Goal: Information Seeking & Learning: Learn about a topic

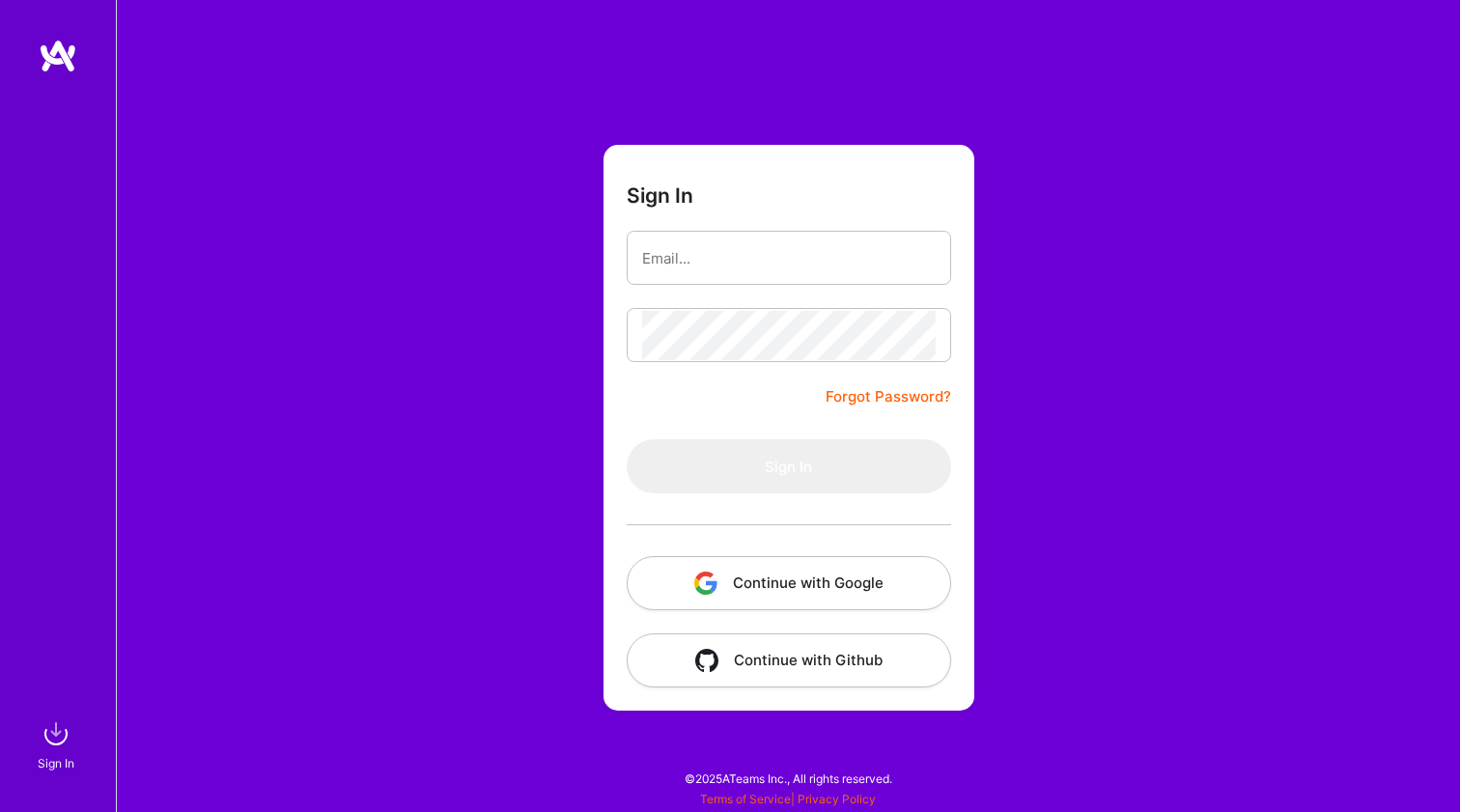
click at [799, 561] on button "Continue with Google" at bounding box center [788, 583] width 324 height 54
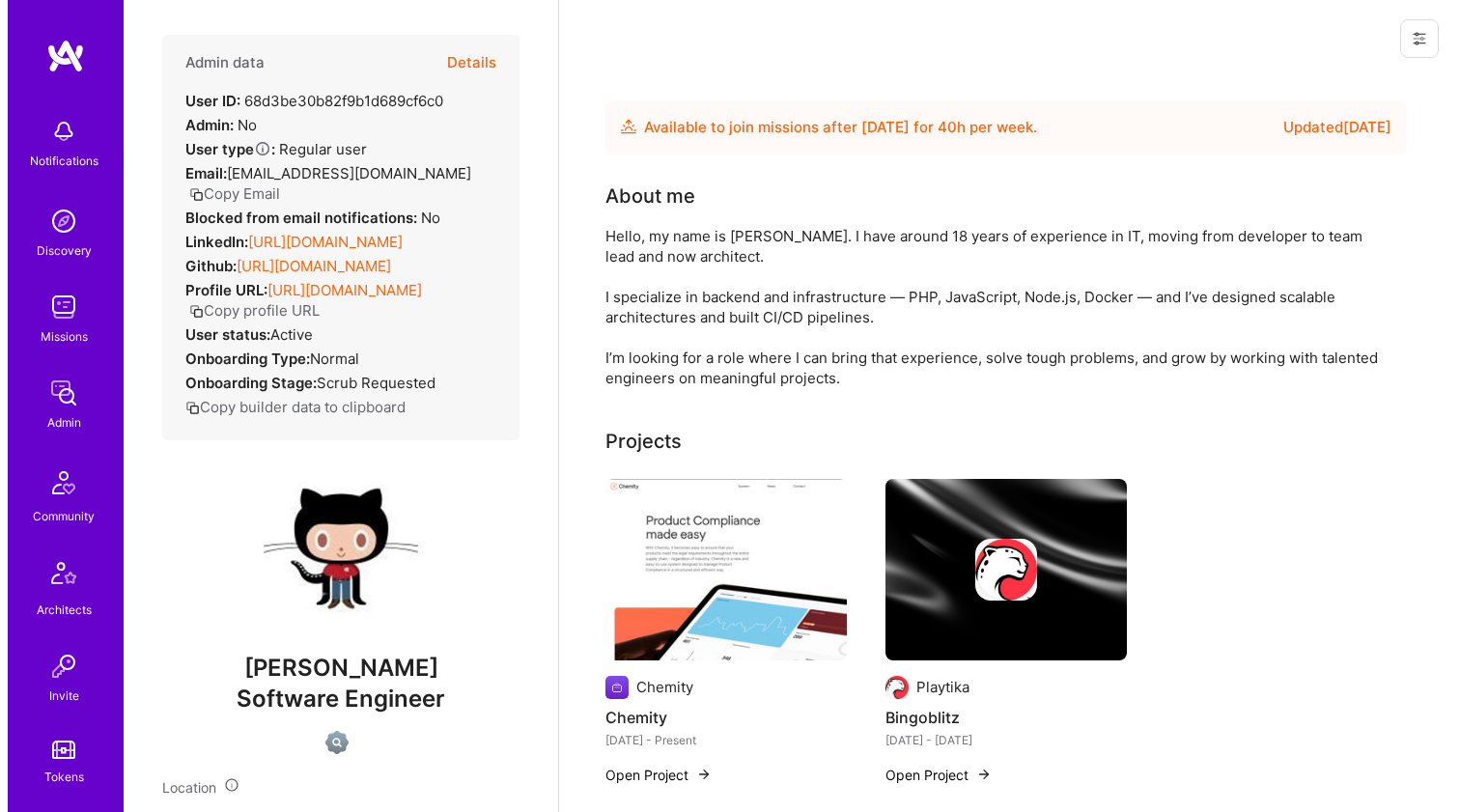
scroll to position [46, 0]
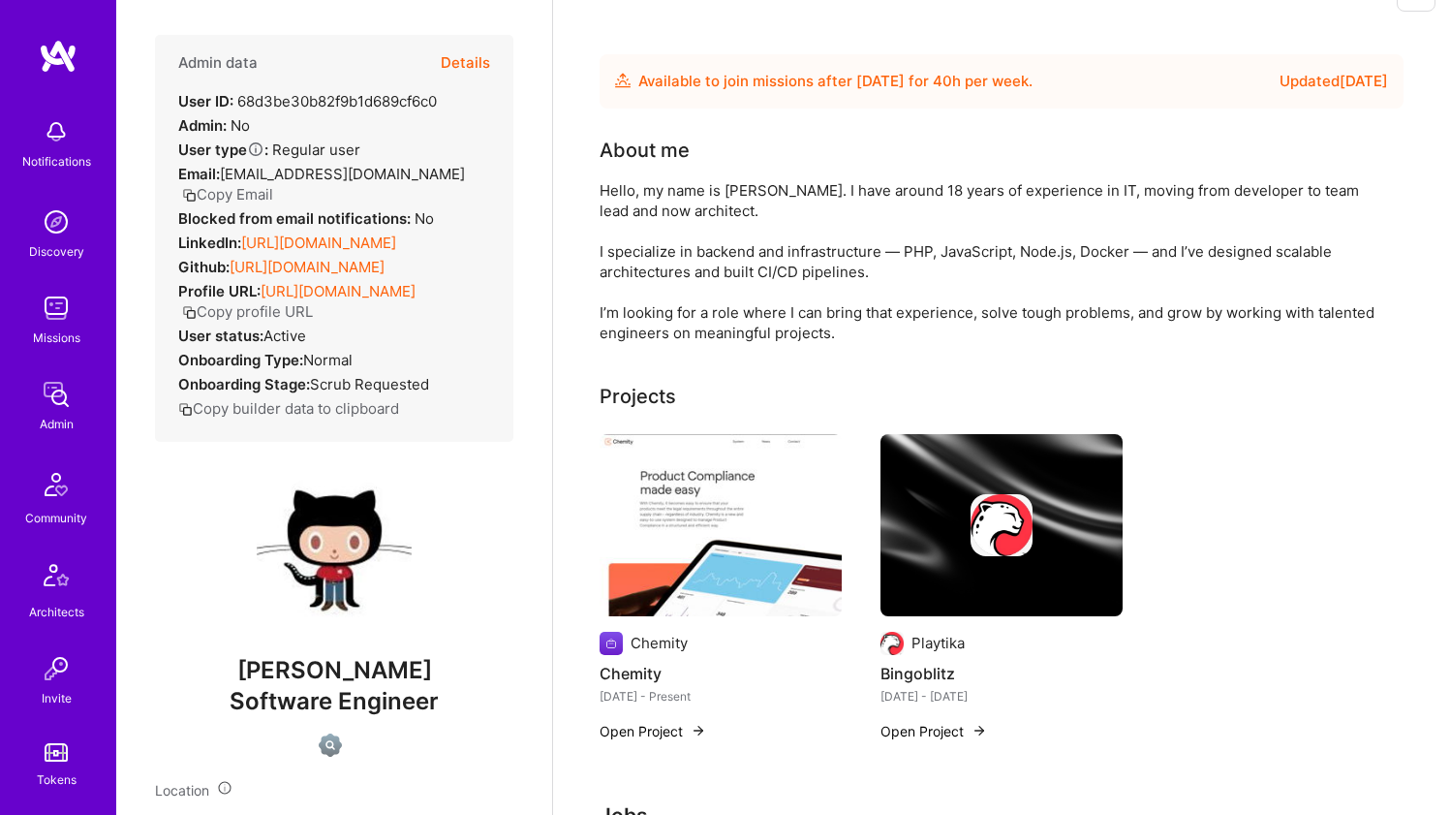
click at [715, 477] on img at bounding box center [721, 525] width 242 height 182
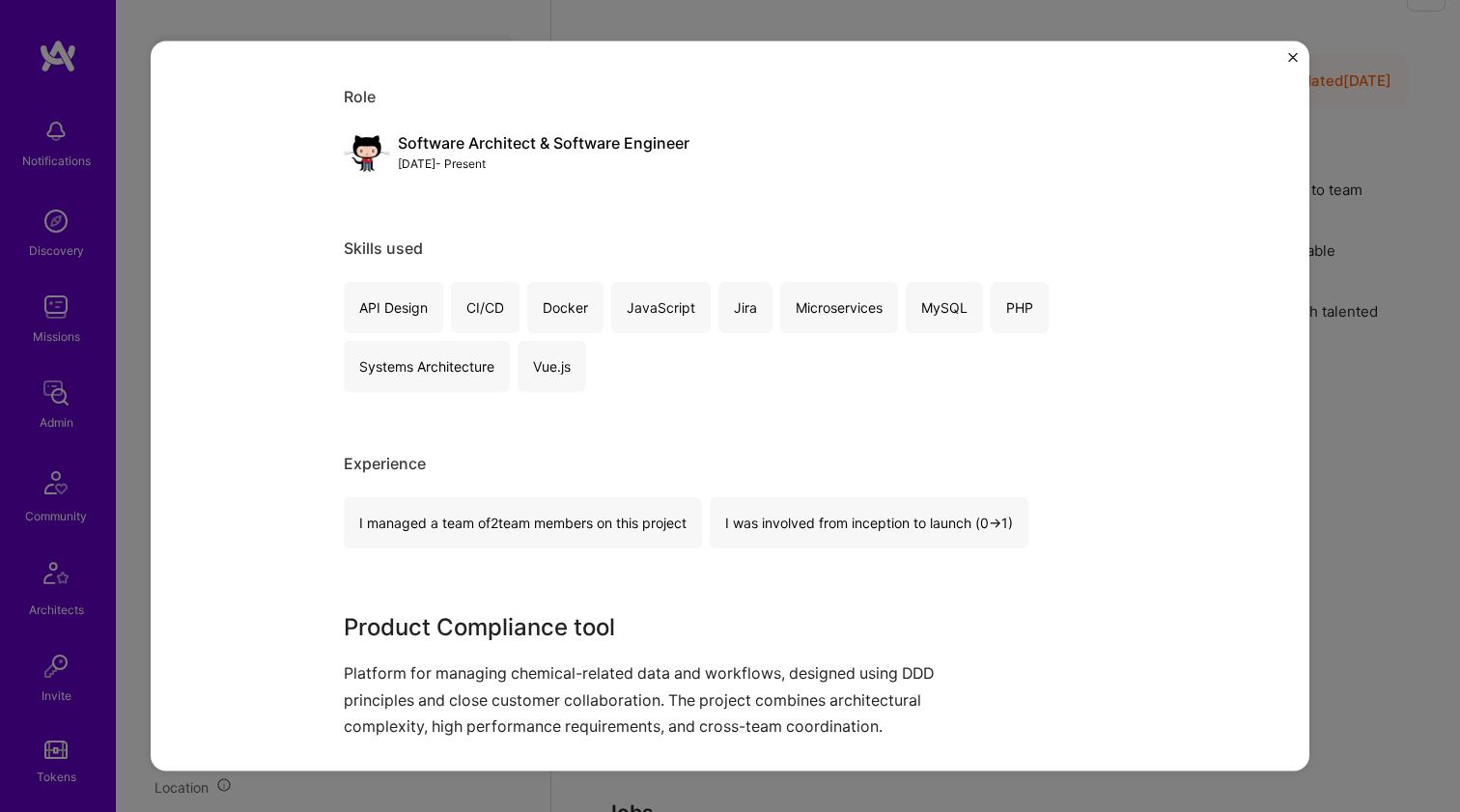
scroll to position [1029, 0]
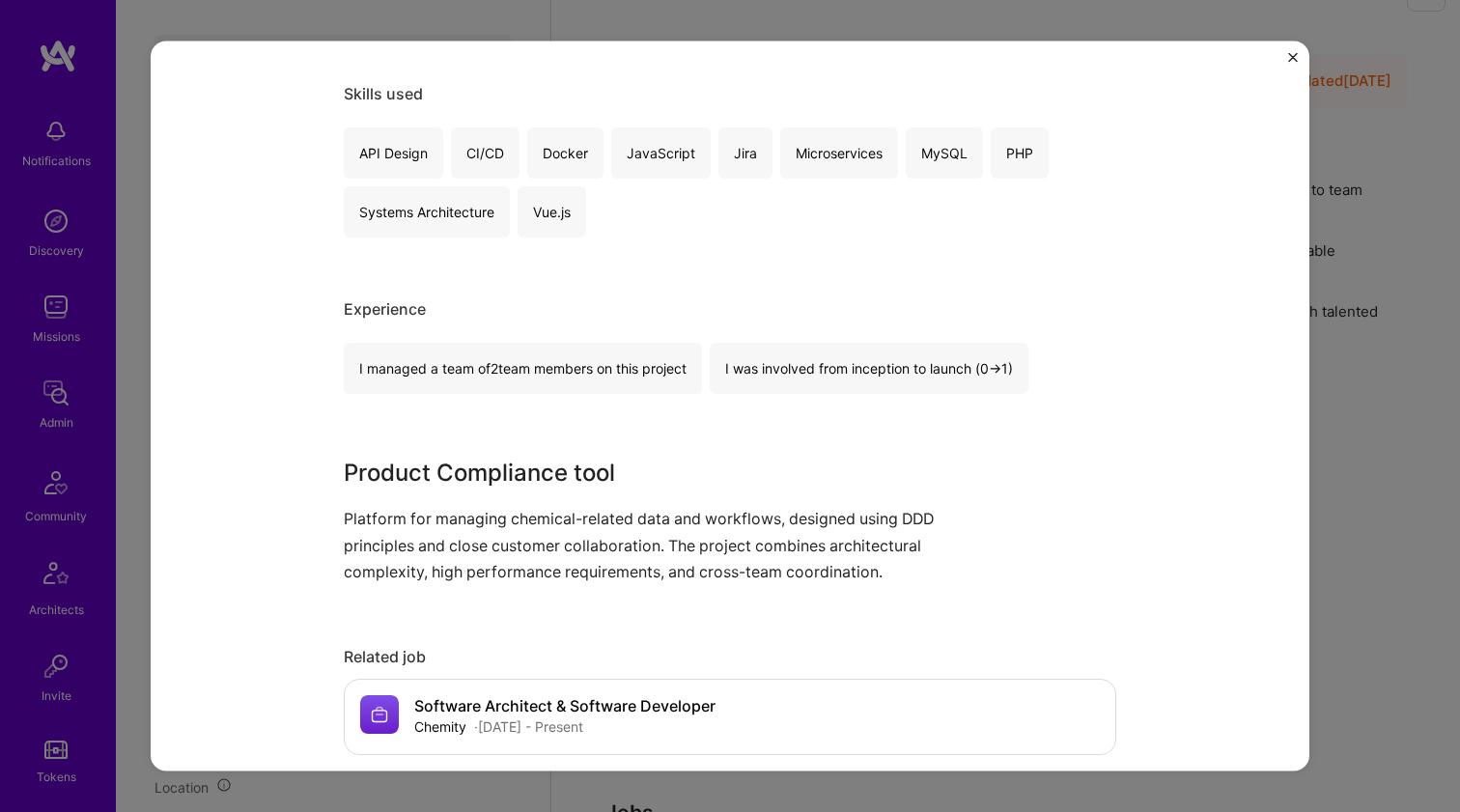
click at [444, 537] on p "Platform for managing chemical-related data and workflows, designed using DDD p…" at bounding box center [658, 545] width 628 height 79
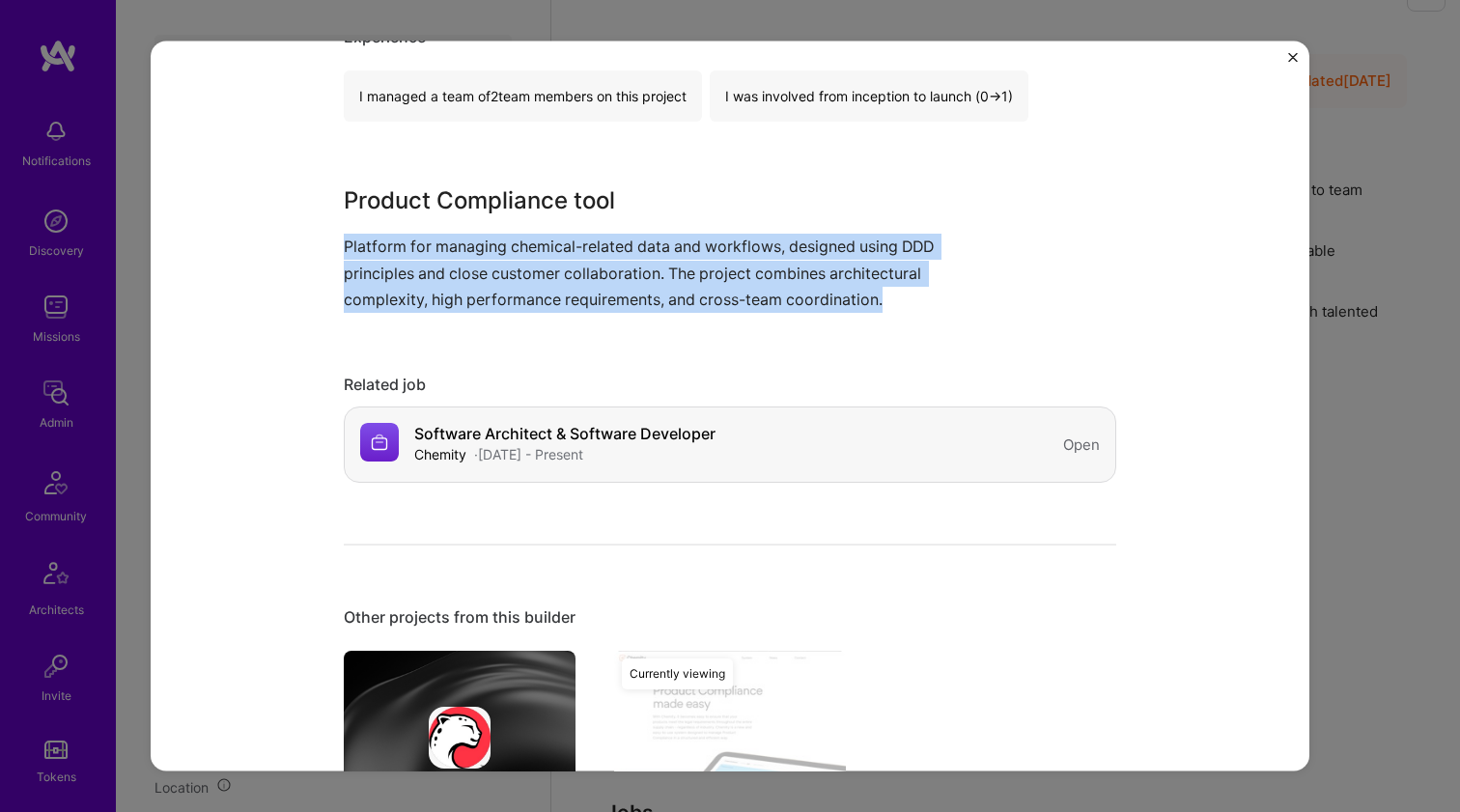
scroll to position [1538, 0]
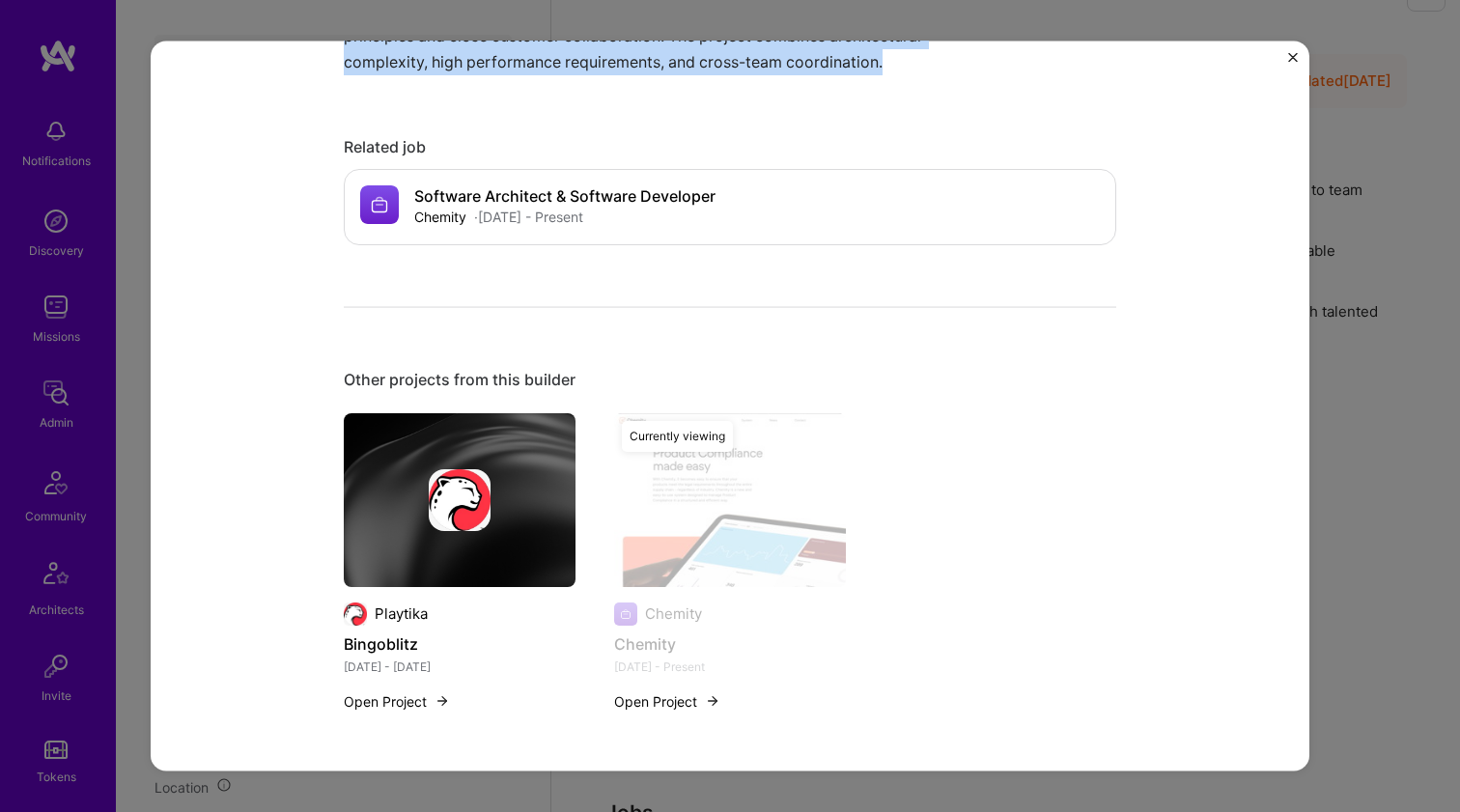
click at [457, 476] on img at bounding box center [459, 499] width 62 height 62
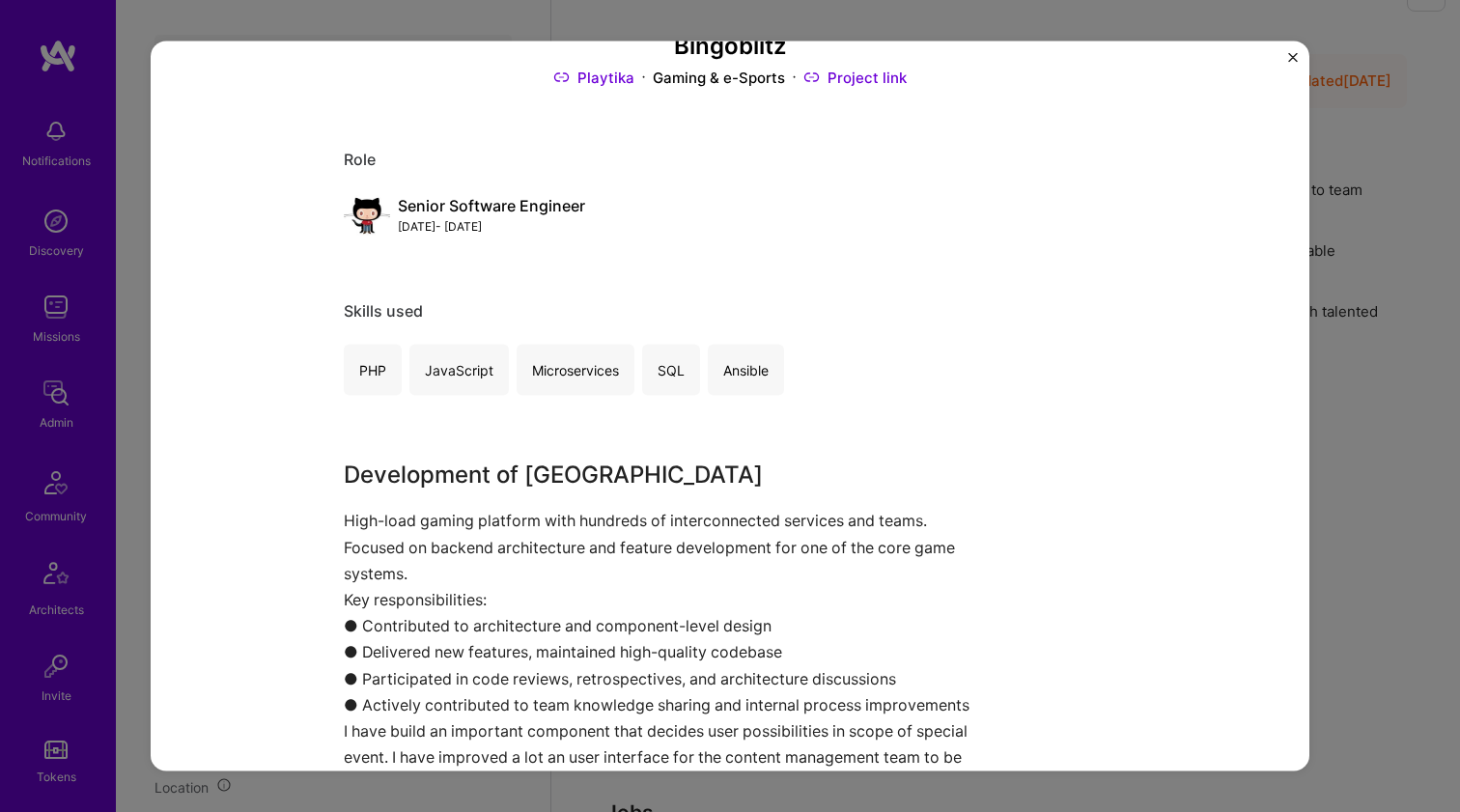
scroll to position [160, 0]
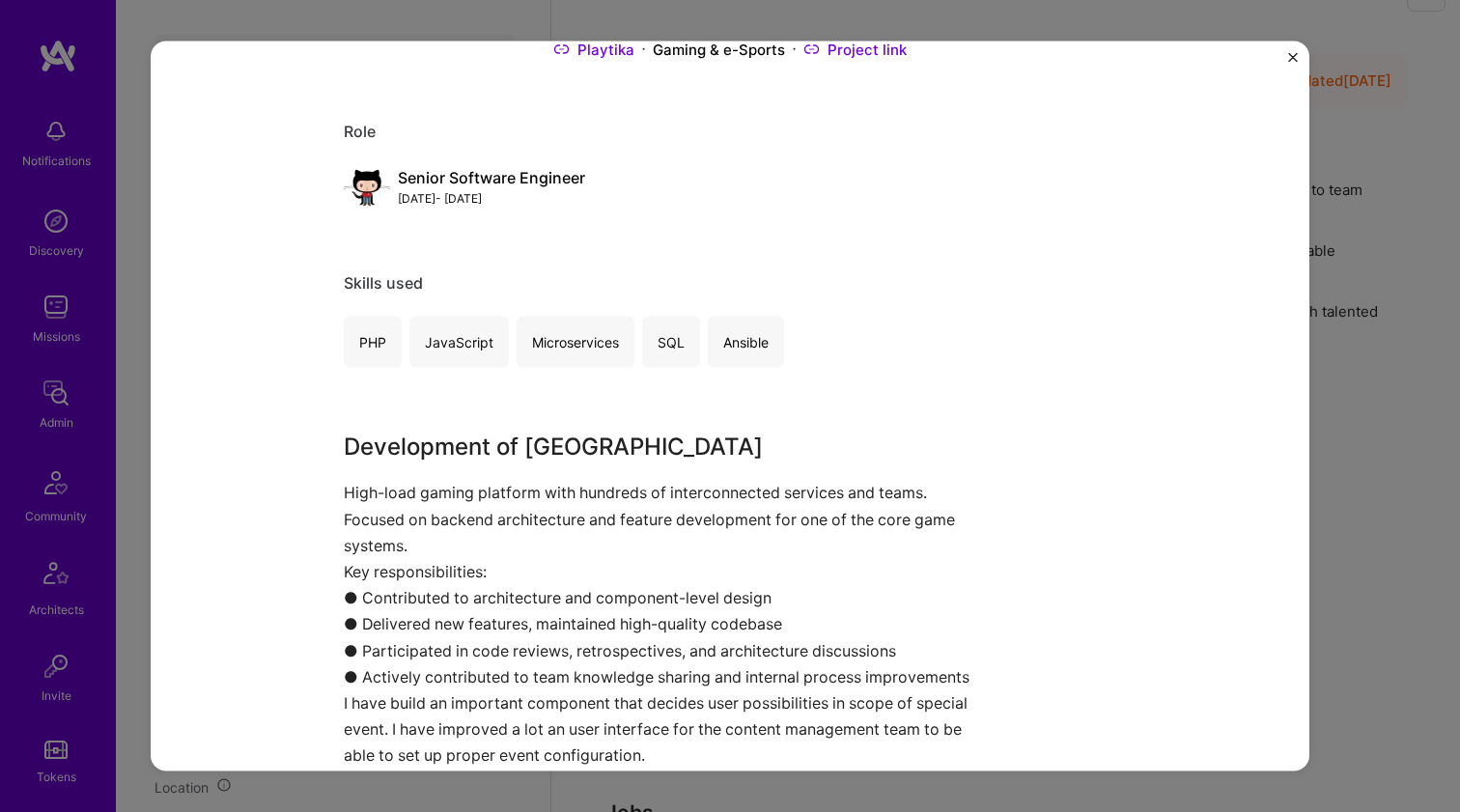
click at [332, 455] on div "Bingoblitz Playtika Gaming & e-Sports Project link Role Senior Software Enginee…" at bounding box center [730, 406] width 1158 height 730
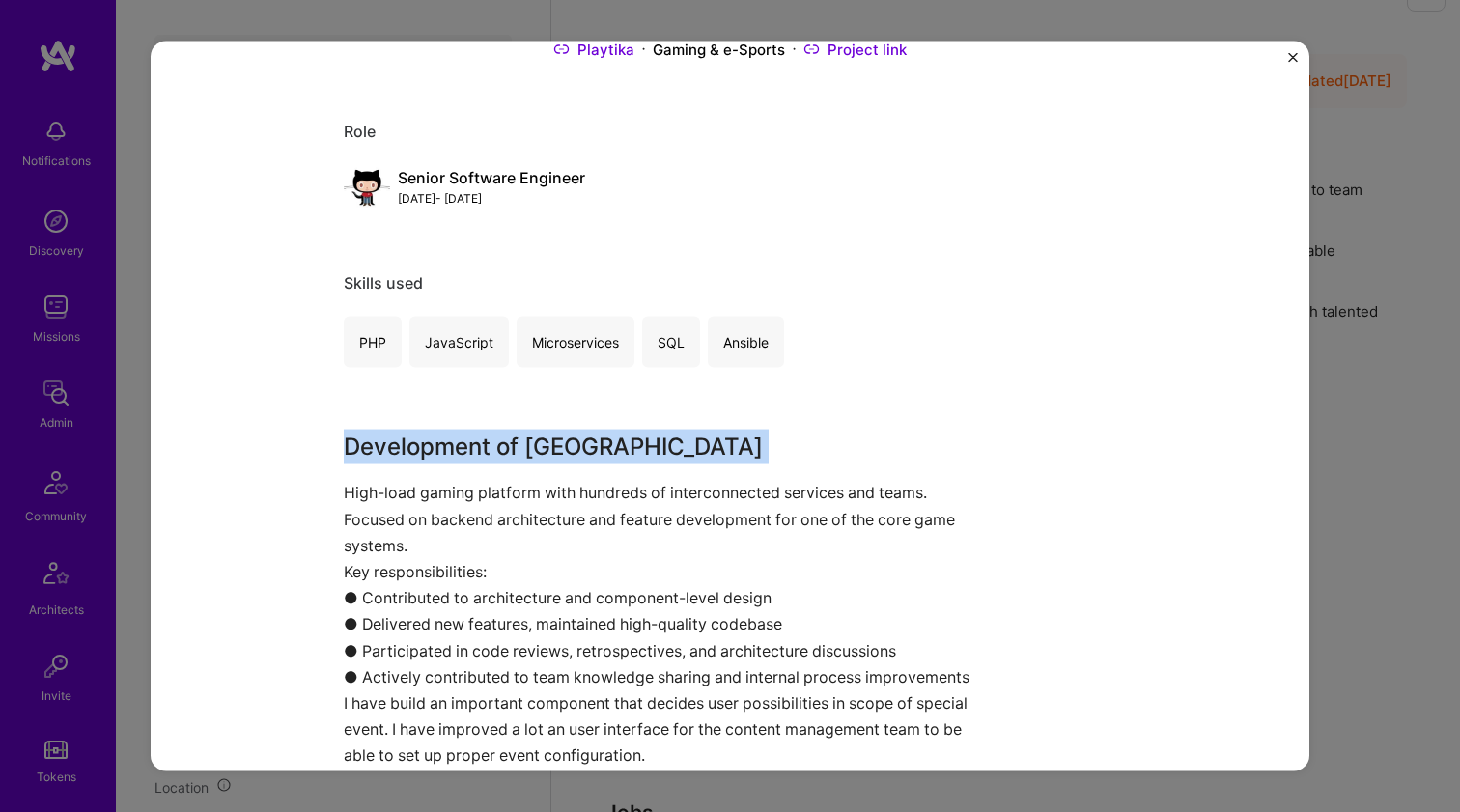
click at [332, 455] on div "Bingoblitz Playtika Gaming & e-Sports Project link Role Senior Software Enginee…" at bounding box center [730, 406] width 1158 height 730
click at [331, 454] on div "Bingoblitz Playtika Gaming & e-Sports Project link Role Senior Software Enginee…" at bounding box center [730, 406] width 1158 height 730
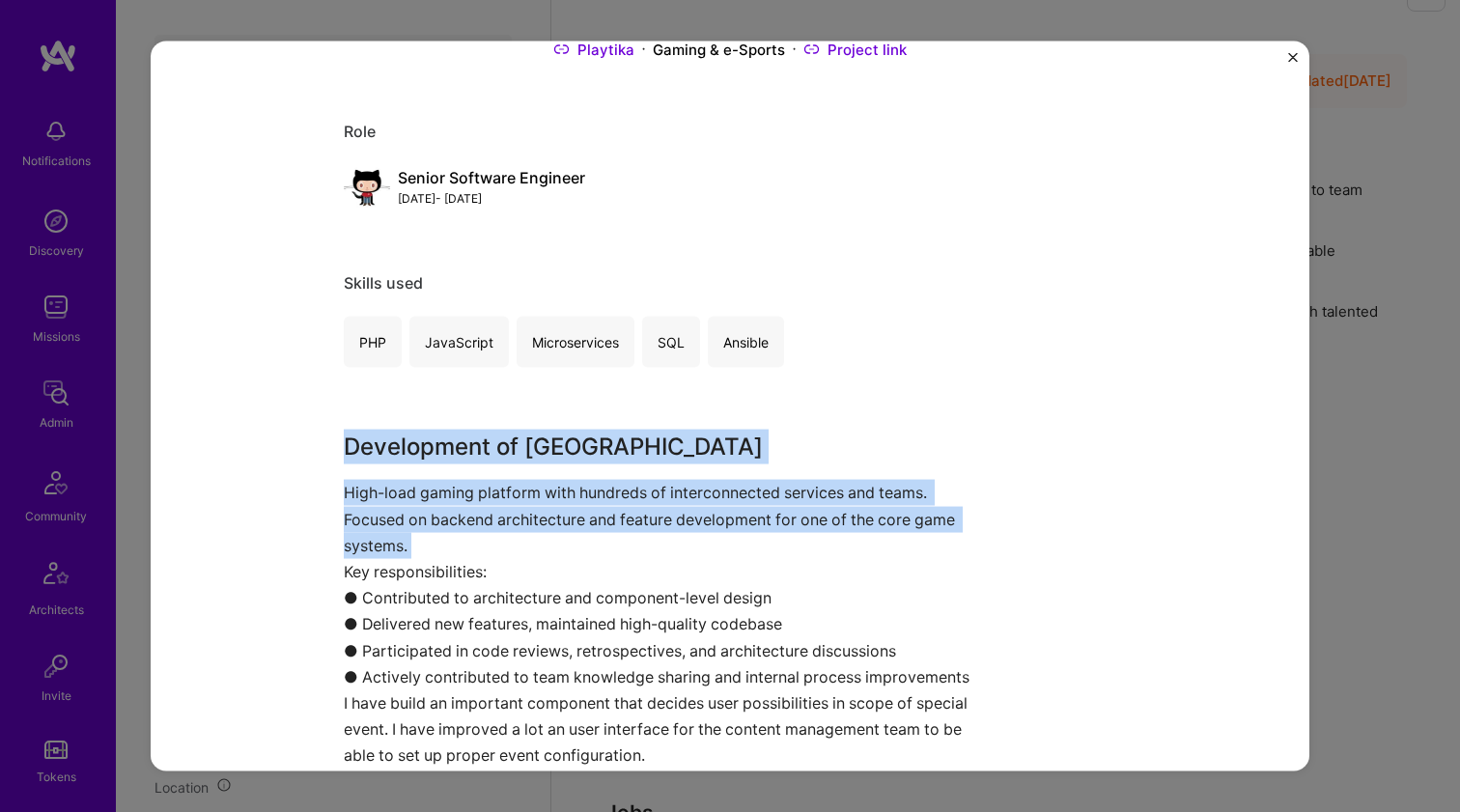
drag, startPoint x: 331, startPoint y: 454, endPoint x: 327, endPoint y: 495, distance: 41.2
click at [327, 495] on div "Bingoblitz Playtika Gaming & e-Sports Project link Role Senior Software Enginee…" at bounding box center [730, 406] width 1158 height 730
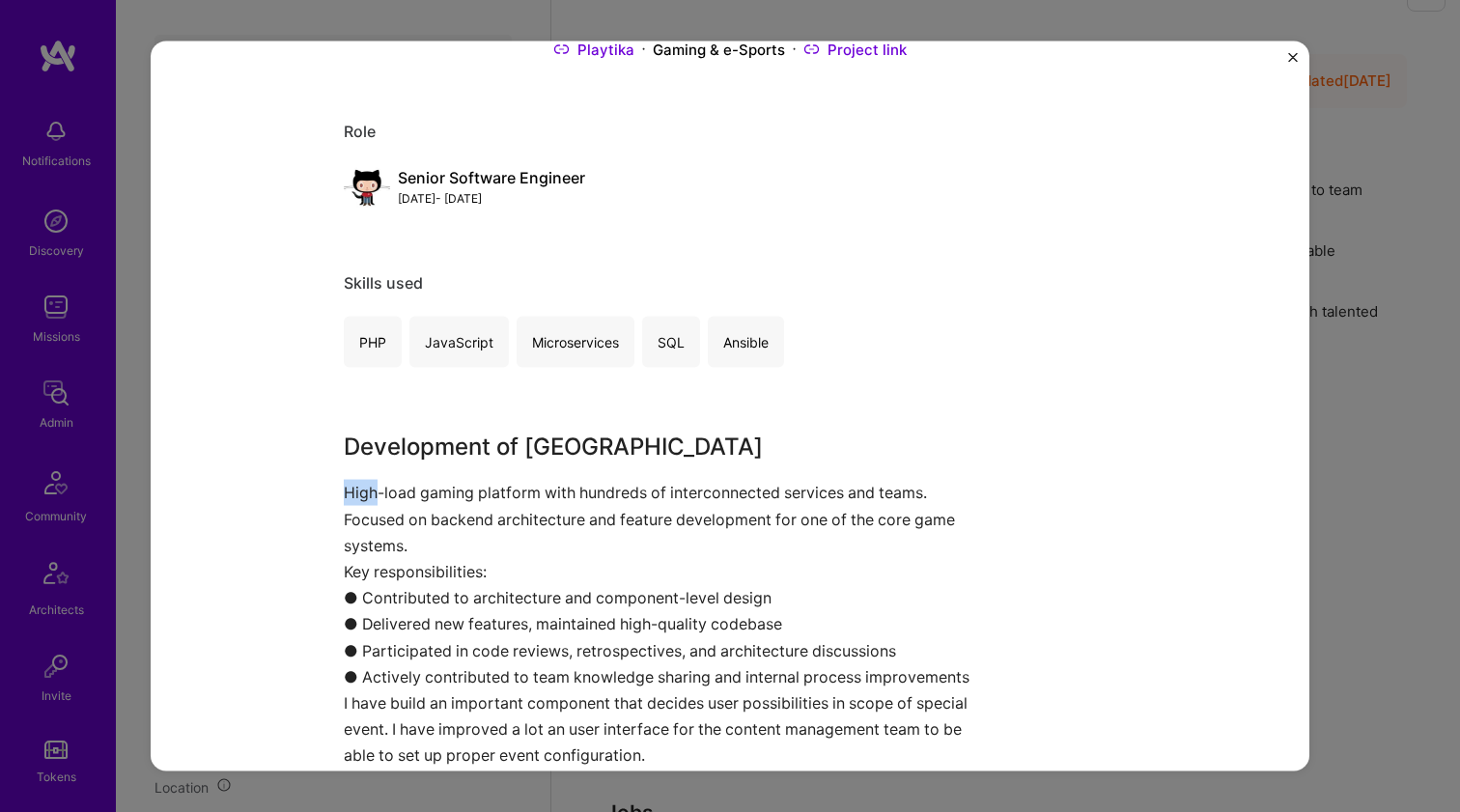
click at [327, 495] on div "Bingoblitz Playtika Gaming & e-Sports Project link Role Senior Software Enginee…" at bounding box center [730, 406] width 1158 height 730
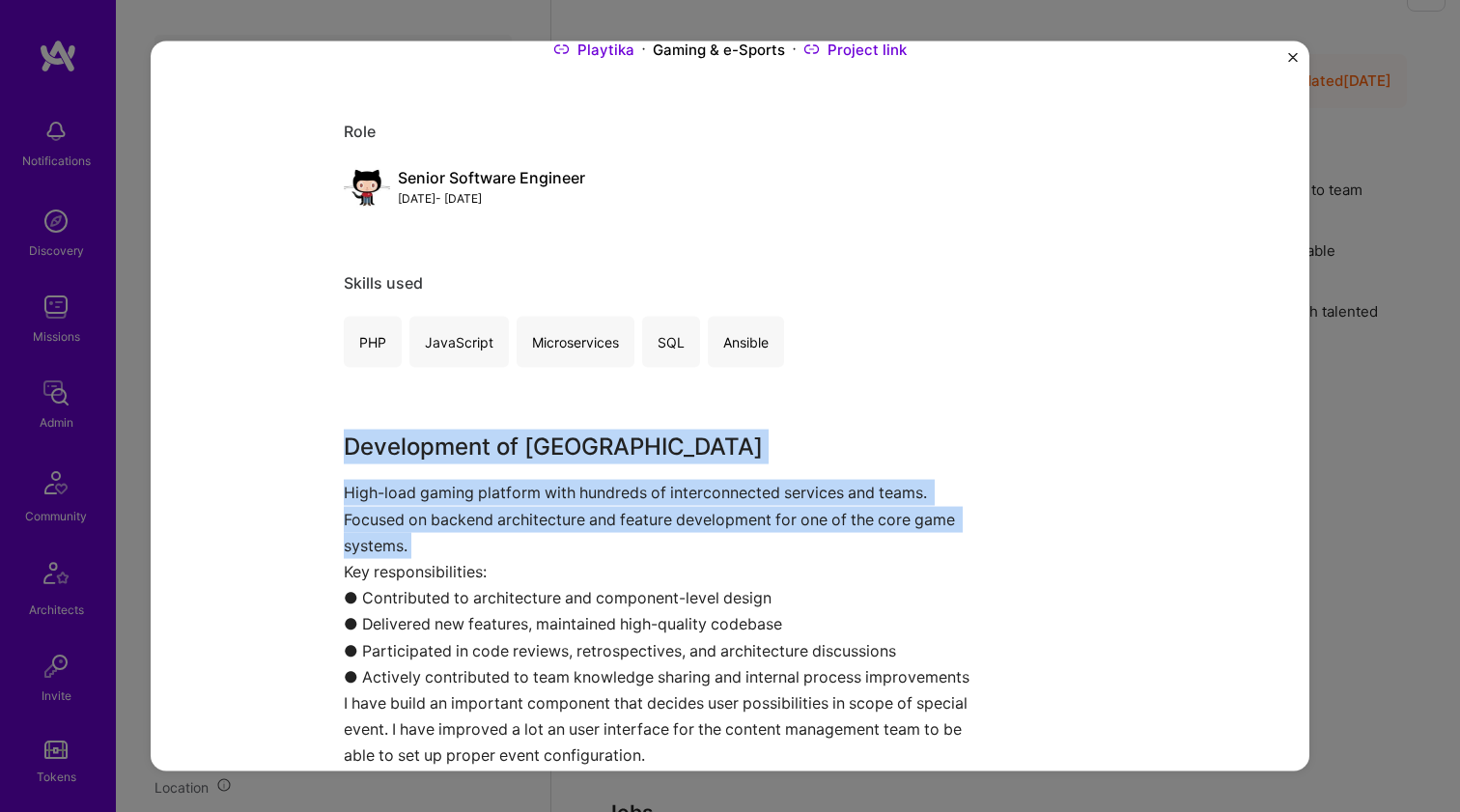
drag, startPoint x: 327, startPoint y: 495, endPoint x: 322, endPoint y: 449, distance: 46.3
click at [322, 449] on div "Bingoblitz Playtika Gaming & e-Sports Project link Role Senior Software Enginee…" at bounding box center [730, 406] width 1158 height 730
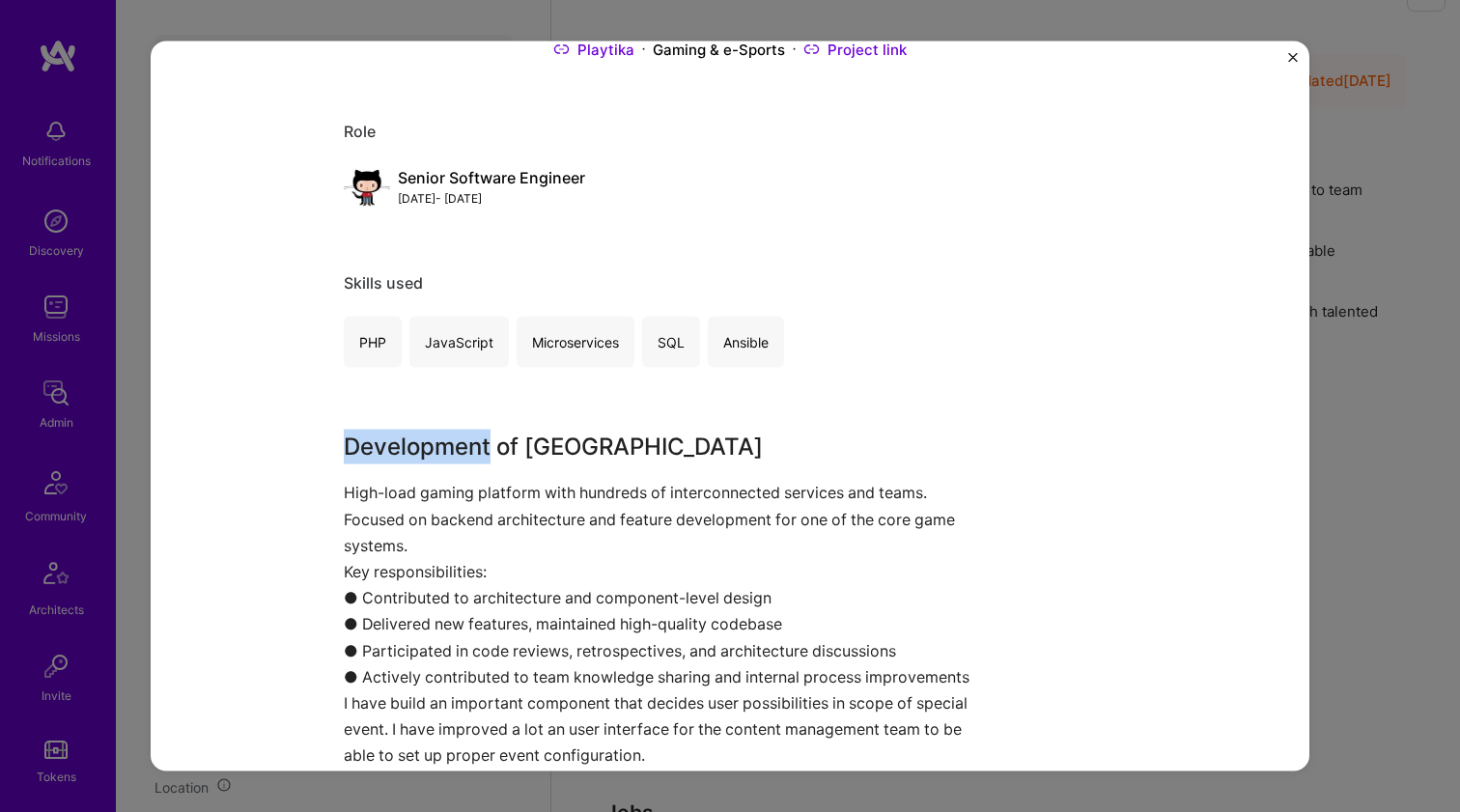
click at [322, 449] on div "Bingoblitz Playtika Gaming & e-Sports Project link Role Senior Software Enginee…" at bounding box center [730, 406] width 1158 height 730
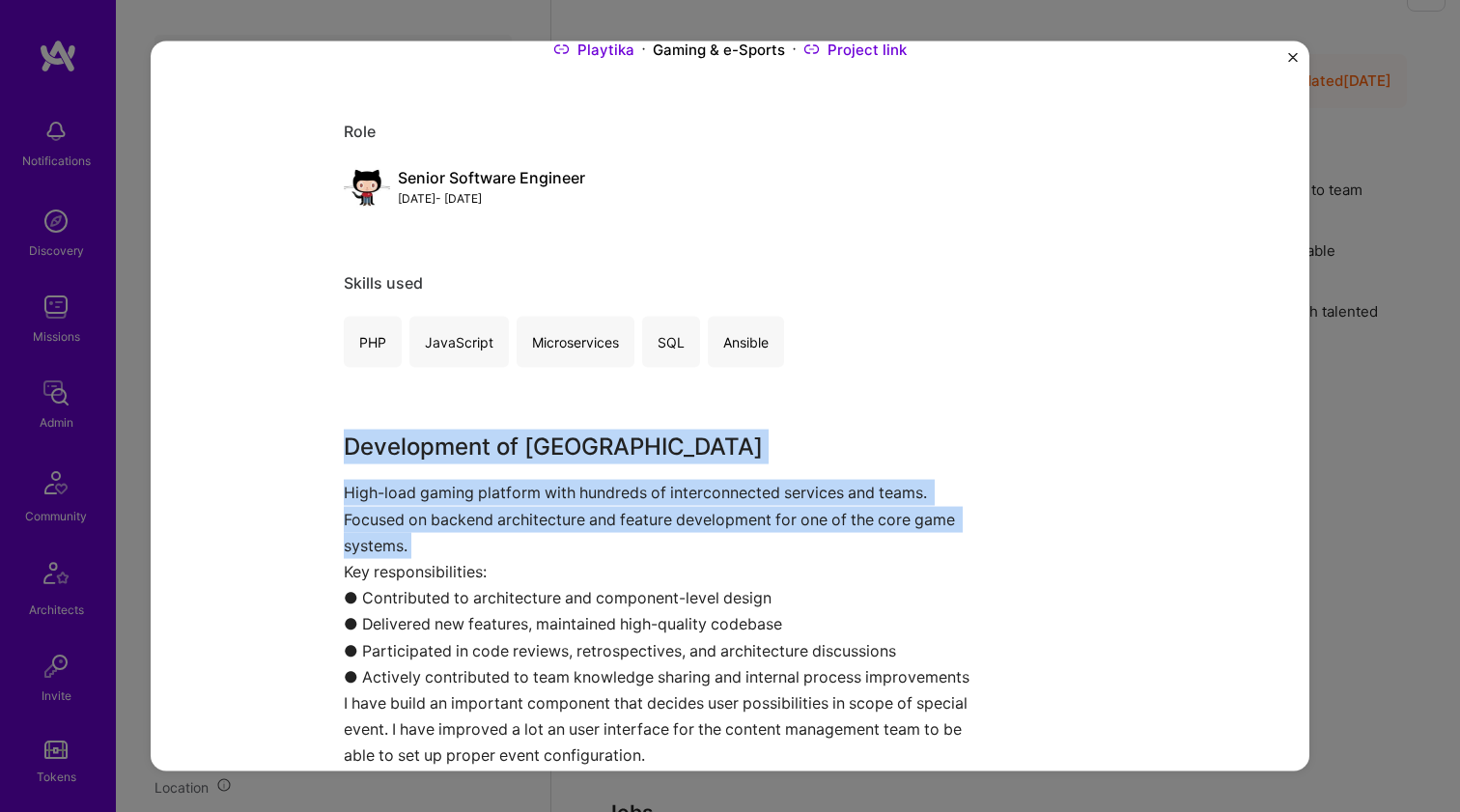
drag, startPoint x: 322, startPoint y: 449, endPoint x: 300, endPoint y: 497, distance: 52.8
click at [300, 497] on div "Bingoblitz Playtika Gaming & e-Sports Project link Role Senior Software Enginee…" at bounding box center [730, 406] width 1158 height 730
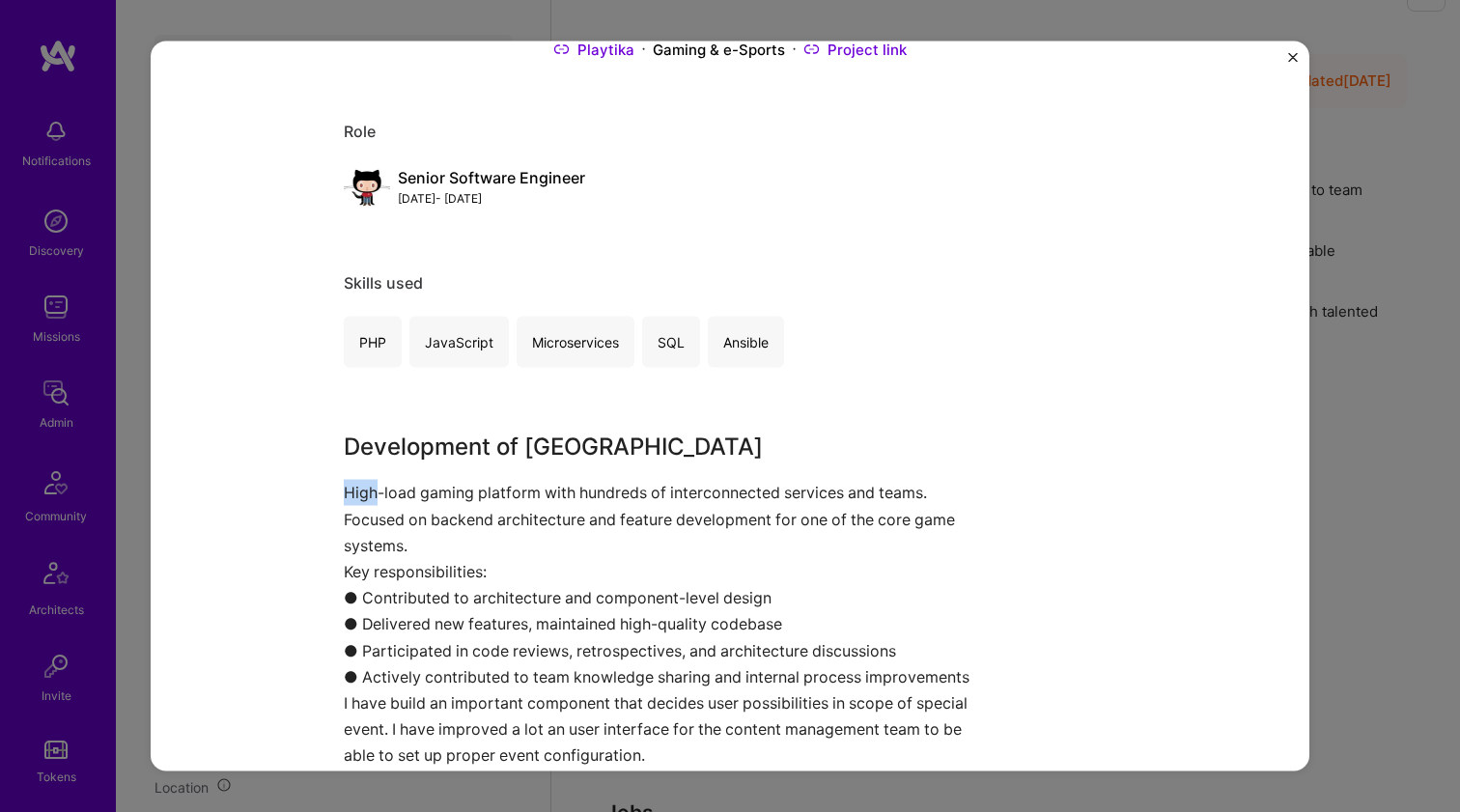
click at [300, 497] on div "Bingoblitz Playtika Gaming & e-Sports Project link Role Senior Software Enginee…" at bounding box center [730, 406] width 1158 height 730
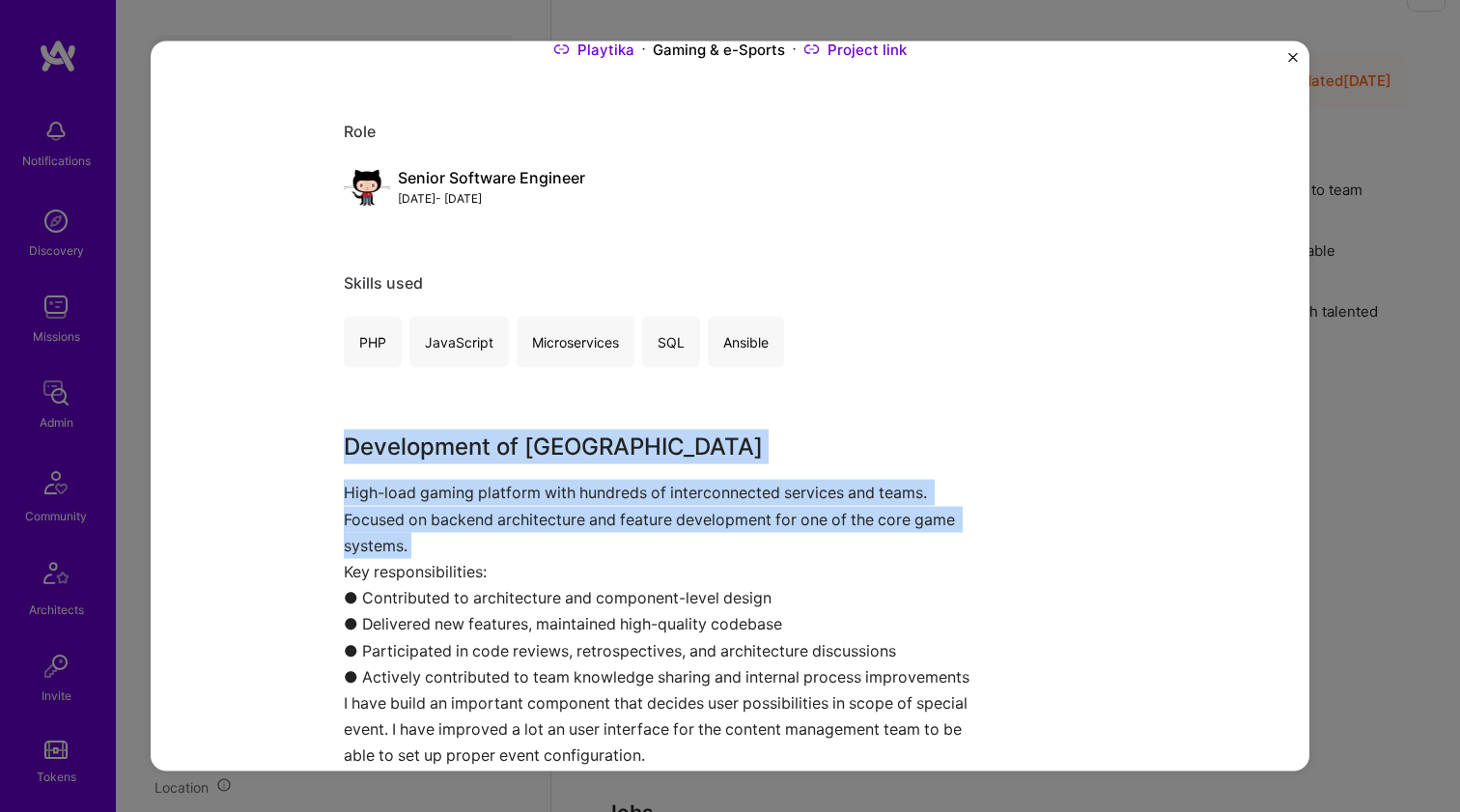
drag, startPoint x: 300, startPoint y: 497, endPoint x: 295, endPoint y: 454, distance: 43.3
click at [295, 454] on div "Bingoblitz Playtika Gaming & e-Sports Project link Role Senior Software Enginee…" at bounding box center [730, 406] width 1158 height 730
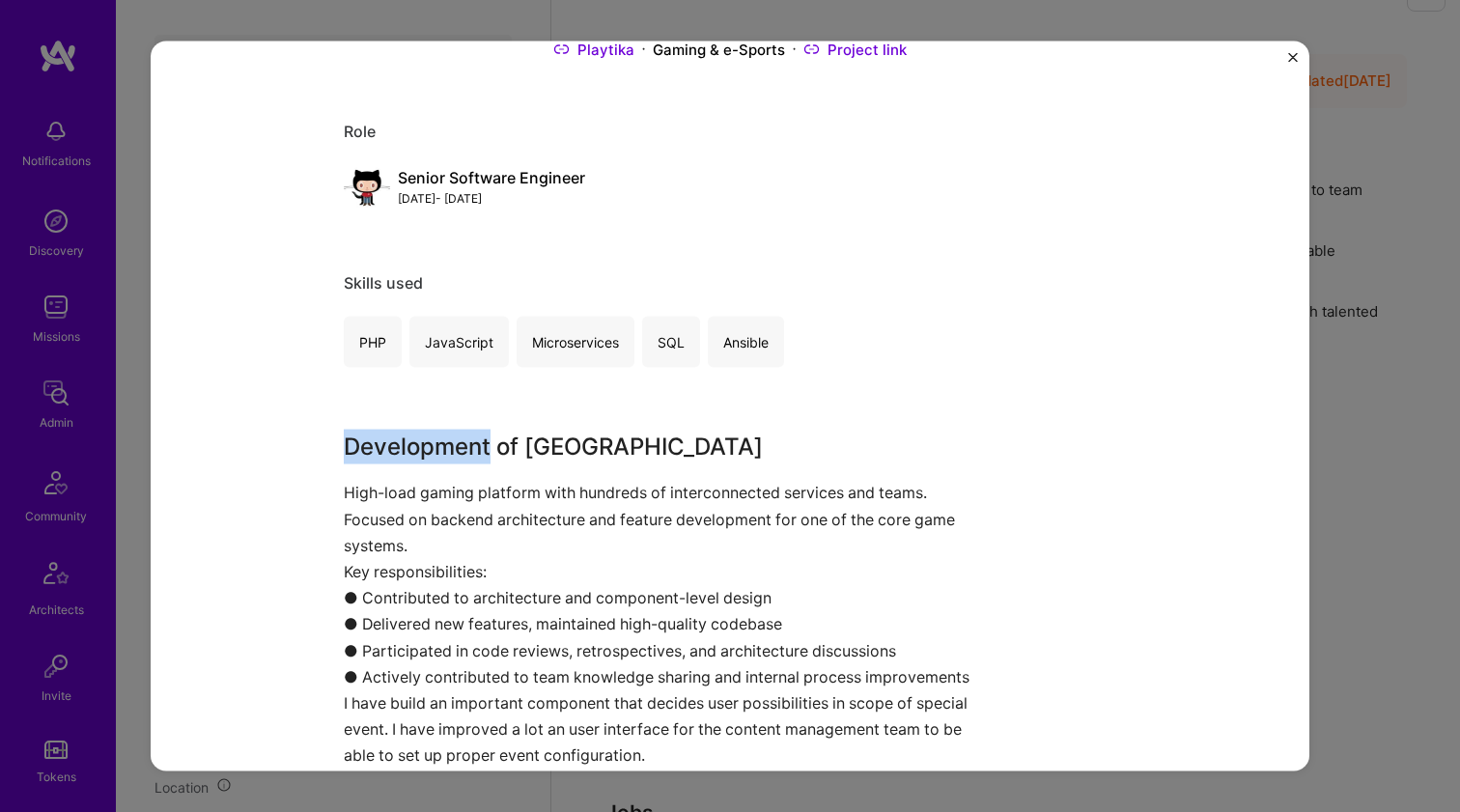
click at [295, 454] on div "Bingoblitz Playtika Gaming & e-Sports Project link Role Senior Software Enginee…" at bounding box center [730, 406] width 1158 height 730
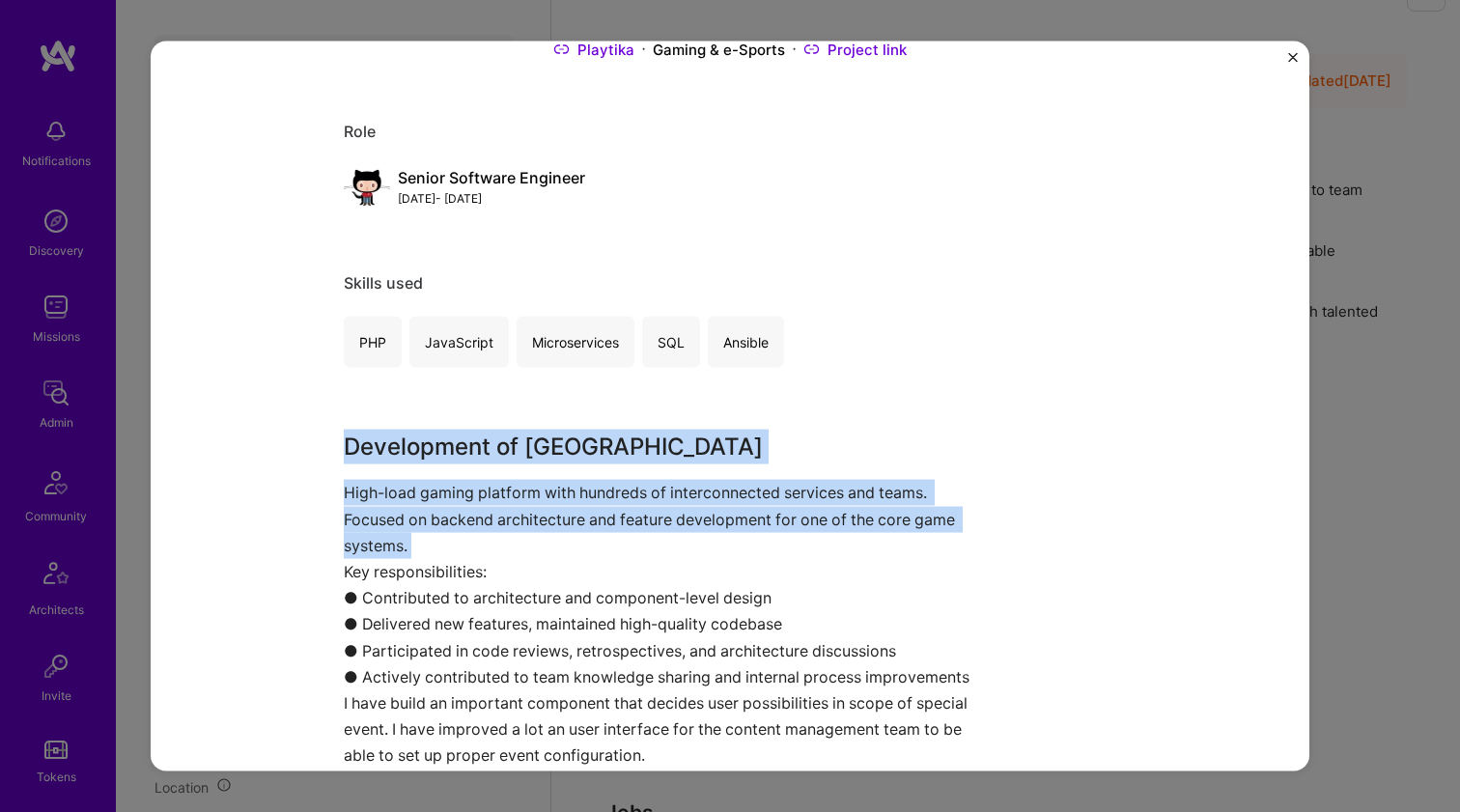
drag, startPoint x: 295, startPoint y: 454, endPoint x: 288, endPoint y: 470, distance: 17.5
click at [288, 470] on div "Bingoblitz Playtika Gaming & e-Sports Project link Role Senior Software Enginee…" at bounding box center [730, 406] width 1158 height 730
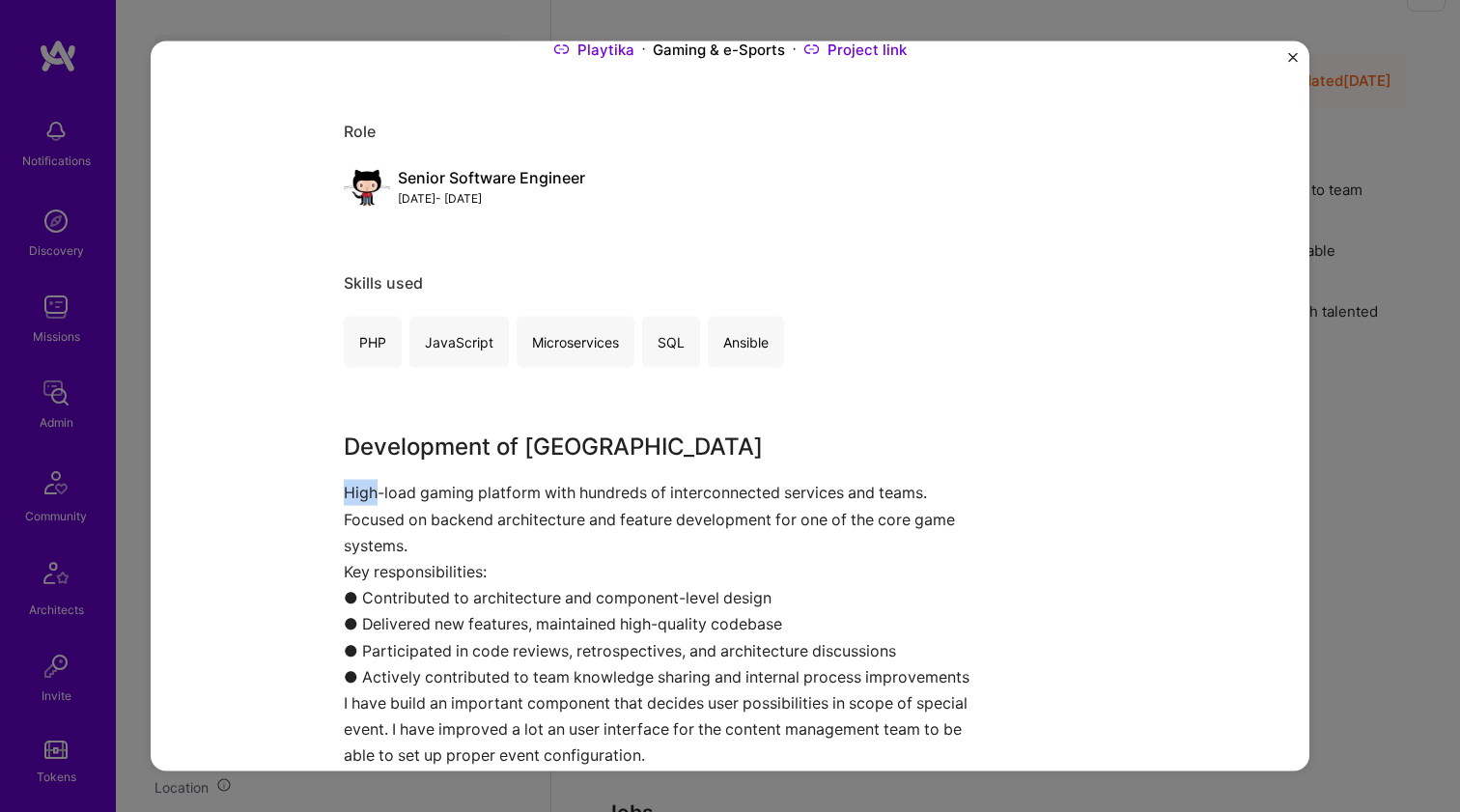
click at [288, 470] on div "Bingoblitz Playtika Gaming & e-Sports Project link Role Senior Software Enginee…" at bounding box center [730, 406] width 1158 height 730
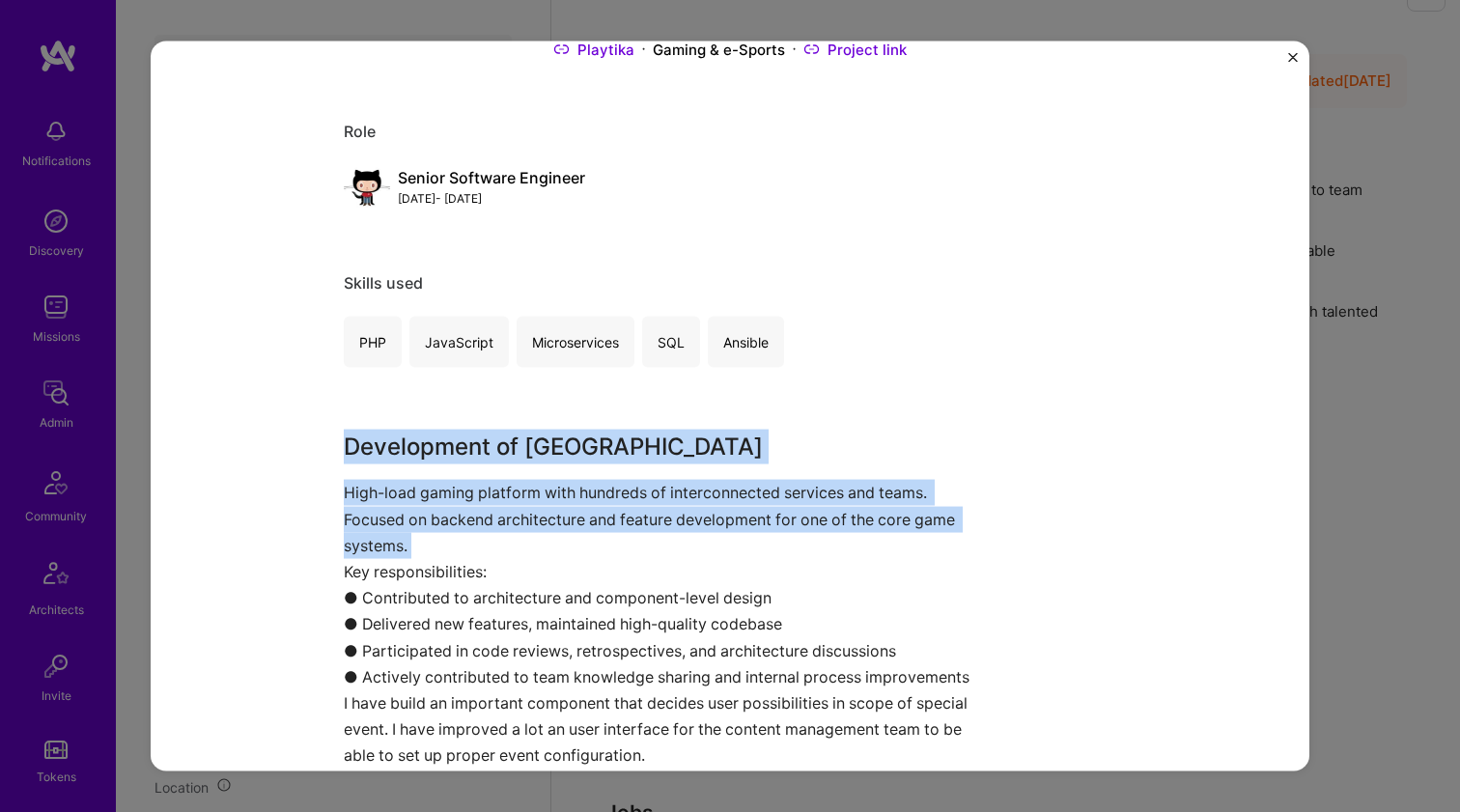
drag, startPoint x: 288, startPoint y: 470, endPoint x: 285, endPoint y: 440, distance: 30.1
click at [285, 440] on div "Bingoblitz Playtika Gaming & e-Sports Project link Role Senior Software Enginee…" at bounding box center [730, 406] width 1158 height 730
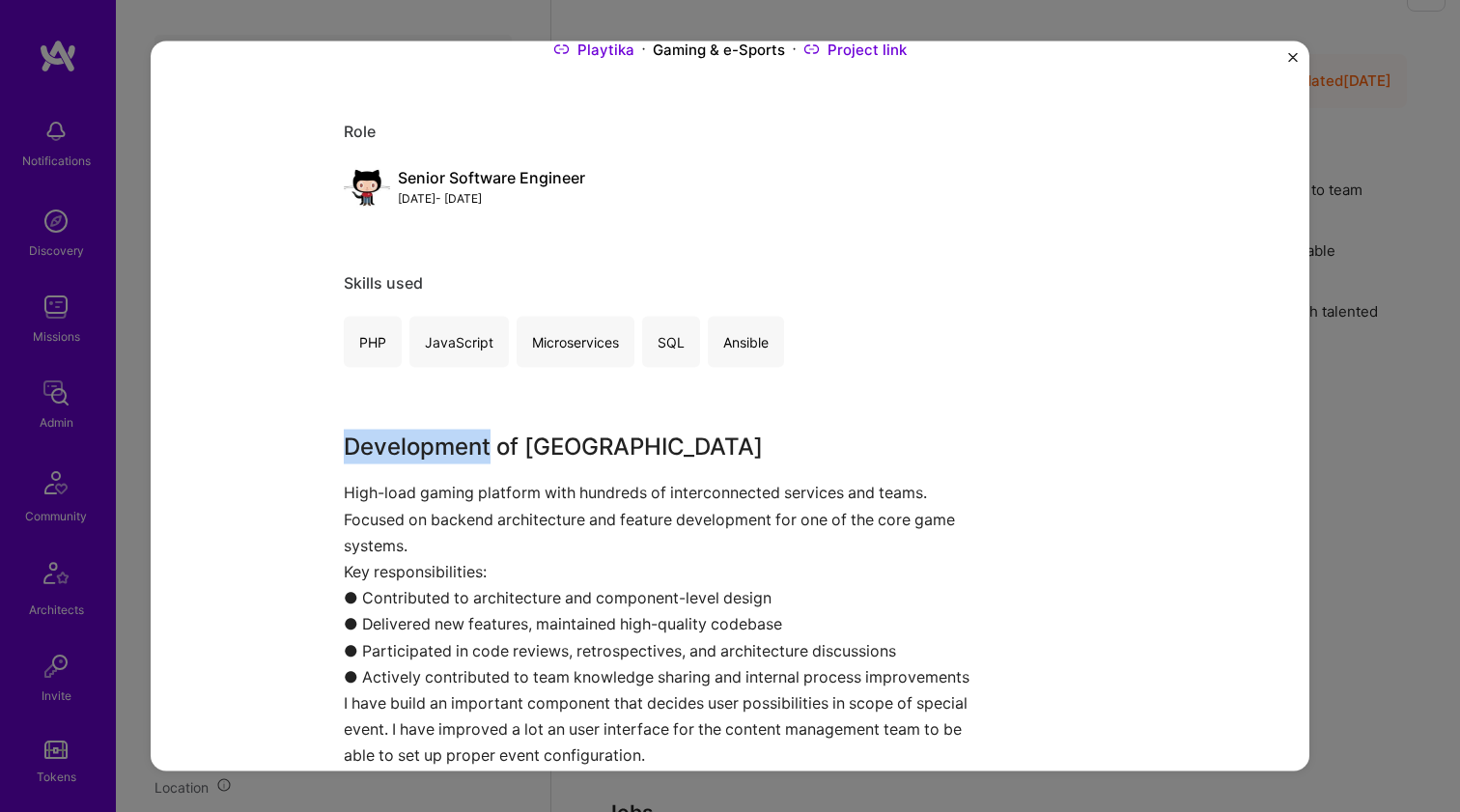
click at [285, 440] on div "Bingoblitz Playtika Gaming & e-Sports Project link Role Senior Software Enginee…" at bounding box center [730, 406] width 1158 height 730
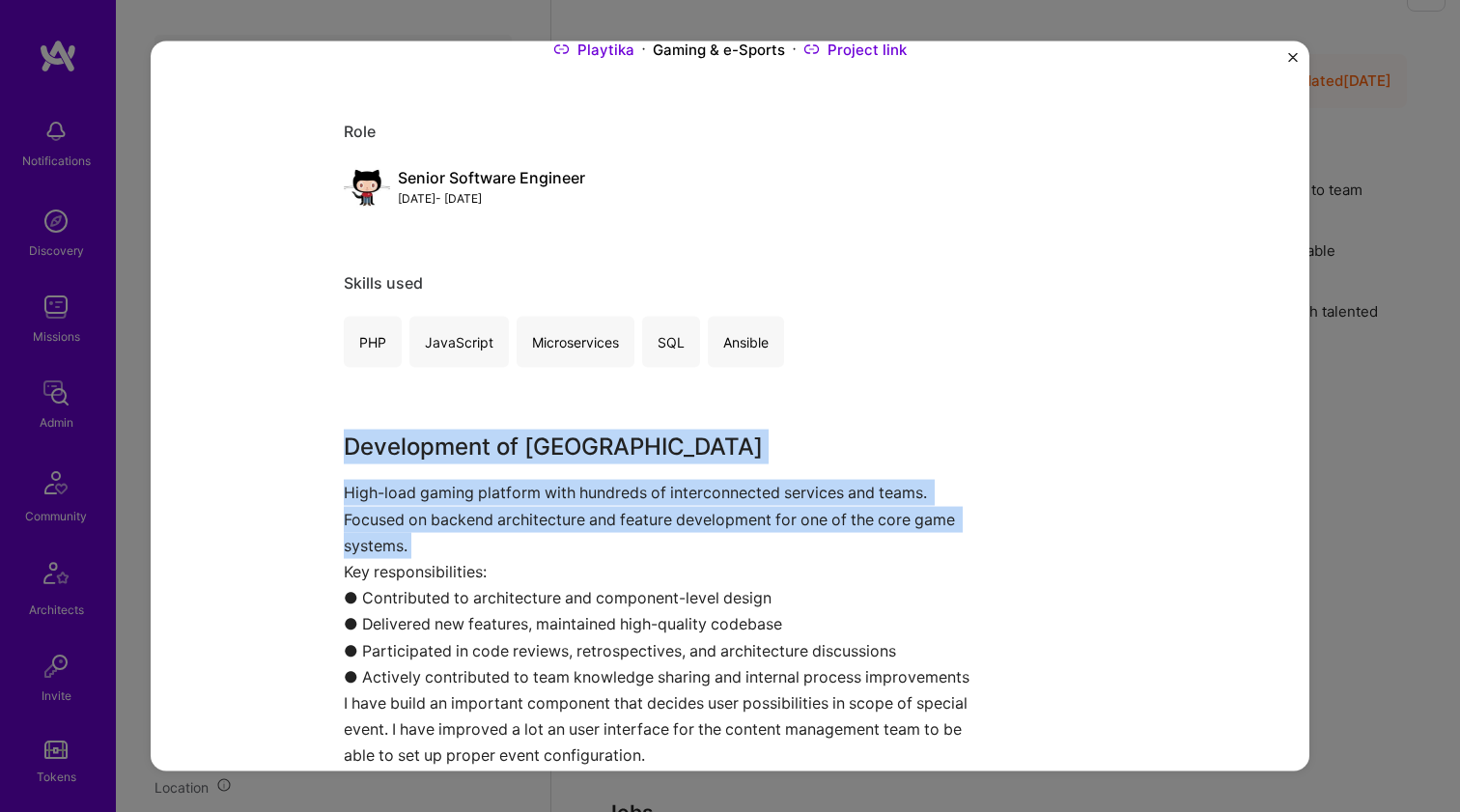
drag, startPoint x: 285, startPoint y: 440, endPoint x: 267, endPoint y: 482, distance: 45.7
click at [267, 482] on div "Bingoblitz Playtika Gaming & e-Sports Project link Role Senior Software Enginee…" at bounding box center [730, 406] width 1158 height 730
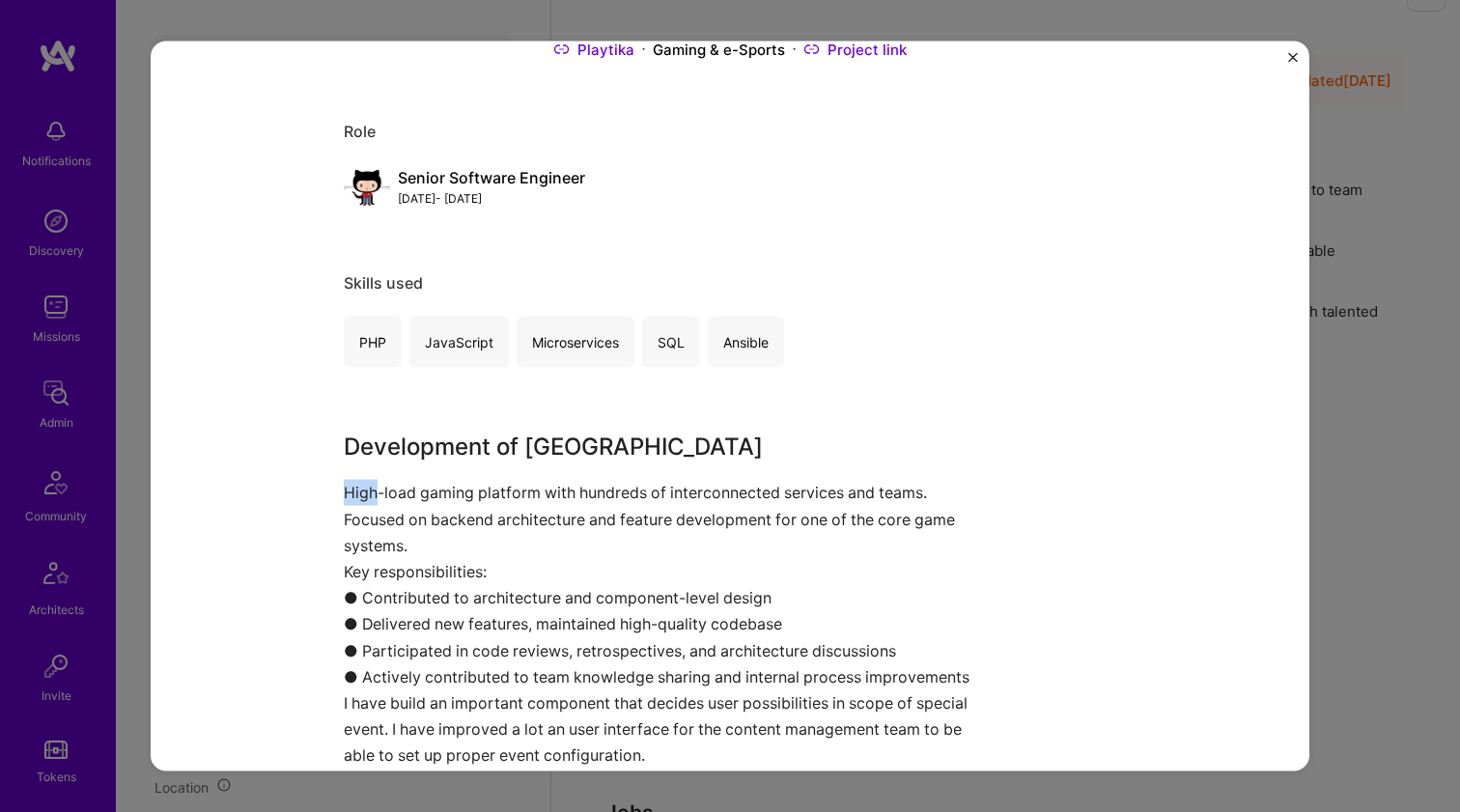
click at [267, 482] on div "Bingoblitz Playtika Gaming & e-Sports Project link Role Senior Software Enginee…" at bounding box center [730, 406] width 1158 height 730
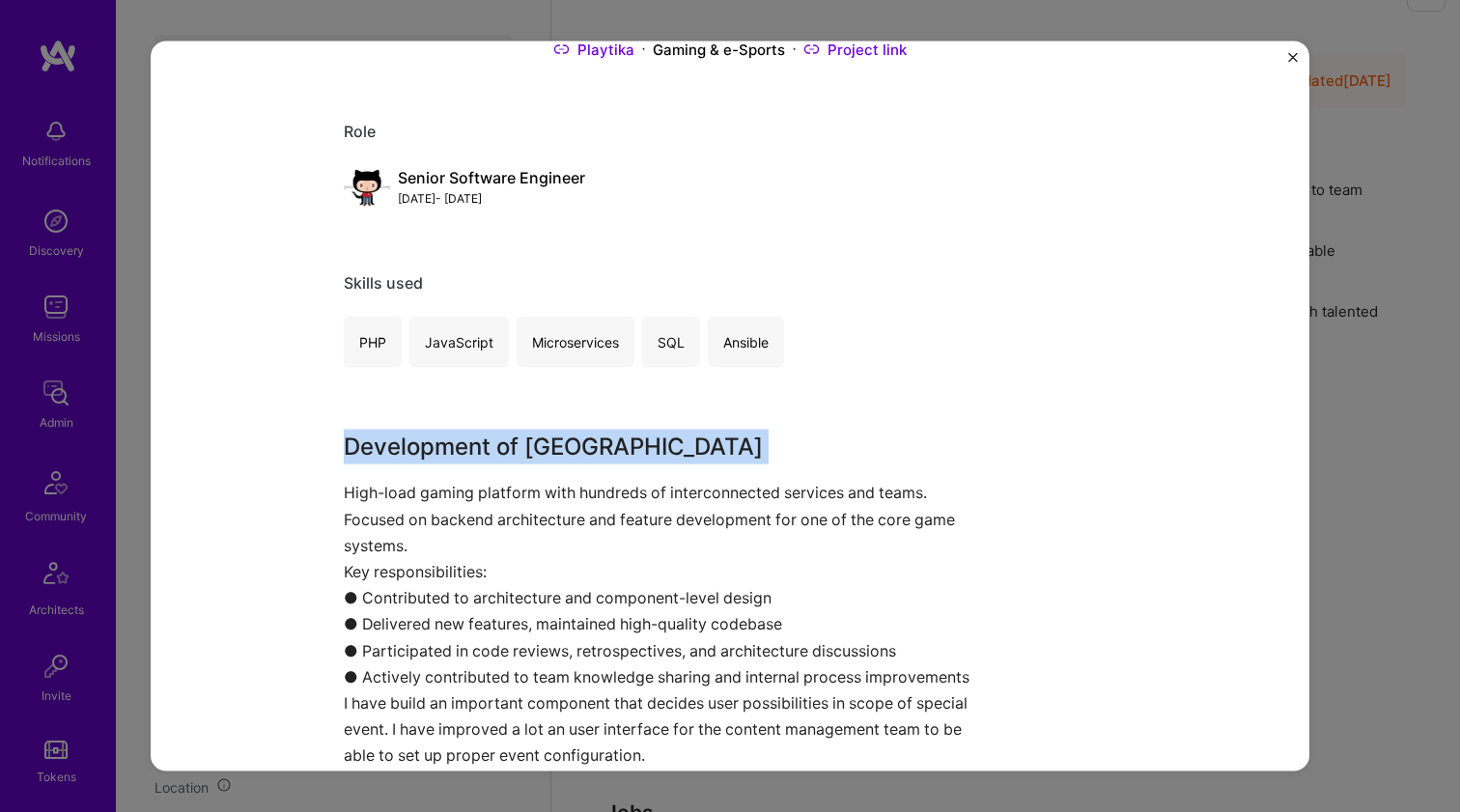
drag, startPoint x: 267, startPoint y: 482, endPoint x: 257, endPoint y: 424, distance: 58.9
click at [257, 424] on div "Bingoblitz Playtika Gaming & e-Sports Project link Role Senior Software Enginee…" at bounding box center [730, 406] width 1158 height 730
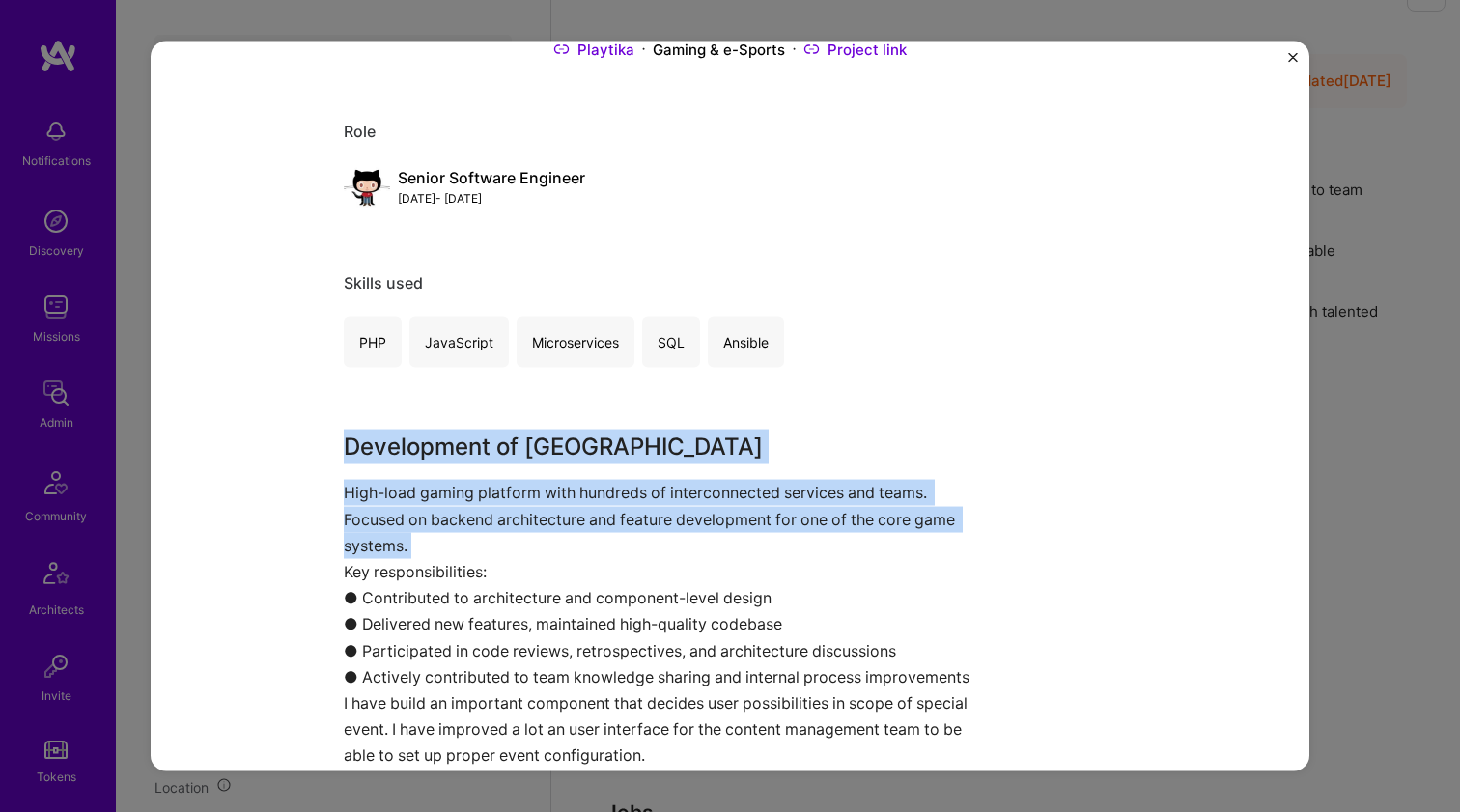
drag, startPoint x: 257, startPoint y: 424, endPoint x: 234, endPoint y: 514, distance: 92.9
click at [234, 514] on div "Bingoblitz Playtika Gaming & e-Sports Project link Role Senior Software Enginee…" at bounding box center [730, 406] width 1158 height 730
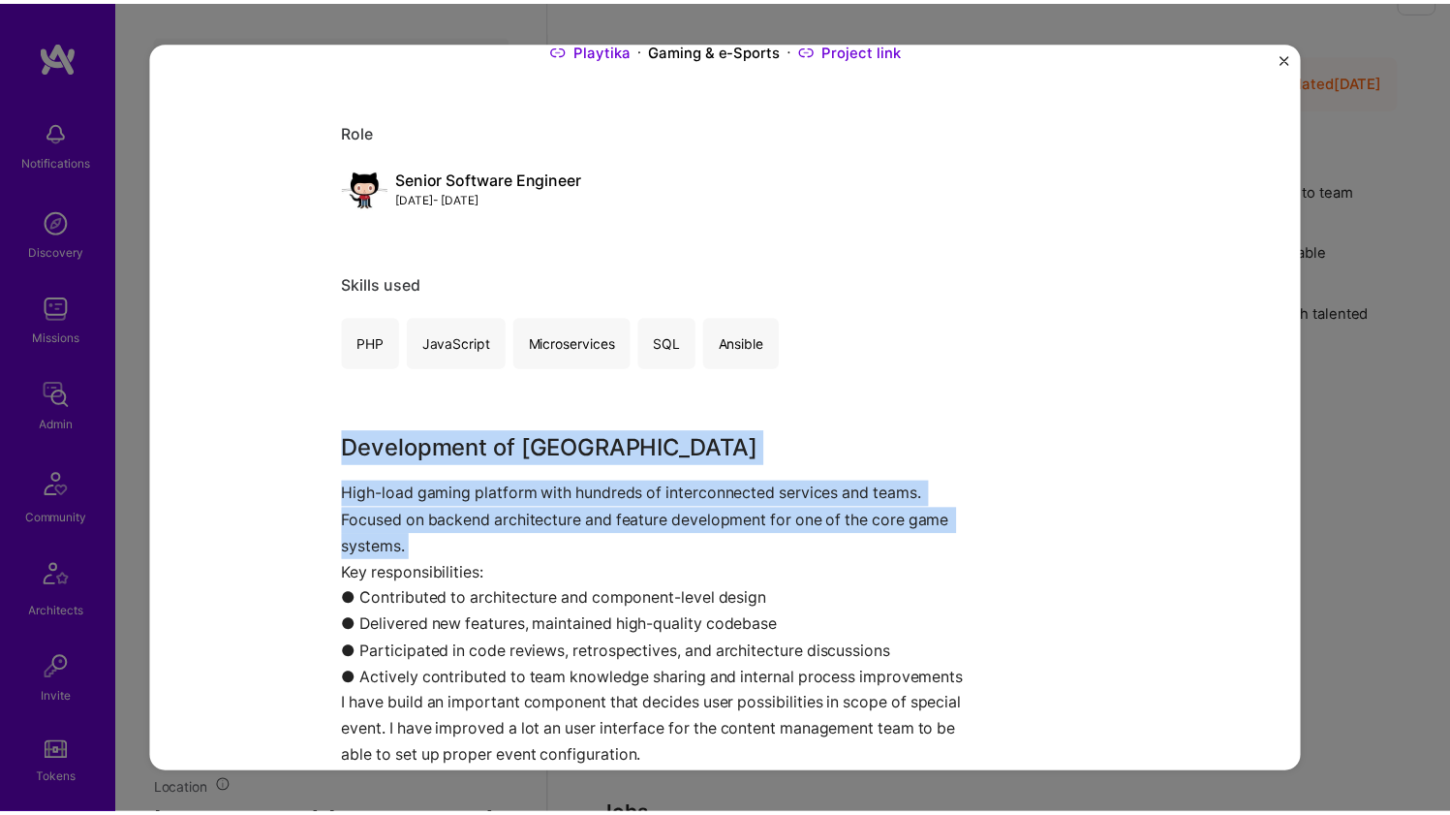
scroll to position [343, 0]
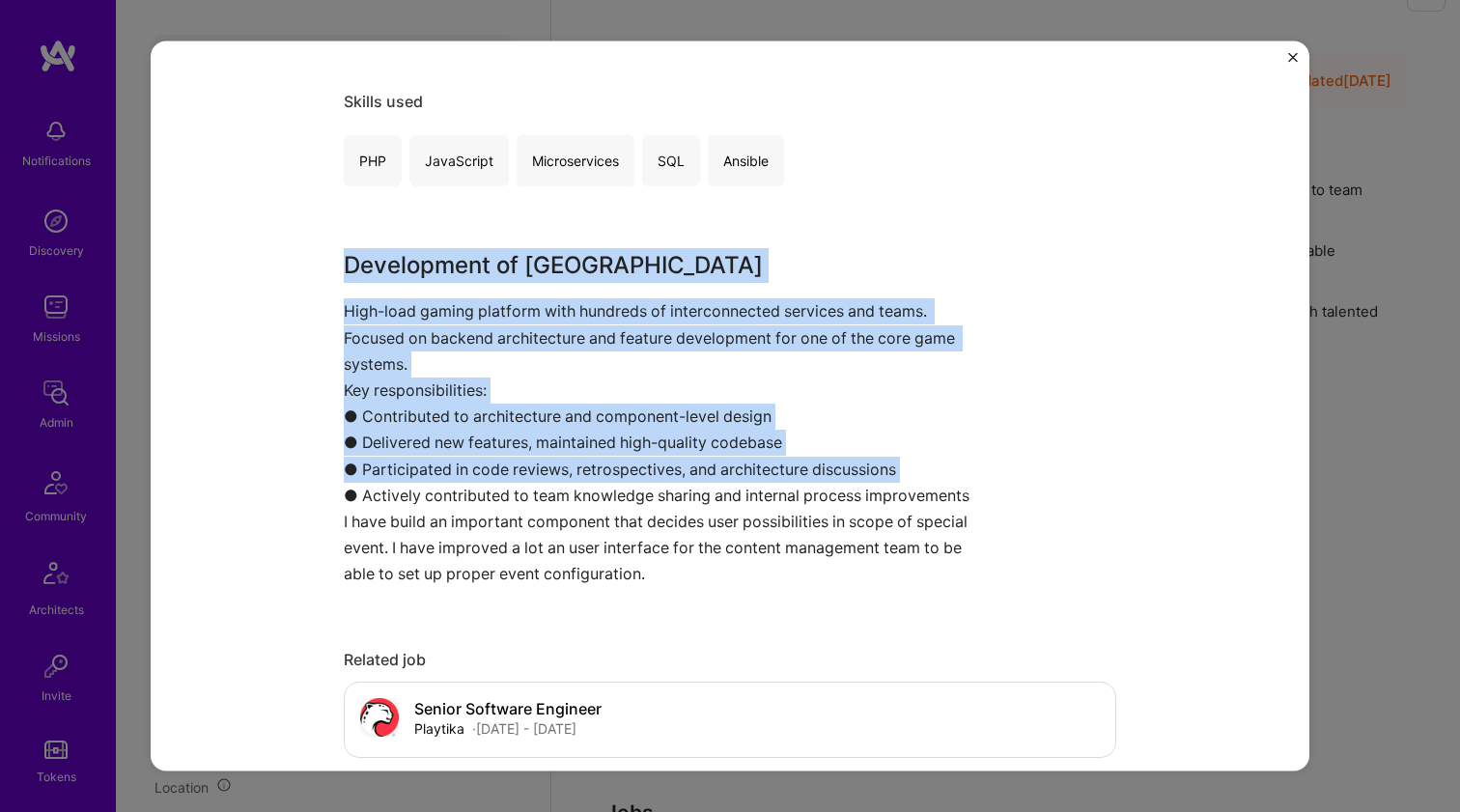
click at [241, 473] on div "Bingoblitz Playtika Gaming & e-Sports Project link Role Senior Software Enginee…" at bounding box center [730, 406] width 1158 height 730
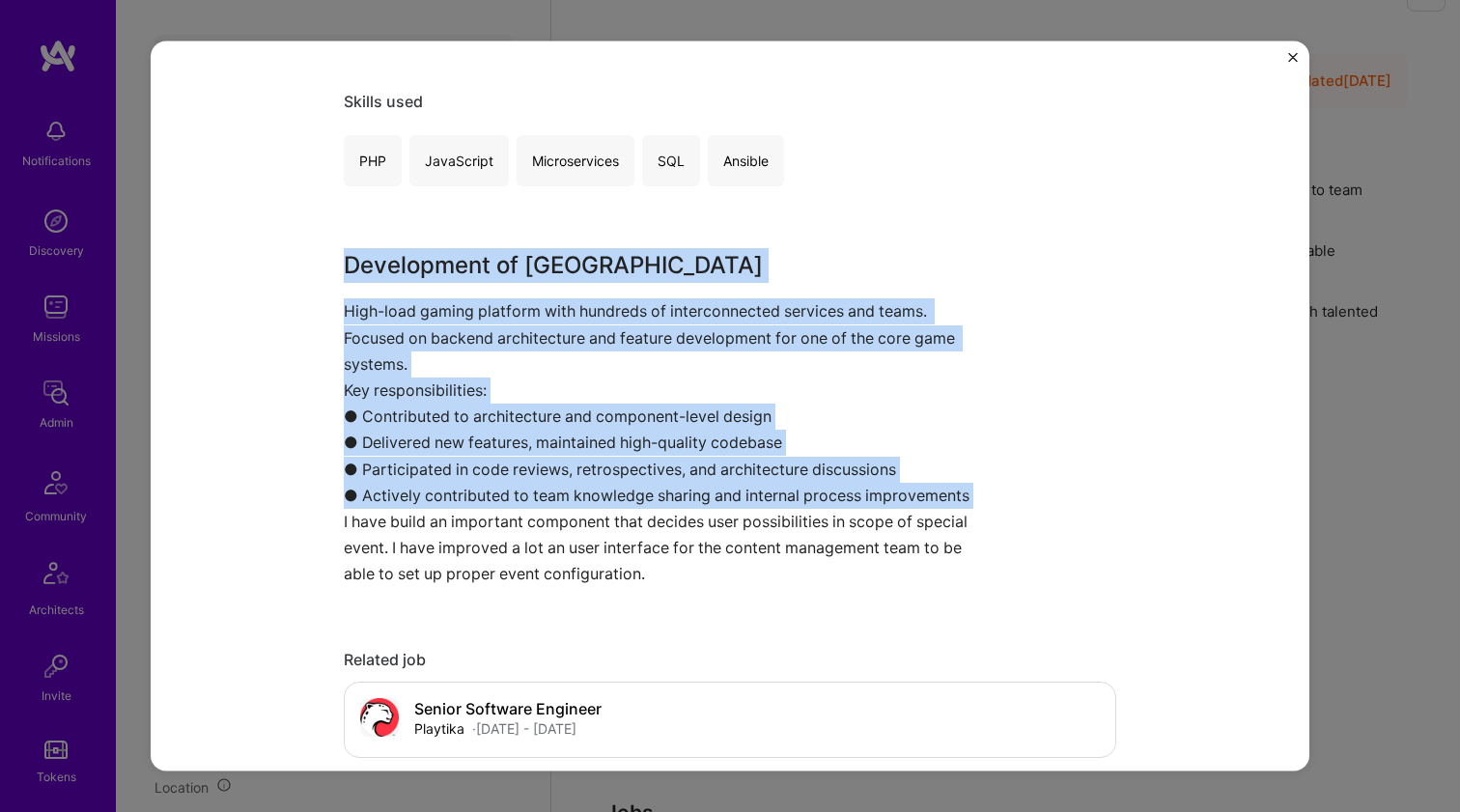
click at [237, 530] on div "Bingoblitz Playtika Gaming & e-Sports Project link Role Senior Software Enginee…" at bounding box center [730, 406] width 1158 height 730
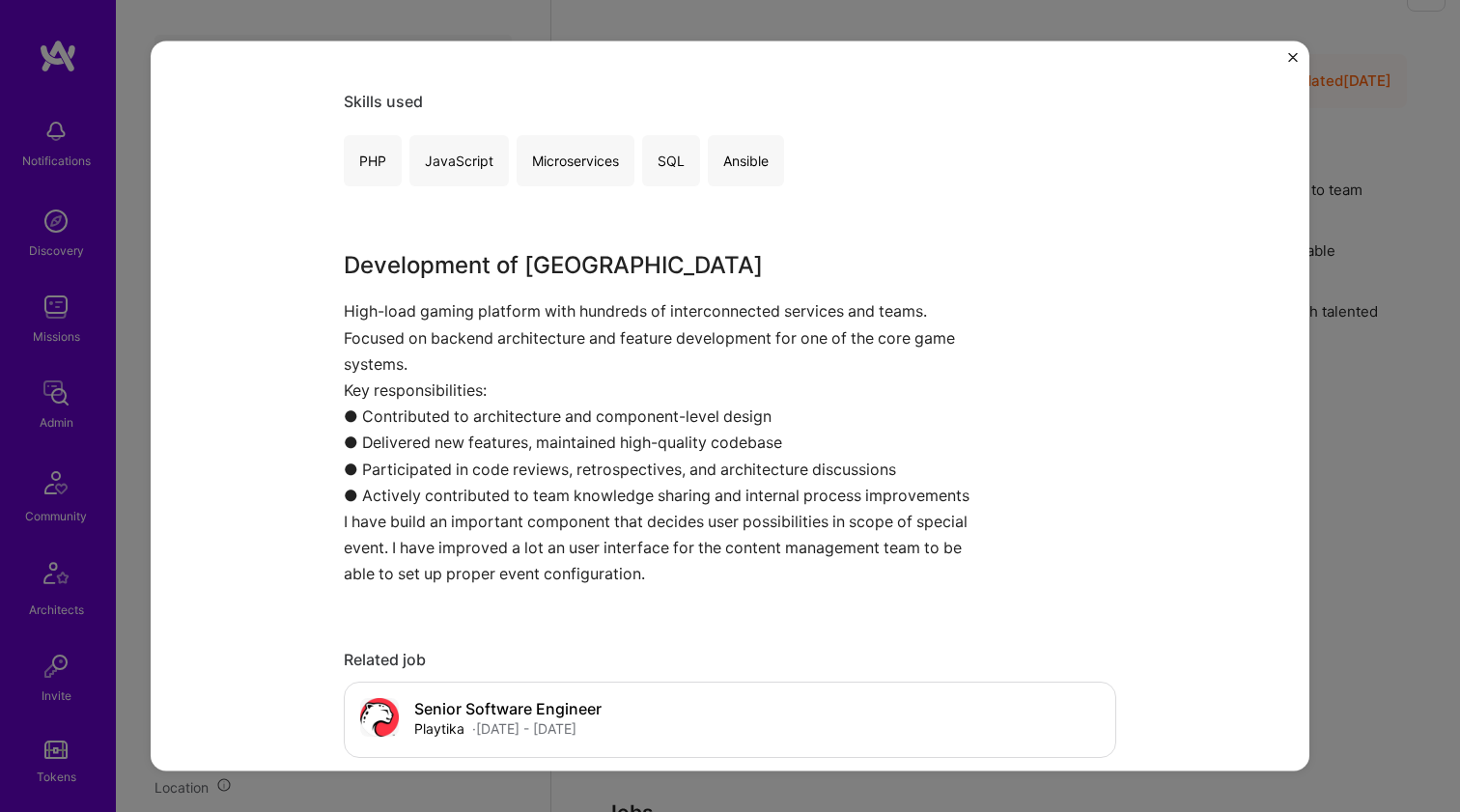
click at [236, 533] on div "Bingoblitz Playtika Gaming & e-Sports Project link Role Senior Software Enginee…" at bounding box center [730, 406] width 1158 height 730
click at [236, 532] on div "Bingoblitz Playtika Gaming & e-Sports Project link Role Senior Software Enginee…" at bounding box center [730, 406] width 1158 height 730
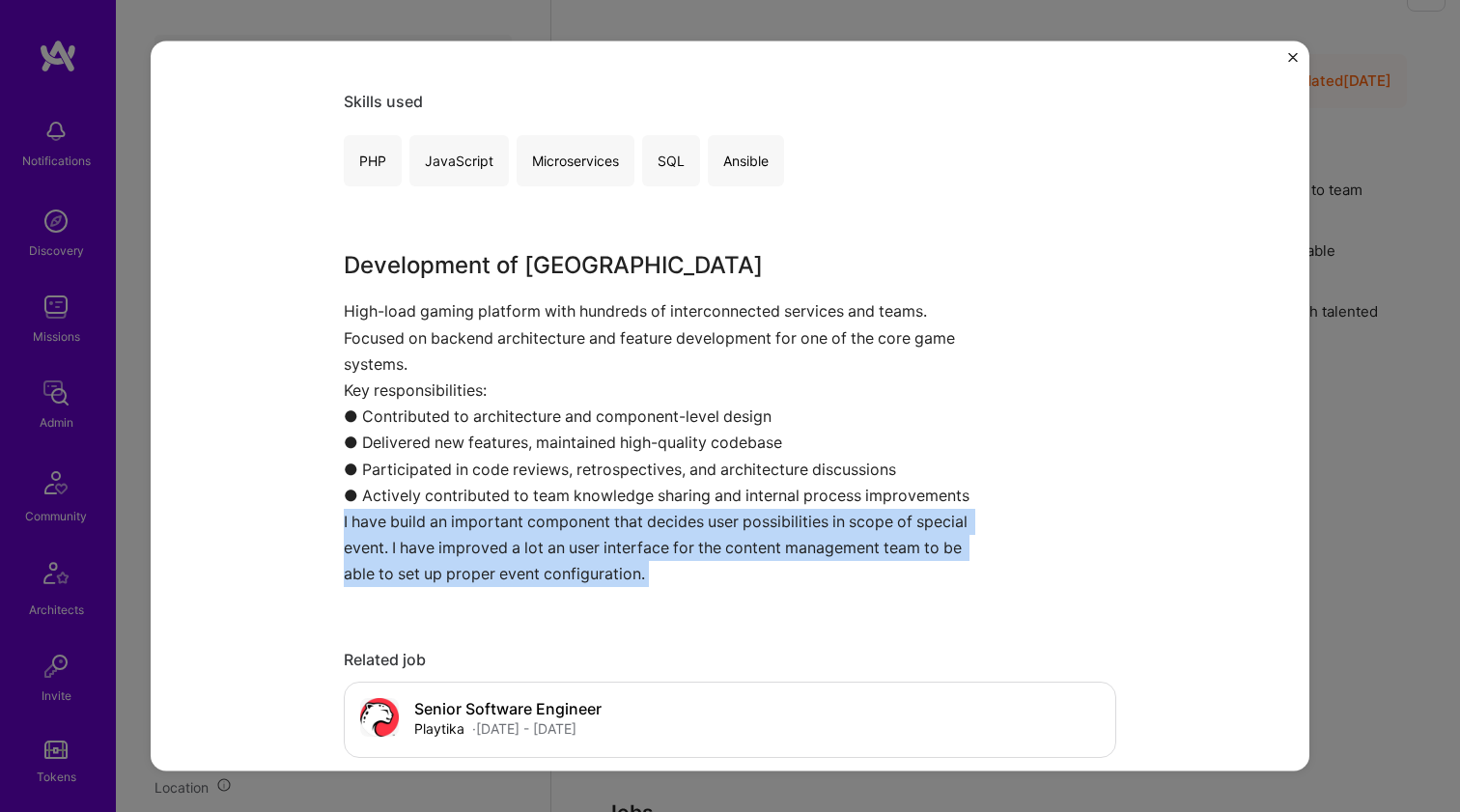
click at [236, 532] on div "Bingoblitz Playtika Gaming & e-Sports Project link Role Senior Software Enginee…" at bounding box center [730, 406] width 1158 height 730
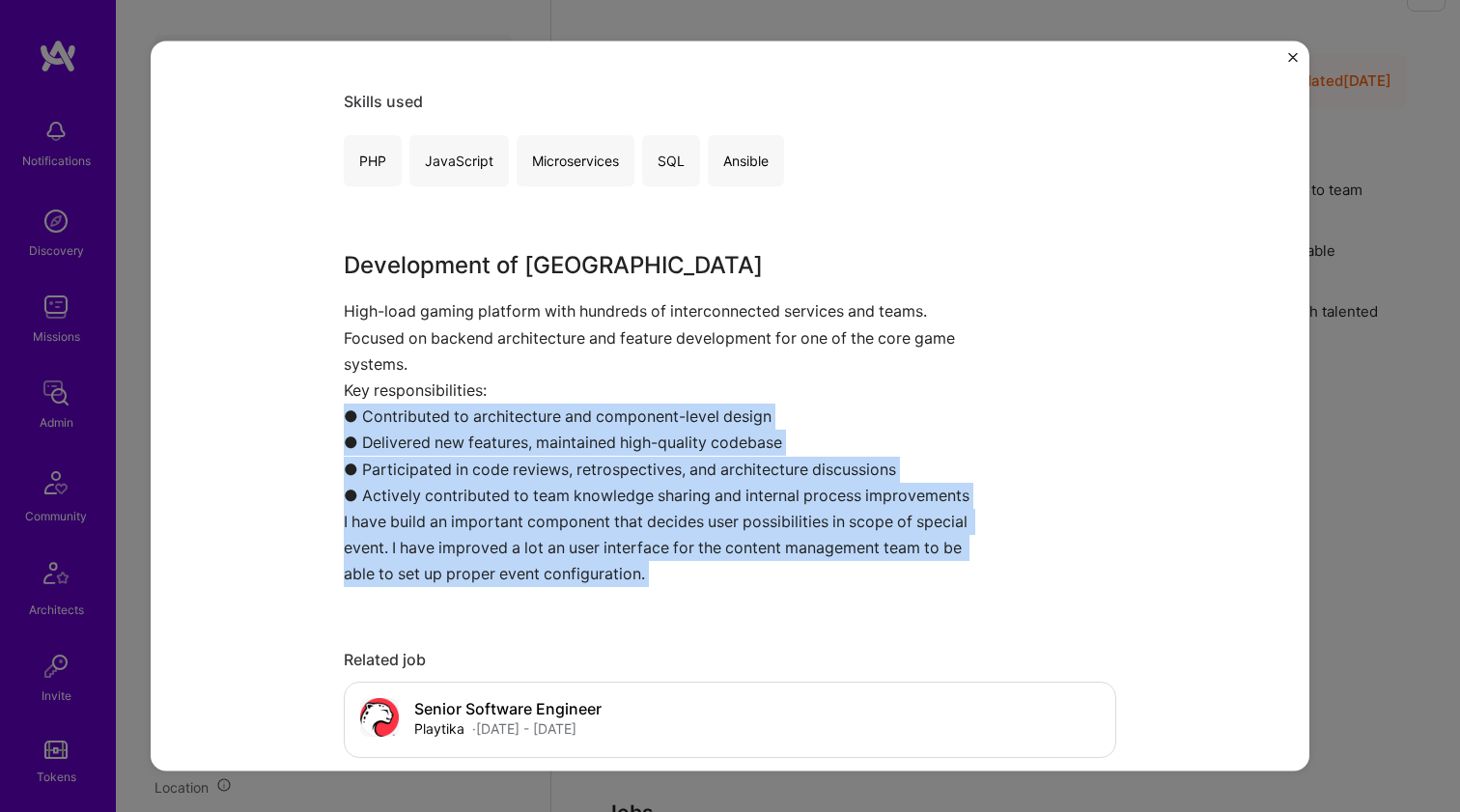
drag, startPoint x: 236, startPoint y: 532, endPoint x: 239, endPoint y: 402, distance: 130.0
click at [234, 424] on div "Bingoblitz Playtika Gaming & e-Sports Project link Role Senior Software Enginee…" at bounding box center [730, 406] width 1158 height 730
click at [239, 402] on div "Bingoblitz Playtika Gaming & e-Sports Project link Role Senior Software Enginee…" at bounding box center [730, 406] width 1158 height 730
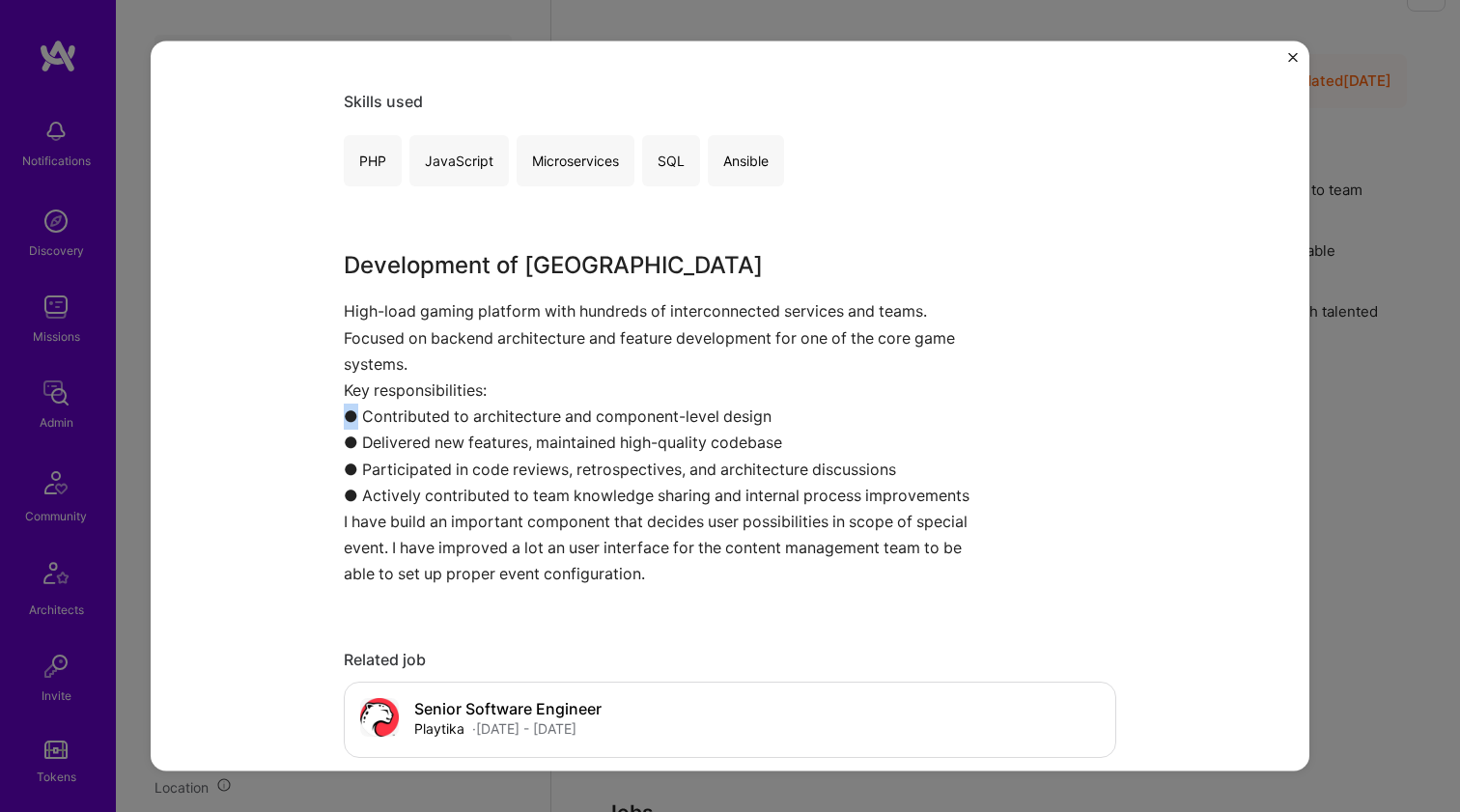
click at [239, 402] on div "Bingoblitz Playtika Gaming & e-Sports Project link Role Senior Software Enginee…" at bounding box center [730, 406] width 1158 height 730
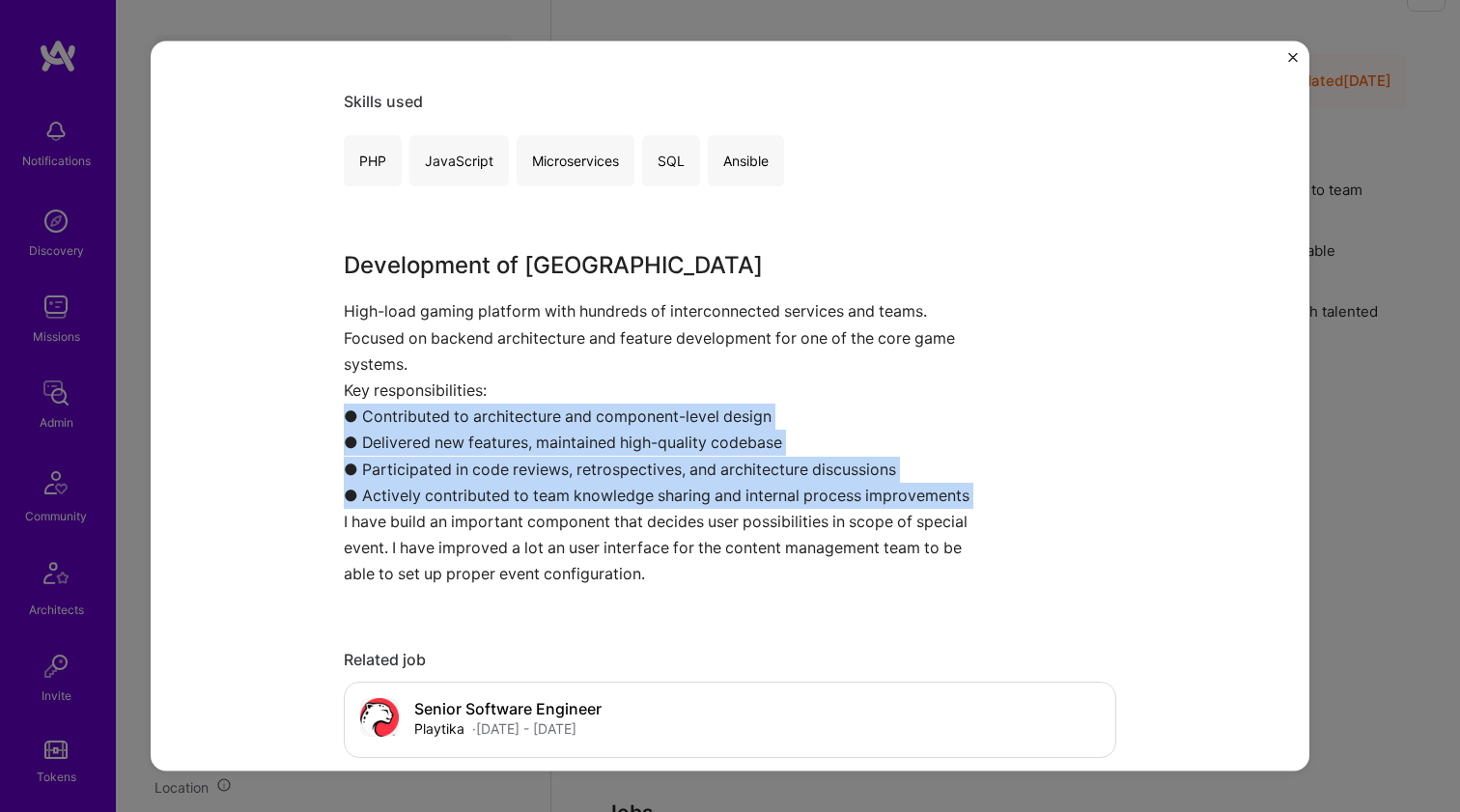
drag, startPoint x: 239, startPoint y: 402, endPoint x: 192, endPoint y: 479, distance: 90.2
click at [192, 479] on div "Bingoblitz Playtika Gaming & e-Sports Project link Role Senior Software Enginee…" at bounding box center [730, 406] width 1158 height 730
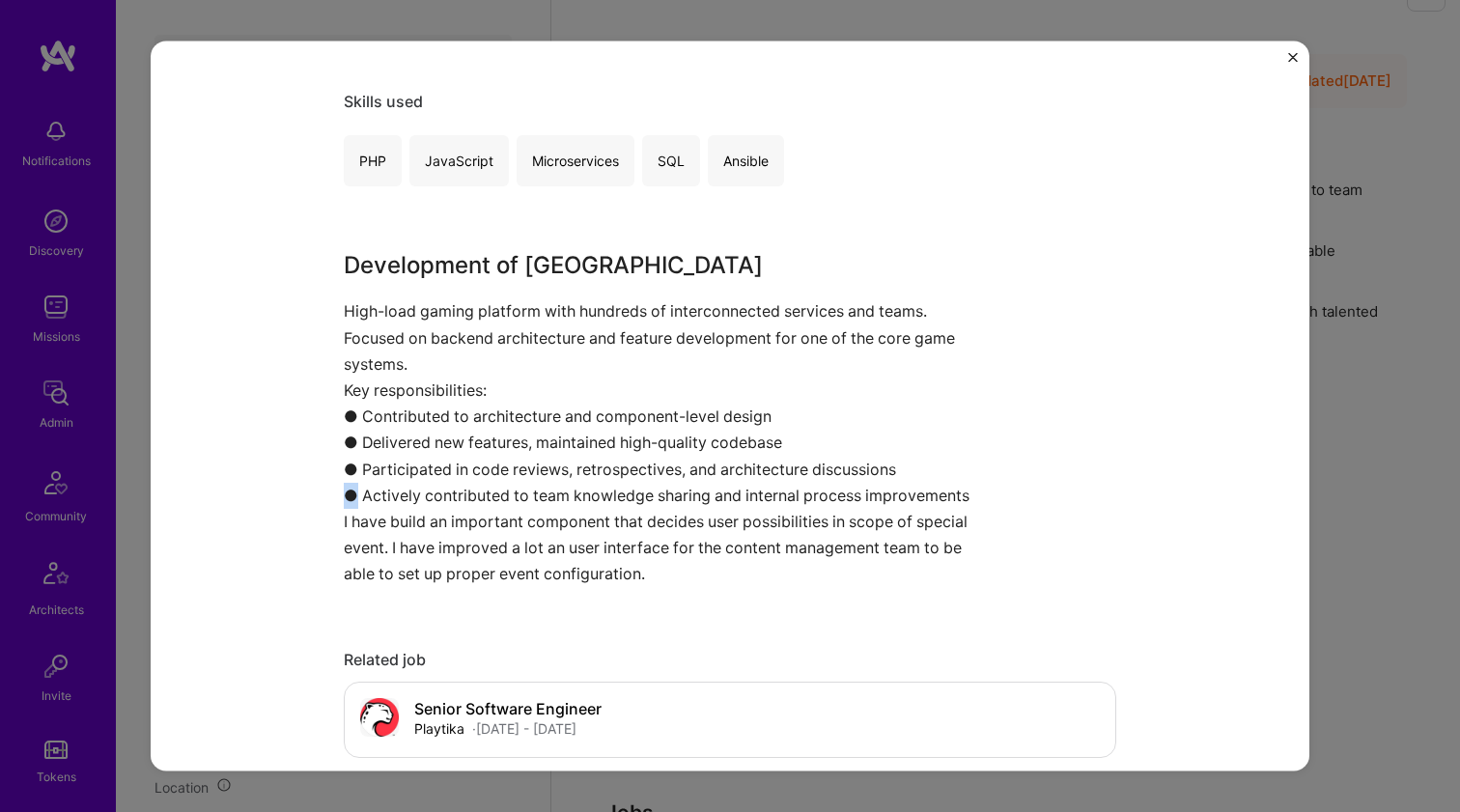
click at [192, 479] on div "Bingoblitz Playtika Gaming & e-Sports Project link Role Senior Software Enginee…" at bounding box center [730, 406] width 1158 height 730
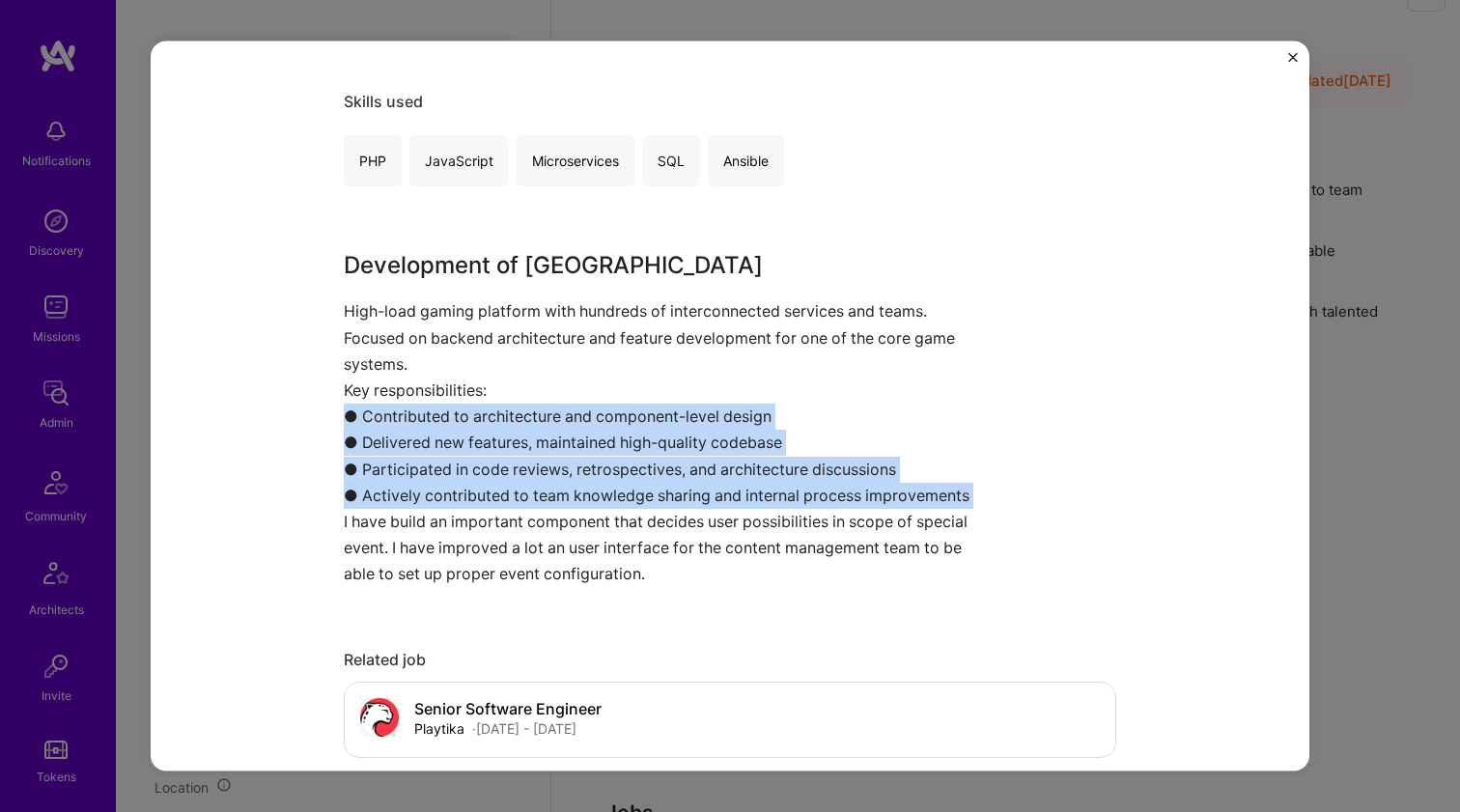
drag, startPoint x: 192, startPoint y: 479, endPoint x: 191, endPoint y: 419, distance: 60.0
click at [191, 419] on div "Bingoblitz Playtika Gaming & e-Sports Project link Role Senior Software Enginee…" at bounding box center [730, 406] width 1158 height 730
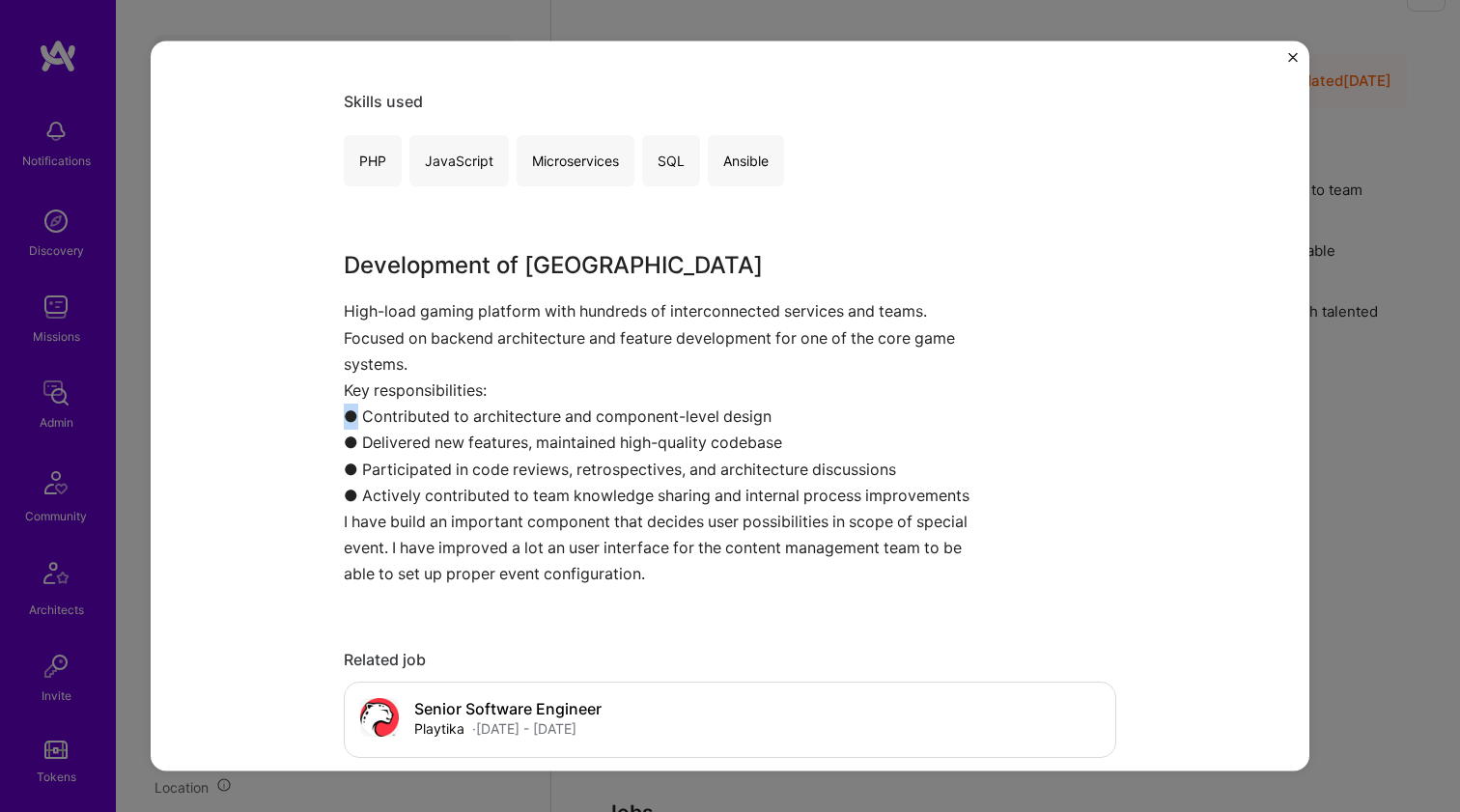
click at [191, 419] on div "Bingoblitz Playtika Gaming & e-Sports Project link Role Senior Software Enginee…" at bounding box center [730, 406] width 1158 height 730
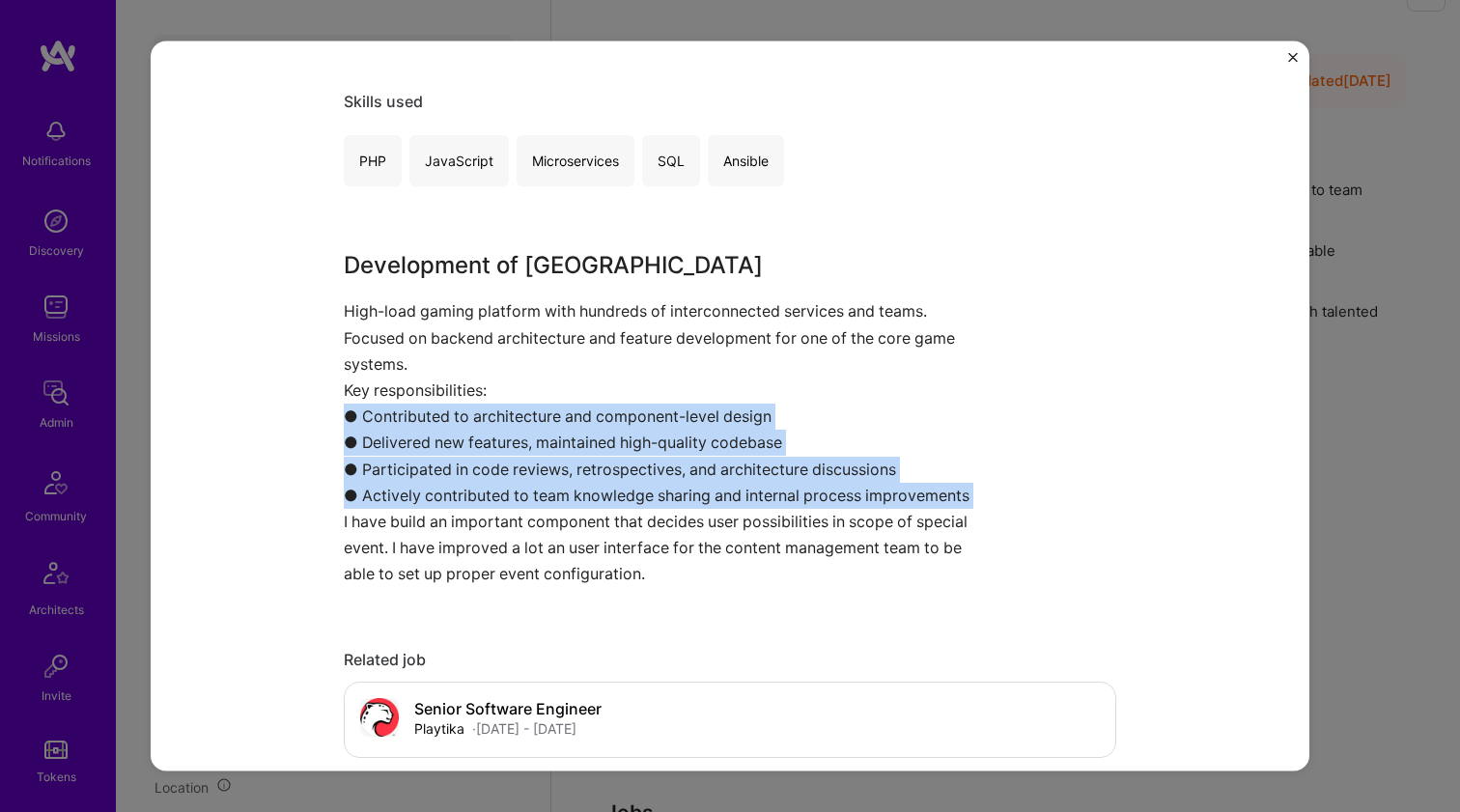
drag, startPoint x: 191, startPoint y: 419, endPoint x: 164, endPoint y: 494, distance: 79.7
click at [164, 494] on div "Bingoblitz Playtika Gaming & e-Sports Project link Role Senior Software Enginee…" at bounding box center [730, 406] width 1158 height 730
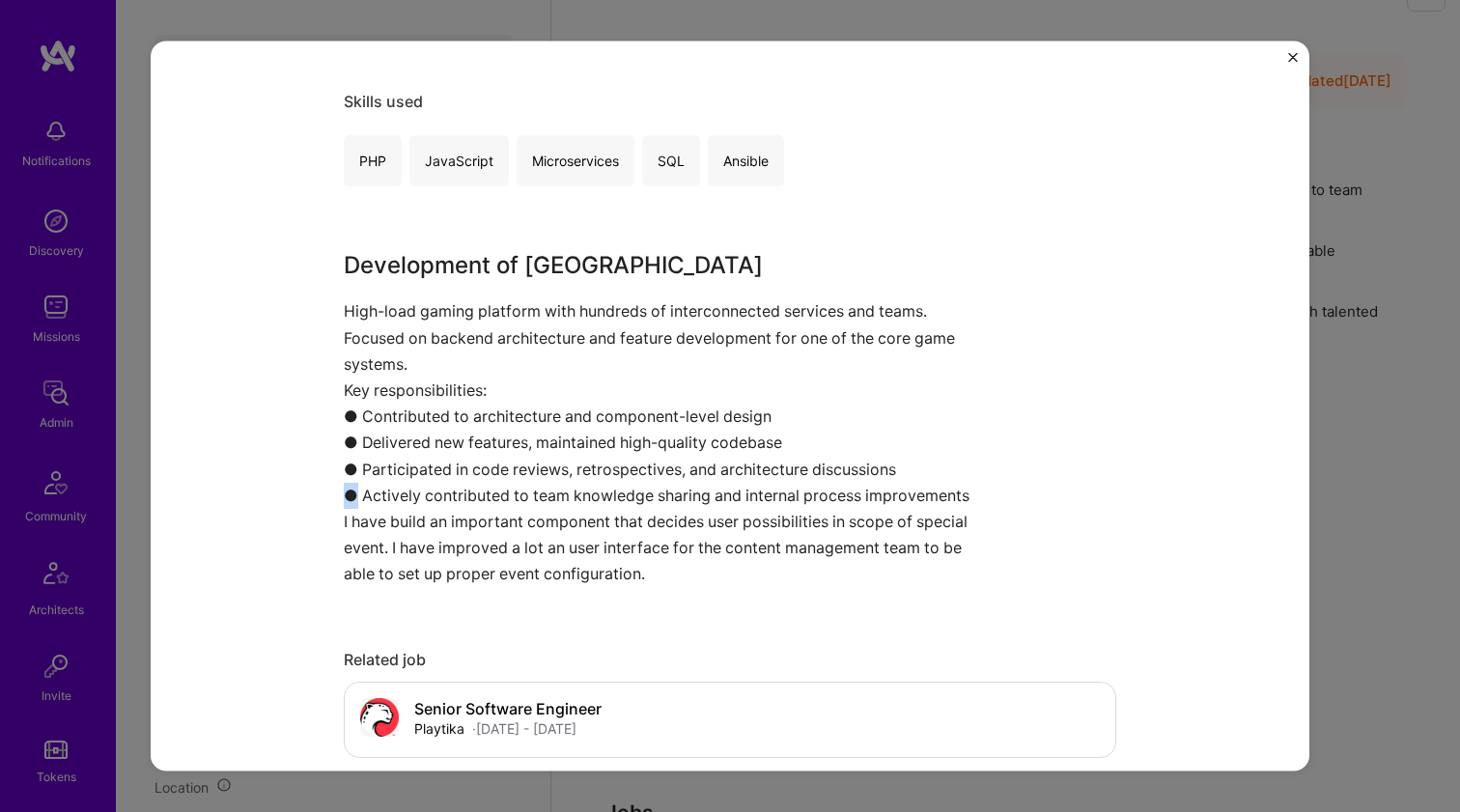
click at [164, 494] on div "Bingoblitz Playtika Gaming & e-Sports Project link Role Senior Software Enginee…" at bounding box center [730, 406] width 1158 height 730
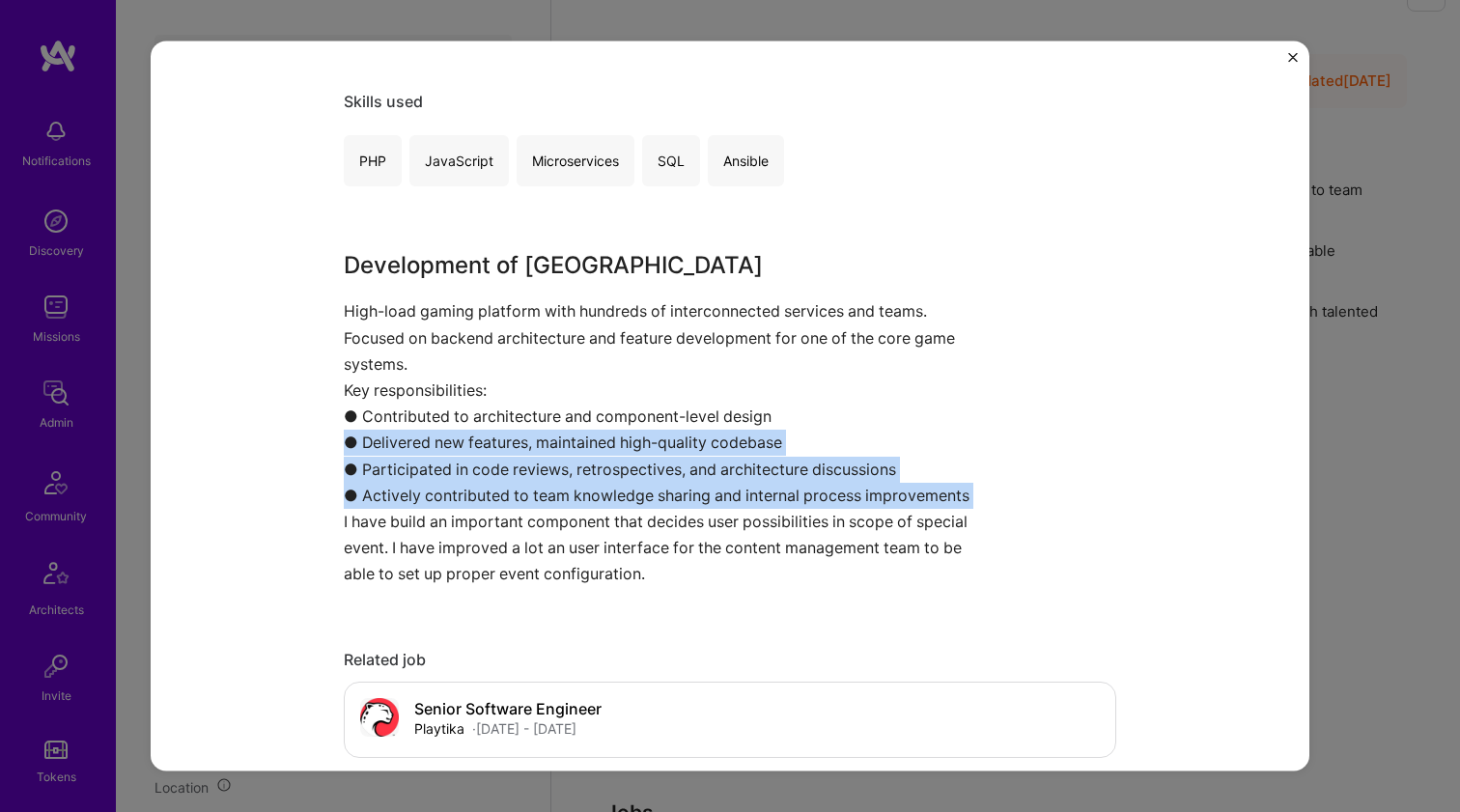
drag, startPoint x: 164, startPoint y: 493, endPoint x: 166, endPoint y: 450, distance: 43.0
click at [166, 450] on div "Bingoblitz Playtika Gaming & e-Sports Project link Role Senior Software Enginee…" at bounding box center [730, 406] width 1158 height 730
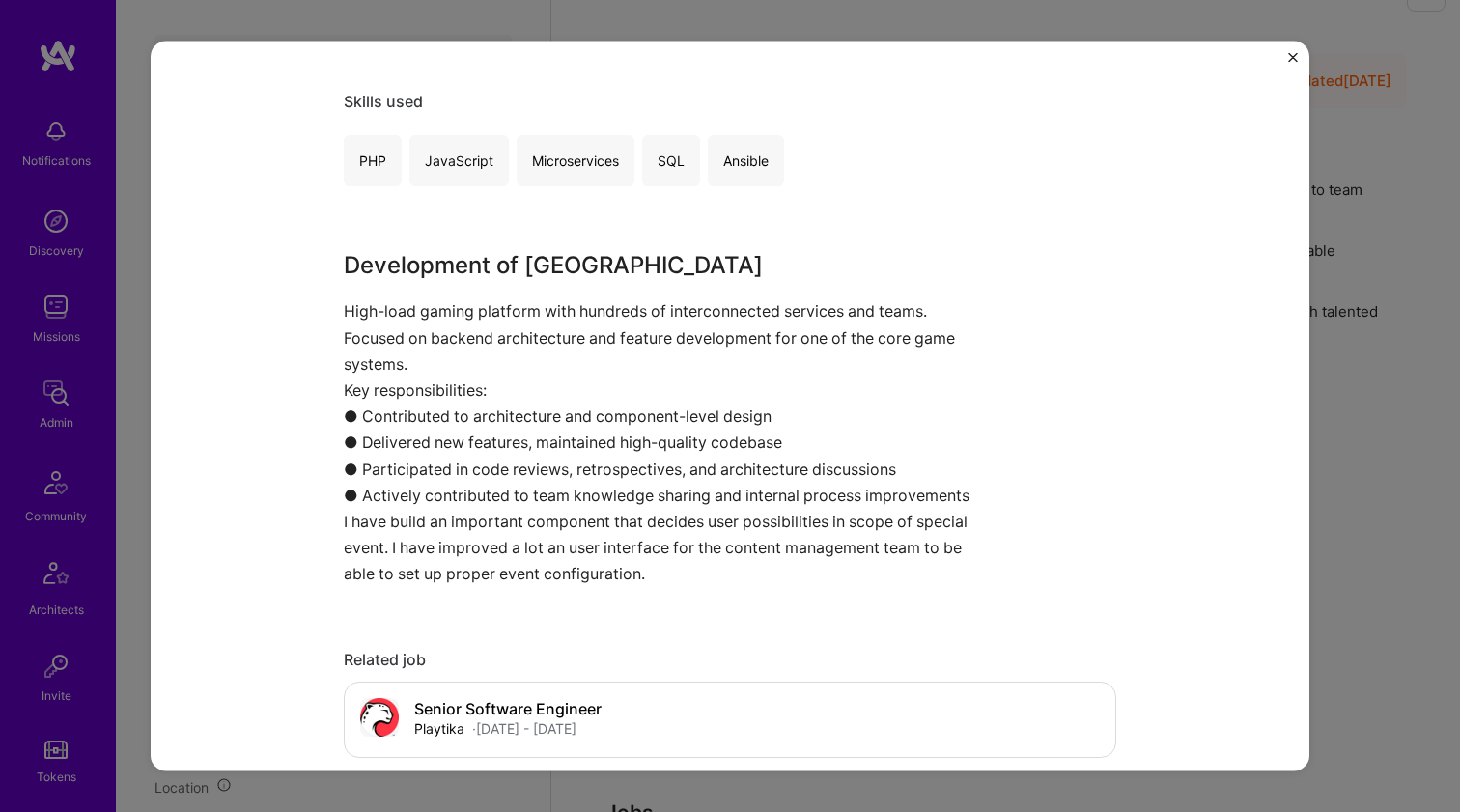
click at [166, 450] on div "Bingoblitz Playtika Gaming & e-Sports Project link Role Senior Software Enginee…" at bounding box center [730, 406] width 1158 height 730
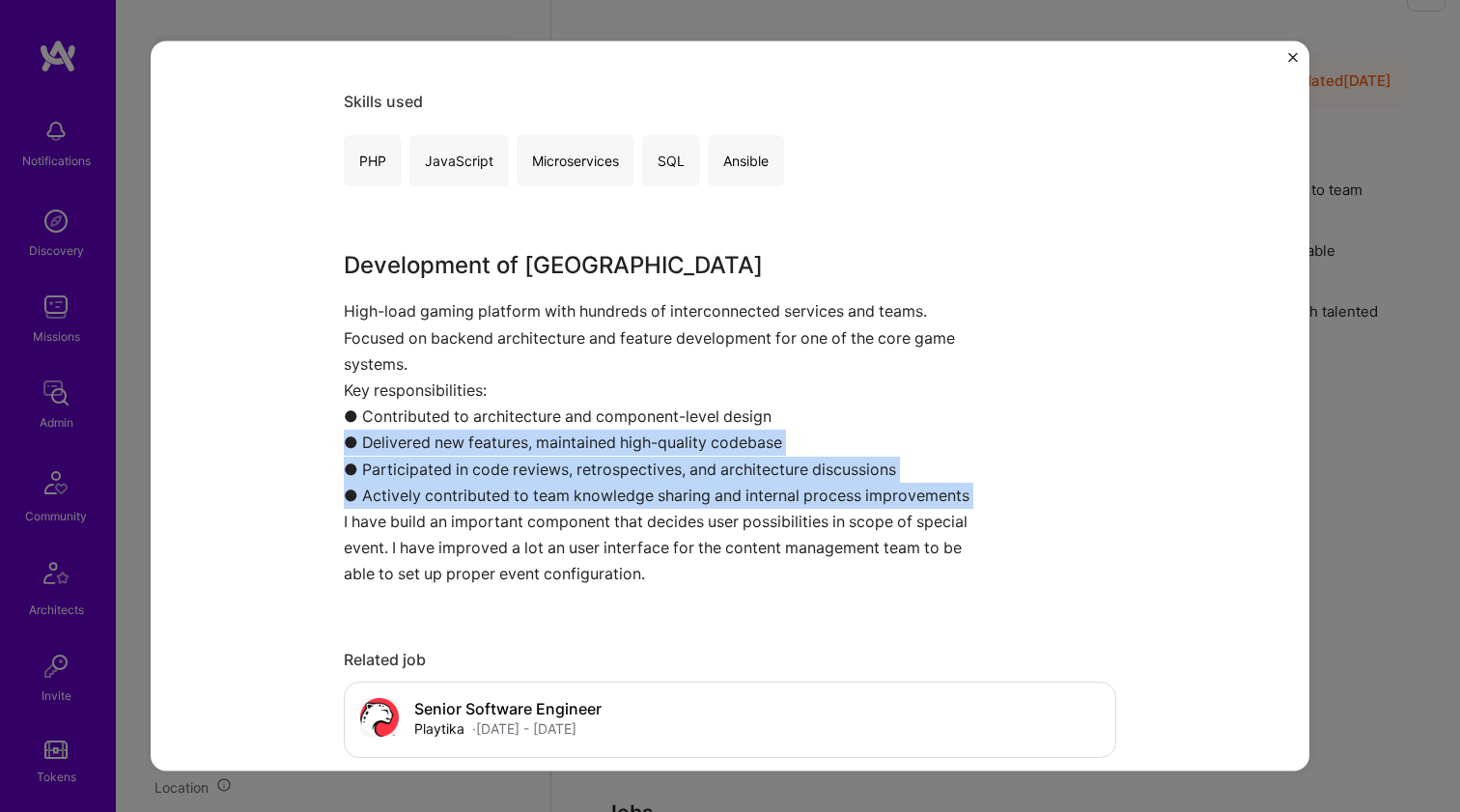
drag, startPoint x: 166, startPoint y: 450, endPoint x: 151, endPoint y: 496, distance: 48.4
click at [151, 496] on div "Bingoblitz Playtika Gaming & e-Sports Project link Role Senior Software Enginee…" at bounding box center [730, 406] width 1158 height 730
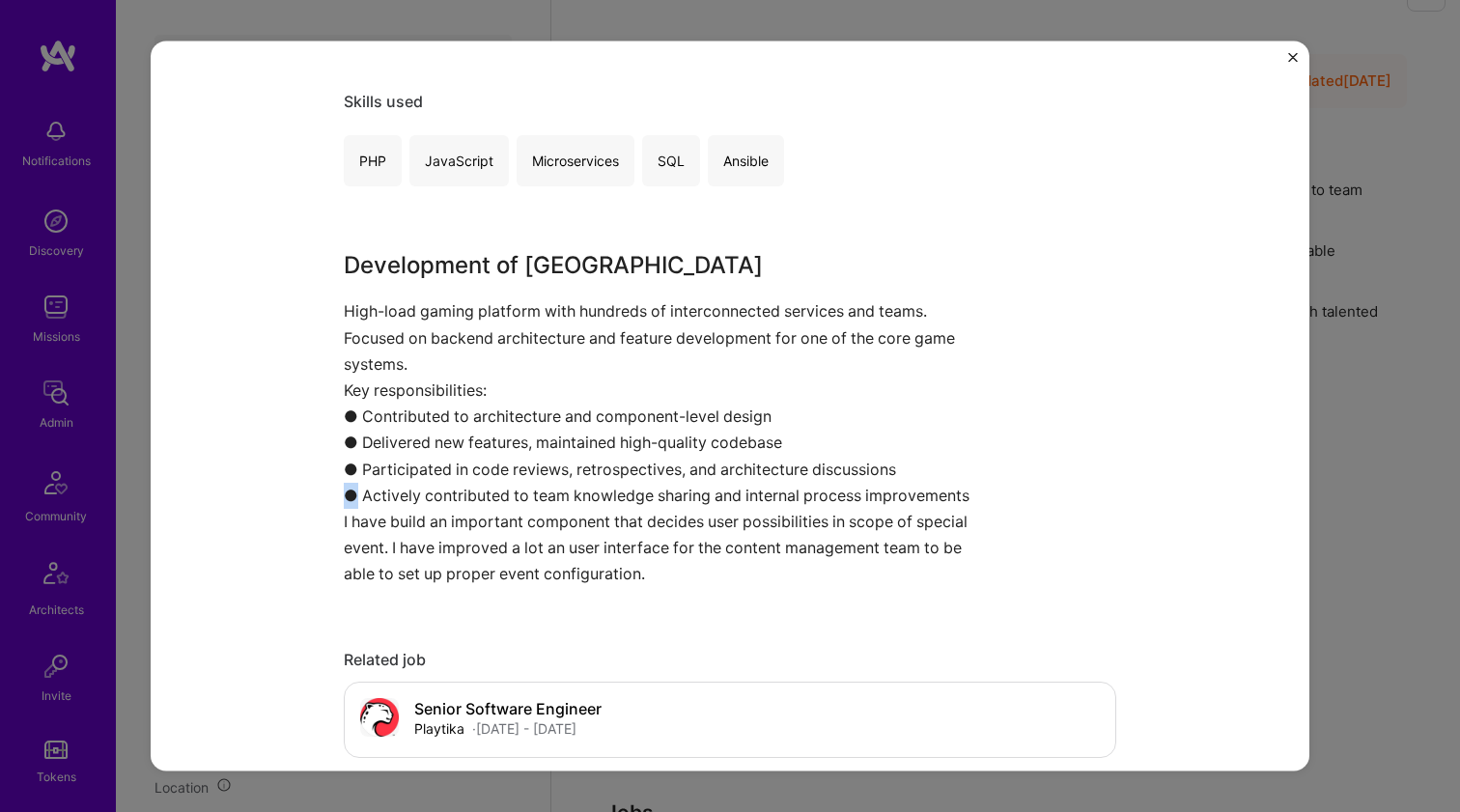
click at [151, 496] on div "Bingoblitz Playtika Gaming & e-Sports Project link Role Senior Software Enginee…" at bounding box center [730, 406] width 1158 height 730
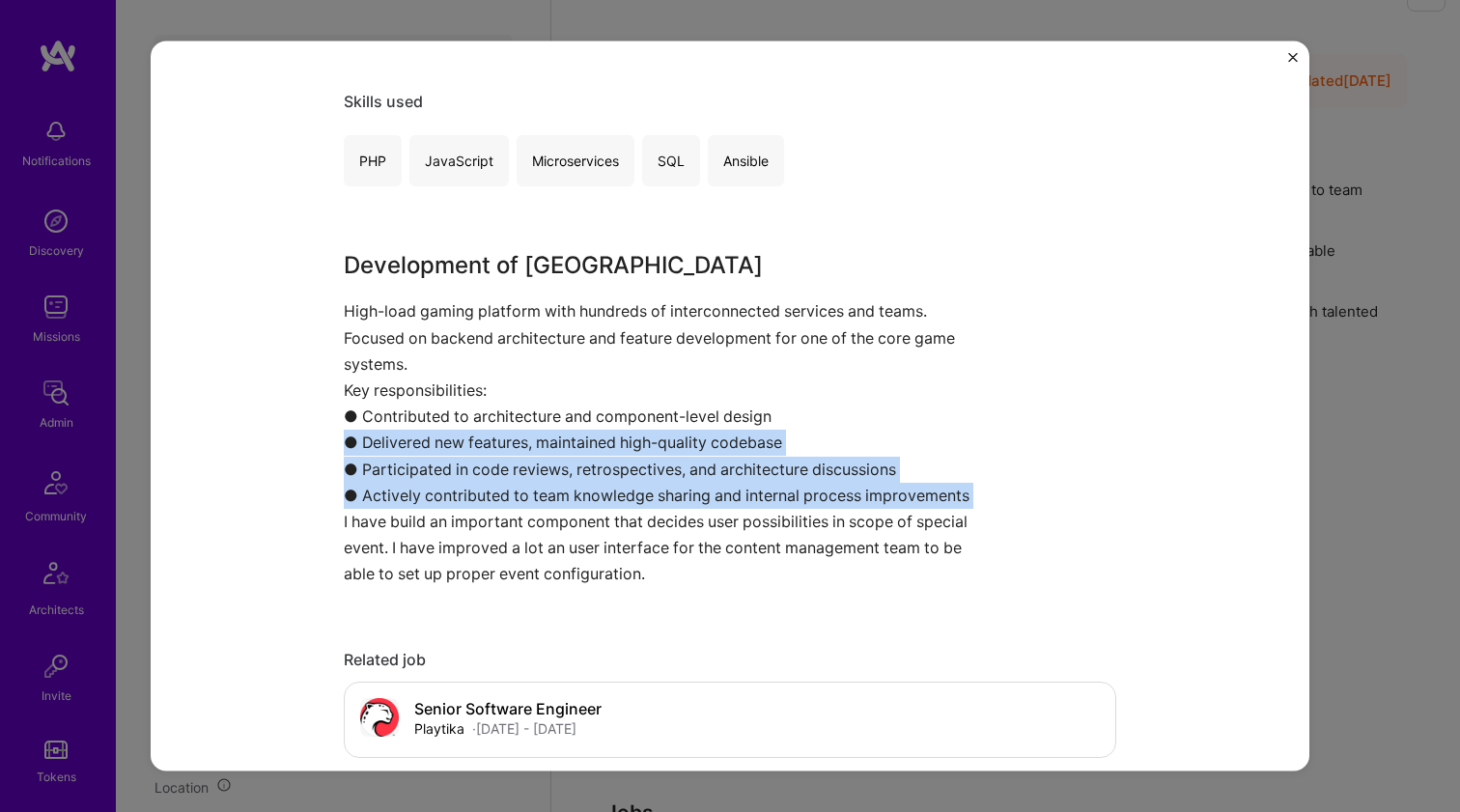
drag, startPoint x: 151, startPoint y: 496, endPoint x: 159, endPoint y: 441, distance: 55.6
click at [159, 441] on div "Bingoblitz Playtika Gaming & e-Sports Project link Role Senior Software Enginee…" at bounding box center [730, 406] width 1158 height 730
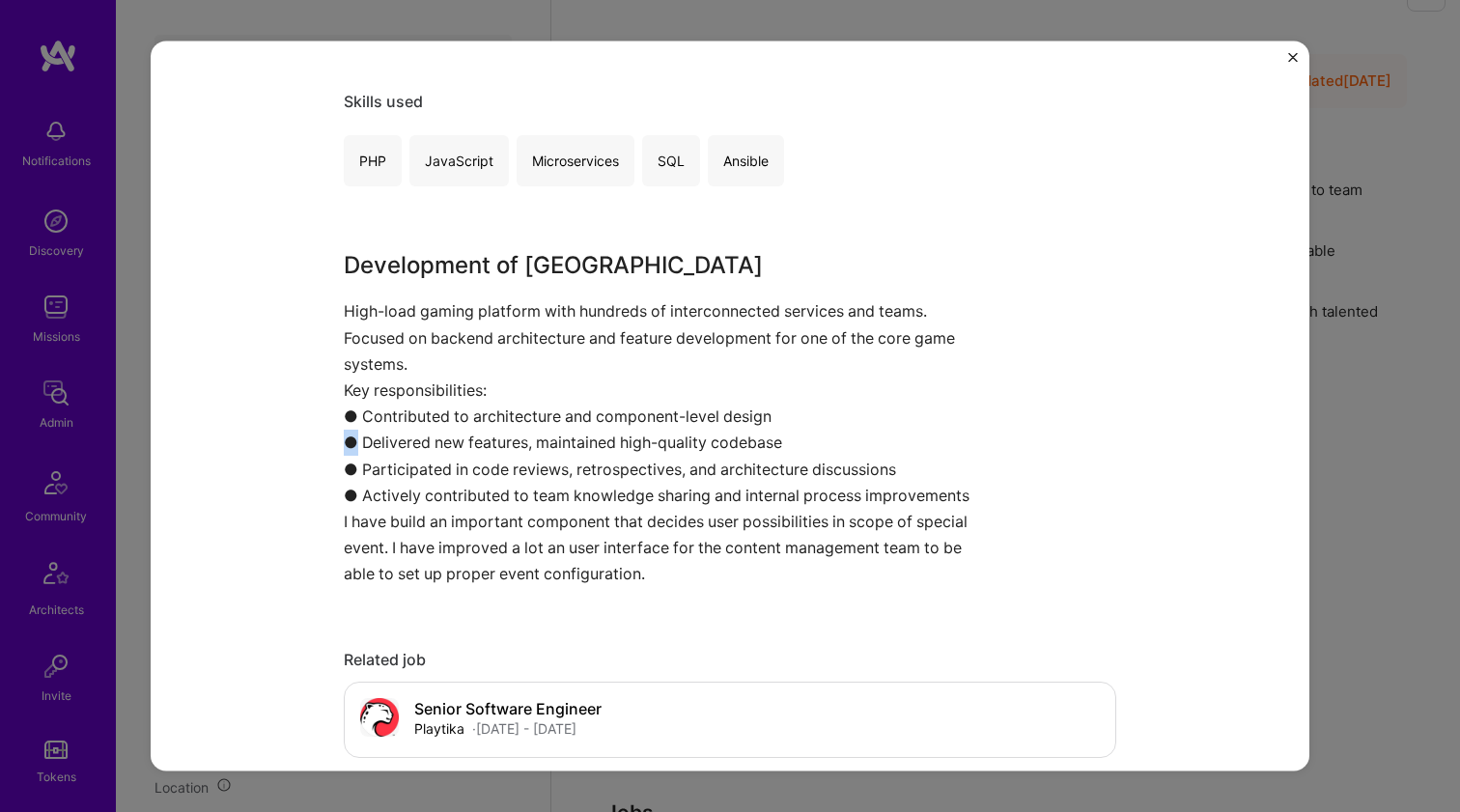
click at [159, 441] on div "Bingoblitz Playtika Gaming & e-Sports Project link Role Senior Software Enginee…" at bounding box center [730, 406] width 1158 height 730
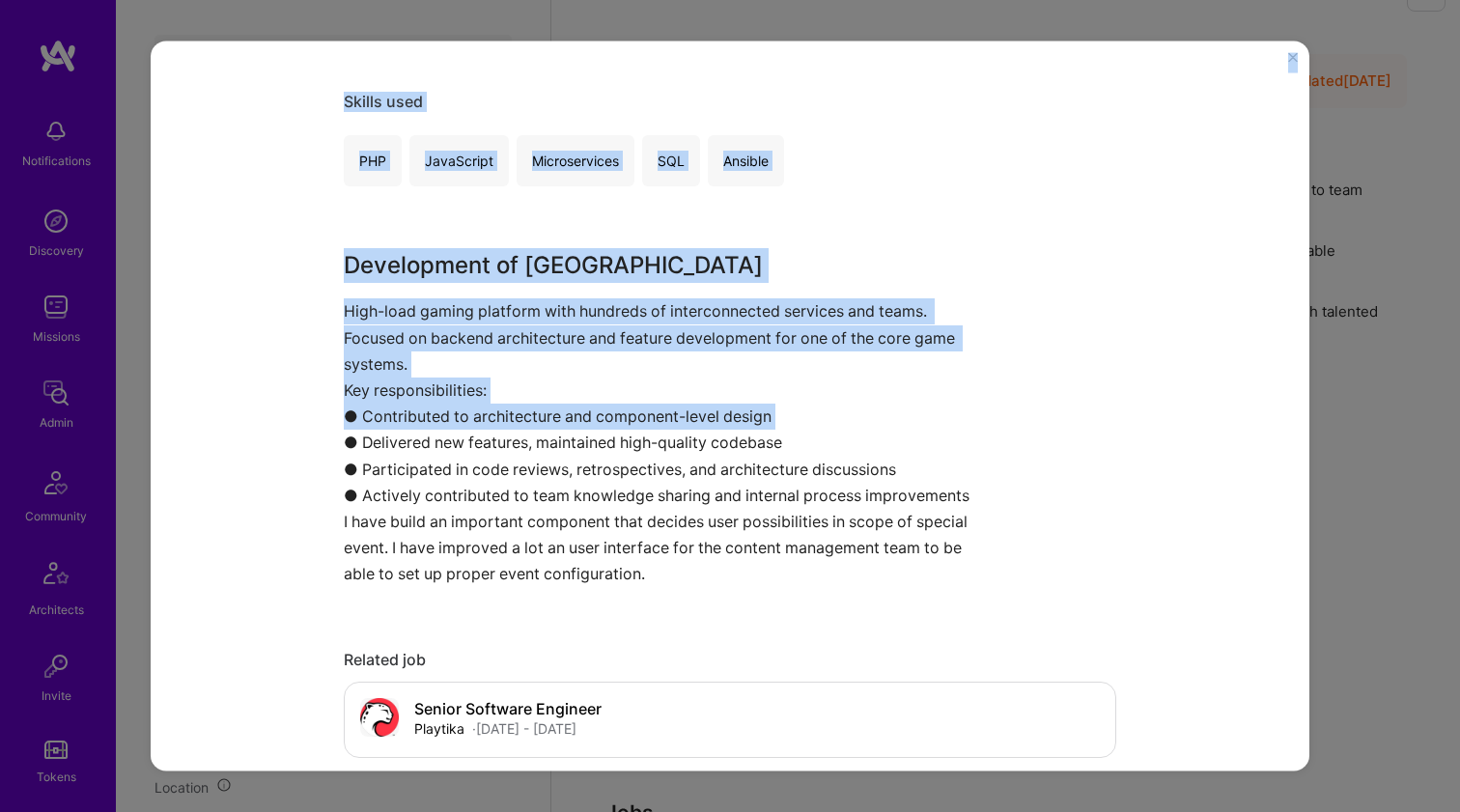
drag, startPoint x: 159, startPoint y: 441, endPoint x: 141, endPoint y: 496, distance: 57.9
click at [141, 496] on div "Bingoblitz Playtika Gaming & e-Sports Project link Role Senior Software Enginee…" at bounding box center [730, 406] width 1460 height 812
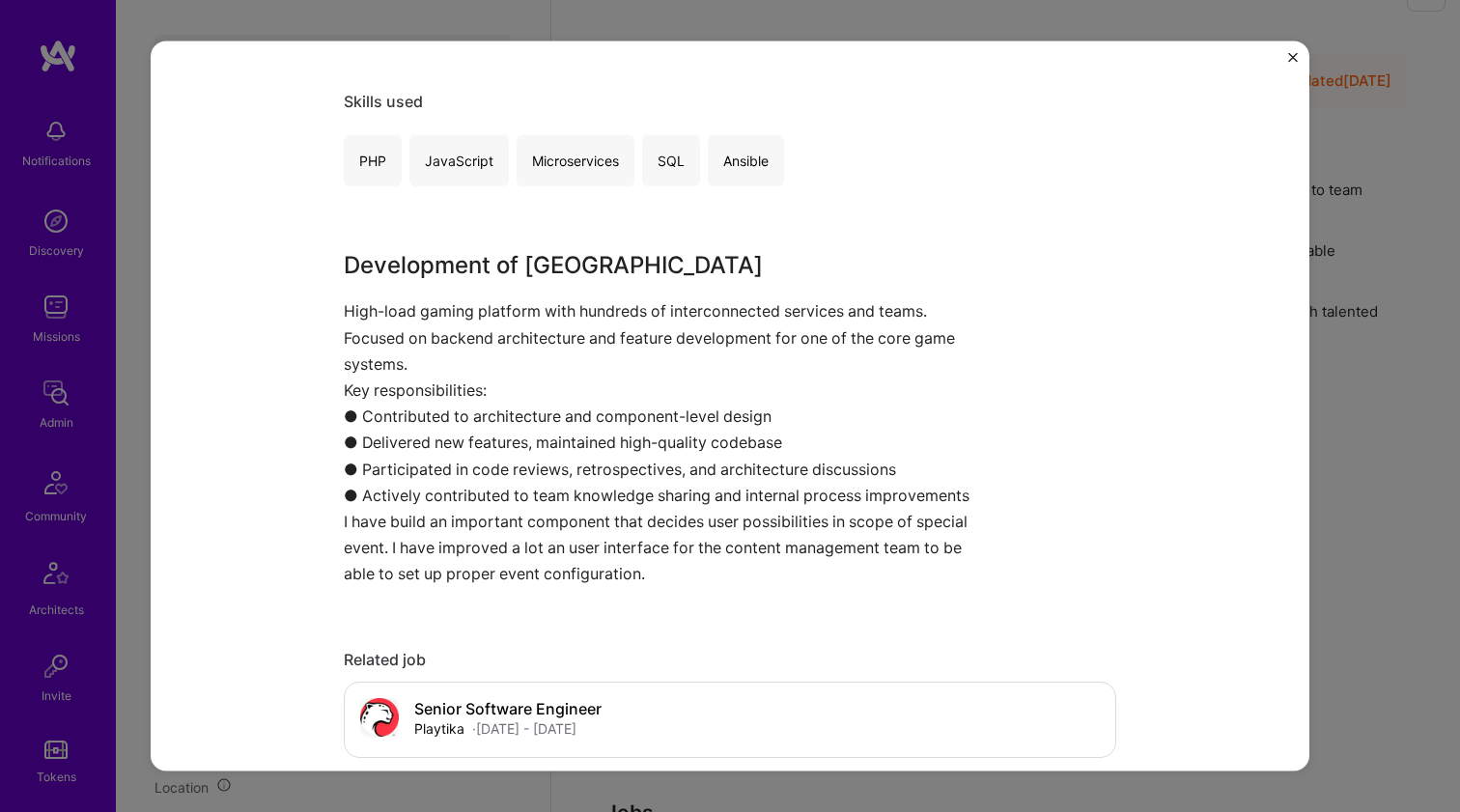
click at [141, 496] on div "Bingoblitz Playtika Gaming & e-Sports Project link Role Senior Software Enginee…" at bounding box center [730, 406] width 1460 height 812
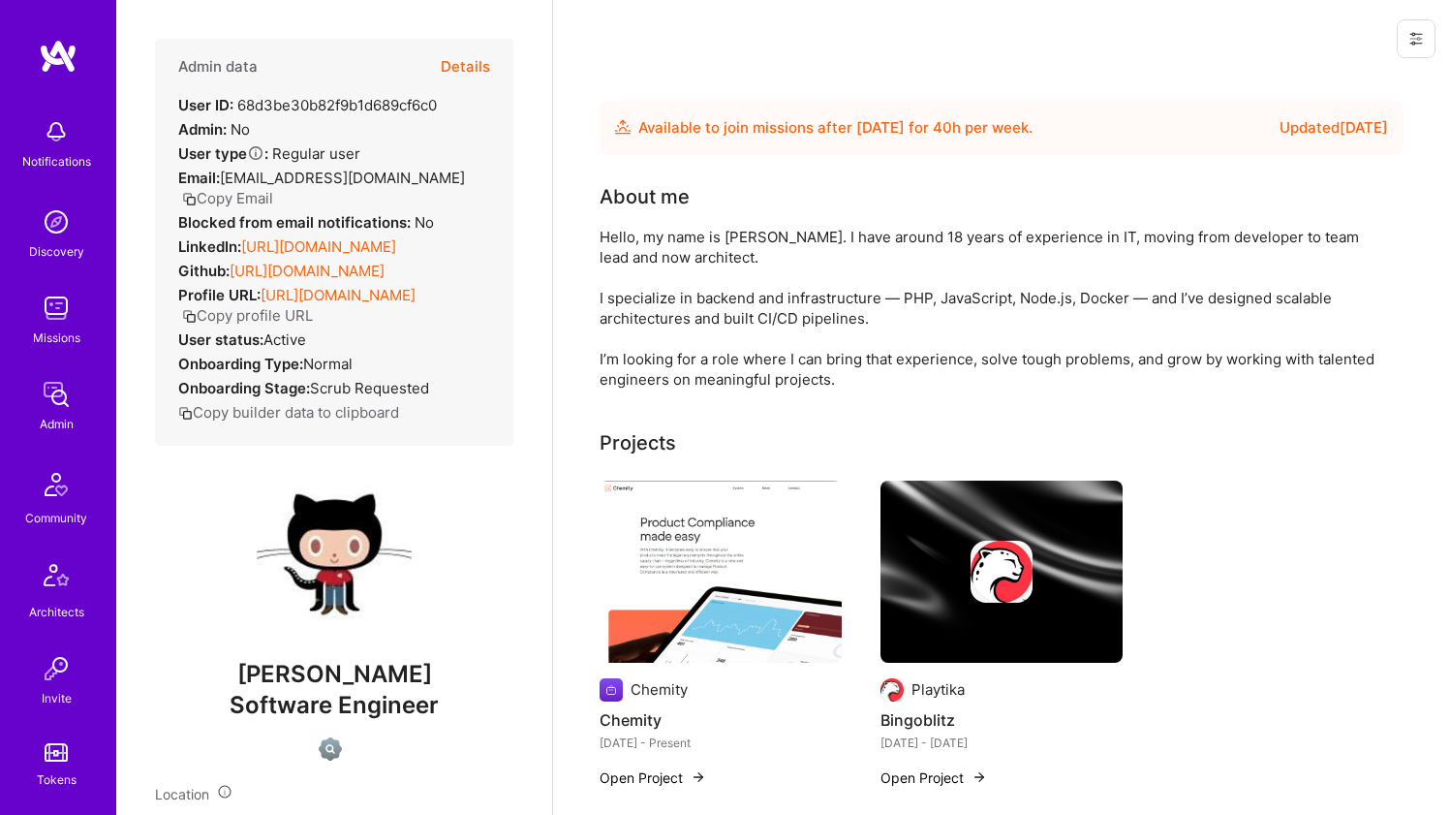
click at [659, 509] on img at bounding box center [721, 571] width 242 height 182
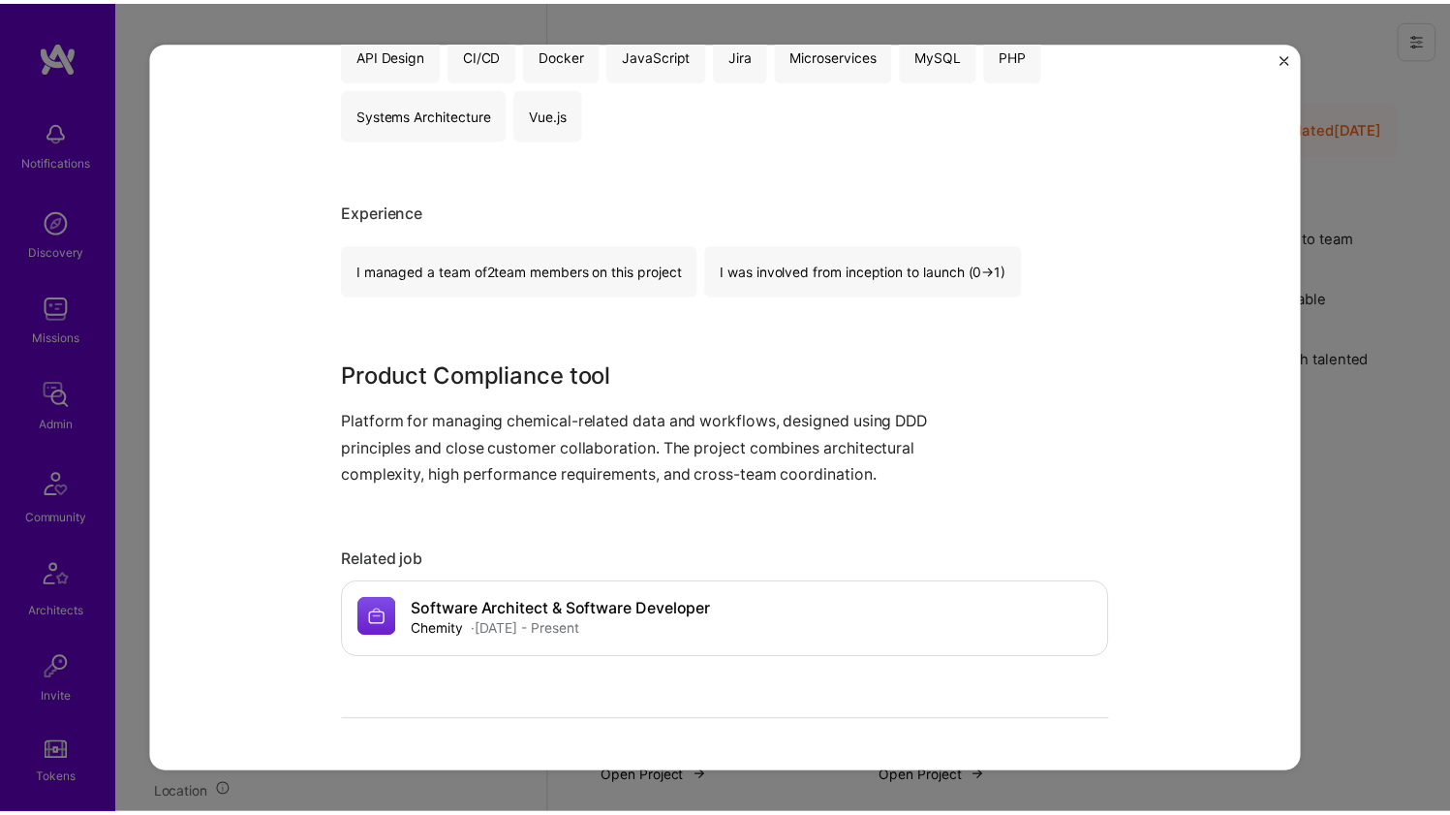
scroll to position [1126, 0]
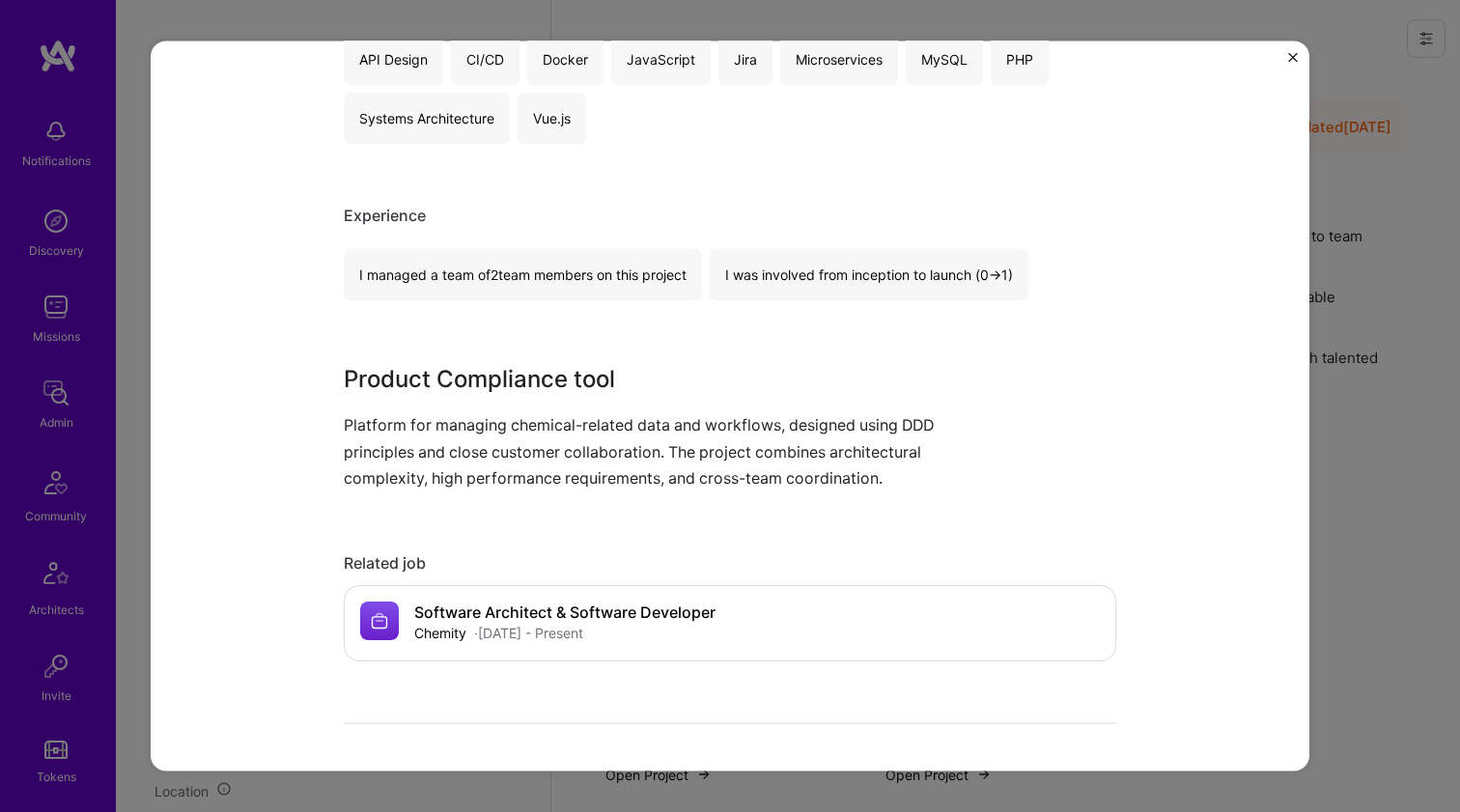
click at [1372, 414] on div "Chemity Chemity Supply Chain and Distribution, Environment Project link Role So…" at bounding box center [730, 406] width 1460 height 812
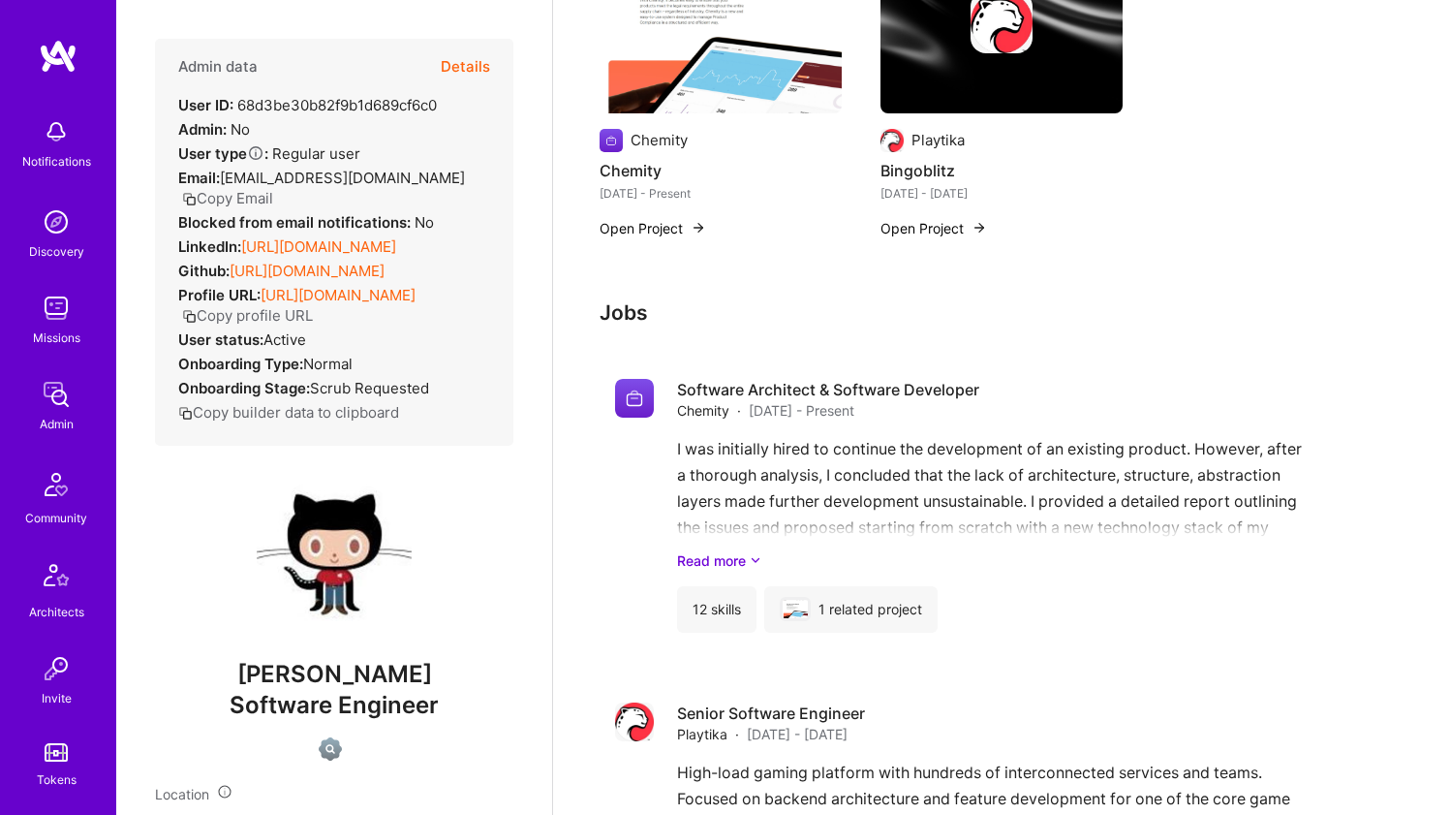
scroll to position [571, 0]
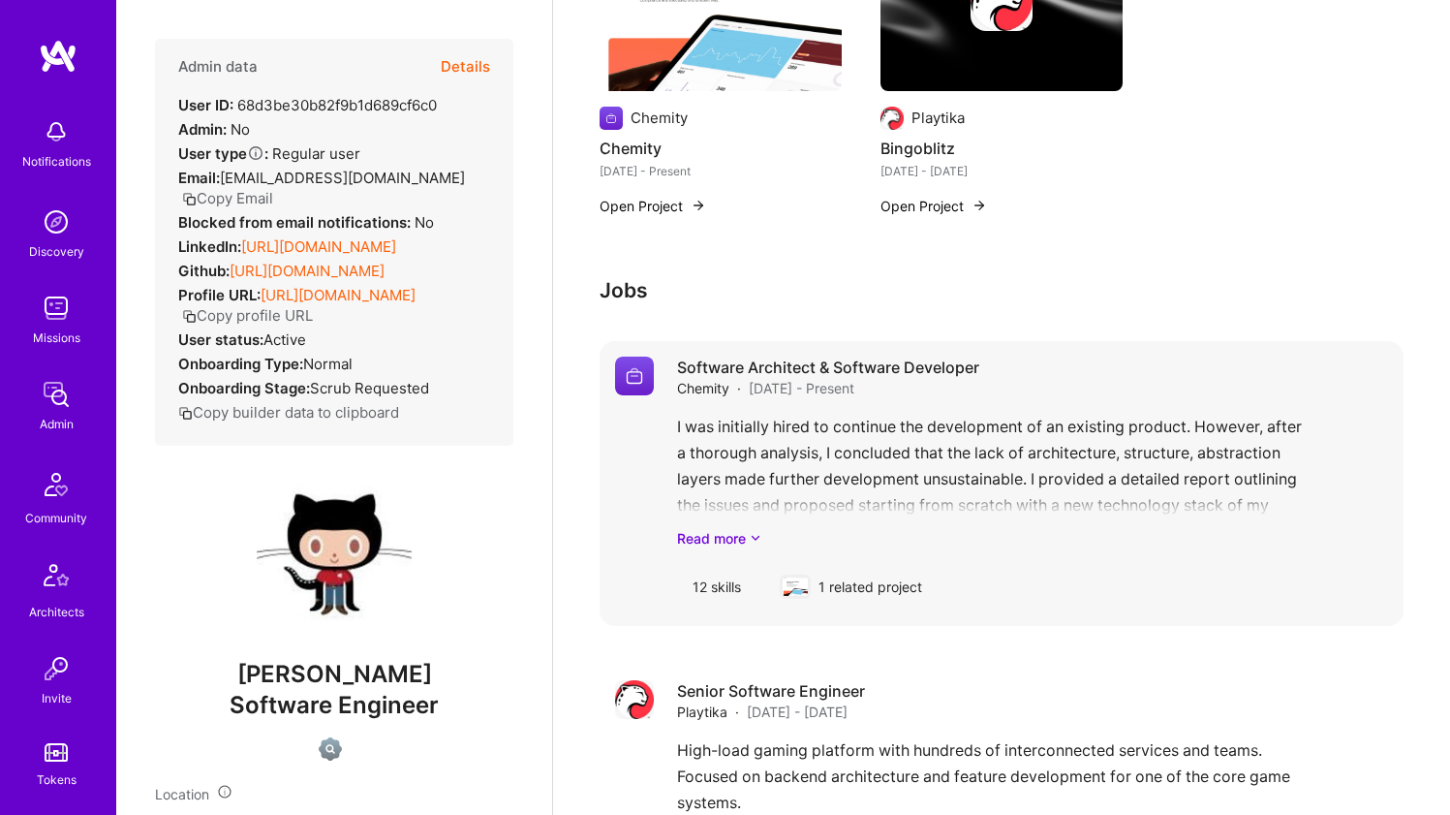
click at [702, 433] on div "I was initially hired to continue the development of an existing product. Howev…" at bounding box center [1032, 481] width 711 height 135
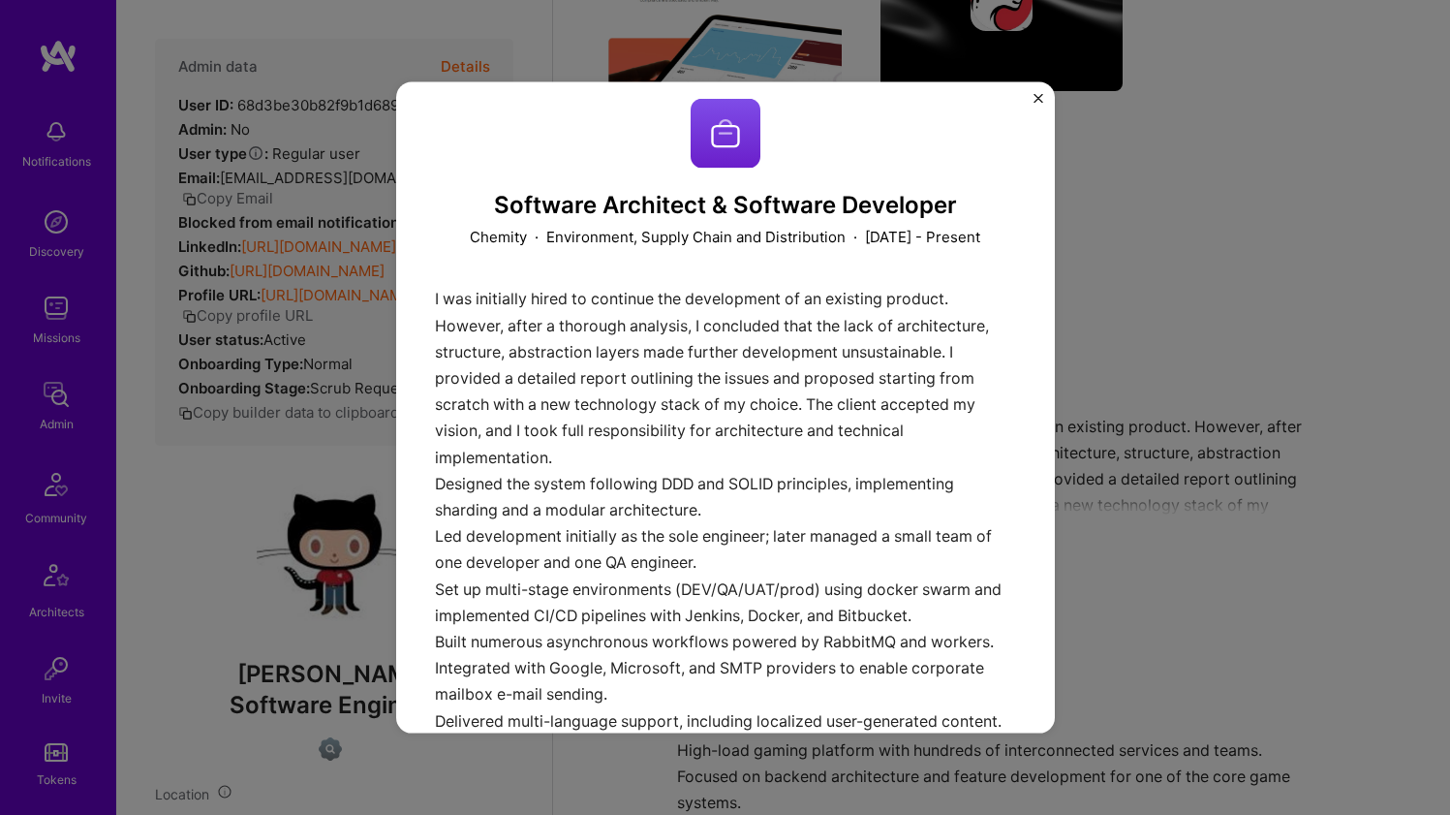
scroll to position [26, 0]
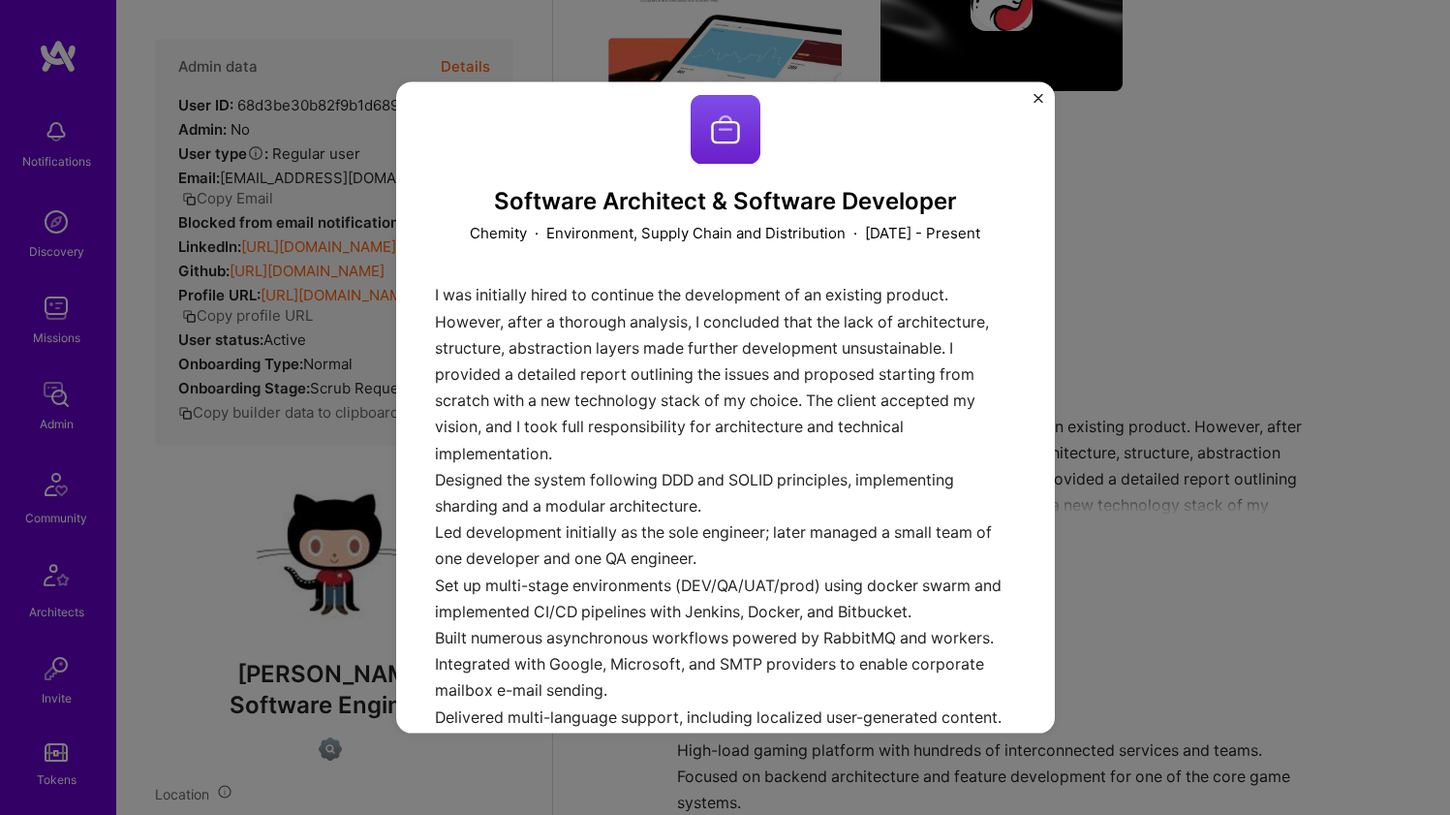
click at [673, 350] on div "I was initially hired to continue the development of an existing product. Howev…" at bounding box center [725, 574] width 581 height 585
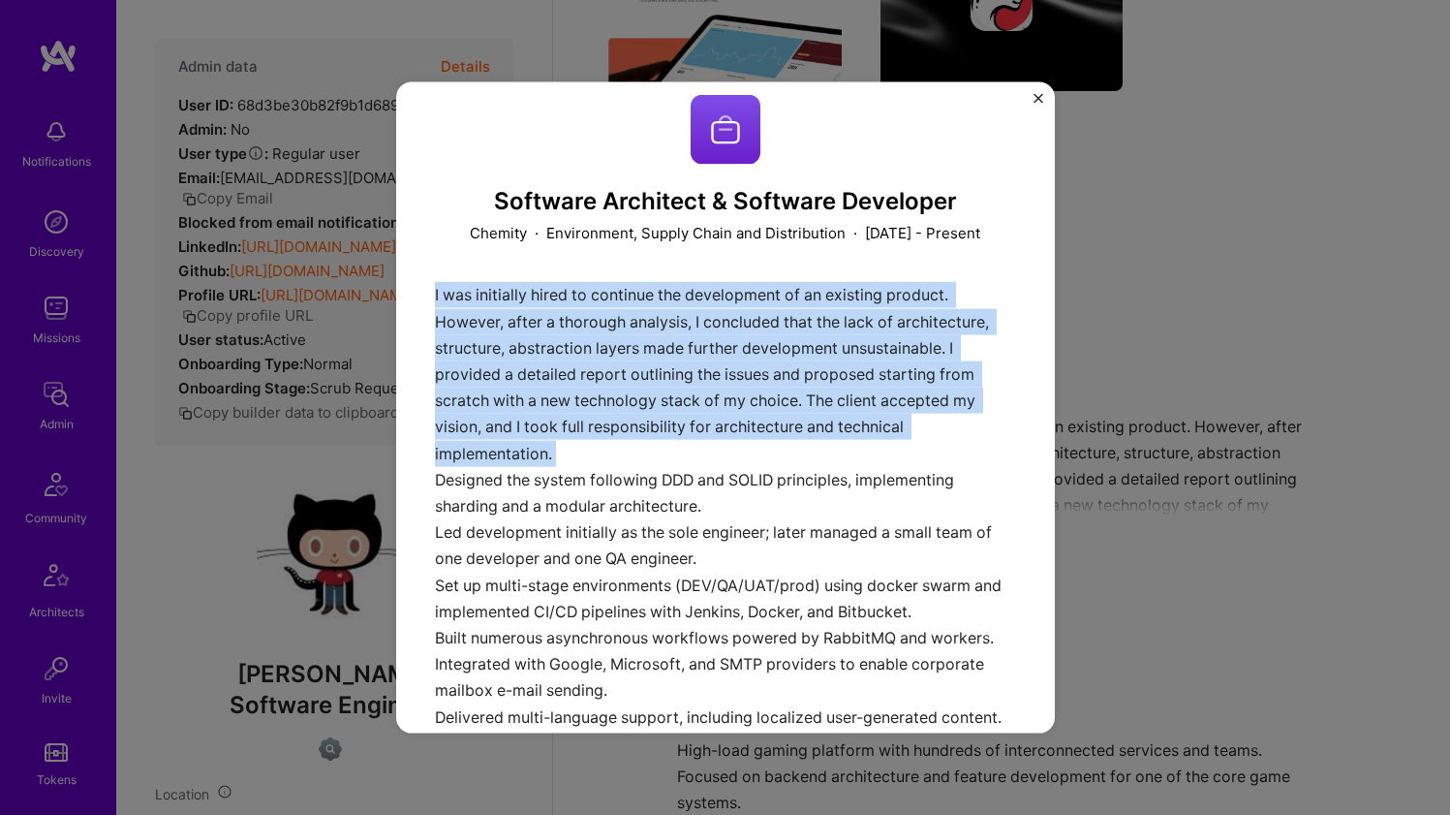
click at [673, 350] on div "I was initially hired to continue the development of an existing product. Howev…" at bounding box center [725, 574] width 581 height 585
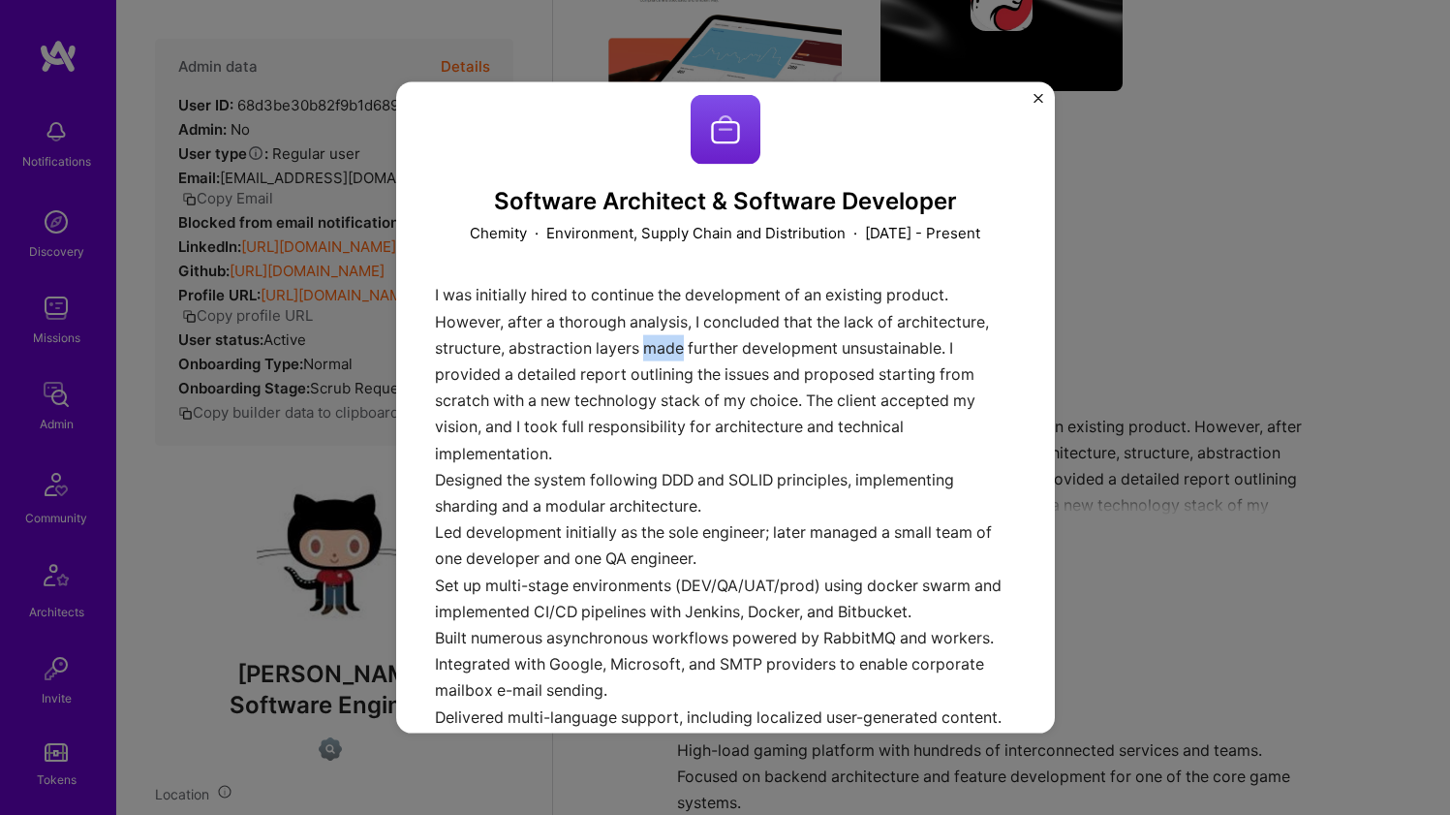
click at [673, 350] on div "I was initially hired to continue the development of an existing product. Howev…" at bounding box center [725, 574] width 581 height 585
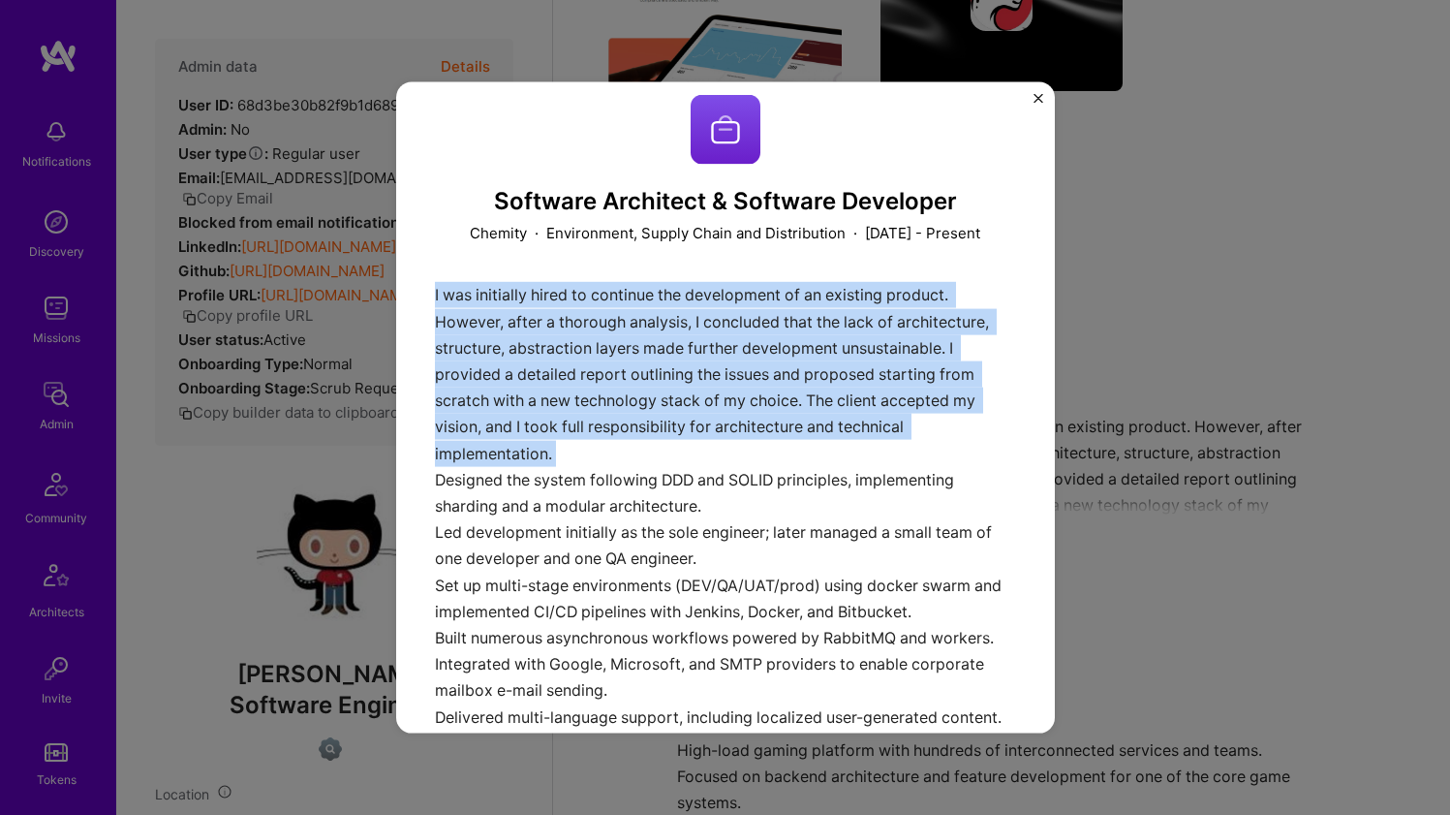
click at [673, 350] on div "I was initially hired to continue the development of an existing product. Howev…" at bounding box center [725, 574] width 581 height 585
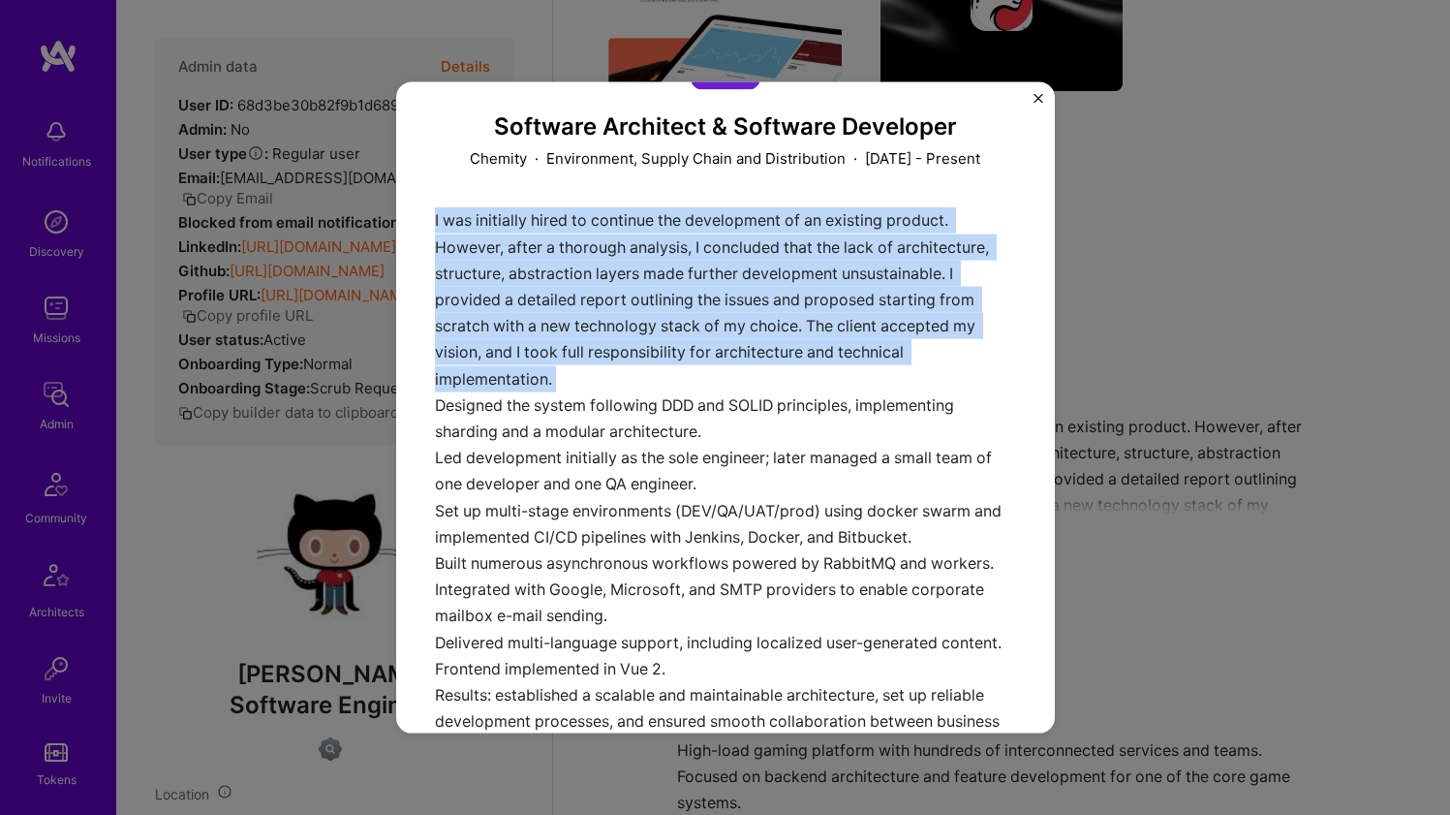
scroll to position [108, 0]
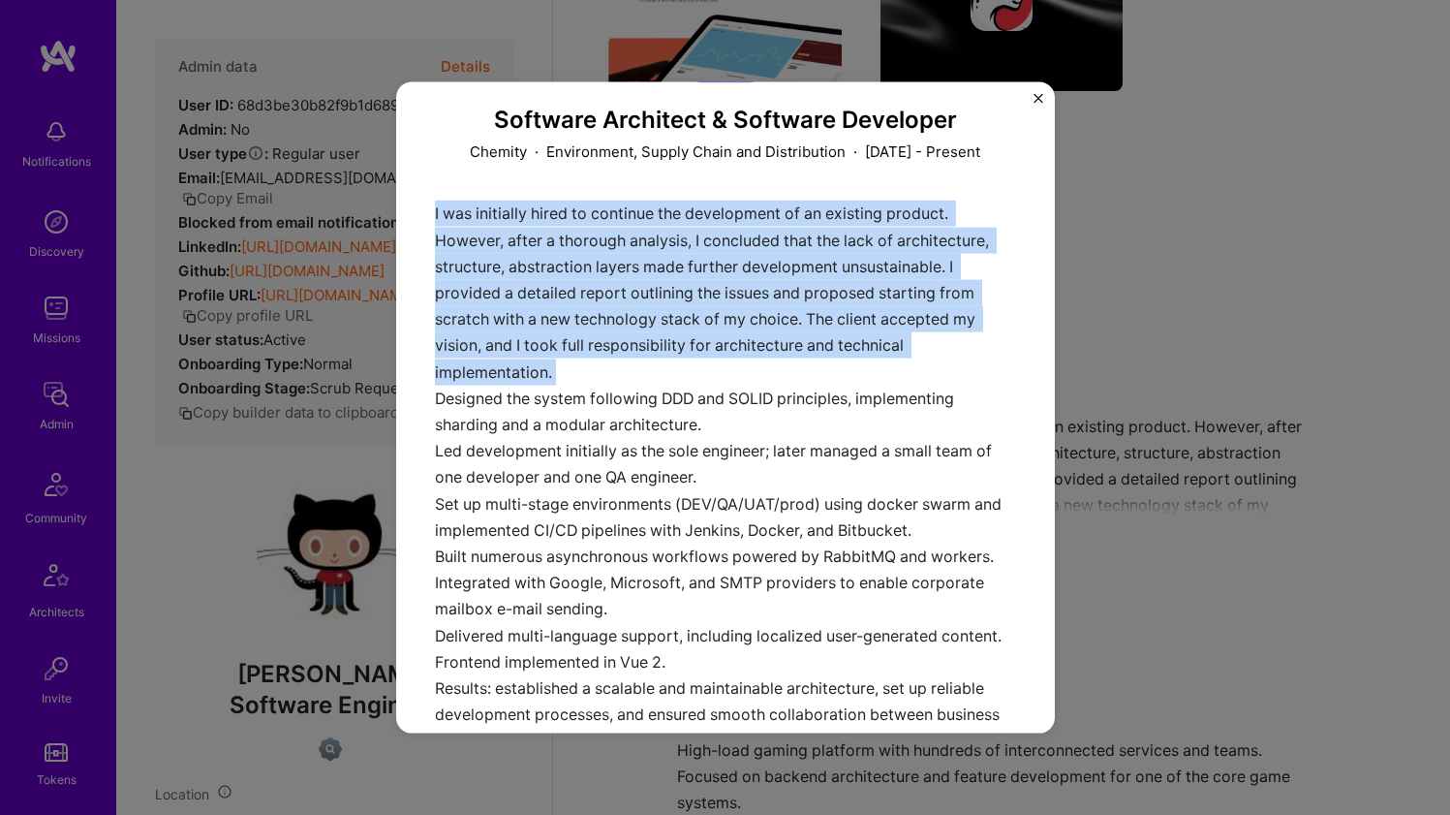
click at [673, 350] on div "I was initially hired to continue the development of an existing product. Howev…" at bounding box center [725, 492] width 581 height 585
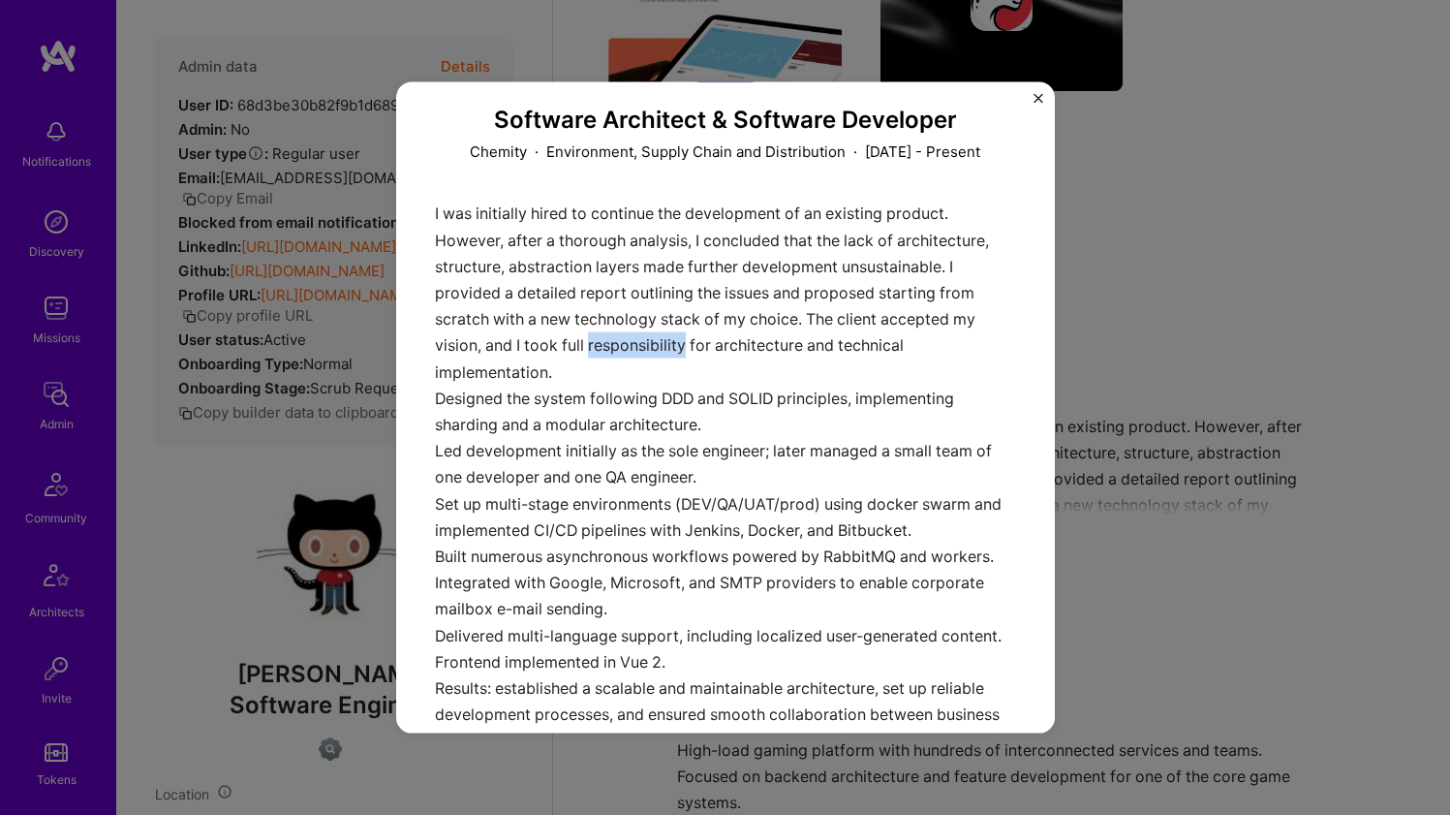
click at [673, 350] on div "I was initially hired to continue the development of an existing product. Howev…" at bounding box center [725, 492] width 581 height 585
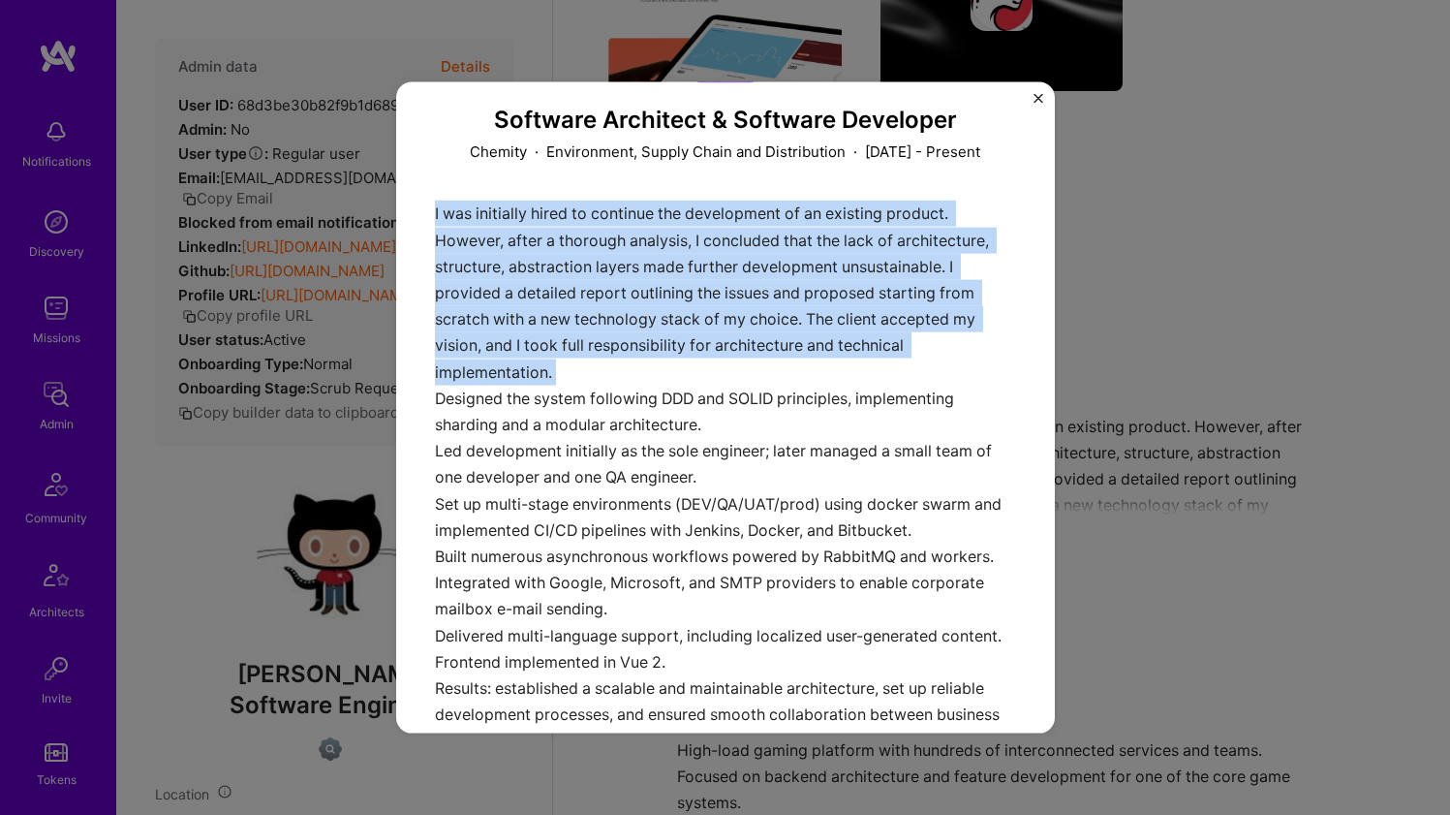
click at [673, 350] on div "I was initially hired to continue the development of an existing product. Howev…" at bounding box center [725, 492] width 581 height 585
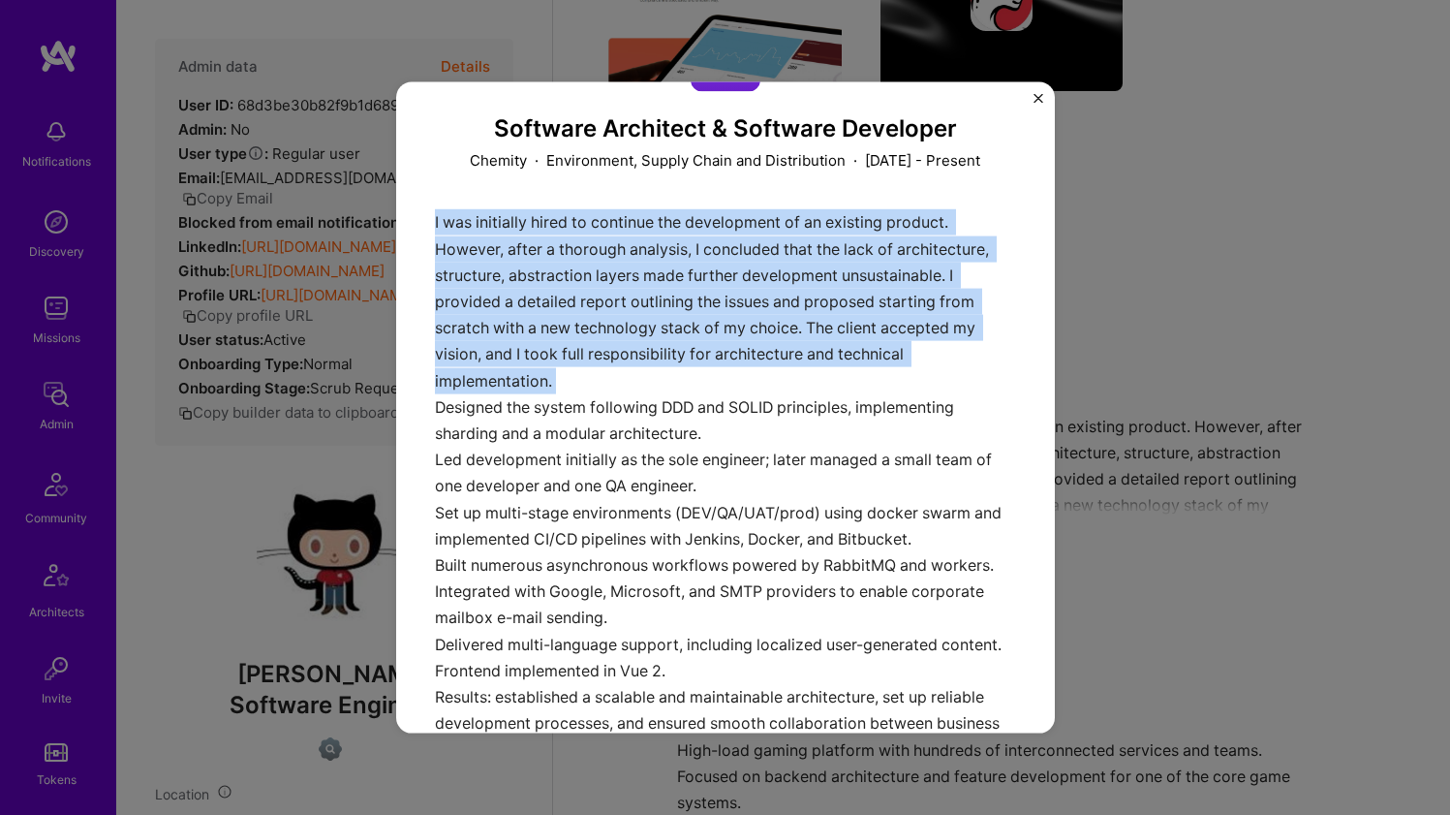
click at [673, 350] on div "I was initially hired to continue the development of an existing product. Howev…" at bounding box center [725, 501] width 581 height 585
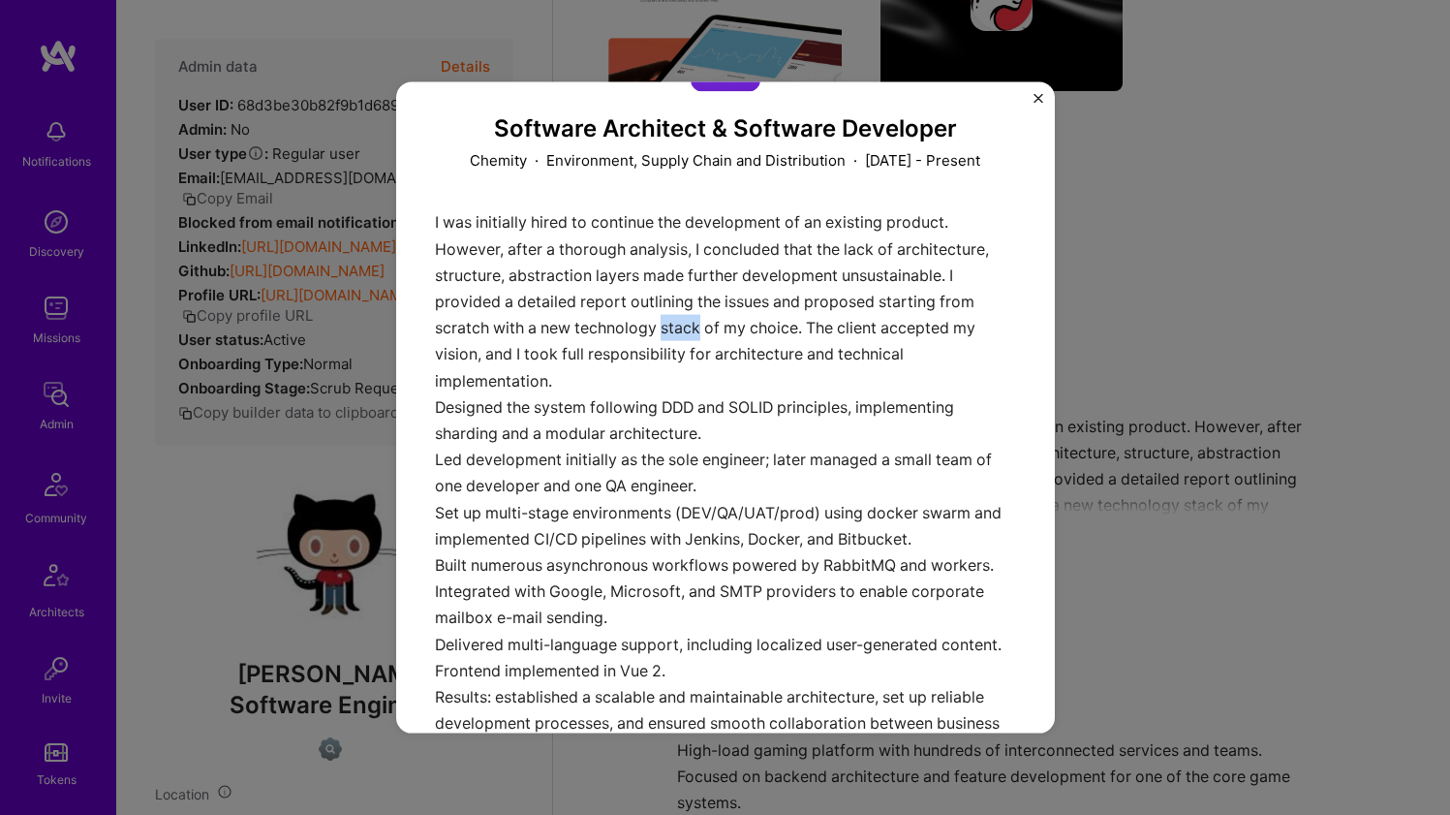
click at [673, 350] on div "I was initially hired to continue the development of an existing product. Howev…" at bounding box center [725, 501] width 581 height 585
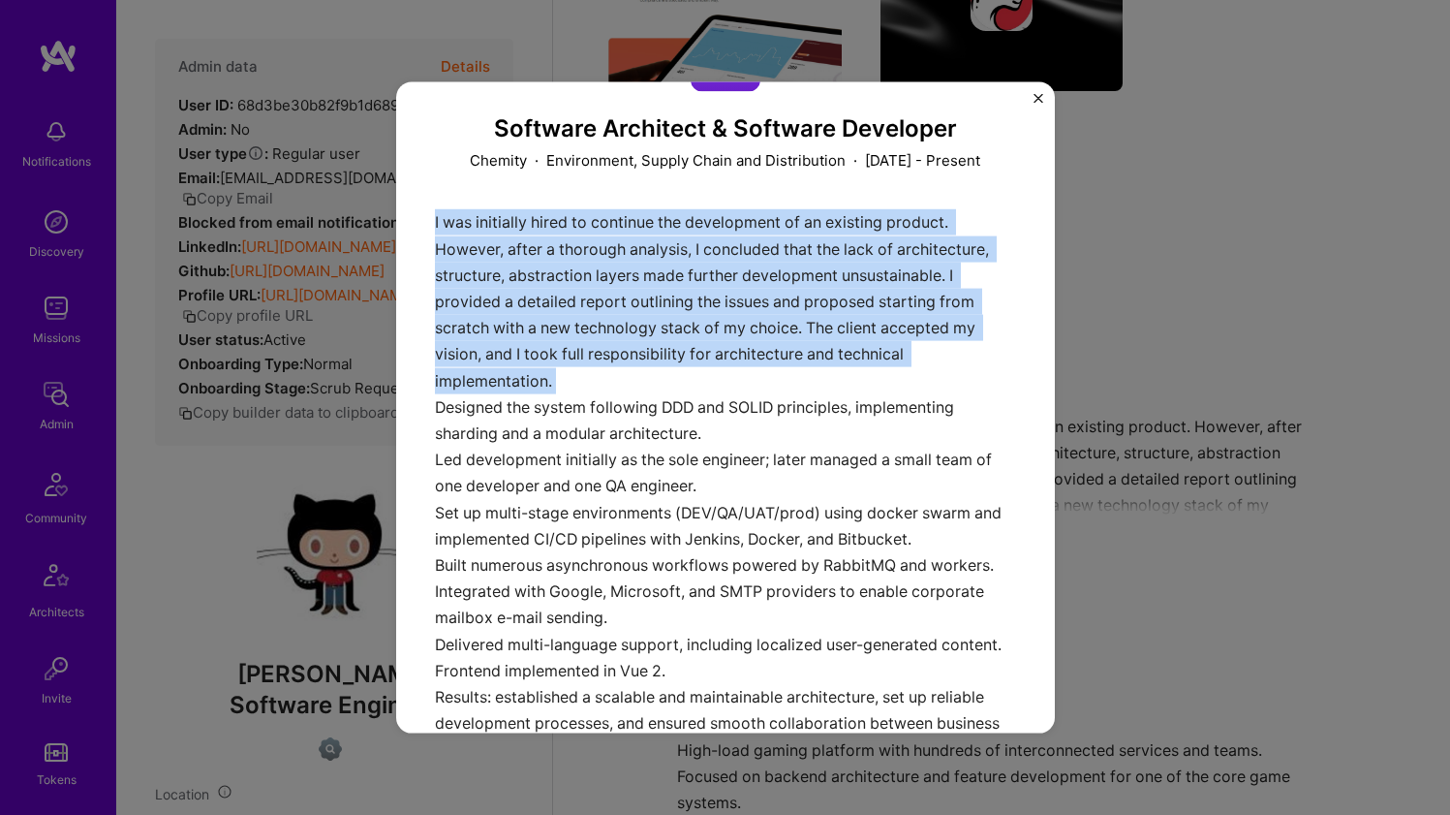
click at [673, 350] on div "I was initially hired to continue the development of an existing product. Howev…" at bounding box center [725, 501] width 581 height 585
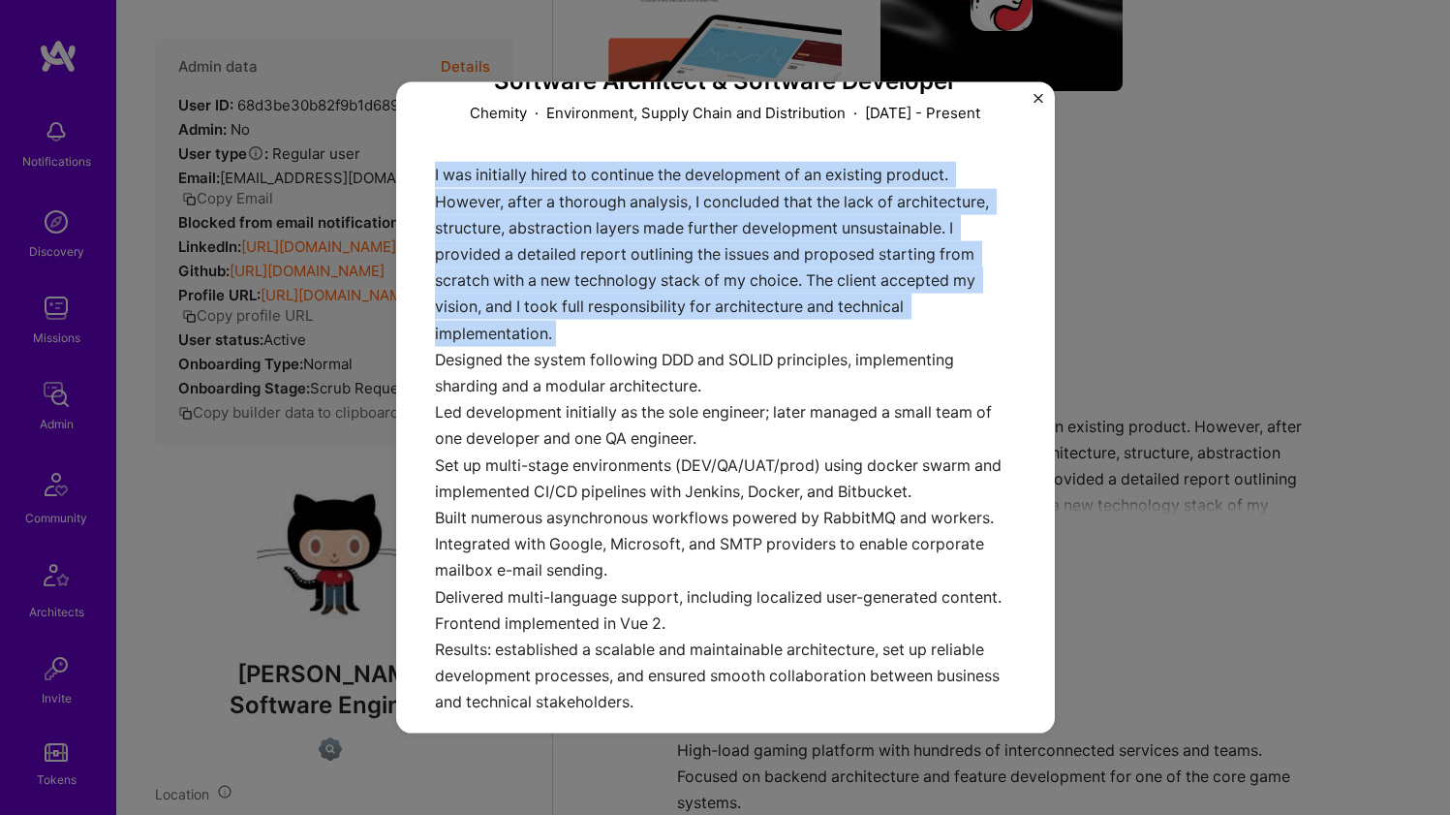
scroll to position [150, 0]
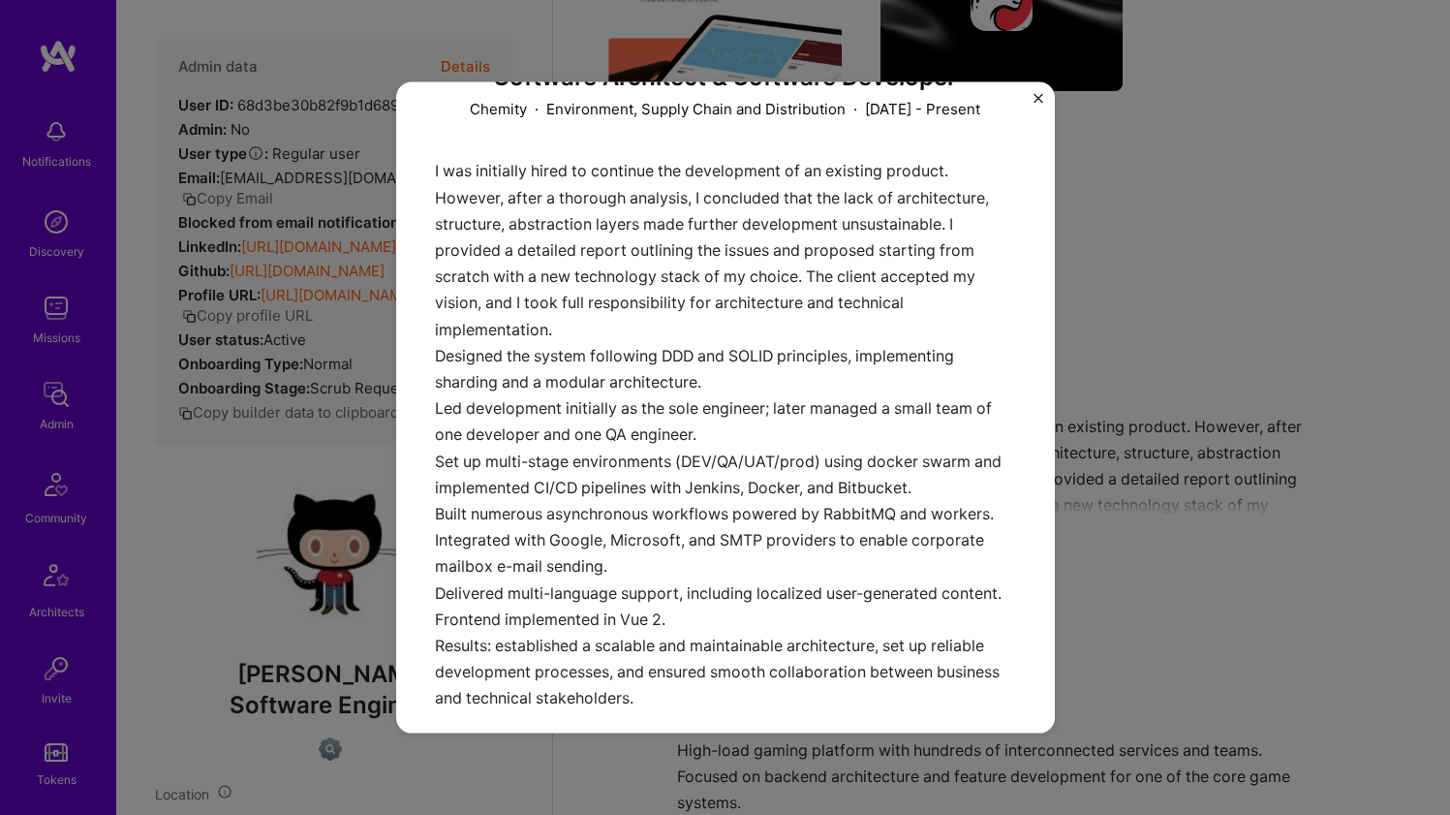
click at [619, 418] on div "I was initially hired to continue the development of an existing product. Howev…" at bounding box center [725, 450] width 581 height 585
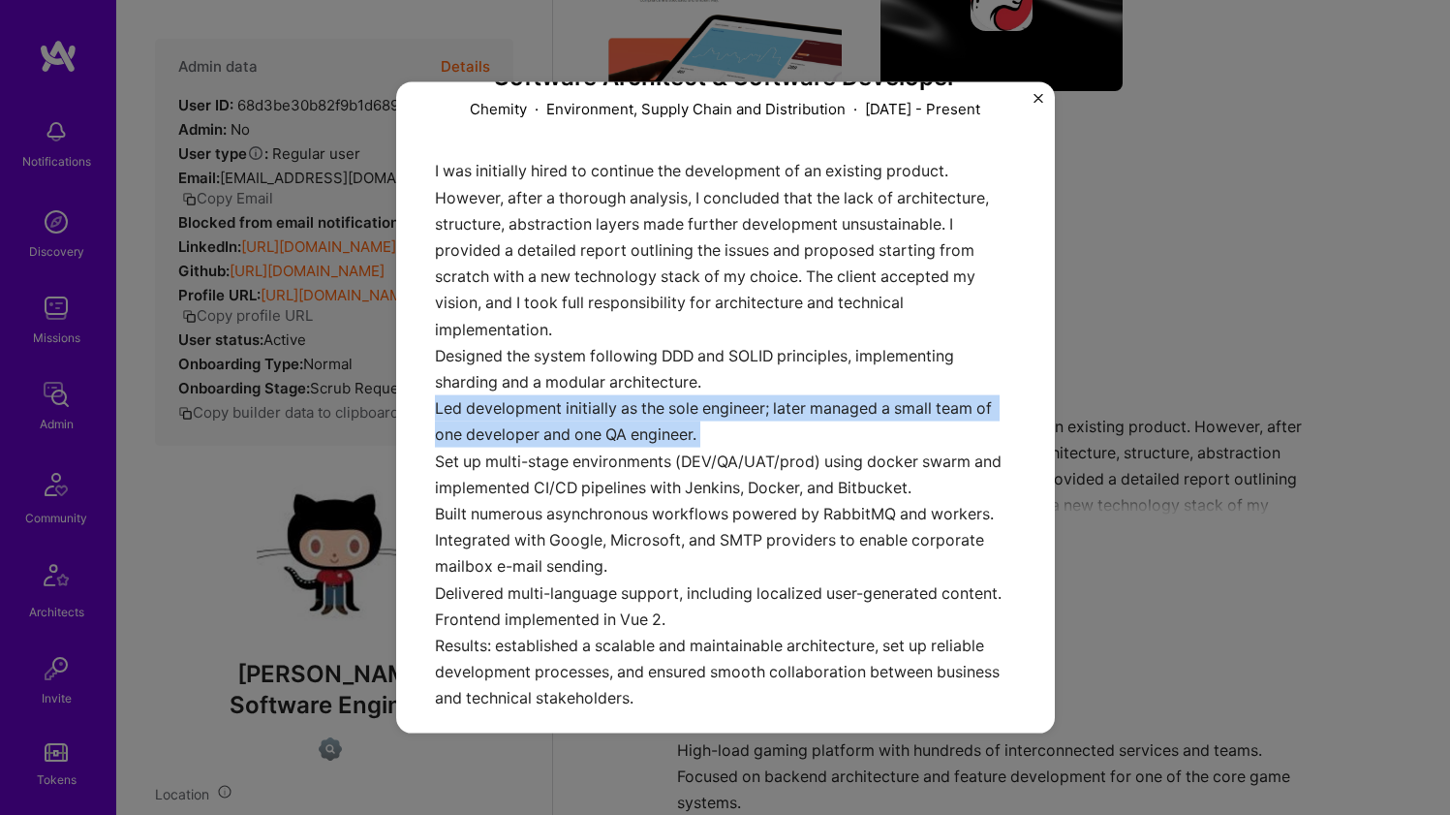
click at [619, 418] on div "I was initially hired to continue the development of an existing product. Howev…" at bounding box center [725, 450] width 581 height 585
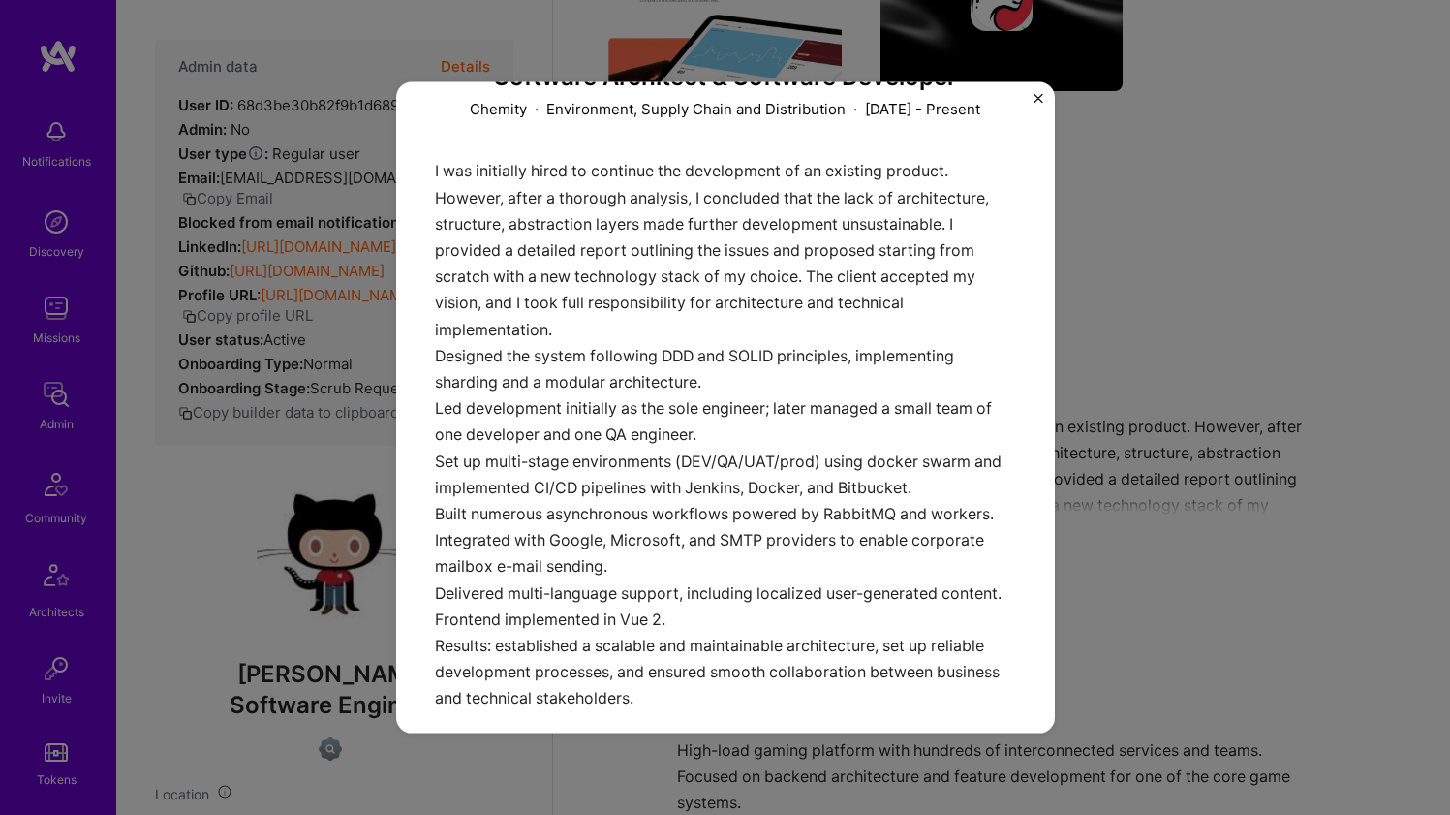
click at [542, 511] on div "I was initially hired to continue the development of an existing product. Howev…" at bounding box center [725, 450] width 581 height 585
click at [541, 511] on div "I was initially hired to continue the development of an existing product. Howev…" at bounding box center [725, 450] width 581 height 585
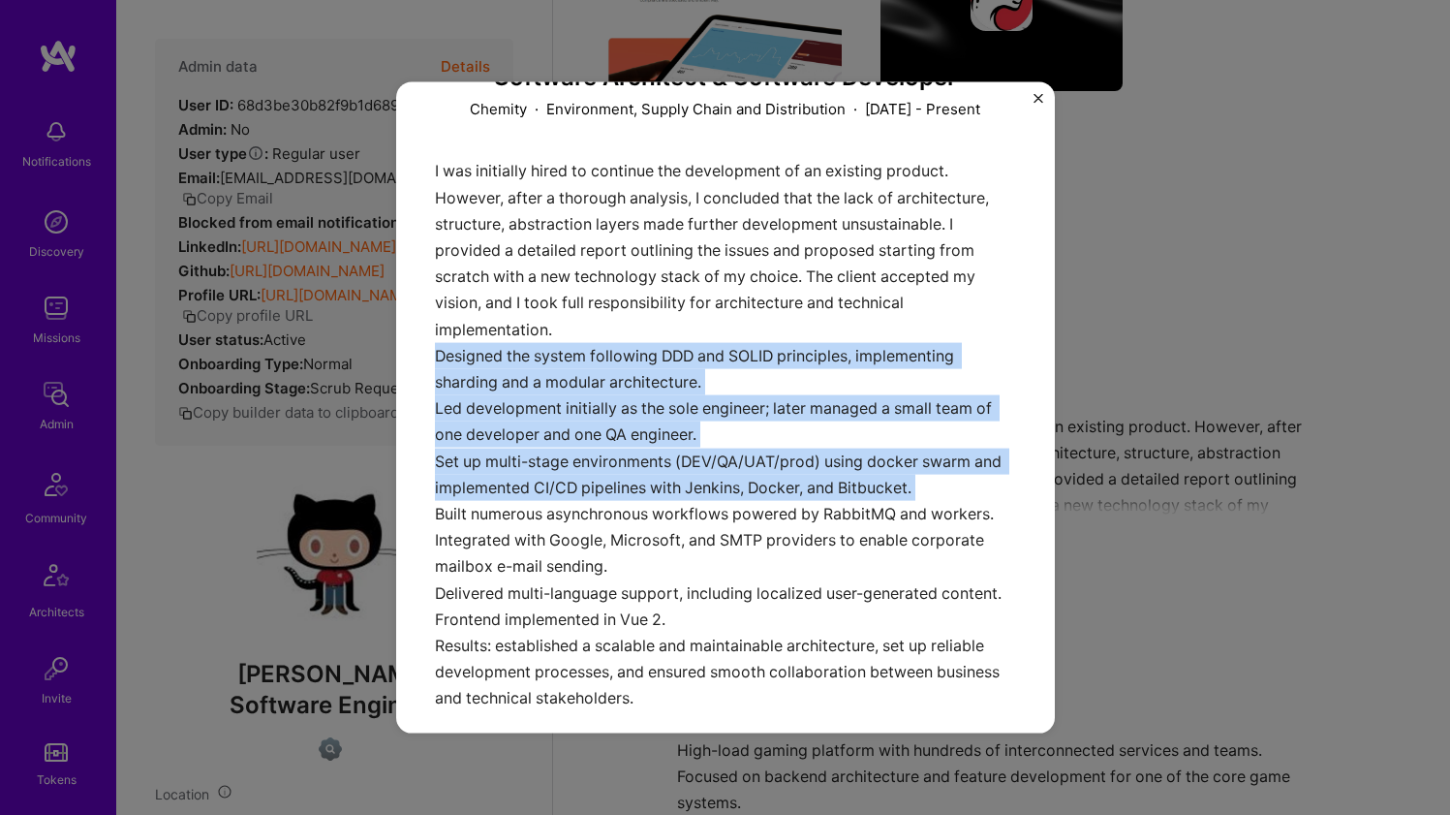
drag, startPoint x: 541, startPoint y: 511, endPoint x: 536, endPoint y: 401, distance: 110.6
click at [536, 402] on div "I was initially hired to continue the development of an existing product. Howev…" at bounding box center [725, 450] width 581 height 585
click at [536, 401] on div "I was initially hired to continue the development of an existing product. Howev…" at bounding box center [725, 450] width 581 height 585
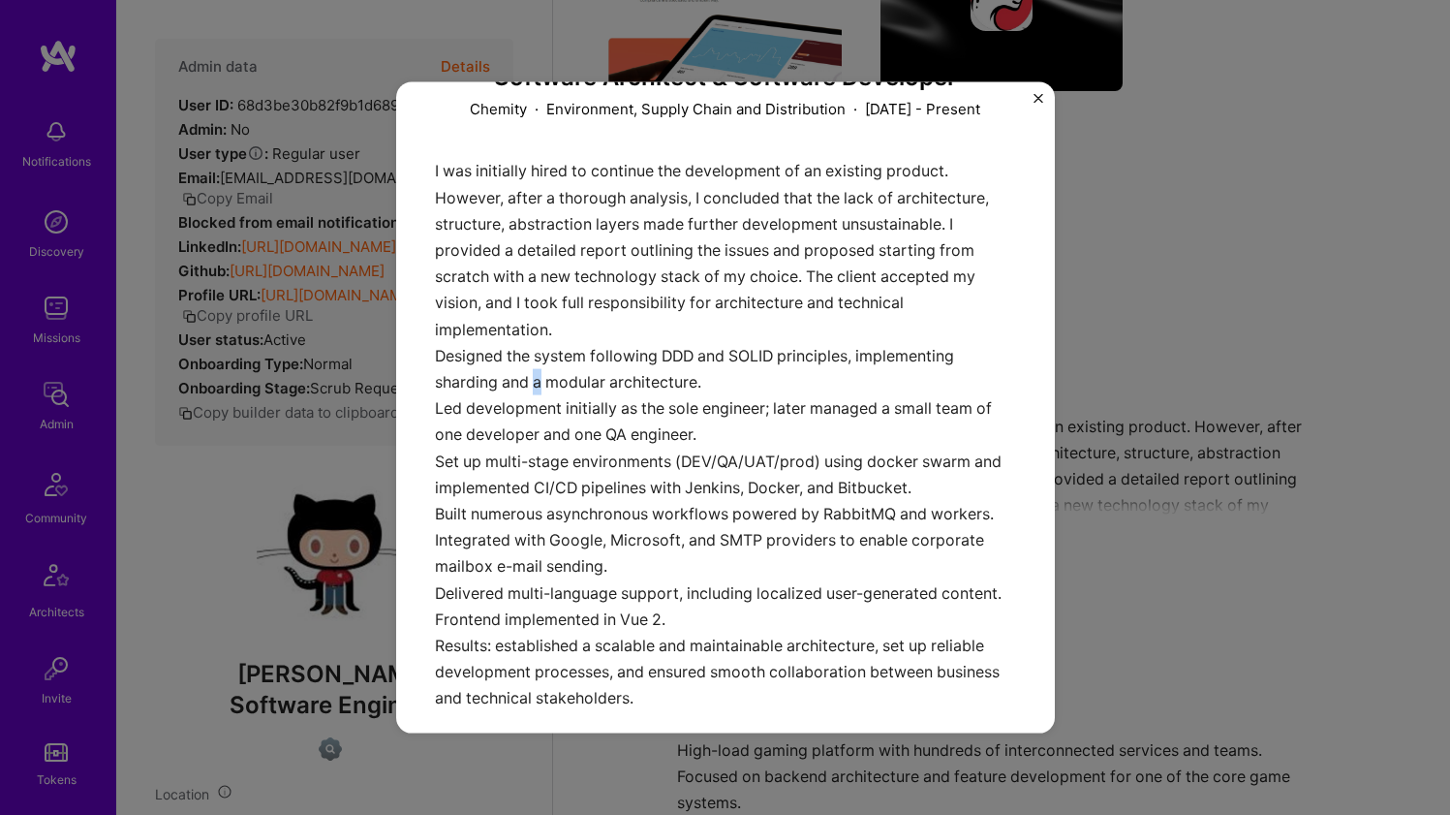
click at [536, 401] on div "I was initially hired to continue the development of an existing product. Howev…" at bounding box center [725, 450] width 581 height 585
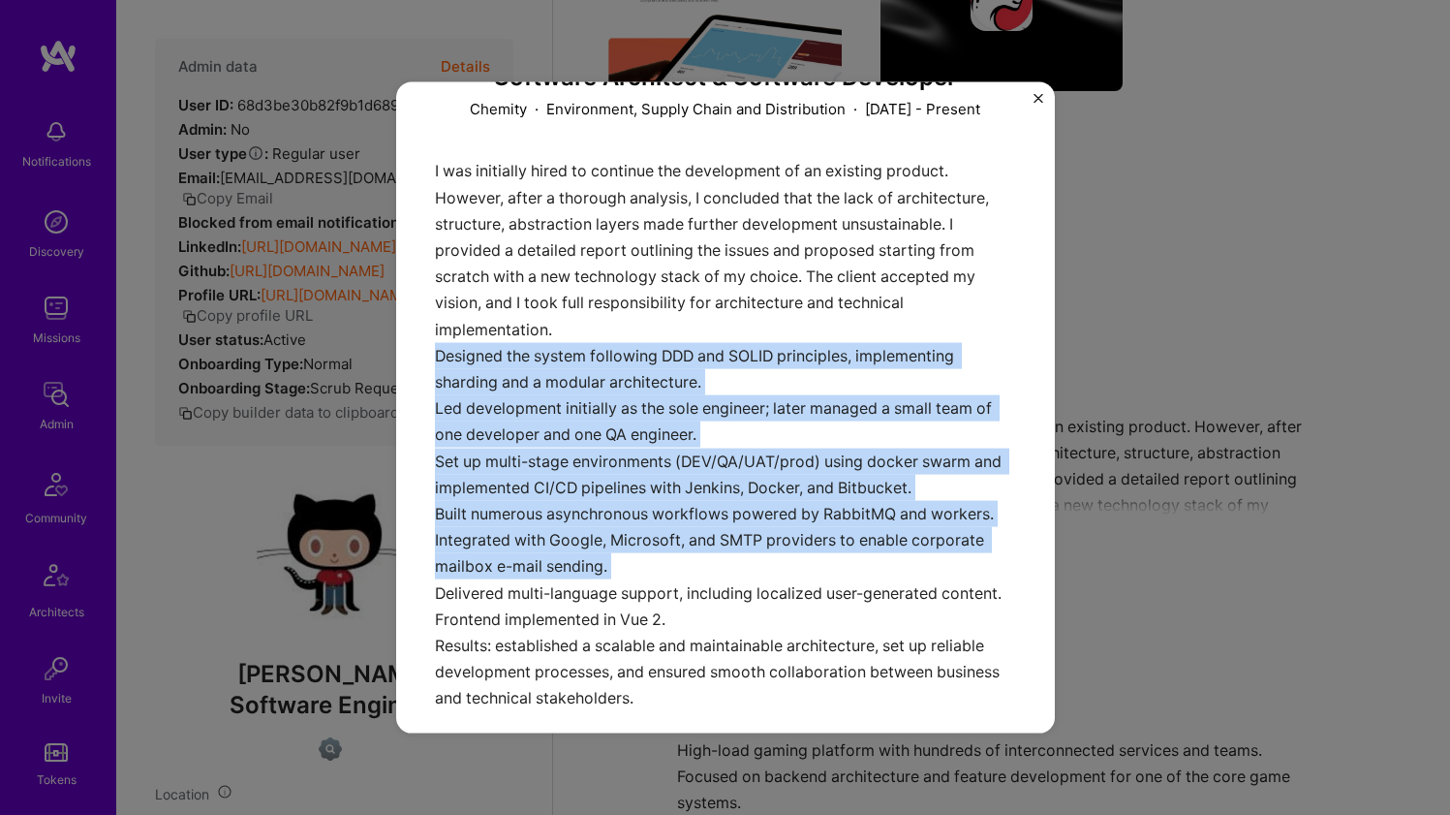
drag, startPoint x: 536, startPoint y: 401, endPoint x: 460, endPoint y: 565, distance: 180.3
click at [460, 564] on div "I was initially hired to continue the development of an existing product. Howev…" at bounding box center [725, 450] width 581 height 585
click at [460, 565] on div "I was initially hired to continue the development of an existing product. Howev…" at bounding box center [725, 450] width 581 height 585
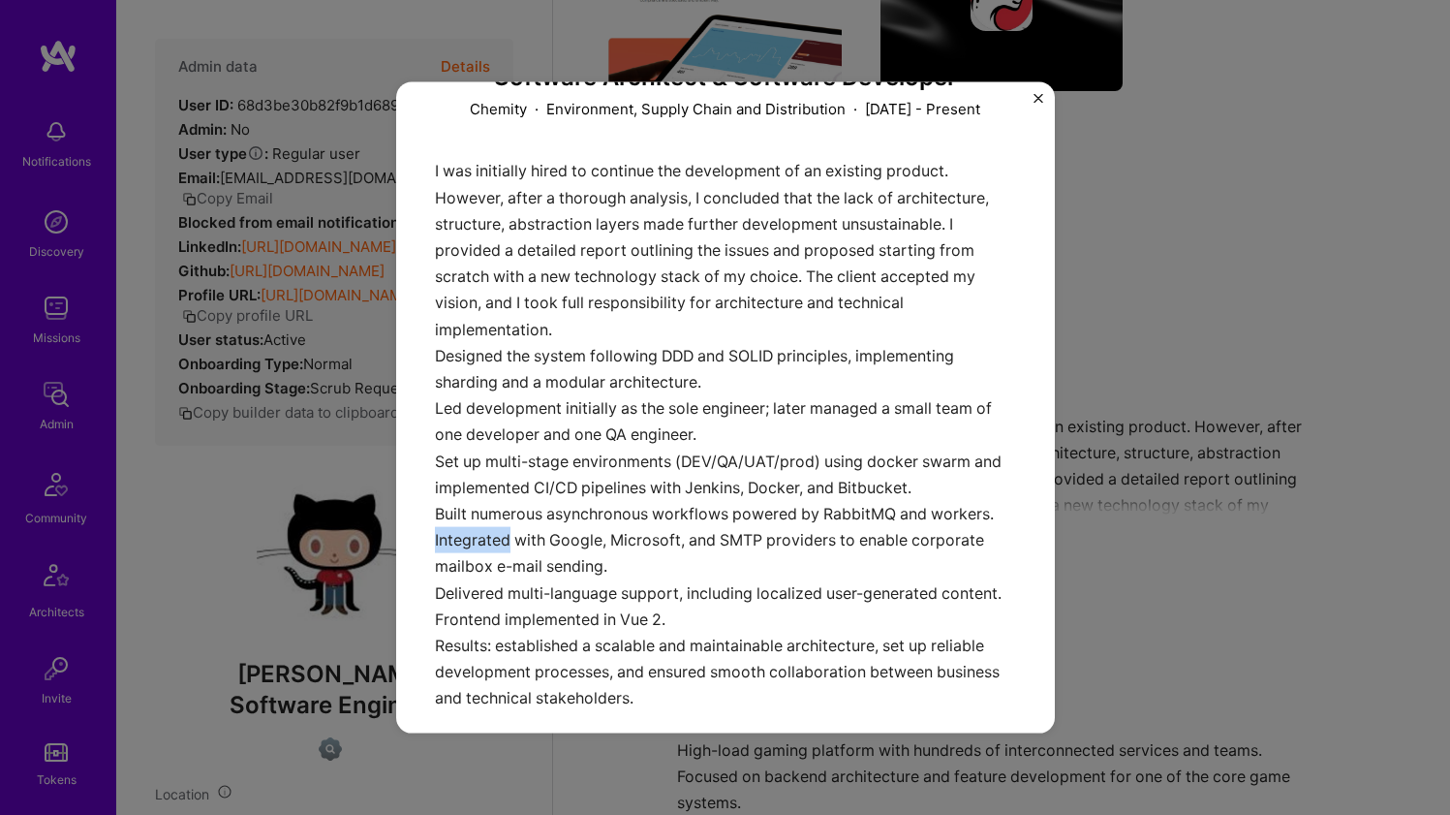
click at [459, 565] on div "I was initially hired to continue the development of an existing product. Howev…" at bounding box center [725, 450] width 581 height 585
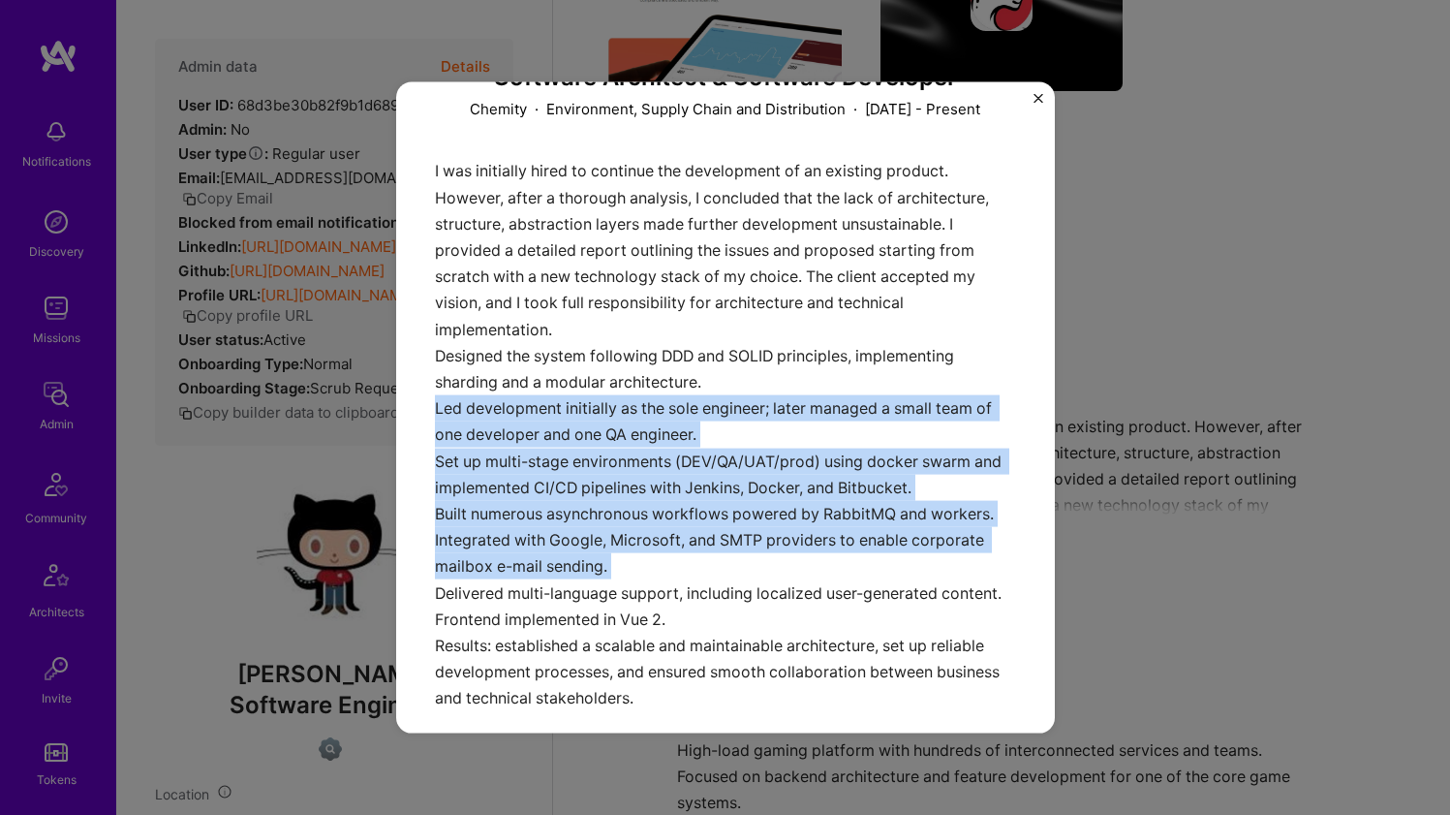
drag, startPoint x: 459, startPoint y: 564, endPoint x: 462, endPoint y: 419, distance: 144.3
click at [462, 419] on div "I was initially hired to continue the development of an existing product. Howev…" at bounding box center [725, 450] width 581 height 585
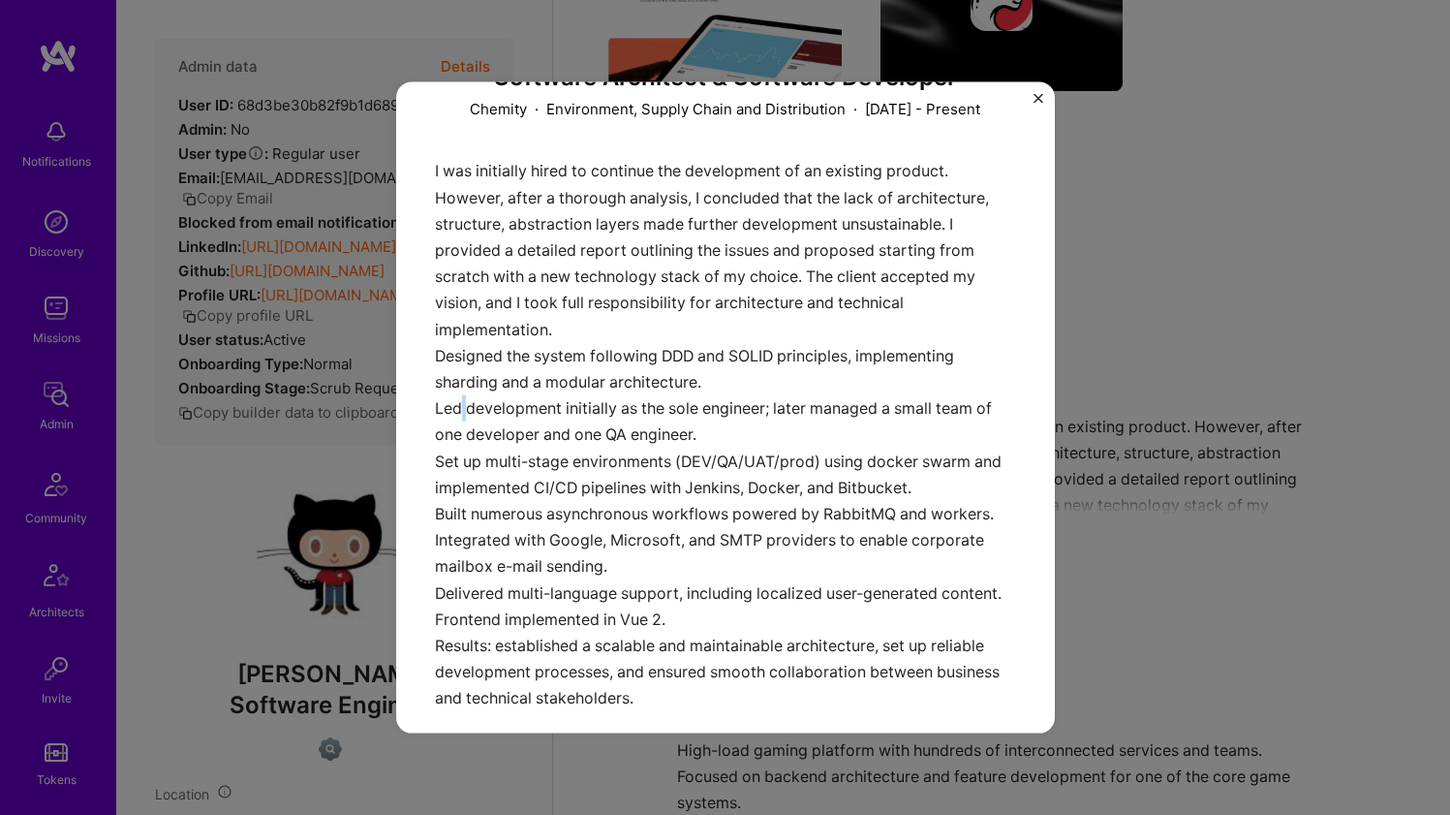
click at [462, 419] on div "I was initially hired to continue the development of an existing product. Howev…" at bounding box center [725, 450] width 581 height 585
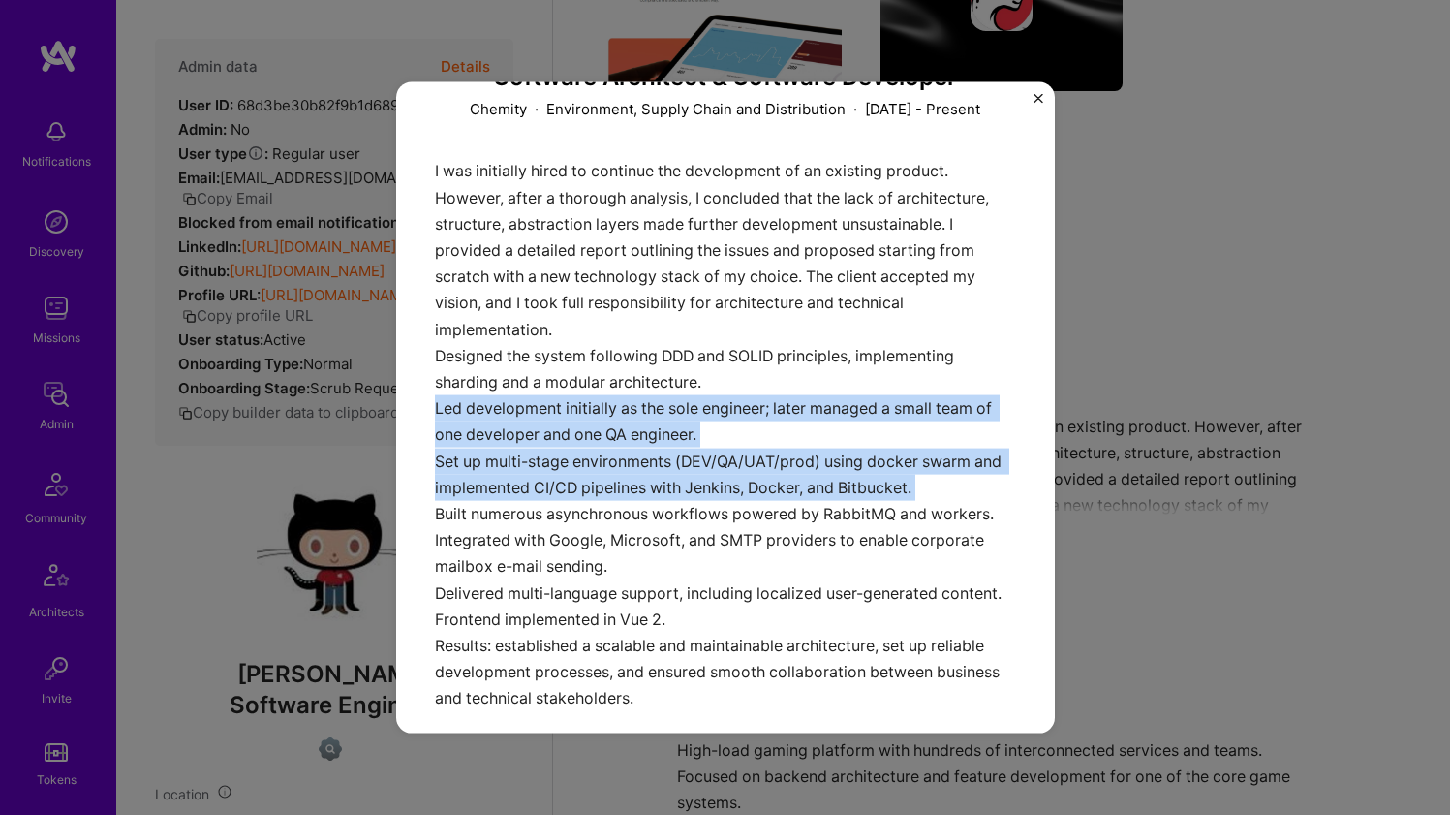
drag, startPoint x: 462, startPoint y: 419, endPoint x: 447, endPoint y: 484, distance: 66.7
click at [447, 484] on div "I was initially hired to continue the development of an existing product. Howev…" at bounding box center [725, 450] width 581 height 585
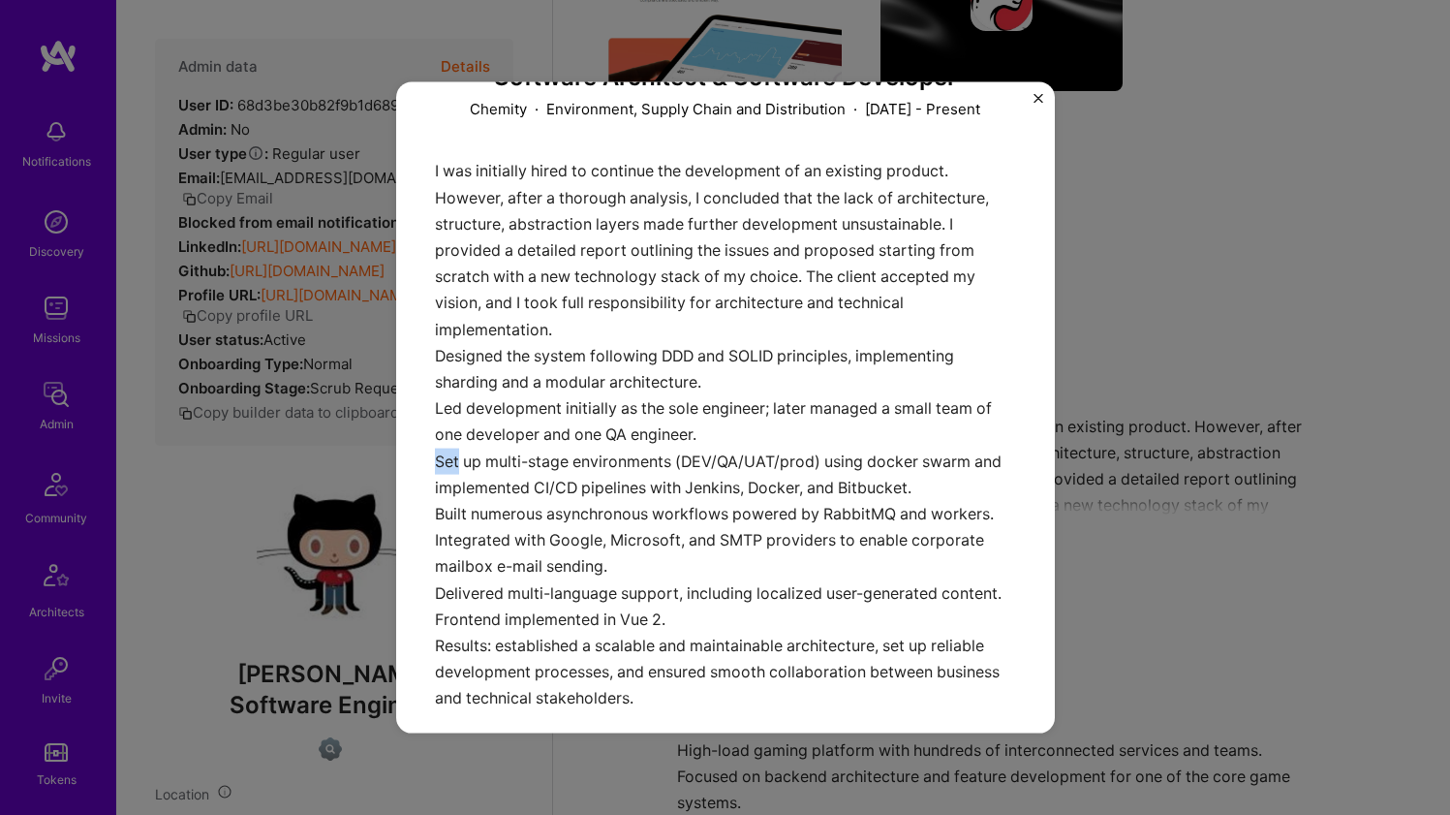
click at [447, 483] on div "I was initially hired to continue the development of an existing product. Howev…" at bounding box center [725, 450] width 581 height 585
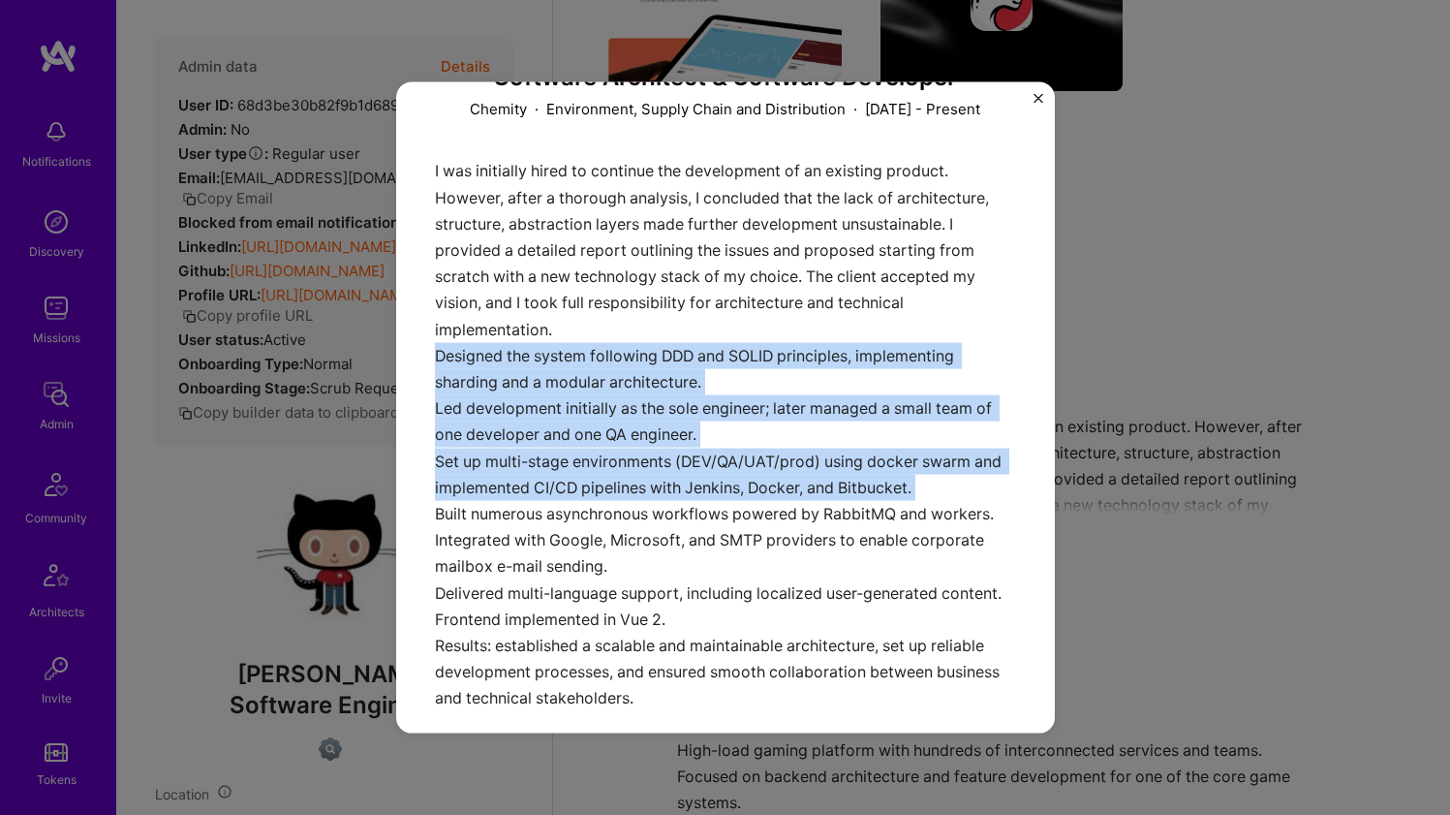
drag, startPoint x: 447, startPoint y: 483, endPoint x: 451, endPoint y: 405, distance: 78.6
click at [451, 405] on div "I was initially hired to continue the development of an existing product. Howev…" at bounding box center [725, 450] width 581 height 585
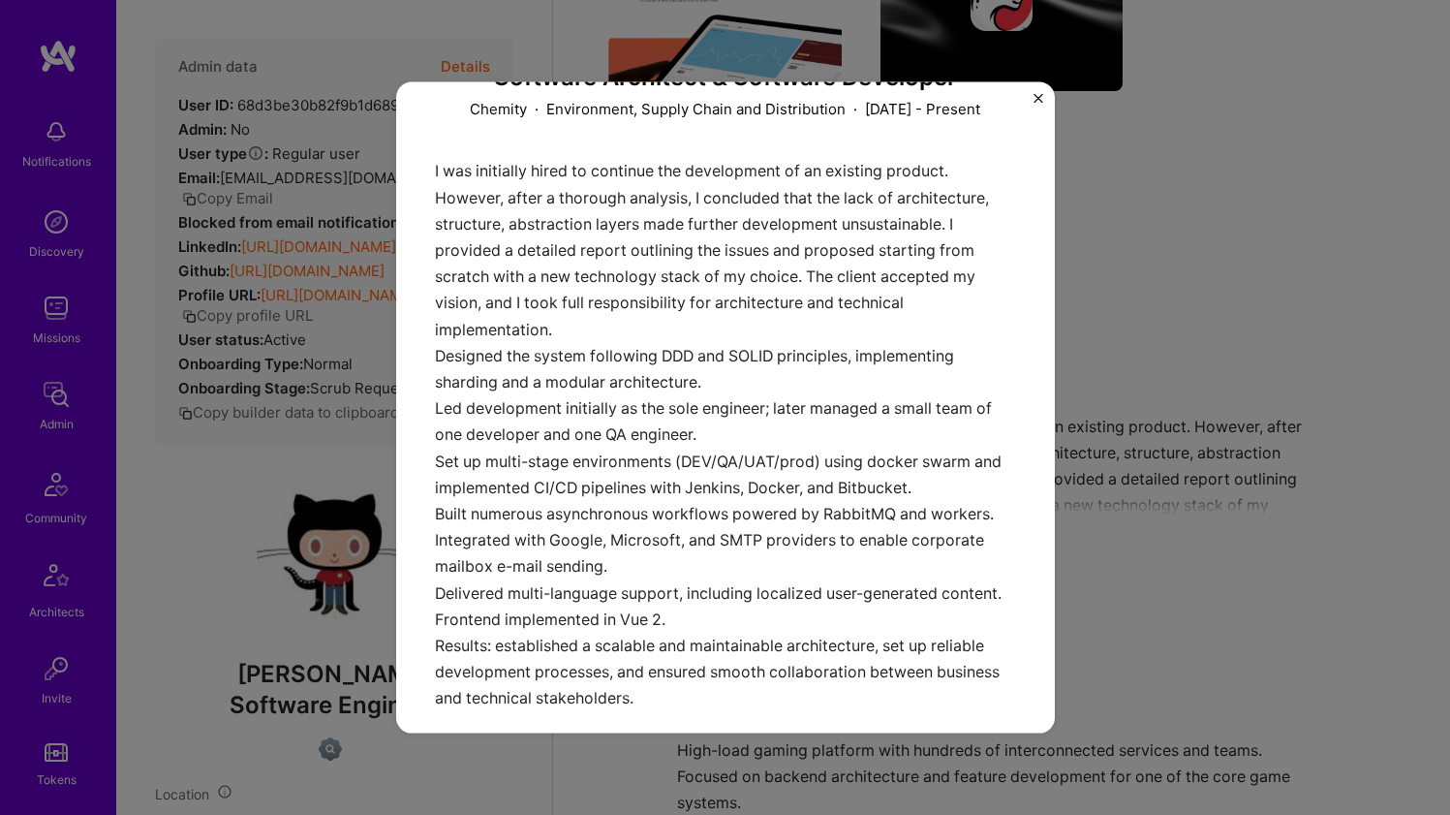
click at [1143, 169] on div "Software Architect & Software Developer Chemity · Environment, Supply Chain and…" at bounding box center [725, 407] width 1450 height 815
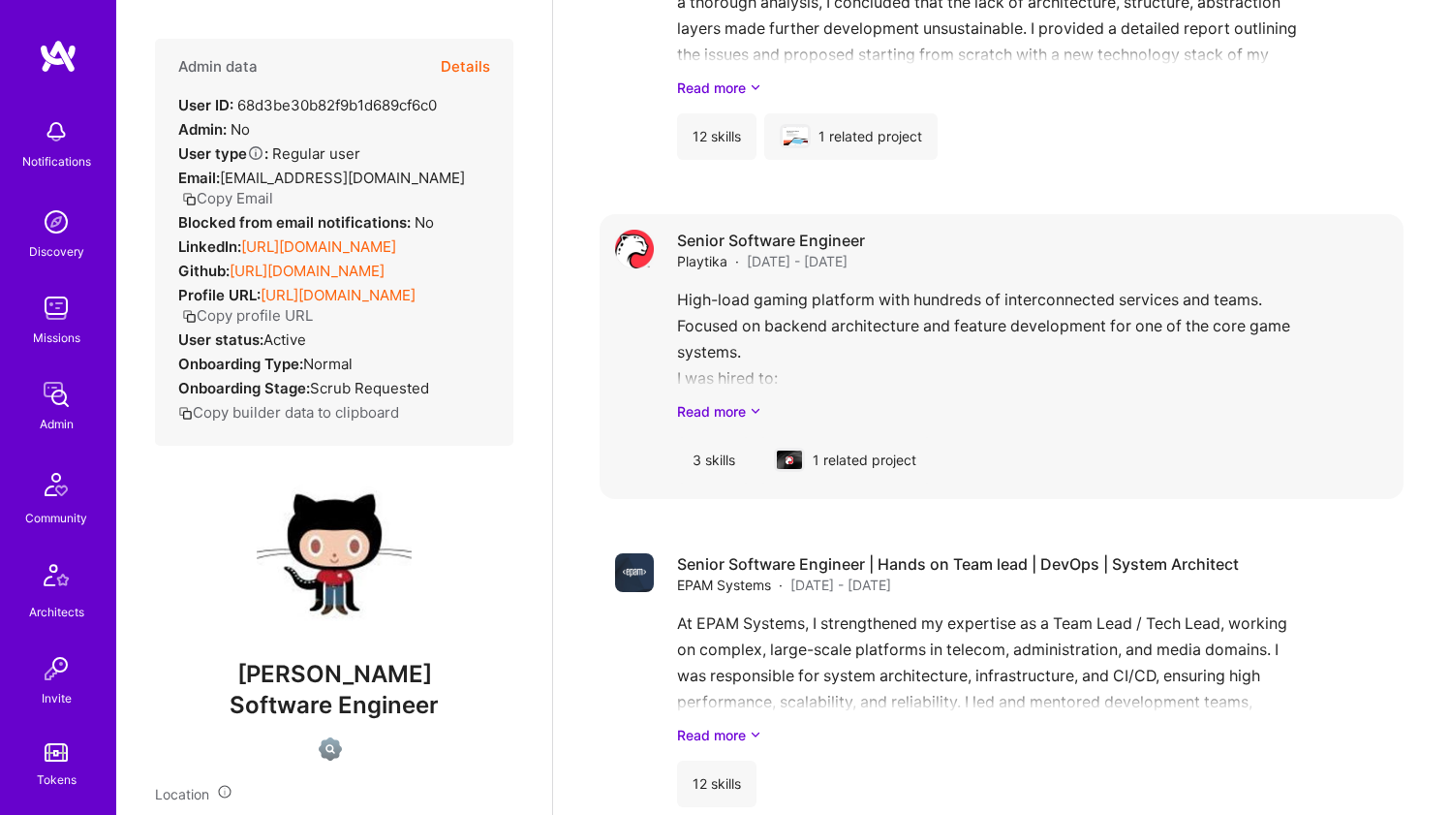
scroll to position [1042, 0]
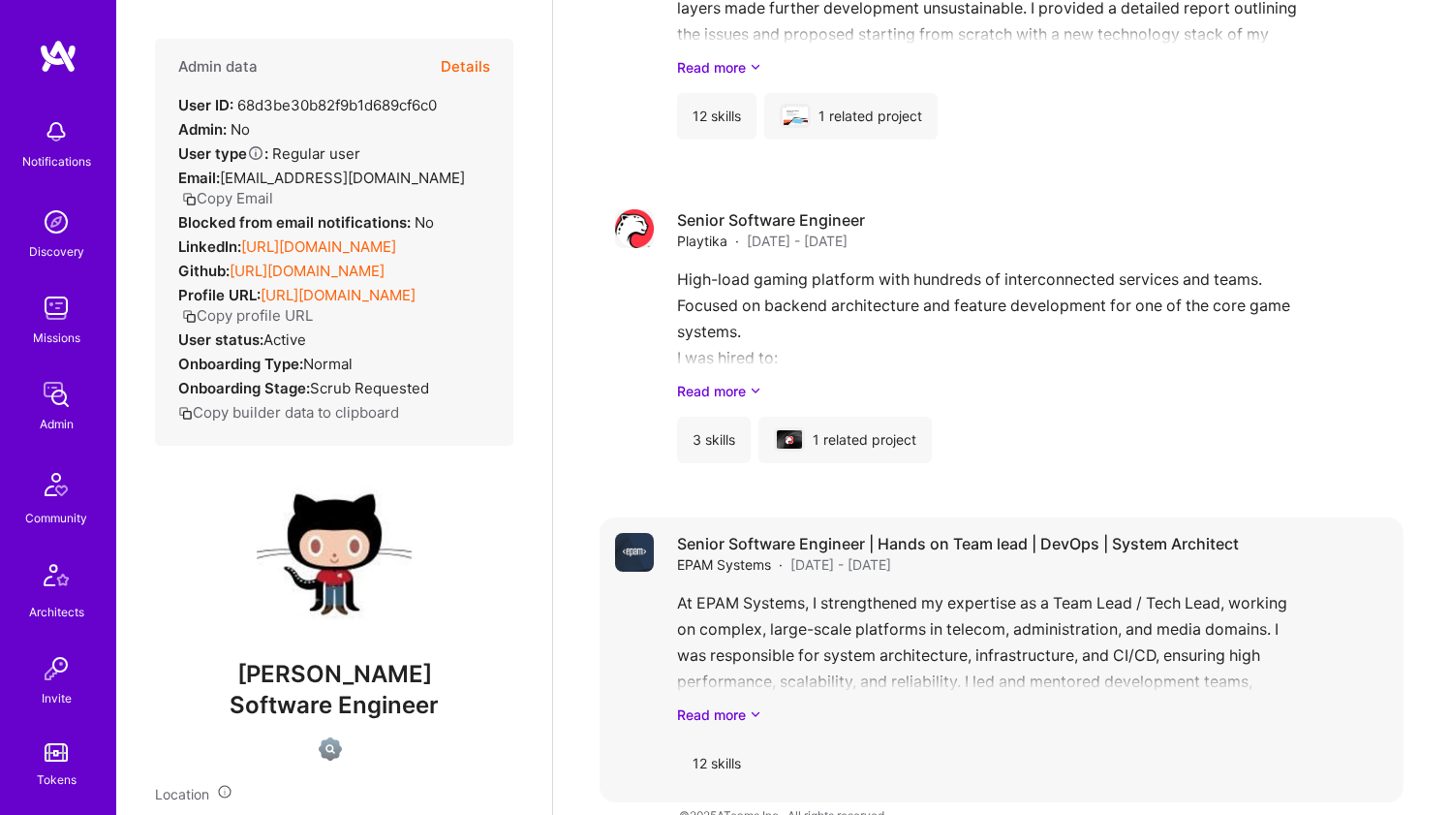
click at [807, 582] on div "Senior Software Engineer | Hands on Team lead | DevOps | System Architect EPAM …" at bounding box center [1032, 660] width 711 height 254
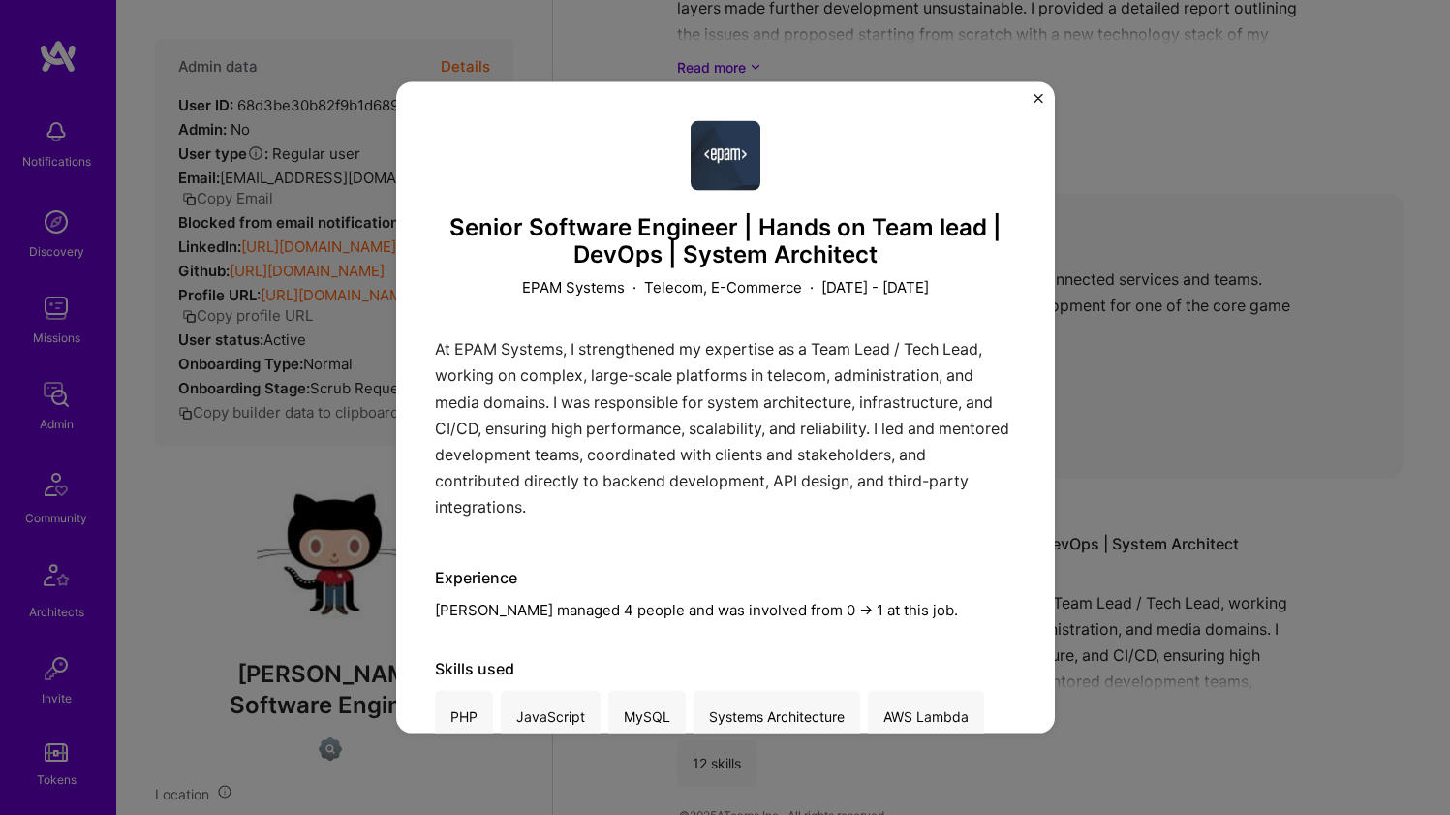
click at [1121, 406] on div "Senior Software Engineer | Hands on Team lead | DevOps | System Architect EPAM …" at bounding box center [725, 407] width 1450 height 815
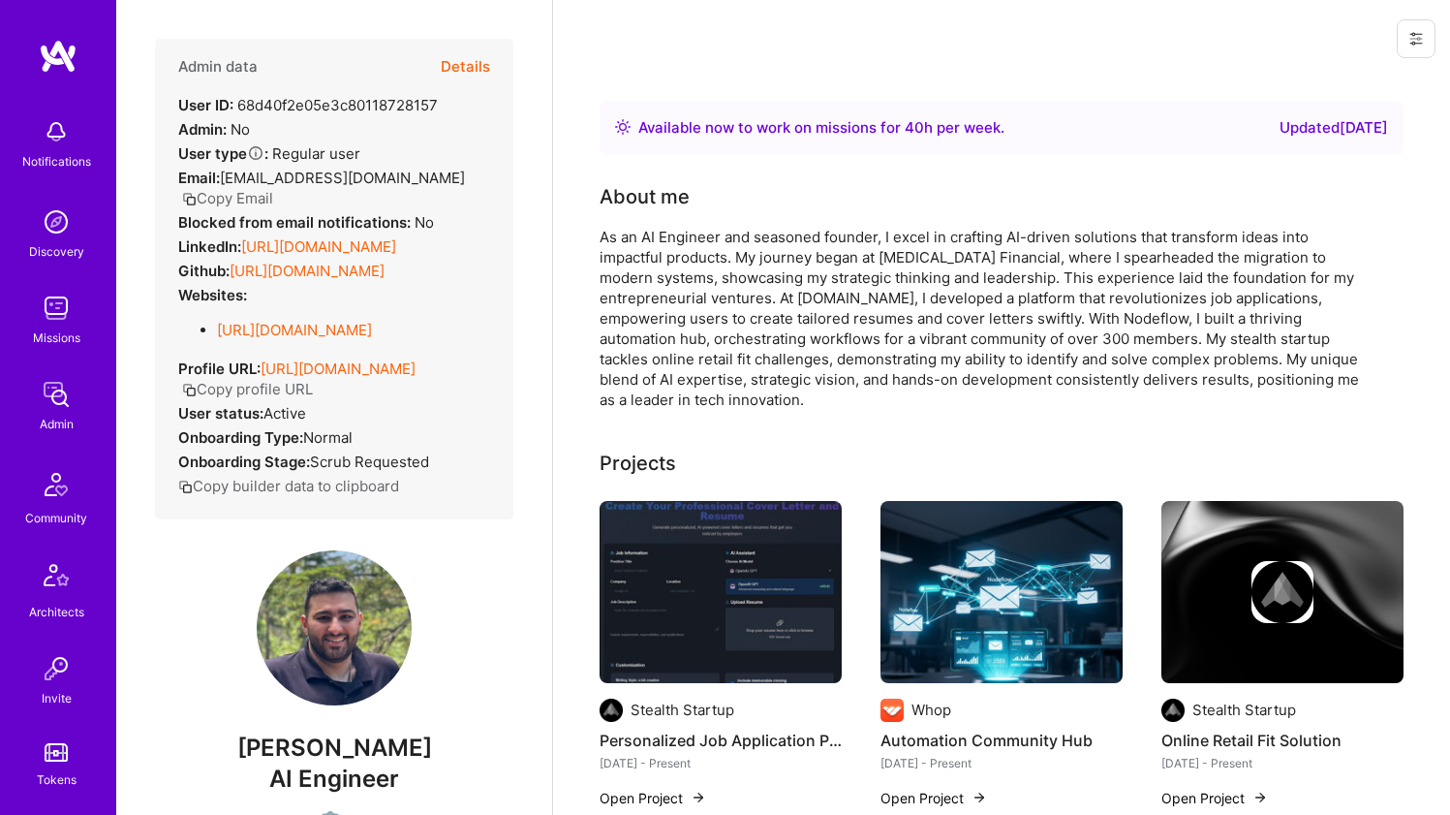
click at [715, 320] on div "As an AI Engineer and seasoned founder, I excel in crafting AI-driven solutions…" at bounding box center [987, 318] width 775 height 183
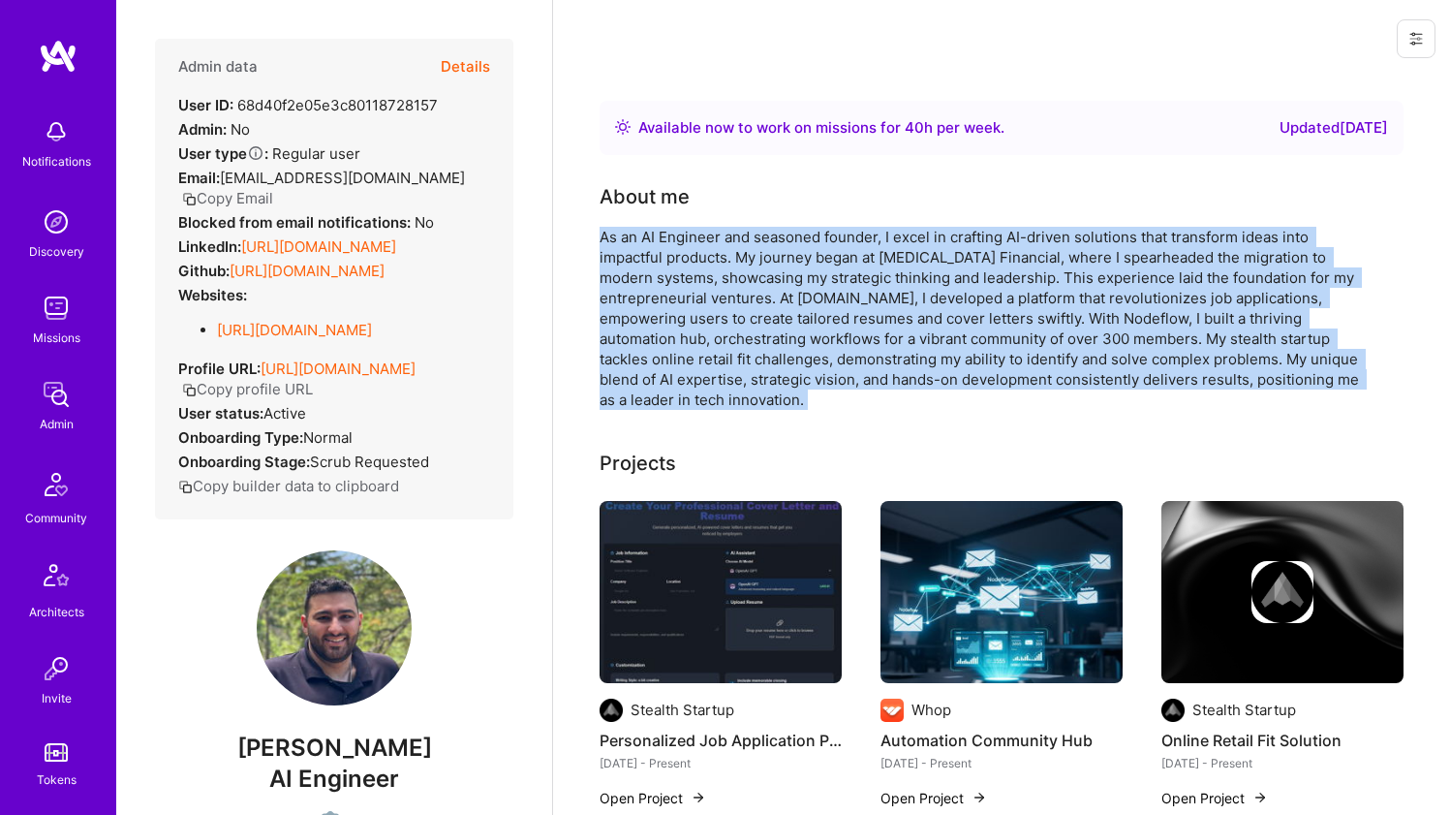
click at [715, 319] on div "As an AI Engineer and seasoned founder, I excel in crafting AI-driven solutions…" at bounding box center [987, 318] width 775 height 183
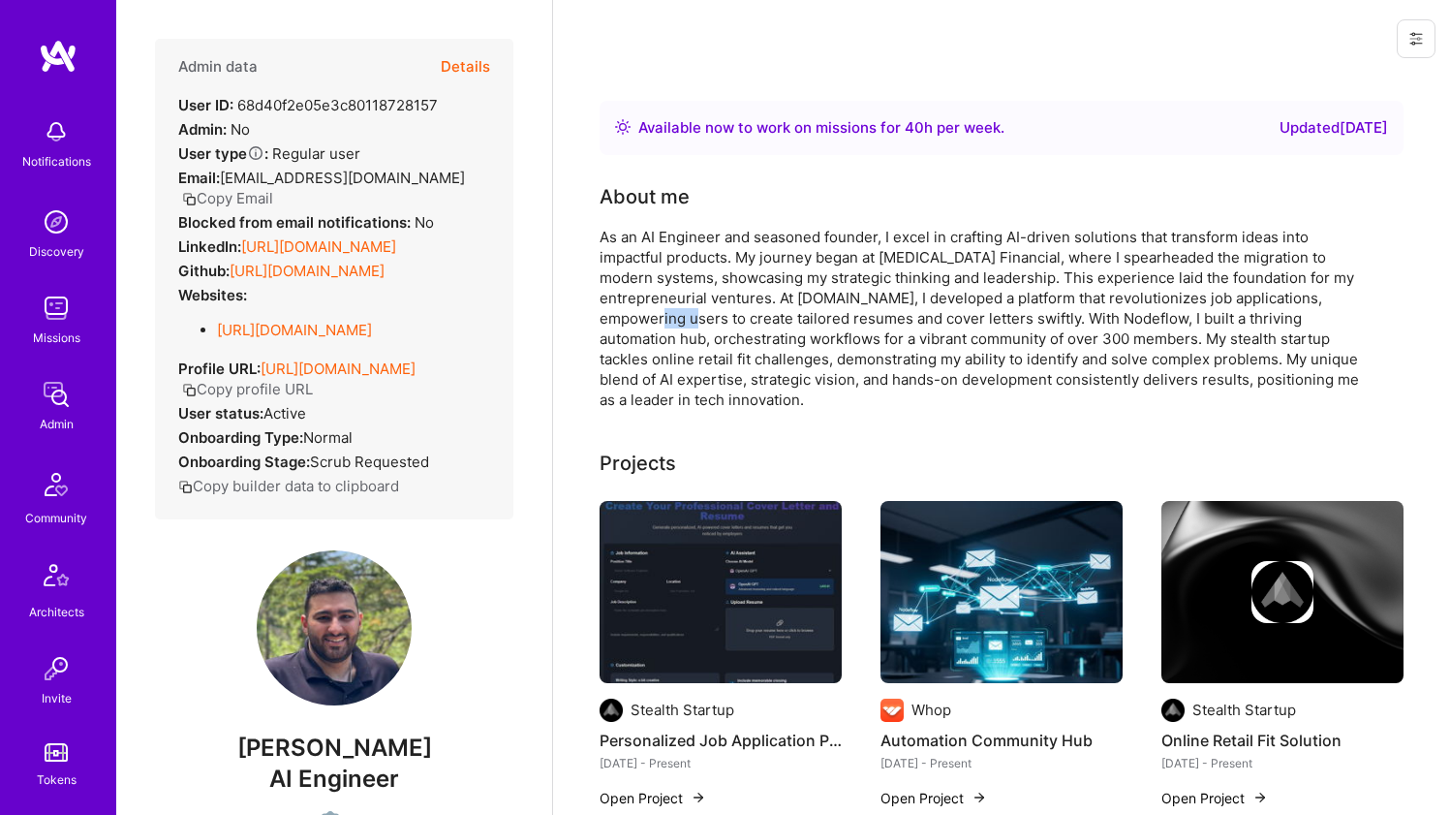
click at [715, 319] on div "As an AI Engineer and seasoned founder, I excel in crafting AI-driven solutions…" at bounding box center [987, 318] width 775 height 183
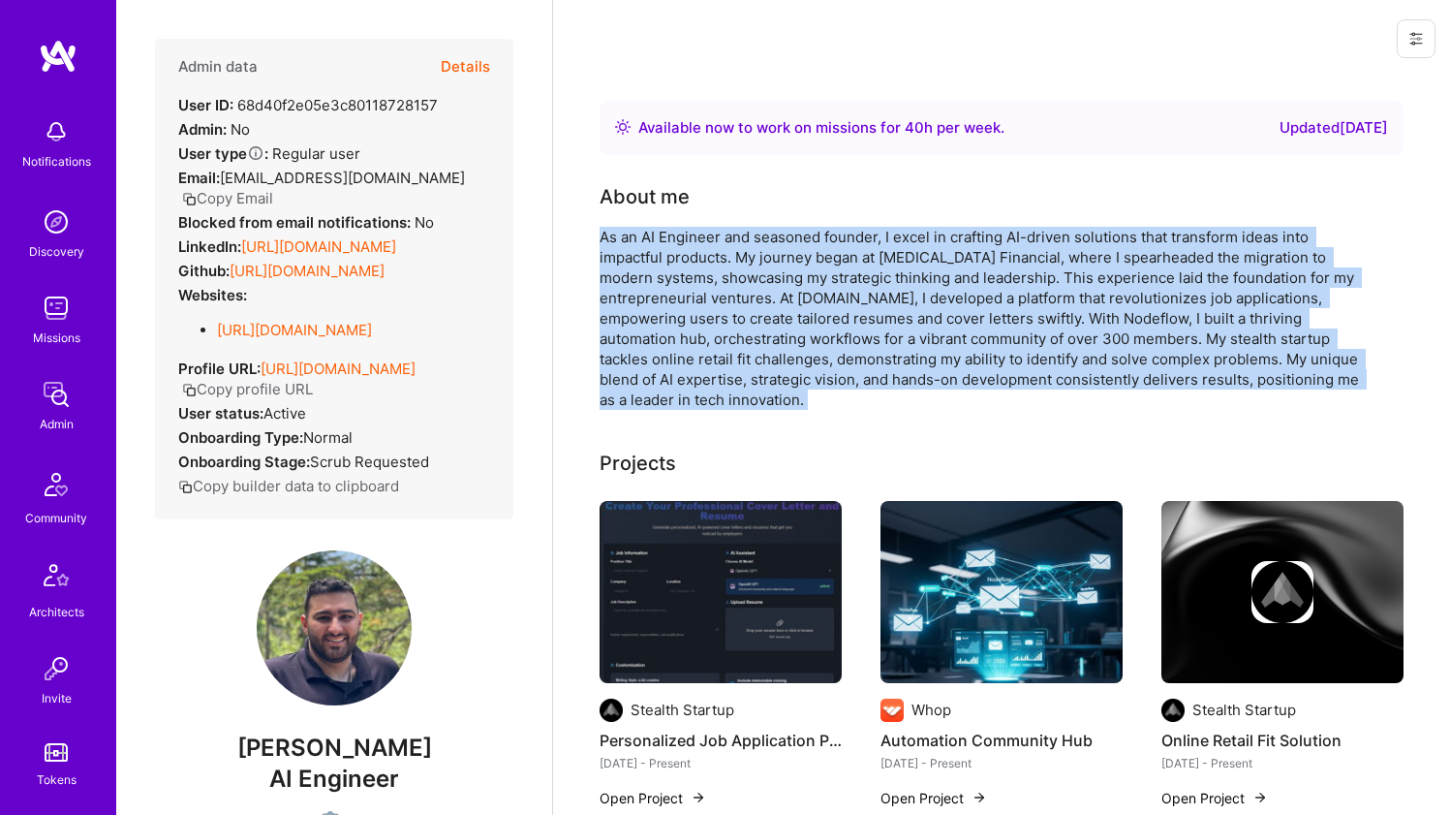
click at [715, 319] on div "As an AI Engineer and seasoned founder, I excel in crafting AI-driven solutions…" at bounding box center [987, 318] width 775 height 183
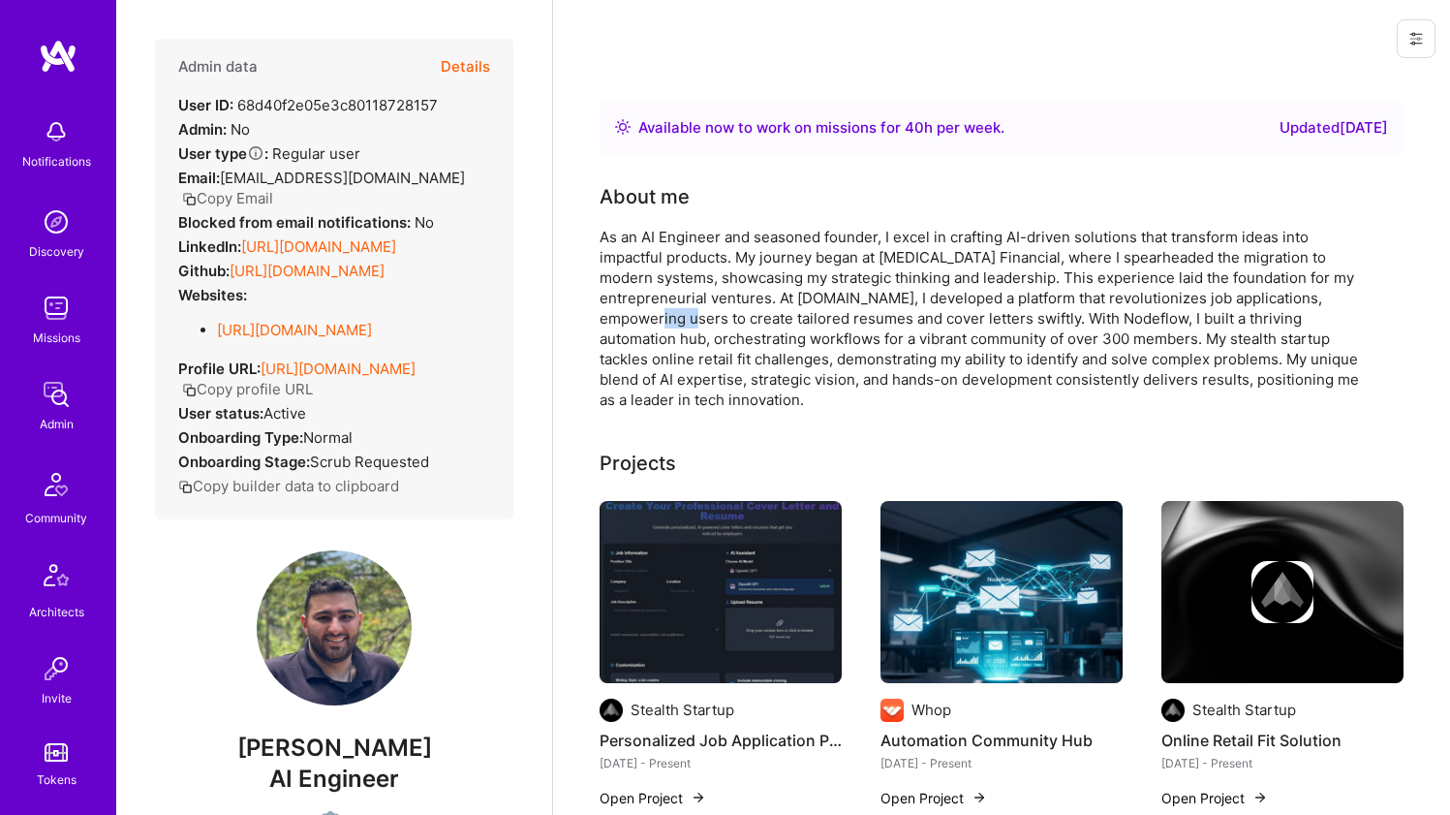
click at [715, 319] on div "As an AI Engineer and seasoned founder, I excel in crafting AI-driven solutions…" at bounding box center [987, 318] width 775 height 183
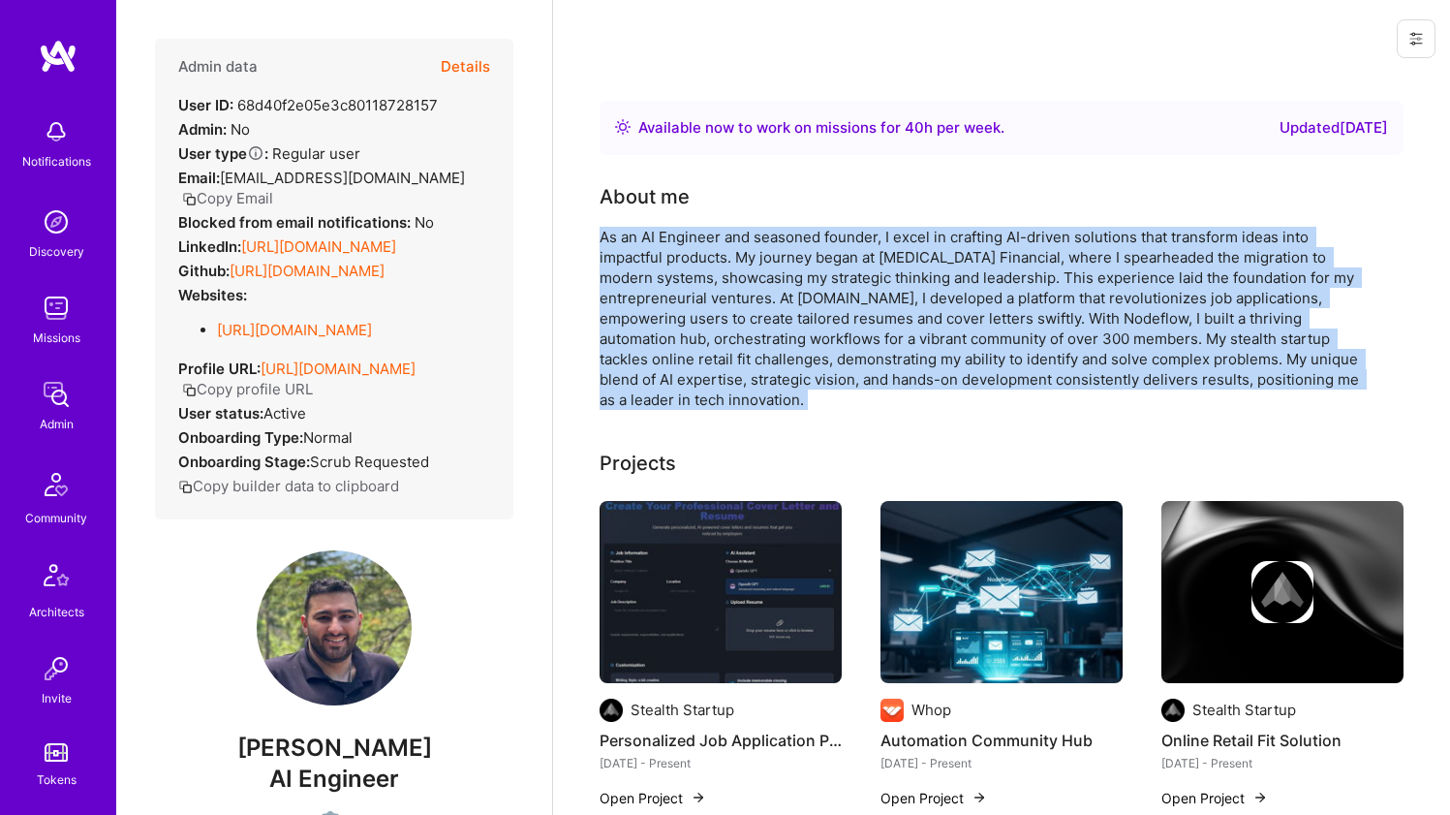
click at [715, 319] on div "As an AI Engineer and seasoned founder, I excel in crafting AI-driven solutions…" at bounding box center [987, 318] width 775 height 183
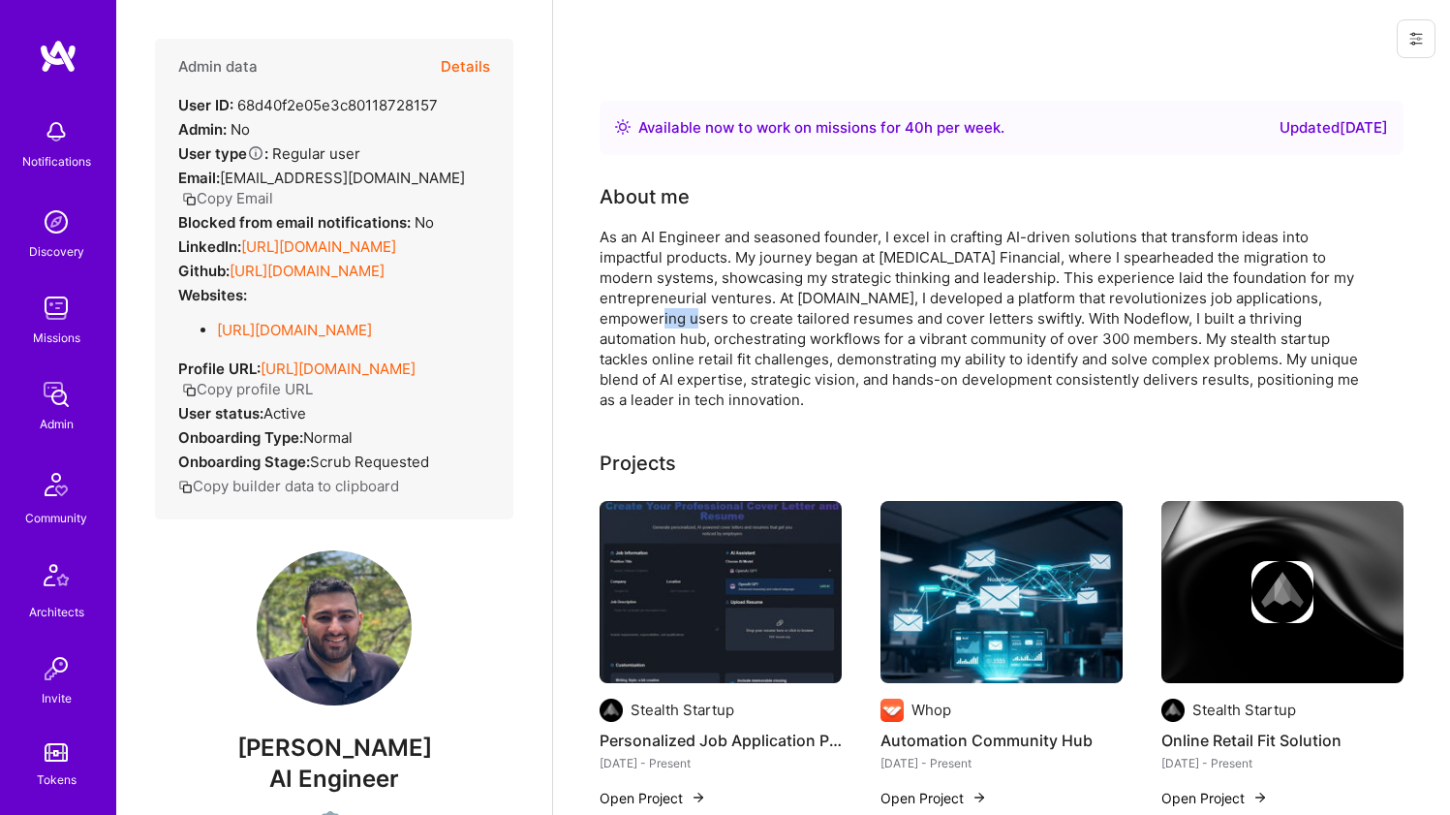
click at [715, 319] on div "As an AI Engineer and seasoned founder, I excel in crafting AI-driven solutions…" at bounding box center [987, 318] width 775 height 183
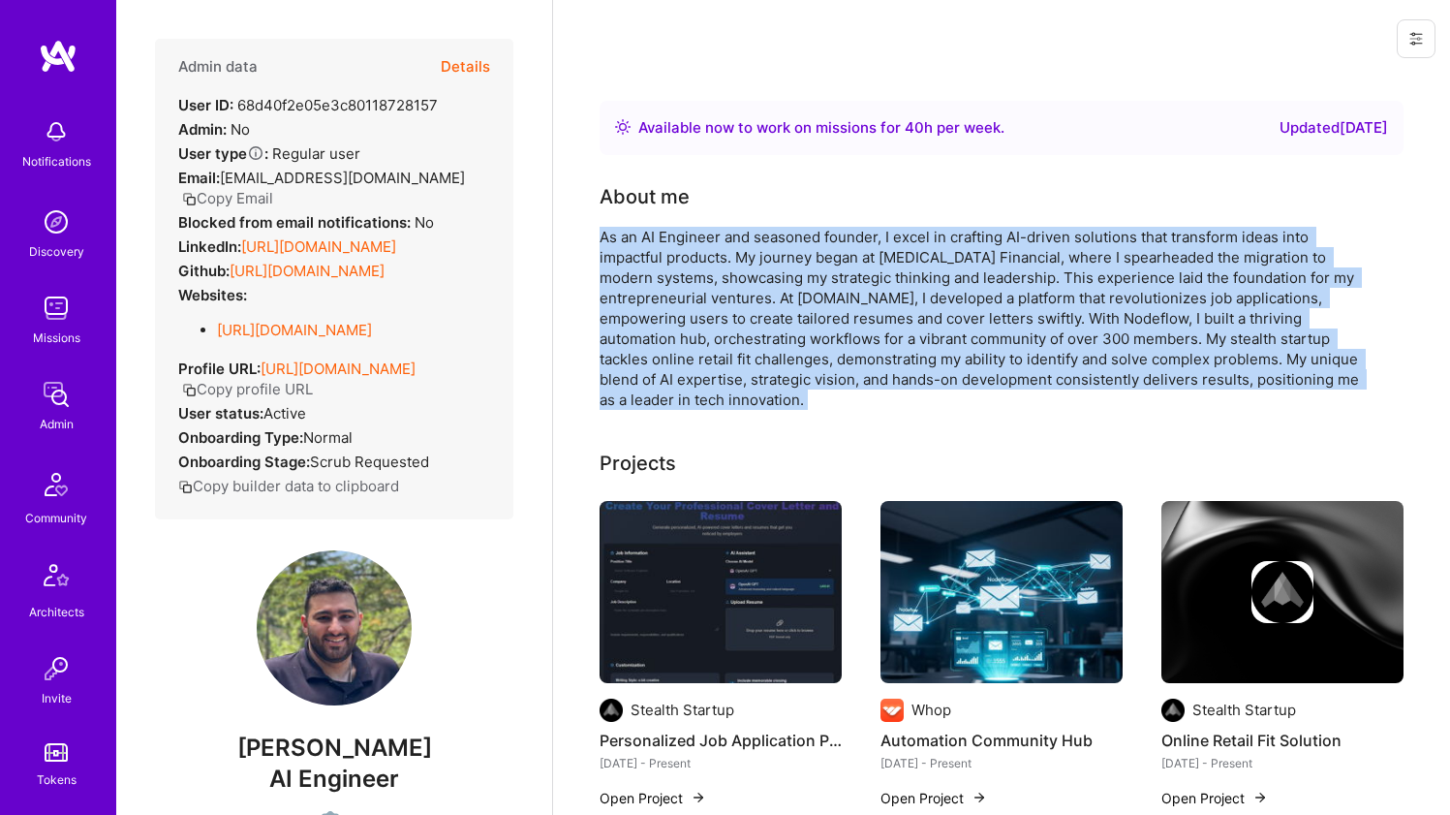
click at [715, 319] on div "As an AI Engineer and seasoned founder, I excel in crafting AI-driven solutions…" at bounding box center [987, 318] width 775 height 183
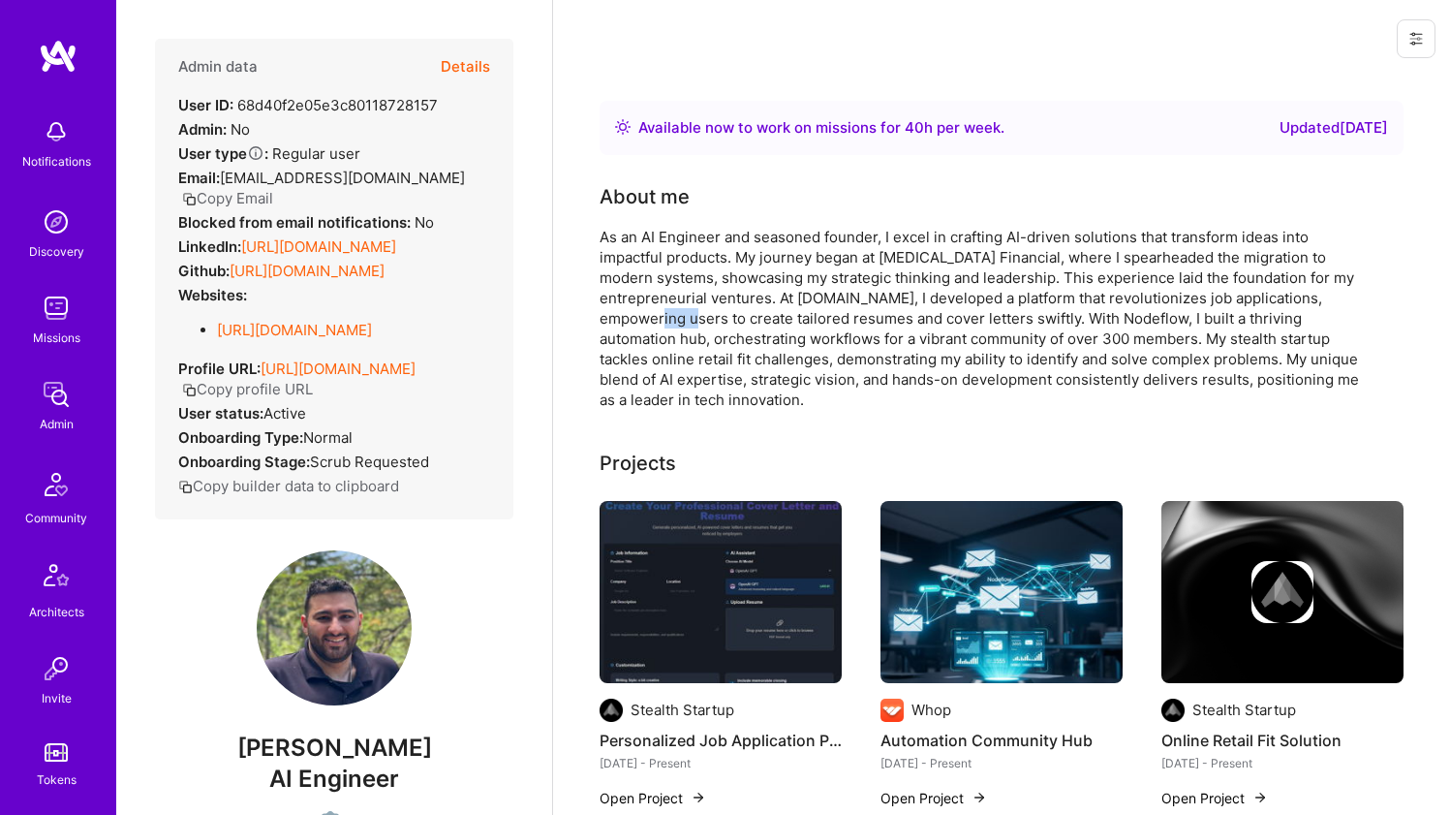
click at [715, 319] on div "As an AI Engineer and seasoned founder, I excel in crafting AI-driven solutions…" at bounding box center [987, 318] width 775 height 183
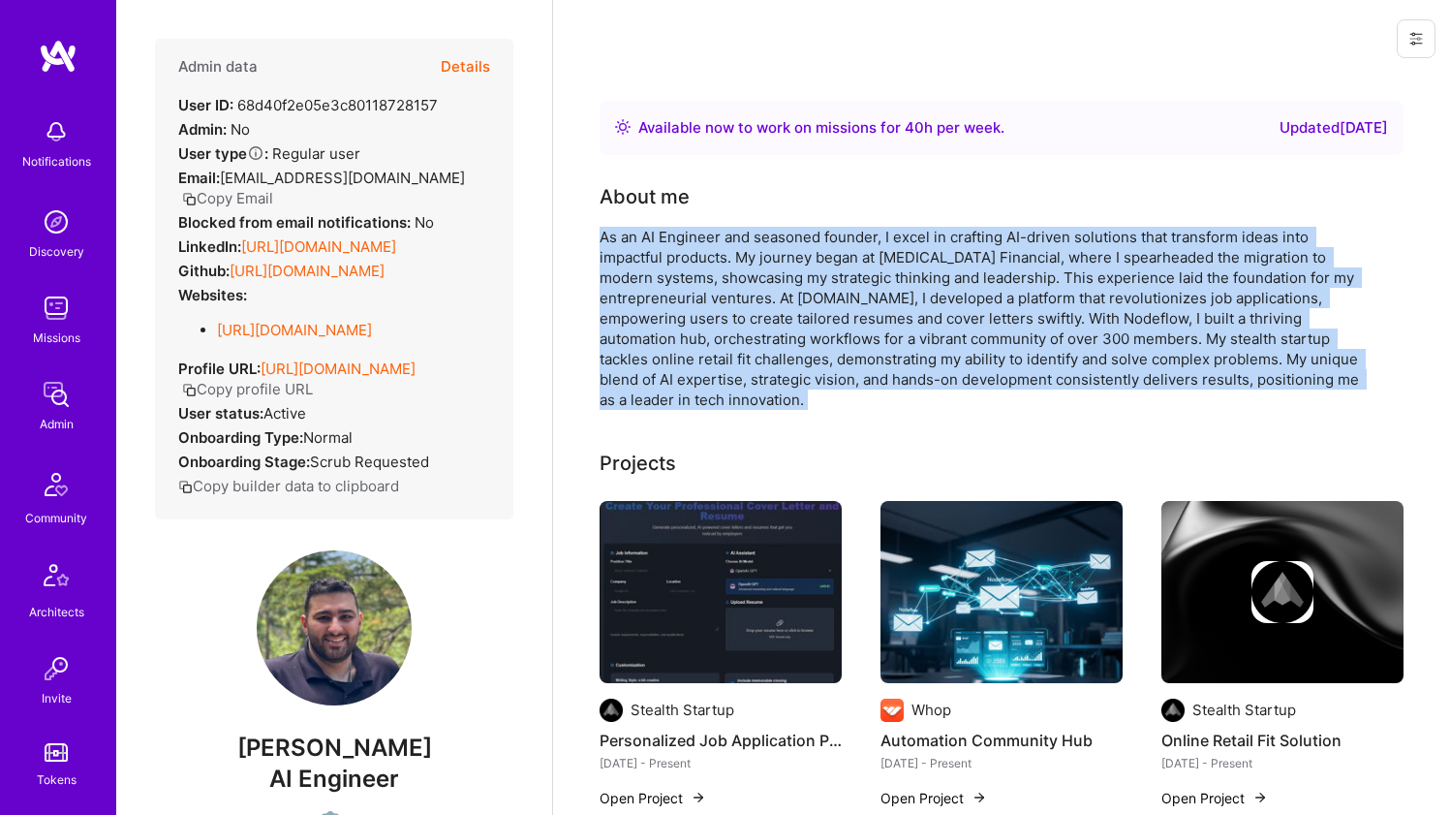
click at [715, 319] on div "As an AI Engineer and seasoned founder, I excel in crafting AI-driven solutions…" at bounding box center [987, 318] width 775 height 183
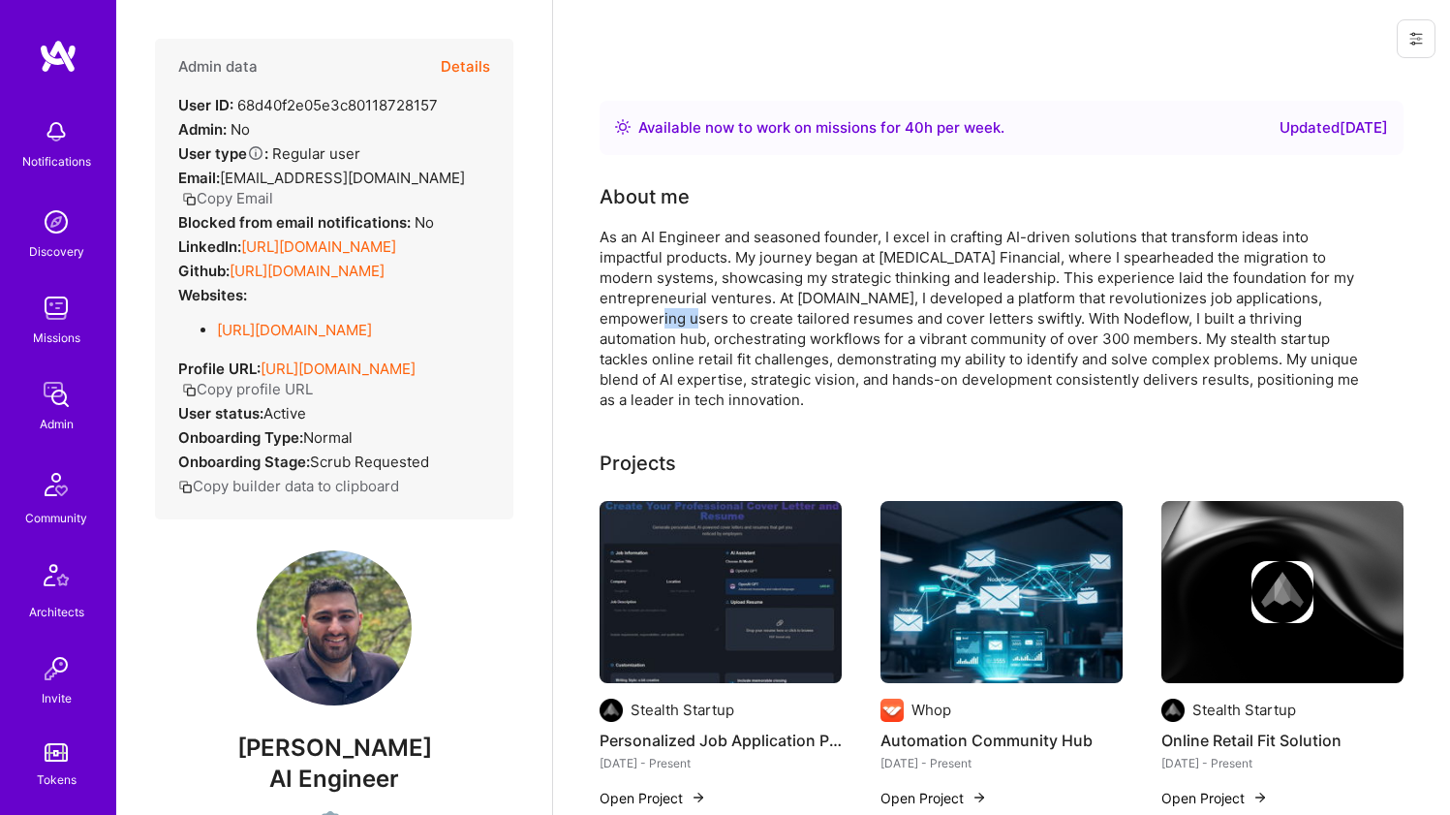
click at [715, 319] on div "As an AI Engineer and seasoned founder, I excel in crafting AI-driven solutions…" at bounding box center [987, 318] width 775 height 183
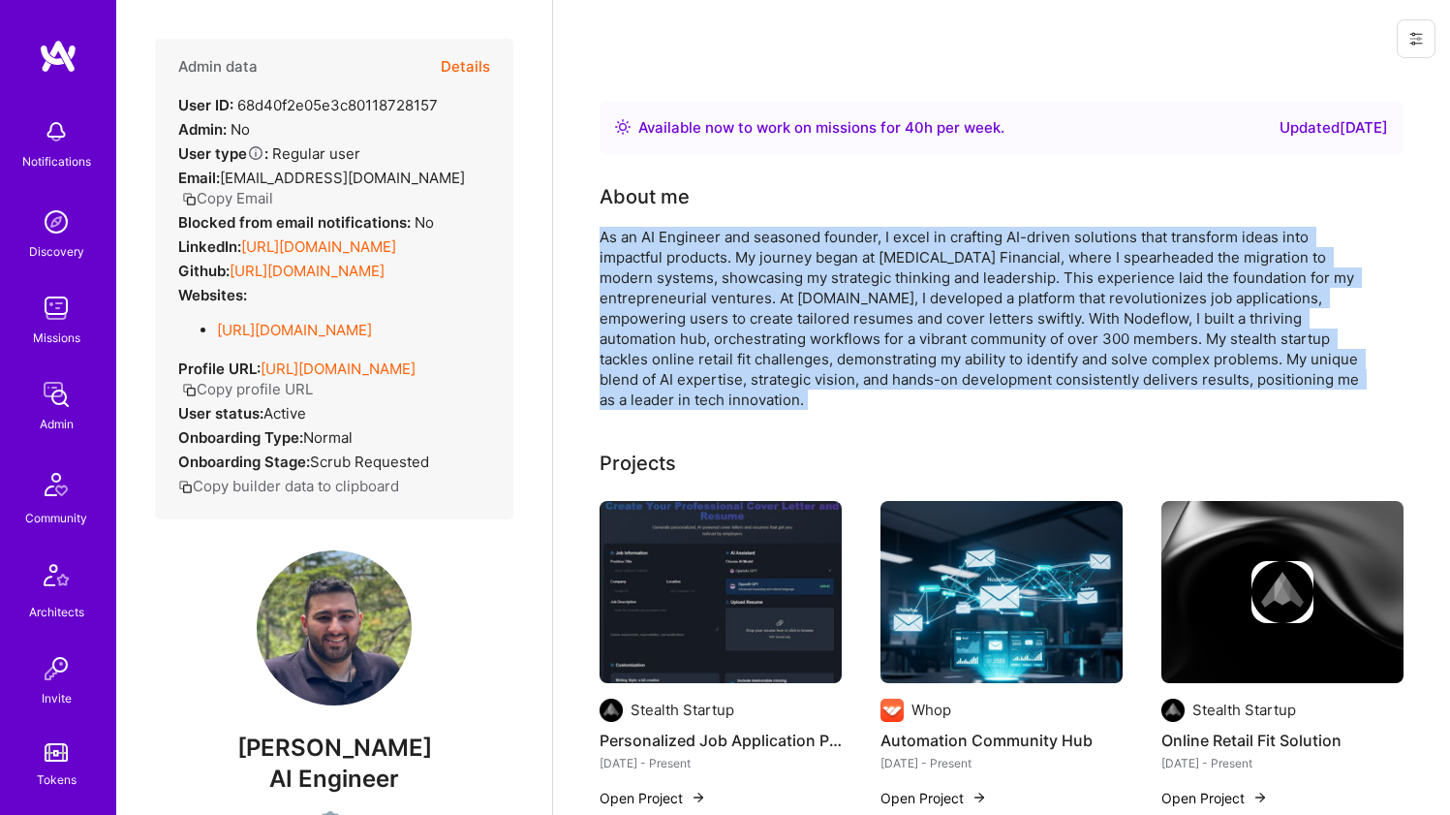
click at [715, 319] on div "As an AI Engineer and seasoned founder, I excel in crafting AI-driven solutions…" at bounding box center [987, 318] width 775 height 183
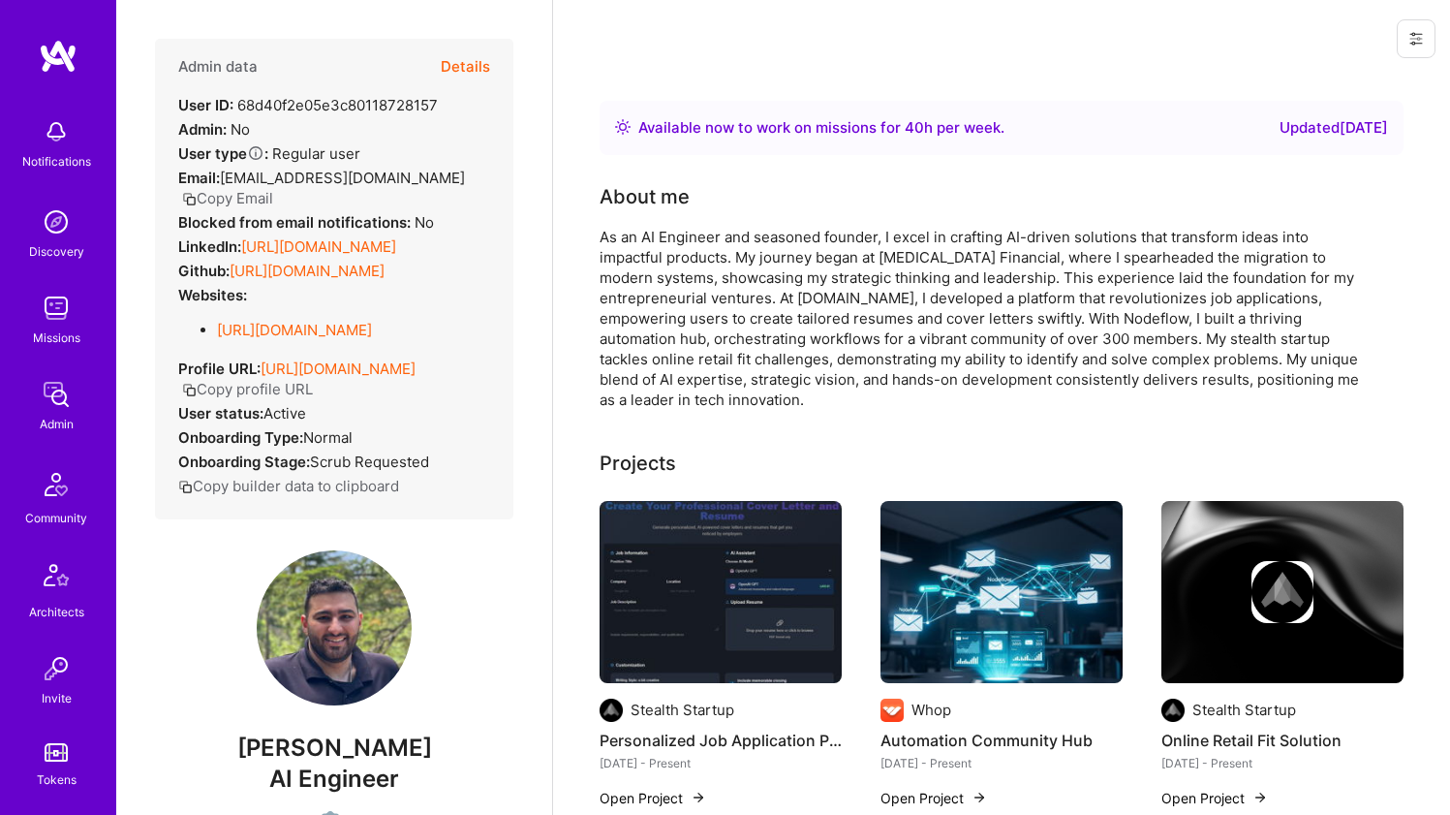
click at [715, 319] on div "As an AI Engineer and seasoned founder, I excel in crafting AI-driven solutions…" at bounding box center [987, 318] width 775 height 183
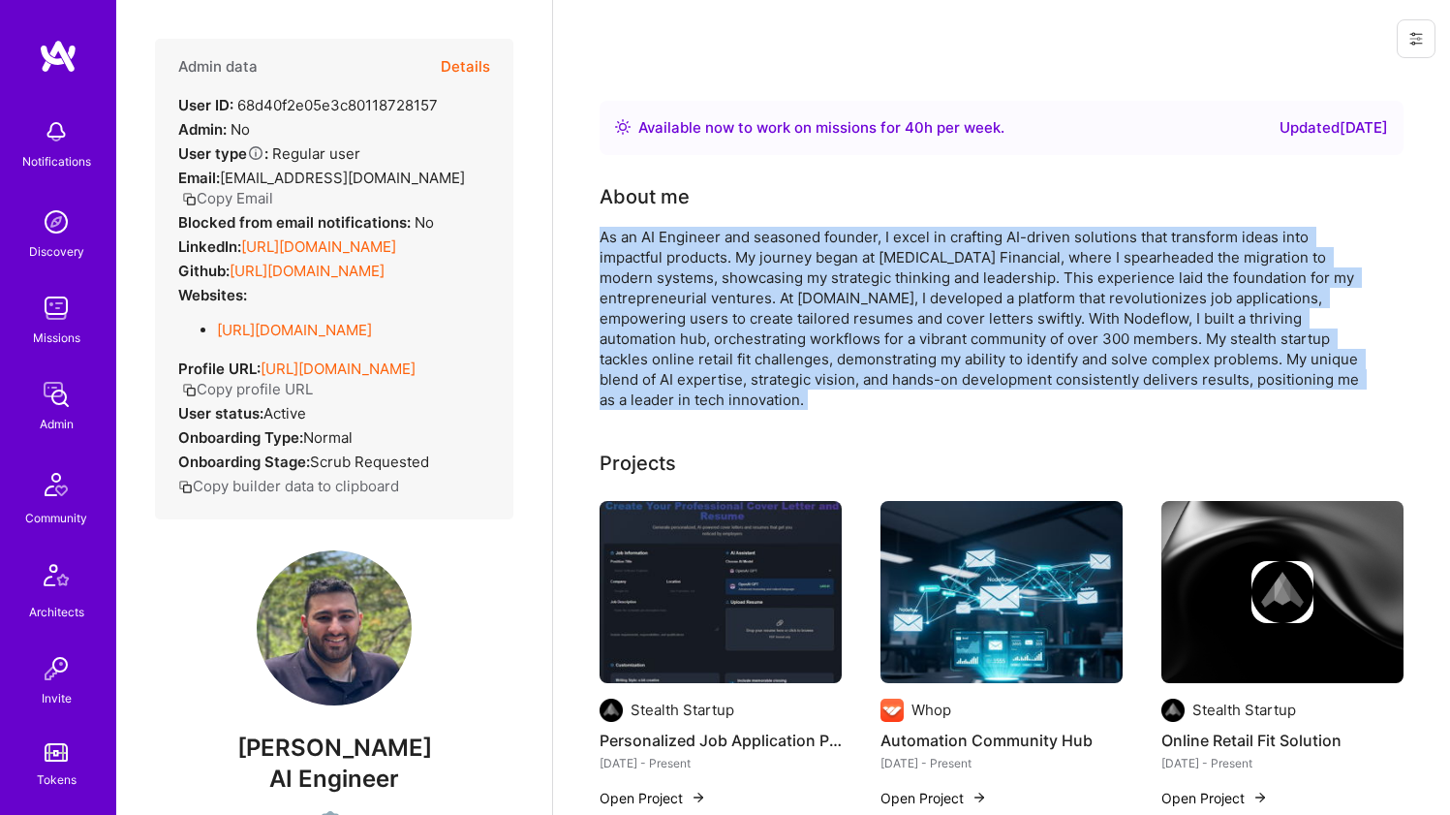
click at [715, 319] on div "As an AI Engineer and seasoned founder, I excel in crafting AI-driven solutions…" at bounding box center [987, 318] width 775 height 183
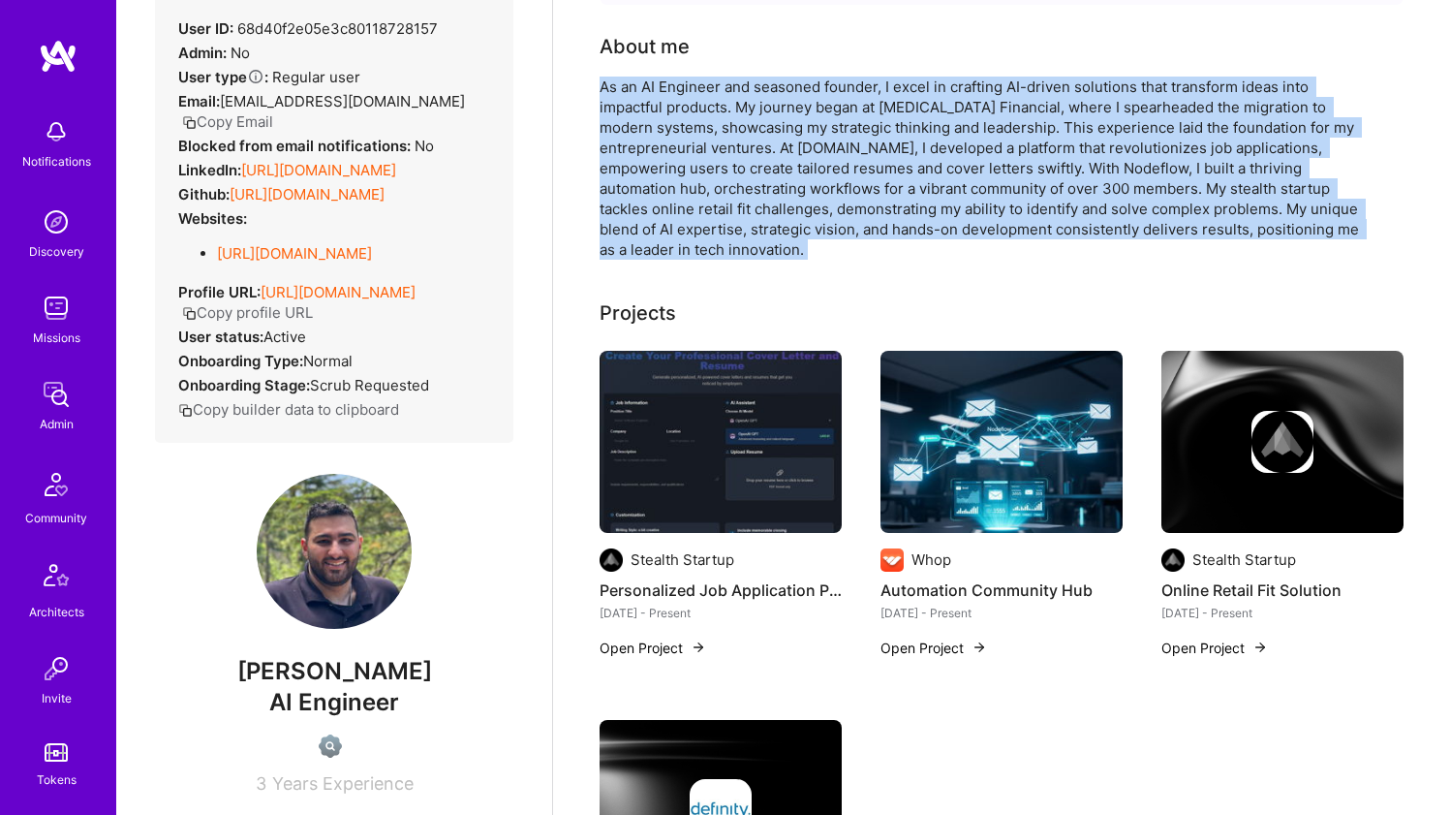
scroll to position [154, 0]
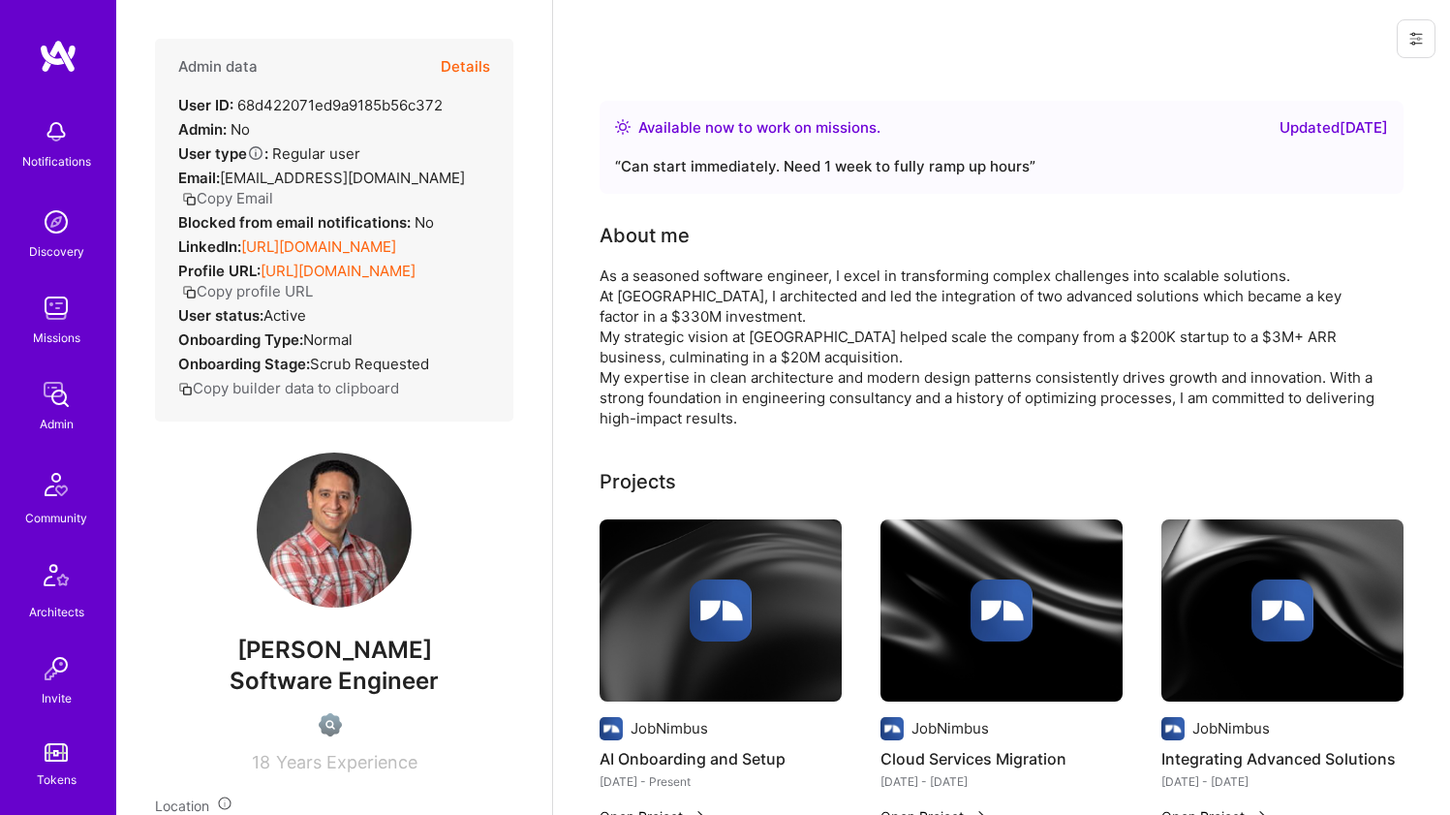
click at [670, 290] on div "As a seasoned software engineer, I excel in transforming complex challenges int…" at bounding box center [987, 346] width 775 height 163
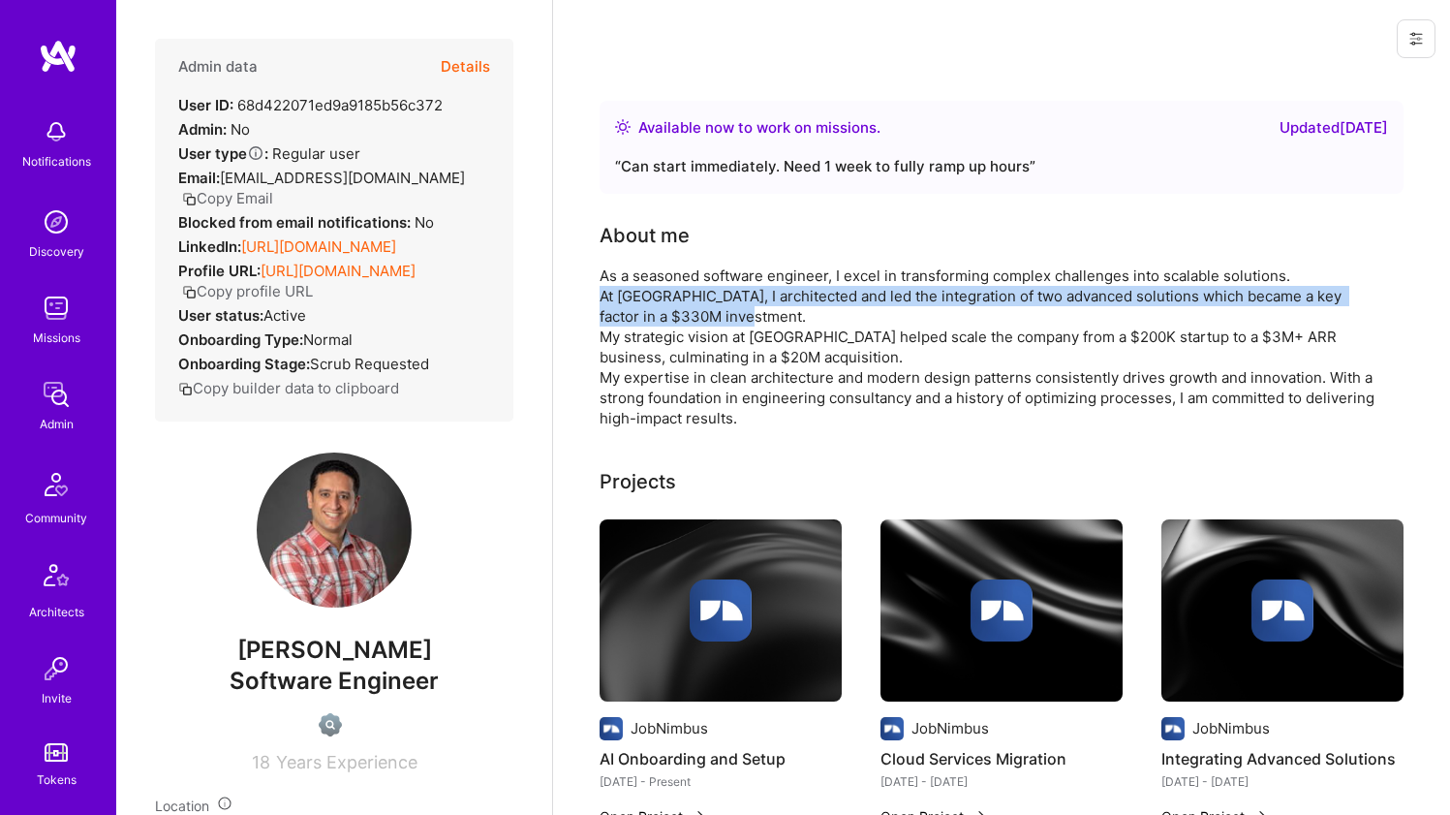
click at [670, 290] on div "As a seasoned software engineer, I excel in transforming complex challenges int…" at bounding box center [987, 346] width 775 height 163
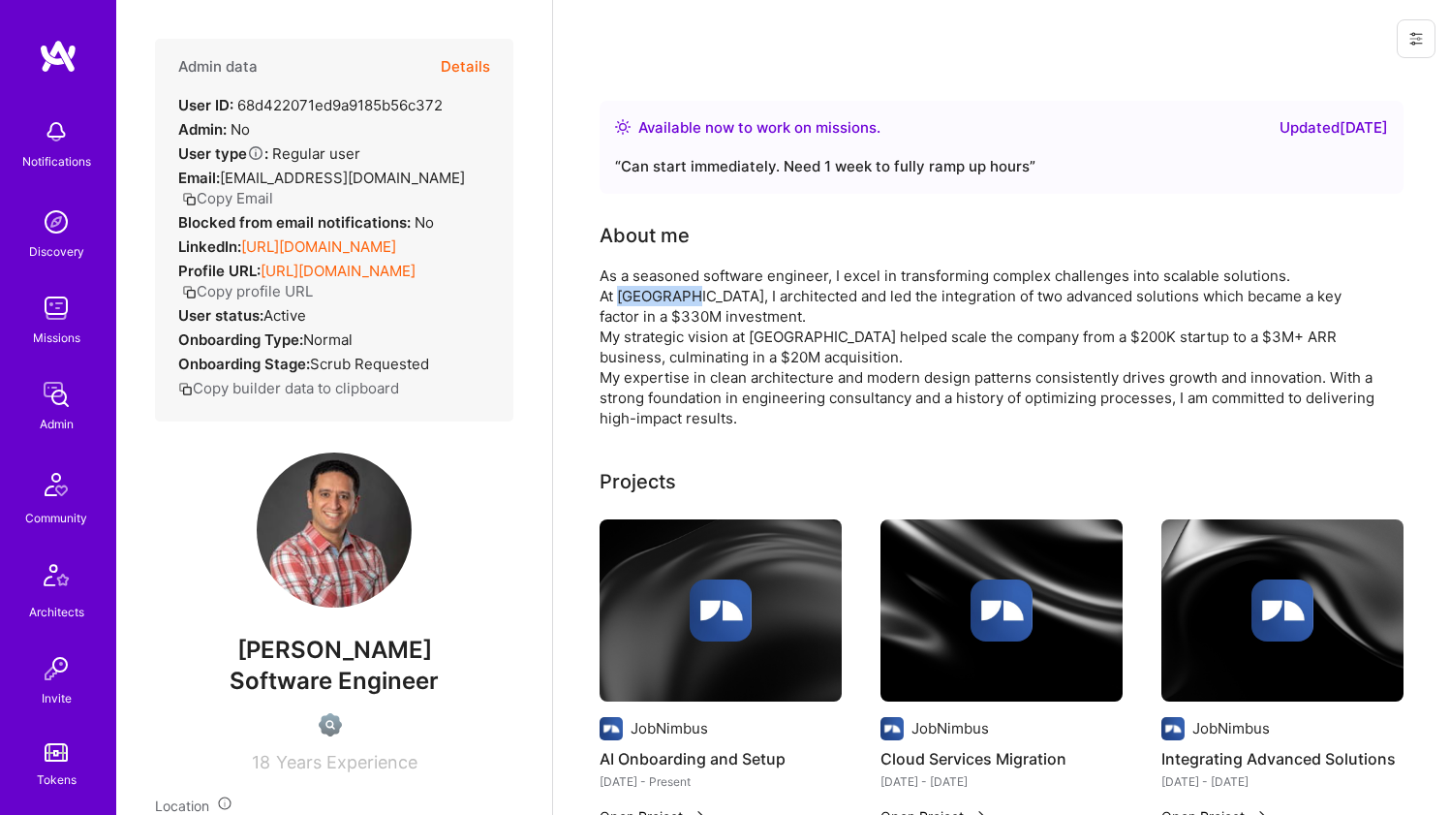
click at [670, 290] on div "As a seasoned software engineer, I excel in transforming complex challenges int…" at bounding box center [987, 346] width 775 height 163
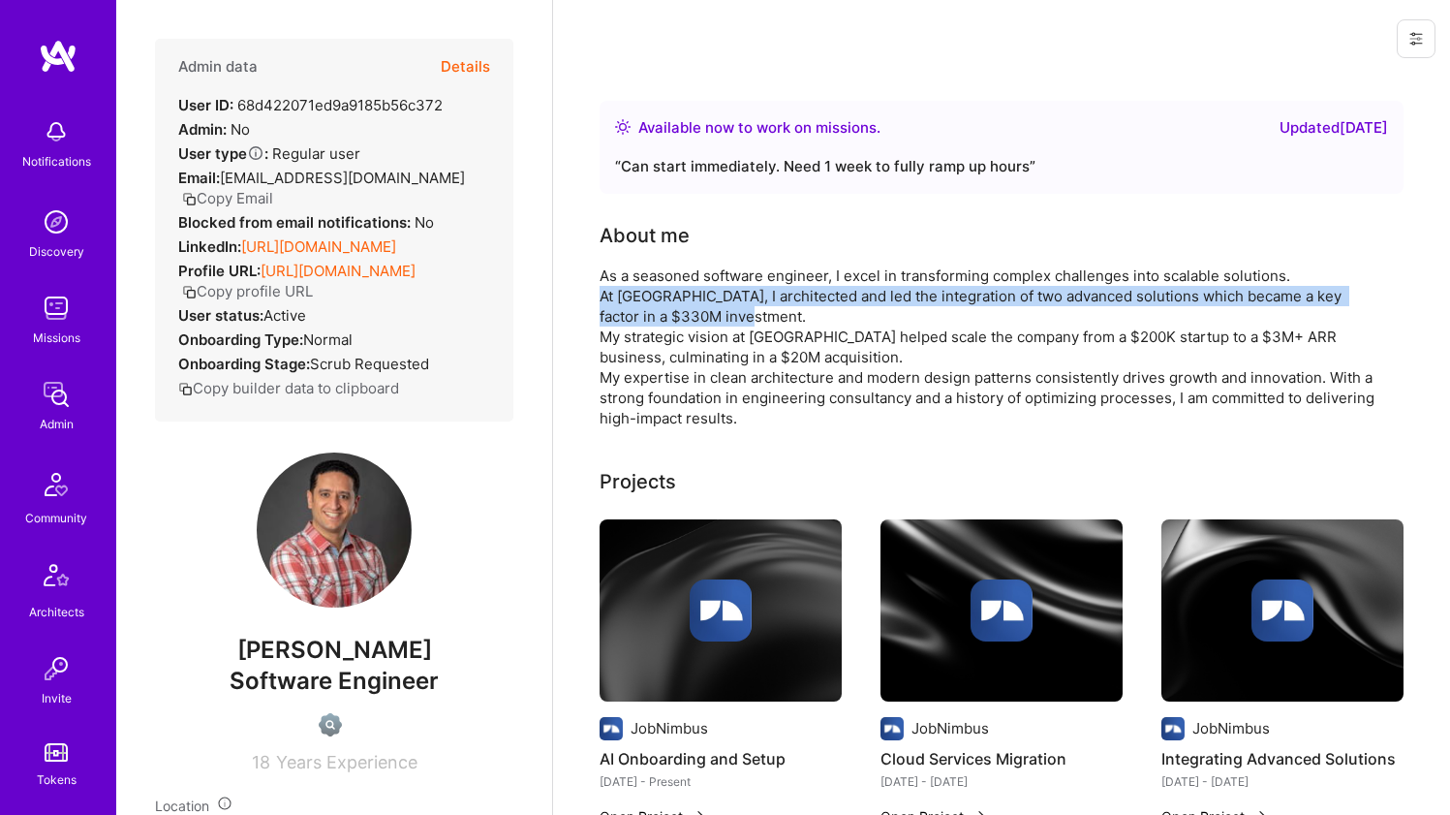
click at [670, 290] on div "As a seasoned software engineer, I excel in transforming complex challenges int…" at bounding box center [987, 346] width 775 height 163
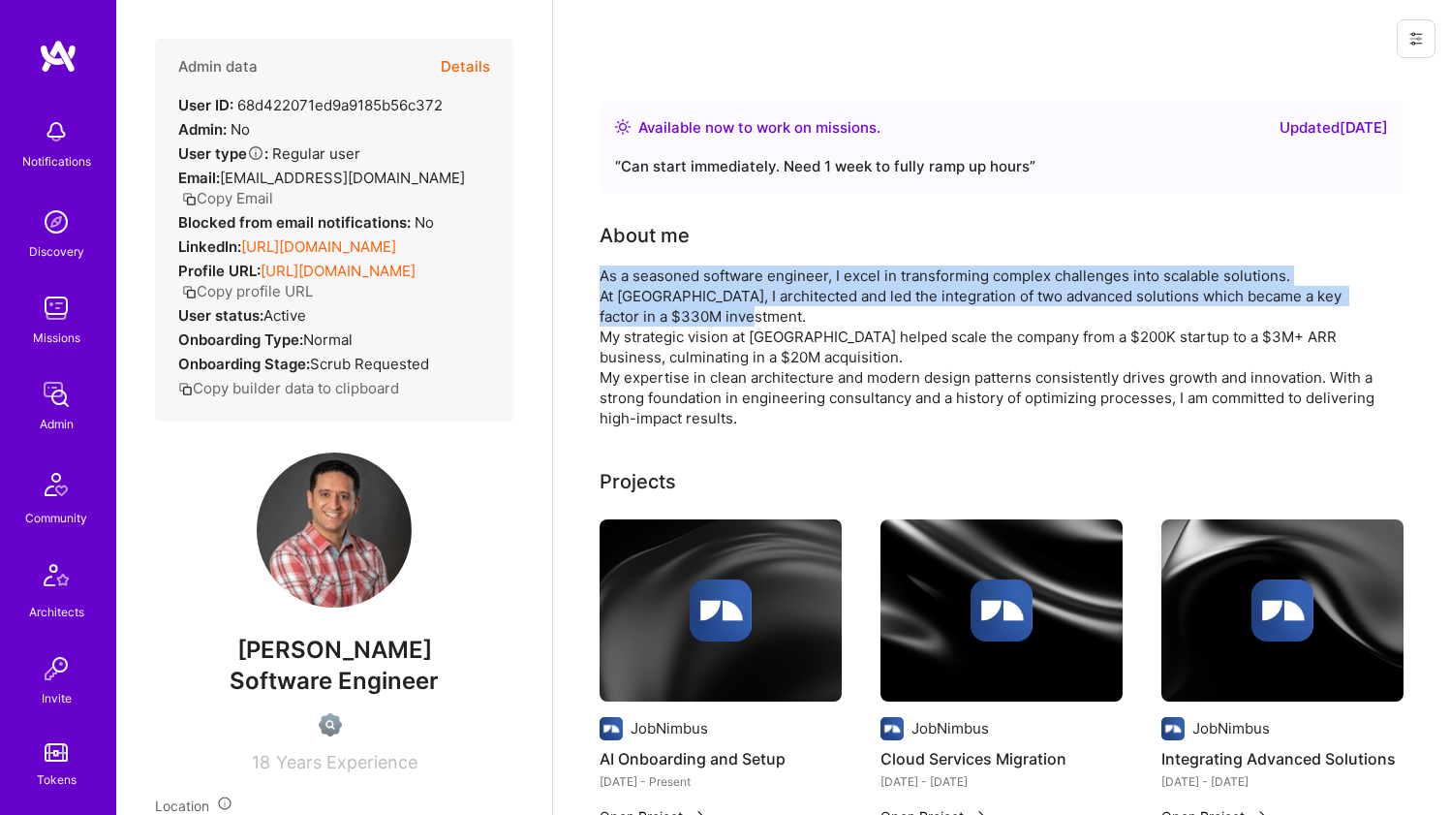
drag, startPoint x: 670, startPoint y: 290, endPoint x: 676, endPoint y: 266, distance: 24.0
click at [676, 266] on div "As a seasoned software engineer, I excel in transforming complex challenges int…" at bounding box center [987, 346] width 775 height 163
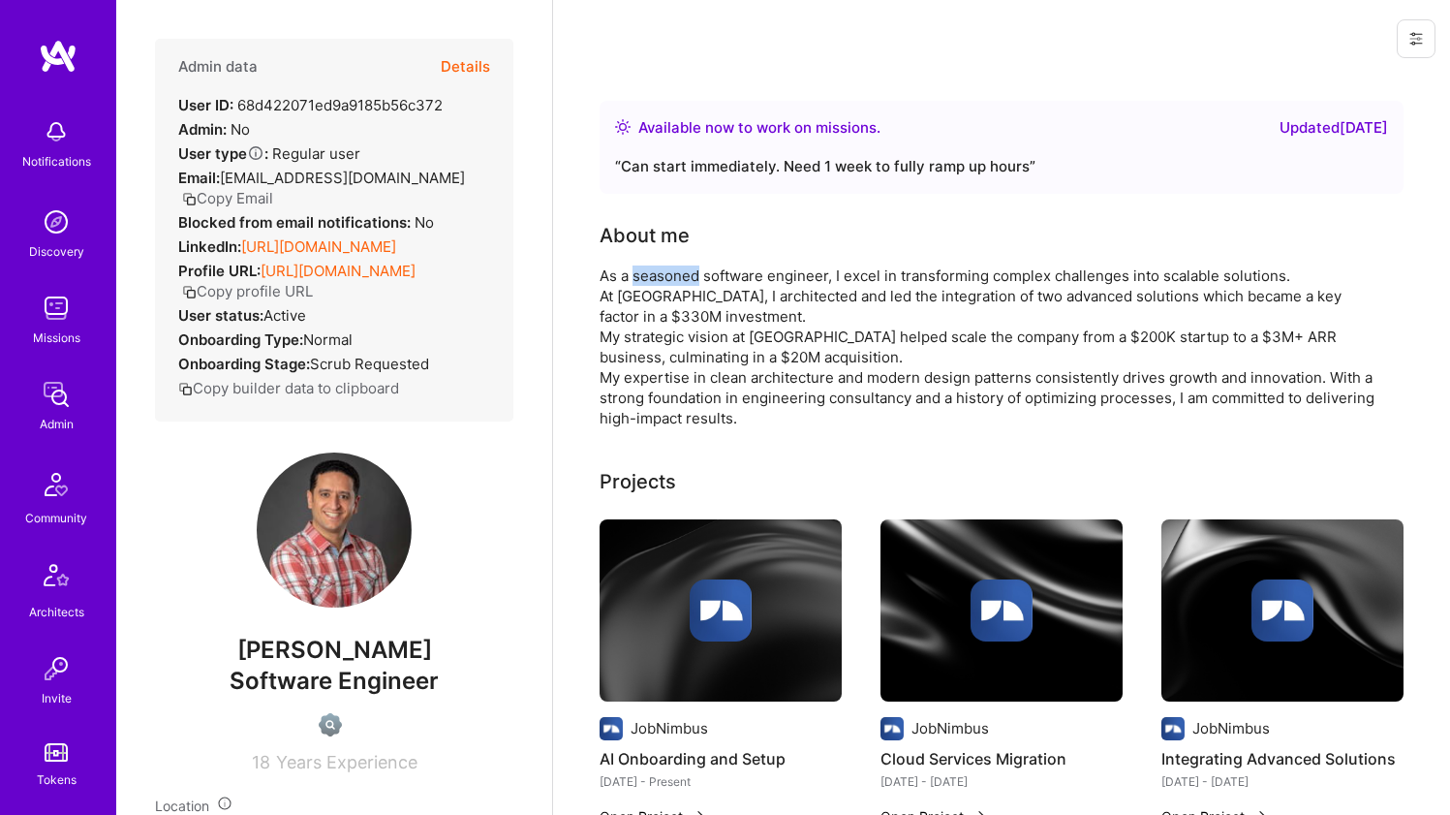
click at [676, 266] on div "As a seasoned software engineer, I excel in transforming complex challenges int…" at bounding box center [987, 346] width 775 height 163
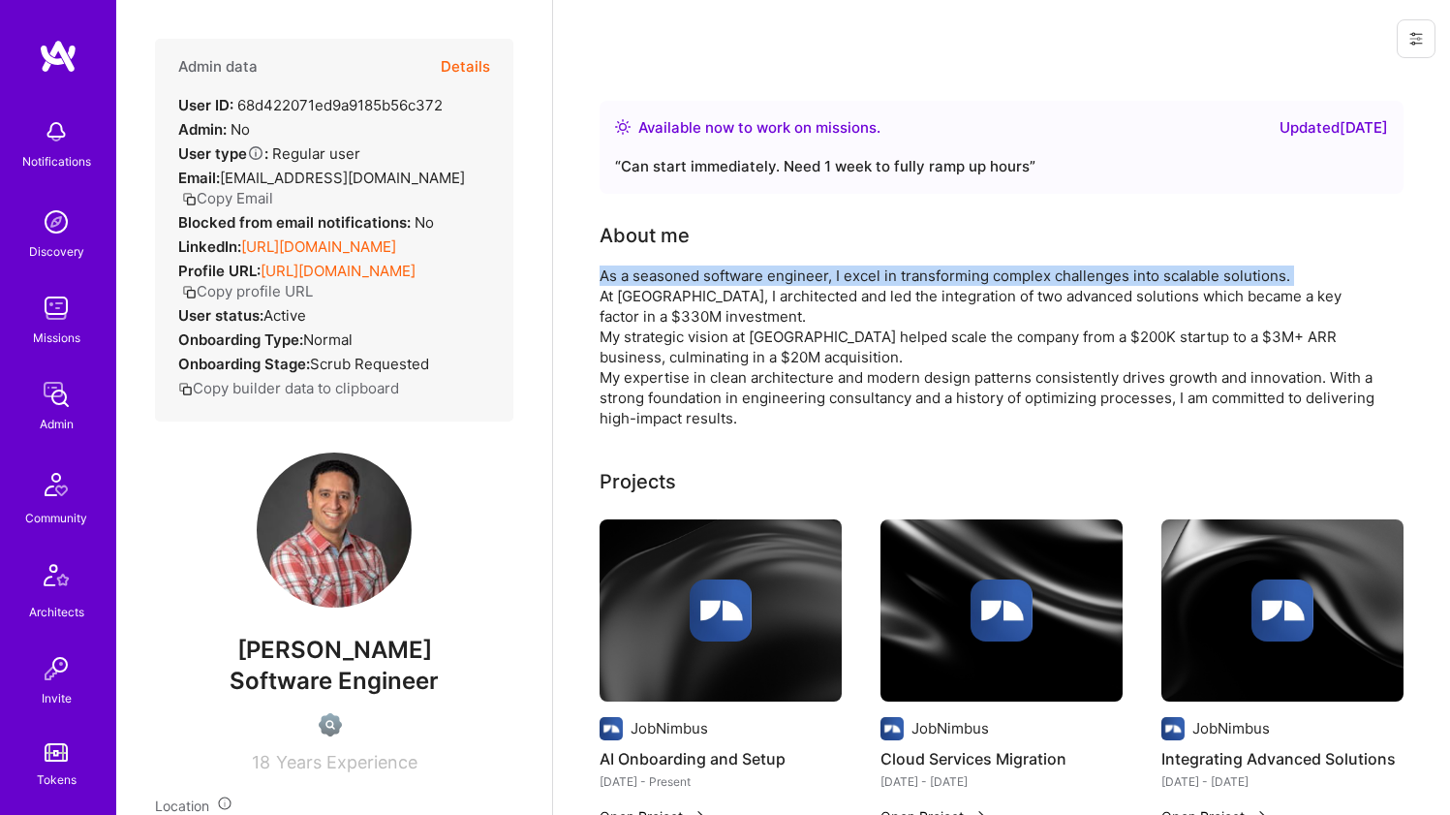
click at [676, 266] on div "As a seasoned software engineer, I excel in transforming complex challenges int…" at bounding box center [987, 346] width 775 height 163
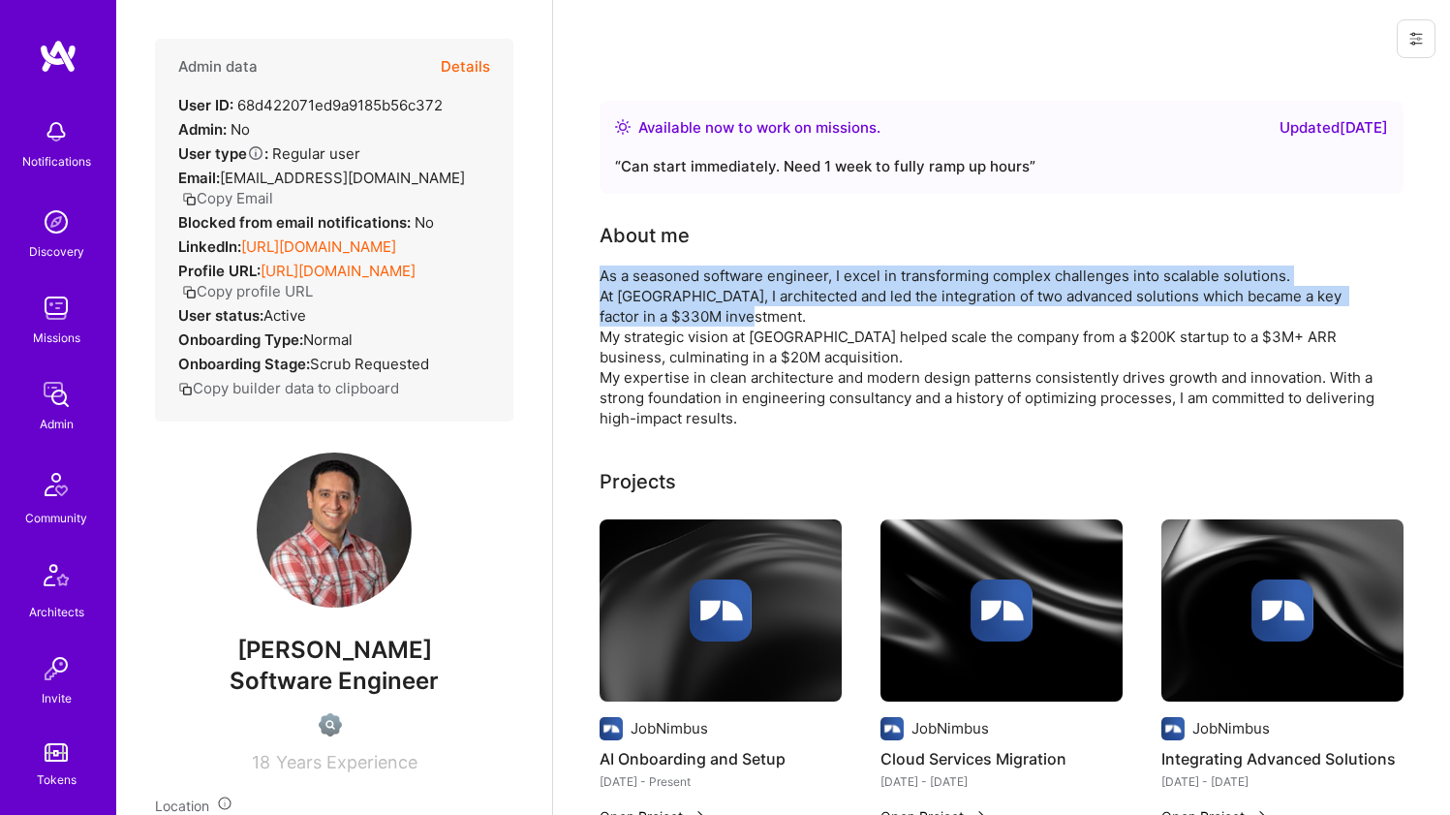
drag, startPoint x: 676, startPoint y: 266, endPoint x: 655, endPoint y: 308, distance: 46.8
click at [655, 308] on div "As a seasoned software engineer, I excel in transforming complex challenges int…" at bounding box center [987, 346] width 775 height 163
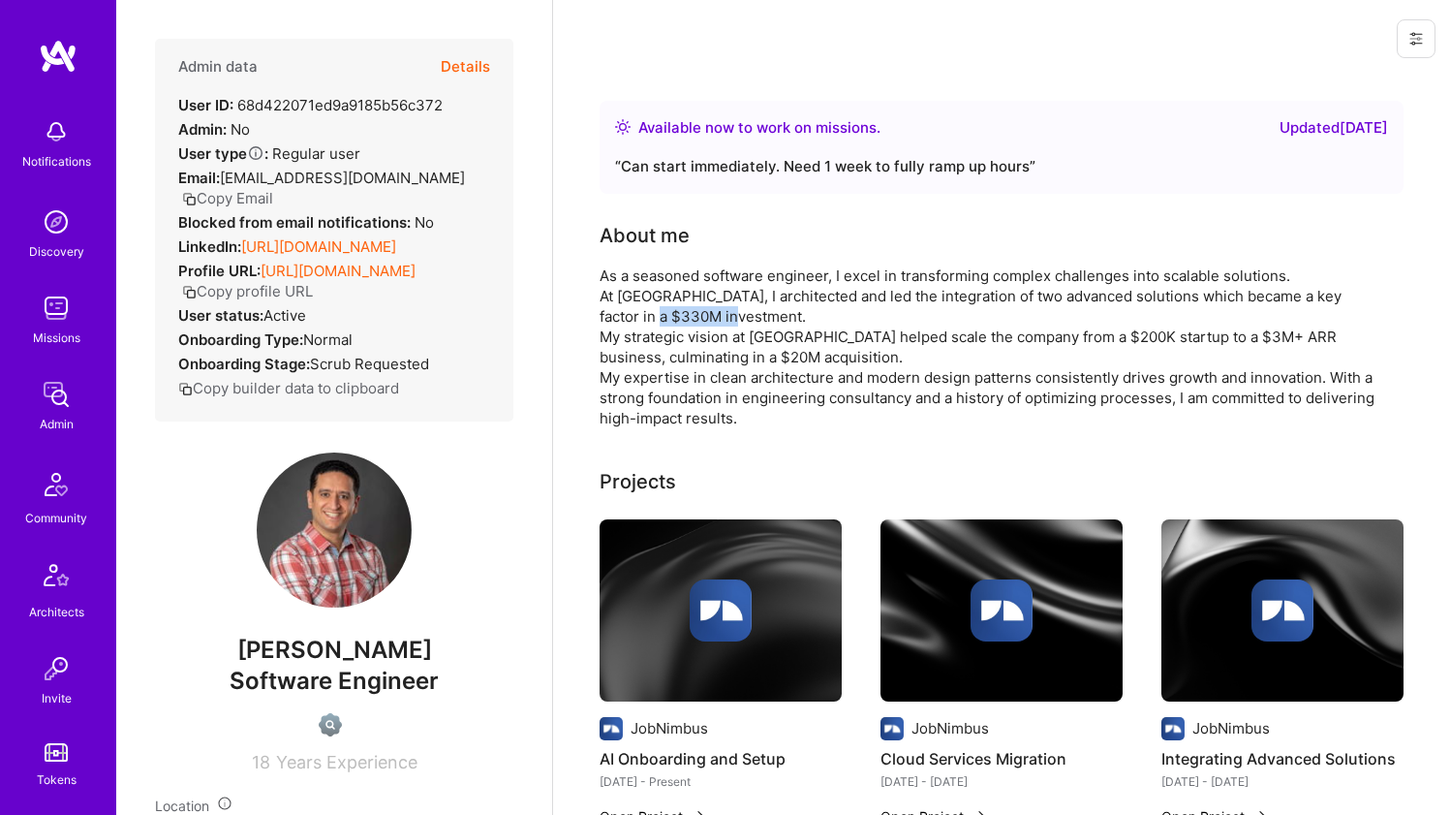
click at [655, 308] on div "As a seasoned software engineer, I excel in transforming complex challenges int…" at bounding box center [987, 346] width 775 height 163
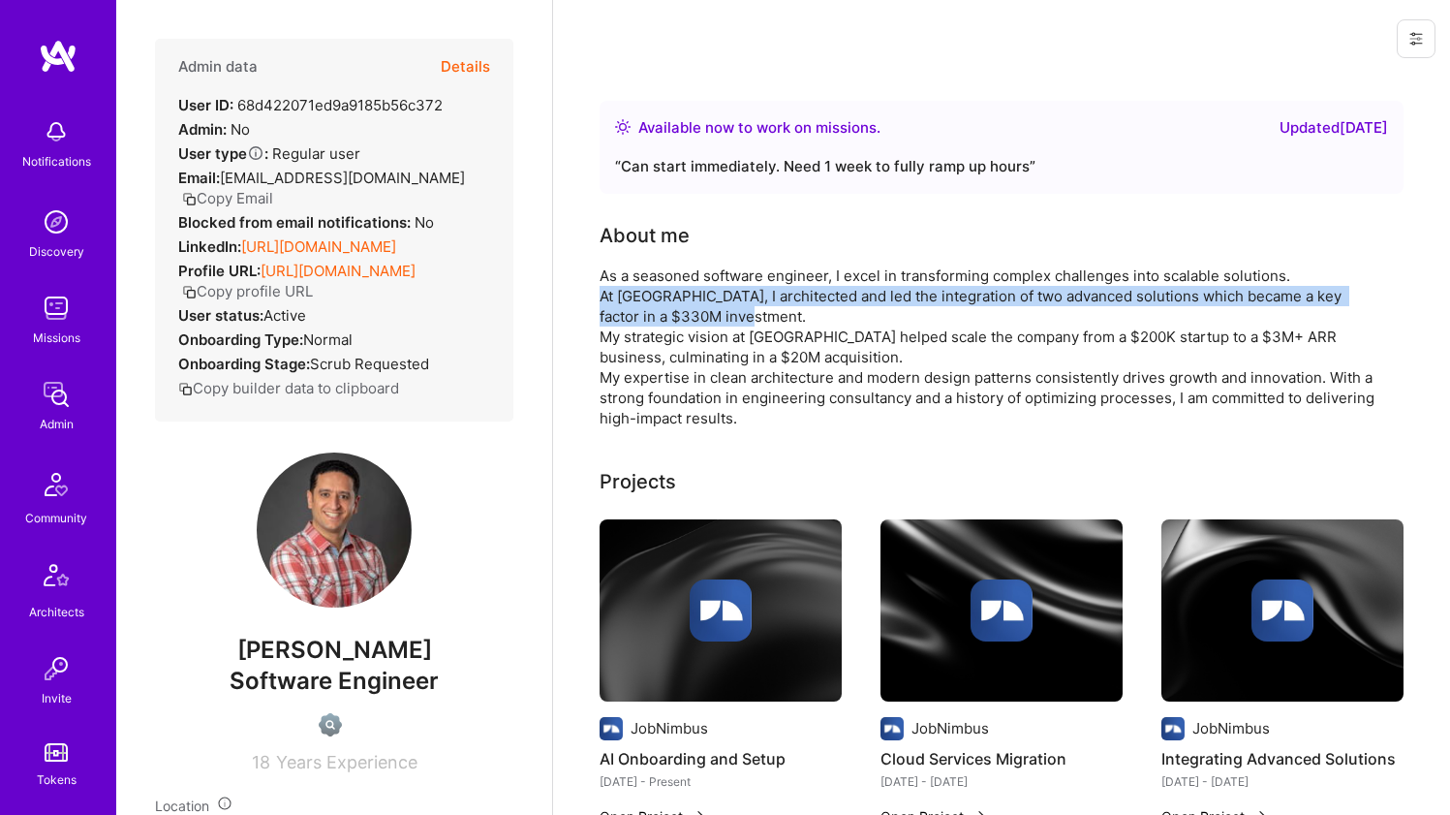
click at [655, 308] on div "As a seasoned software engineer, I excel in transforming complex challenges int…" at bounding box center [987, 346] width 775 height 163
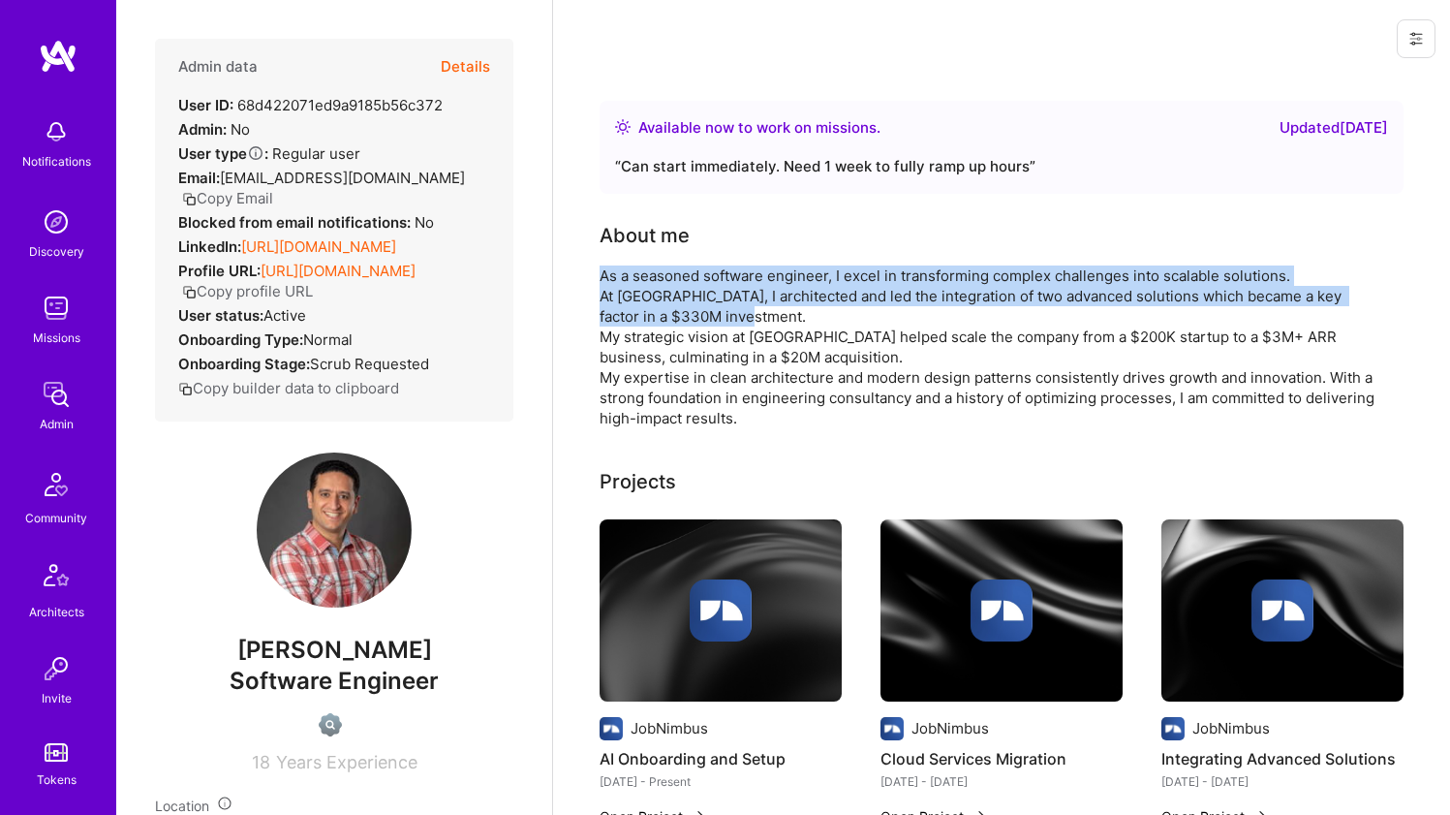
drag, startPoint x: 655, startPoint y: 308, endPoint x: 659, endPoint y: 277, distance: 31.2
click at [659, 277] on div "As a seasoned software engineer, I excel in transforming complex challenges int…" at bounding box center [987, 346] width 775 height 163
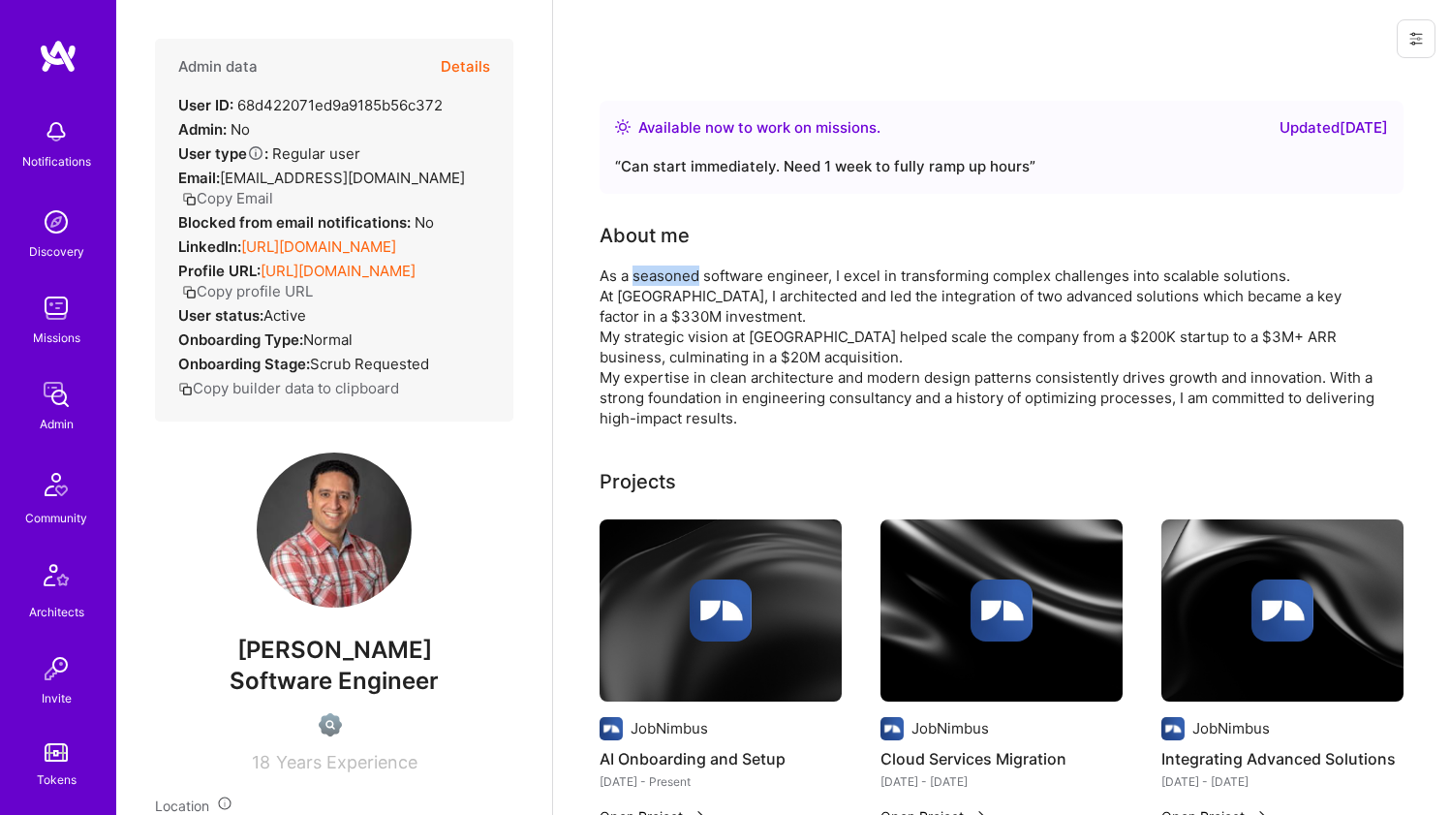
click at [659, 277] on div "As a seasoned software engineer, I excel in transforming complex challenges int…" at bounding box center [987, 346] width 775 height 163
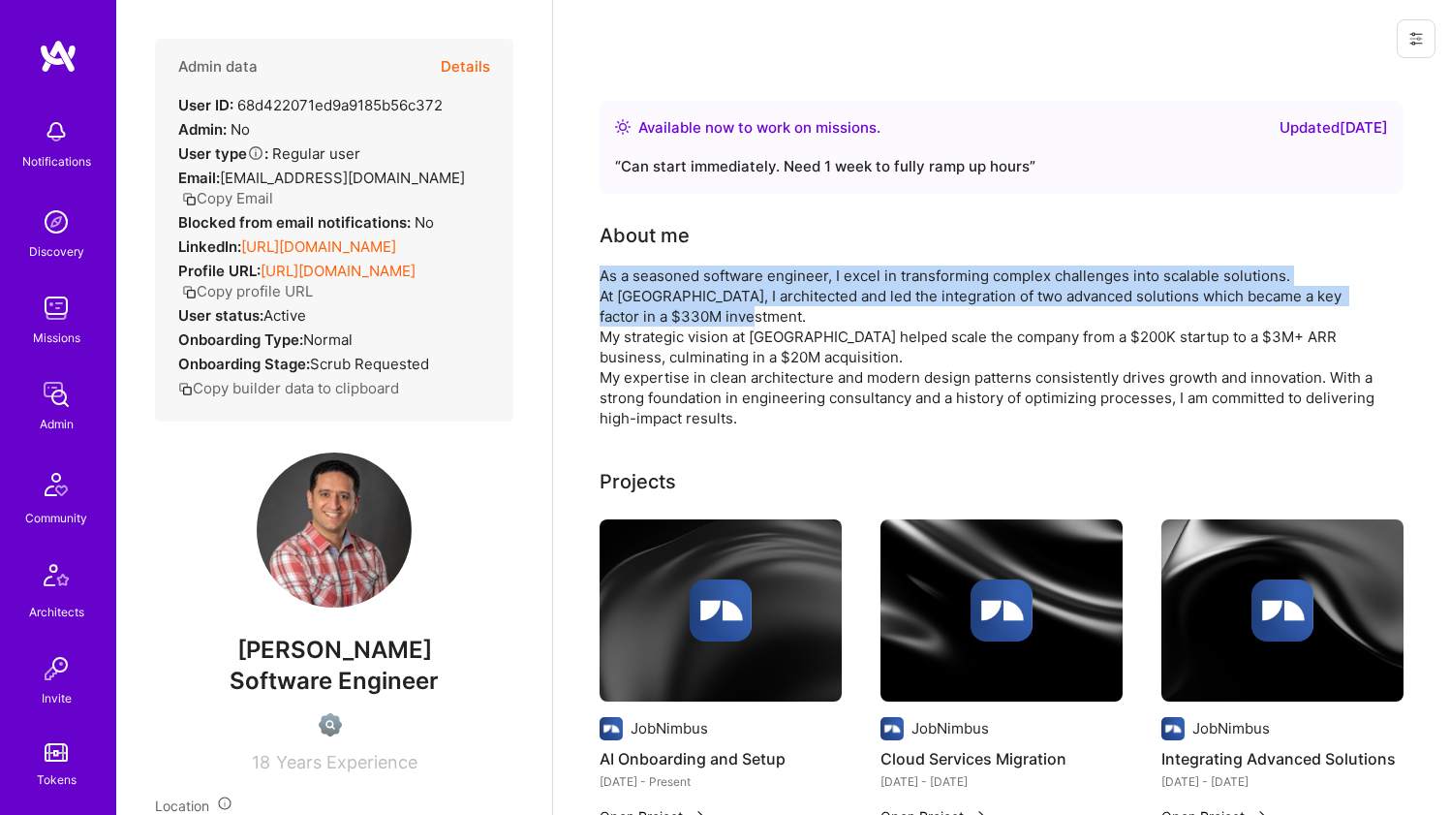
drag, startPoint x: 659, startPoint y: 277, endPoint x: 642, endPoint y: 308, distance: 35.1
click at [642, 308] on div "As a seasoned software engineer, I excel in transforming complex challenges int…" at bounding box center [987, 346] width 775 height 163
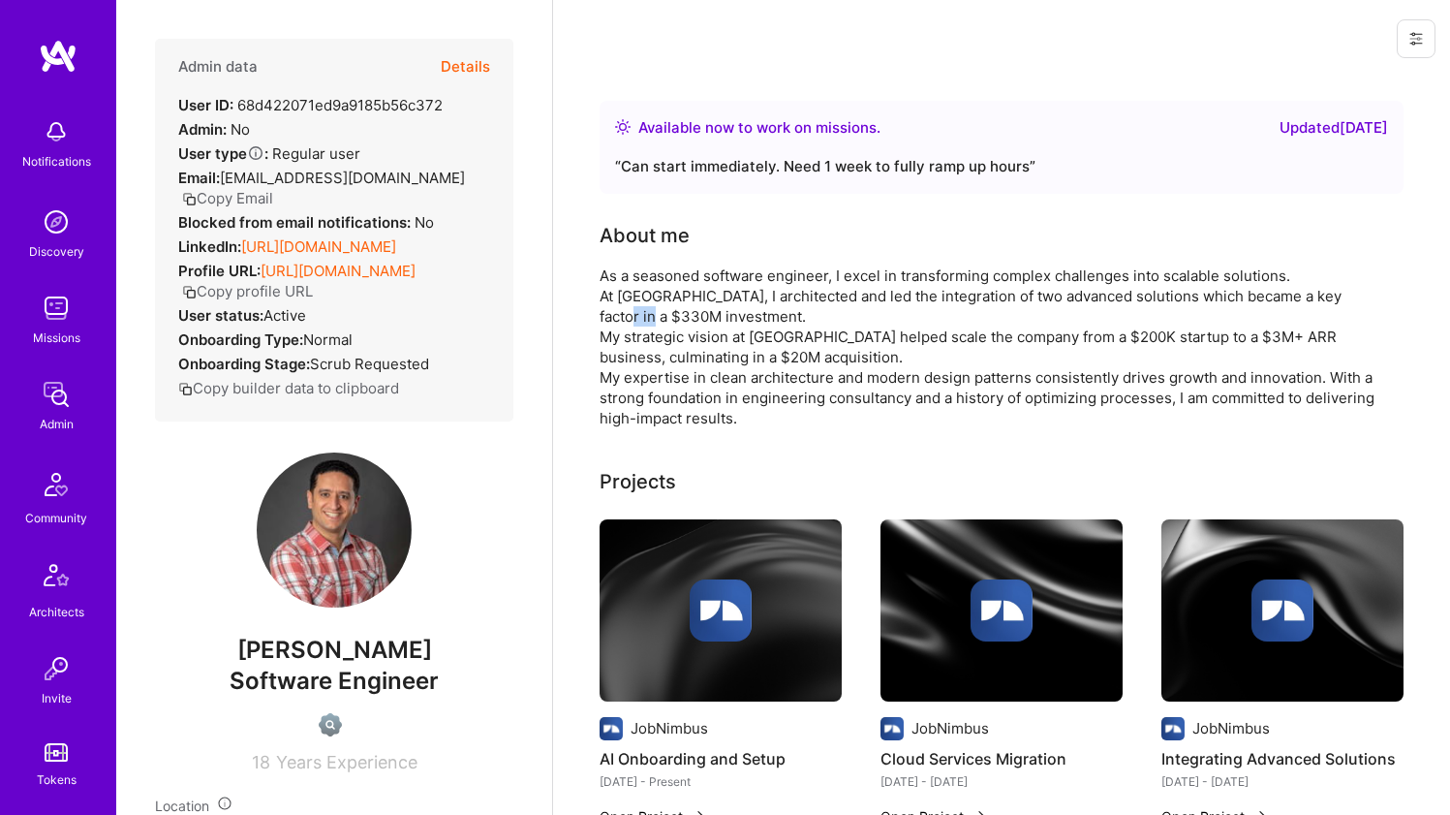
click at [642, 308] on div "As a seasoned software engineer, I excel in transforming complex challenges int…" at bounding box center [987, 346] width 775 height 163
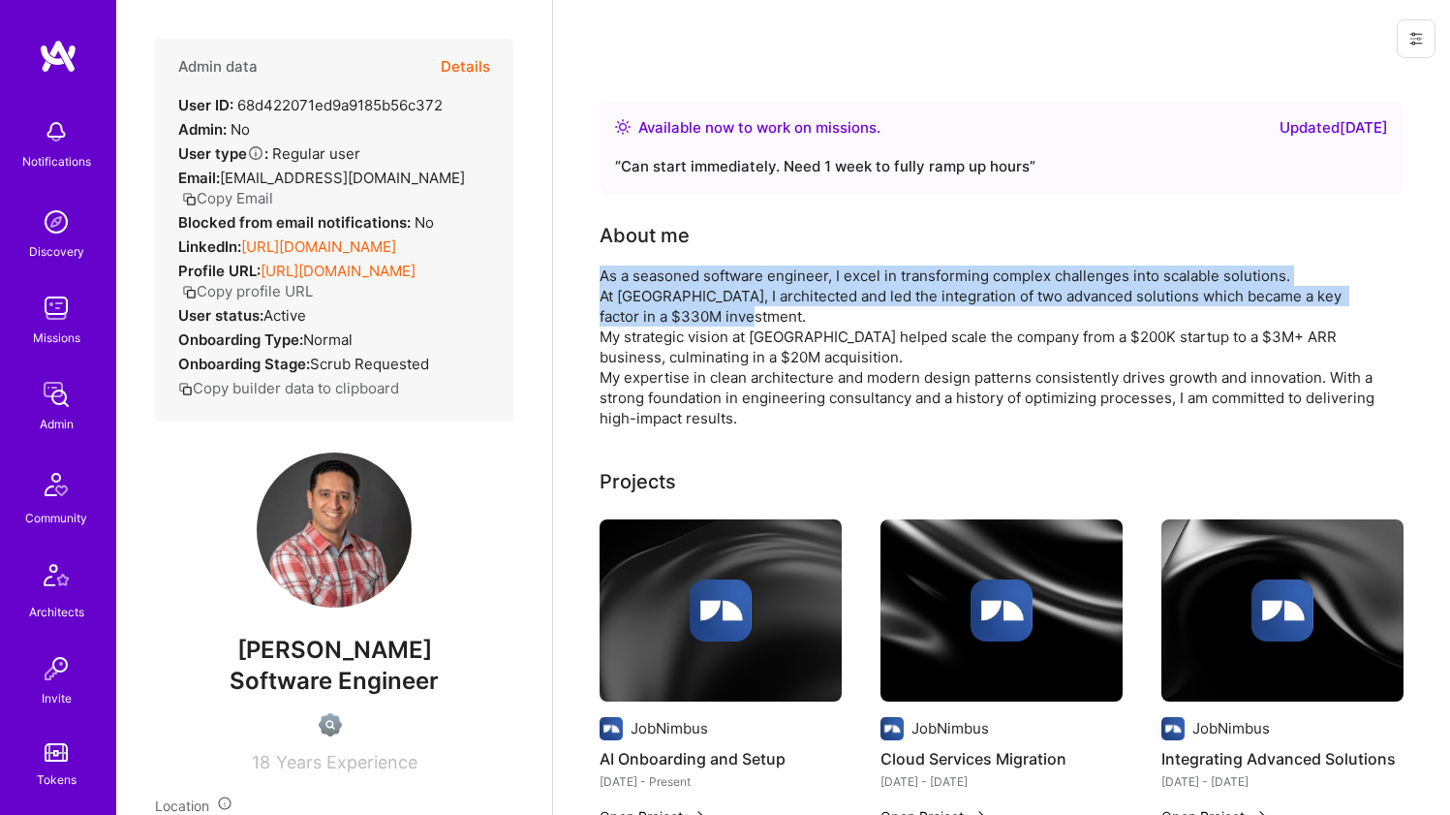
drag, startPoint x: 642, startPoint y: 308, endPoint x: 650, endPoint y: 277, distance: 31.9
click at [650, 277] on div "As a seasoned software engineer, I excel in transforming complex challenges int…" at bounding box center [987, 346] width 775 height 163
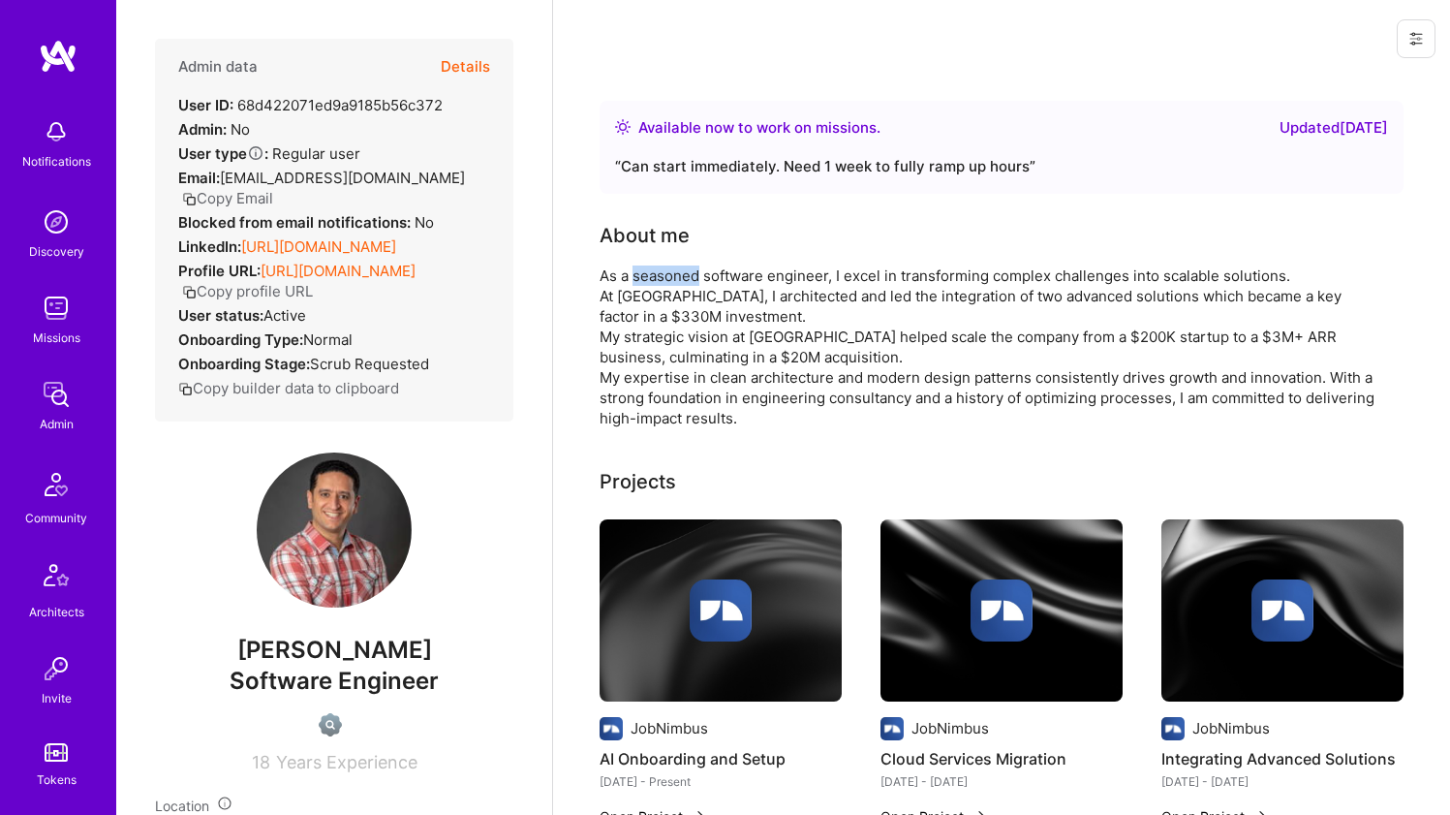
click at [650, 277] on div "As a seasoned software engineer, I excel in transforming complex challenges int…" at bounding box center [987, 346] width 775 height 163
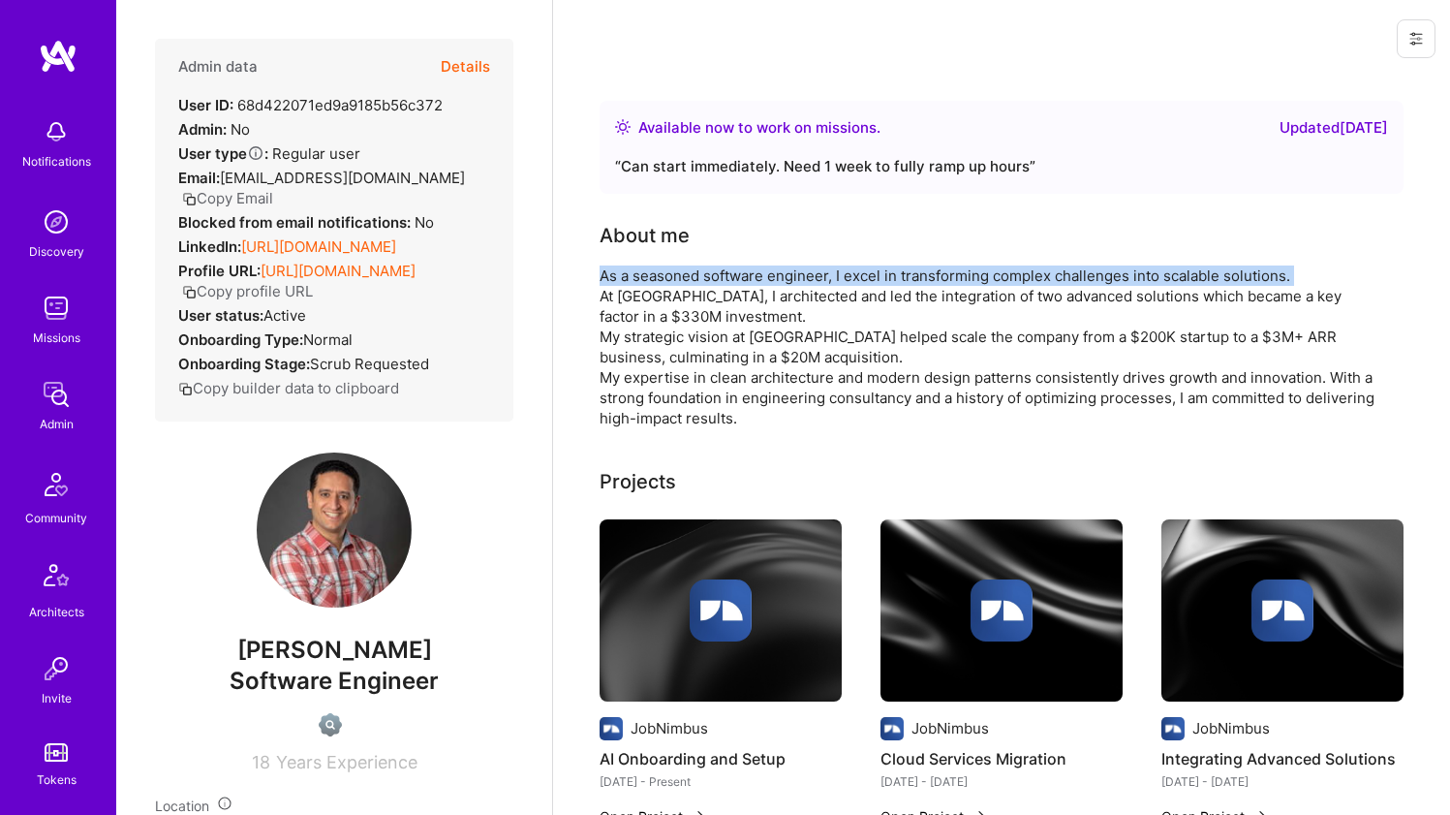
click at [650, 277] on div "As a seasoned software engineer, I excel in transforming complex challenges int…" at bounding box center [987, 346] width 775 height 163
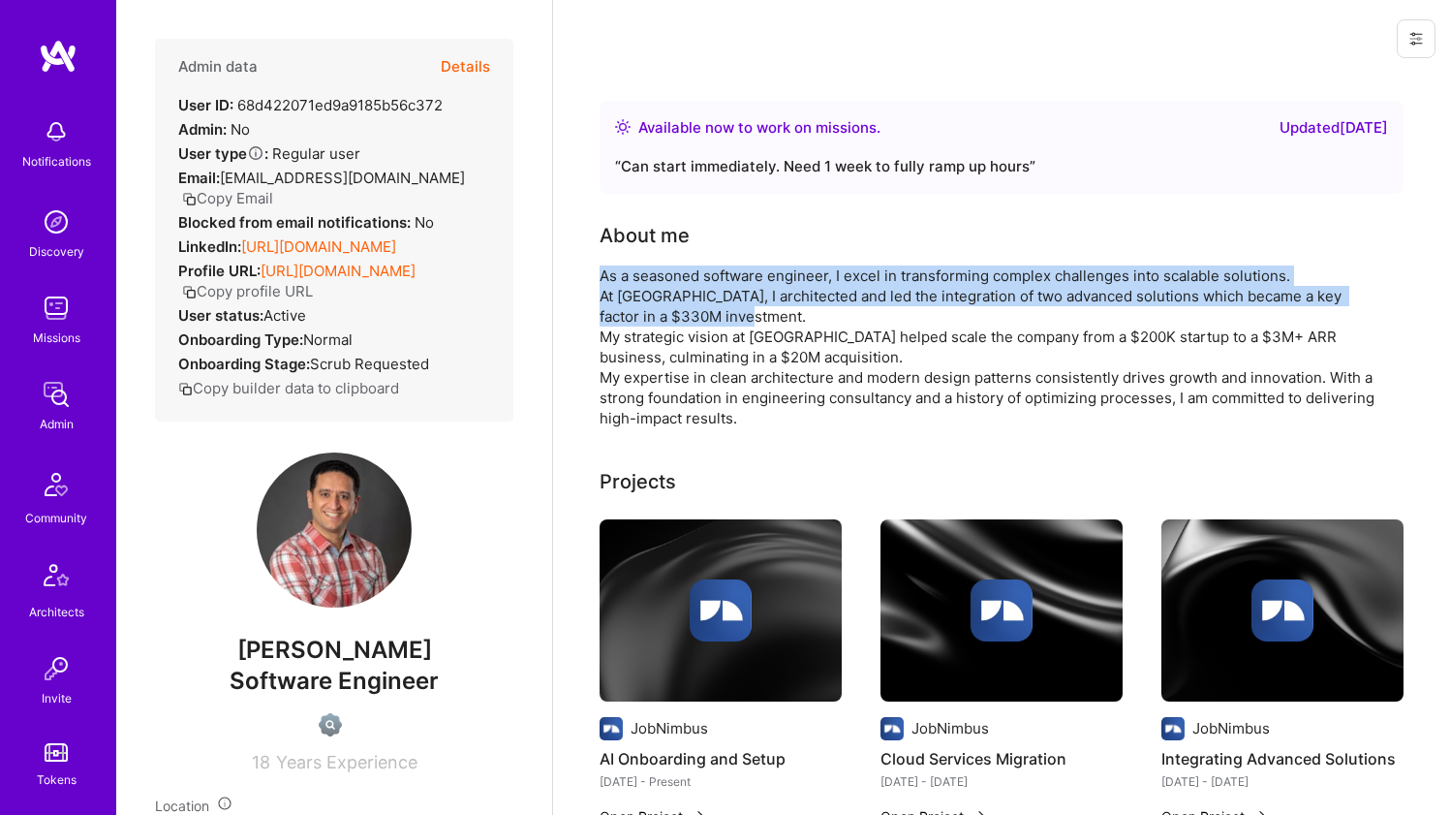
drag, startPoint x: 650, startPoint y: 277, endPoint x: 633, endPoint y: 305, distance: 32.6
click at [633, 305] on div "As a seasoned software engineer, I excel in transforming complex challenges int…" at bounding box center [987, 346] width 775 height 163
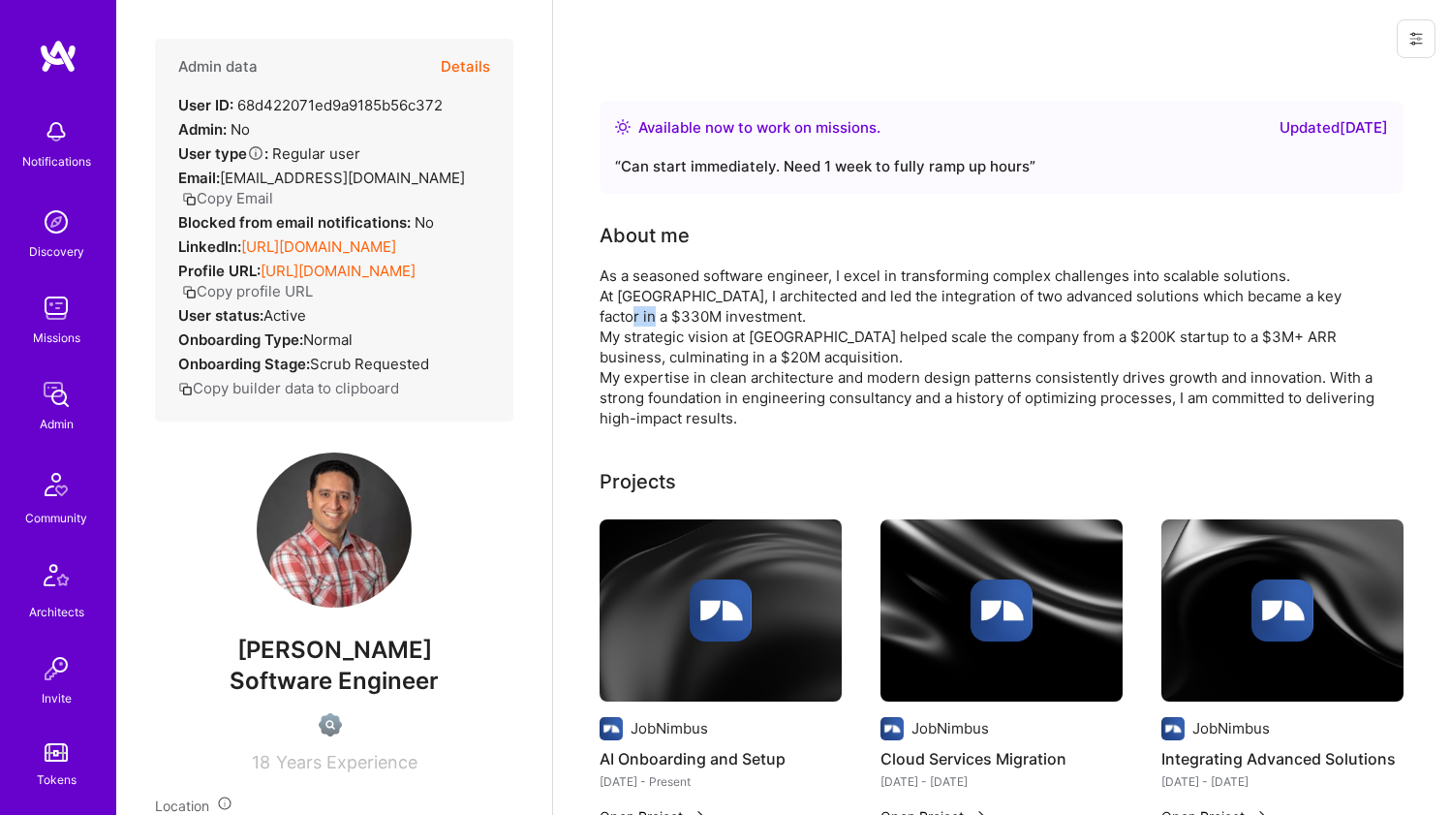
click at [633, 305] on div "As a seasoned software engineer, I excel in transforming complex challenges int…" at bounding box center [987, 346] width 775 height 163
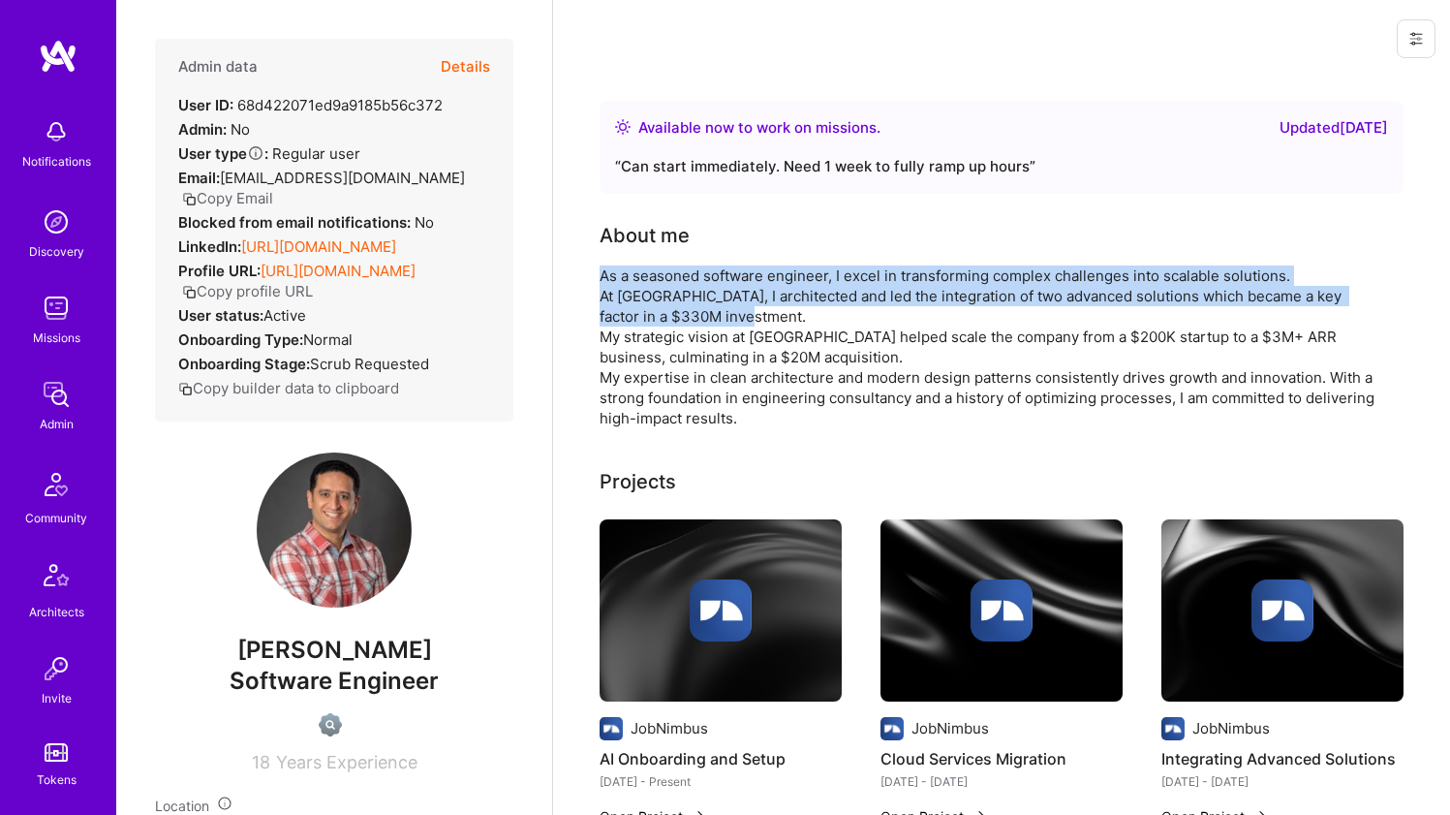
drag, startPoint x: 633, startPoint y: 305, endPoint x: 640, endPoint y: 284, distance: 22.4
click at [640, 284] on div "As a seasoned software engineer, I excel in transforming complex challenges int…" at bounding box center [987, 346] width 775 height 163
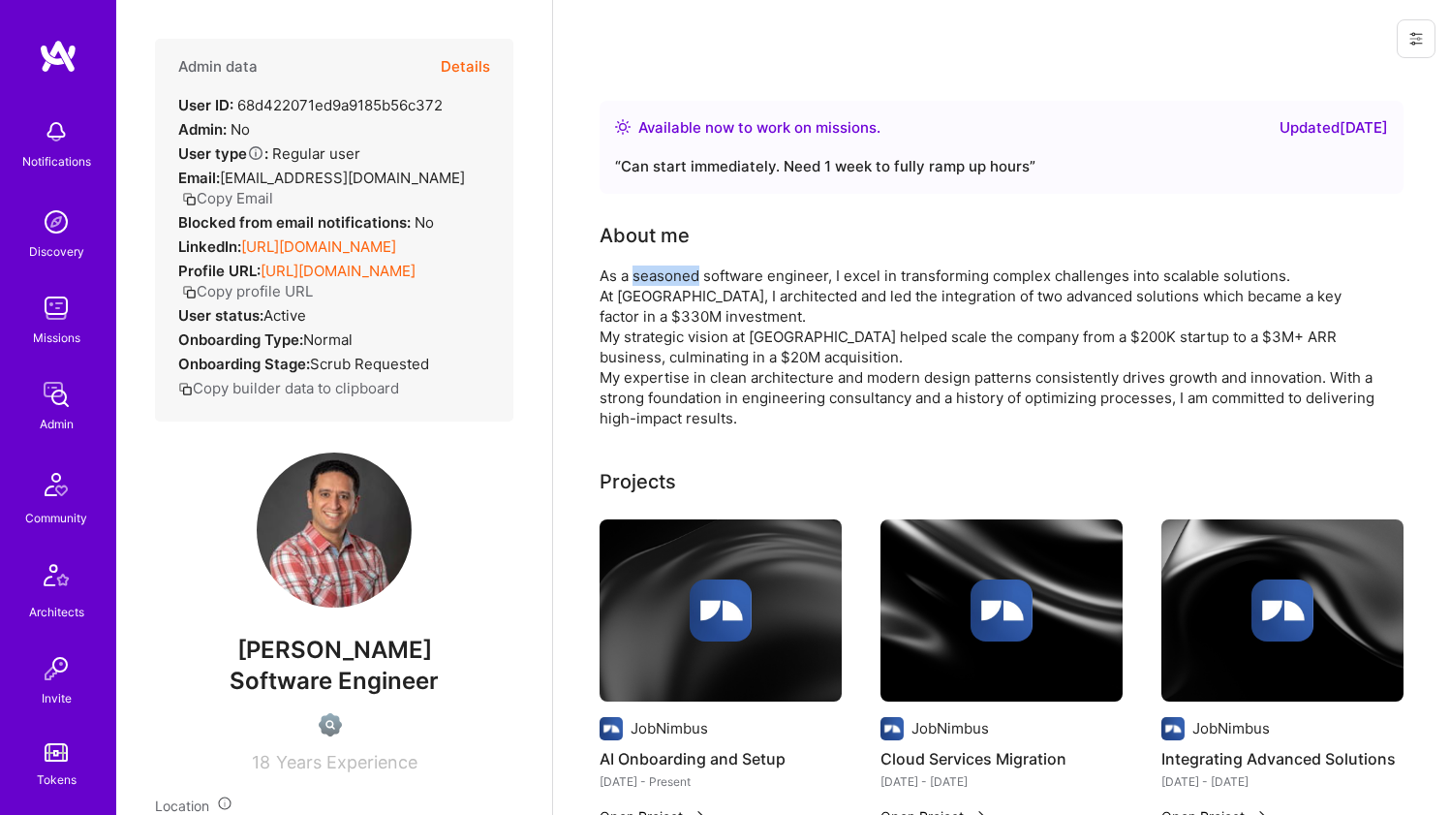
click at [640, 284] on div "As a seasoned software engineer, I excel in transforming complex challenges int…" at bounding box center [987, 346] width 775 height 163
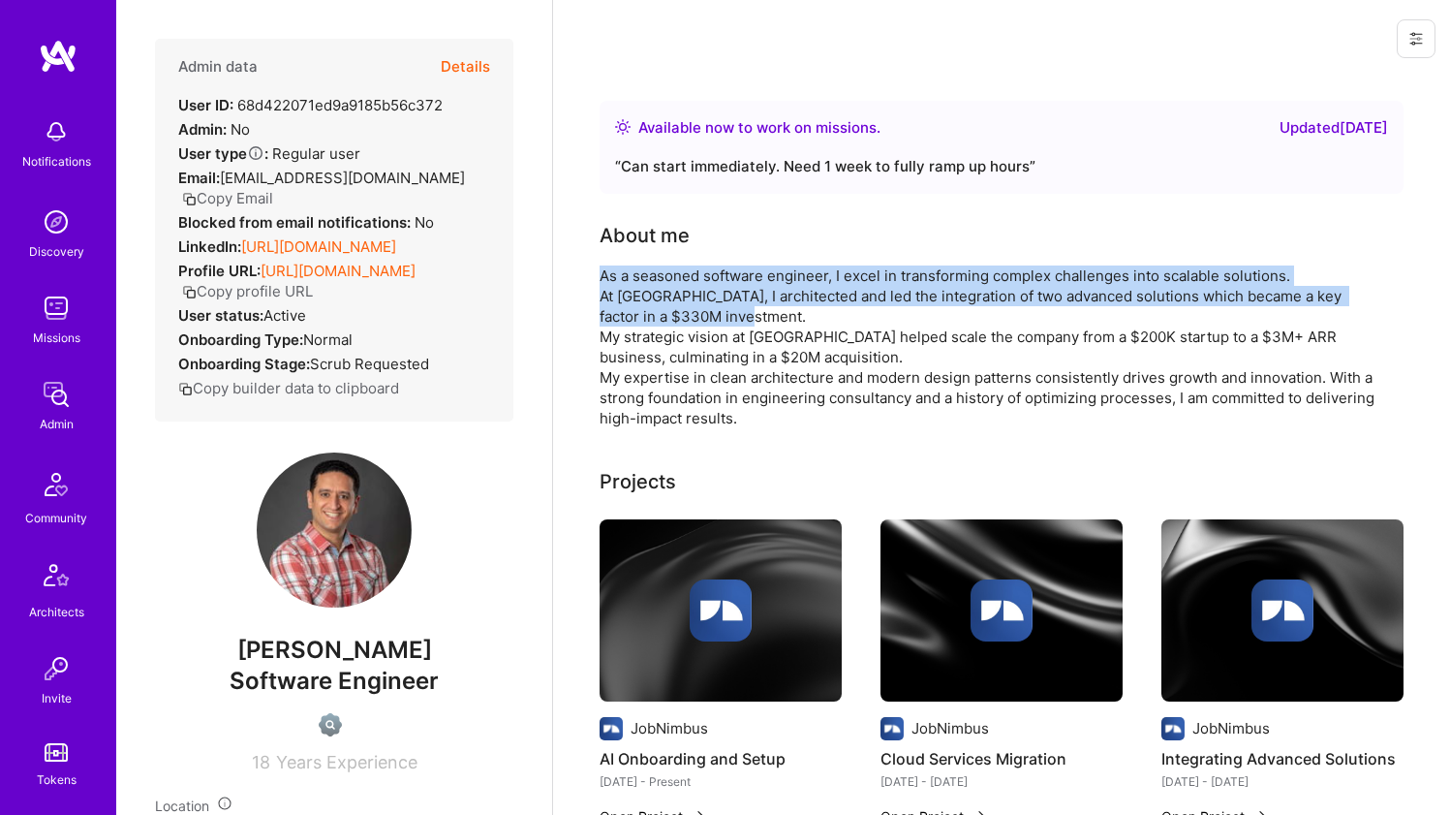
drag, startPoint x: 640, startPoint y: 284, endPoint x: 622, endPoint y: 312, distance: 33.6
click at [622, 312] on div "As a seasoned software engineer, I excel in transforming complex challenges int…" at bounding box center [987, 346] width 775 height 163
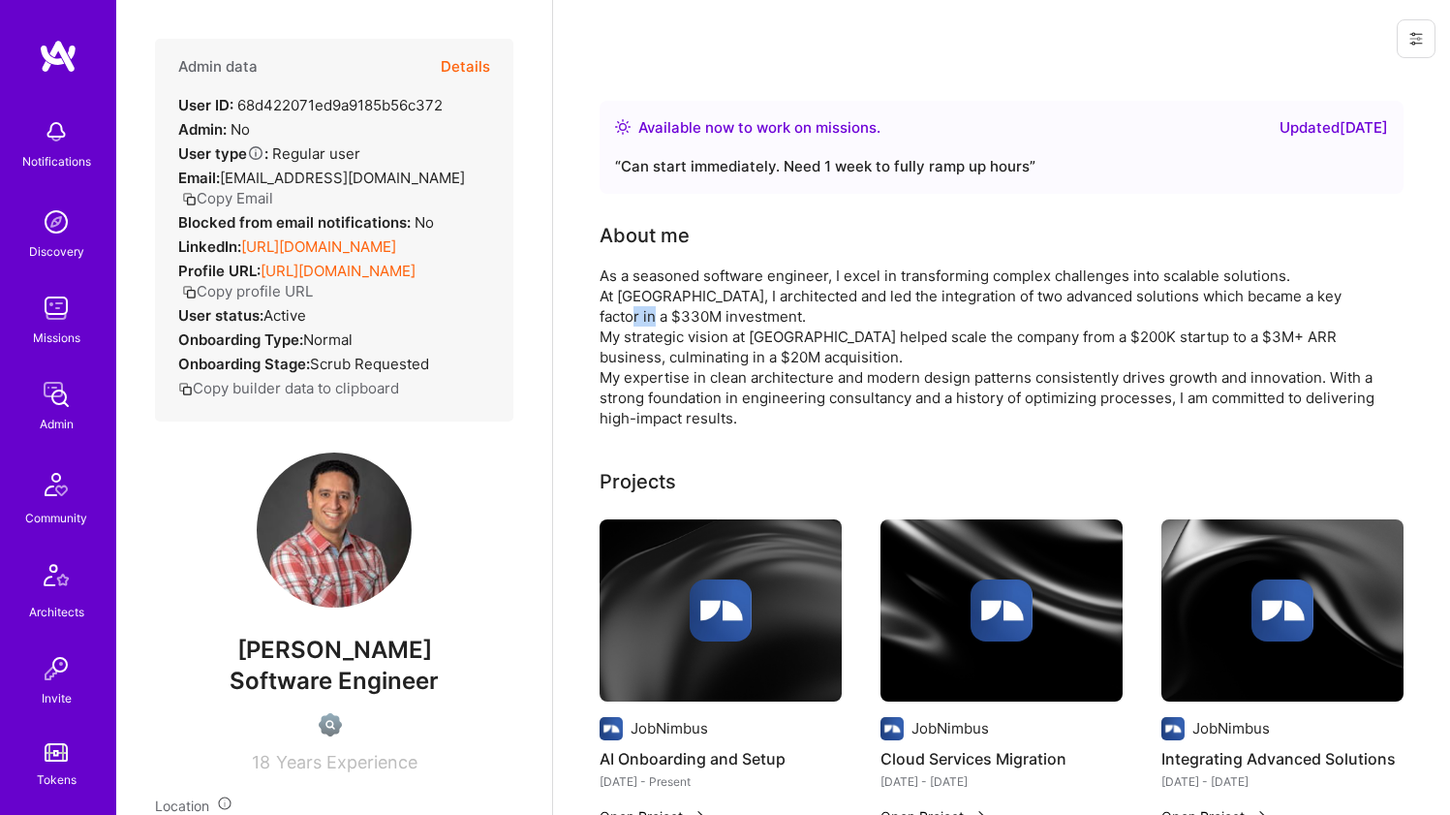
click at [622, 312] on div "As a seasoned software engineer, I excel in transforming complex challenges int…" at bounding box center [987, 346] width 775 height 163
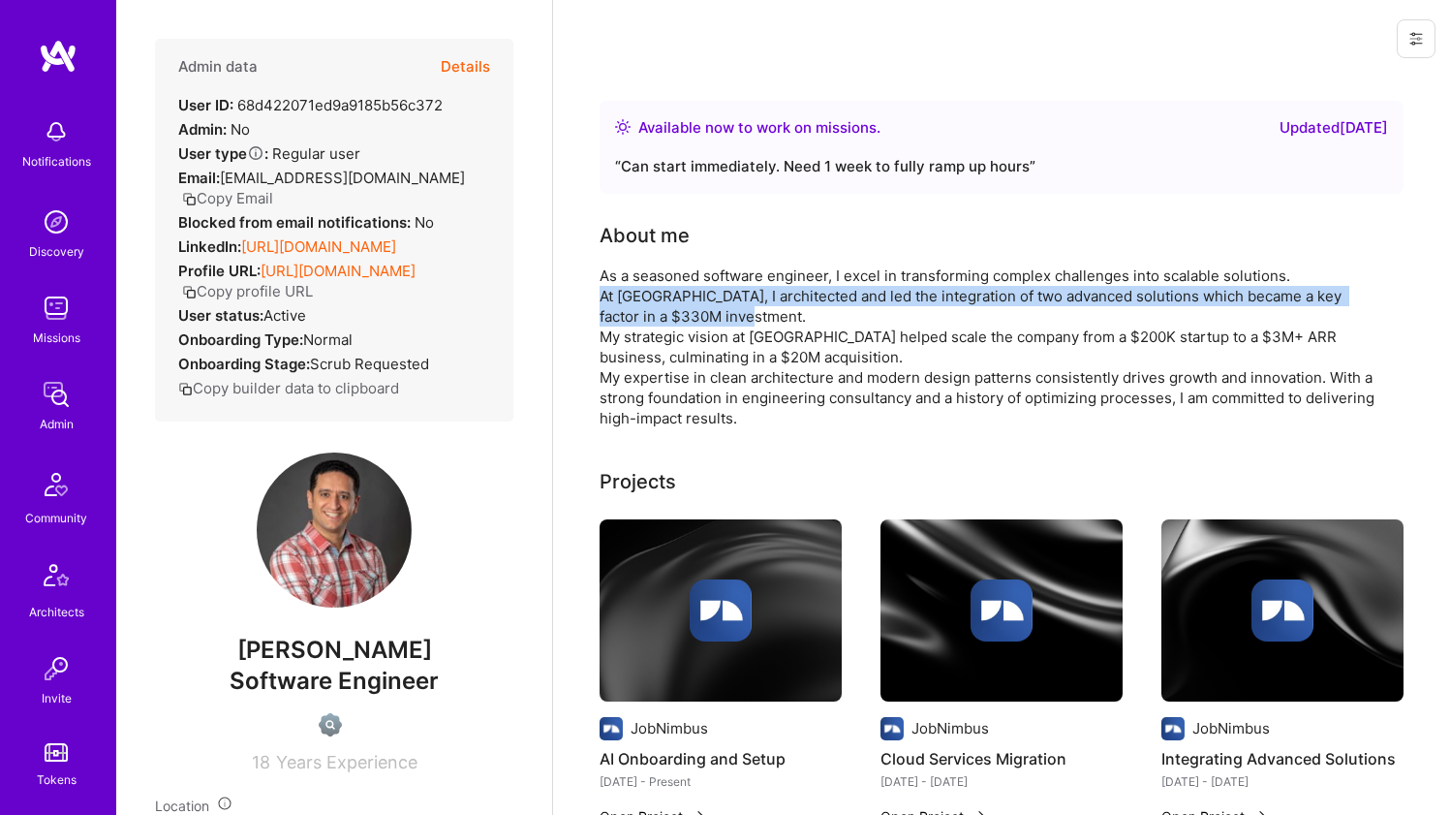
click at [622, 311] on div "As a seasoned software engineer, I excel in transforming complex challenges int…" at bounding box center [987, 346] width 775 height 163
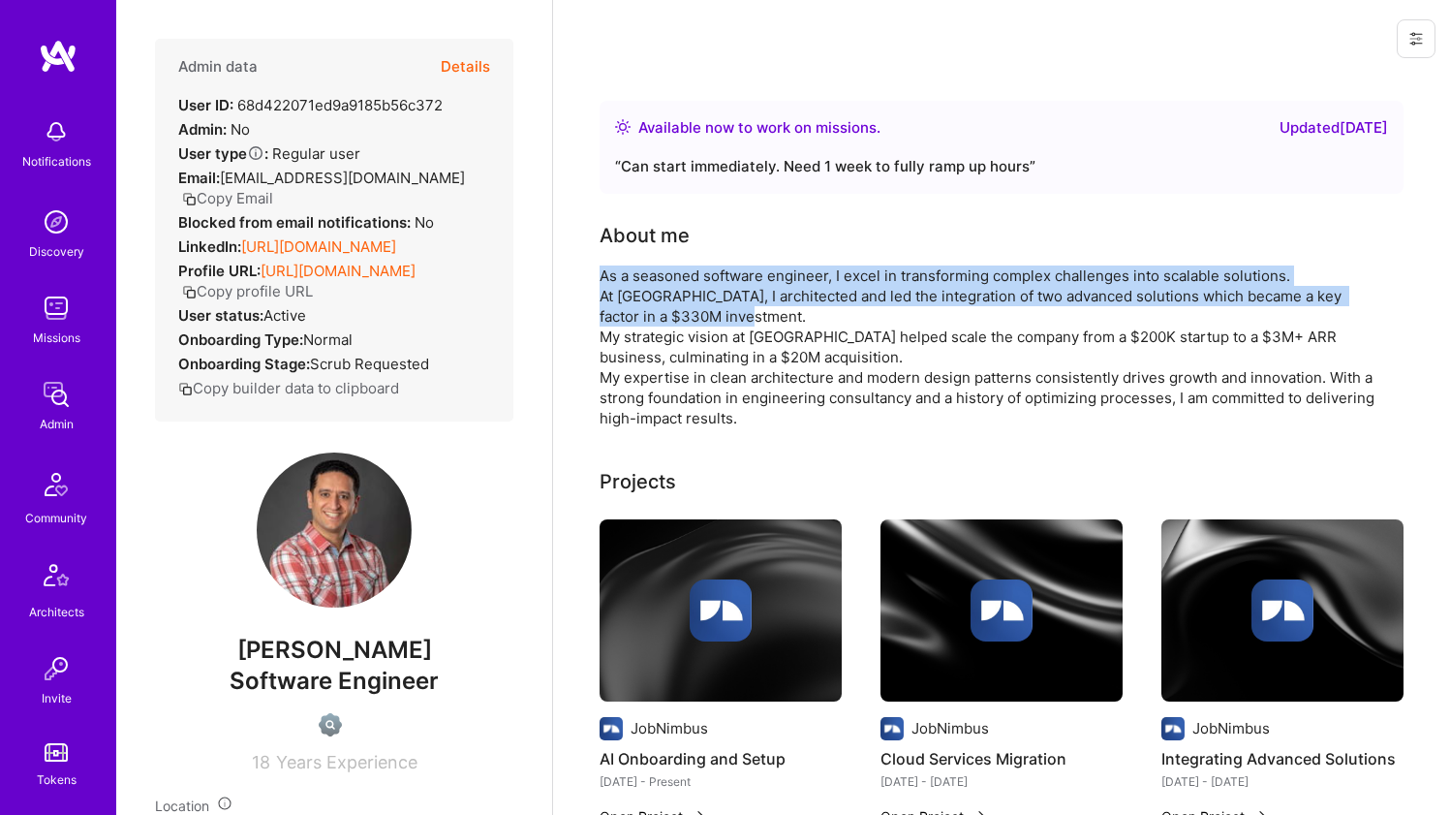
drag, startPoint x: 622, startPoint y: 311, endPoint x: 632, endPoint y: 282, distance: 30.6
click at [632, 282] on div "As a seasoned software engineer, I excel in transforming complex challenges int…" at bounding box center [987, 346] width 775 height 163
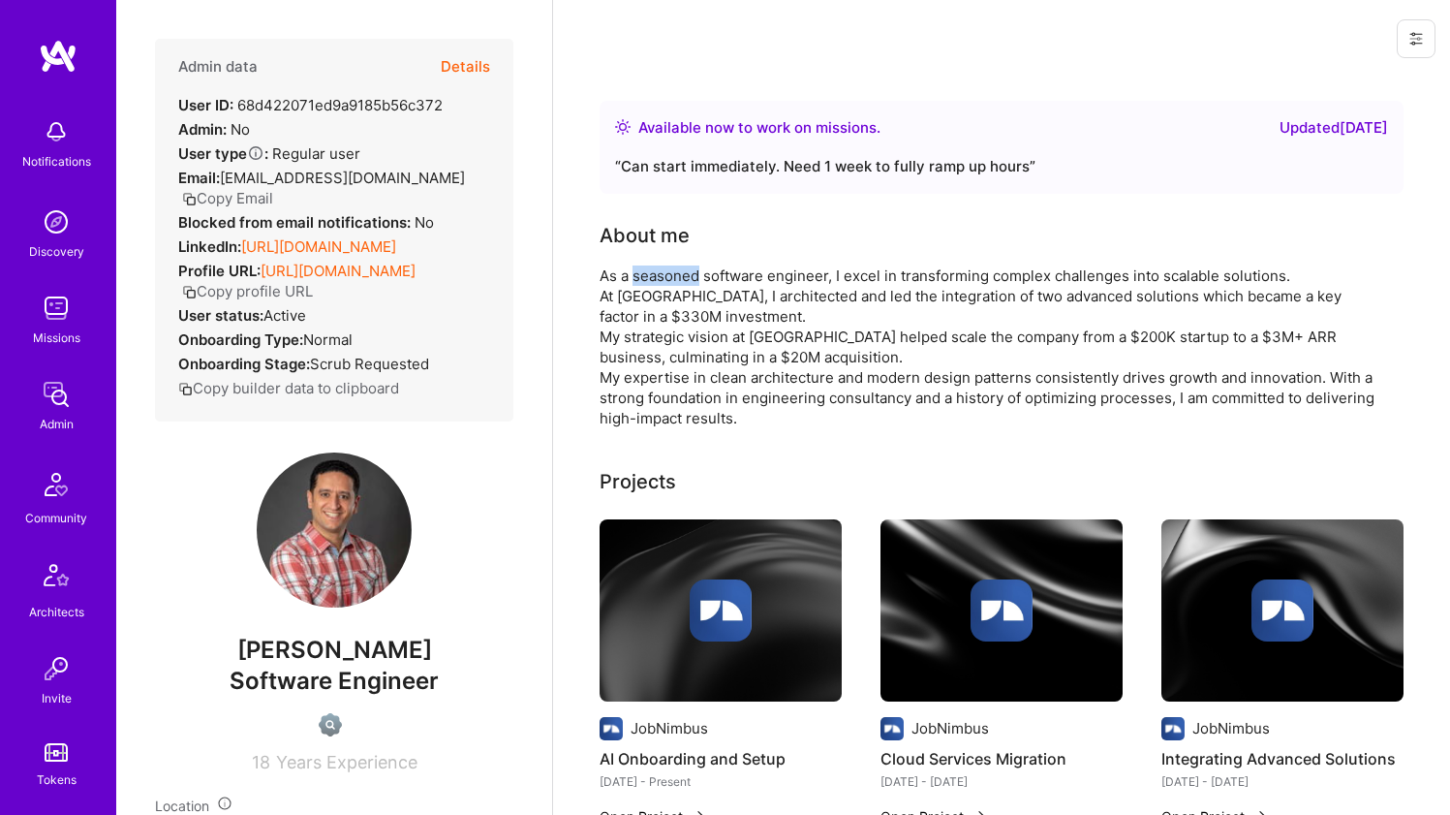
click at [632, 282] on div "As a seasoned software engineer, I excel in transforming complex challenges int…" at bounding box center [987, 346] width 775 height 163
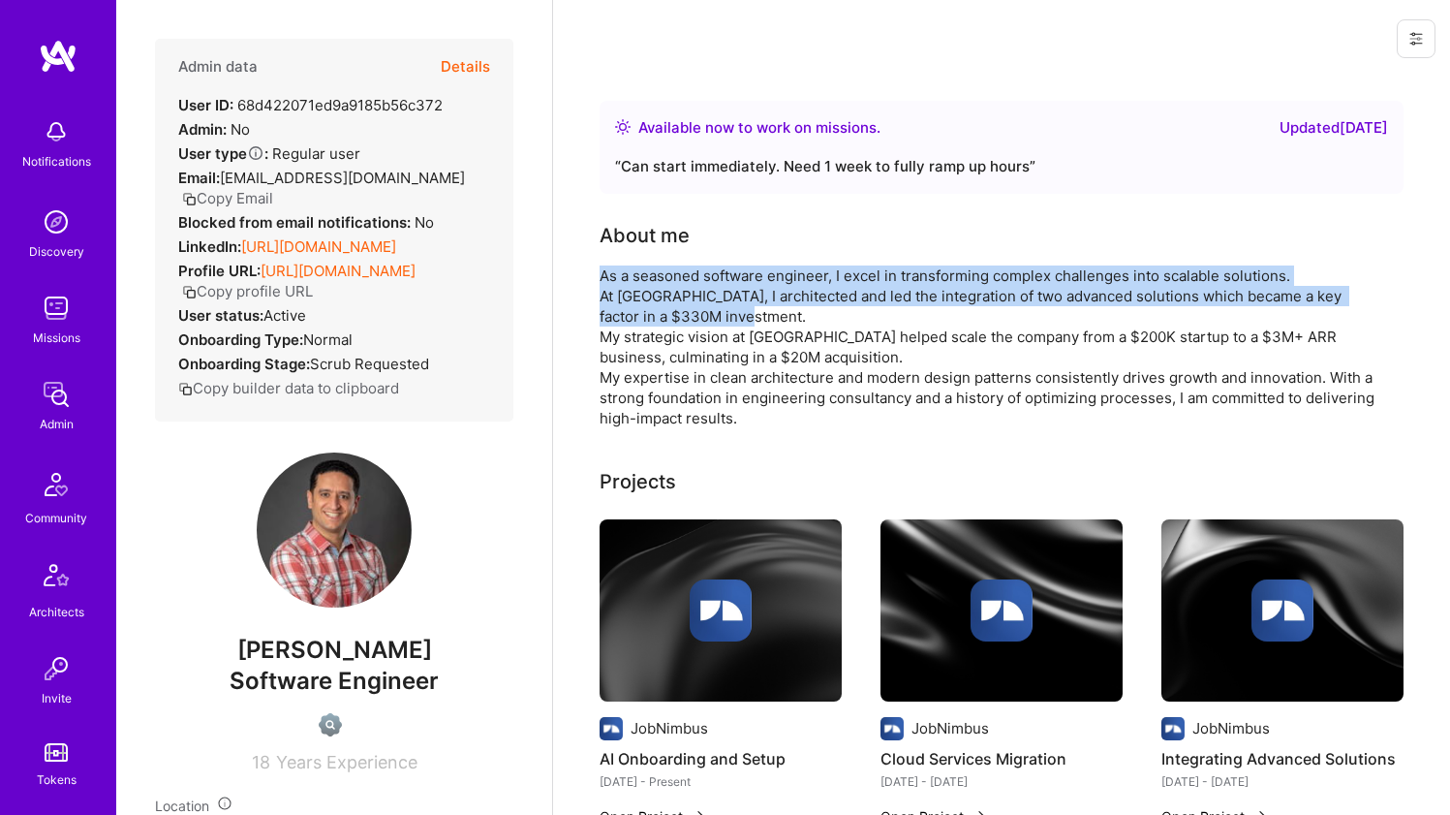
drag, startPoint x: 632, startPoint y: 282, endPoint x: 610, endPoint y: 320, distance: 43.4
click at [610, 320] on div "As a seasoned software engineer, I excel in transforming complex challenges int…" at bounding box center [987, 346] width 775 height 163
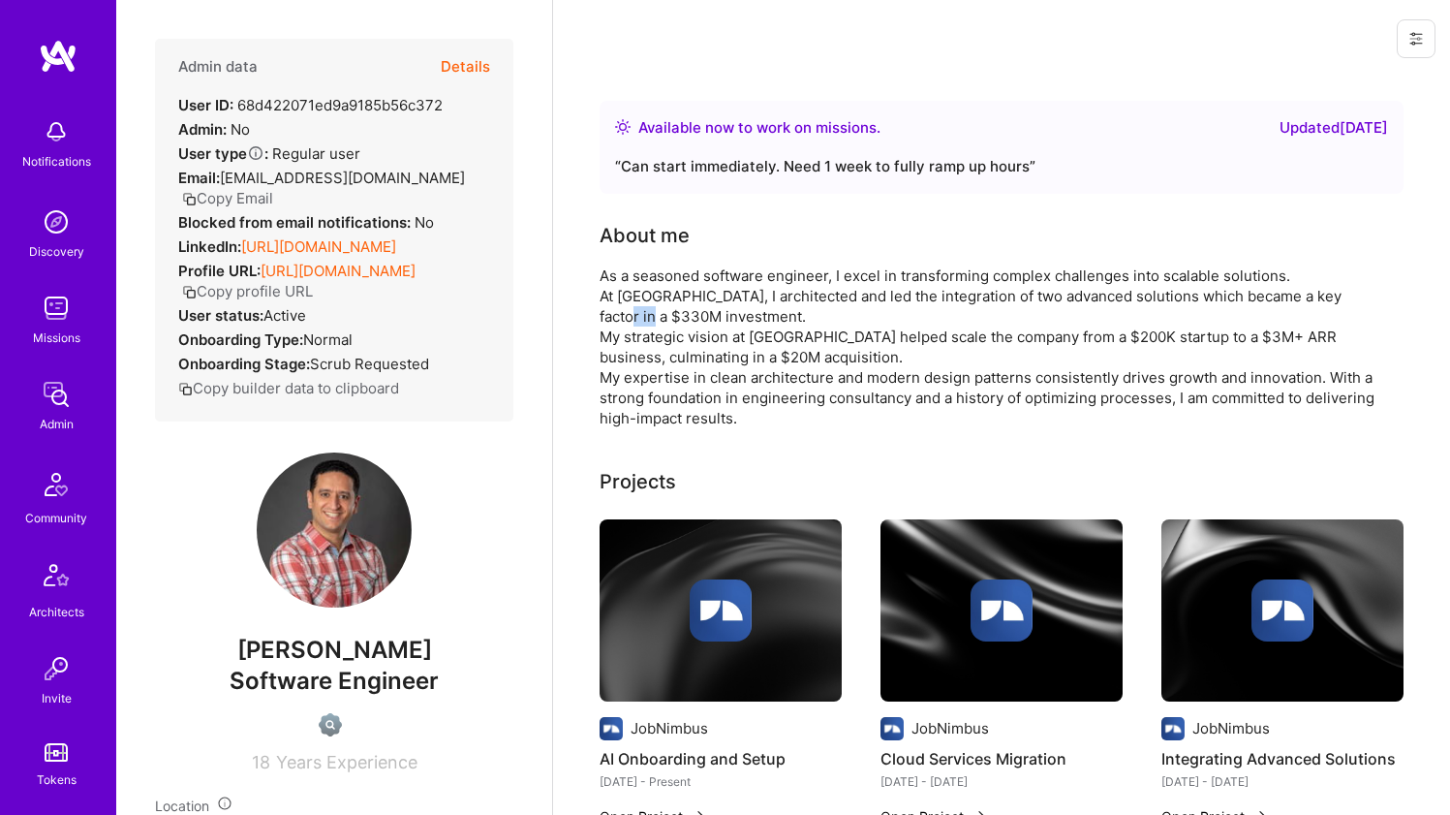
click at [610, 320] on div "As a seasoned software engineer, I excel in transforming complex challenges int…" at bounding box center [987, 346] width 775 height 163
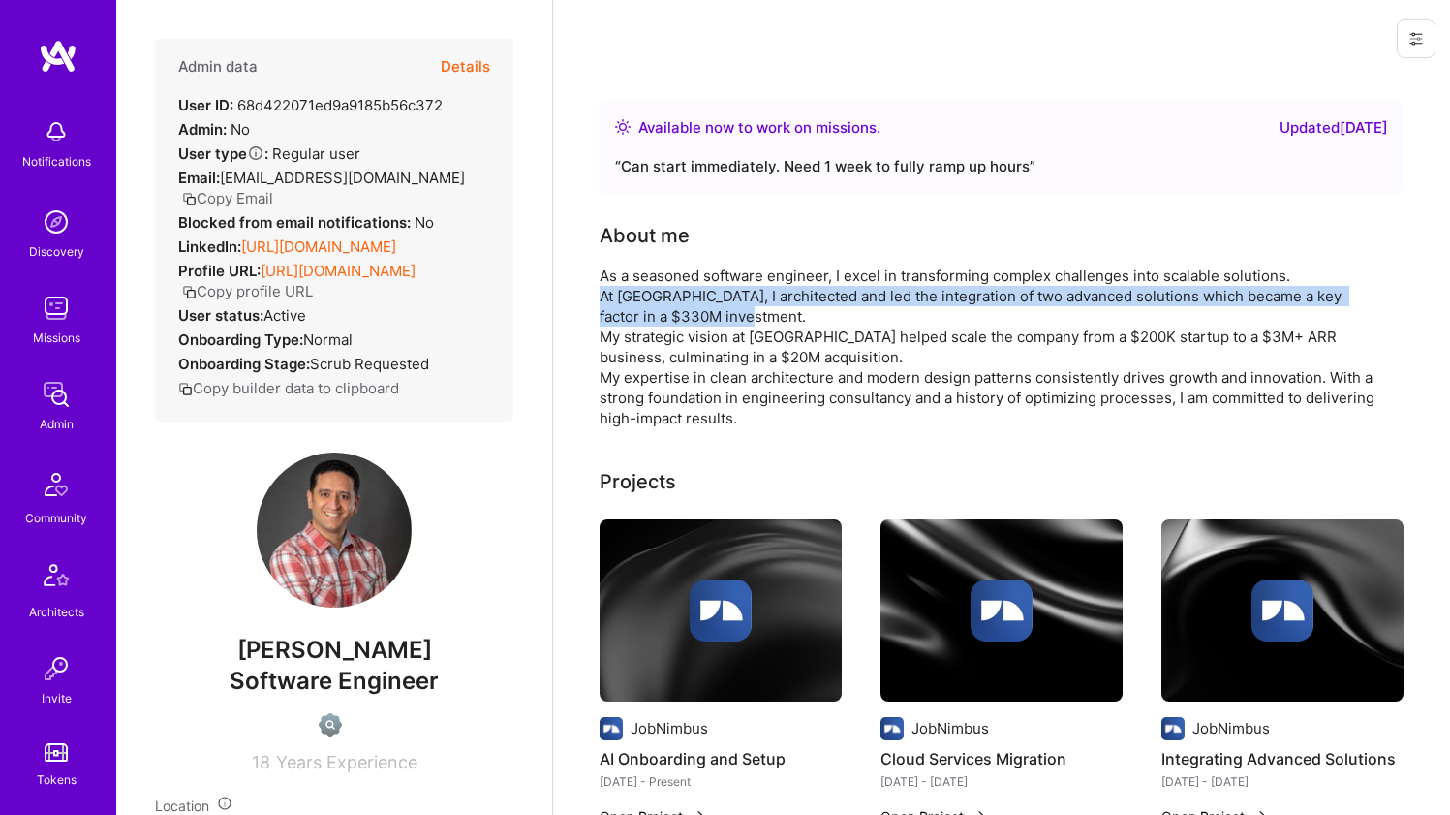
click at [610, 320] on div "As a seasoned software engineer, I excel in transforming complex challenges int…" at bounding box center [987, 346] width 775 height 163
drag, startPoint x: 610, startPoint y: 320, endPoint x: 615, endPoint y: 290, distance: 30.4
click at [615, 290] on div "As a seasoned software engineer, I excel in transforming complex challenges int…" at bounding box center [987, 346] width 775 height 163
click at [616, 288] on div "As a seasoned software engineer, I excel in transforming complex challenges int…" at bounding box center [987, 346] width 775 height 163
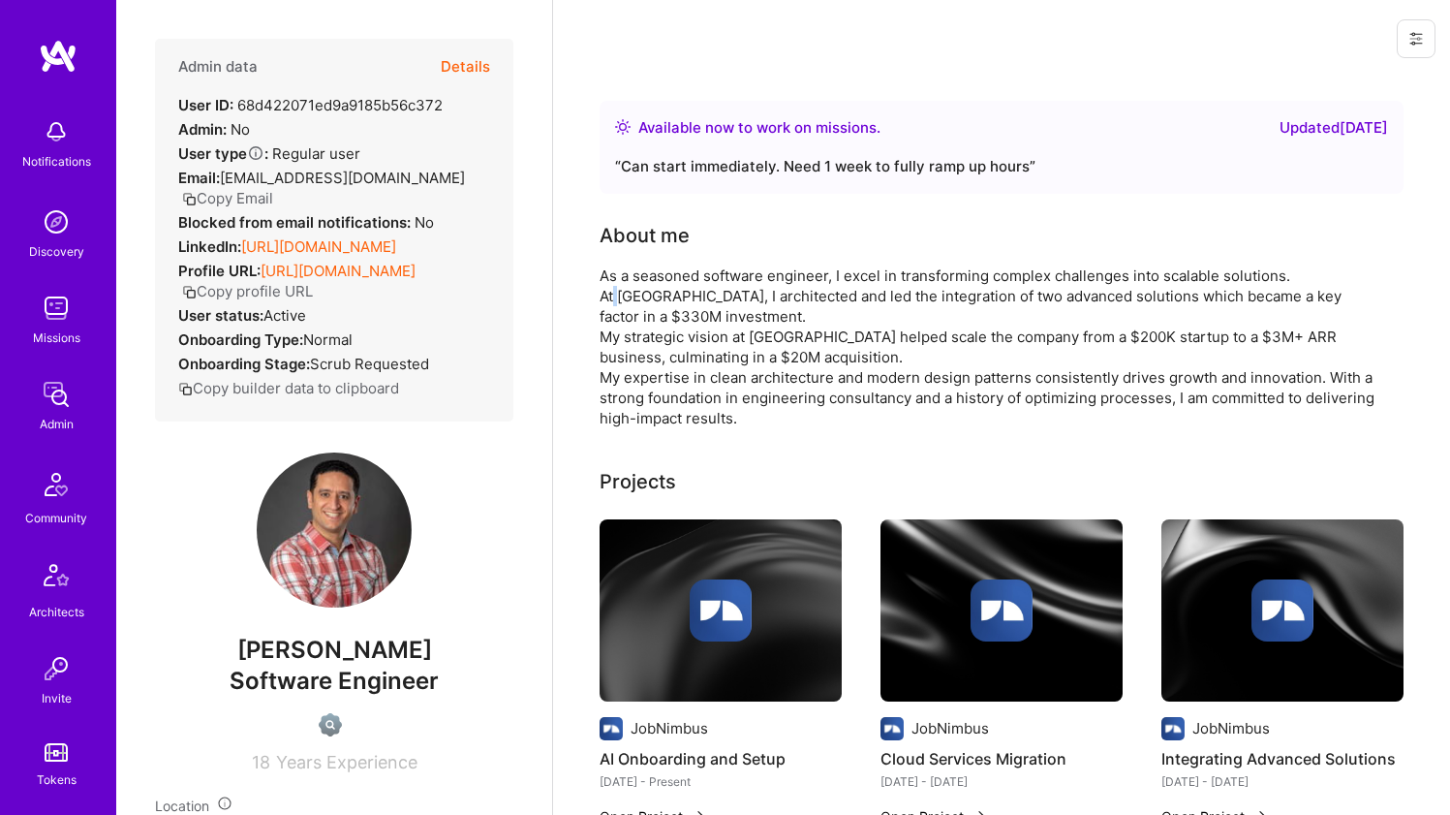
click at [616, 288] on div "As a seasoned software engineer, I excel in transforming complex challenges int…" at bounding box center [987, 346] width 775 height 163
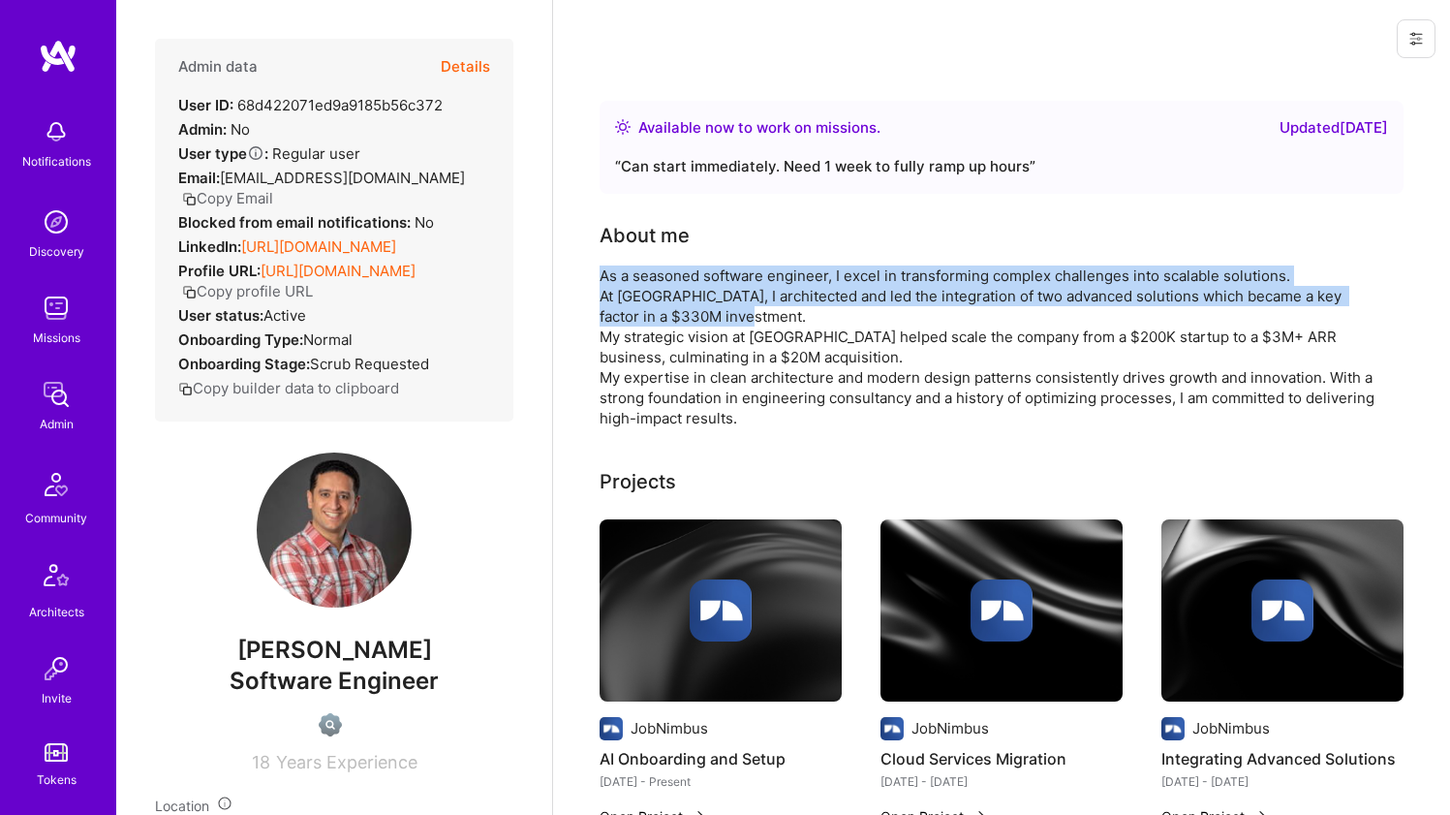
click at [618, 280] on div "As a seasoned software engineer, I excel in transforming complex challenges int…" at bounding box center [987, 346] width 775 height 163
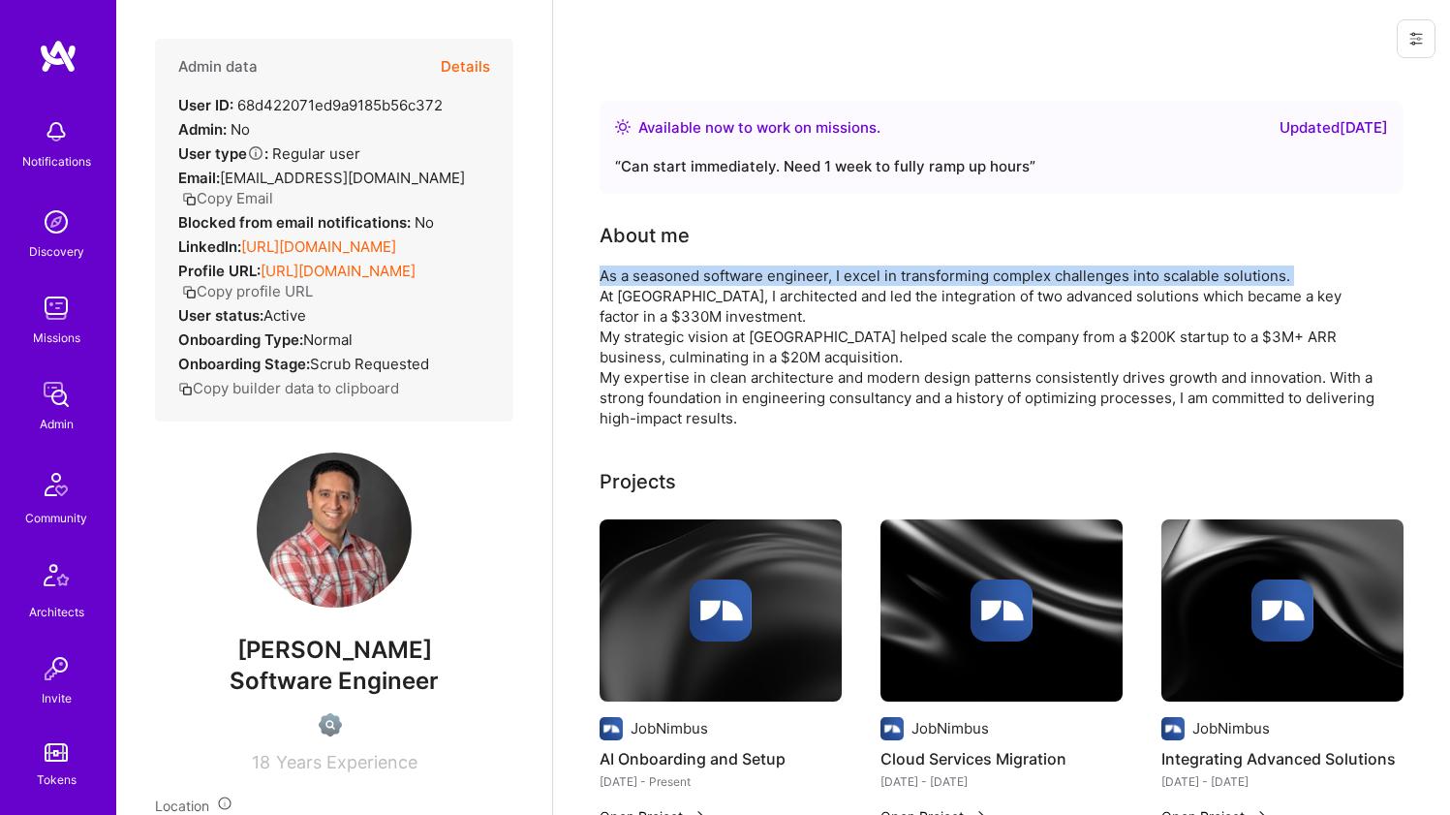
click at [618, 279] on div "As a seasoned software engineer, I excel in transforming complex challenges int…" at bounding box center [987, 346] width 775 height 163
click at [603, 304] on div "As a seasoned software engineer, I excel in transforming complex challenges int…" at bounding box center [987, 346] width 775 height 163
click at [603, 303] on div "As a seasoned software engineer, I excel in transforming complex challenges int…" at bounding box center [987, 346] width 775 height 163
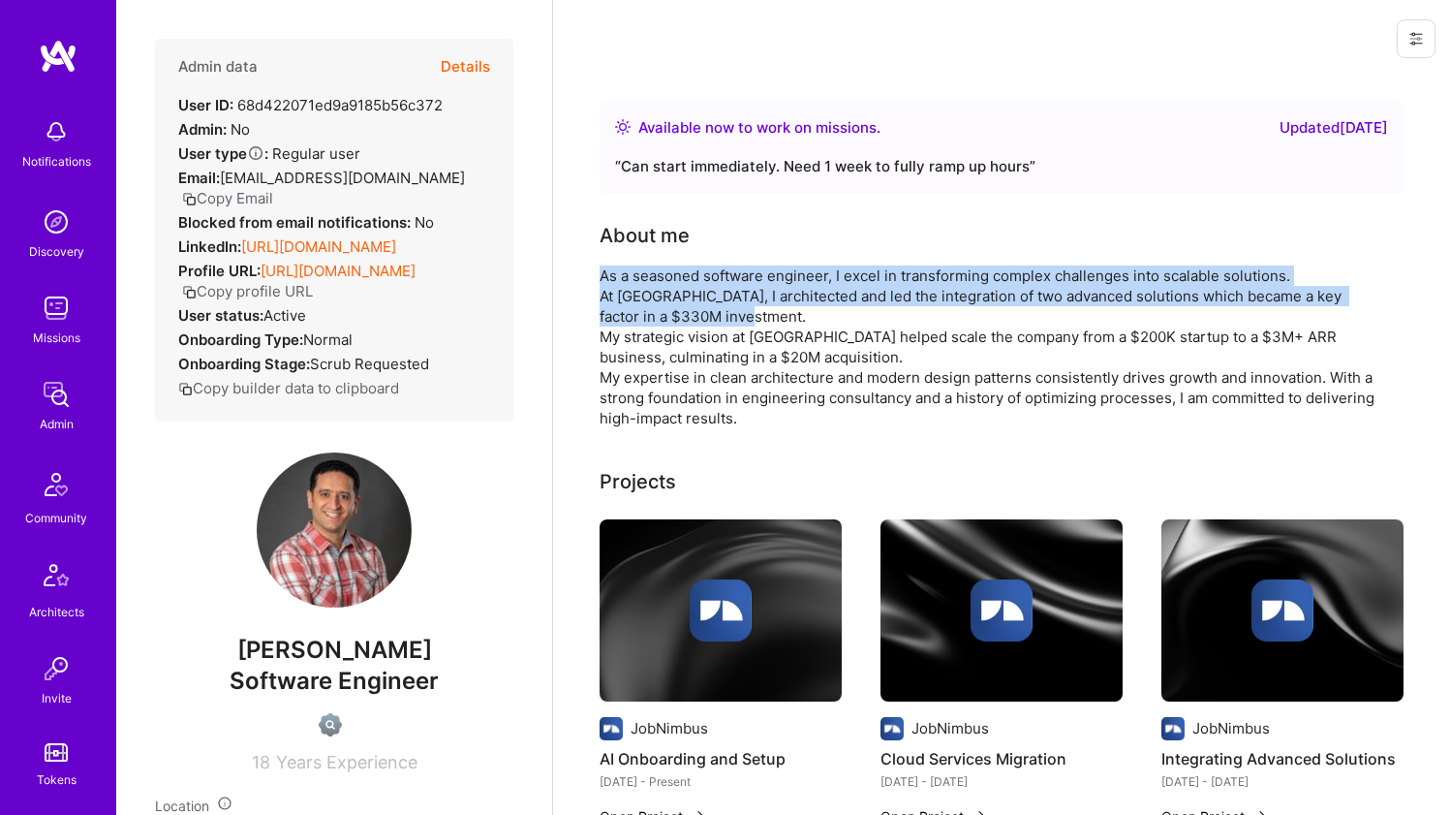
drag, startPoint x: 603, startPoint y: 301, endPoint x: 611, endPoint y: 273, distance: 29.1
click at [611, 273] on div "As a seasoned software engineer, I excel in transforming complex challenges int…" at bounding box center [987, 346] width 775 height 163
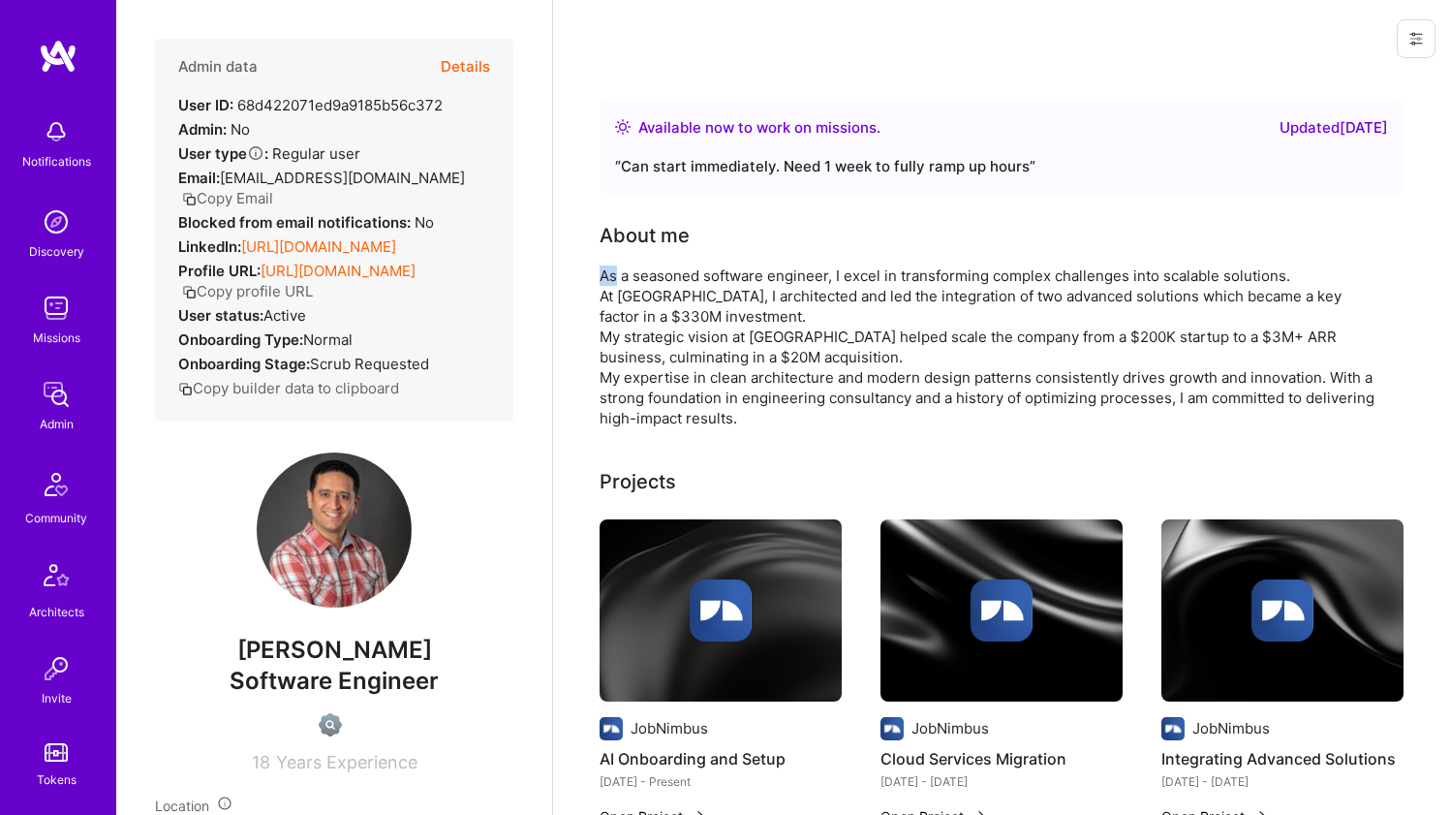
click at [611, 273] on div "As a seasoned software engineer, I excel in transforming complex challenges int…" at bounding box center [987, 346] width 775 height 163
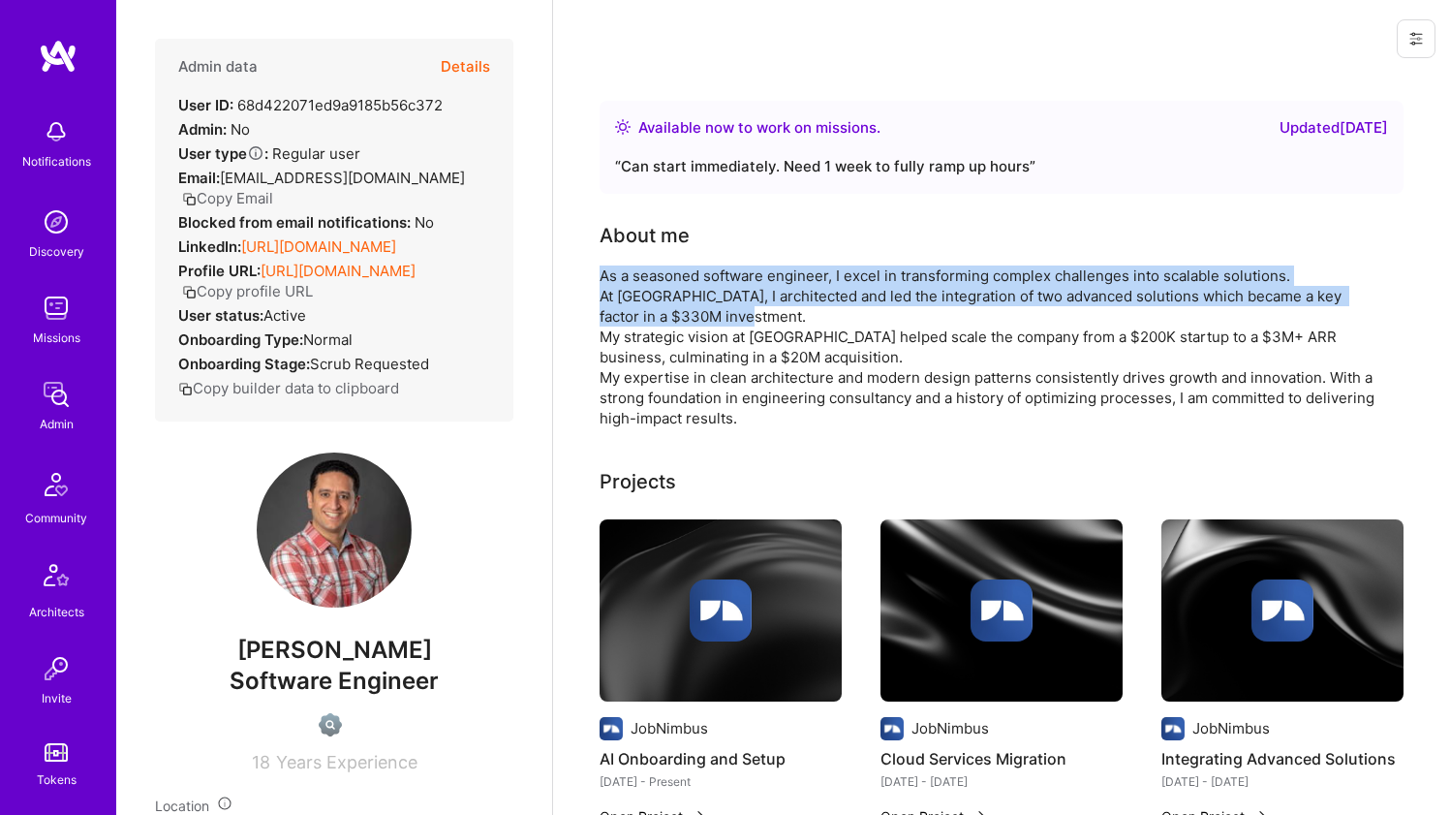
drag, startPoint x: 611, startPoint y: 273, endPoint x: 603, endPoint y: 290, distance: 18.2
click at [603, 290] on div "As a seasoned software engineer, I excel in transforming complex challenges int…" at bounding box center [987, 346] width 775 height 163
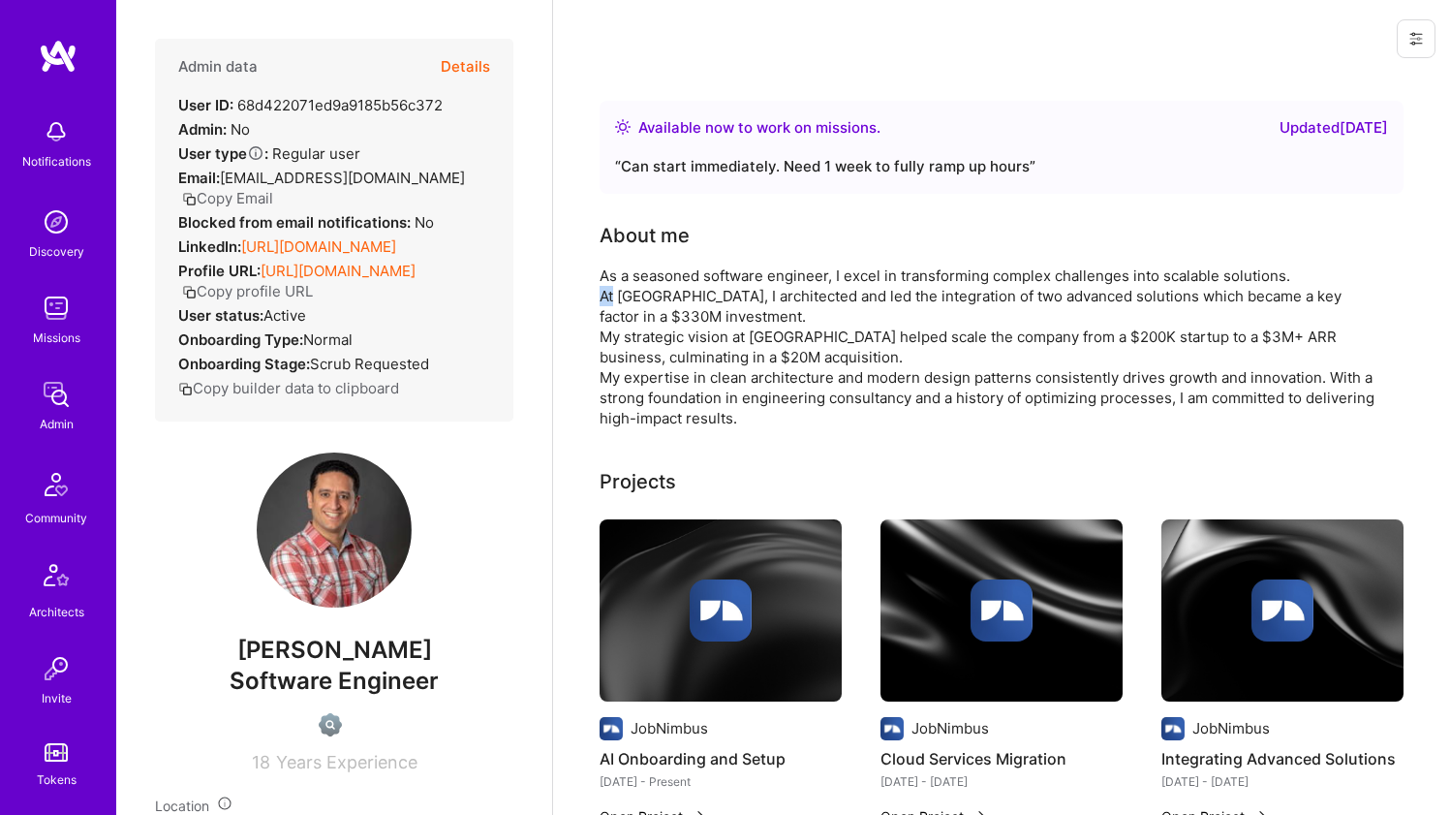
click at [603, 290] on div "As a seasoned software engineer, I excel in transforming complex challenges int…" at bounding box center [987, 346] width 775 height 163
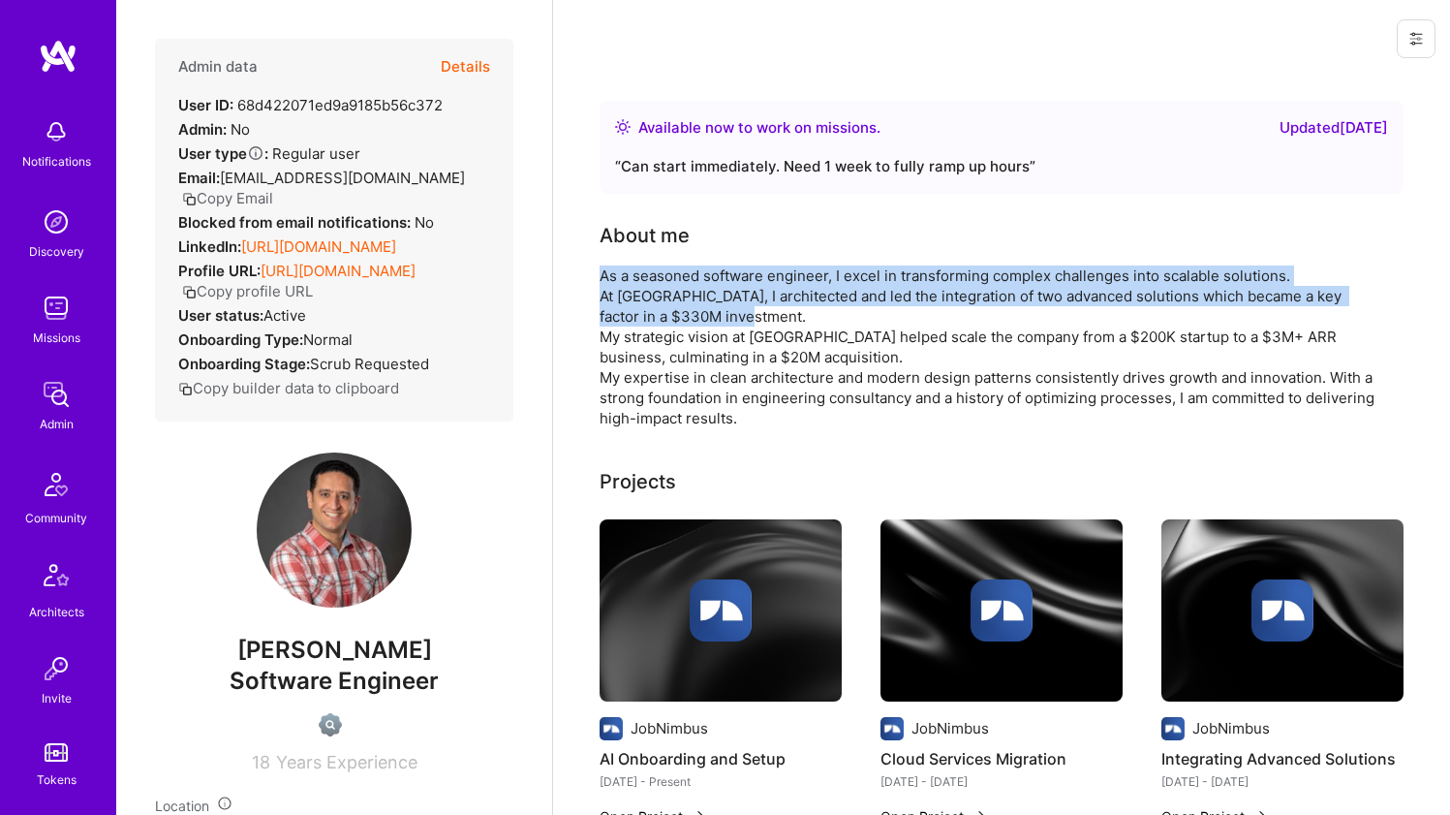
drag, startPoint x: 603, startPoint y: 290, endPoint x: 609, endPoint y: 271, distance: 19.3
click at [609, 271] on div "As a seasoned software engineer, I excel in transforming complex challenges int…" at bounding box center [987, 346] width 775 height 163
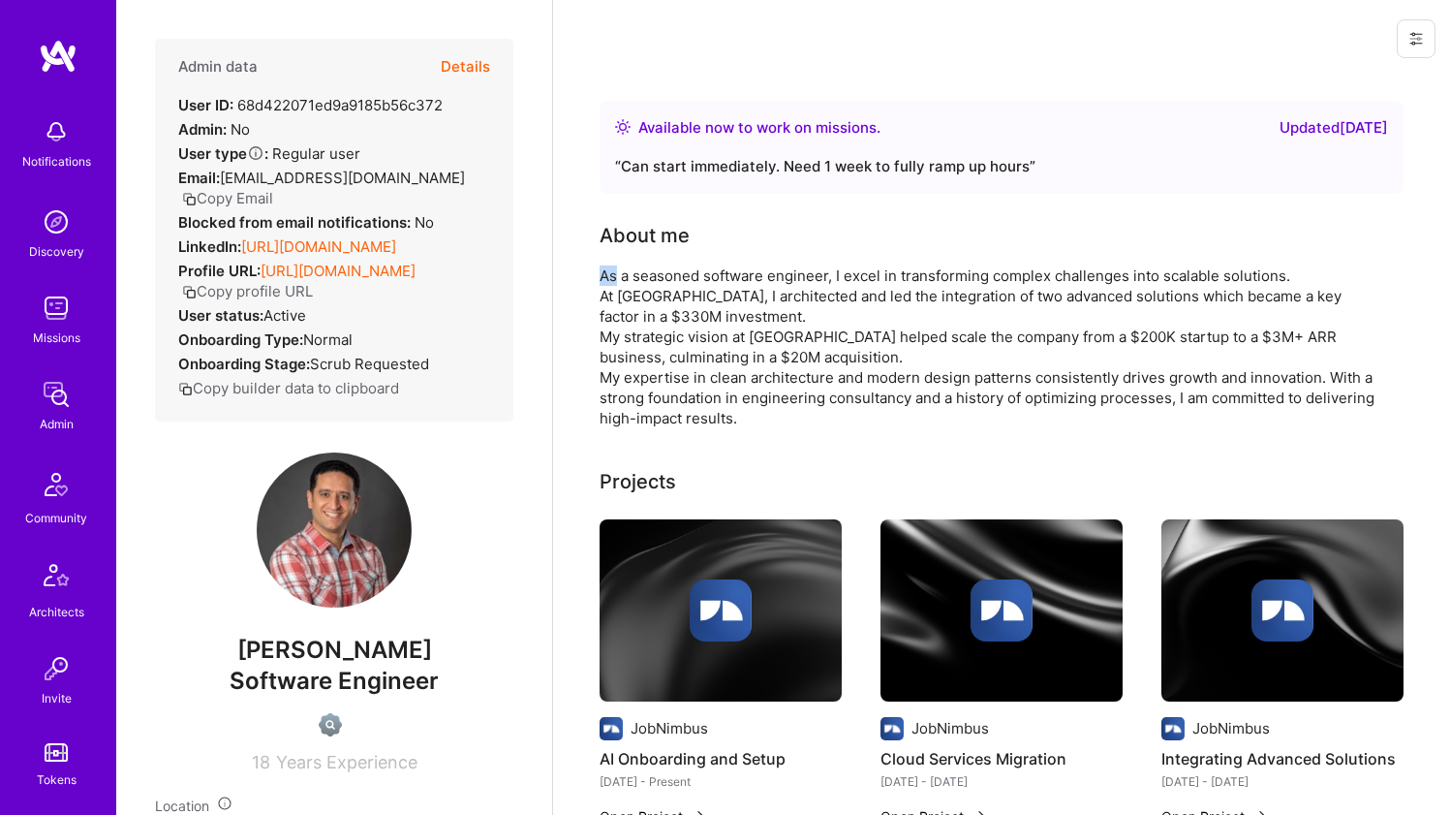
click at [609, 271] on div "As a seasoned software engineer, I excel in transforming complex challenges int…" at bounding box center [987, 346] width 775 height 163
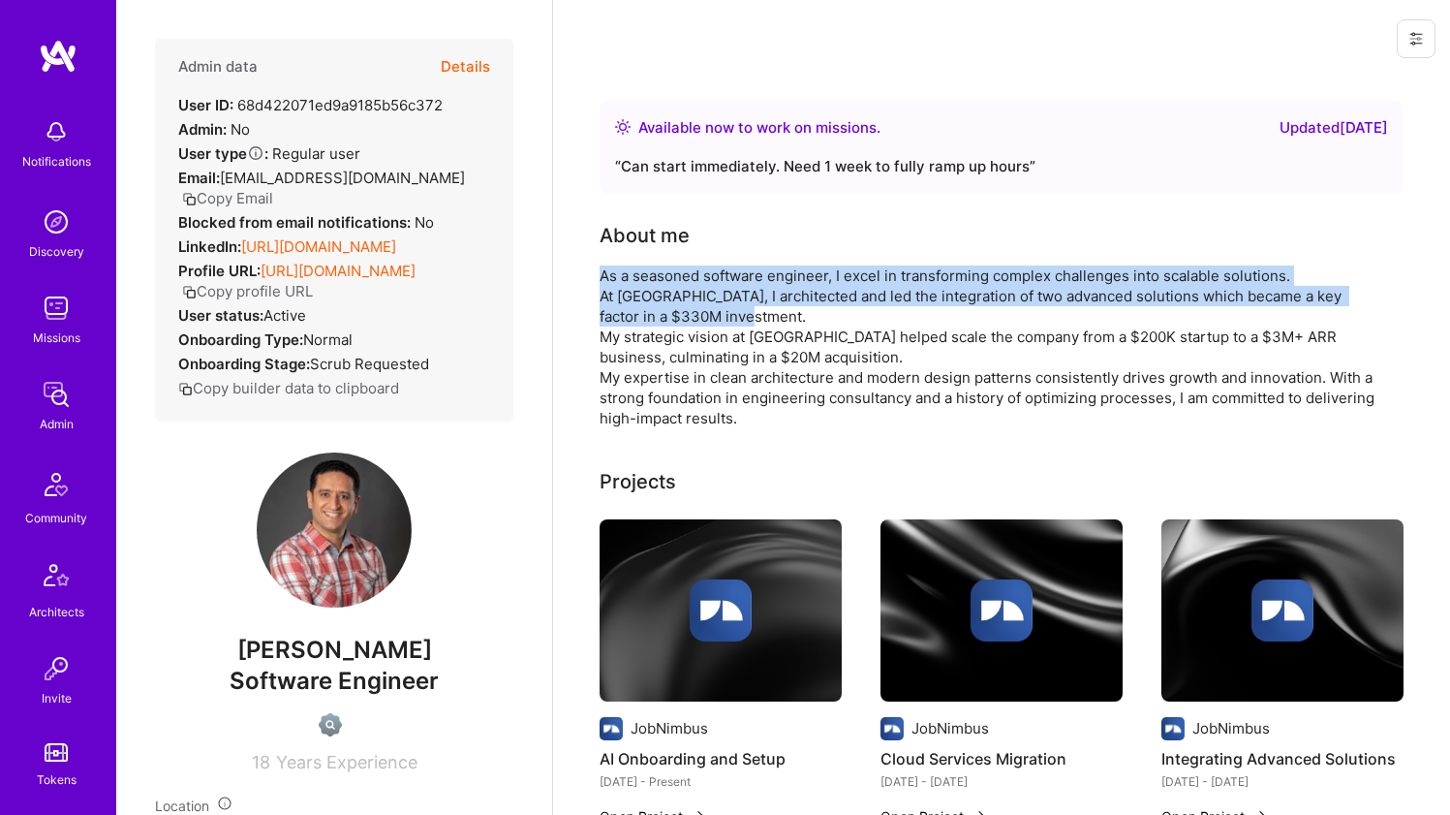
drag, startPoint x: 609, startPoint y: 271, endPoint x: 594, endPoint y: 298, distance: 31.2
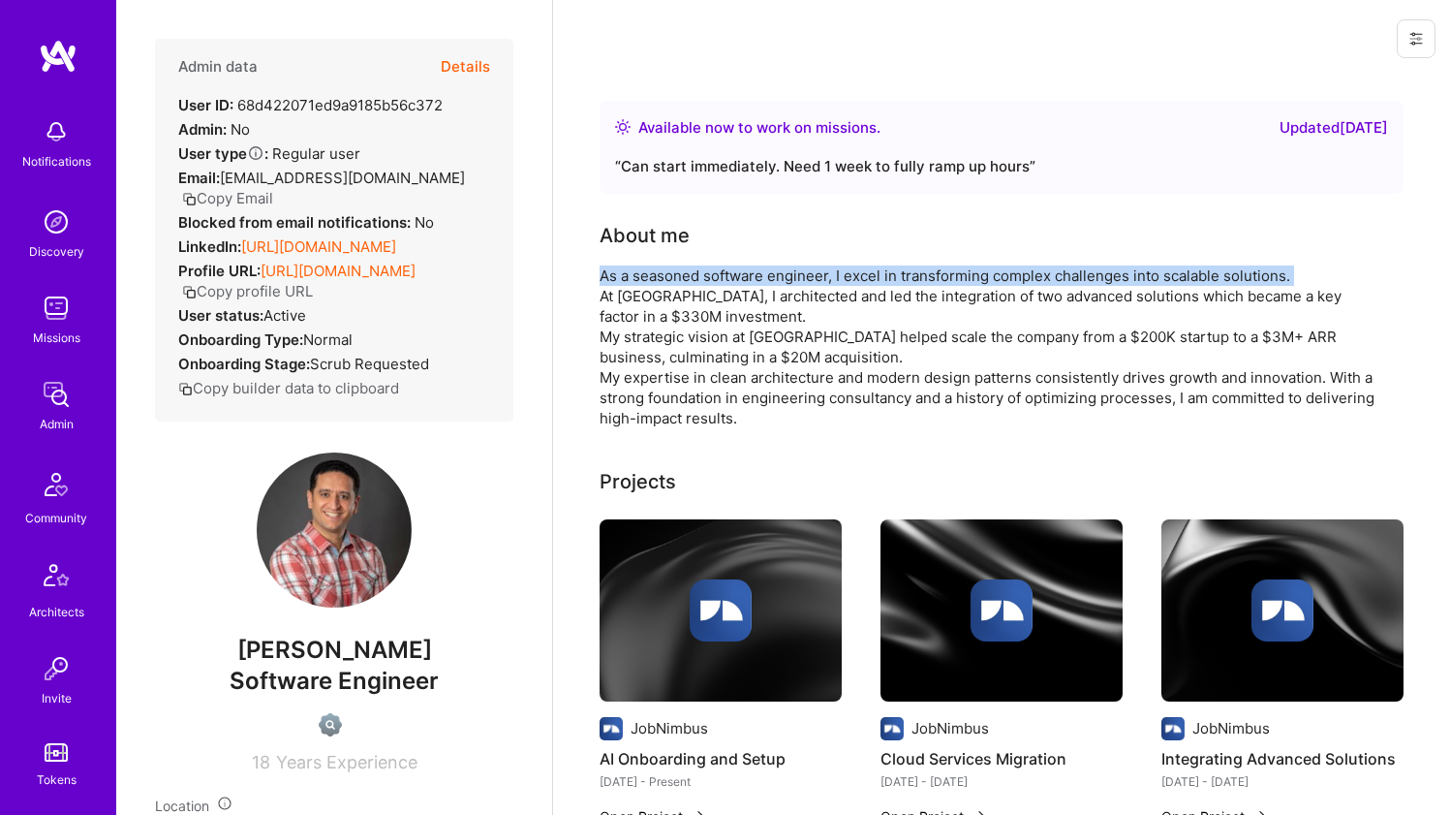
drag, startPoint x: 594, startPoint y: 298, endPoint x: 605, endPoint y: 271, distance: 29.5
click at [605, 271] on div "As a seasoned software engineer, I excel in transforming complex challenges int…" at bounding box center [987, 346] width 775 height 163
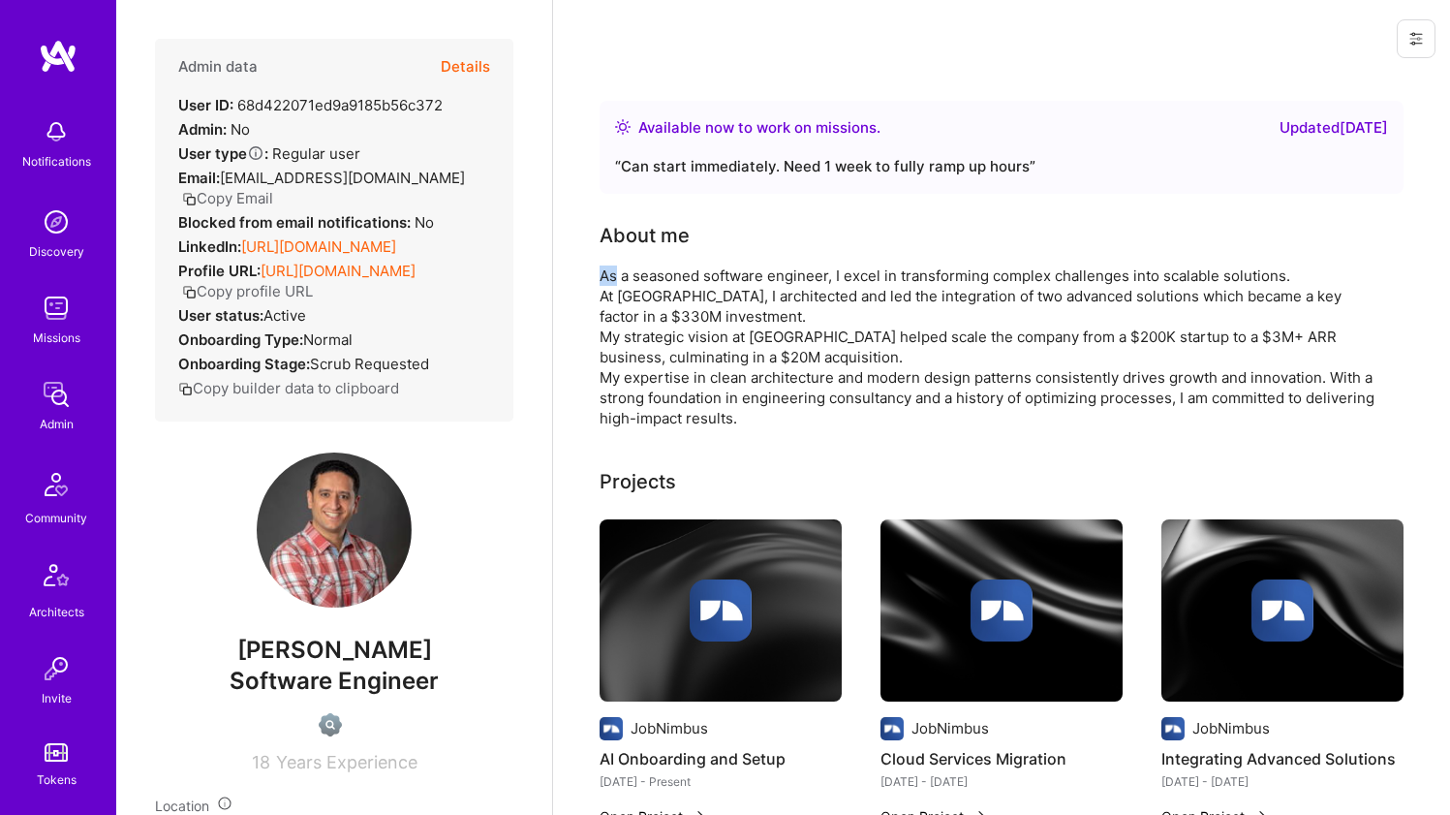
click at [605, 271] on div "As a seasoned software engineer, I excel in transforming complex challenges int…" at bounding box center [987, 346] width 775 height 163
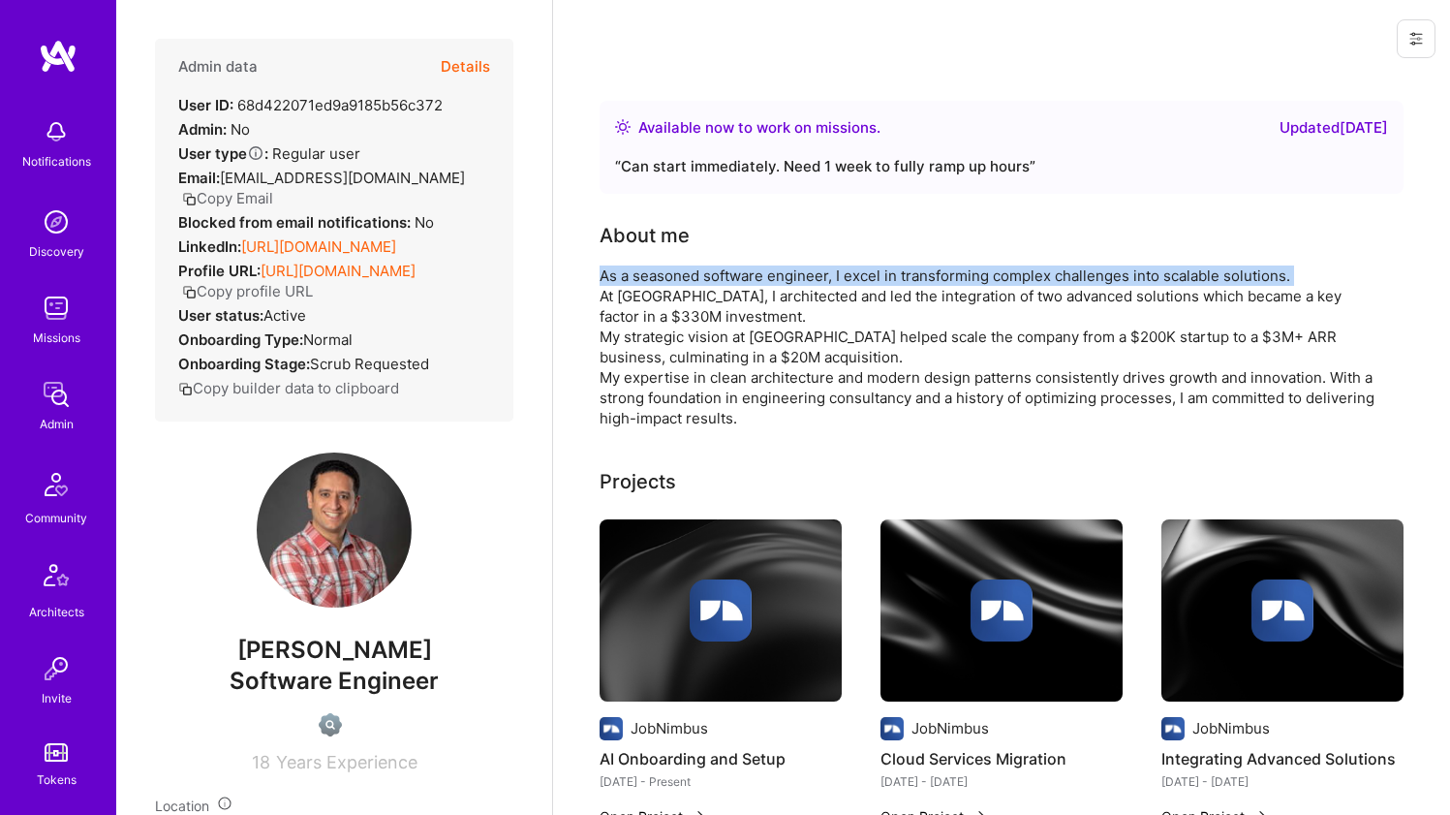
click at [605, 271] on div "As a seasoned software engineer, I excel in transforming complex challenges int…" at bounding box center [987, 346] width 775 height 163
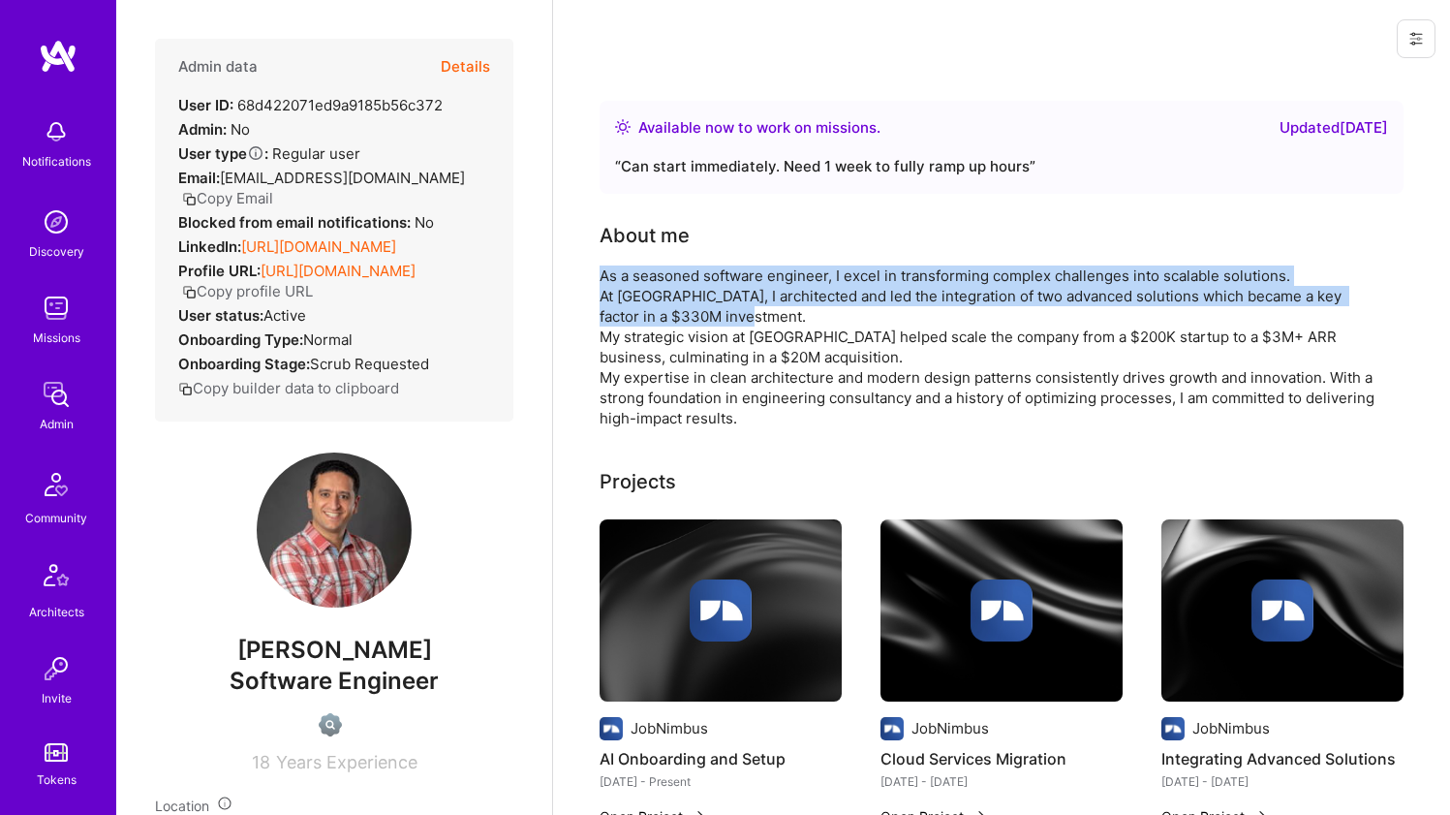
drag, startPoint x: 605, startPoint y: 271, endPoint x: 592, endPoint y: 301, distance: 32.9
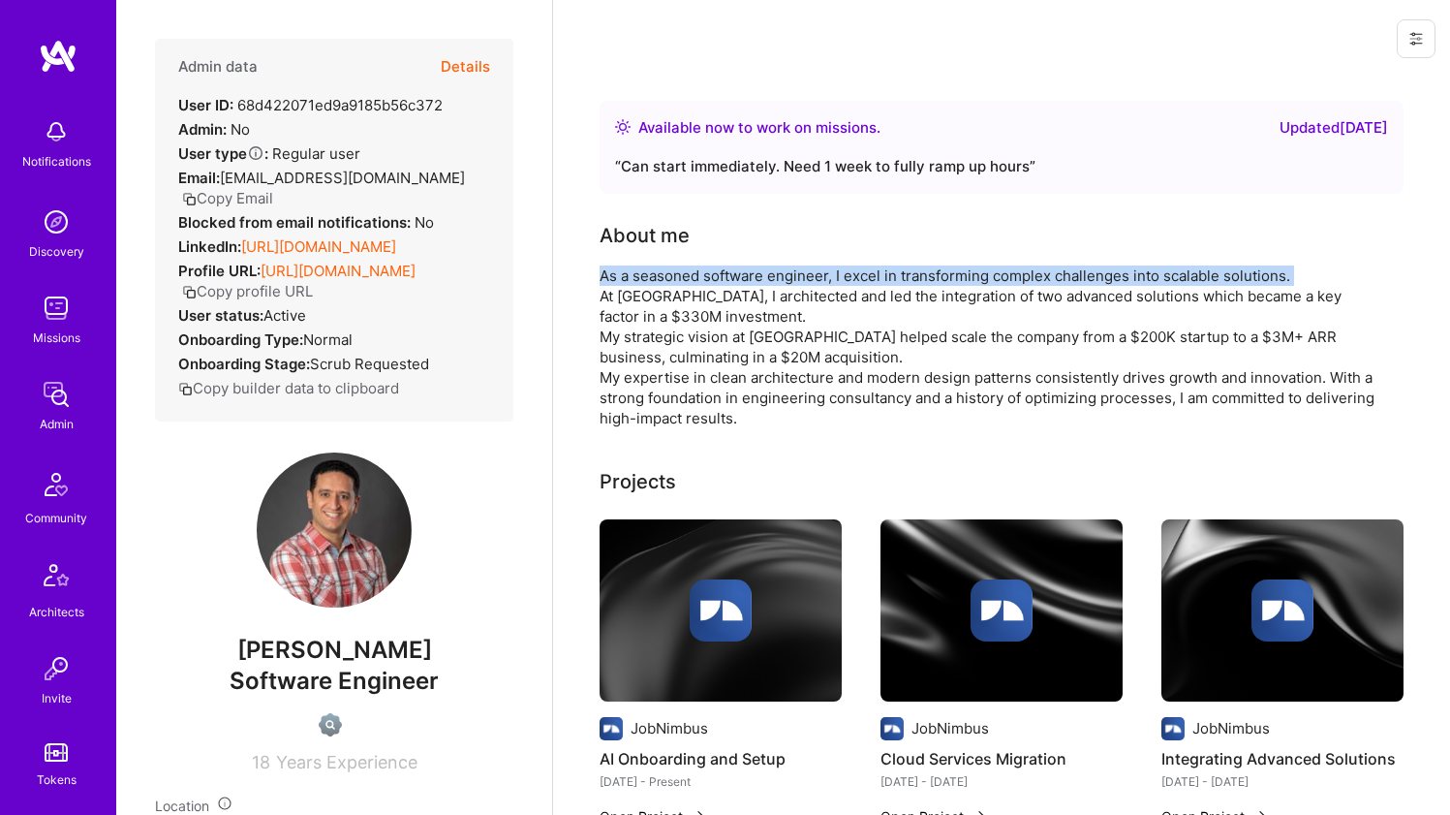
drag, startPoint x: 592, startPoint y: 301, endPoint x: 603, endPoint y: 274, distance: 29.5
click at [603, 274] on div "As a seasoned software engineer, I excel in transforming complex challenges int…" at bounding box center [987, 346] width 775 height 163
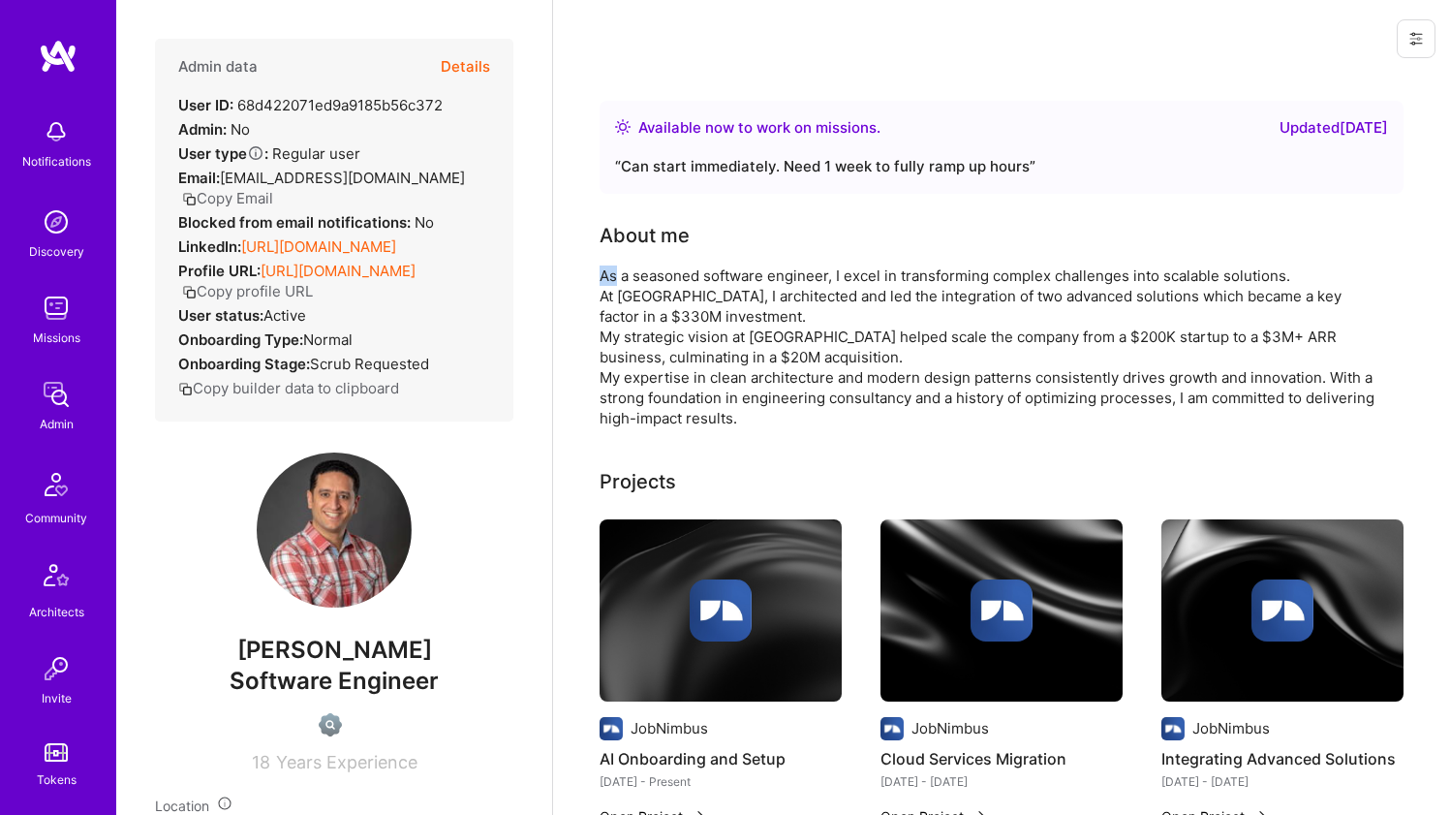
click at [603, 274] on div "As a seasoned software engineer, I excel in transforming complex challenges int…" at bounding box center [987, 346] width 775 height 163
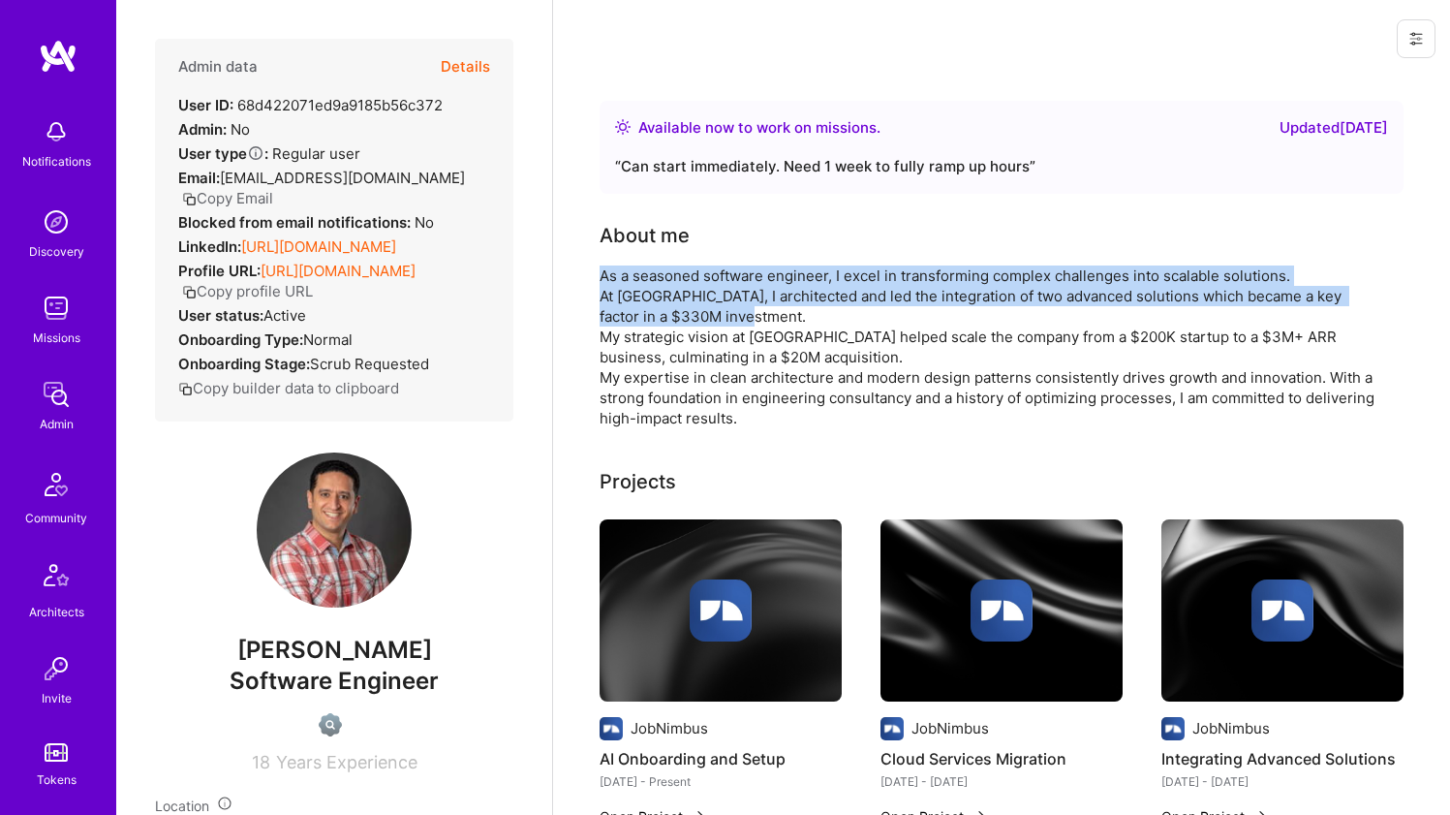
drag, startPoint x: 603, startPoint y: 274, endPoint x: 595, endPoint y: 288, distance: 16.1
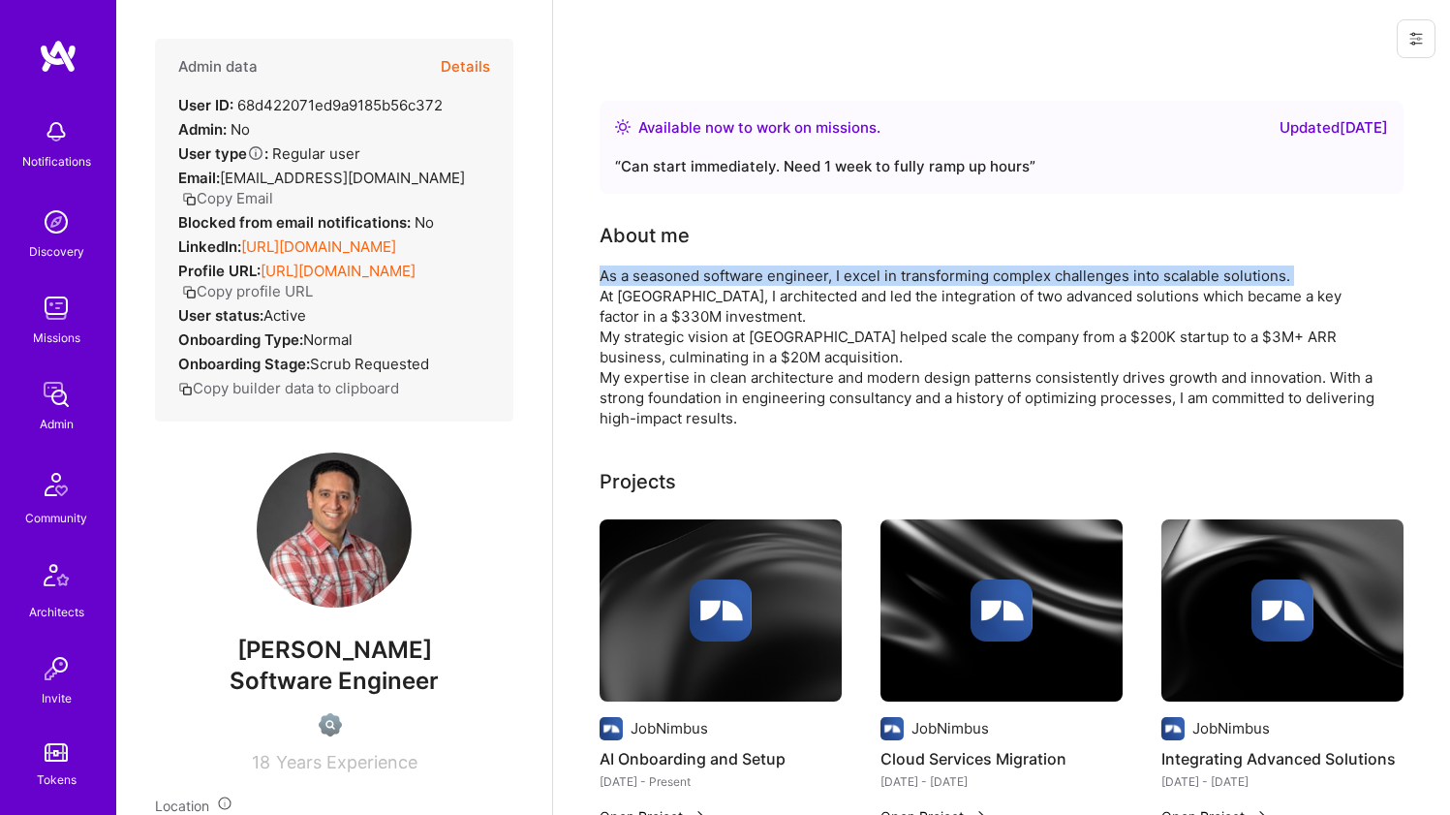
drag, startPoint x: 595, startPoint y: 288, endPoint x: 602, endPoint y: 266, distance: 22.7
click at [602, 266] on div "As a seasoned software engineer, I excel in transforming complex challenges int…" at bounding box center [987, 346] width 775 height 163
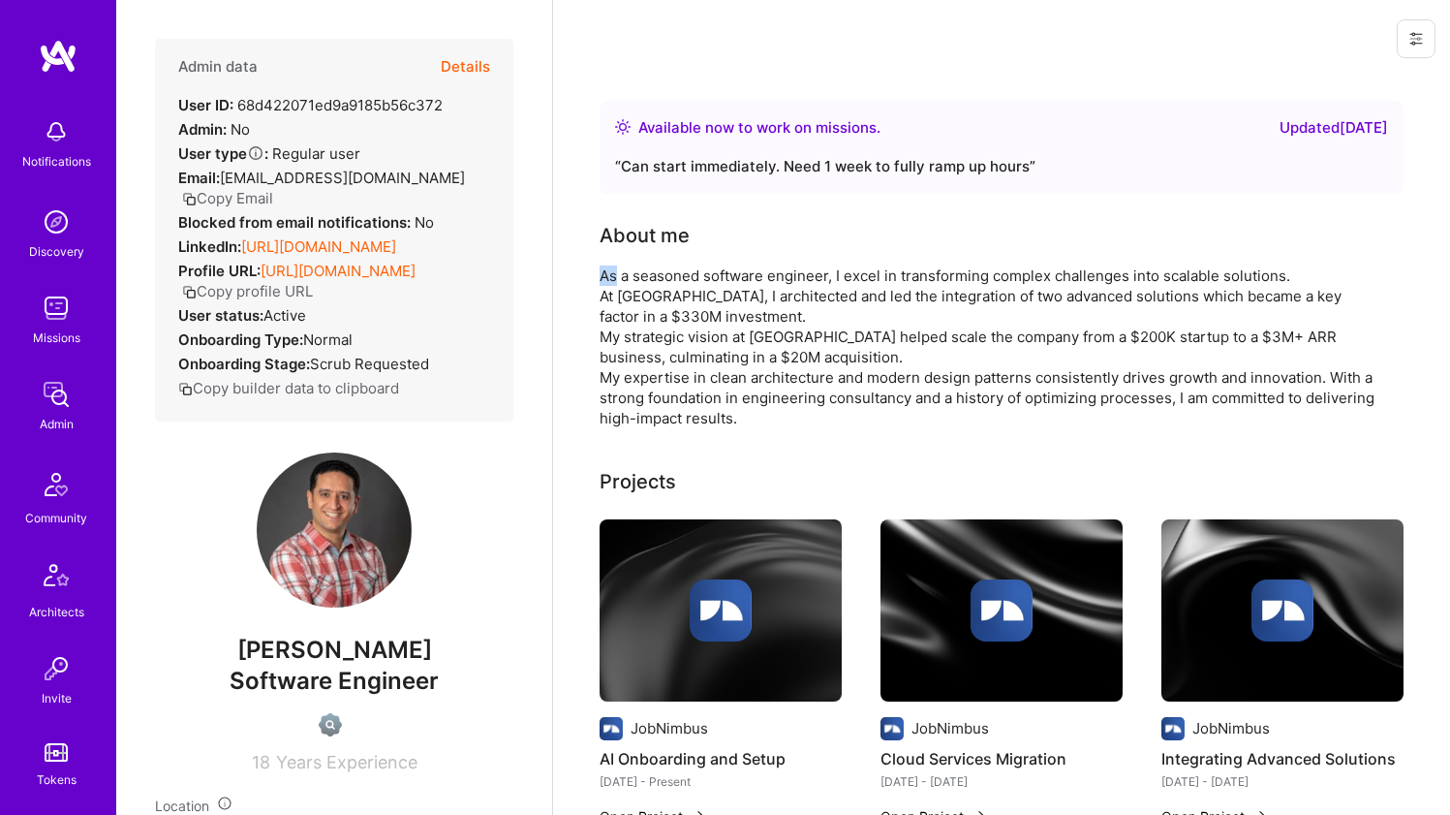
click at [602, 266] on div "As a seasoned software engineer, I excel in transforming complex challenges int…" at bounding box center [987, 346] width 775 height 163
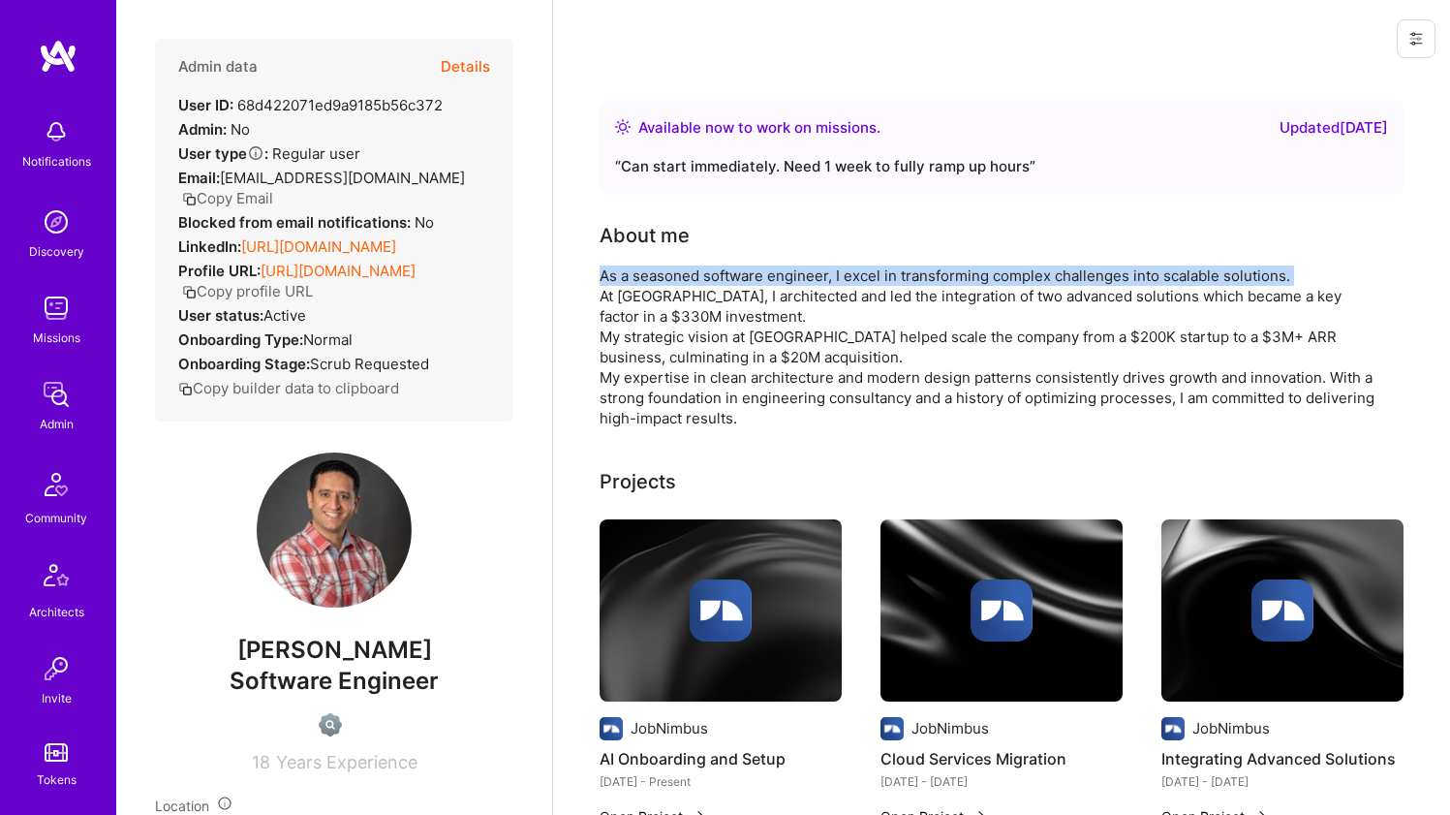
click at [602, 266] on div "As a seasoned software engineer, I excel in transforming complex challenges int…" at bounding box center [987, 346] width 775 height 163
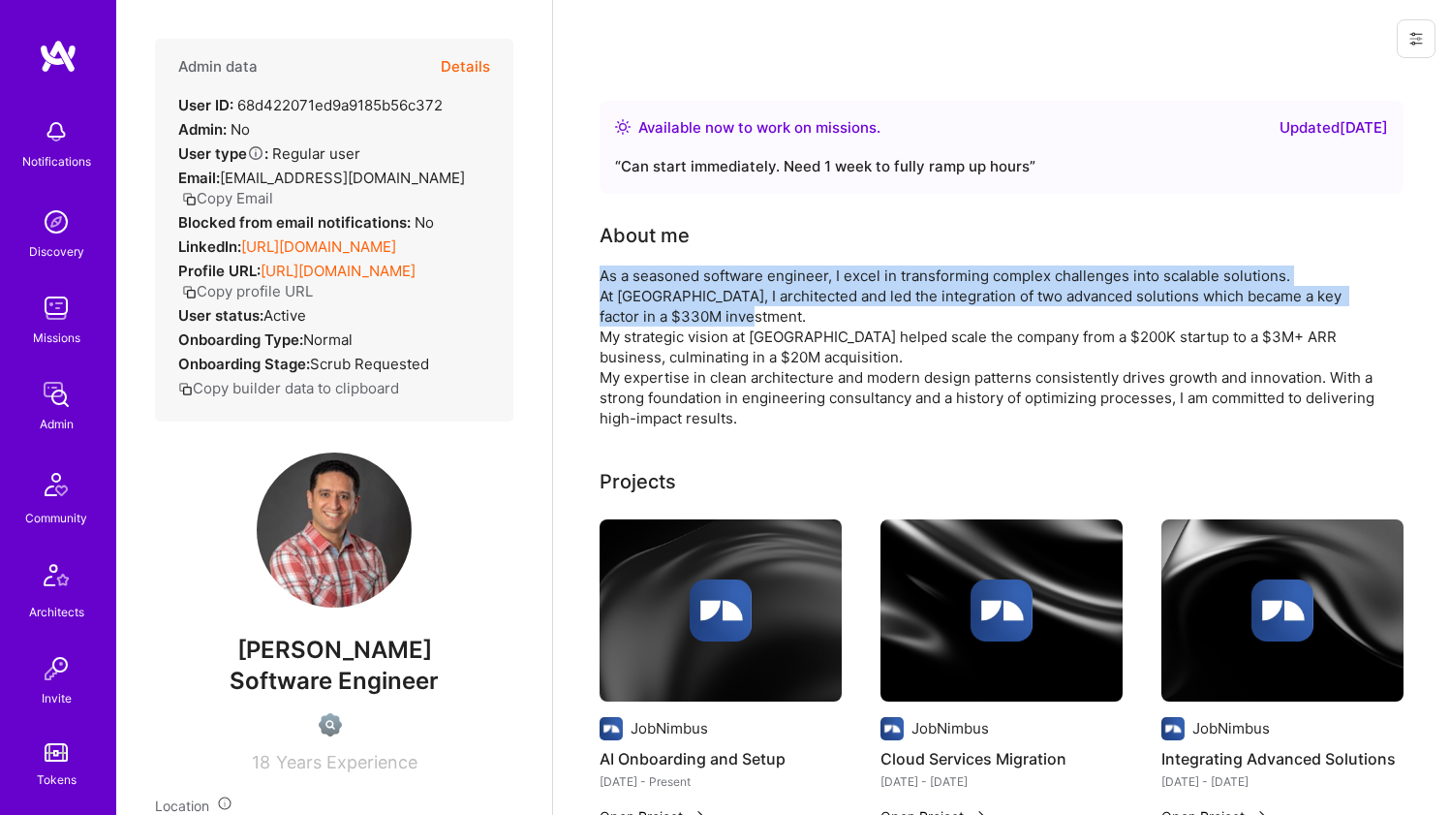
drag, startPoint x: 602, startPoint y: 266, endPoint x: 590, endPoint y: 296, distance: 32.6
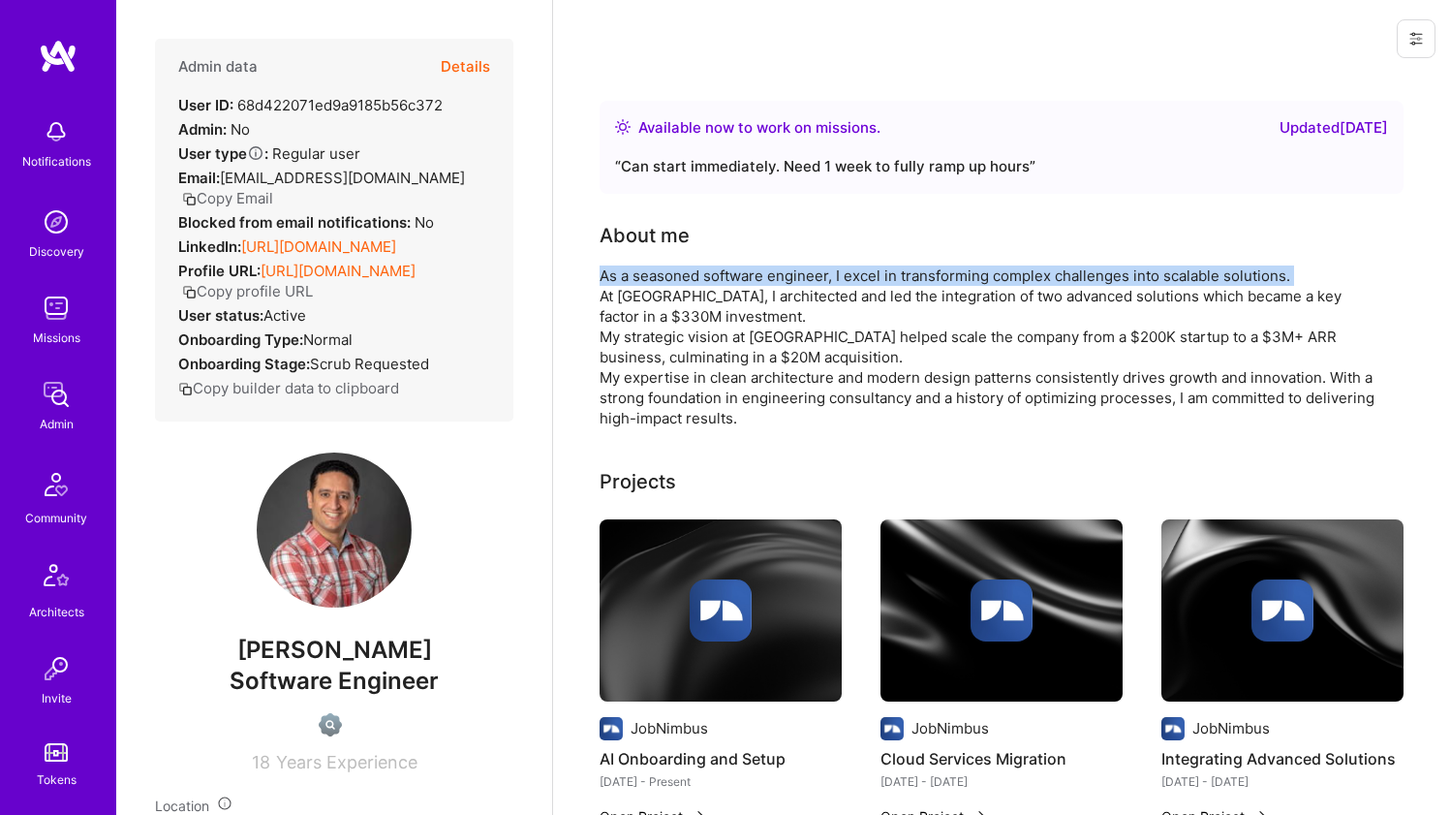
drag, startPoint x: 590, startPoint y: 296, endPoint x: 600, endPoint y: 271, distance: 27.0
click at [600, 271] on div "As a seasoned software engineer, I excel in transforming complex challenges int…" at bounding box center [987, 346] width 775 height 163
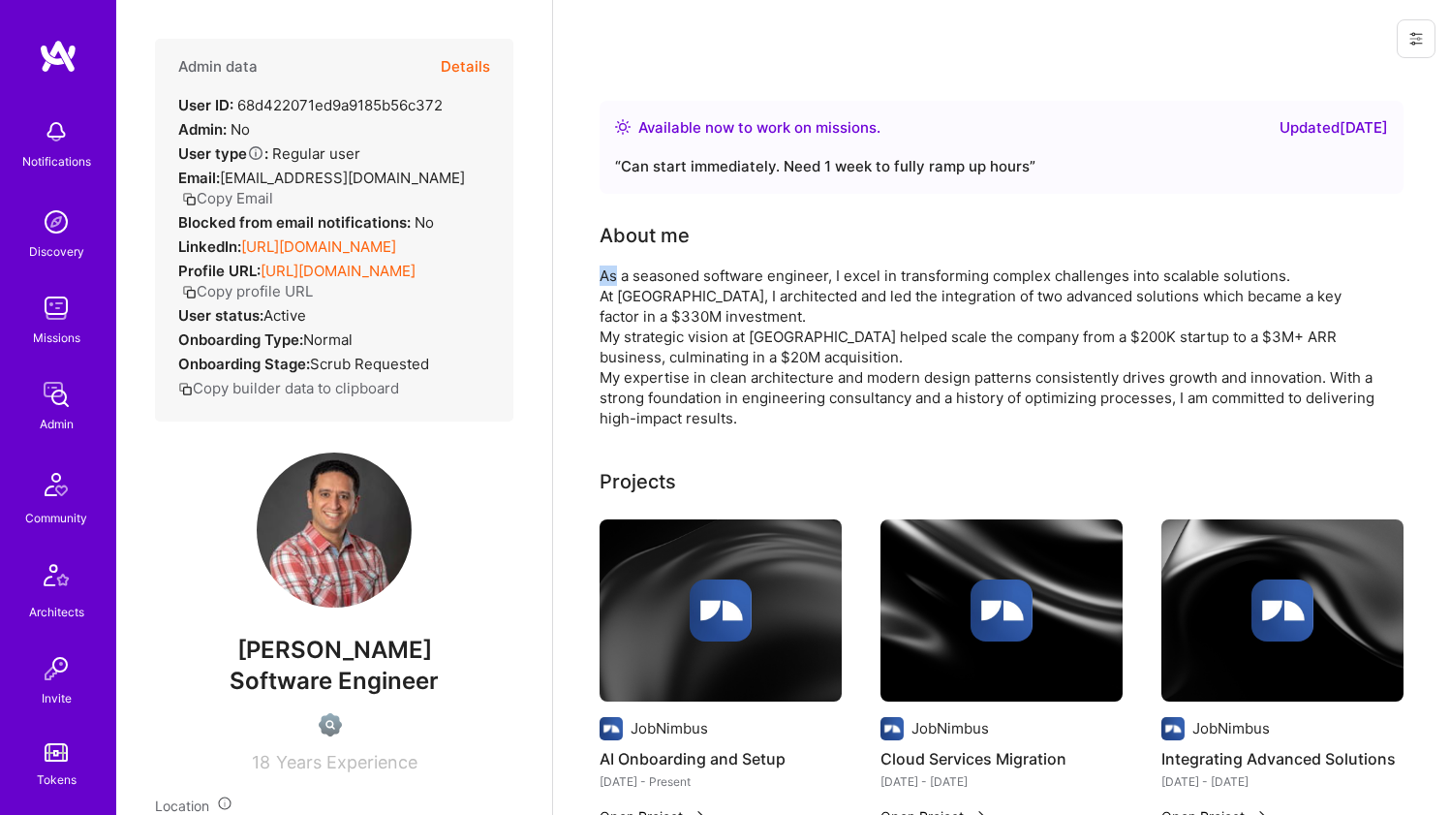
click at [600, 271] on div "As a seasoned software engineer, I excel in transforming complex challenges int…" at bounding box center [987, 346] width 775 height 163
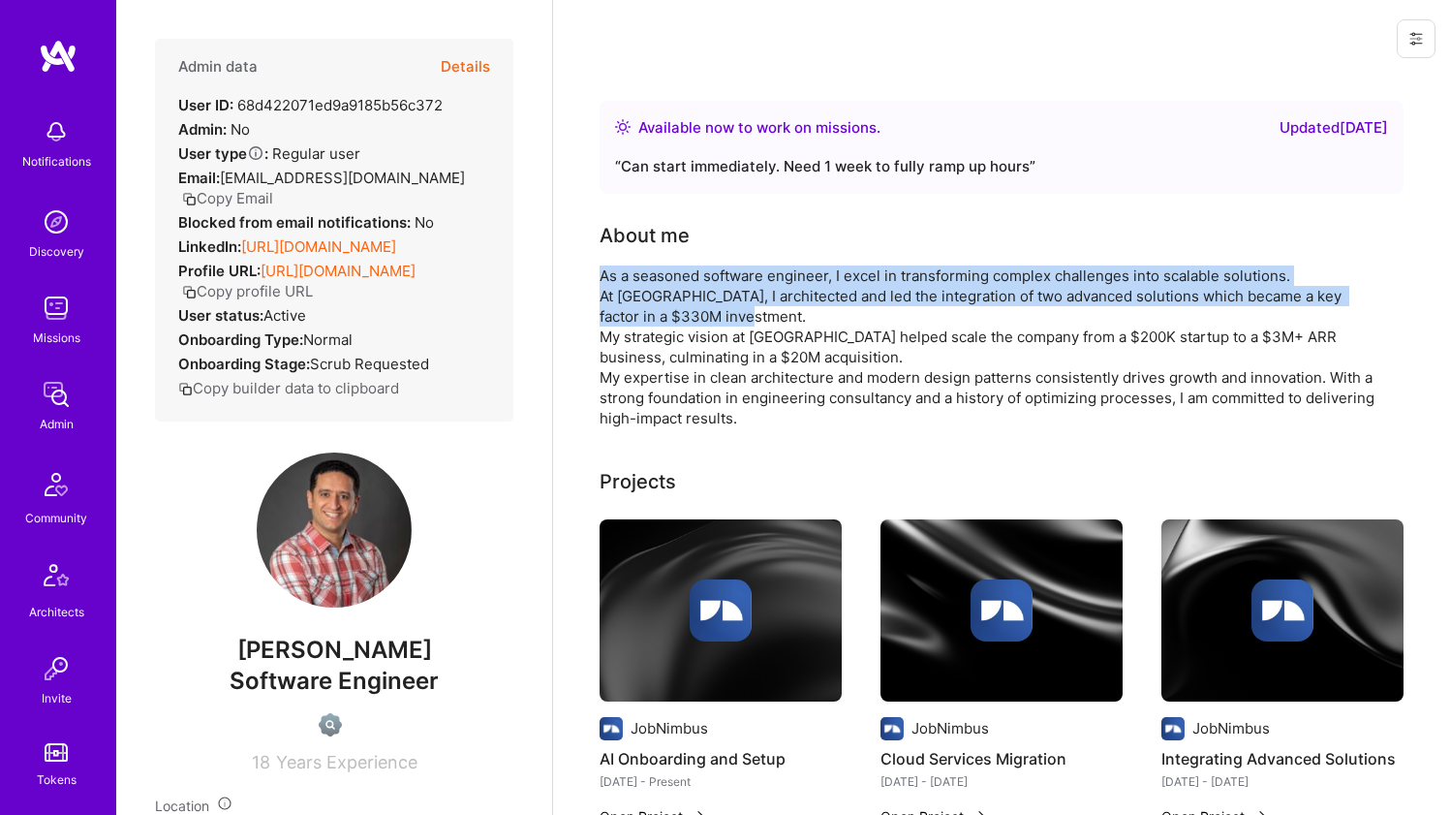
drag, startPoint x: 600, startPoint y: 271, endPoint x: 590, endPoint y: 296, distance: 27.0
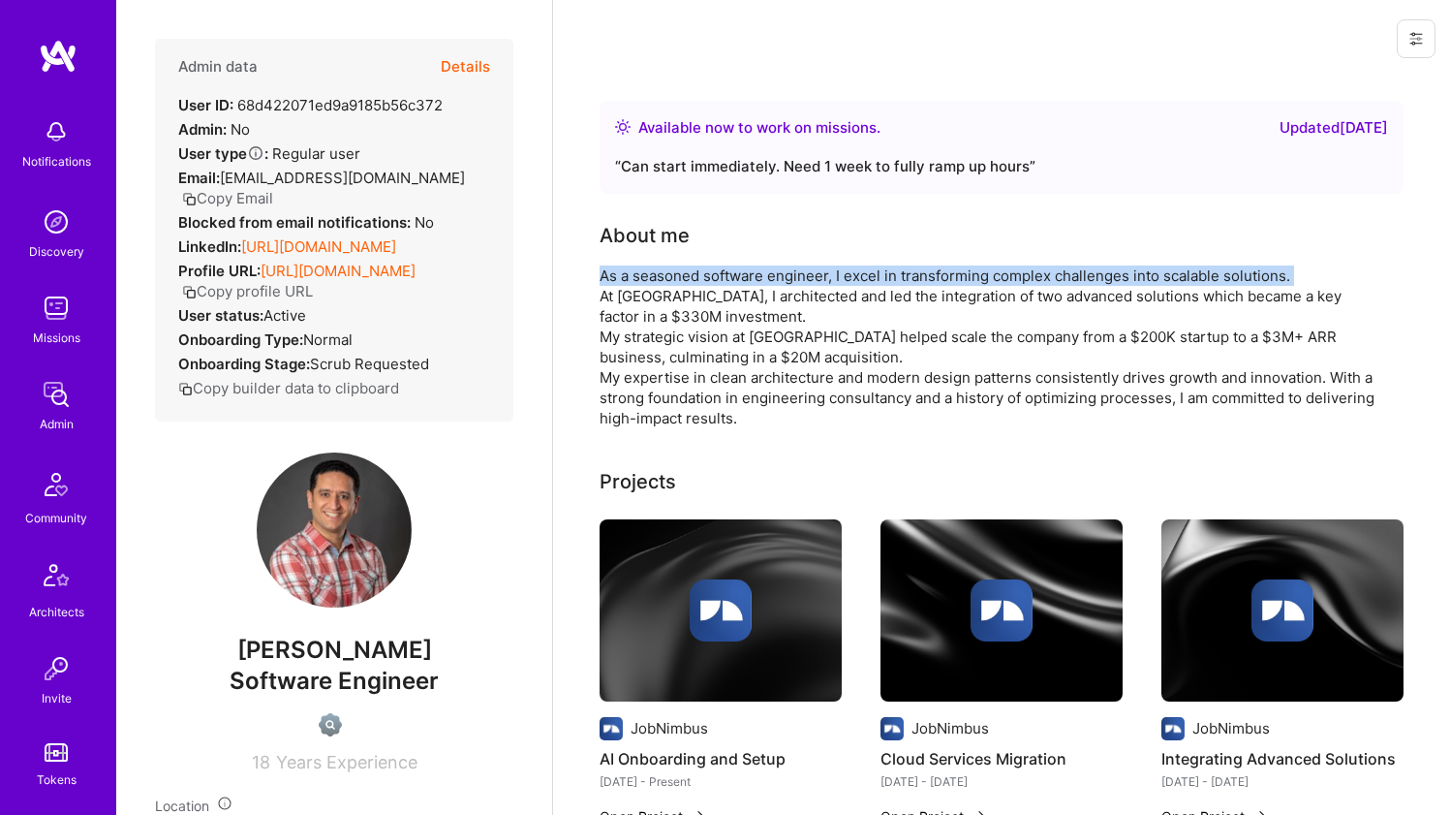
drag, startPoint x: 590, startPoint y: 296, endPoint x: 595, endPoint y: 274, distance: 22.8
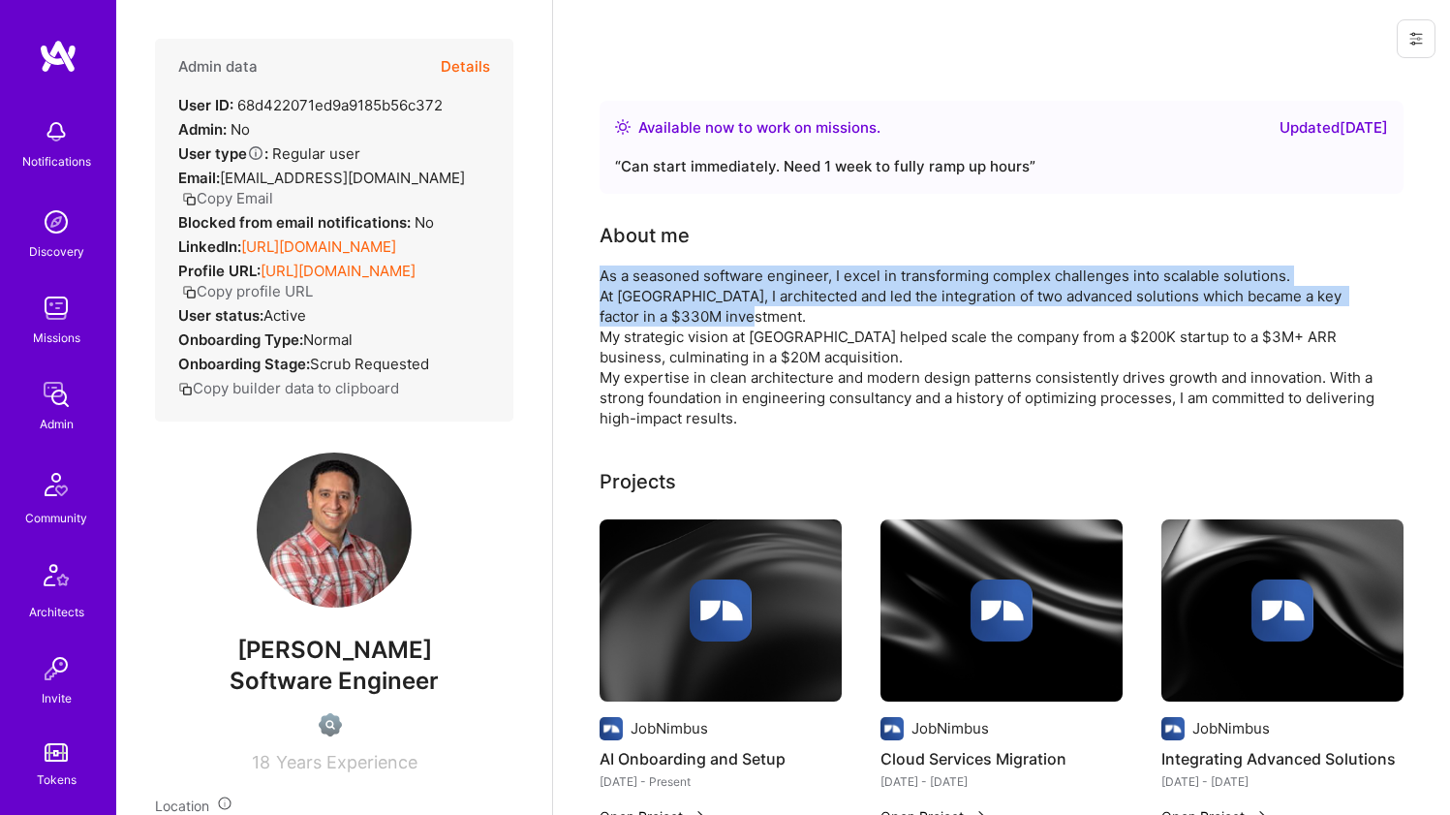
drag, startPoint x: 595, startPoint y: 274, endPoint x: 576, endPoint y: 307, distance: 37.7
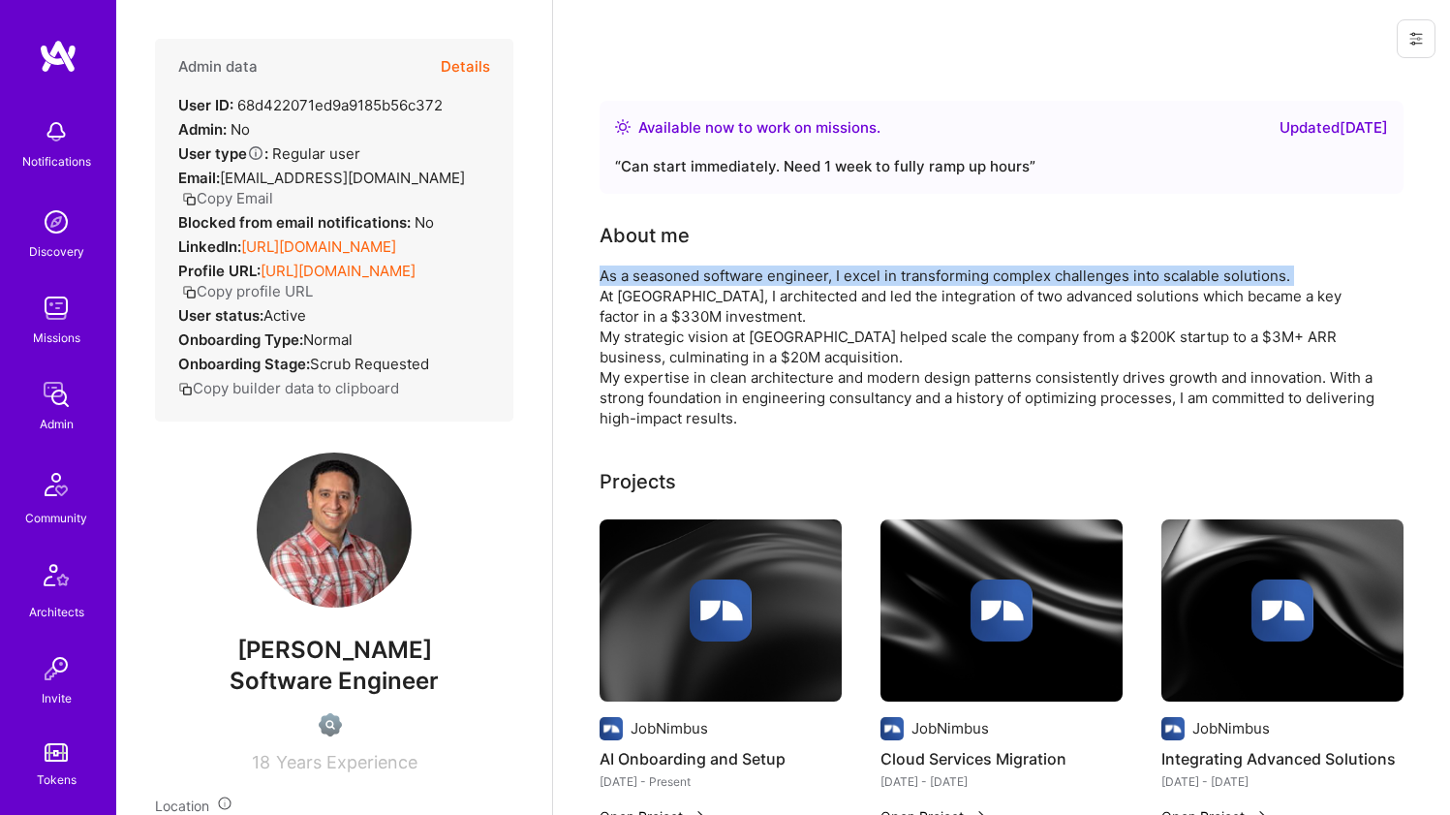
drag, startPoint x: 576, startPoint y: 307, endPoint x: 587, endPoint y: 277, distance: 31.9
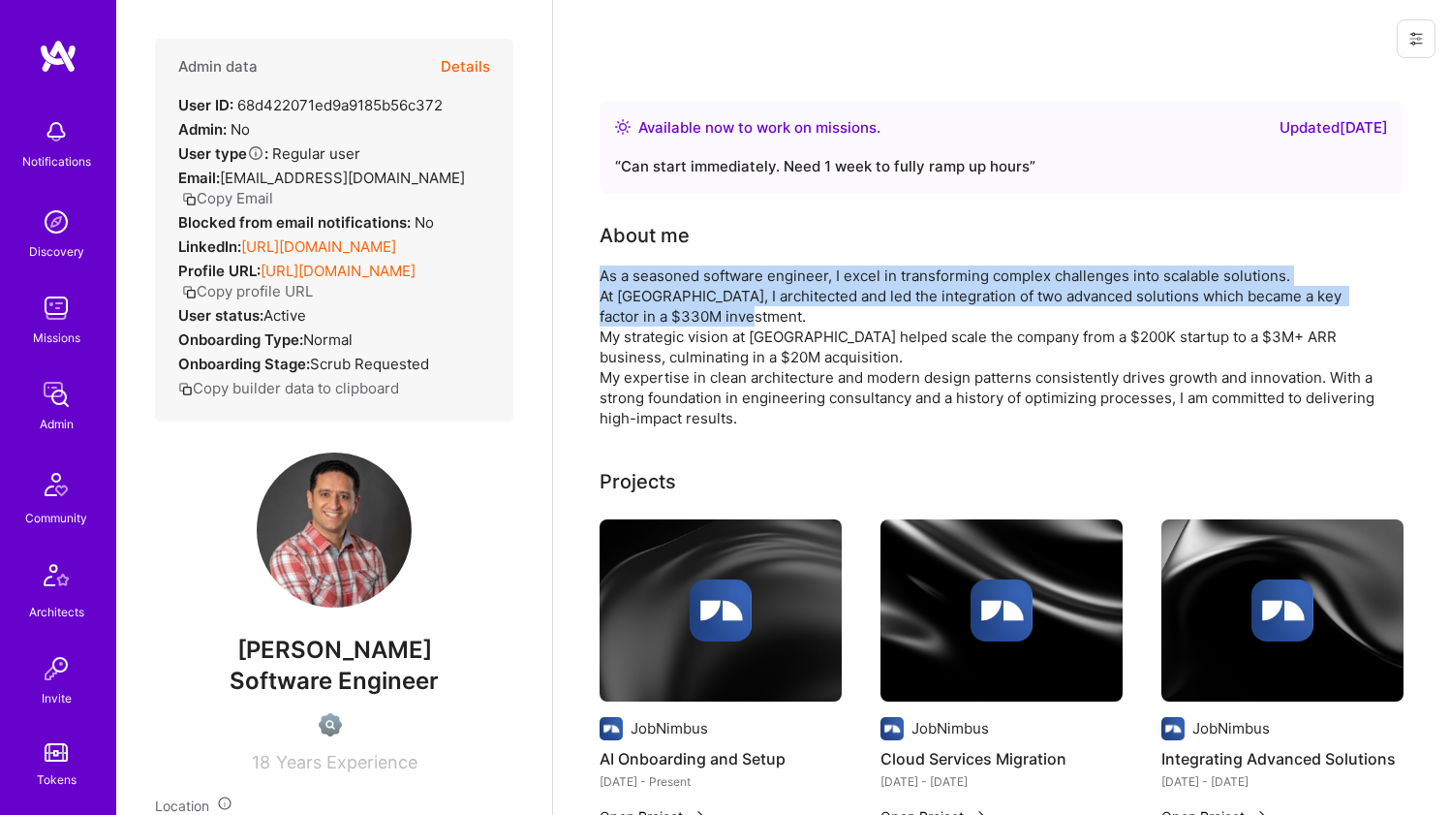
drag, startPoint x: 587, startPoint y: 277, endPoint x: 574, endPoint y: 305, distance: 30.8
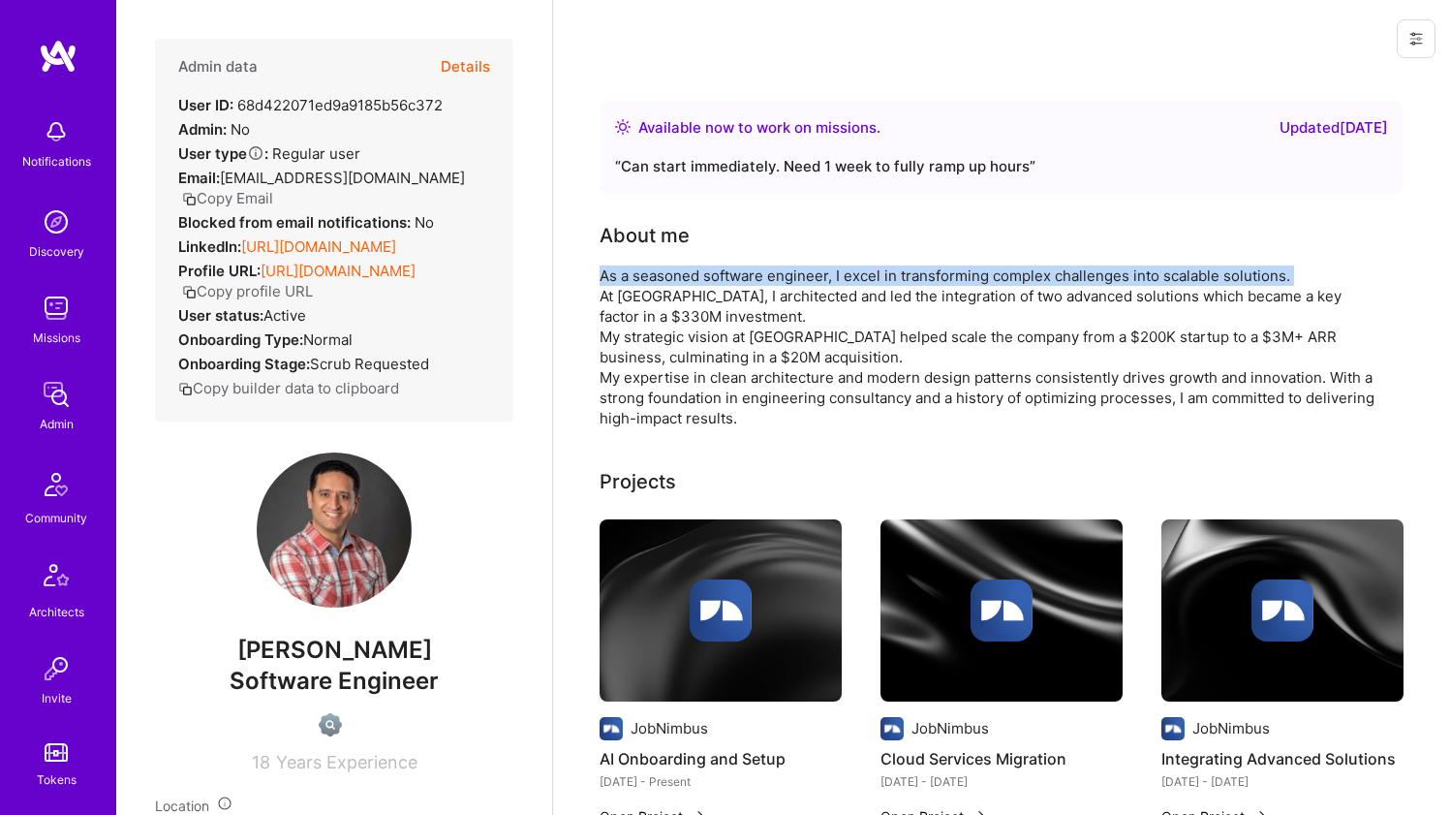
drag, startPoint x: 574, startPoint y: 305, endPoint x: 585, endPoint y: 281, distance: 26.5
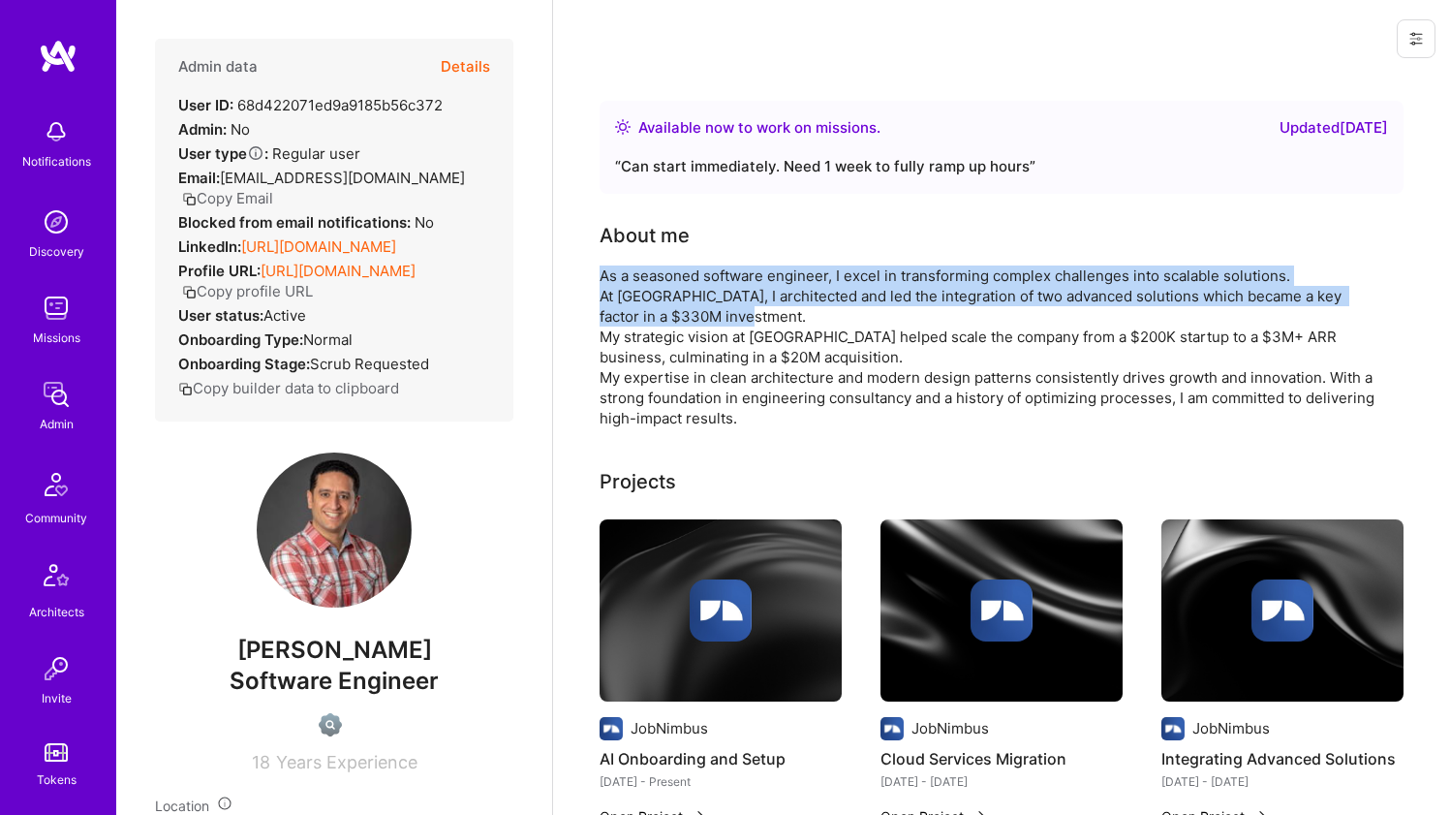
drag, startPoint x: 585, startPoint y: 281, endPoint x: 579, endPoint y: 295, distance: 15.6
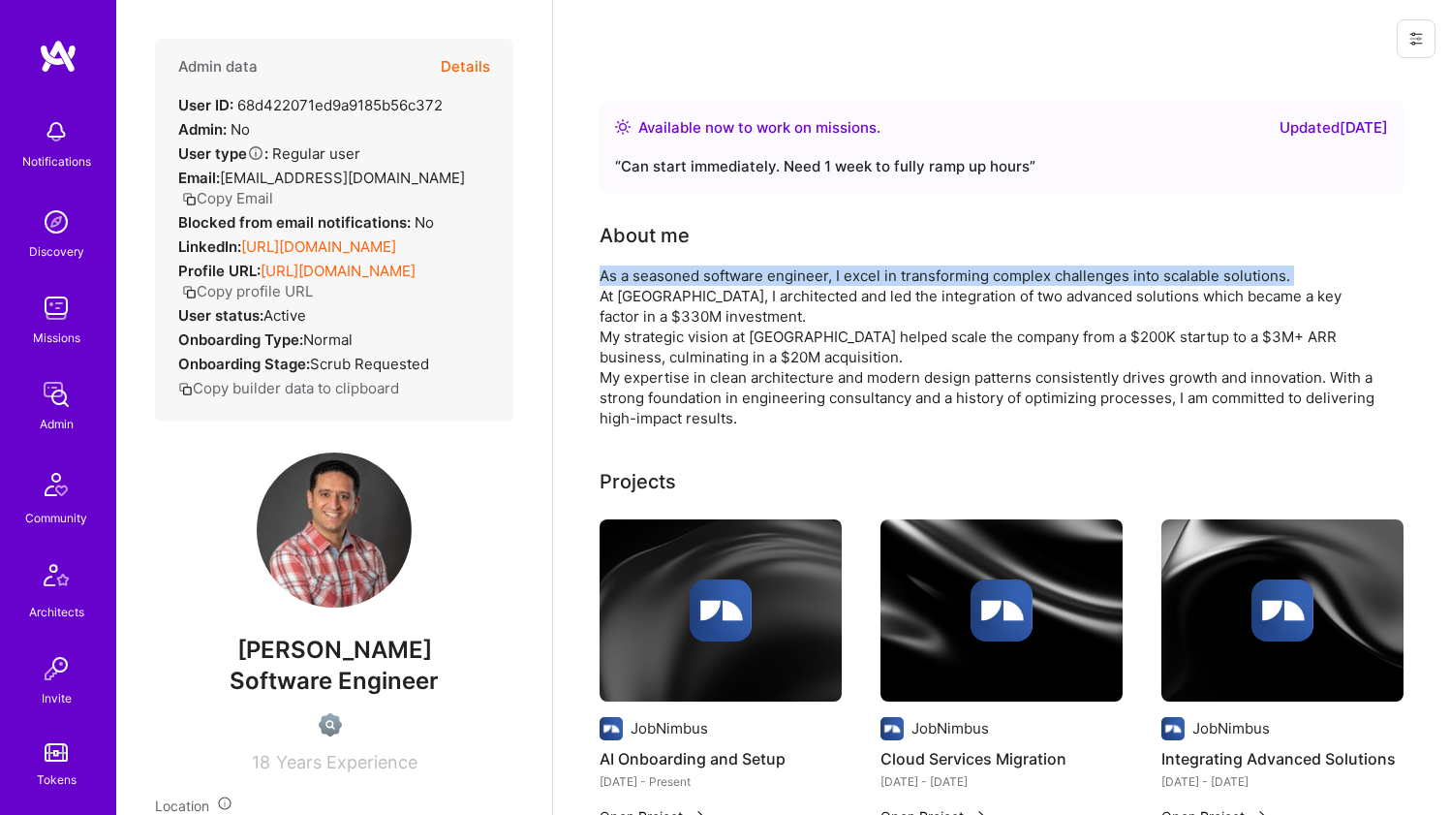
drag, startPoint x: 579, startPoint y: 295, endPoint x: 585, endPoint y: 278, distance: 18.4
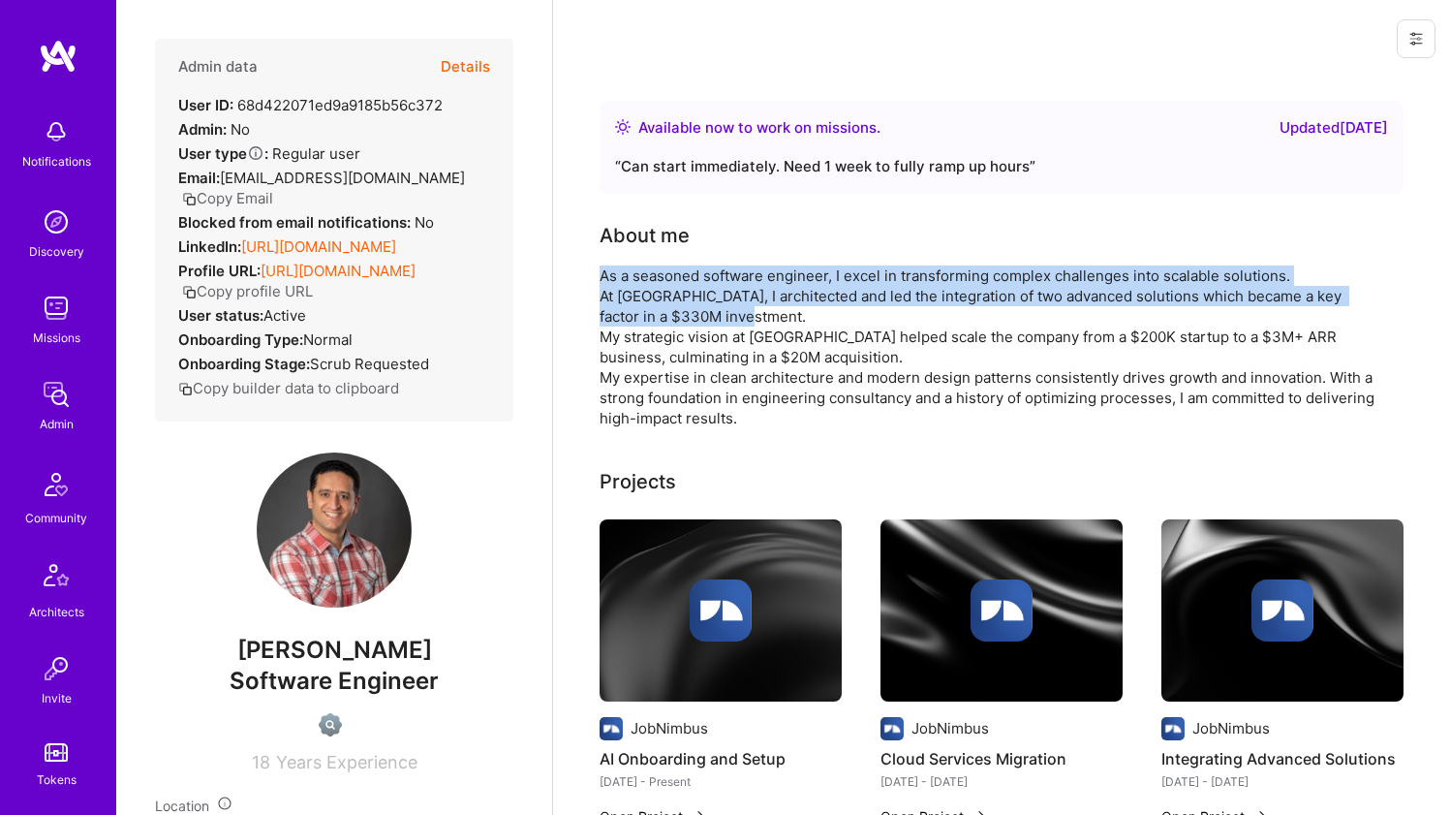
drag
click at [633, 286] on div "As a seasoned software engineer, I excel in transforming complex challenges int…" at bounding box center [987, 346] width 775 height 163
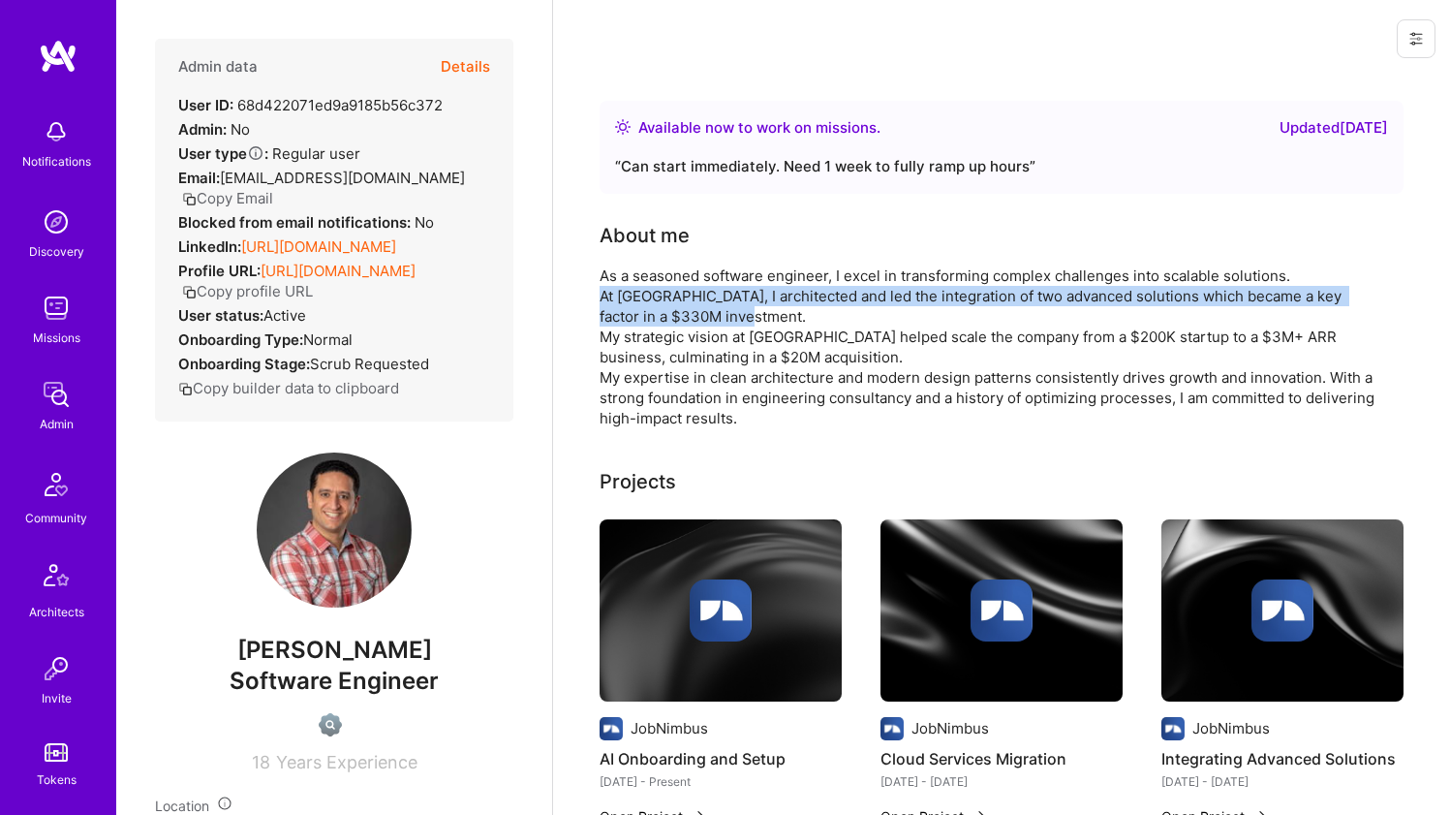
click at [633, 286] on div "As a seasoned software engineer, I excel in transforming complex challenges int…" at bounding box center [987, 346] width 775 height 163
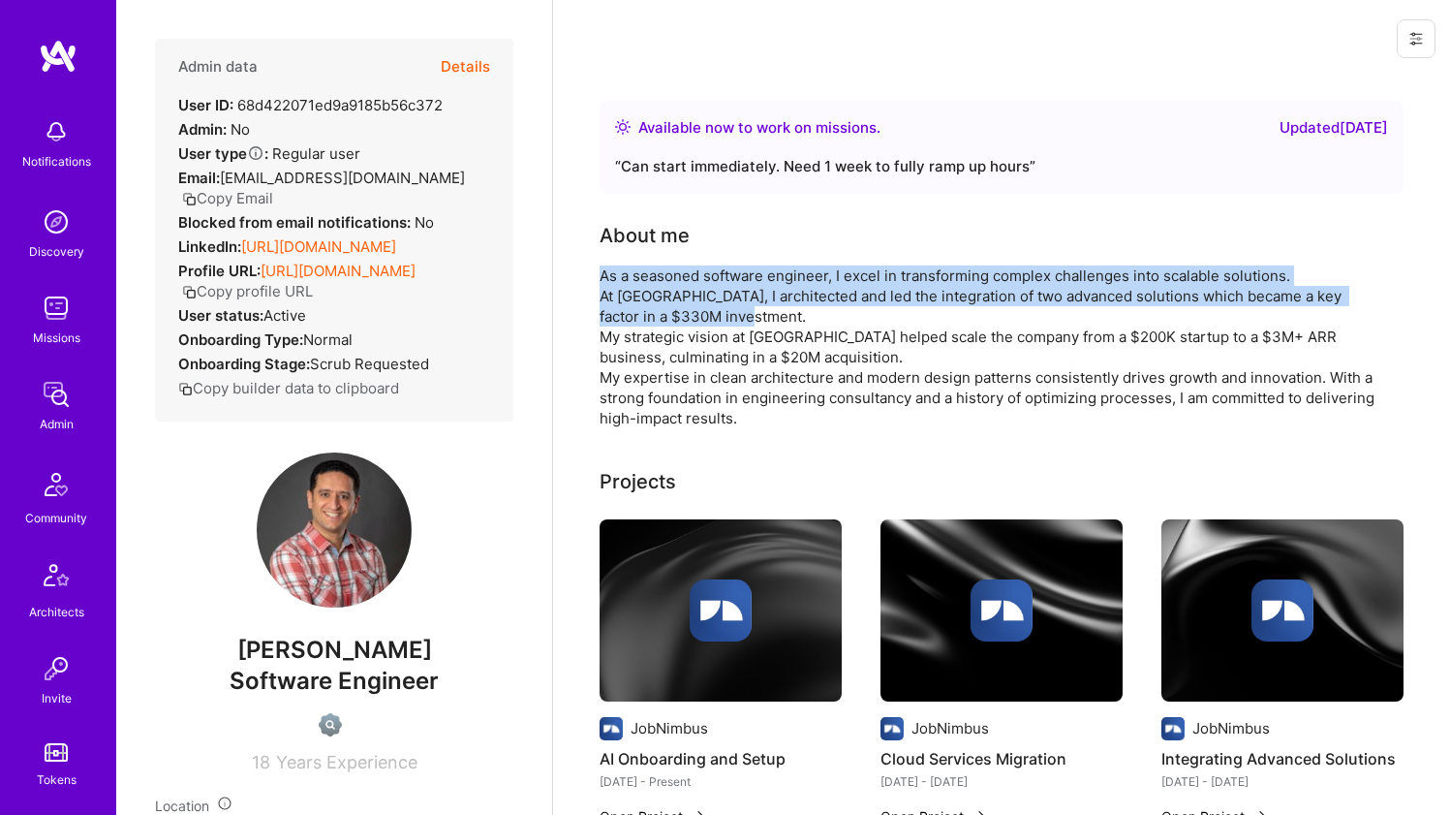
click at [635, 255] on div "About me As a seasoned software engineer, I excel in transforming complex chall…" at bounding box center [987, 324] width 775 height 207
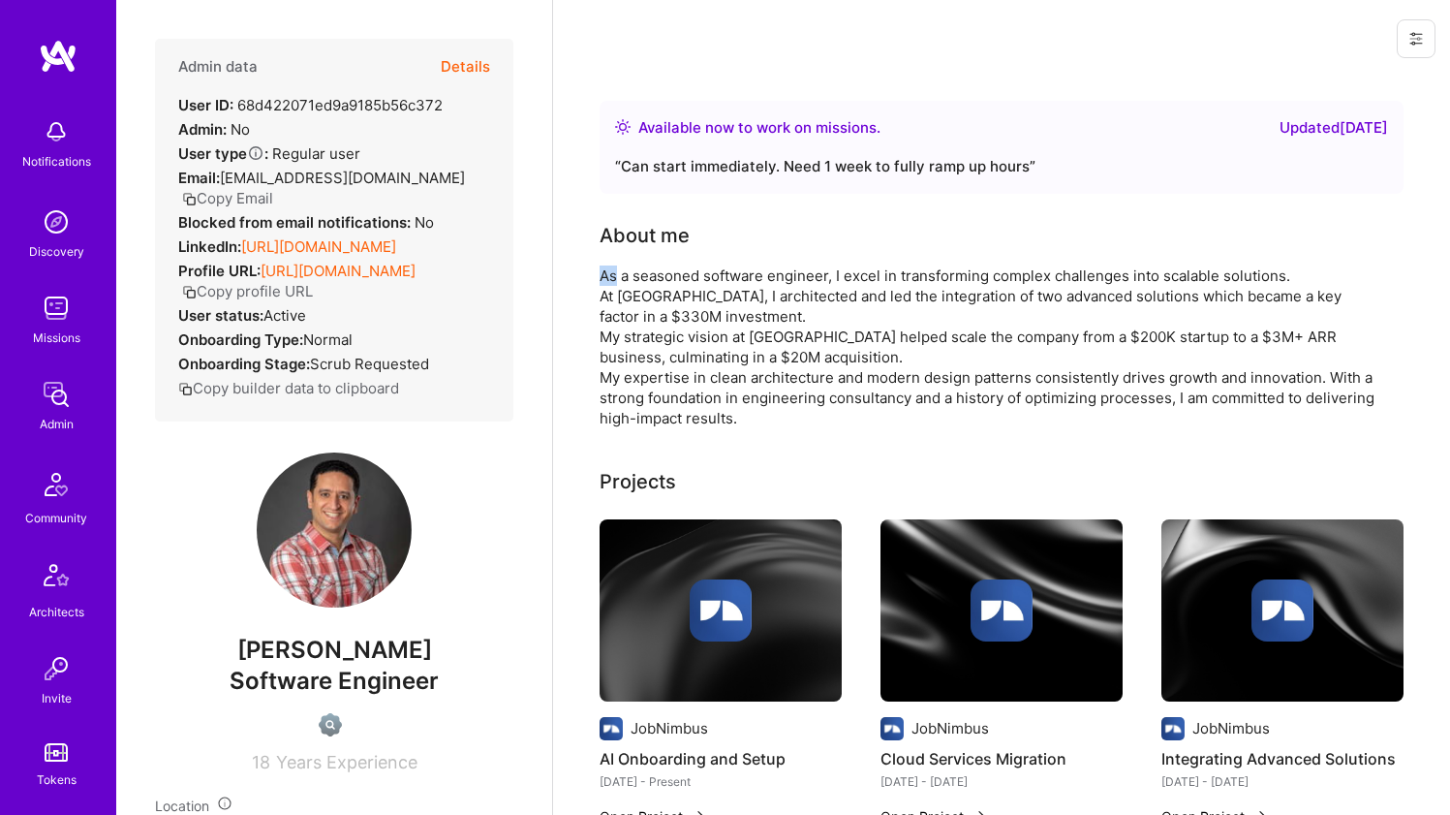
click at [635, 255] on div "About me As a seasoned software engineer, I excel in transforming complex chall…" at bounding box center [987, 324] width 775 height 207
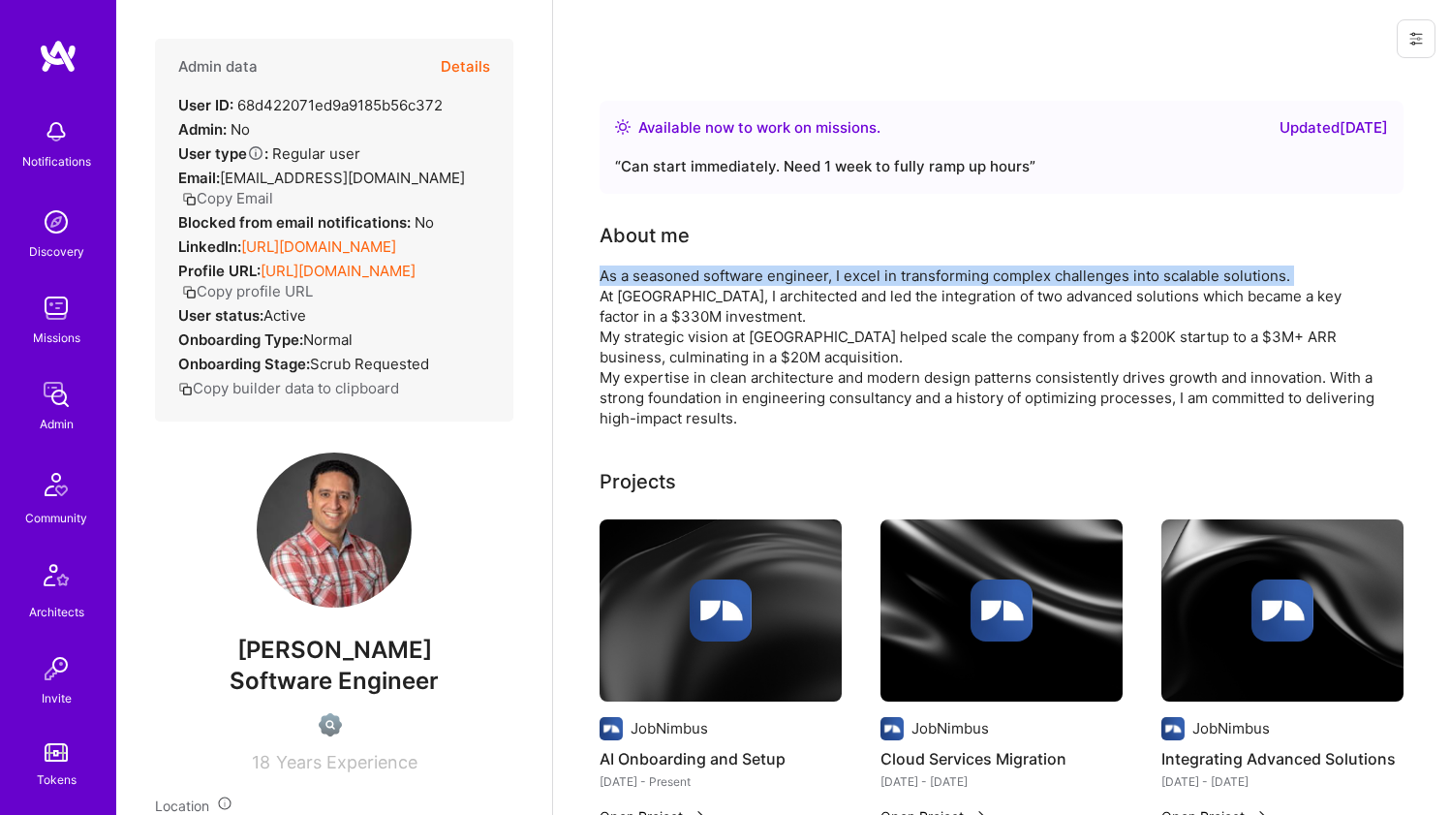
click at [635, 255] on div "About me As a seasoned software engineer, I excel in transforming complex chall…" at bounding box center [987, 324] width 775 height 207
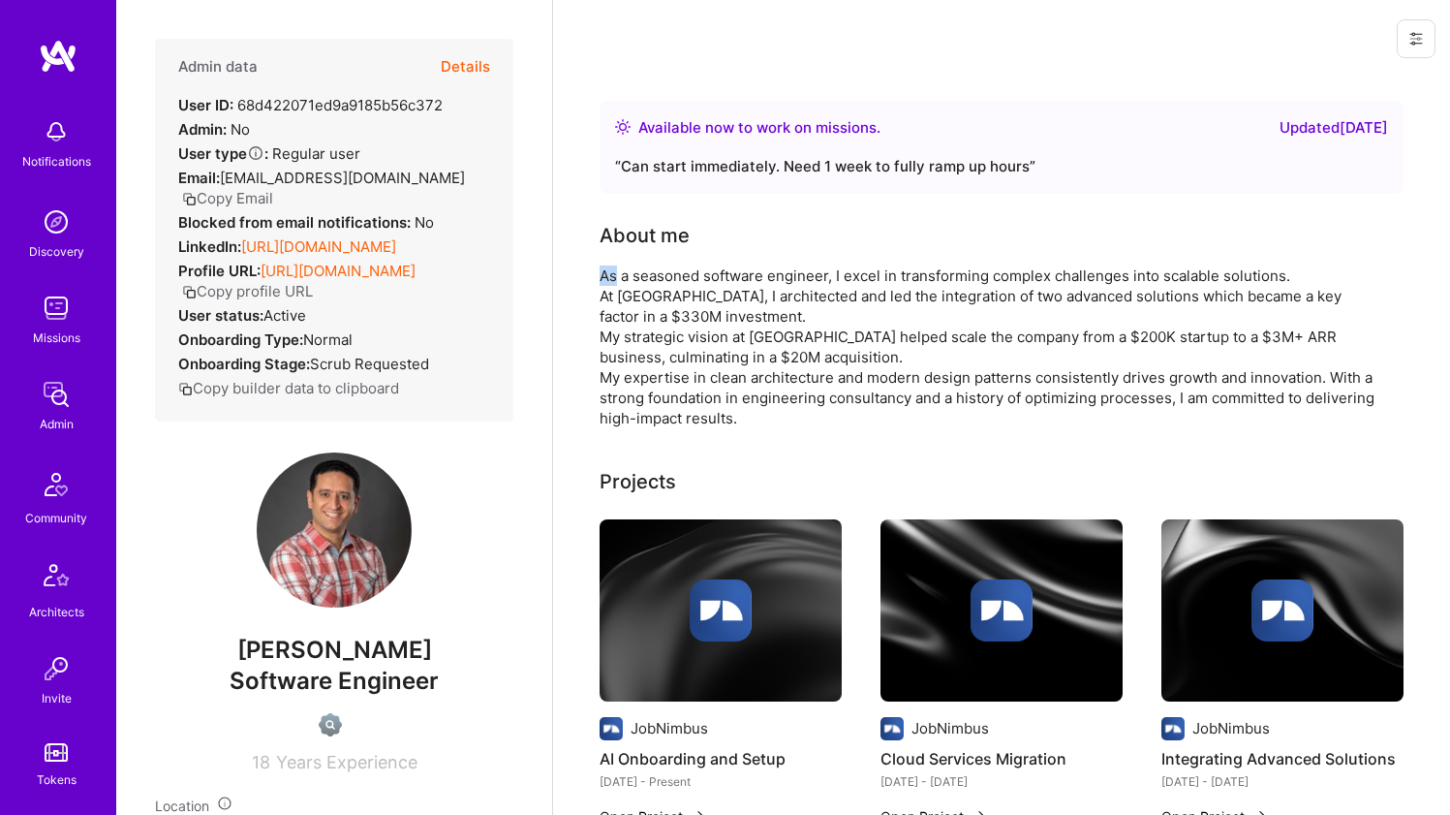
click at [635, 255] on div "About me As a seasoned software engineer, I excel in transforming complex chall…" at bounding box center [987, 324] width 775 height 207
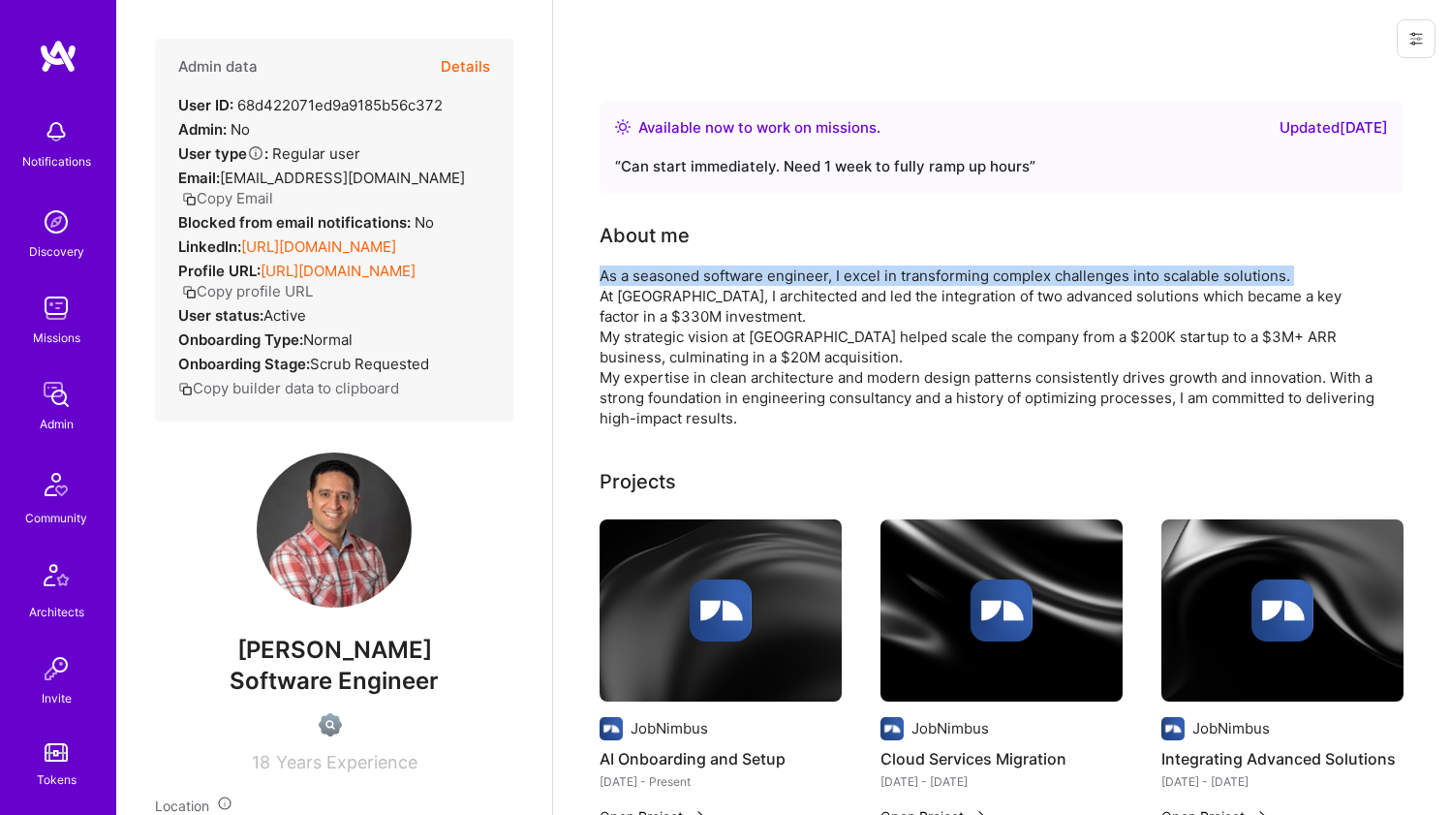
click at [635, 255] on div "About me As a seasoned software engineer, I excel in transforming complex chall…" at bounding box center [987, 324] width 775 height 207
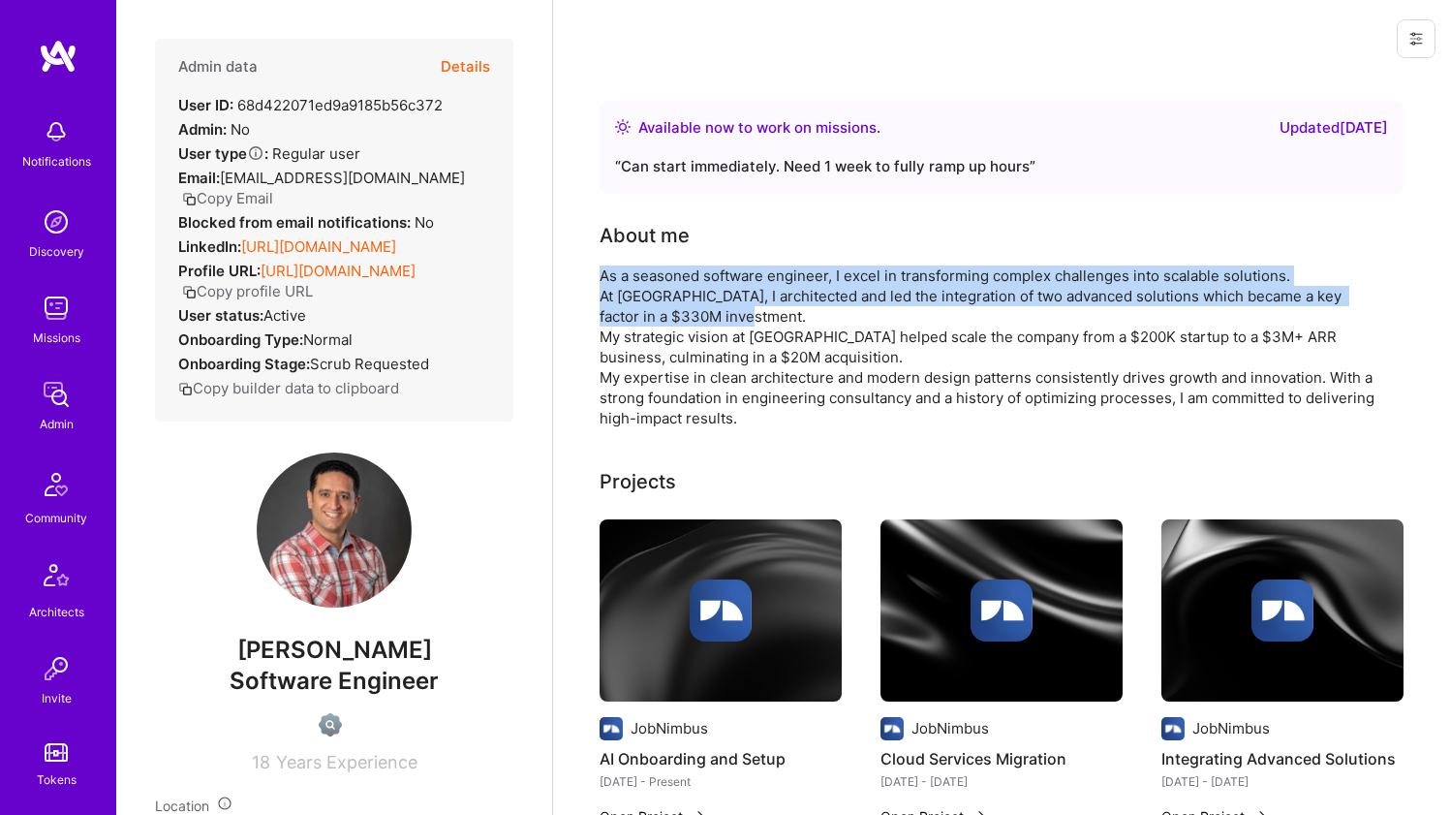
click at [610, 295] on div "About me As a seasoned software engineer, I excel in transforming complex chall…" at bounding box center [987, 324] width 775 height 207
click at [610, 295] on div "As a seasoned software engineer, I excel in transforming complex challenges int…" at bounding box center [987, 346] width 775 height 163
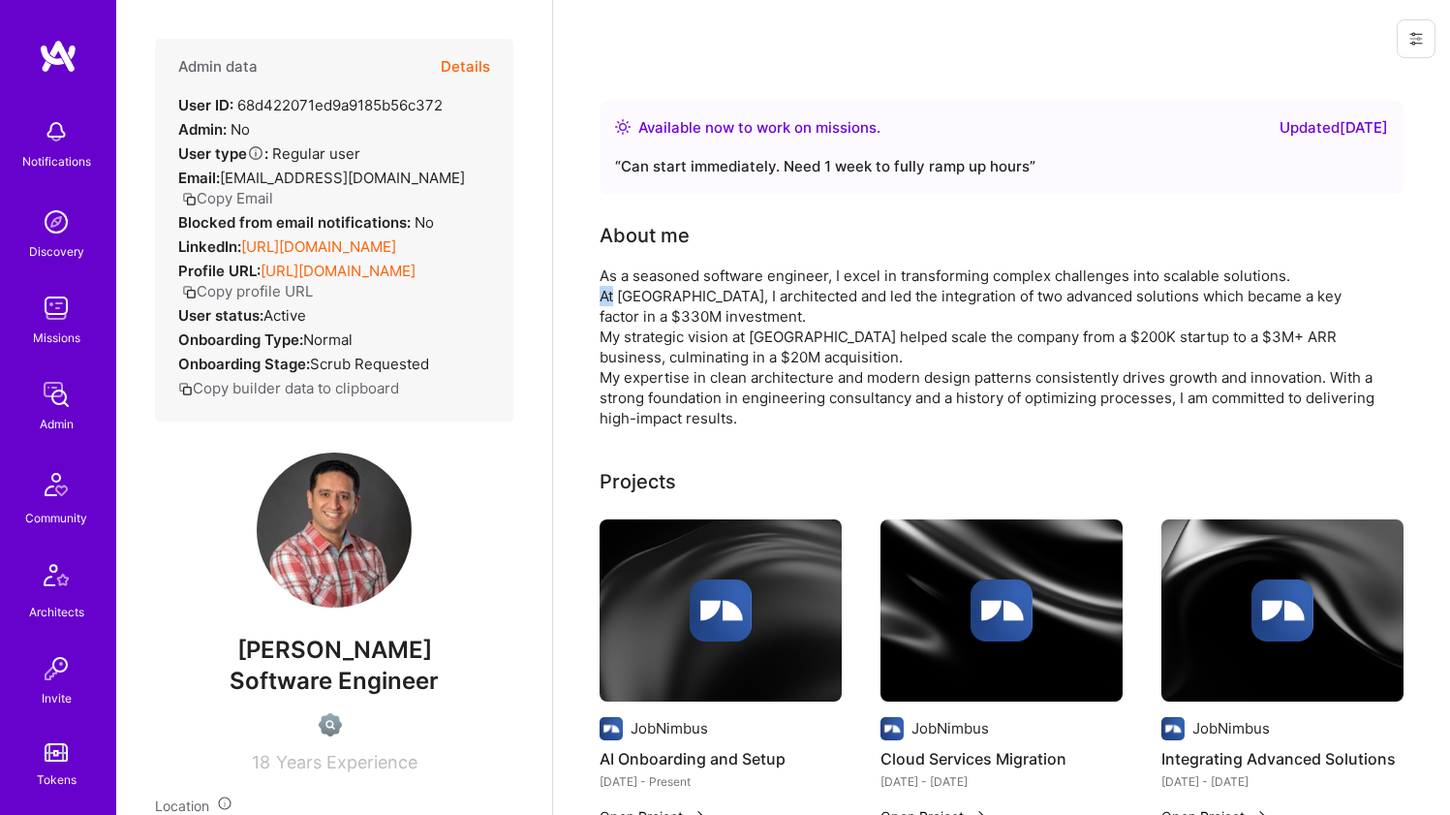
click at [610, 295] on div "As a seasoned software engineer, I excel in transforming complex challenges int…" at bounding box center [987, 346] width 775 height 163
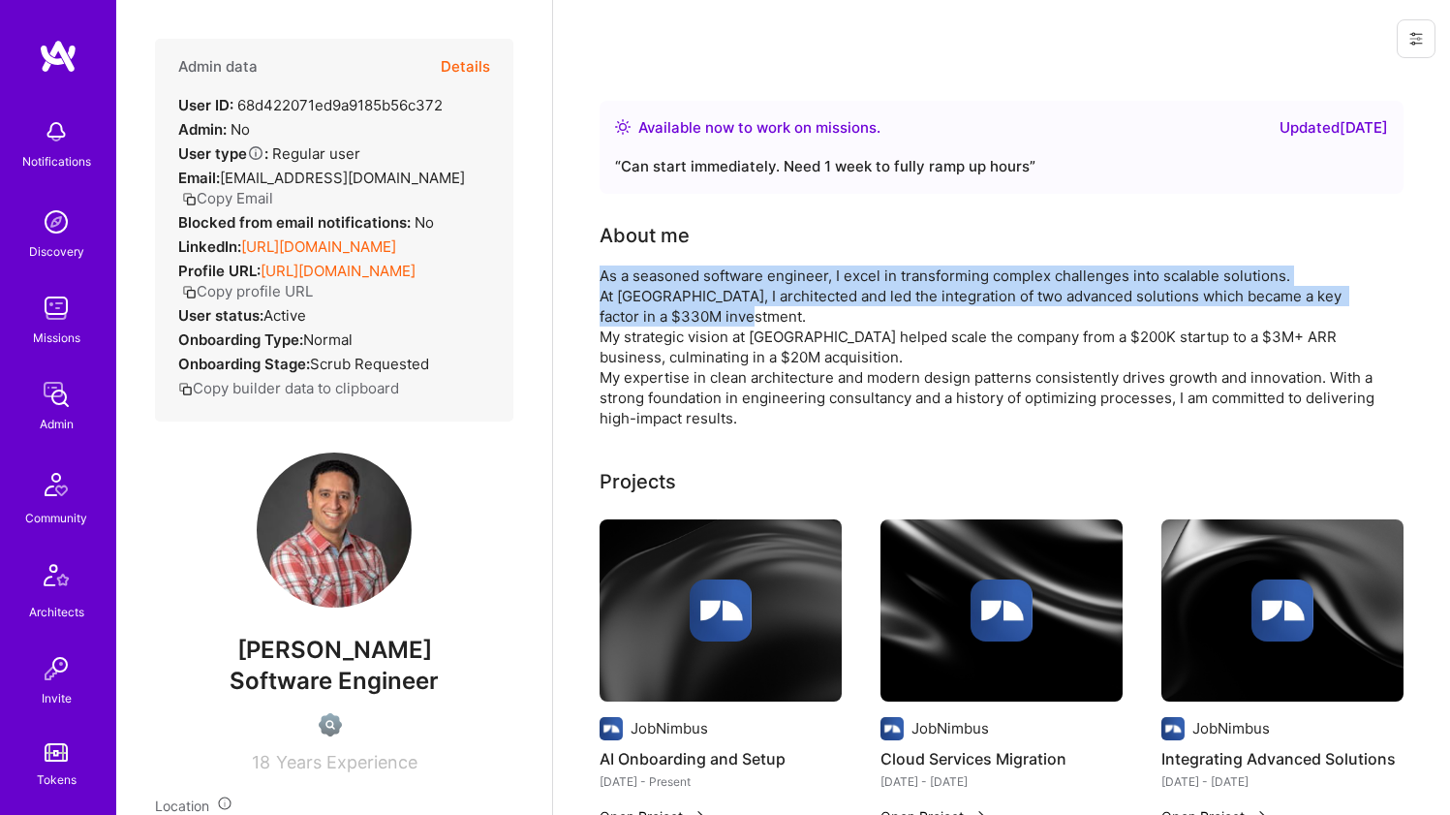
click at [613, 273] on div "As a seasoned software engineer, I excel in transforming complex challenges int…" at bounding box center [987, 346] width 775 height 163
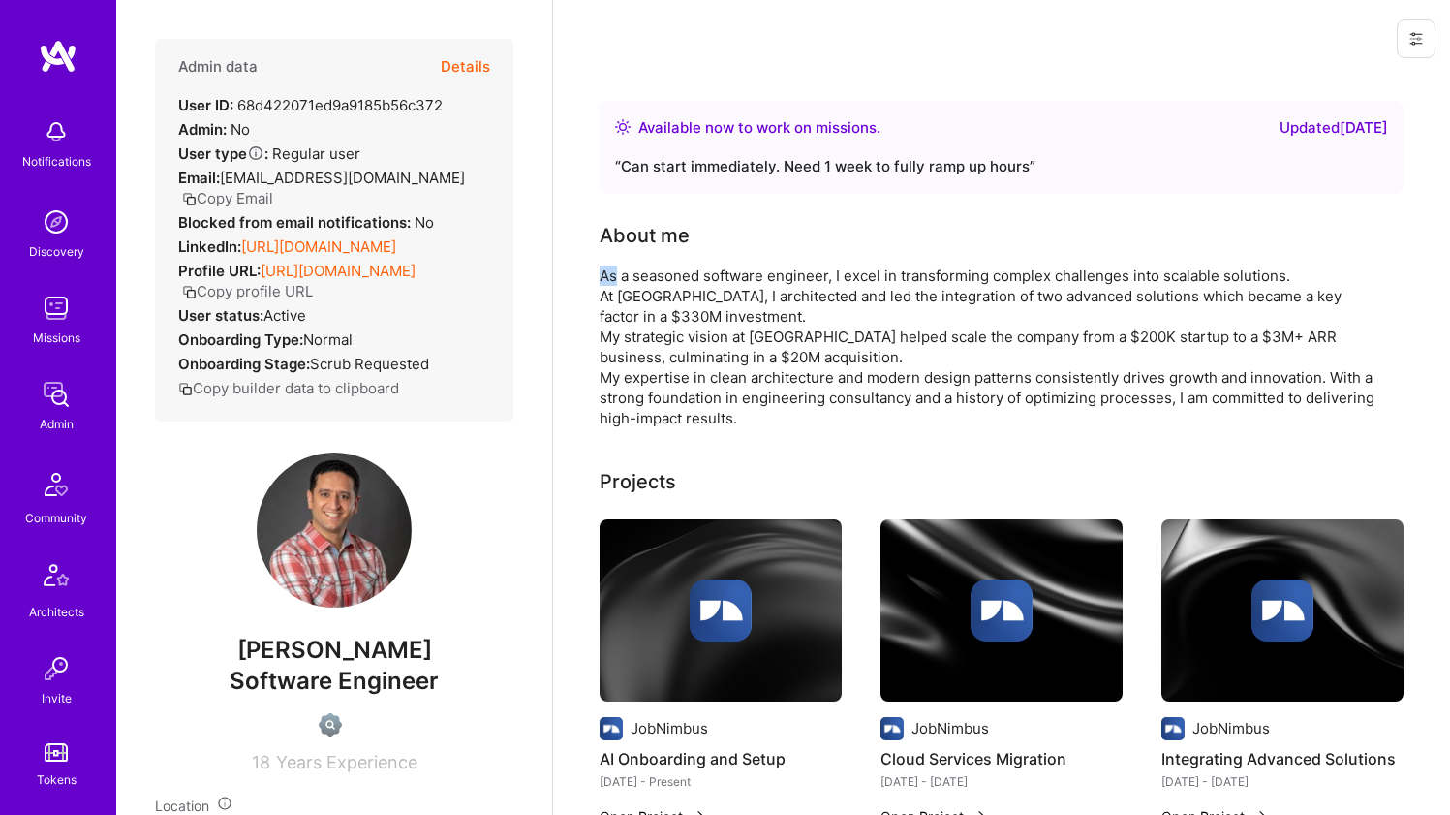
click at [613, 273] on div "As a seasoned software engineer, I excel in transforming complex challenges int…" at bounding box center [987, 346] width 775 height 163
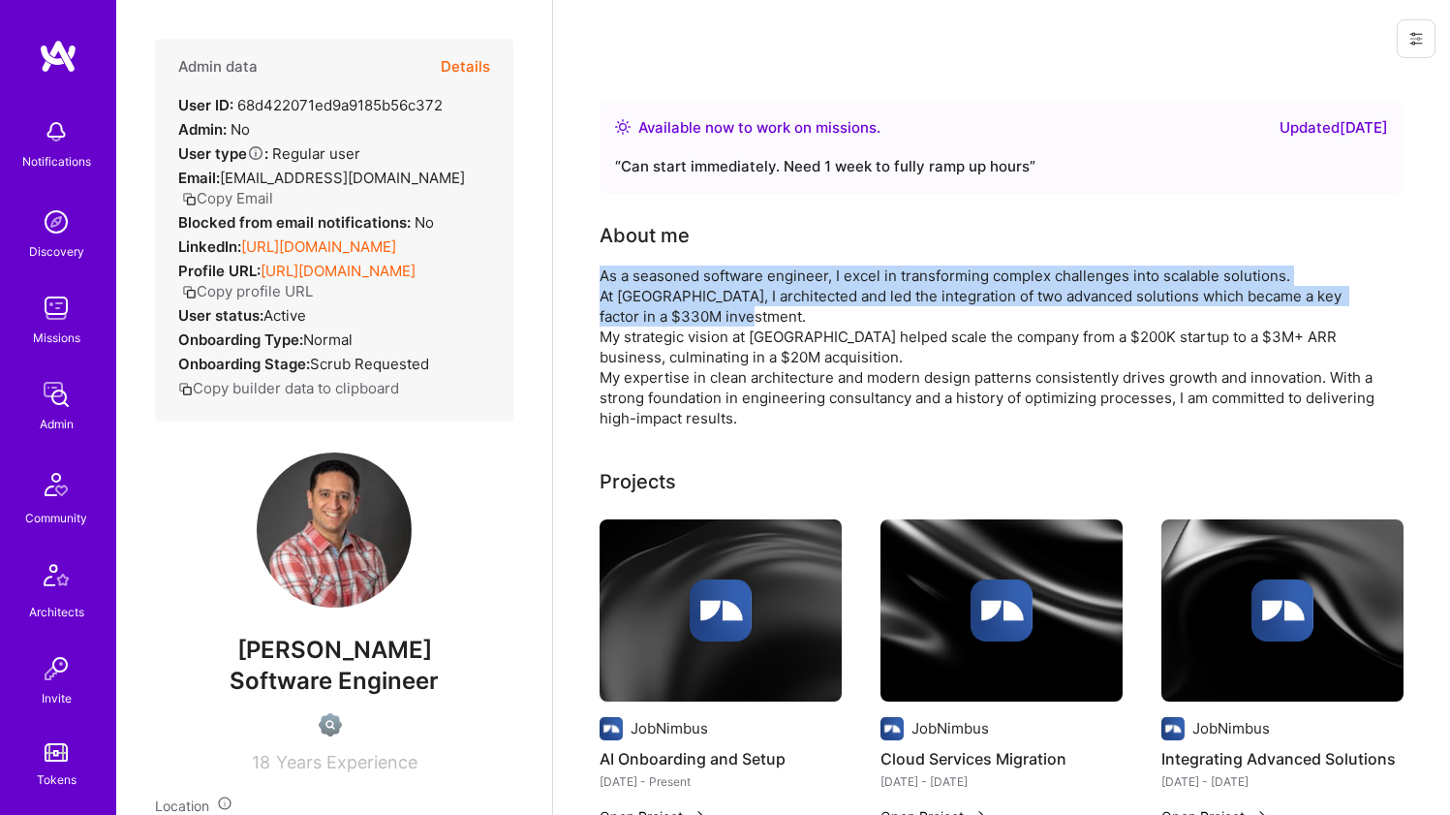
click at [604, 295] on div "As a seasoned software engineer, I excel in transforming complex challenges int…" at bounding box center [987, 346] width 775 height 163
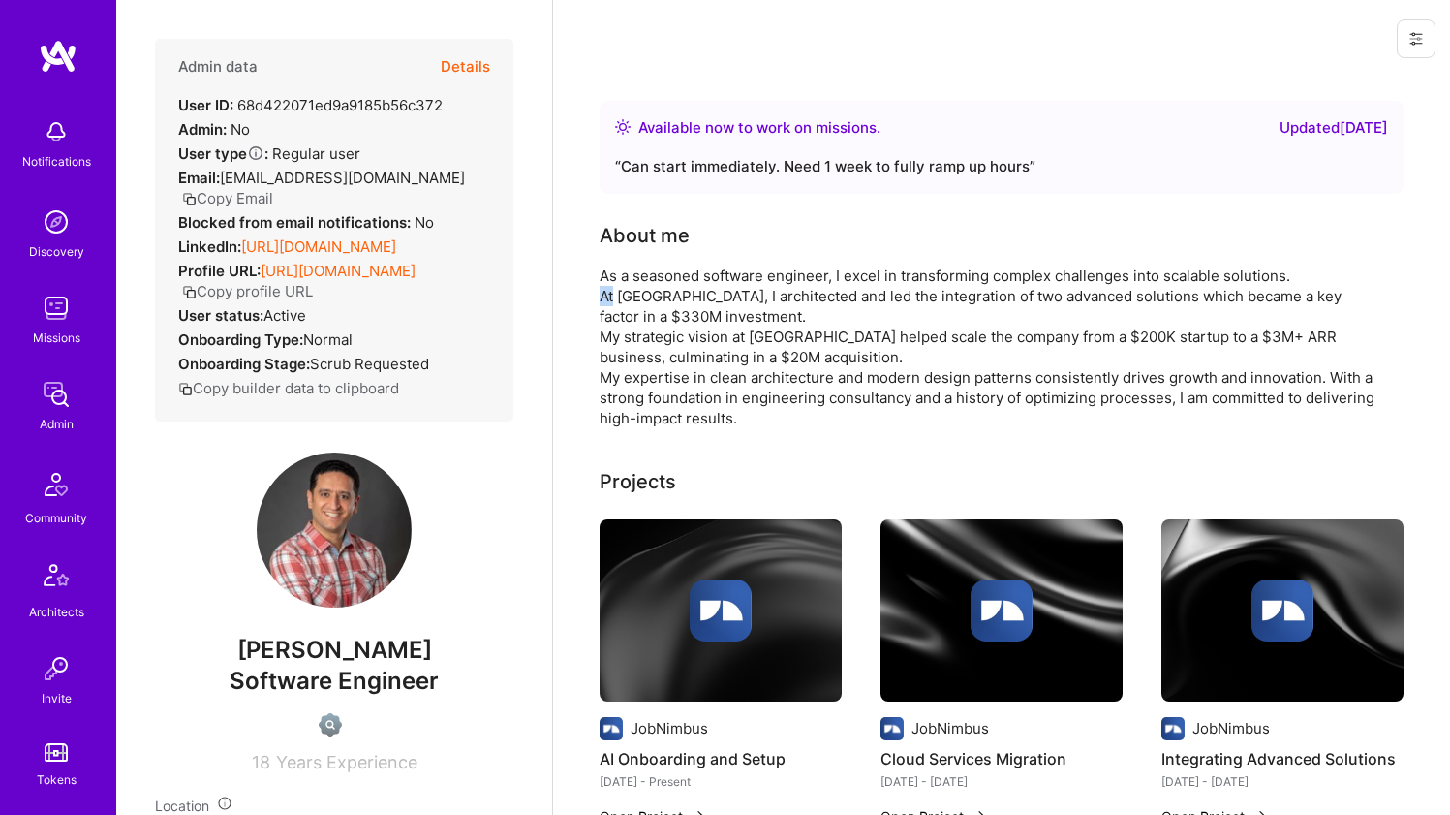
click at [604, 295] on div "As a seasoned software engineer, I excel in transforming complex challenges int…" at bounding box center [987, 346] width 775 height 163
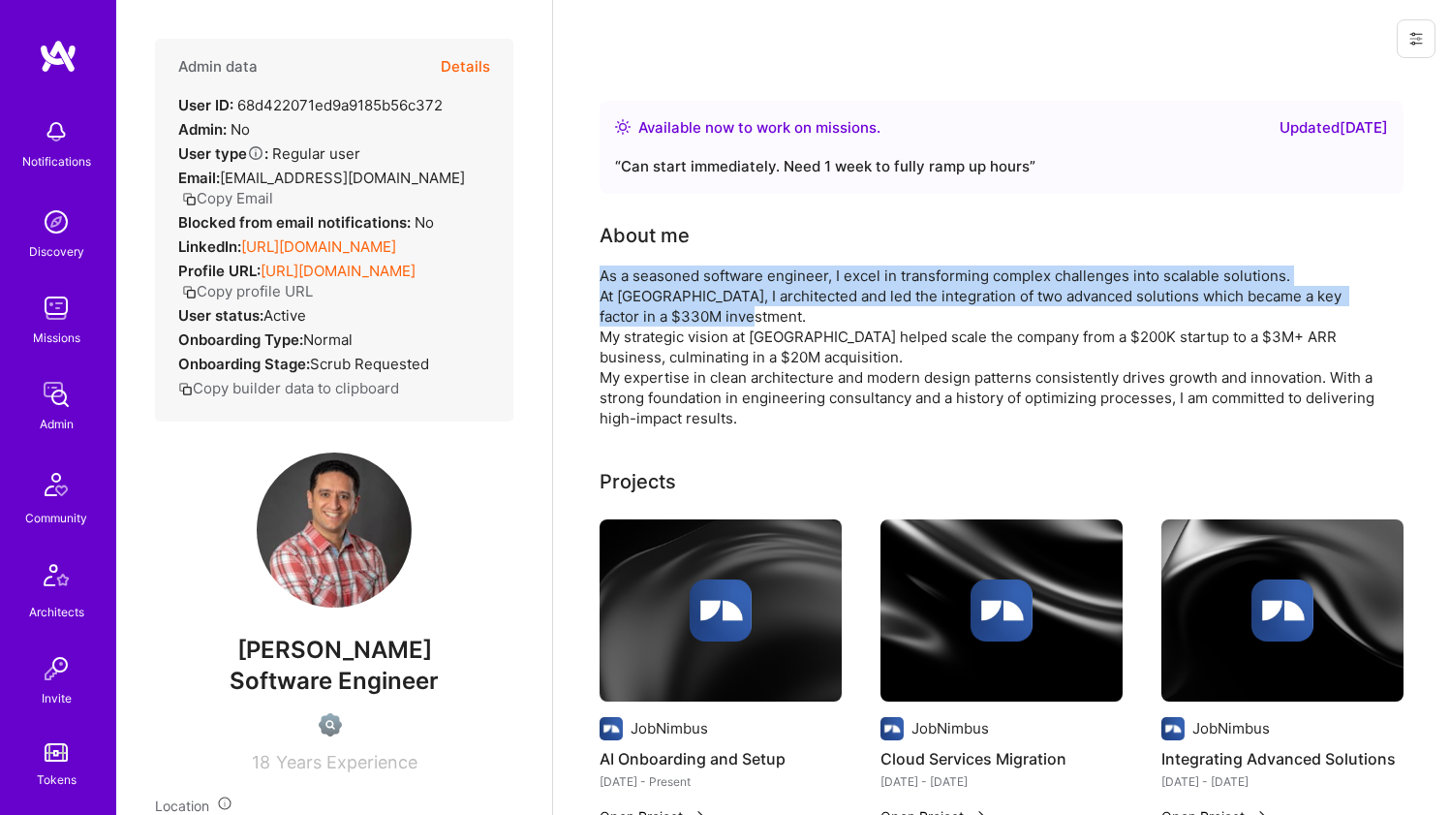
click at [607, 265] on div "As a seasoned software engineer, I excel in transforming complex challenges int…" at bounding box center [987, 346] width 775 height 163
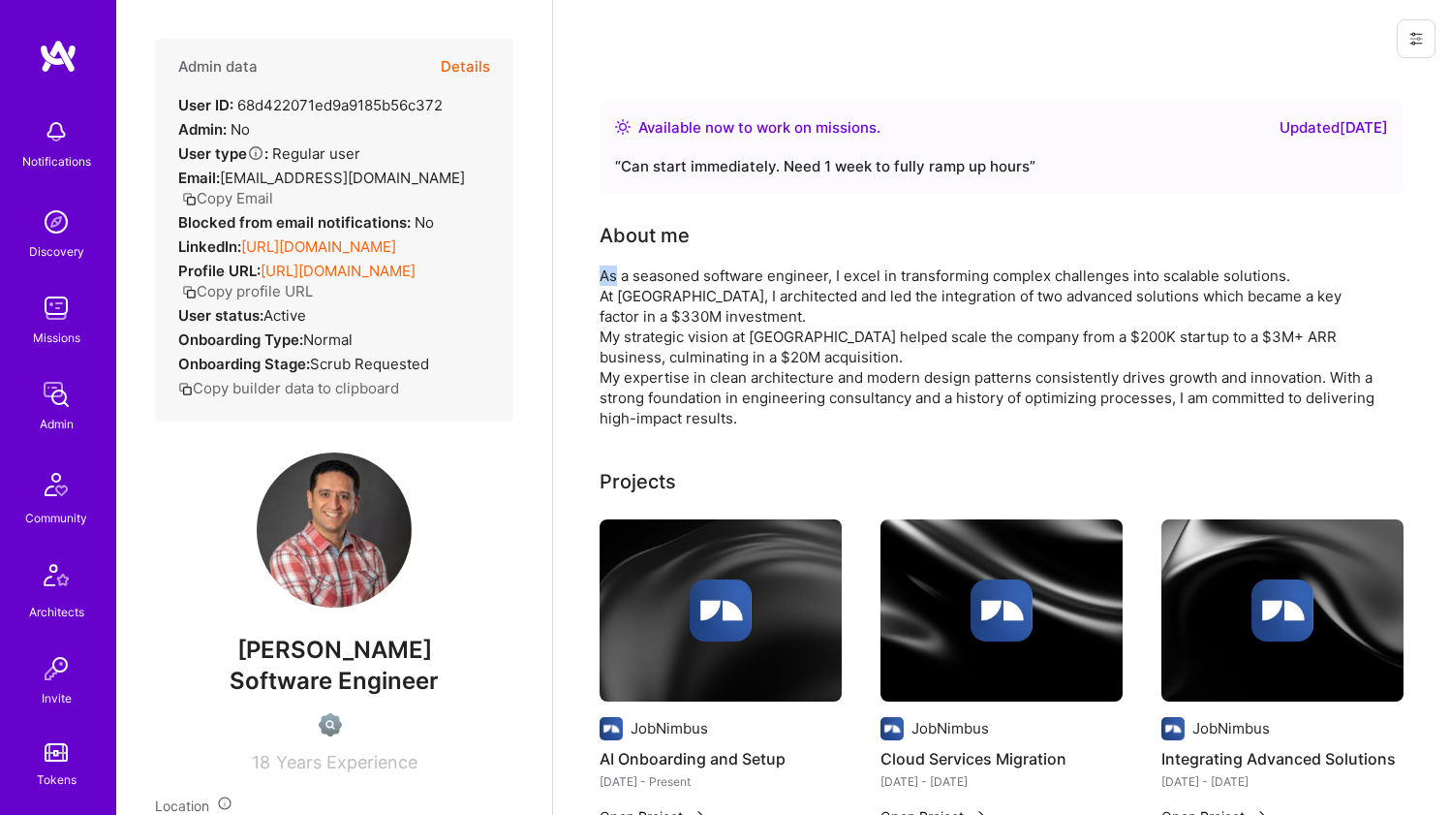
click at [607, 265] on div "As a seasoned software engineer, I excel in transforming complex challenges int…" at bounding box center [987, 346] width 775 height 163
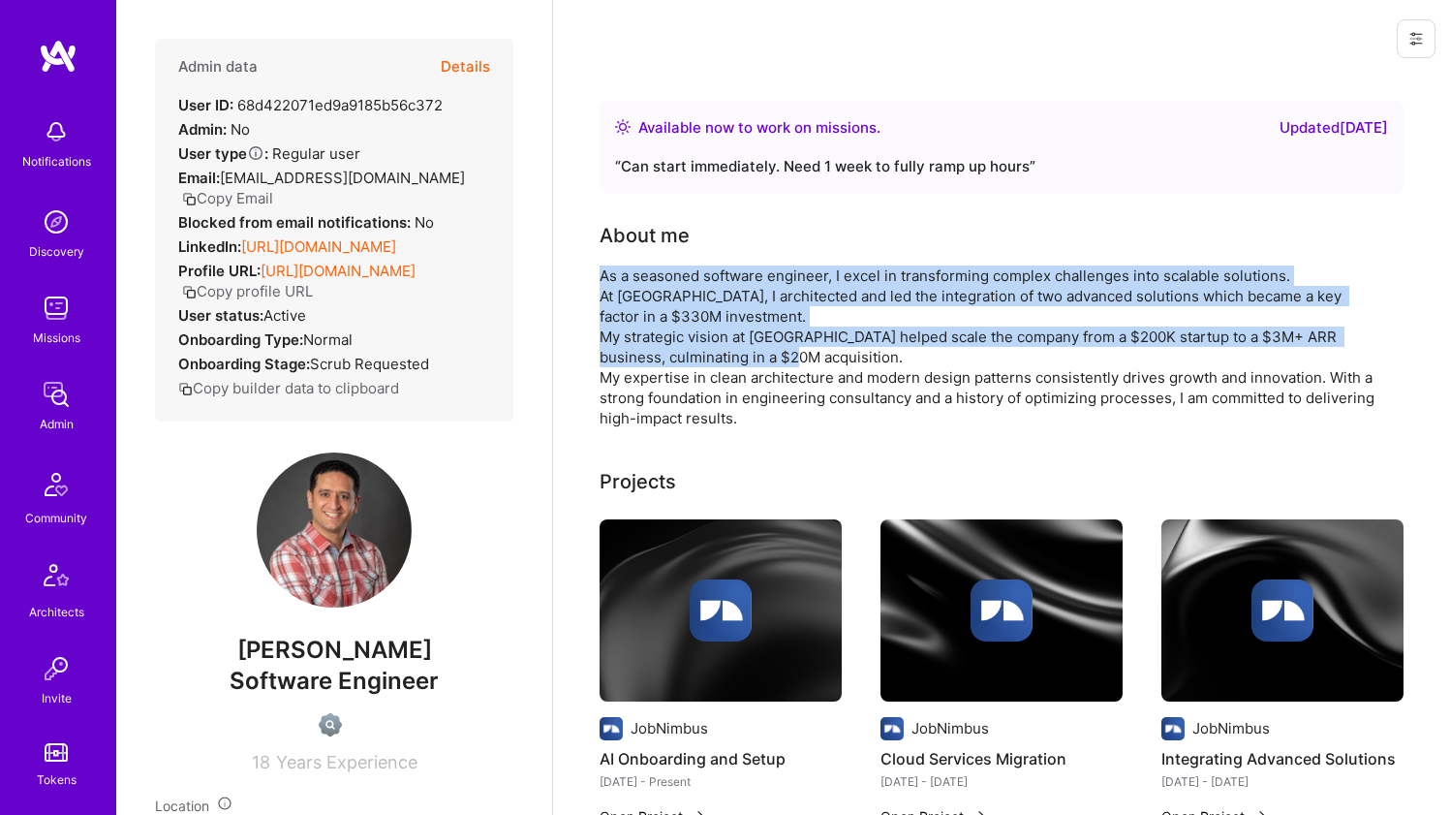
click at [600, 341] on div "As a seasoned software engineer, I excel in transforming complex challenges int…" at bounding box center [987, 346] width 775 height 163
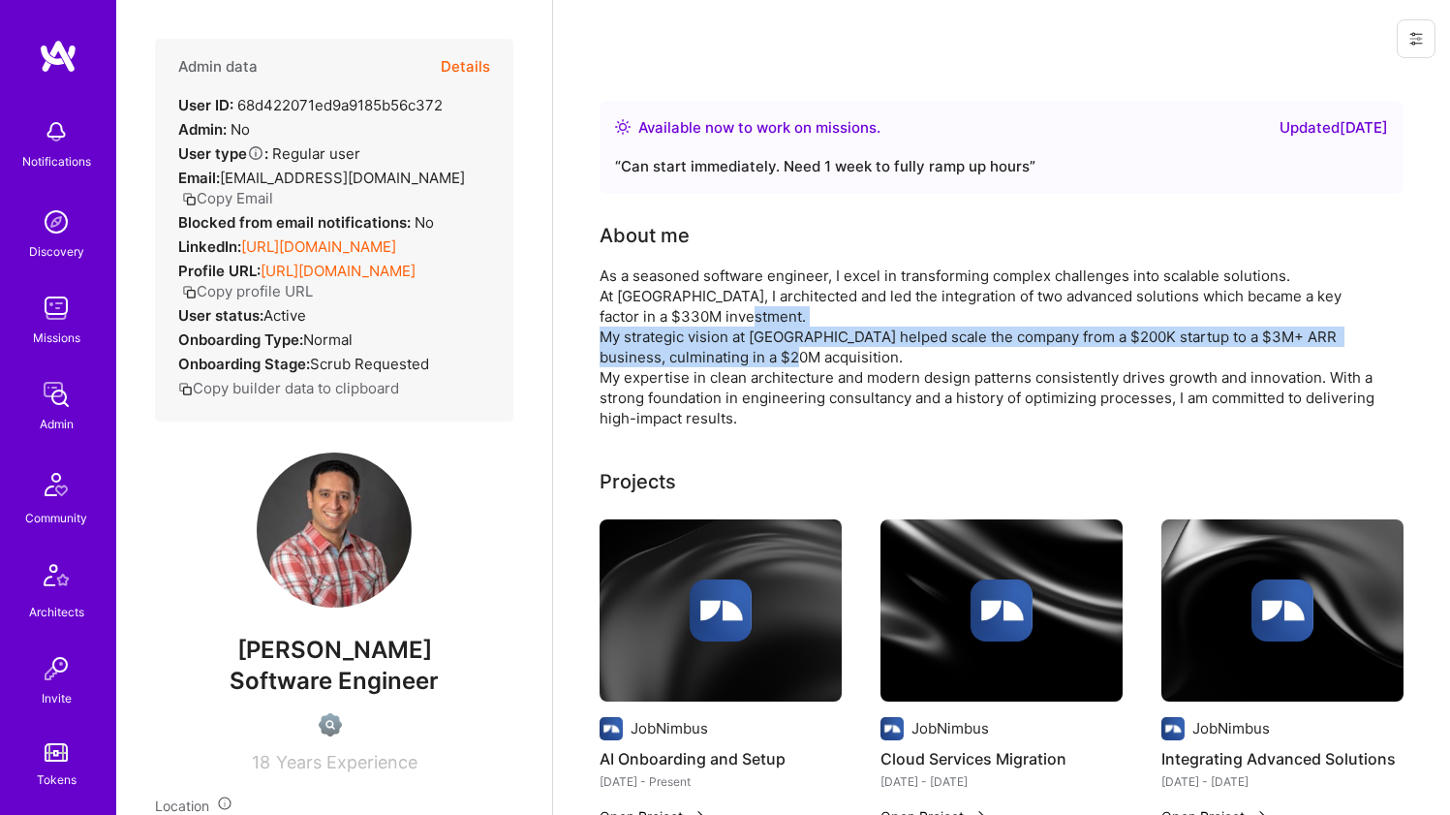
click at [600, 341] on div "As a seasoned software engineer, I excel in transforming complex challenges int…" at bounding box center [987, 346] width 775 height 163
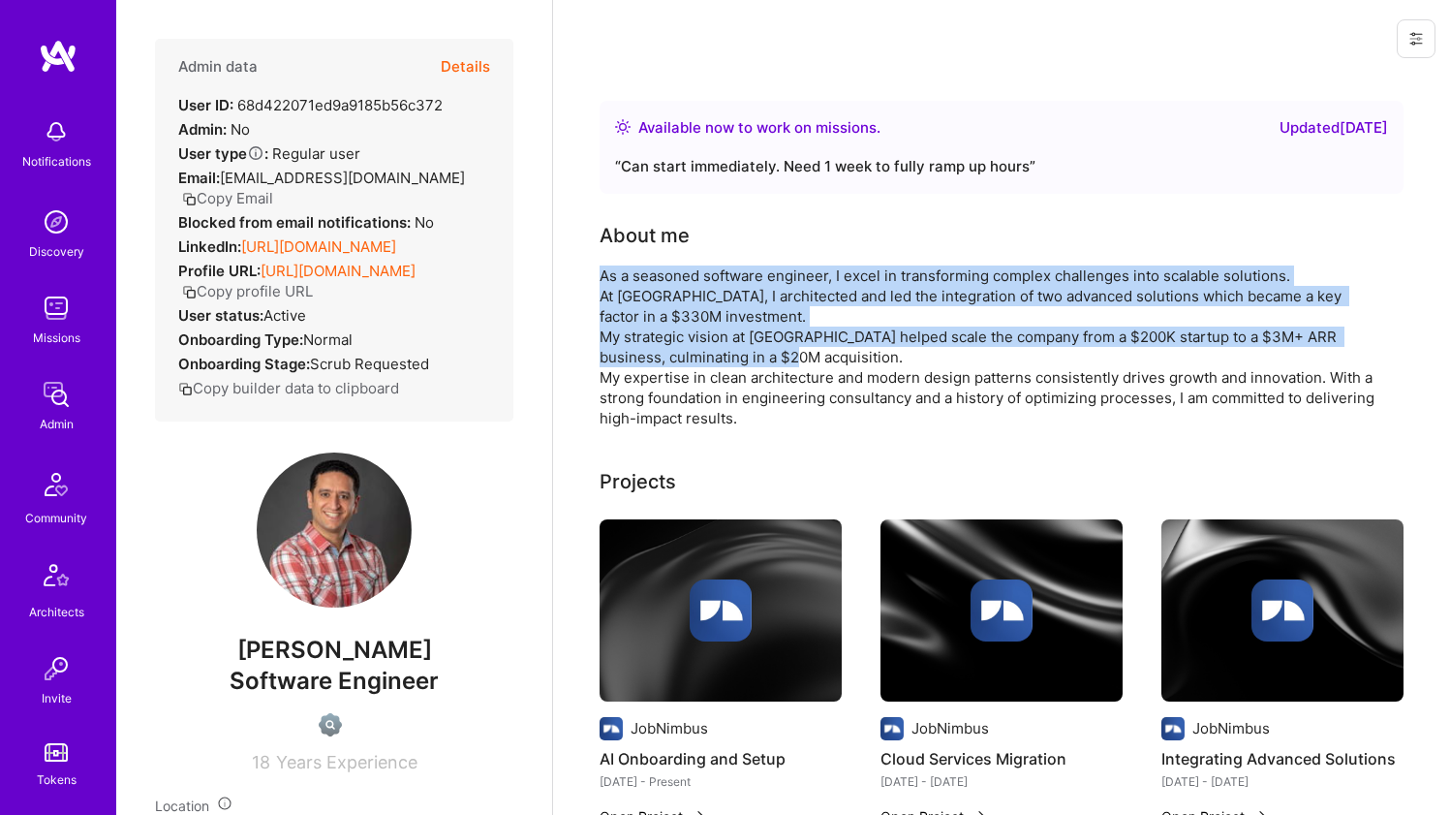
drag, startPoint x: 600, startPoint y: 341, endPoint x: 612, endPoint y: 273, distance: 69.0
click at [612, 273] on div "As a seasoned software engineer, I excel in transforming complex challenges int…" at bounding box center [987, 346] width 775 height 163
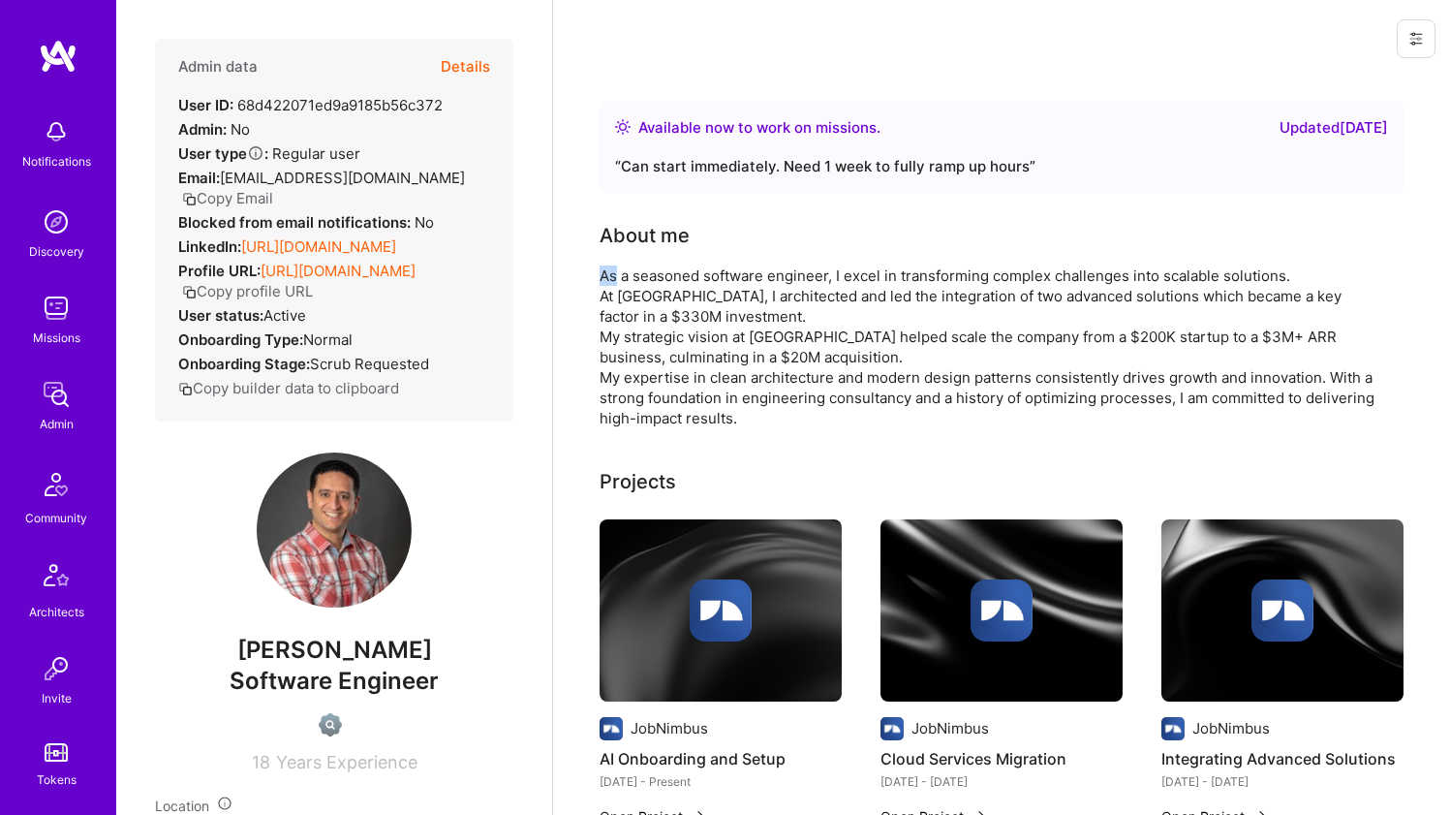
click at [612, 273] on div "As a seasoned software engineer, I excel in transforming complex challenges int…" at bounding box center [987, 346] width 775 height 163
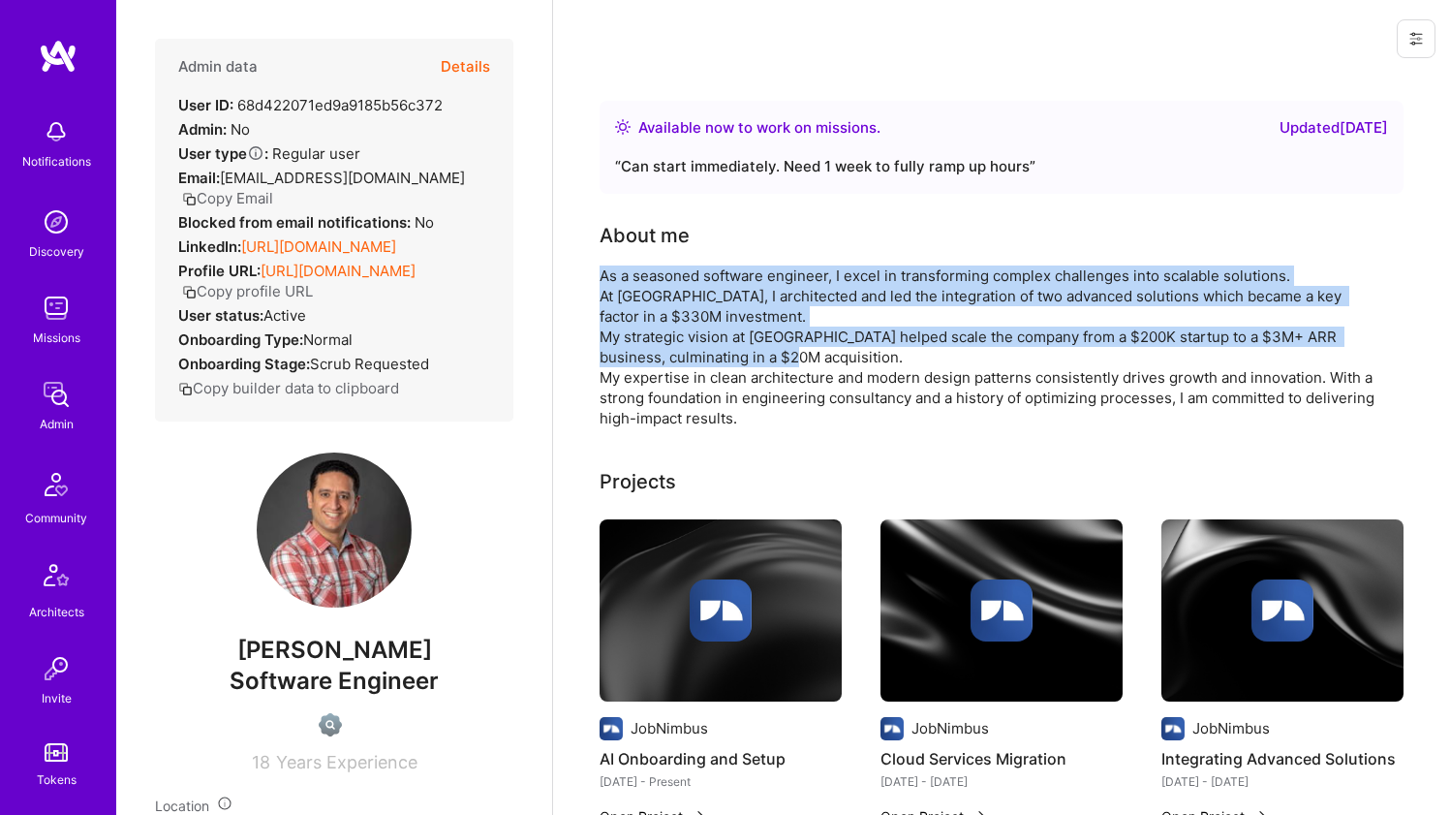
drag, startPoint x: 612, startPoint y: 273, endPoint x: 586, endPoint y: 338, distance: 70.0
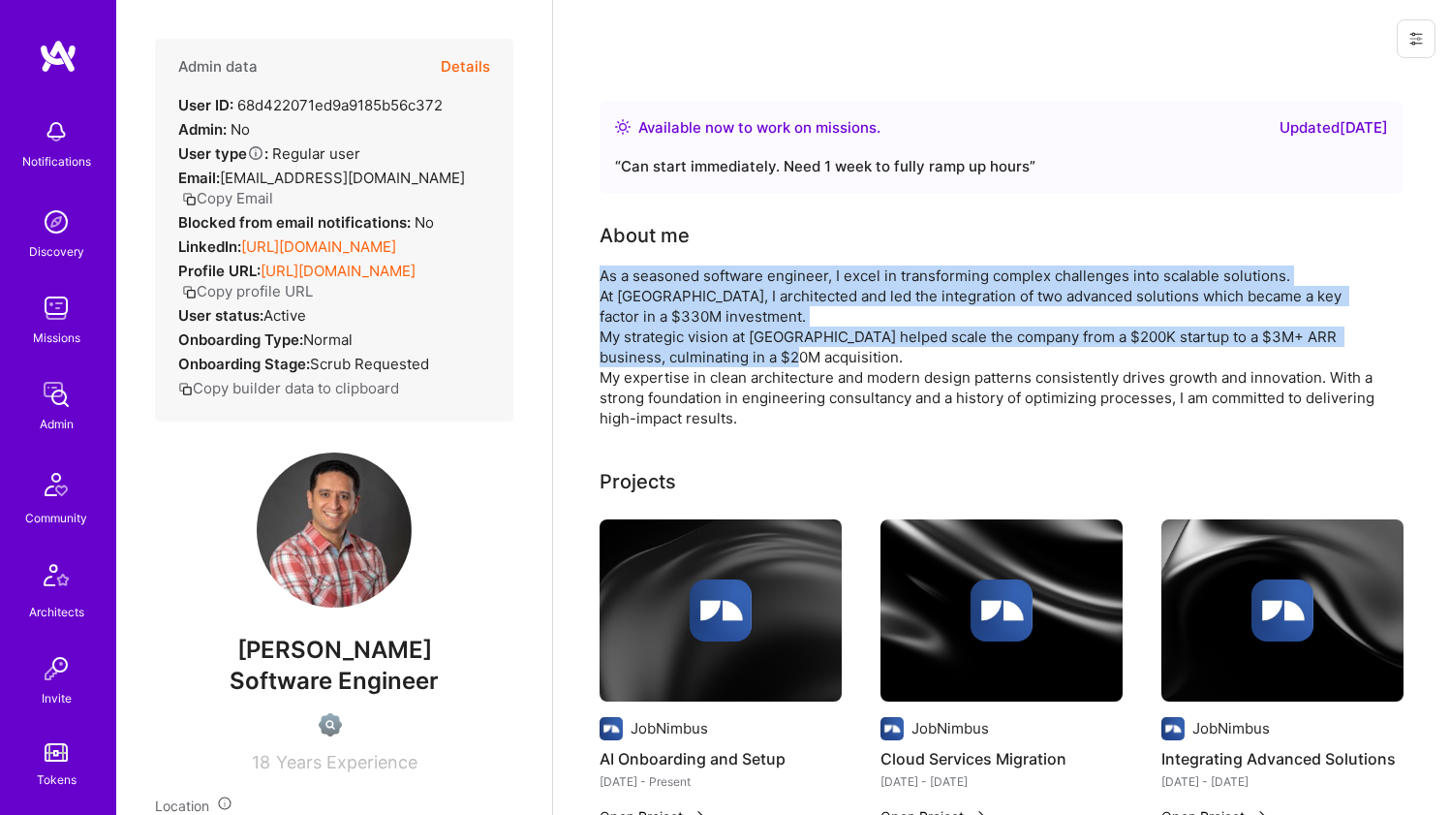
drag, startPoint x: 586, startPoint y: 338, endPoint x: 588, endPoint y: 271, distance: 66.9
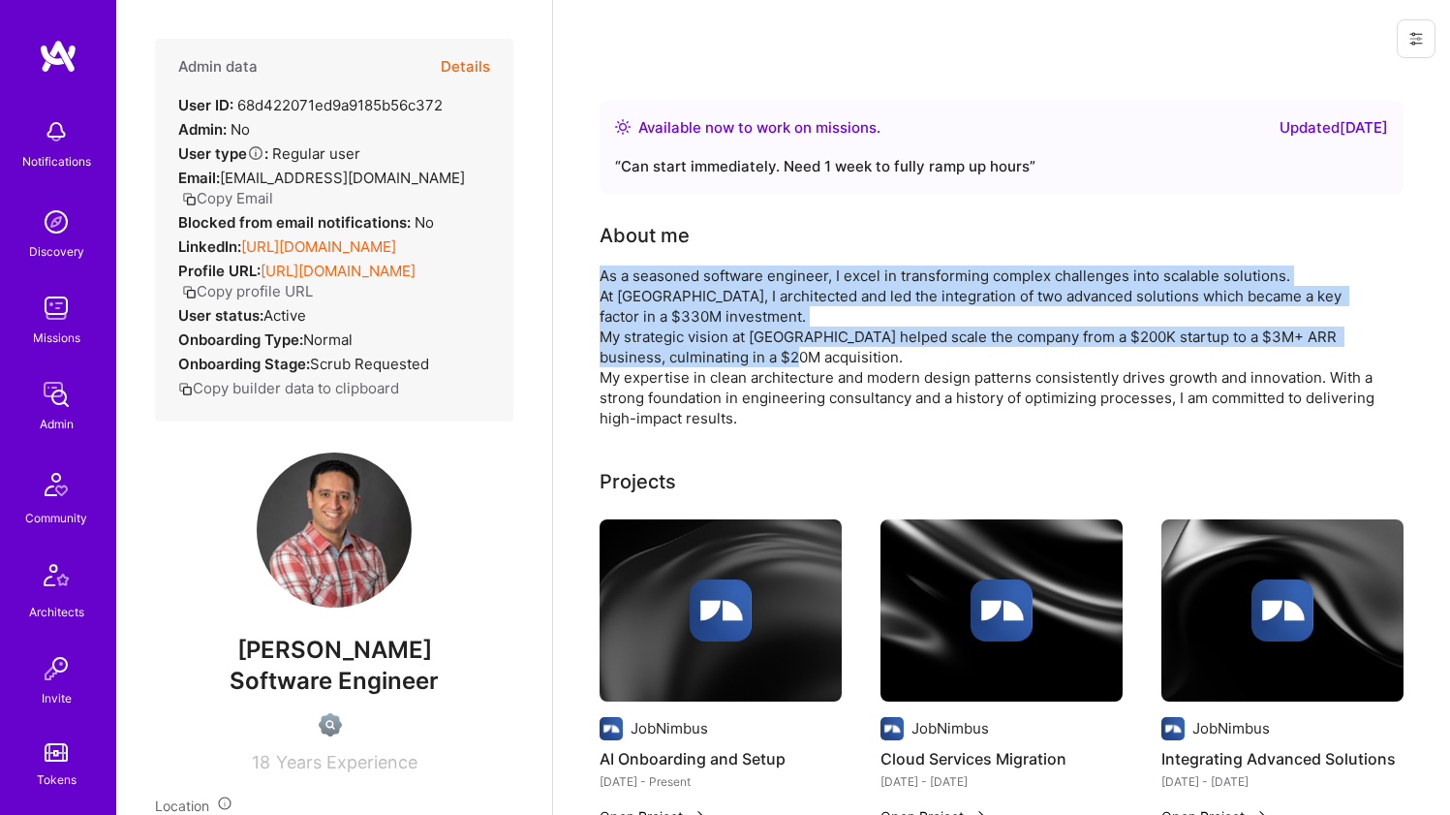
drag, startPoint x: 588, startPoint y: 271, endPoint x: 596, endPoint y: 328, distance: 57.7
click at [608, 305] on div "As a seasoned software engineer, I excel in transforming complex challenges int…" at bounding box center [987, 346] width 775 height 163
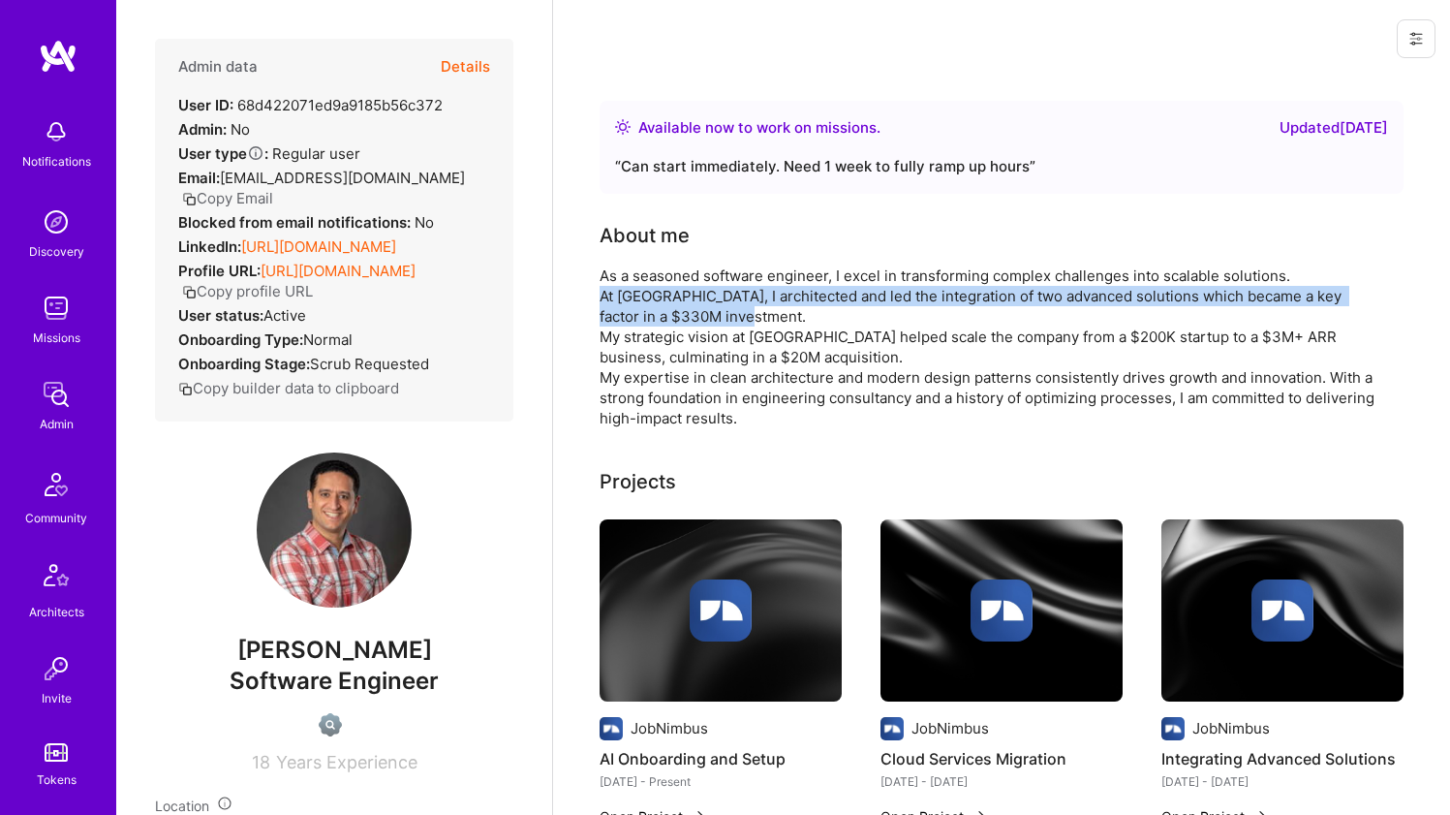
click at [608, 305] on div "As a seasoned software engineer, I excel in transforming complex challenges int…" at bounding box center [987, 346] width 775 height 163
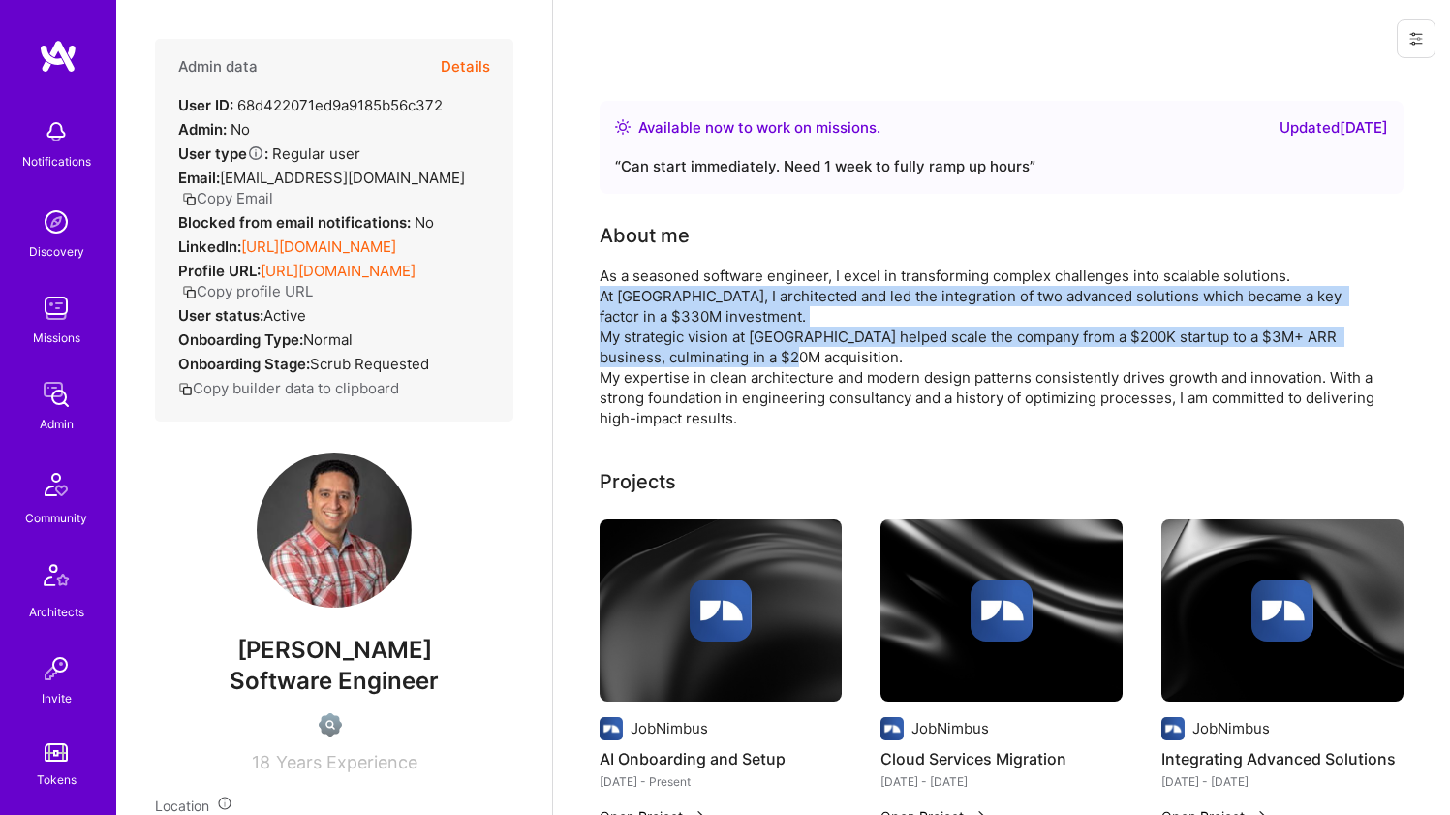
drag, startPoint x: 608, startPoint y: 305, endPoint x: 597, endPoint y: 330, distance: 27.7
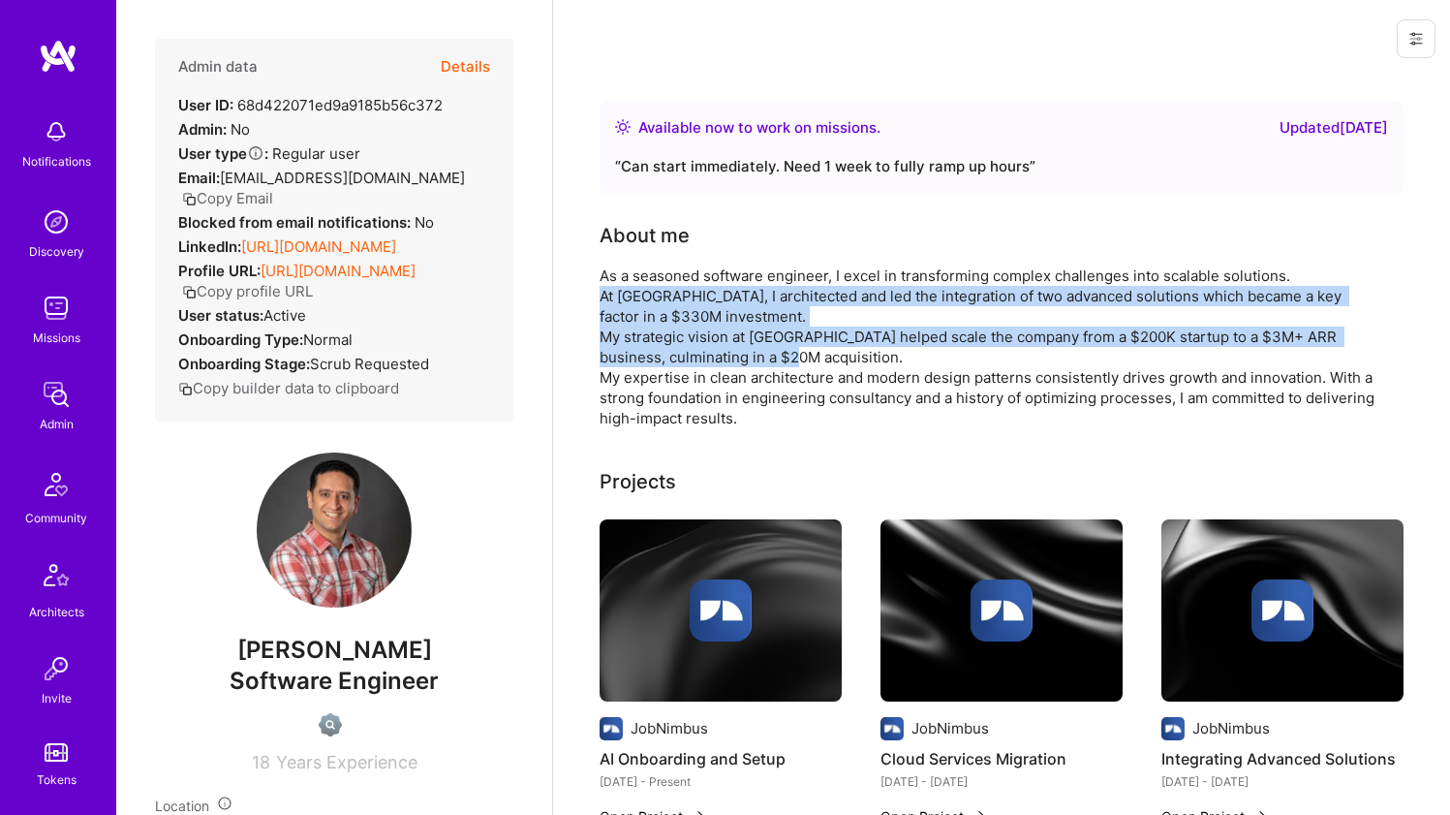
drag, startPoint x: 597, startPoint y: 329, endPoint x: 599, endPoint y: 313, distance: 16.6
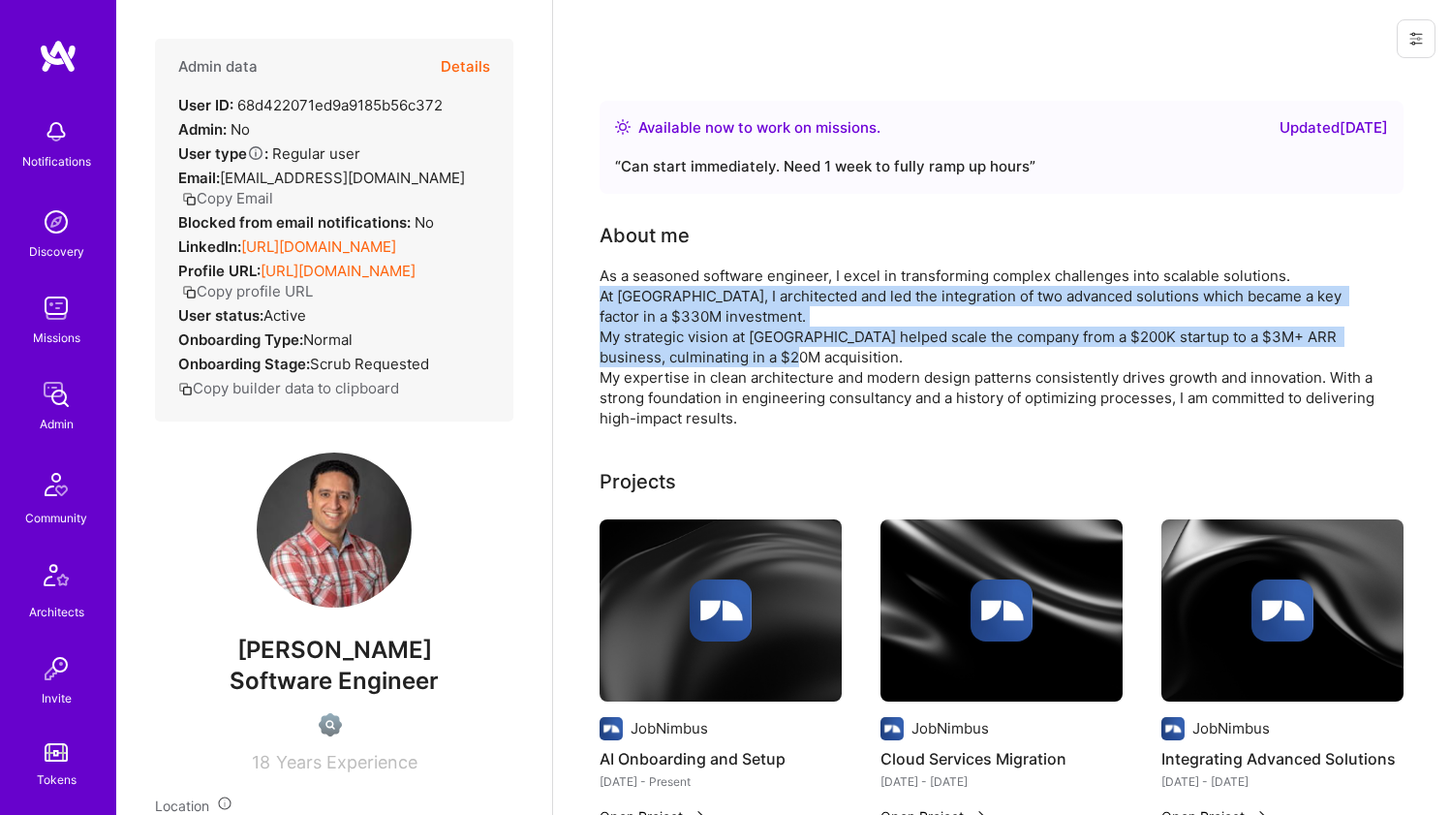
drag, startPoint x: 599, startPoint y: 313, endPoint x: 584, endPoint y: 352, distance: 41.4
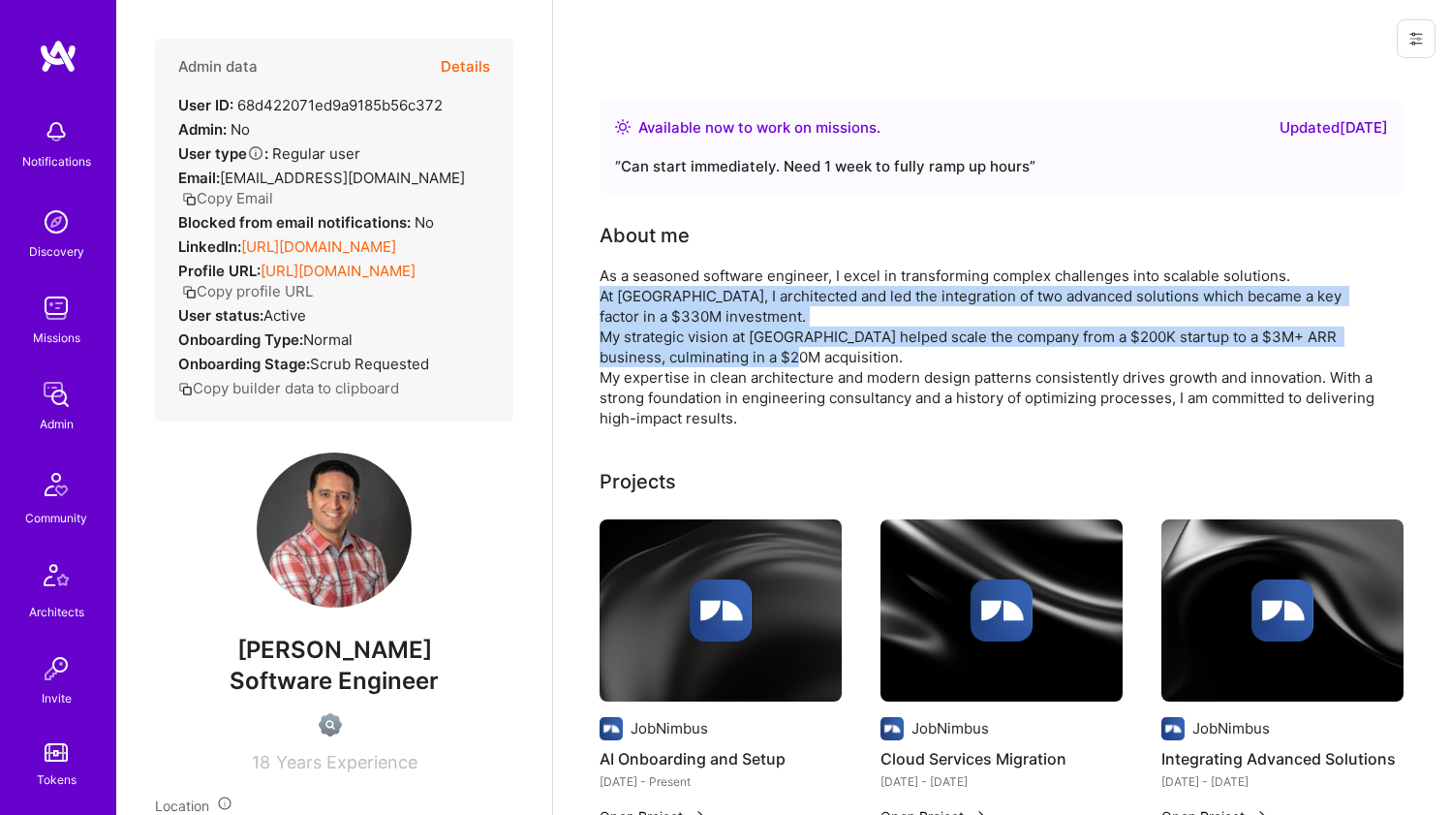
drag, startPoint x: 584, startPoint y: 351, endPoint x: 586, endPoint y: 316, distance: 34.9
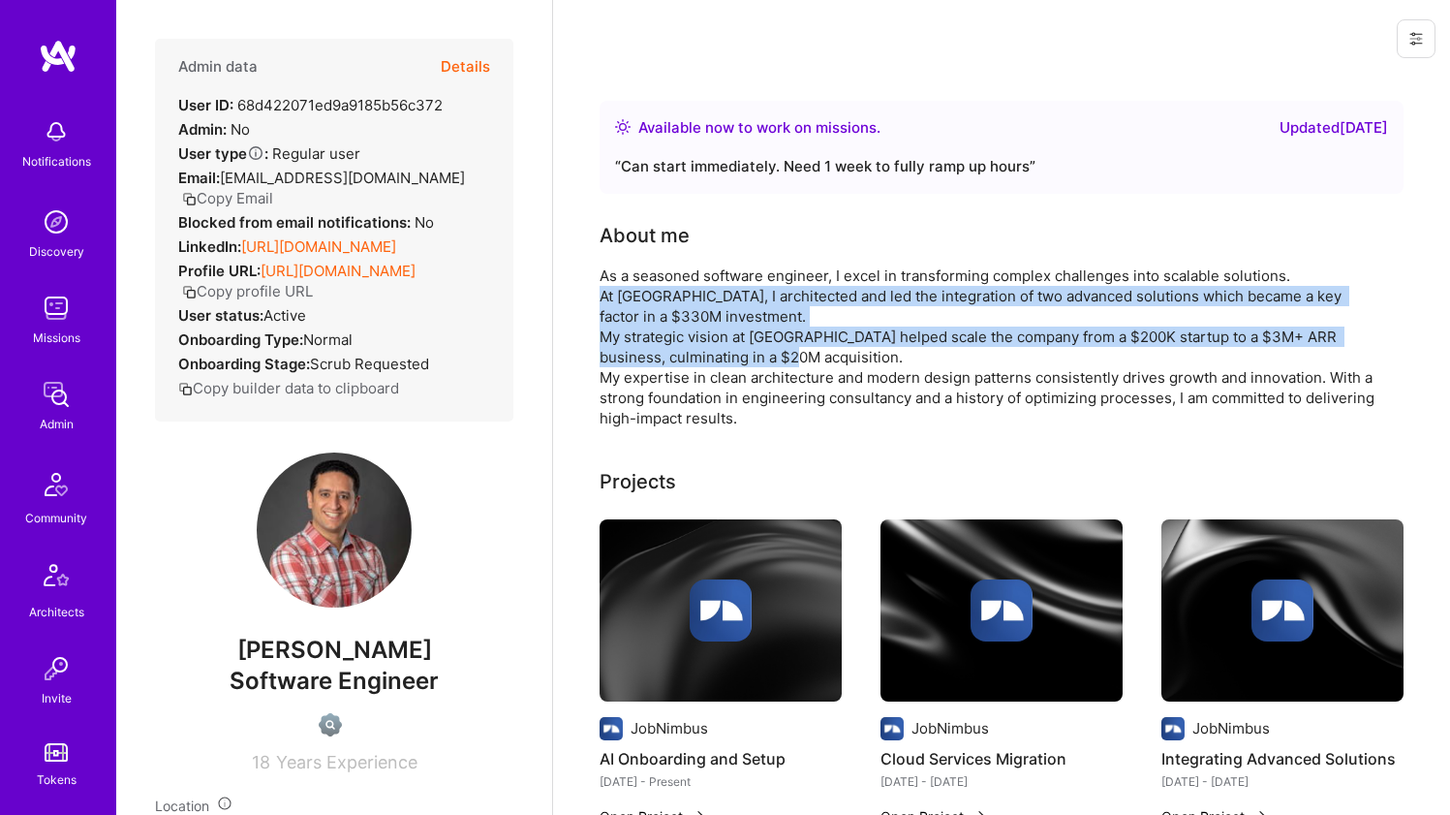
drag, startPoint x: 586, startPoint y: 316, endPoint x: 570, endPoint y: 354, distance: 41.2
click at [683, 337] on div "As a seasoned software engineer, I excel in transforming complex challenges int…" at bounding box center [987, 346] width 775 height 163
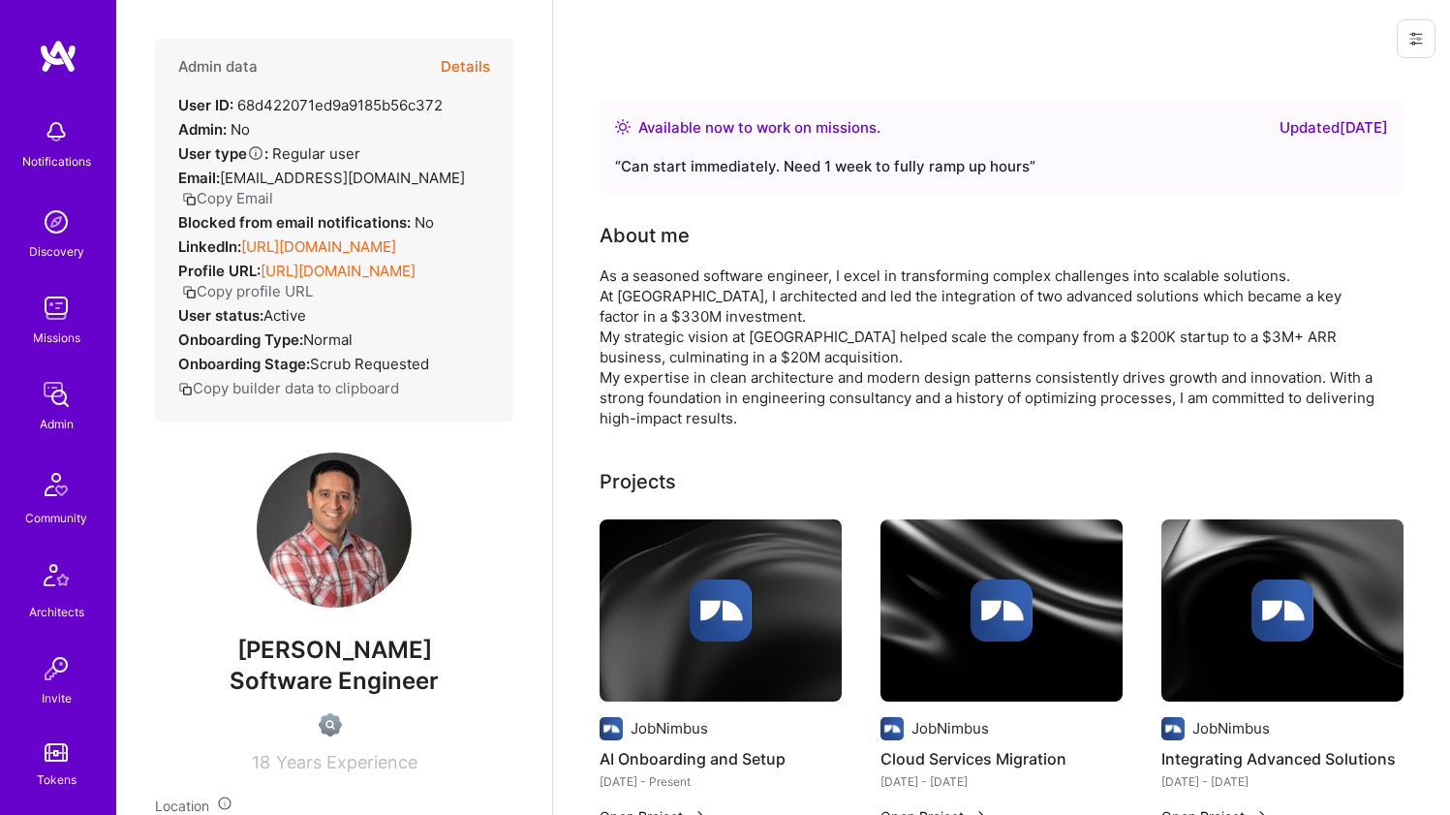
click at [683, 337] on div "As a seasoned software engineer, I excel in transforming complex challenges int…" at bounding box center [987, 346] width 775 height 163
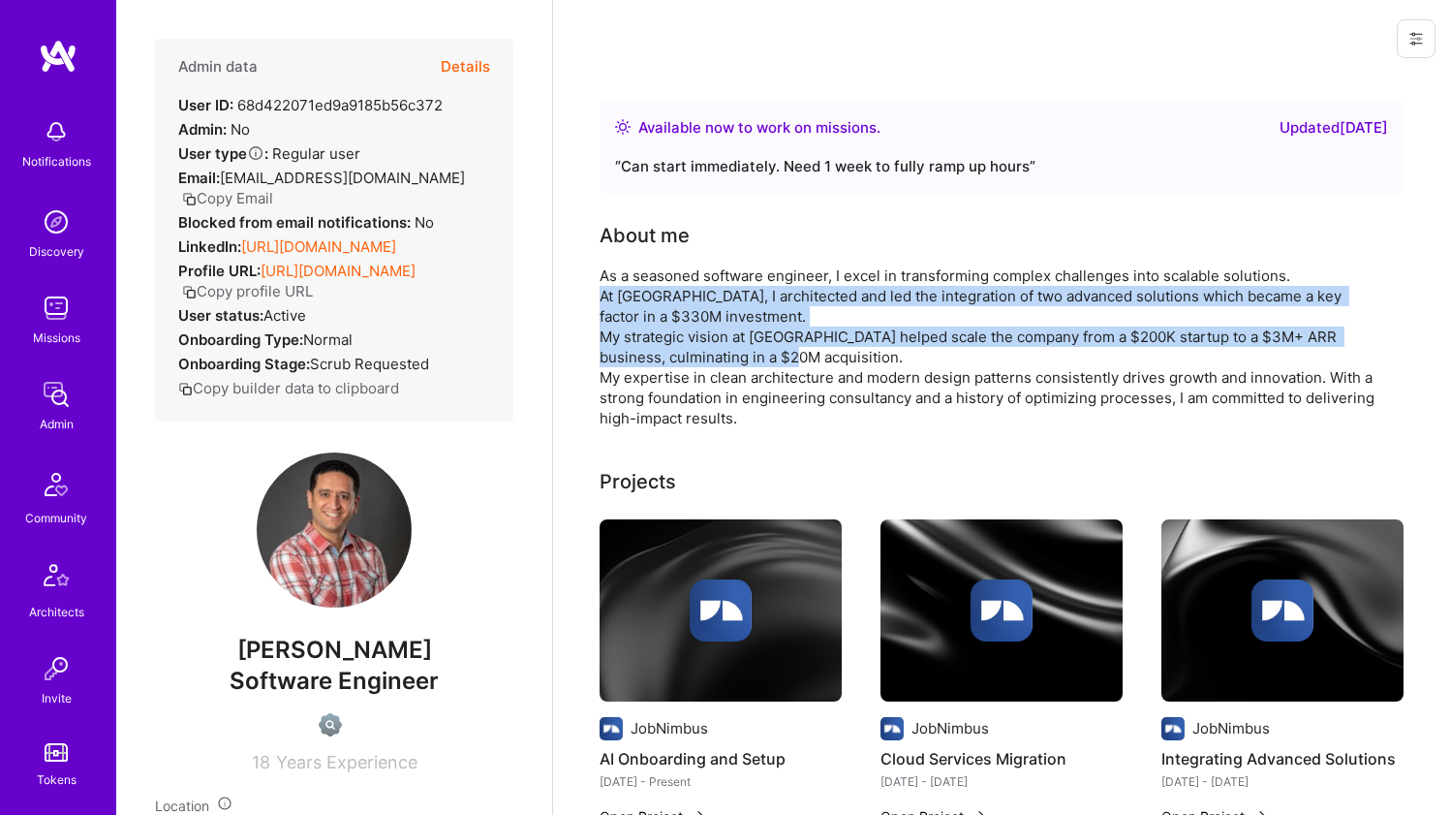
drag, startPoint x: 683, startPoint y: 337, endPoint x: 697, endPoint y: 305, distance: 35.1
click at [697, 305] on div "As a seasoned software engineer, I excel in transforming complex challenges int…" at bounding box center [987, 346] width 775 height 163
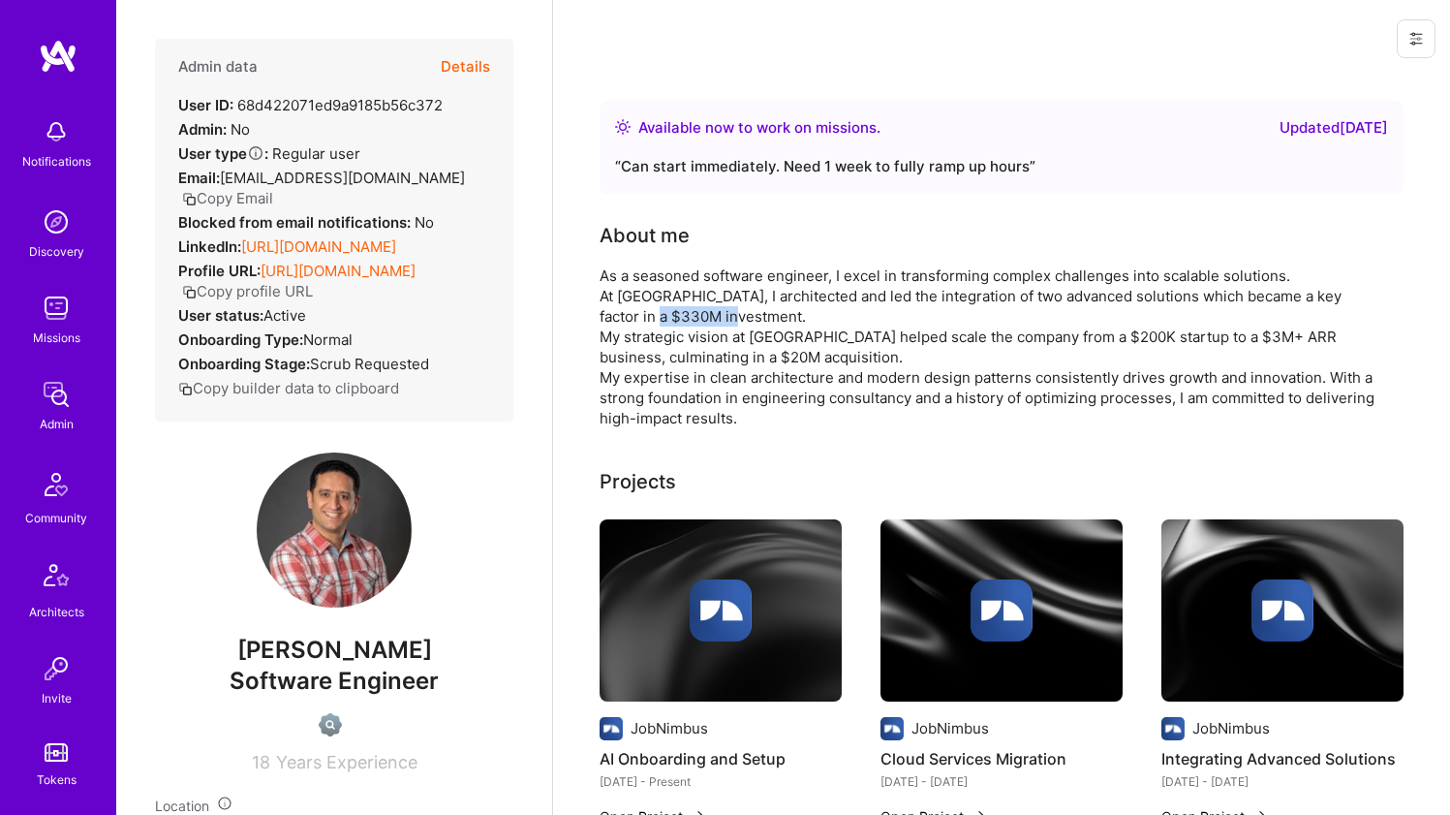
click at [697, 305] on div "As a seasoned software engineer, I excel in transforming complex challenges int…" at bounding box center [987, 346] width 775 height 163
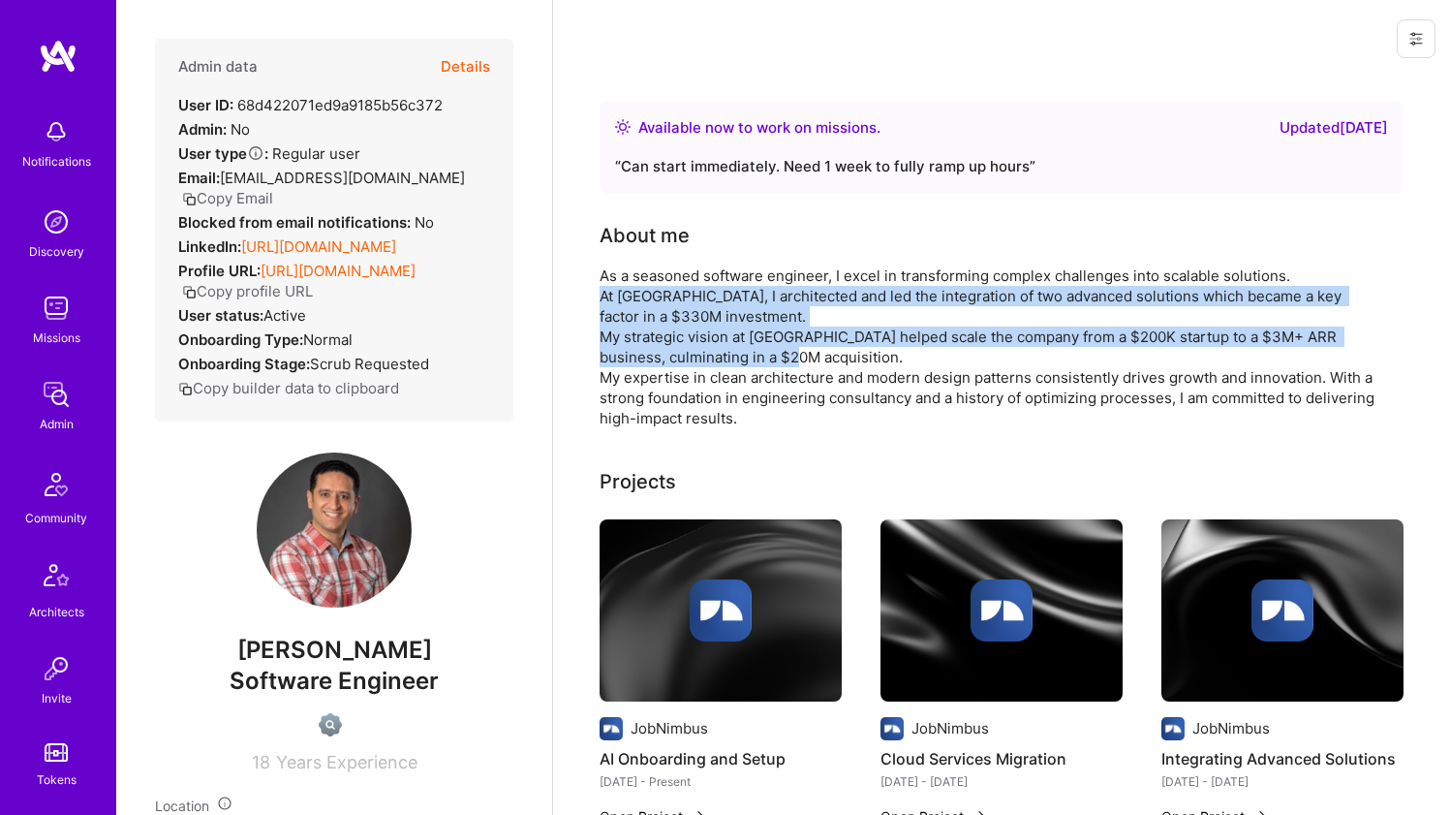
drag, startPoint x: 697, startPoint y: 305, endPoint x: 674, endPoint y: 335, distance: 38.0
click at [674, 335] on div "As a seasoned software engineer, I excel in transforming complex challenges int…" at bounding box center [987, 346] width 775 height 163
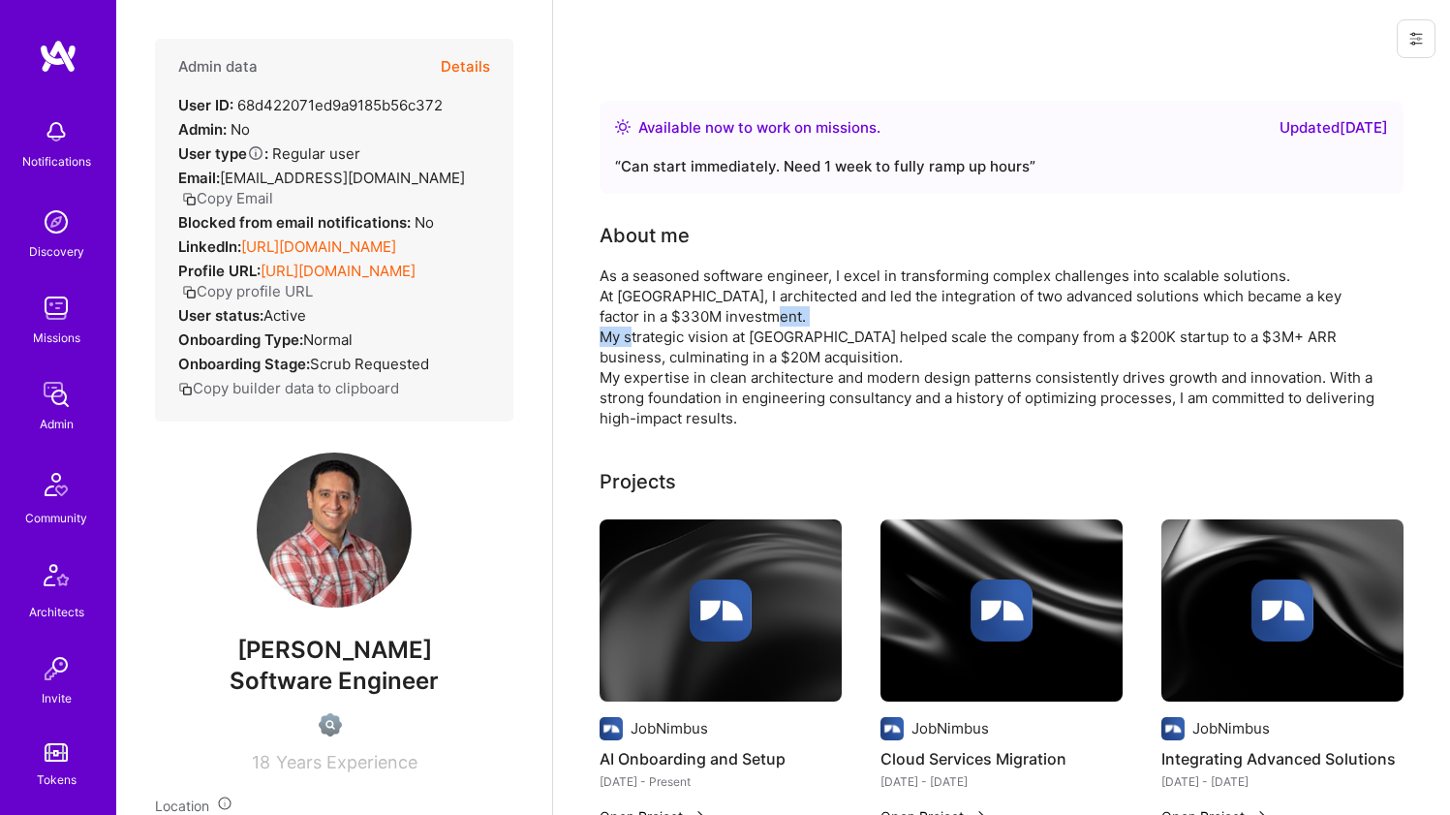
click at [674, 335] on div "As a seasoned software engineer, I excel in transforming complex challenges int…" at bounding box center [987, 346] width 775 height 163
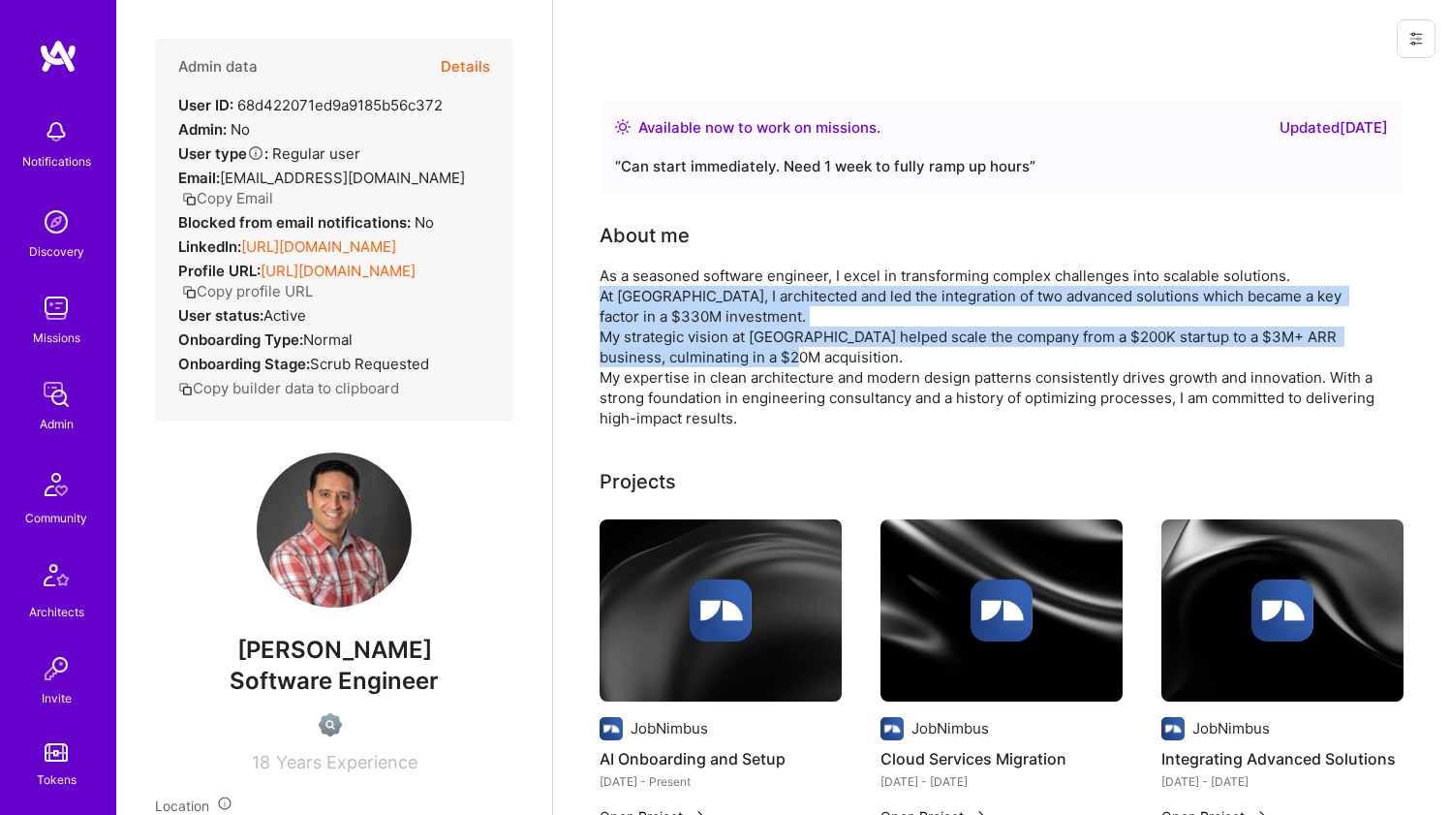
drag, startPoint x: 674, startPoint y: 335, endPoint x: 679, endPoint y: 305, distance: 30.4
click at [679, 305] on div "As a seasoned software engineer, I excel in transforming complex challenges int…" at bounding box center [987, 346] width 775 height 163
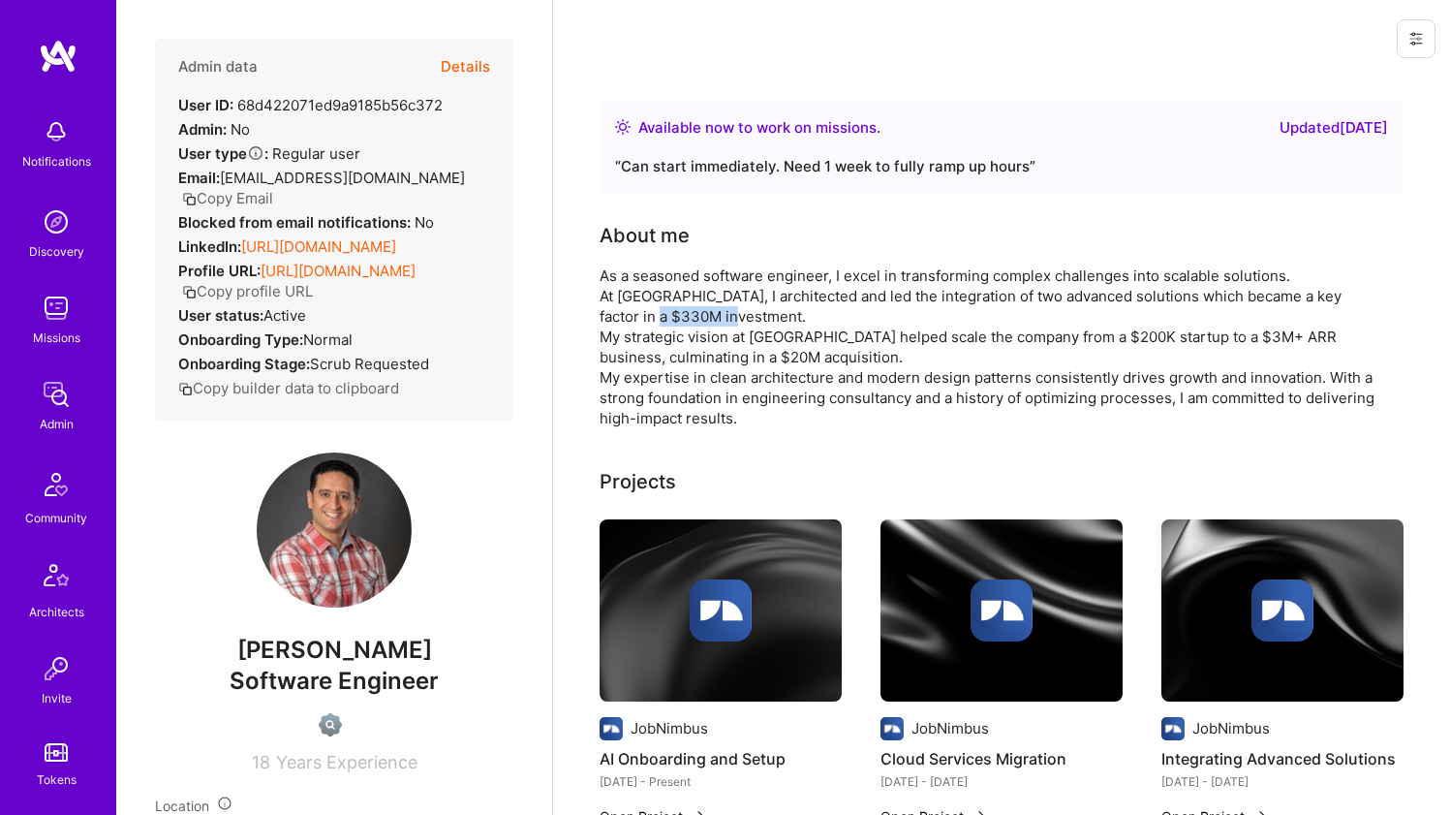
click at [679, 305] on div "As a seasoned software engineer, I excel in transforming complex challenges int…" at bounding box center [987, 346] width 775 height 163
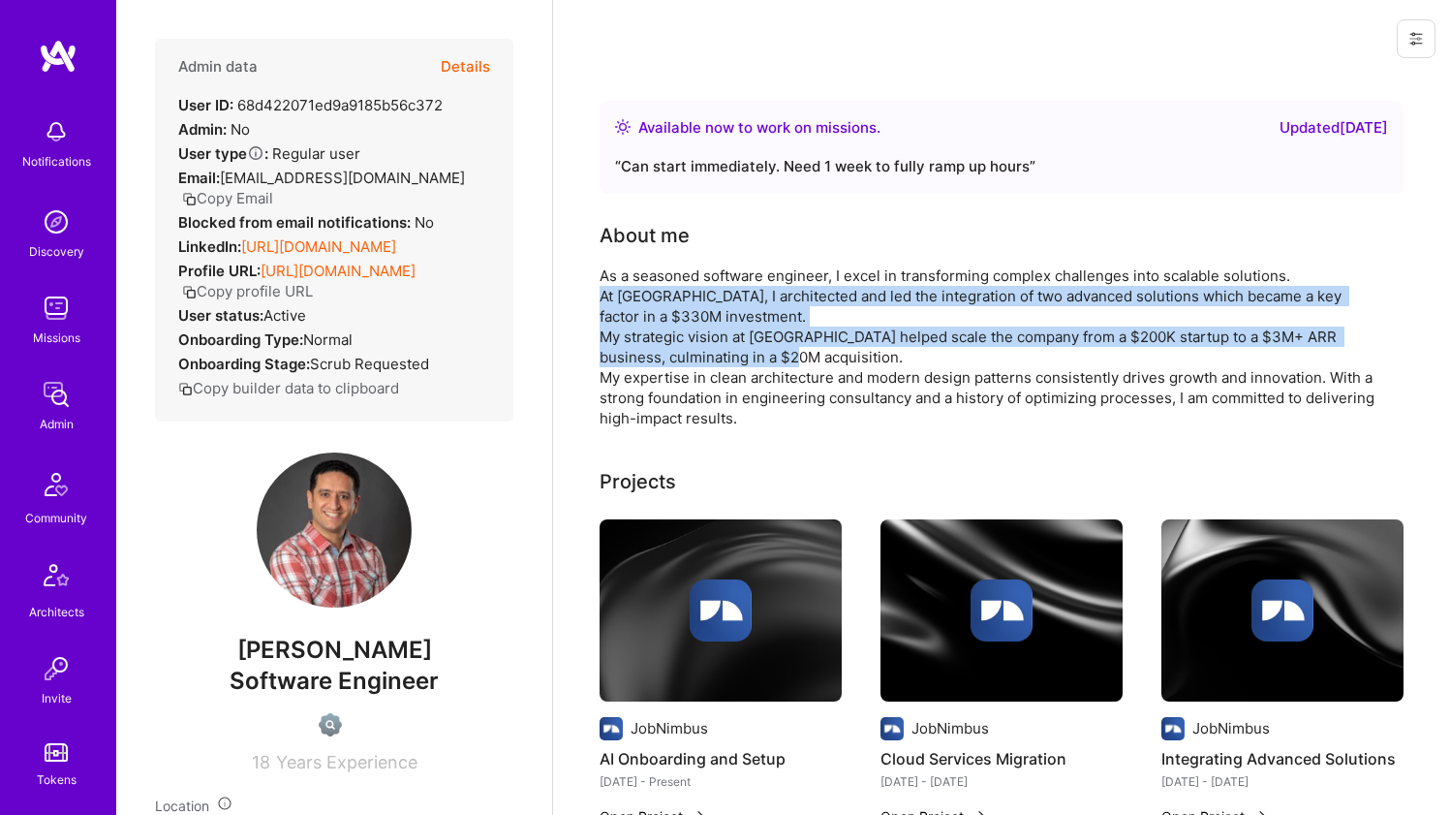
drag, startPoint x: 679, startPoint y: 305, endPoint x: 662, endPoint y: 341, distance: 39.9
click at [662, 341] on div "As a seasoned software engineer, I excel in transforming complex challenges int…" at bounding box center [987, 346] width 775 height 163
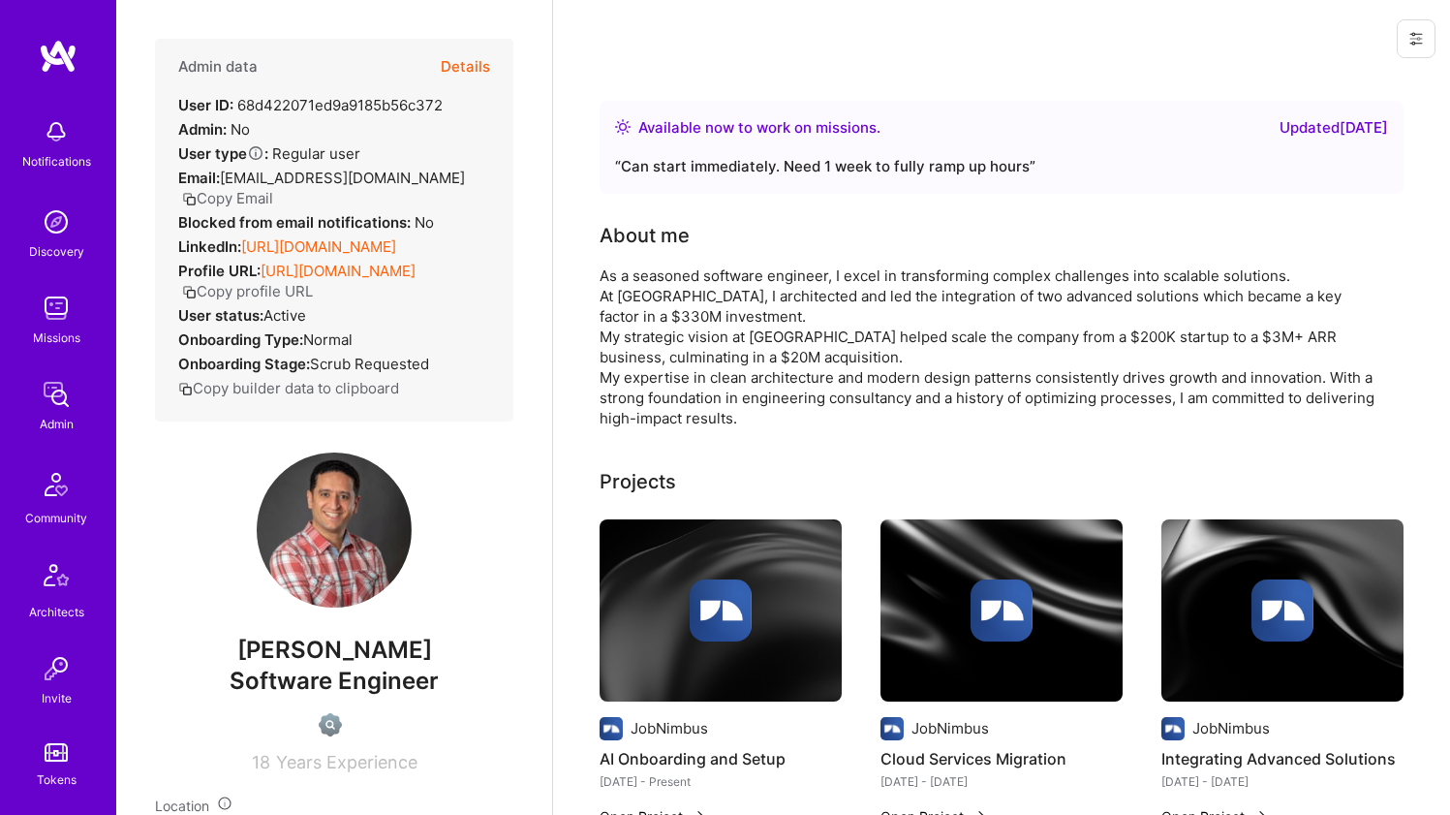
click at [662, 341] on div "As a seasoned software engineer, I excel in transforming complex challenges int…" at bounding box center [987, 346] width 775 height 163
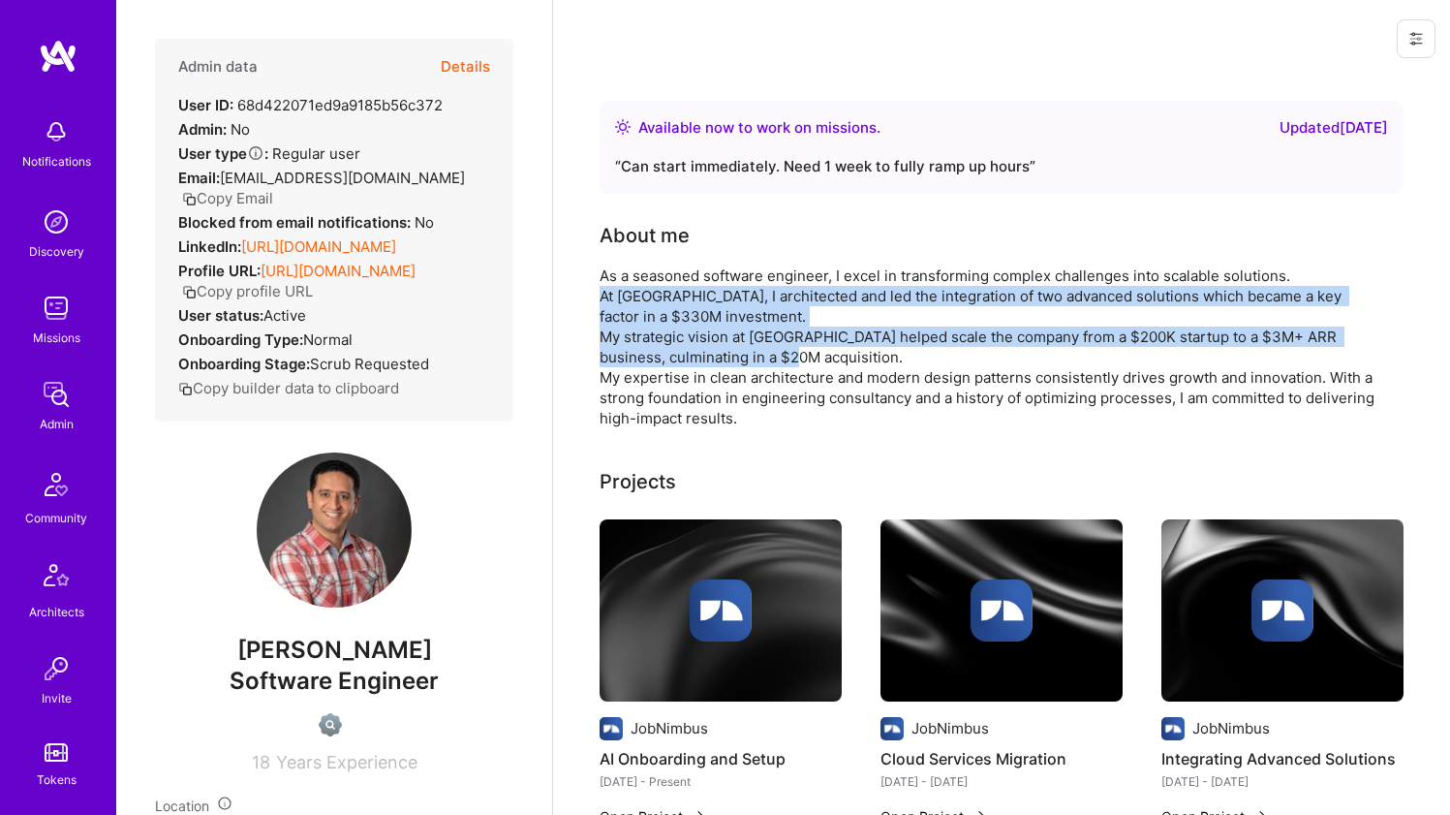
drag, startPoint x: 662, startPoint y: 341, endPoint x: 671, endPoint y: 305, distance: 37.1
click at [671, 305] on div "As a seasoned software engineer, I excel in transforming complex challenges int…" at bounding box center [987, 346] width 775 height 163
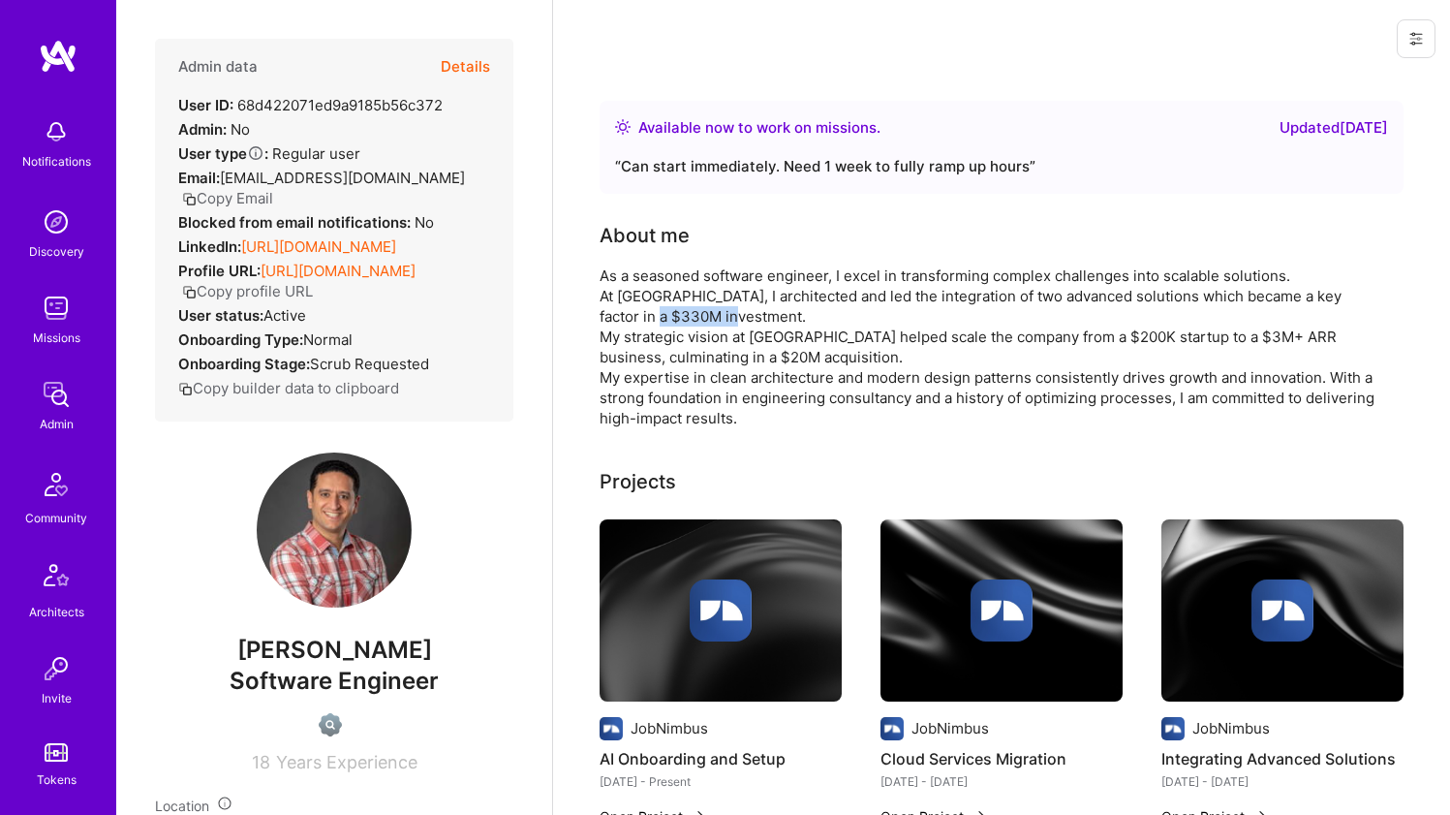
click at [671, 305] on div "As a seasoned software engineer, I excel in transforming complex challenges int…" at bounding box center [987, 346] width 775 height 163
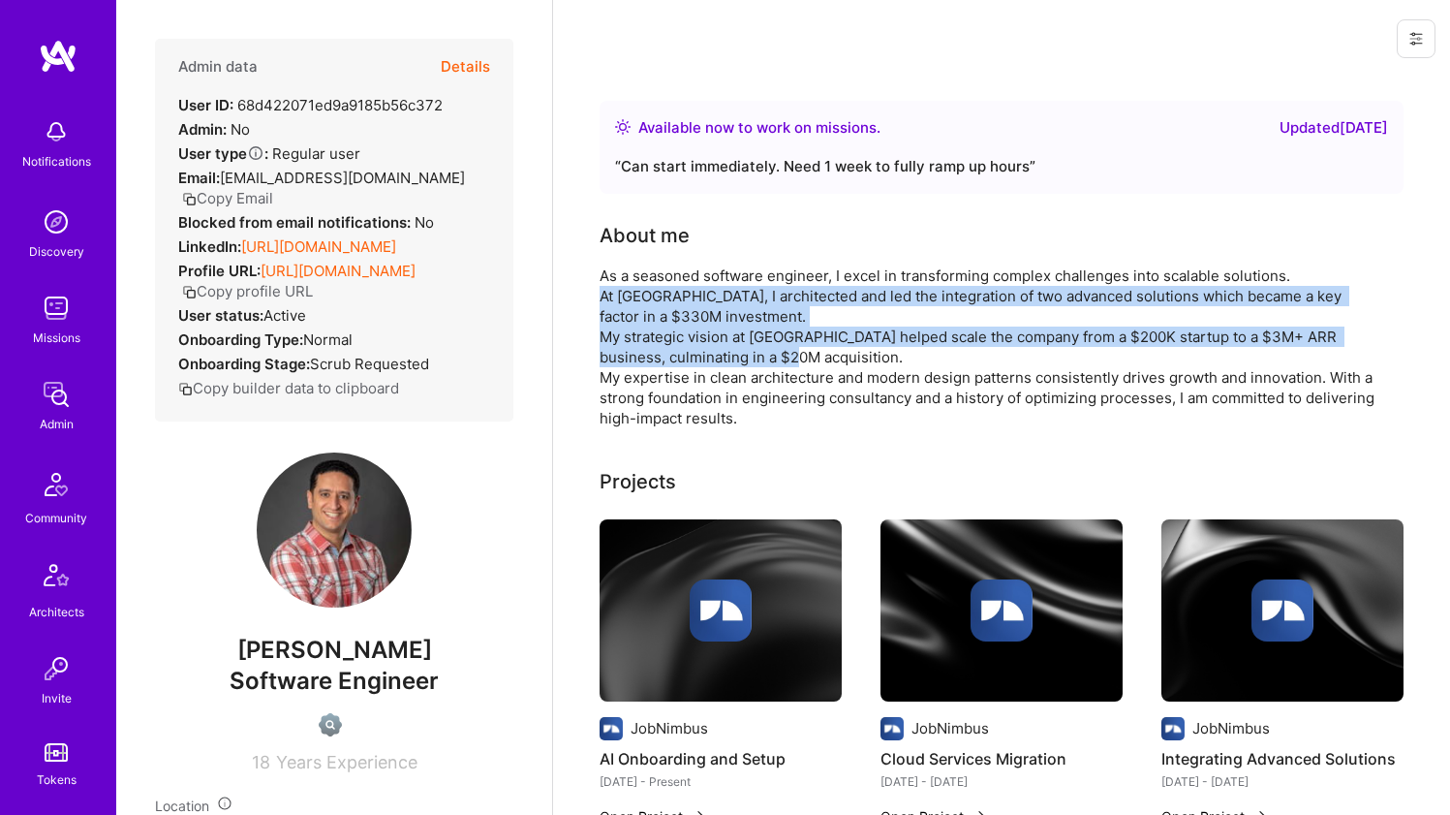
drag, startPoint x: 671, startPoint y: 305, endPoint x: 656, endPoint y: 332, distance: 31.2
click at [656, 332] on div "As a seasoned software engineer, I excel in transforming complex challenges int…" at bounding box center [987, 346] width 775 height 163
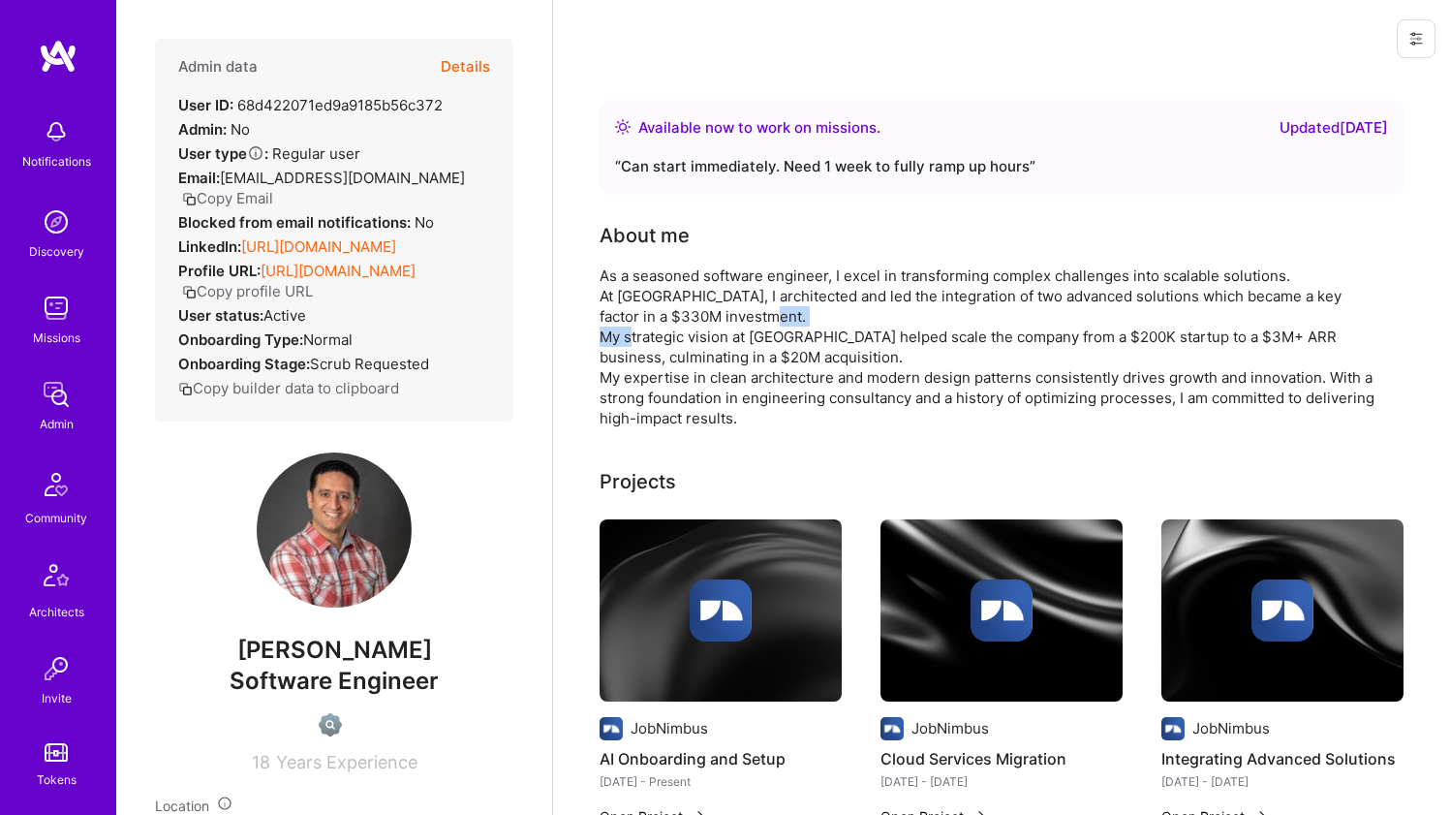
click at [656, 332] on div "As a seasoned software engineer, I excel in transforming complex challenges int…" at bounding box center [987, 346] width 775 height 163
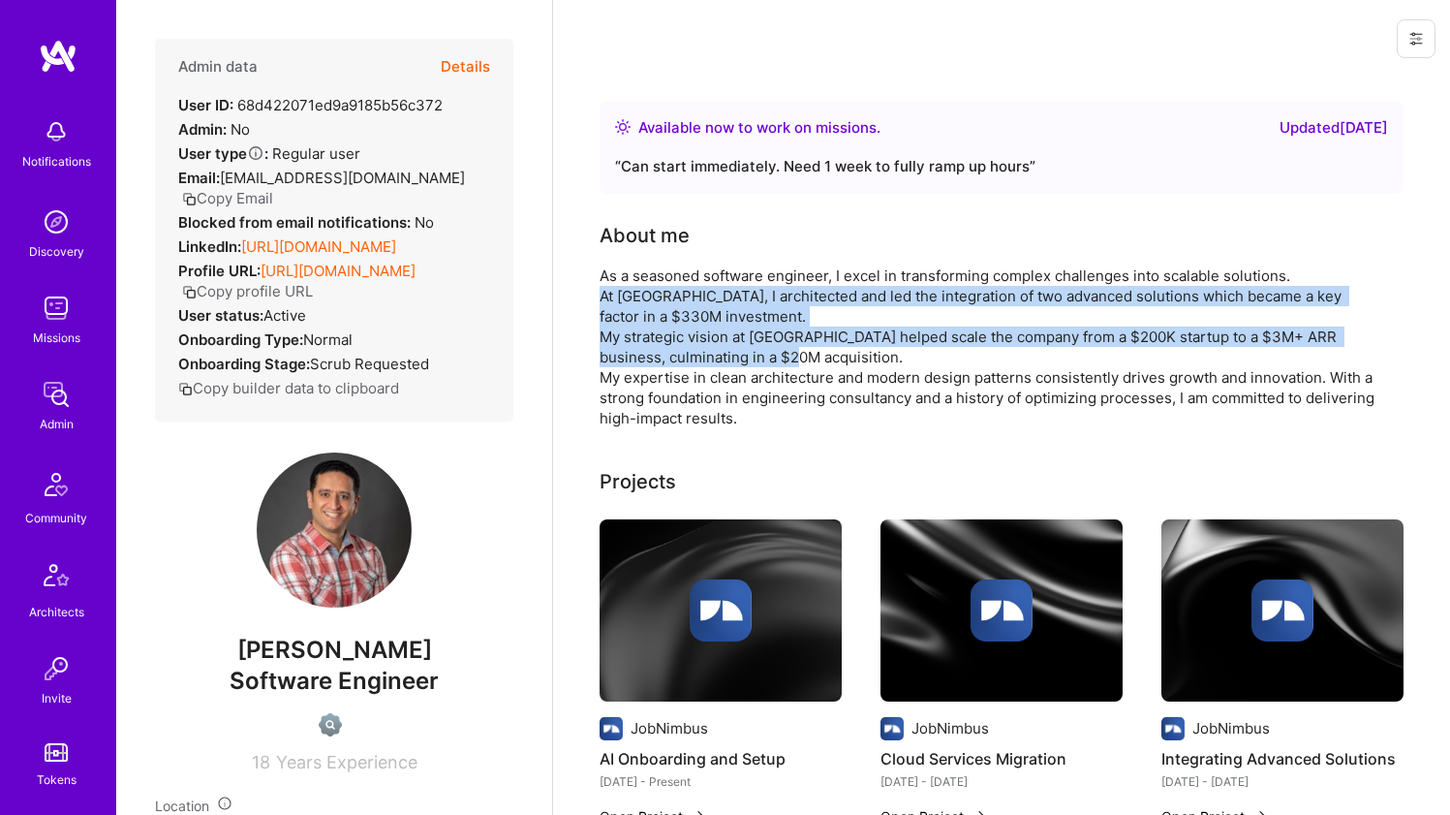
drag, startPoint x: 656, startPoint y: 332, endPoint x: 665, endPoint y: 300, distance: 33.4
click at [665, 300] on div "As a seasoned software engineer, I excel in transforming complex challenges int…" at bounding box center [987, 346] width 775 height 163
click at [667, 297] on div "As a seasoned software engineer, I excel in transforming complex challenges int…" at bounding box center [987, 346] width 775 height 163
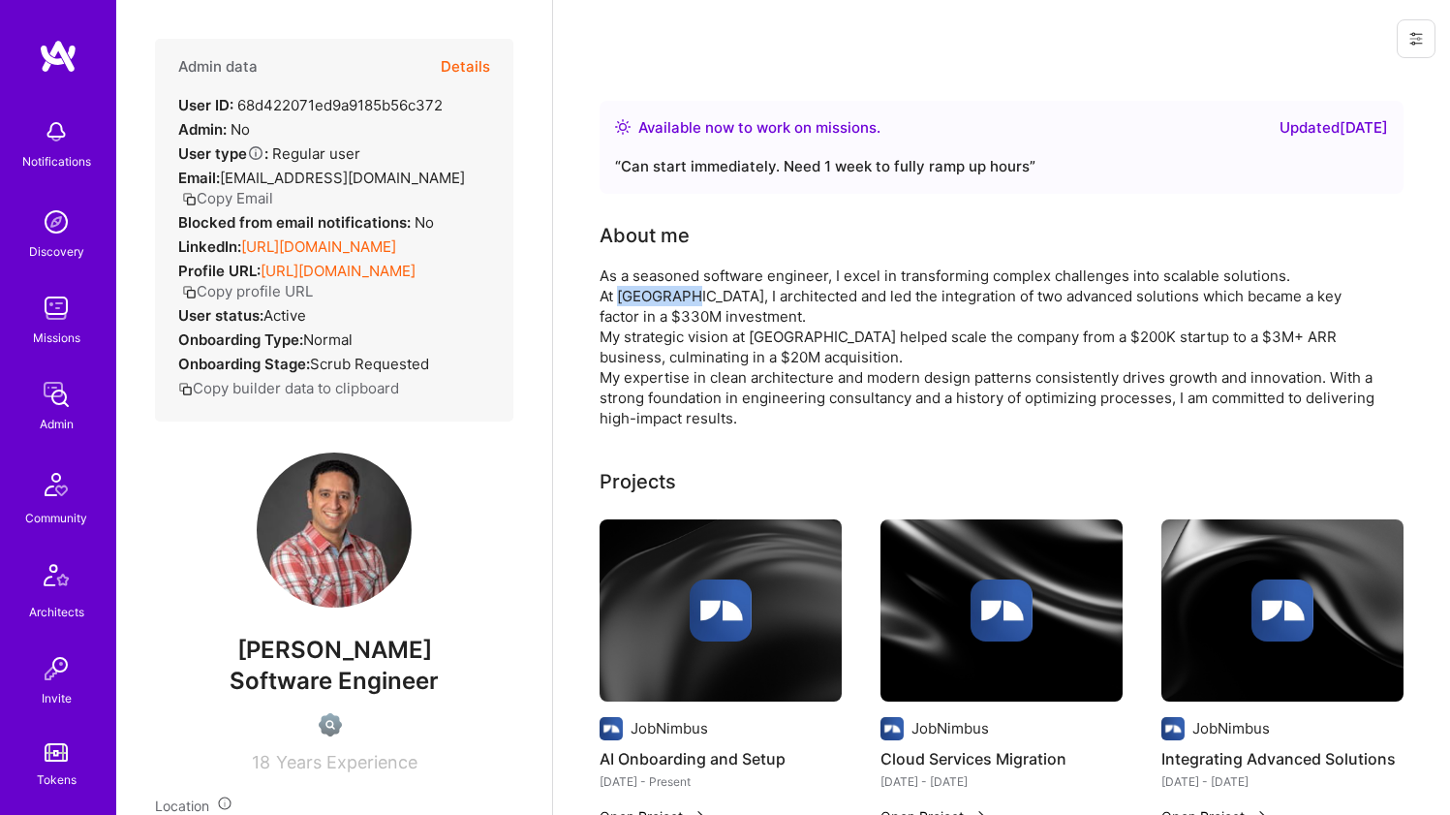
click at [667, 297] on div "As a seasoned software engineer, I excel in transforming complex challenges int…" at bounding box center [987, 346] width 775 height 163
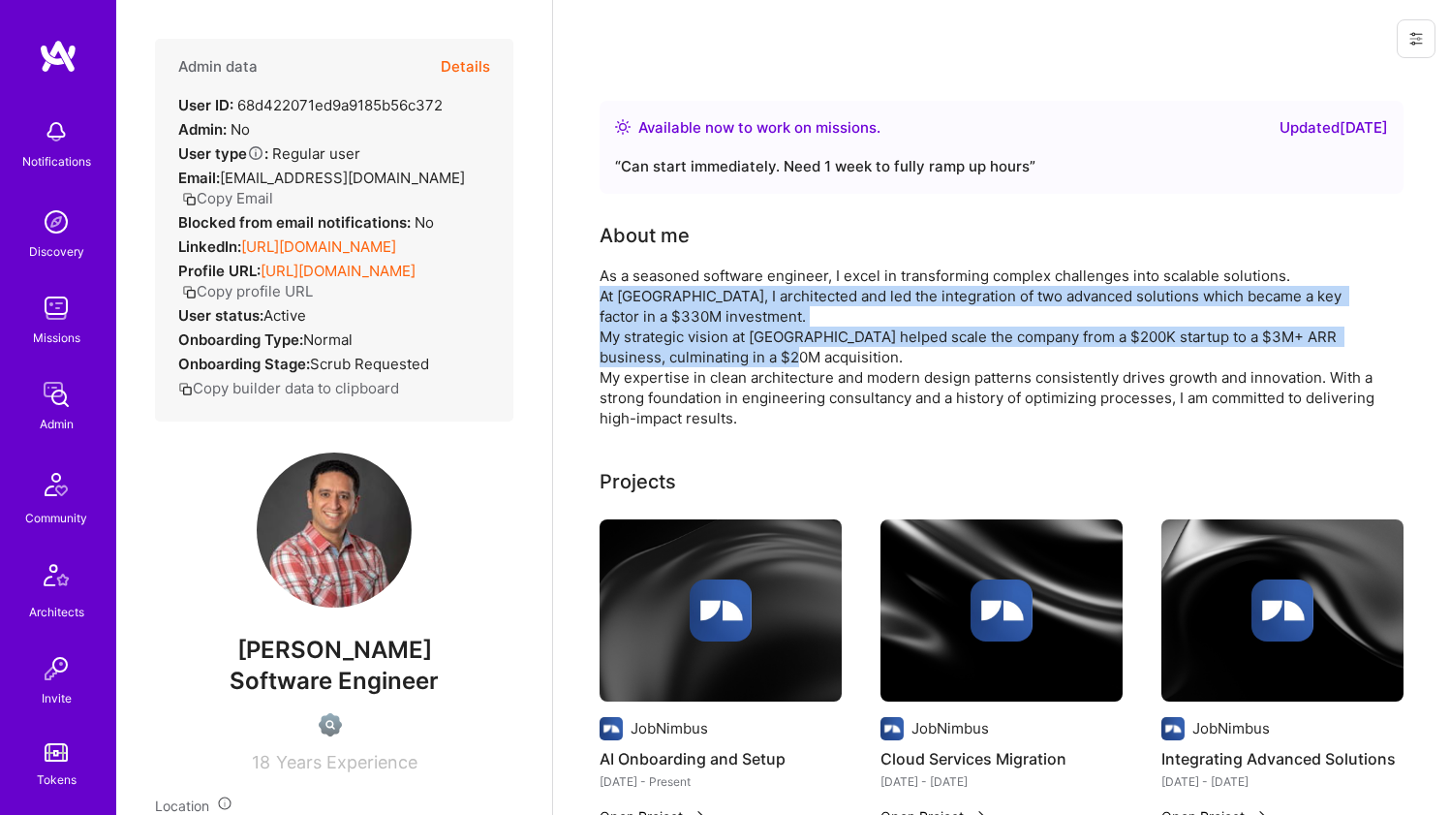
drag, startPoint x: 667, startPoint y: 297, endPoint x: 647, endPoint y: 345, distance: 51.6
click at [647, 345] on div "As a seasoned software engineer, I excel in transforming complex challenges int…" at bounding box center [987, 346] width 775 height 163
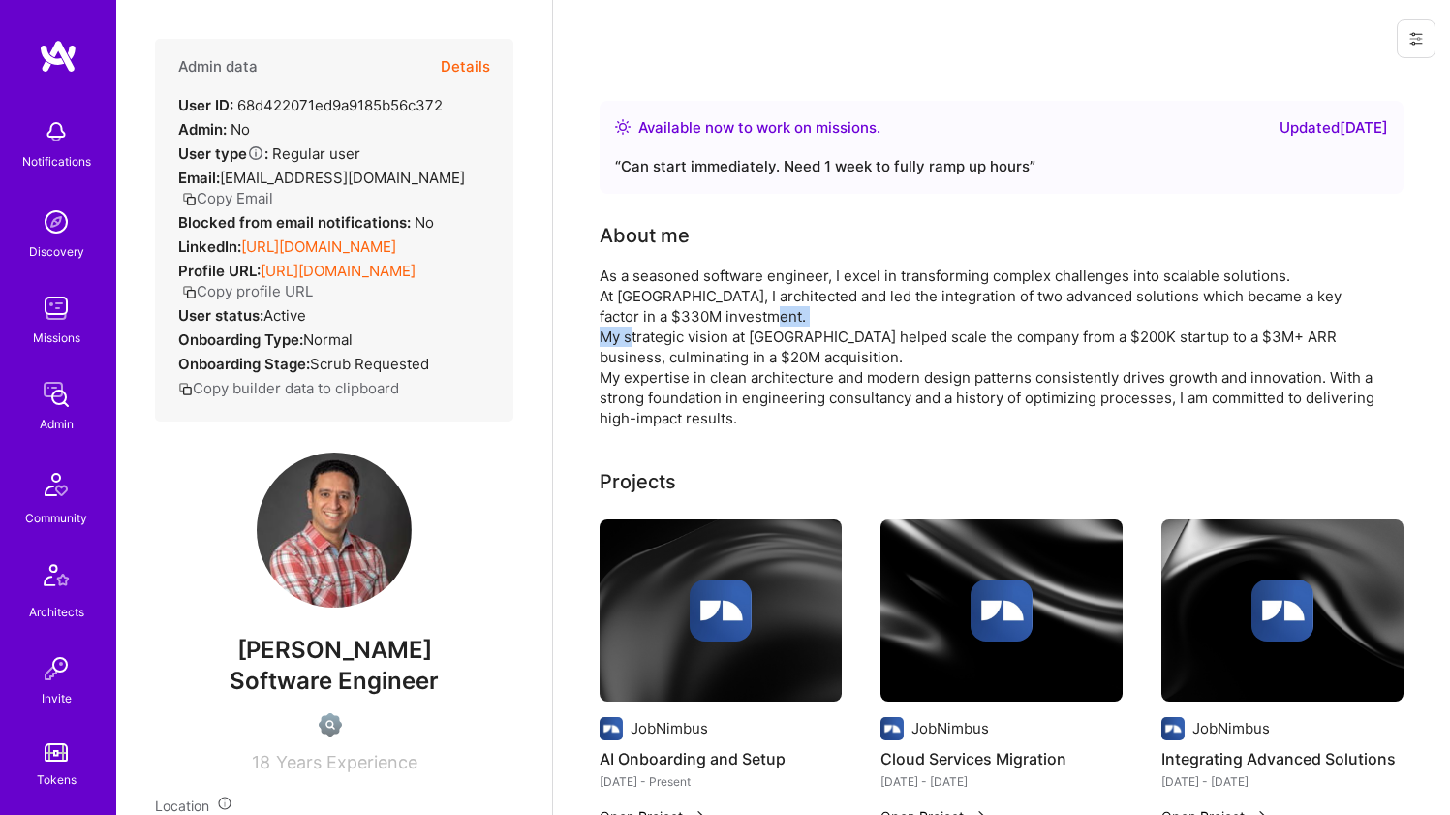
click at [647, 345] on div "As a seasoned software engineer, I excel in transforming complex challenges int…" at bounding box center [987, 346] width 775 height 163
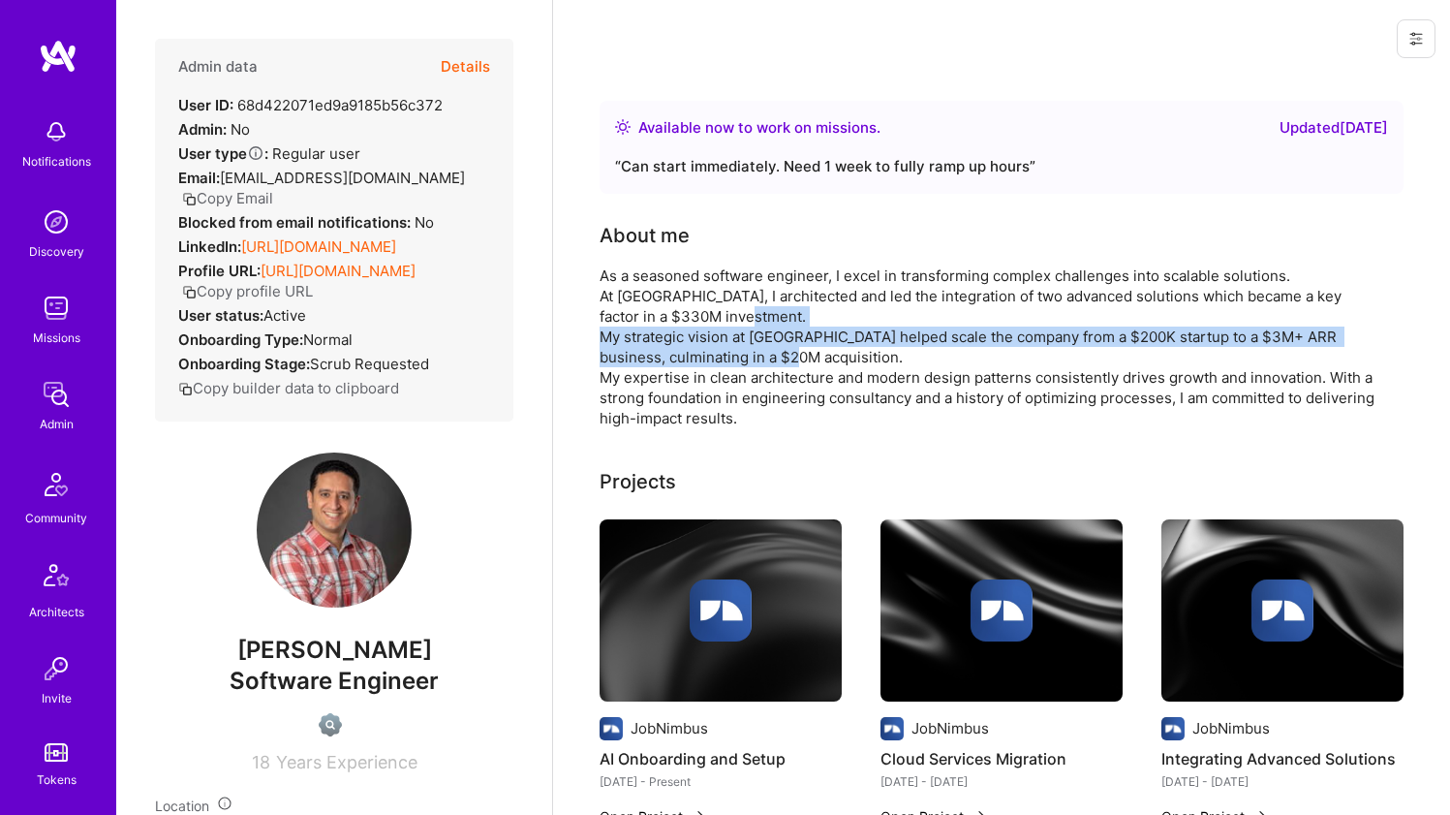
click at [647, 345] on div "As a seasoned software engineer, I excel in transforming complex challenges int…" at bounding box center [987, 346] width 775 height 163
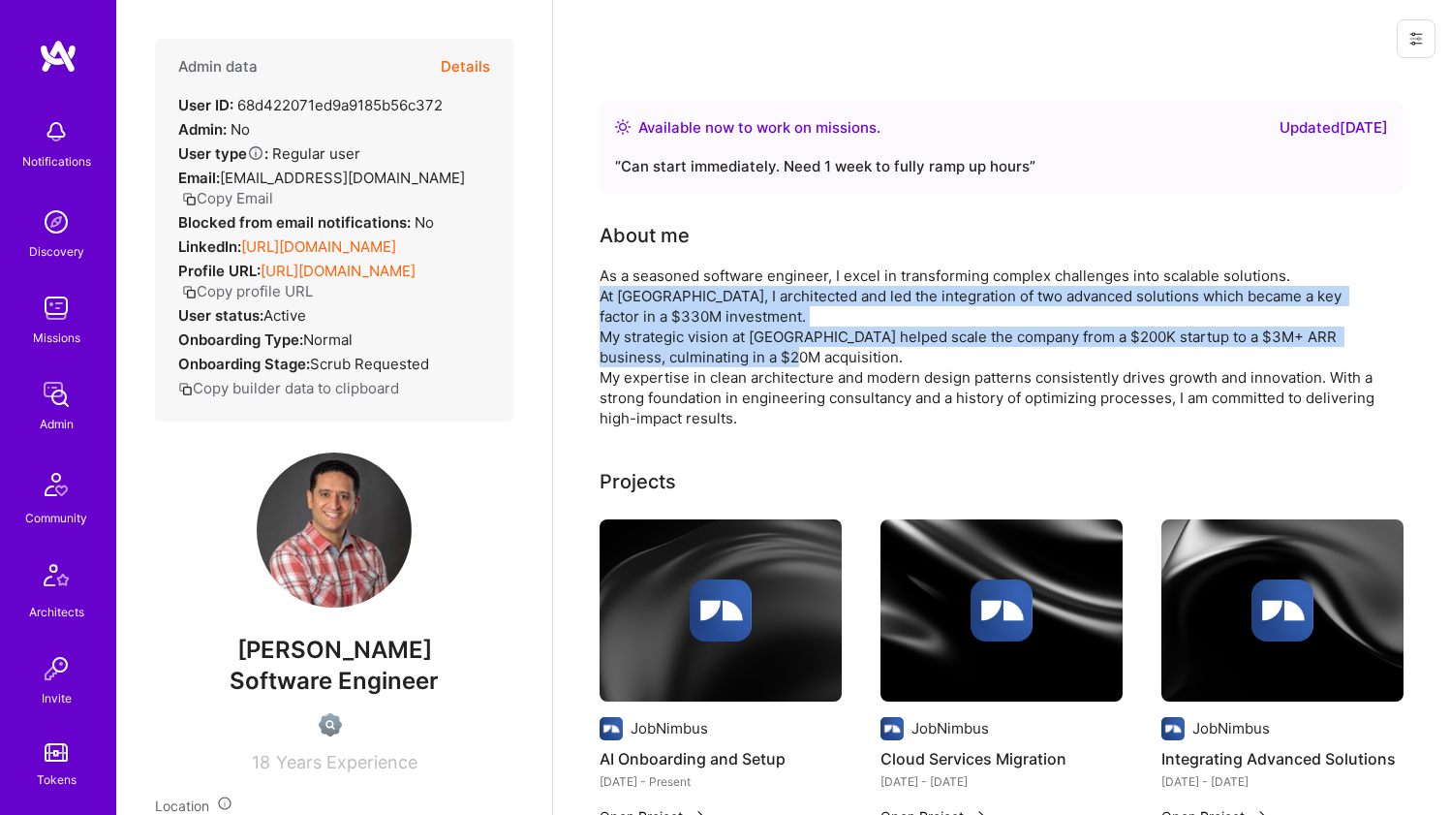
drag, startPoint x: 647, startPoint y: 345, endPoint x: 656, endPoint y: 313, distance: 33.1
click at [656, 313] on div "As a seasoned software engineer, I excel in transforming complex challenges int…" at bounding box center [987, 346] width 775 height 163
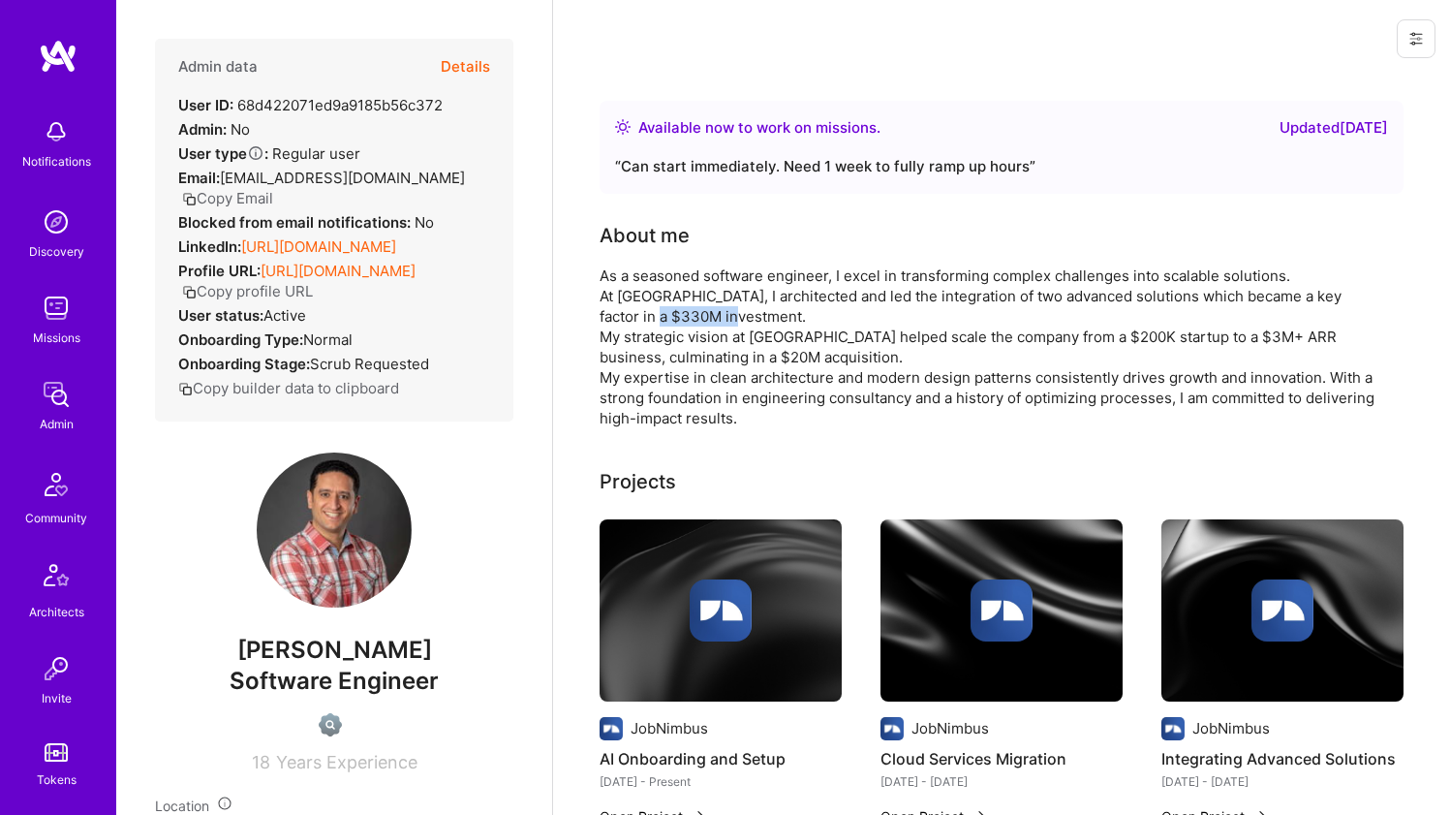
click at [656, 313] on div "As a seasoned software engineer, I excel in transforming complex challenges int…" at bounding box center [987, 346] width 775 height 163
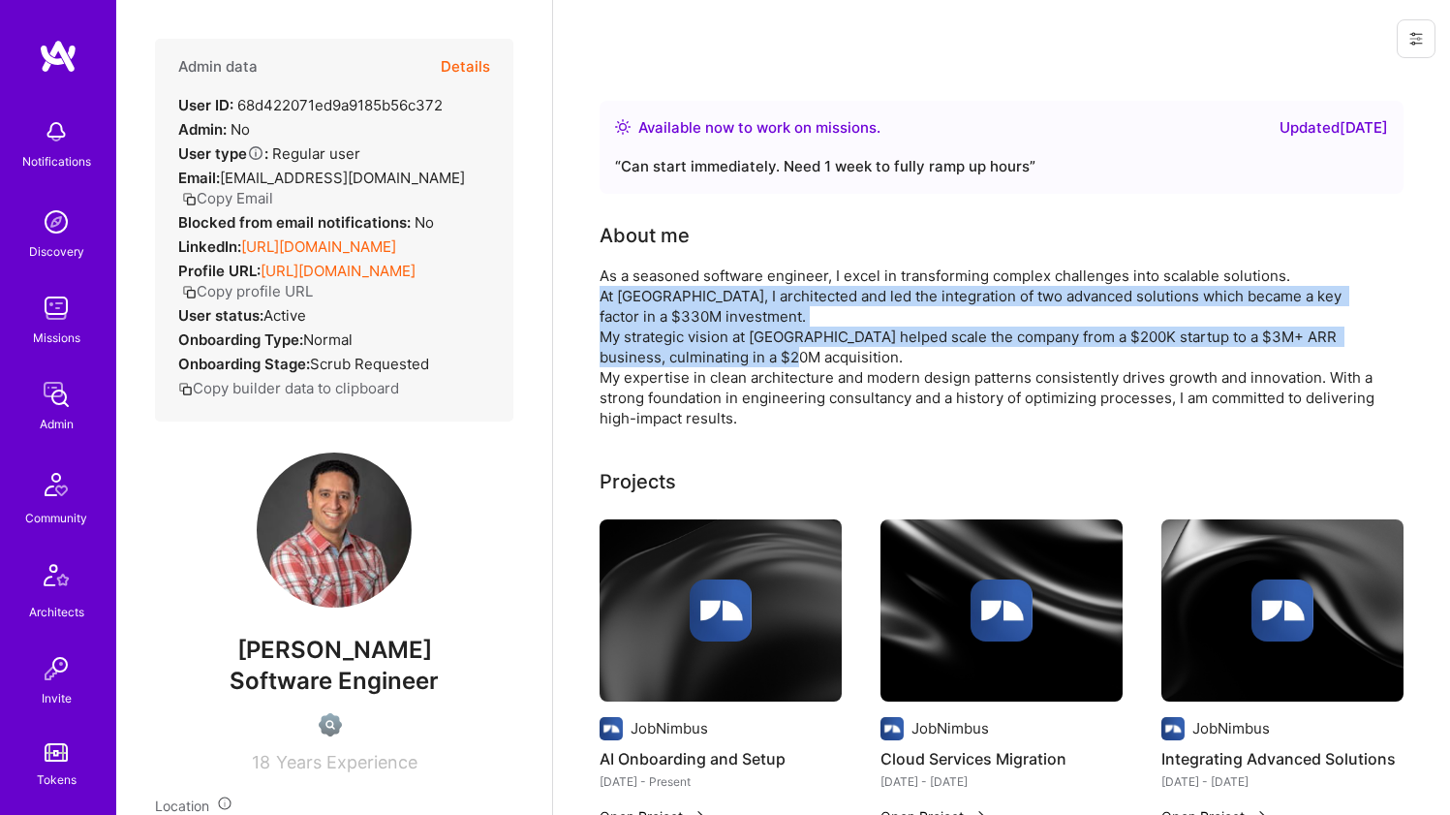
drag, startPoint x: 656, startPoint y: 313, endPoint x: 643, endPoint y: 335, distance: 25.6
click at [643, 335] on div "As a seasoned software engineer, I excel in transforming complex challenges int…" at bounding box center [987, 346] width 775 height 163
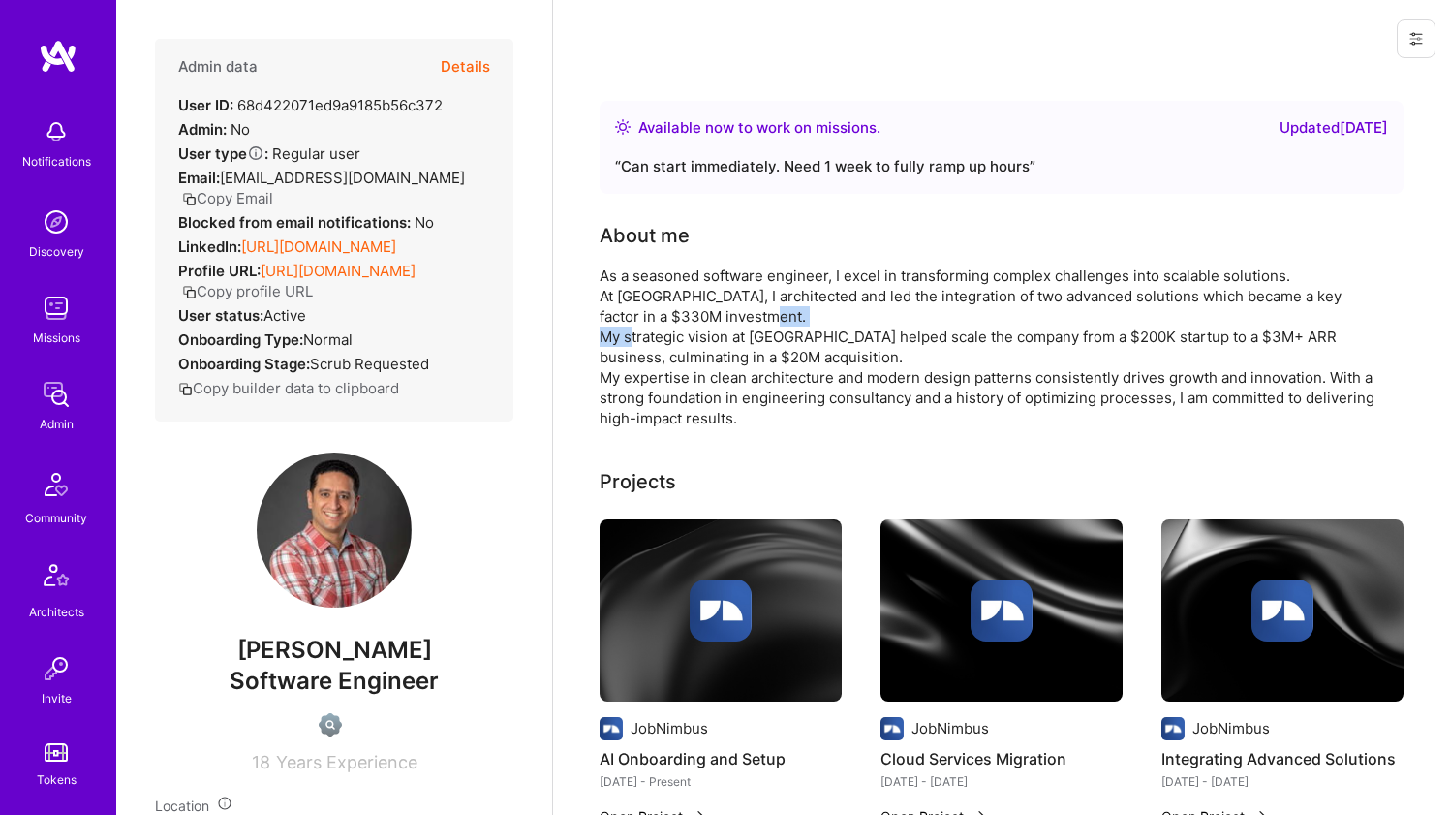
click at [643, 335] on div "As a seasoned software engineer, I excel in transforming complex challenges int…" at bounding box center [987, 346] width 775 height 163
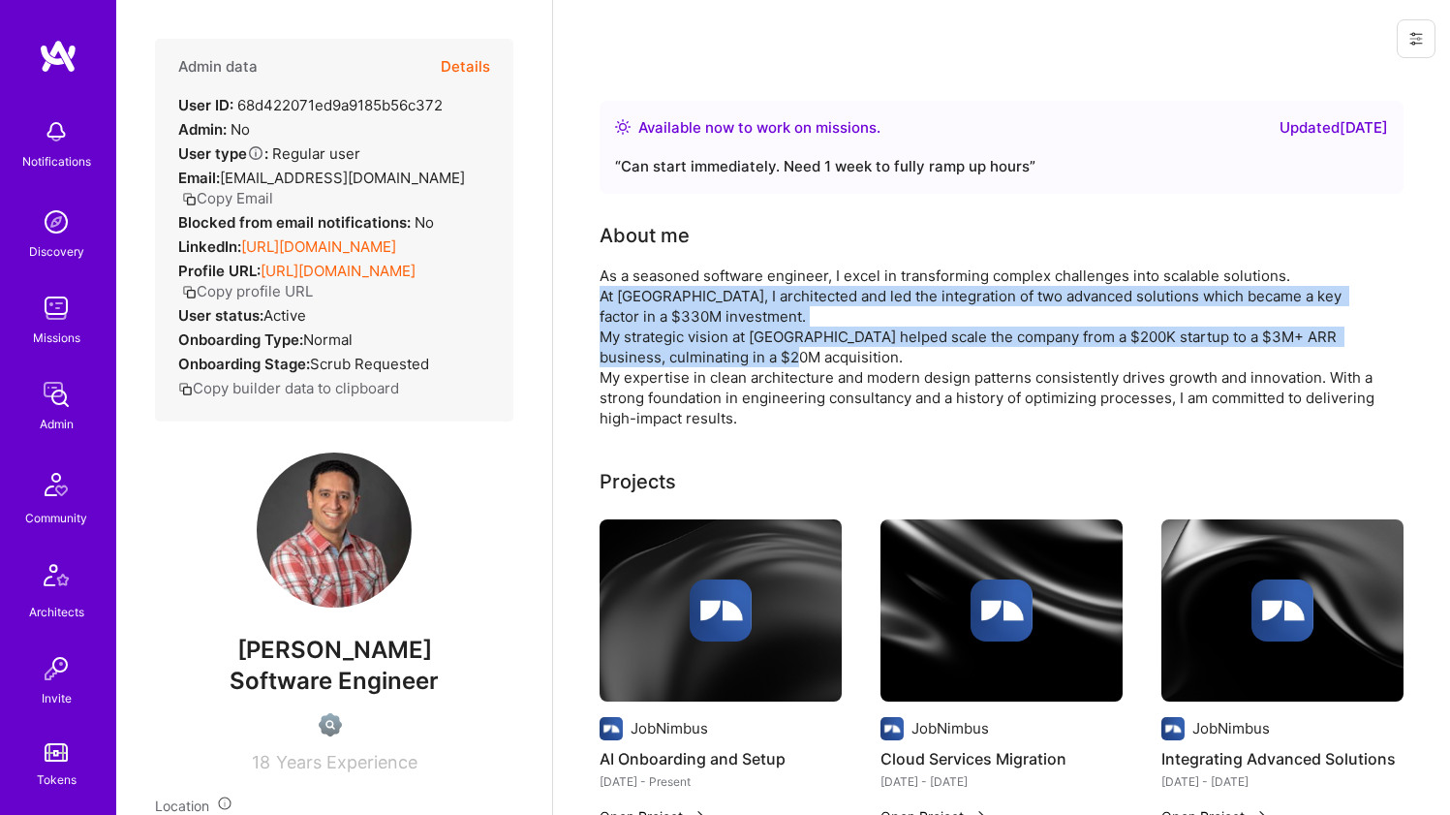
drag, startPoint x: 643, startPoint y: 335, endPoint x: 651, endPoint y: 307, distance: 29.1
click at [651, 307] on div "As a seasoned software engineer, I excel in transforming complex challenges int…" at bounding box center [987, 346] width 775 height 163
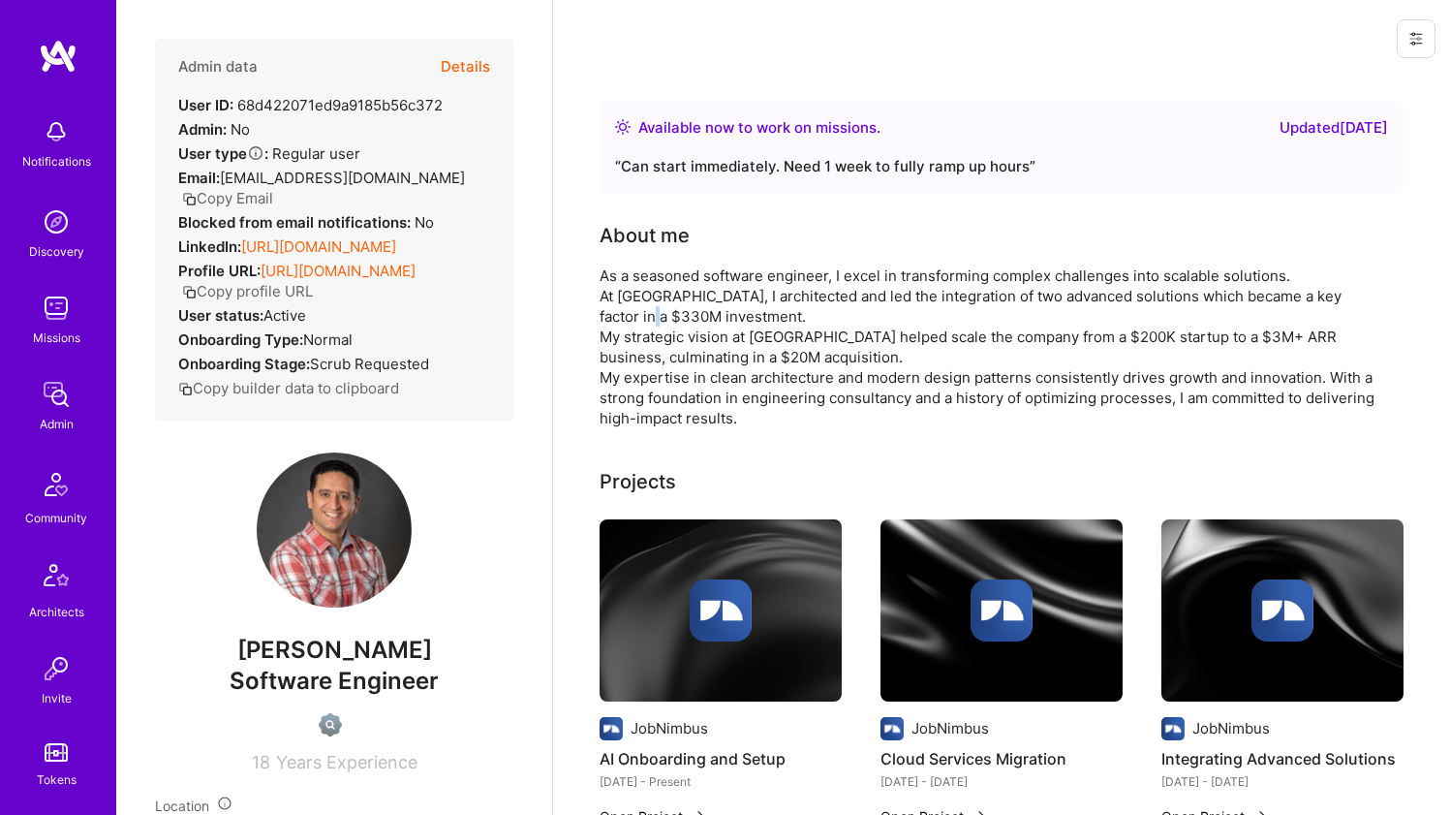
click at [651, 307] on div "As a seasoned software engineer, I excel in transforming complex challenges int…" at bounding box center [987, 346] width 775 height 163
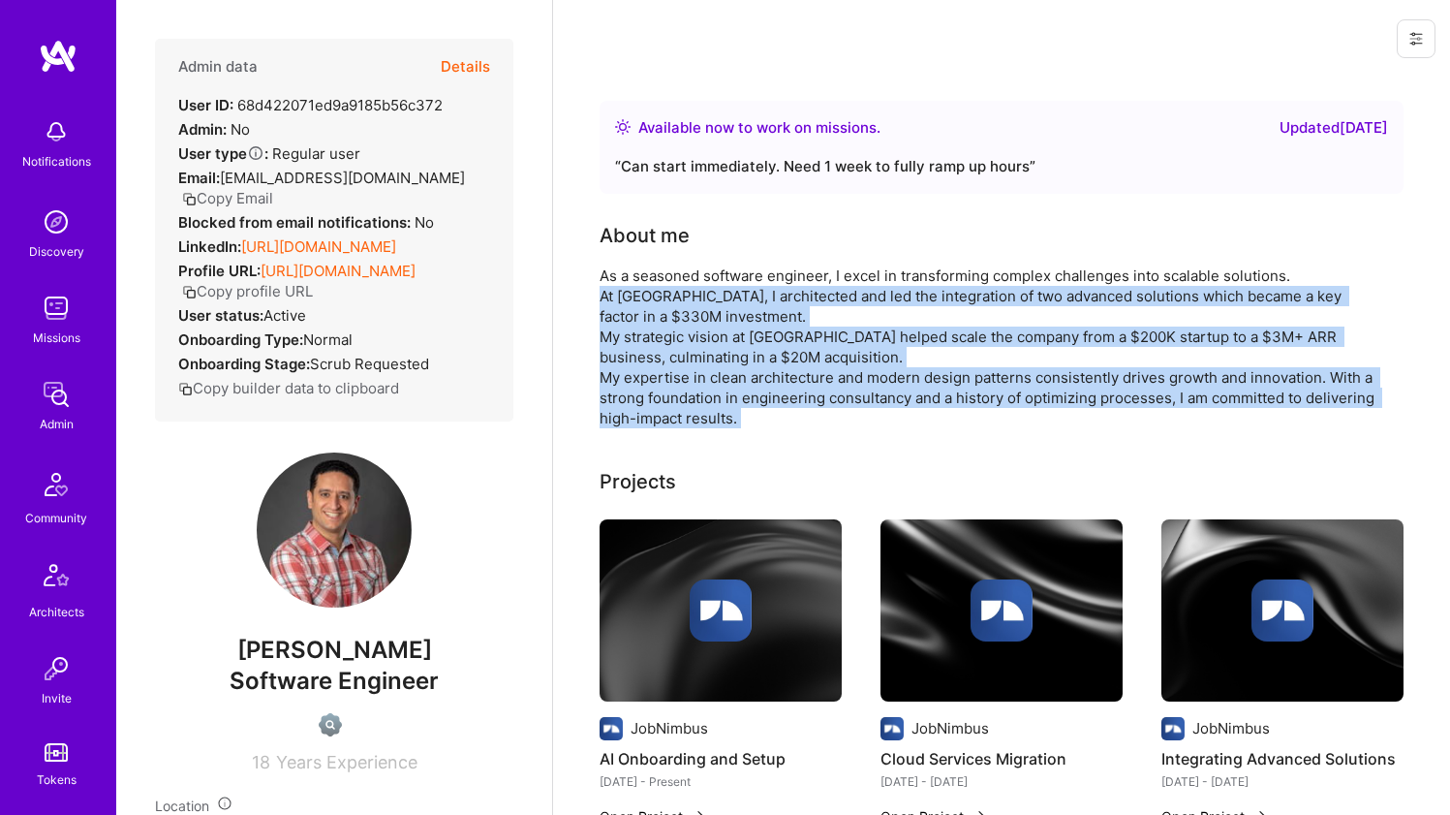
drag, startPoint x: 651, startPoint y: 307, endPoint x: 609, endPoint y: 377, distance: 81.2
click at [609, 377] on div "As a seasoned software engineer, I excel in transforming complex challenges int…" at bounding box center [987, 346] width 775 height 163
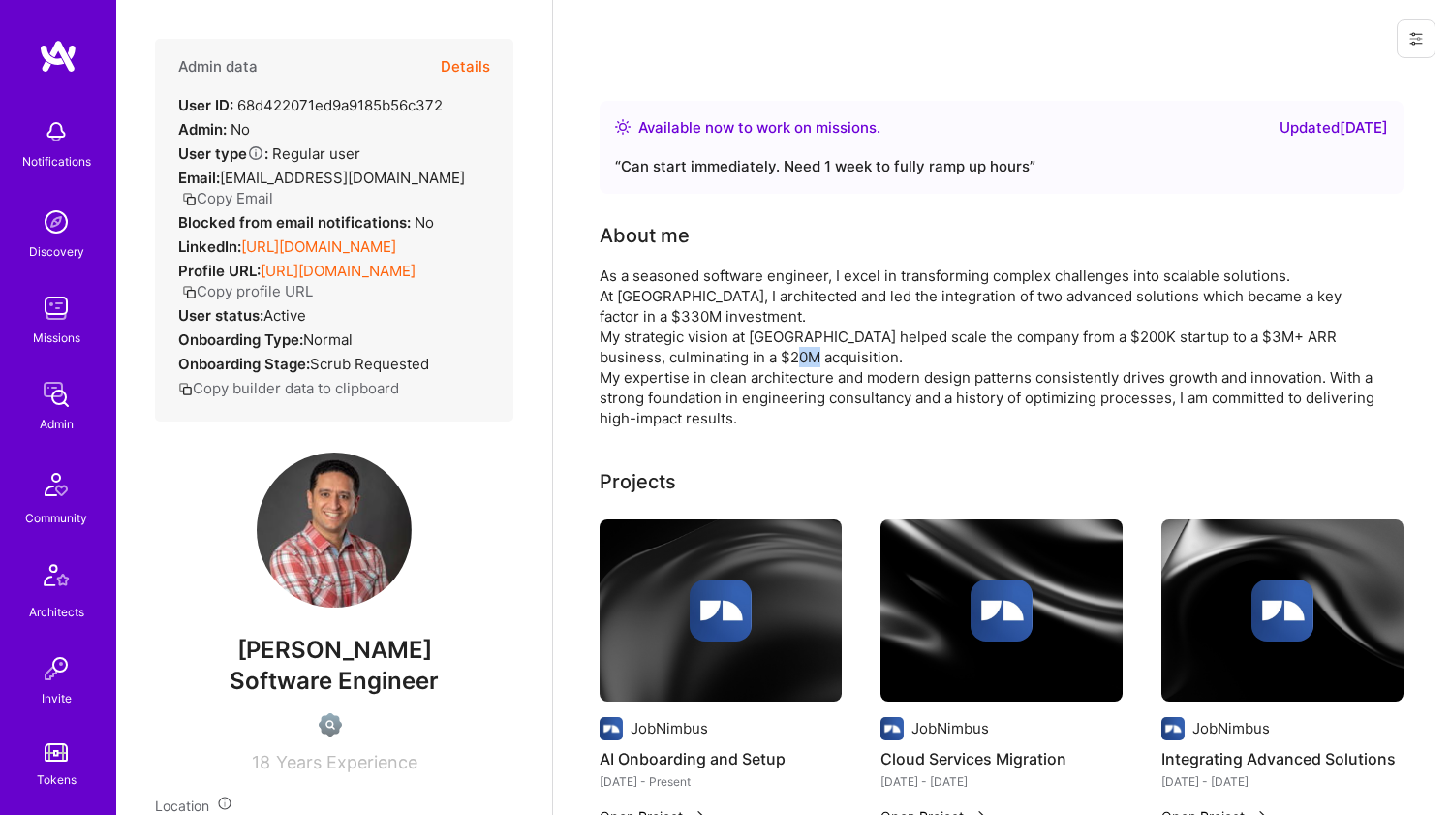
click at [609, 377] on div "As a seasoned software engineer, I excel in transforming complex challenges int…" at bounding box center [987, 346] width 775 height 163
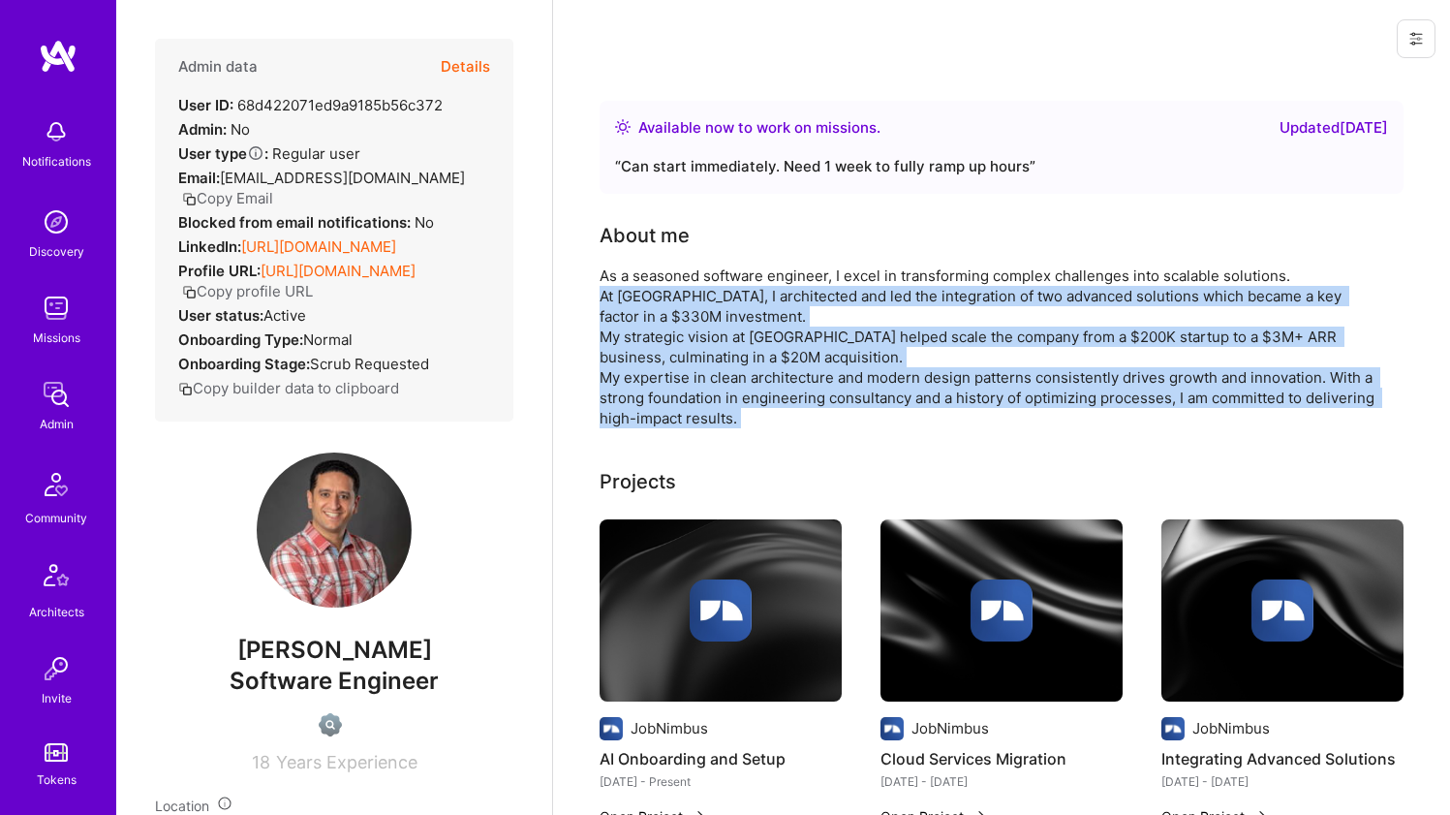
drag, startPoint x: 609, startPoint y: 377, endPoint x: 620, endPoint y: 313, distance: 64.8
click at [620, 313] on div "As a seasoned software engineer, I excel in transforming complex challenges int…" at bounding box center [987, 346] width 775 height 163
click at [620, 312] on div "As a seasoned software engineer, I excel in transforming complex challenges int…" at bounding box center [987, 346] width 775 height 163
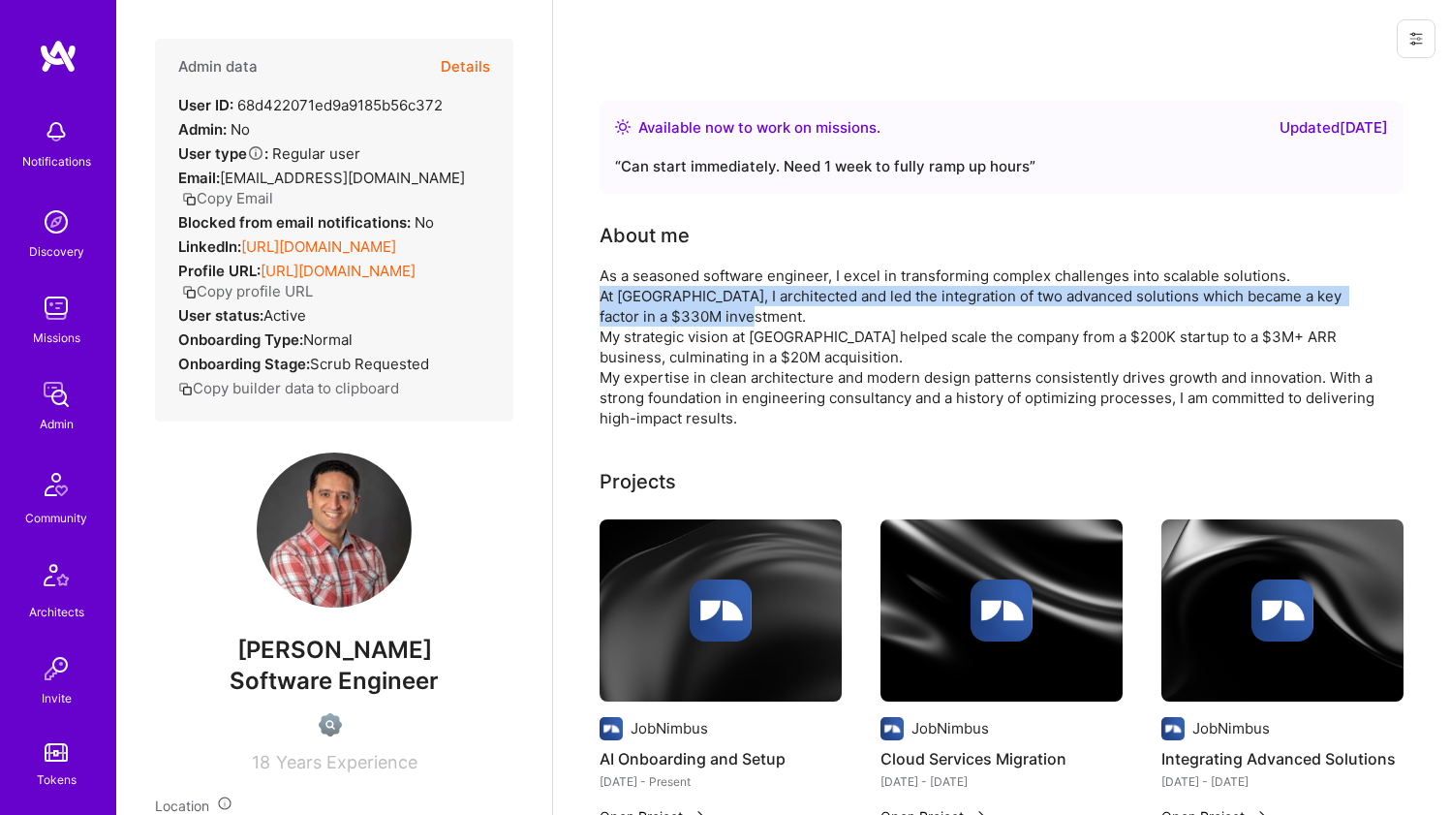
click at [620, 312] on div "As a seasoned software engineer, I excel in transforming complex challenges int…" at bounding box center [987, 346] width 775 height 163
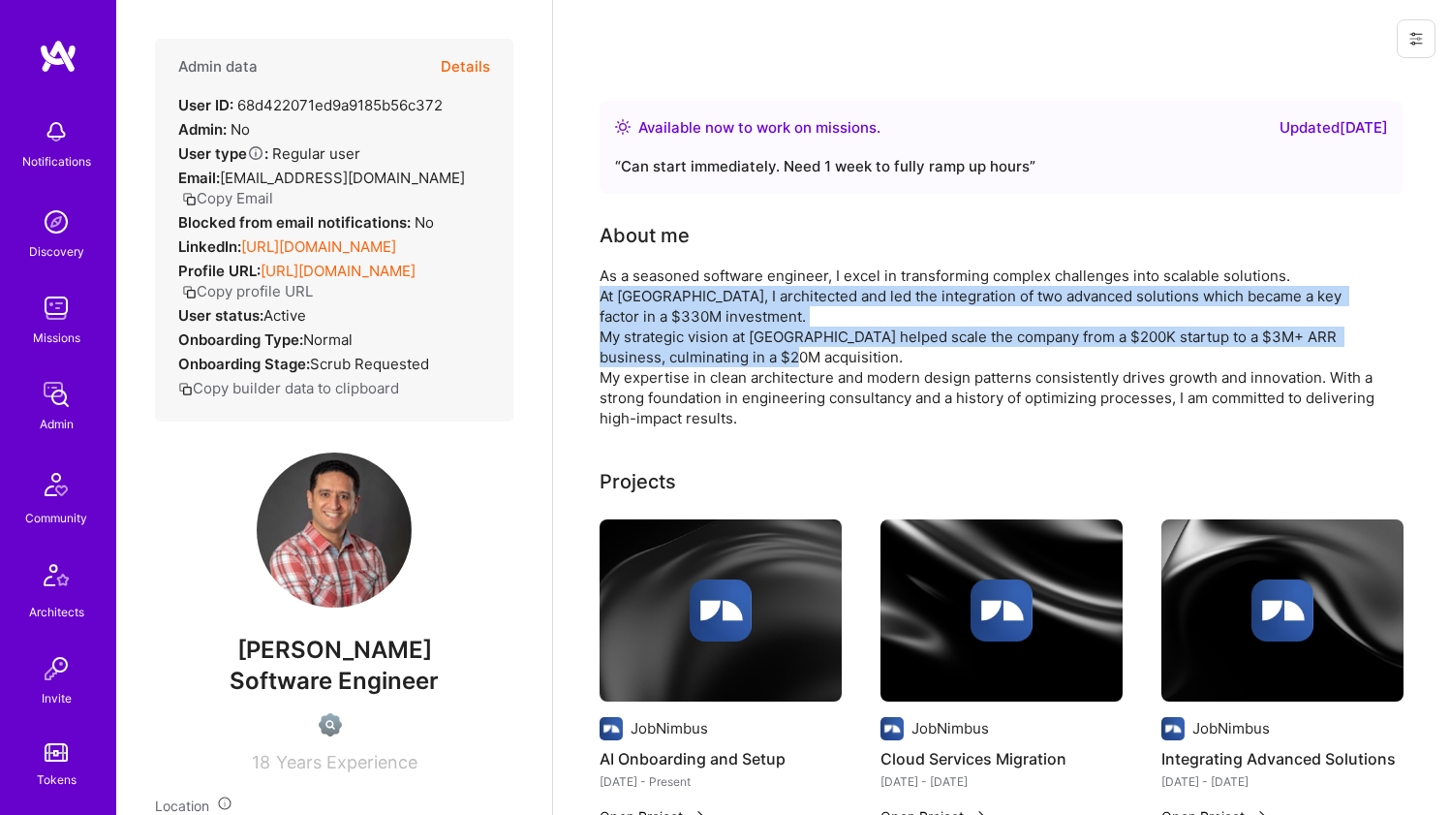
drag, startPoint x: 620, startPoint y: 313, endPoint x: 603, endPoint y: 363, distance: 53.0
click at [603, 363] on div "As a seasoned software engineer, I excel in transforming complex challenges int…" at bounding box center [987, 346] width 775 height 163
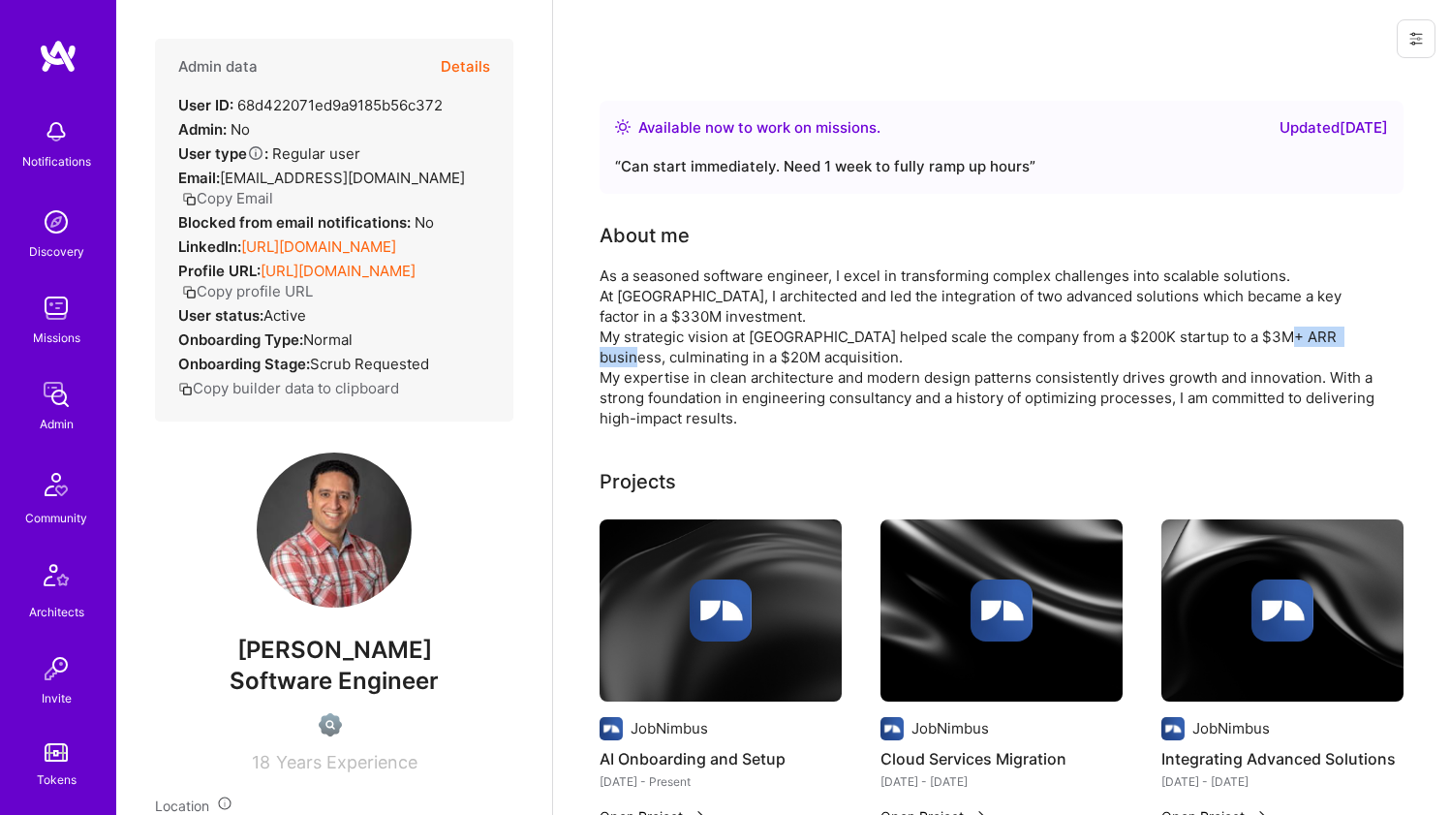
click at [603, 363] on div "As a seasoned software engineer, I excel in transforming complex challenges int…" at bounding box center [987, 346] width 775 height 163
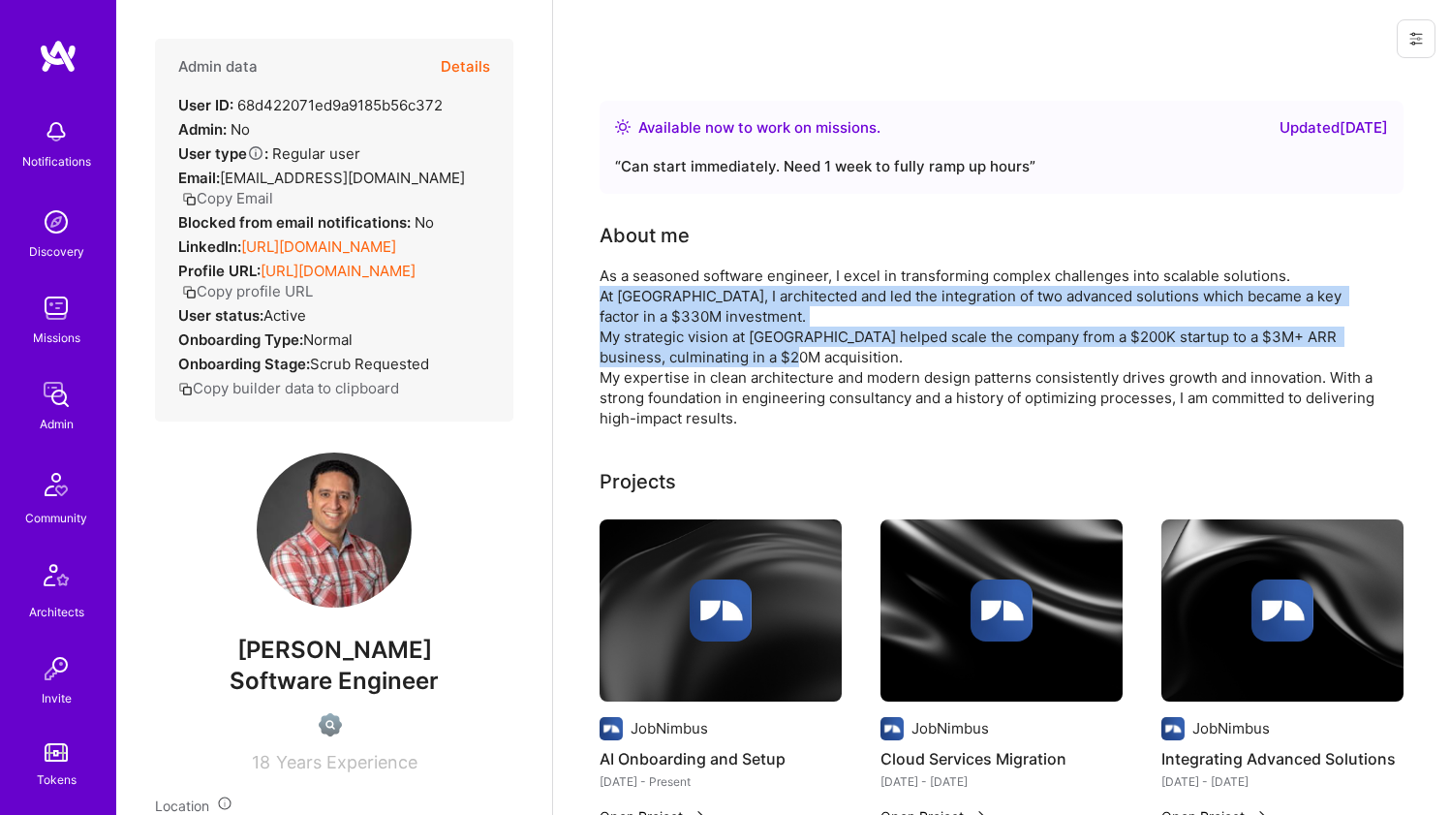
drag, startPoint x: 603, startPoint y: 363, endPoint x: 615, endPoint y: 301, distance: 63.1
click at [615, 301] on div "As a seasoned software engineer, I excel in transforming complex challenges int…" at bounding box center [987, 346] width 775 height 163
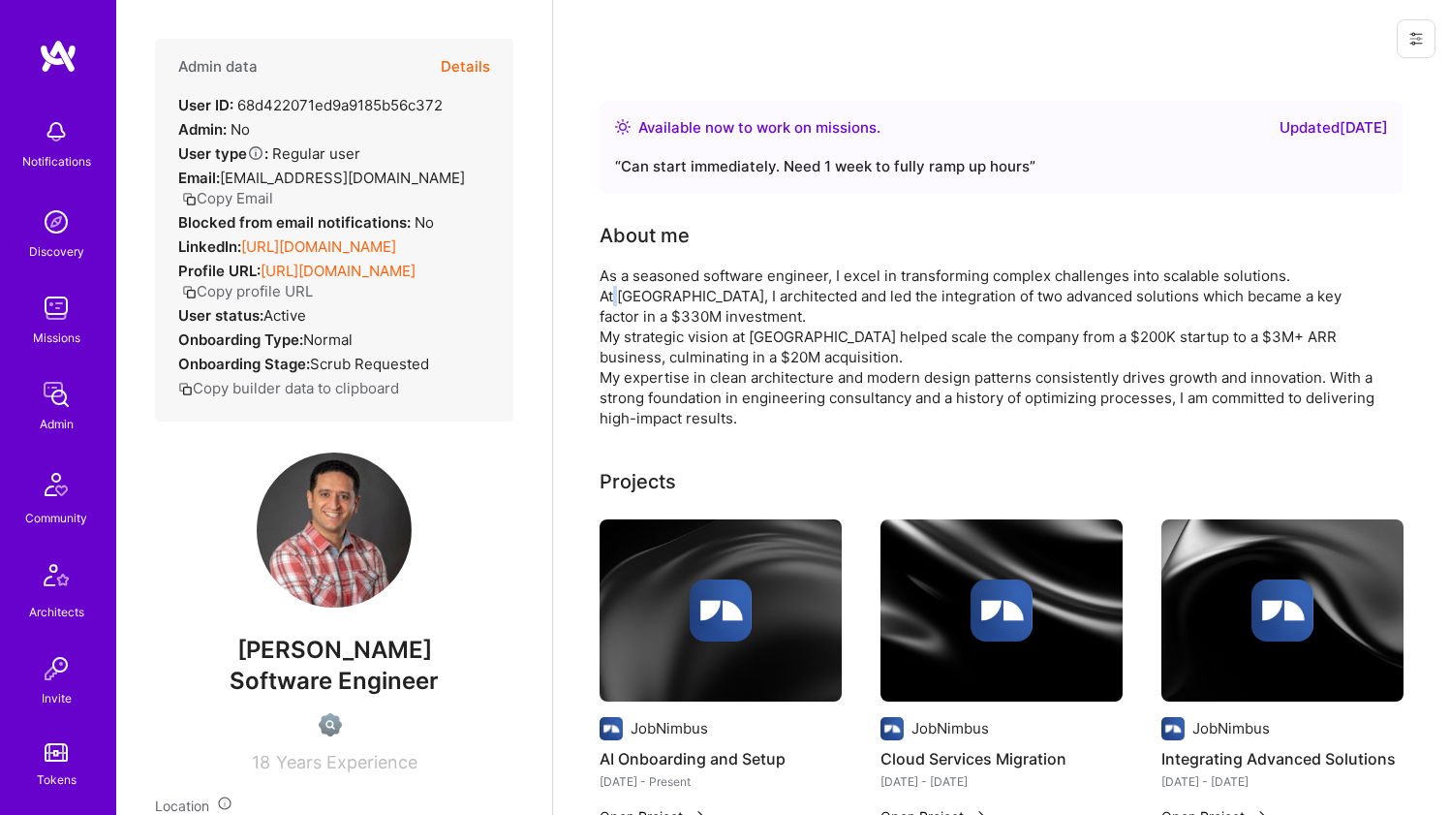
click at [615, 301] on div "As a seasoned software engineer, I excel in transforming complex challenges int…" at bounding box center [987, 346] width 775 height 163
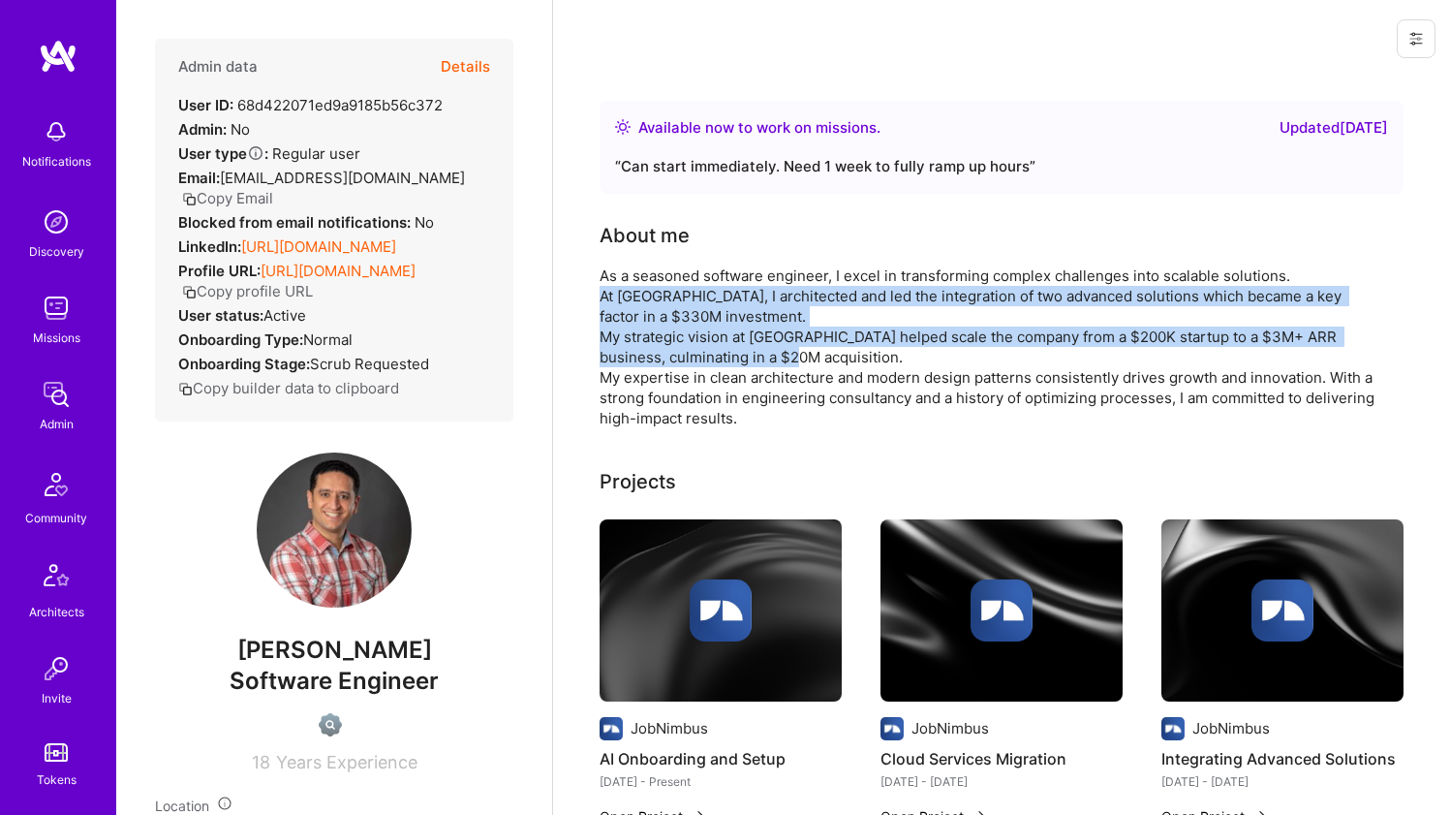
drag, startPoint x: 615, startPoint y: 301, endPoint x: 597, endPoint y: 346, distance: 48.2
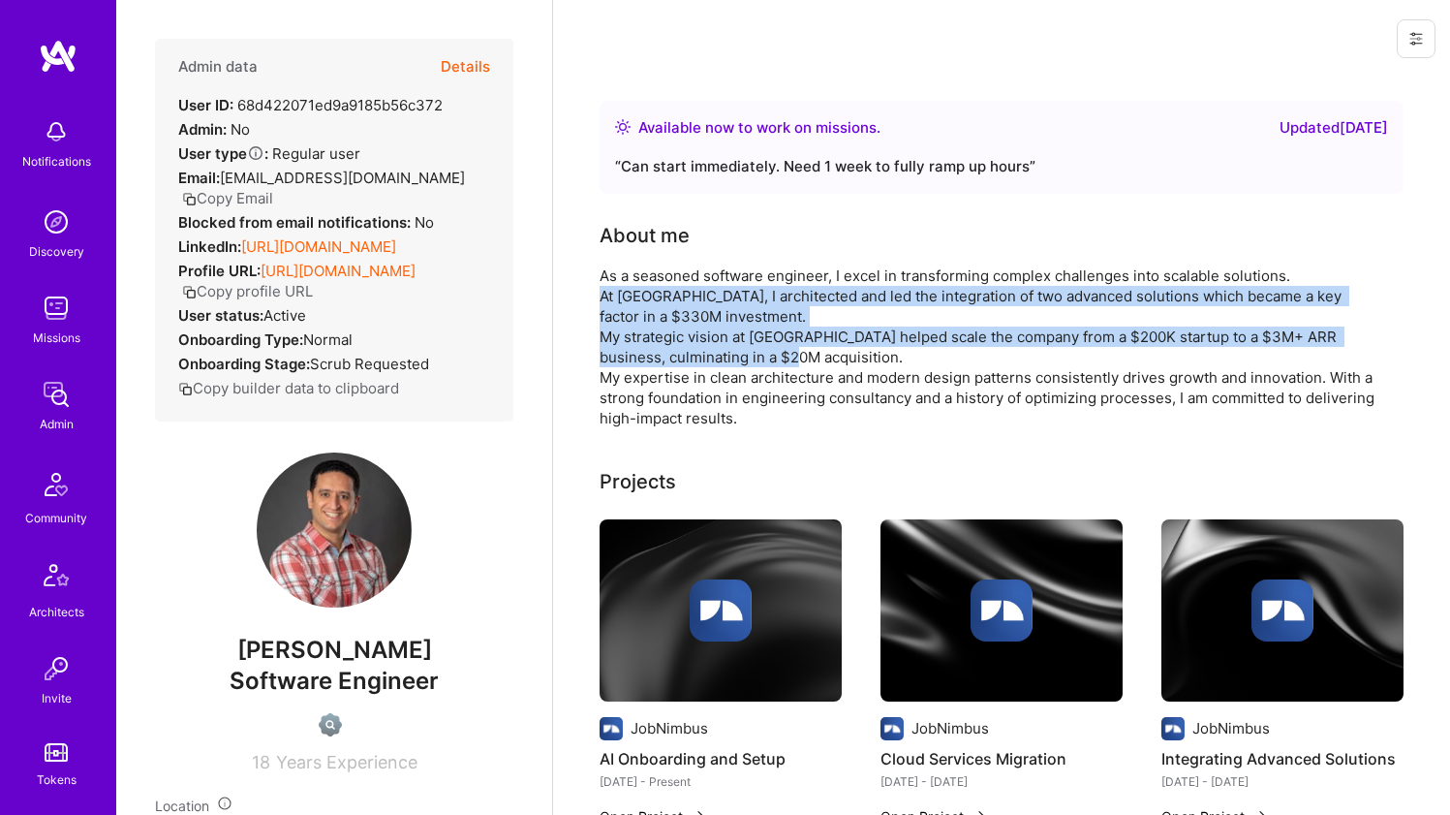
drag, startPoint x: 598, startPoint y: 346, endPoint x: 611, endPoint y: 298, distance: 49.4
click at [611, 297] on div "As a seasoned software engineer, I excel in transforming complex challenges int…" at bounding box center [987, 346] width 775 height 163
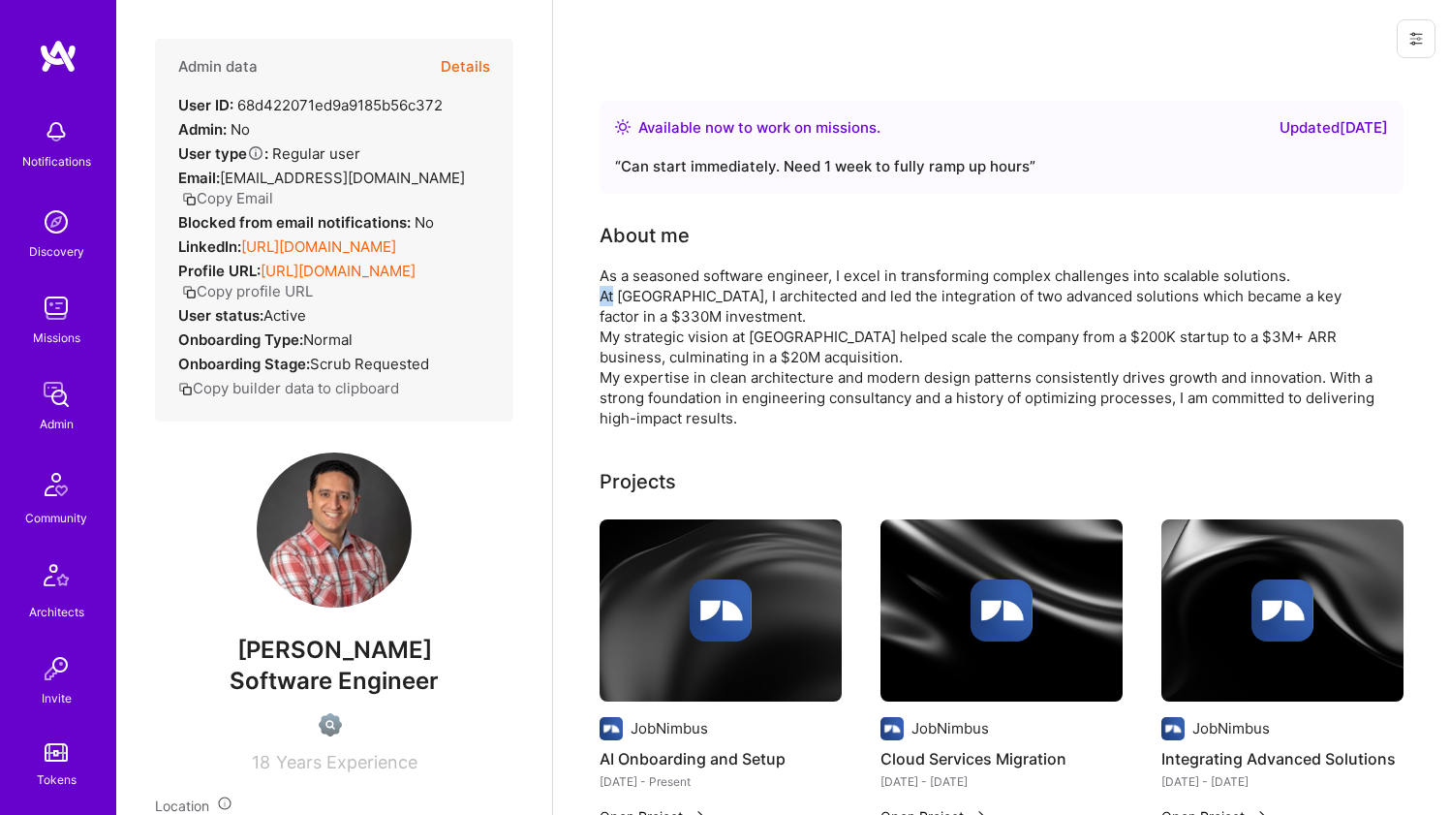
click at [611, 297] on div "As a seasoned software engineer, I excel in transforming complex challenges int…" at bounding box center [987, 346] width 775 height 163
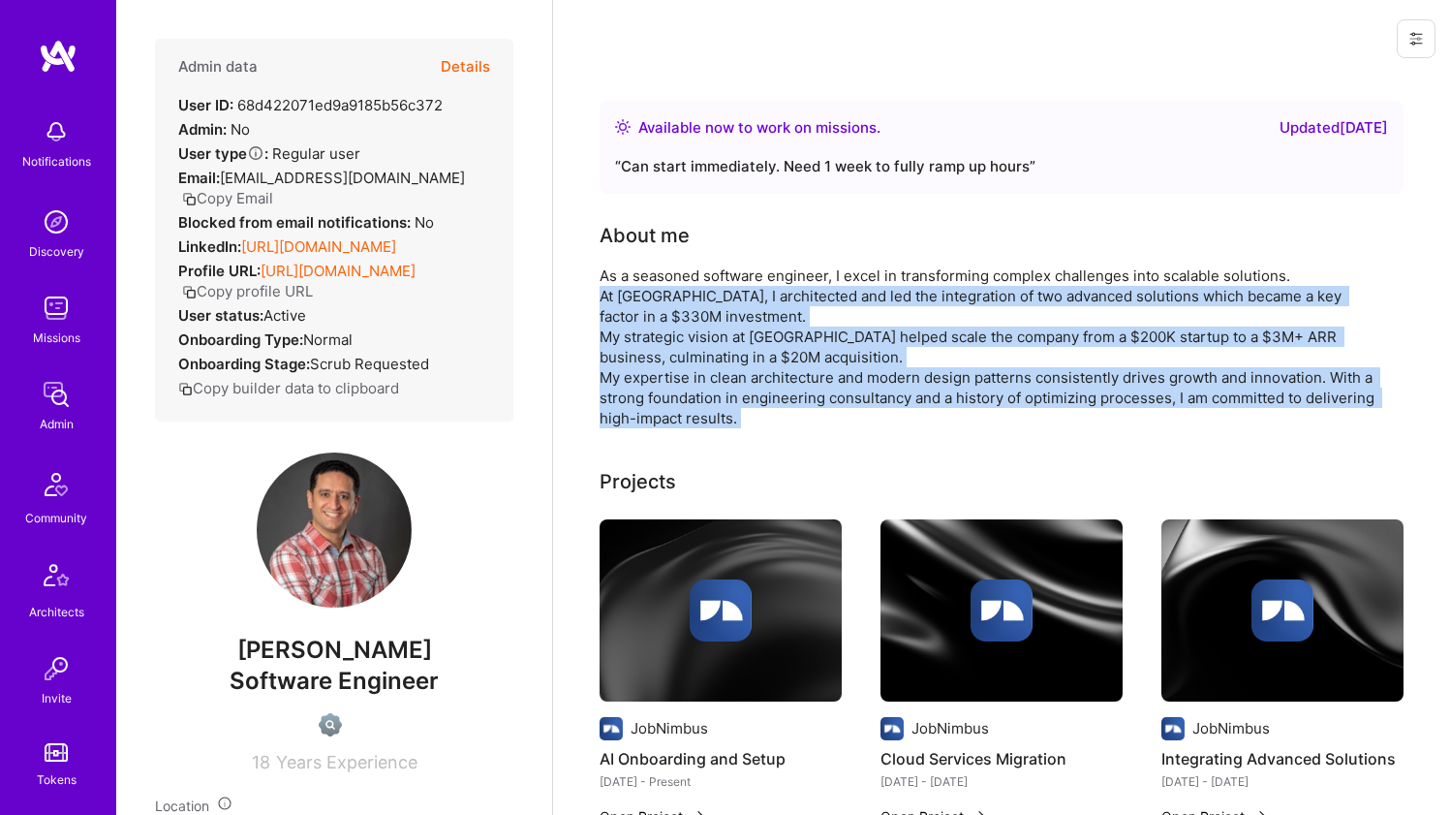
drag, startPoint x: 611, startPoint y: 297, endPoint x: 596, endPoint y: 385, distance: 88.5
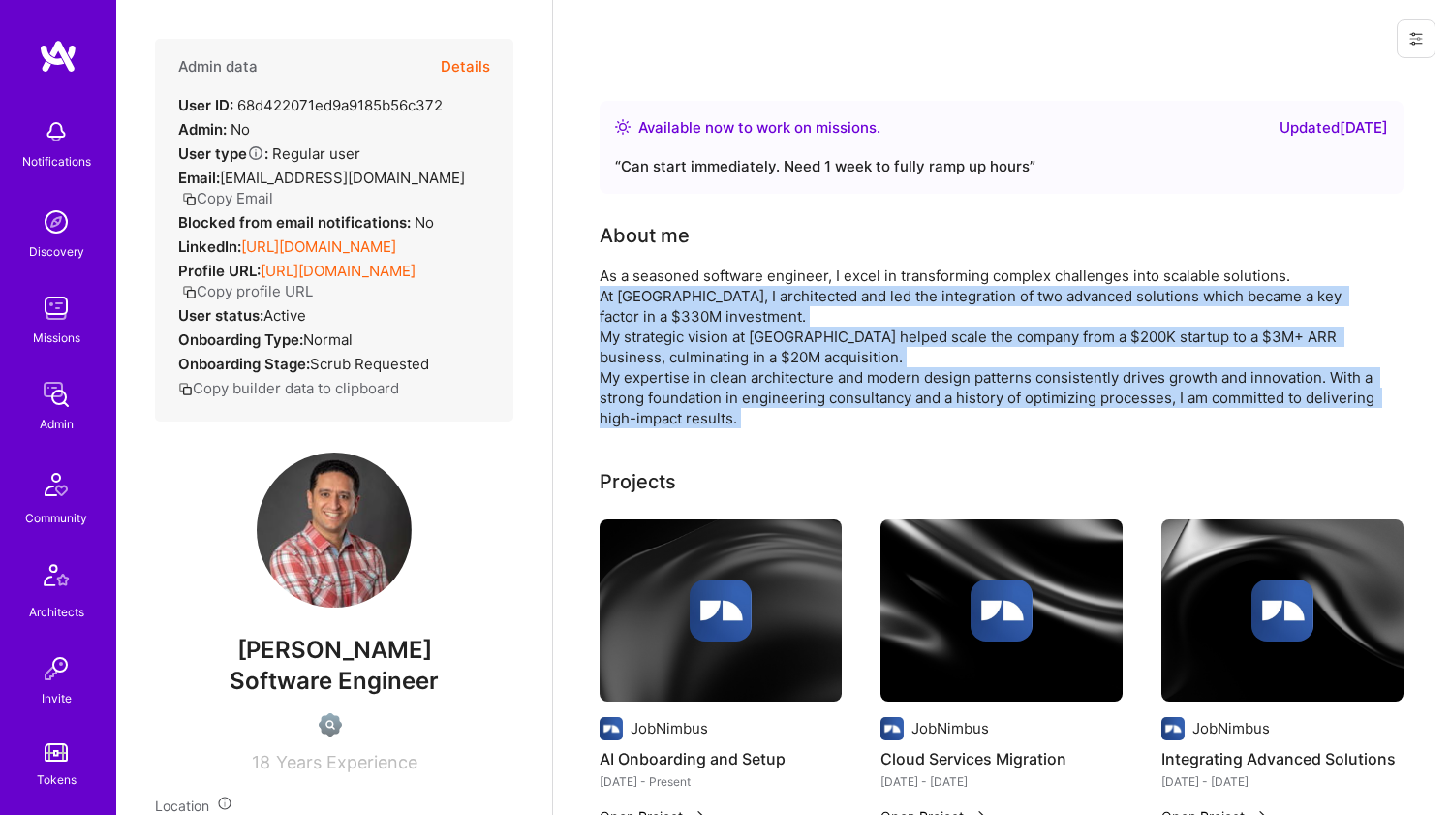
drag, startPoint x: 596, startPoint y: 385, endPoint x: 603, endPoint y: 302, distance: 83.7
click at [603, 302] on div "As a seasoned software engineer, I excel in transforming complex challenges int…" at bounding box center [987, 346] width 775 height 163
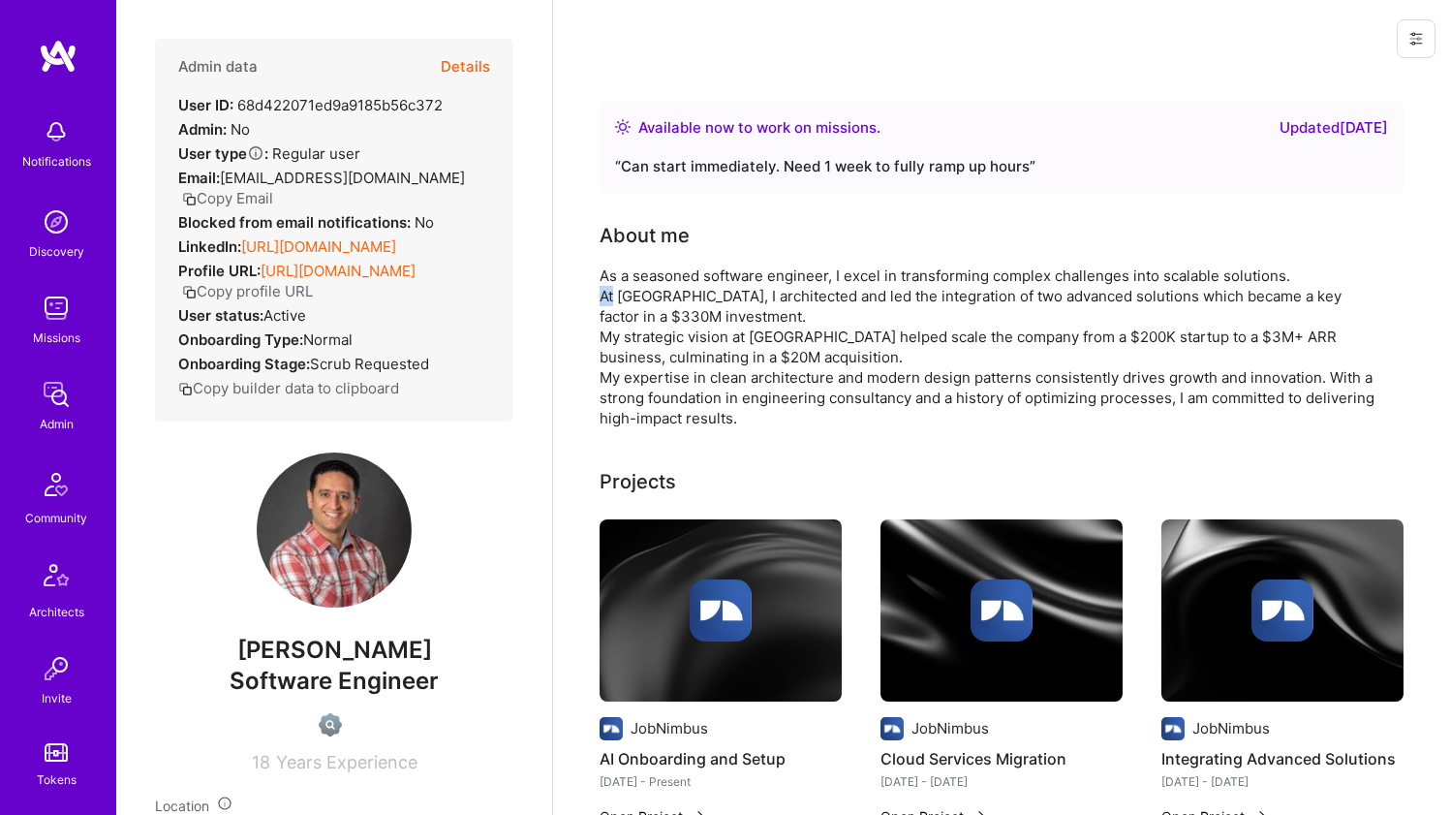
click at [603, 302] on div "As a seasoned software engineer, I excel in transforming complex challenges int…" at bounding box center [987, 346] width 775 height 163
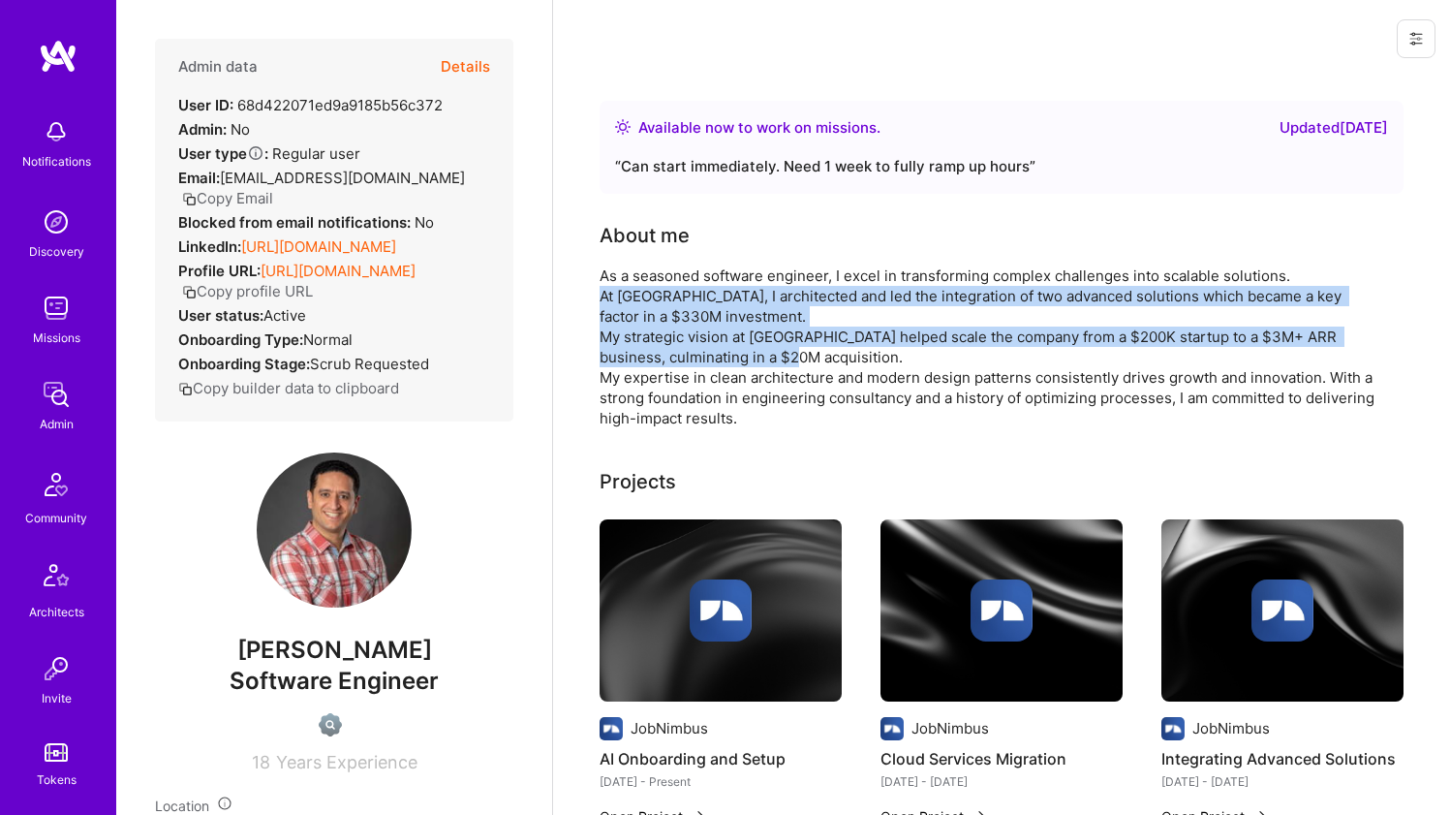
drag, startPoint x: 603, startPoint y: 302, endPoint x: 599, endPoint y: 361, distance: 59.3
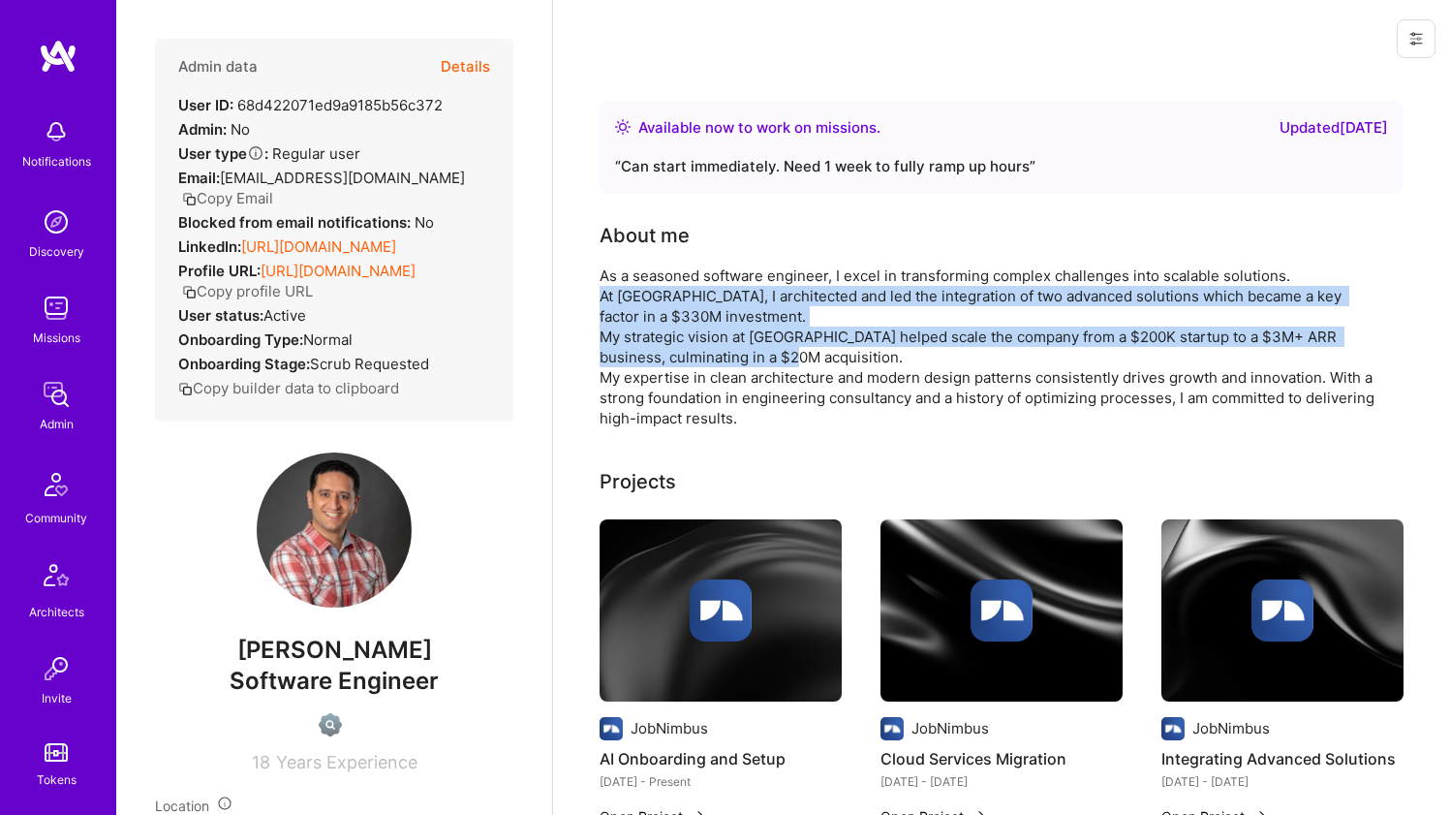
drag, startPoint x: 599, startPoint y: 361, endPoint x: 605, endPoint y: 311, distance: 50.8
click at [606, 309] on div "As a seasoned software engineer, I excel in transforming complex challenges int…" at bounding box center [987, 346] width 775 height 163
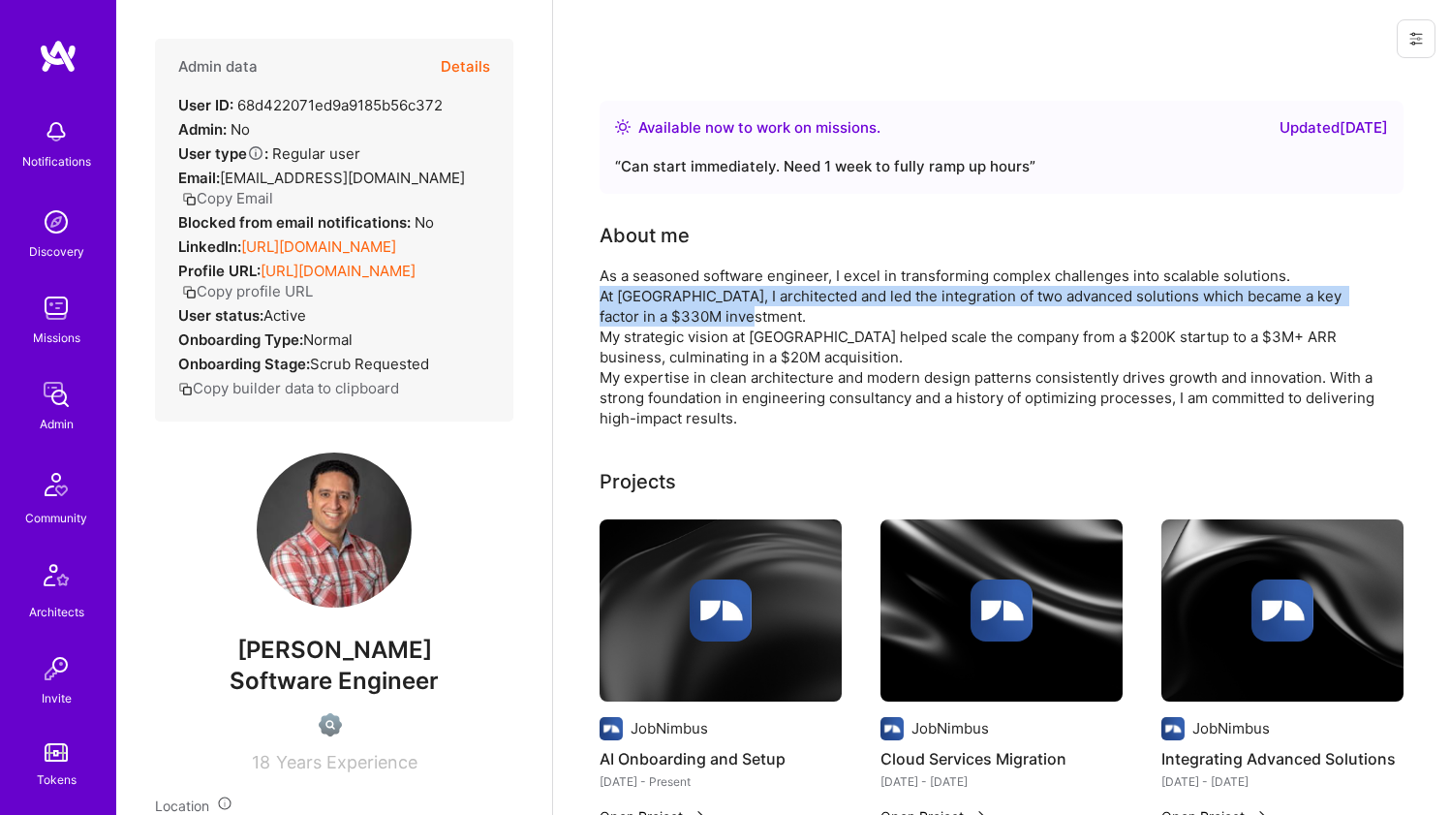
click at [606, 309] on div "As a seasoned software engineer, I excel in transforming complex challenges int…" at bounding box center [987, 346] width 775 height 163
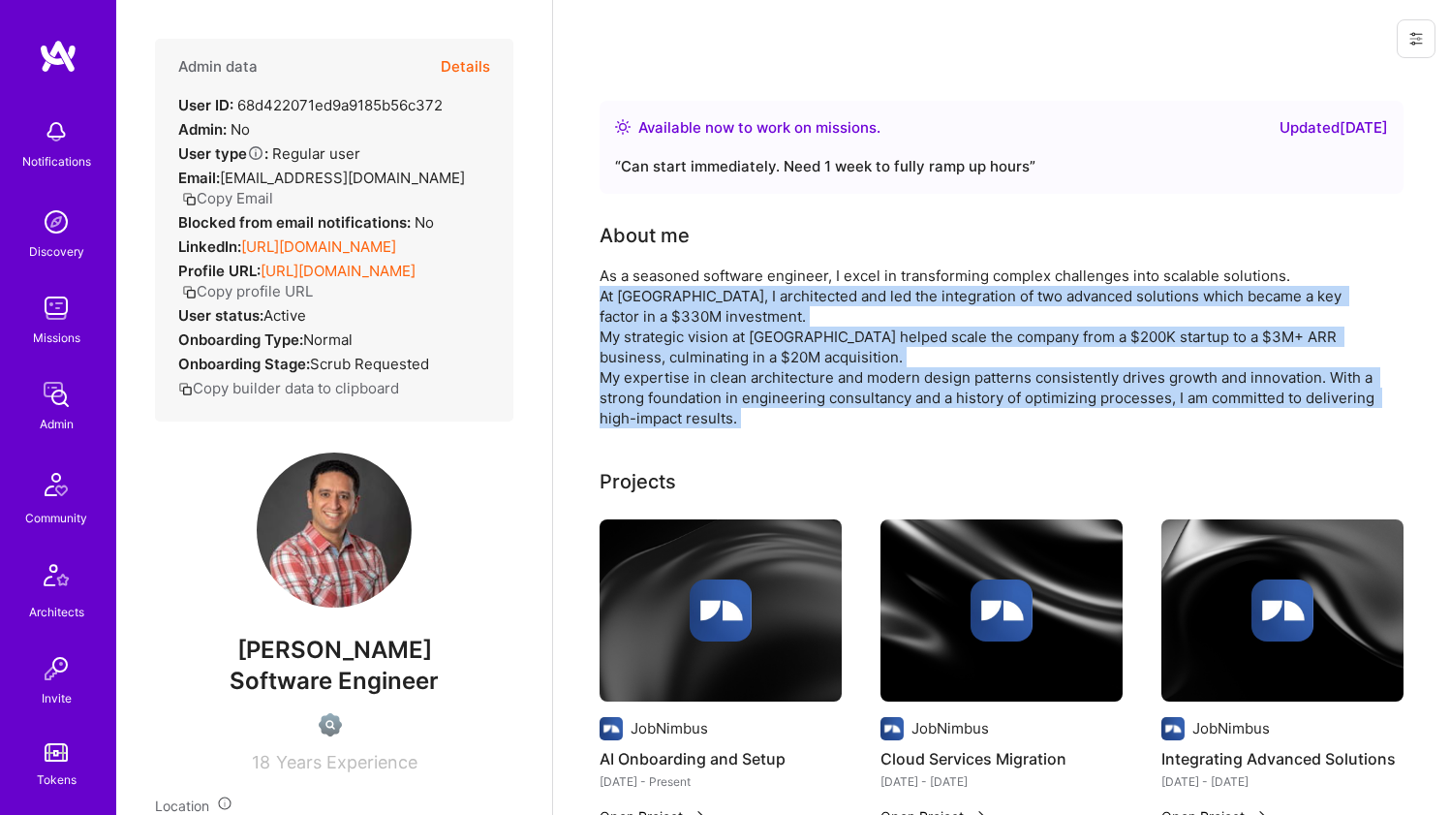
drag, startPoint x: 606, startPoint y: 309, endPoint x: 609, endPoint y: 367, distance: 58.2
click at [609, 367] on div "As a seasoned software engineer, I excel in transforming complex challenges int…" at bounding box center [987, 346] width 775 height 163
click at [610, 363] on div "As a seasoned software engineer, I excel in transforming complex challenges int…" at bounding box center [987, 346] width 775 height 163
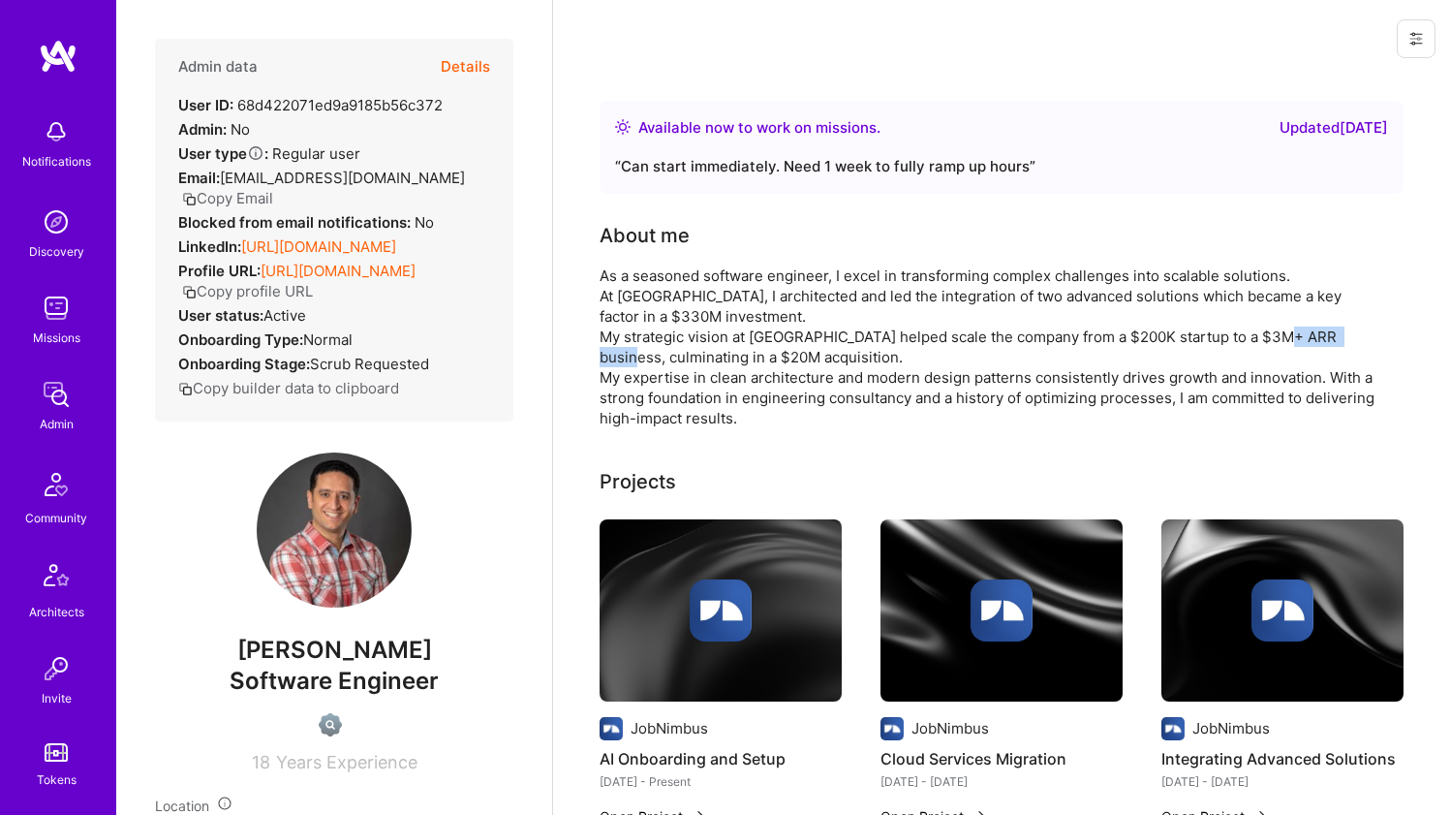
click at [610, 363] on div "As a seasoned software engineer, I excel in transforming complex challenges int…" at bounding box center [987, 346] width 775 height 163
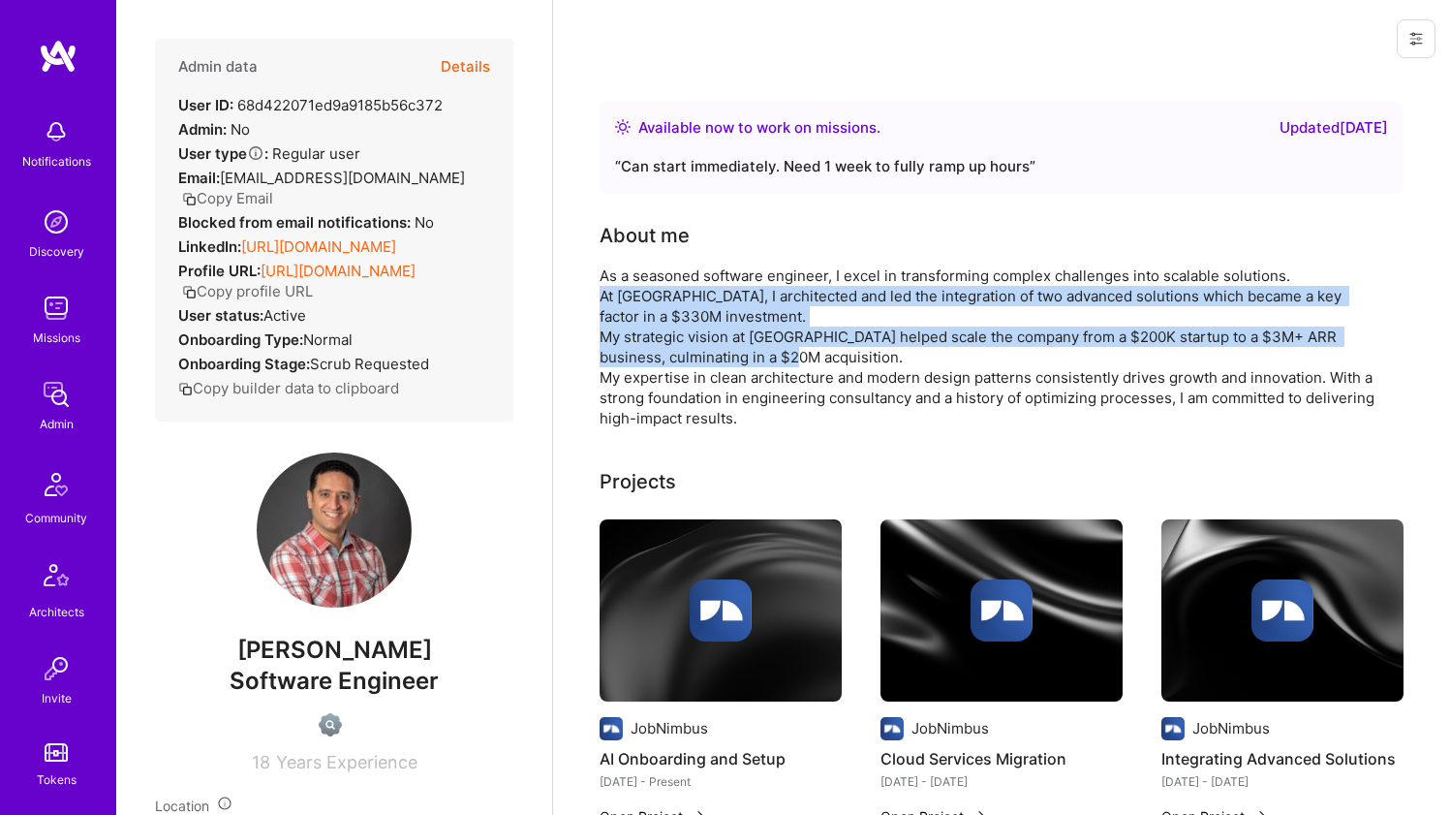
drag, startPoint x: 610, startPoint y: 363, endPoint x: 618, endPoint y: 317, distance: 47.1
click at [618, 317] on div "As a seasoned software engineer, I excel in transforming complex challenges int…" at bounding box center [987, 346] width 775 height 163
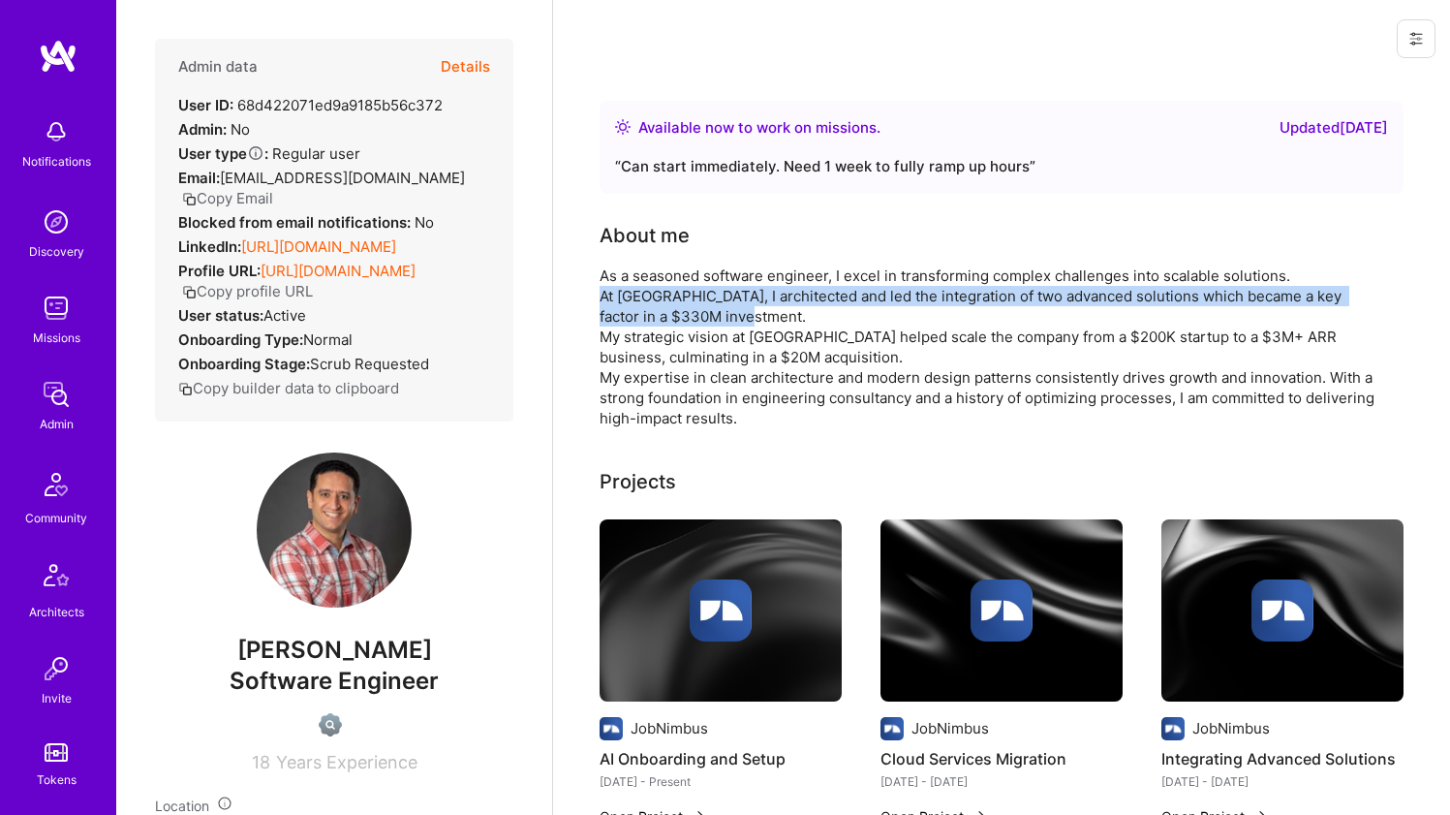
click at [617, 317] on div "As a seasoned software engineer, I excel in transforming complex challenges int…" at bounding box center [987, 346] width 775 height 163
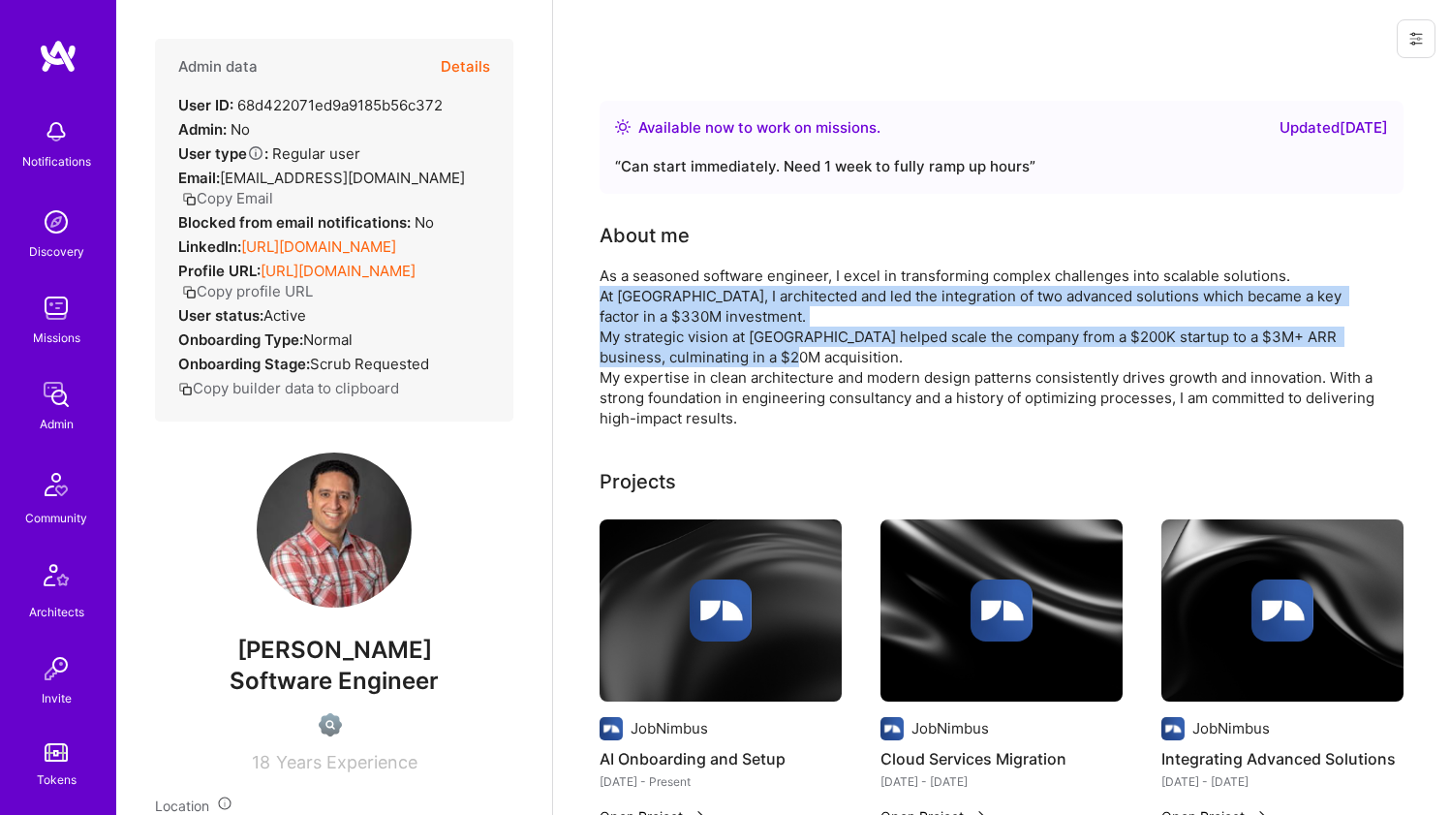
drag, startPoint x: 617, startPoint y: 317, endPoint x: 610, endPoint y: 348, distance: 31.7
click at [610, 348] on div "As a seasoned software engineer, I excel in transforming complex challenges int…" at bounding box center [987, 346] width 775 height 163
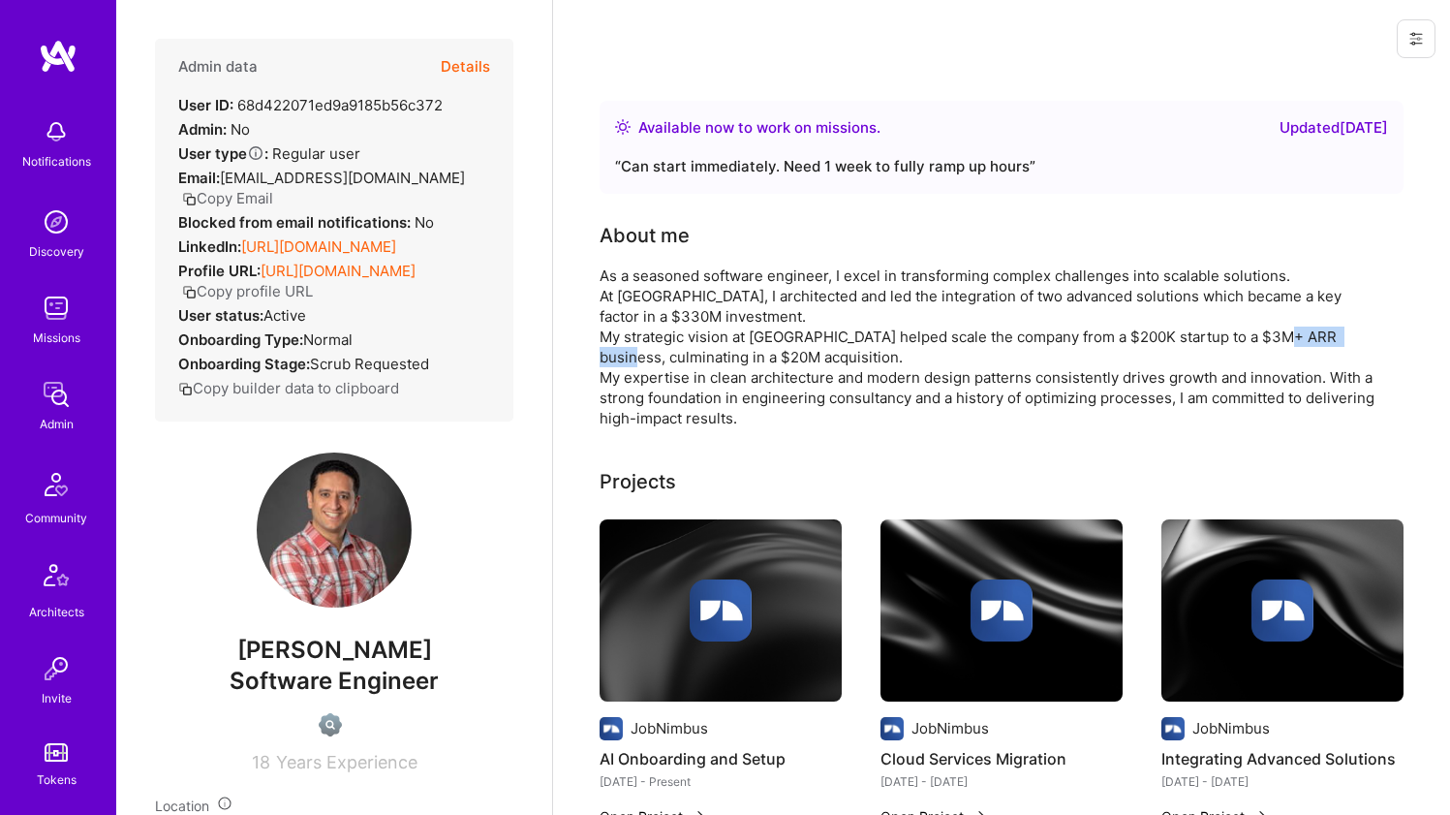
click at [610, 348] on div "As a seasoned software engineer, I excel in transforming complex challenges int…" at bounding box center [987, 346] width 775 height 163
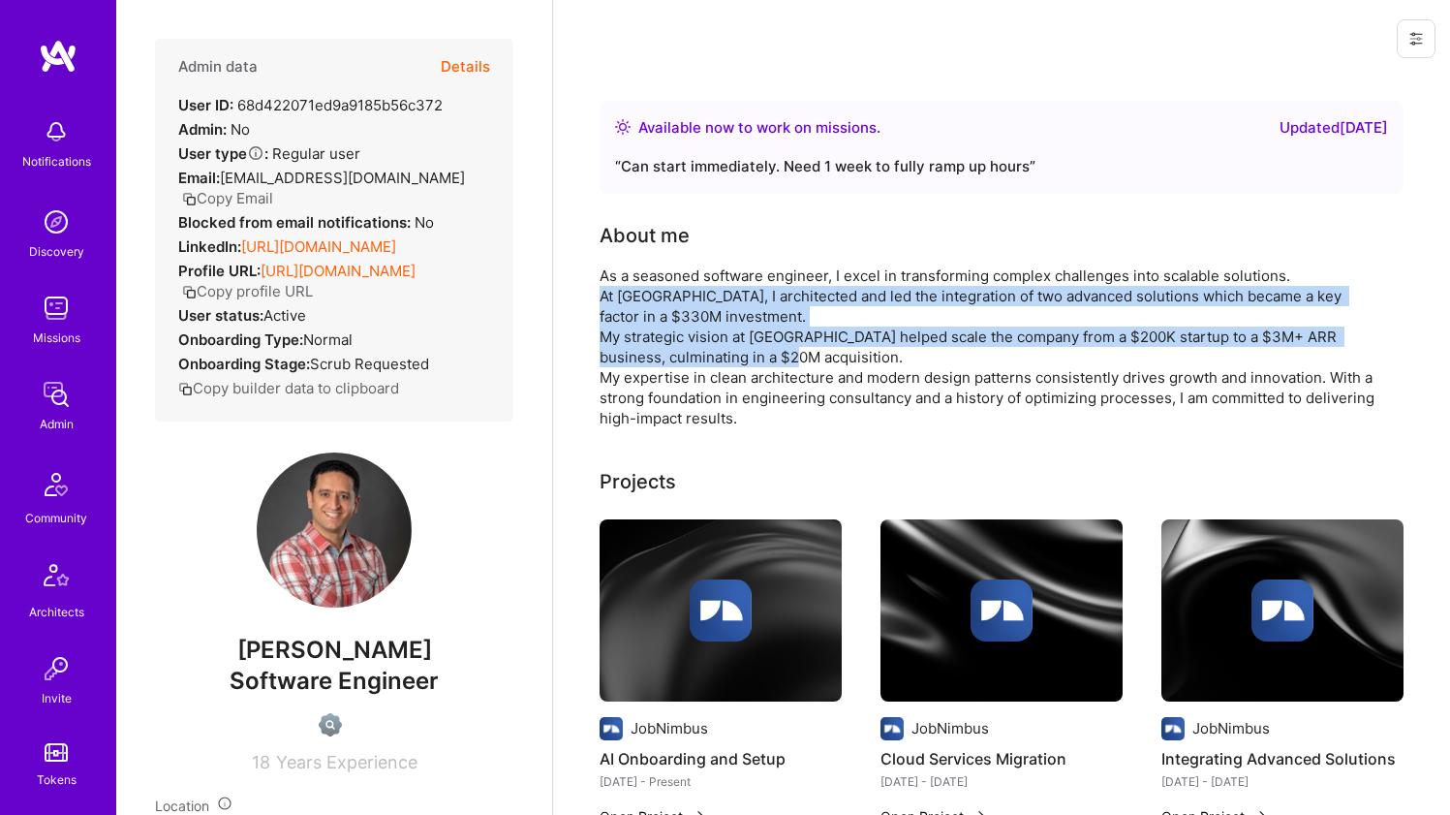
drag, startPoint x: 610, startPoint y: 348, endPoint x: 611, endPoint y: 324, distance: 24.2
click at [611, 324] on div "As a seasoned software engineer, I excel in transforming complex challenges int…" at bounding box center [987, 346] width 775 height 163
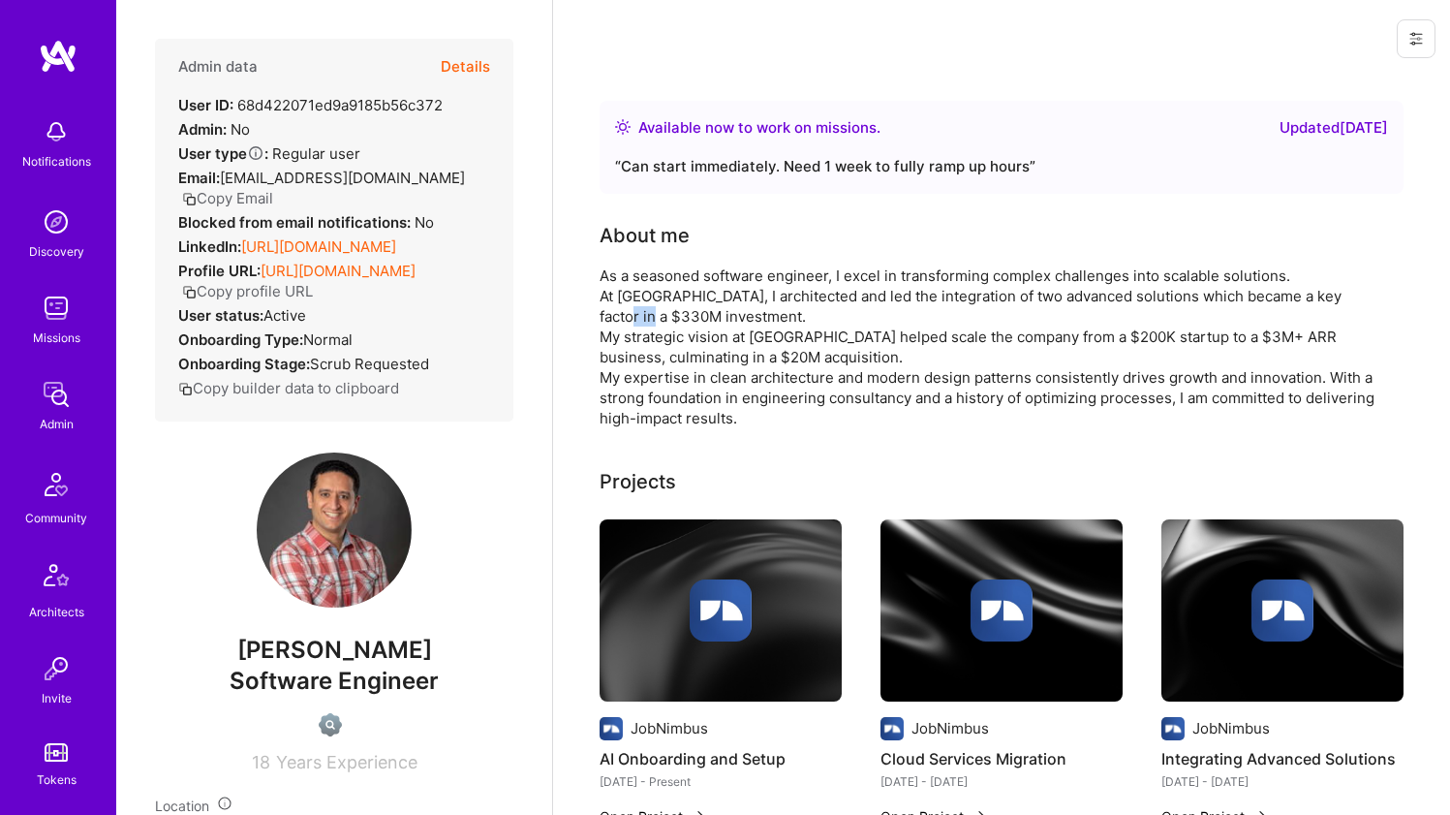
click at [611, 324] on div "As a seasoned software engineer, I excel in transforming complex challenges int…" at bounding box center [987, 346] width 775 height 163
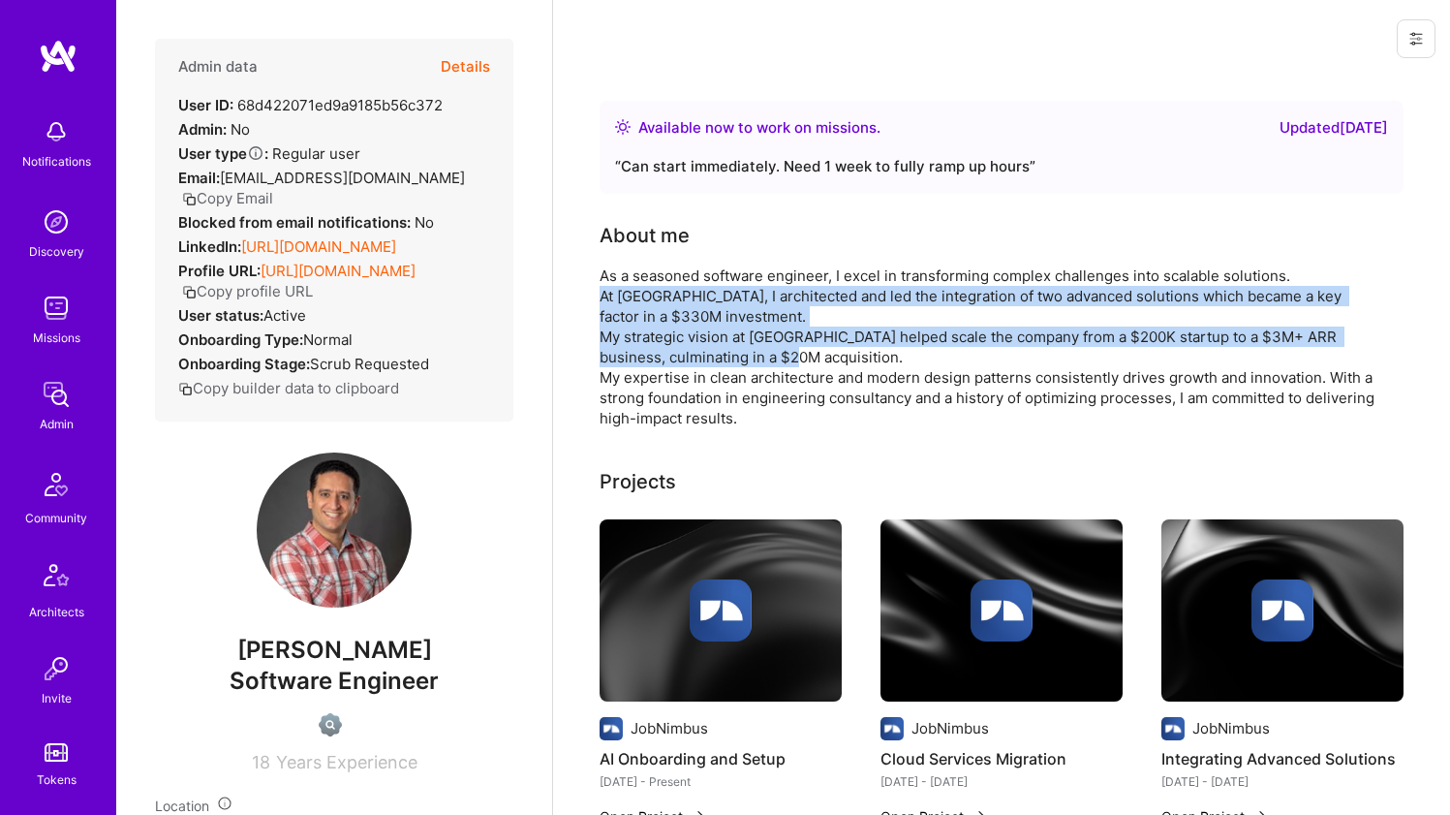
drag, startPoint x: 611, startPoint y: 324, endPoint x: 599, endPoint y: 355, distance: 34.4
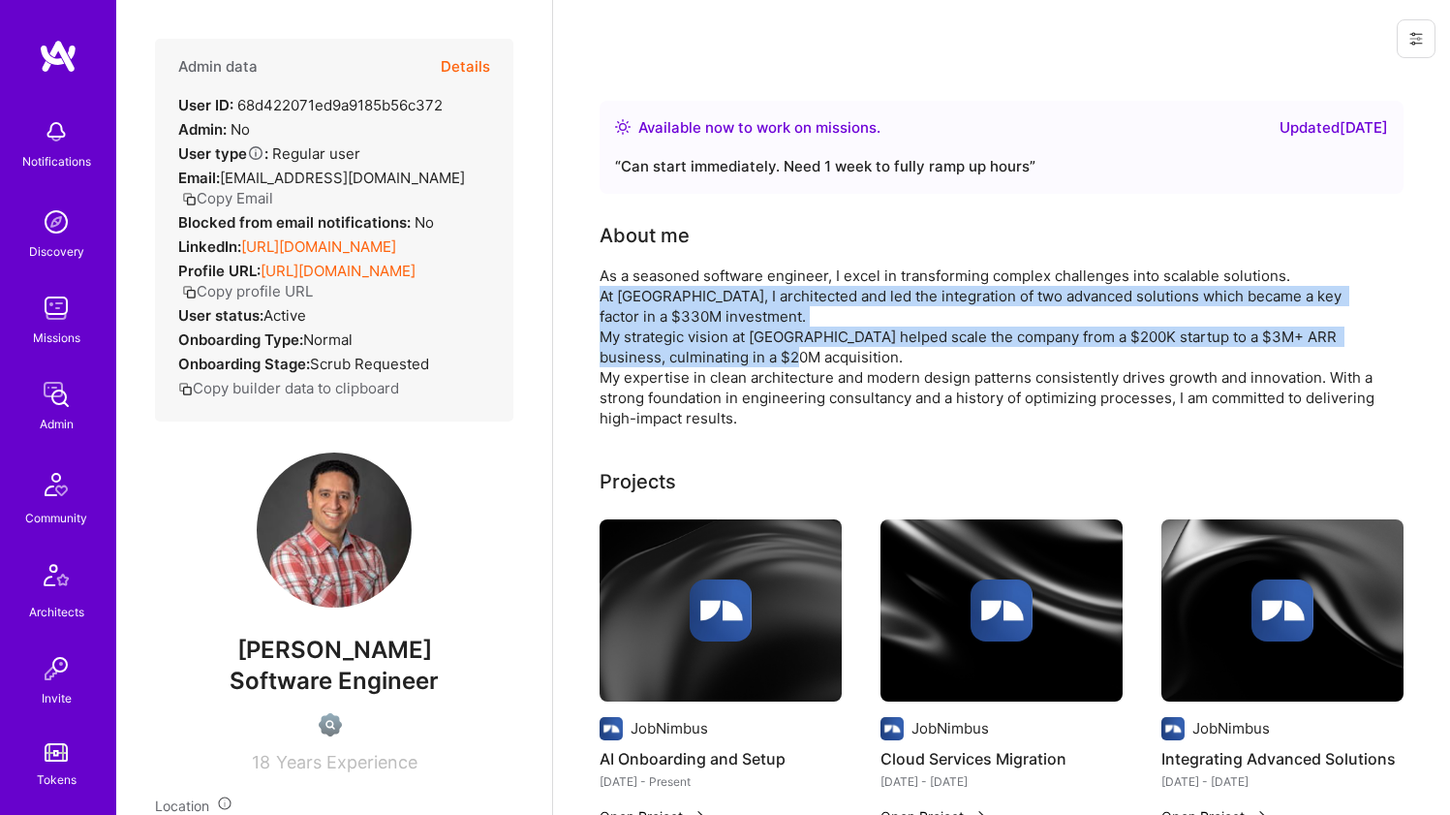
drag, startPoint x: 599, startPoint y: 355, endPoint x: 602, endPoint y: 319, distance: 37.0
click at [602, 319] on div "As a seasoned software engineer, I excel in transforming complex challenges int…" at bounding box center [987, 346] width 775 height 163
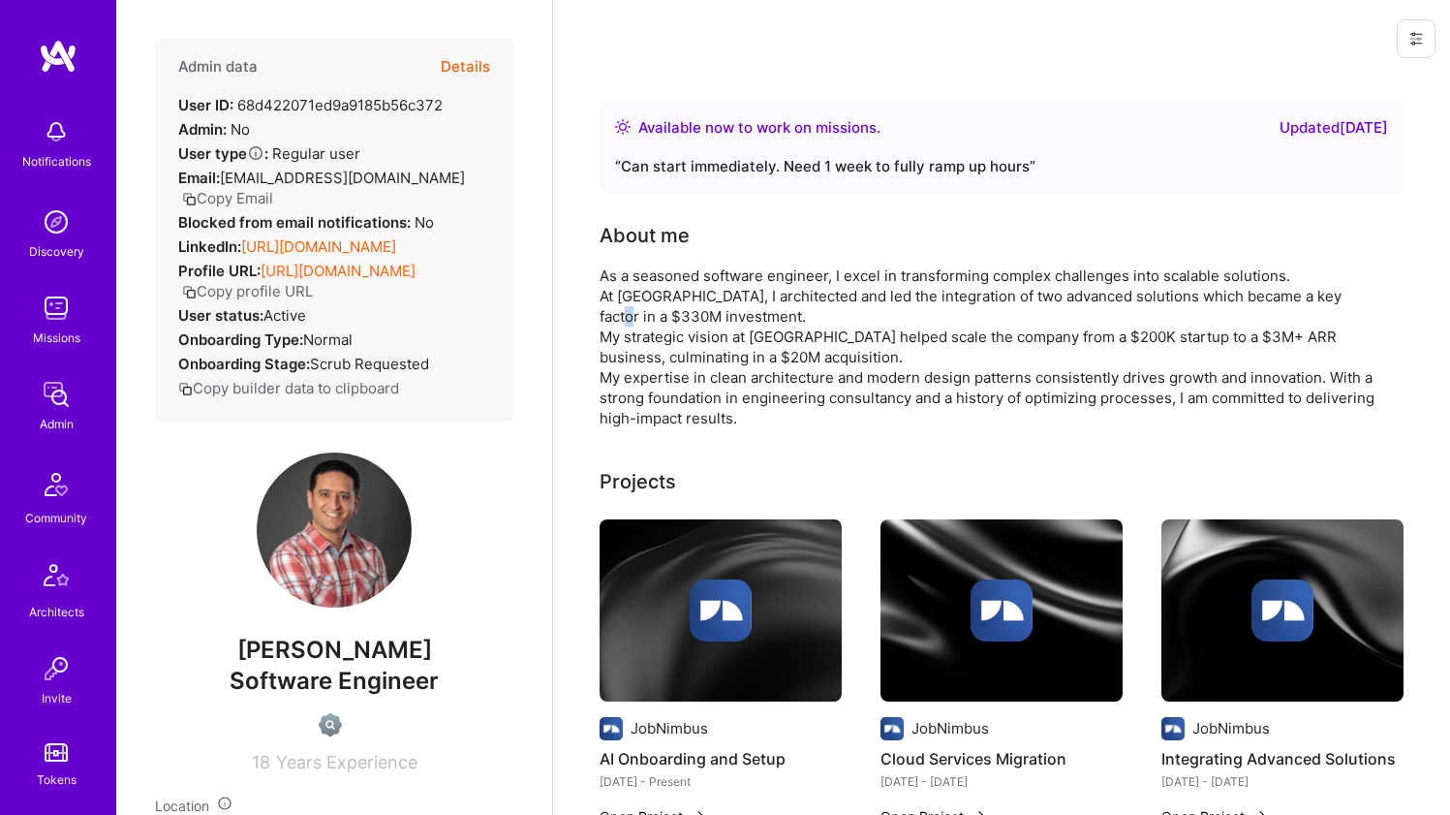
click at [602, 319] on div "As a seasoned software engineer, I excel in transforming complex challenges int…" at bounding box center [987, 346] width 775 height 163
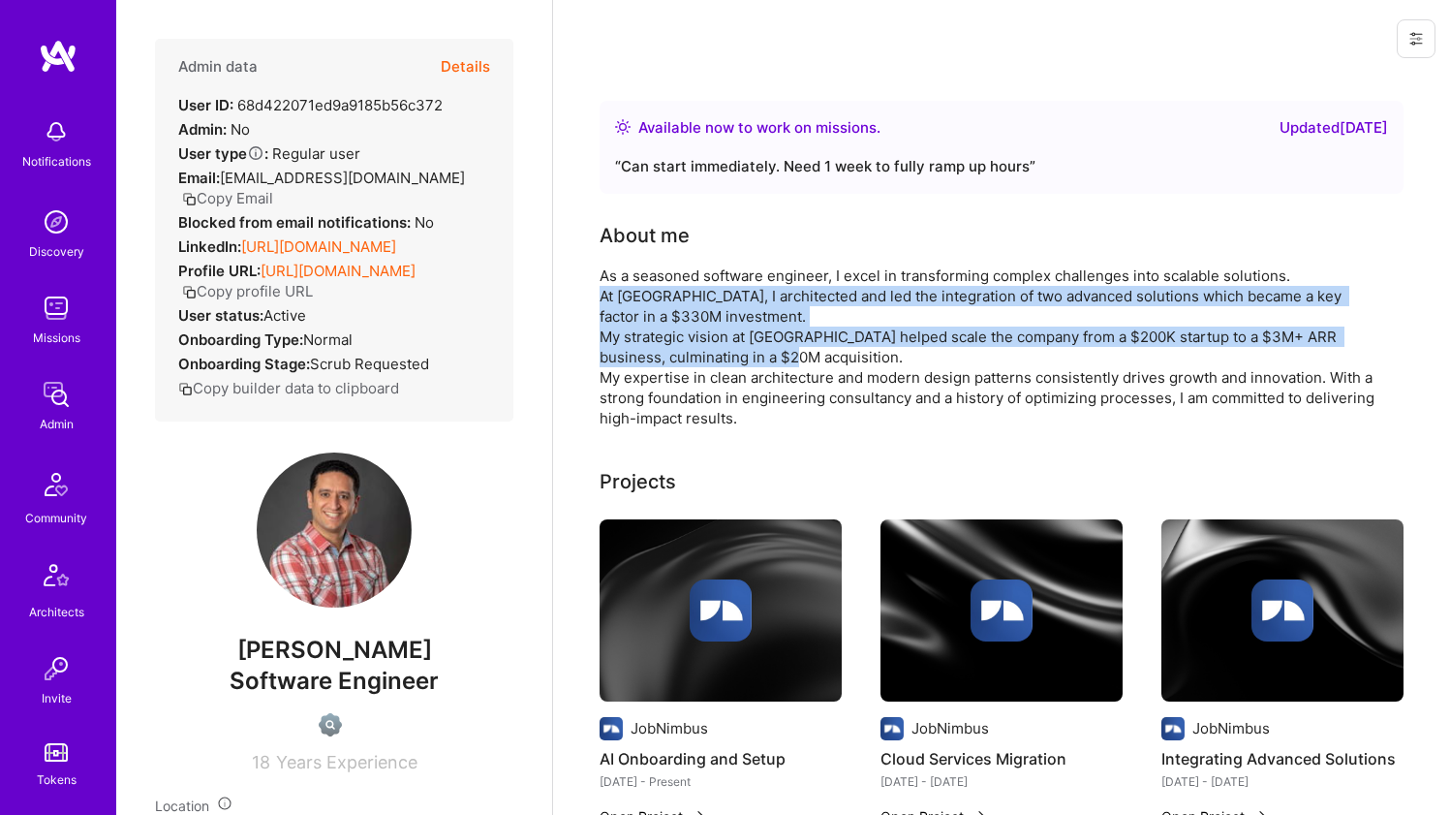
drag, startPoint x: 602, startPoint y: 319, endPoint x: 591, endPoint y: 349, distance: 32.2
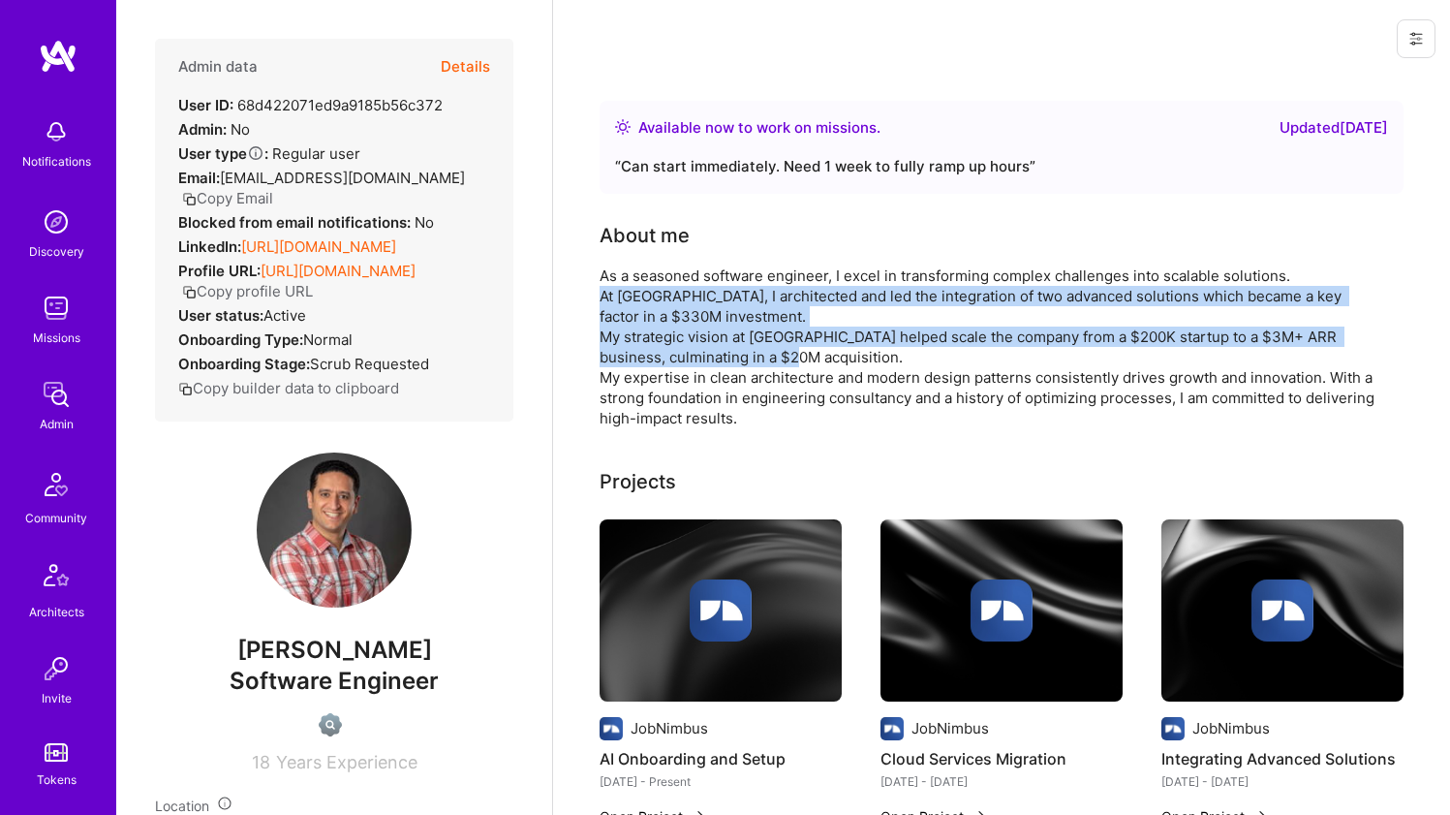
drag, startPoint x: 591, startPoint y: 349, endPoint x: 597, endPoint y: 321, distance: 28.7
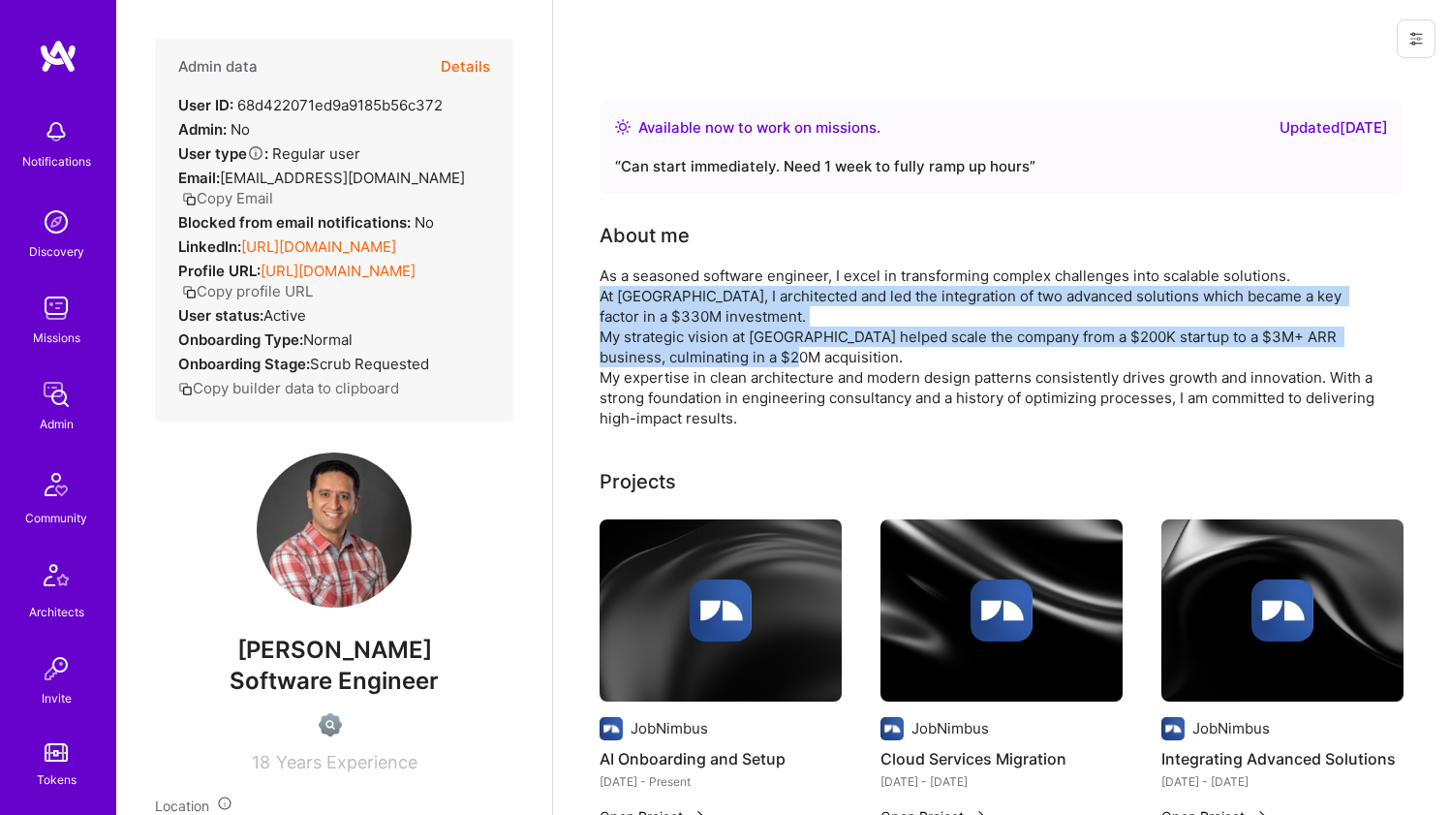
drag, startPoint x: 598, startPoint y: 321, endPoint x: 587, endPoint y: 349, distance: 30.0
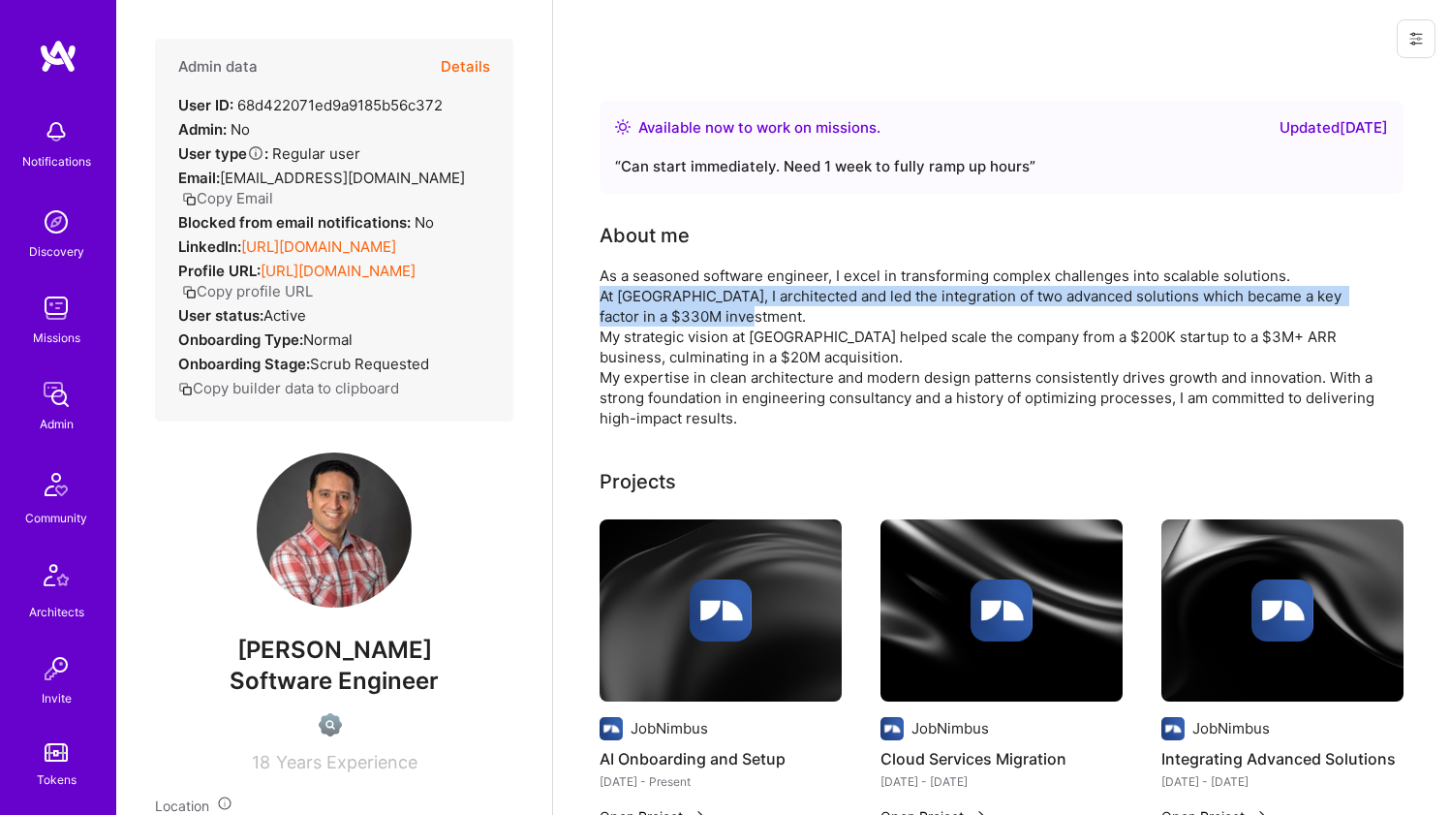
drag, startPoint x: 583, startPoint y: 308, endPoint x: 578, endPoint y: 322, distance: 14.4
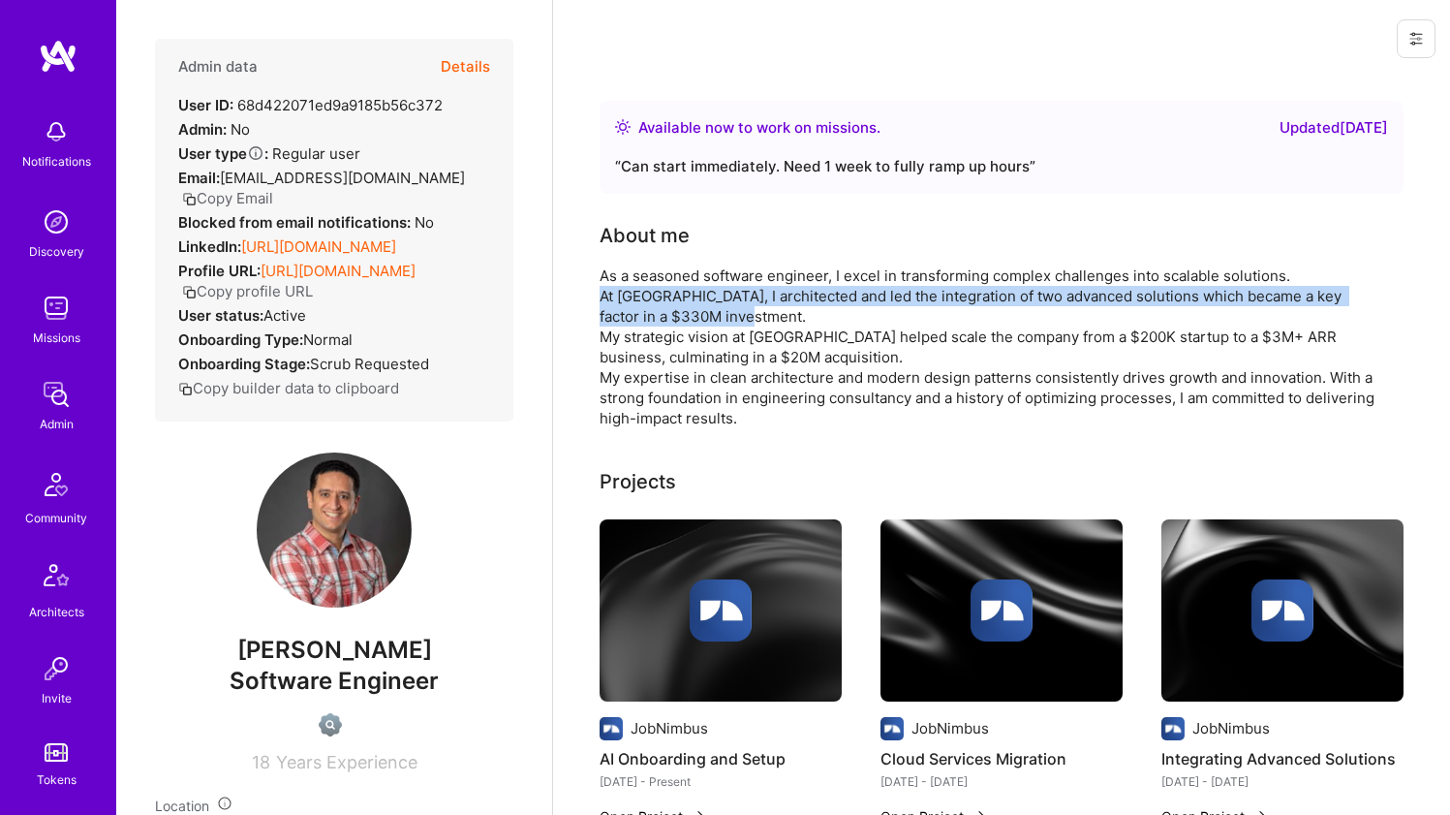
drag, startPoint x: 578, startPoint y: 322, endPoint x: 583, endPoint y: 299, distance: 22.8
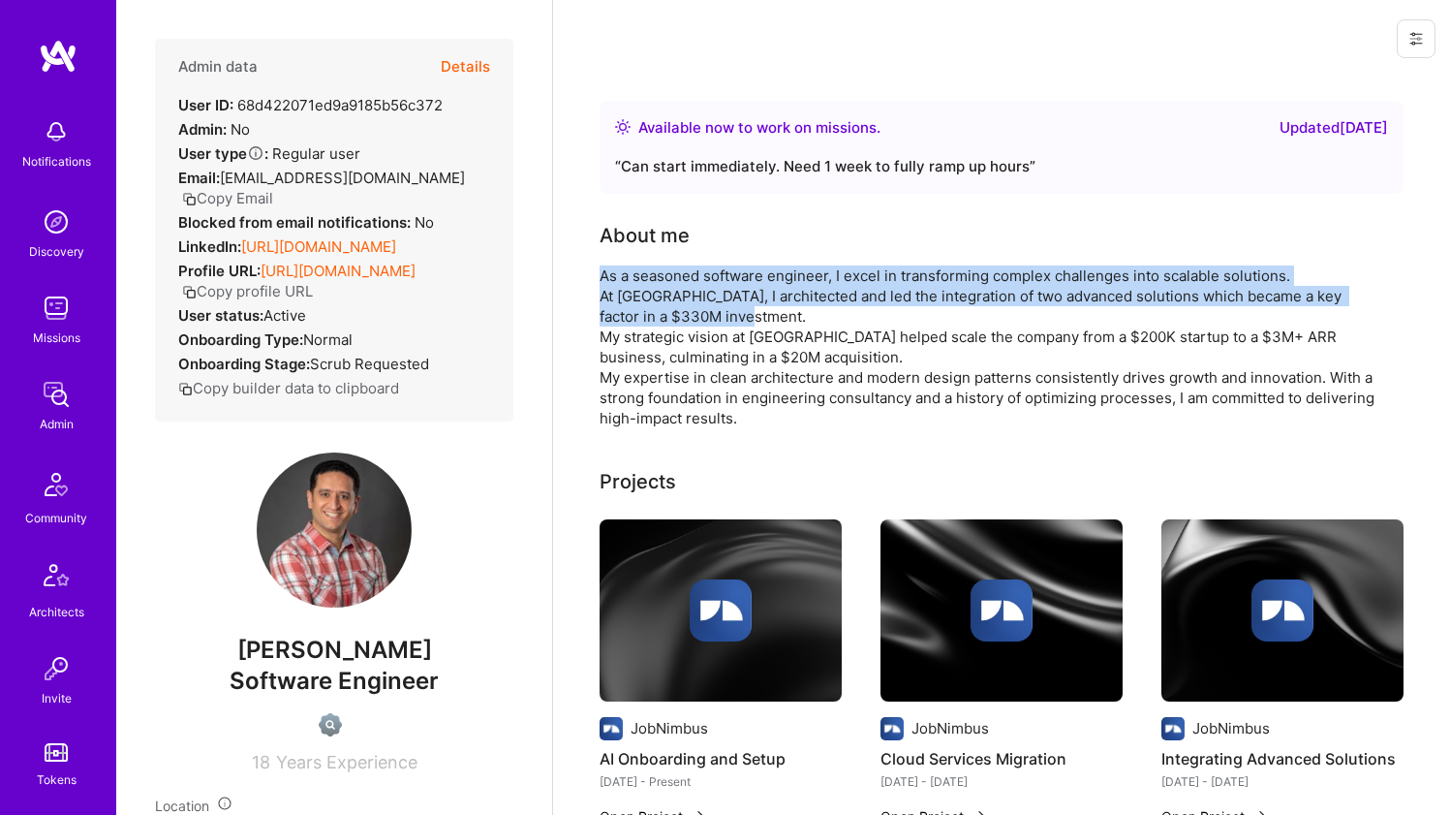
drag, startPoint x: 594, startPoint y: 284, endPoint x: 588, endPoint y: 302, distance: 19.3
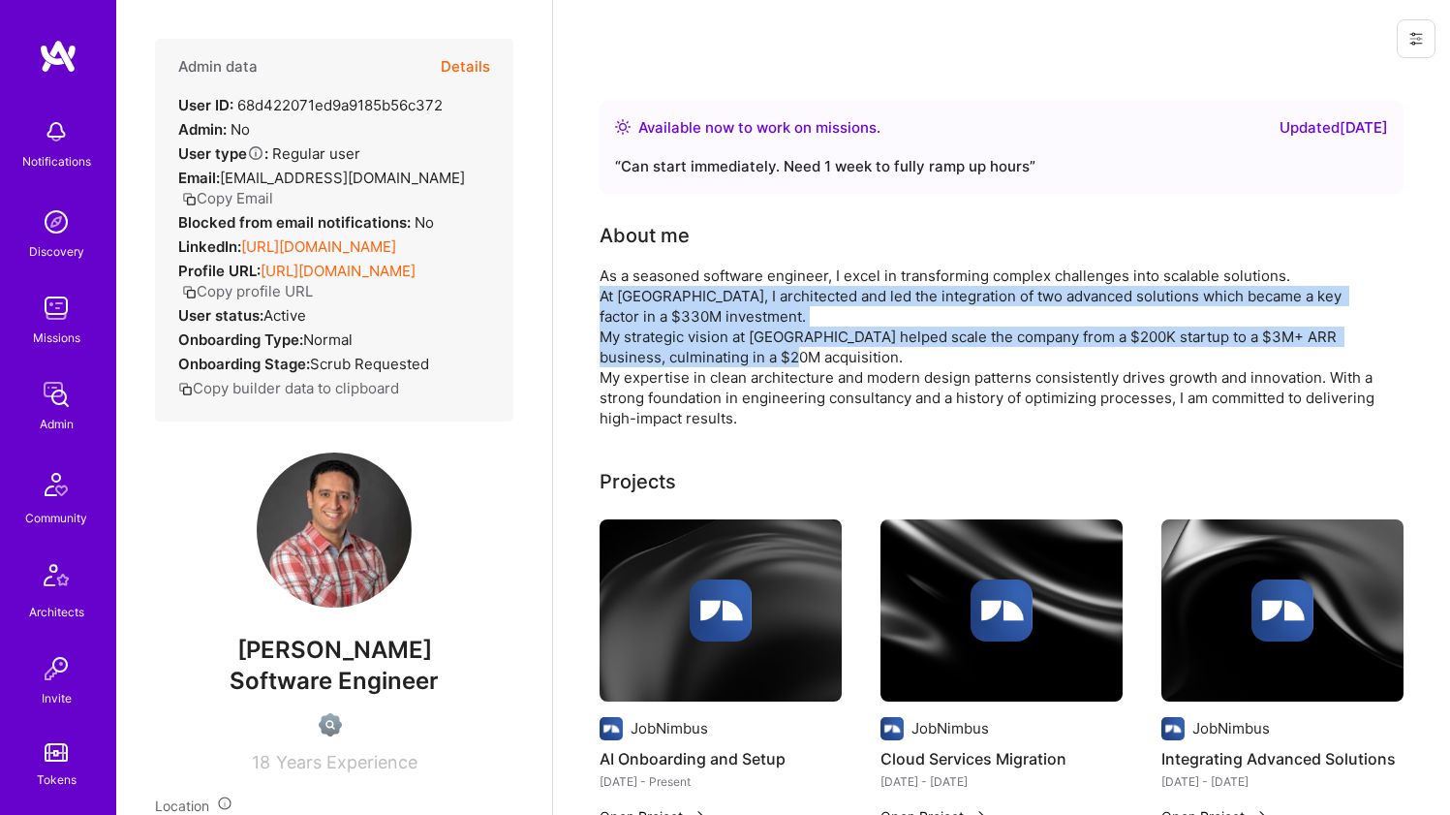
drag, startPoint x: 588, startPoint y: 302, endPoint x: 581, endPoint y: 361, distance: 59.5
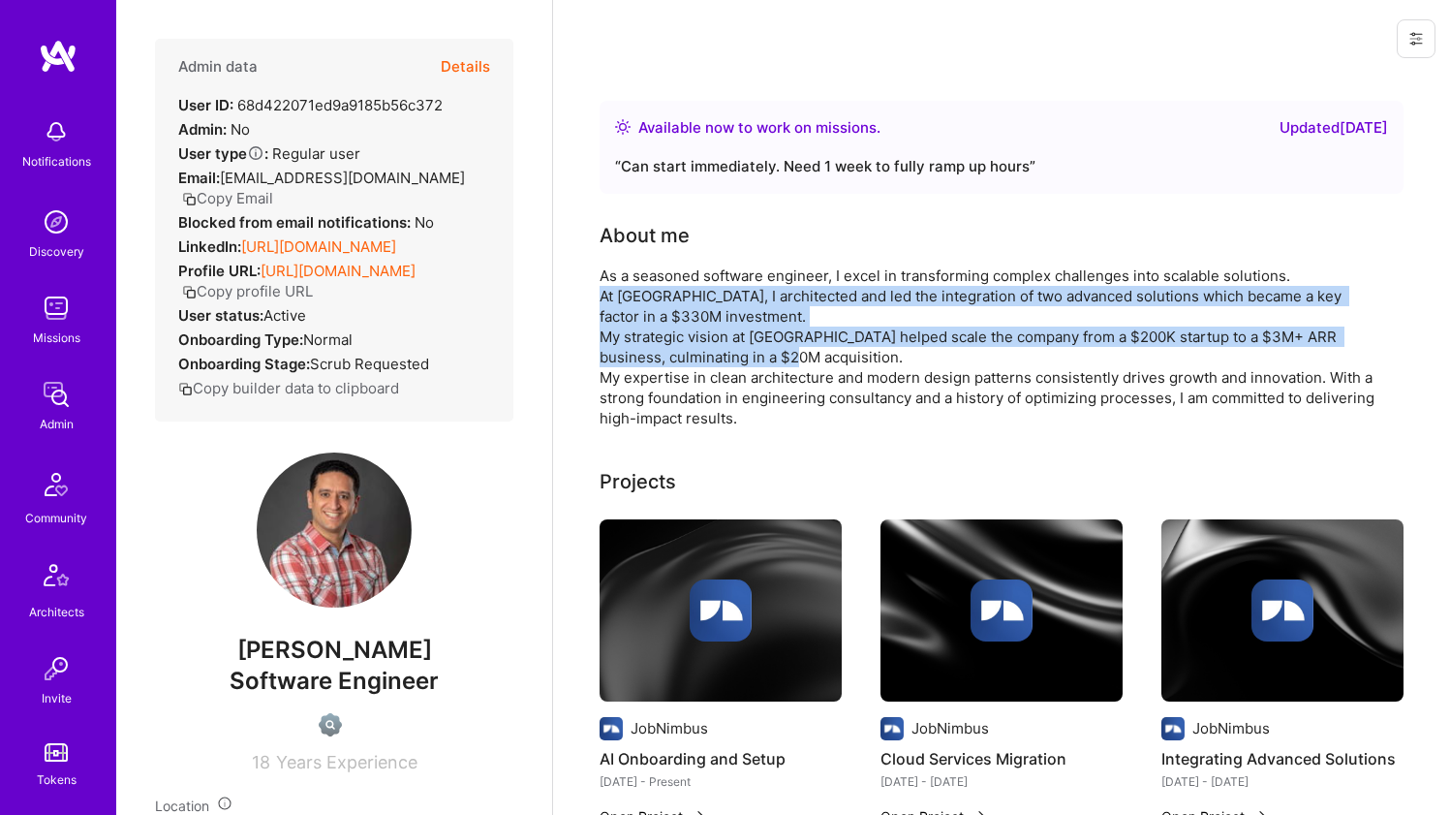
drag, startPoint x: 581, startPoint y: 361, endPoint x: 590, endPoint y: 322, distance: 40.7
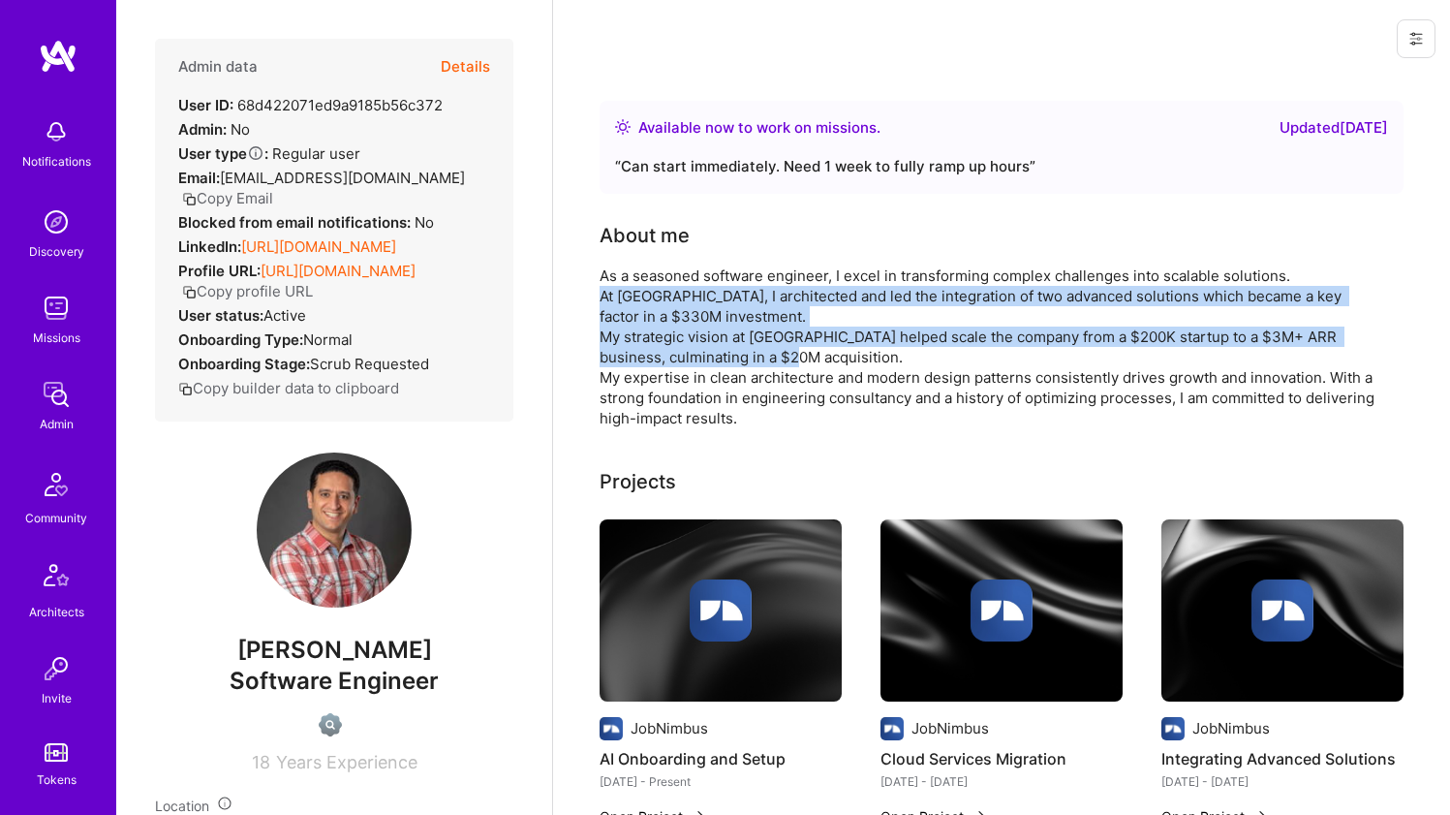
drag, startPoint x: 590, startPoint y: 322, endPoint x: 579, endPoint y: 351, distance: 30.9
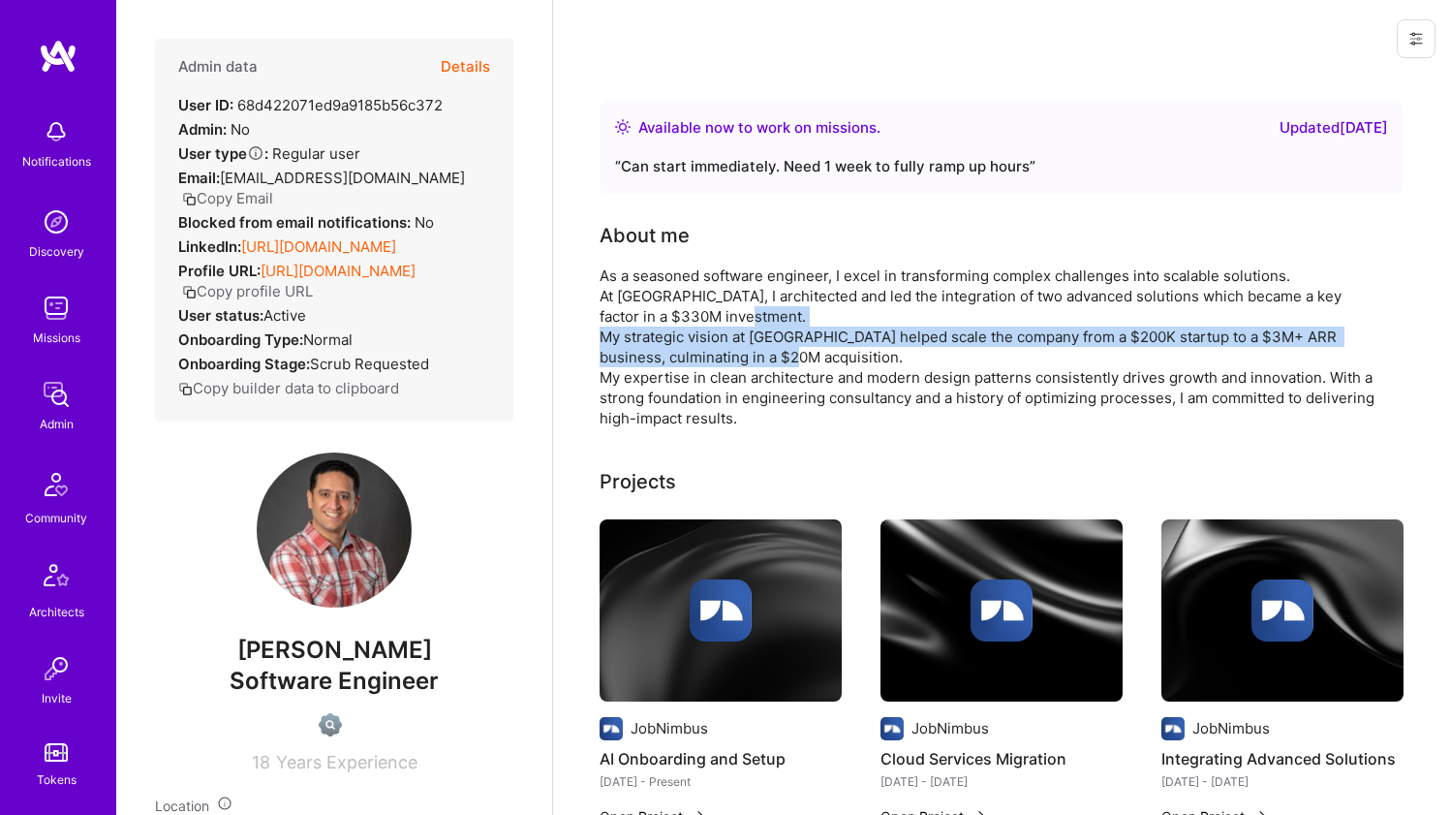
drag, startPoint x: 579, startPoint y: 351, endPoint x: 586, endPoint y: 326, distance: 25.1
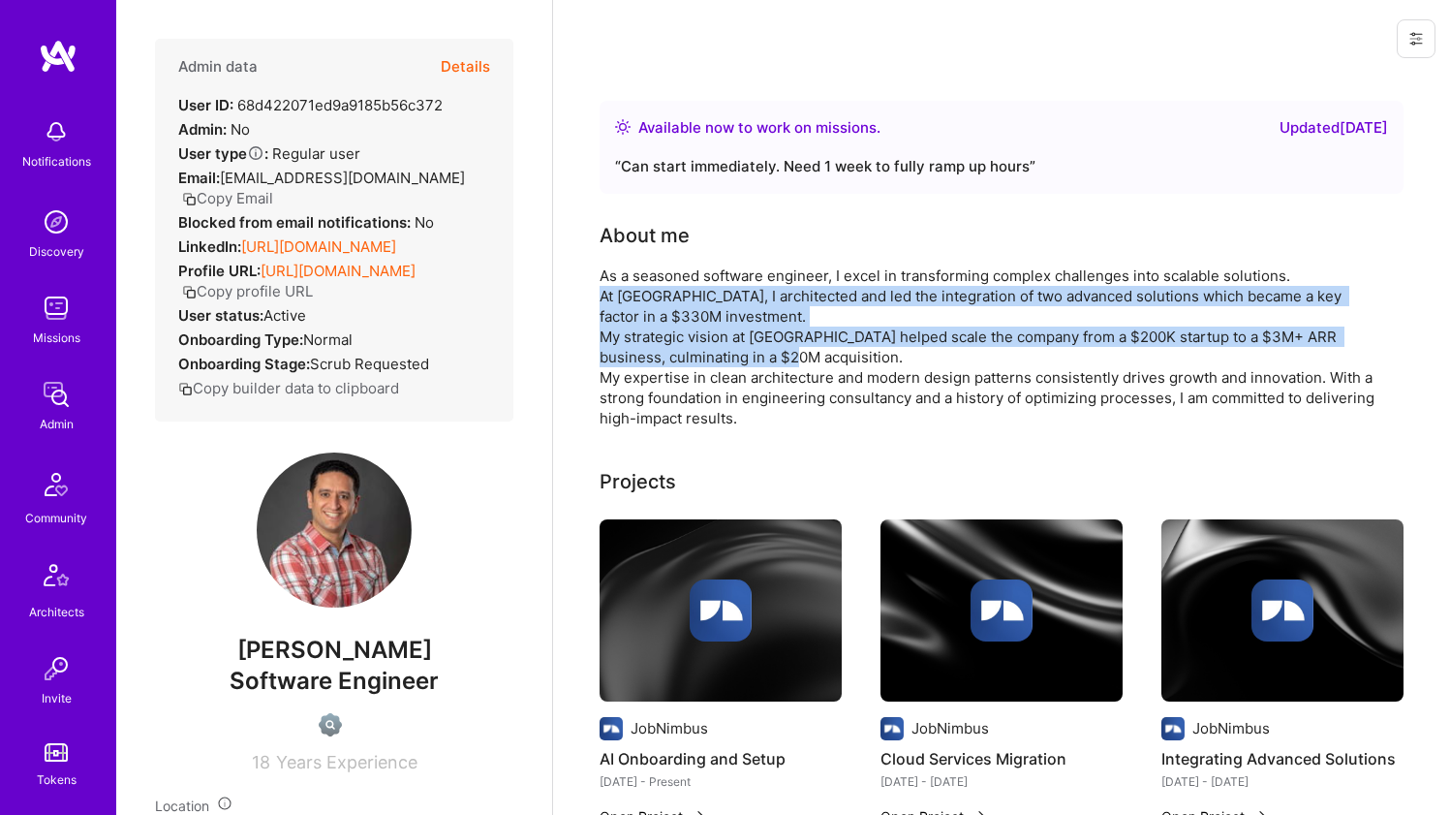
drag, startPoint x: 586, startPoint y: 326, endPoint x: 600, endPoint y: 305, distance: 25.3
click at [600, 305] on div "As a seasoned software engineer, I excel in transforming complex challenges int…" at bounding box center [987, 346] width 775 height 163
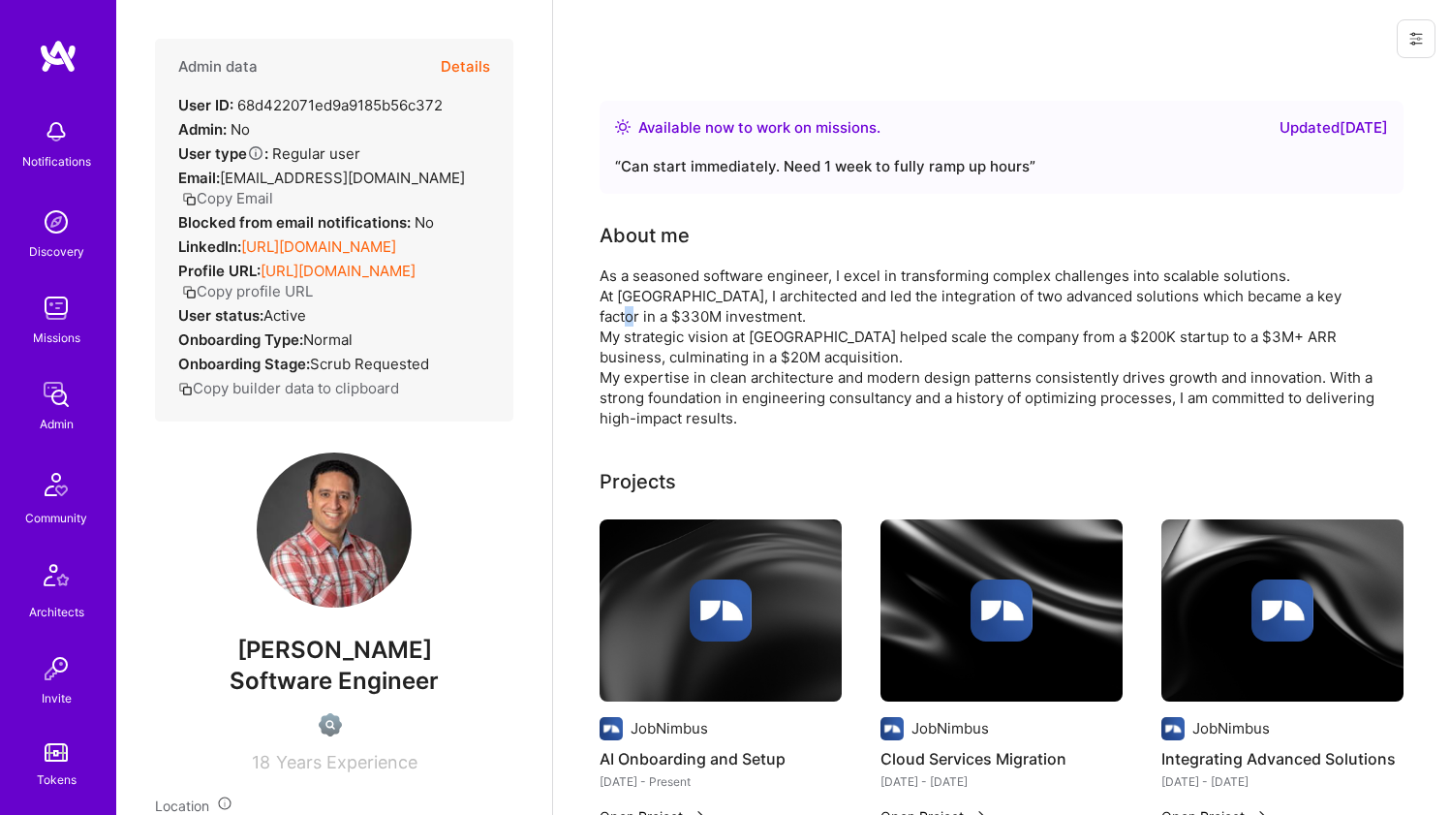
click at [600, 305] on div "As a seasoned software engineer, I excel in transforming complex challenges int…" at bounding box center [987, 346] width 775 height 163
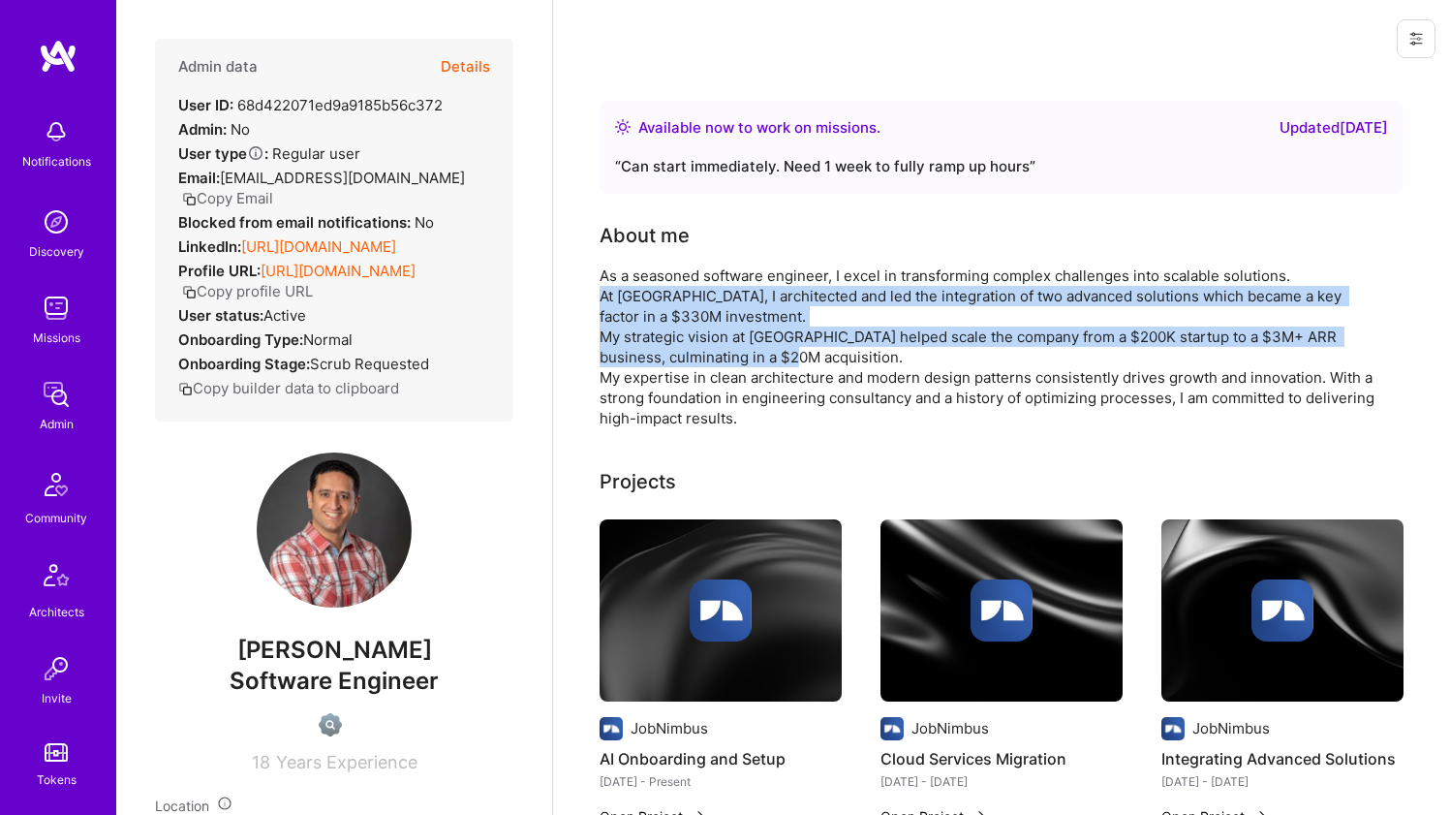
drag, startPoint x: 600, startPoint y: 305, endPoint x: 586, endPoint y: 341, distance: 38.3
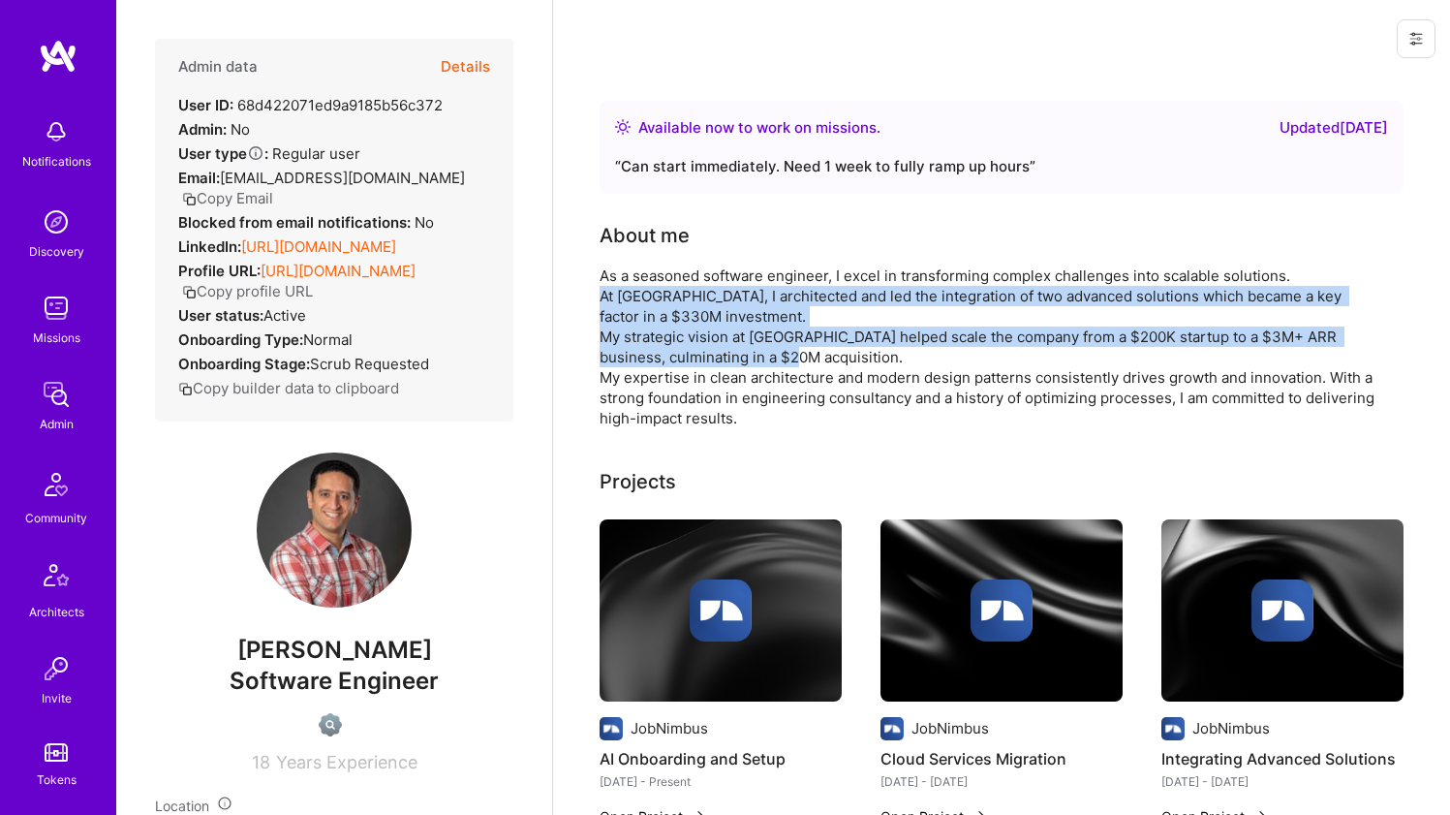
drag, startPoint x: 586, startPoint y: 341, endPoint x: 593, endPoint y: 315, distance: 27.0
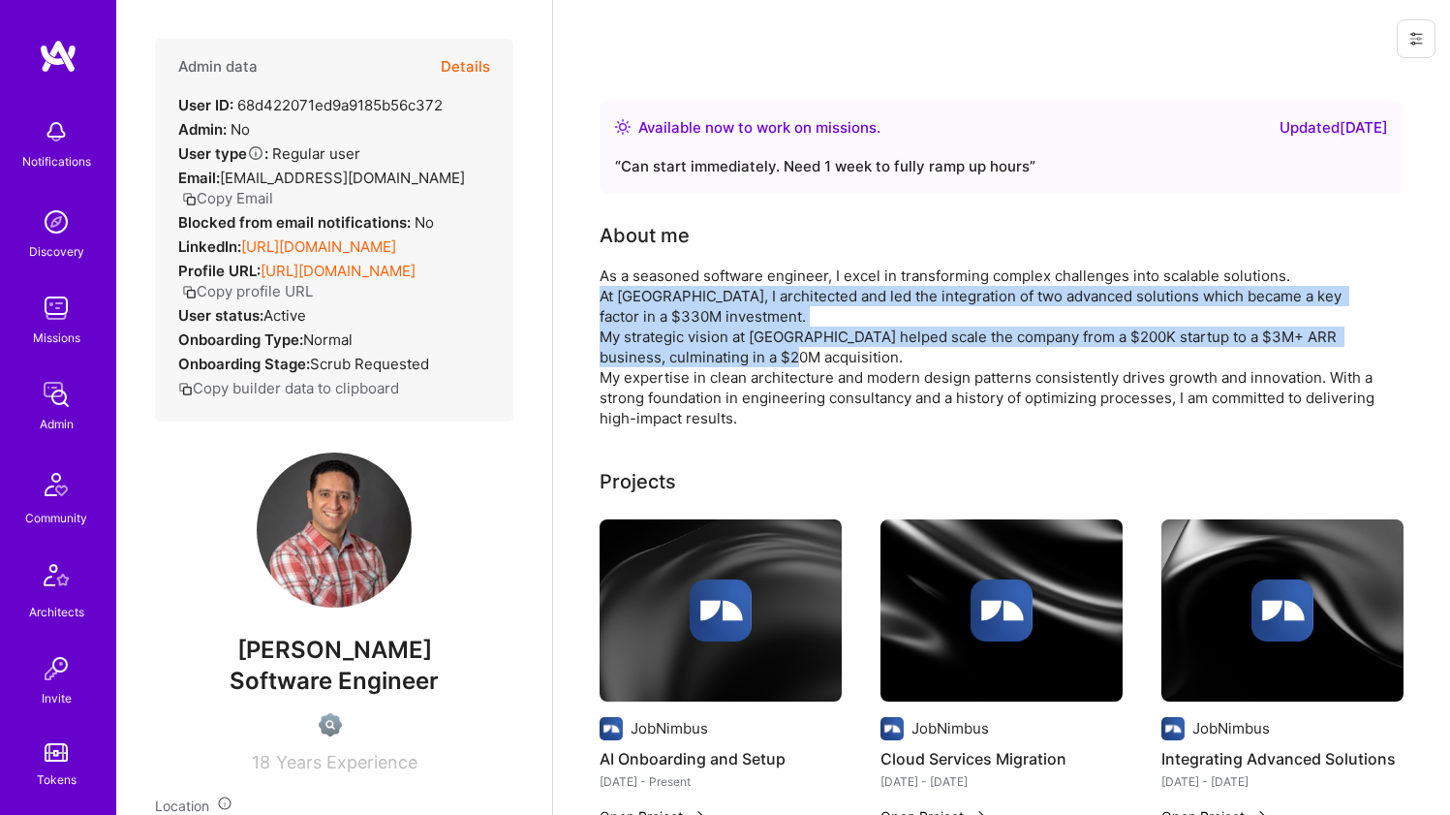
drag, startPoint x: 593, startPoint y: 315, endPoint x: 588, endPoint y: 335, distance: 20.9
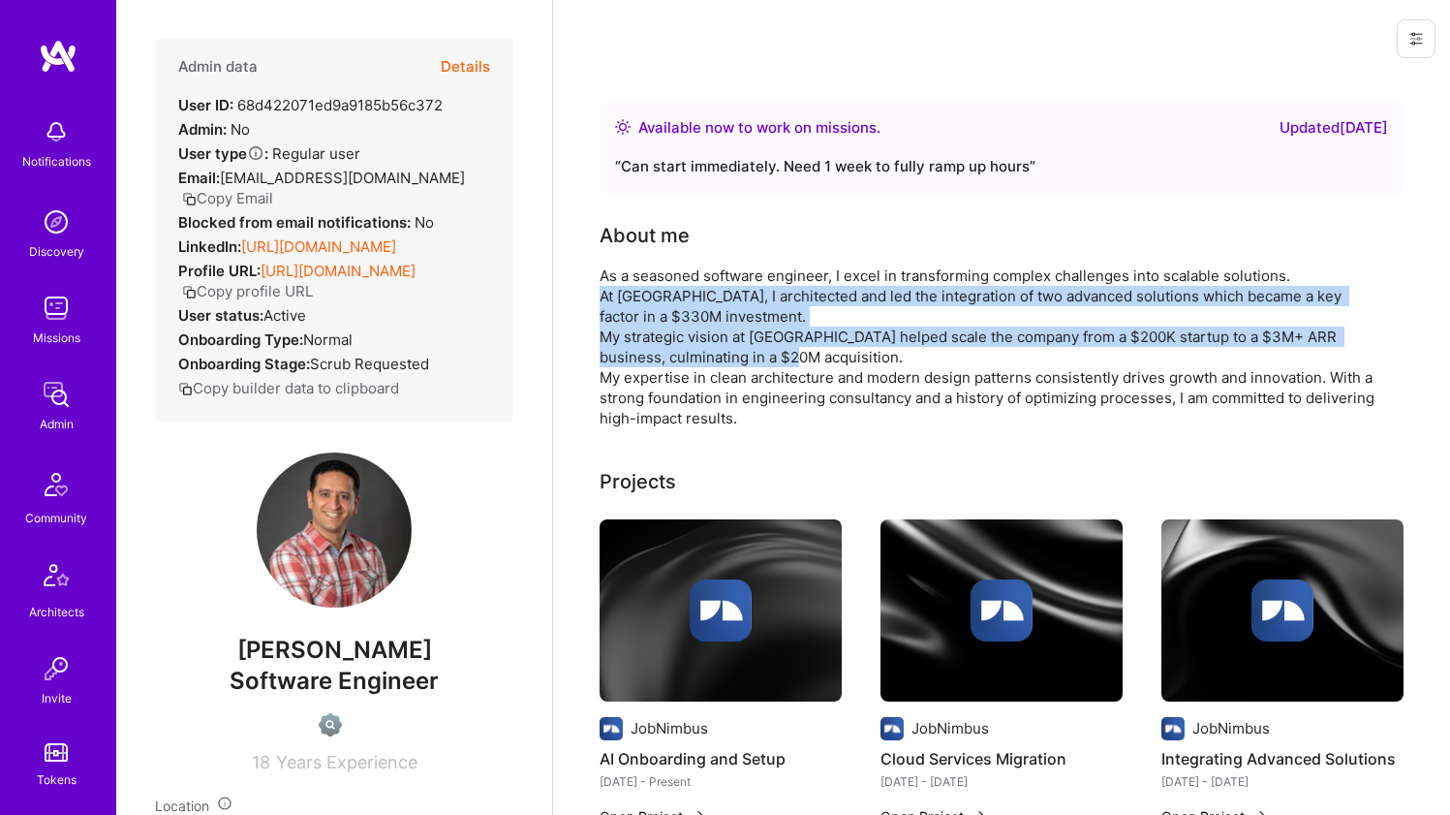
drag, startPoint x: 588, startPoint y: 335, endPoint x: 592, endPoint y: 317, distance: 18.8
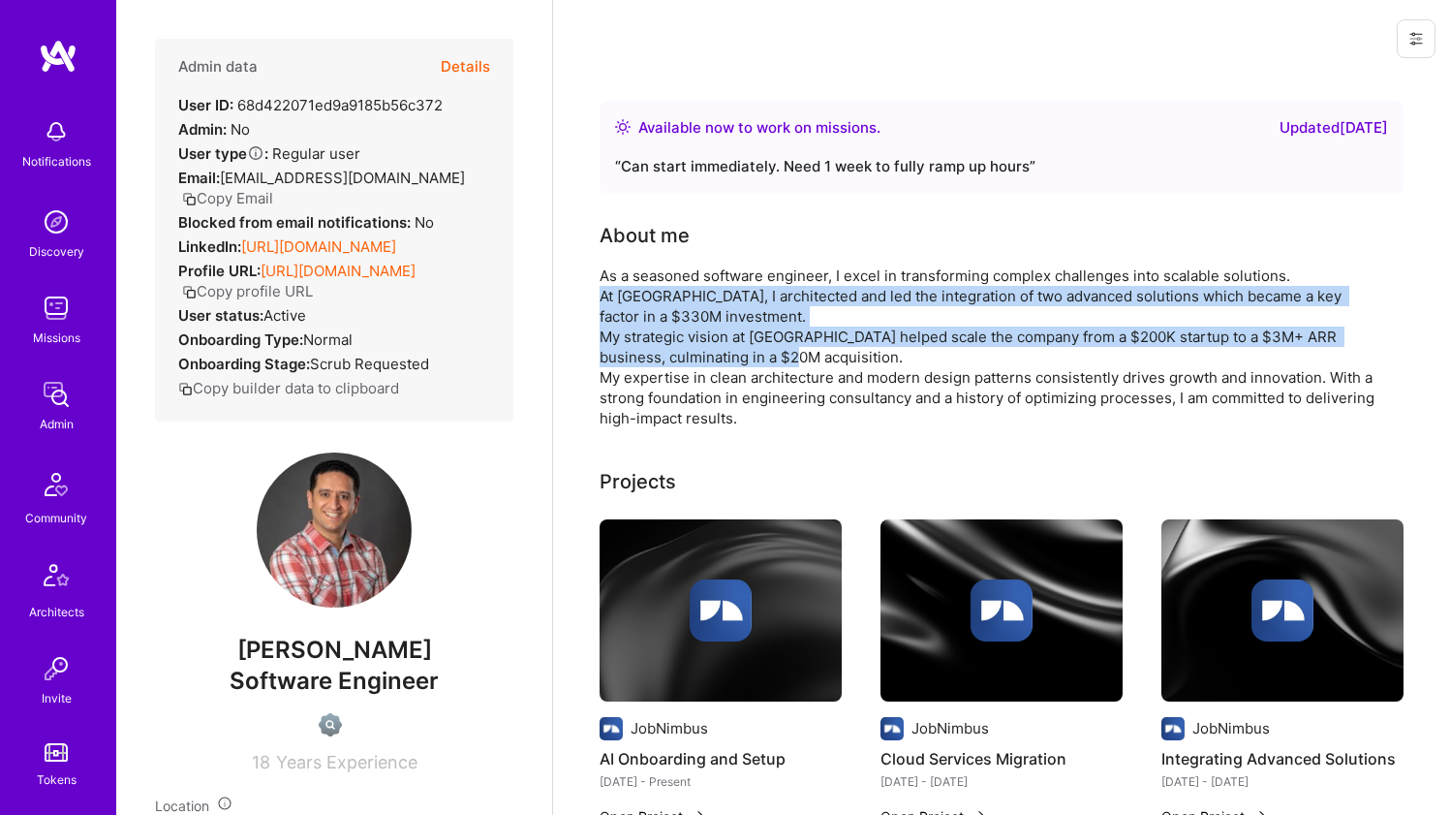
drag, startPoint x: 592, startPoint y: 317, endPoint x: 585, endPoint y: 340, distance: 24.2
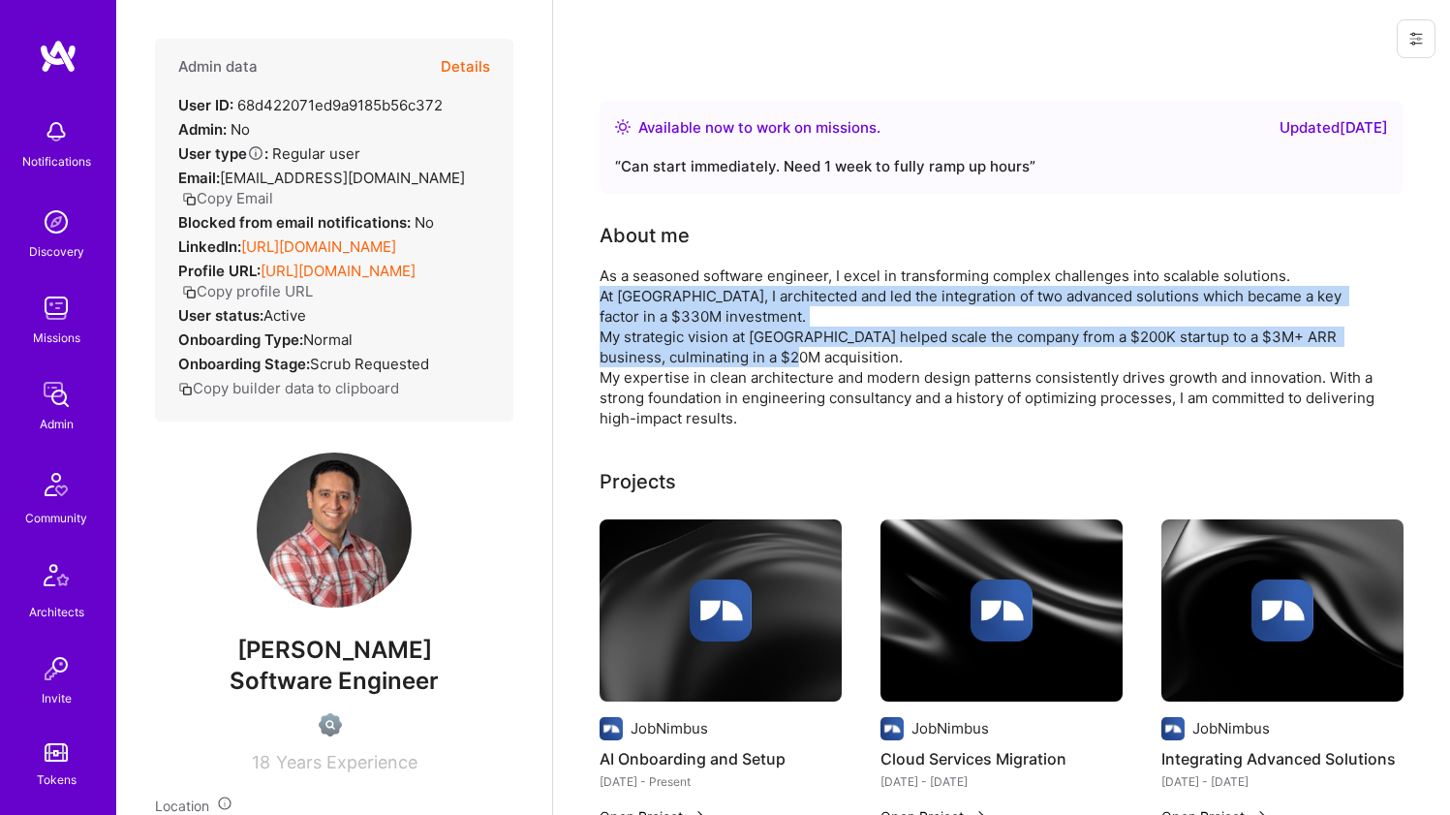
drag, startPoint x: 585, startPoint y: 340, endPoint x: 592, endPoint y: 318, distance: 23.3
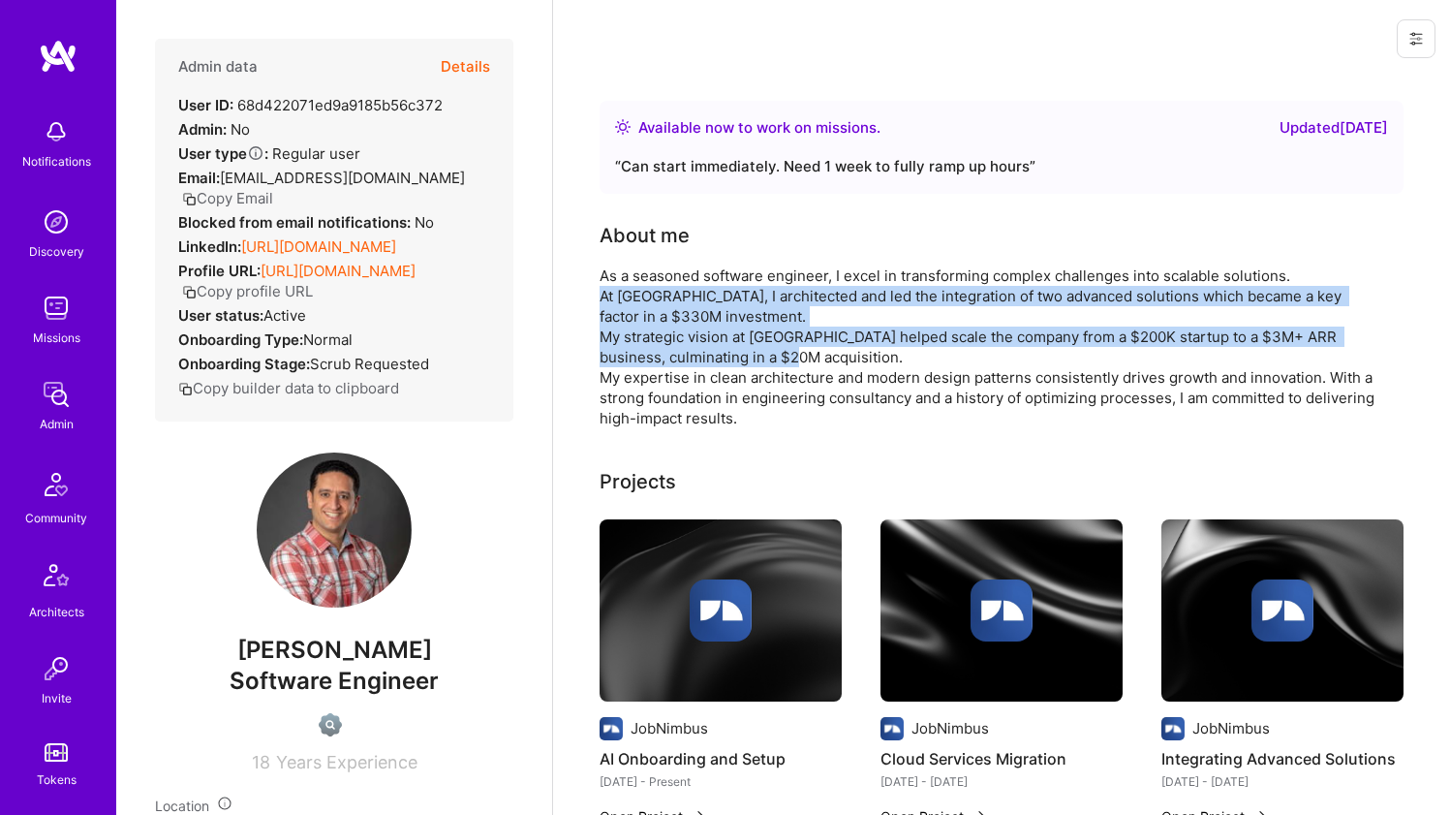
drag, startPoint x: 592, startPoint y: 318, endPoint x: 584, endPoint y: 342, distance: 25.4
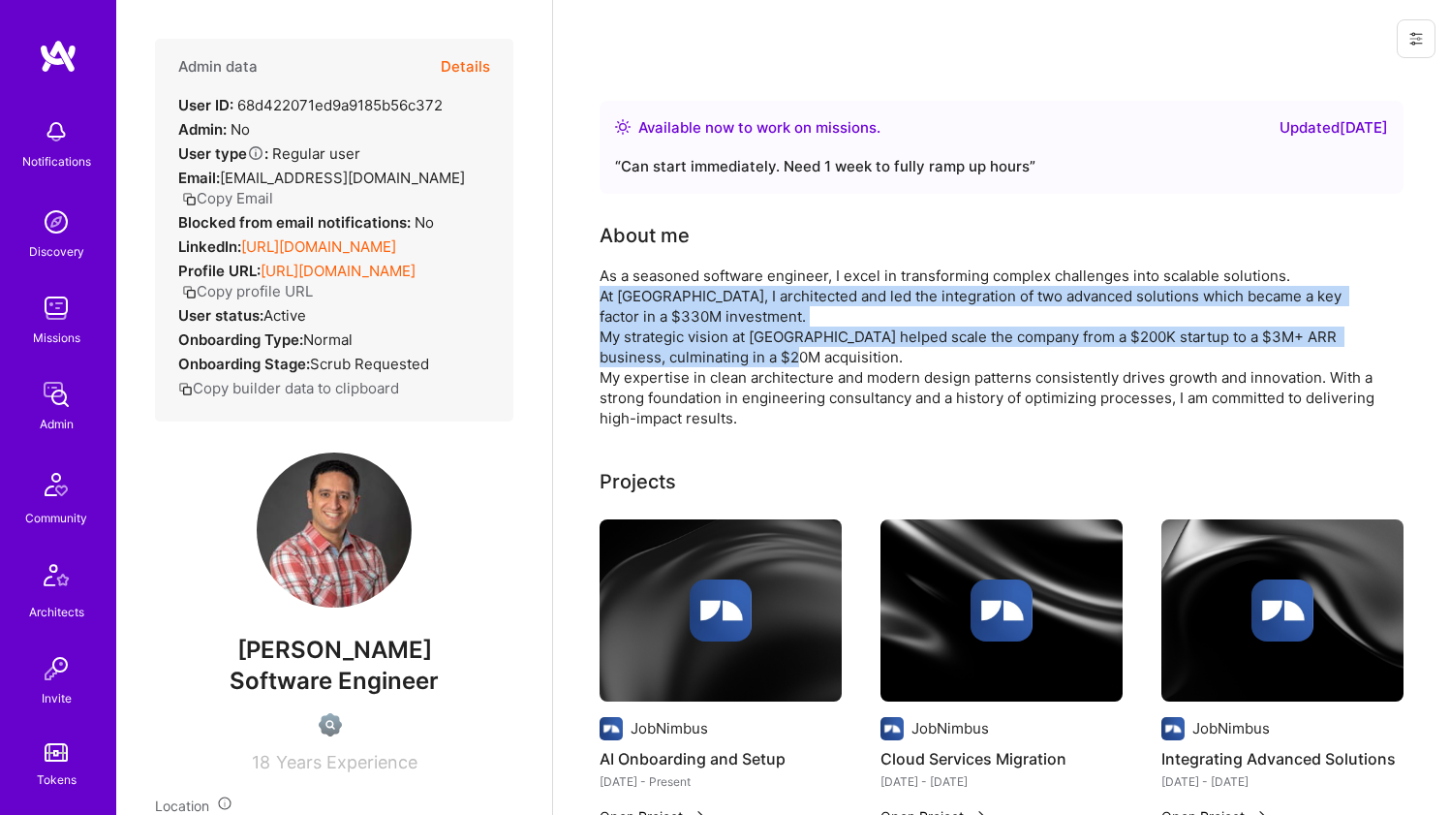
drag, startPoint x: 584, startPoint y: 342, endPoint x: 589, endPoint y: 322, distance: 20.9
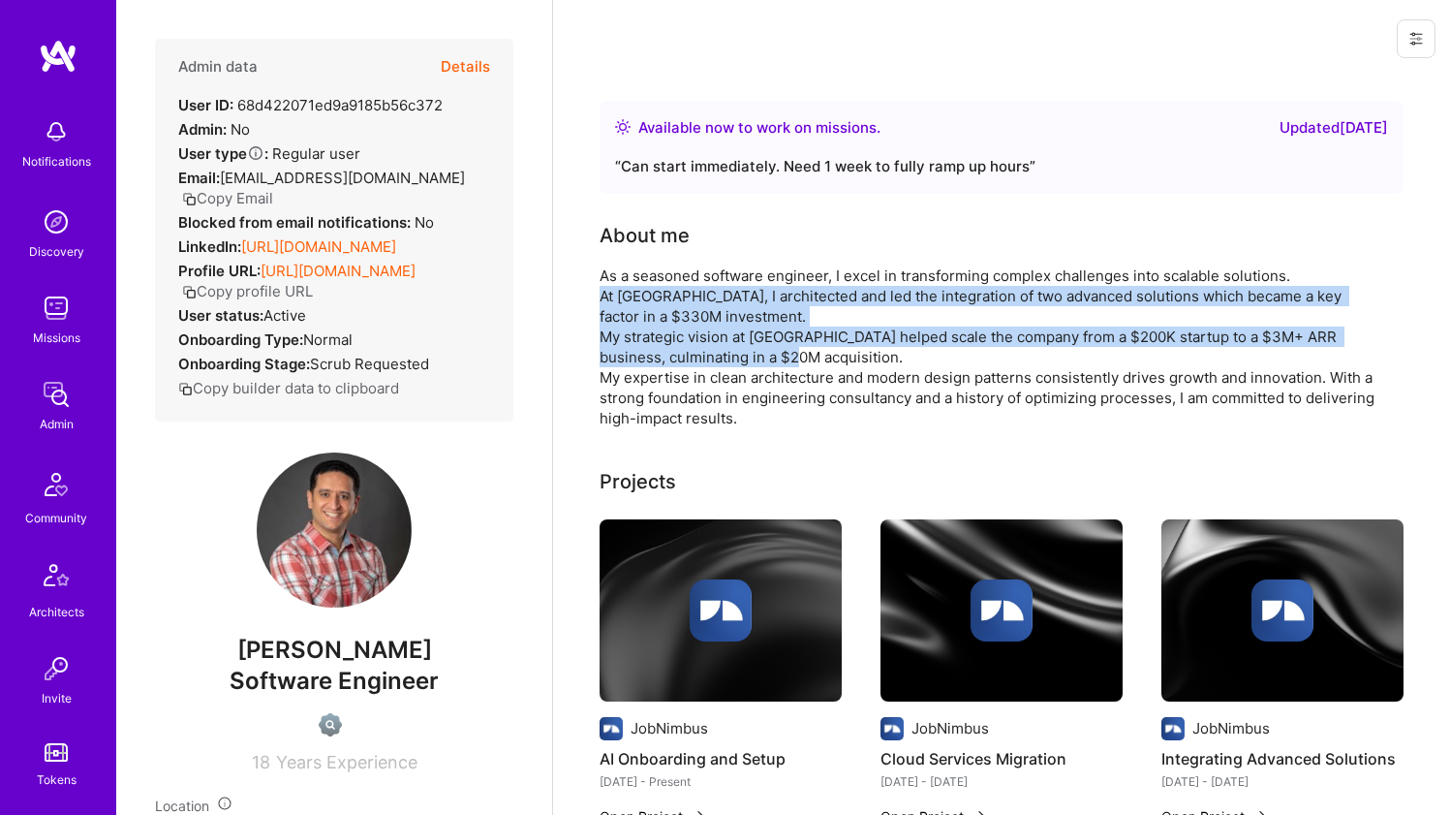
drag, startPoint x: 589, startPoint y: 322, endPoint x: 583, endPoint y: 337, distance: 16.6
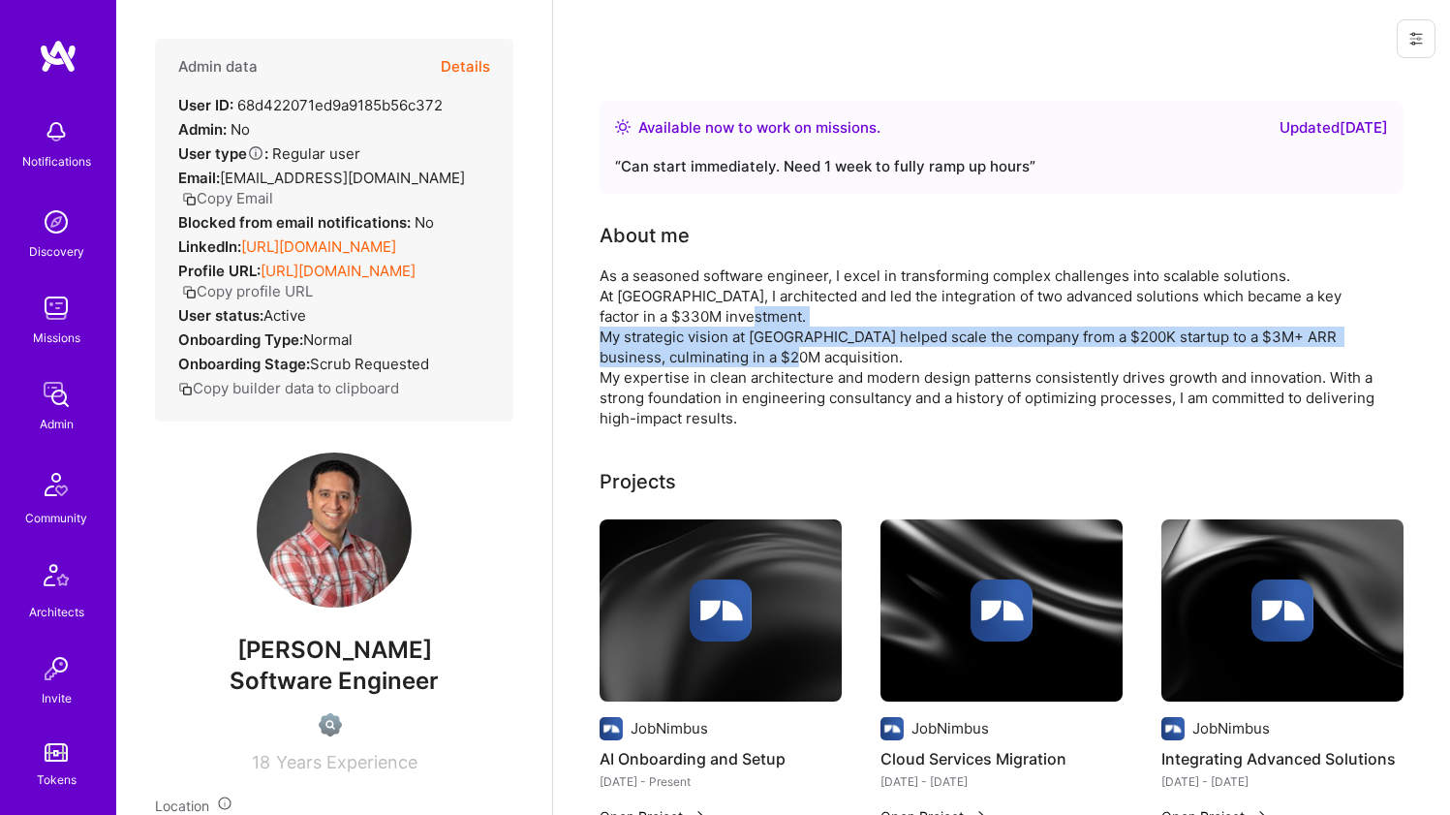
drag, startPoint x: 583, startPoint y: 337, endPoint x: 587, endPoint y: 324, distance: 13.2
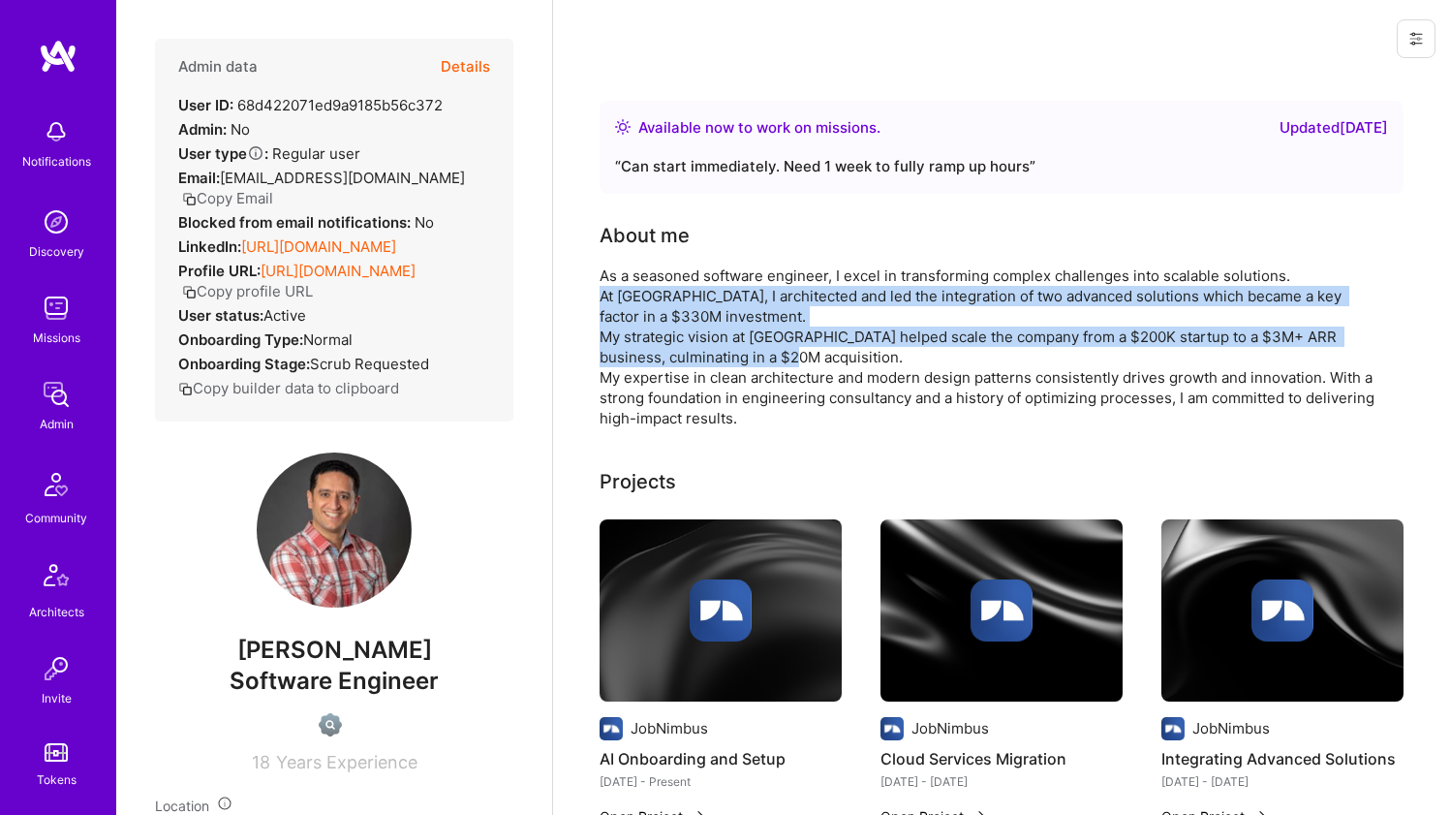
drag, startPoint x: 594, startPoint y: 311, endPoint x: 584, endPoint y: 357, distance: 47.5
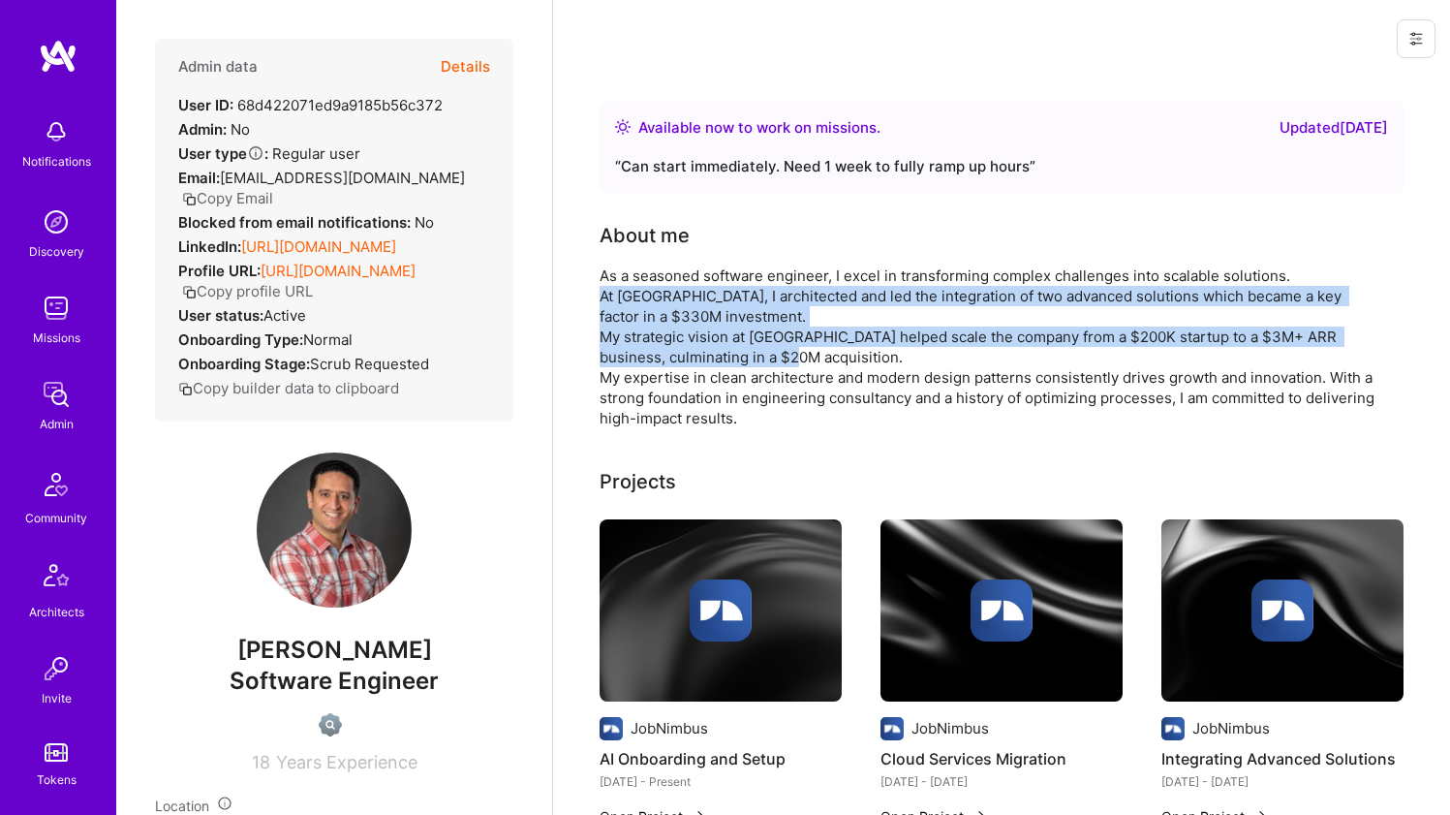
drag, startPoint x: 584, startPoint y: 357, endPoint x: 594, endPoint y: 314, distance: 44.6
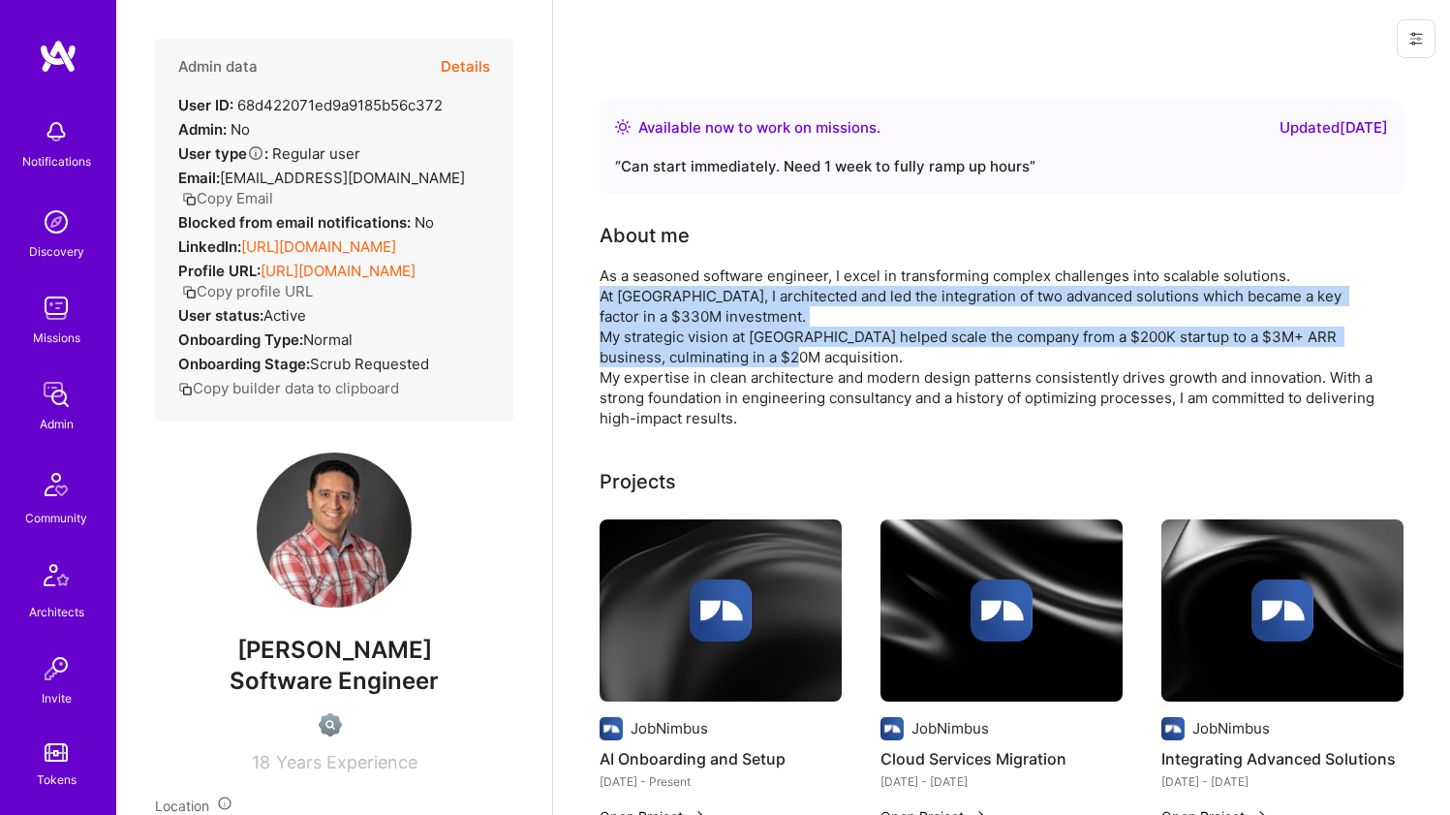
drag, startPoint x: 594, startPoint y: 314, endPoint x: 594, endPoint y: 365, distance: 51.3
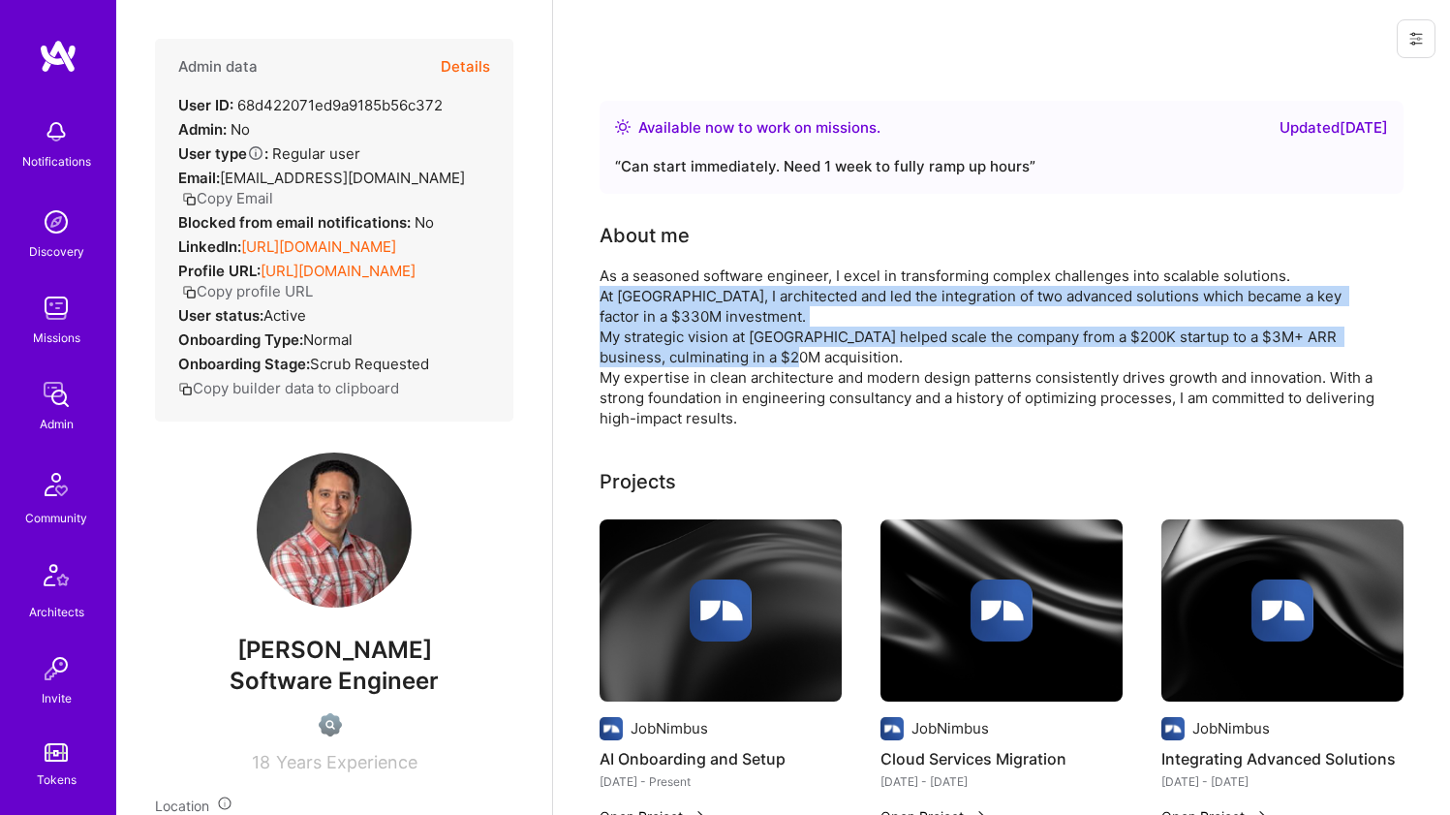
drag, startPoint x: 594, startPoint y: 365, endPoint x: 614, endPoint y: 311, distance: 57.9
click at [614, 311] on div "As a seasoned software engineer, I excel in transforming complex challenges int…" at bounding box center [987, 346] width 775 height 163
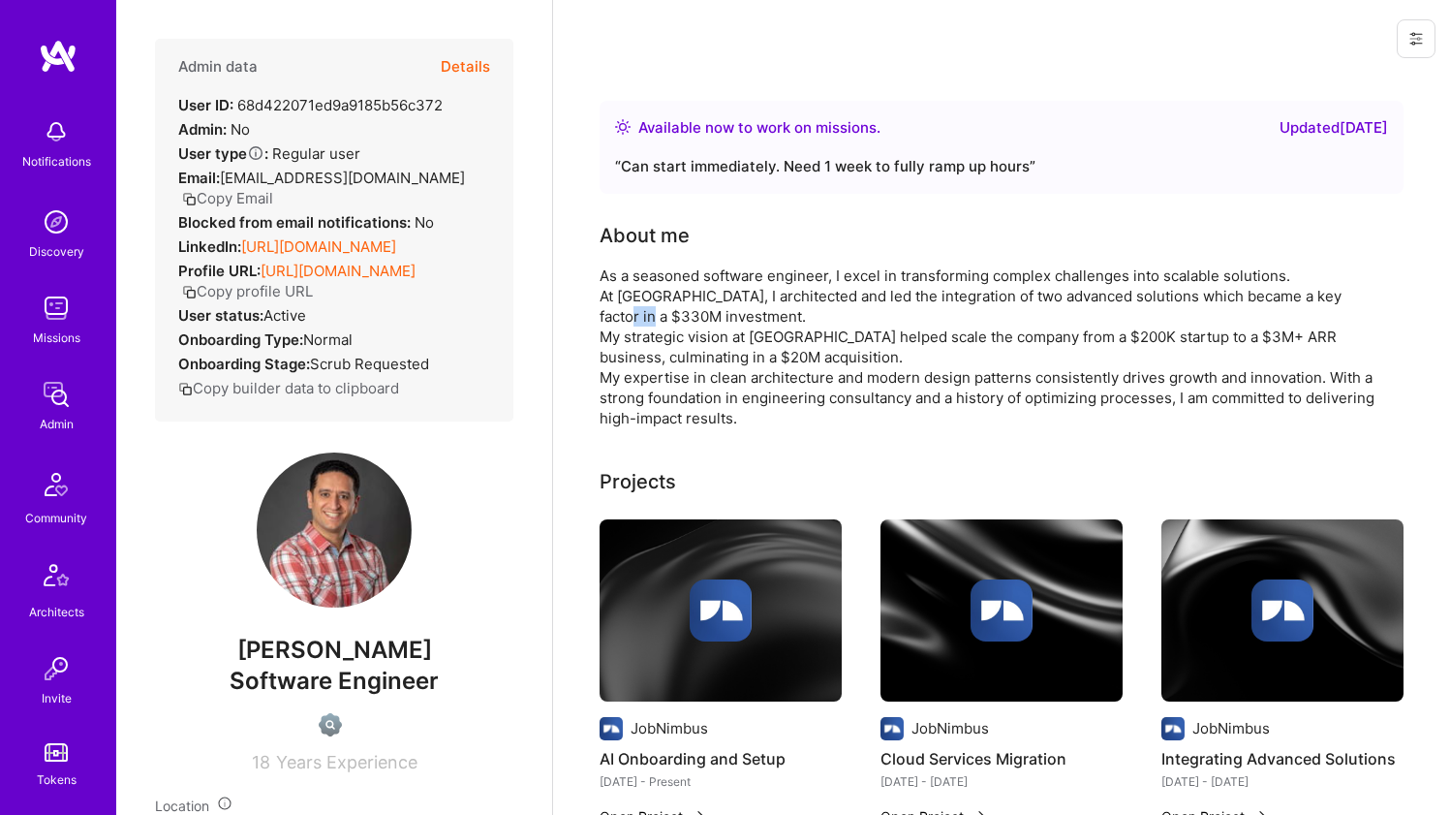
click at [614, 311] on div "As a seasoned software engineer, I excel in transforming complex challenges int…" at bounding box center [987, 346] width 775 height 163
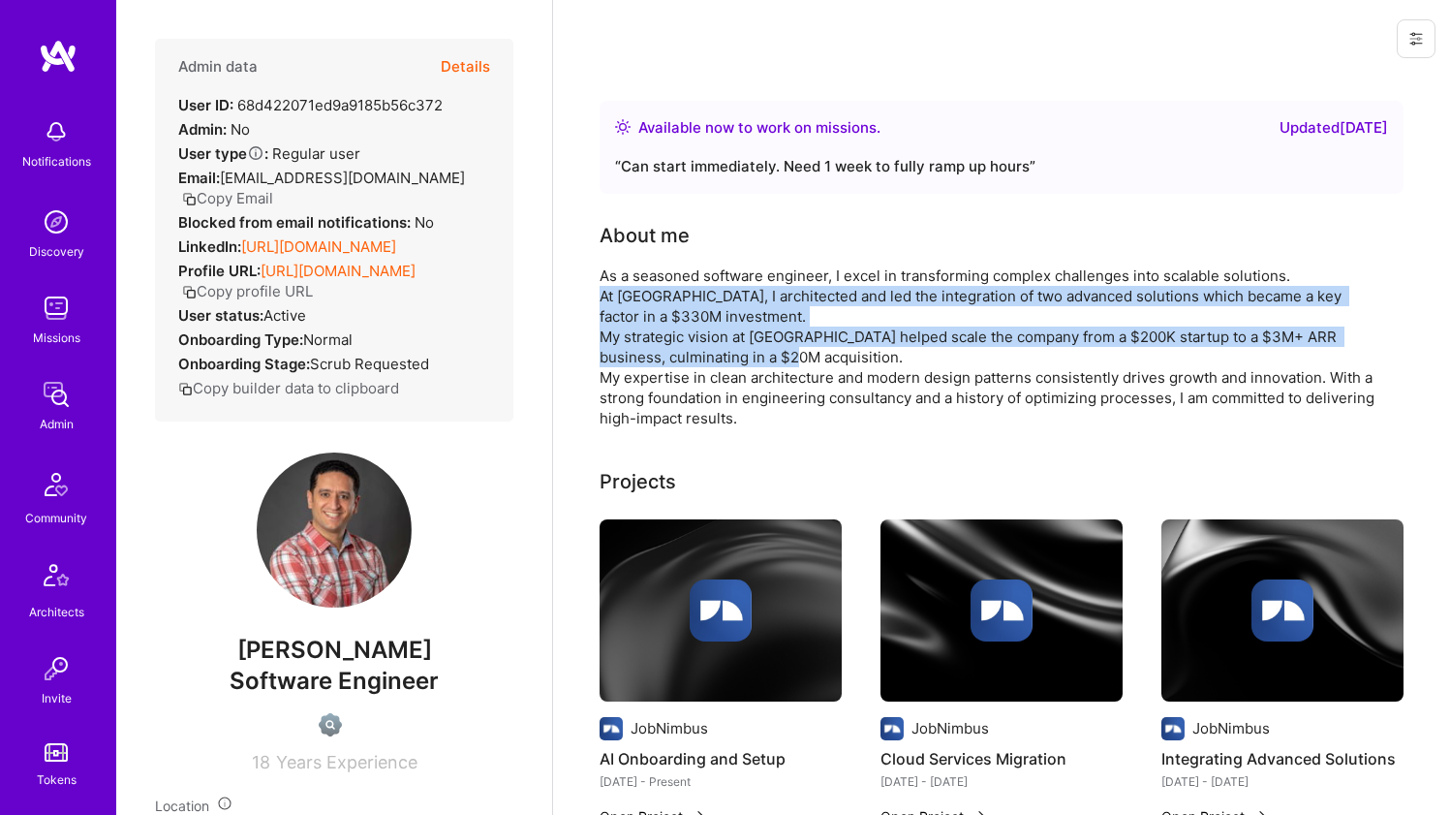
drag, startPoint x: 614, startPoint y: 311, endPoint x: 600, endPoint y: 349, distance: 40.5
click at [600, 349] on div "As a seasoned software engineer, I excel in transforming complex challenges int…" at bounding box center [987, 346] width 775 height 163
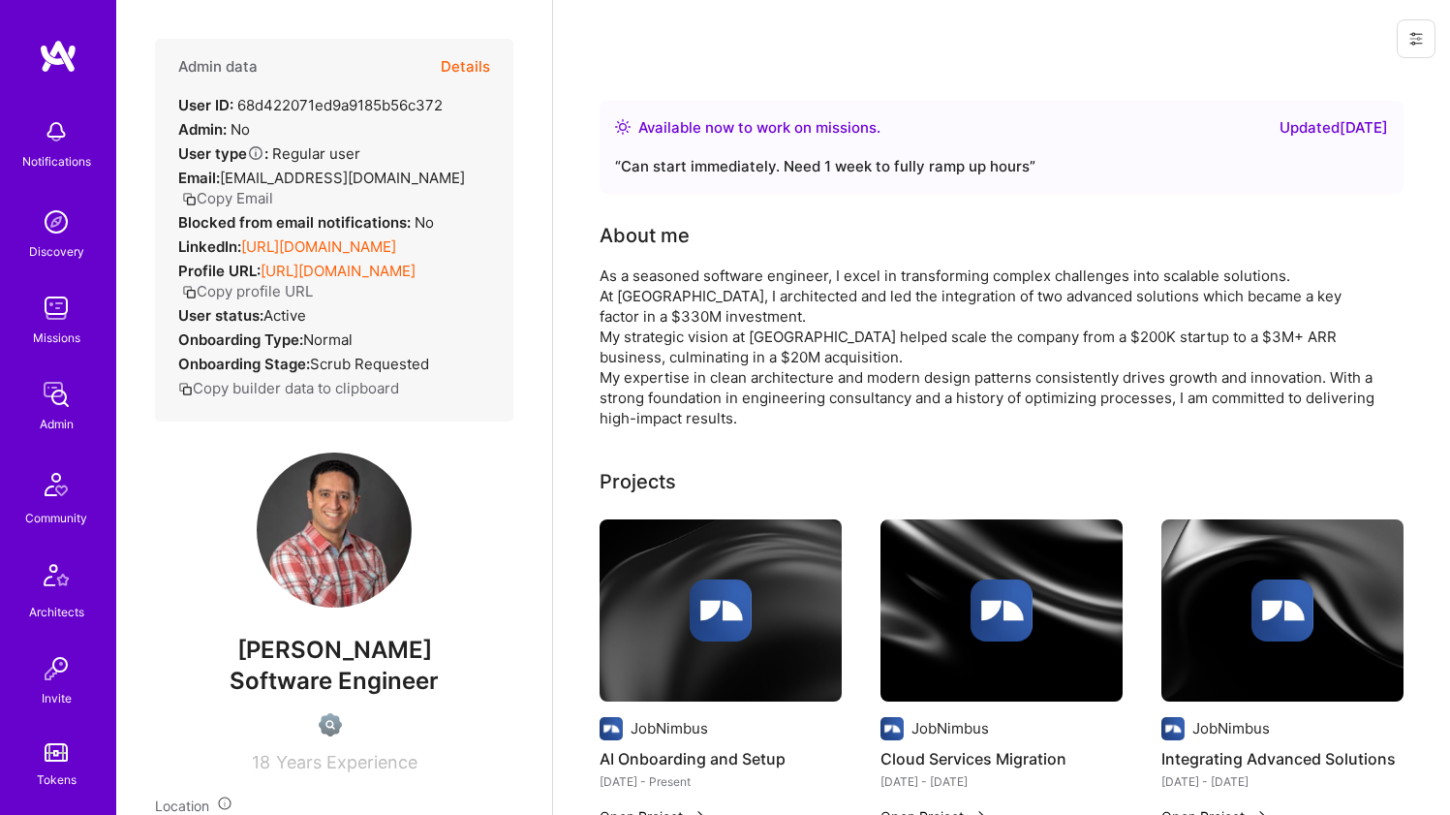
click at [600, 349] on div "As a seasoned software engineer, I excel in transforming complex challenges int…" at bounding box center [987, 346] width 775 height 163
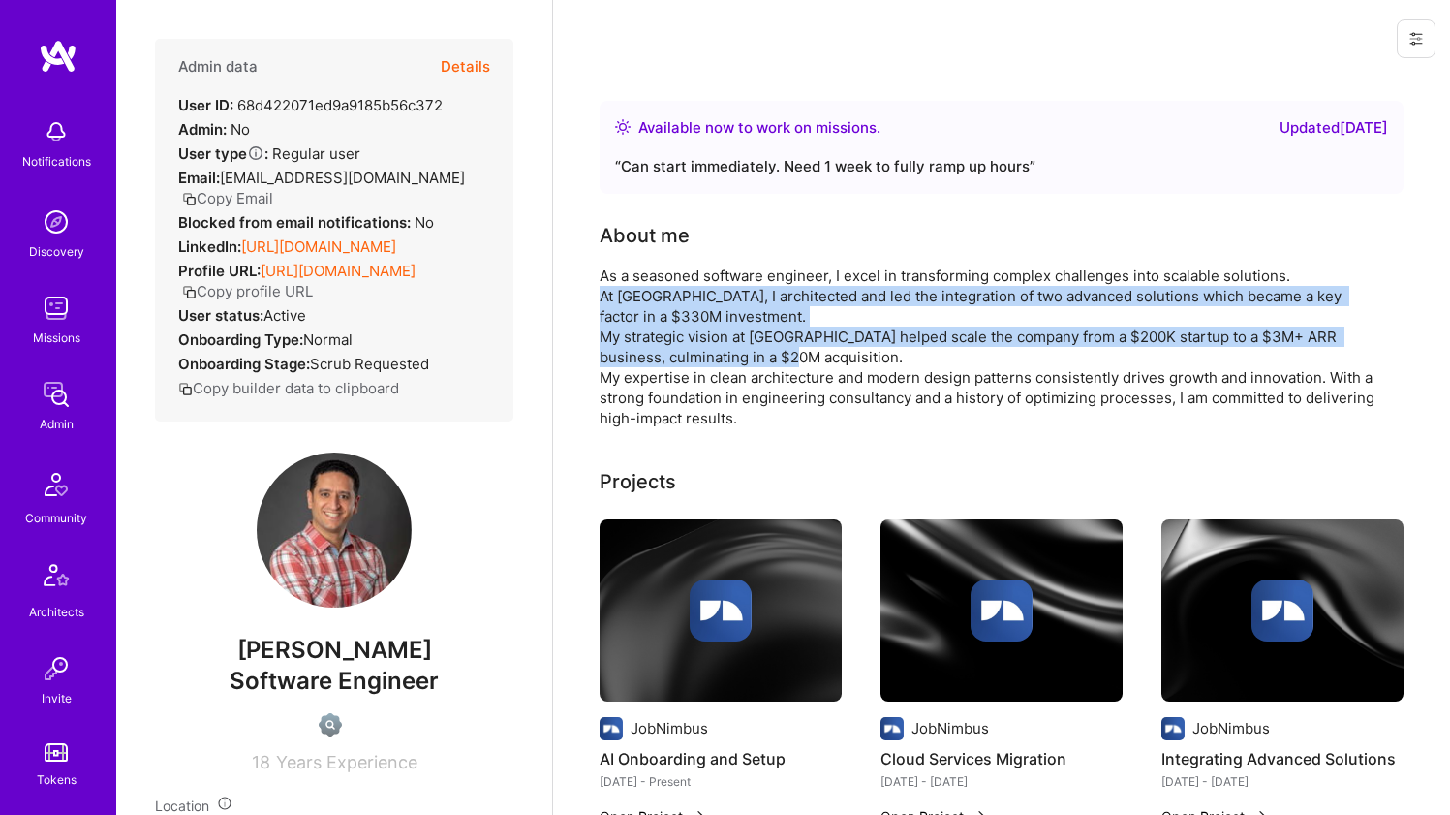
drag, startPoint x: 600, startPoint y: 349, endPoint x: 609, endPoint y: 303, distance: 46.5
click at [609, 303] on div "As a seasoned software engineer, I excel in transforming complex challenges int…" at bounding box center [987, 346] width 775 height 163
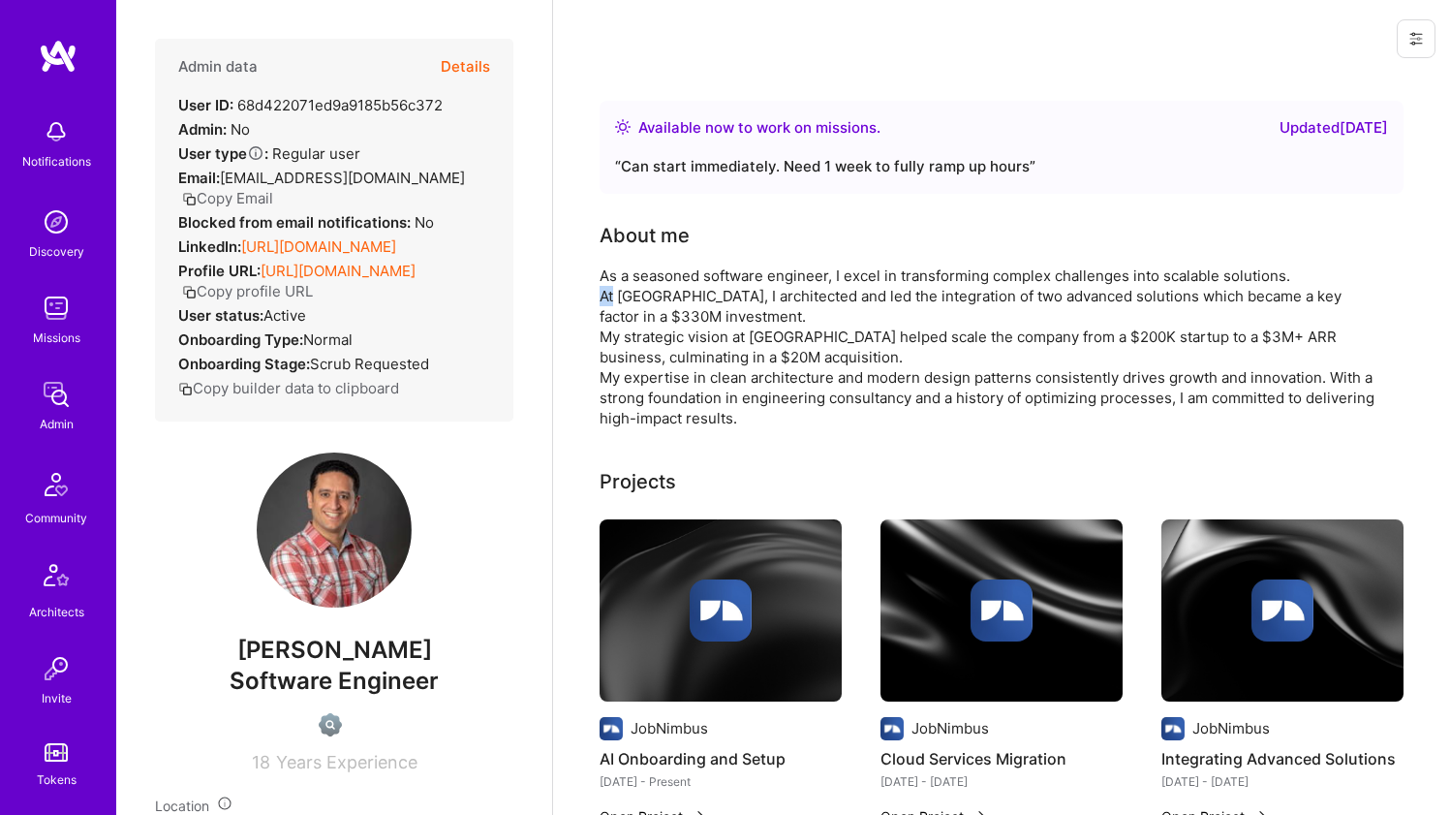
click at [609, 303] on div "As a seasoned software engineer, I excel in transforming complex challenges int…" at bounding box center [987, 346] width 775 height 163
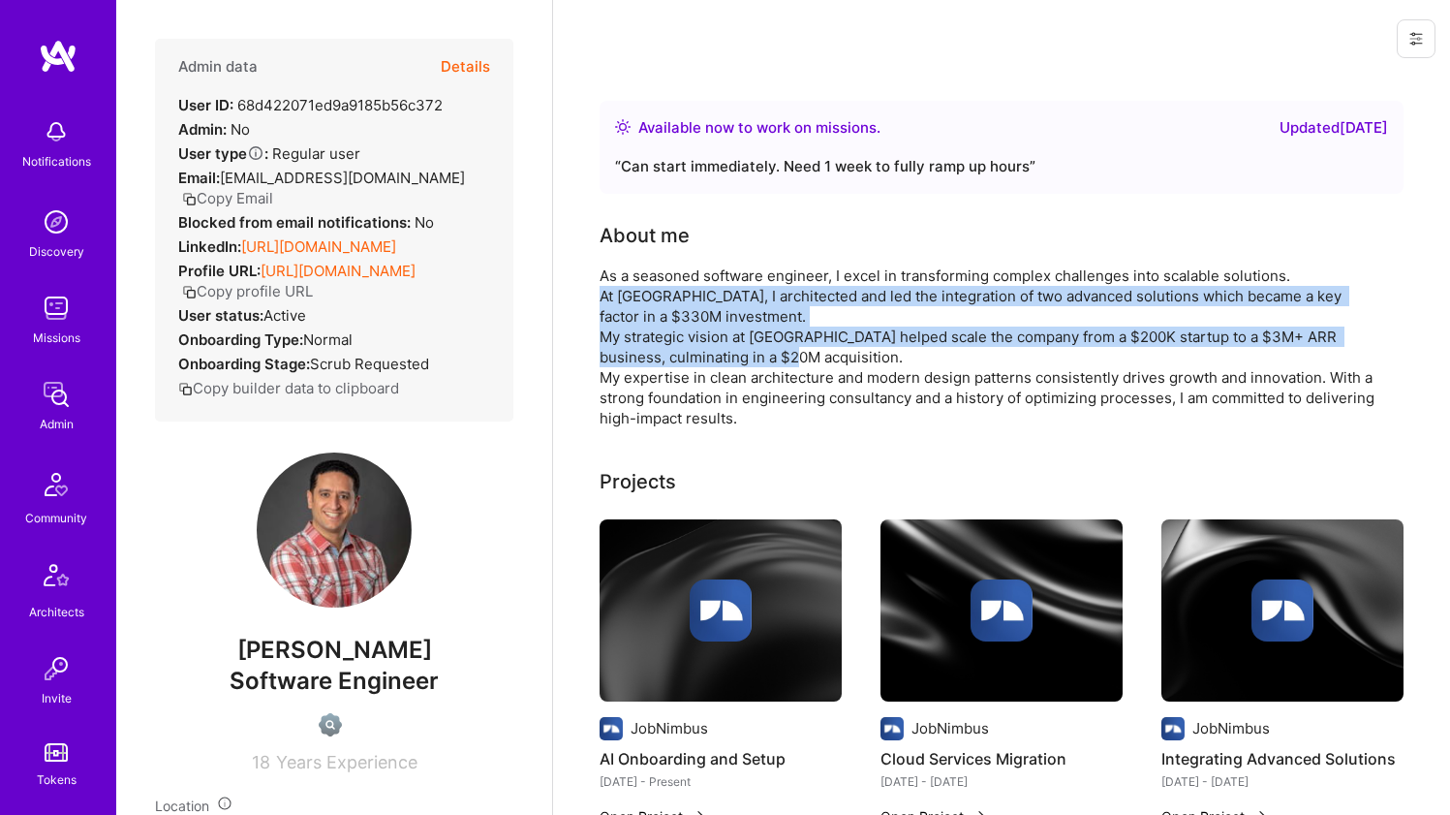
drag, startPoint x: 609, startPoint y: 303, endPoint x: 598, endPoint y: 344, distance: 42.3
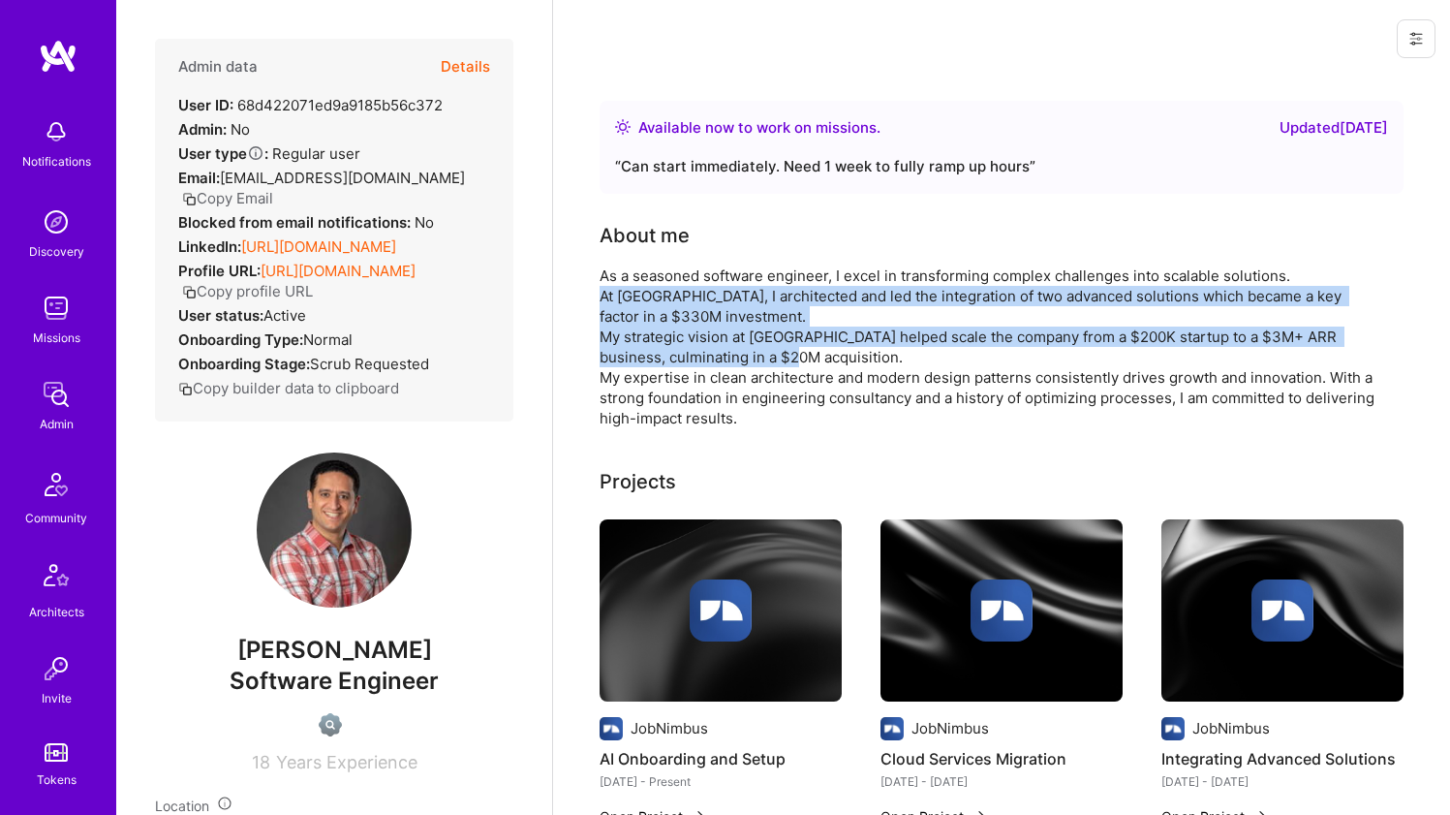
drag, startPoint x: 598, startPoint y: 344, endPoint x: 606, endPoint y: 306, distance: 38.8
click at [606, 306] on div "As a seasoned software engineer, I excel in transforming complex challenges int…" at bounding box center [987, 346] width 775 height 163
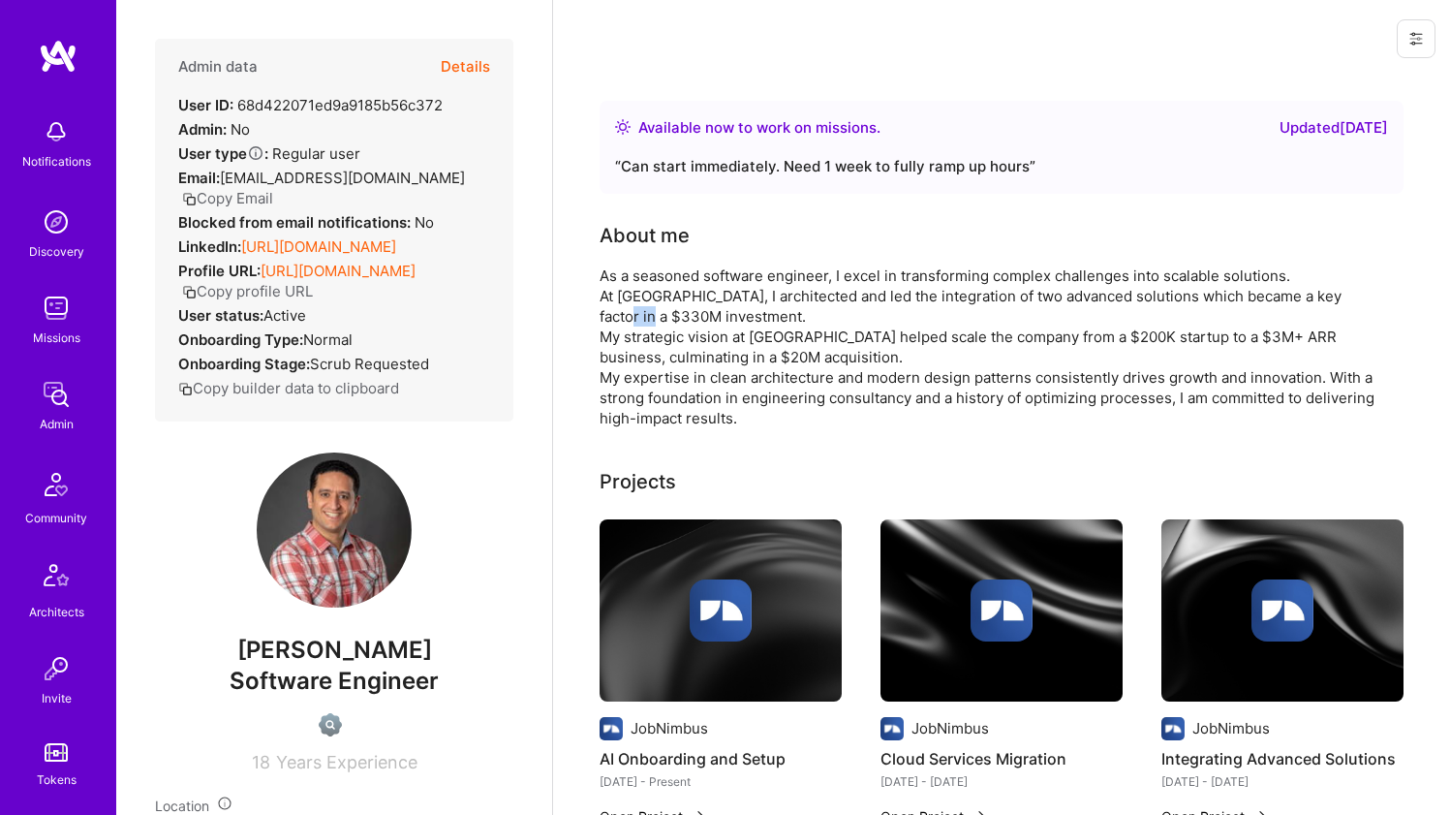
click at [606, 306] on div "As a seasoned software engineer, I excel in transforming complex challenges int…" at bounding box center [987, 346] width 775 height 163
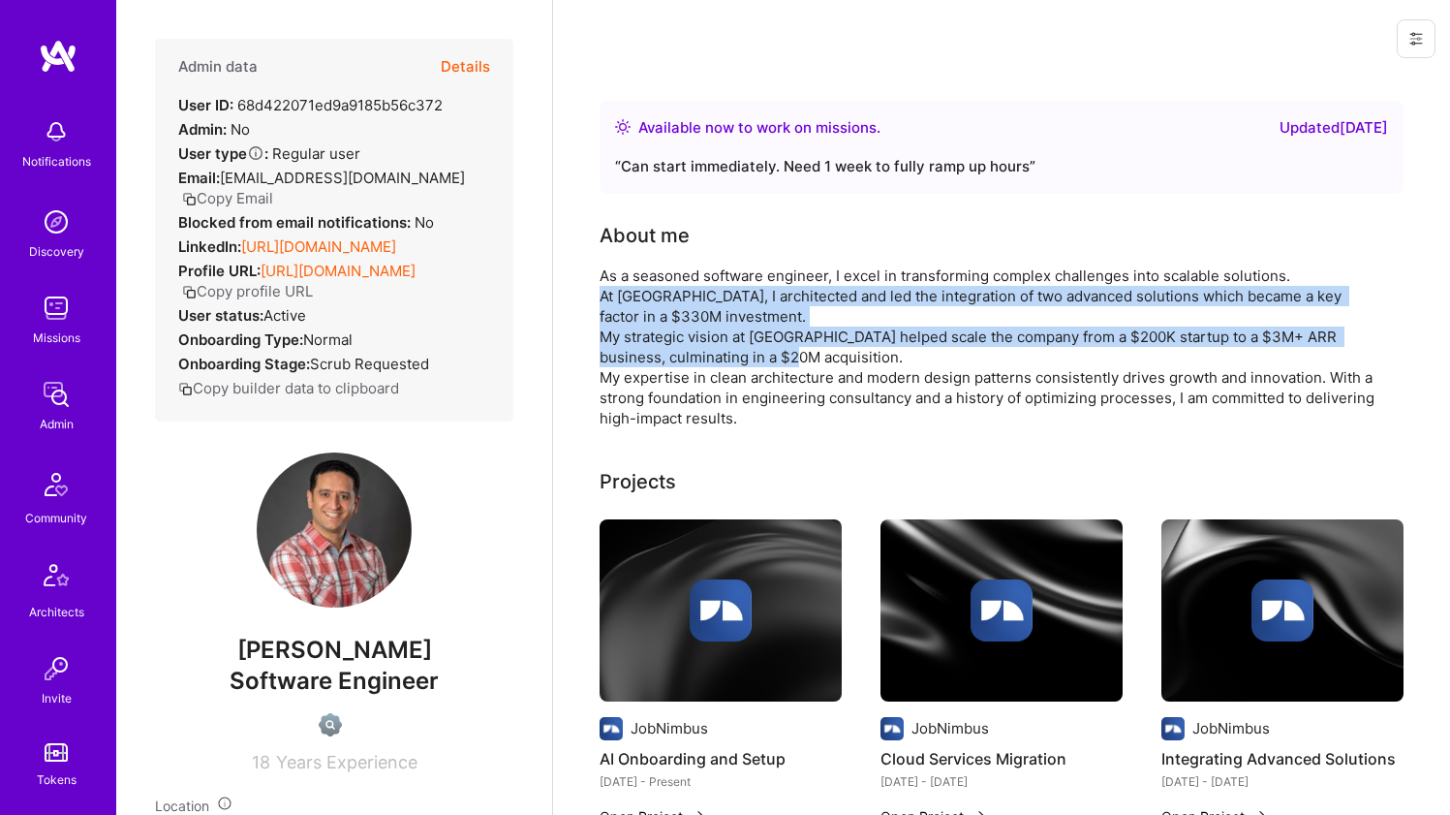
drag, startPoint x: 606, startPoint y: 306, endPoint x: 611, endPoint y: 360, distance: 54.5
click at [611, 360] on div "As a seasoned software engineer, I excel in transforming complex challenges int…" at bounding box center [987, 346] width 775 height 163
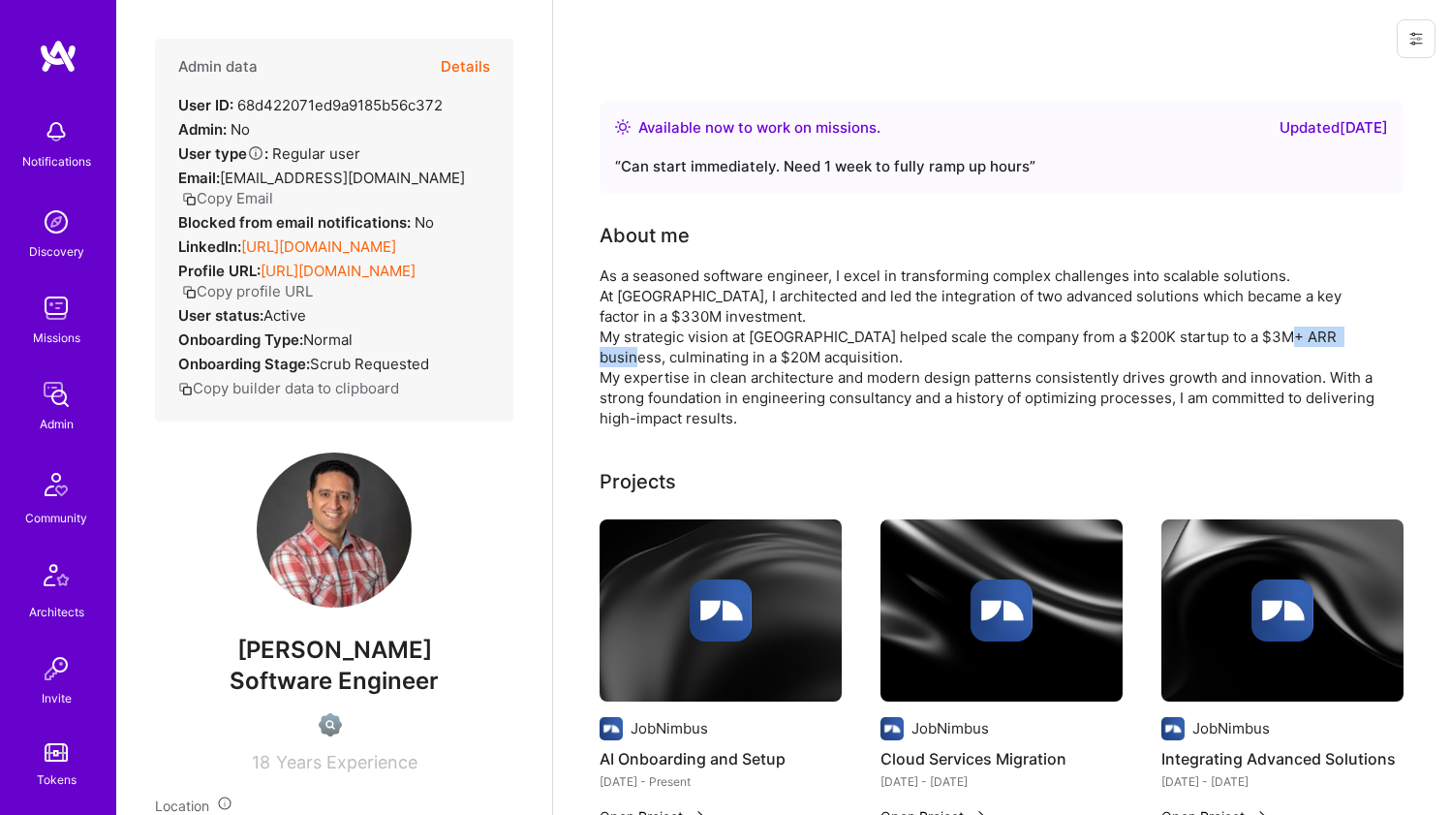
click at [611, 360] on div "As a seasoned software engineer, I excel in transforming complex challenges int…" at bounding box center [987, 346] width 775 height 163
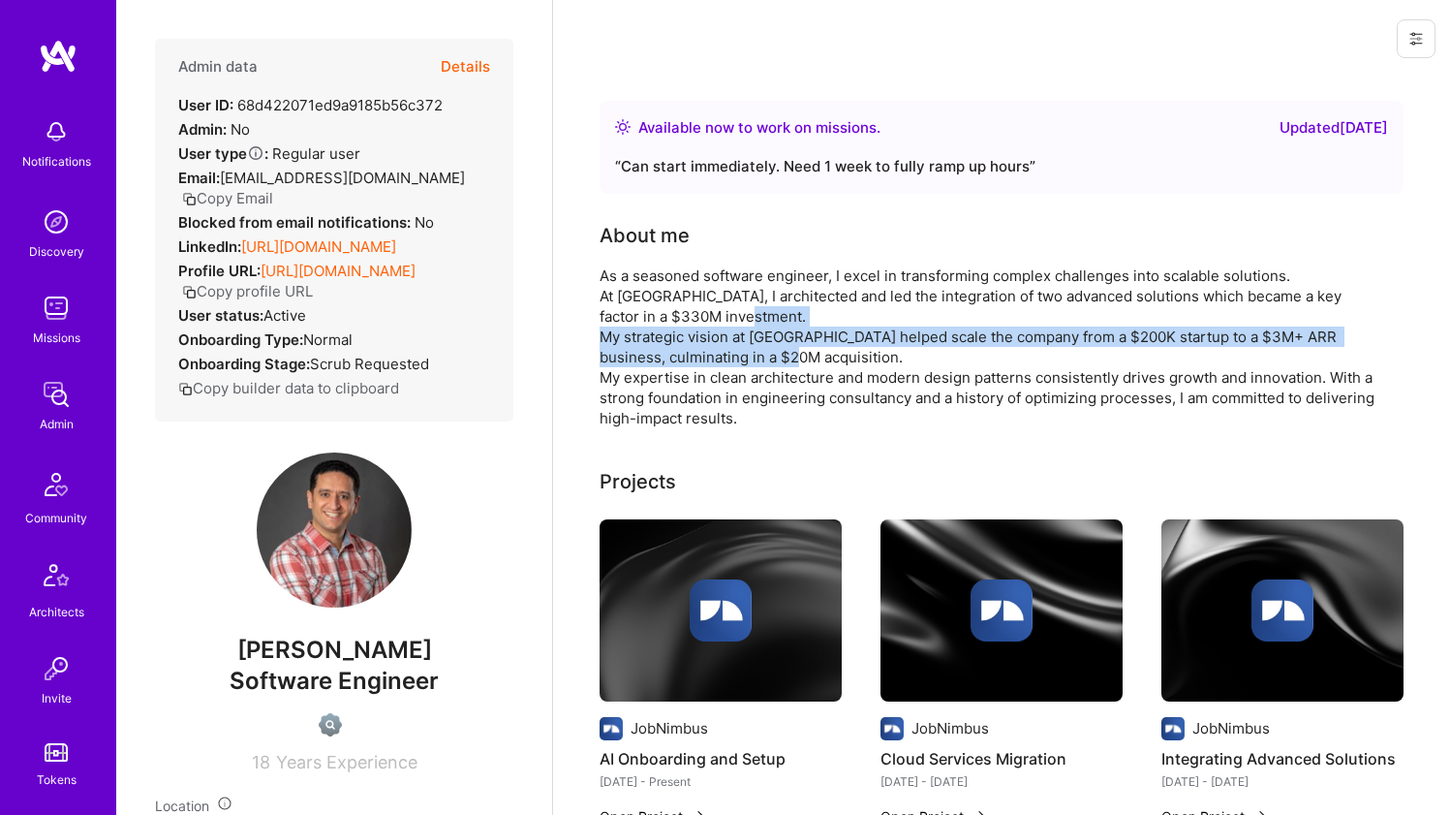
drag, startPoint x: 611, startPoint y: 360, endPoint x: 613, endPoint y: 326, distance: 34.0
click at [613, 326] on div "As a seasoned software engineer, I excel in transforming complex challenges int…" at bounding box center [987, 346] width 775 height 163
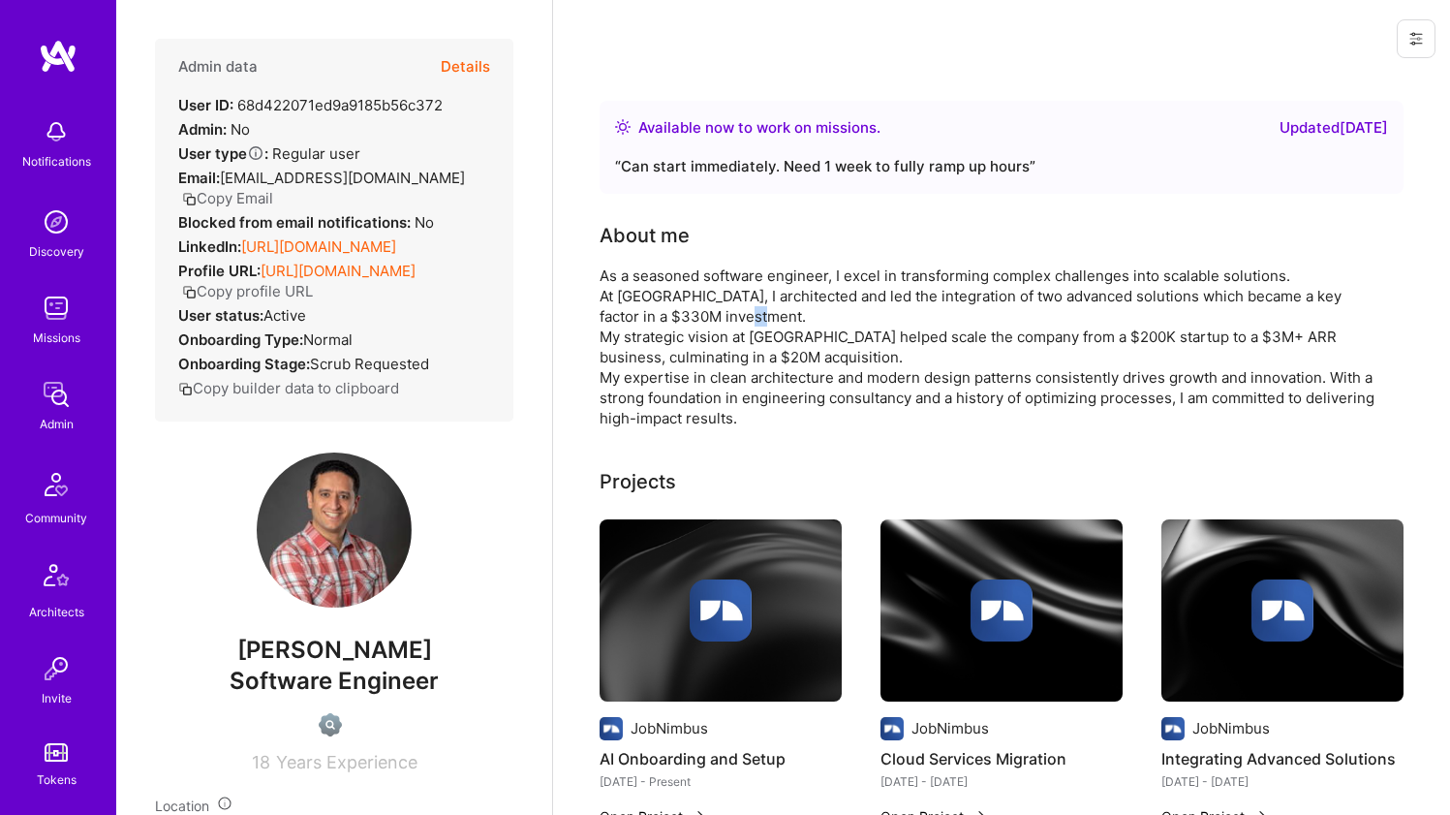
click at [613, 326] on div "As a seasoned software engineer, I excel in transforming complex challenges int…" at bounding box center [987, 346] width 775 height 163
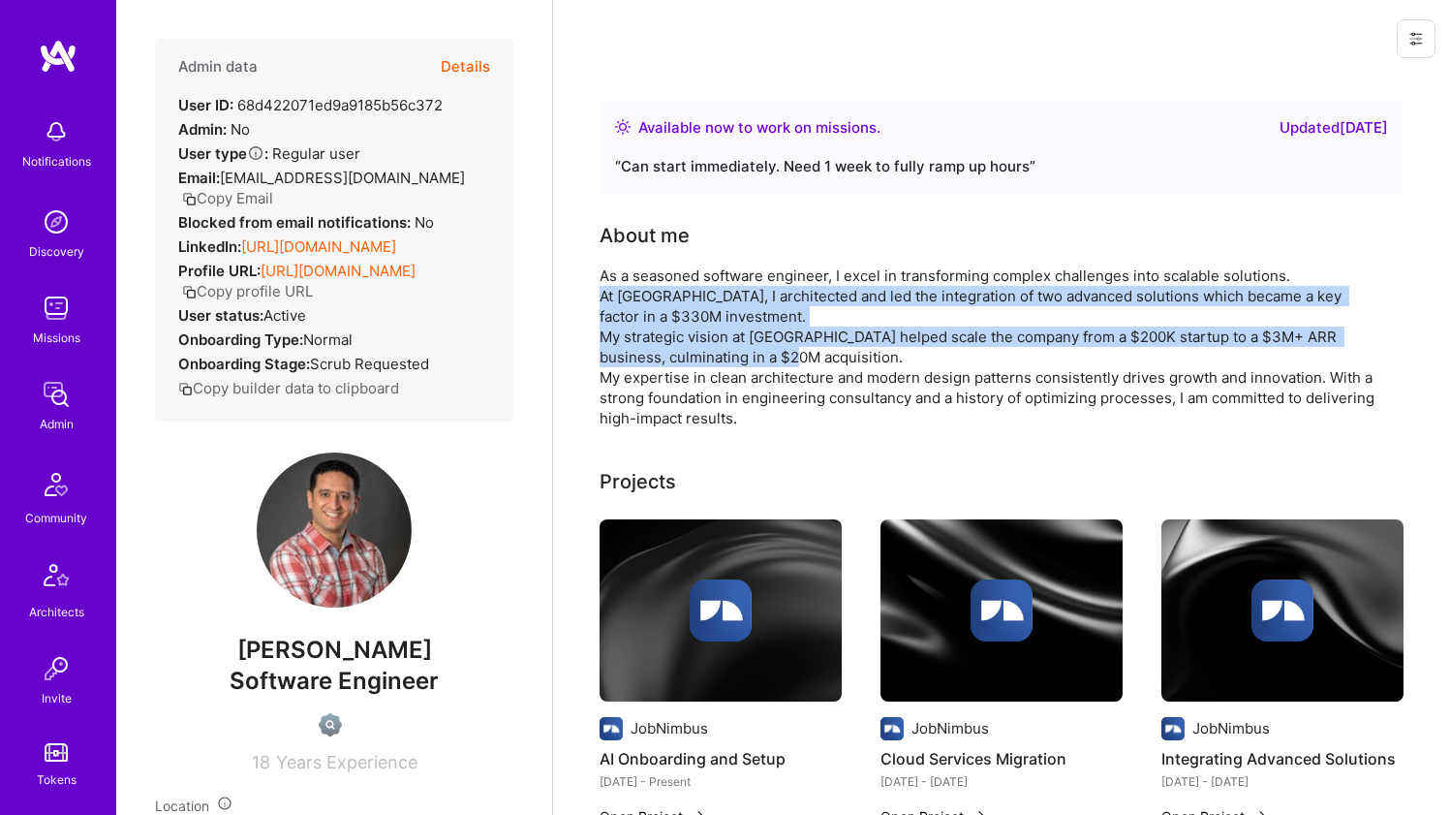
drag, startPoint x: 613, startPoint y: 326, endPoint x: 617, endPoint y: 310, distance: 16.9
click at [617, 310] on div "As a seasoned software engineer, I excel in transforming complex challenges int…" at bounding box center [987, 346] width 775 height 163
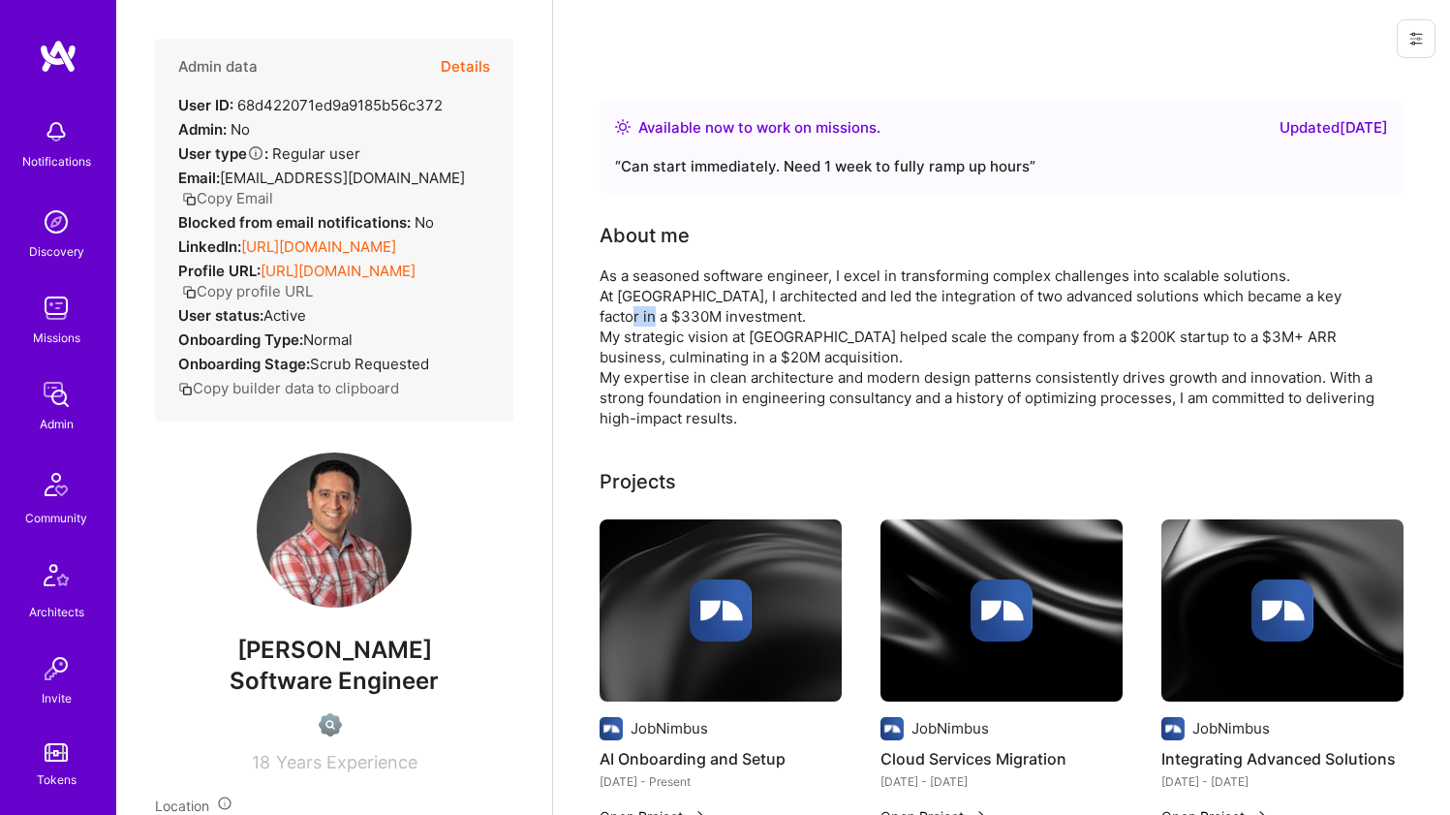
click at [617, 310] on div "As a seasoned software engineer, I excel in transforming complex challenges int…" at bounding box center [987, 346] width 775 height 163
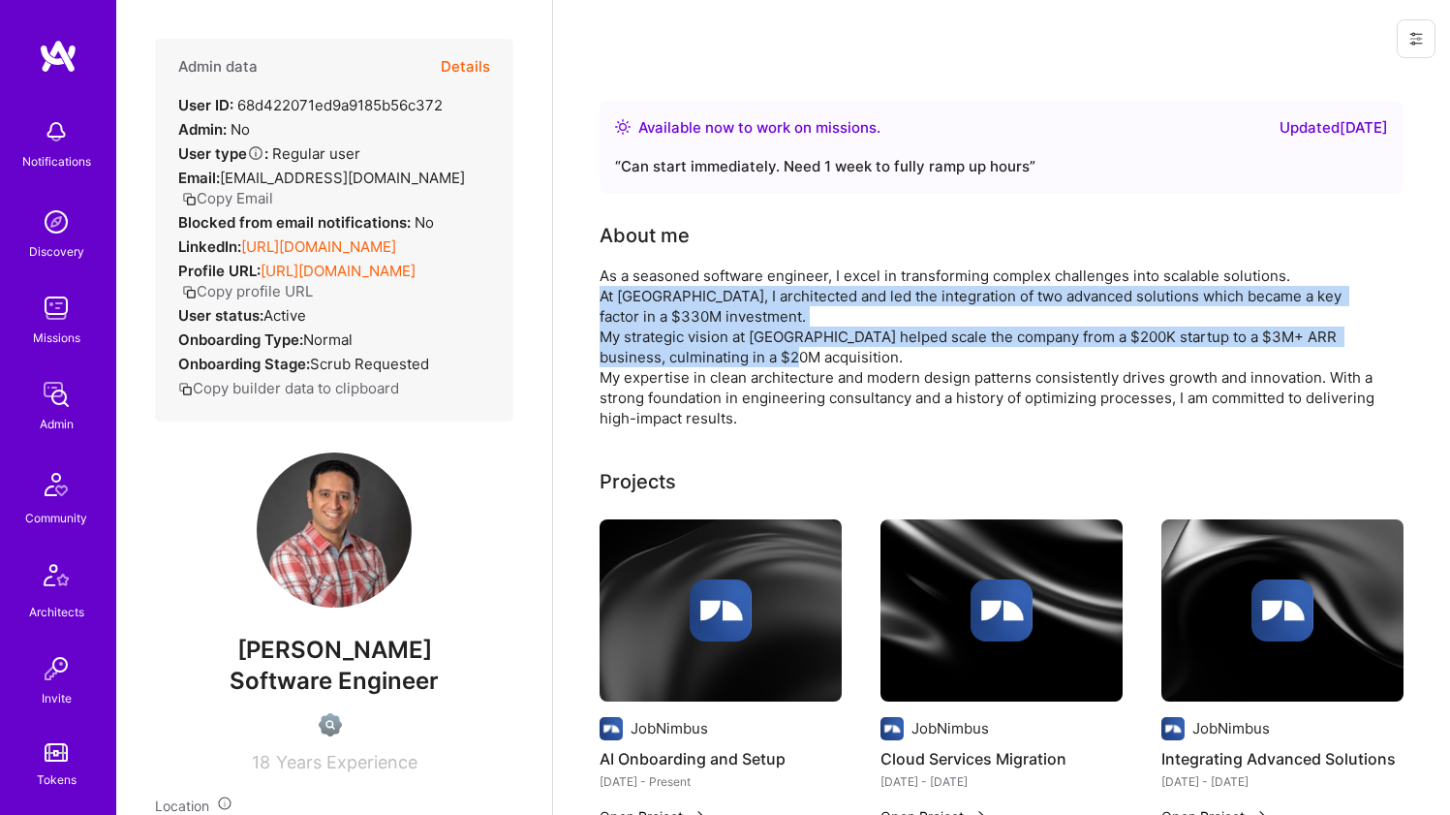
drag, startPoint x: 617, startPoint y: 310, endPoint x: 601, endPoint y: 347, distance: 39.9
click at [601, 347] on div "As a seasoned software engineer, I excel in transforming complex challenges int…" at bounding box center [987, 346] width 775 height 163
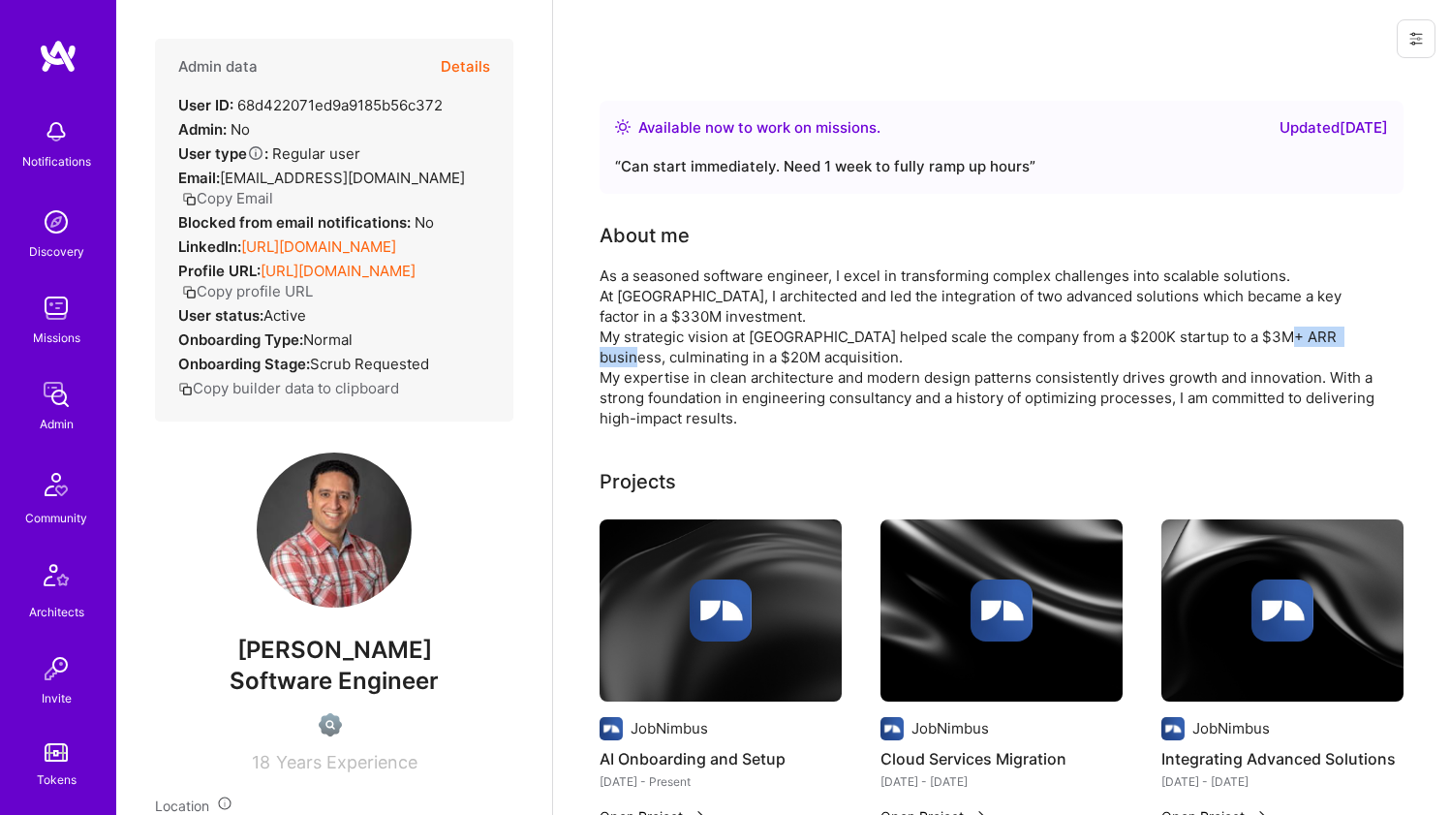
click at [601, 347] on div "As a seasoned software engineer, I excel in transforming complex challenges int…" at bounding box center [987, 346] width 775 height 163
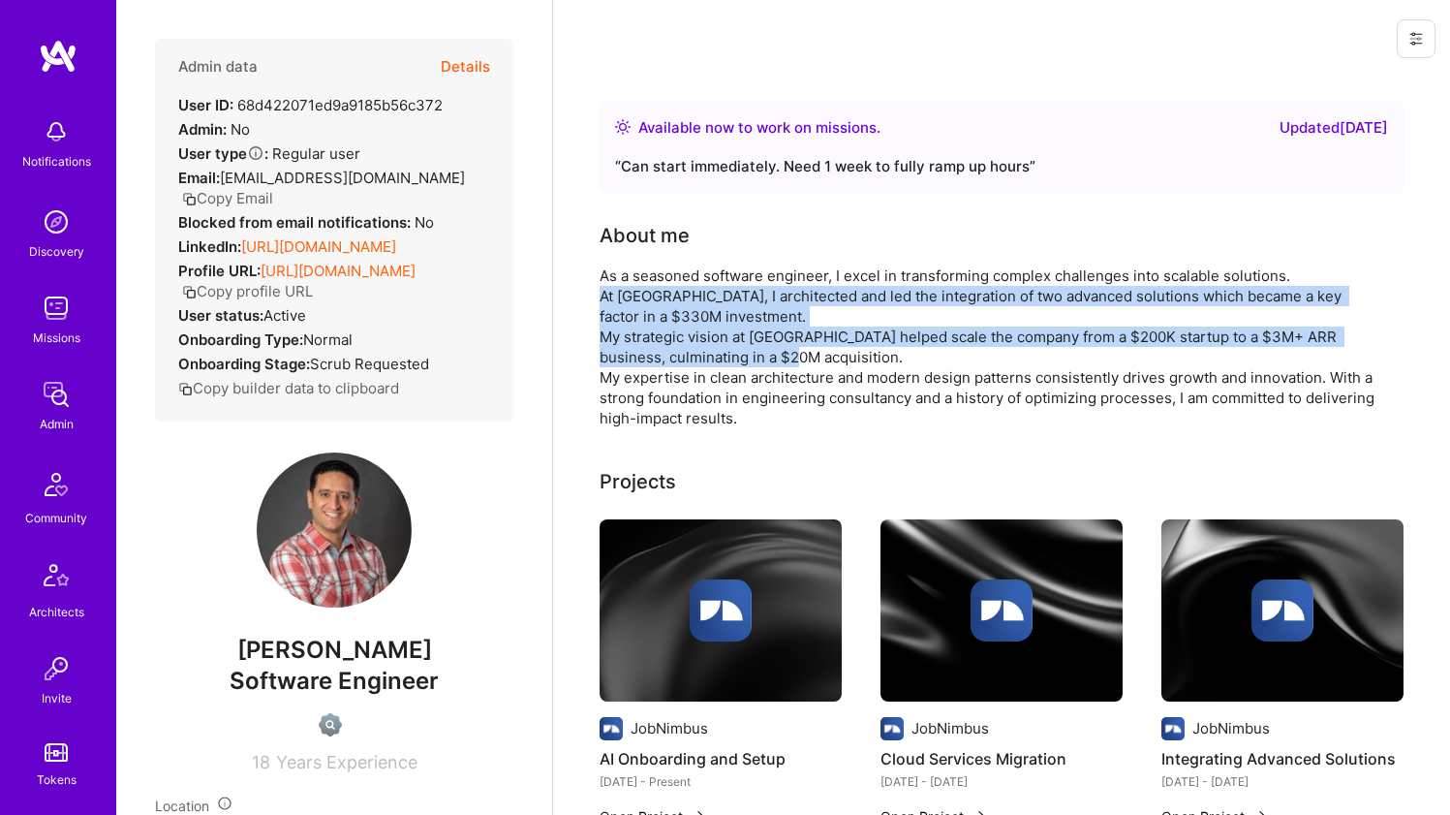
drag, startPoint x: 601, startPoint y: 347, endPoint x: 613, endPoint y: 299, distance: 48.9
click at [613, 299] on div "As a seasoned software engineer, I excel in transforming complex challenges int…" at bounding box center [987, 346] width 775 height 163
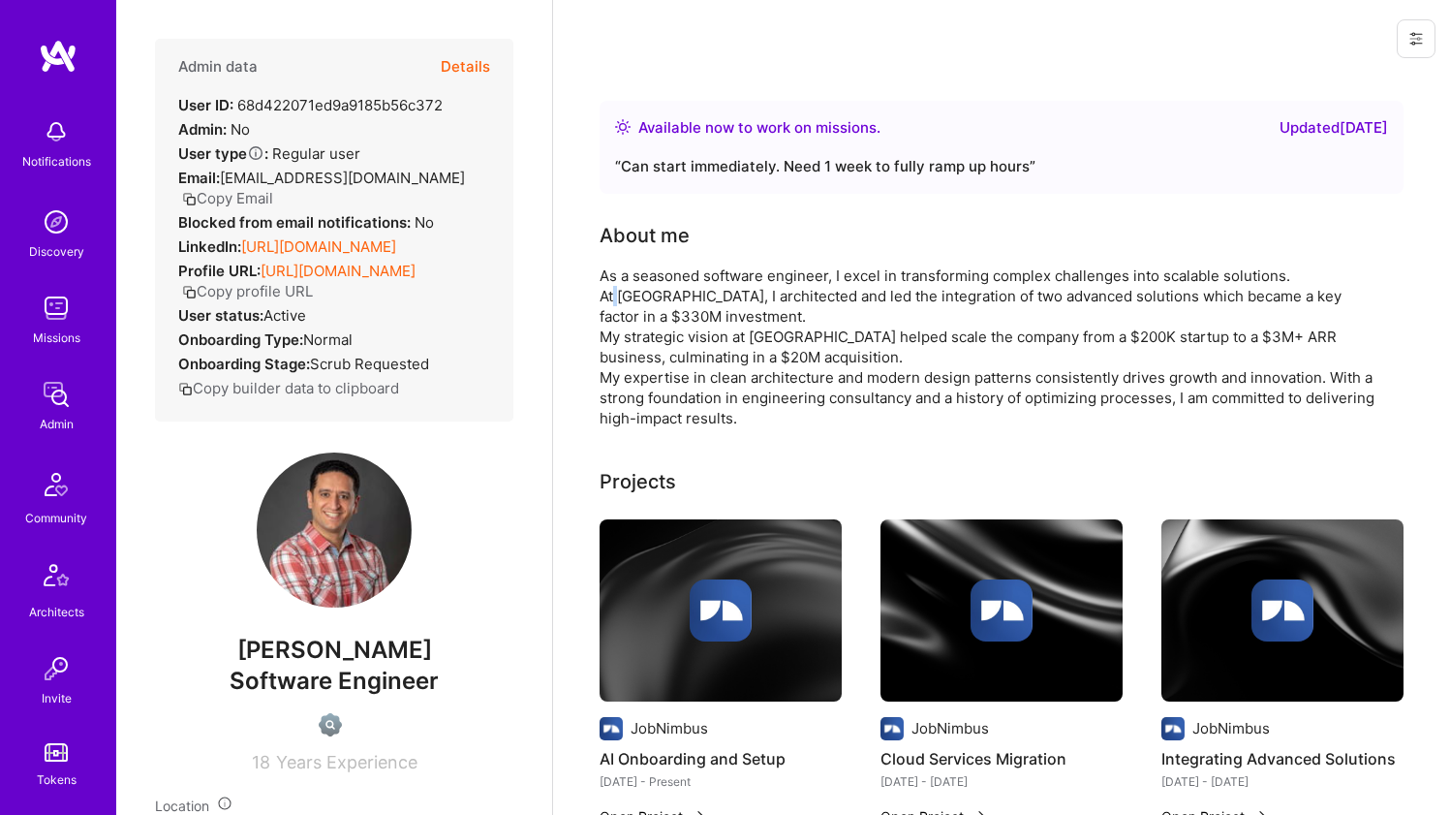
click at [613, 299] on div "As a seasoned software engineer, I excel in transforming complex challenges int…" at bounding box center [987, 346] width 775 height 163
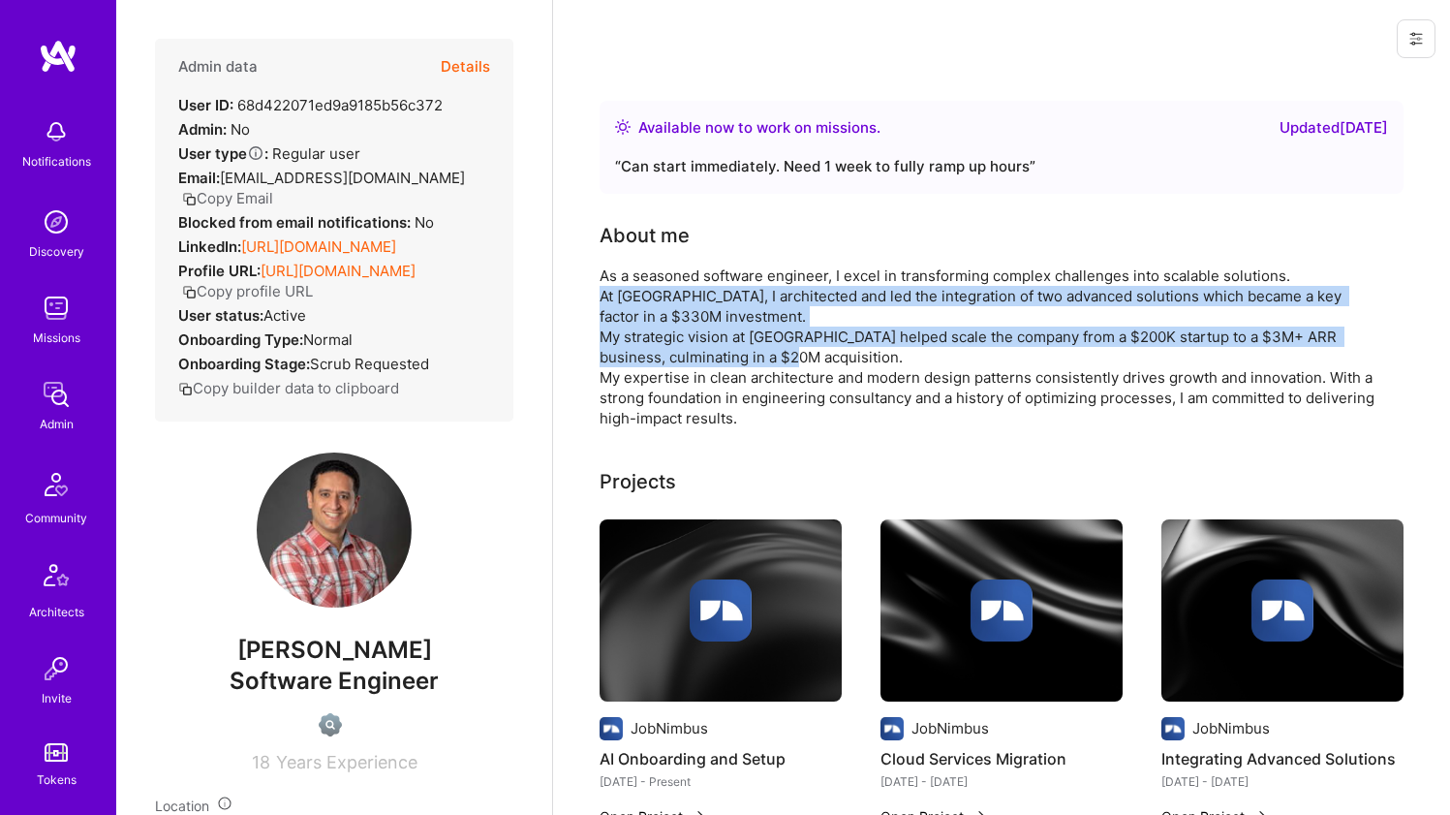
drag, startPoint x: 613, startPoint y: 299, endPoint x: 599, endPoint y: 349, distance: 51.5
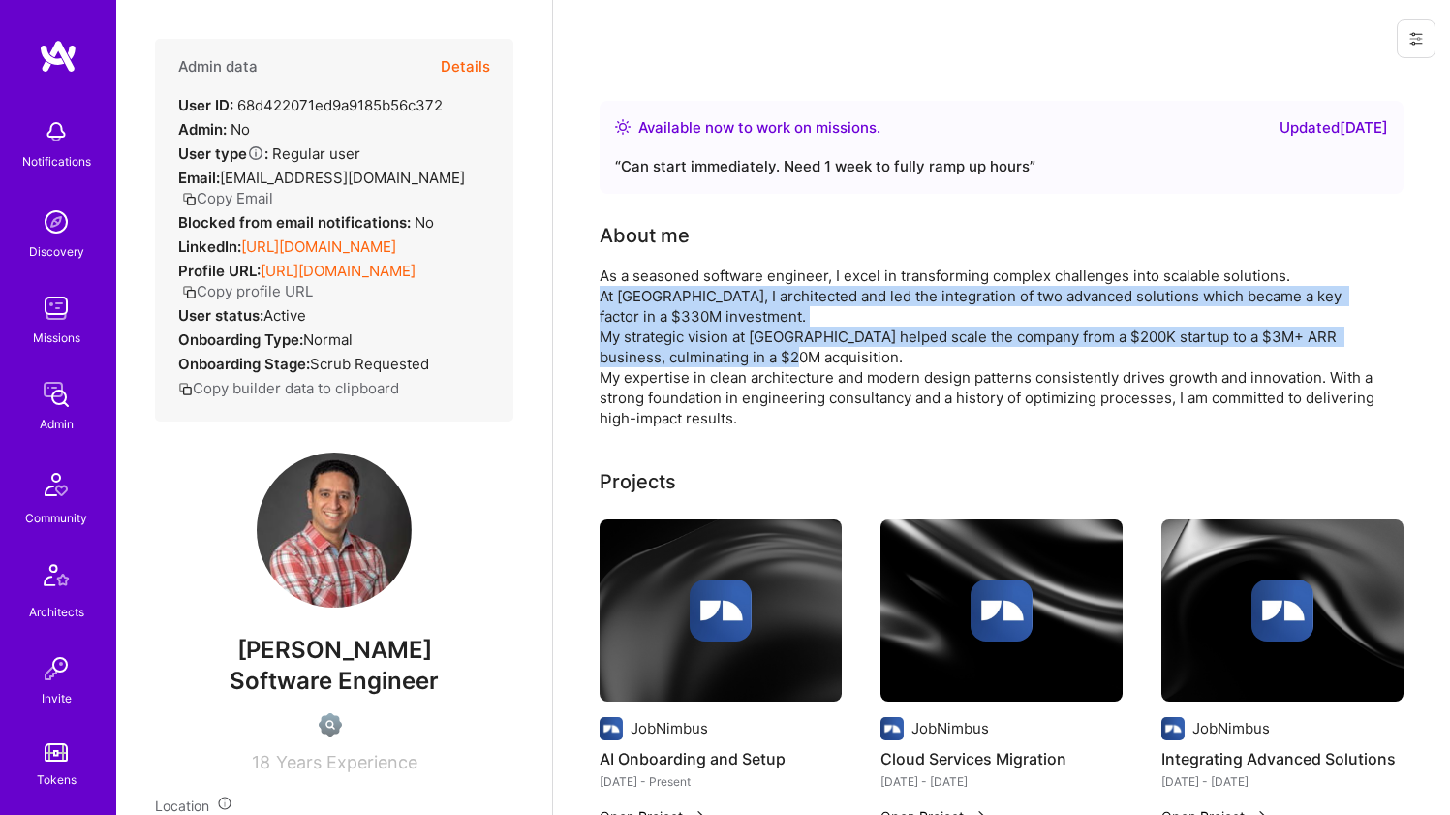
click at [605, 312] on div "As a seasoned software engineer, I excel in transforming complex challenges int…" at bounding box center [987, 346] width 775 height 163
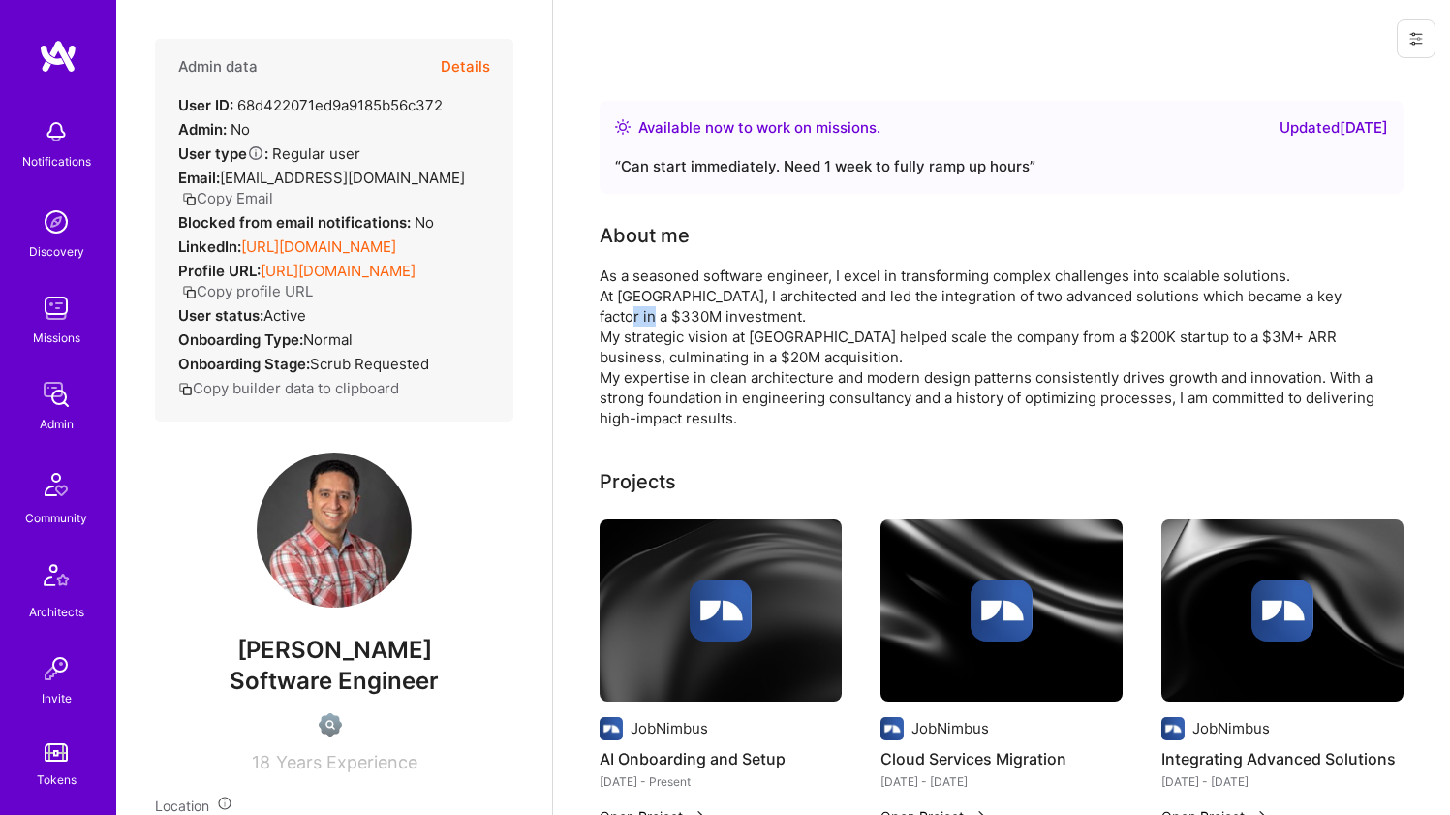
click at [605, 312] on div "As a seasoned software engineer, I excel in transforming complex challenges int…" at bounding box center [987, 346] width 775 height 163
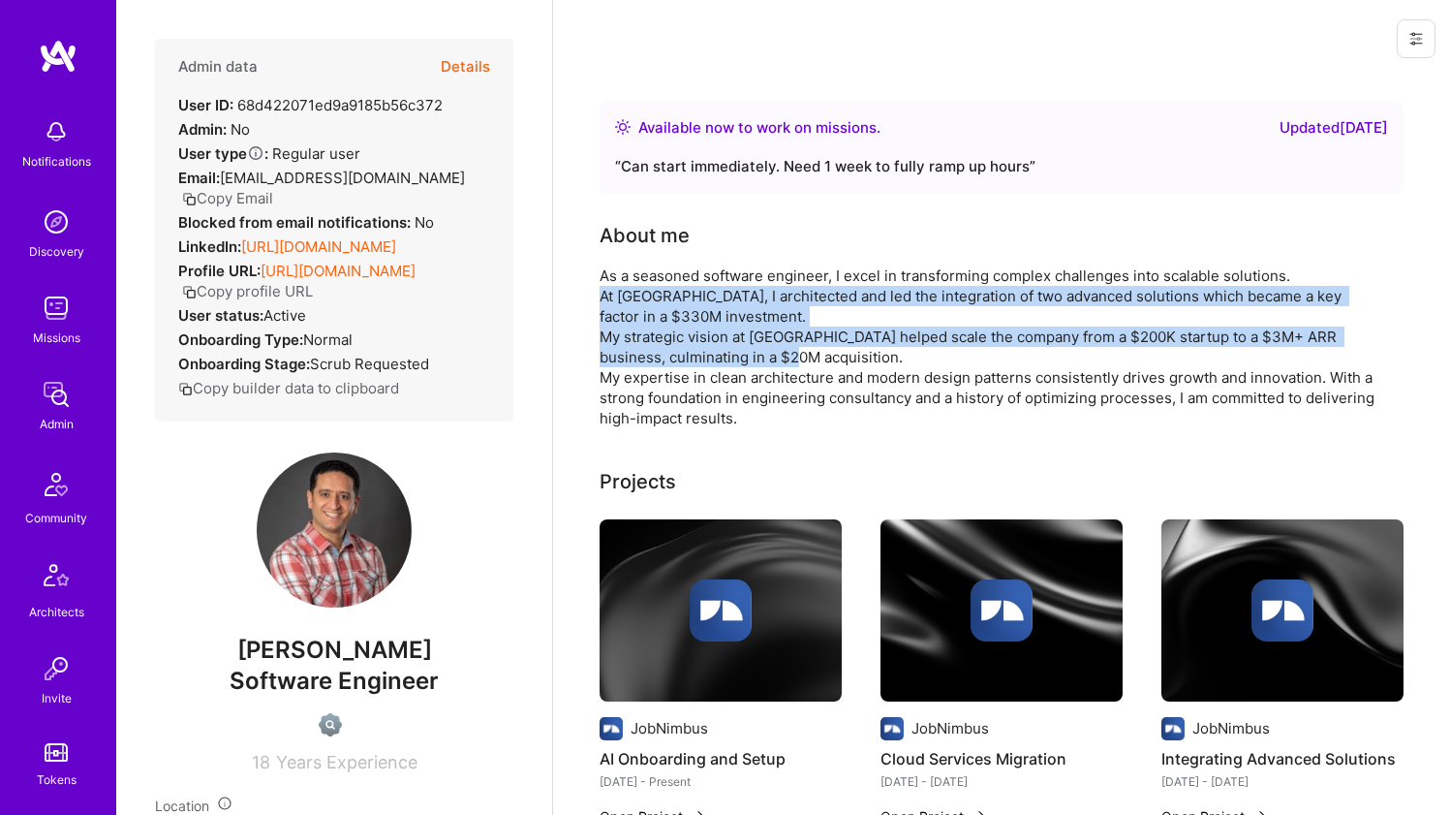
drag, startPoint x: 605, startPoint y: 312, endPoint x: 604, endPoint y: 346, distance: 33.9
click at [604, 346] on div "As a seasoned software engineer, I excel in transforming complex challenges int…" at bounding box center [987, 346] width 775 height 163
click at [606, 339] on div "As a seasoned software engineer, I excel in transforming complex challenges int…" at bounding box center [987, 346] width 775 height 163
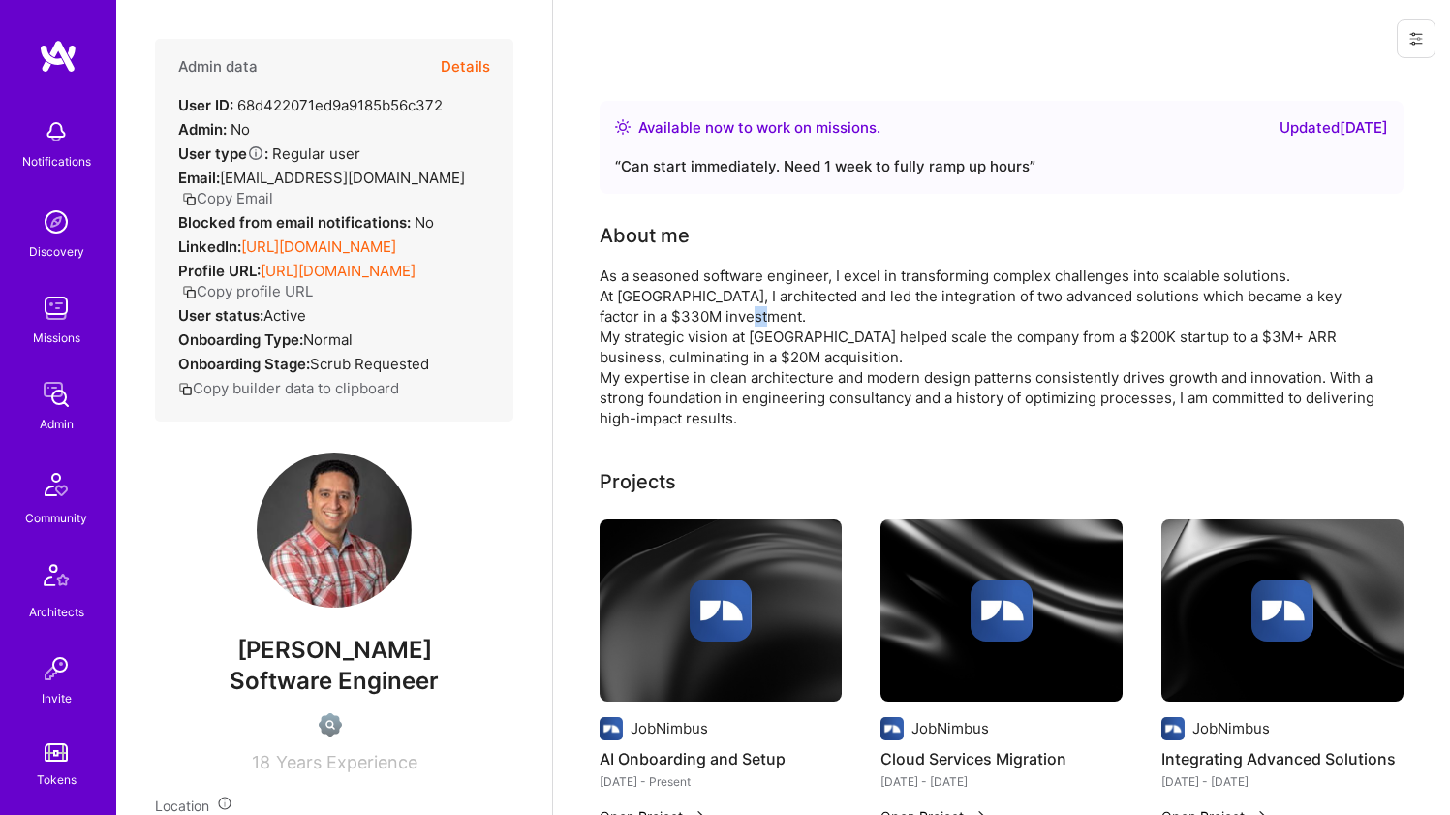
click at [606, 339] on div "As a seasoned software engineer, I excel in transforming complex challenges int…" at bounding box center [987, 346] width 775 height 163
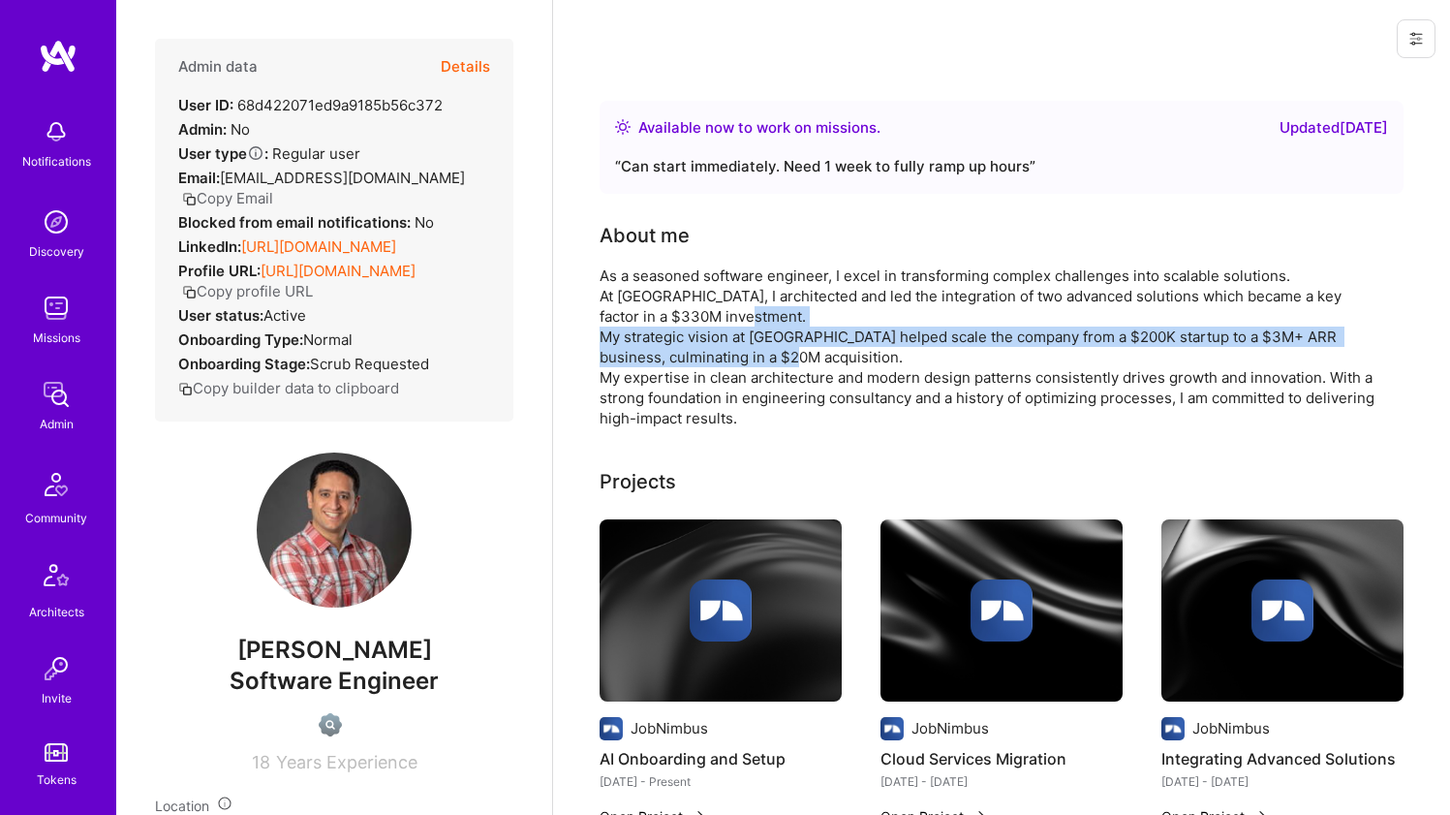
drag, startPoint x: 606, startPoint y: 339, endPoint x: 593, endPoint y: 363, distance: 27.8
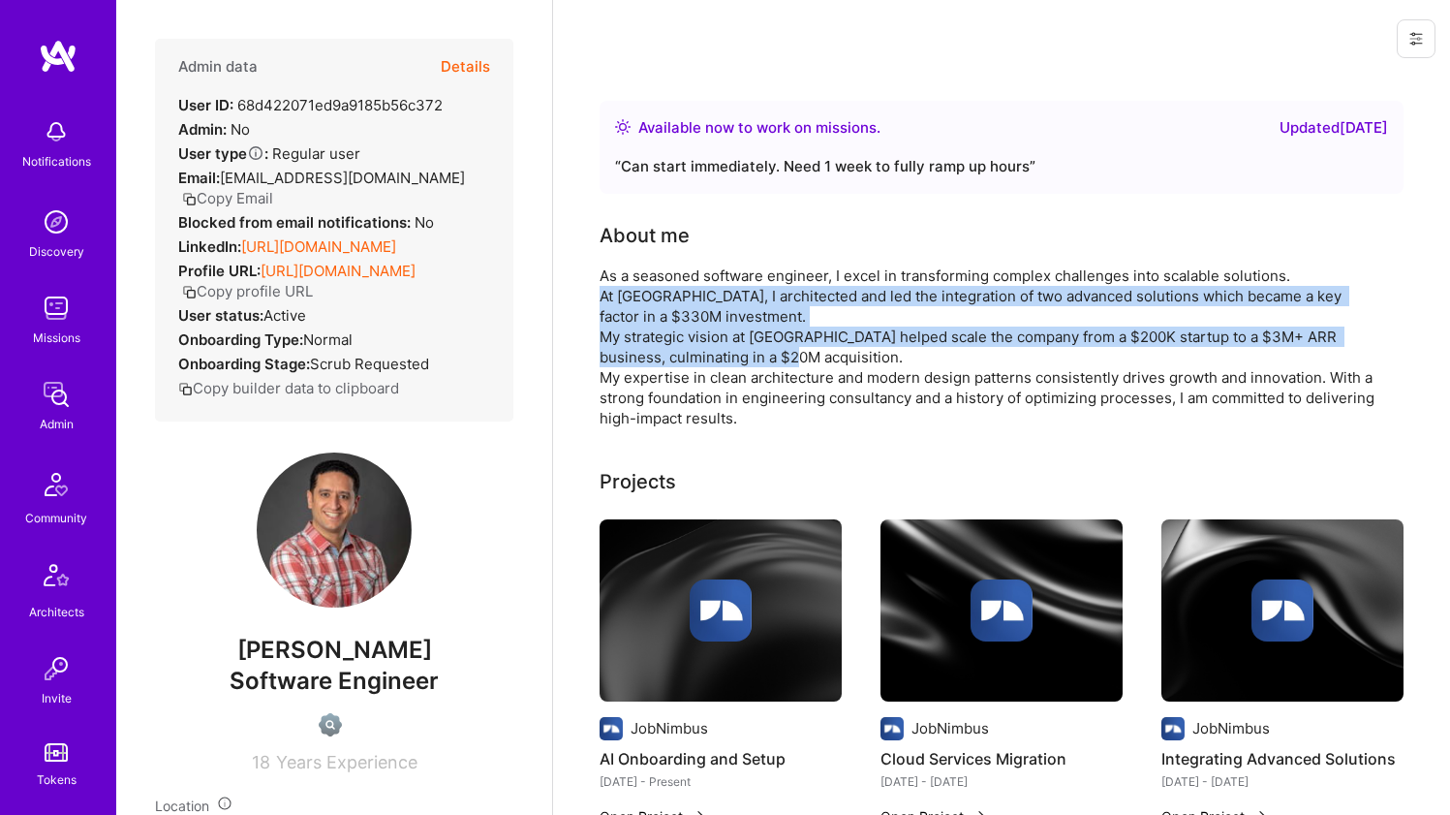
drag, startPoint x: 593, startPoint y: 363, endPoint x: 609, endPoint y: 296, distance: 68.8
click at [609, 296] on div "As a seasoned software engineer, I excel in transforming complex challenges int…" at bounding box center [987, 346] width 775 height 163
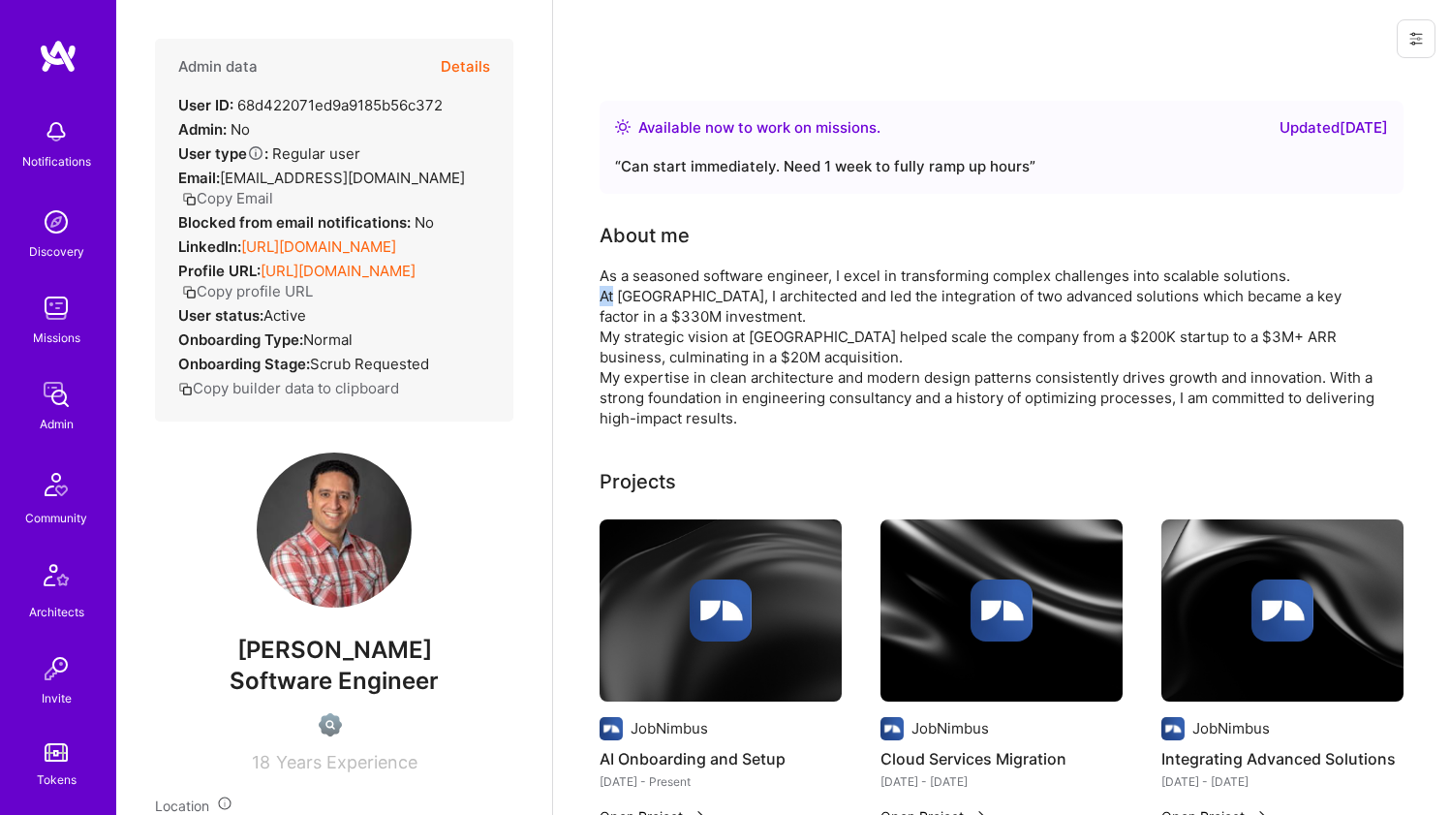
click at [609, 296] on div "As a seasoned software engineer, I excel in transforming complex challenges int…" at bounding box center [987, 346] width 775 height 163
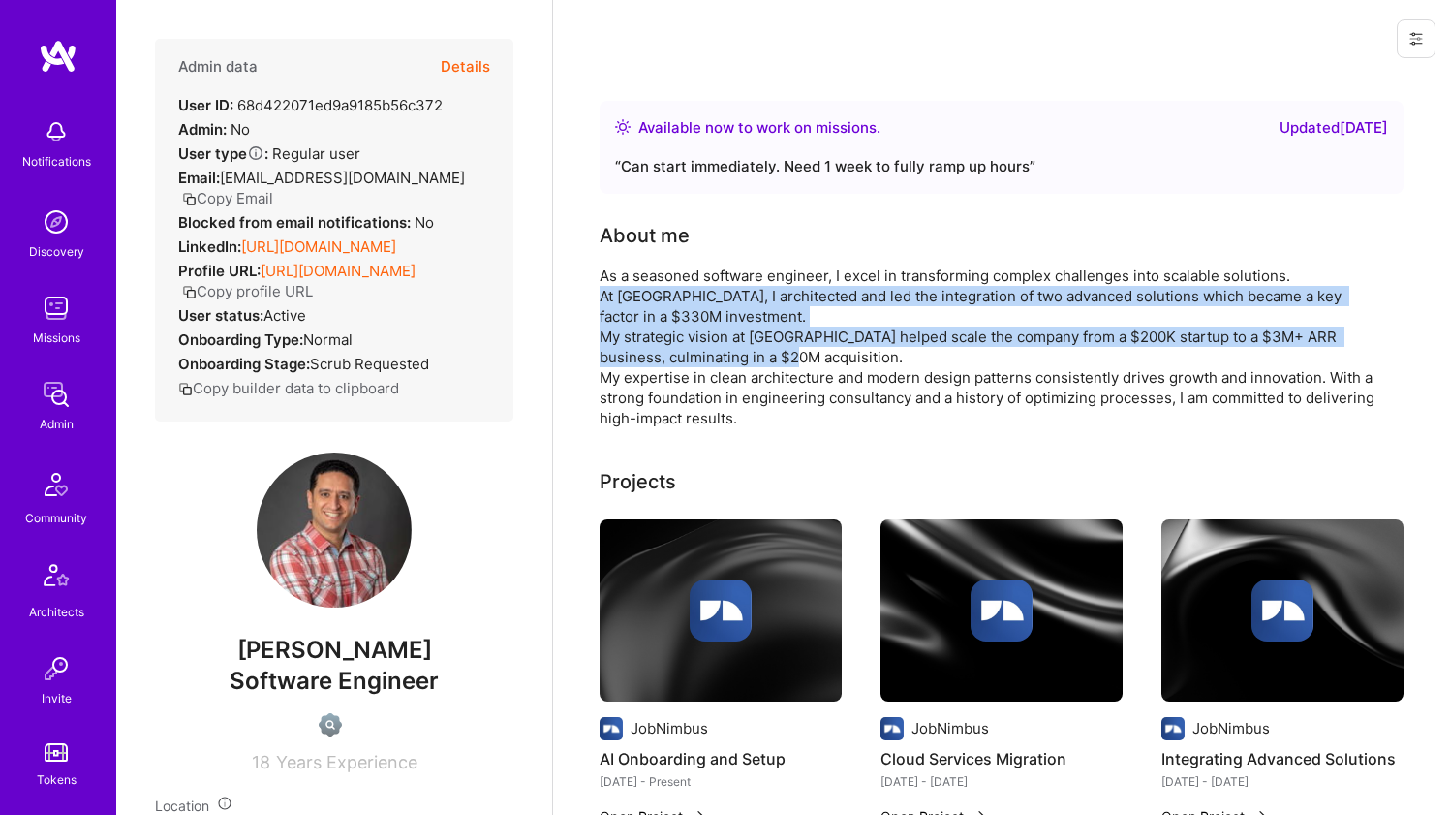
drag, startPoint x: 609, startPoint y: 296, endPoint x: 594, endPoint y: 343, distance: 49.0
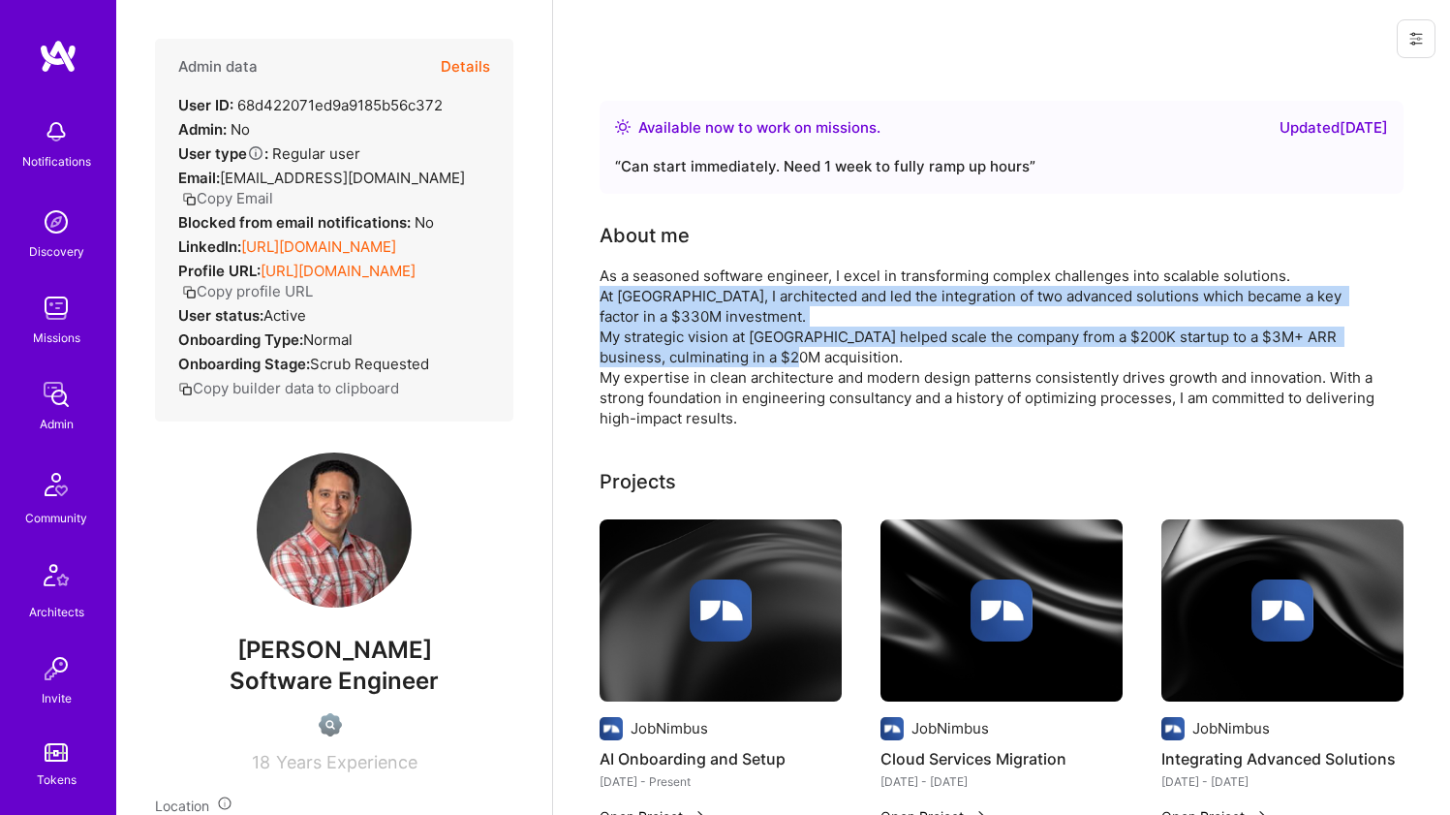
drag, startPoint x: 594, startPoint y: 343, endPoint x: 604, endPoint y: 296, distance: 47.7
click at [604, 296] on div "As a seasoned software engineer, I excel in transforming complex challenges int…" at bounding box center [987, 346] width 775 height 163
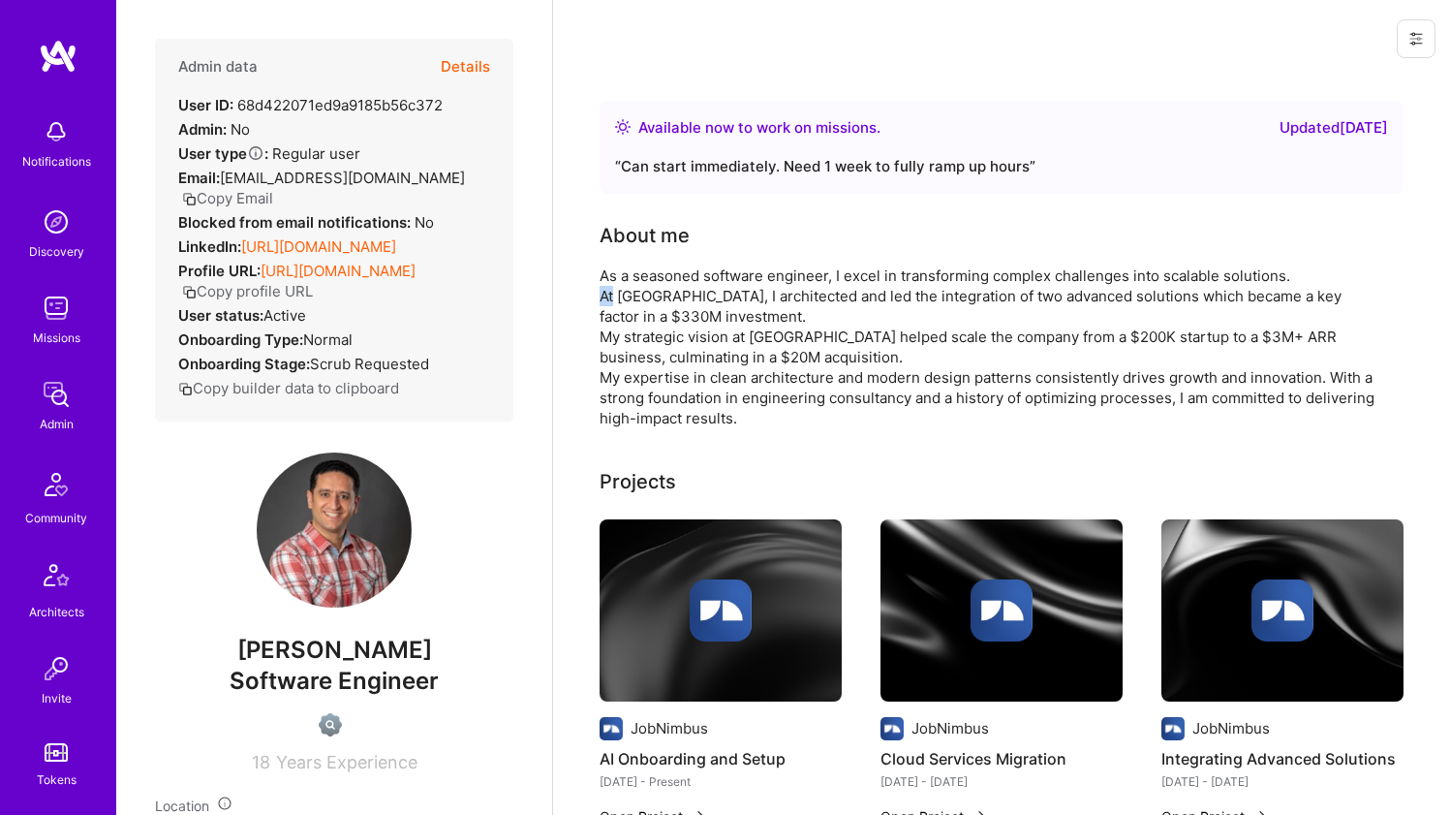
click at [604, 296] on div "As a seasoned software engineer, I excel in transforming complex challenges int…" at bounding box center [987, 346] width 775 height 163
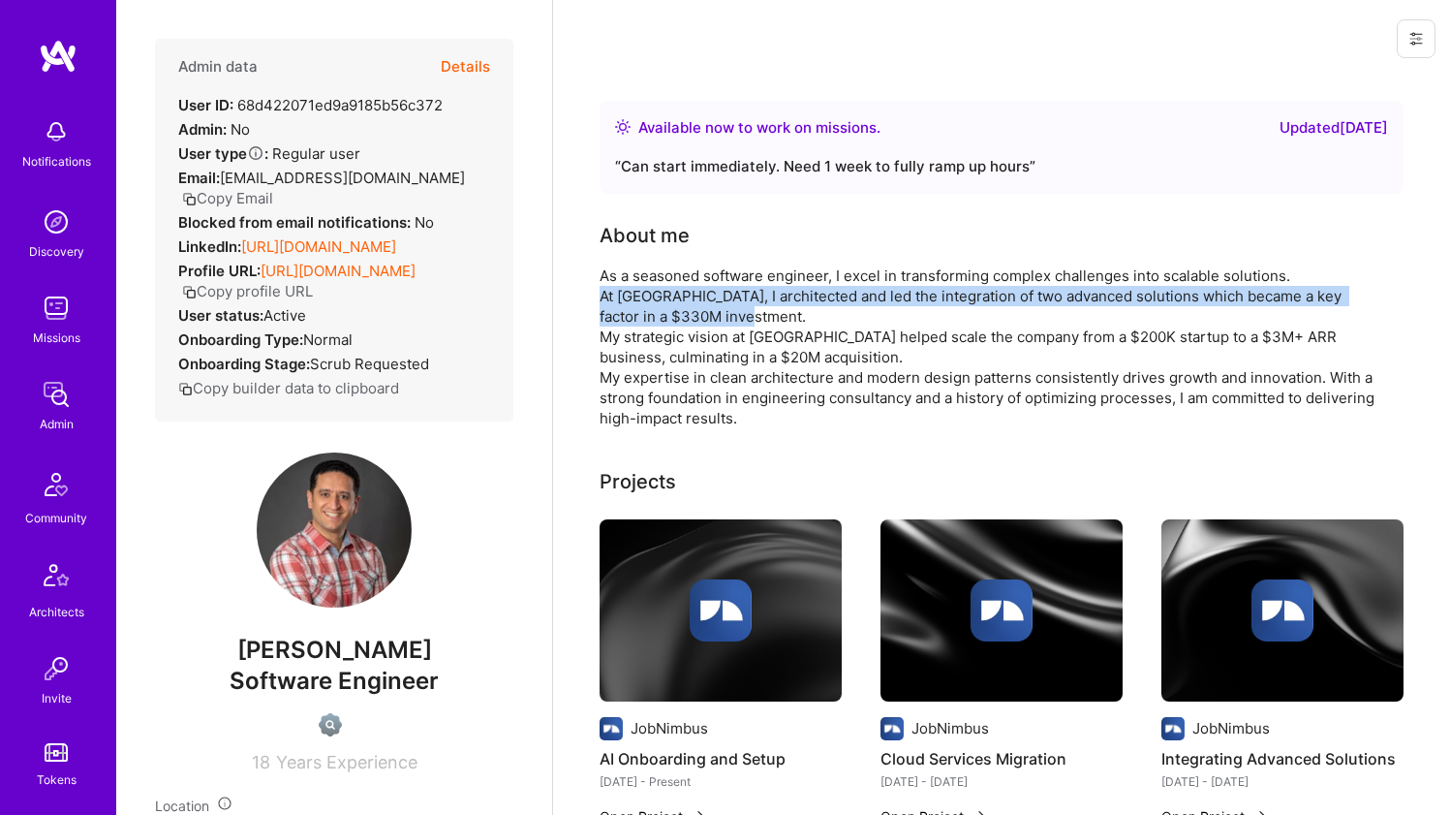
drag, startPoint x: 604, startPoint y: 296, endPoint x: 591, endPoint y: 320, distance: 26.9
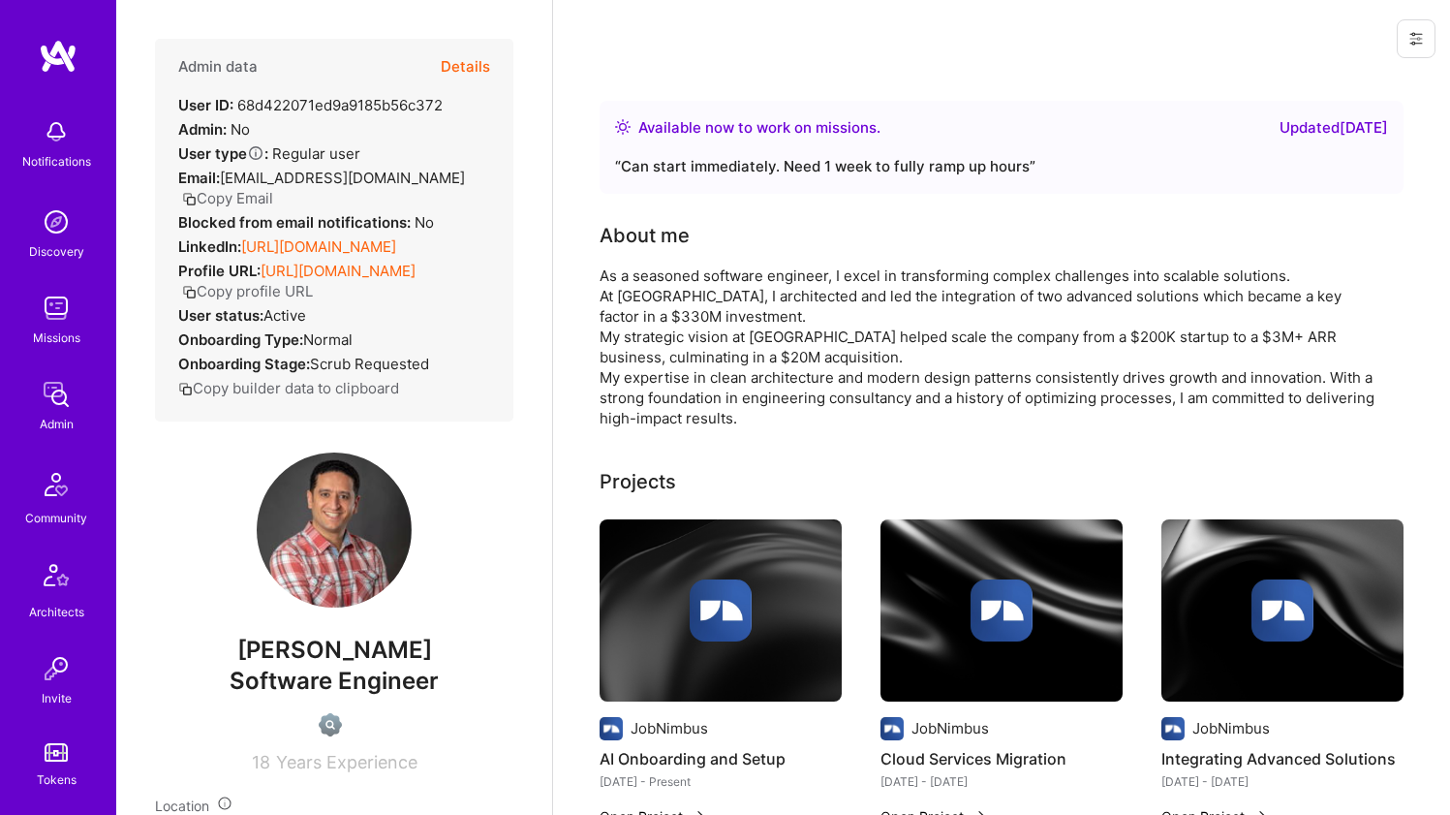
click at [614, 310] on div "As a seasoned software engineer, I excel in transforming complex challenges int…" at bounding box center [987, 346] width 775 height 163
click at [615, 310] on div "As a seasoned software engineer, I excel in transforming complex challenges int…" at bounding box center [987, 346] width 775 height 163
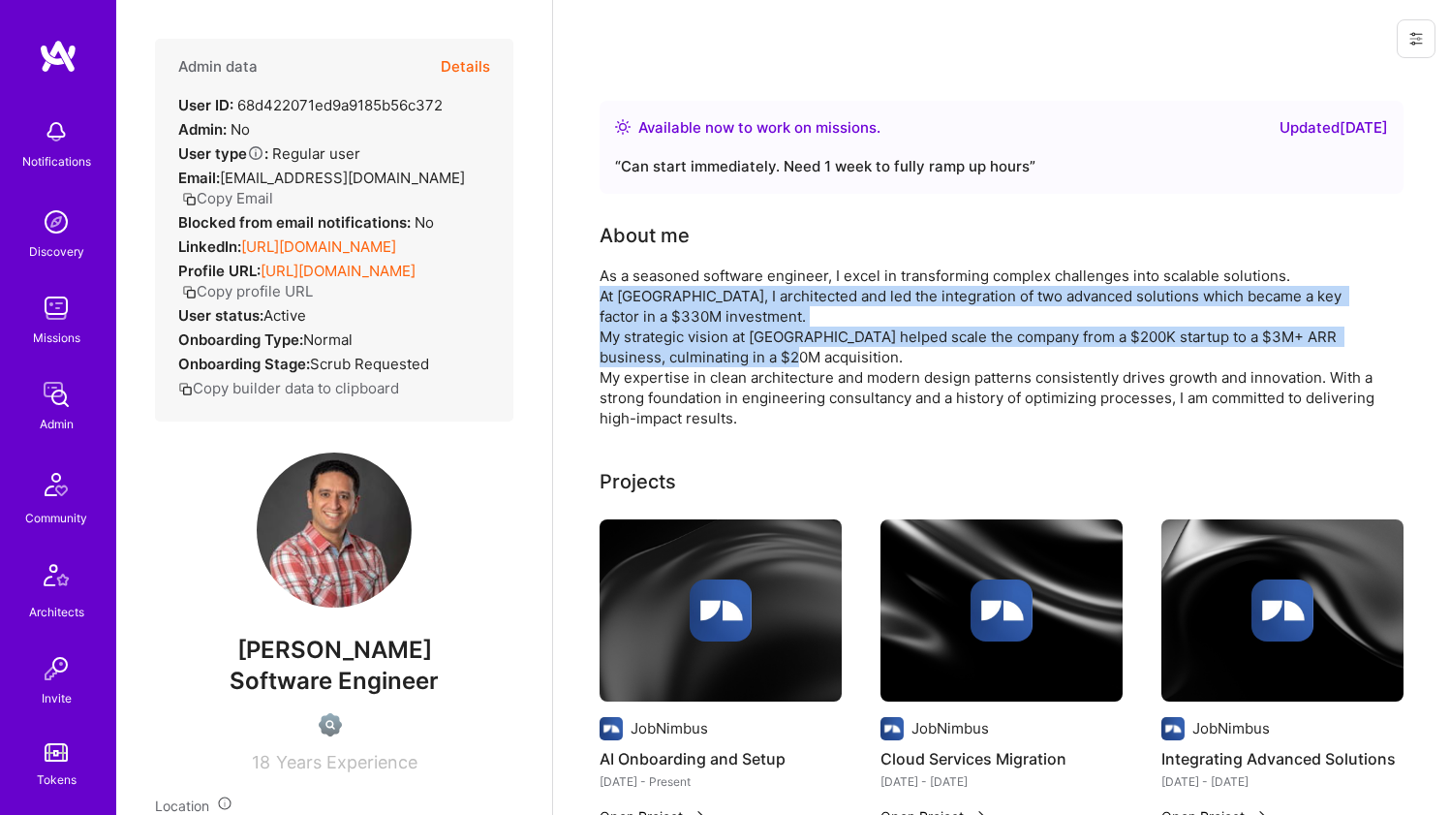
drag, startPoint x: 615, startPoint y: 310, endPoint x: 598, endPoint y: 333, distance: 29.1
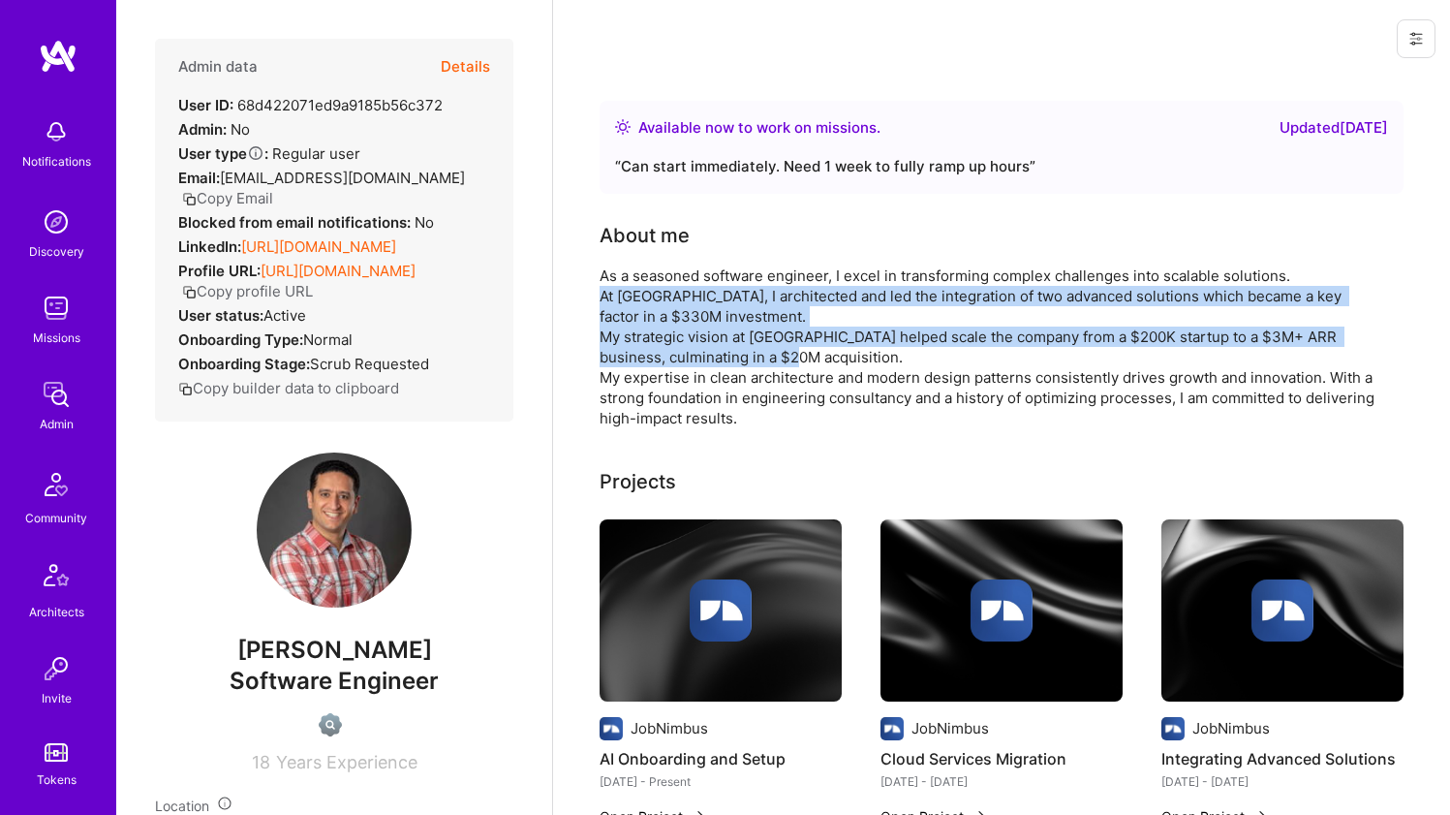
drag, startPoint x: 598, startPoint y: 333, endPoint x: 601, endPoint y: 298, distance: 35.1
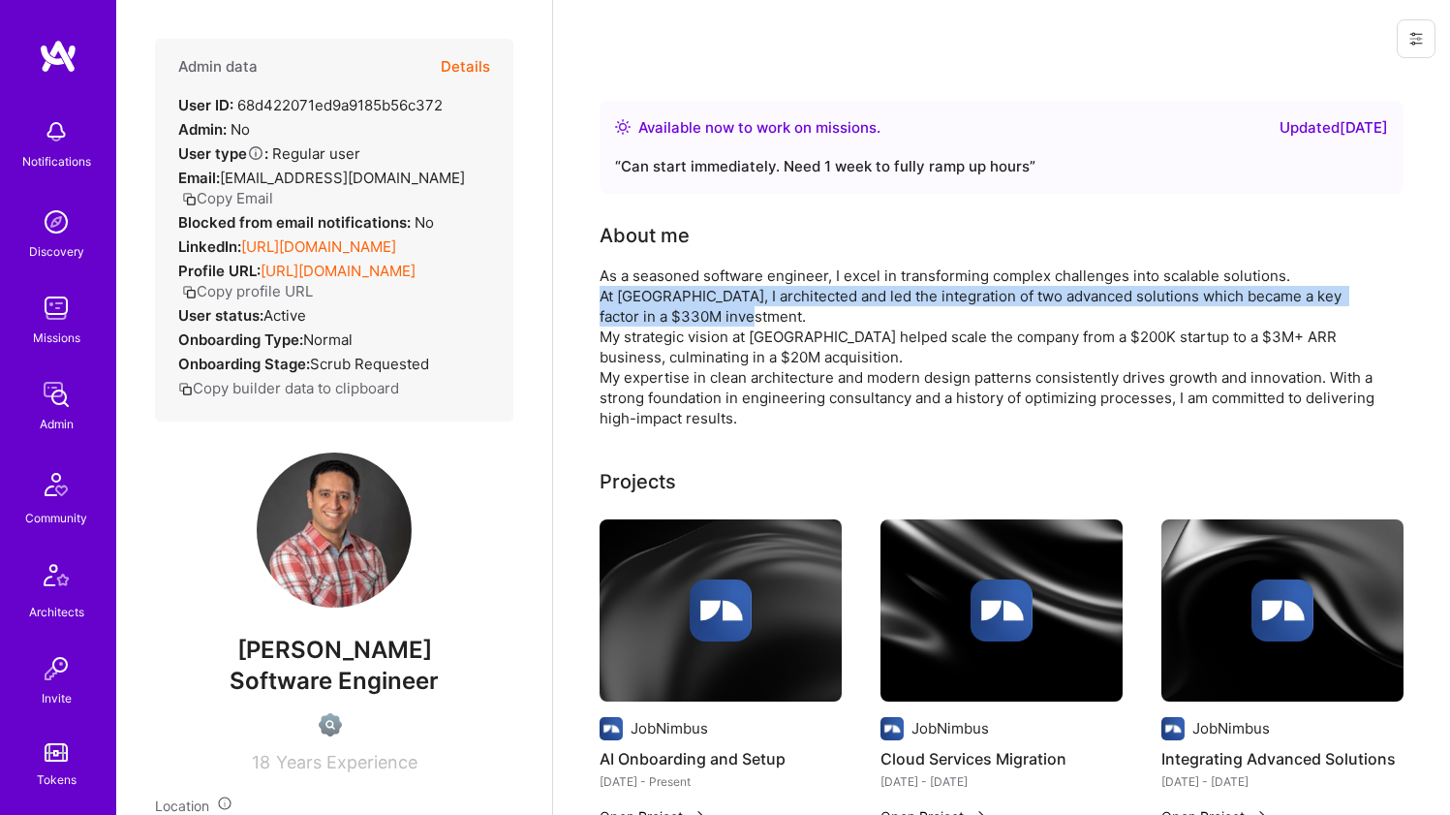
click at [601, 298] on div "As a seasoned software engineer, I excel in transforming complex challenges int…" at bounding box center [987, 346] width 775 height 163
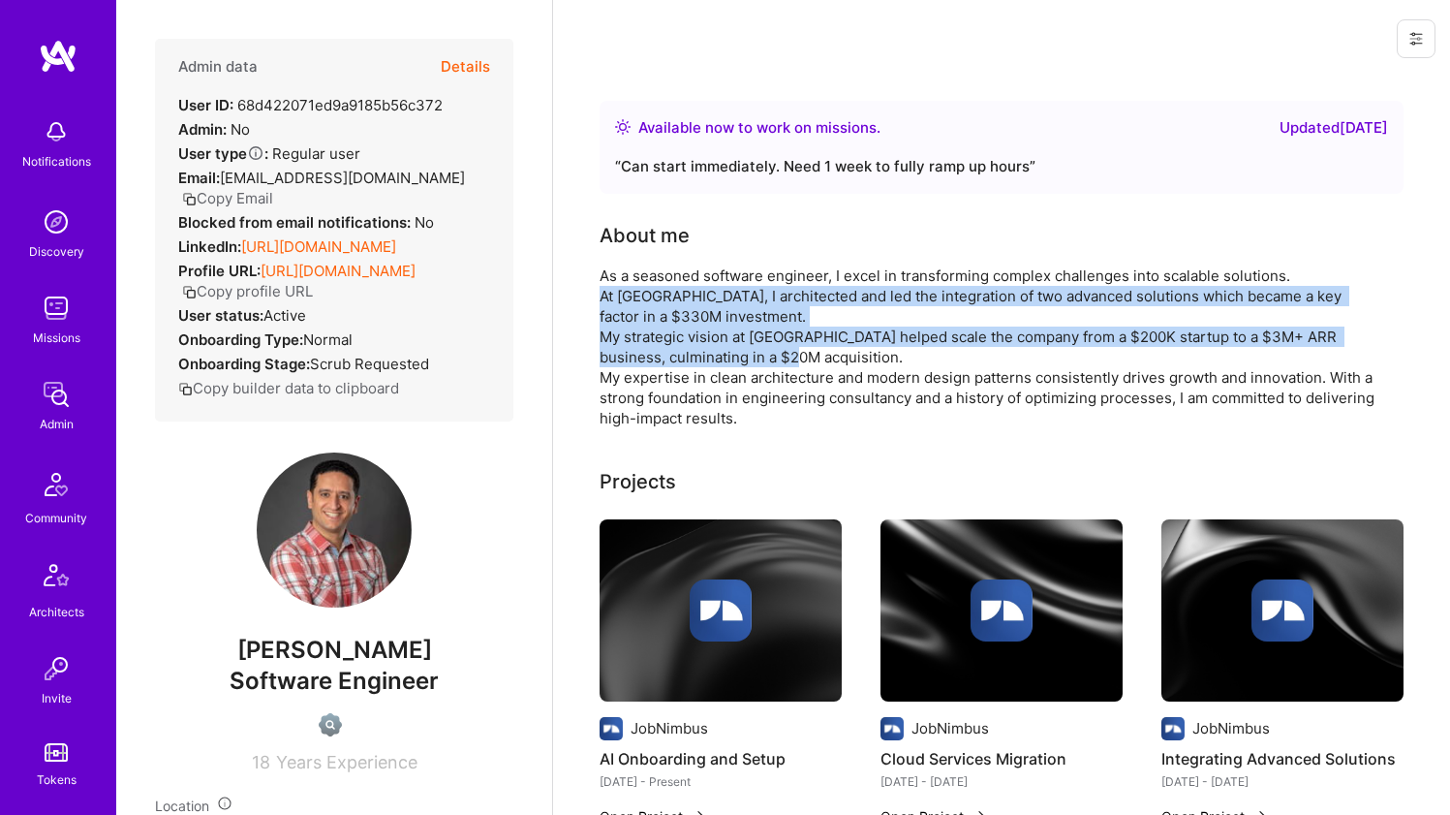
drag, startPoint x: 601, startPoint y: 298, endPoint x: 579, endPoint y: 335, distance: 43.0
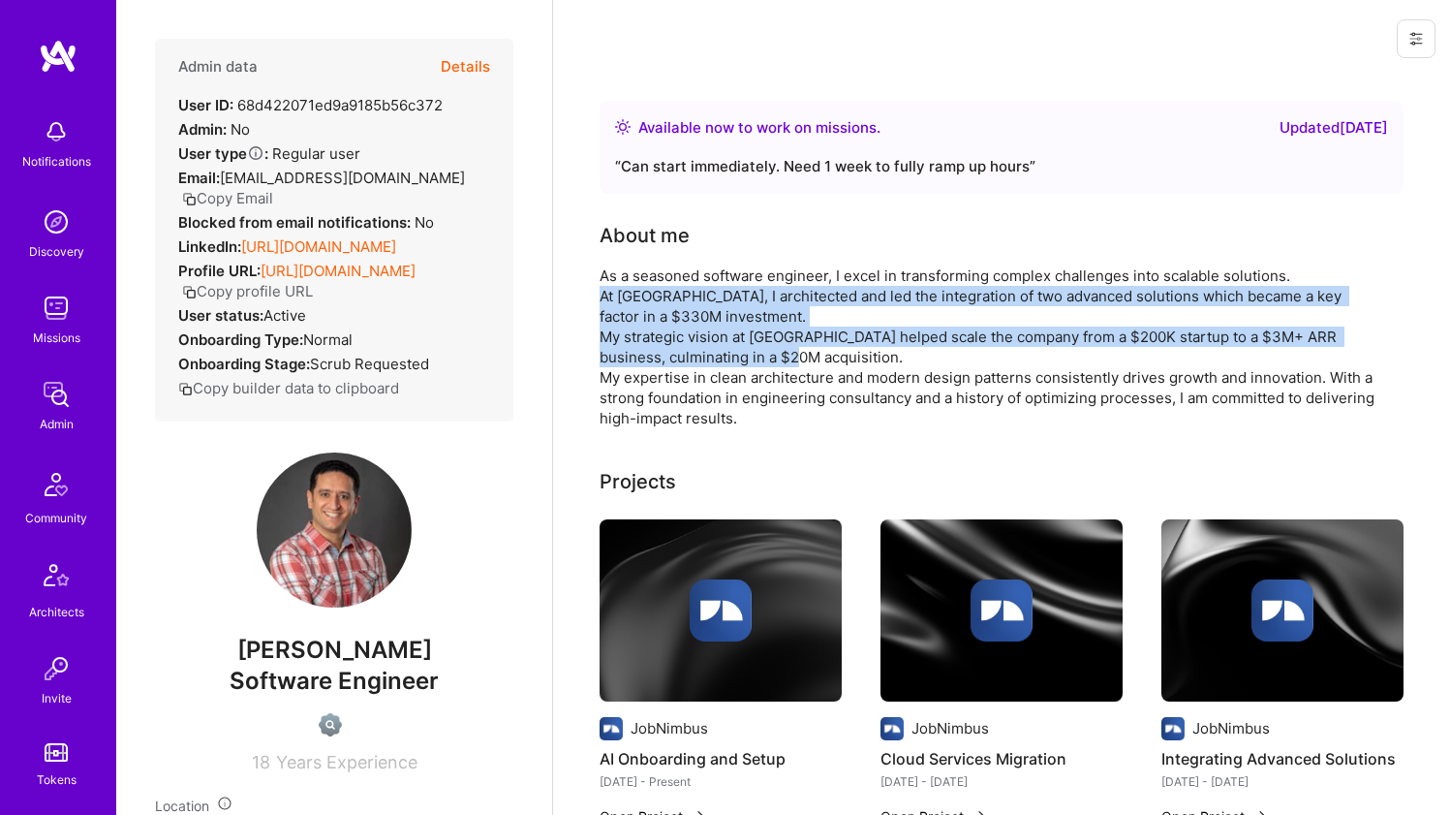
drag, startPoint x: 579, startPoint y: 335, endPoint x: 584, endPoint y: 301, distance: 34.2
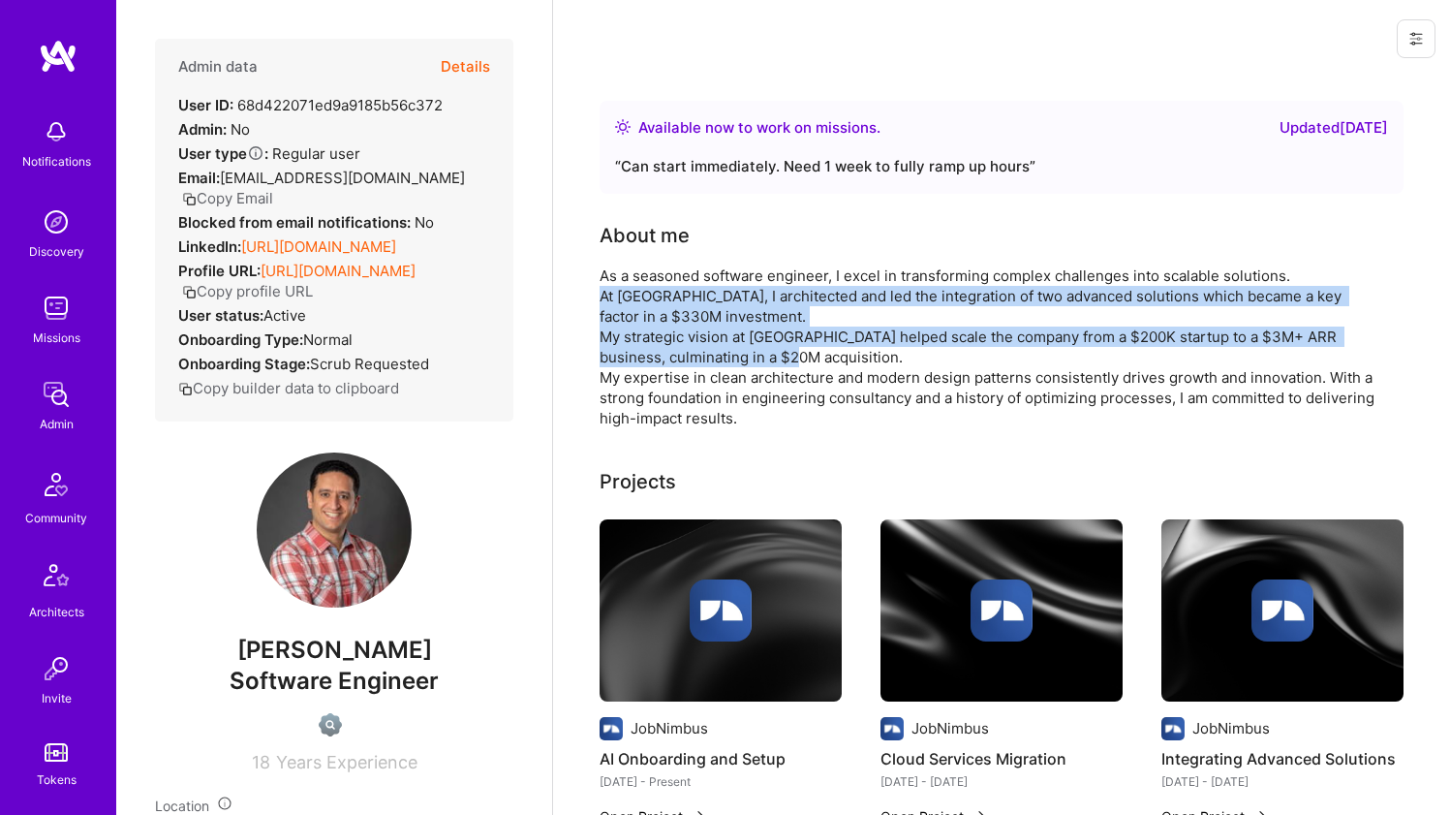
drag, startPoint x: 585, startPoint y: 300, endPoint x: 572, endPoint y: 325, distance: 28.2
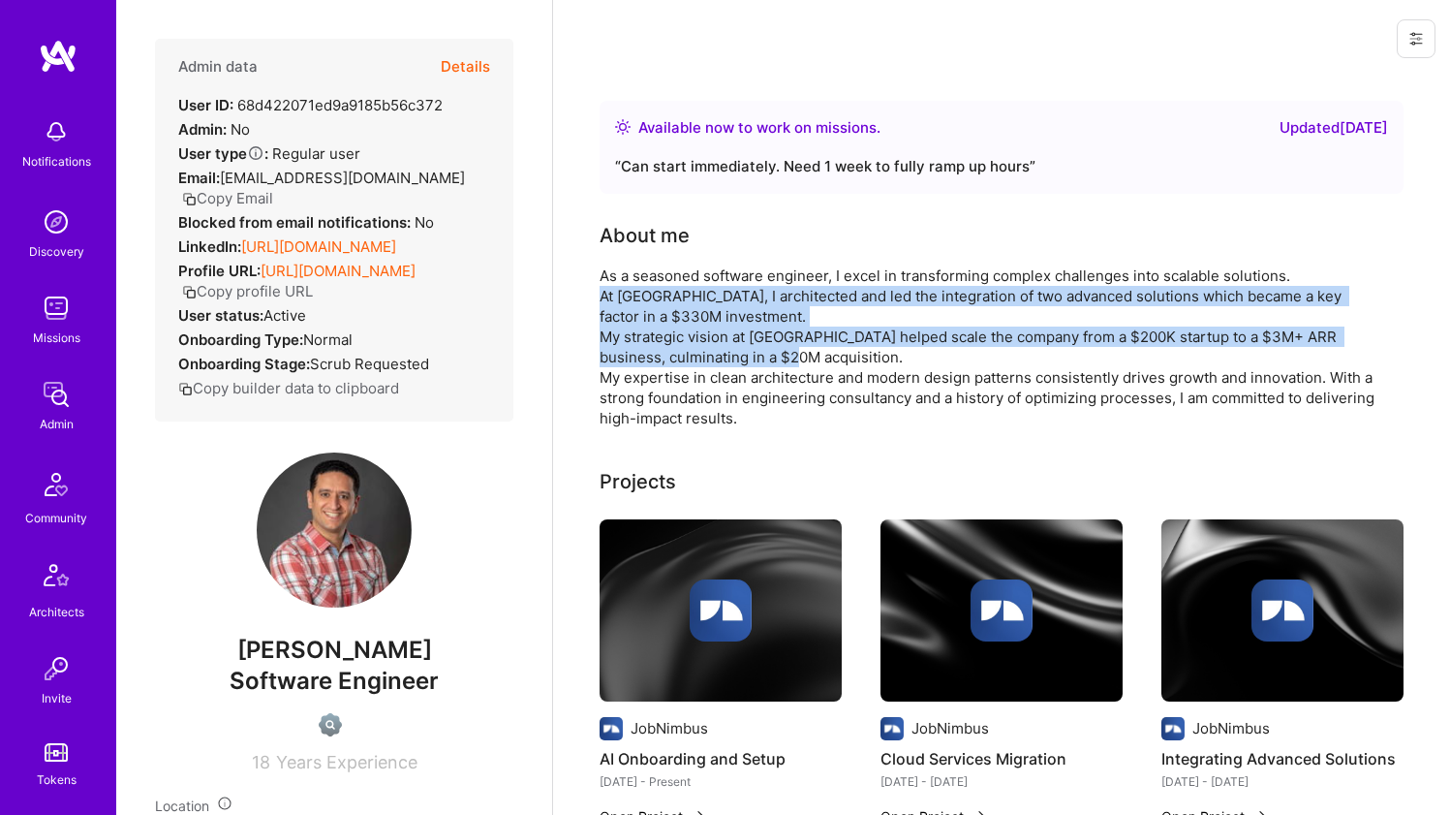
drag, startPoint x: 572, startPoint y: 325, endPoint x: 577, endPoint y: 290, distance: 36.2
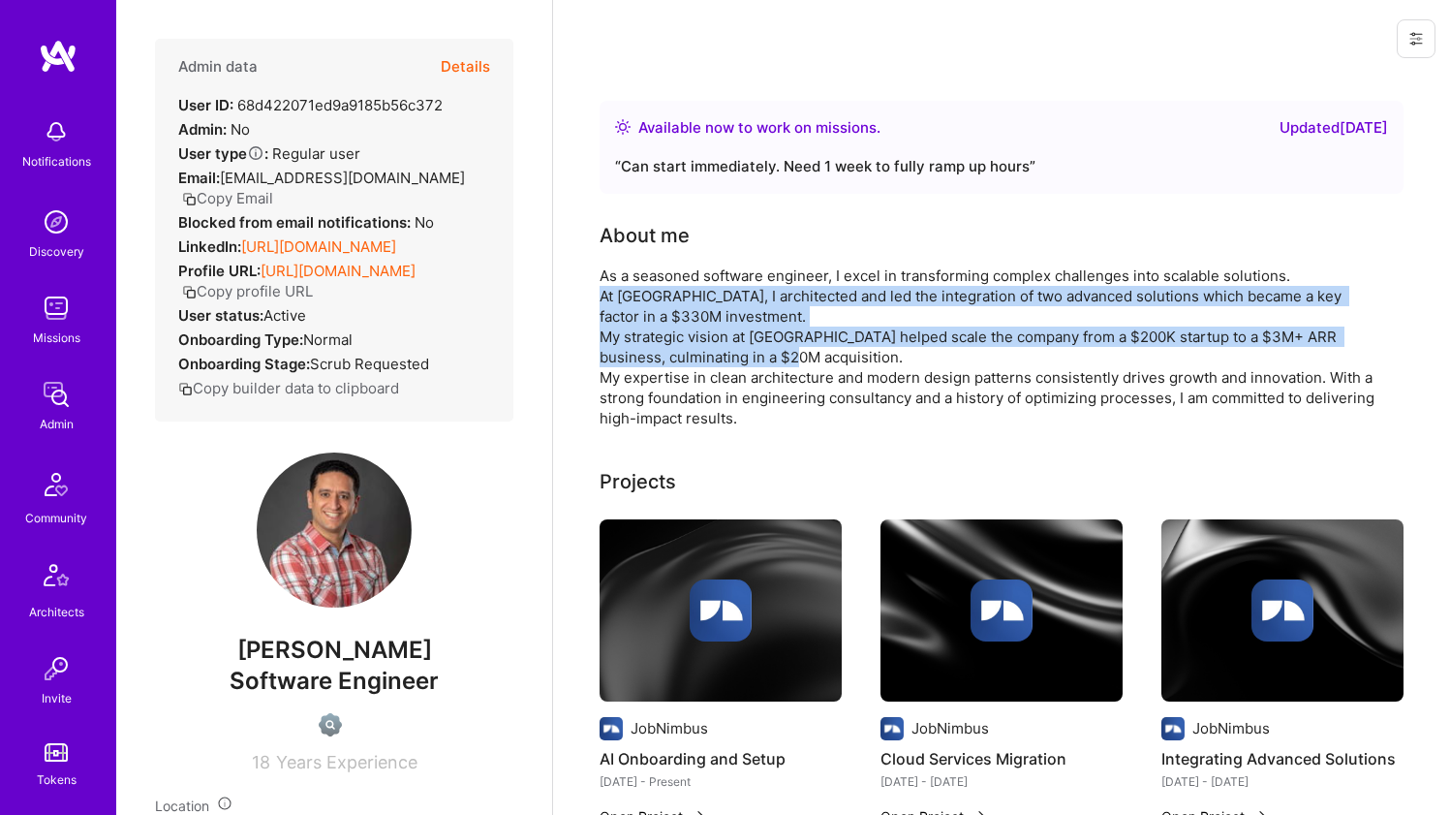
drag, startPoint x: 577, startPoint y: 290, endPoint x: 563, endPoint y: 330, distance: 43.2
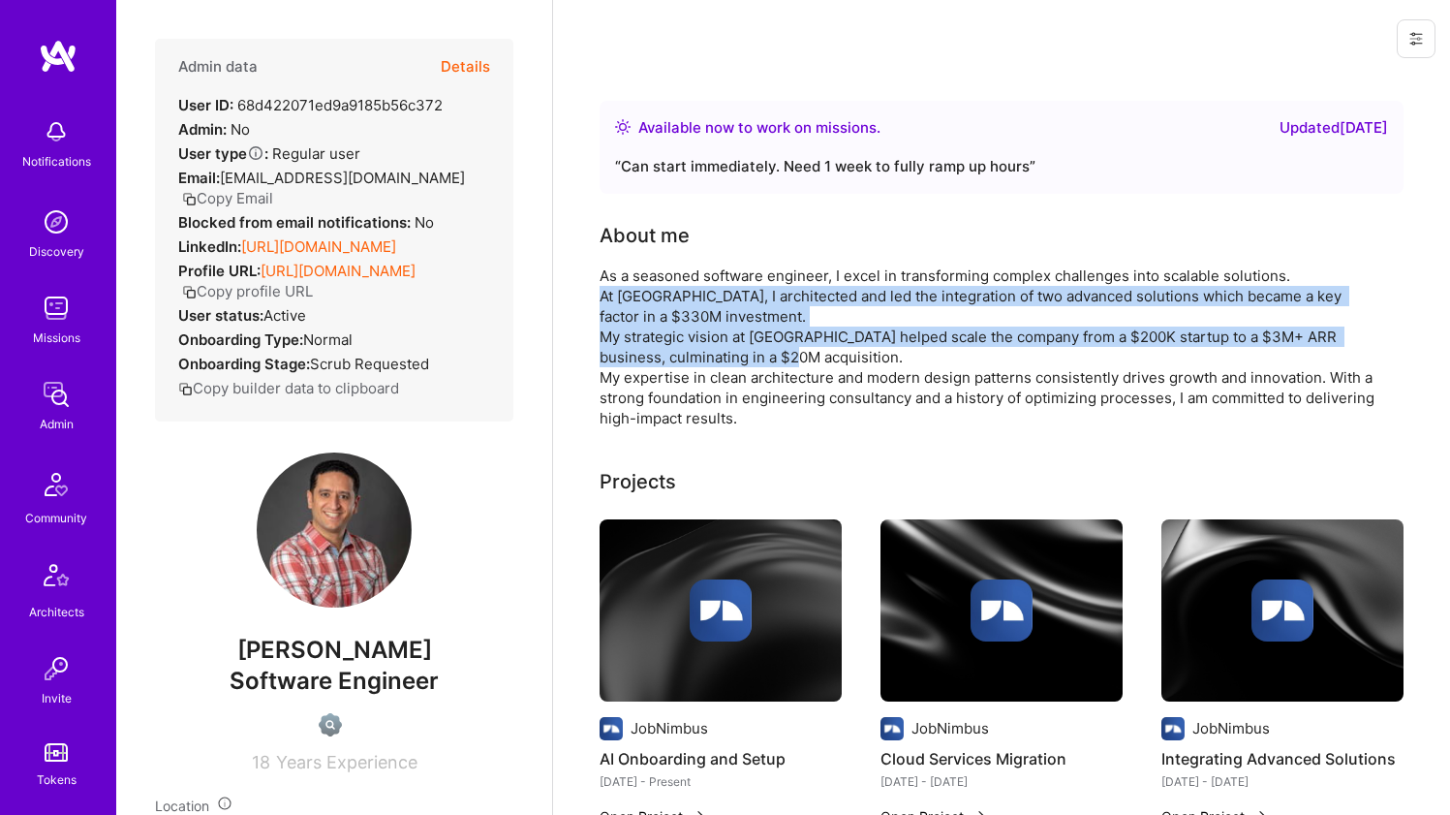
drag, startPoint x: 563, startPoint y: 330, endPoint x: 565, endPoint y: 309, distance: 21.4
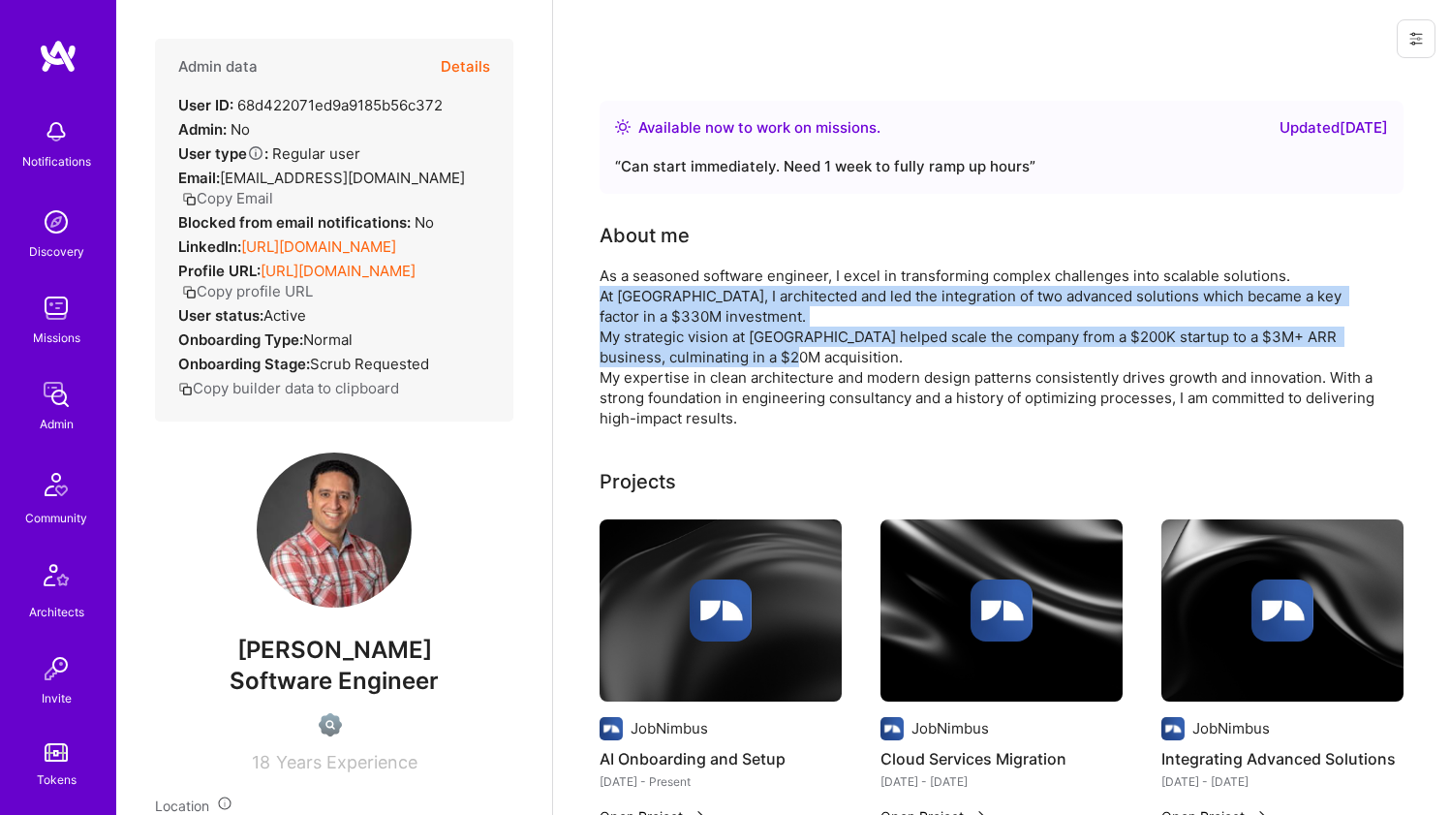
drag, startPoint x: 565, startPoint y: 309, endPoint x: 555, endPoint y: 336, distance: 28.8
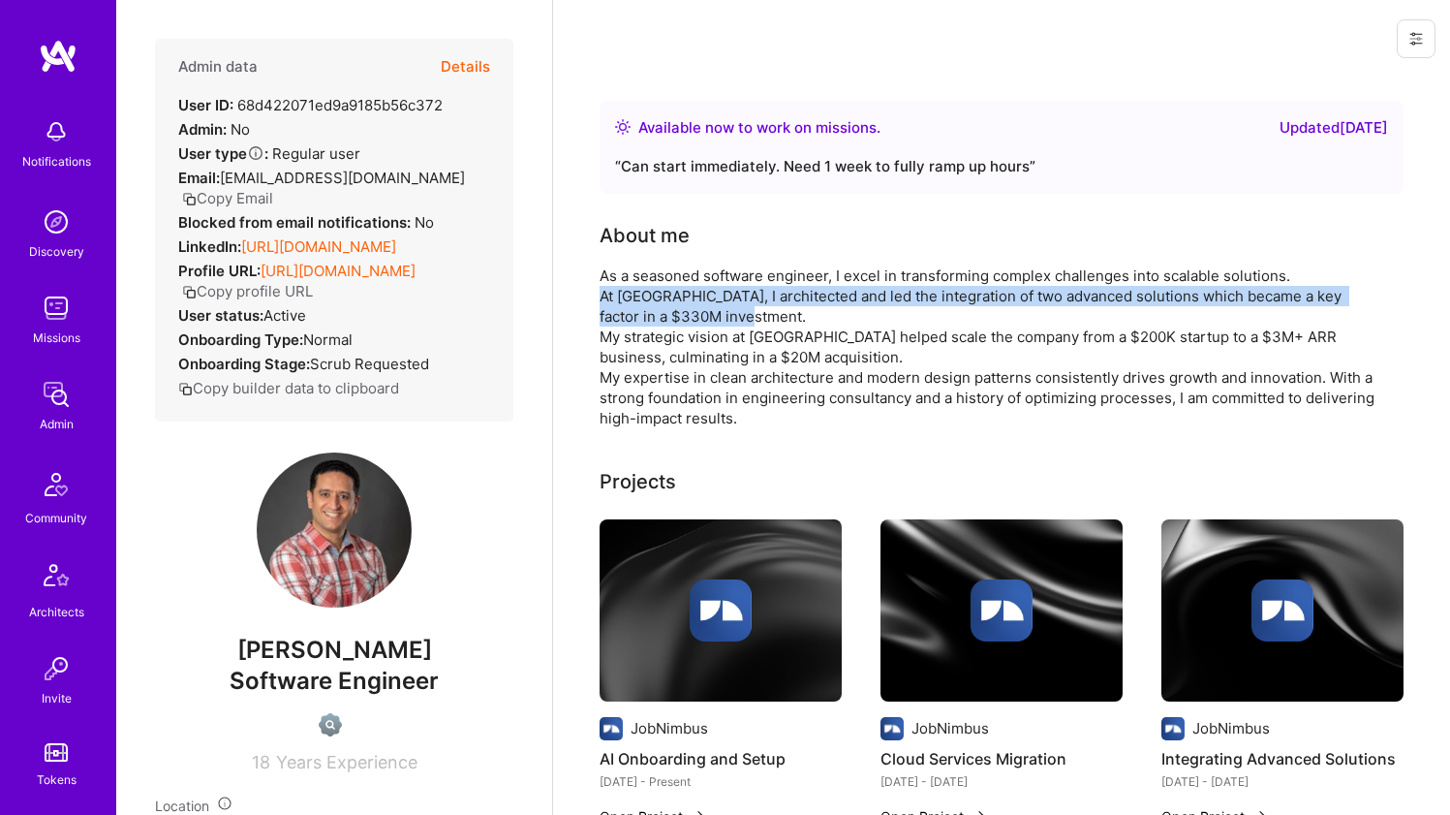
click at [718, 299] on div "As a seasoned software engineer, I excel in transforming complex challenges int…" at bounding box center [987, 346] width 775 height 163
click at [717, 299] on div "As a seasoned software engineer, I excel in transforming complex challenges int…" at bounding box center [987, 346] width 775 height 163
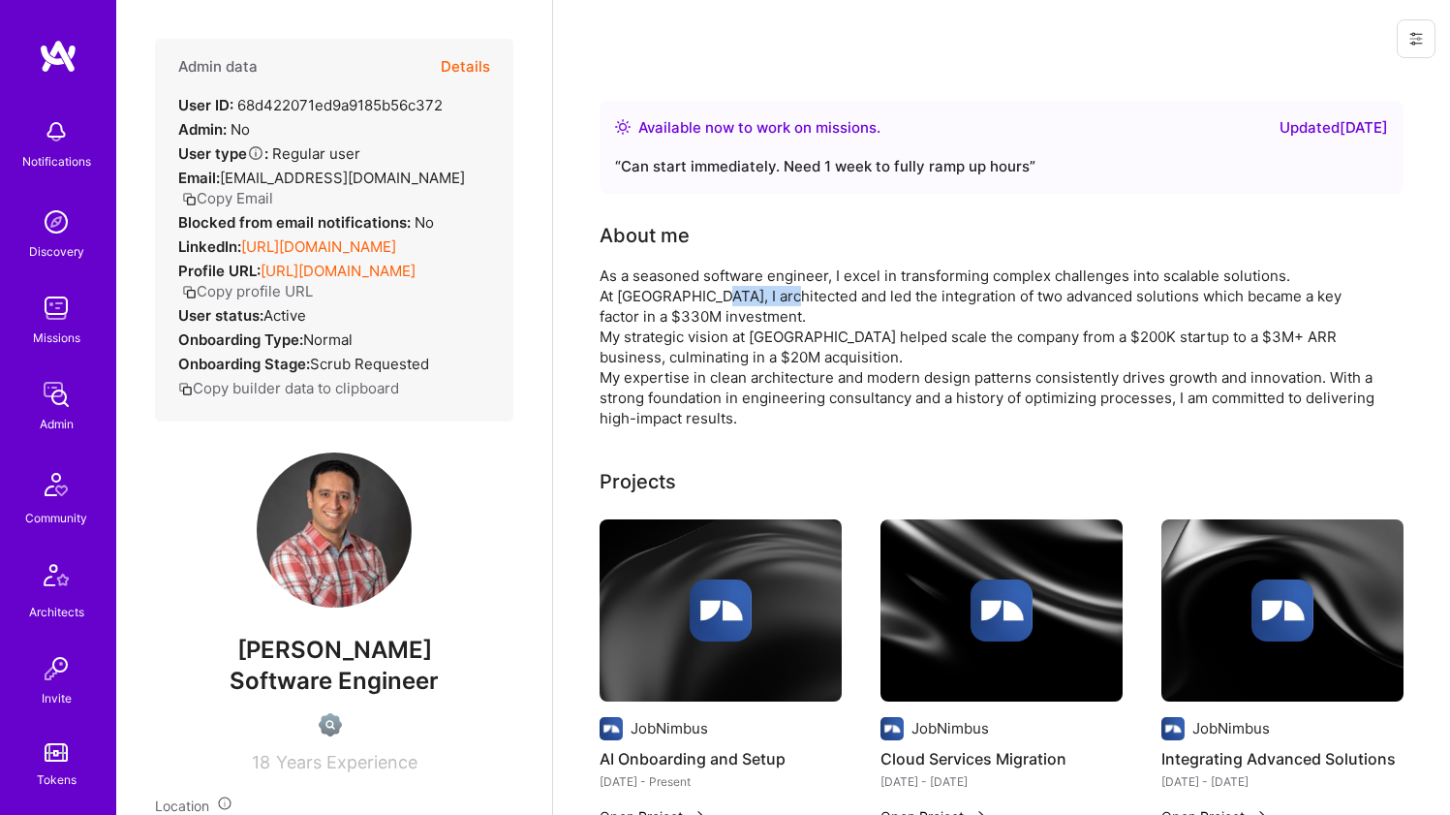
click at [717, 299] on div "As a seasoned software engineer, I excel in transforming complex challenges int…" at bounding box center [987, 346] width 775 height 163
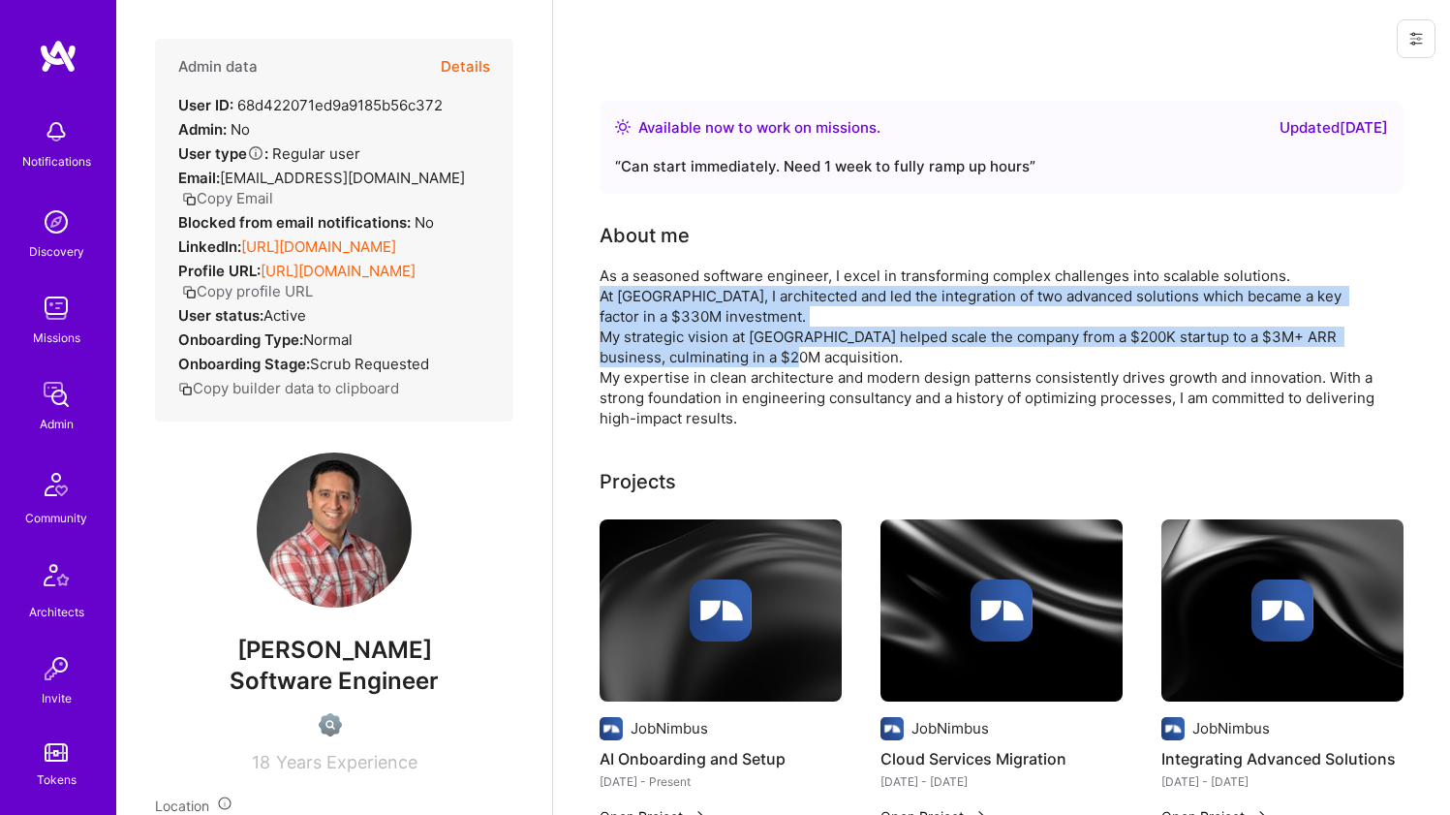
drag, startPoint x: 717, startPoint y: 298, endPoint x: 690, endPoint y: 361, distance: 68.6
click at [690, 361] on div "As a seasoned software engineer, I excel in transforming complex challenges int…" at bounding box center [987, 346] width 775 height 163
click at [683, 293] on div "As a seasoned software engineer, I excel in transforming complex challenges int…" at bounding box center [987, 346] width 775 height 163
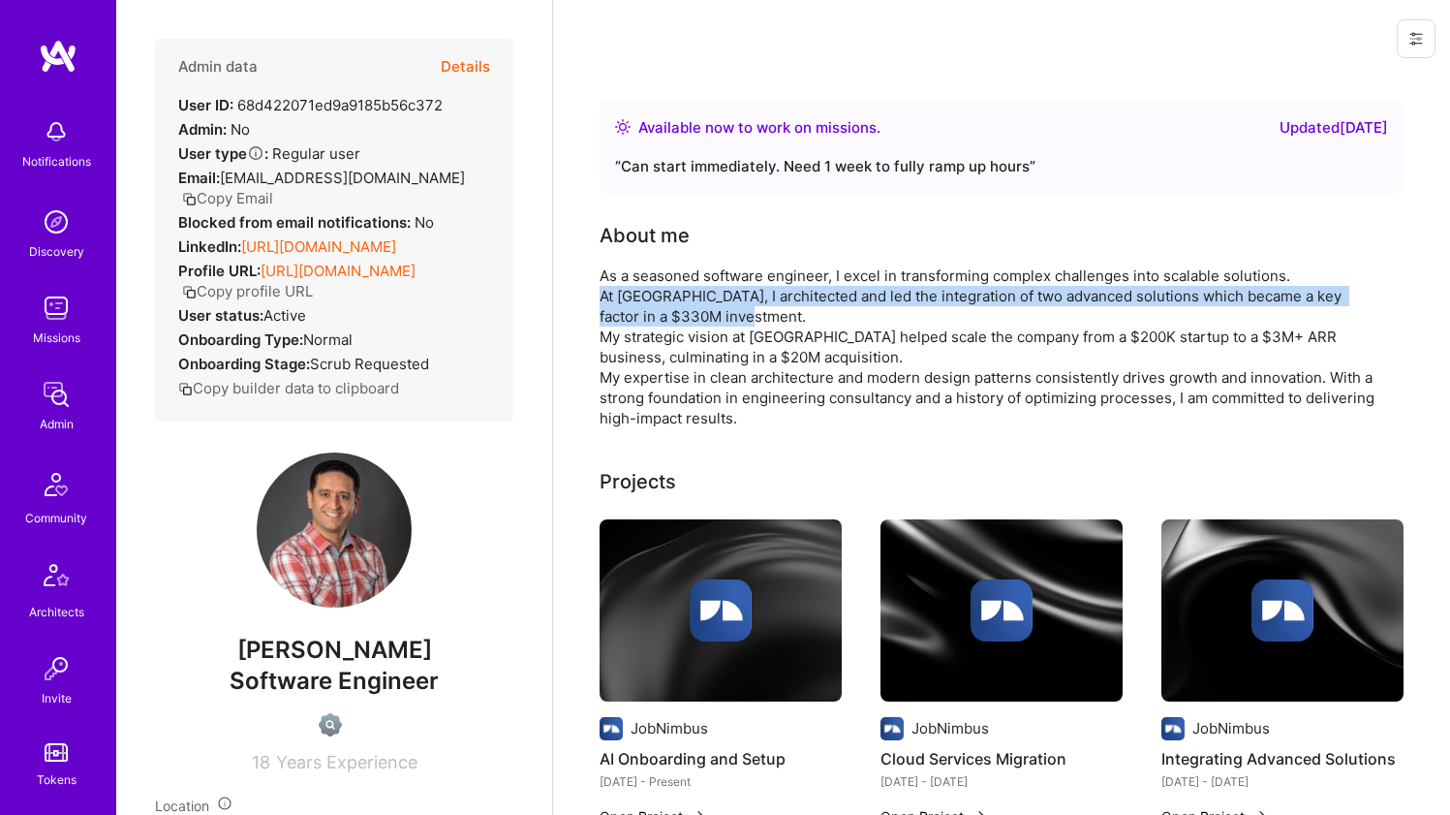
click at [683, 293] on div "As a seasoned software engineer, I excel in transforming complex challenges int…" at bounding box center [987, 346] width 775 height 163
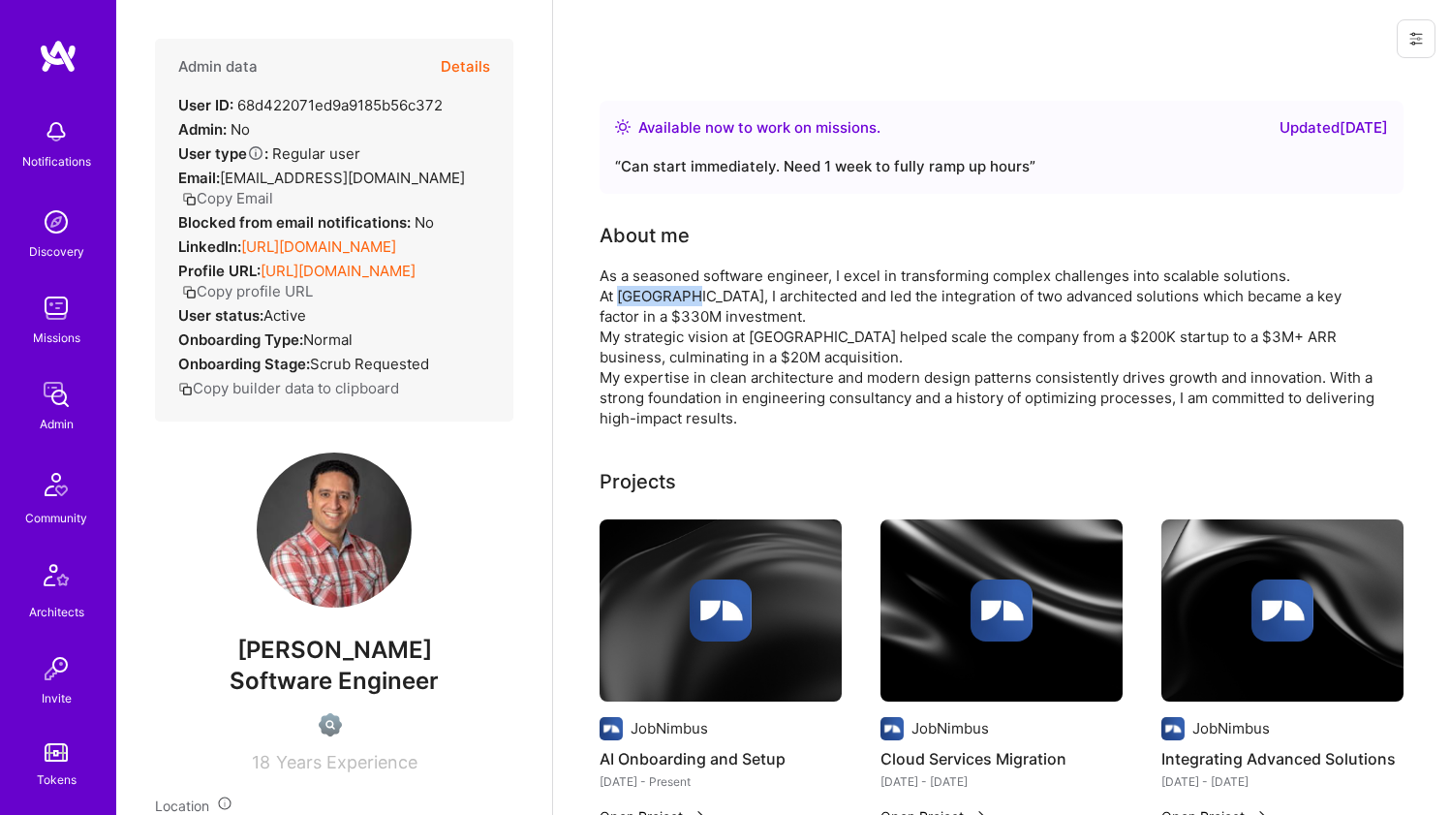
click at [683, 293] on div "As a seasoned software engineer, I excel in transforming complex challenges int…" at bounding box center [987, 346] width 775 height 163
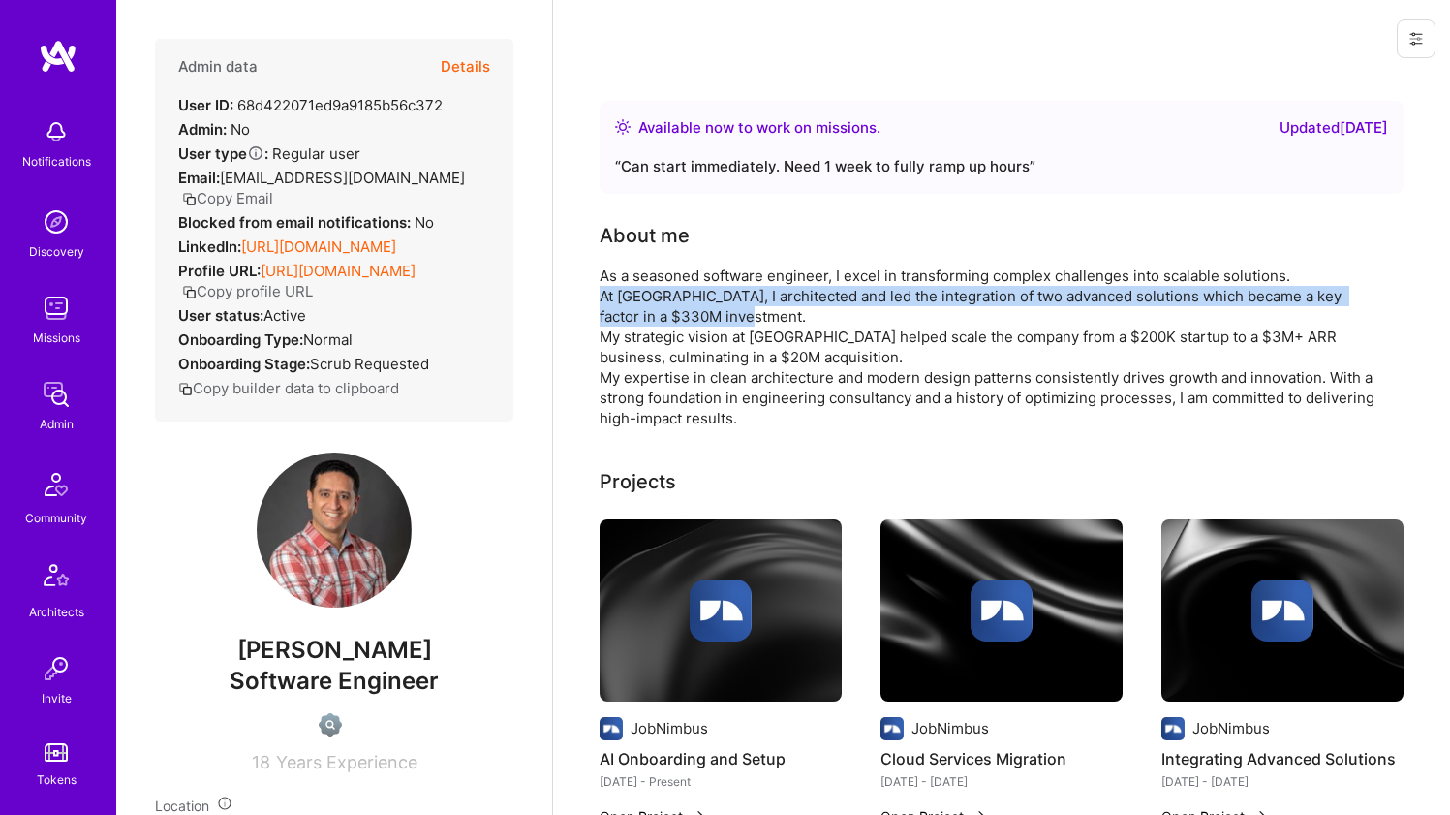
click at [683, 293] on div "As a seasoned software engineer, I excel in transforming complex challenges int…" at bounding box center [987, 346] width 775 height 163
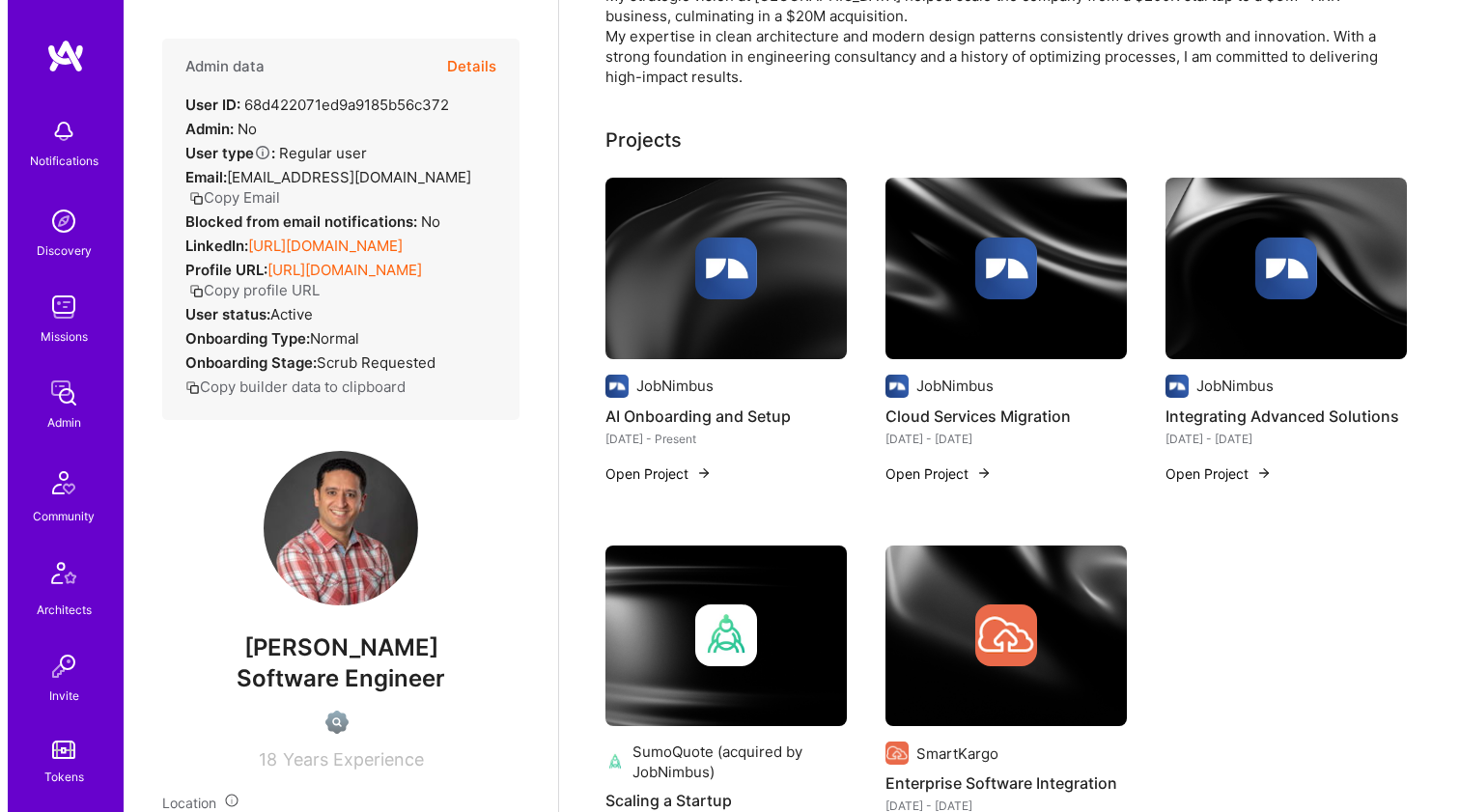
scroll to position [502, 0]
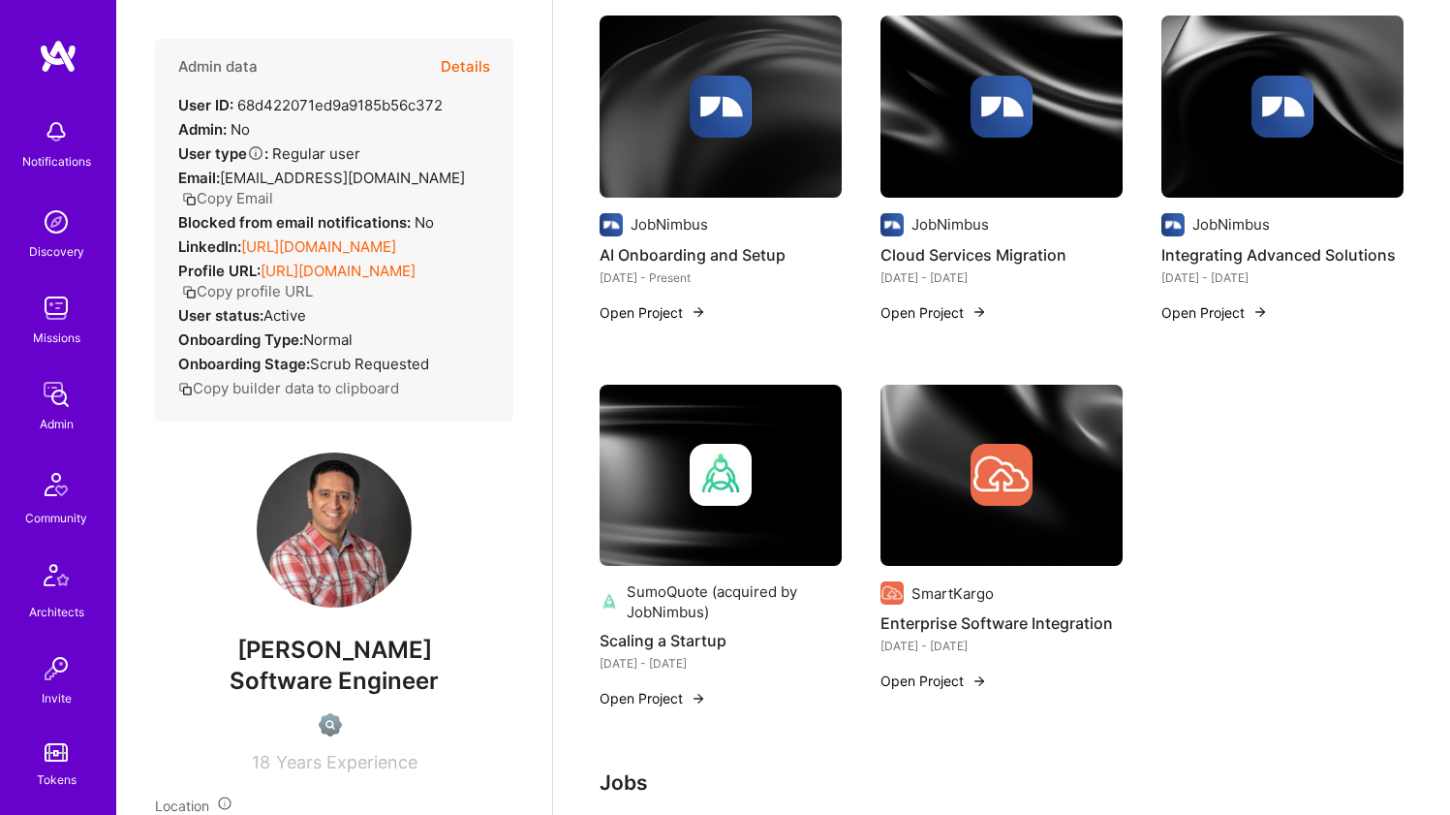
click at [1003, 482] on img at bounding box center [1002, 475] width 62 height 62
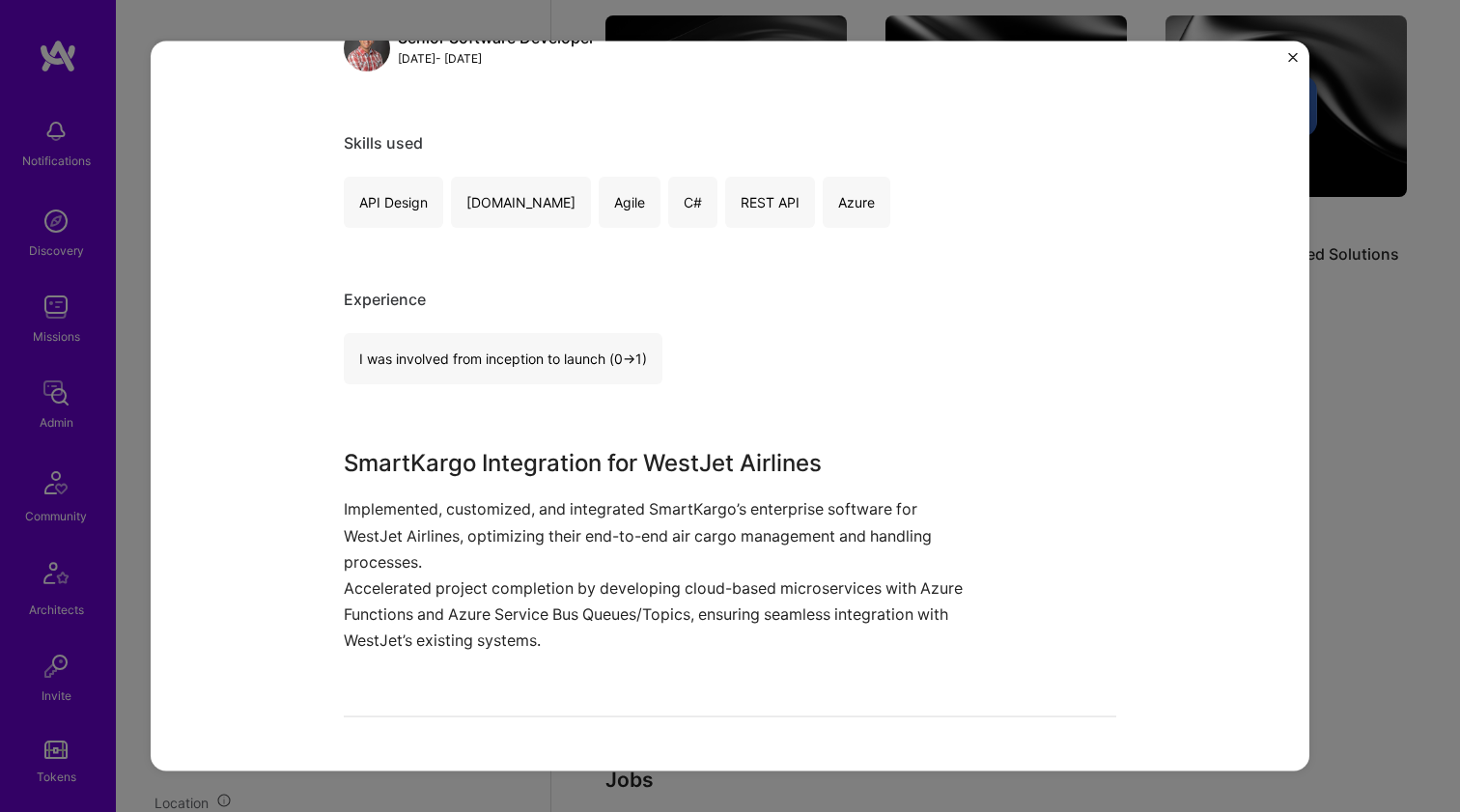
scroll to position [304, 0]
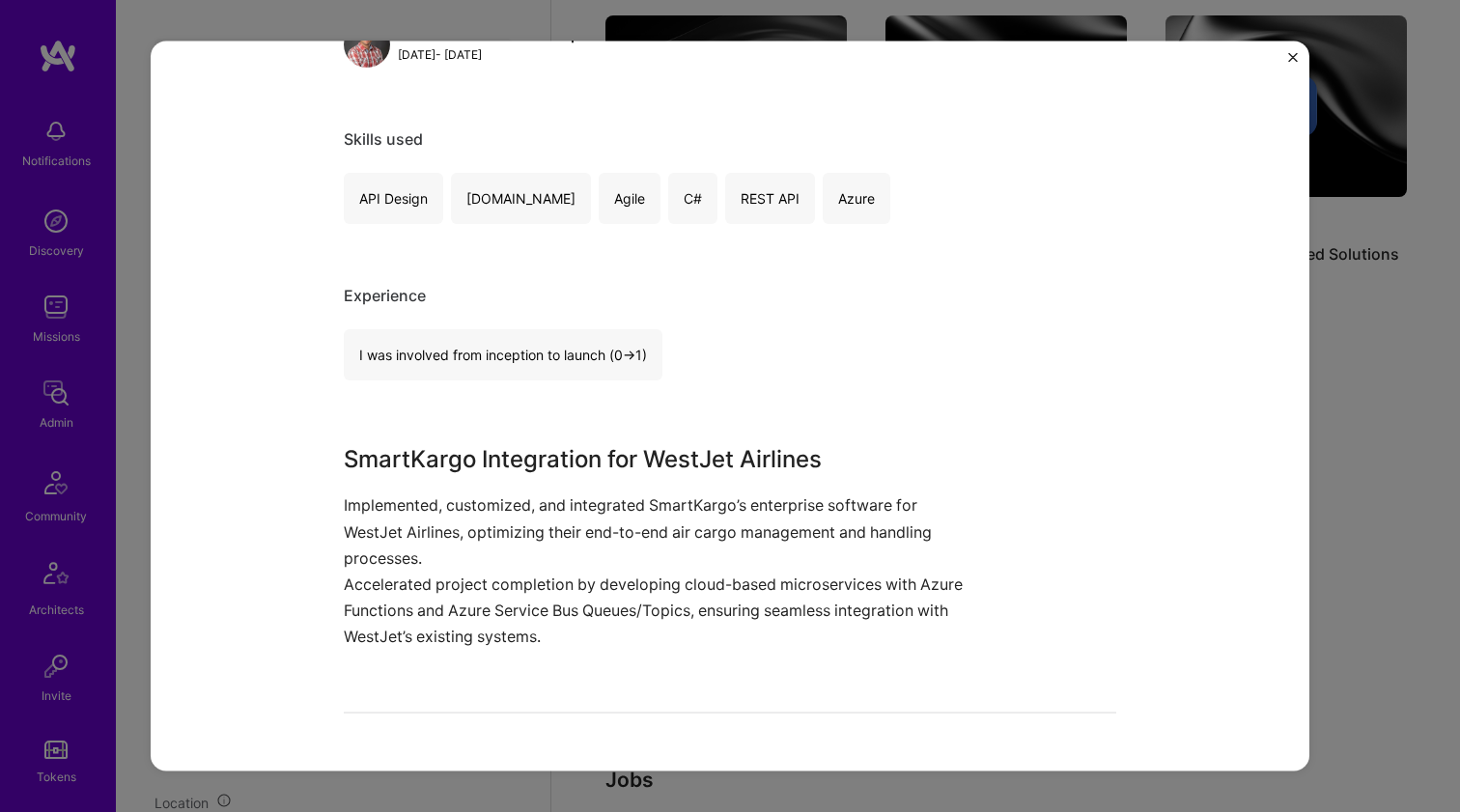
click at [347, 447] on h3 "SmartKargo Integration for WestJet Airlines" at bounding box center [658, 459] width 628 height 35
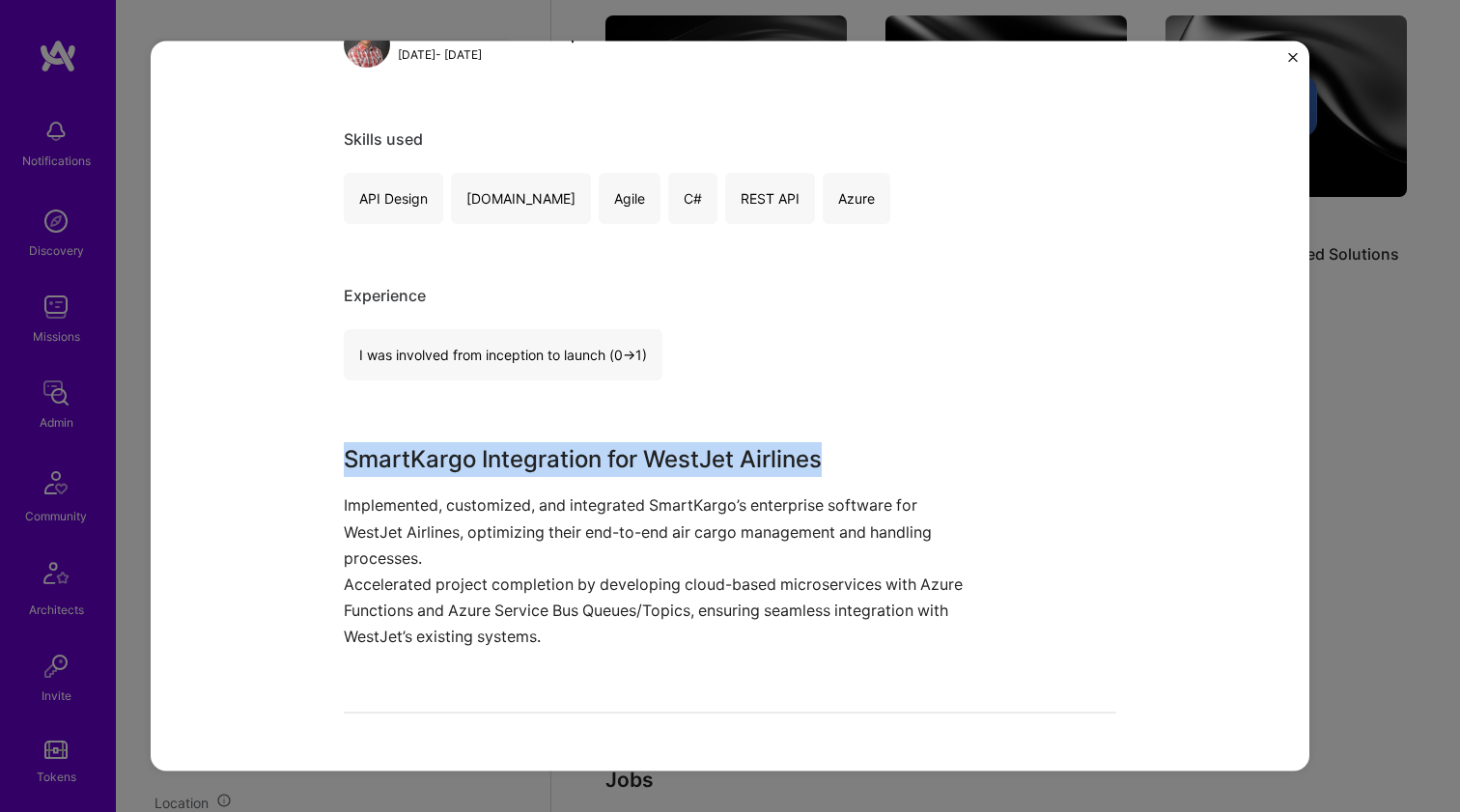
click at [347, 447] on h3 "SmartKargo Integration for WestJet Airlines" at bounding box center [658, 459] width 628 height 35
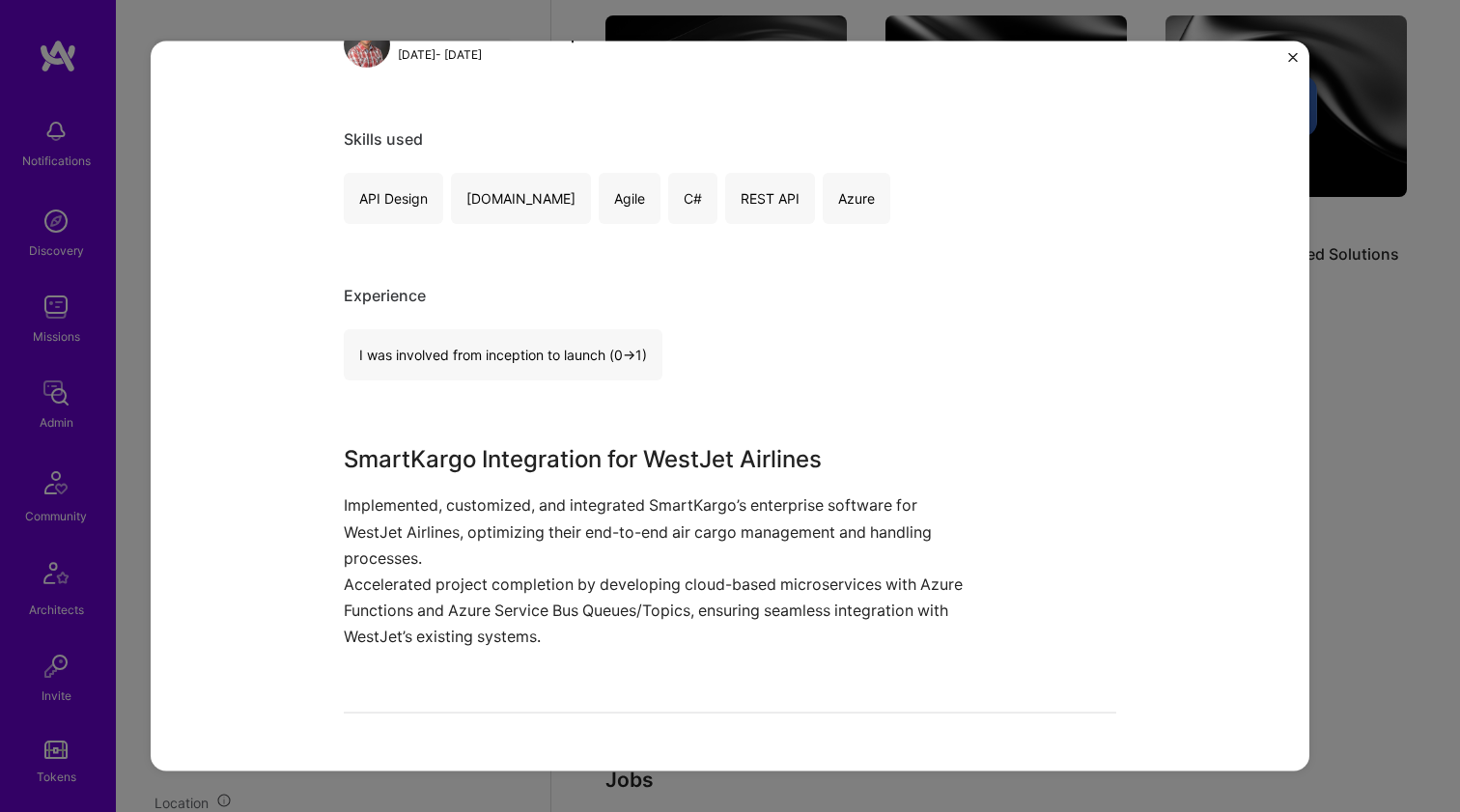
click at [331, 496] on div "Enterprise Software Integration SmartKargo Airlines / Aviation, Enterprise Soft…" at bounding box center [730, 406] width 1158 height 730
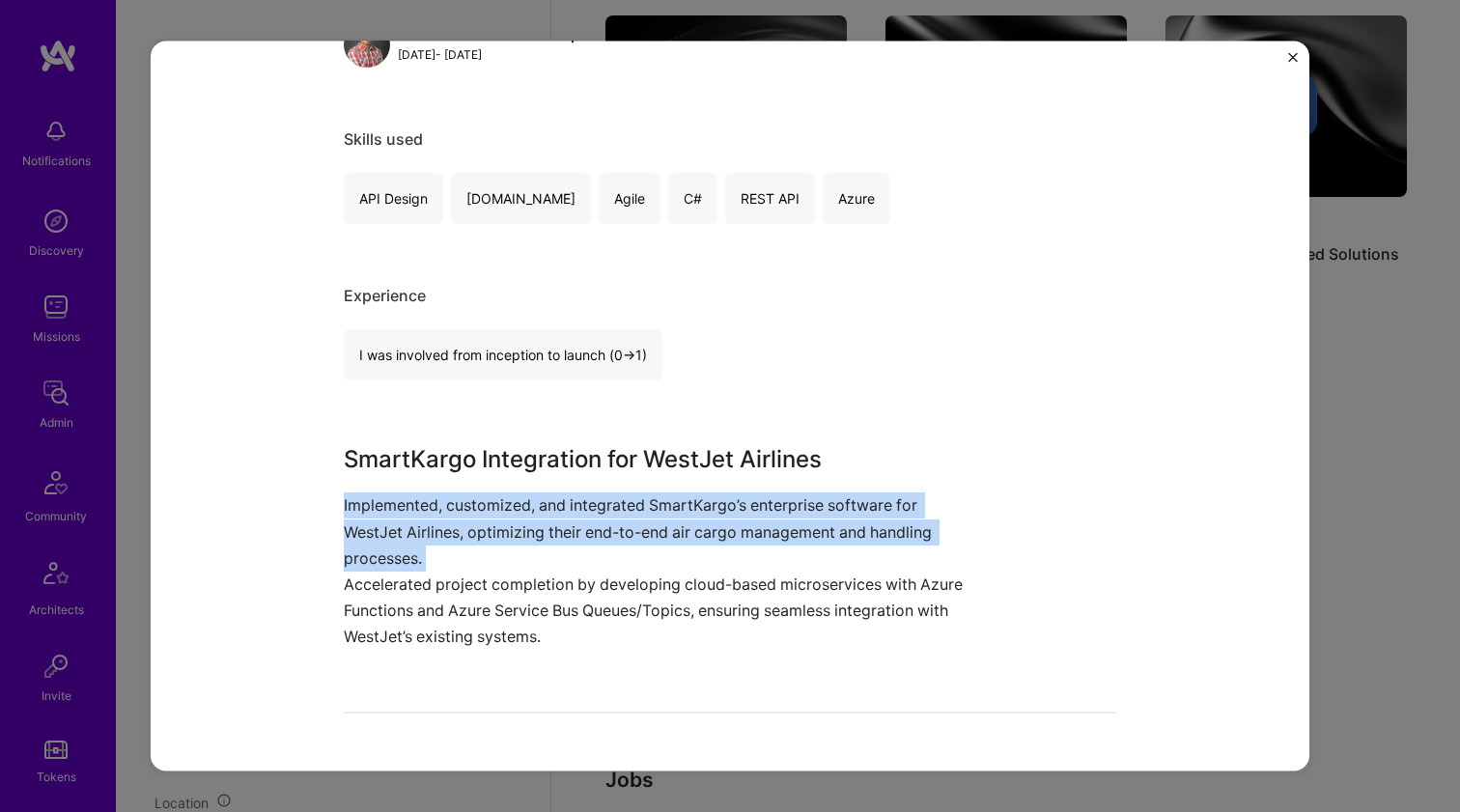
drag, startPoint x: 331, startPoint y: 496, endPoint x: 321, endPoint y: 519, distance: 25.1
click at [321, 519] on div "Enterprise Software Integration SmartKargo Airlines / Aviation, Enterprise Soft…" at bounding box center [730, 406] width 1158 height 730
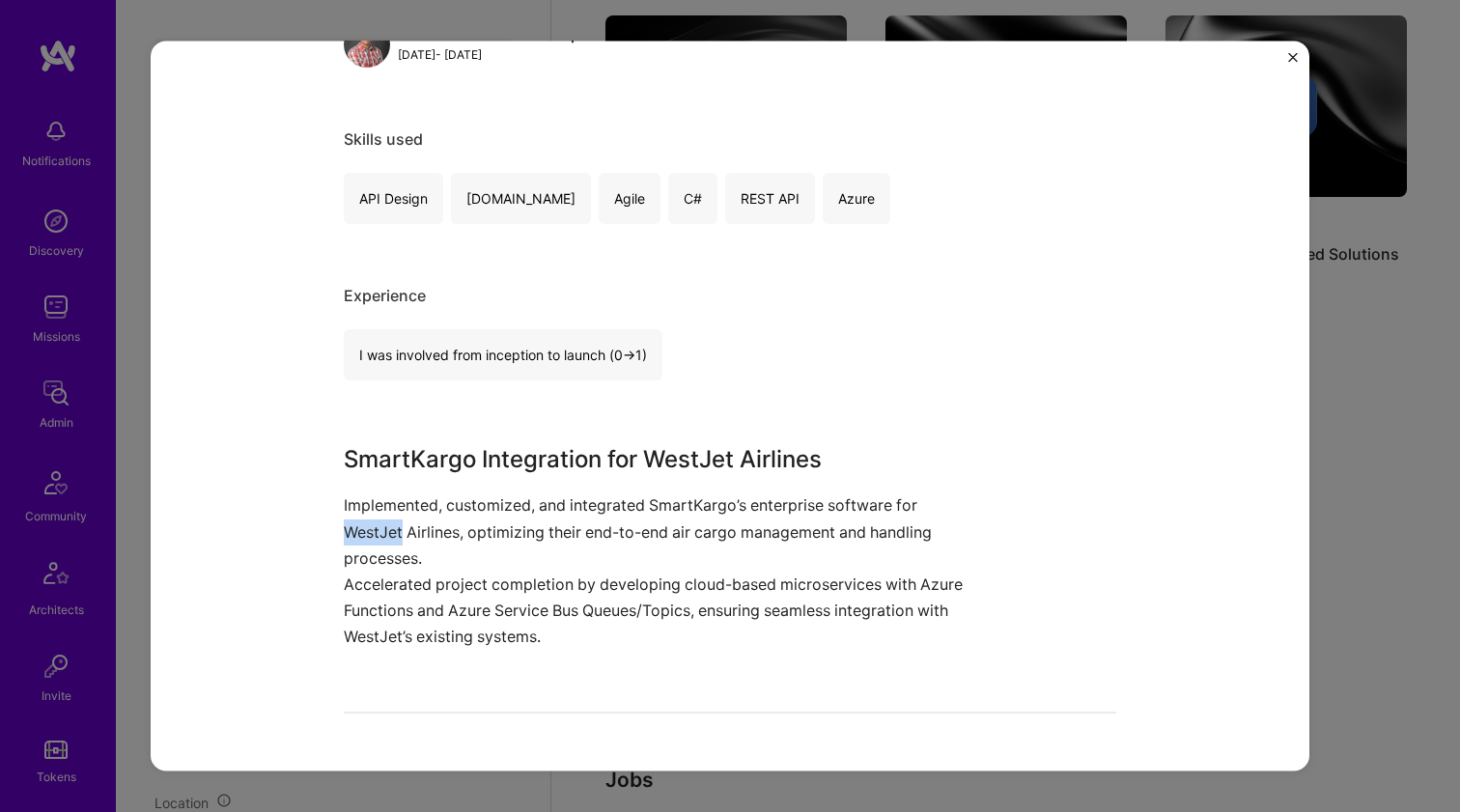
click at [322, 519] on div "Enterprise Software Integration SmartKargo Airlines / Aviation, Enterprise Soft…" at bounding box center [730, 406] width 1158 height 730
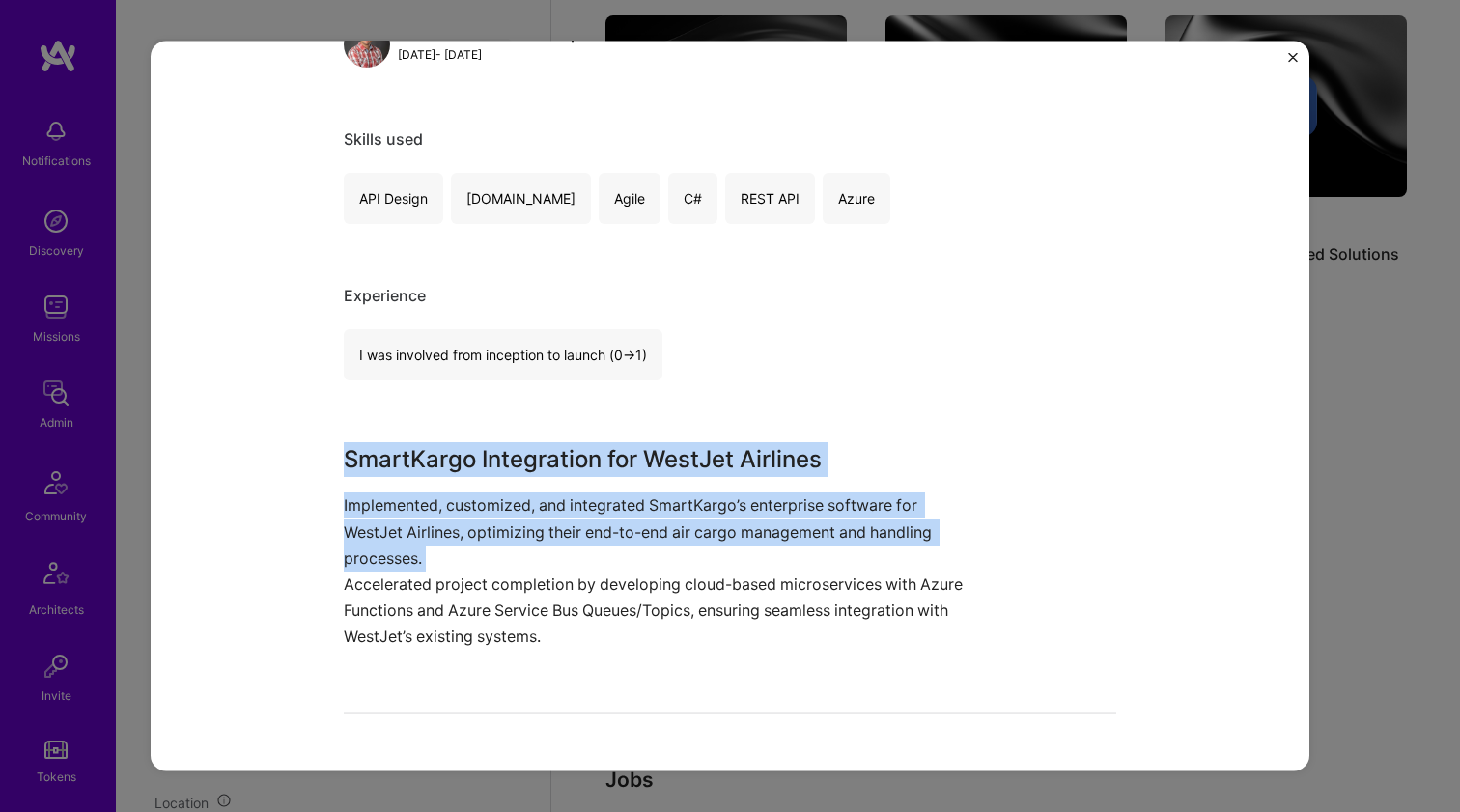
drag, startPoint x: 322, startPoint y: 519, endPoint x: 344, endPoint y: 462, distance: 61.1
click at [344, 462] on div "Enterprise Software Integration SmartKargo Airlines / Aviation, Enterprise Soft…" at bounding box center [730, 406] width 1158 height 730
click at [344, 462] on h3 "SmartKargo Integration for WestJet Airlines" at bounding box center [658, 459] width 628 height 35
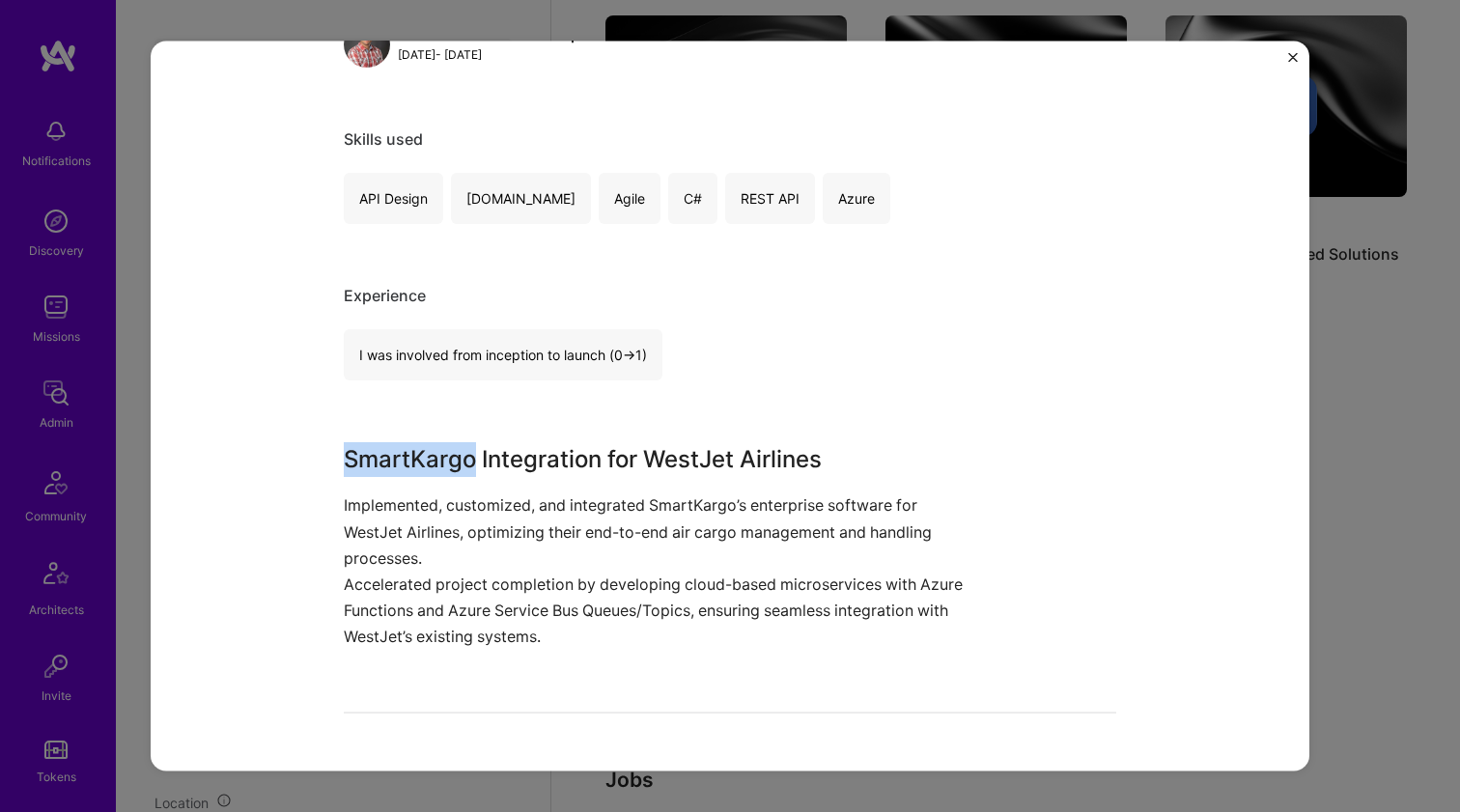
click at [344, 462] on h3 "SmartKargo Integration for WestJet Airlines" at bounding box center [658, 459] width 628 height 35
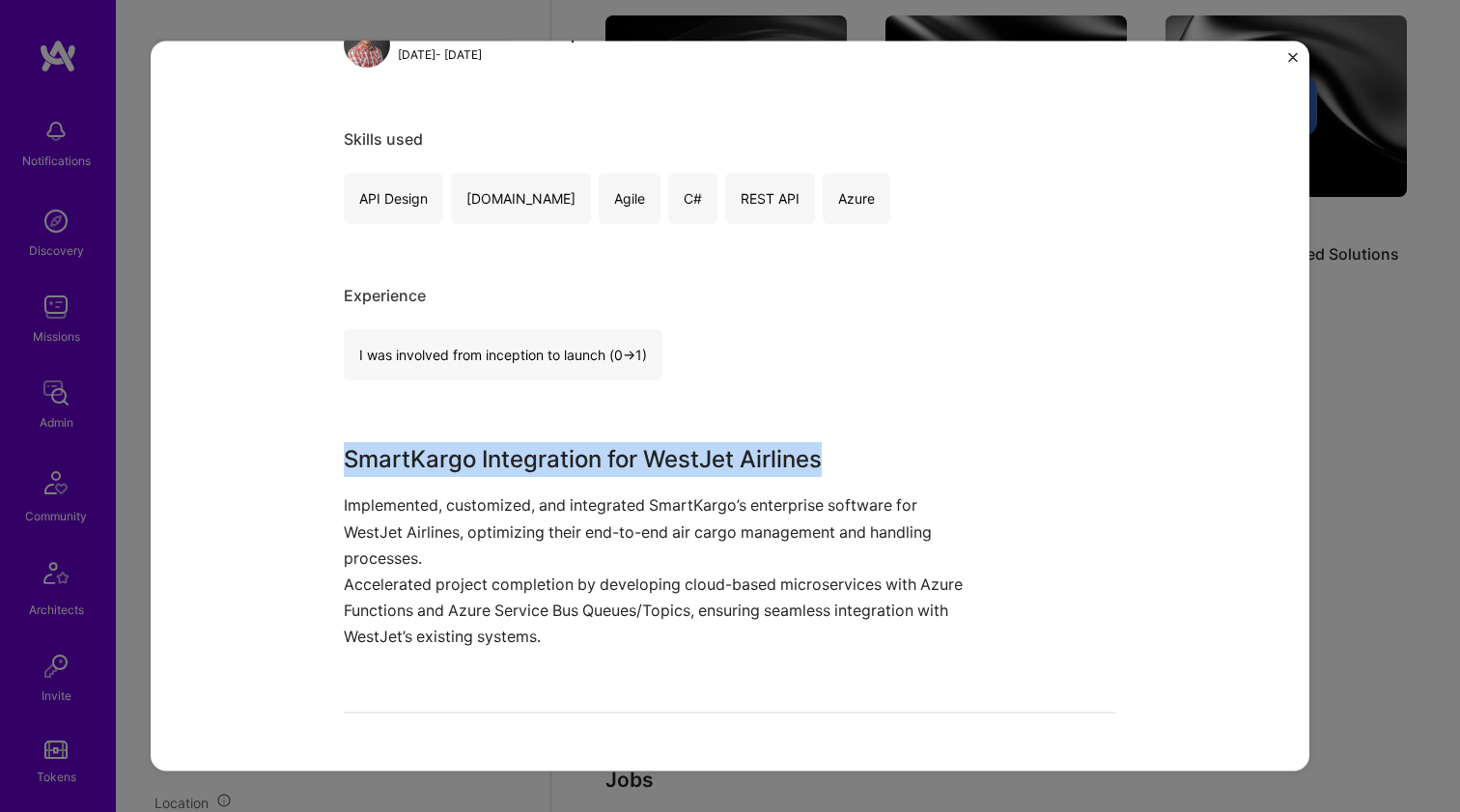
drag, startPoint x: 344, startPoint y: 462, endPoint x: 329, endPoint y: 530, distance: 69.6
click at [329, 530] on div "Enterprise Software Integration SmartKargo Airlines / Aviation, Enterprise Soft…" at bounding box center [730, 406] width 1158 height 730
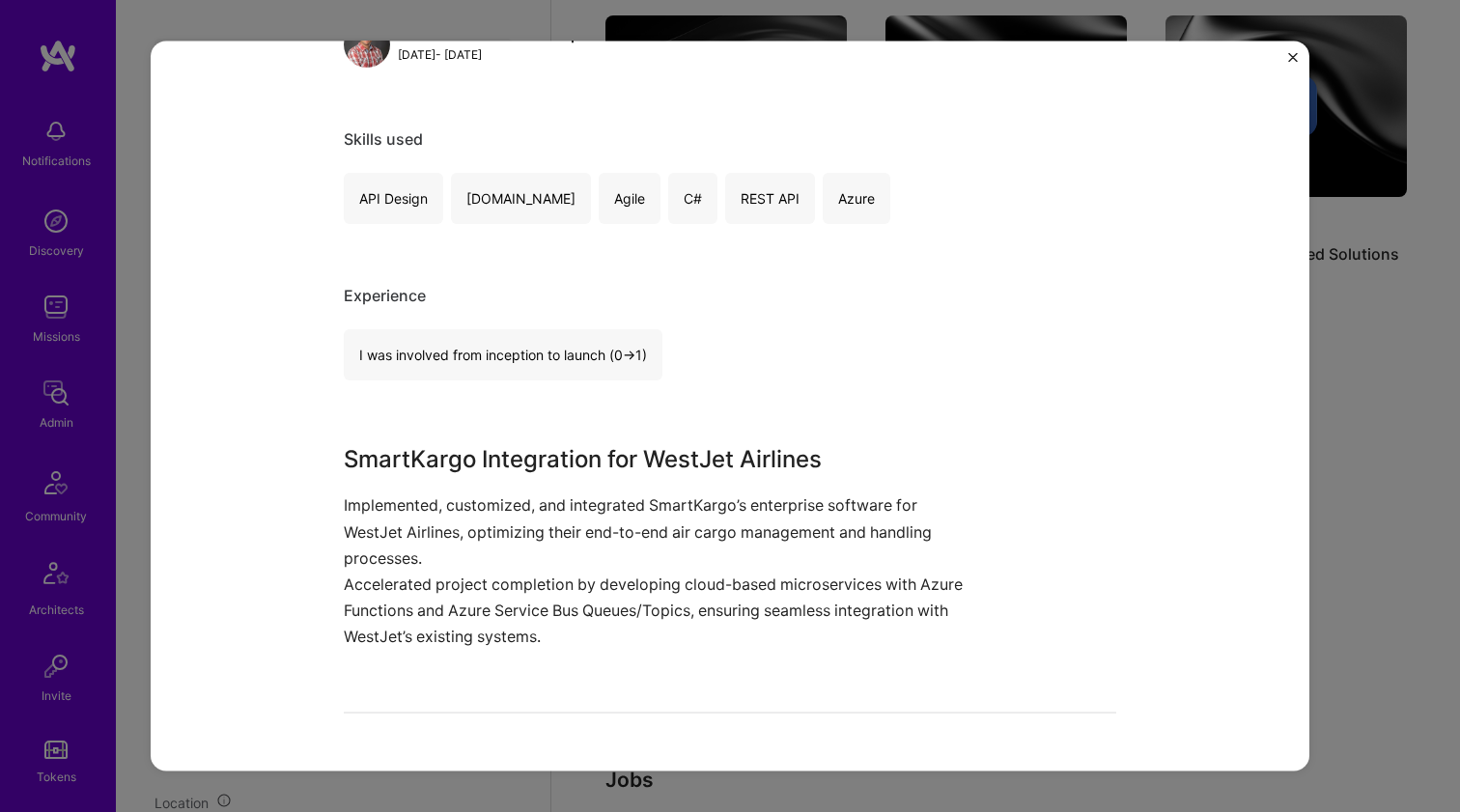
click at [329, 530] on div "Enterprise Software Integration SmartKargo Airlines / Aviation, Enterprise Soft…" at bounding box center [730, 406] width 1158 height 730
click at [329, 529] on div "Enterprise Software Integration SmartKargo Airlines / Aviation, Enterprise Soft…" at bounding box center [730, 406] width 1158 height 730
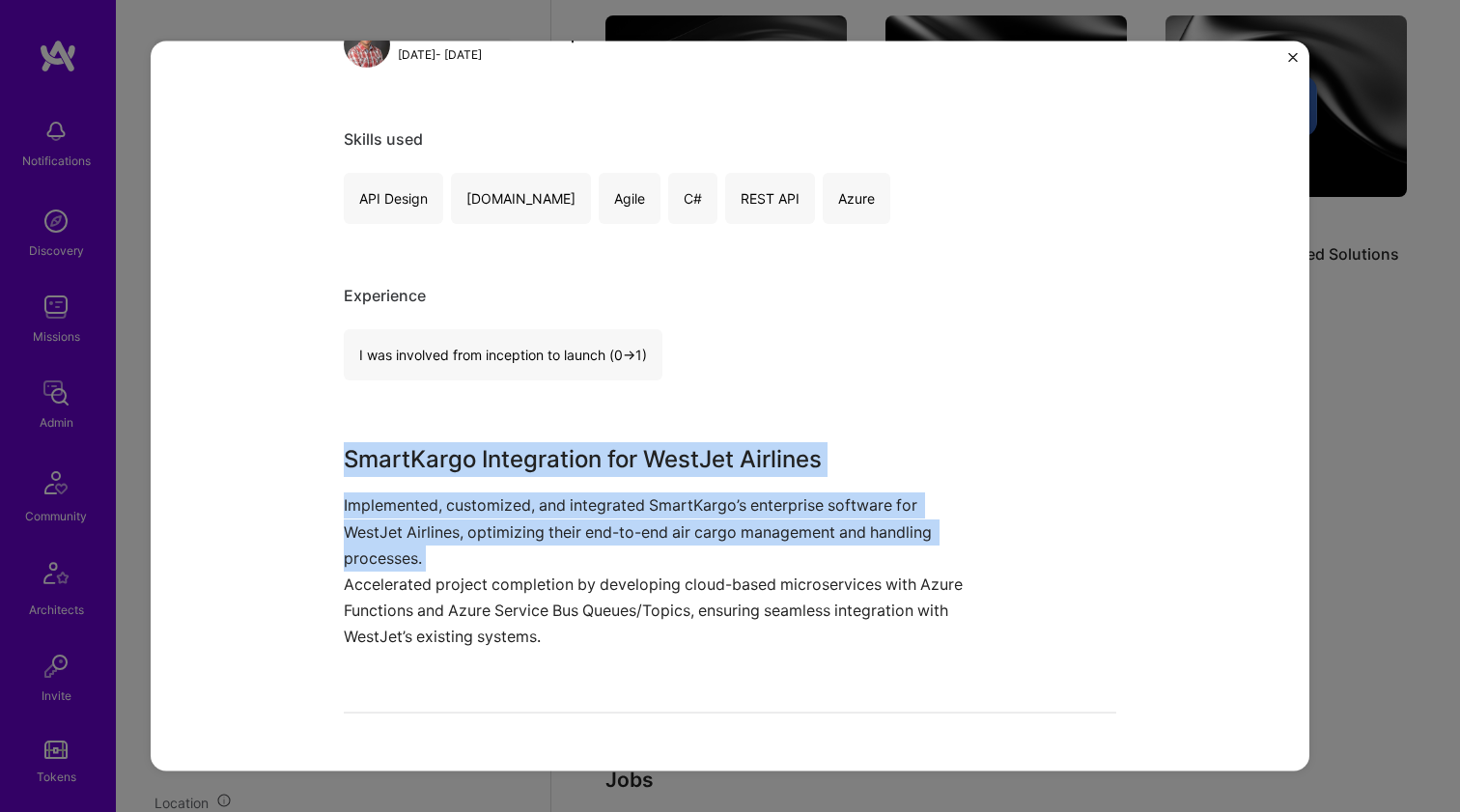
drag, startPoint x: 329, startPoint y: 529, endPoint x: 357, endPoint y: 461, distance: 73.5
click at [357, 462] on div "Enterprise Software Integration SmartKargo Airlines / Aviation, Enterprise Soft…" at bounding box center [730, 406] width 1158 height 730
click at [357, 461] on h3 "SmartKargo Integration for WestJet Airlines" at bounding box center [658, 459] width 628 height 35
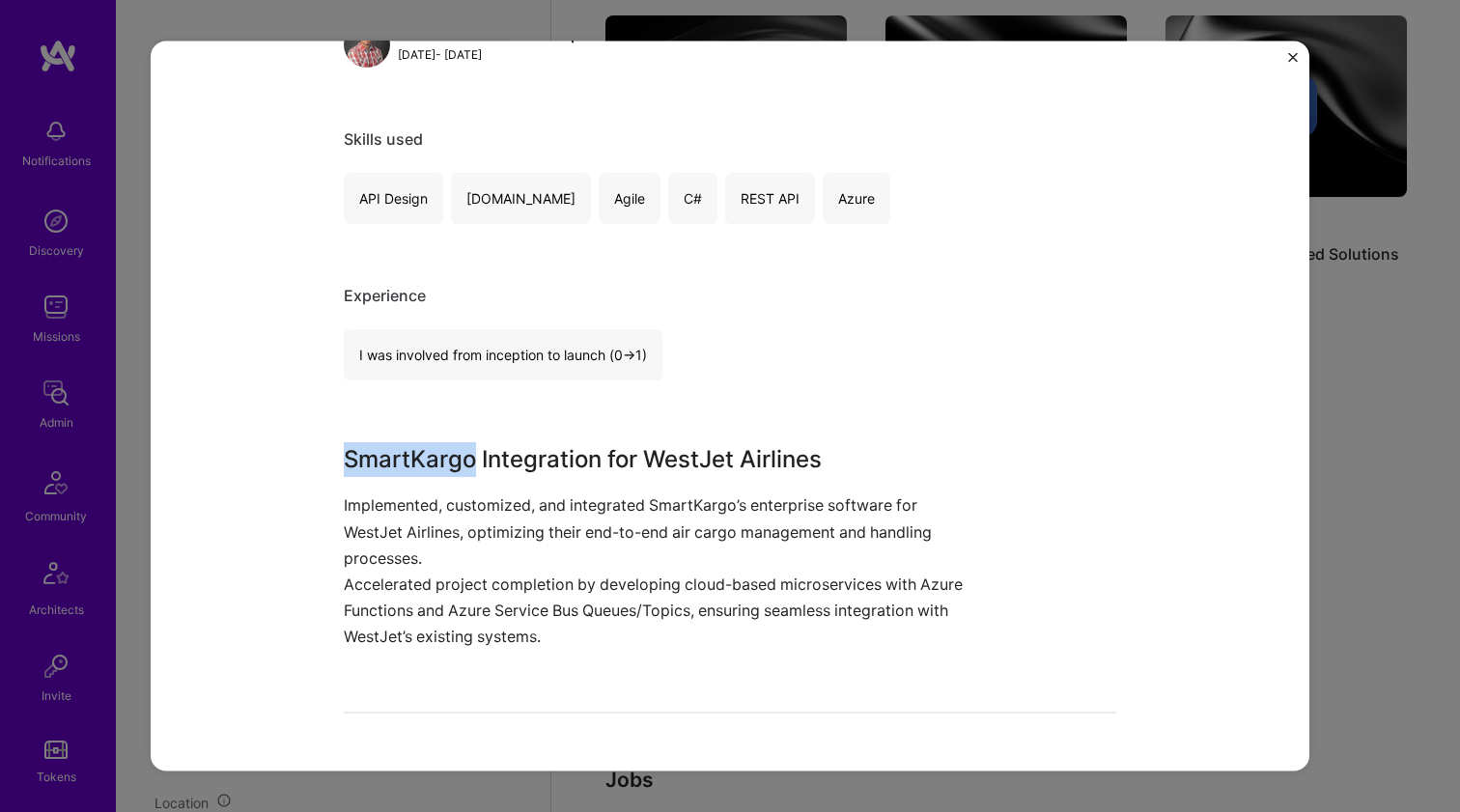
click at [357, 461] on h3 "SmartKargo Integration for WestJet Airlines" at bounding box center [658, 459] width 628 height 35
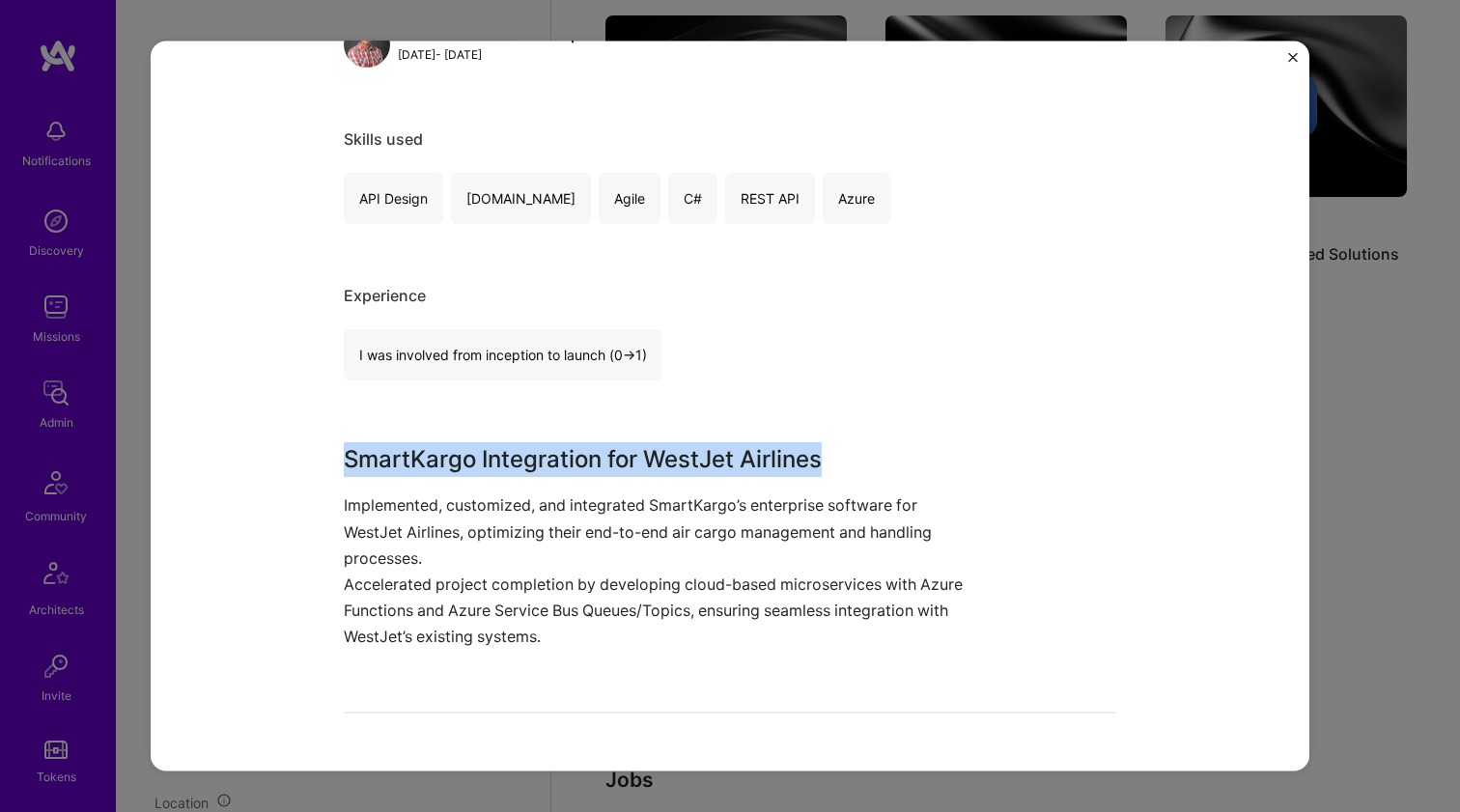
drag, startPoint x: 357, startPoint y: 461, endPoint x: 335, endPoint y: 549, distance: 90.7
click at [335, 549] on div "Enterprise Software Integration SmartKargo Airlines / Aviation, Enterprise Soft…" at bounding box center [730, 406] width 1158 height 730
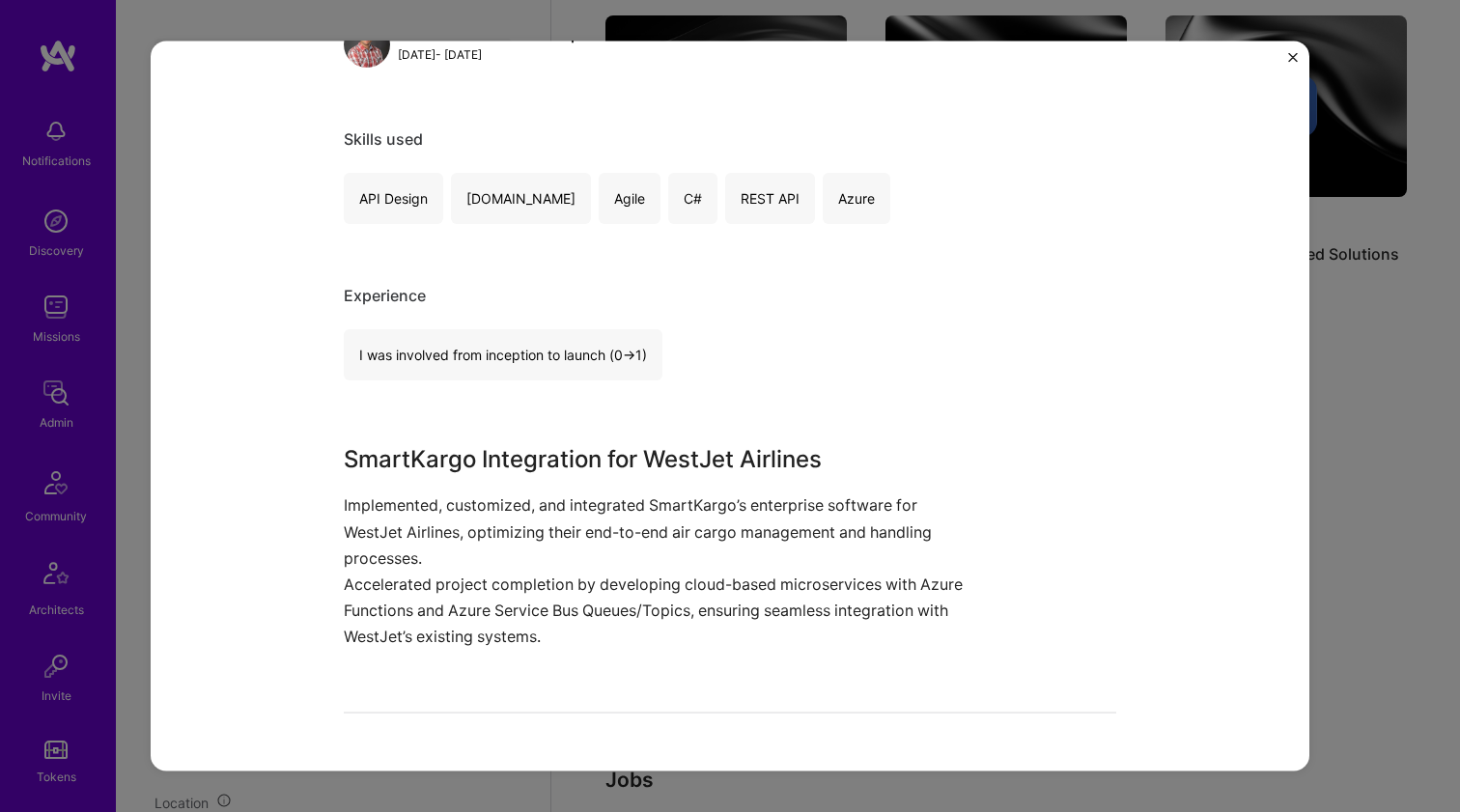
click at [344, 549] on p "Implemented, customized, and integrated SmartKargo’s enterprise software for We…" at bounding box center [658, 531] width 628 height 79
click at [344, 548] on p "Implemented, customized, and integrated SmartKargo’s enterprise software for We…" at bounding box center [658, 531] width 628 height 79
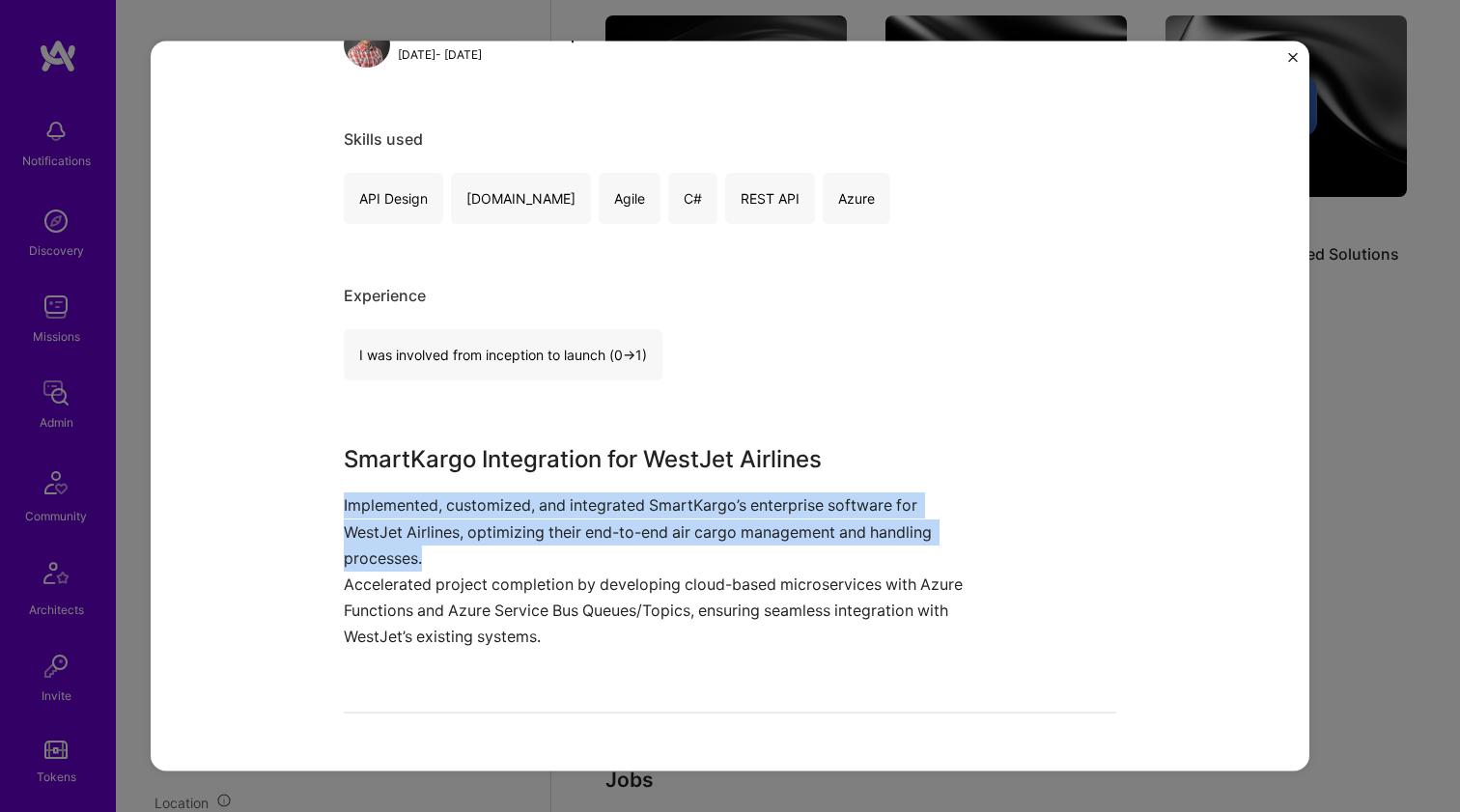
drag, startPoint x: 336, startPoint y: 548, endPoint x: 351, endPoint y: 492, distance: 58.0
click at [350, 494] on p "Implemented, customized, and integrated SmartKargo’s enterprise software for We…" at bounding box center [658, 531] width 628 height 79
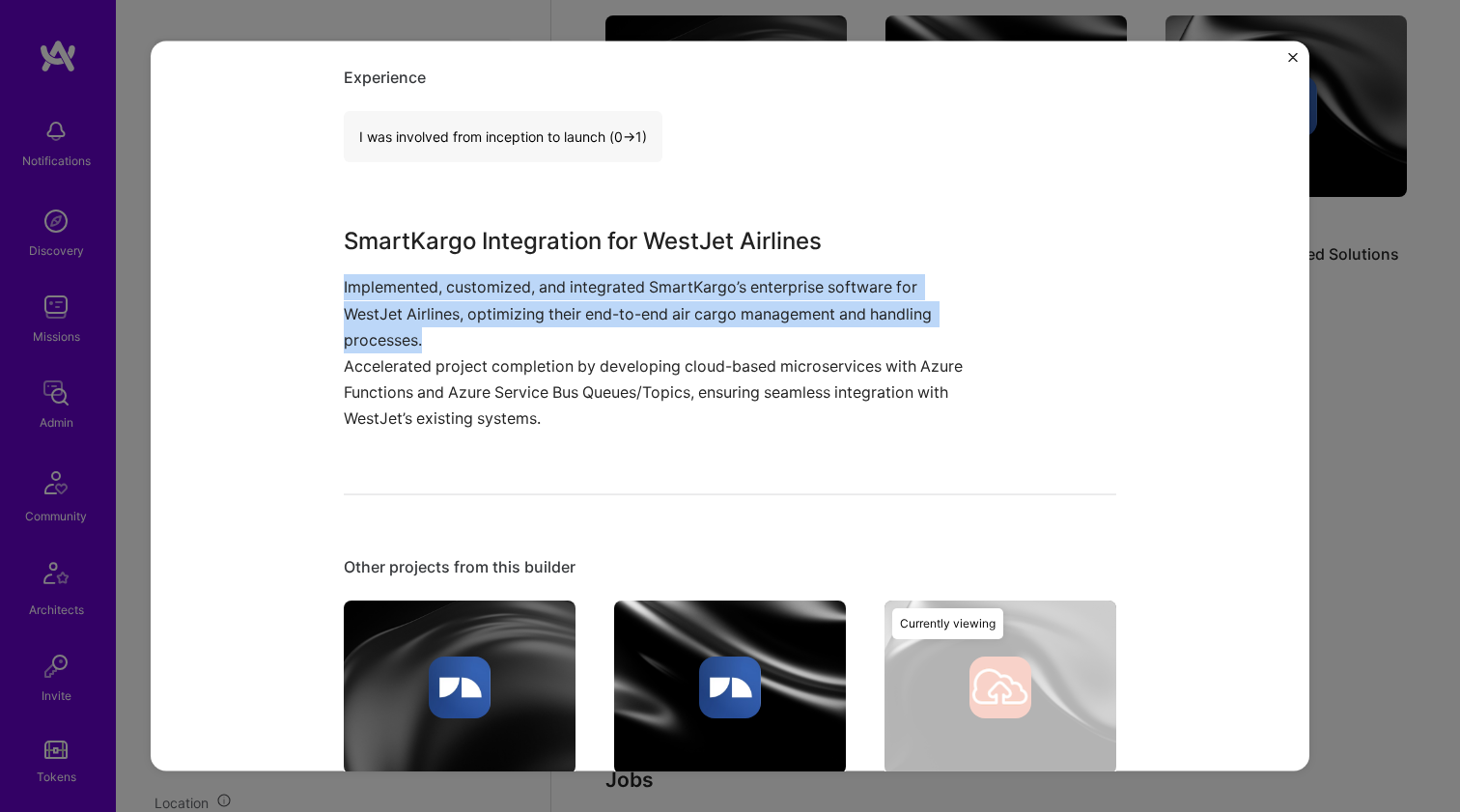
scroll to position [1086, 0]
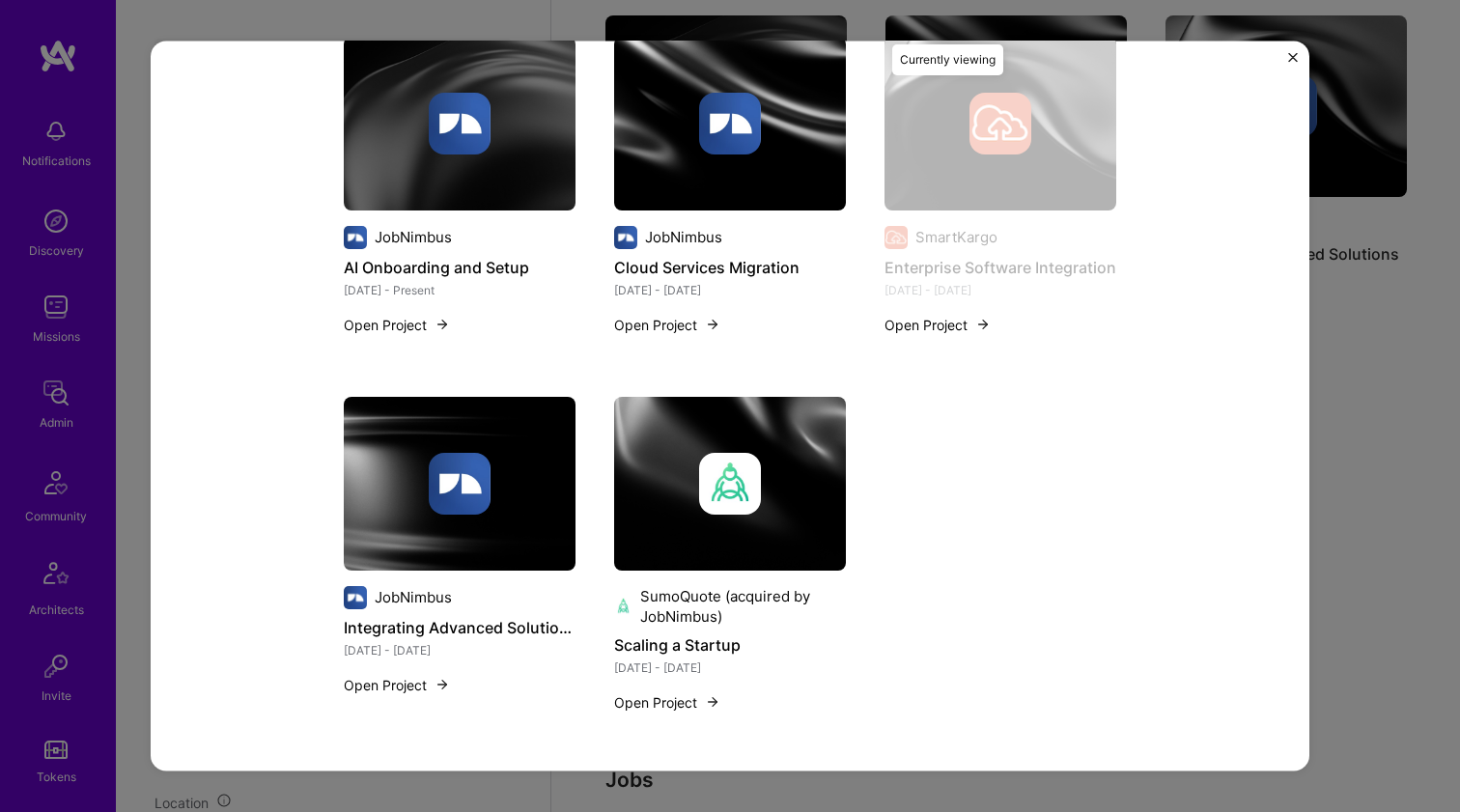
click at [734, 163] on img at bounding box center [730, 123] width 231 height 173
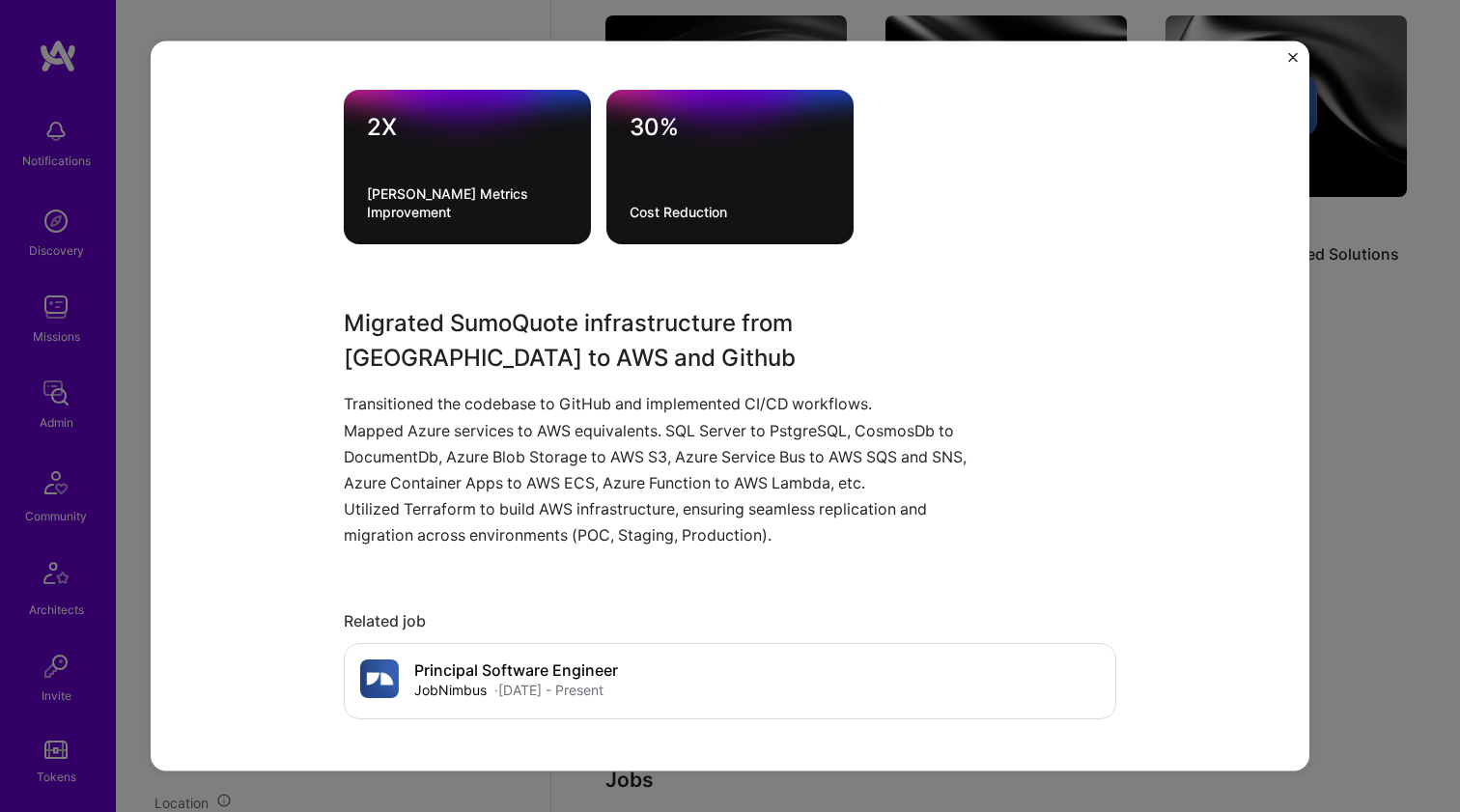
click at [491, 400] on p "Transitioned the codebase to GitHub and implemented CI/CD workflows." at bounding box center [658, 404] width 628 height 26
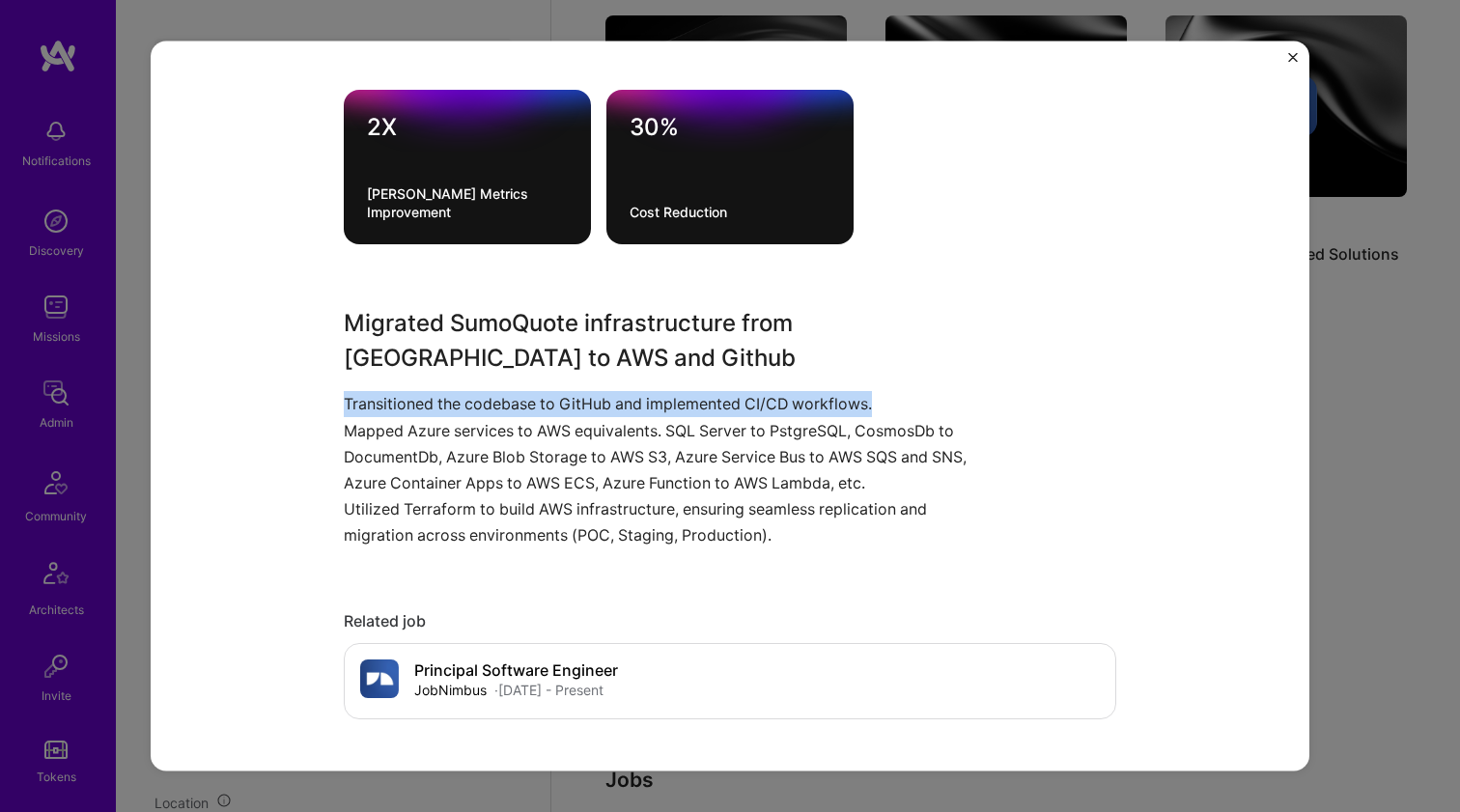
click at [491, 400] on p "Transitioned the codebase to GitHub and implemented CI/CD workflows." at bounding box center [658, 404] width 628 height 26
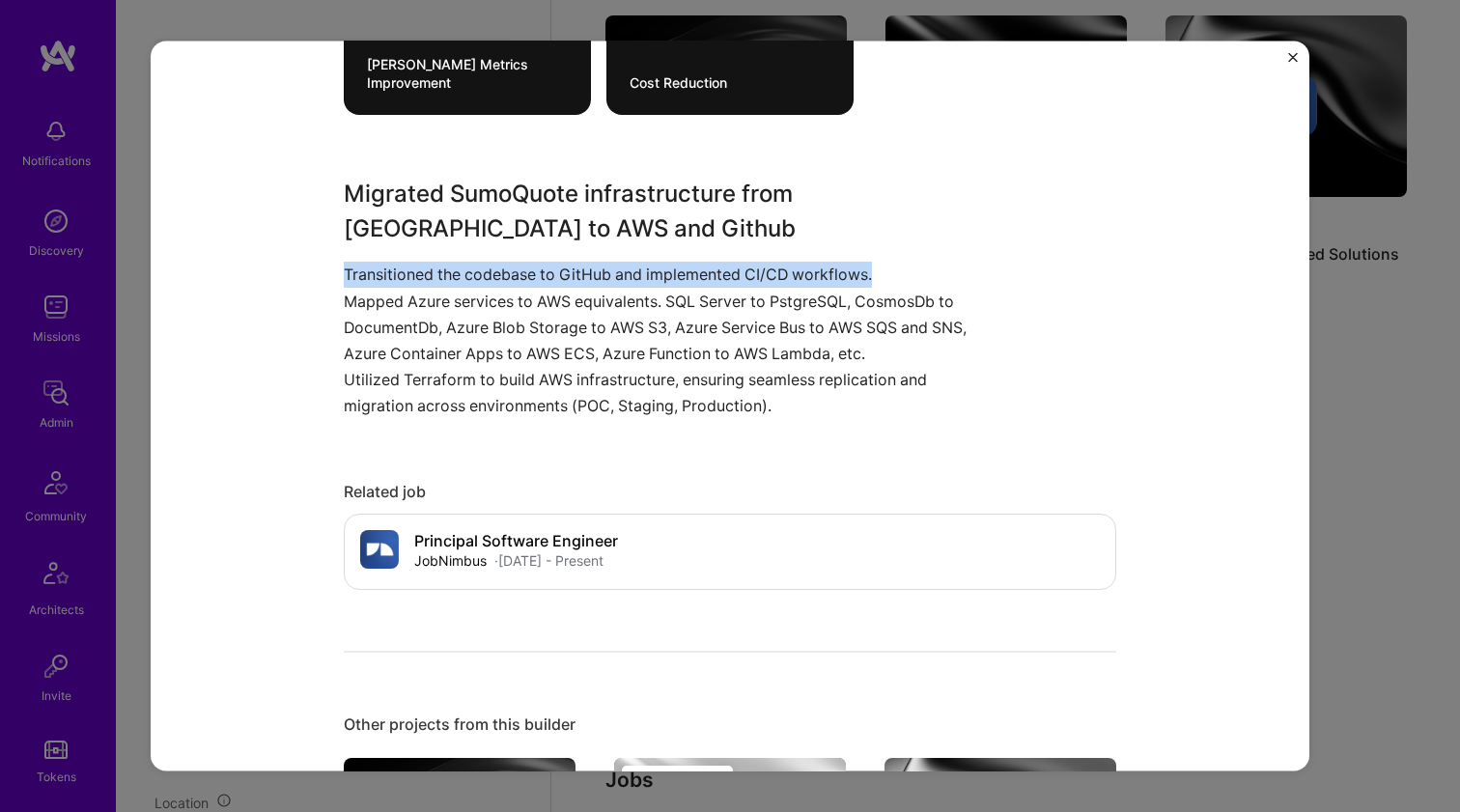
scroll to position [937, 0]
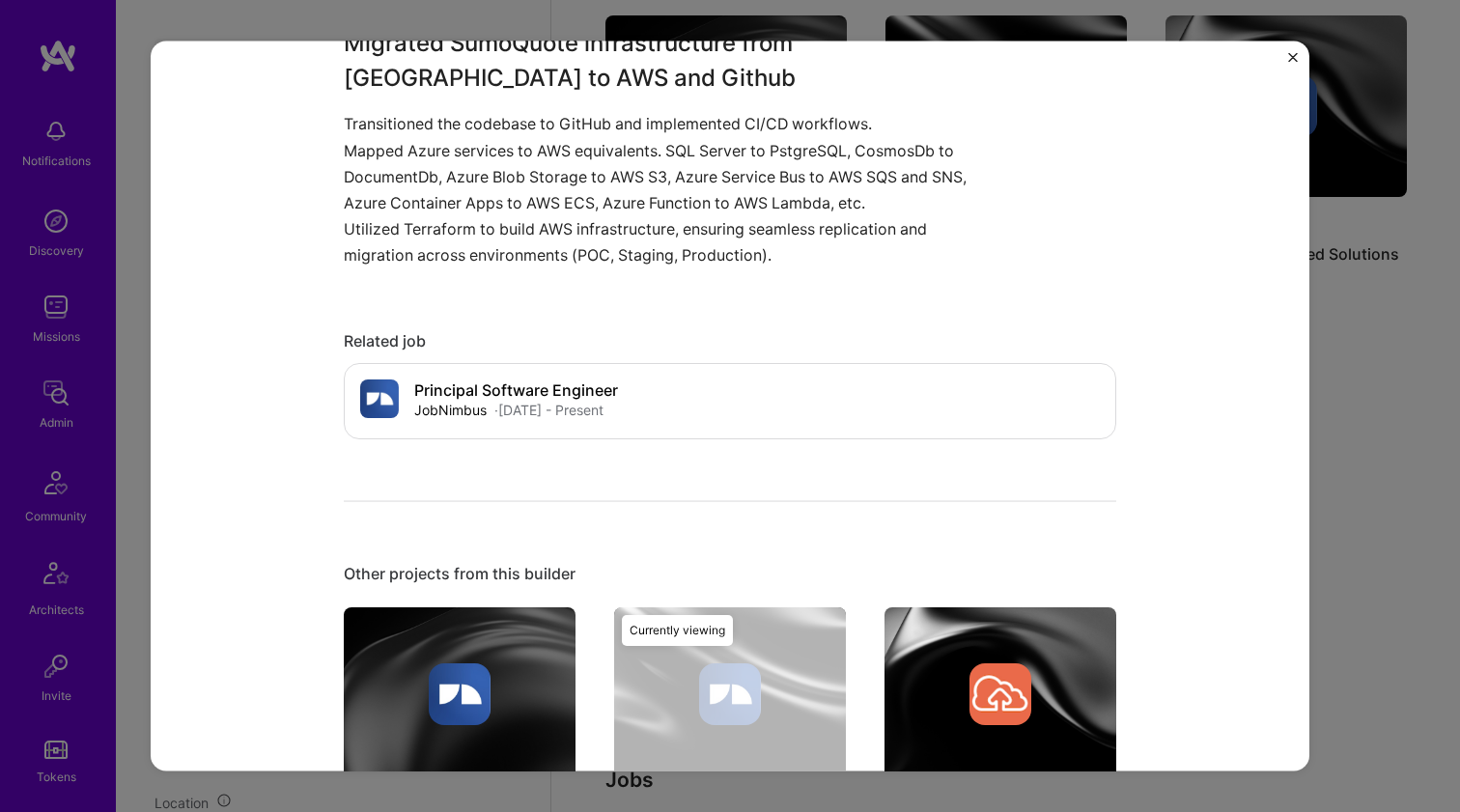
click at [405, 678] on div at bounding box center [459, 692] width 231 height 62
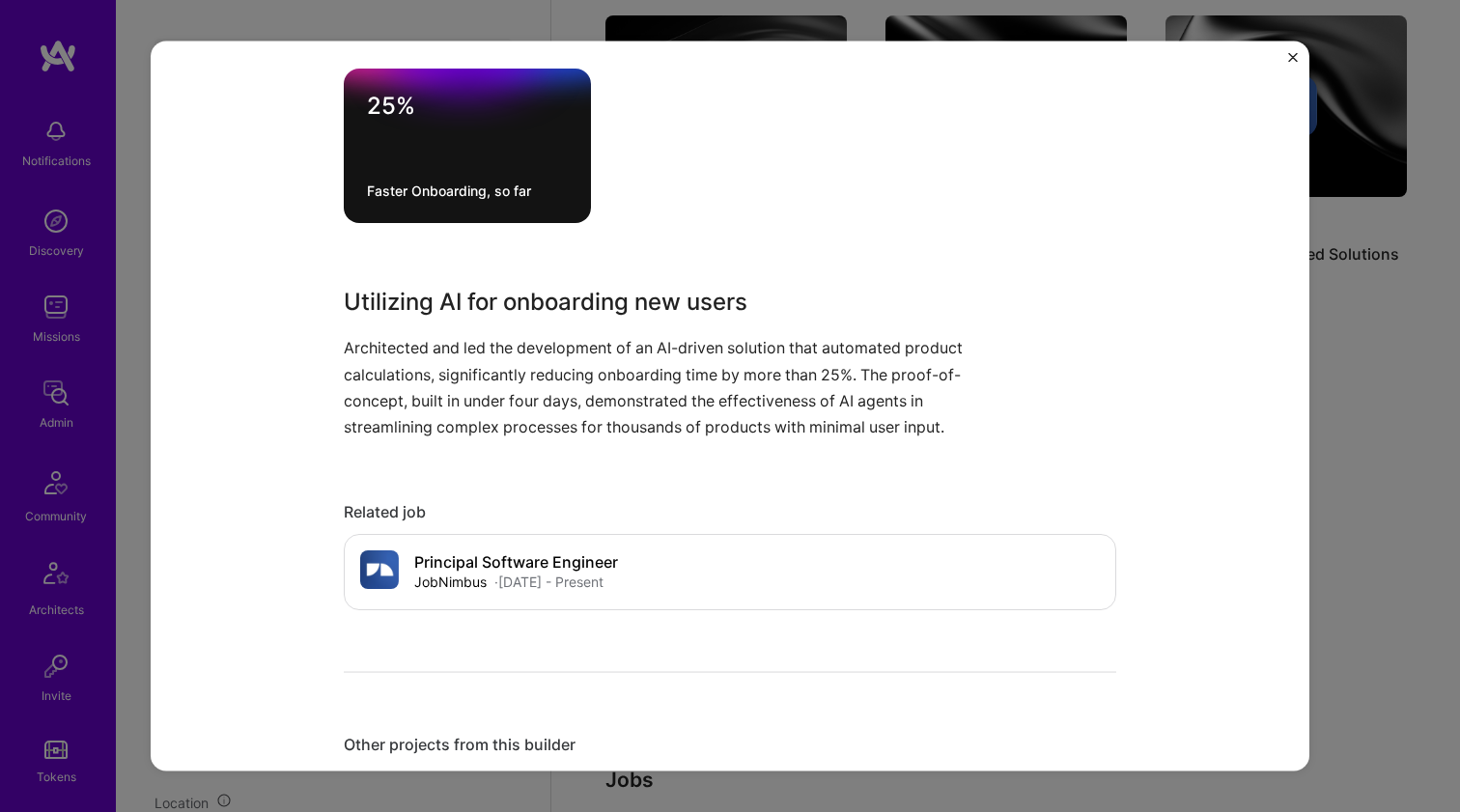
scroll to position [859, 0]
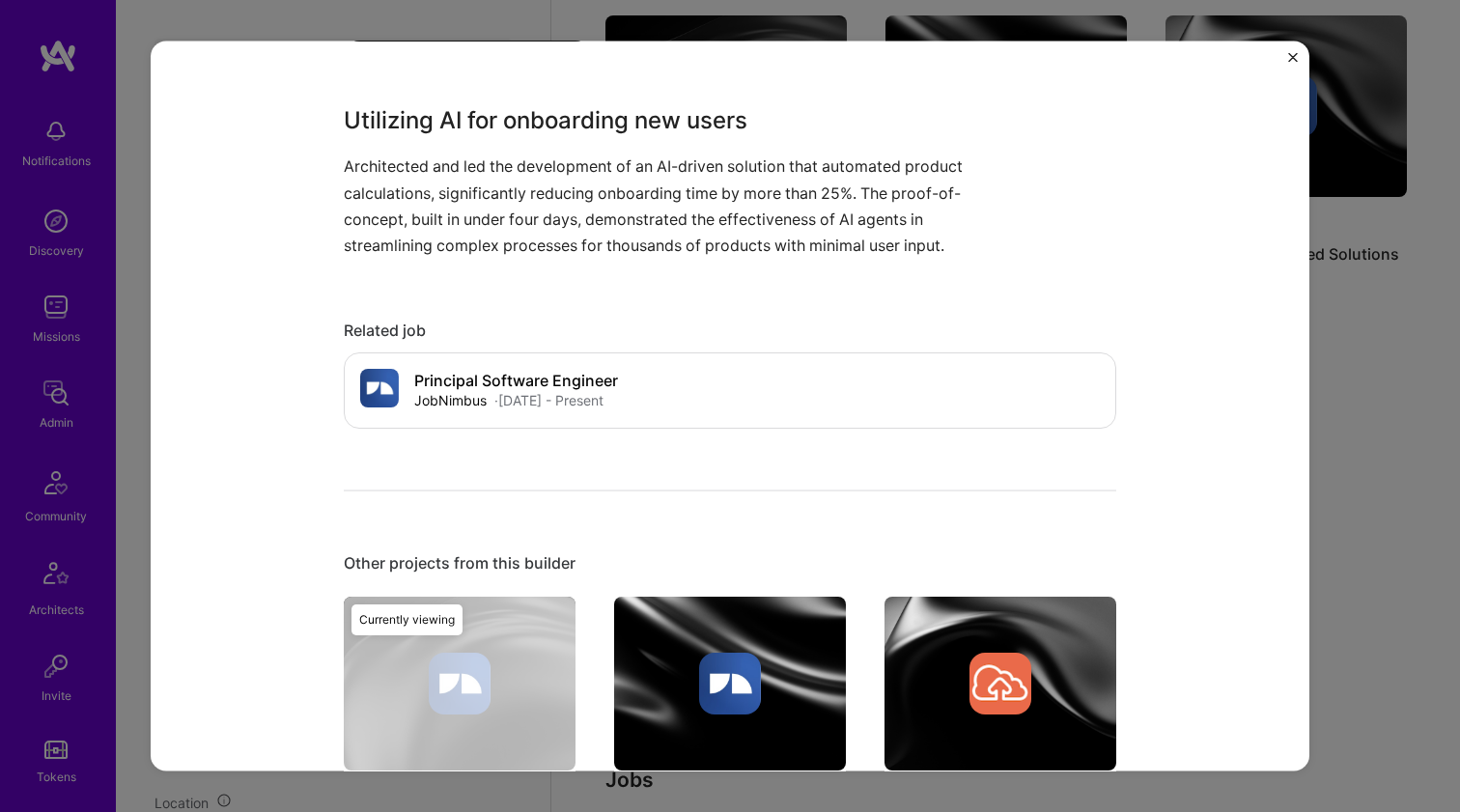
click at [741, 599] on img at bounding box center [730, 683] width 231 height 173
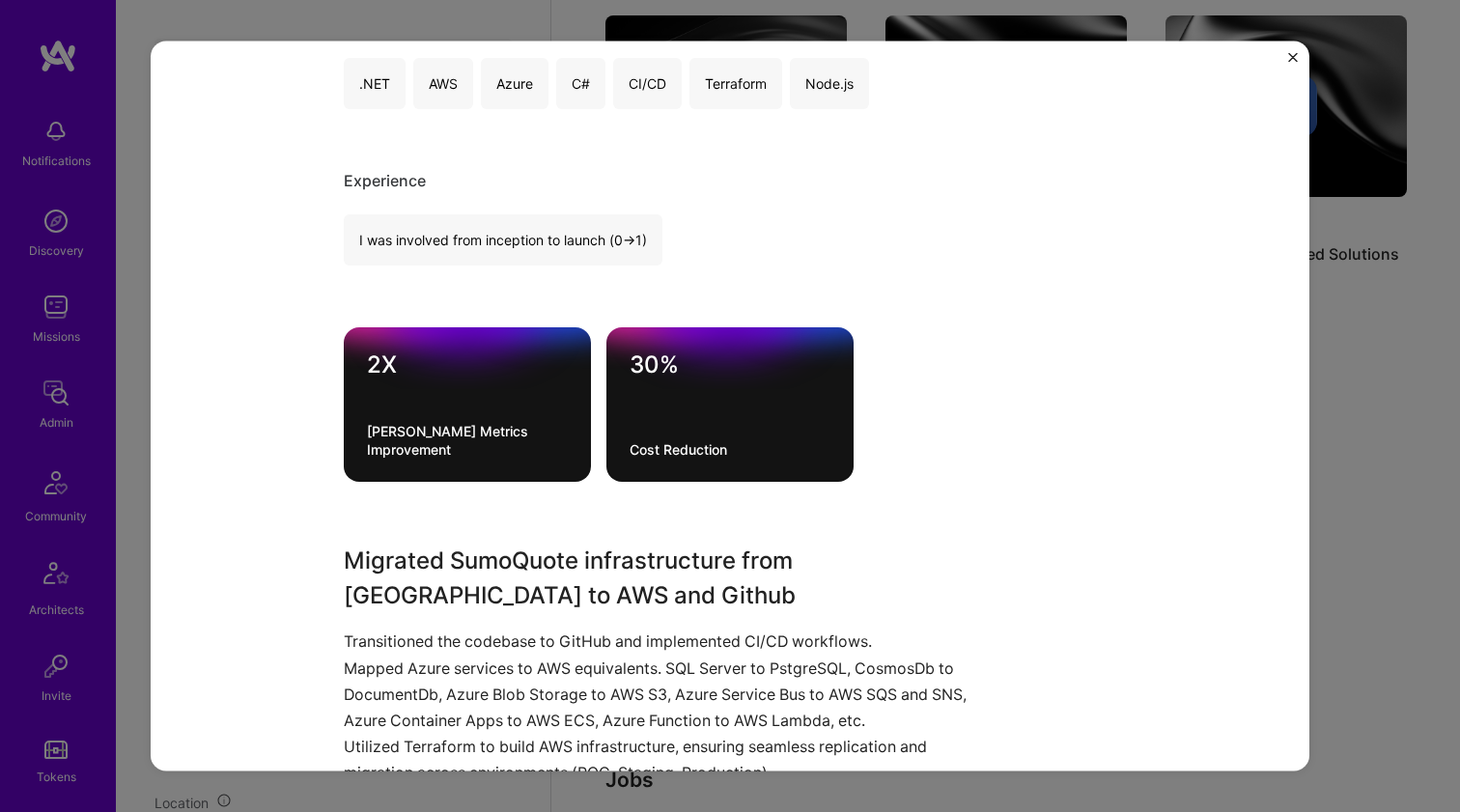
scroll to position [453, 0]
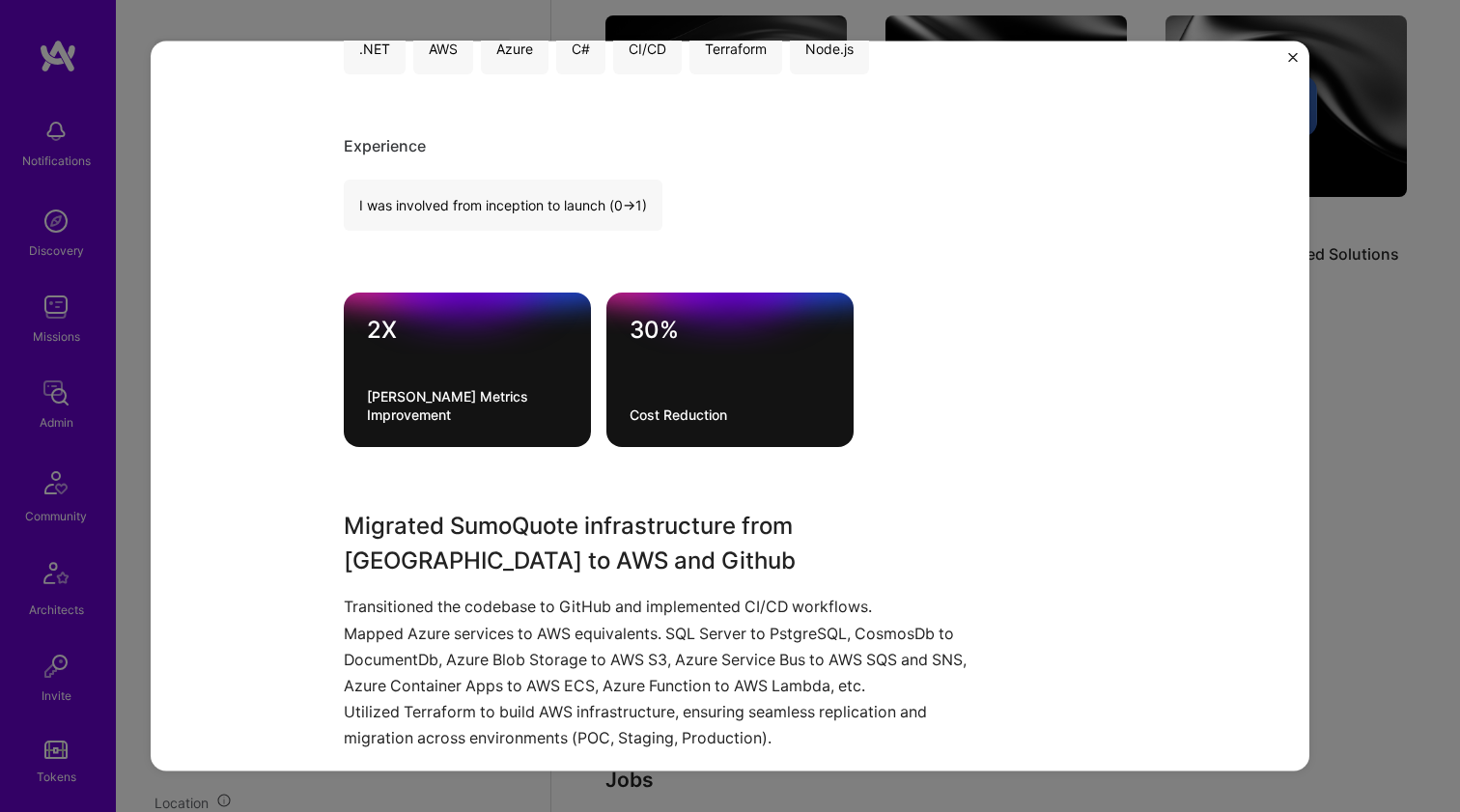
click at [450, 544] on h3 "Migrated SumoQuote infrastructure from Azure to AWS and Github" at bounding box center [658, 543] width 628 height 70
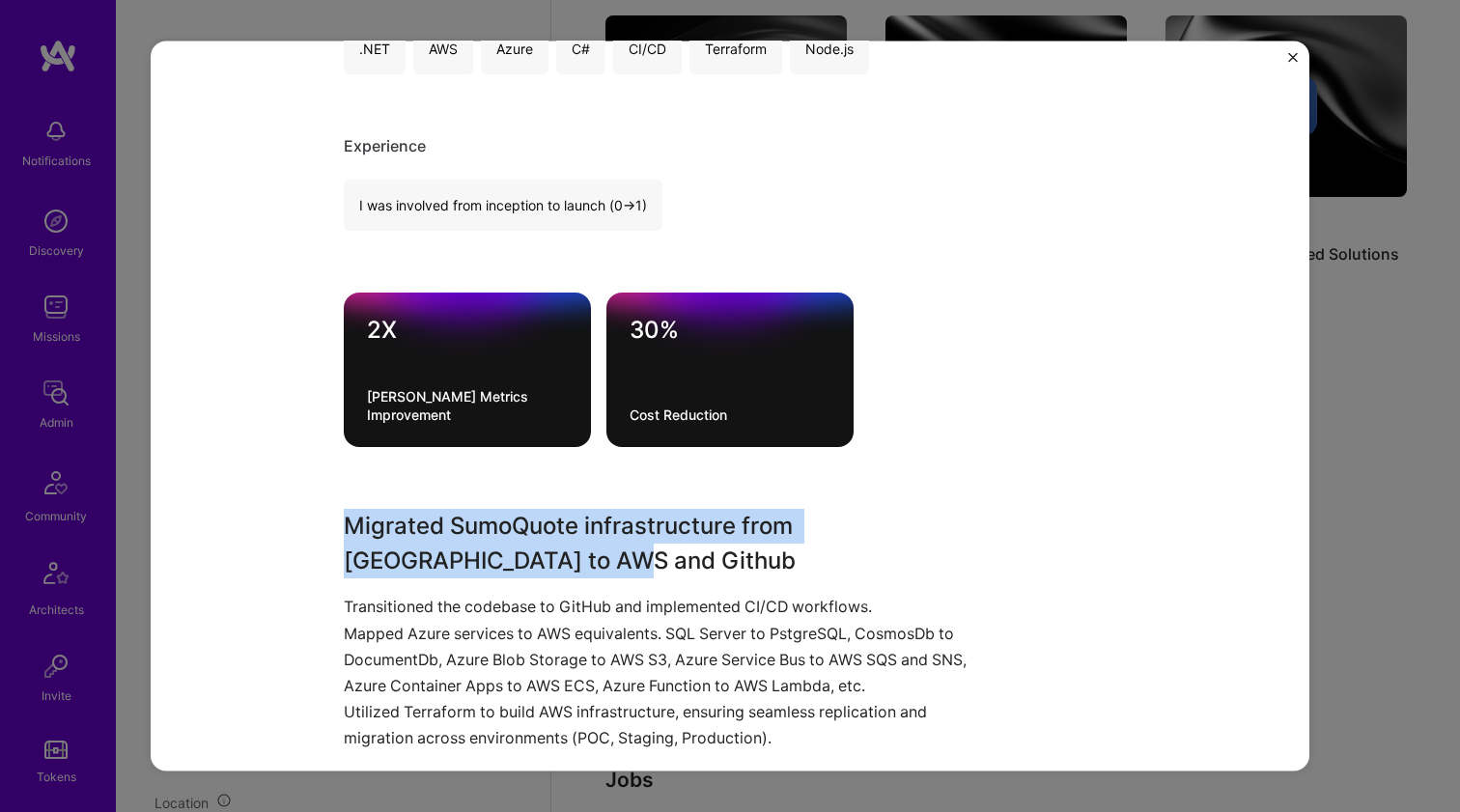
drag, startPoint x: 450, startPoint y: 544, endPoint x: 408, endPoint y: 657, distance: 120.6
click at [408, 658] on div "Migrated SumoQuote infrastructure from Azure to AWS and Github Transitioned the…" at bounding box center [658, 629] width 628 height 242
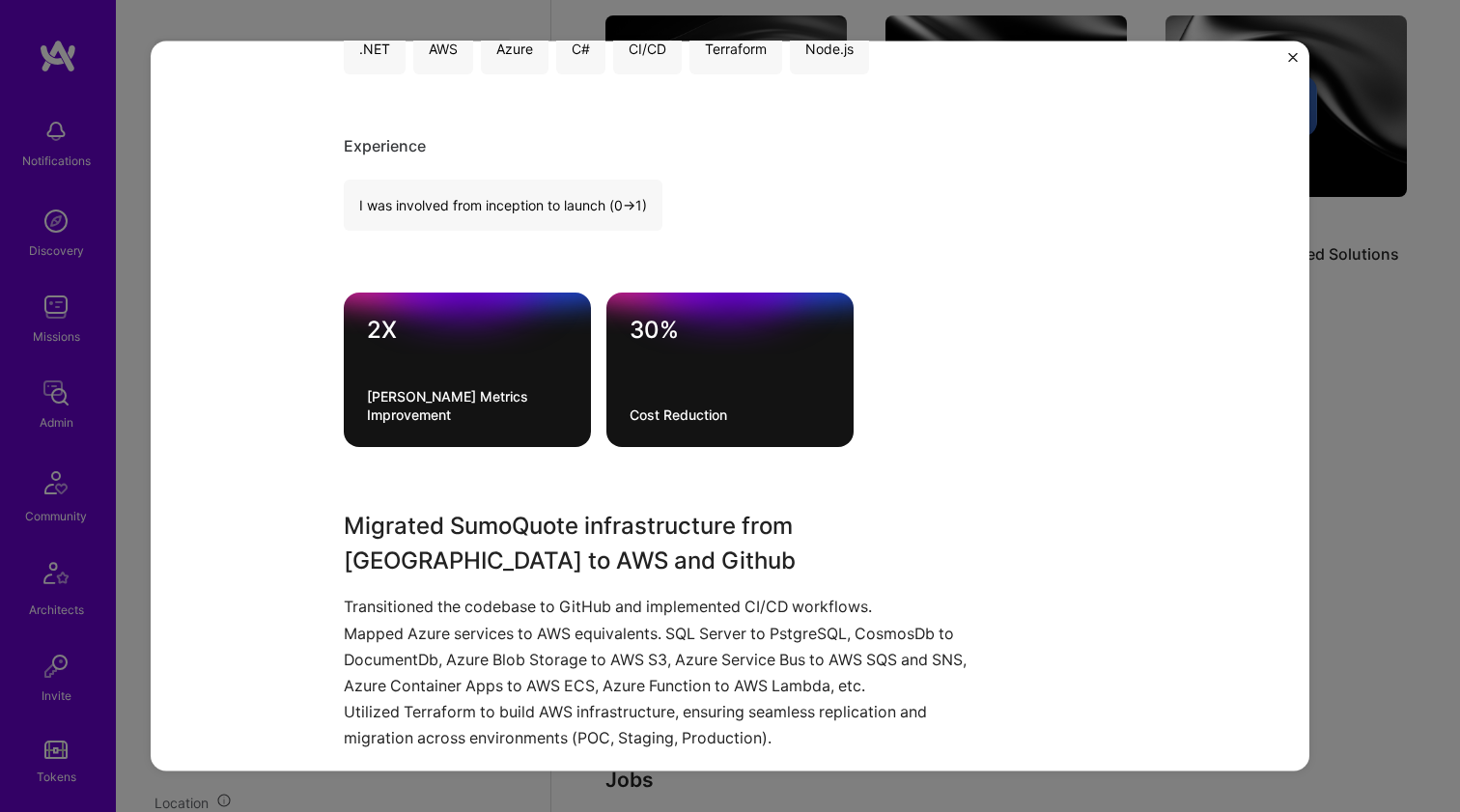
click at [408, 657] on p "Mapped Azure services to AWS equivalents. SQL Server to PstgreSQL, CosmosDb to …" at bounding box center [658, 659] width 628 height 79
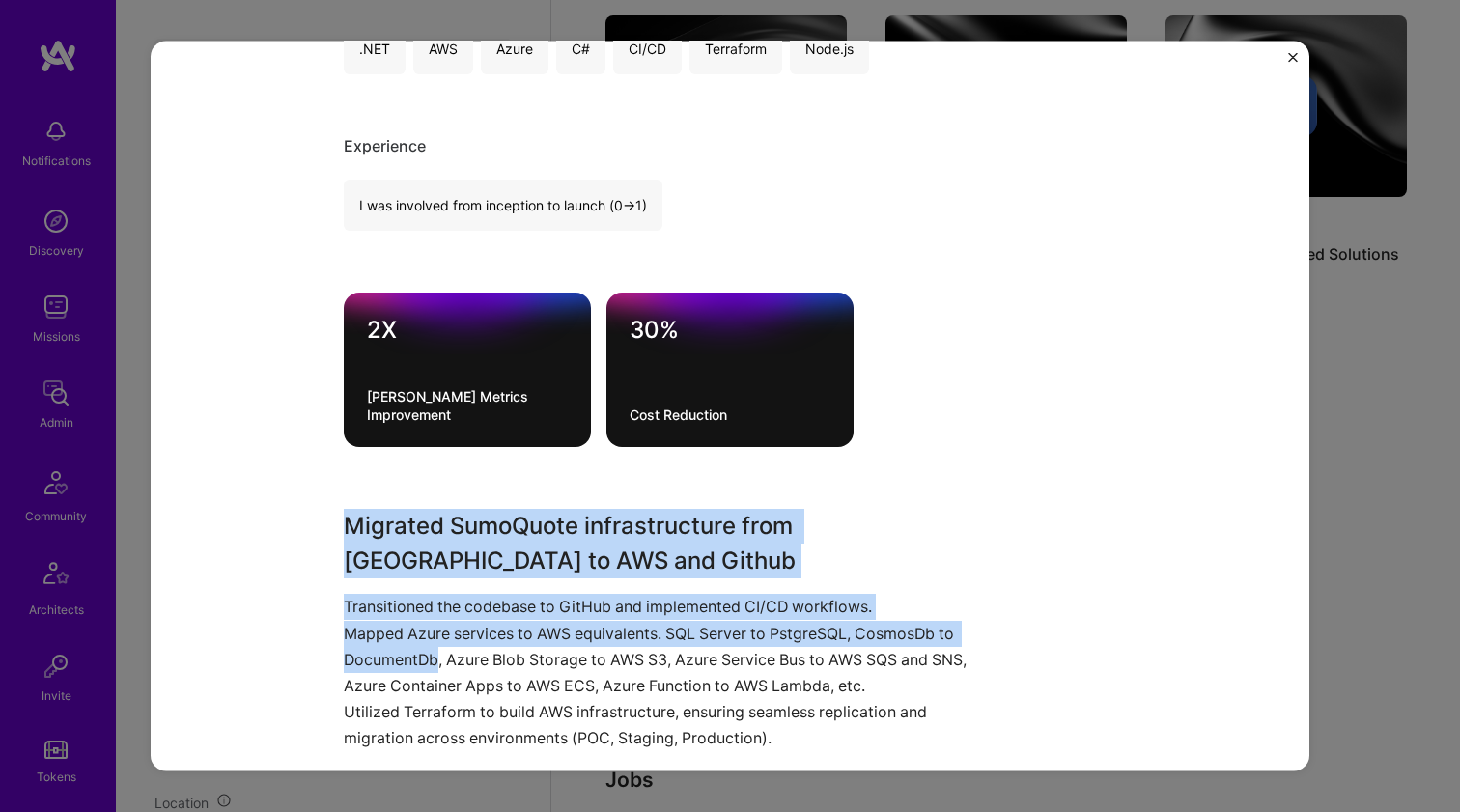
drag, startPoint x: 408, startPoint y: 657, endPoint x: 407, endPoint y: 537, distance: 120.0
click at [407, 537] on div "Migrated SumoQuote infrastructure from Azure to AWS and Github Transitioned the…" at bounding box center [658, 629] width 628 height 242
click at [407, 537] on h3 "Migrated SumoQuote infrastructure from Azure to AWS and Github" at bounding box center [658, 543] width 628 height 70
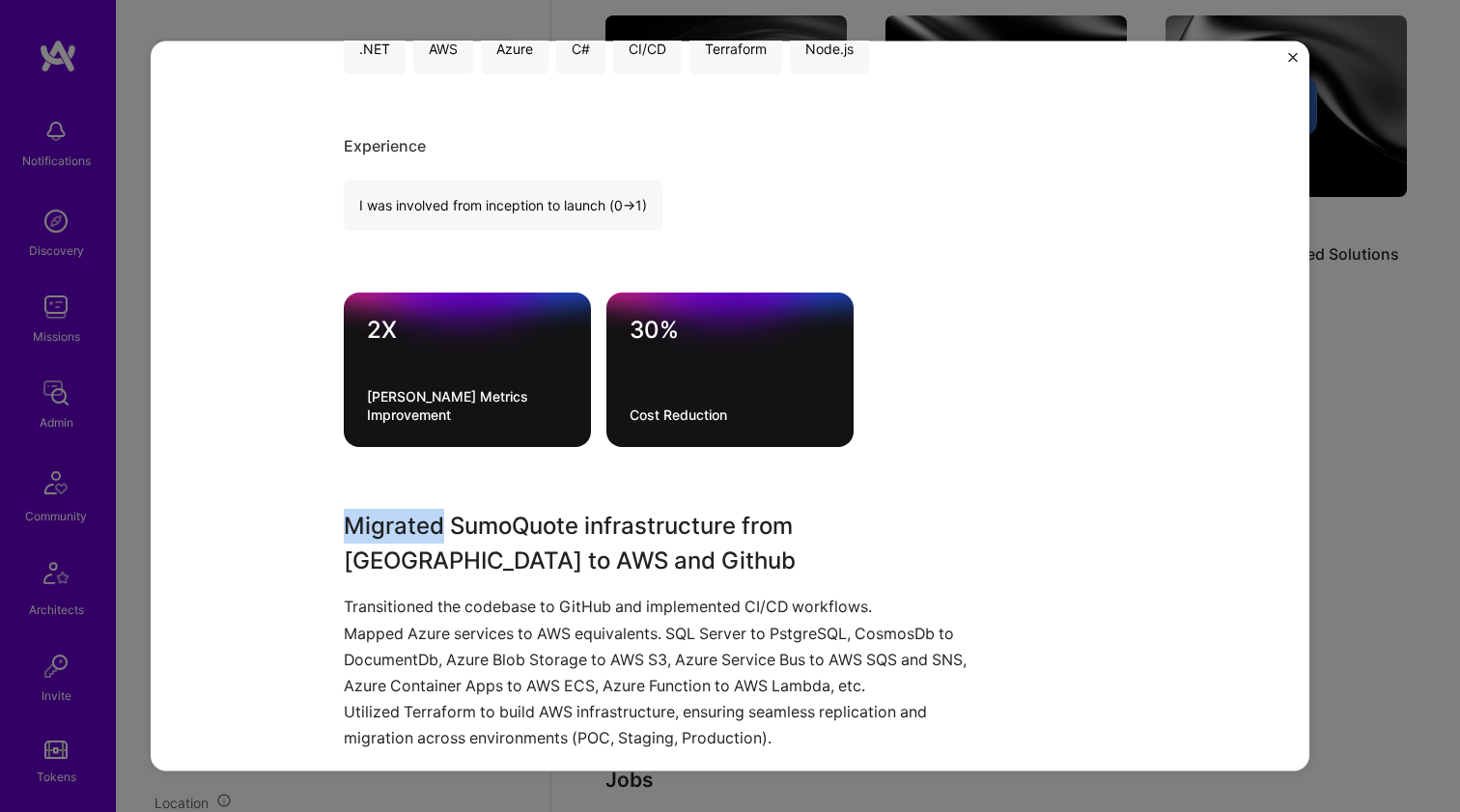
click at [407, 537] on h3 "Migrated SumoQuote infrastructure from Azure to AWS and Github" at bounding box center [658, 543] width 628 height 70
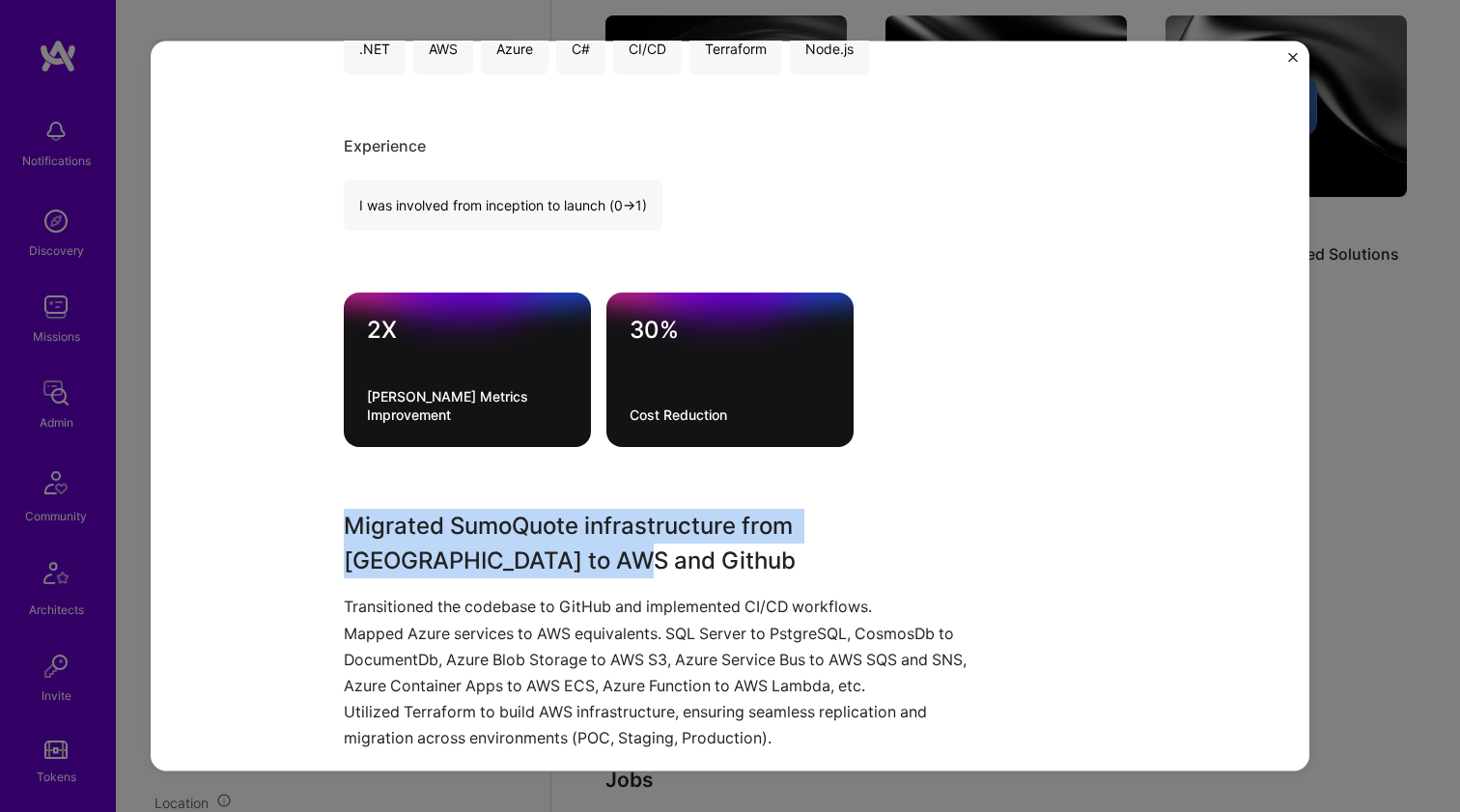
drag, startPoint x: 407, startPoint y: 537, endPoint x: 394, endPoint y: 599, distance: 63.3
click at [394, 599] on div "Migrated SumoQuote infrastructure from Azure to AWS and Github Transitioned the…" at bounding box center [658, 629] width 628 height 242
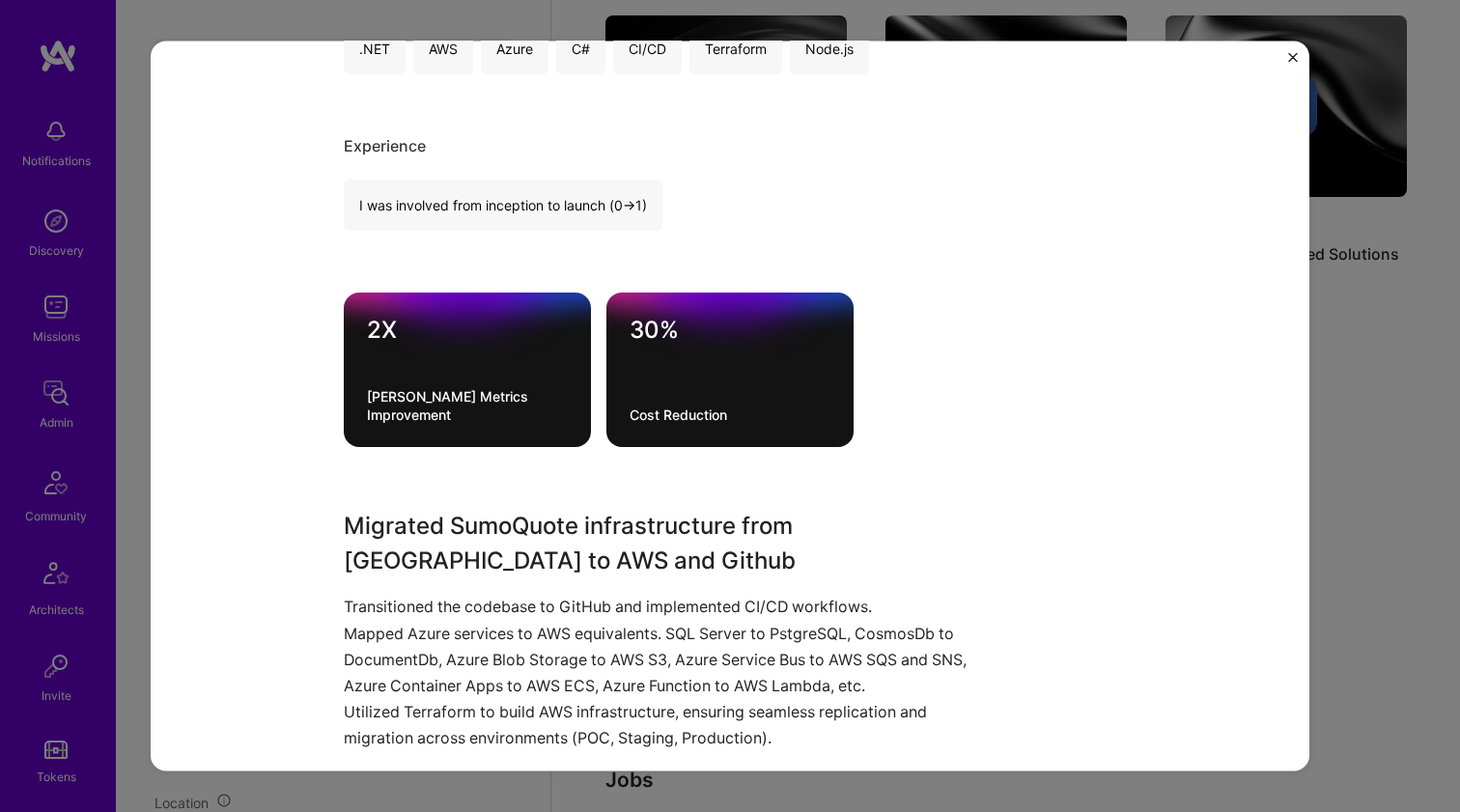
click at [394, 599] on p "Transitioned the codebase to GitHub and implemented CI/CD workflows." at bounding box center [658, 607] width 628 height 26
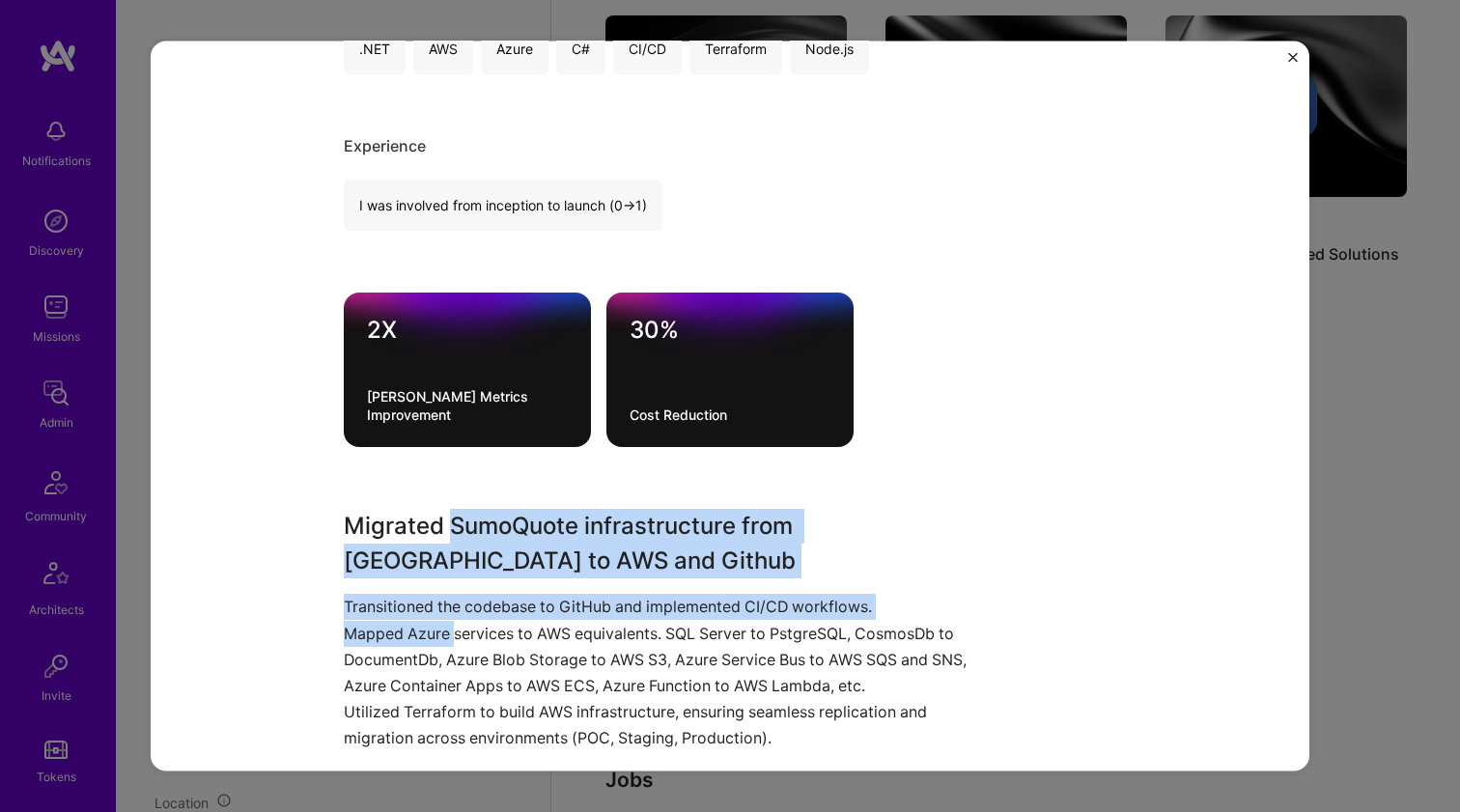
drag, startPoint x: 443, startPoint y: 610, endPoint x: 445, endPoint y: 513, distance: 97.0
click at [445, 514] on div "Migrated SumoQuote infrastructure from Azure to AWS and Github Transitioned the…" at bounding box center [658, 629] width 628 height 242
click at [445, 513] on h3 "Migrated SumoQuote infrastructure from Azure to AWS and Github" at bounding box center [658, 543] width 628 height 70
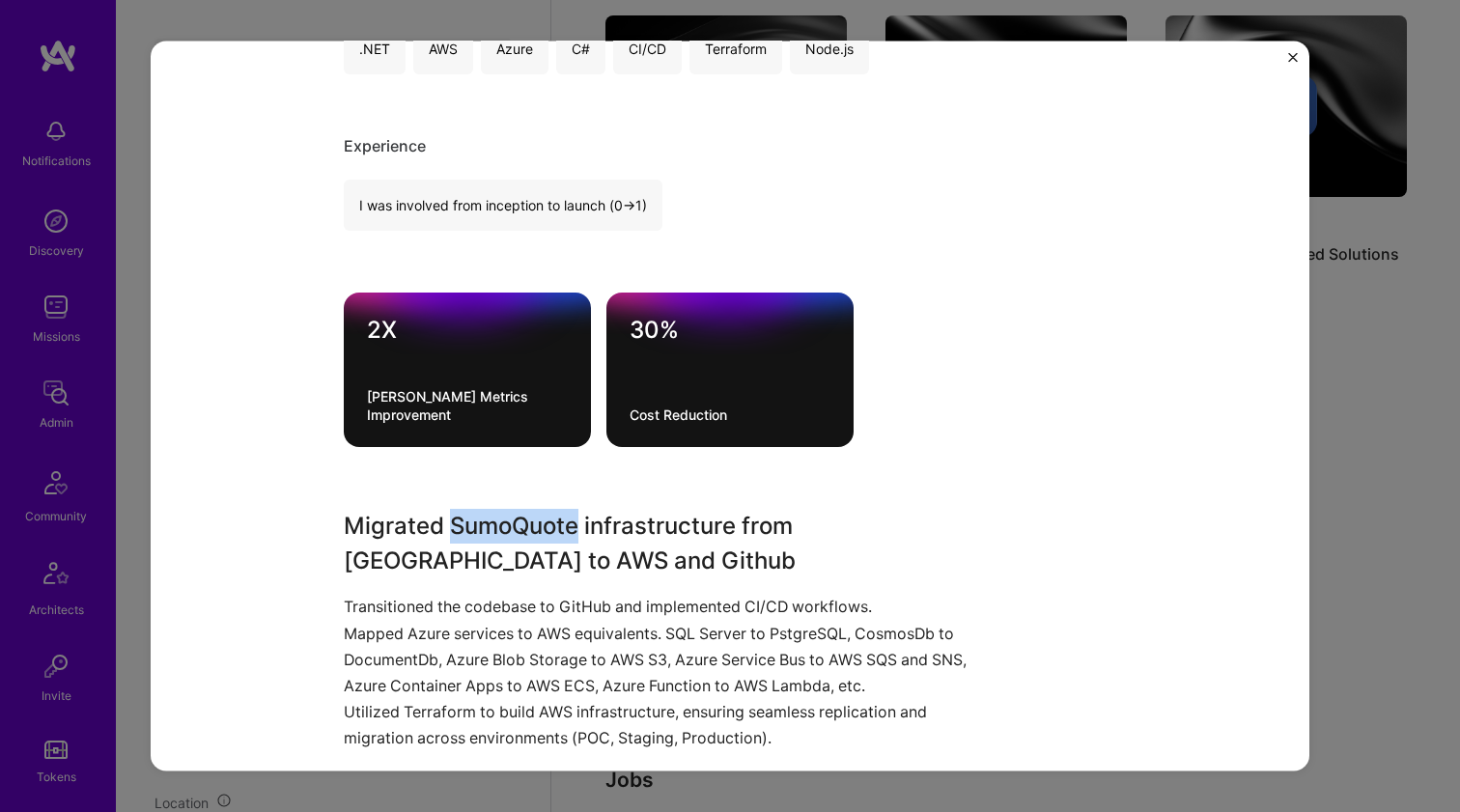
click at [445, 513] on h3 "Migrated SumoQuote infrastructure from Azure to AWS and Github" at bounding box center [658, 543] width 628 height 70
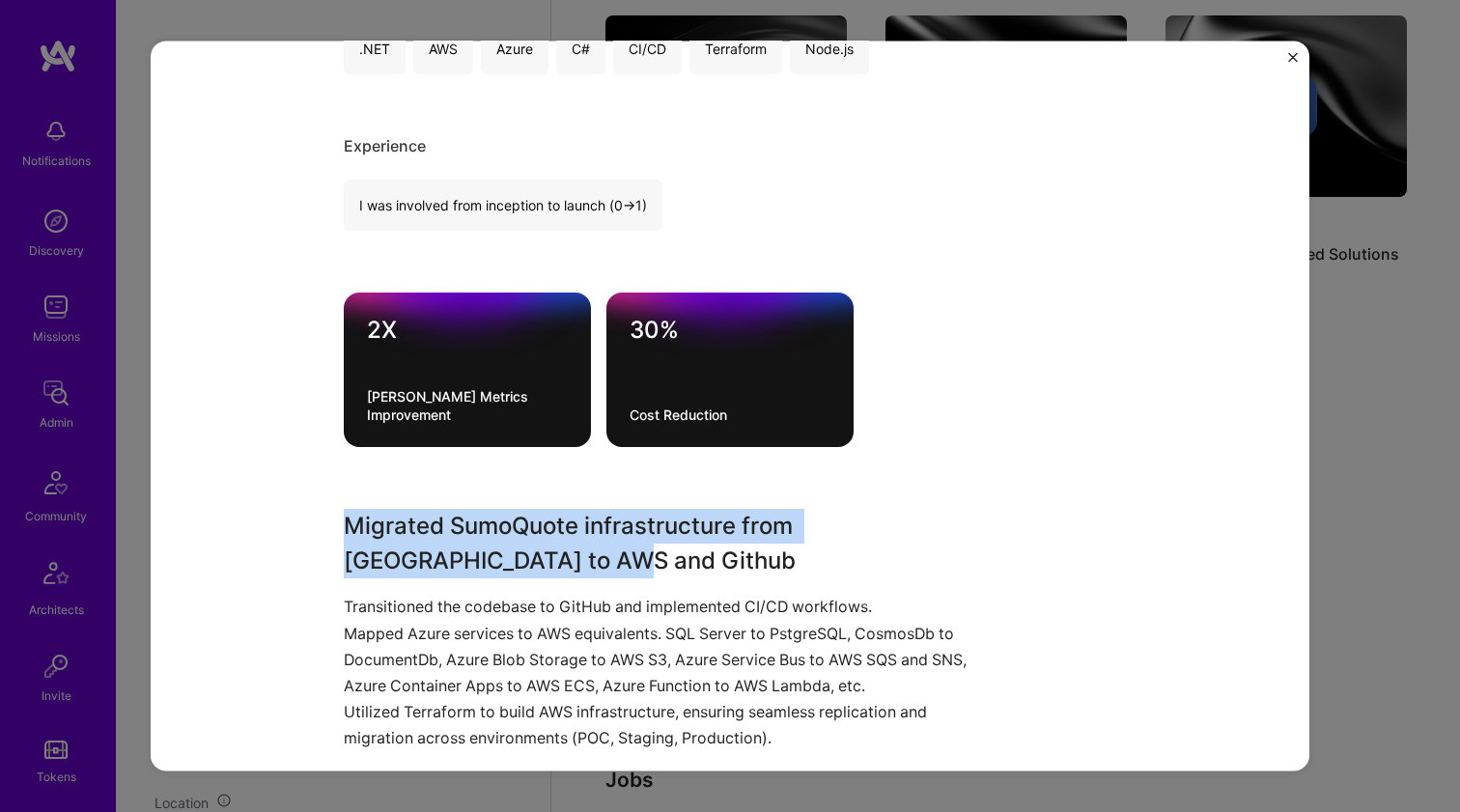
click at [445, 513] on h3 "Migrated SumoQuote infrastructure from Azure to AWS and Github" at bounding box center [658, 543] width 628 height 70
click at [489, 600] on p "Transitioned the codebase to GitHub and implemented CI/CD workflows." at bounding box center [658, 607] width 628 height 26
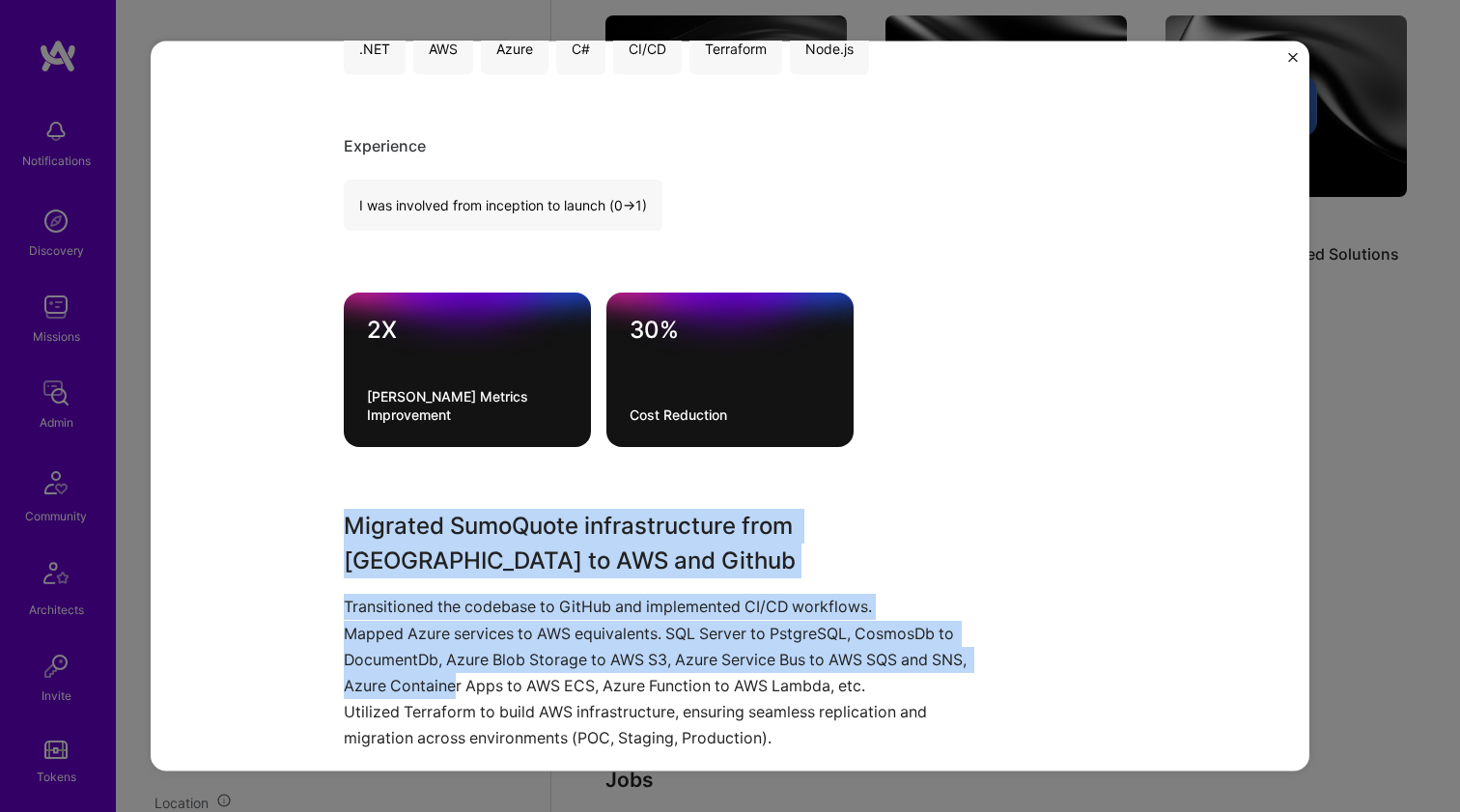
click at [486, 669] on p "Mapped Azure services to AWS equivalents. SQL Server to PstgreSQL, CosmosDb to …" at bounding box center [658, 659] width 628 height 79
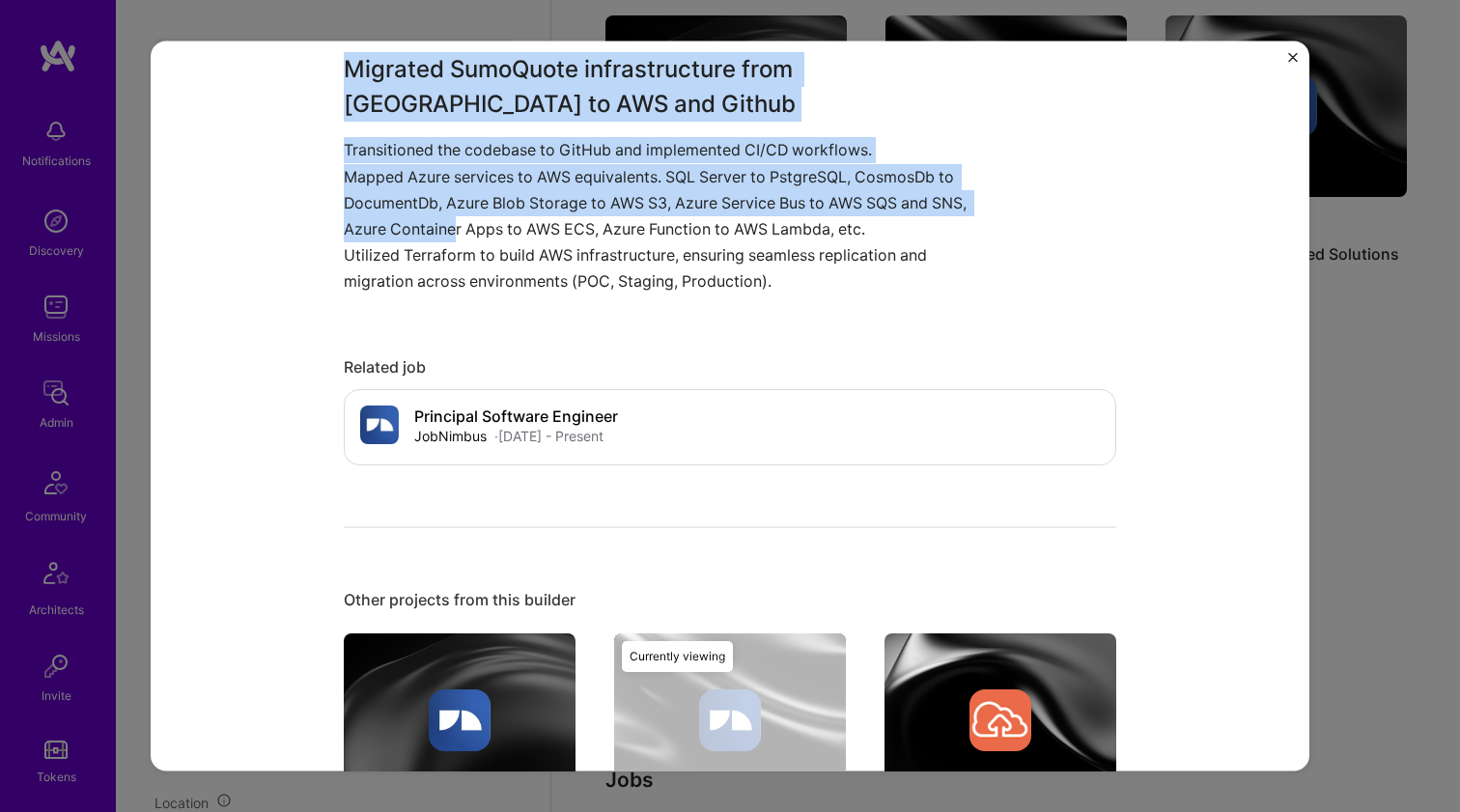
scroll to position [1334, 0]
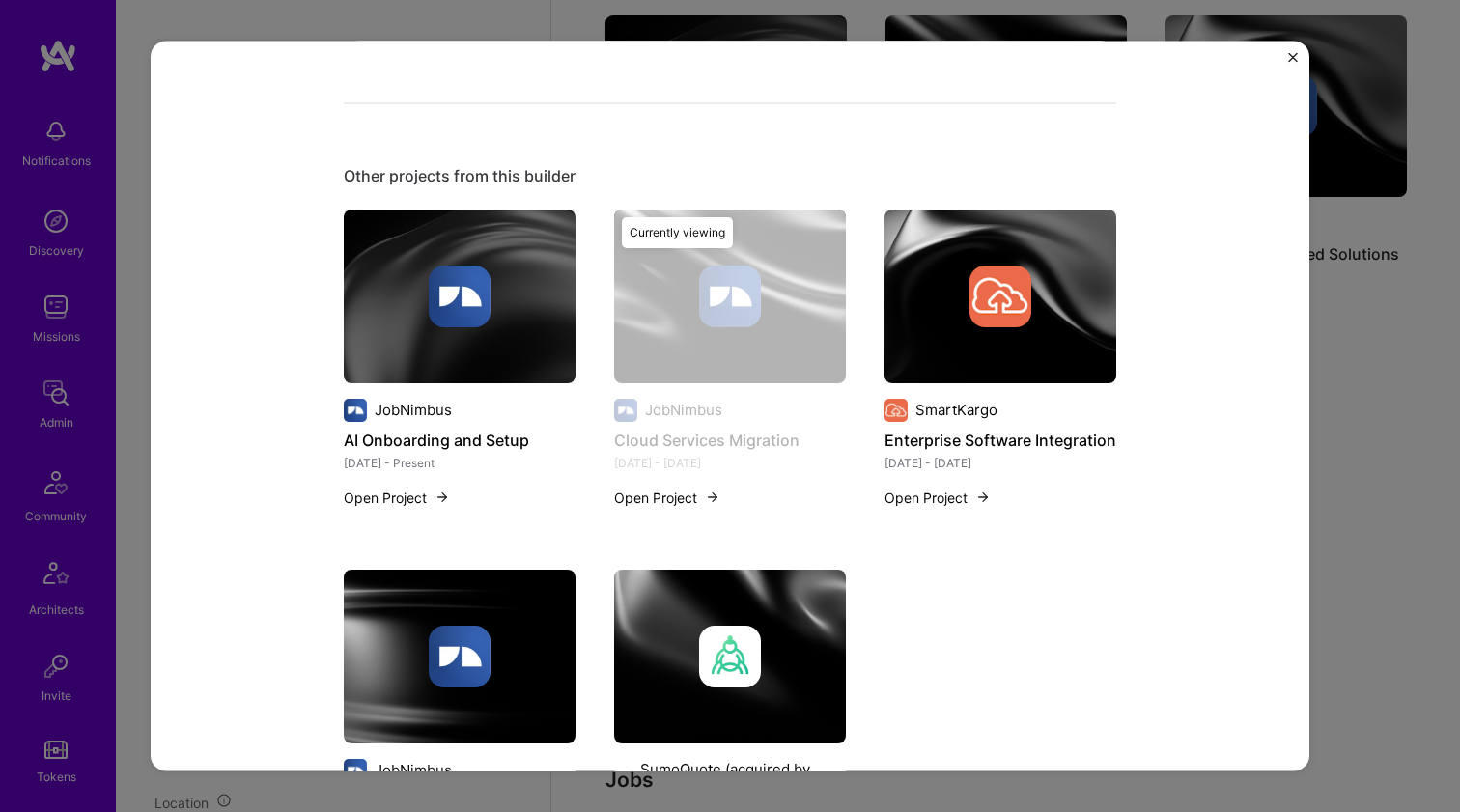
click at [422, 393] on div "JobNimbus AI Onboarding and Setup Jul 2025 - Present Open Project" at bounding box center [459, 340] width 231 height 263
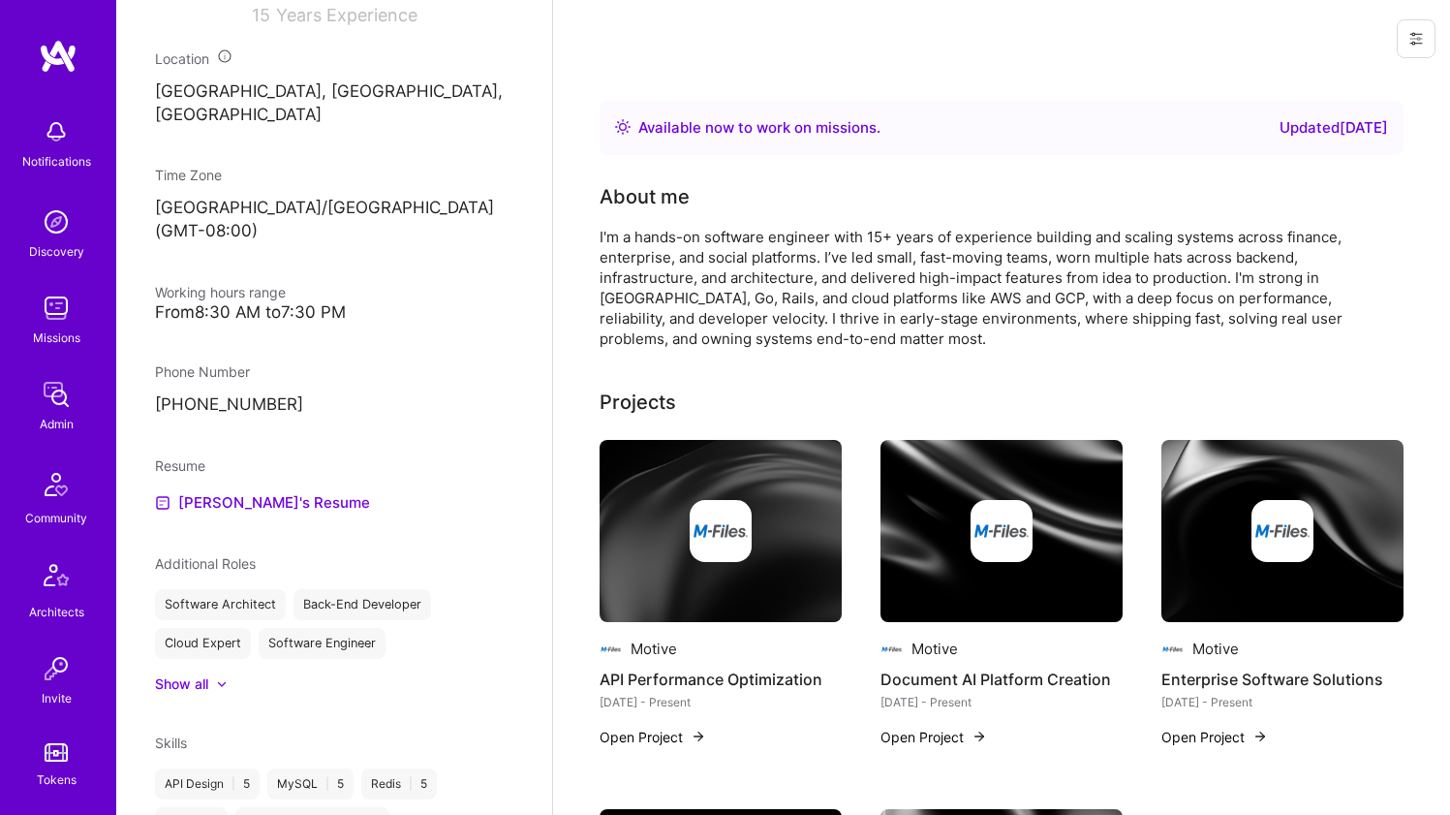
scroll to position [826, 0]
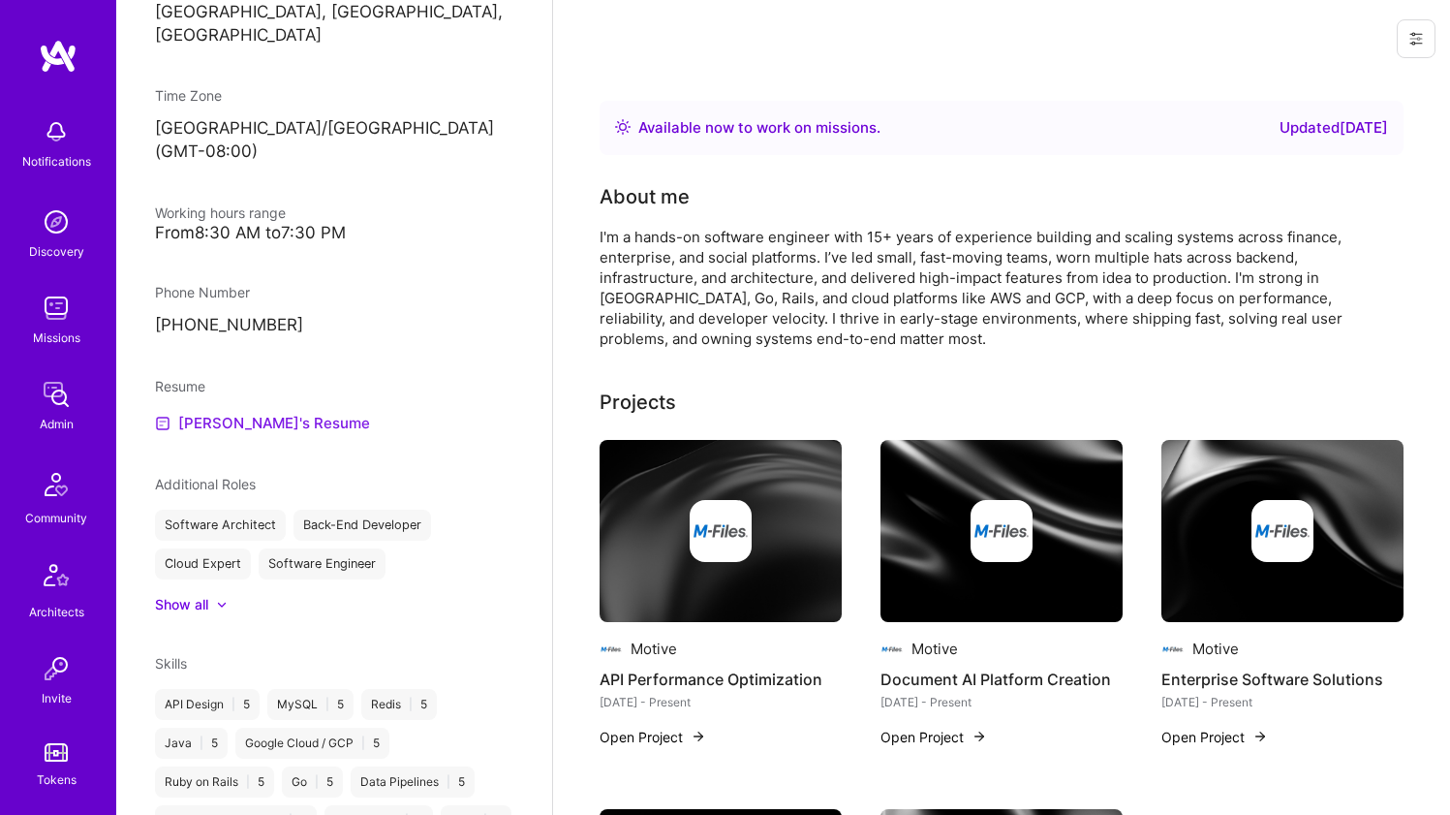
click at [287, 413] on link "[PERSON_NAME]'s Resume" at bounding box center [262, 423] width 215 height 23
click at [641, 273] on div "I'm a hands-on software engineer with 15+ years of experience building and scal…" at bounding box center [987, 288] width 775 height 122
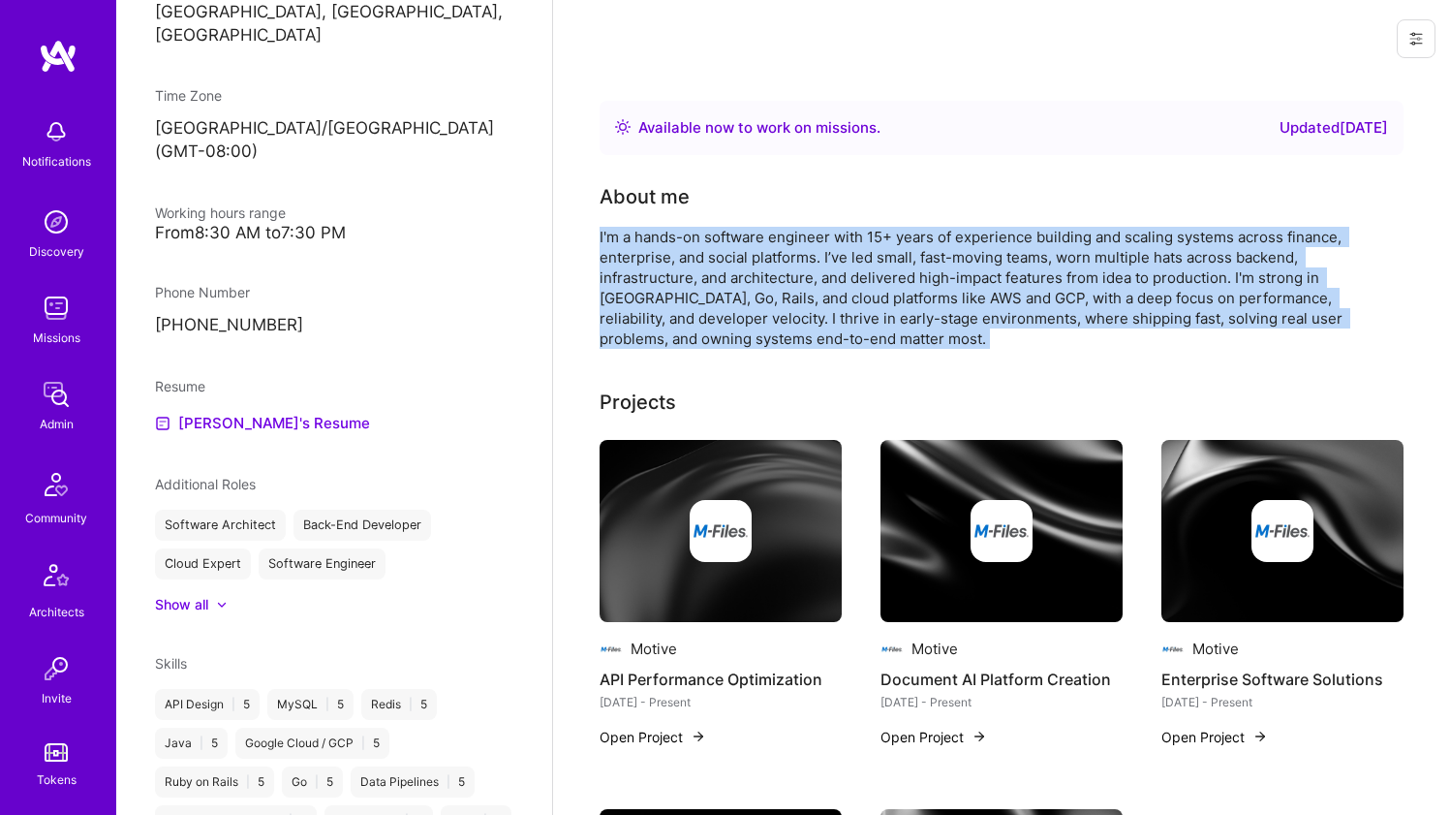
click at [641, 273] on div "I'm a hands-on software engineer with 15+ years of experience building and scal…" at bounding box center [987, 288] width 775 height 122
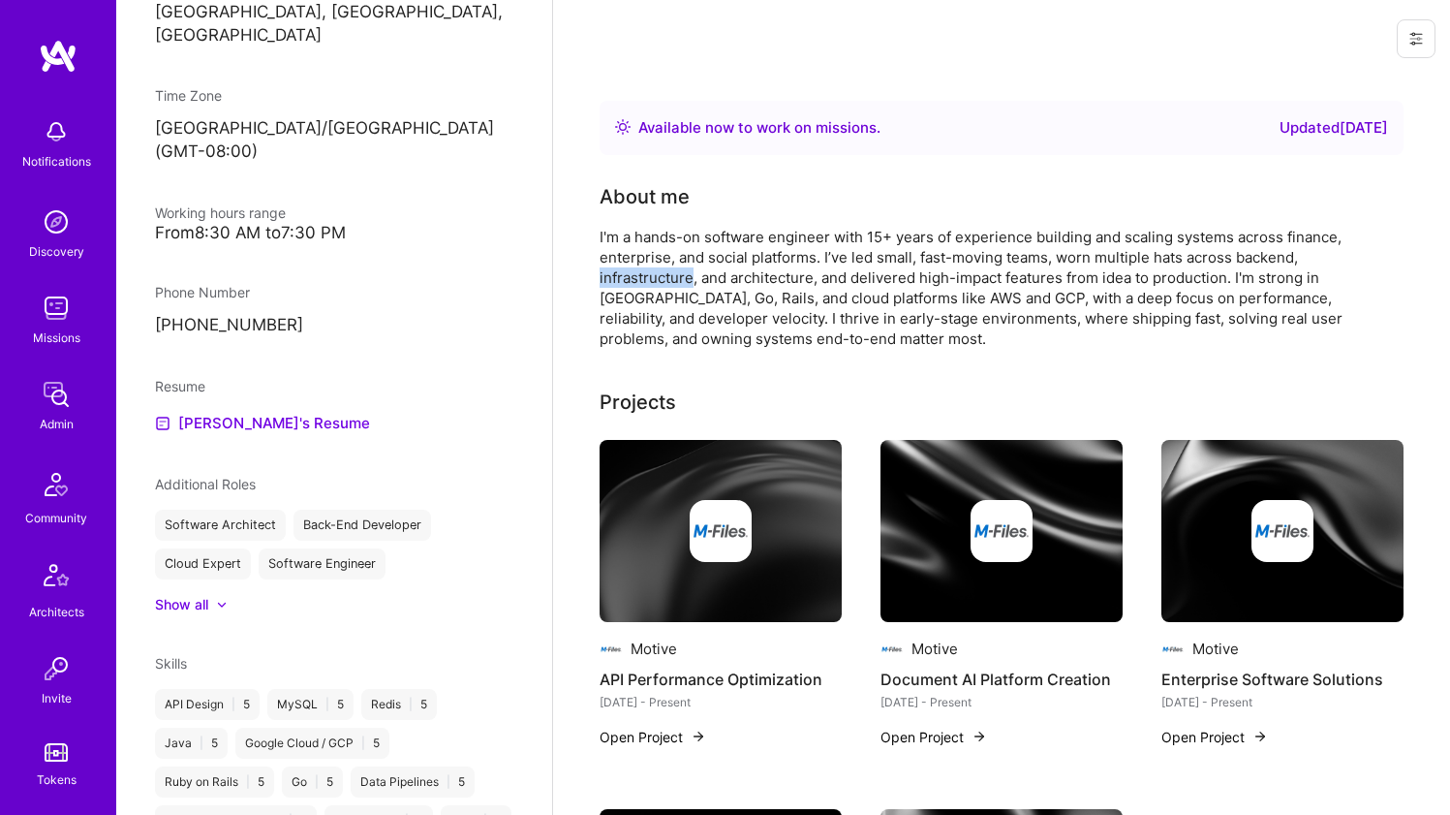
click at [641, 273] on div "I'm a hands-on software engineer with 15+ years of experience building and scal…" at bounding box center [987, 288] width 775 height 122
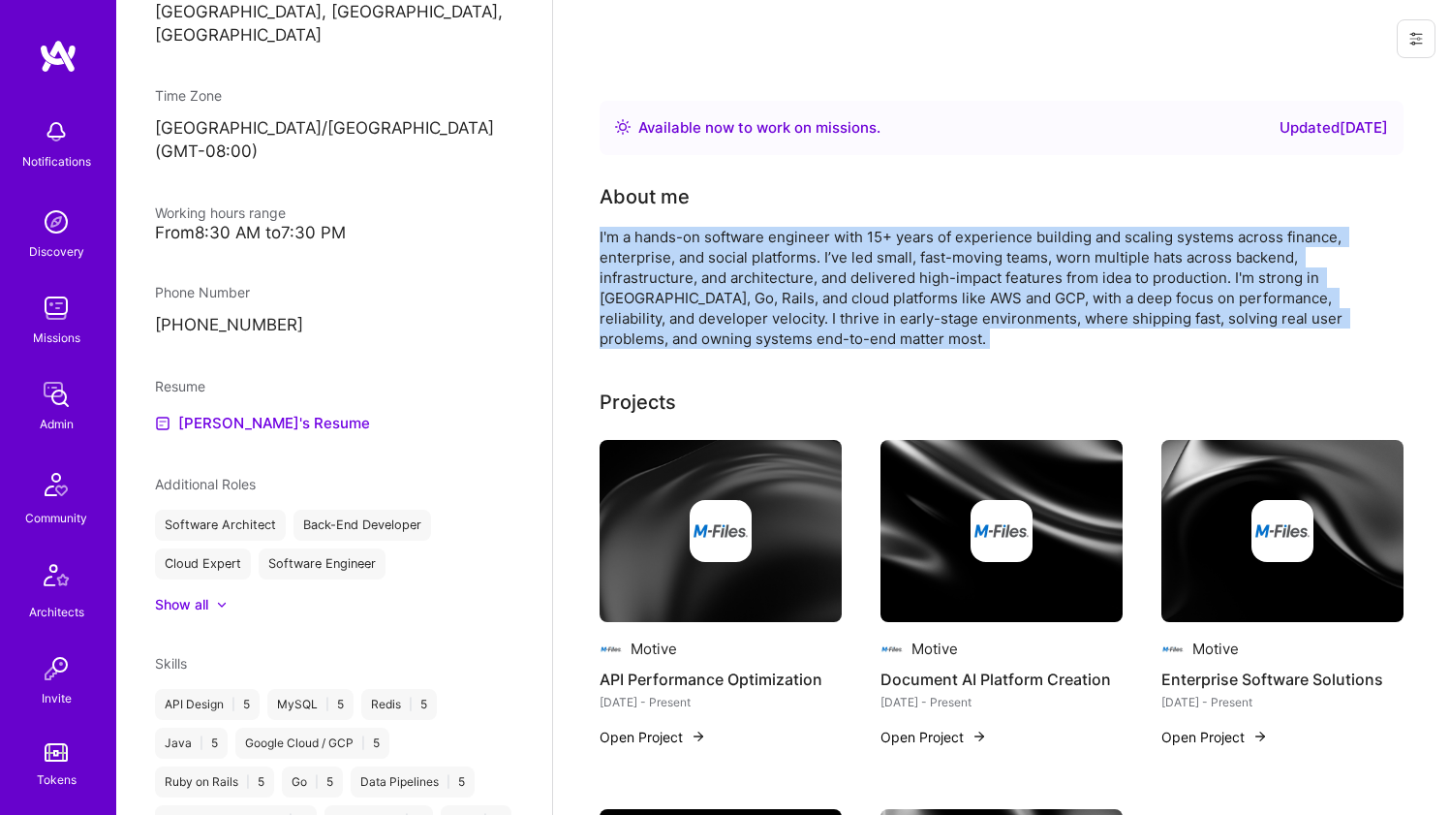
click at [641, 273] on div "I'm a hands-on software engineer with 15+ years of experience building and scal…" at bounding box center [987, 288] width 775 height 122
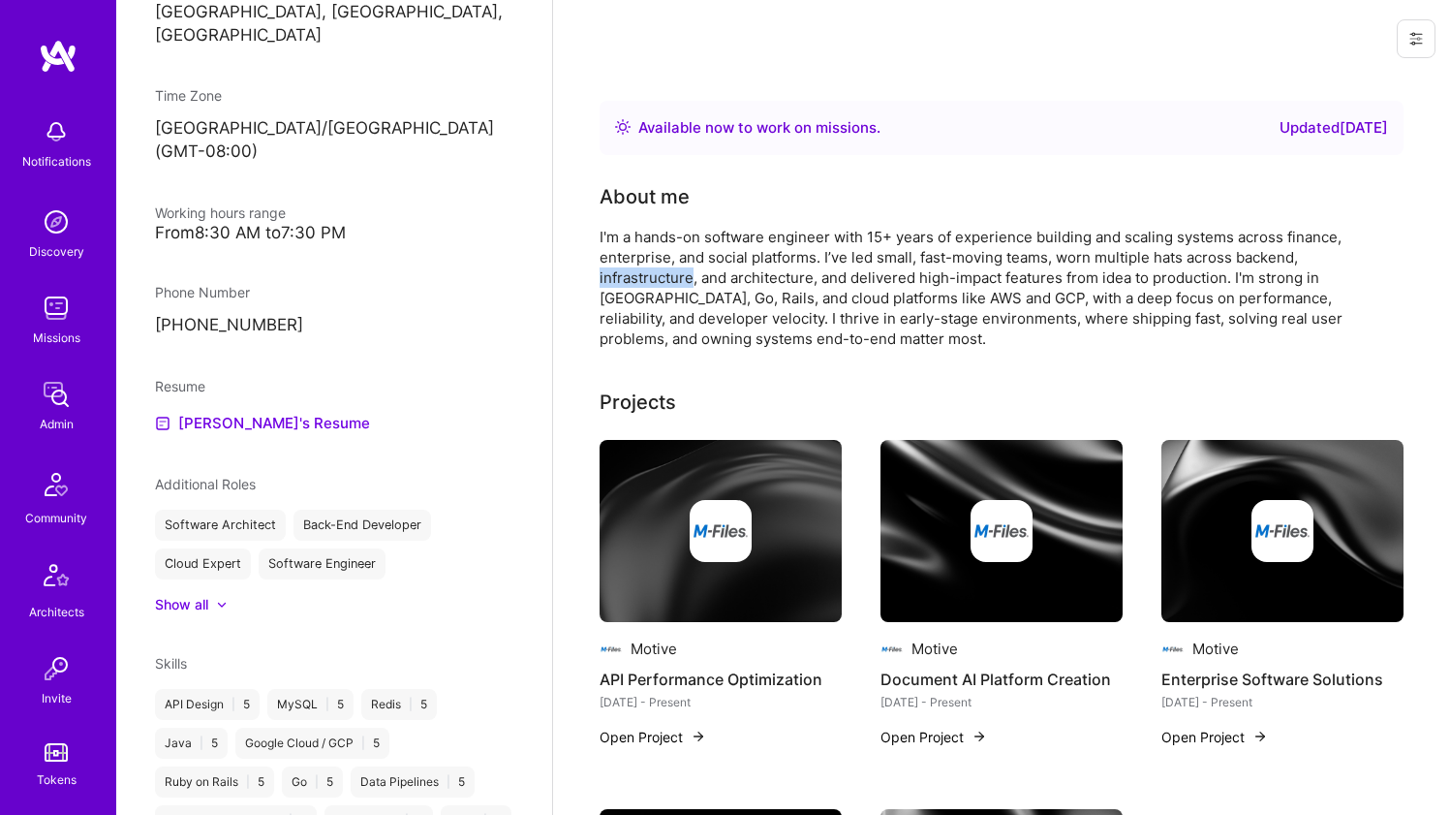
click at [641, 273] on div "I'm a hands-on software engineer with 15+ years of experience building and scal…" at bounding box center [987, 288] width 775 height 122
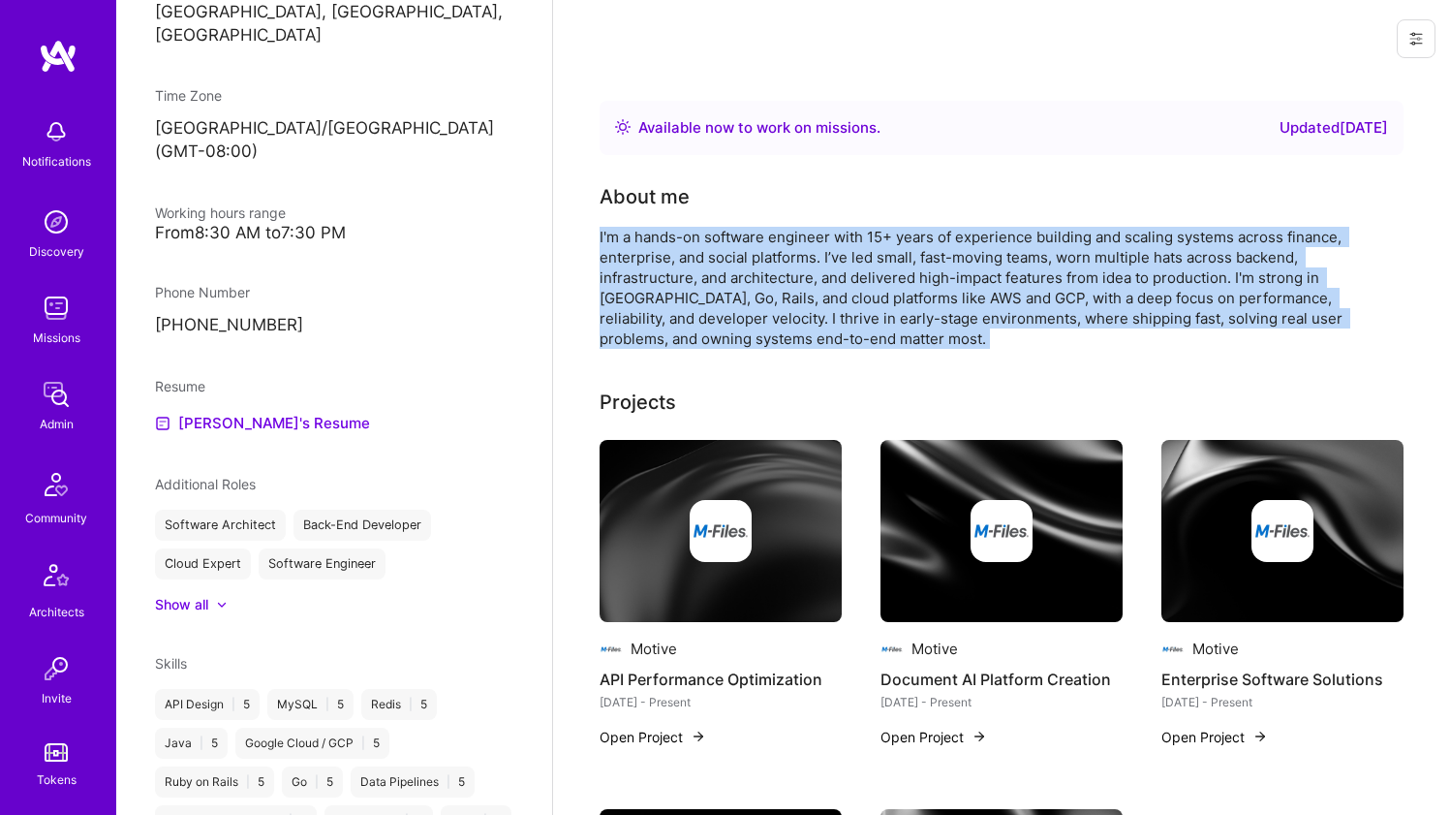
click at [641, 273] on div "I'm a hands-on software engineer with 15+ years of experience building and scal…" at bounding box center [987, 288] width 775 height 122
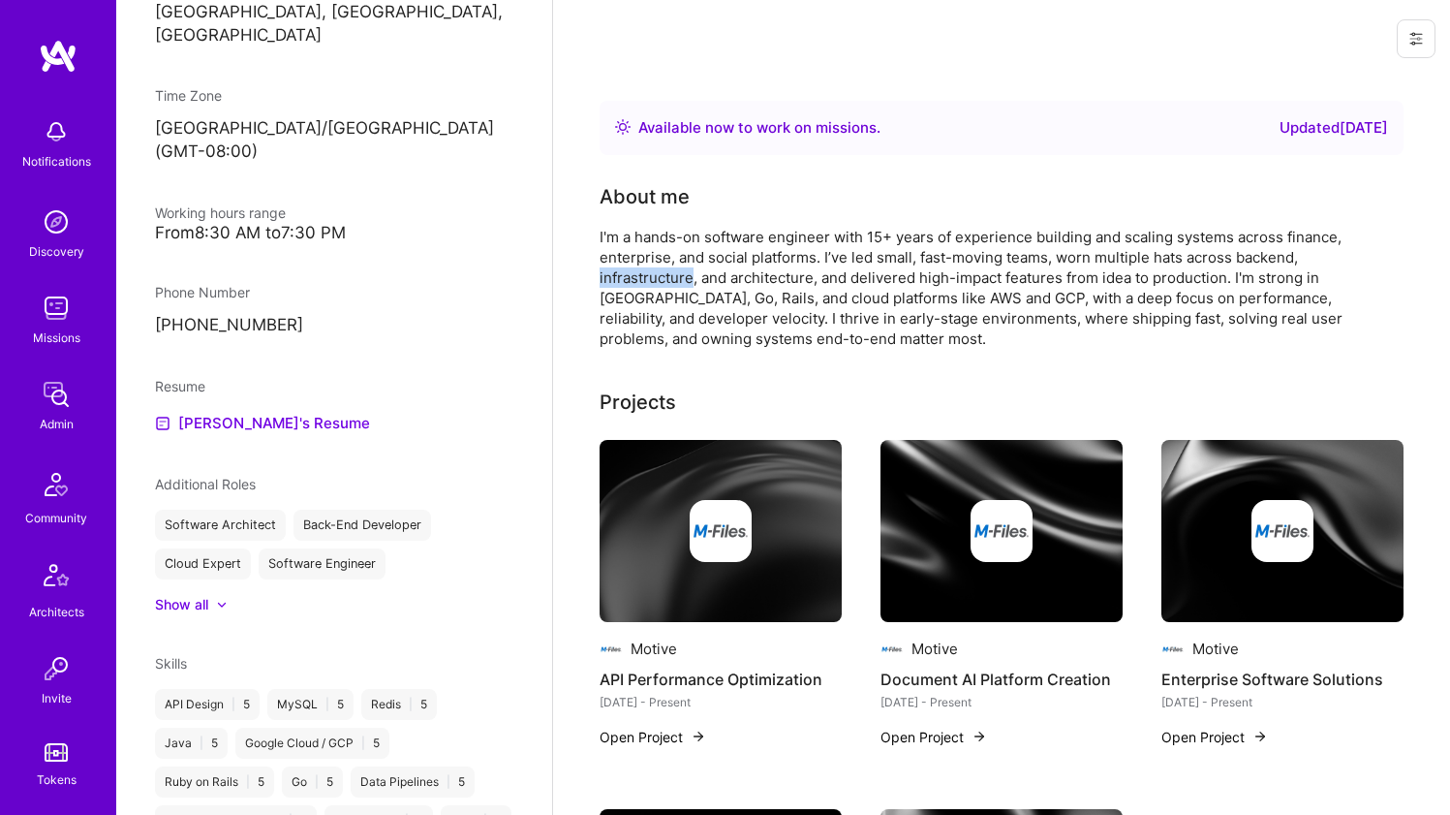
click at [641, 273] on div "I'm a hands-on software engineer with 15+ years of experience building and scal…" at bounding box center [987, 288] width 775 height 122
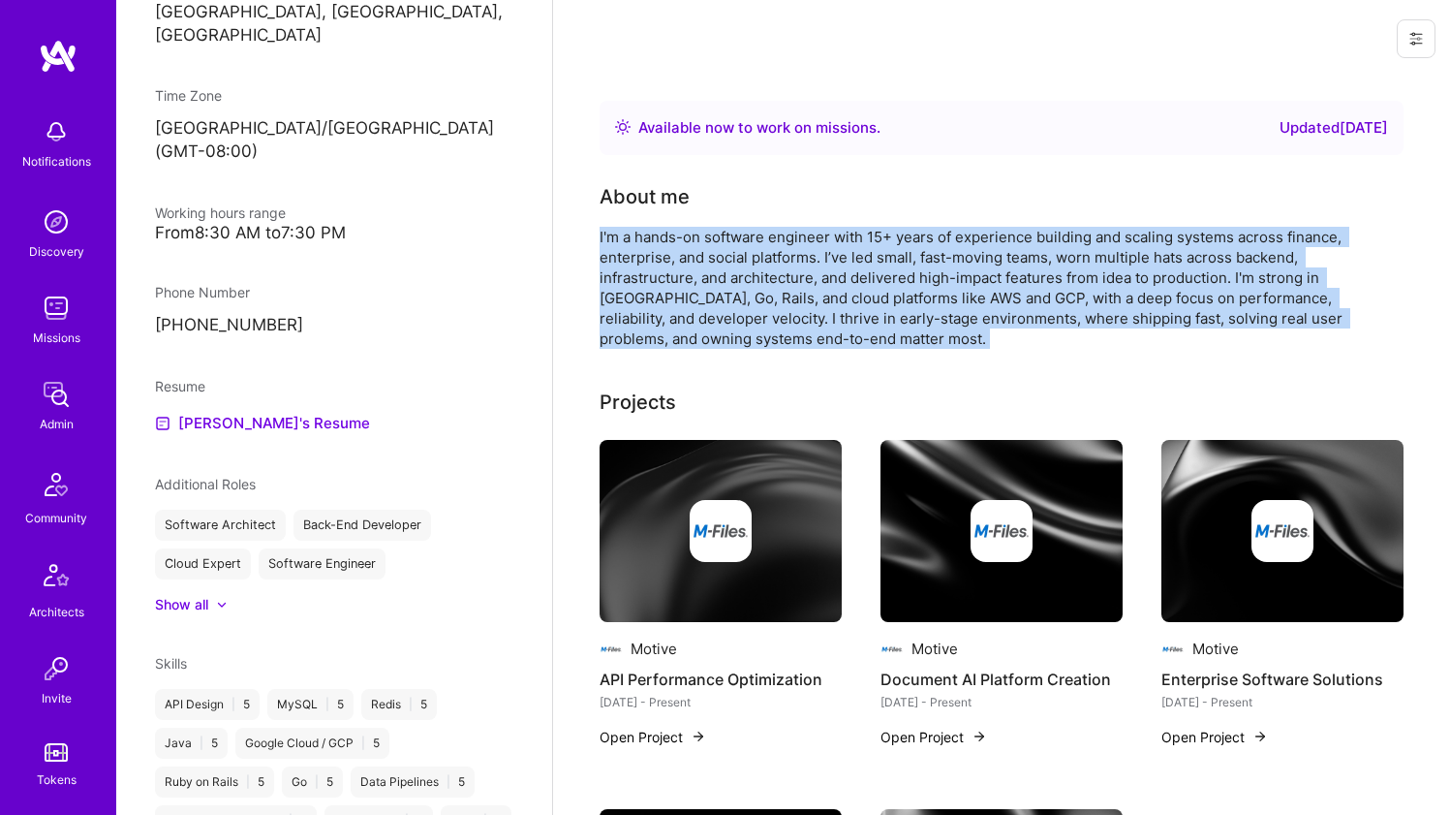
click at [641, 273] on div "I'm a hands-on software engineer with 15+ years of experience building and scal…" at bounding box center [987, 288] width 775 height 122
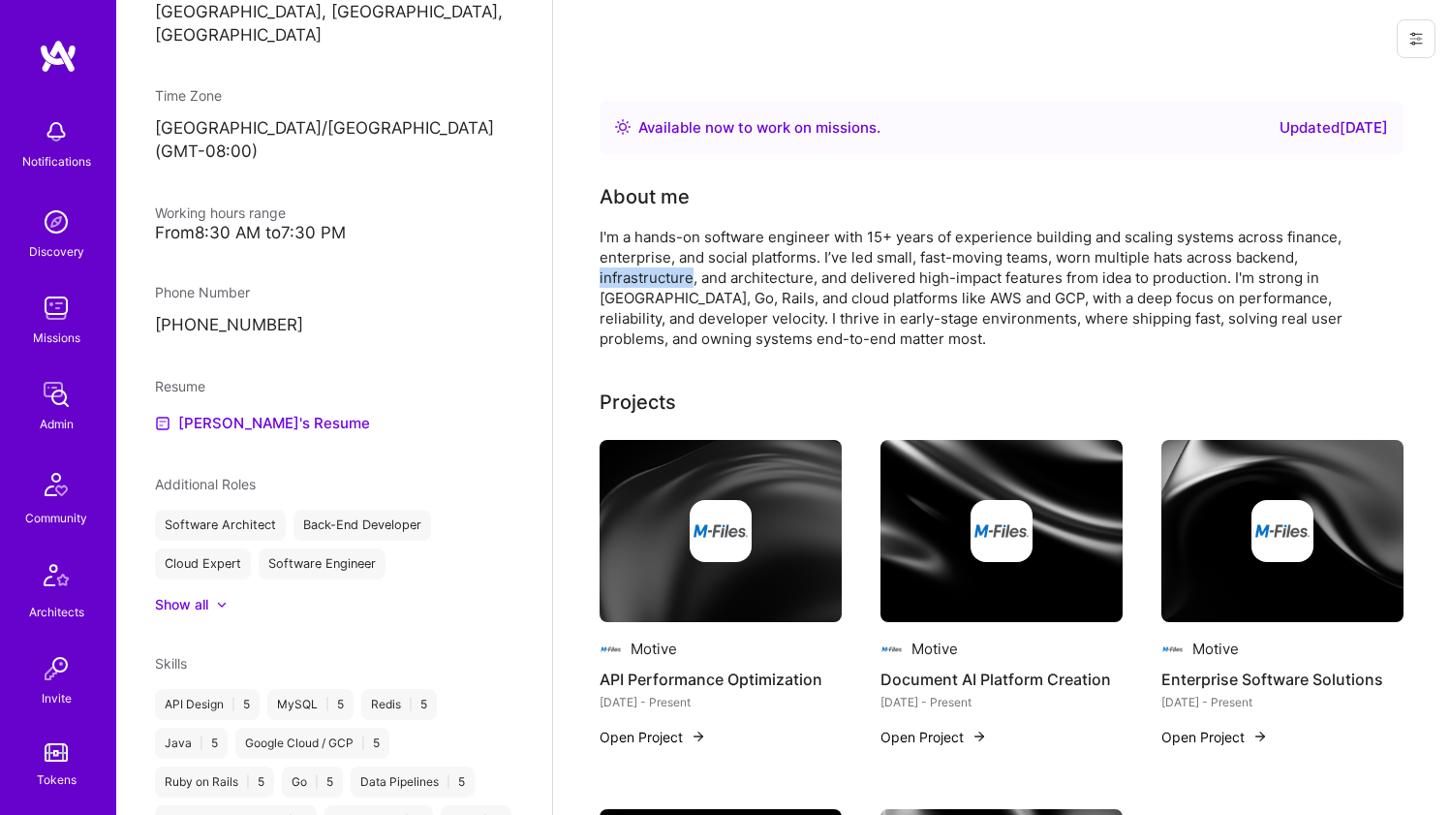
click at [641, 273] on div "I'm a hands-on software engineer with 15+ years of experience building and scal…" at bounding box center [987, 288] width 775 height 122
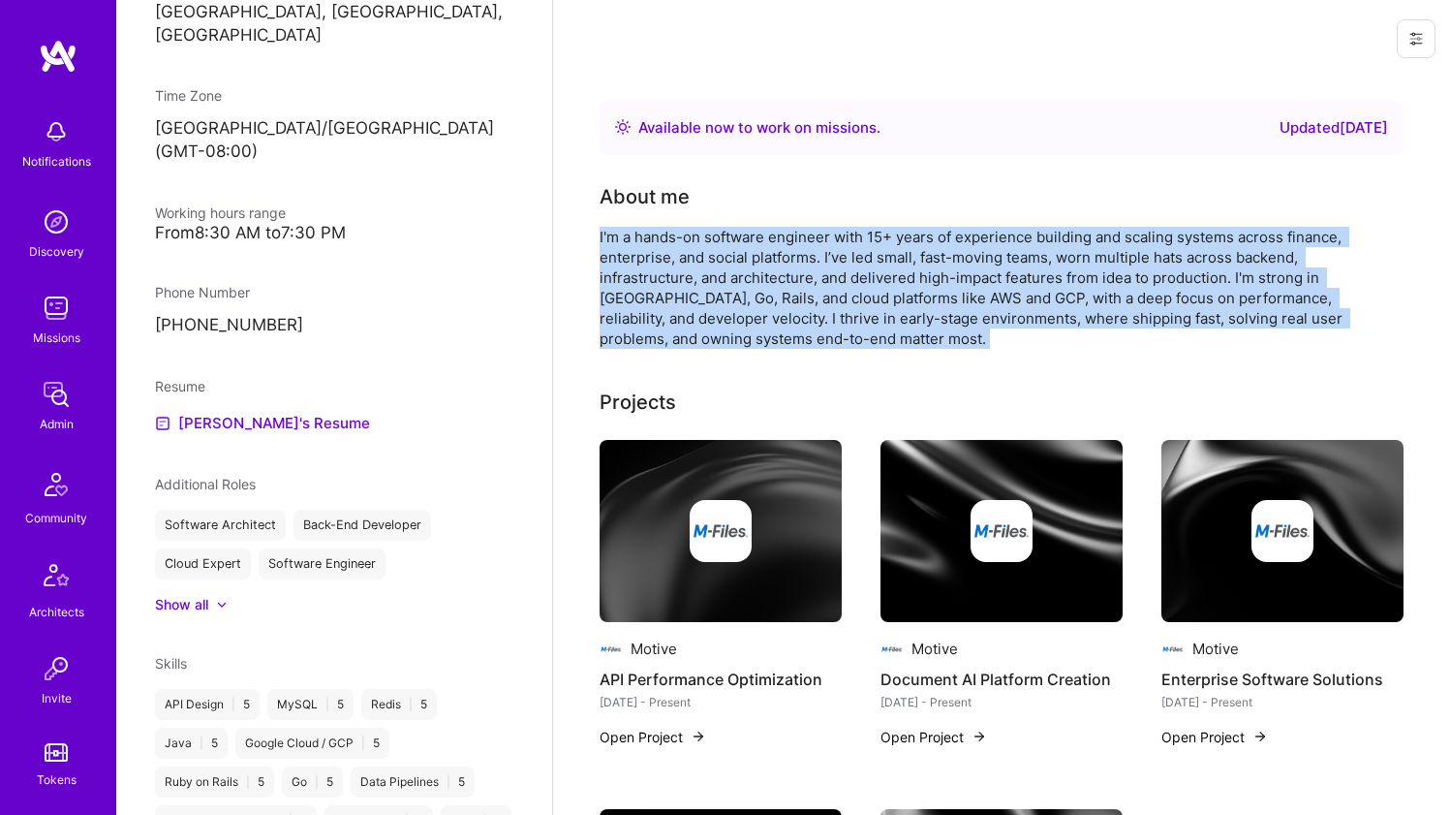
click at [641, 273] on div "I'm a hands-on software engineer with 15+ years of experience building and scal…" at bounding box center [987, 288] width 775 height 122
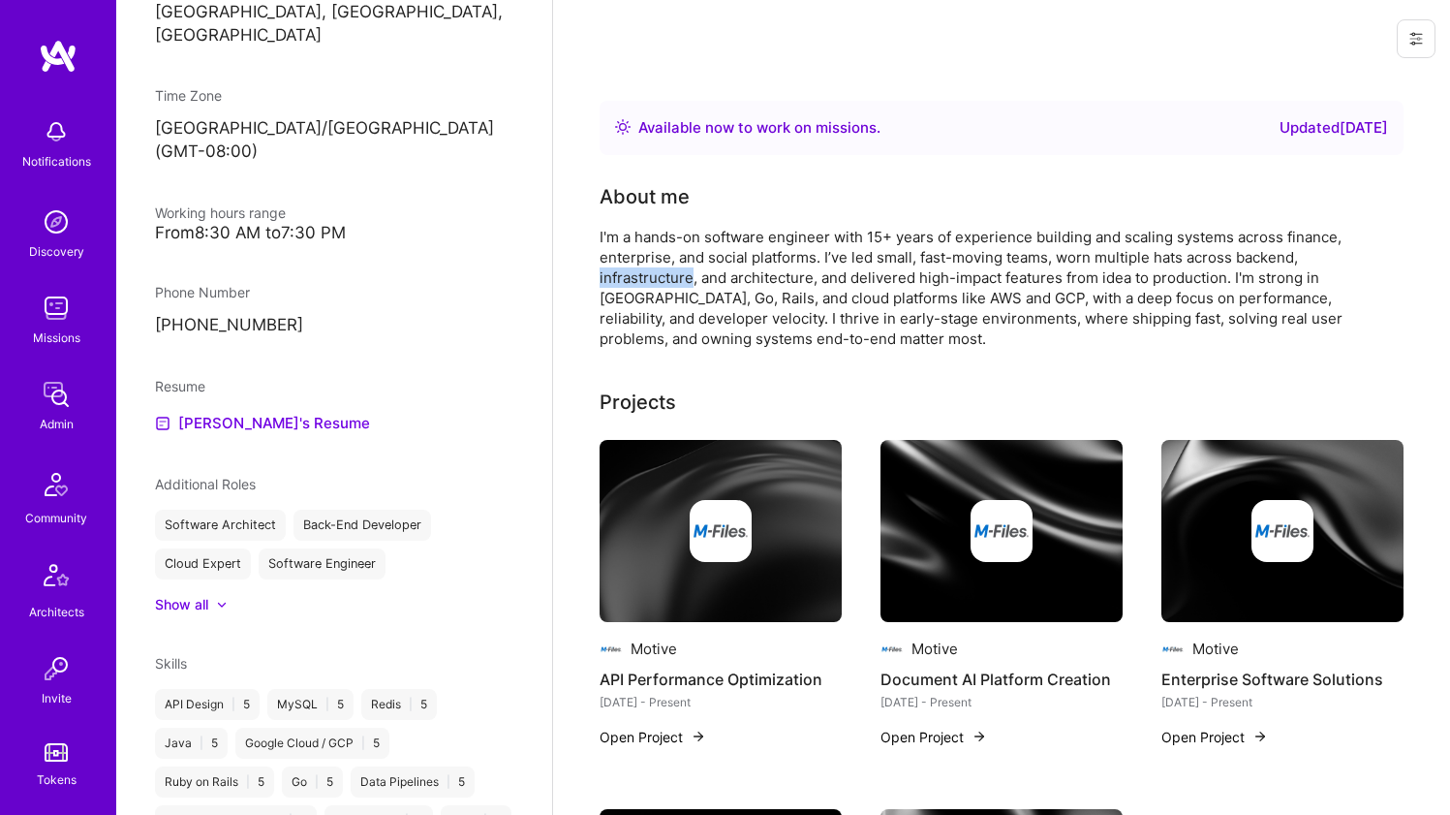
click at [641, 273] on div "I'm a hands-on software engineer with 15+ years of experience building and scal…" at bounding box center [987, 288] width 775 height 122
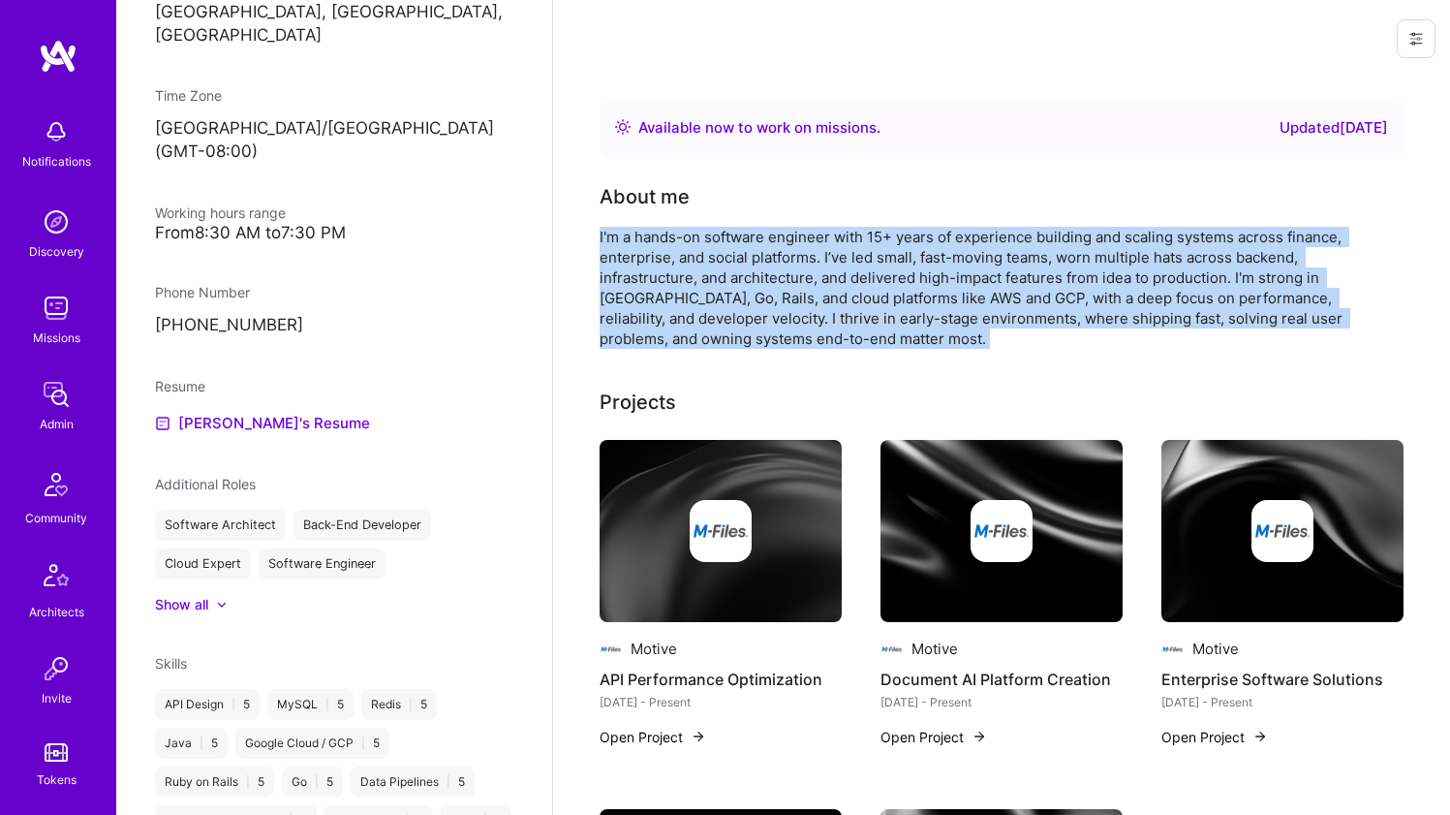
click at [641, 273] on div "I'm a hands-on software engineer with 15+ years of experience building and scal…" at bounding box center [987, 288] width 775 height 122
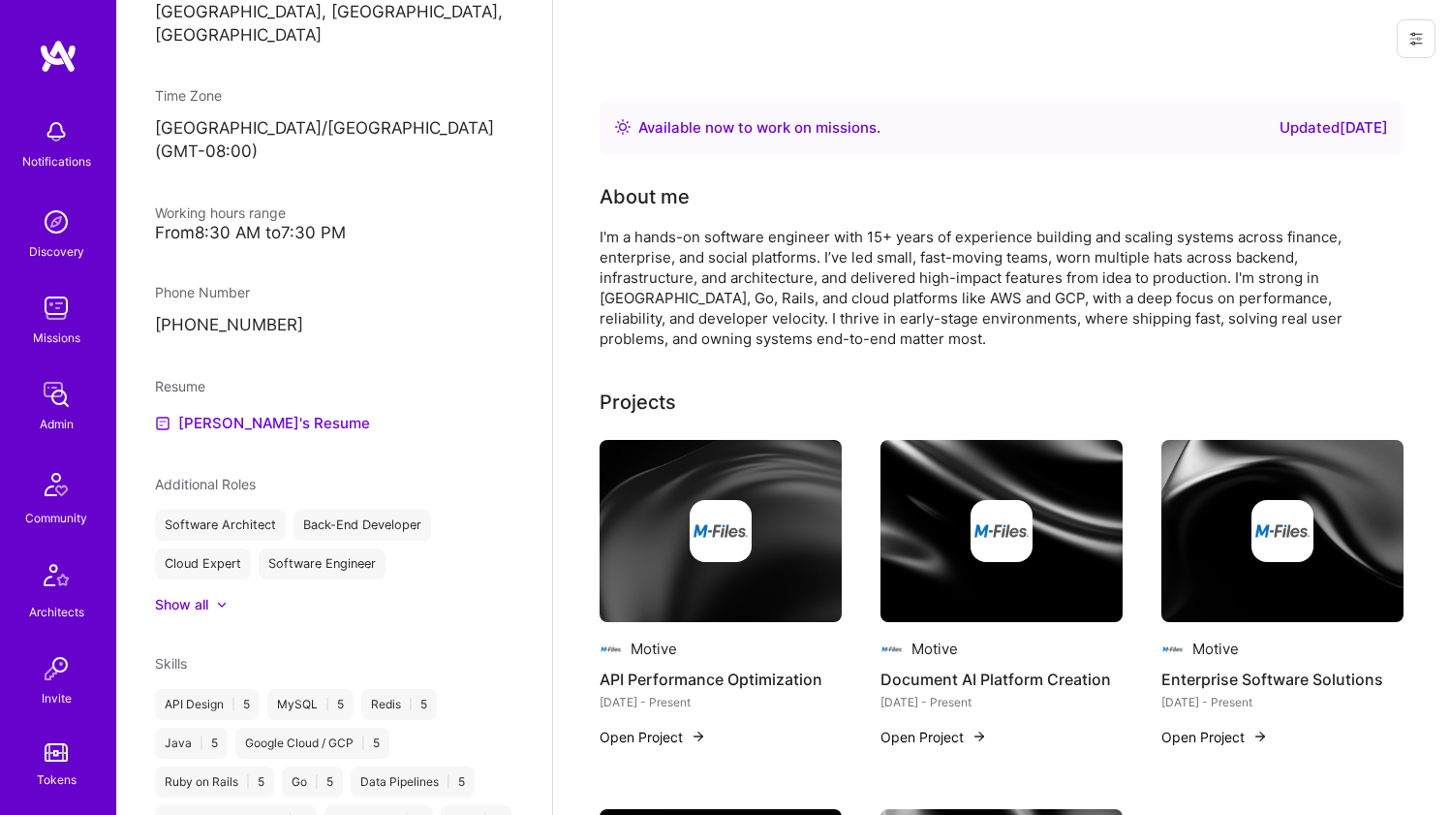
click at [739, 268] on div "I'm a hands-on software engineer with 15+ years of experience building and scal…" at bounding box center [987, 288] width 775 height 122
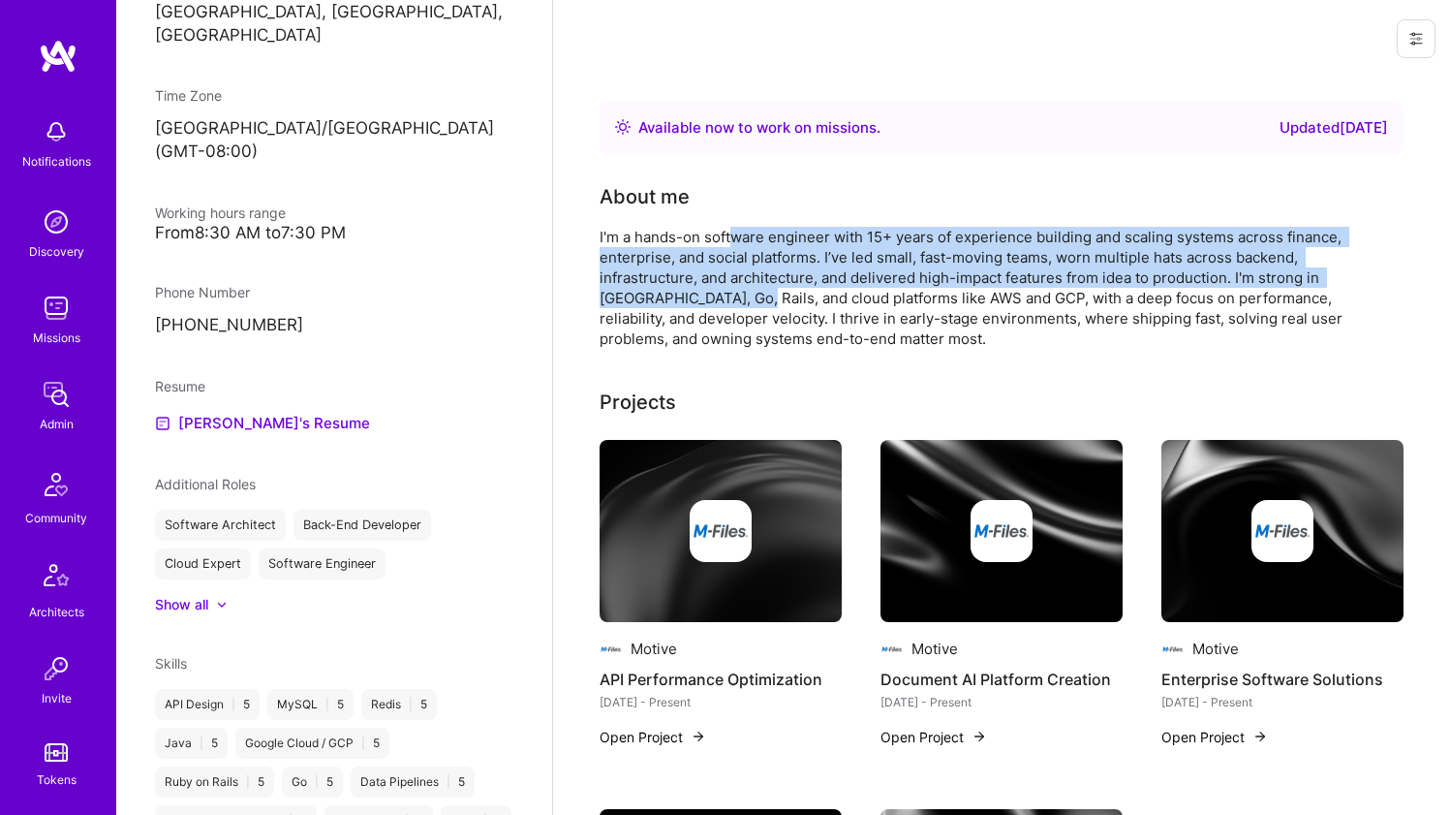
drag, startPoint x: 730, startPoint y: 240, endPoint x: 705, endPoint y: 302, distance: 66.9
click at [705, 302] on div "I'm a hands-on software engineer with 15+ years of experience building and scal…" at bounding box center [987, 288] width 775 height 122
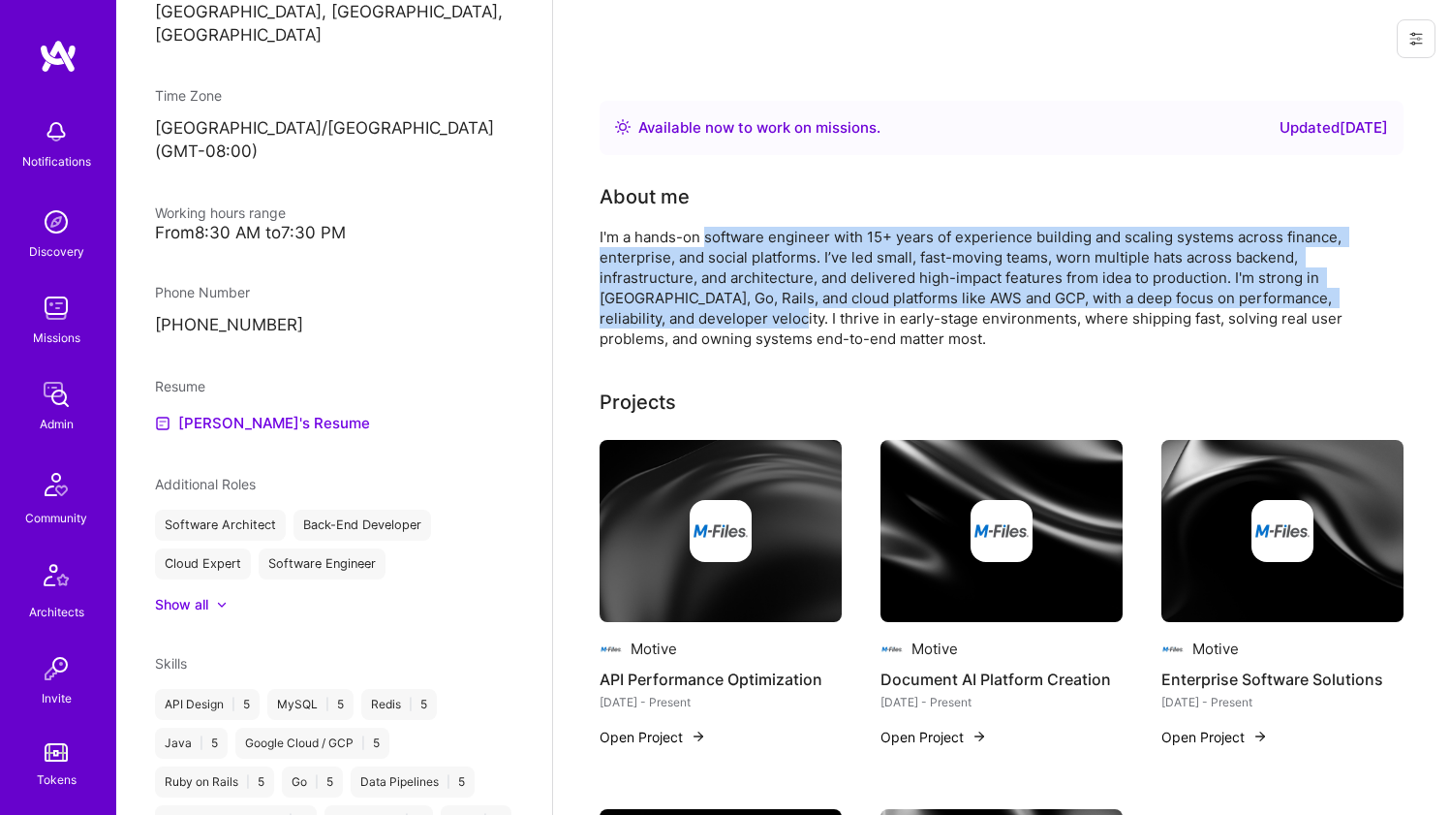
drag, startPoint x: 705, startPoint y: 295, endPoint x: 704, endPoint y: 235, distance: 60.1
click at [704, 235] on div "I'm a hands-on software engineer with 15+ years of experience building and scal…" at bounding box center [987, 288] width 775 height 122
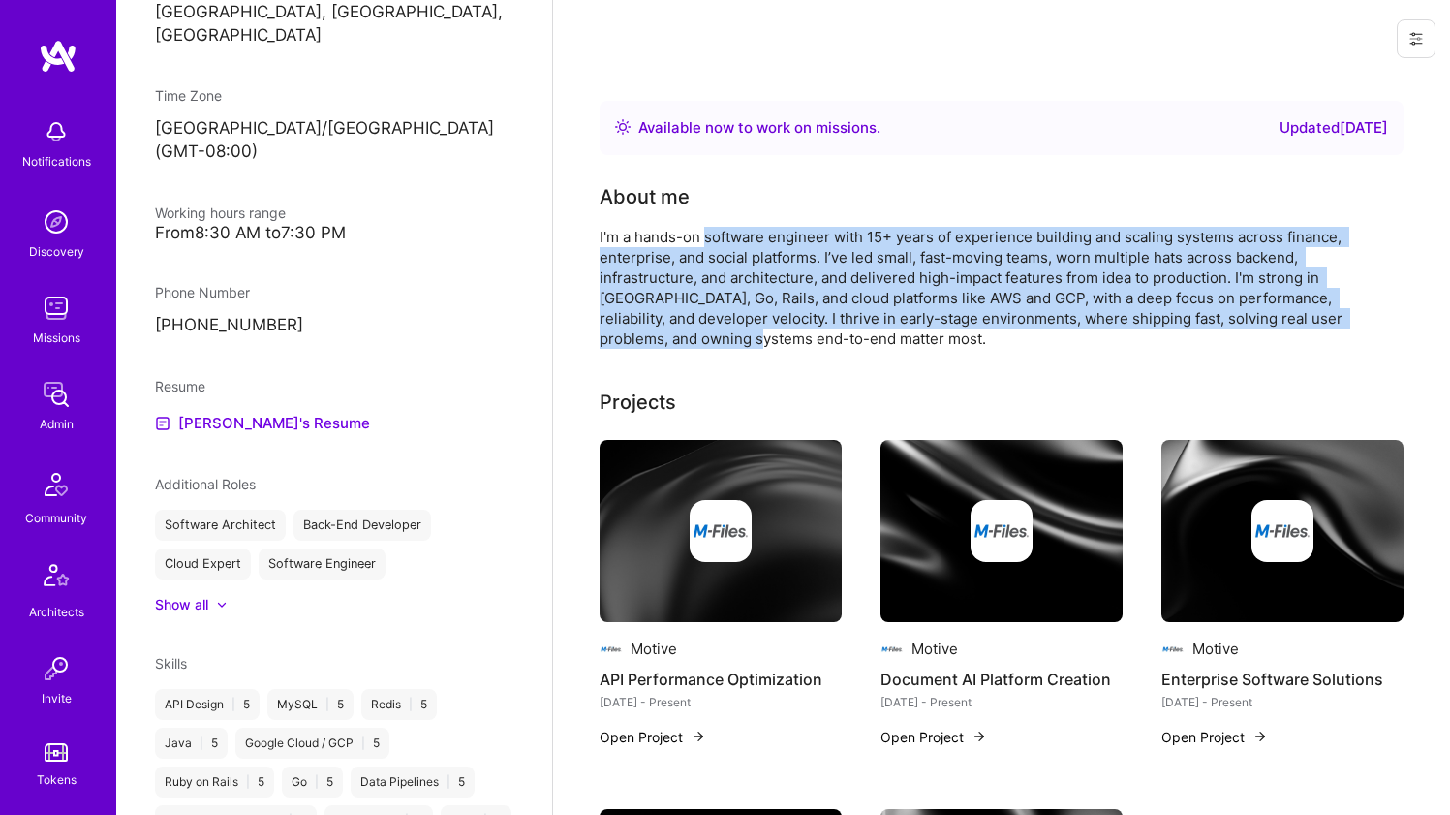
drag, startPoint x: 704, startPoint y: 235, endPoint x: 693, endPoint y: 340, distance: 105.3
click at [693, 340] on div "I'm a hands-on software engineer with 15+ years of experience building and scal…" at bounding box center [987, 288] width 775 height 122
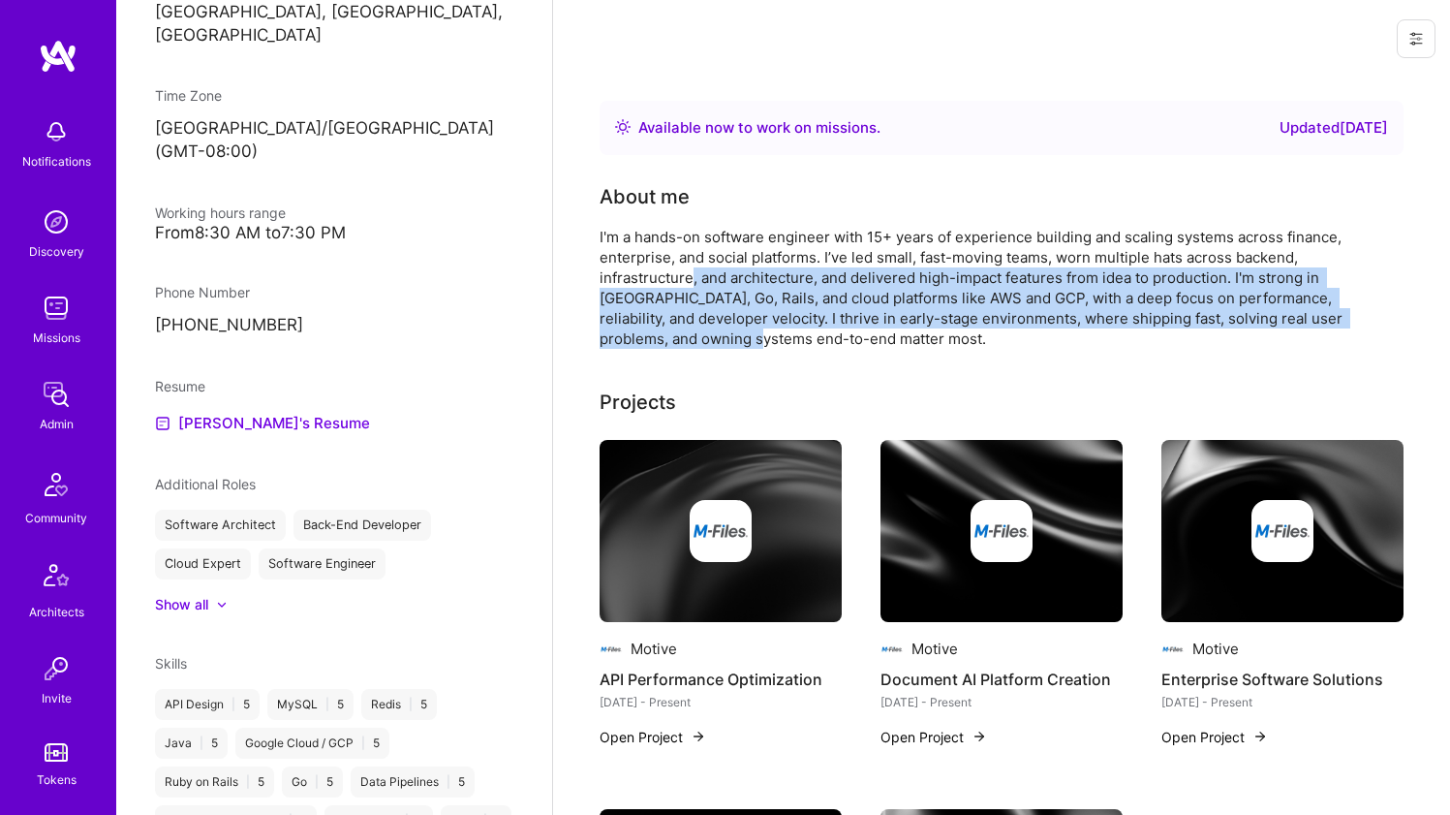
drag, startPoint x: 693, startPoint y: 330, endPoint x: 693, endPoint y: 276, distance: 54.2
click at [693, 276] on div "I'm a hands-on software engineer with 15+ years of experience building and scal…" at bounding box center [987, 288] width 775 height 122
drag, startPoint x: 693, startPoint y: 276, endPoint x: 681, endPoint y: 331, distance: 56.4
click at [681, 331] on div "I'm a hands-on software engineer with 15+ years of experience building and scal…" at bounding box center [987, 288] width 775 height 122
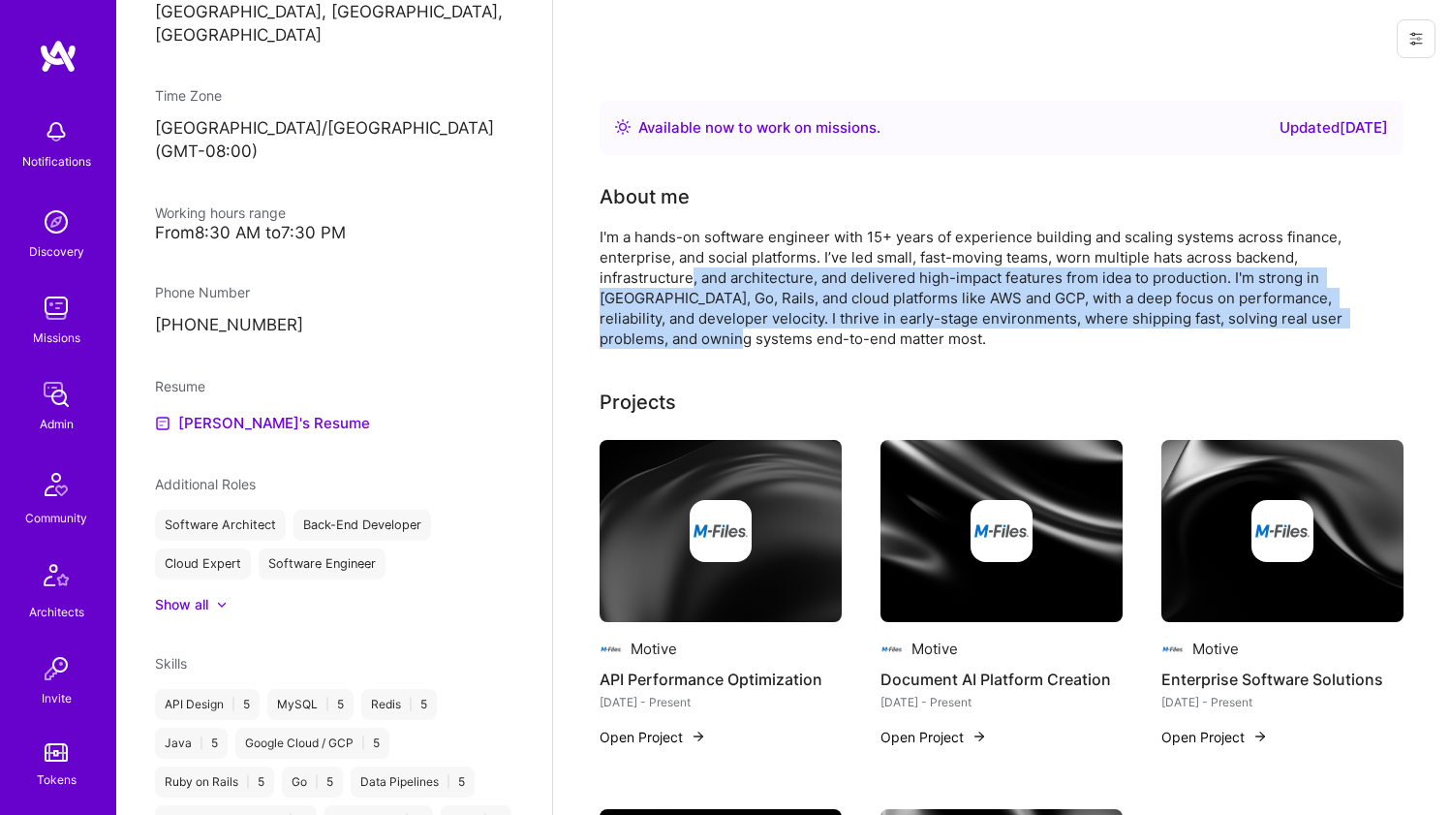
click at [681, 331] on div "I'm a hands-on software engineer with 15+ years of experience building and scal…" at bounding box center [987, 288] width 775 height 122
drag, startPoint x: 681, startPoint y: 331, endPoint x: 680, endPoint y: 278, distance: 53.3
click at [680, 278] on div "I'm a hands-on software engineer with 15+ years of experience building and scal…" at bounding box center [987, 288] width 775 height 122
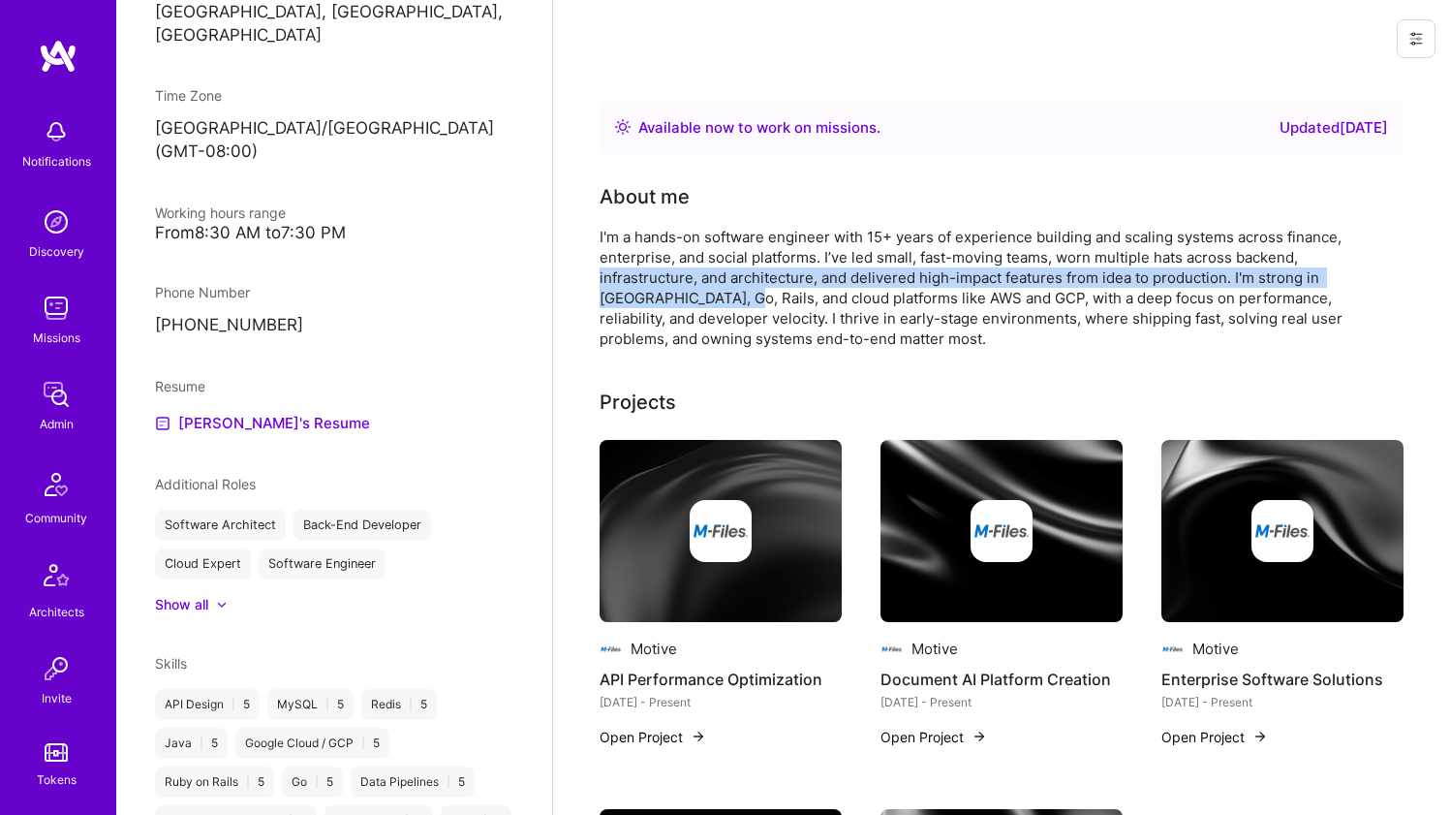
drag, startPoint x: 680, startPoint y: 278, endPoint x: 676, endPoint y: 304, distance: 26.4
click at [676, 304] on div "I'm a hands-on software engineer with 15+ years of experience building and scal…" at bounding box center [987, 288] width 775 height 122
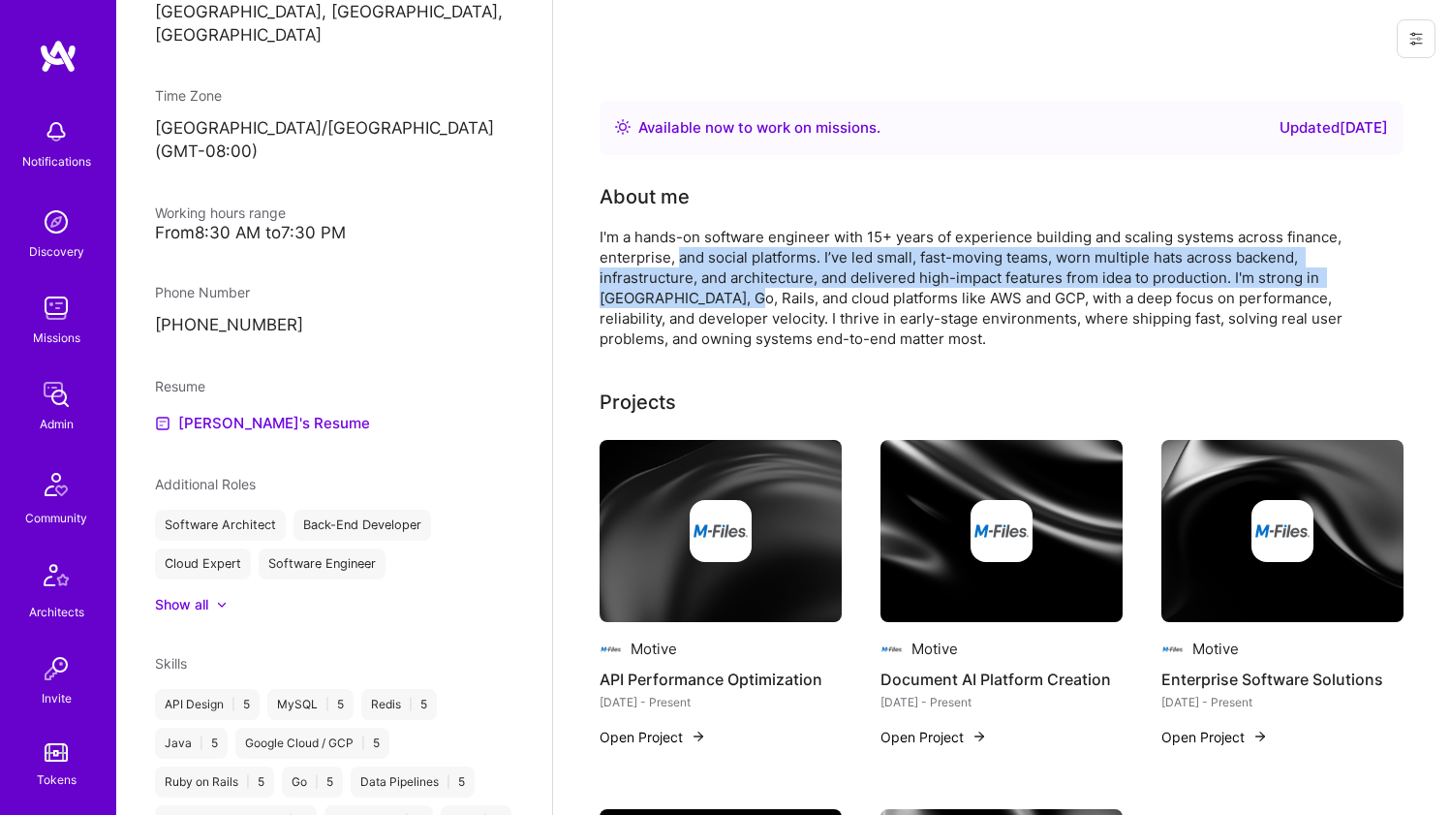
drag, startPoint x: 676, startPoint y: 304, endPoint x: 677, endPoint y: 262, distance: 41.7
click at [677, 262] on div "I'm a hands-on software engineer with 15+ years of experience building and scal…" at bounding box center [987, 288] width 775 height 122
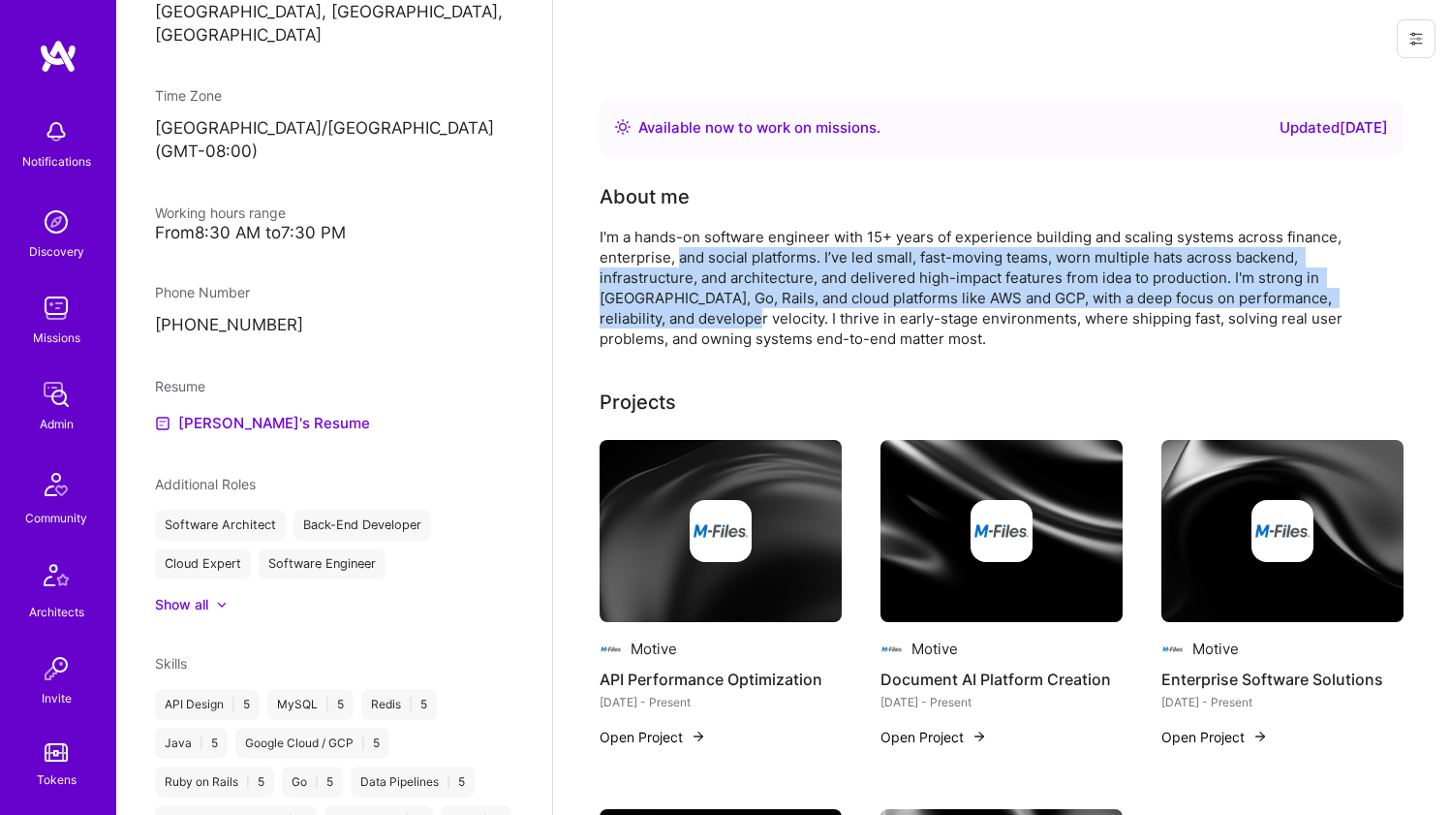
drag, startPoint x: 677, startPoint y: 262, endPoint x: 660, endPoint y: 315, distance: 55.1
click at [660, 315] on div "I'm a hands-on software engineer with 15+ years of experience building and scal…" at bounding box center [987, 288] width 775 height 122
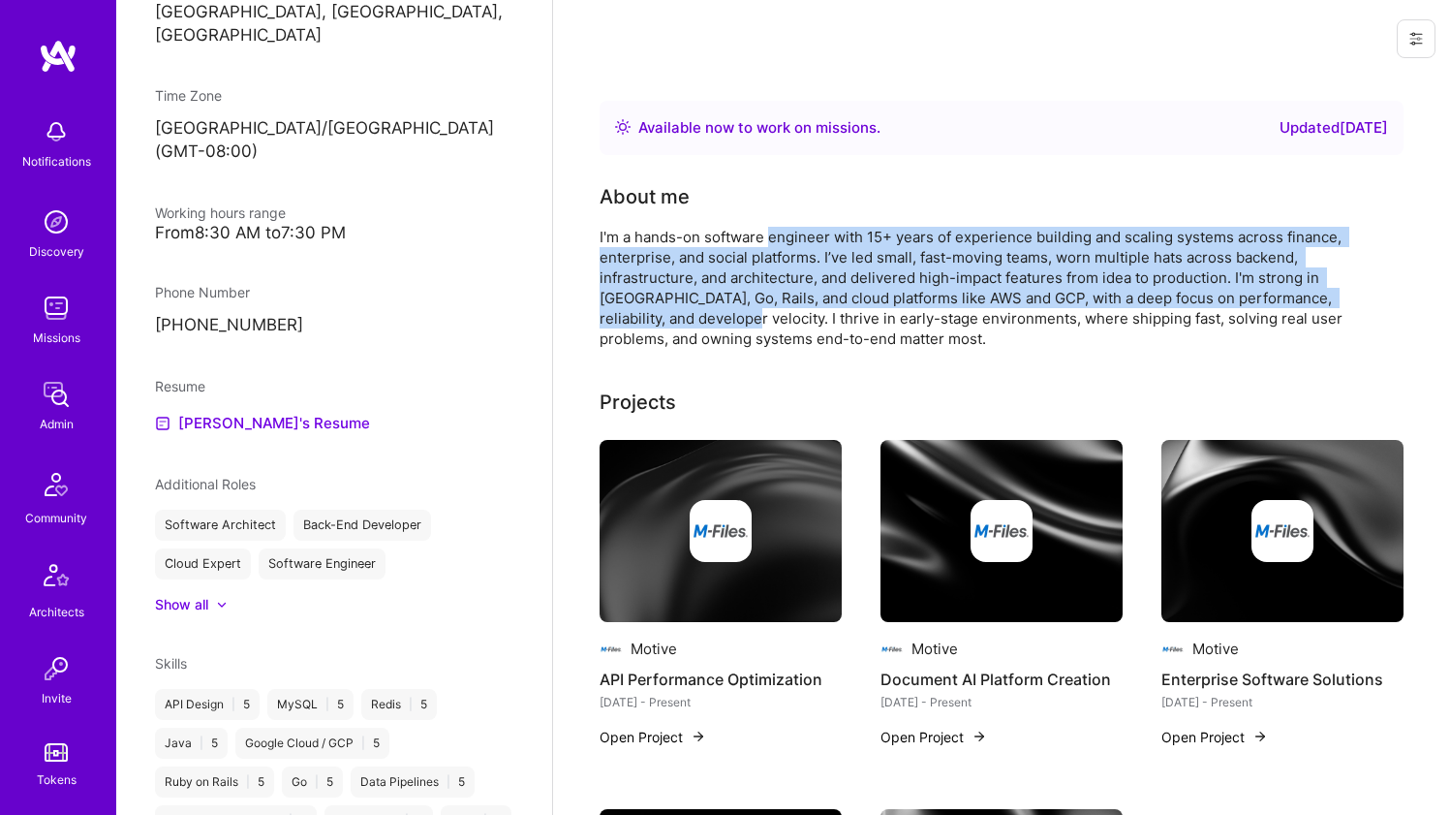
drag, startPoint x: 660, startPoint y: 315, endPoint x: 778, endPoint y: 233, distance: 143.5
click at [778, 233] on div "I'm a hands-on software engineer with 15+ years of experience building and scal…" at bounding box center [987, 288] width 775 height 122
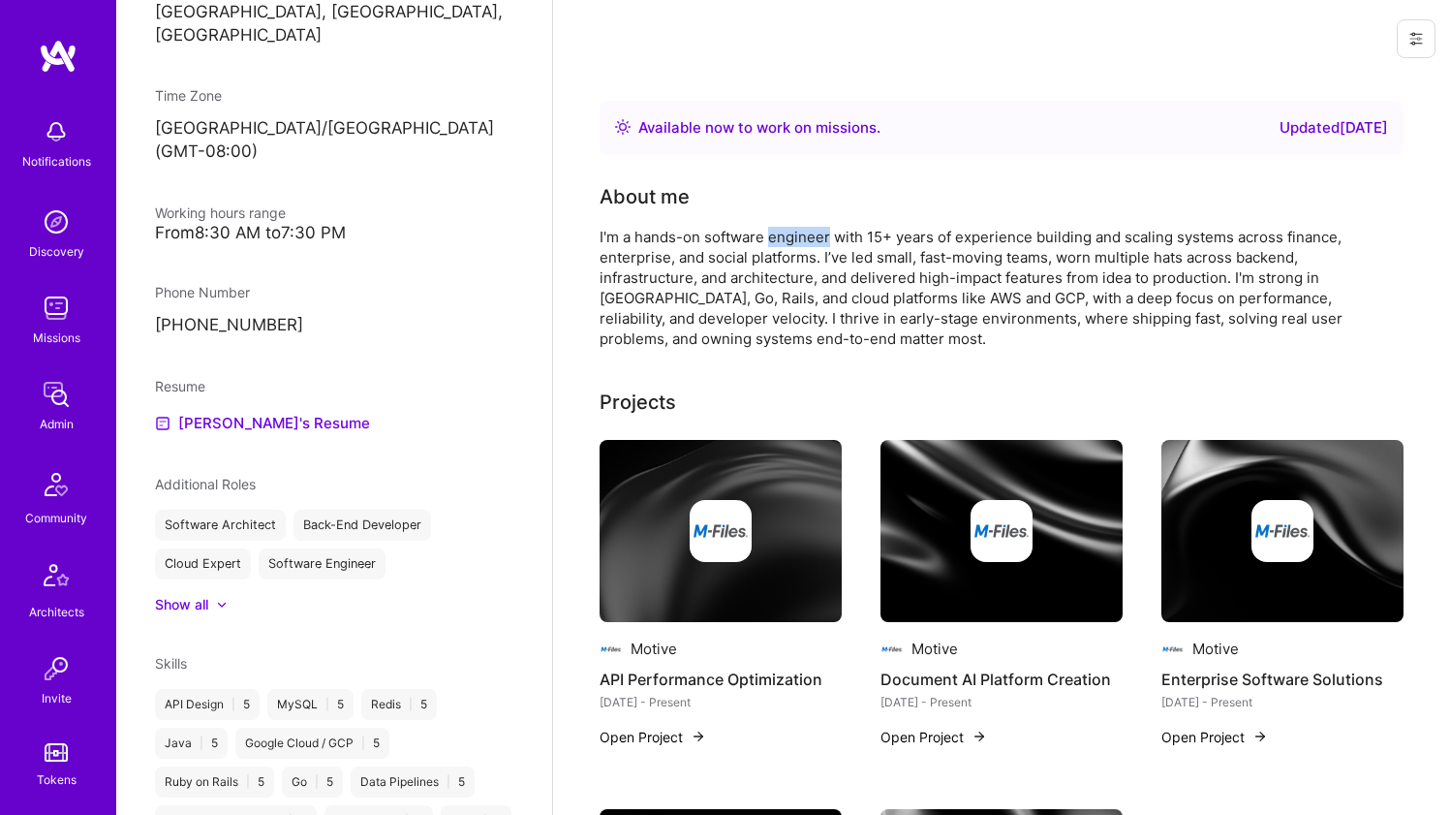
drag, startPoint x: 778, startPoint y: 233, endPoint x: 772, endPoint y: 242, distance: 10.5
click at [772, 242] on div "I'm a hands-on software engineer with 15+ years of experience building and scal…" at bounding box center [987, 288] width 775 height 122
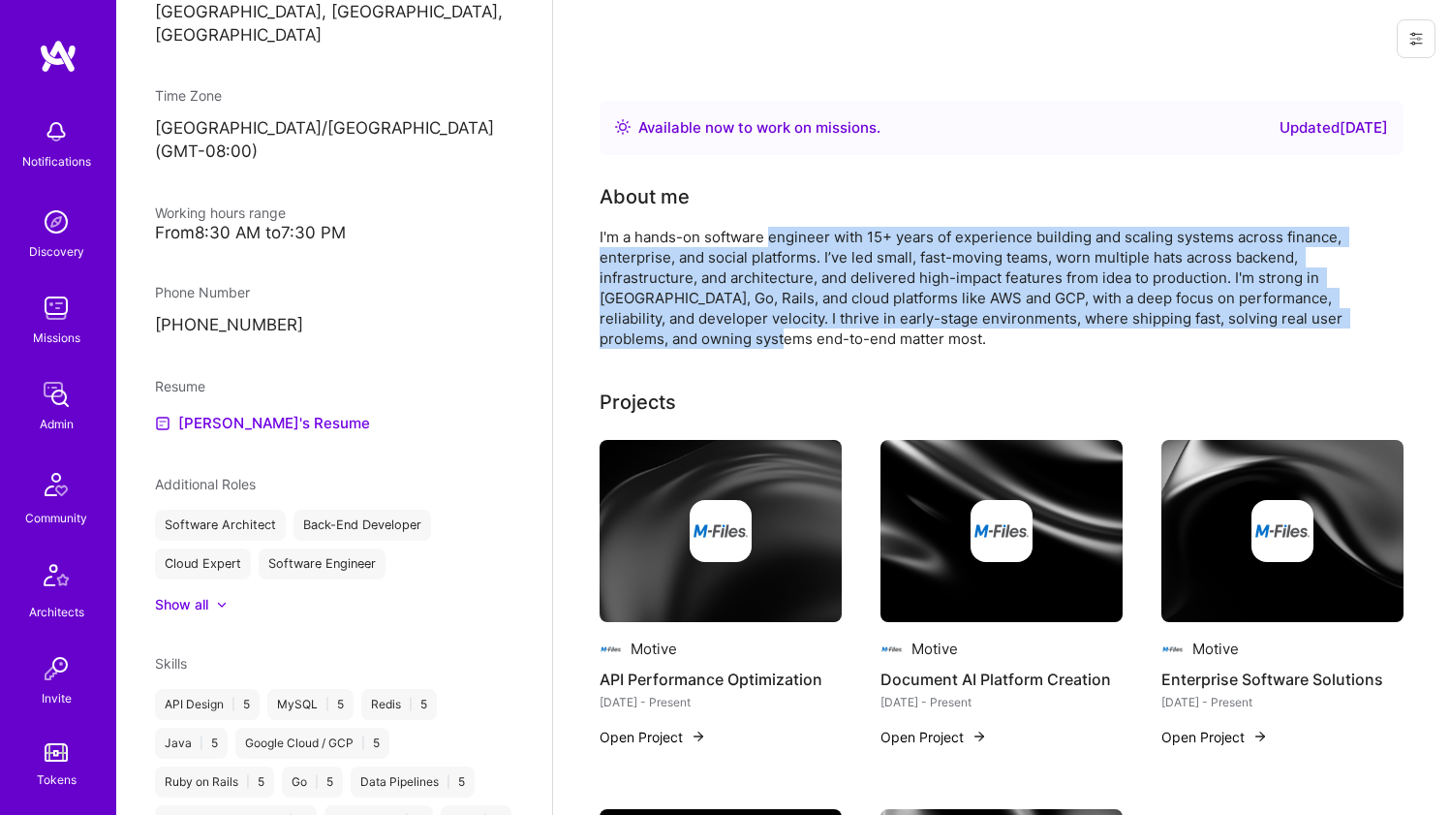
drag, startPoint x: 774, startPoint y: 238, endPoint x: 731, endPoint y: 335, distance: 105.8
click at [731, 335] on div "I'm a hands-on software engineer with 15+ years of experience building and scal…" at bounding box center [987, 288] width 775 height 122
click at [731, 334] on div "I'm a hands-on software engineer with 15+ years of experience building and scal…" at bounding box center [987, 288] width 775 height 122
drag, startPoint x: 729, startPoint y: 324, endPoint x: 769, endPoint y: 229, distance: 102.9
click at [769, 229] on div "I'm a hands-on software engineer with 15+ years of experience building and scal…" at bounding box center [987, 288] width 775 height 122
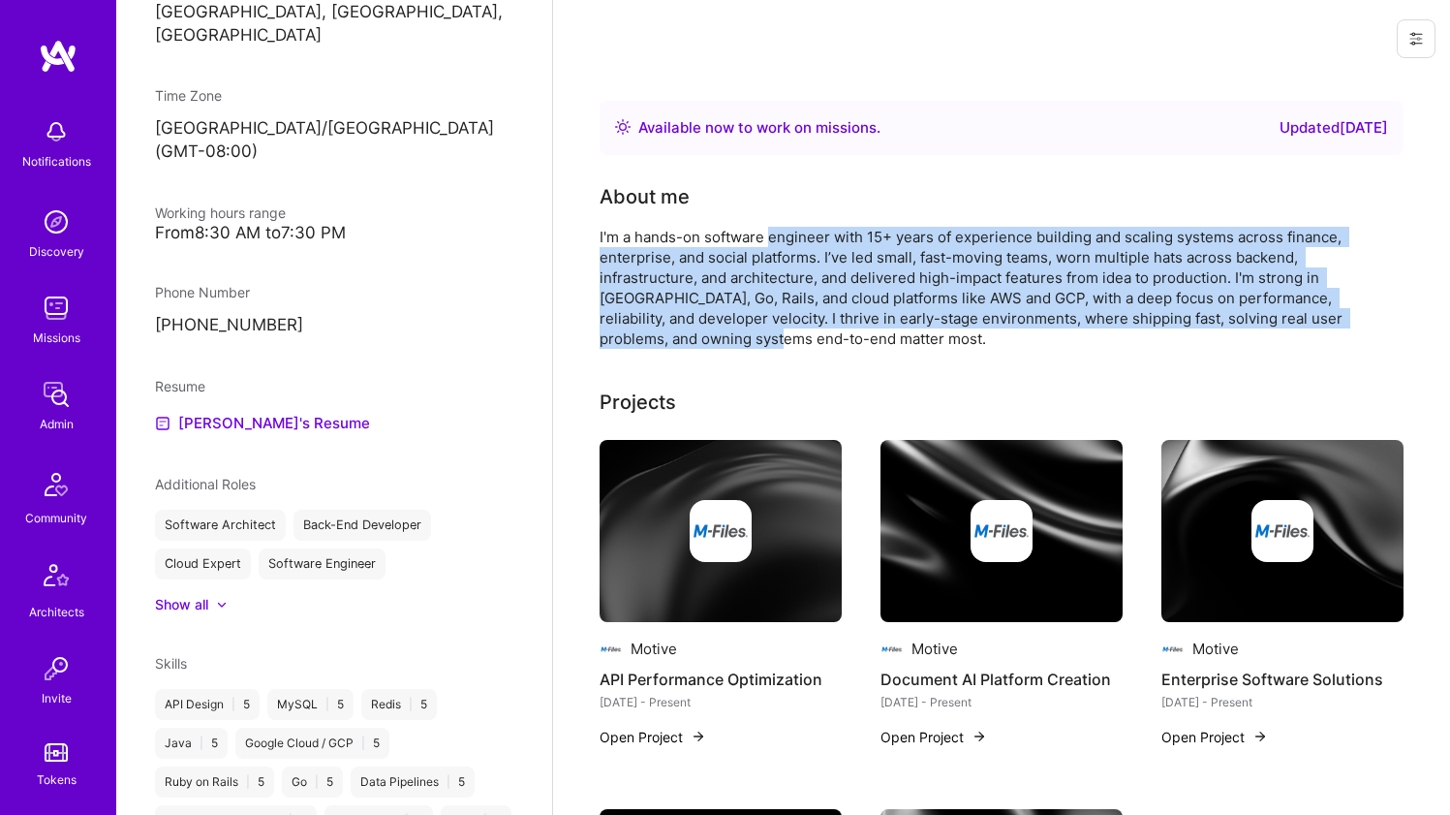
click at [769, 229] on div "I'm a hands-on software engineer with 15+ years of experience building and scal…" at bounding box center [987, 288] width 775 height 122
drag, startPoint x: 769, startPoint y: 229, endPoint x: 725, endPoint y: 328, distance: 108.9
click at [725, 328] on div "I'm a hands-on software engineer with 15+ years of experience building and scal…" at bounding box center [987, 288] width 775 height 122
drag, startPoint x: 725, startPoint y: 328, endPoint x: 758, endPoint y: 240, distance: 94.1
click at [758, 240] on div "I'm a hands-on software engineer with 15+ years of experience building and scal…" at bounding box center [987, 288] width 775 height 122
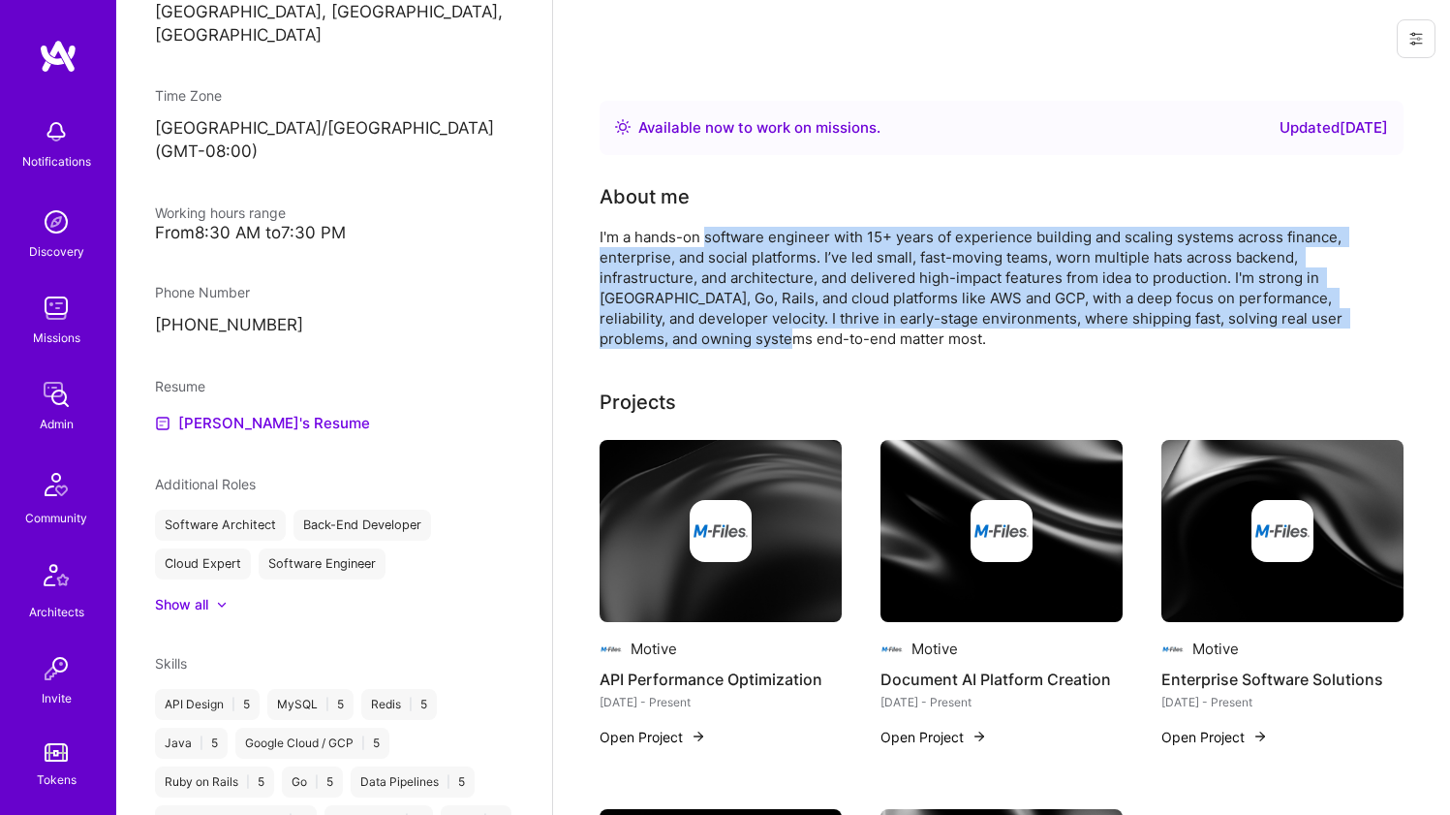
click at [758, 240] on div "I'm a hands-on software engineer with 15+ years of experience building and scal…" at bounding box center [987, 288] width 775 height 122
drag, startPoint x: 758, startPoint y: 240, endPoint x: 725, endPoint y: 331, distance: 97.2
click at [725, 331] on div "I'm a hands-on software engineer with 15+ years of experience building and scal…" at bounding box center [987, 288] width 775 height 122
drag, startPoint x: 725, startPoint y: 331, endPoint x: 766, endPoint y: 230, distance: 109.9
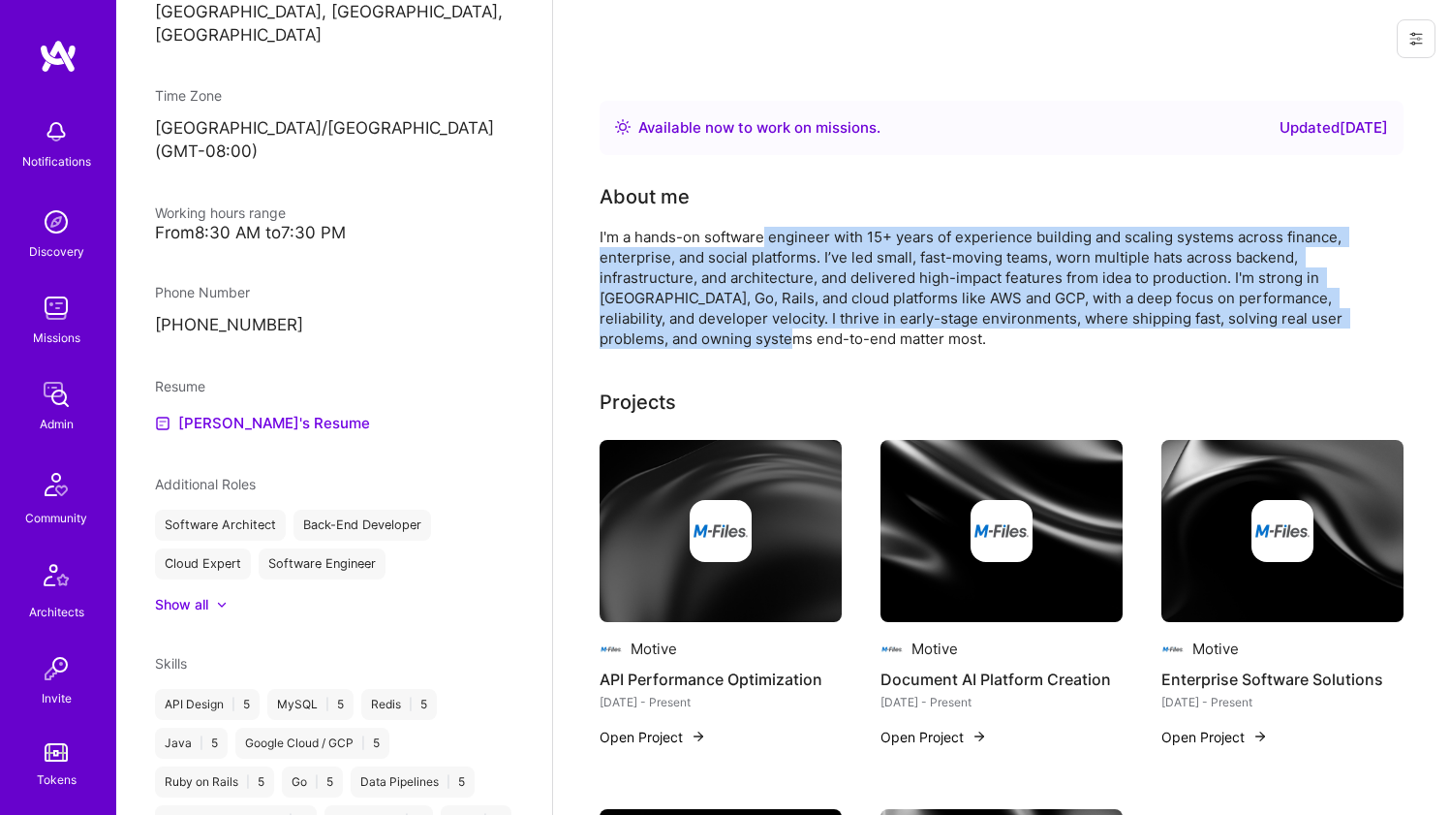
click at [766, 230] on div "I'm a hands-on software engineer with 15+ years of experience building and scal…" at bounding box center [987, 288] width 775 height 122
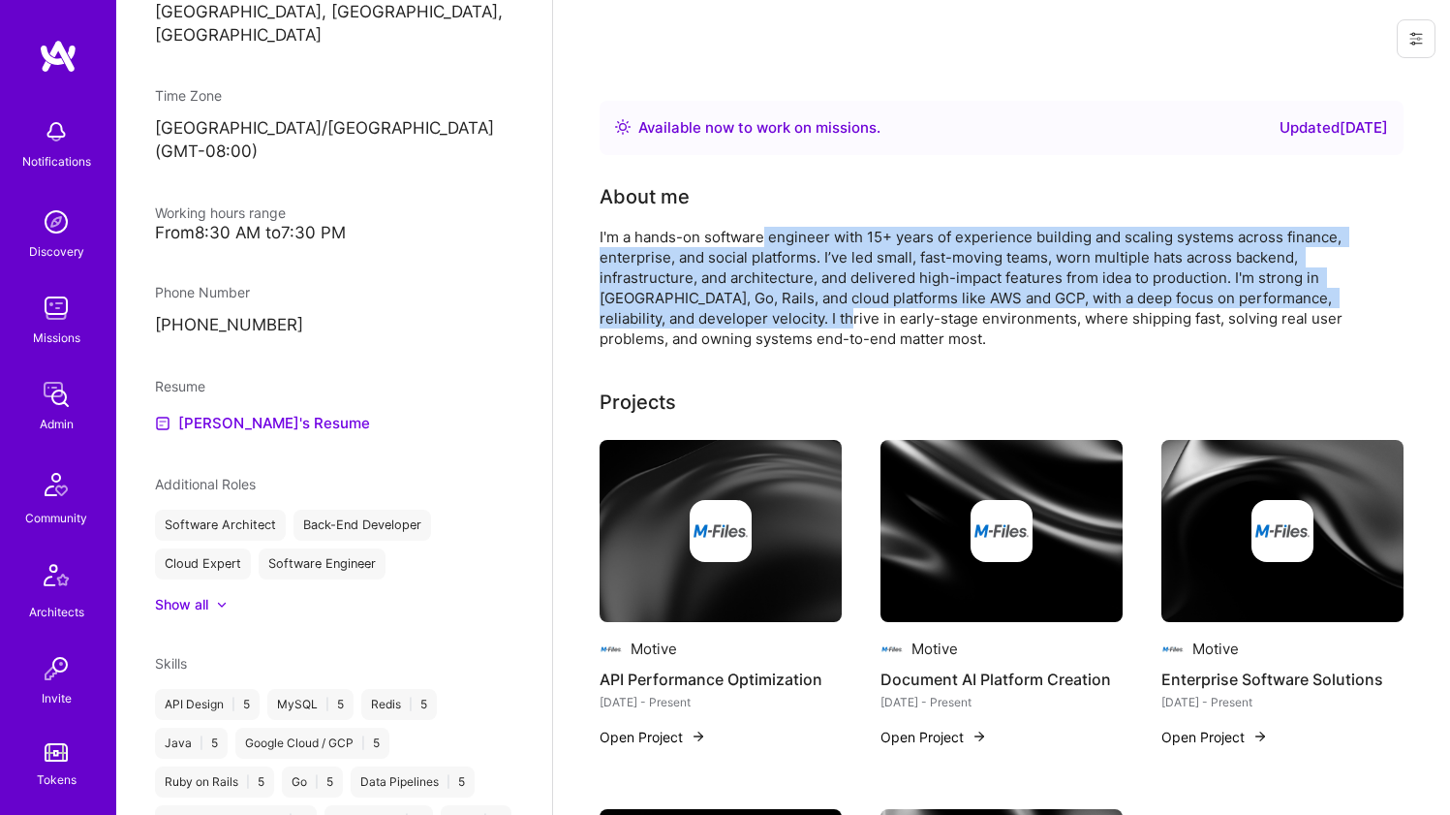
drag, startPoint x: 766, startPoint y: 230, endPoint x: 741, endPoint y: 318, distance: 91.7
click at [741, 318] on div "I'm a hands-on software engineer with 15+ years of experience building and scal…" at bounding box center [987, 288] width 775 height 122
drag, startPoint x: 741, startPoint y: 318, endPoint x: 771, endPoint y: 241, distance: 82.2
click at [771, 241] on div "I'm a hands-on software engineer with 15+ years of experience building and scal…" at bounding box center [987, 288] width 775 height 122
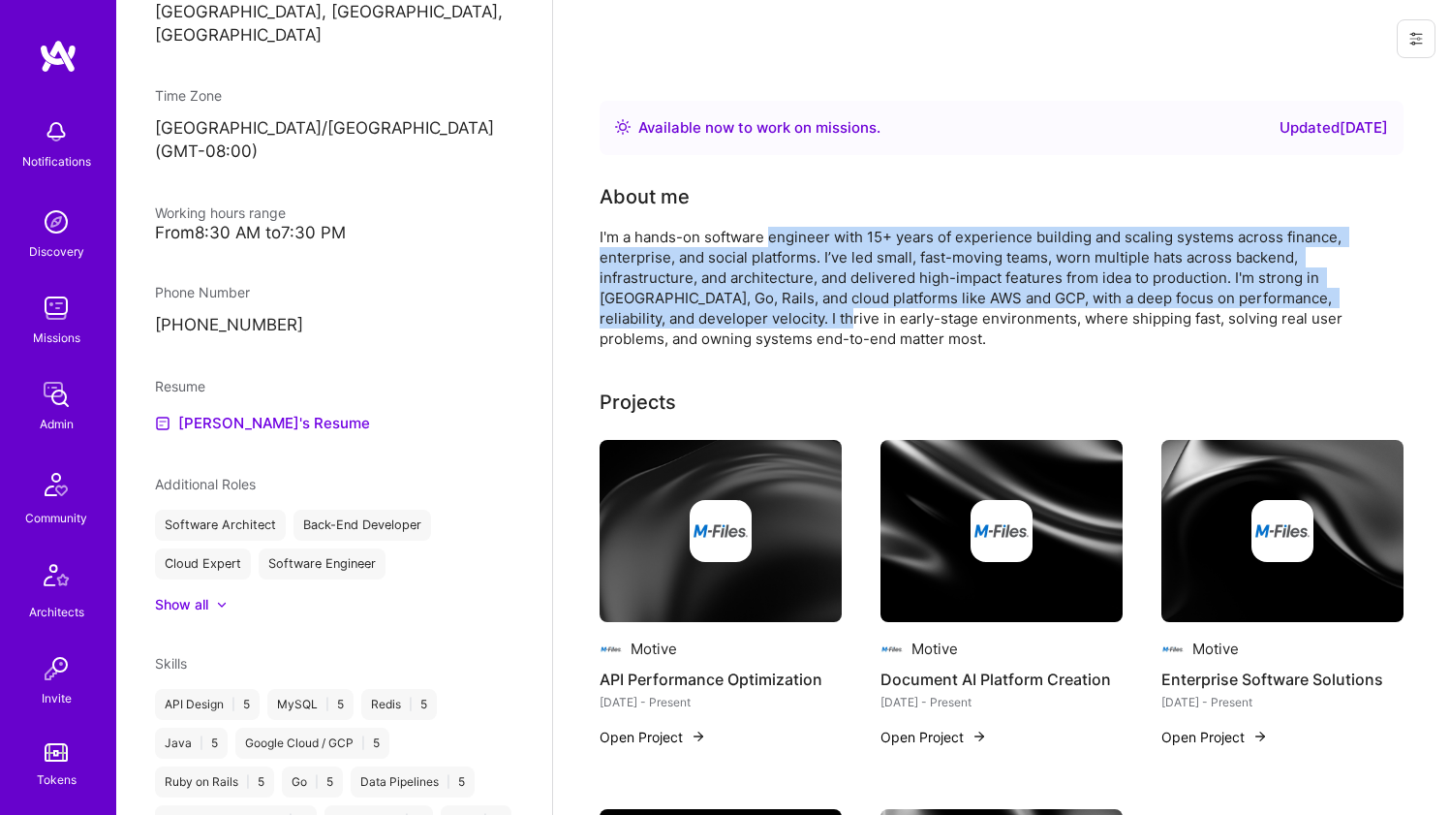
click at [771, 241] on div "I'm a hands-on software engineer with 15+ years of experience building and scal…" at bounding box center [987, 288] width 775 height 122
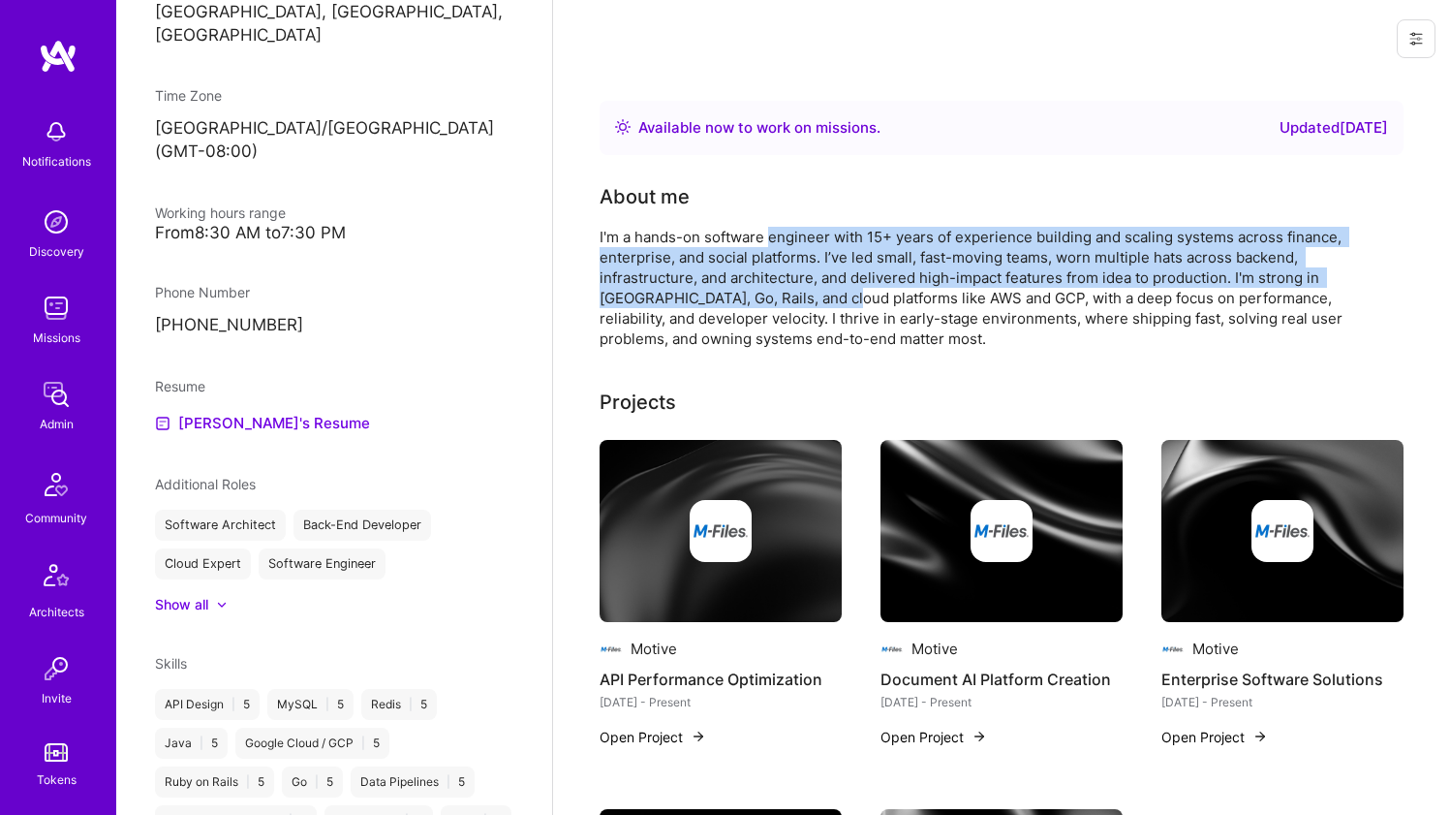
drag, startPoint x: 771, startPoint y: 241, endPoint x: 753, endPoint y: 300, distance: 61.9
click at [753, 300] on div "I'm a hands-on software engineer with 15+ years of experience building and scal…" at bounding box center [987, 288] width 775 height 122
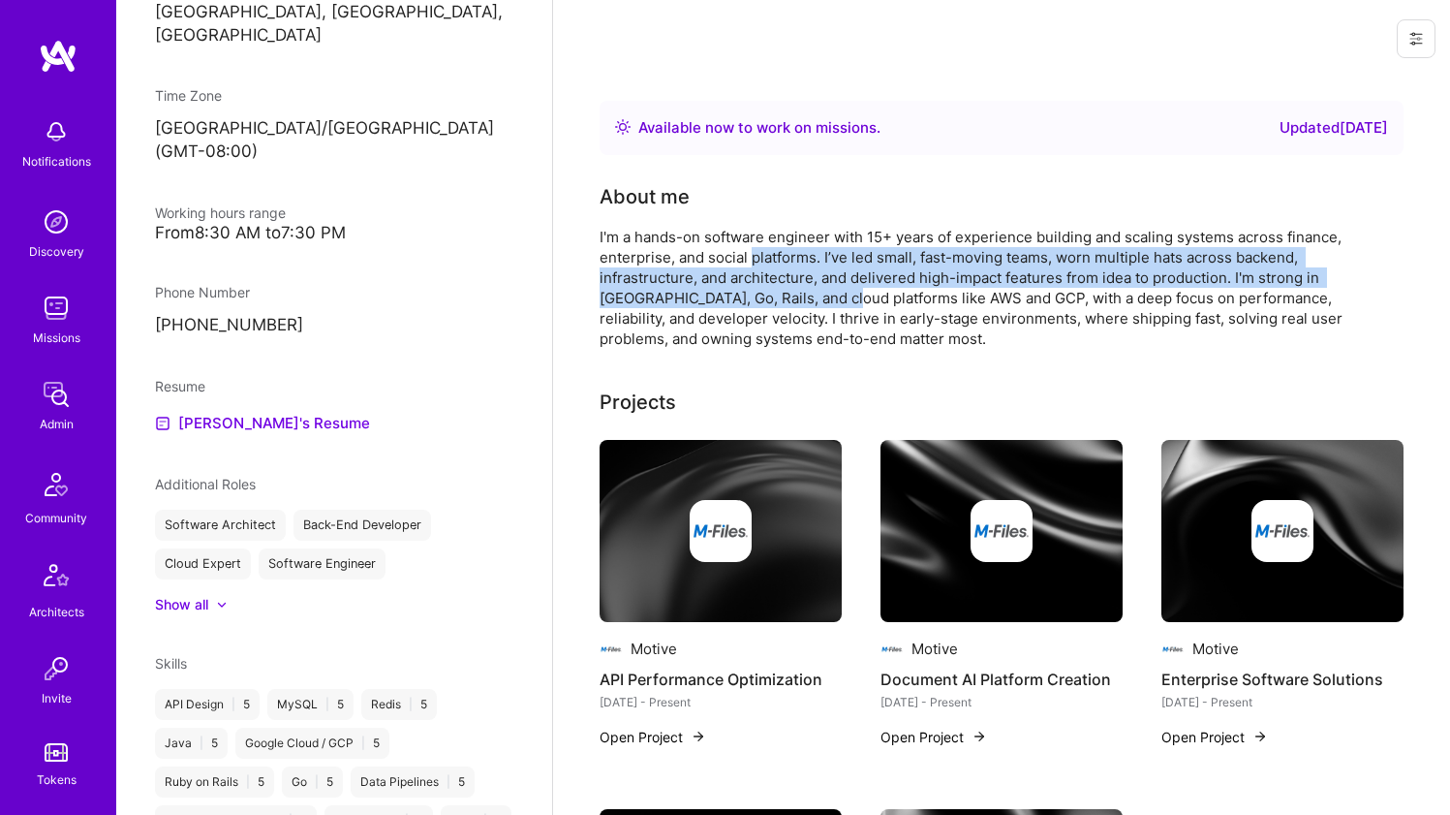
drag, startPoint x: 753, startPoint y: 300, endPoint x: 774, endPoint y: 251, distance: 53.8
click at [773, 251] on div "I'm a hands-on software engineer with 15+ years of experience building and scal…" at bounding box center [987, 288] width 775 height 122
click at [774, 251] on div "I'm a hands-on software engineer with 15+ years of experience building and scal…" at bounding box center [987, 288] width 775 height 122
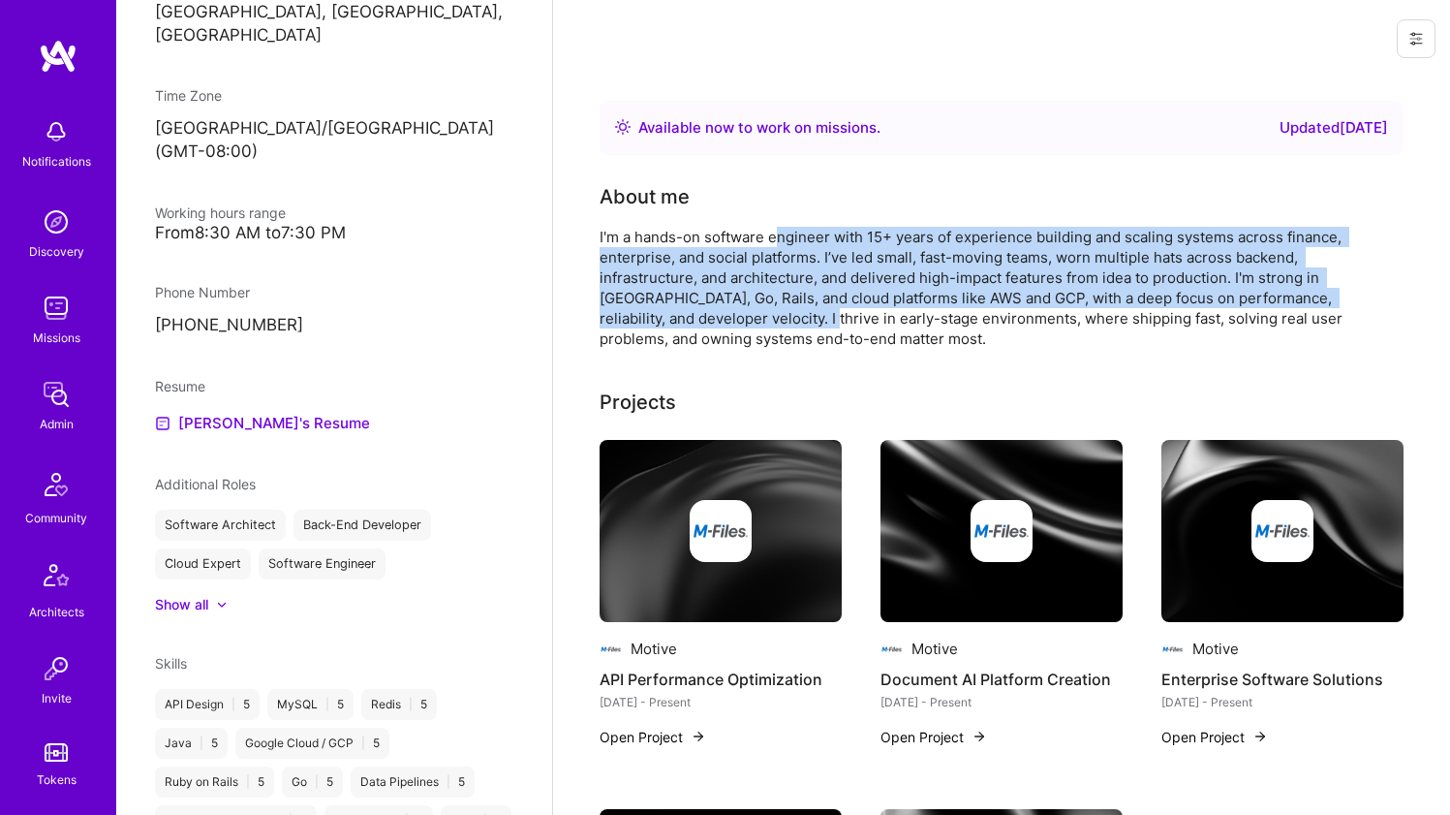
drag, startPoint x: 779, startPoint y: 242, endPoint x: 747, endPoint y: 316, distance: 80.3
click at [747, 315] on div "I'm a hands-on software engineer with 15+ years of experience building and scal…" at bounding box center [987, 288] width 775 height 122
click at [747, 316] on div "I'm a hands-on software engineer with 15+ years of experience building and scal…" at bounding box center [987, 288] width 775 height 122
drag, startPoint x: 747, startPoint y: 316, endPoint x: 768, endPoint y: 223, distance: 95.4
click at [768, 223] on div "About me I'm a hands-on software engineer with 15+ years of experience building…" at bounding box center [987, 265] width 775 height 167
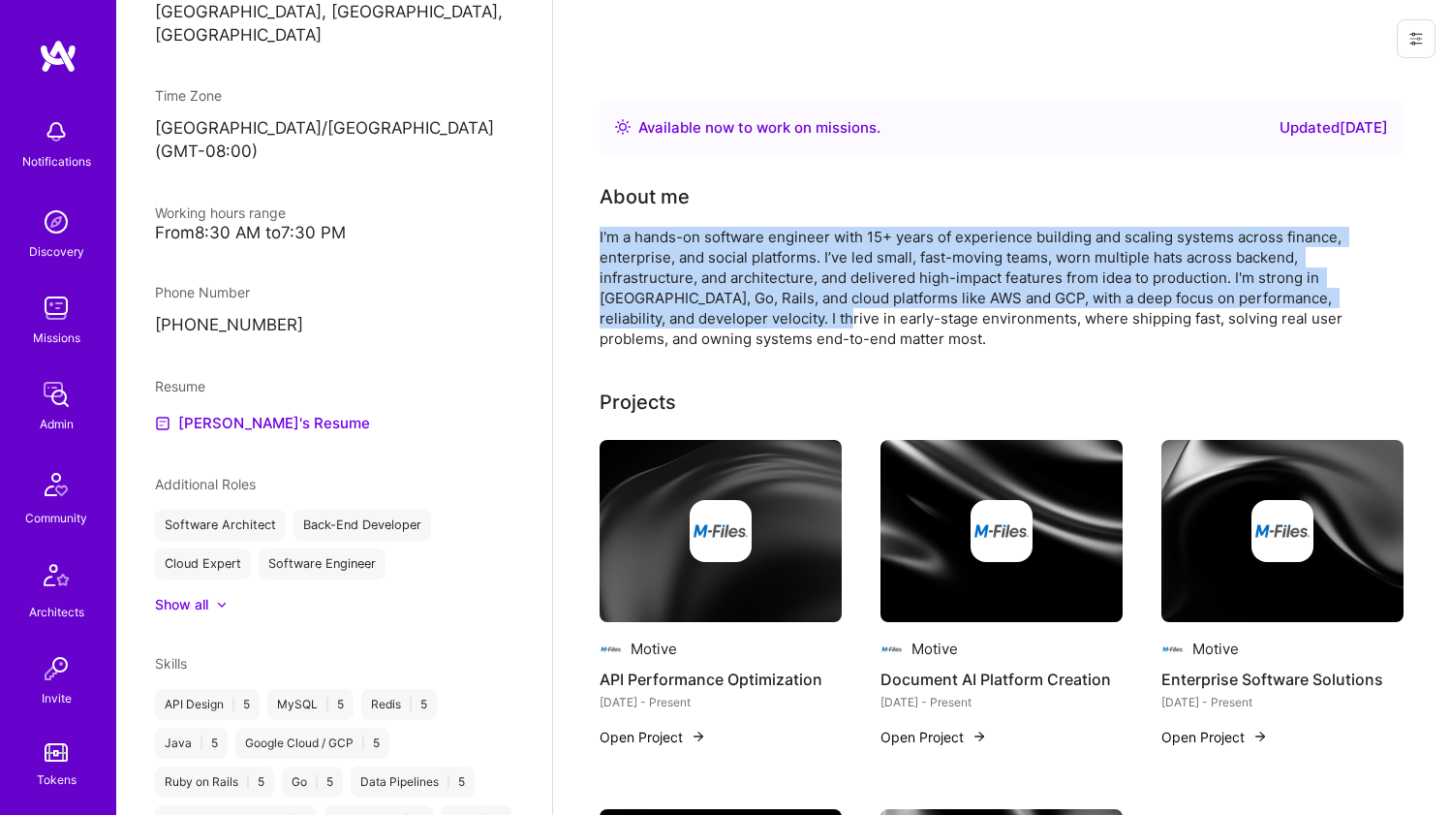
click at [768, 223] on div "About me I'm a hands-on software engineer with 15+ years of experience building…" at bounding box center [987, 265] width 775 height 167
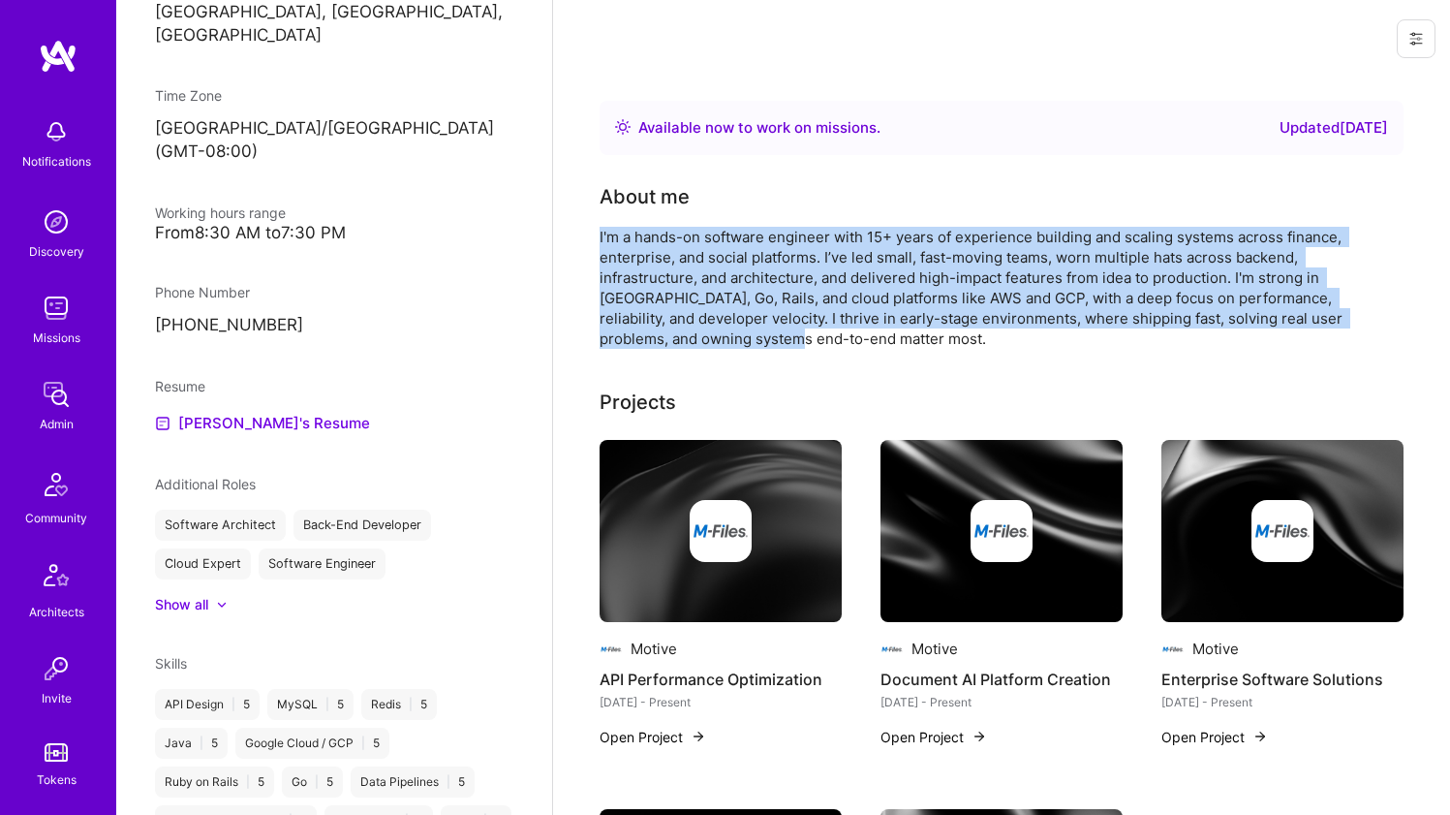
drag, startPoint x: 759, startPoint y: 262, endPoint x: 736, endPoint y: 339, distance: 80.9
click at [736, 339] on div "About me I'm a hands-on software engineer with 15+ years of experience building…" at bounding box center [987, 265] width 775 height 167
click at [736, 339] on div "I'm a hands-on software engineer with 15+ years of experience building and scal…" at bounding box center [987, 288] width 775 height 122
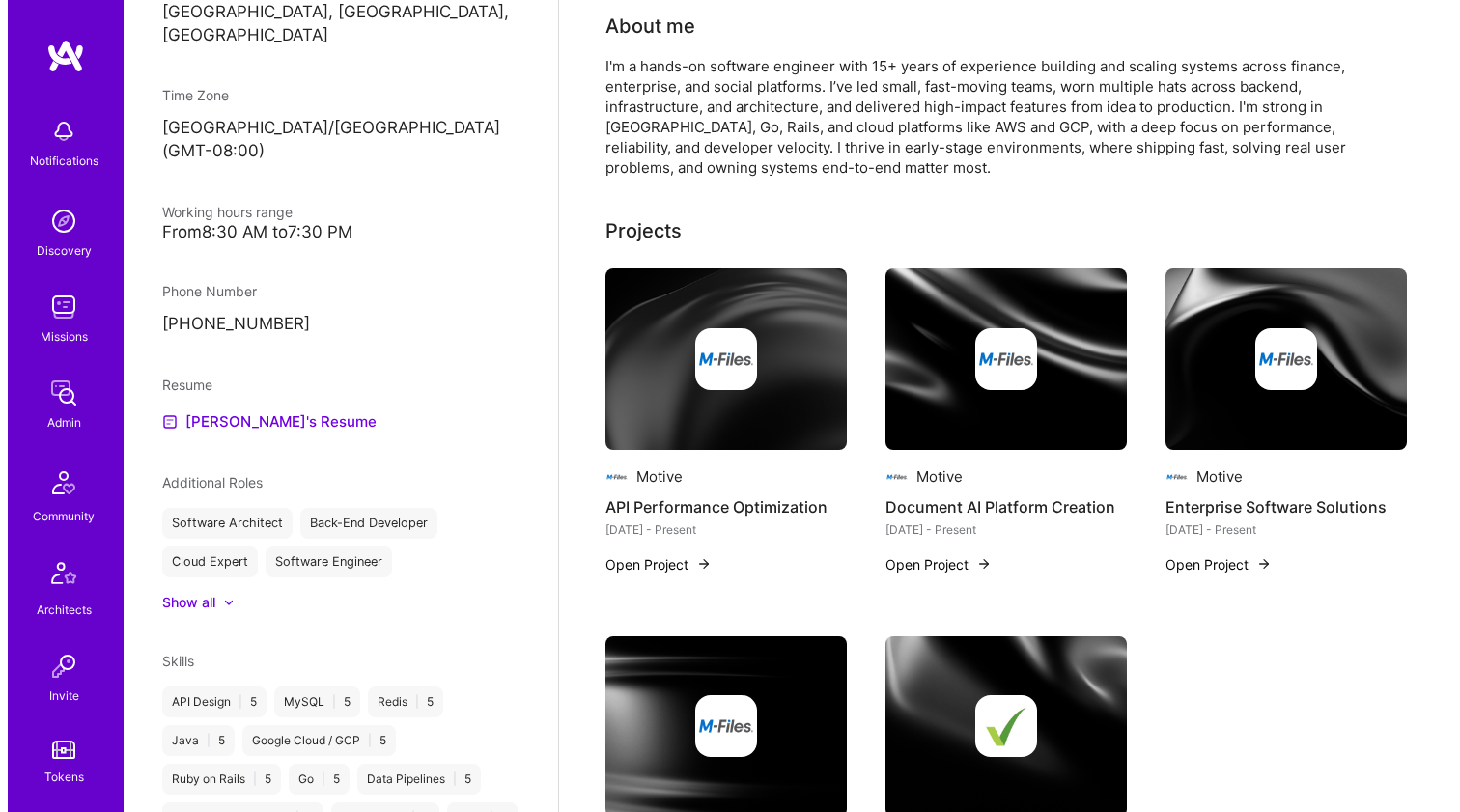
scroll to position [382, 0]
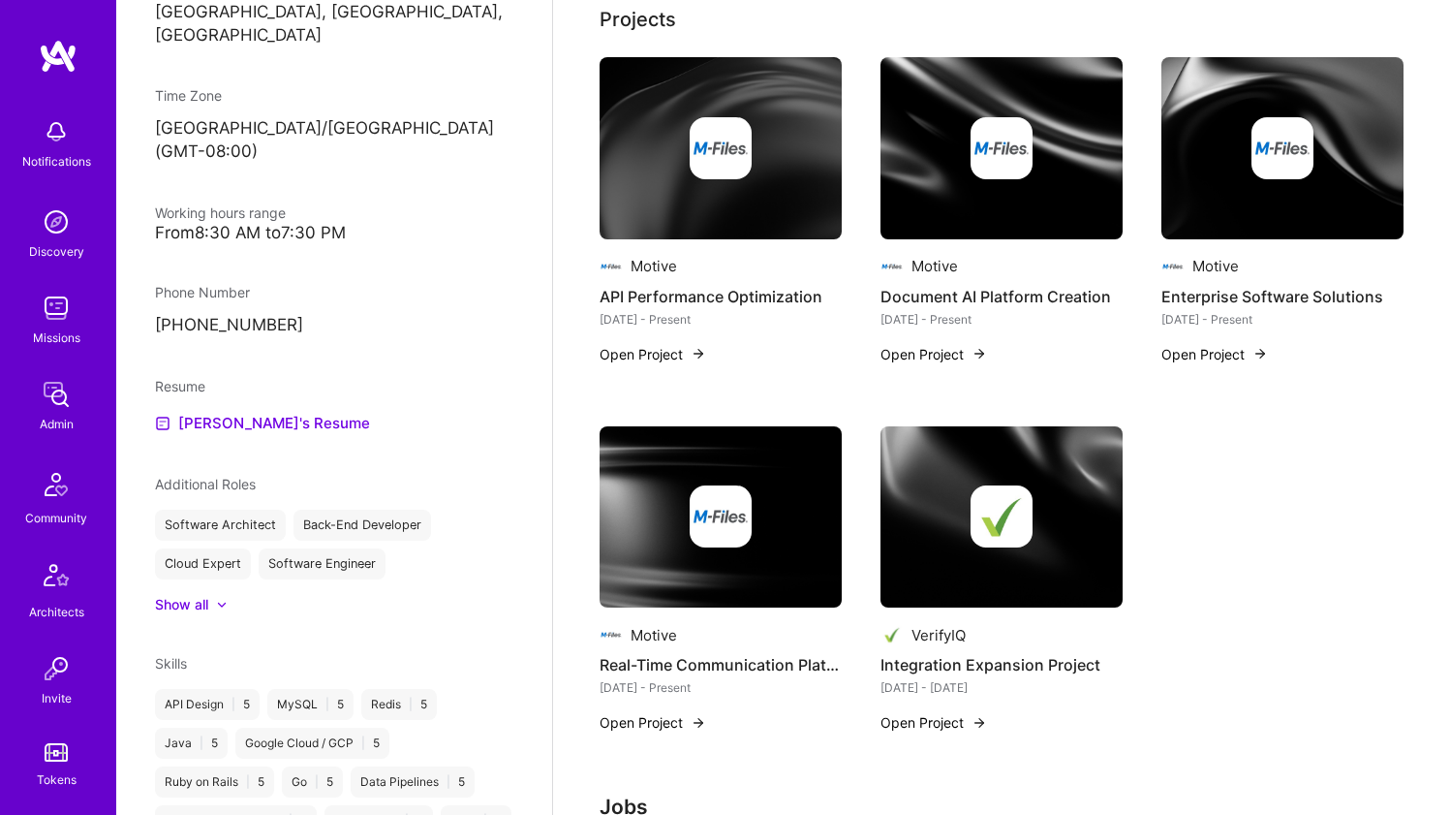
click at [735, 168] on img at bounding box center [721, 148] width 62 height 62
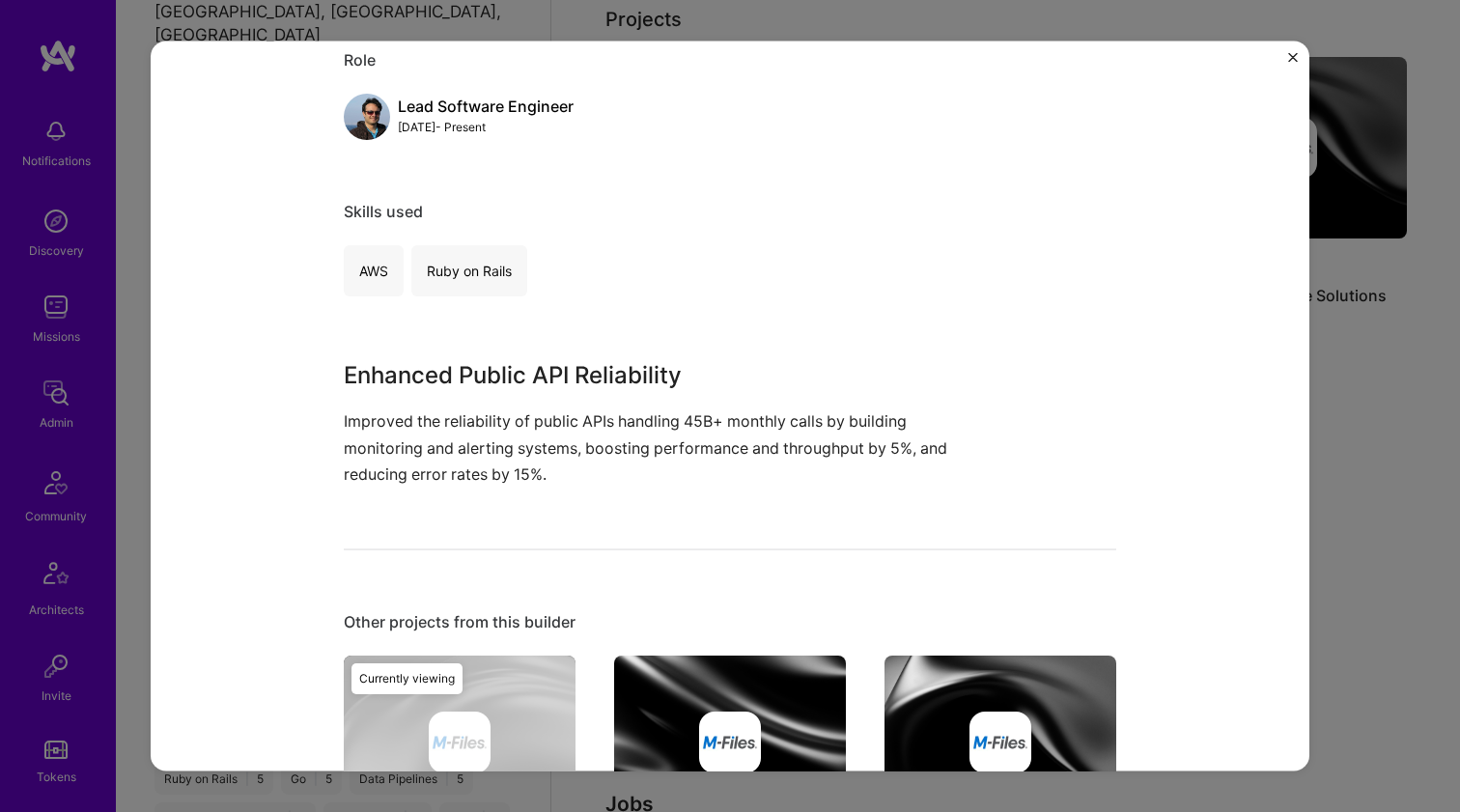
scroll to position [299, 0]
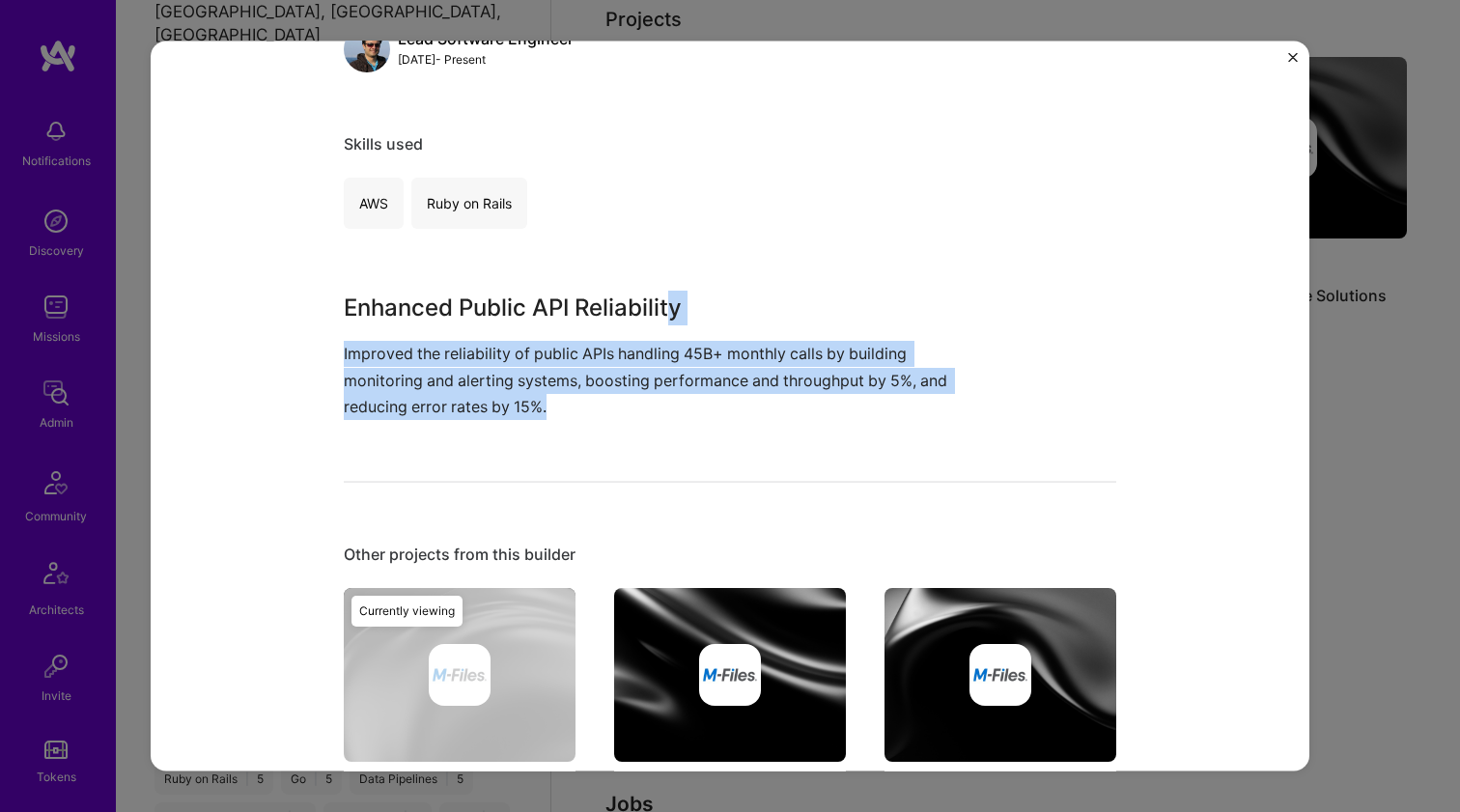
drag, startPoint x: 643, startPoint y: 329, endPoint x: 602, endPoint y: 415, distance: 95.3
click at [602, 415] on div "Enhanced Public API Reliability Improved the reliability of public APIs handlin…" at bounding box center [658, 356] width 628 height 130
click at [602, 415] on p "Improved the reliability of public APIs handling 45B+ monthly calls by building…" at bounding box center [658, 380] width 628 height 79
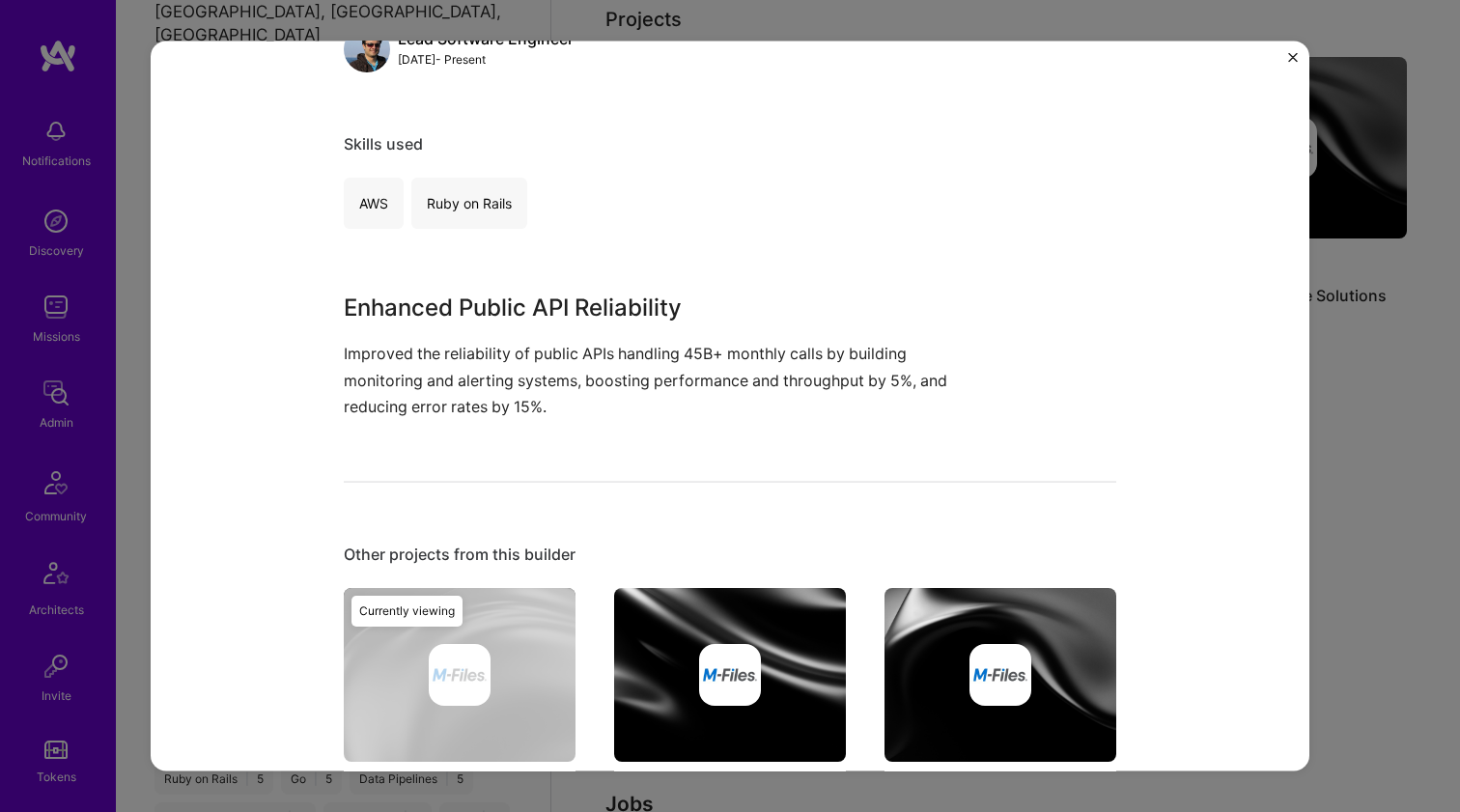
click at [602, 415] on p "Improved the reliability of public APIs handling 45B+ monthly calls by building…" at bounding box center [658, 380] width 628 height 79
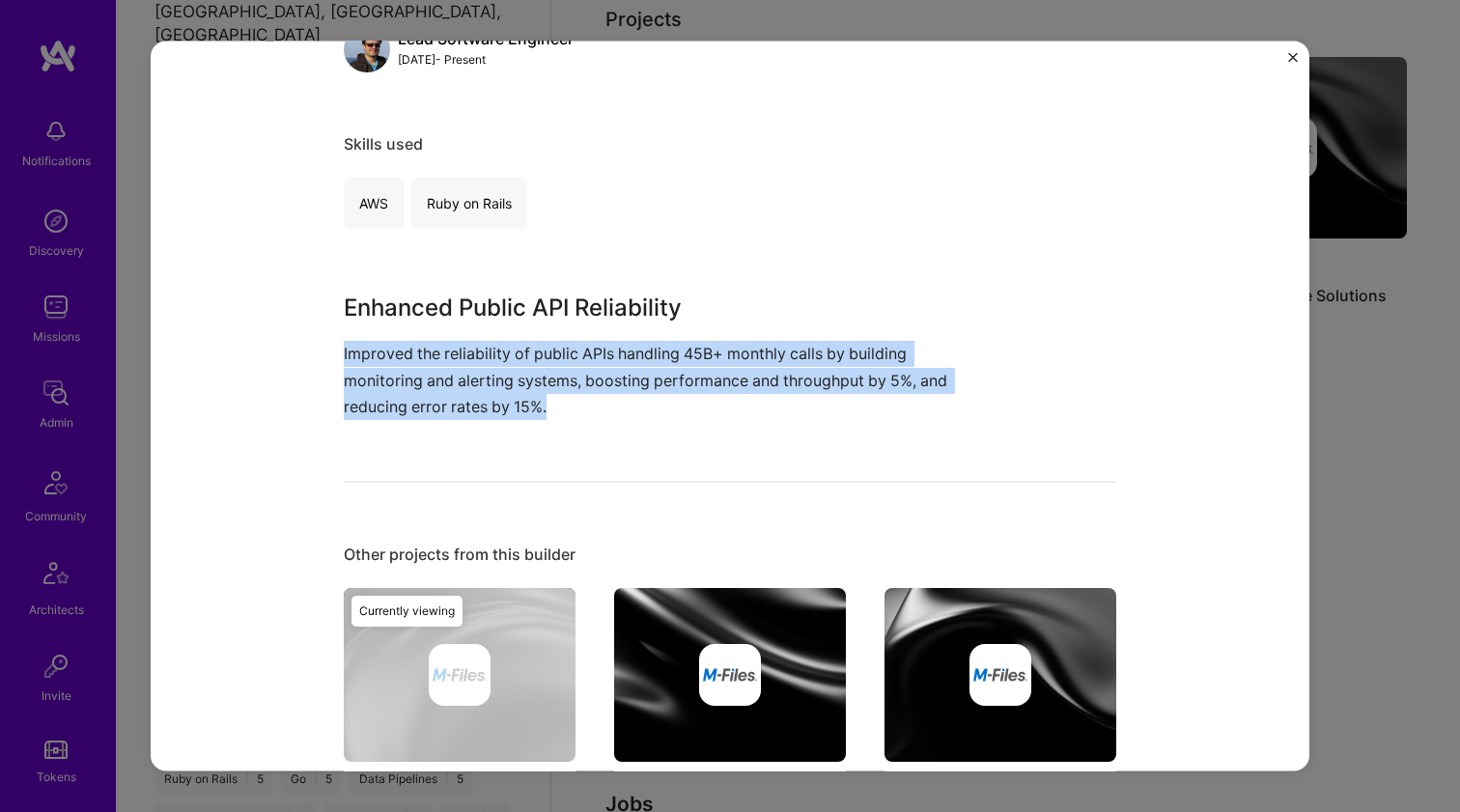
click at [602, 415] on p "Improved the reliability of public APIs handling 45B+ monthly calls by building…" at bounding box center [658, 380] width 628 height 79
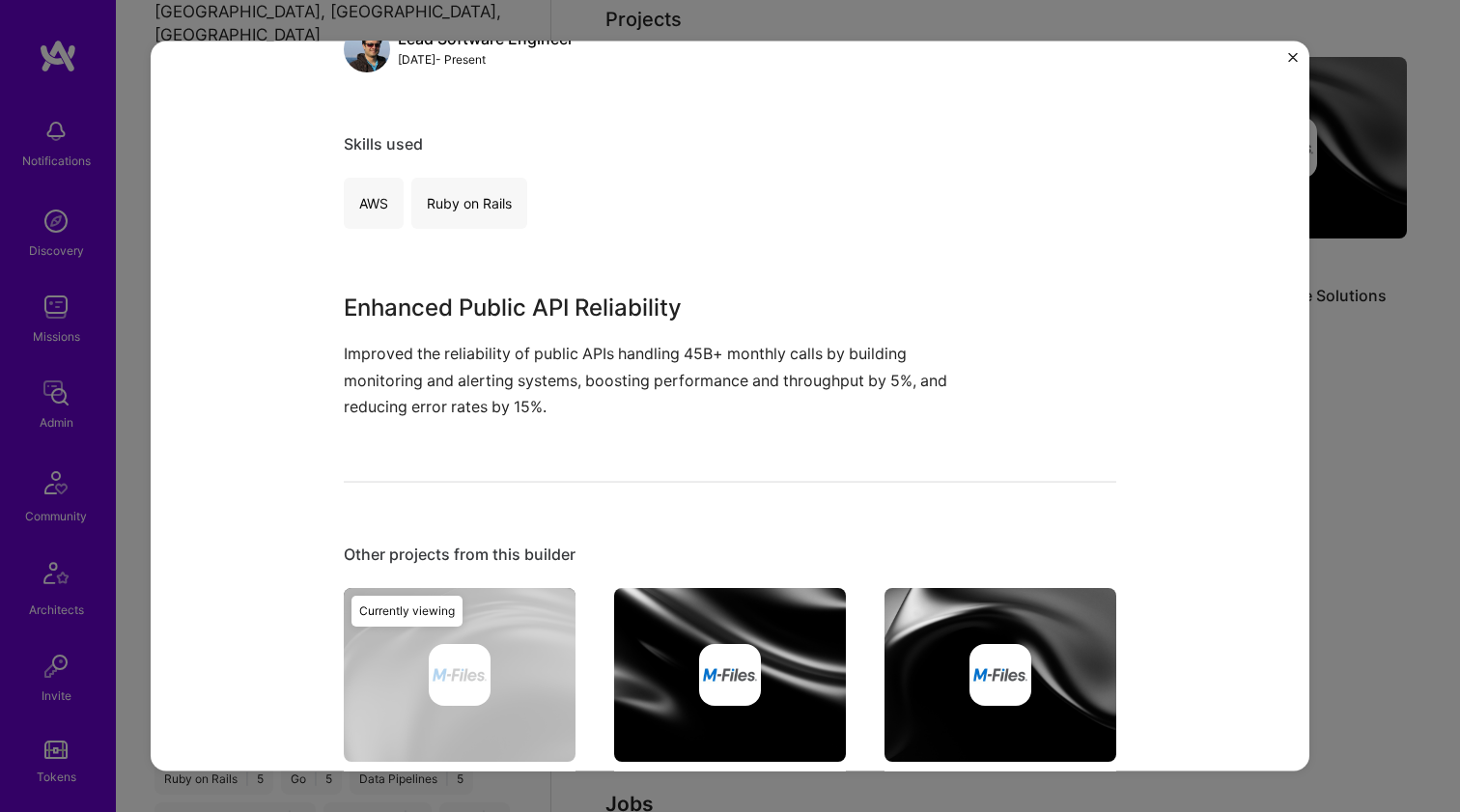
click at [602, 415] on p "Improved the reliability of public APIs handling 45B+ monthly calls by building…" at bounding box center [658, 380] width 628 height 79
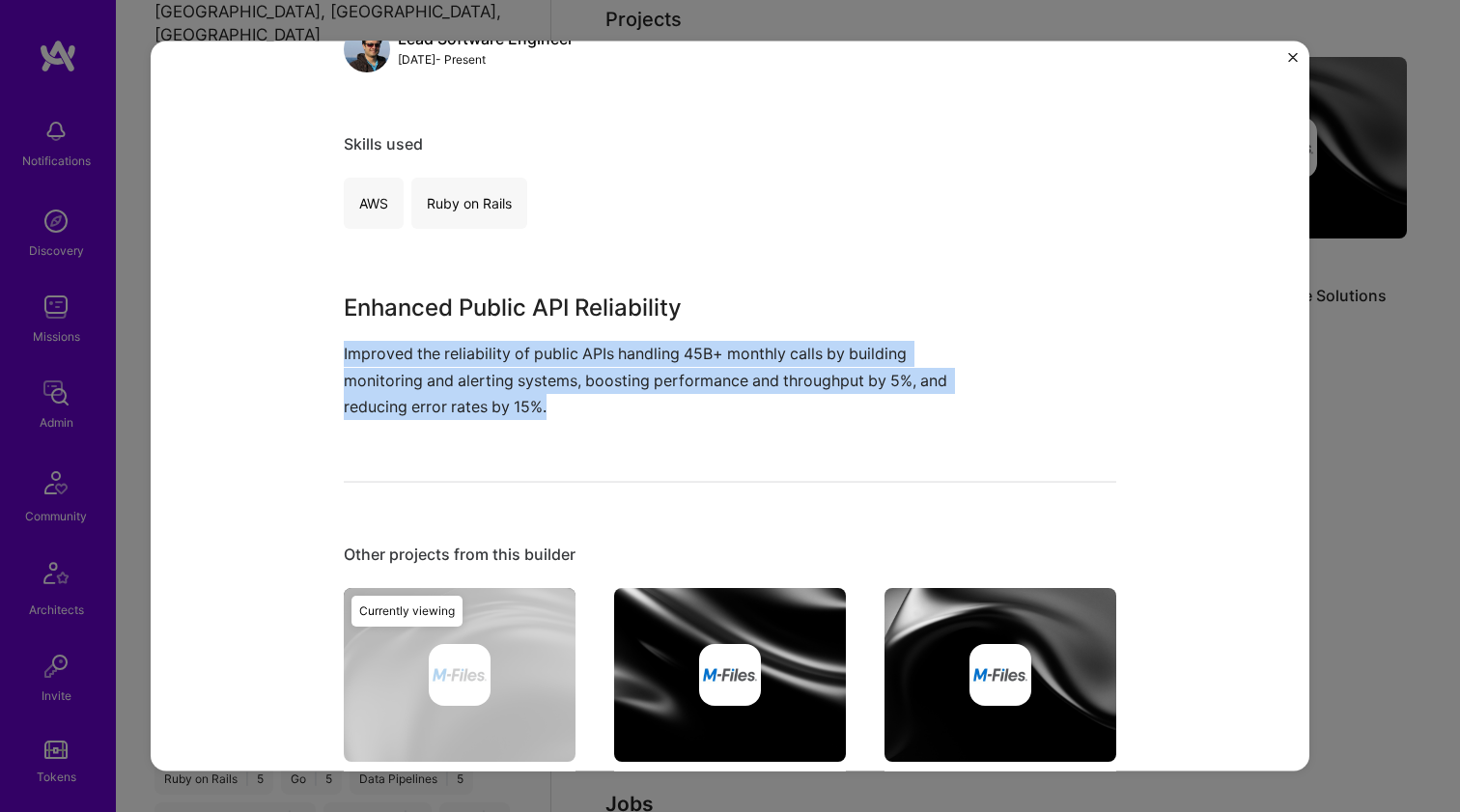
click at [602, 415] on p "Improved the reliability of public APIs handling 45B+ monthly calls by building…" at bounding box center [658, 380] width 628 height 79
click at [601, 406] on p "Improved the reliability of public APIs handling 45B+ monthly calls by building…" at bounding box center [658, 380] width 628 height 79
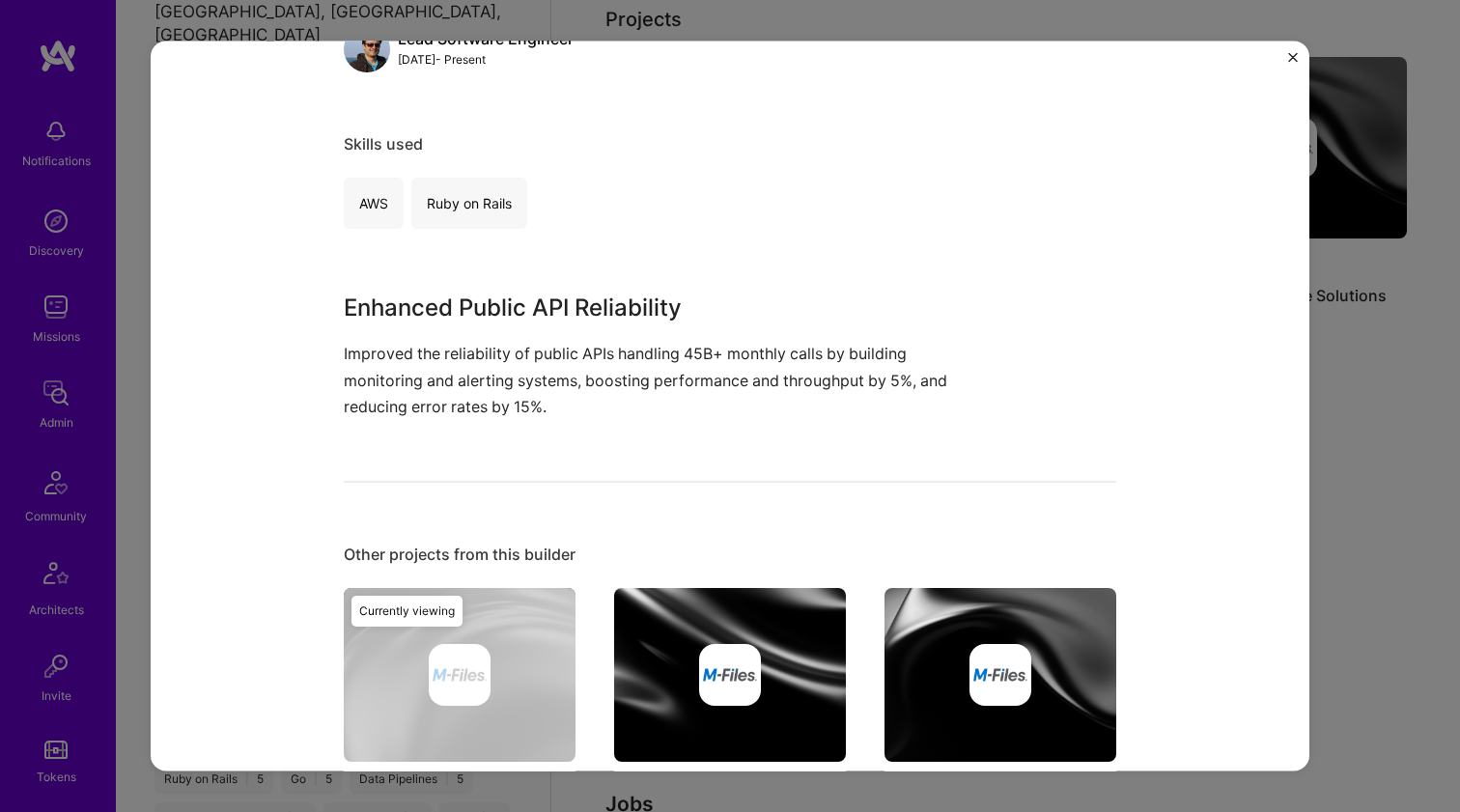
click at [601, 406] on p "Improved the reliability of public APIs handling 45B+ monthly calls by building…" at bounding box center [658, 380] width 628 height 79
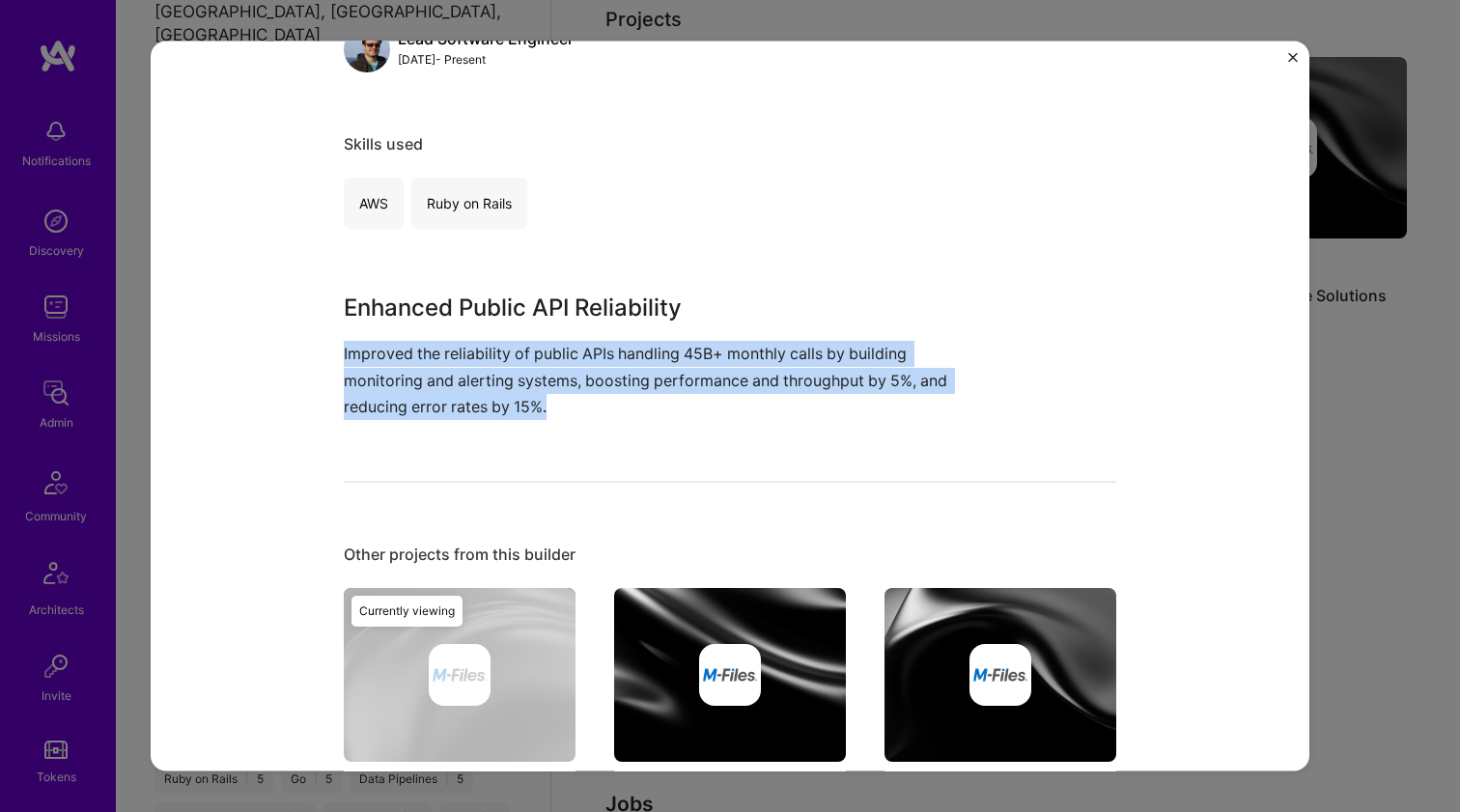
click at [601, 406] on p "Improved the reliability of public APIs handling 45B+ monthly calls by building…" at bounding box center [658, 380] width 628 height 79
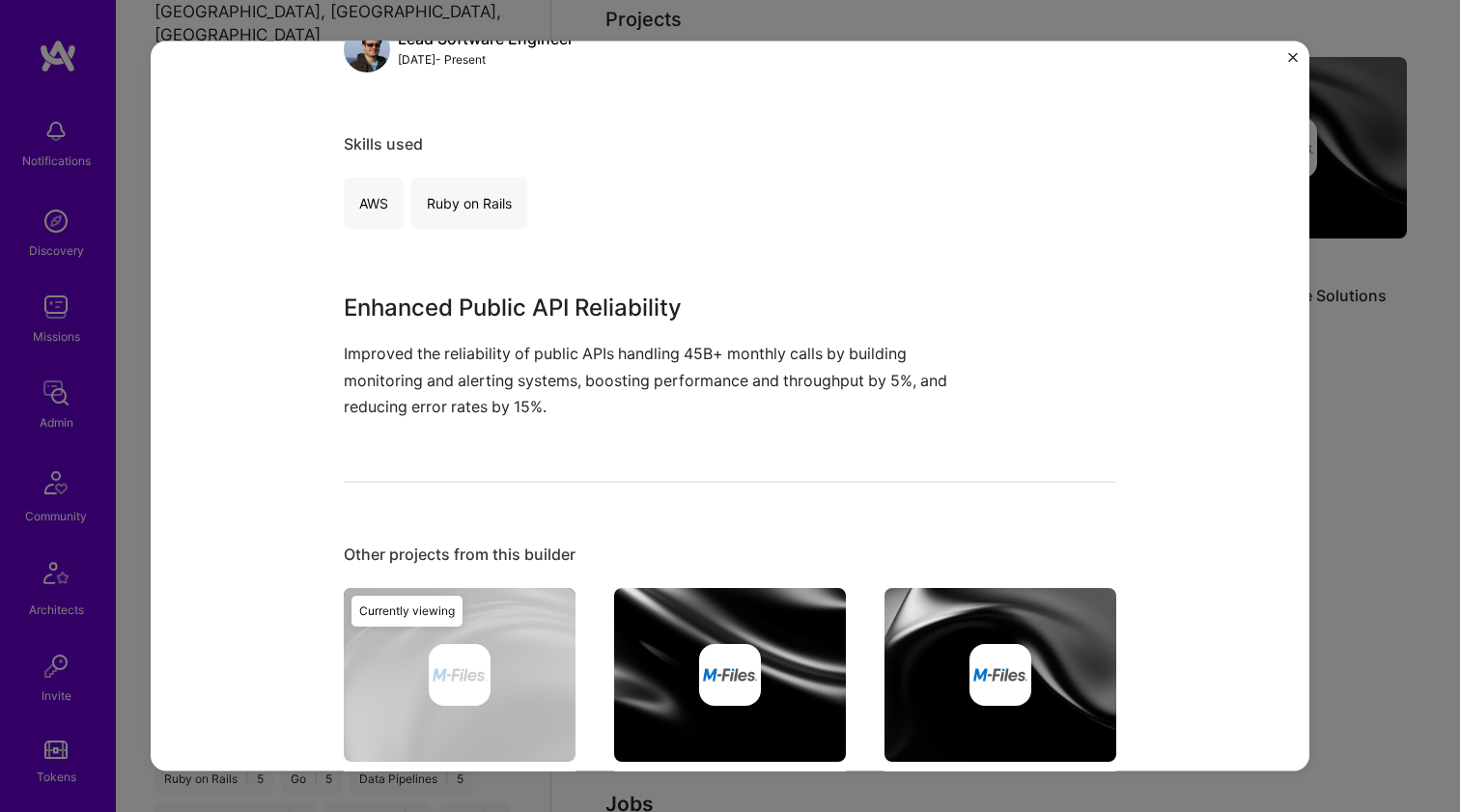
click at [601, 406] on p "Improved the reliability of public APIs handling 45B+ monthly calls by building…" at bounding box center [658, 380] width 628 height 79
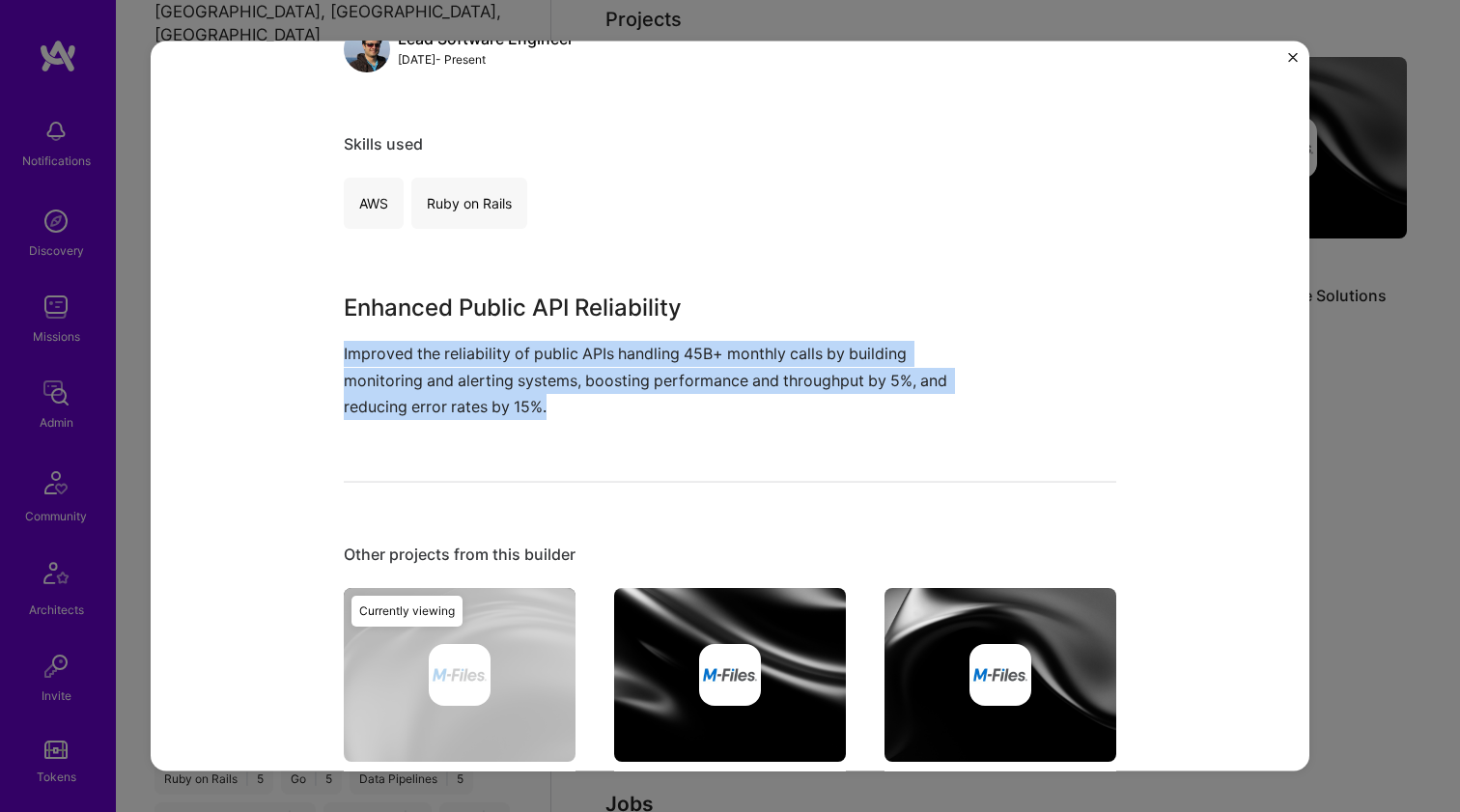
click at [601, 406] on p "Improved the reliability of public APIs handling 45B+ monthly calls by building…" at bounding box center [658, 380] width 628 height 79
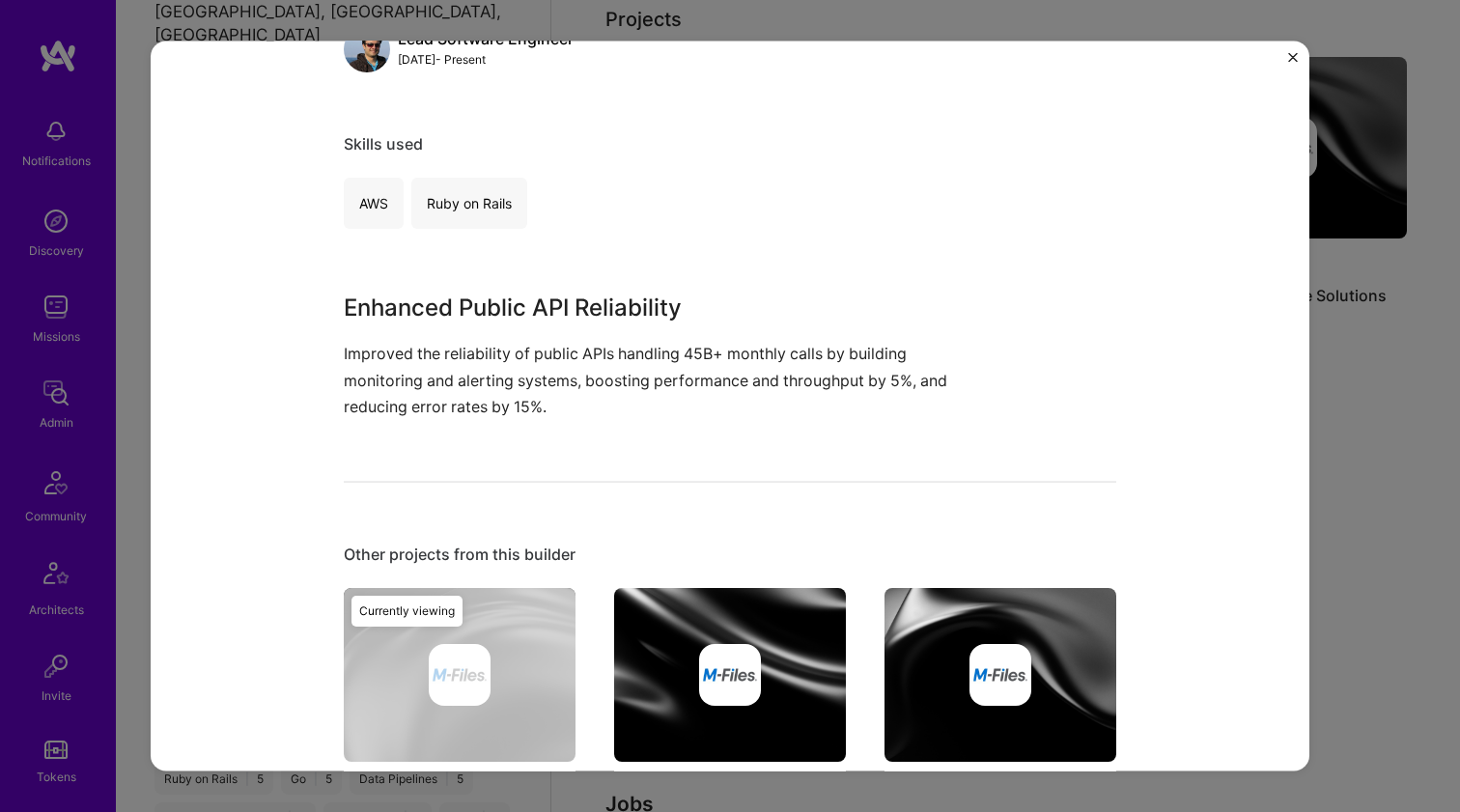
click at [601, 406] on p "Improved the reliability of public APIs handling 45B+ monthly calls by building…" at bounding box center [658, 380] width 628 height 79
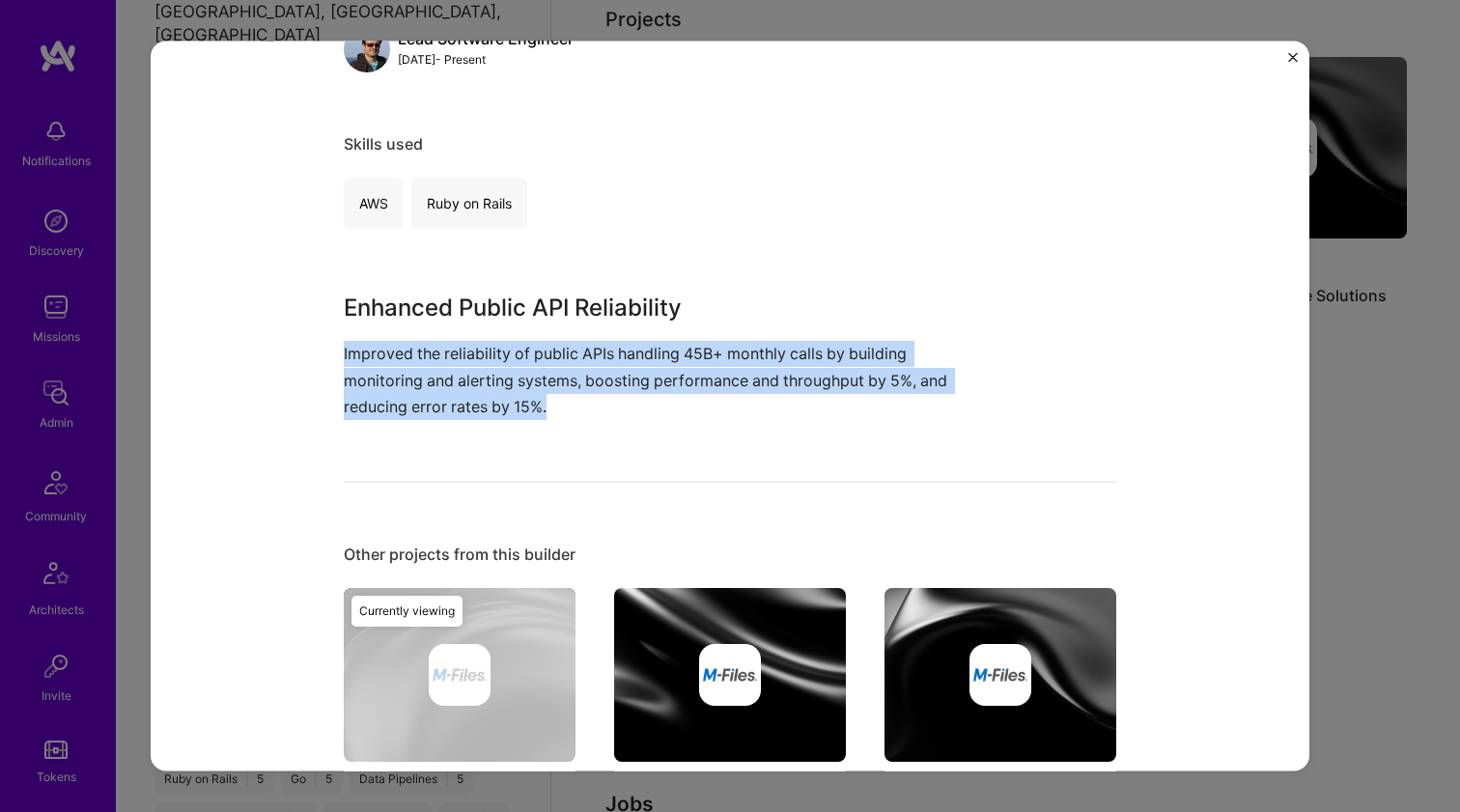
click at [601, 406] on p "Improved the reliability of public APIs handling 45B+ monthly calls by building…" at bounding box center [658, 380] width 628 height 79
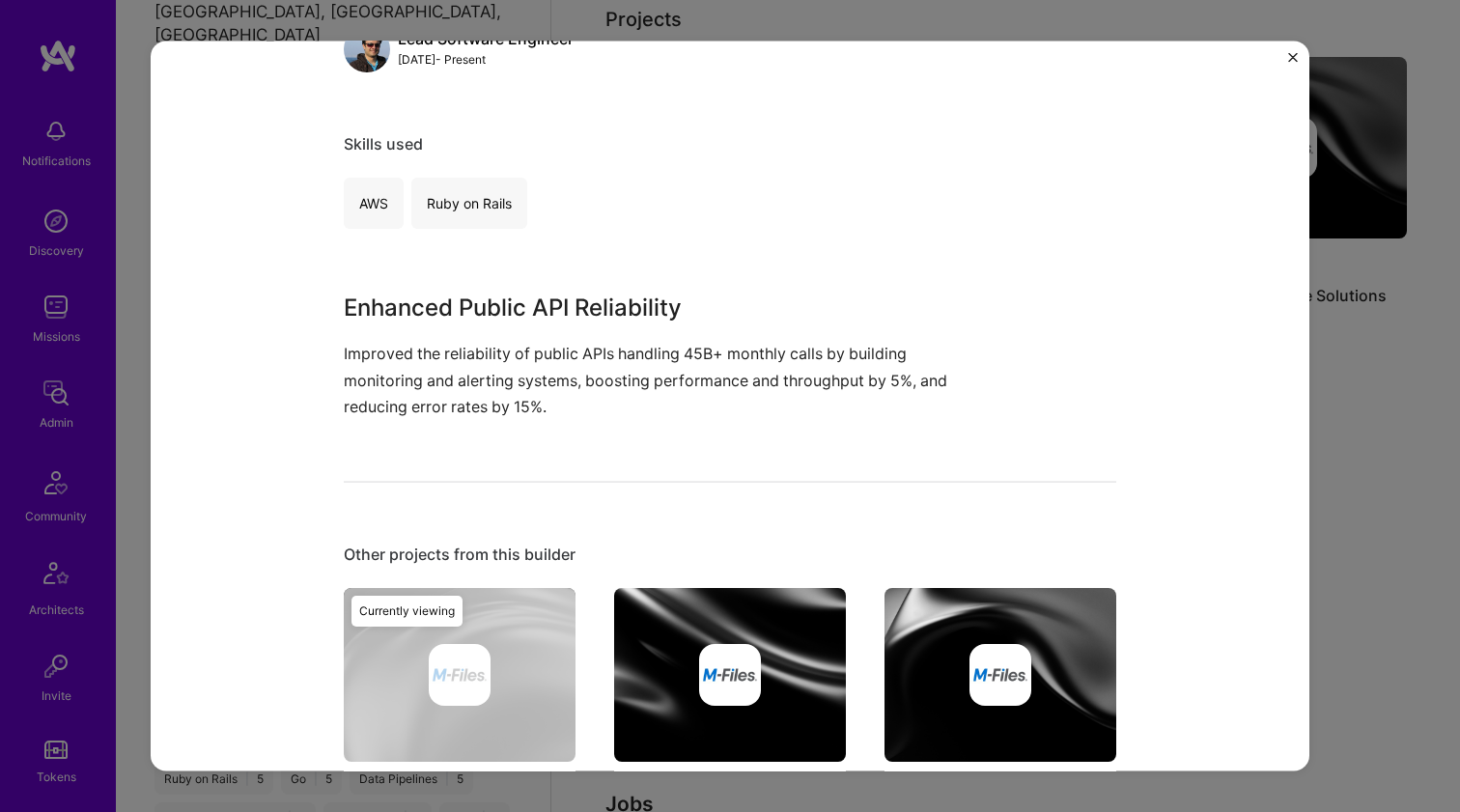
click at [601, 406] on p "Improved the reliability of public APIs handling 45B+ monthly calls by building…" at bounding box center [658, 380] width 628 height 79
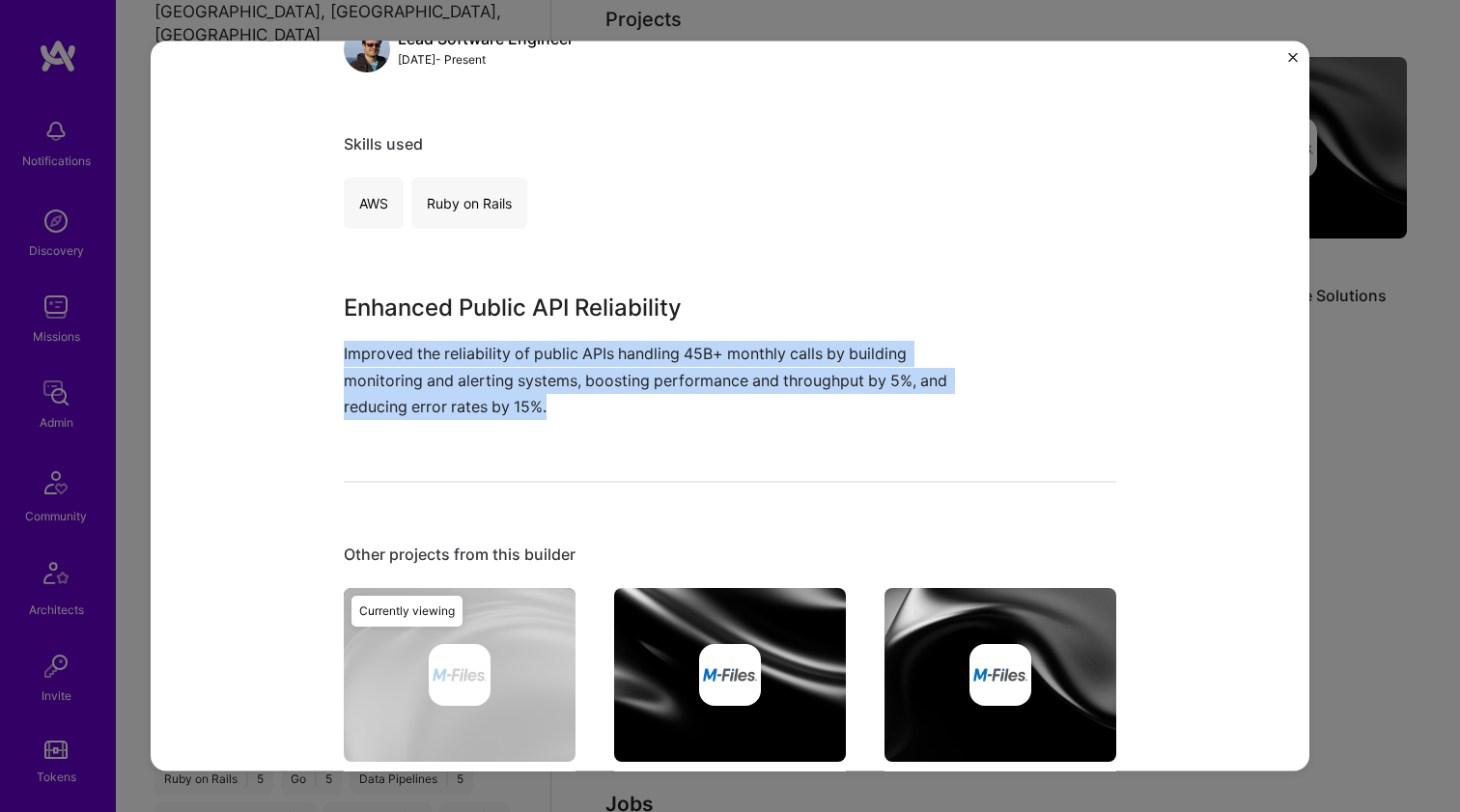
click at [601, 406] on p "Improved the reliability of public APIs handling 45B+ monthly calls by building…" at bounding box center [658, 380] width 628 height 79
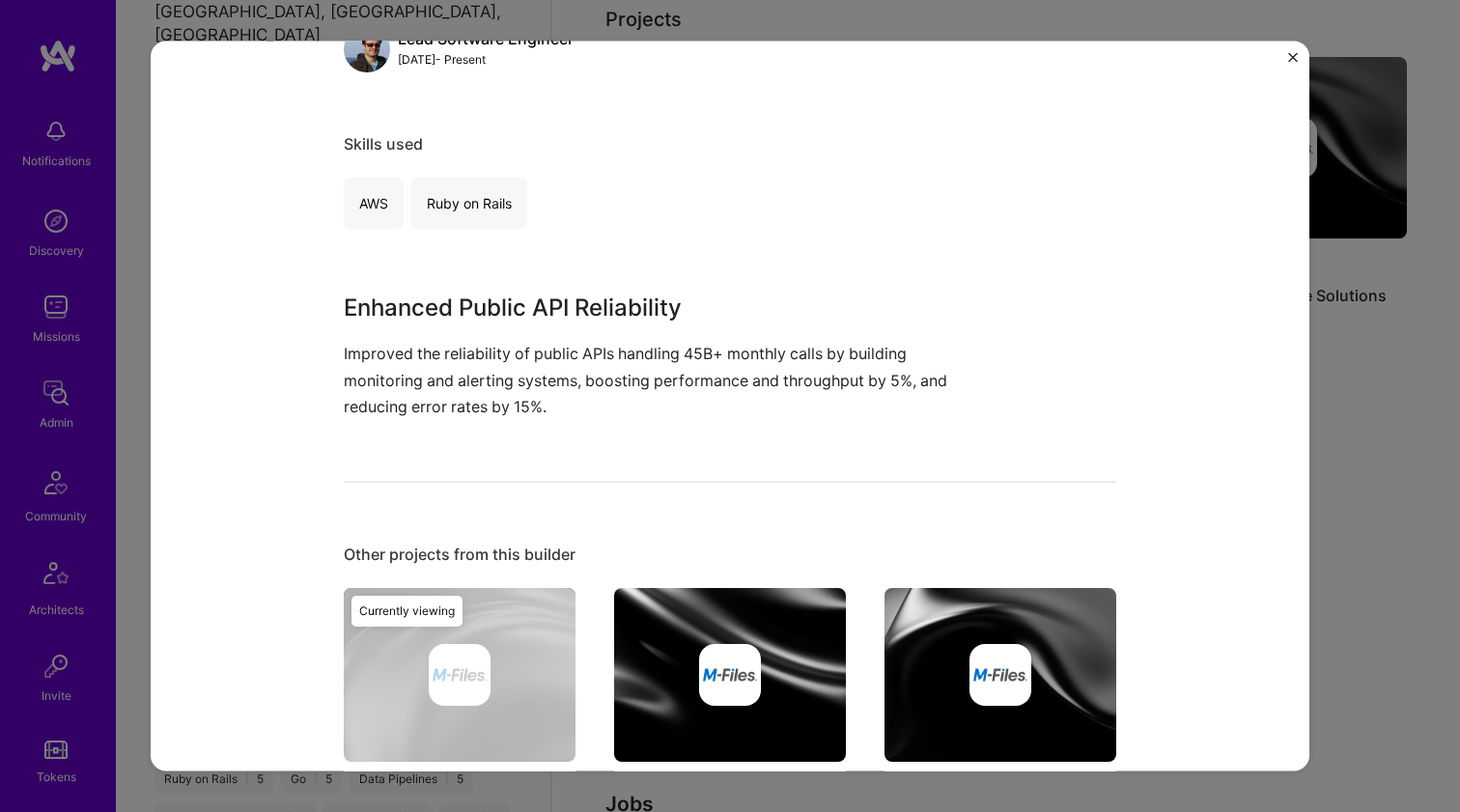
click at [601, 406] on p "Improved the reliability of public APIs handling 45B+ monthly calls by building…" at bounding box center [658, 380] width 628 height 79
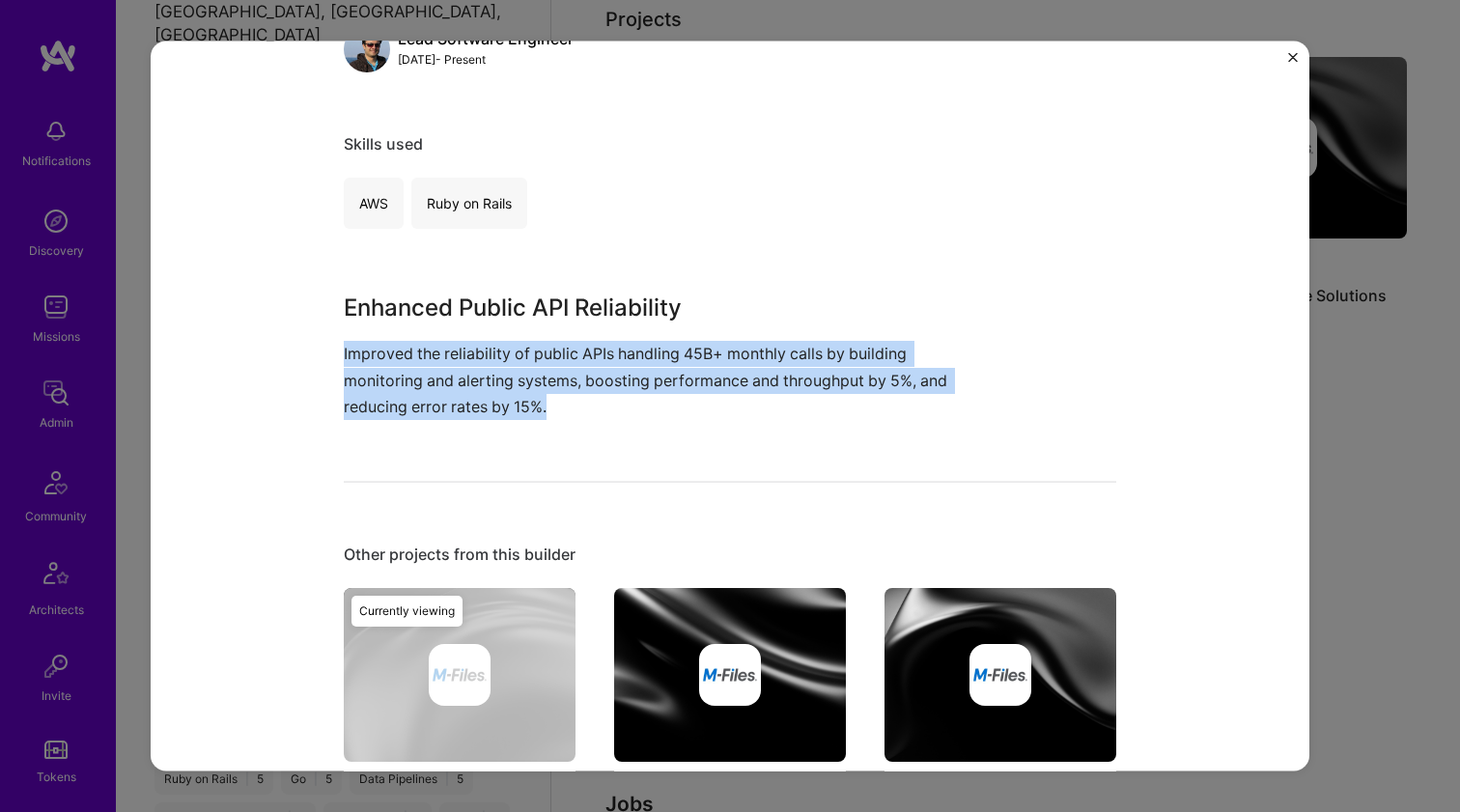
click at [601, 406] on p "Improved the reliability of public APIs handling 45B+ monthly calls by building…" at bounding box center [658, 380] width 628 height 79
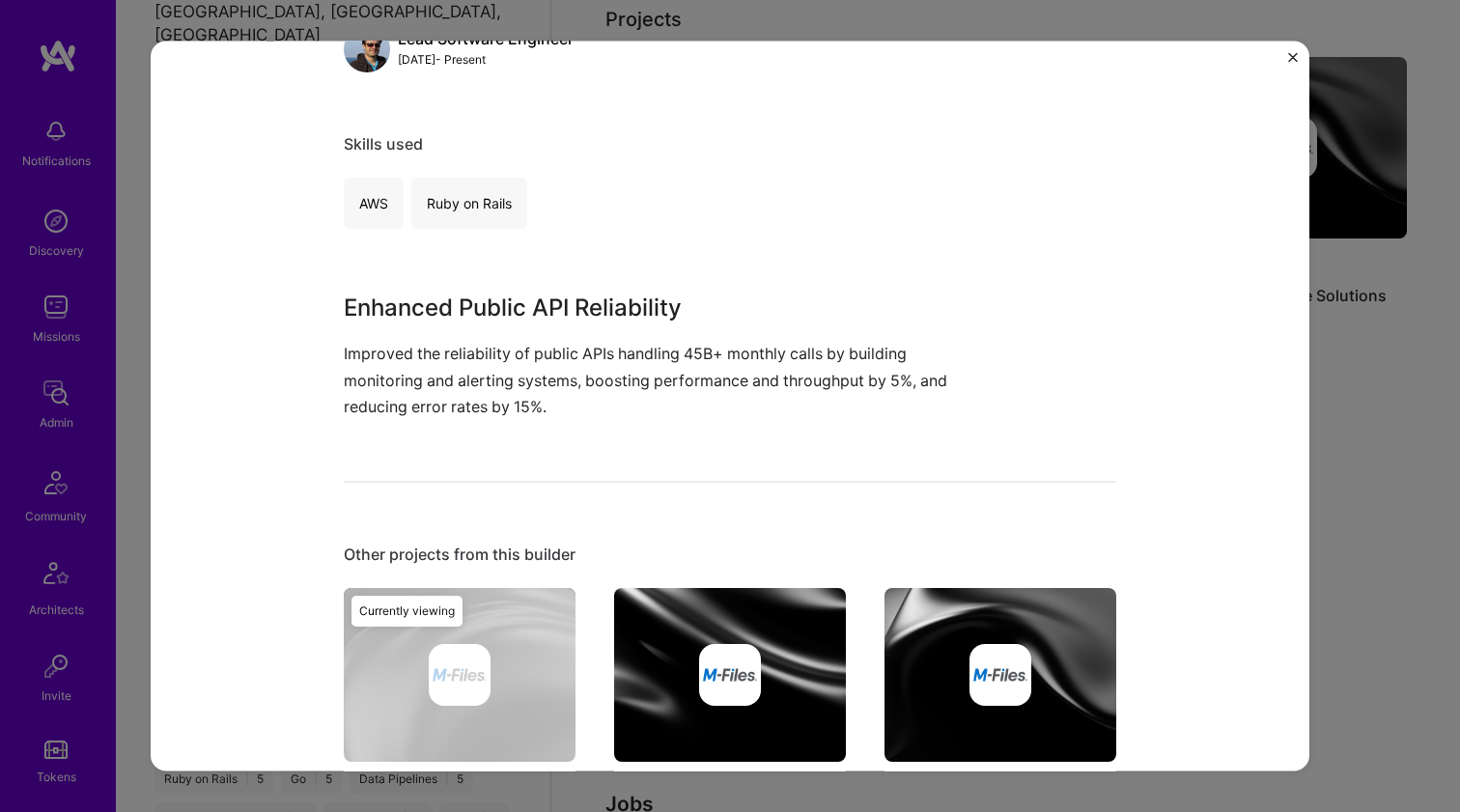
click at [601, 406] on p "Improved the reliability of public APIs handling 45B+ monthly calls by building…" at bounding box center [658, 380] width 628 height 79
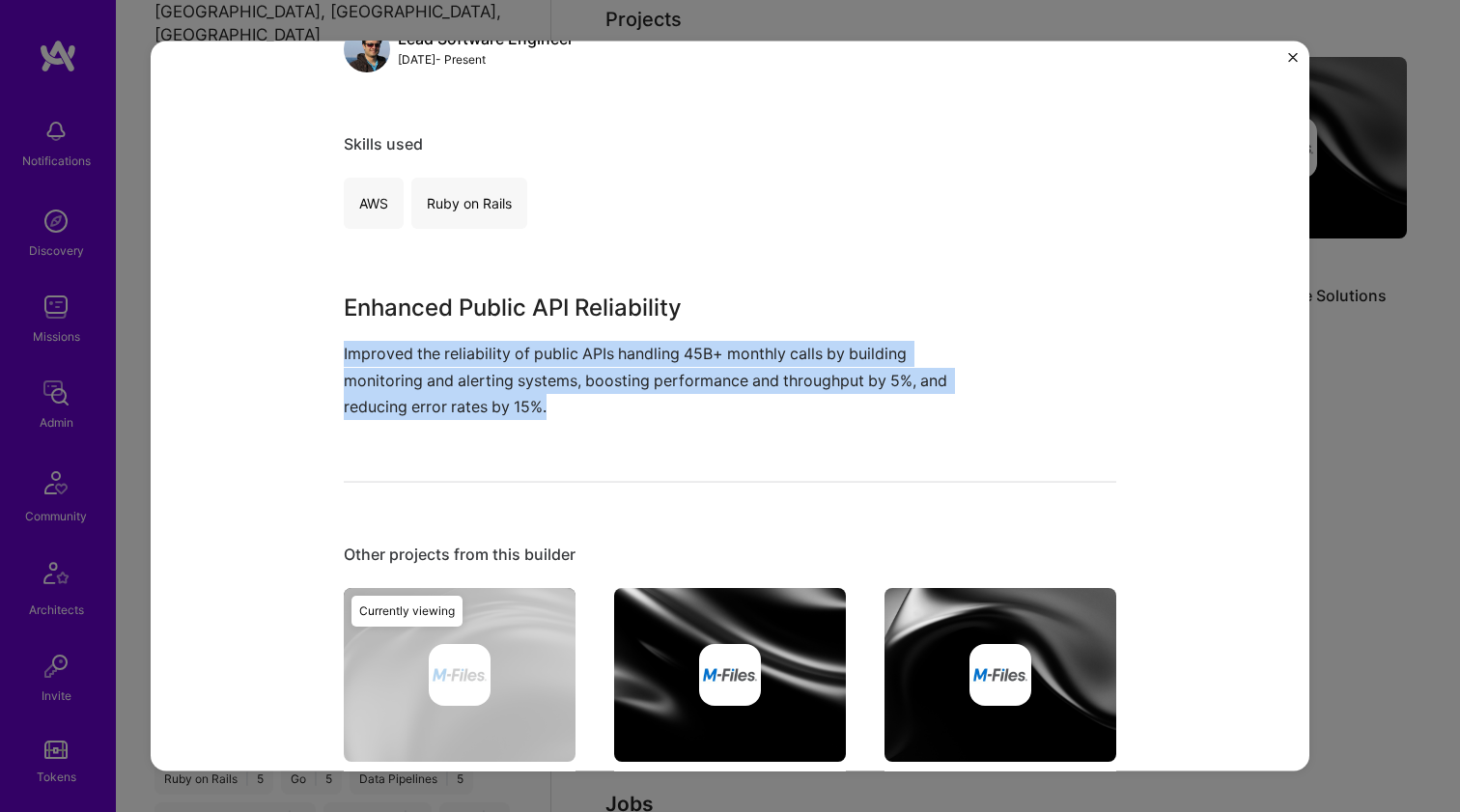
click at [601, 406] on p "Improved the reliability of public APIs handling 45B+ monthly calls by building…" at bounding box center [658, 380] width 628 height 79
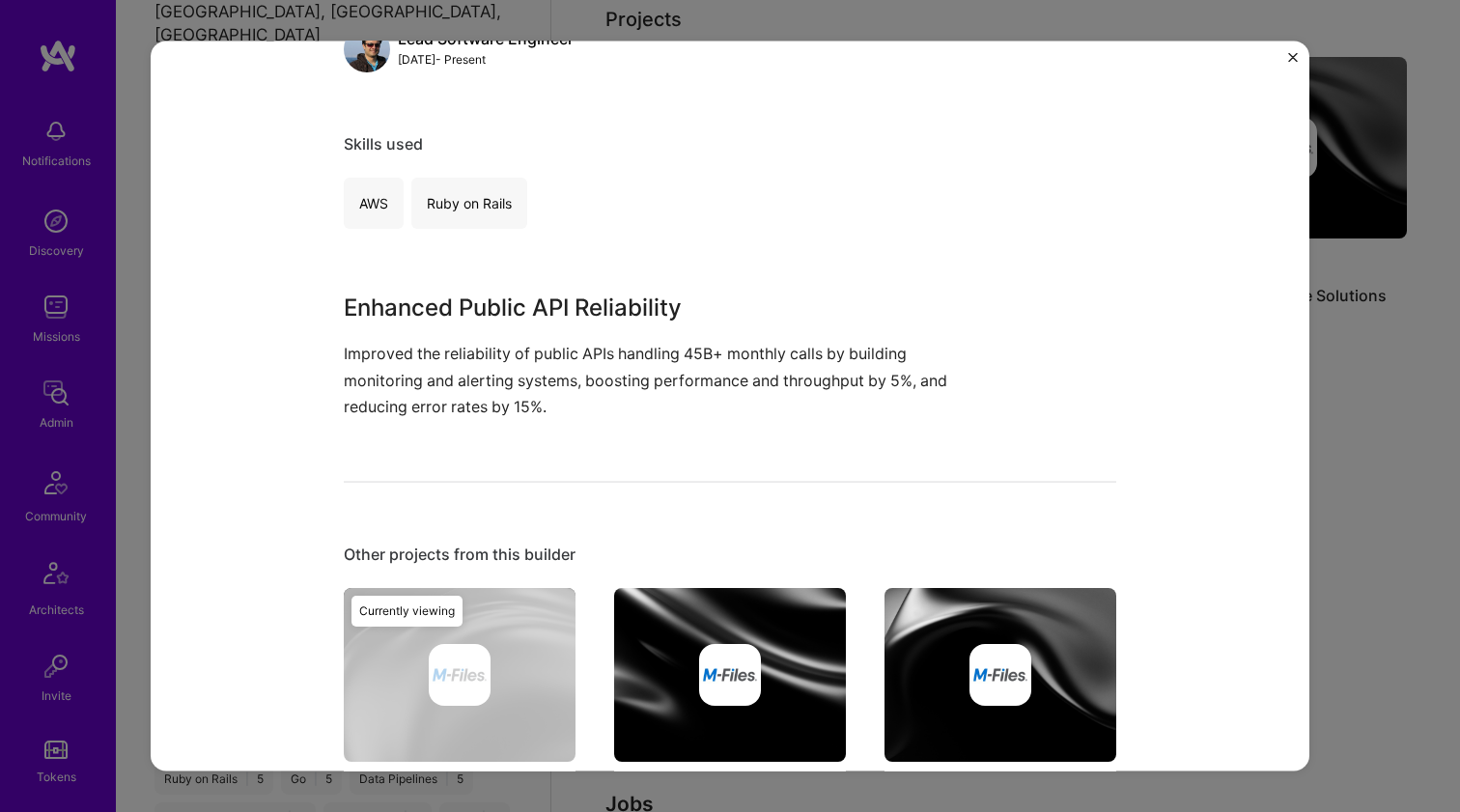
click at [601, 406] on p "Improved the reliability of public APIs handling 45B+ monthly calls by building…" at bounding box center [658, 380] width 628 height 79
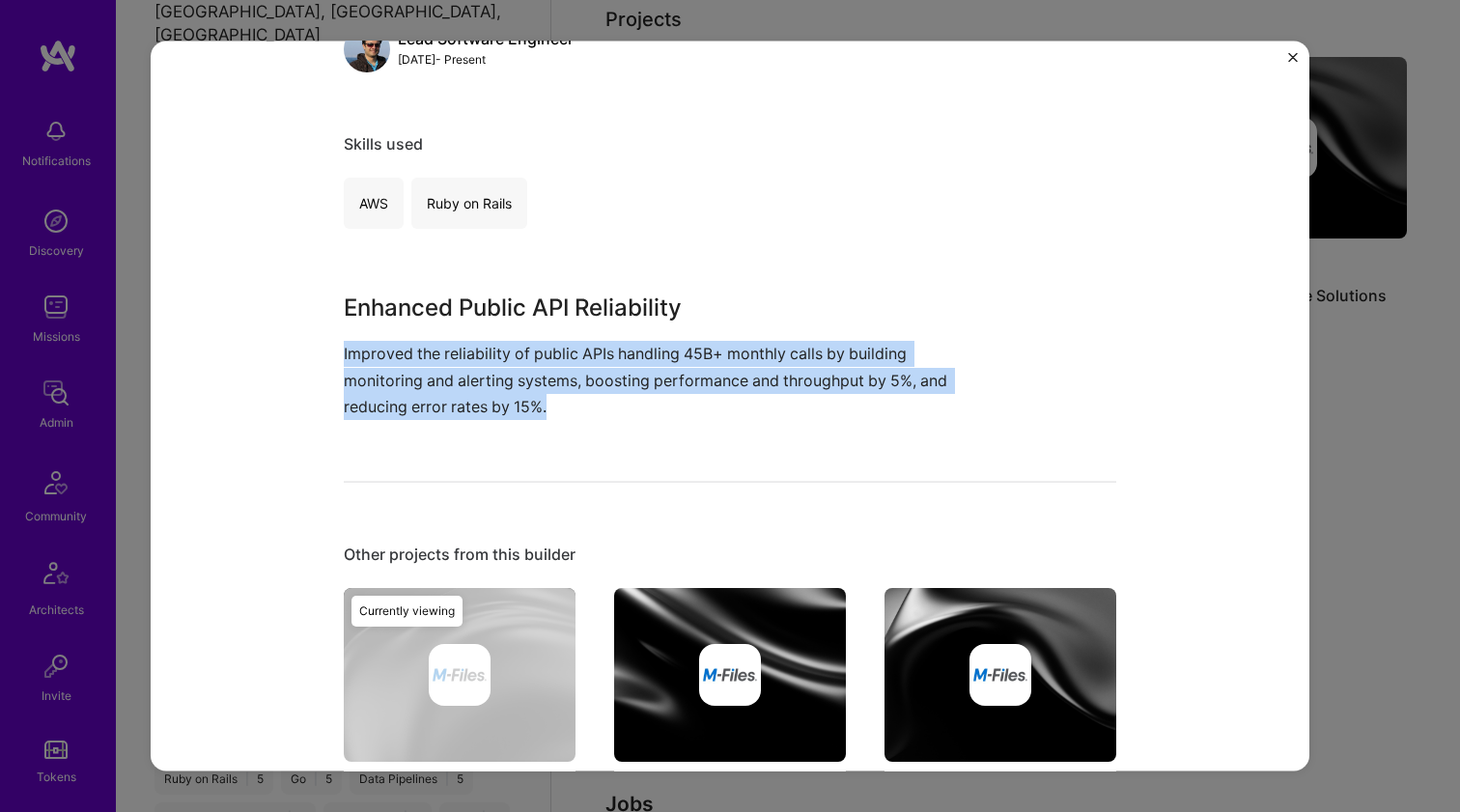
click at [601, 406] on p "Improved the reliability of public APIs handling 45B+ monthly calls by building…" at bounding box center [658, 380] width 628 height 79
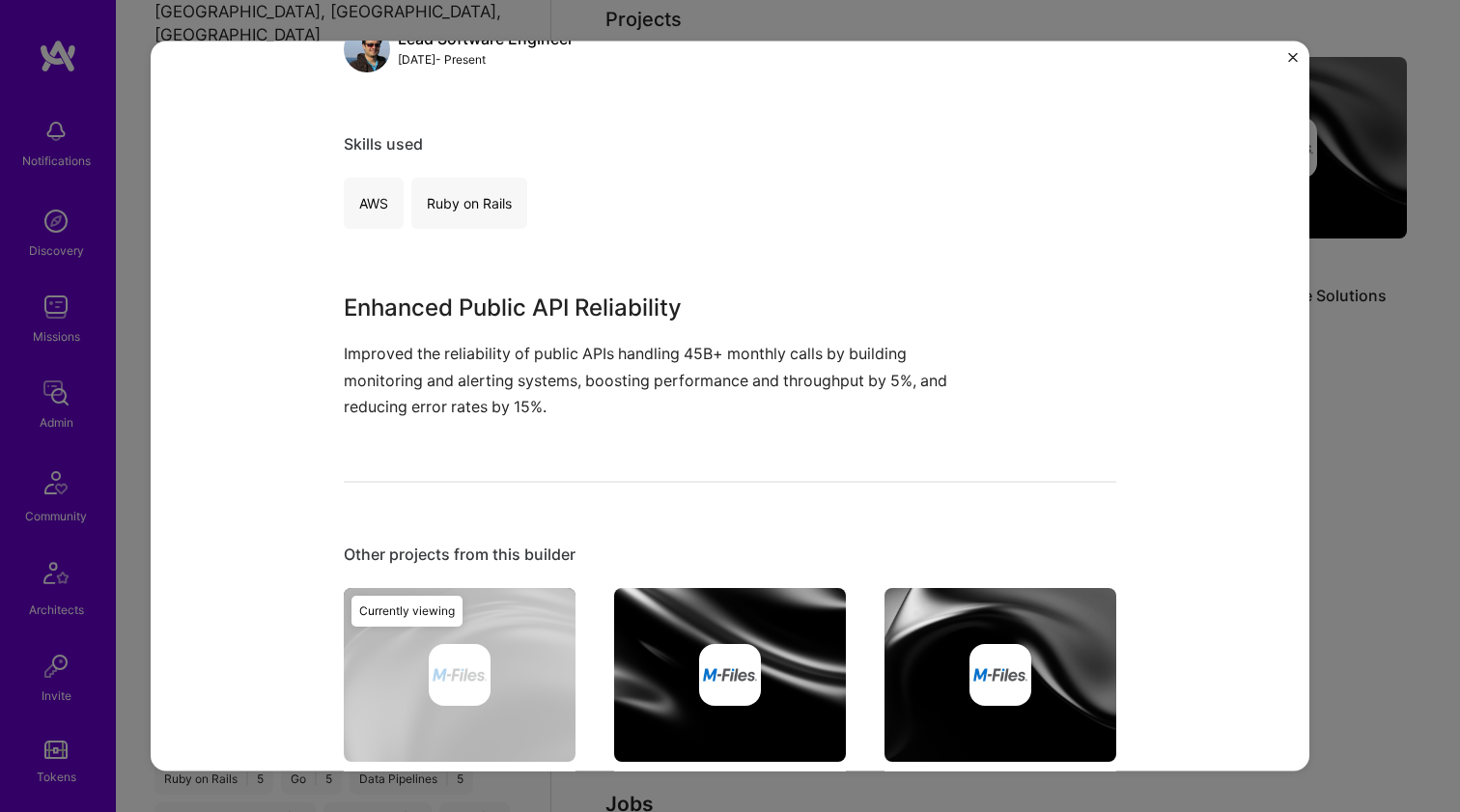
click at [601, 406] on p "Improved the reliability of public APIs handling 45B+ monthly calls by building…" at bounding box center [658, 380] width 628 height 79
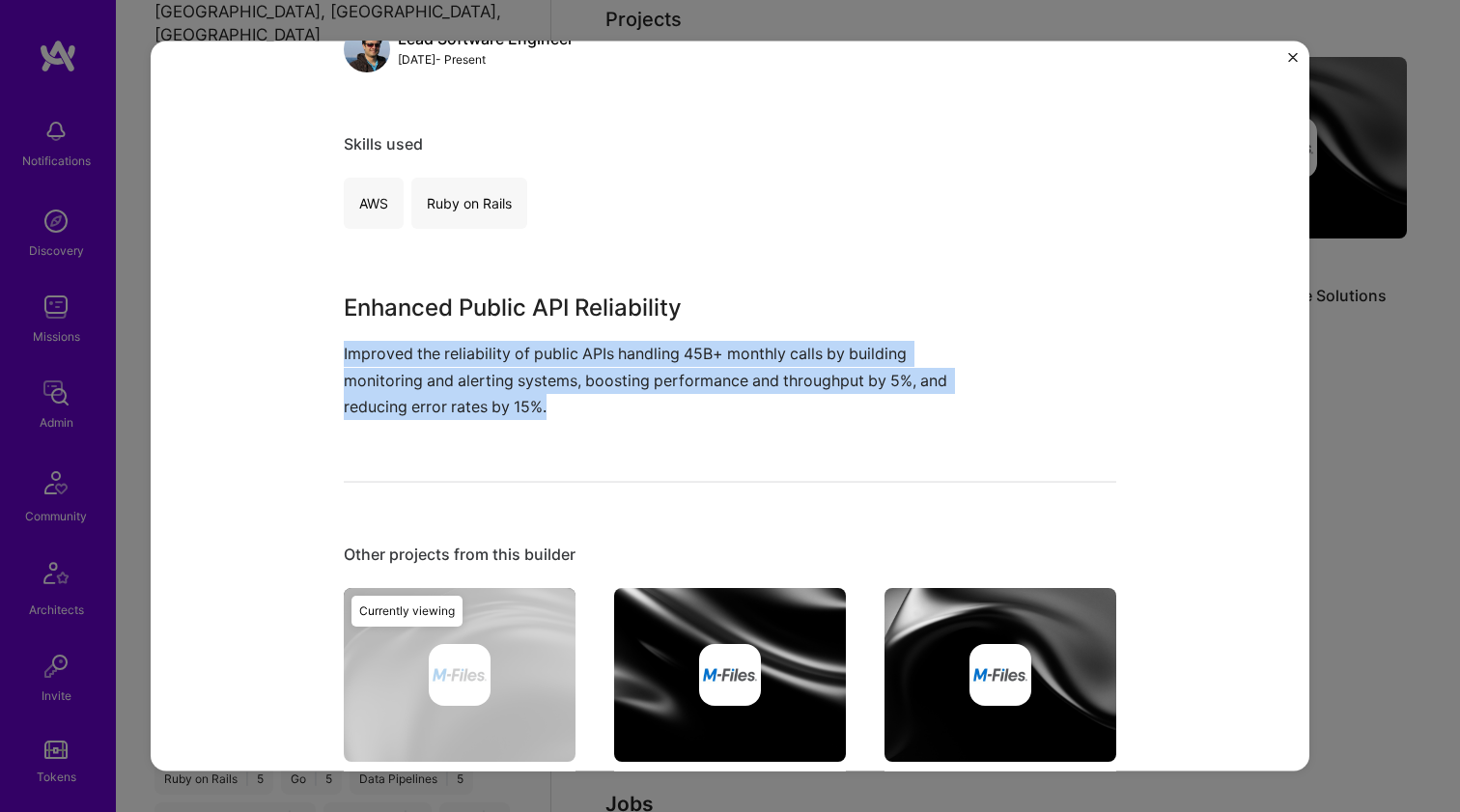
click at [601, 406] on p "Improved the reliability of public APIs handling 45B+ monthly calls by building…" at bounding box center [658, 380] width 628 height 79
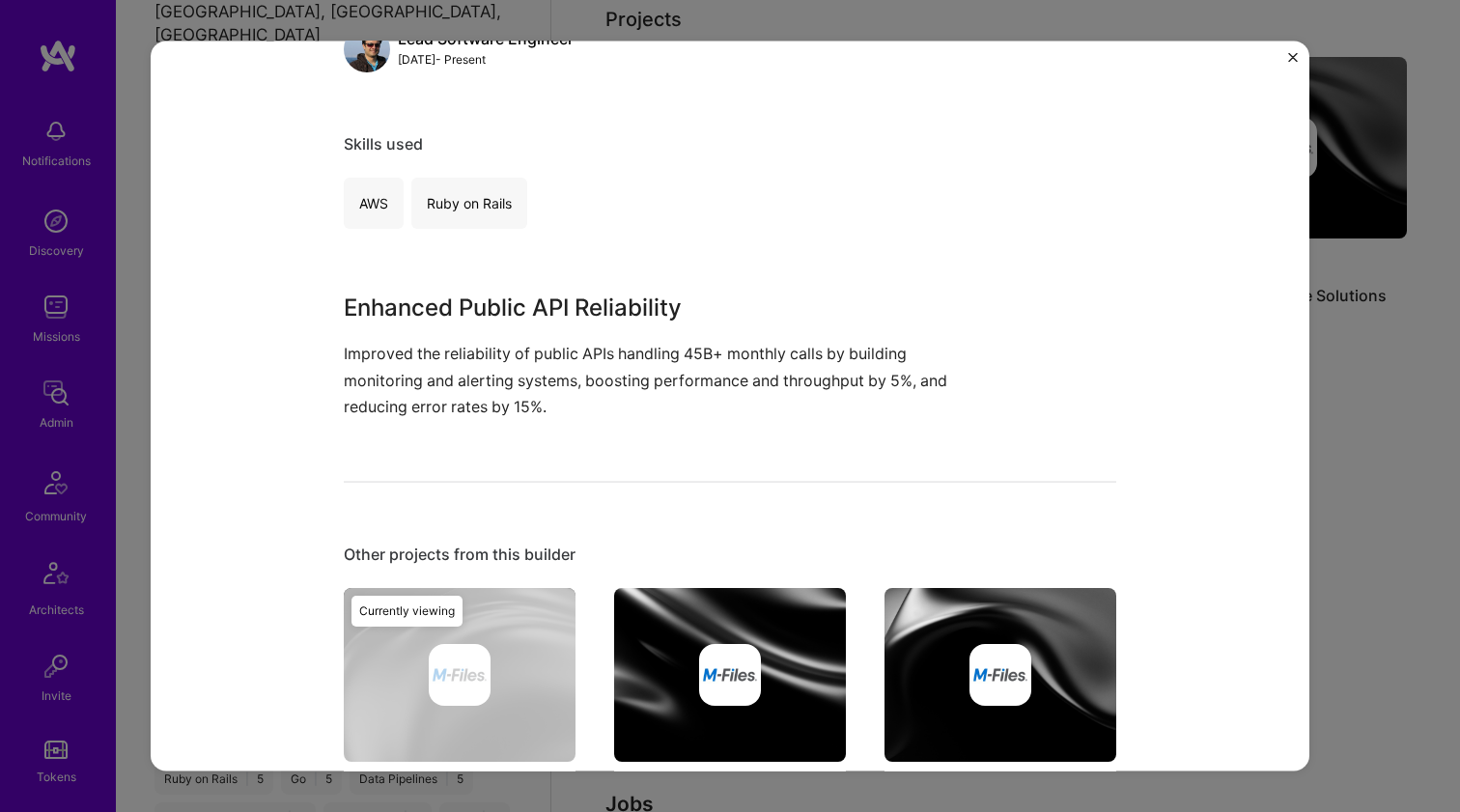
click at [601, 406] on p "Improved the reliability of public APIs handling 45B+ monthly calls by building…" at bounding box center [658, 380] width 628 height 79
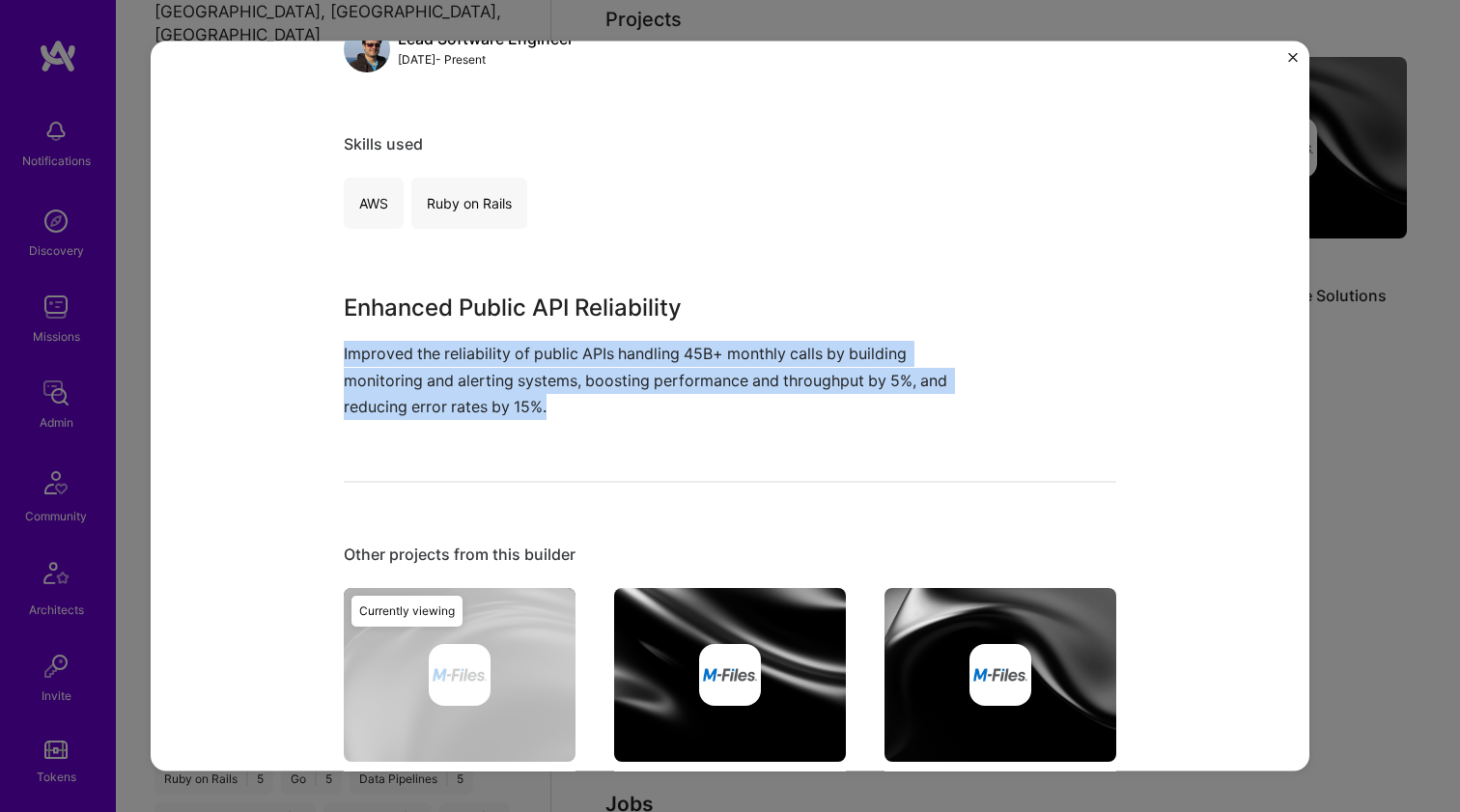
click at [601, 406] on p "Improved the reliability of public APIs handling 45B+ monthly calls by building…" at bounding box center [658, 380] width 628 height 79
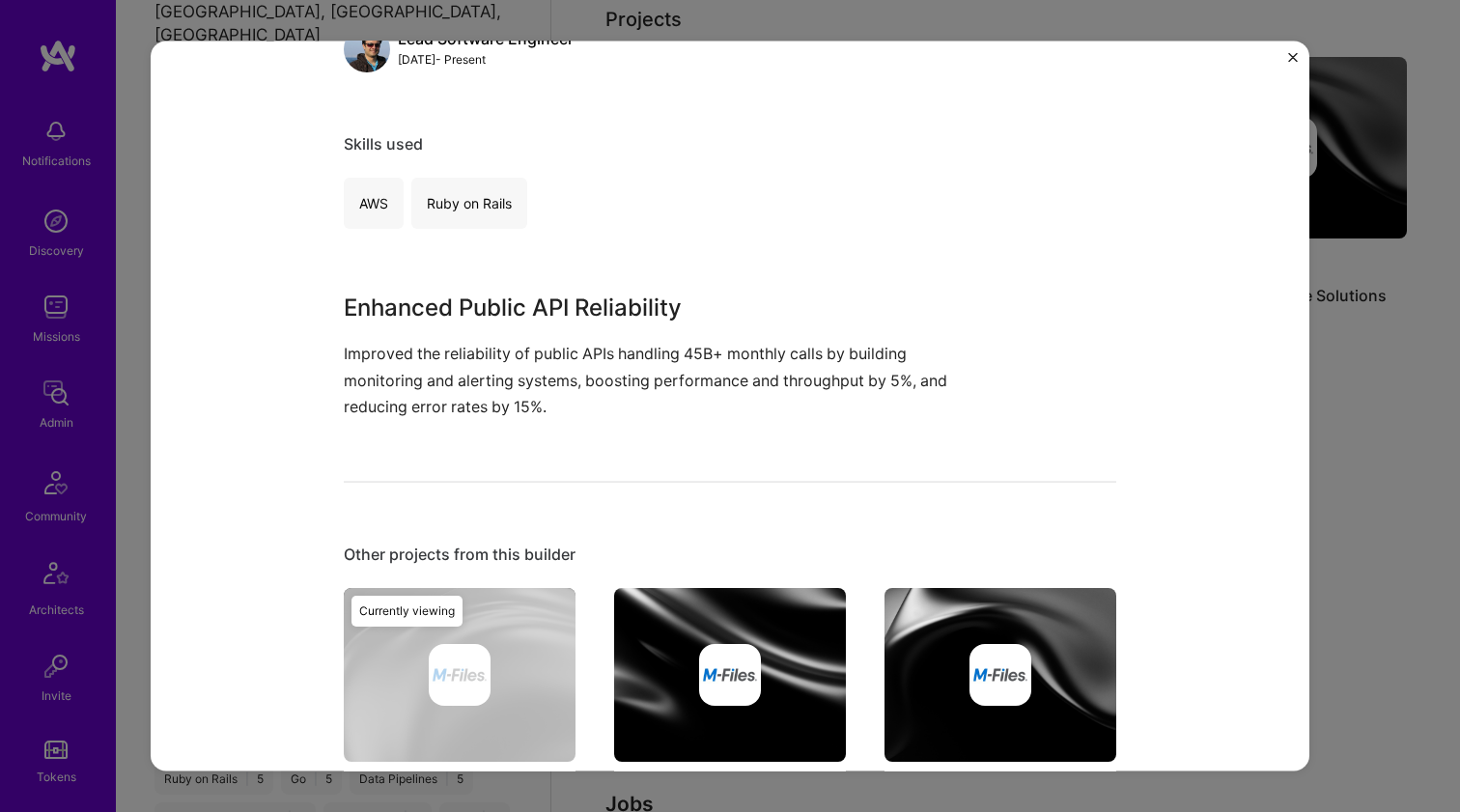
click at [601, 406] on p "Improved the reliability of public APIs handling 45B+ monthly calls by building…" at bounding box center [658, 380] width 628 height 79
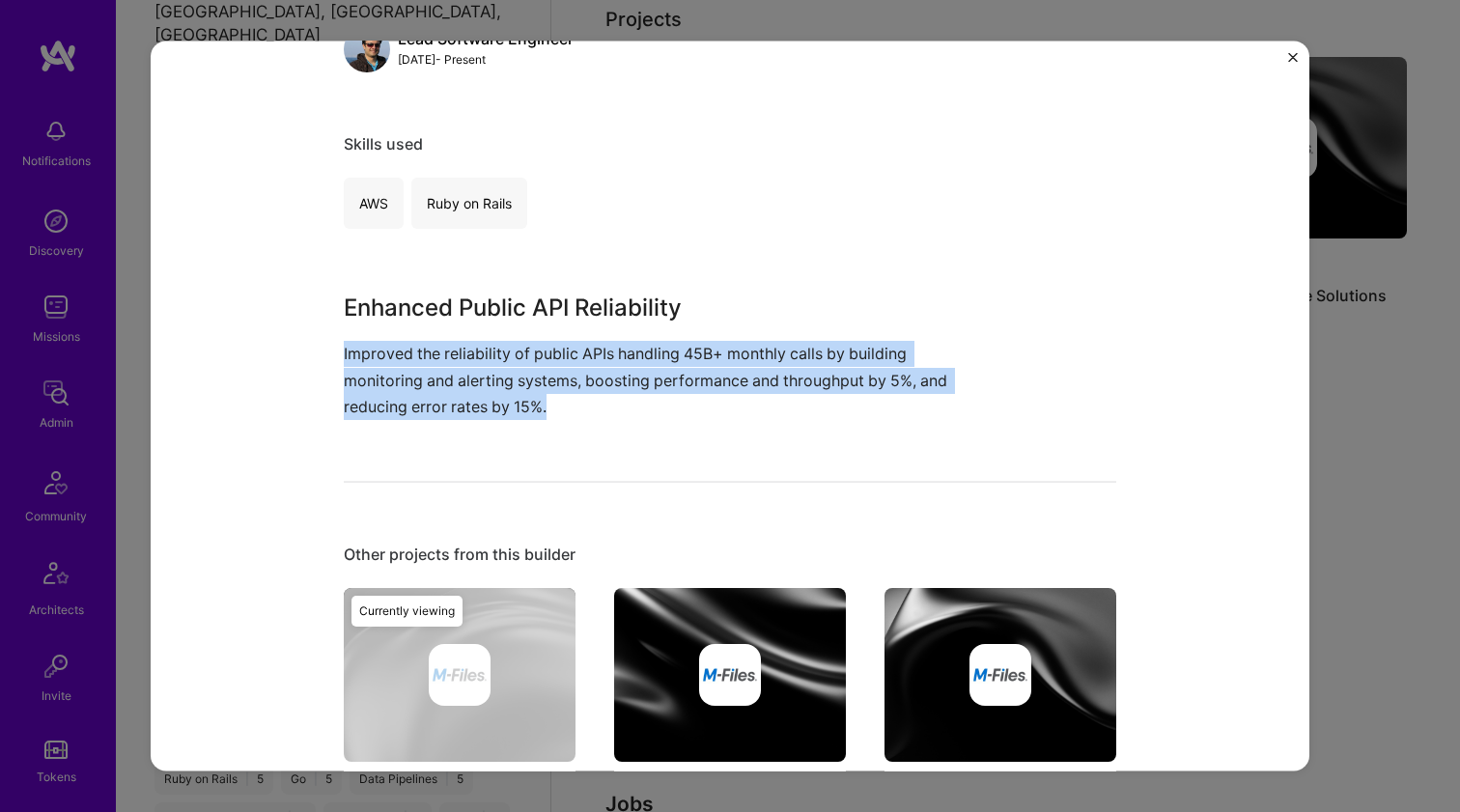
click at [601, 406] on p "Improved the reliability of public APIs handling 45B+ monthly calls by building…" at bounding box center [658, 380] width 628 height 79
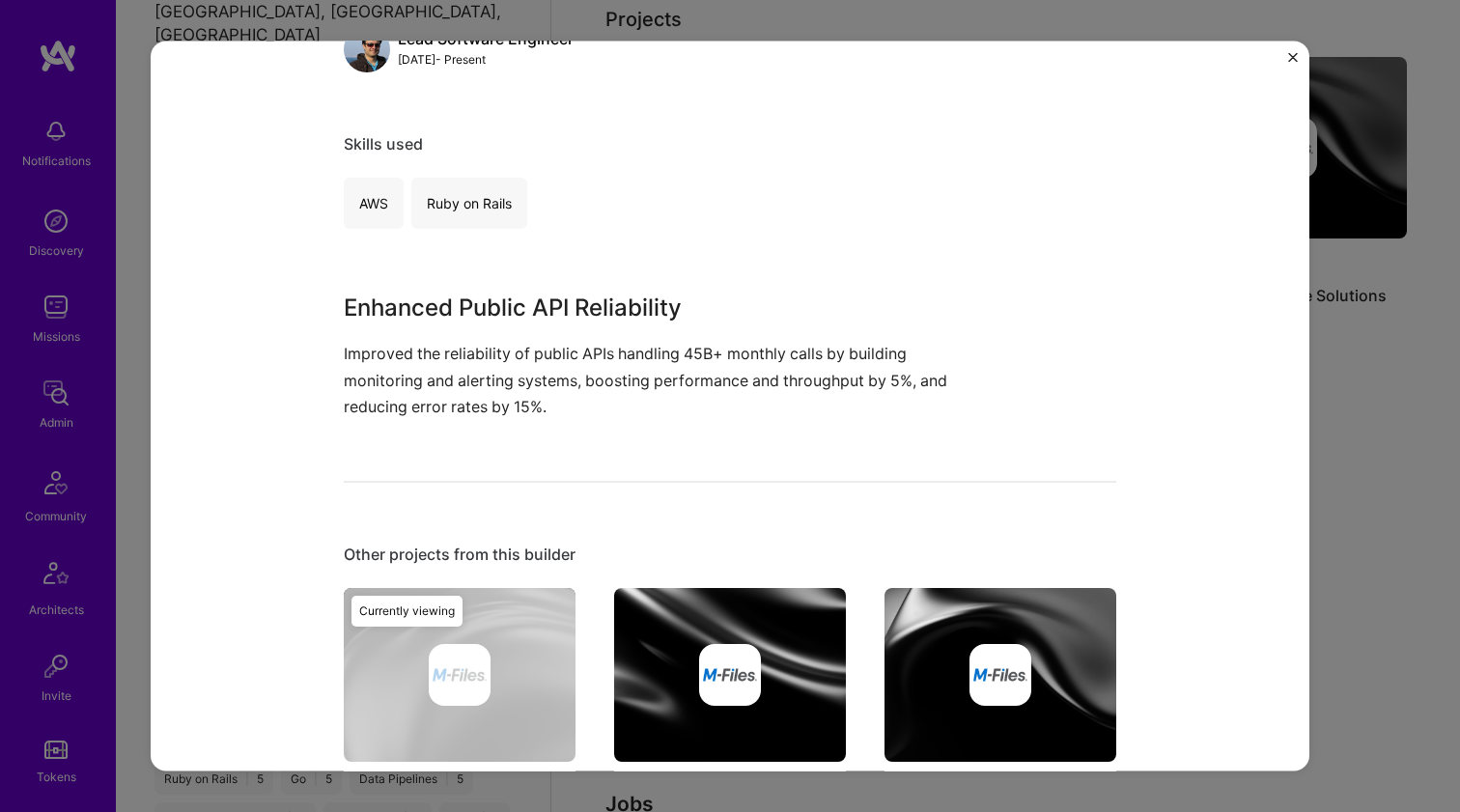
click at [601, 406] on p "Improved the reliability of public APIs handling 45B+ monthly calls by building…" at bounding box center [658, 380] width 628 height 79
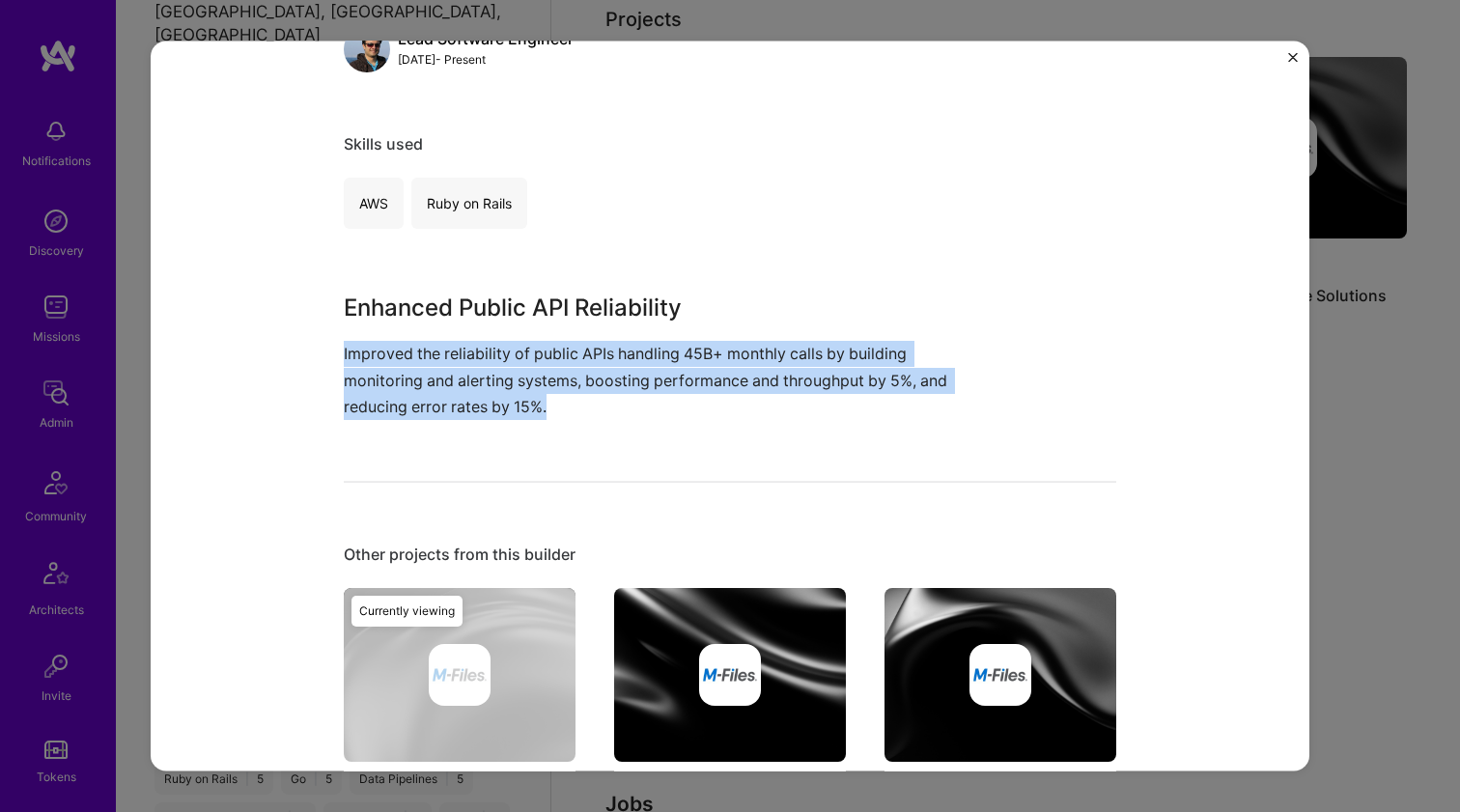
click at [601, 406] on p "Improved the reliability of public APIs handling 45B+ monthly calls by building…" at bounding box center [658, 380] width 628 height 79
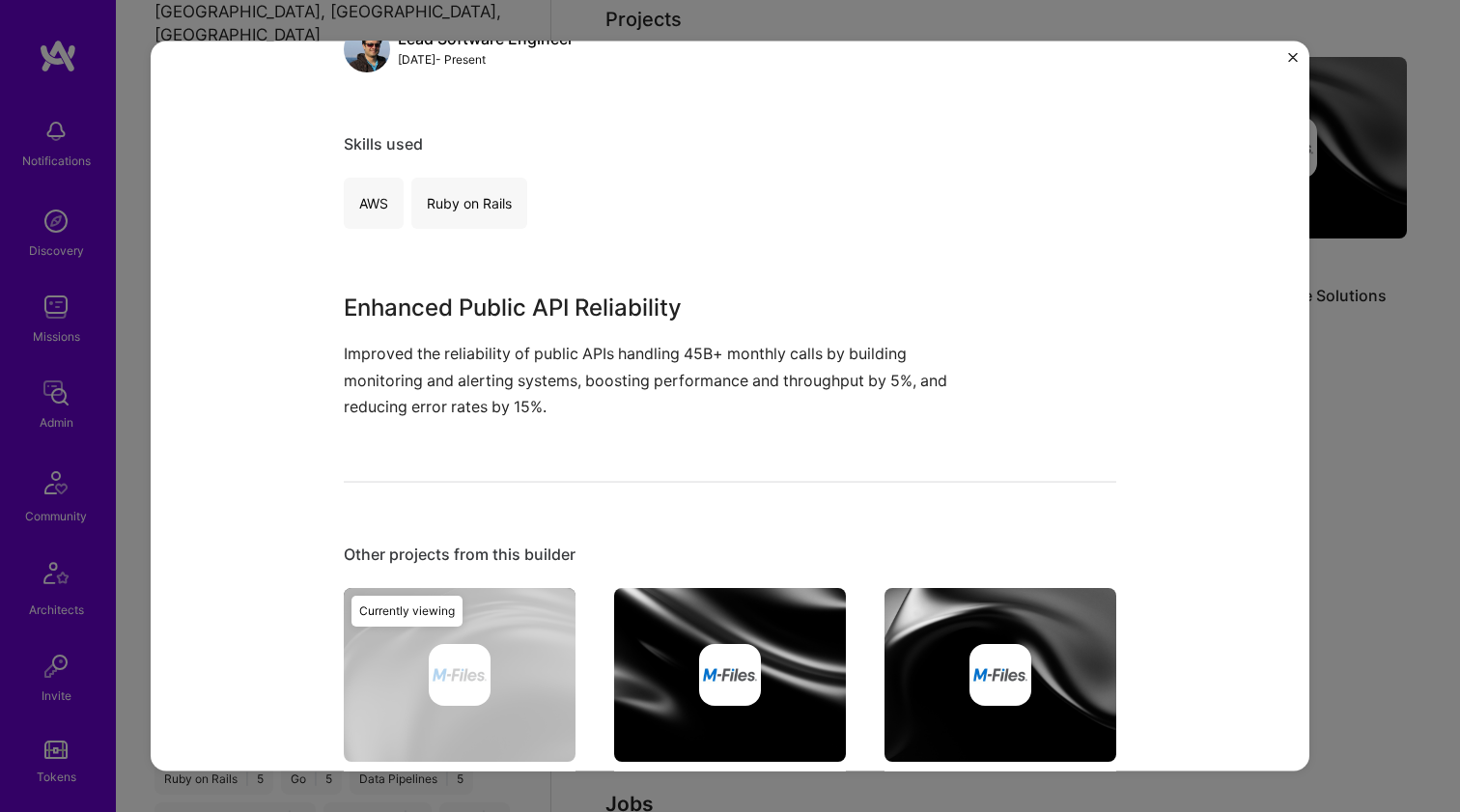
click at [601, 406] on p "Improved the reliability of public APIs handling 45B+ monthly calls by building…" at bounding box center [658, 380] width 628 height 79
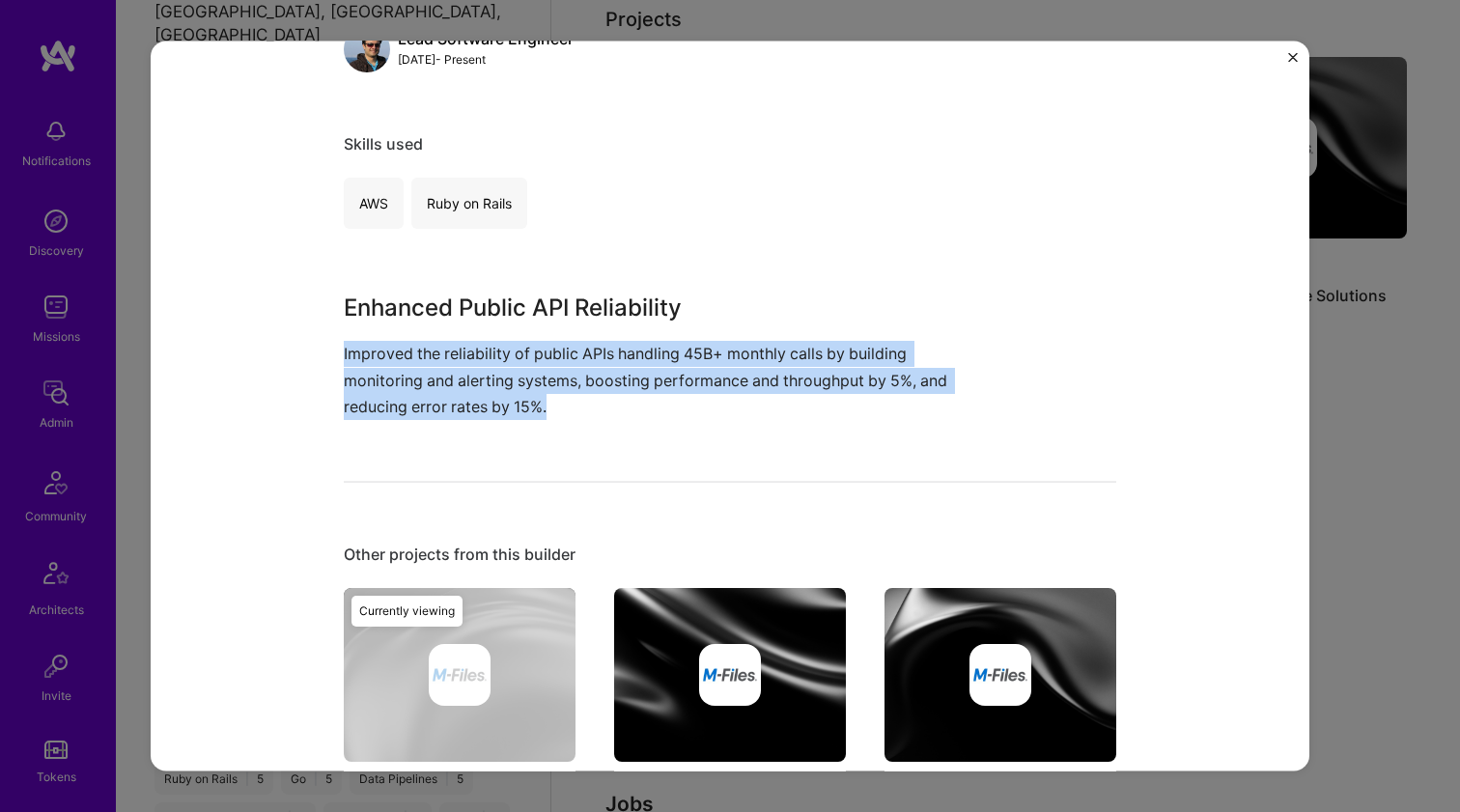
click at [601, 406] on p "Improved the reliability of public APIs handling 45B+ monthly calls by building…" at bounding box center [658, 380] width 628 height 79
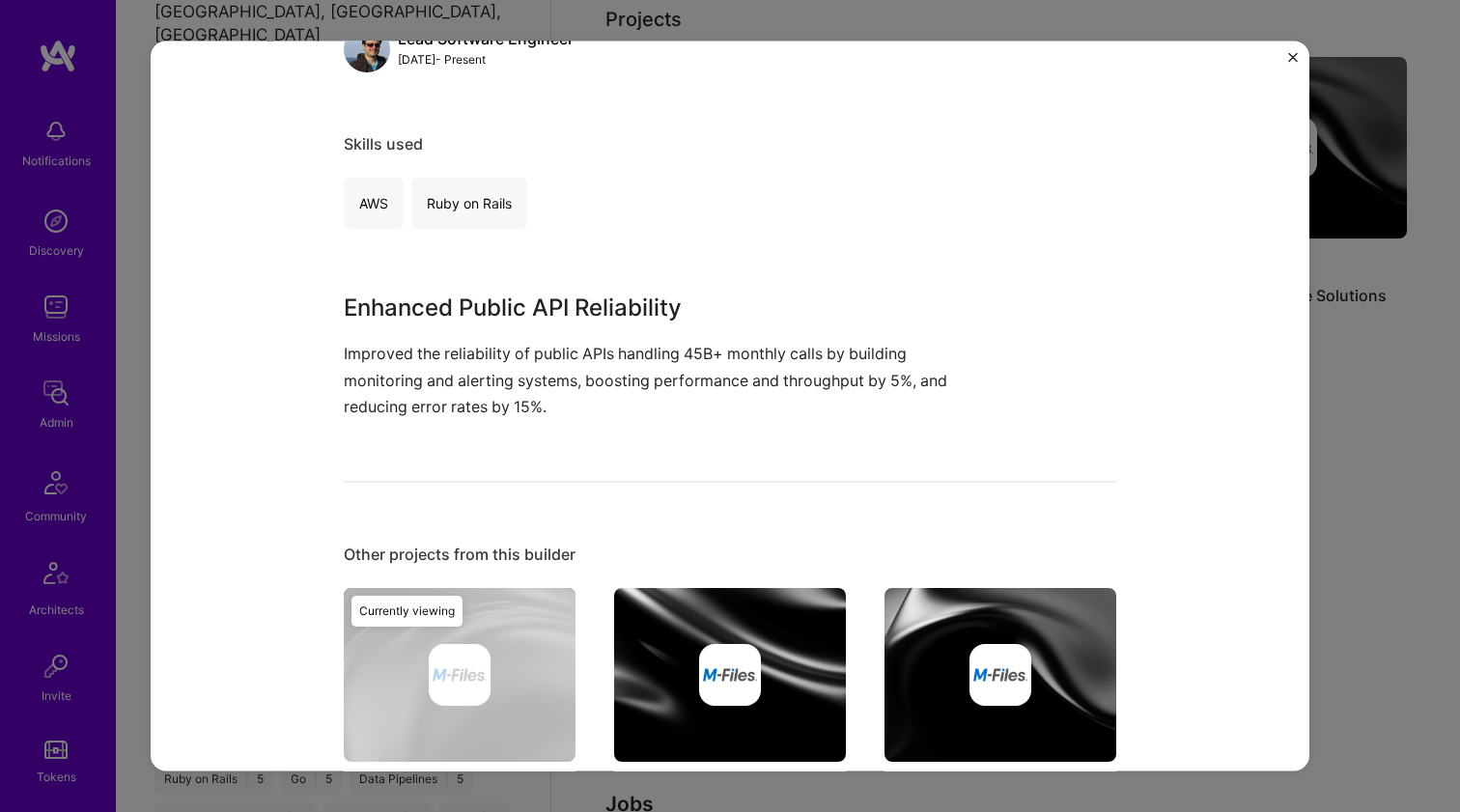
click at [601, 406] on p "Improved the reliability of public APIs handling 45B+ monthly calls by building…" at bounding box center [658, 380] width 628 height 79
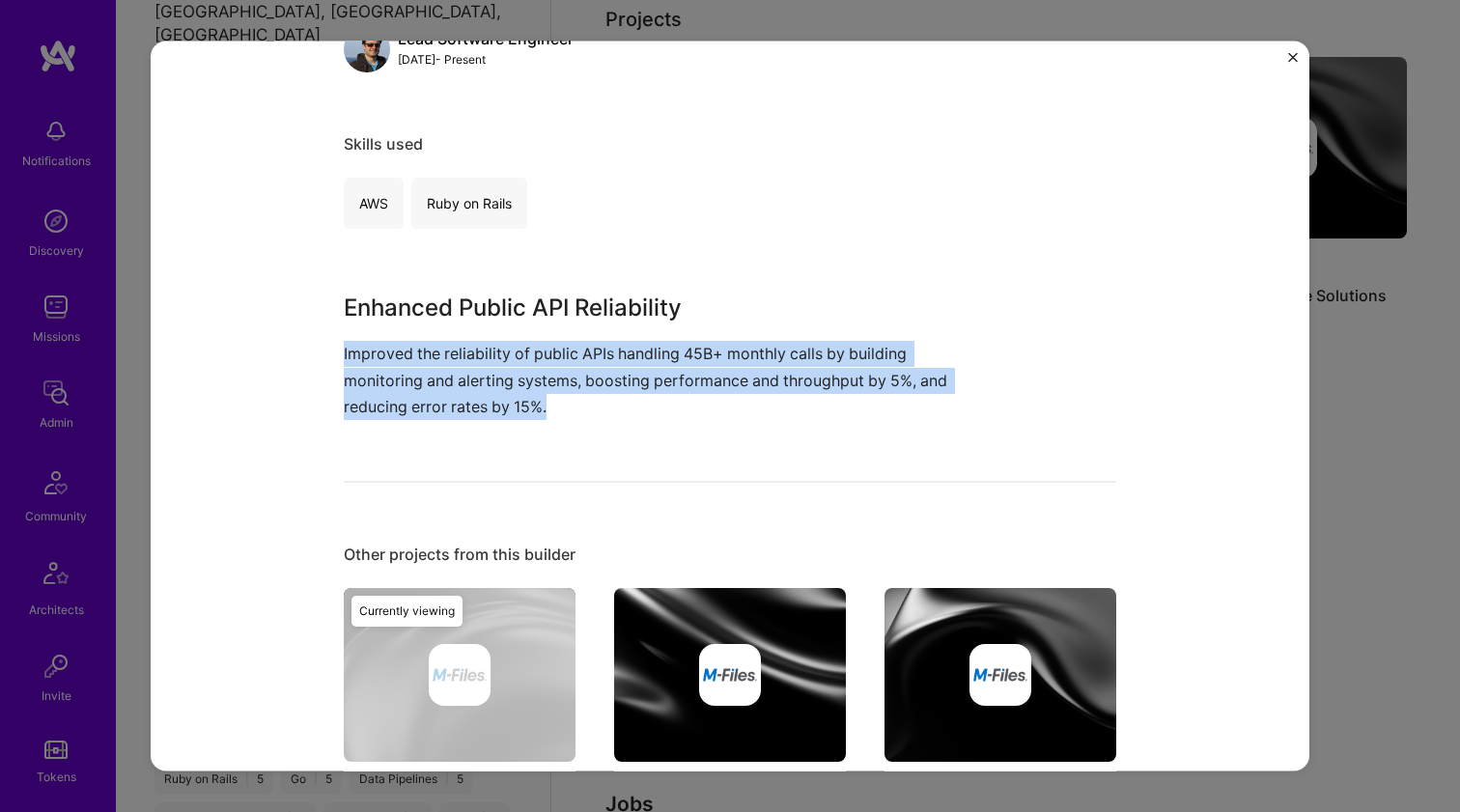
click at [601, 406] on p "Improved the reliability of public APIs handling 45B+ monthly calls by building…" at bounding box center [658, 380] width 628 height 79
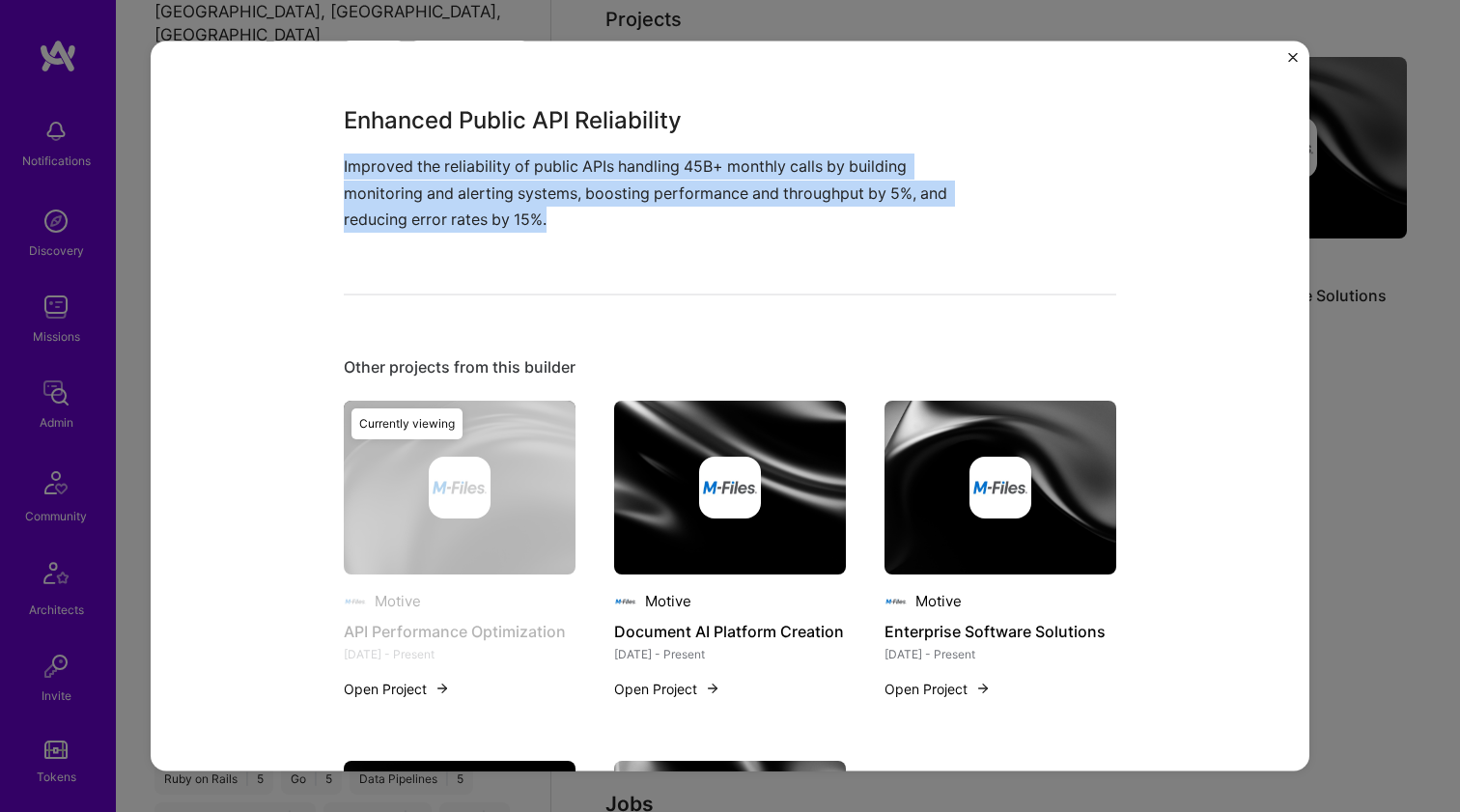
scroll to position [482, 0]
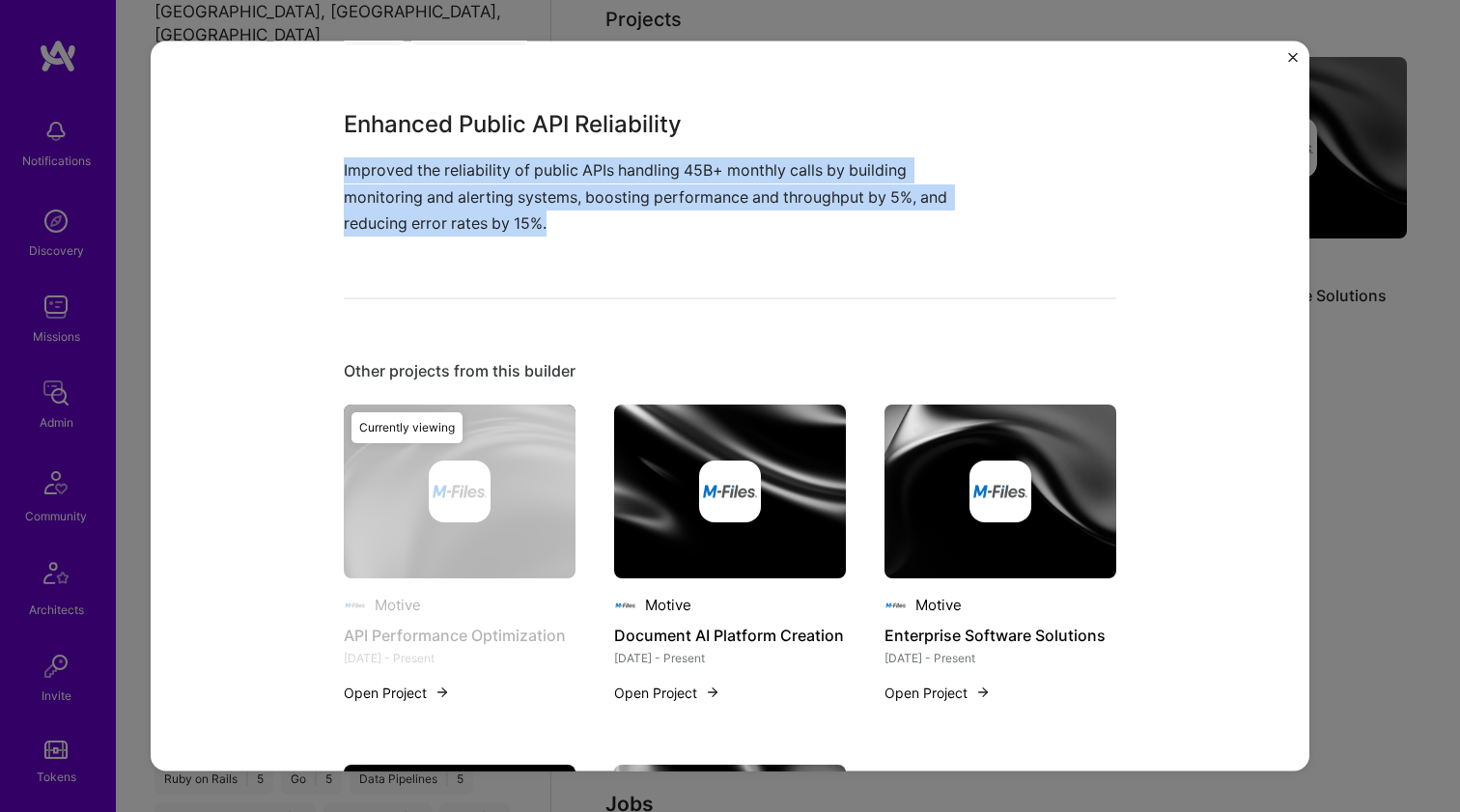
click at [709, 434] on img at bounding box center [730, 490] width 231 height 173
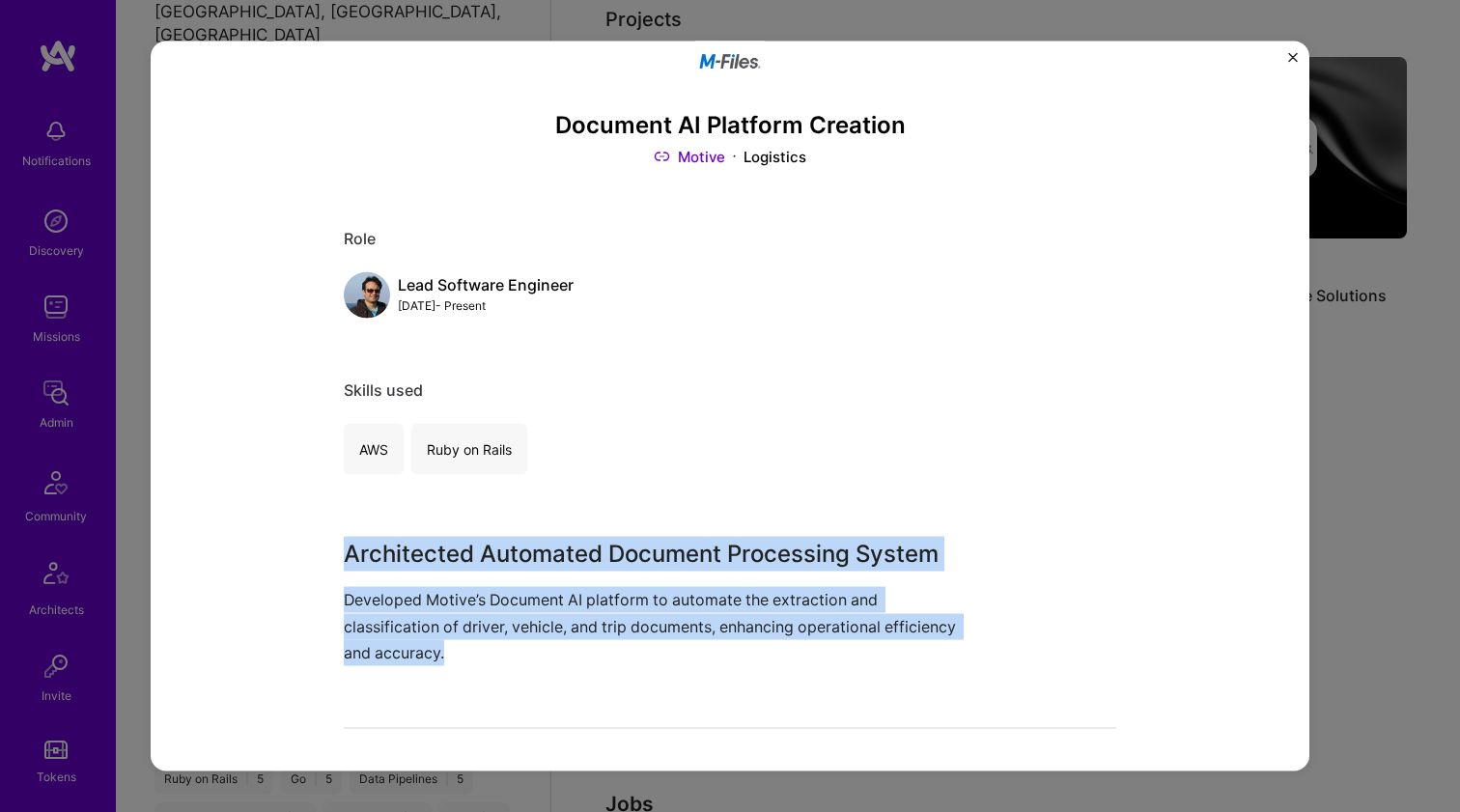
scroll to position [250, 0]
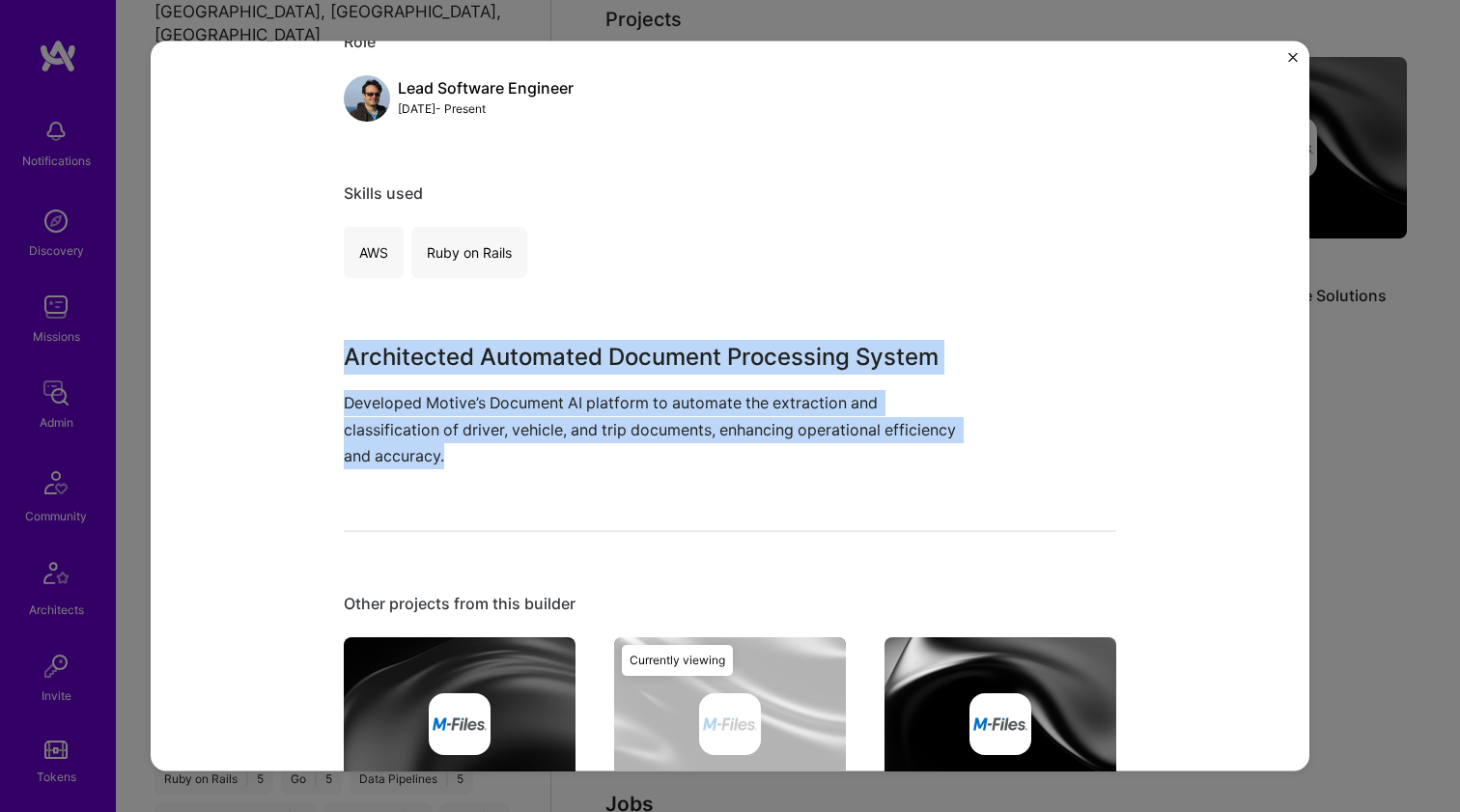
click at [988, 661] on img at bounding box center [1000, 722] width 231 height 173
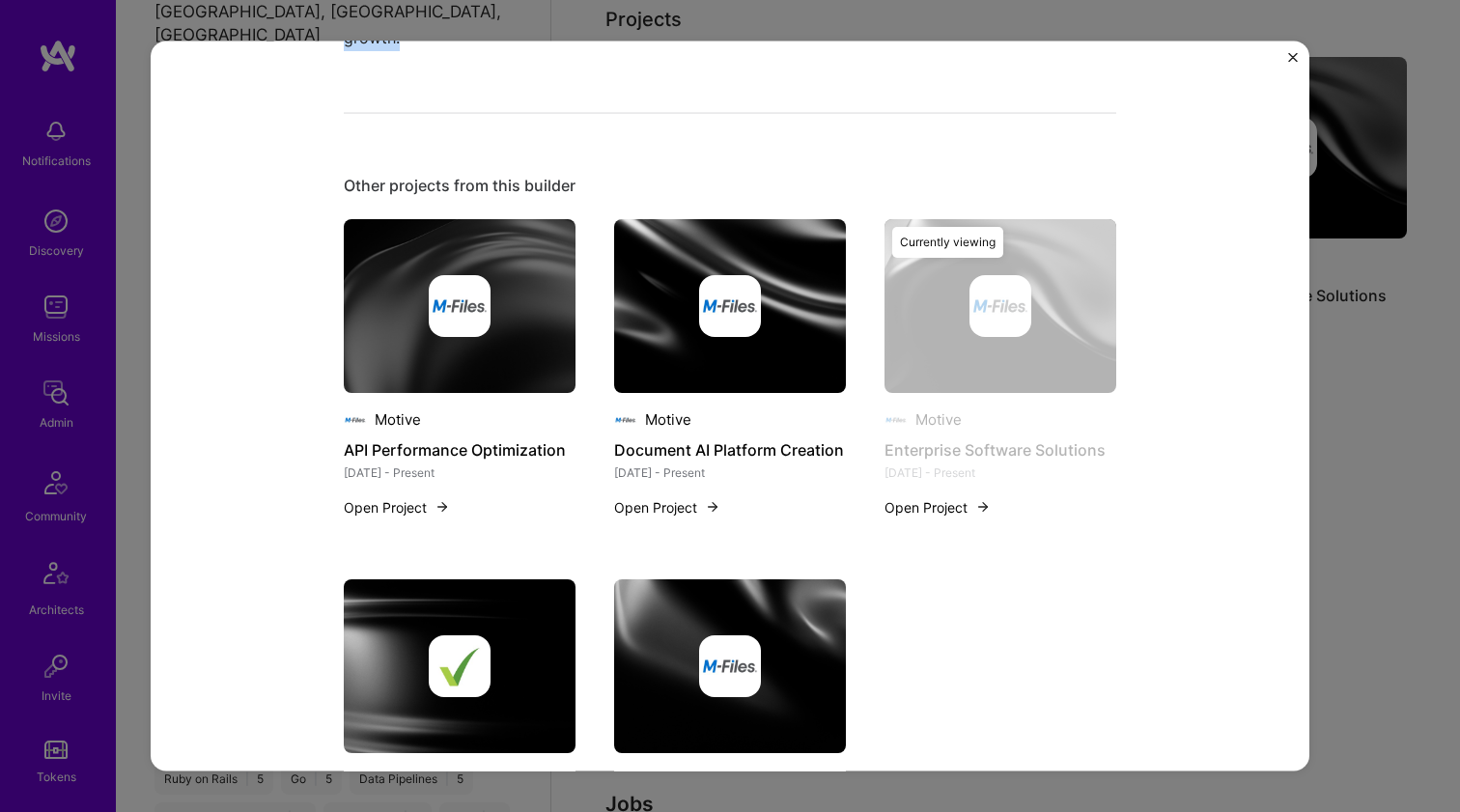
scroll to position [834, 0]
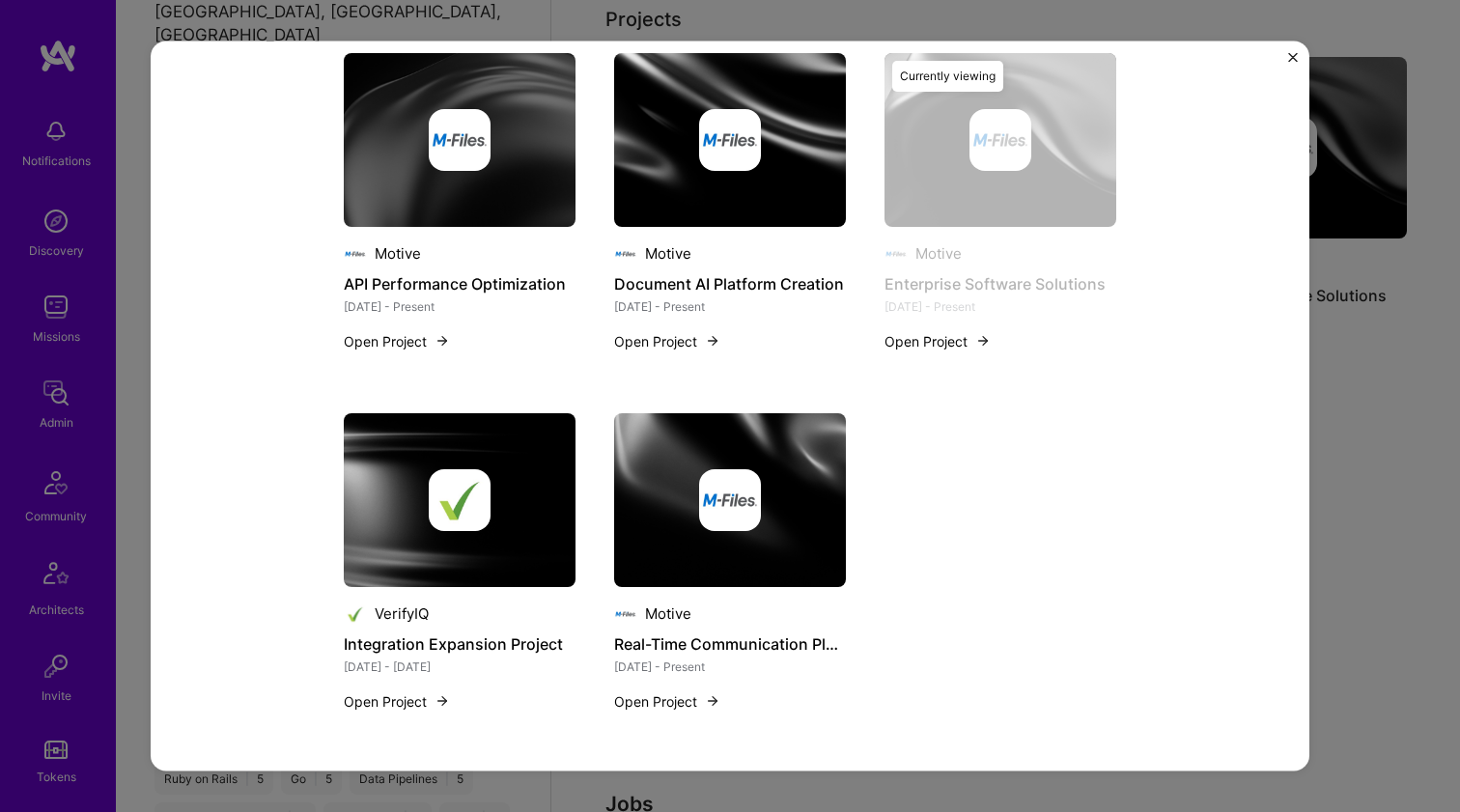
click at [528, 535] on img at bounding box center [459, 499] width 231 height 173
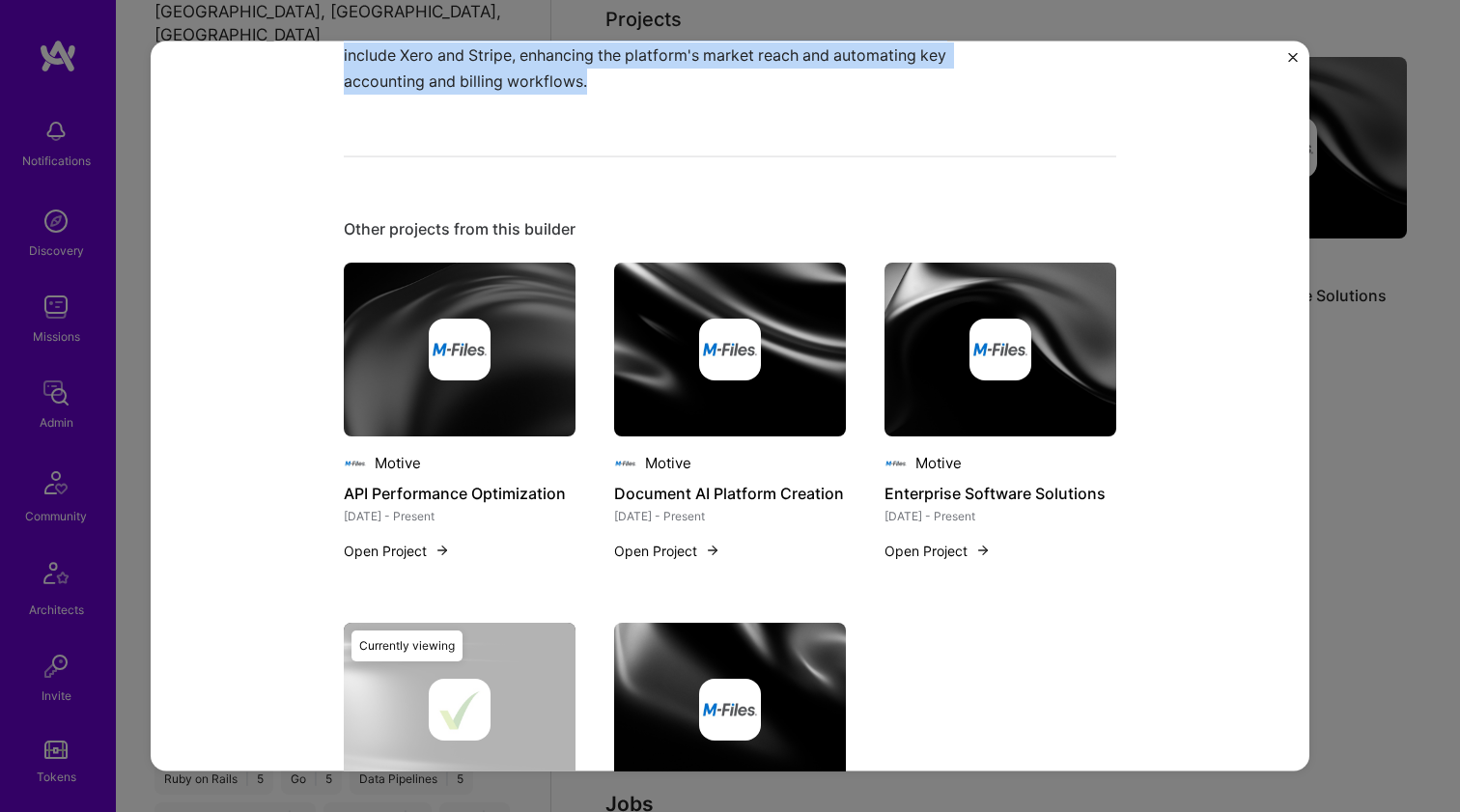
scroll to position [808, 0]
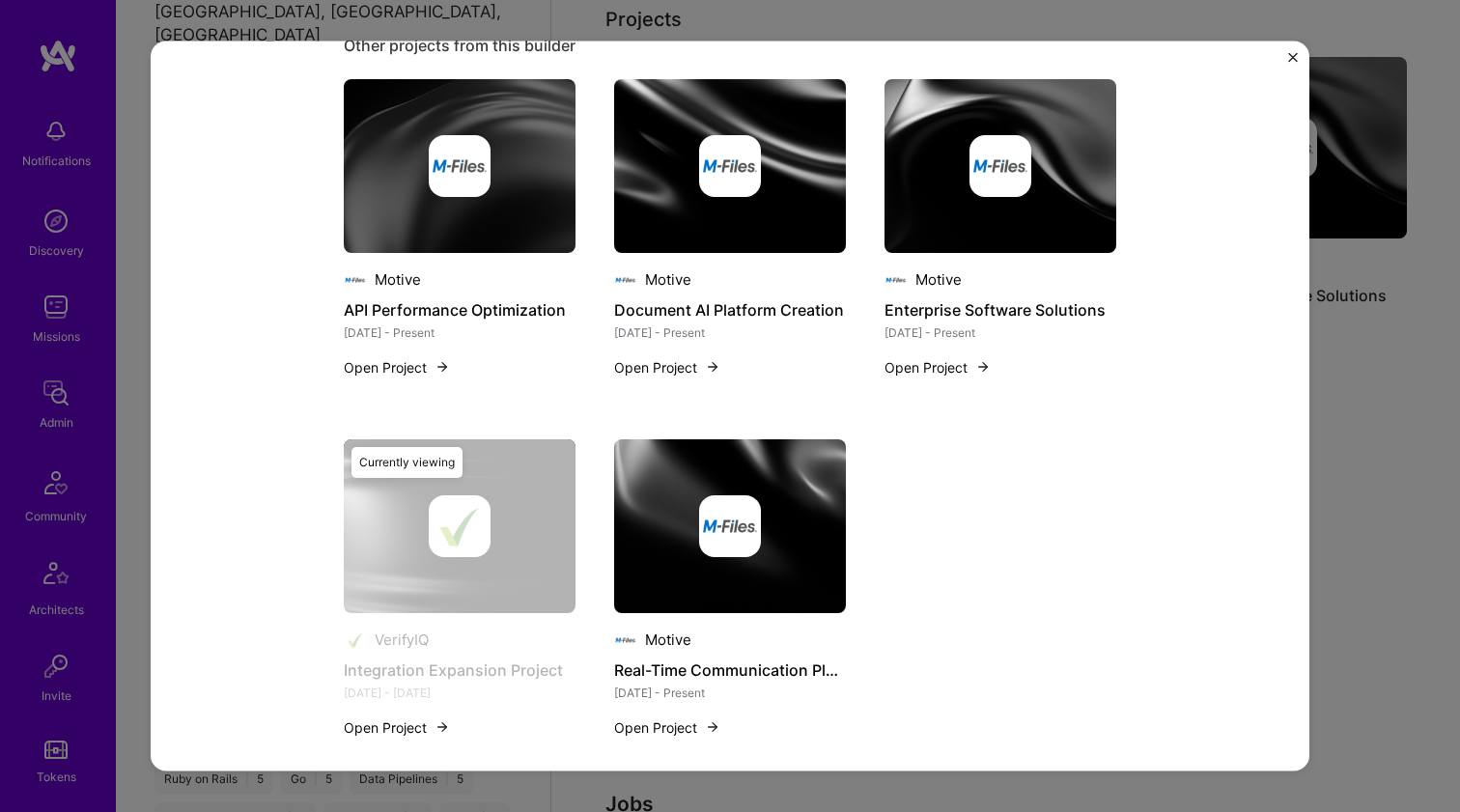
click at [786, 569] on img at bounding box center [730, 525] width 231 height 173
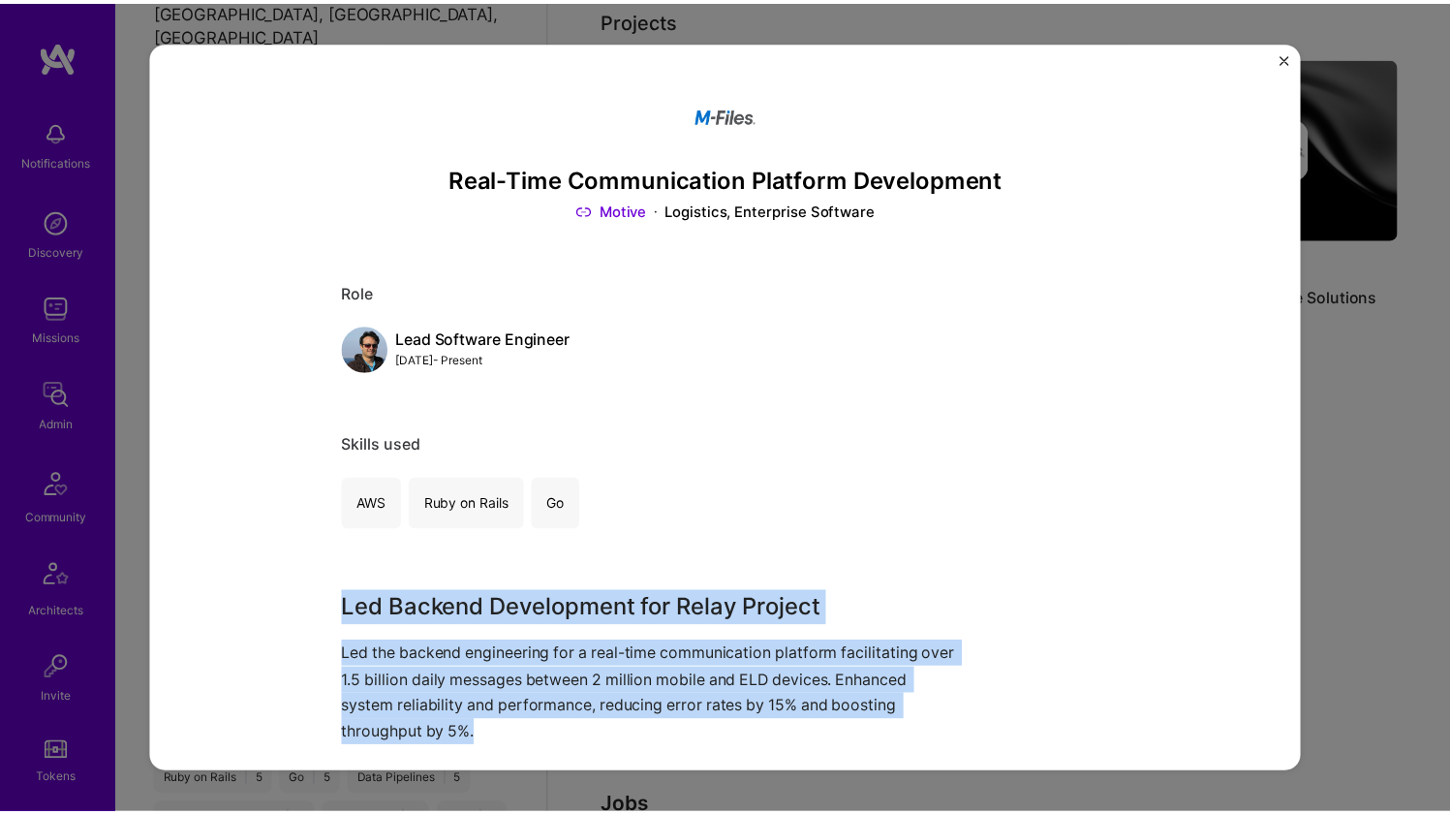
scroll to position [133, 0]
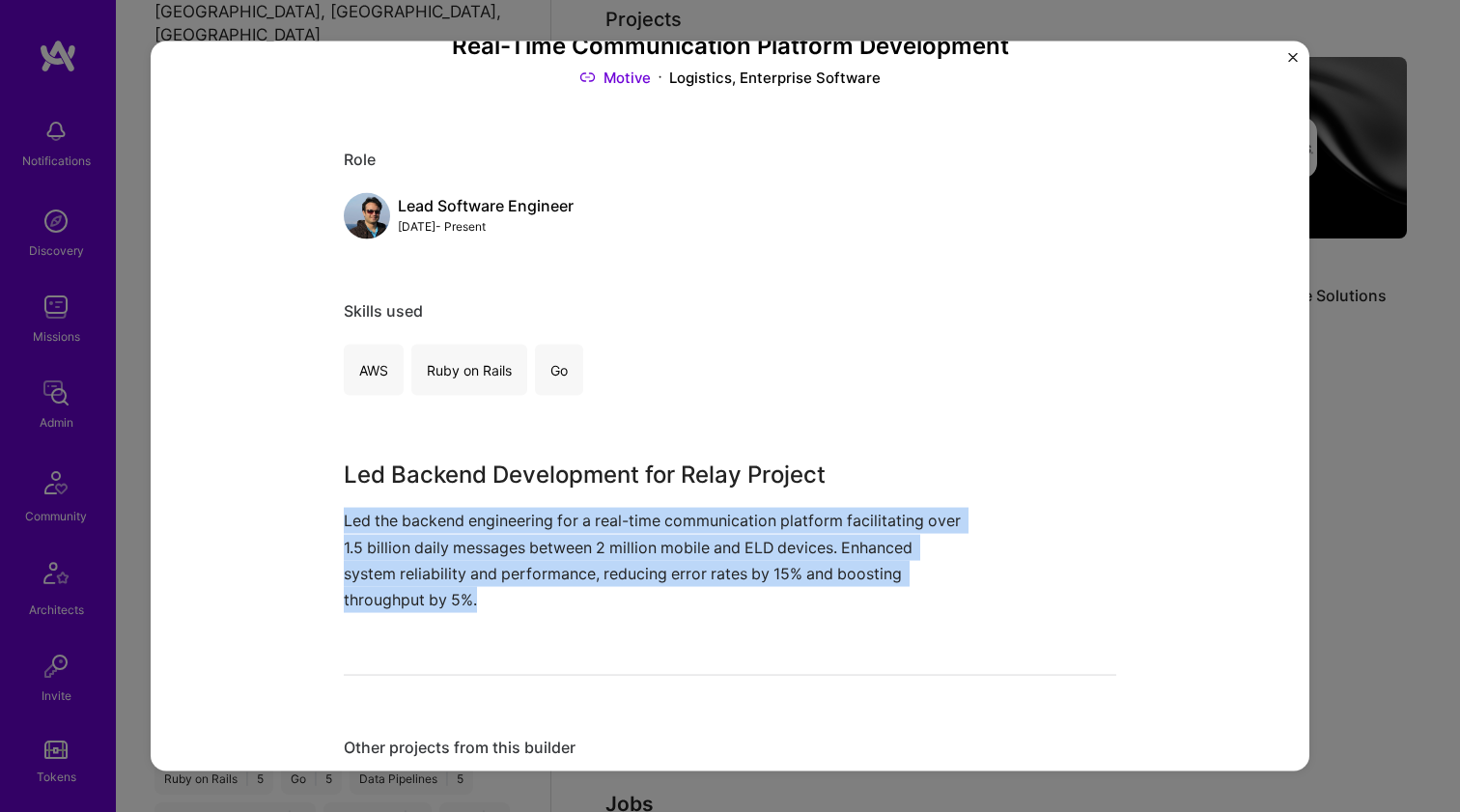
click at [492, 540] on p "Led the backend engineering for a real-time communication platform facilitating…" at bounding box center [658, 560] width 628 height 106
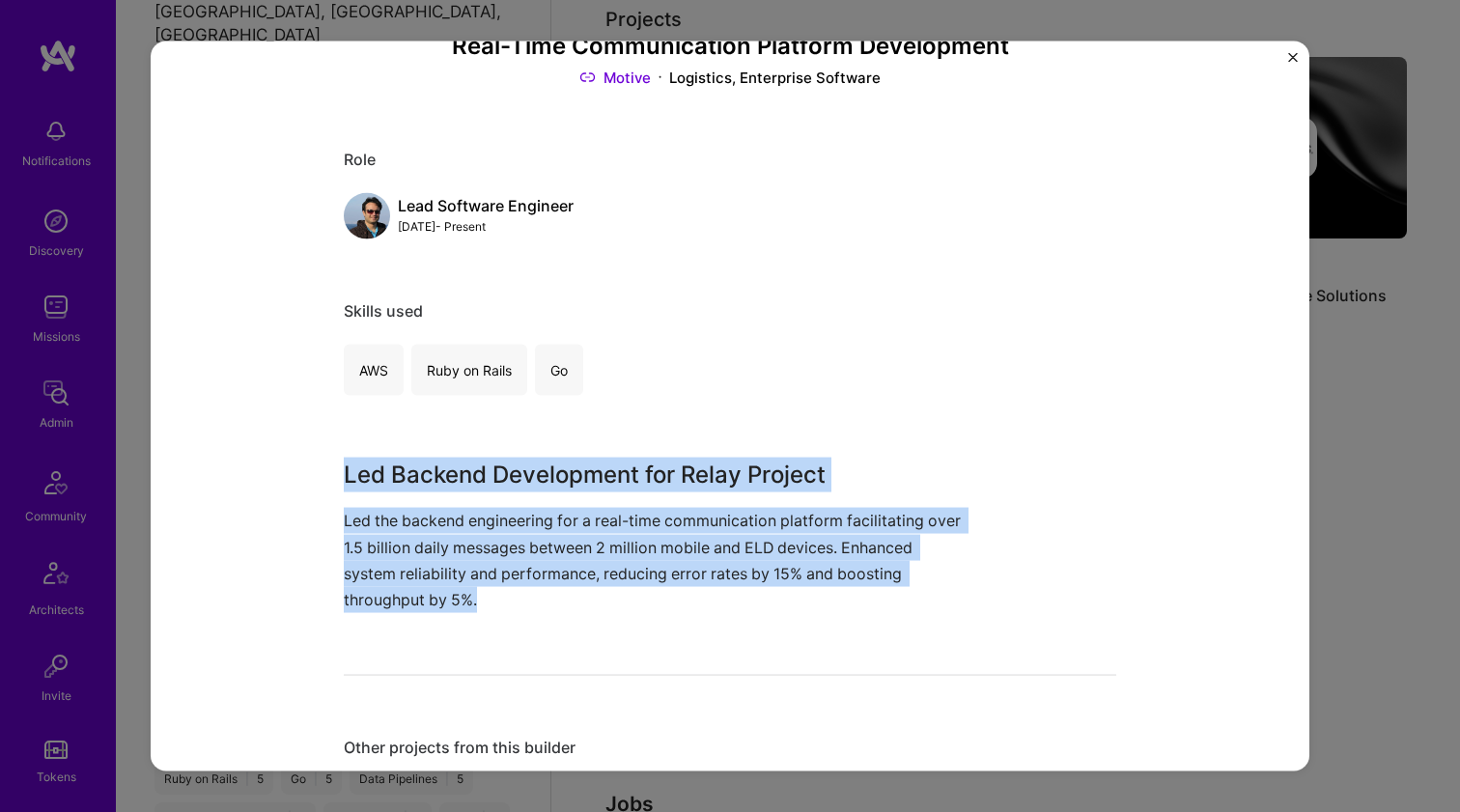
drag, startPoint x: 492, startPoint y: 540, endPoint x: 497, endPoint y: 463, distance: 77.2
click at [497, 464] on div "Led Backend Development for Relay Project Led the backend engineering for a rea…" at bounding box center [658, 535] width 628 height 155
click at [497, 463] on h3 "Led Backend Development for Relay Project" at bounding box center [658, 474] width 628 height 35
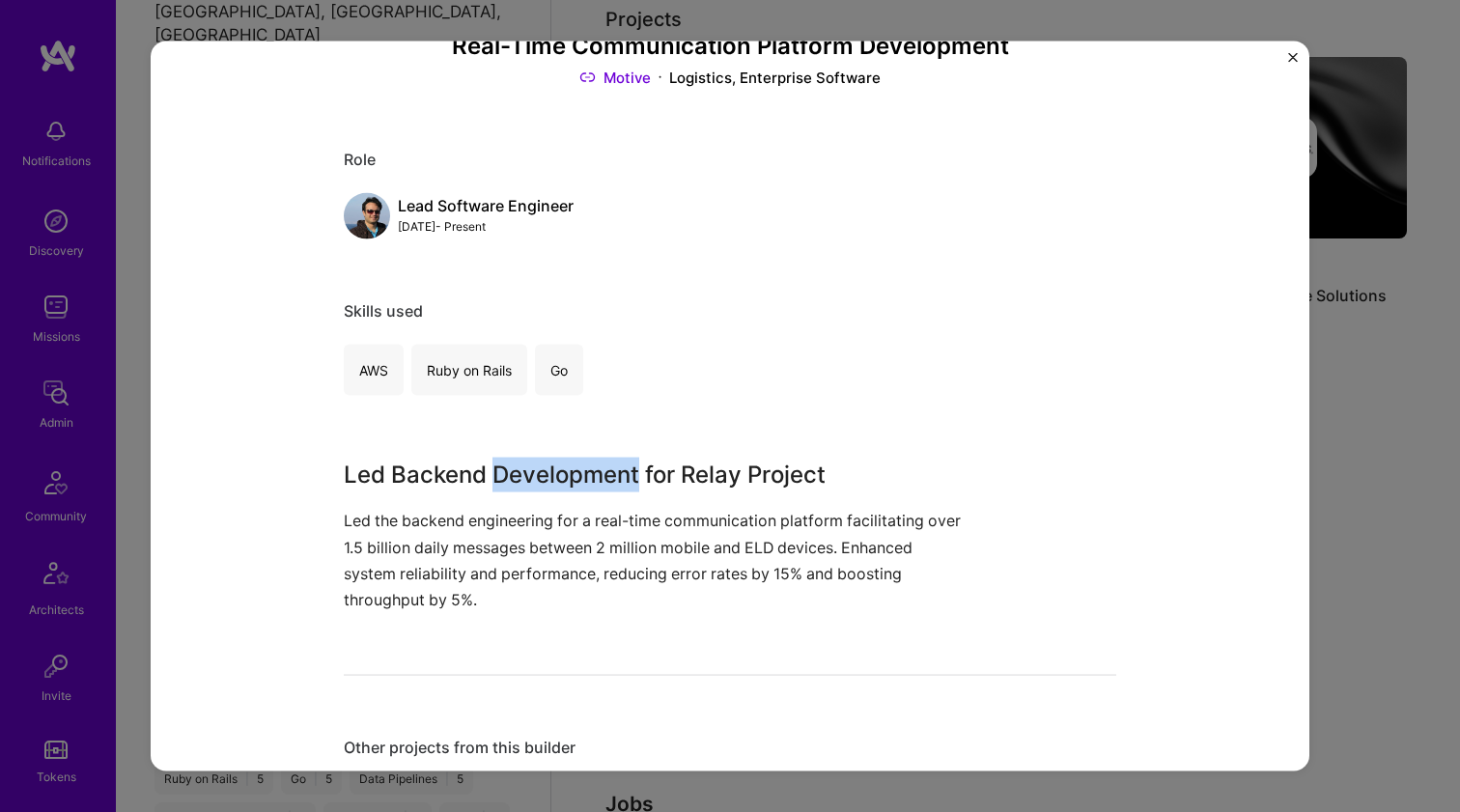
click at [497, 463] on h3 "Led Backend Development for Relay Project" at bounding box center [658, 474] width 628 height 35
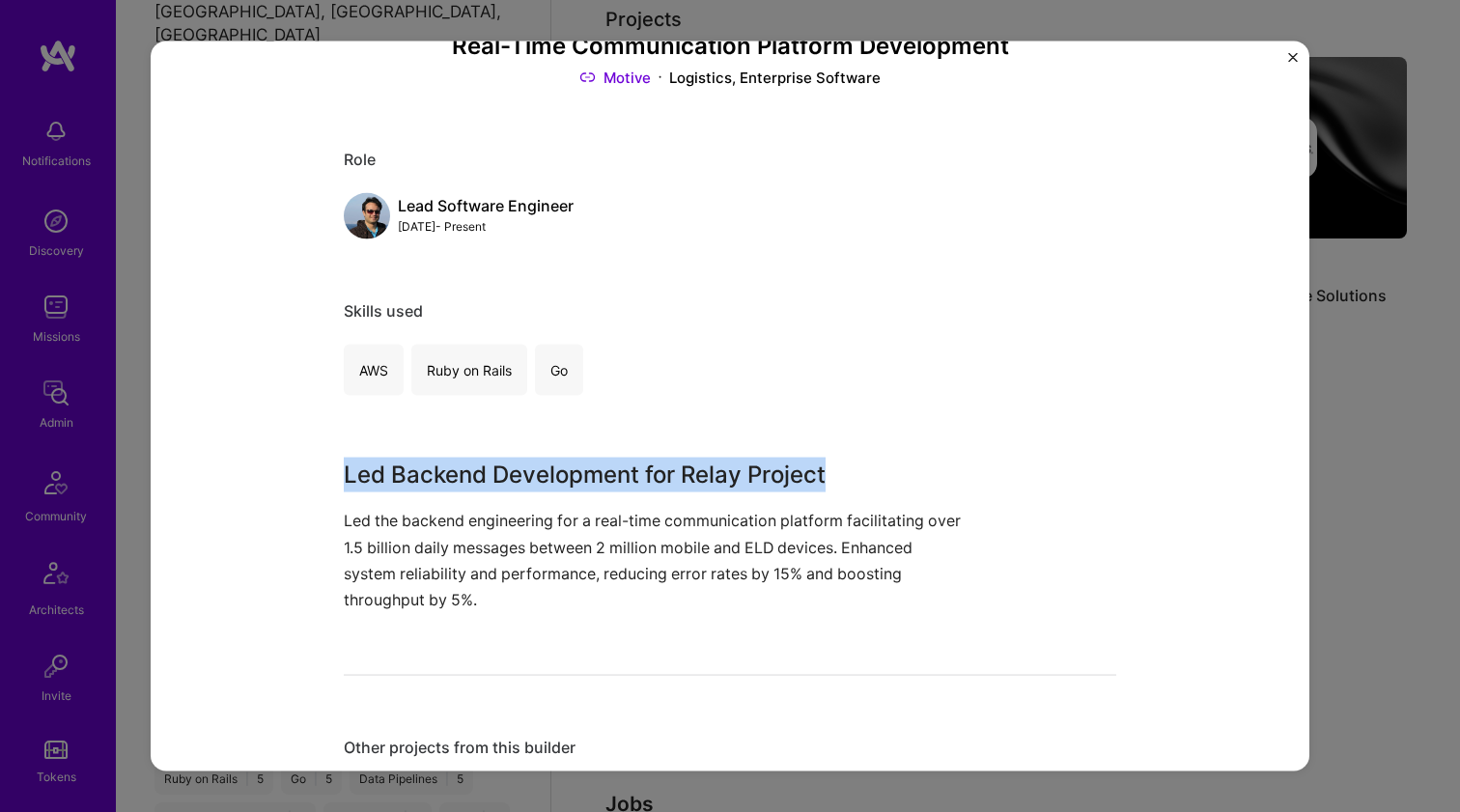
drag, startPoint x: 497, startPoint y: 463, endPoint x: 463, endPoint y: 589, distance: 130.5
click at [463, 589] on div "Led Backend Development for Relay Project Led the backend engineering for a rea…" at bounding box center [658, 535] width 628 height 155
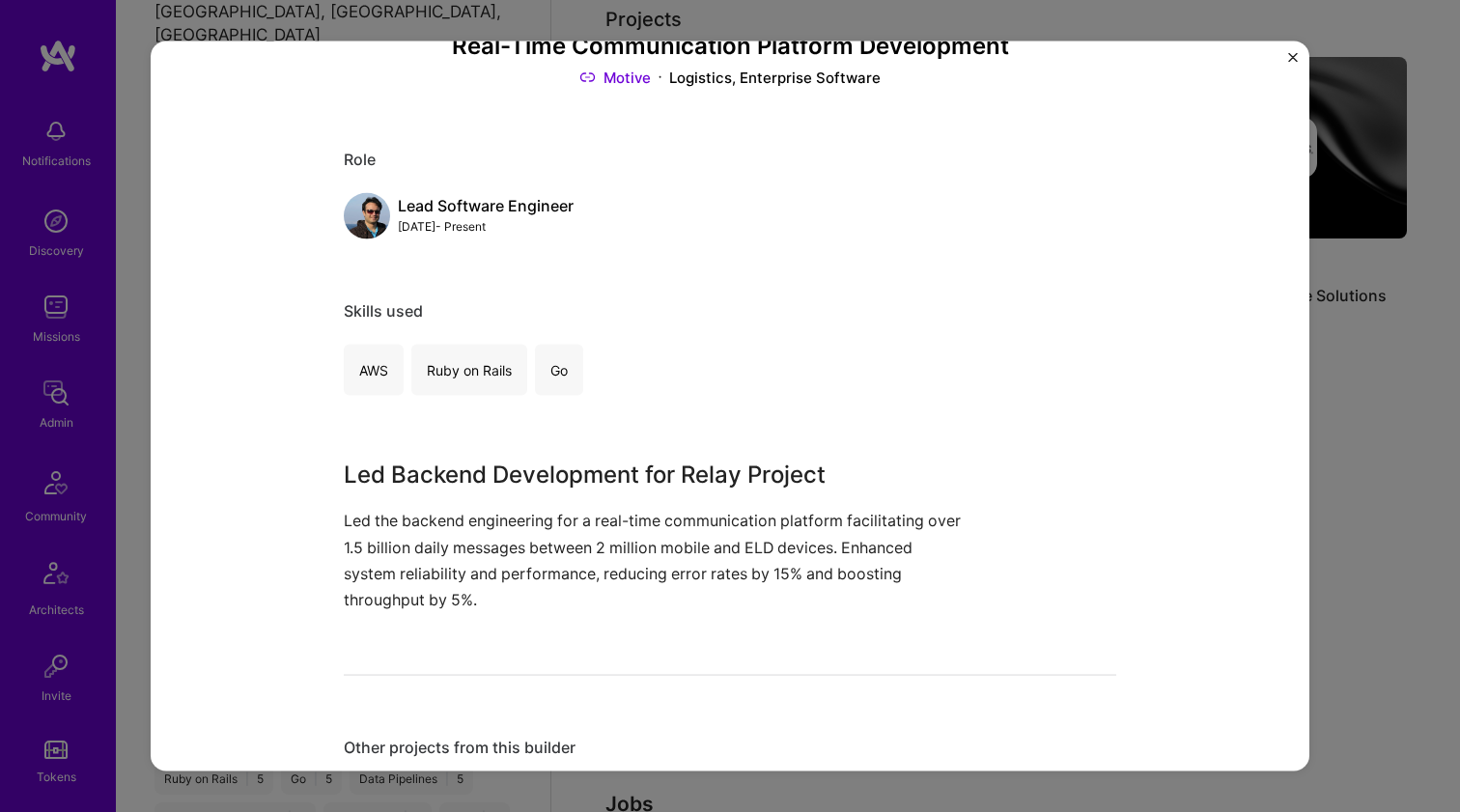
click at [463, 589] on p "Led the backend engineering for a real-time communication platform facilitating…" at bounding box center [658, 560] width 628 height 106
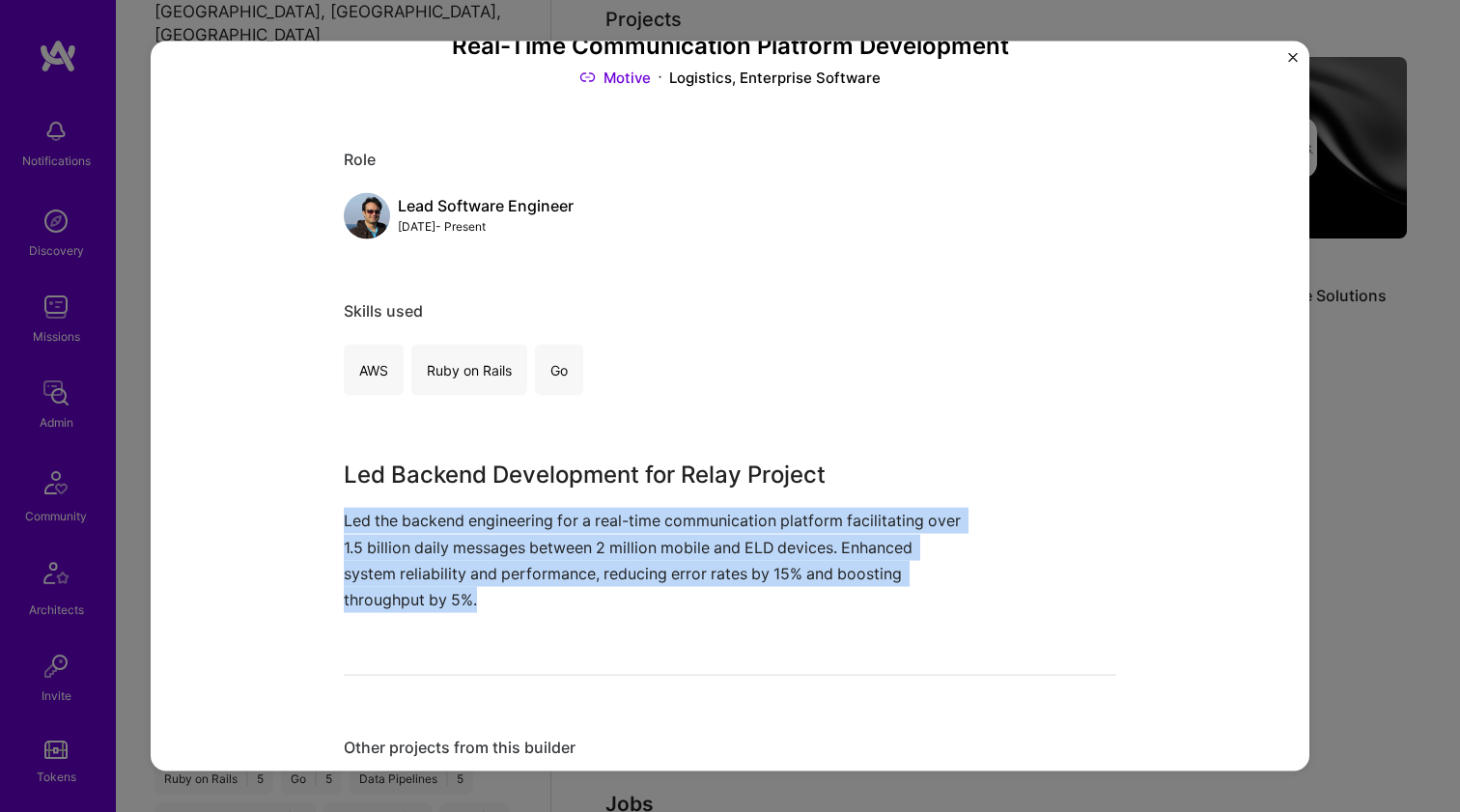
drag, startPoint x: 463, startPoint y: 589, endPoint x: 470, endPoint y: 498, distance: 91.3
click at [470, 499] on div "Led Backend Development for Relay Project Led the backend engineering for a rea…" at bounding box center [658, 535] width 628 height 155
click at [471, 491] on div "Led Backend Development for Relay Project Led the backend engineering for a rea…" at bounding box center [658, 535] width 628 height 155
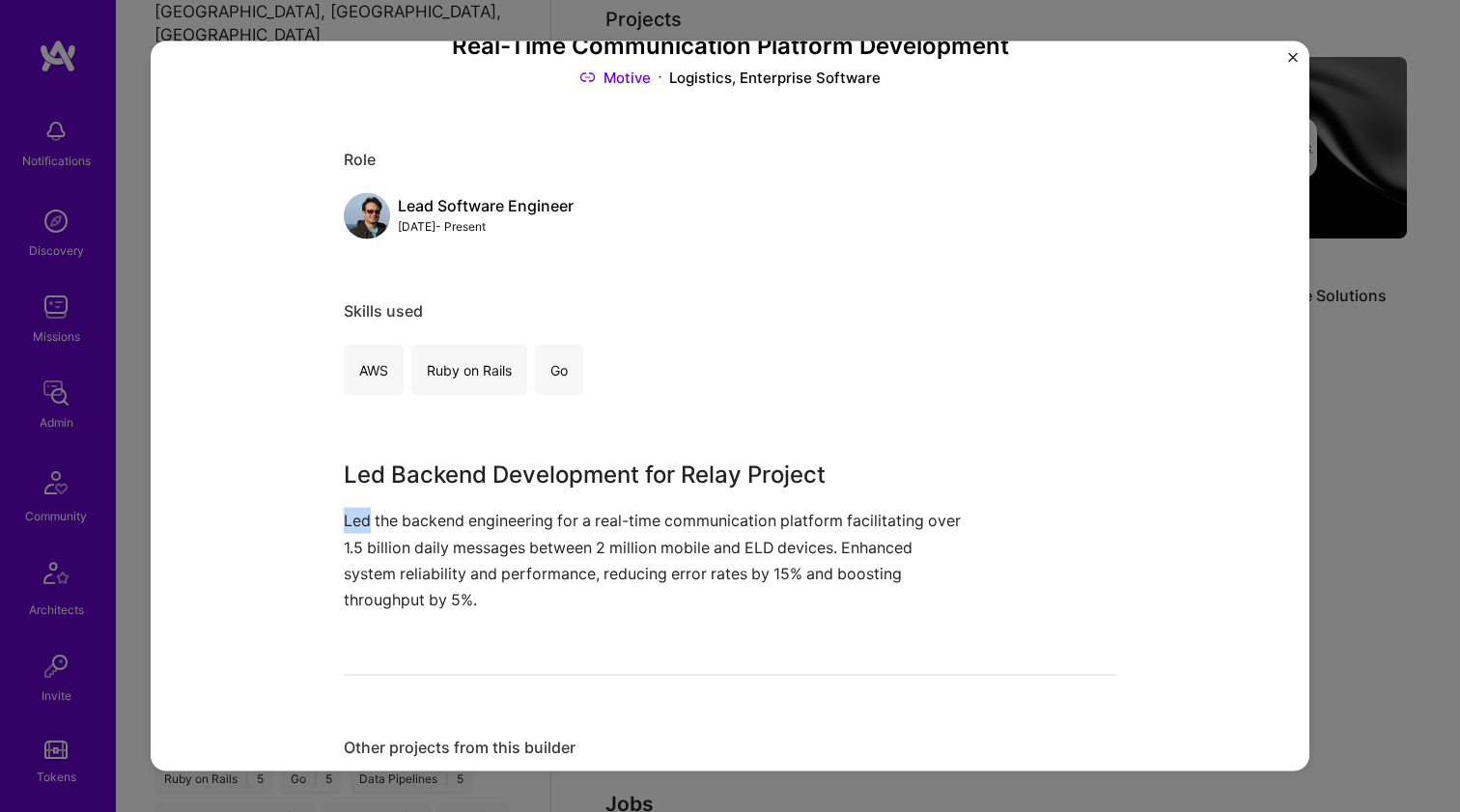
click at [471, 491] on div "Led Backend Development for Relay Project Led the backend engineering for a rea…" at bounding box center [658, 535] width 628 height 155
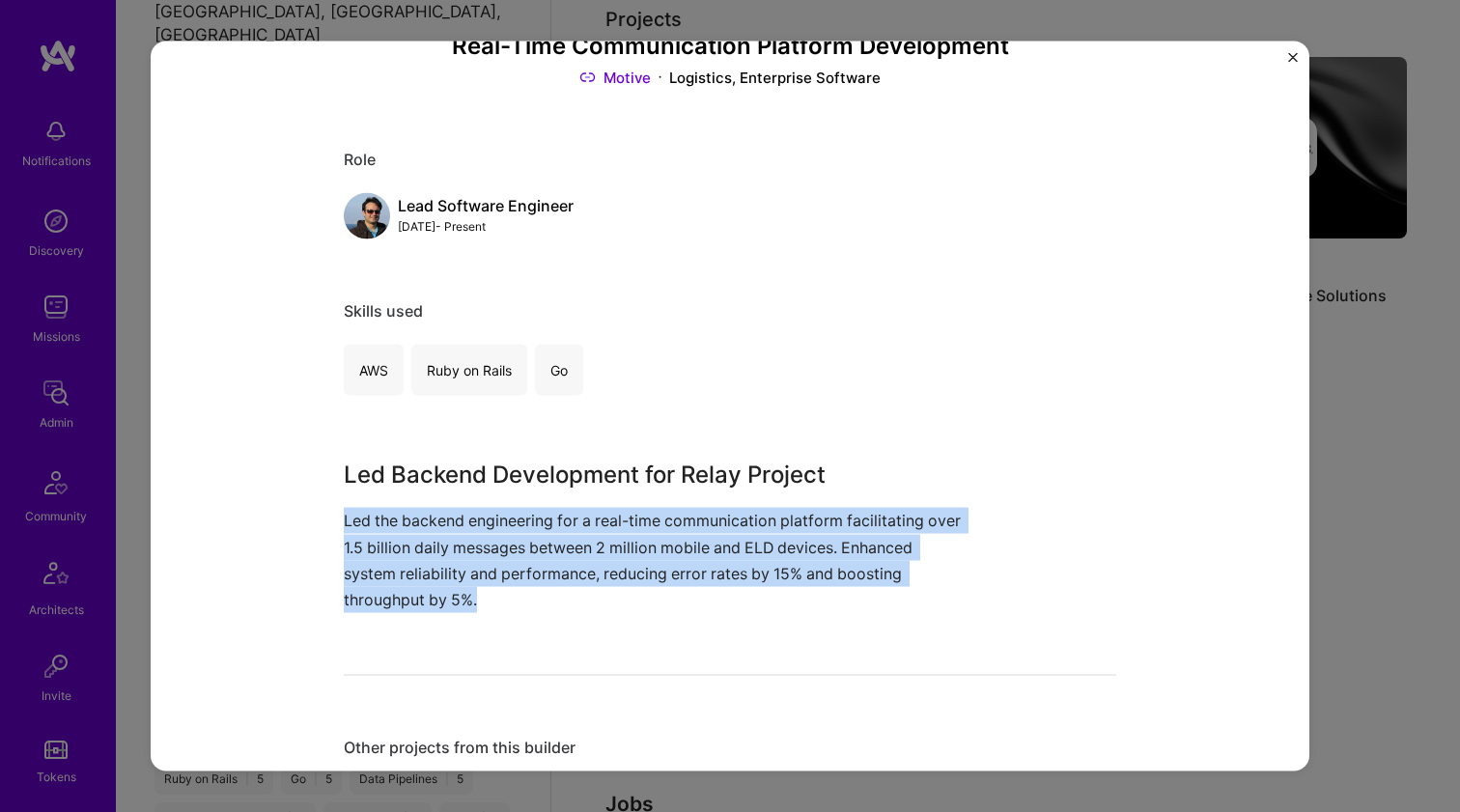
click at [471, 491] on div "Led Backend Development for Relay Project Led the backend engineering for a rea…" at bounding box center [658, 535] width 628 height 155
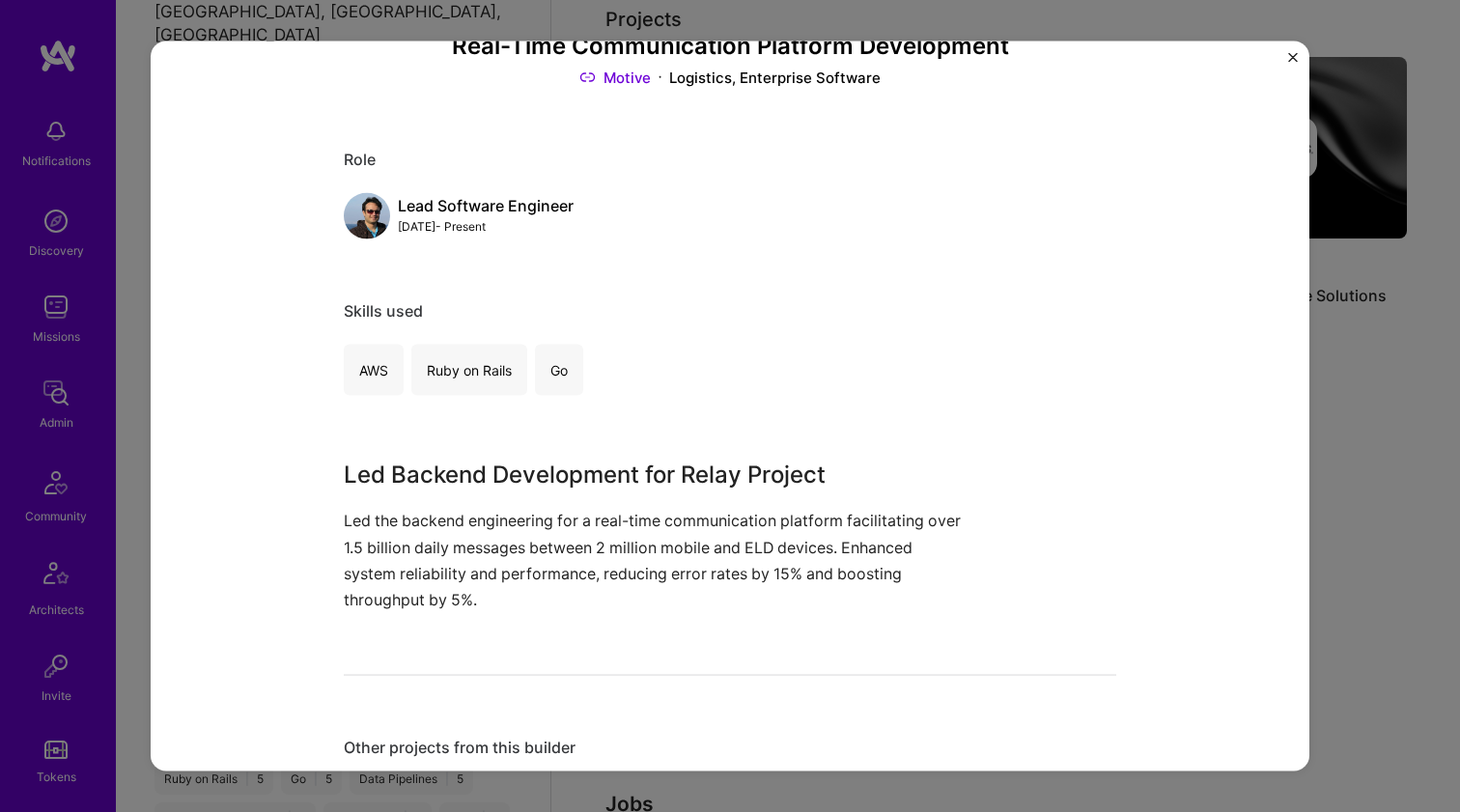
click at [482, 472] on h3 "Led Backend Development for Relay Project" at bounding box center [658, 474] width 628 height 35
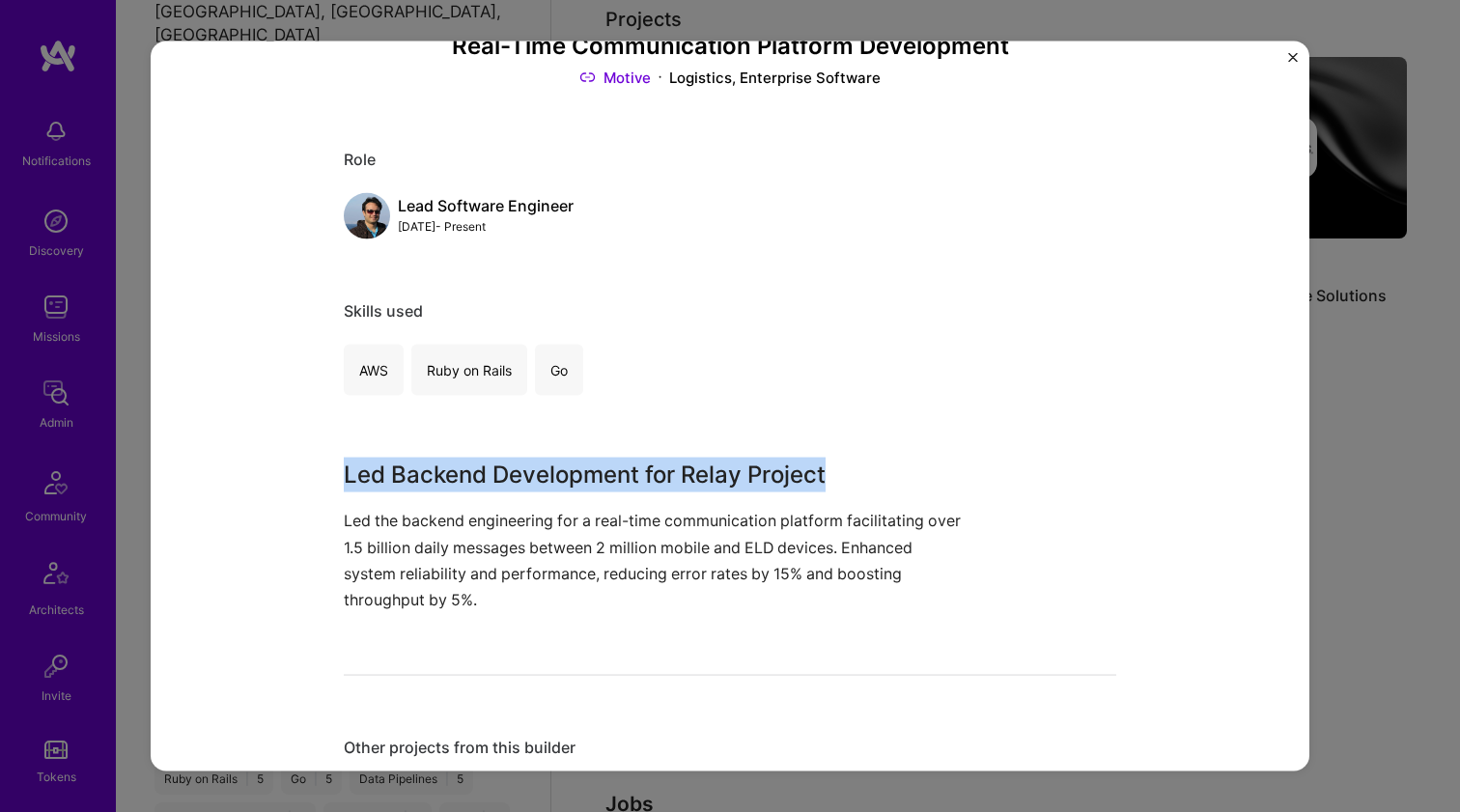
click at [482, 472] on h3 "Led Backend Development for Relay Project" at bounding box center [658, 474] width 628 height 35
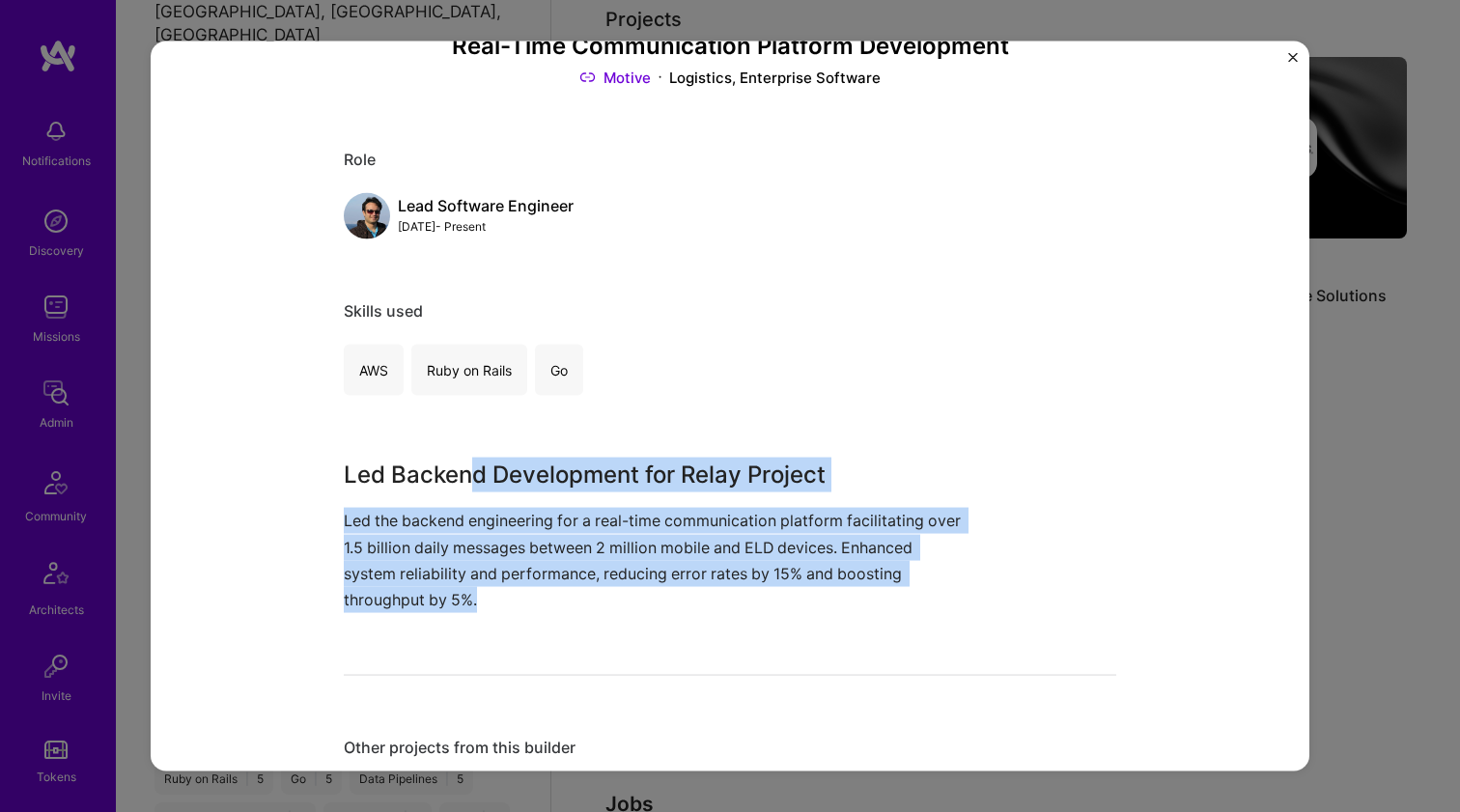
drag, startPoint x: 476, startPoint y: 615, endPoint x: 463, endPoint y: 462, distance: 153.6
click at [463, 462] on div "Real-Time Communication Platform Development Motive Logistics, Enterprise Softw…" at bounding box center [730, 704] width 772 height 1515
click at [463, 462] on h3 "Led Backend Development for Relay Project" at bounding box center [658, 474] width 628 height 35
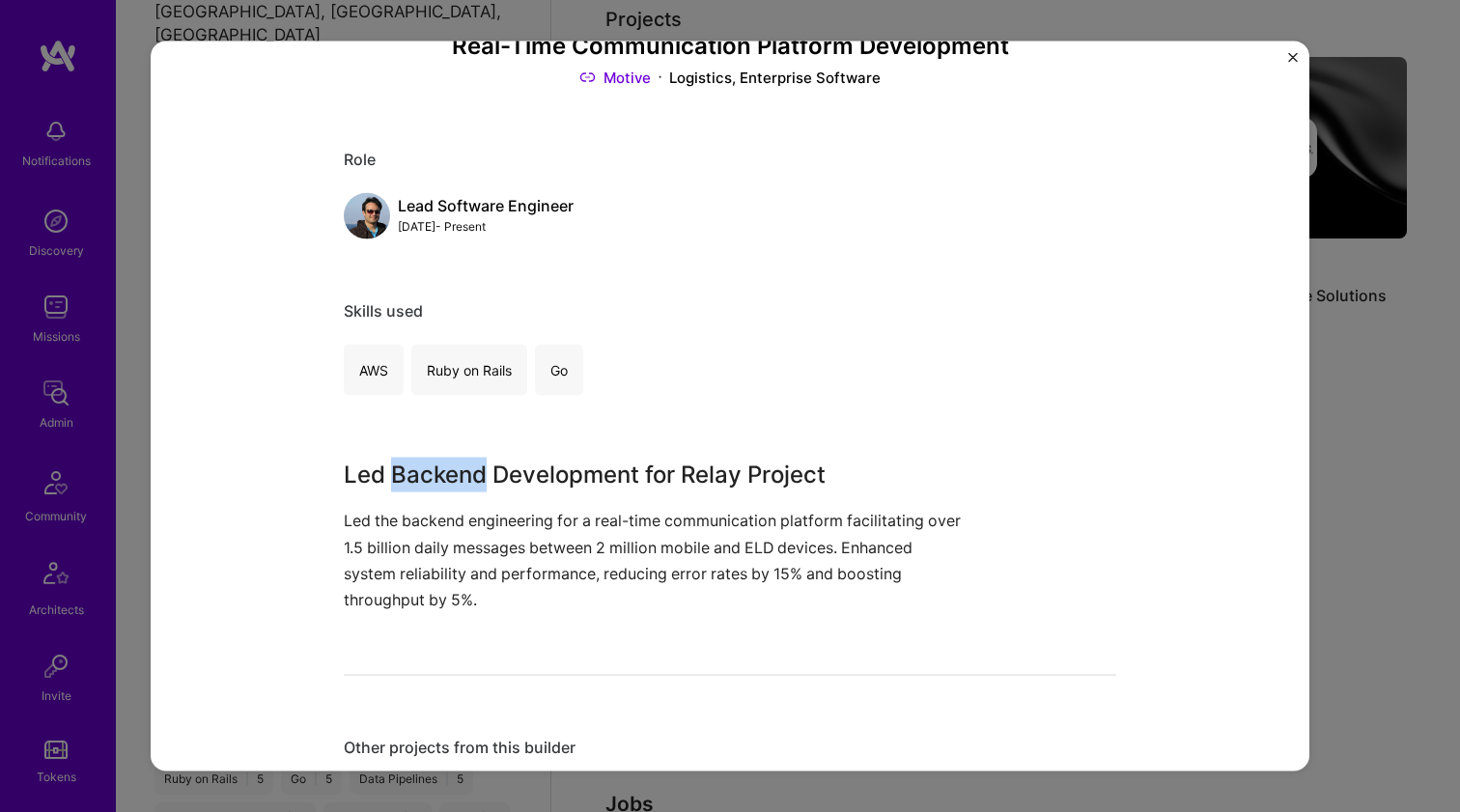
click at [463, 462] on h3 "Led Backend Development for Relay Project" at bounding box center [658, 474] width 628 height 35
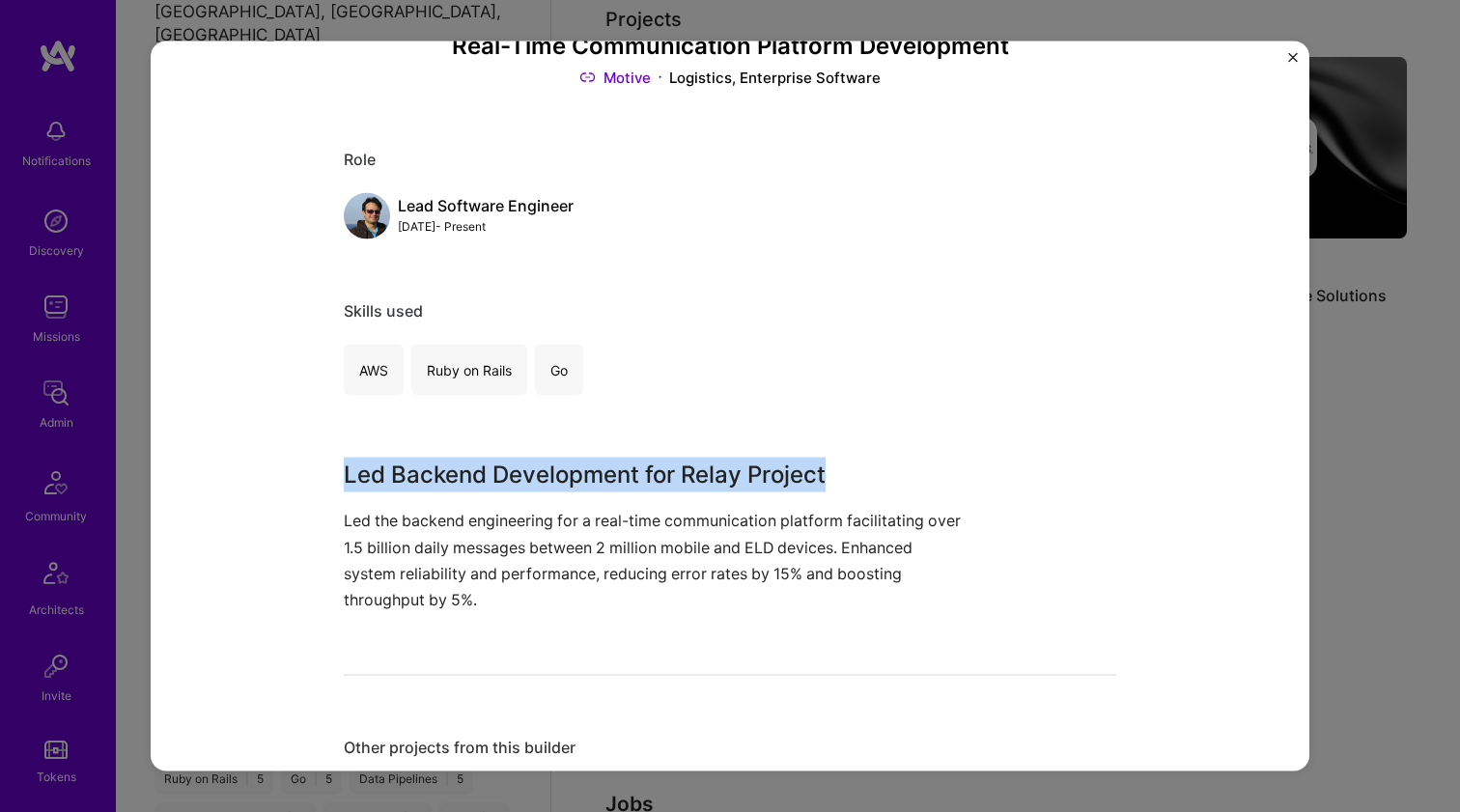
drag, startPoint x: 463, startPoint y: 462, endPoint x: 444, endPoint y: 573, distance: 112.6
click at [444, 573] on div "Led Backend Development for Relay Project Led the backend engineering for a rea…" at bounding box center [658, 535] width 628 height 155
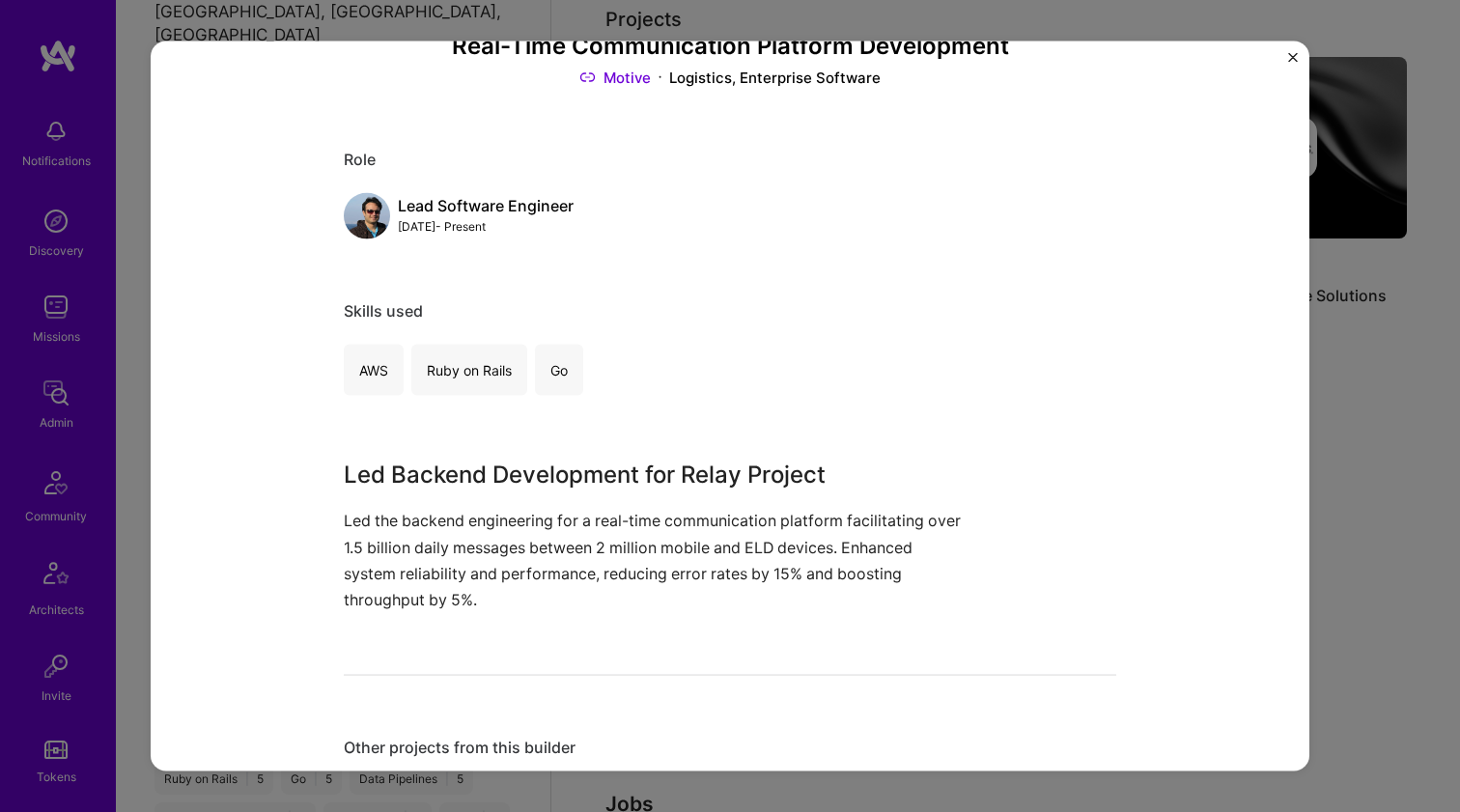
click at [445, 573] on p "Led the backend engineering for a real-time communication platform facilitating…" at bounding box center [658, 560] width 628 height 106
click at [1381, 427] on div "Real-Time Communication Platform Development Motive Logistics, Enterprise Softw…" at bounding box center [730, 406] width 1460 height 812
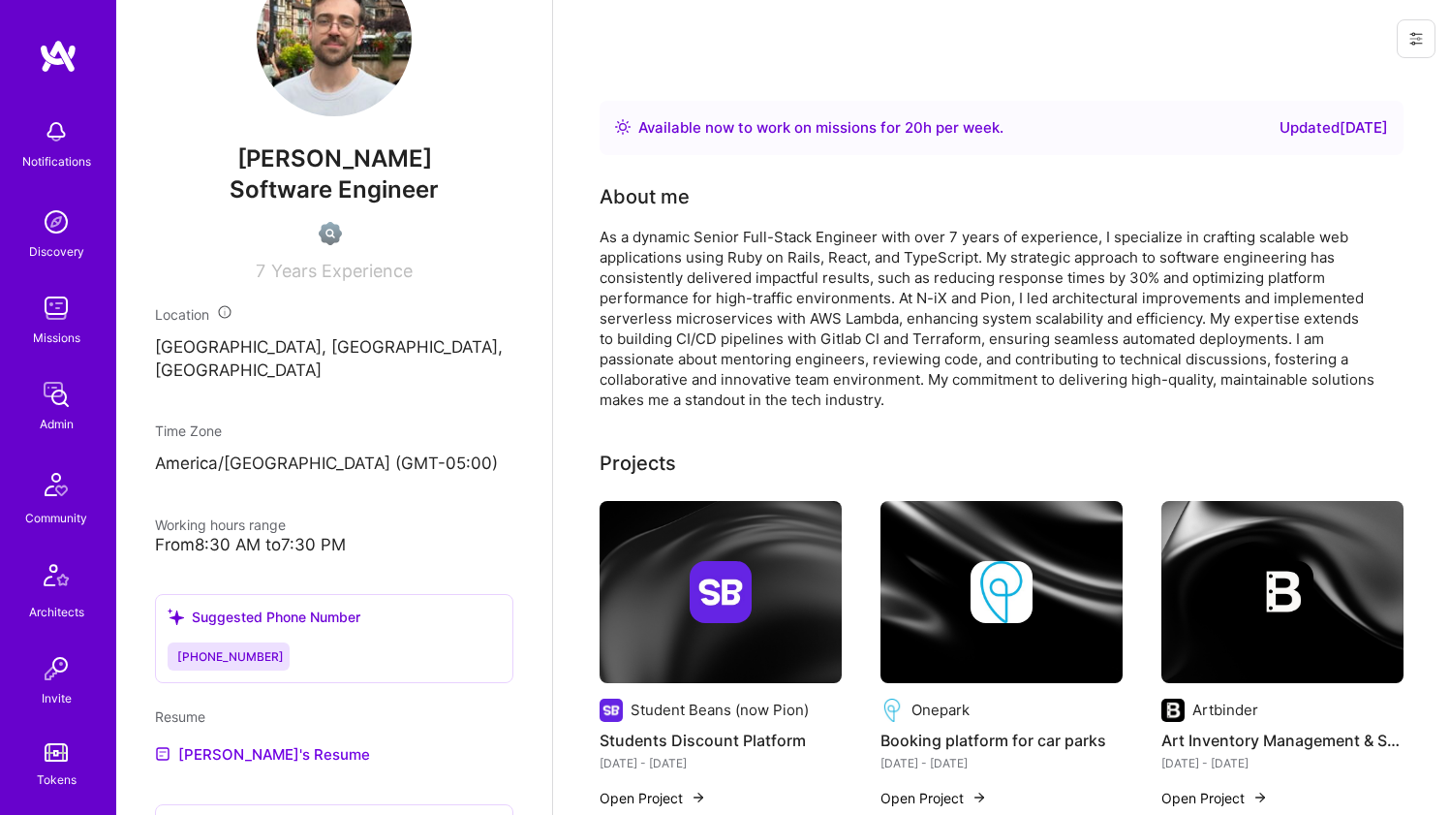
scroll to position [675, 0]
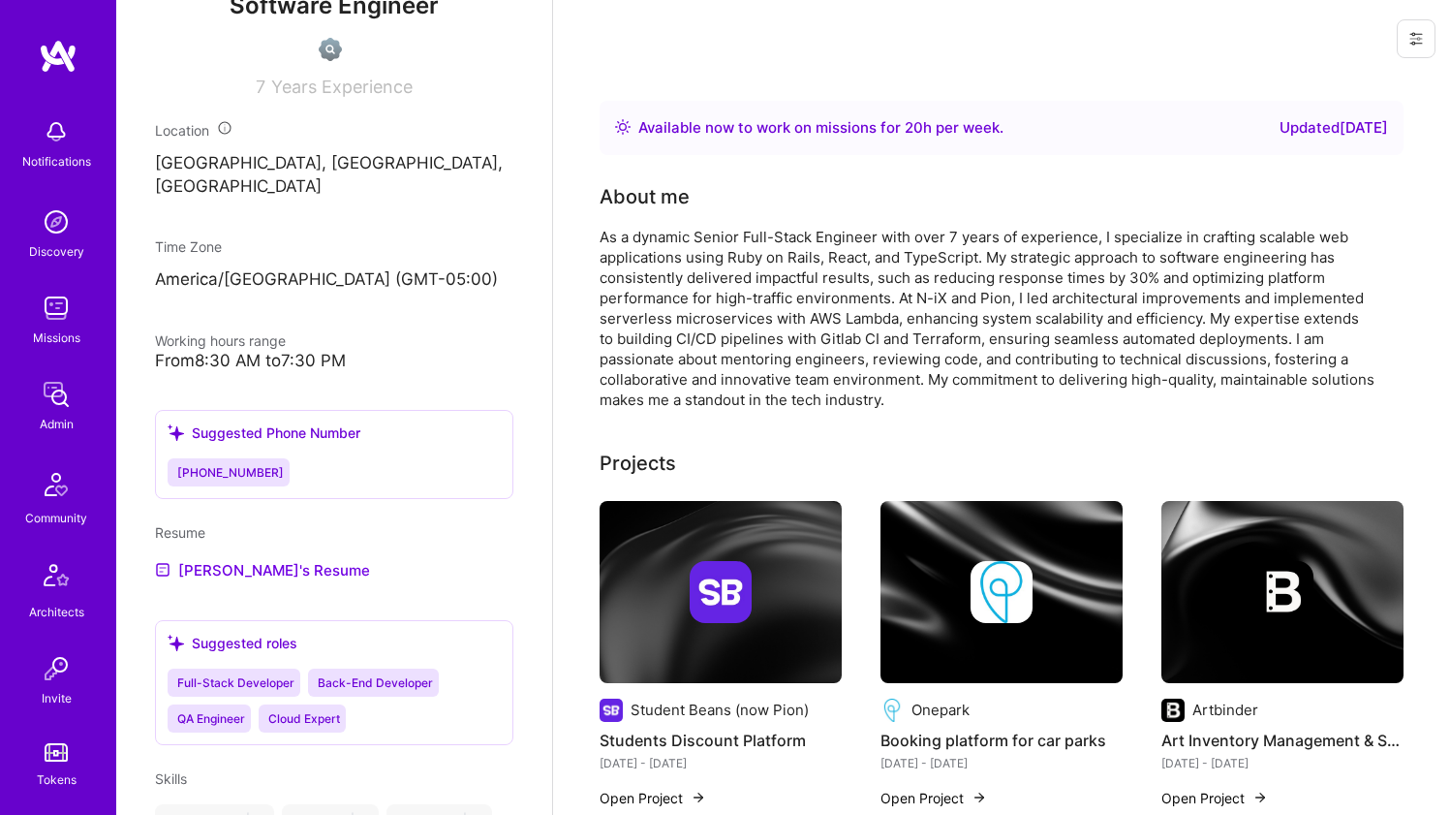
click at [682, 256] on div "As a dynamic Senior Full-Stack Engineer with over 7 years of experience, I spec…" at bounding box center [987, 318] width 775 height 183
click at [681, 256] on div "As a dynamic Senior Full-Stack Engineer with over 7 years of experience, I spec…" at bounding box center [987, 318] width 775 height 183
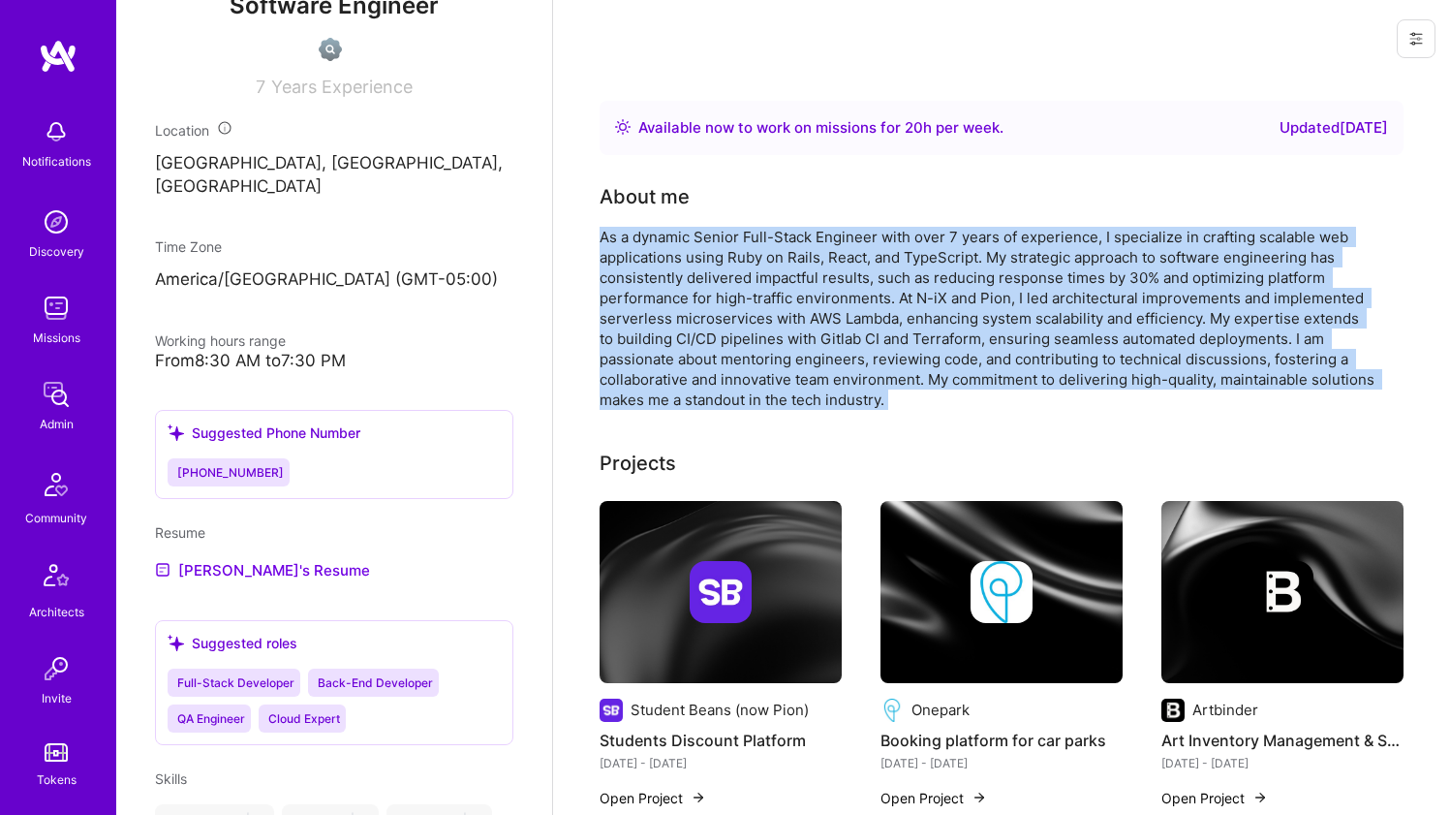
click at [681, 256] on div "As a dynamic Senior Full-Stack Engineer with over 7 years of experience, I spec…" at bounding box center [987, 318] width 775 height 183
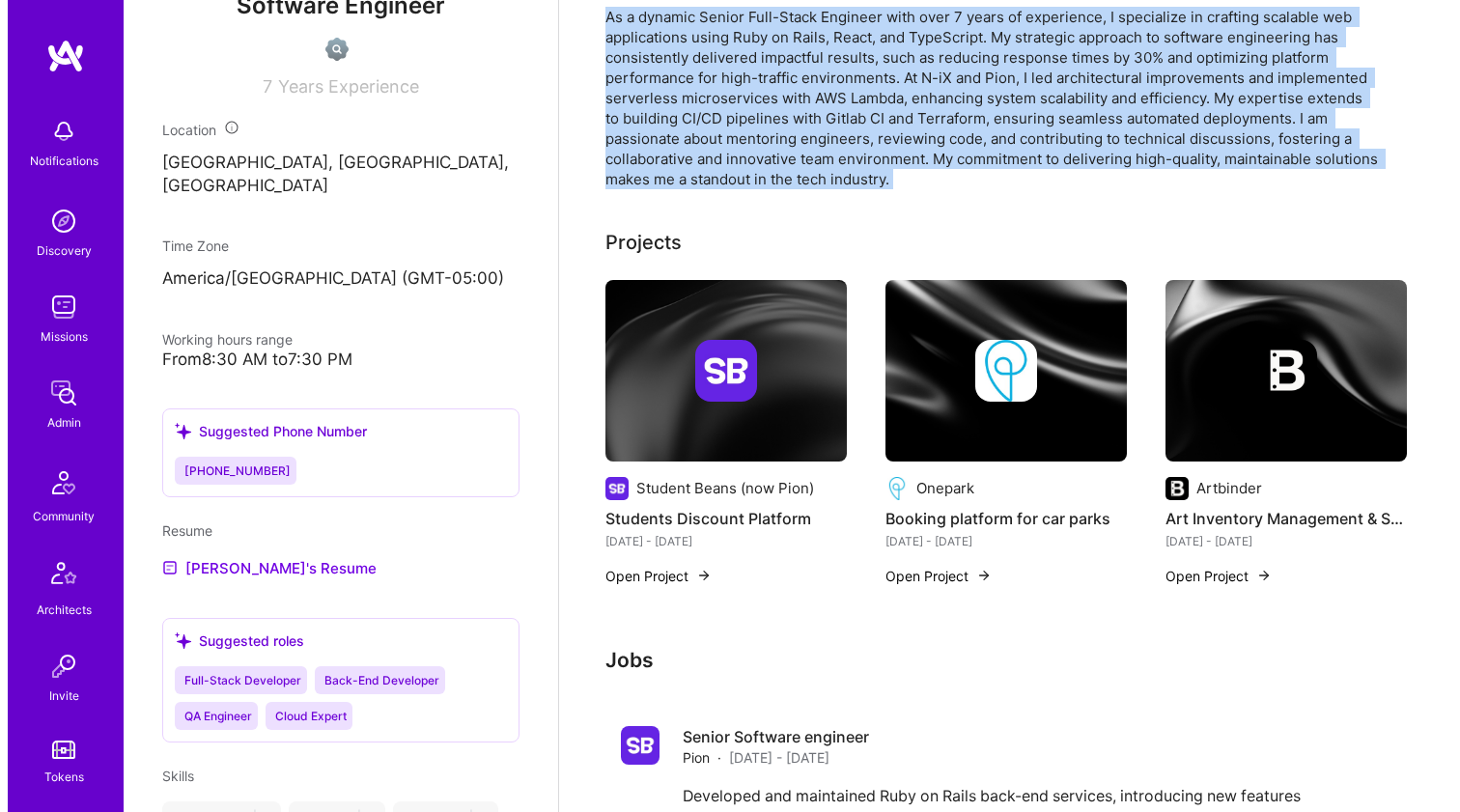
scroll to position [236, 0]
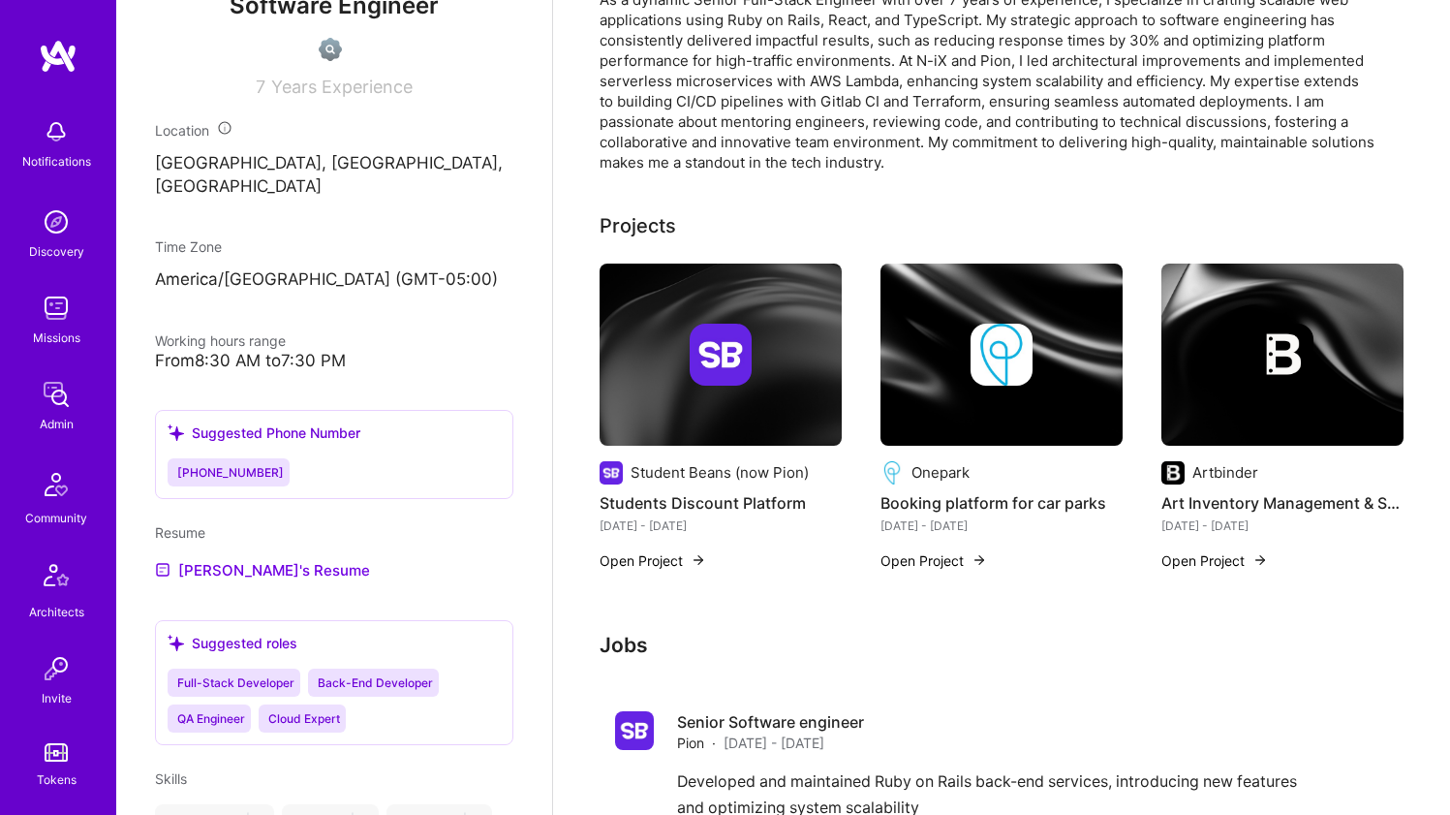
click at [1044, 348] on div at bounding box center [1001, 355] width 242 height 62
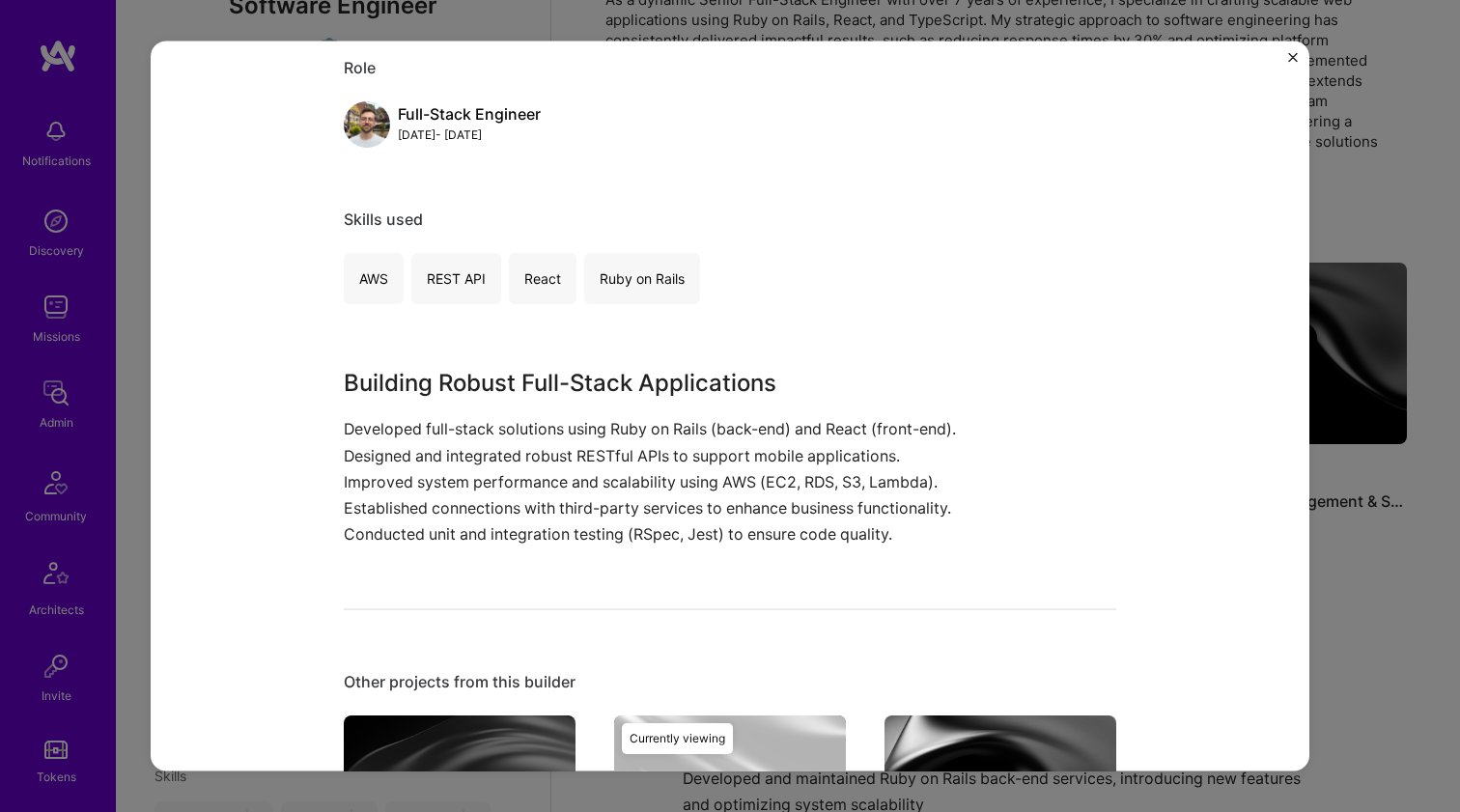
scroll to position [519, 0]
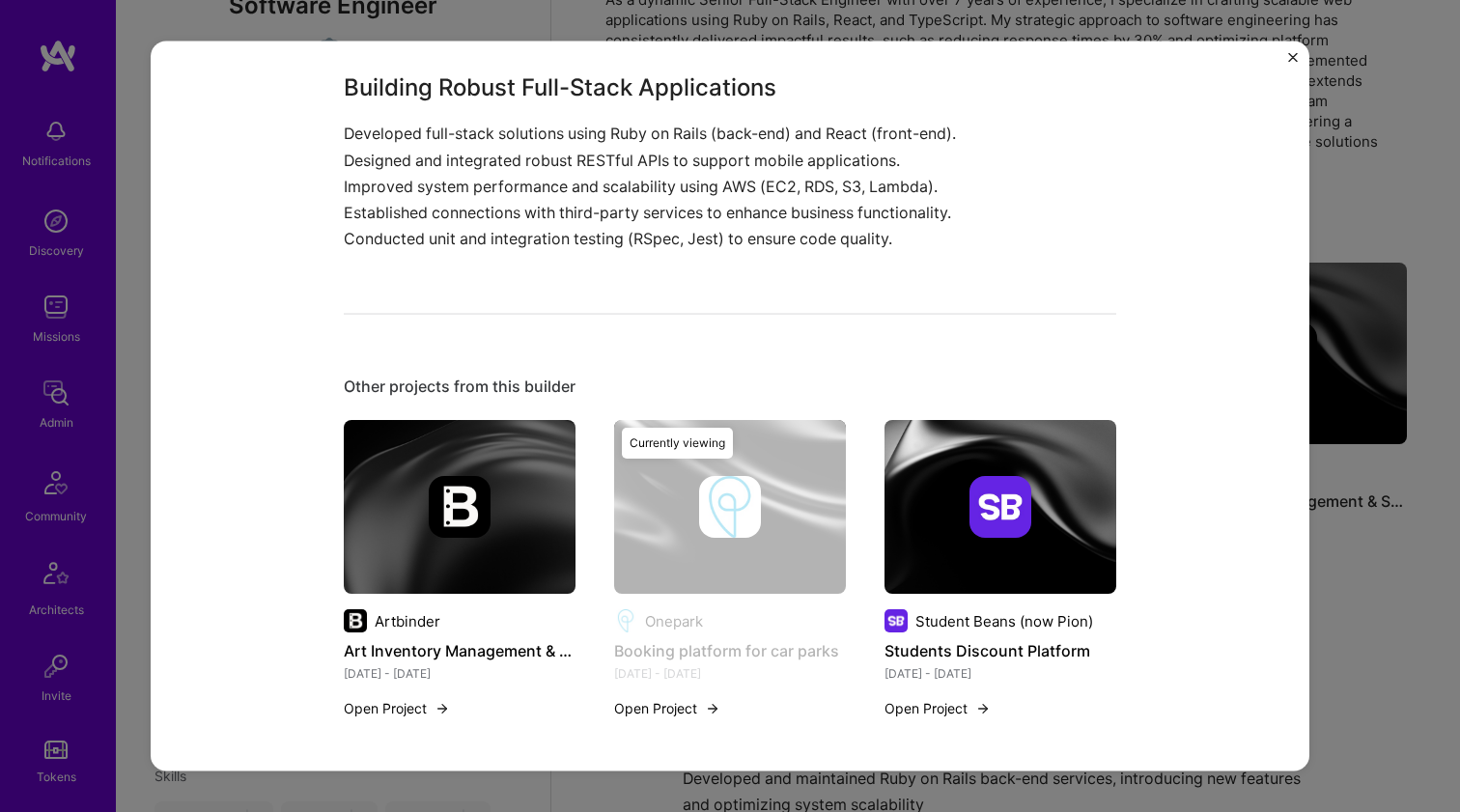
click at [999, 512] on img at bounding box center [1000, 507] width 62 height 62
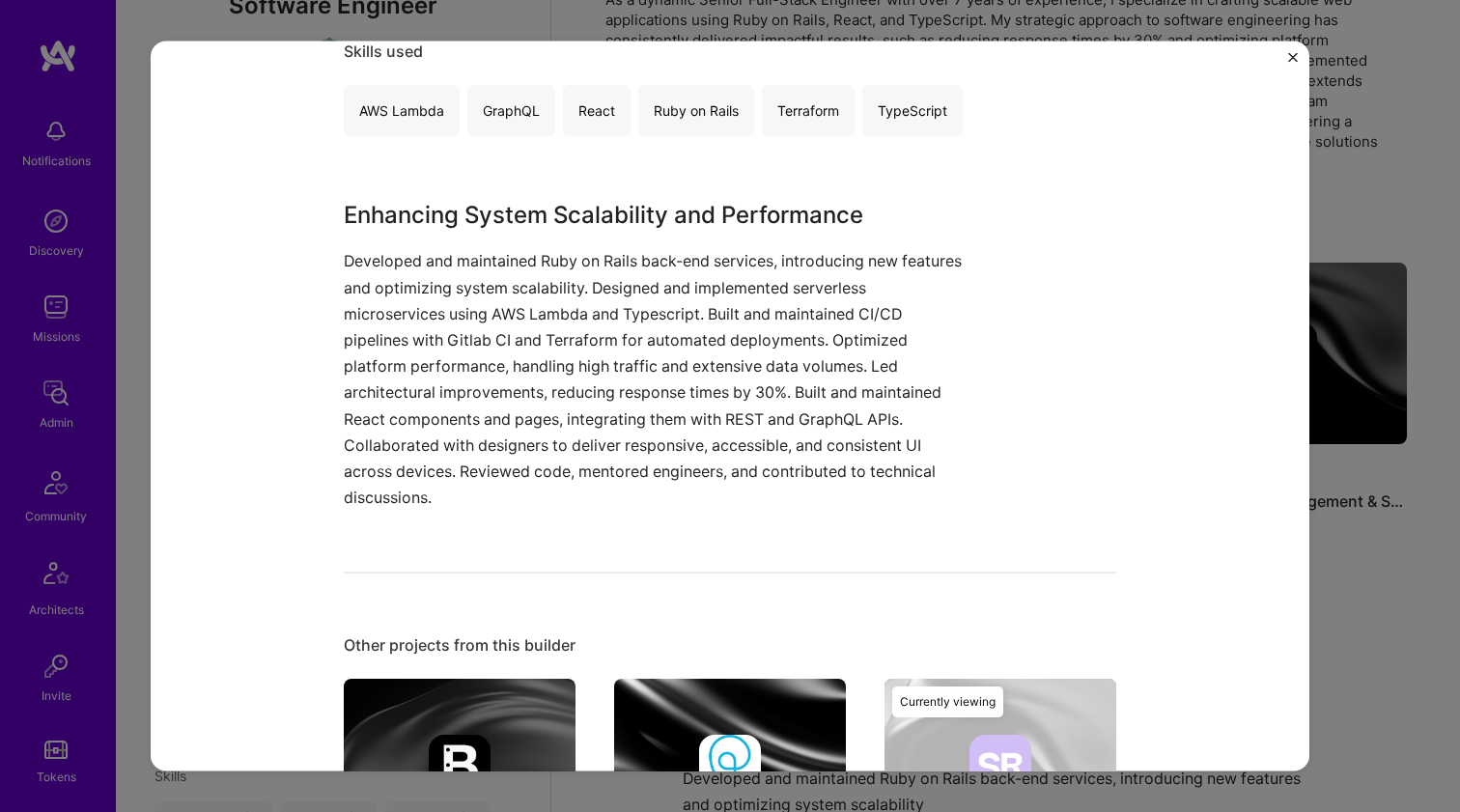
scroll to position [611, 0]
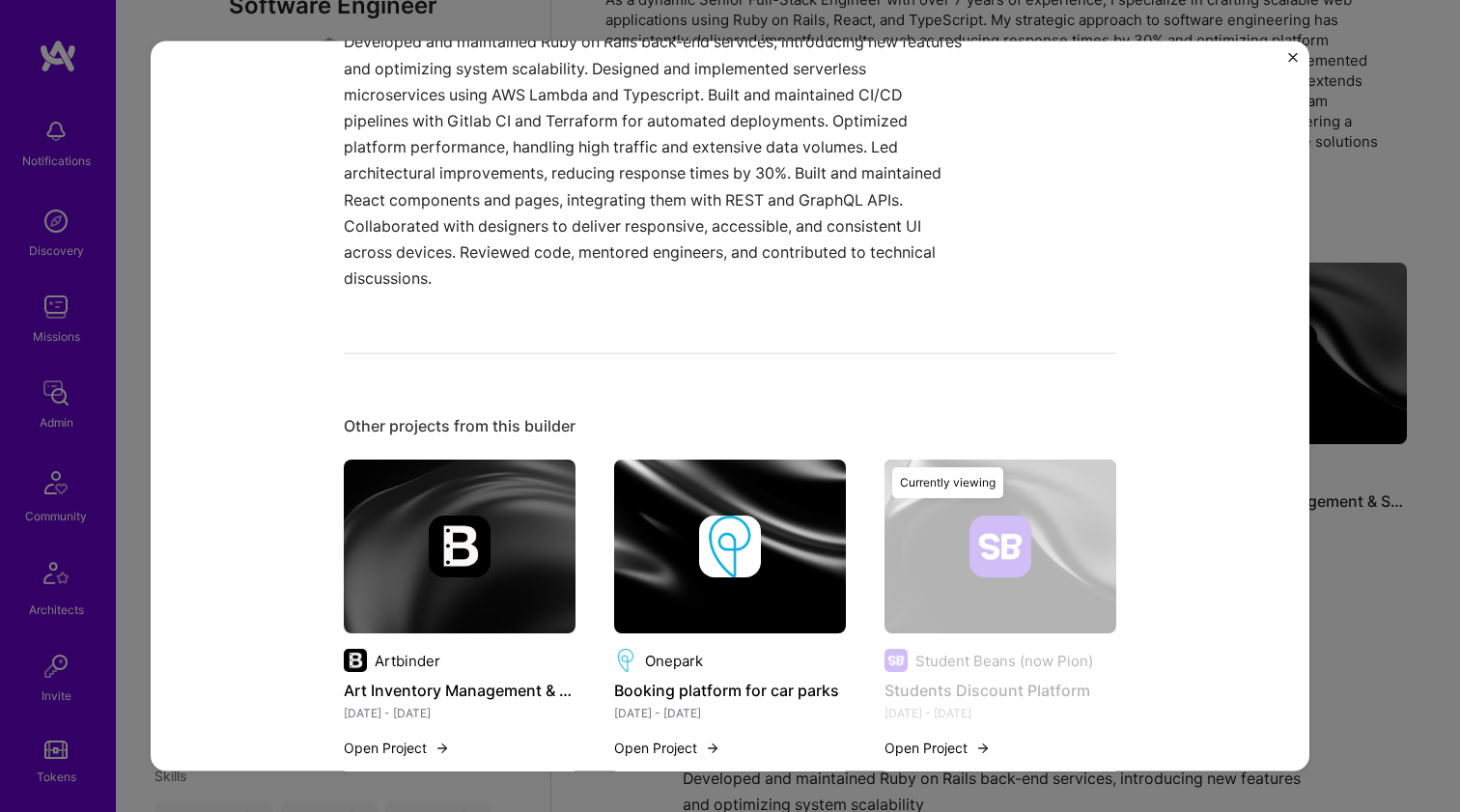
click at [453, 592] on img at bounding box center [459, 546] width 231 height 173
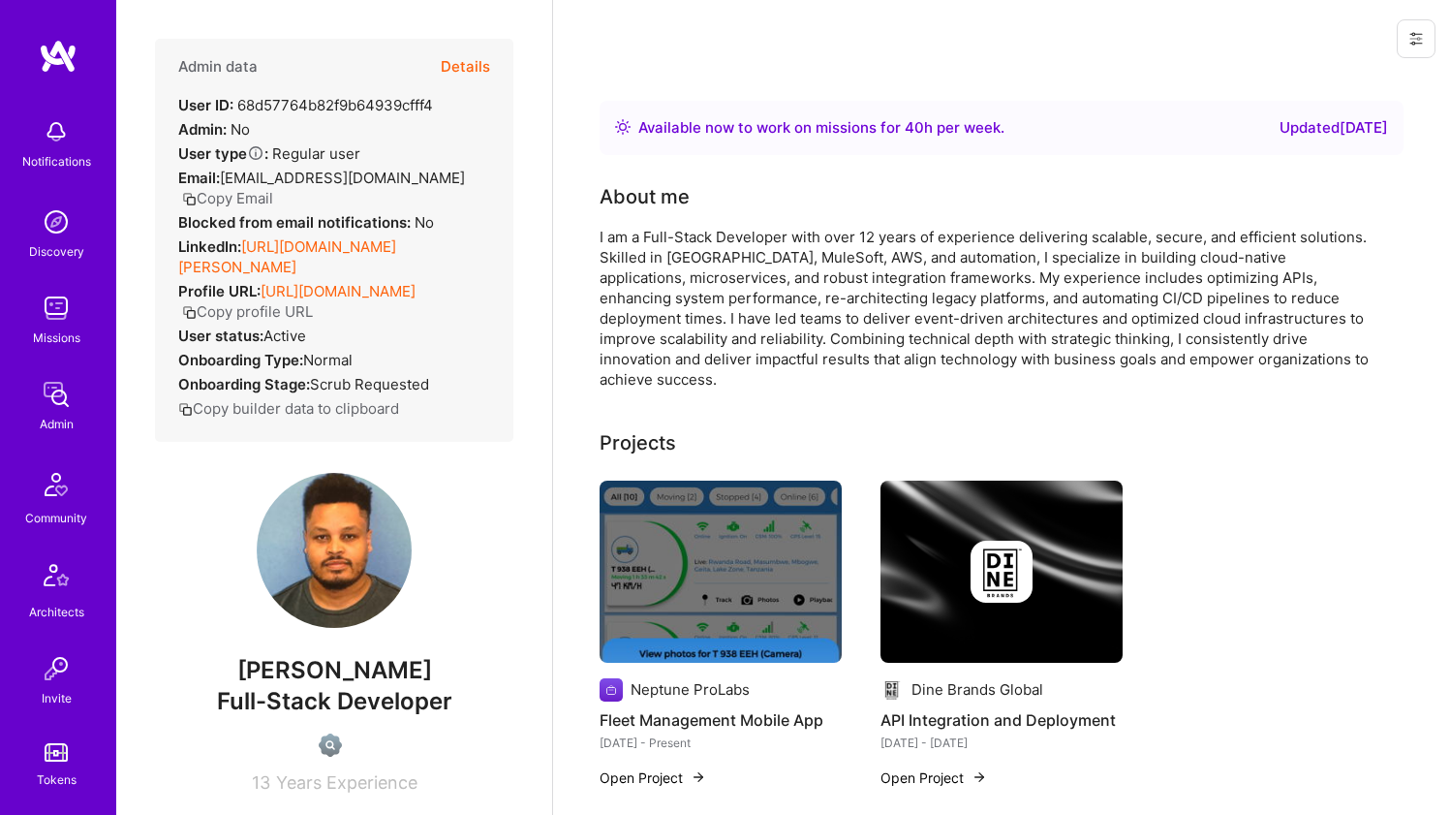
click at [354, 248] on link "[URL][DOMAIN_NAME][PERSON_NAME]" at bounding box center [287, 256] width 218 height 39
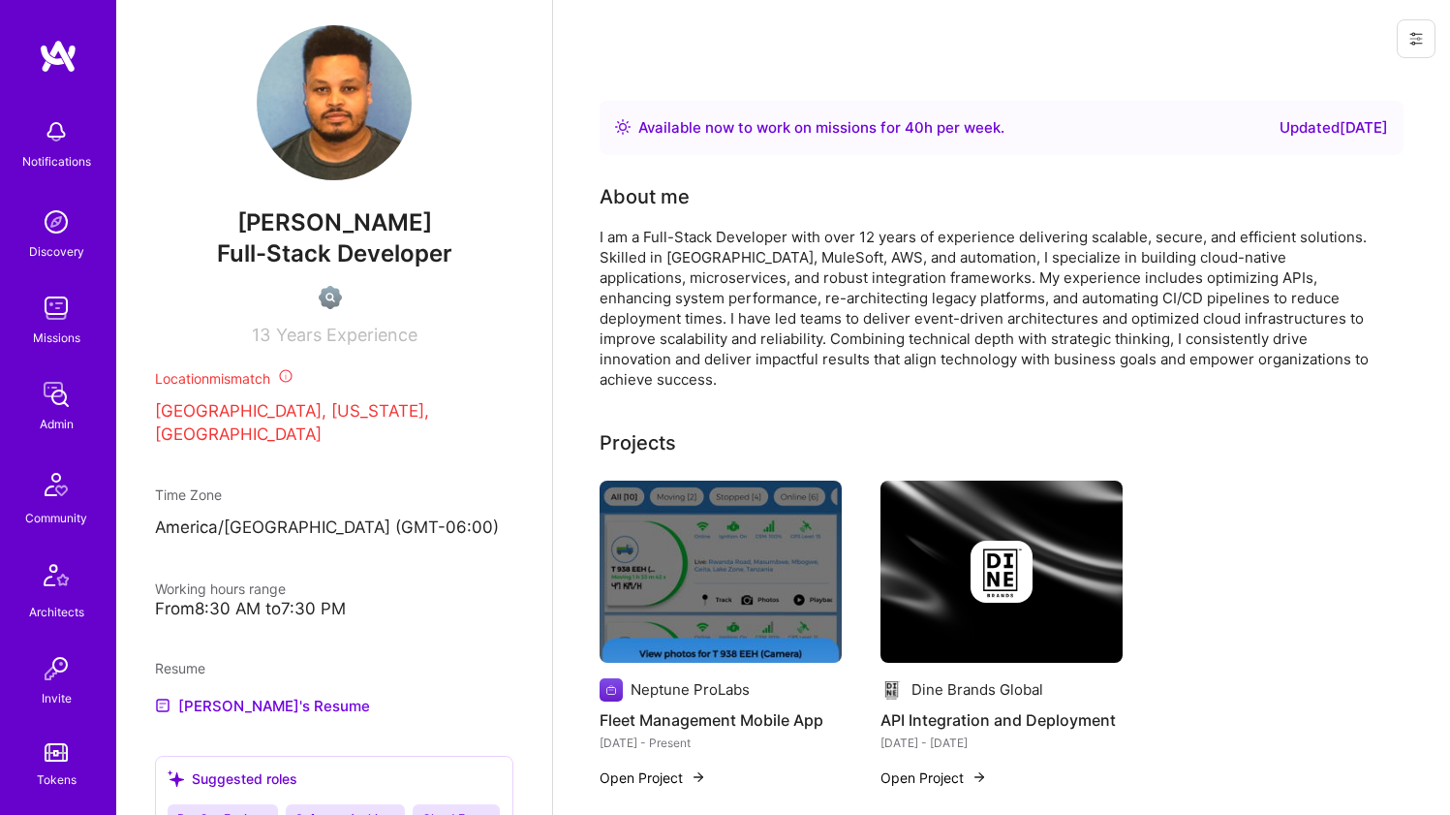
scroll to position [737, 0]
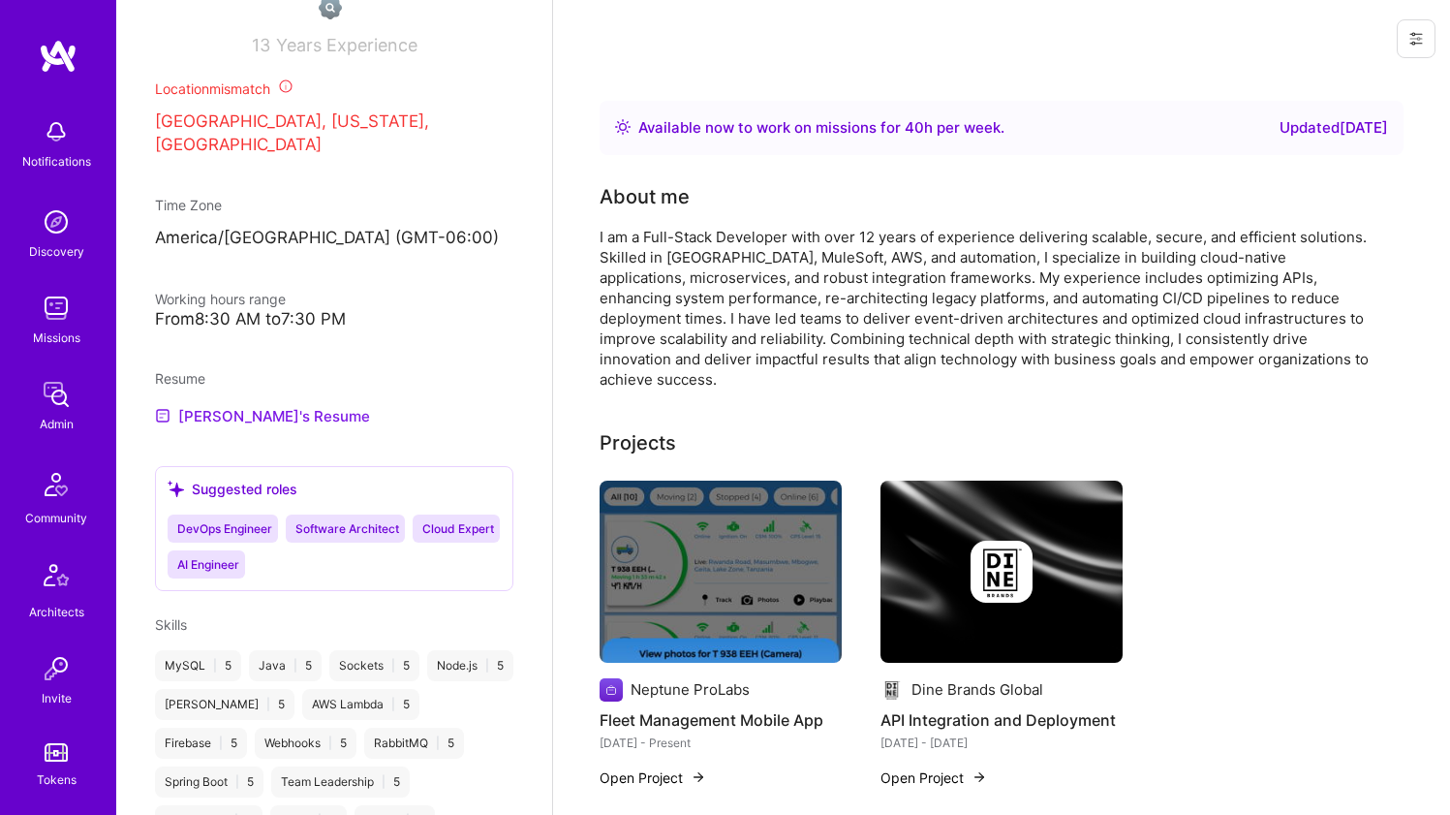
click at [270, 405] on link "[PERSON_NAME]'s Resume" at bounding box center [262, 415] width 215 height 23
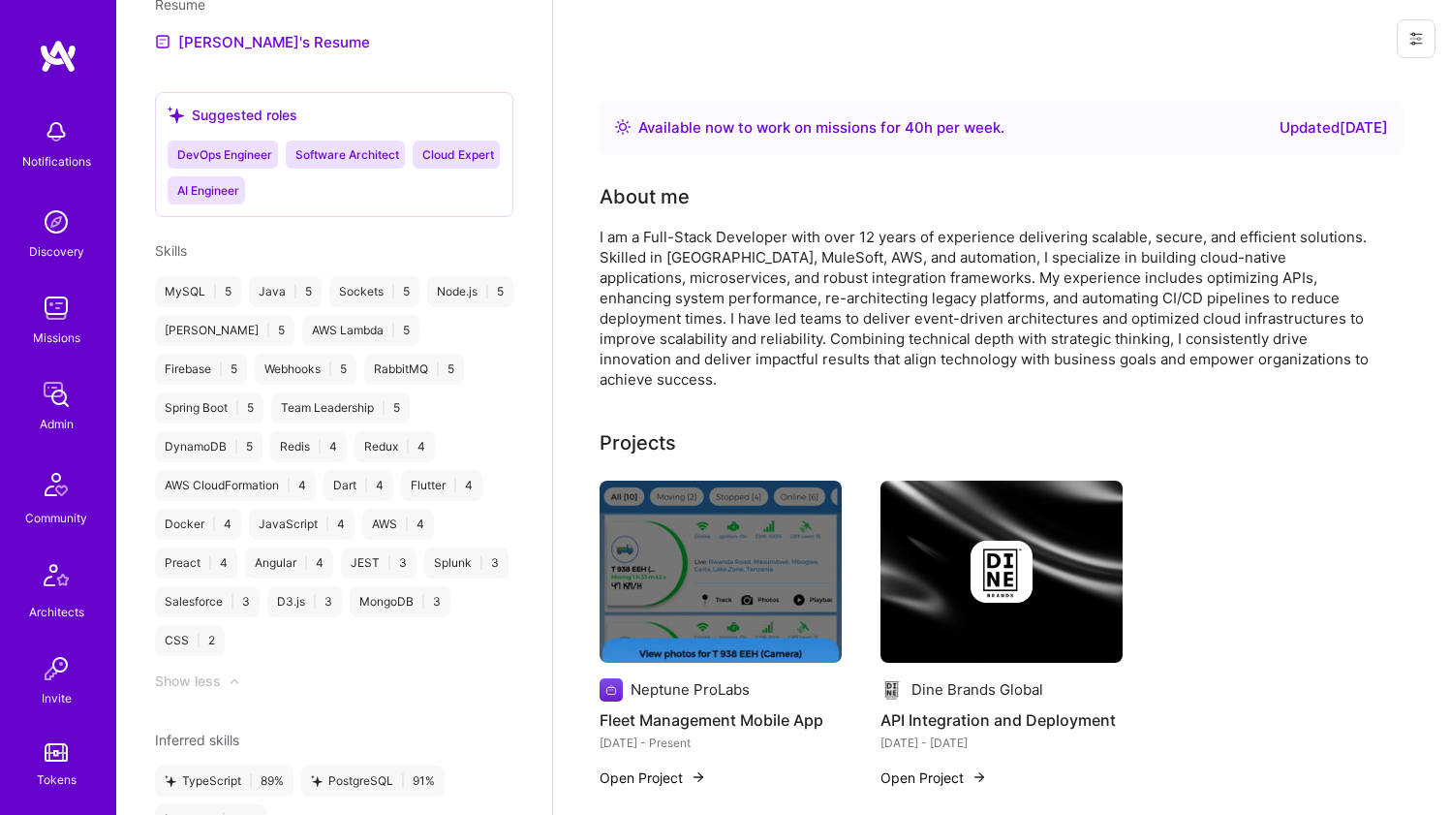
scroll to position [0, 0]
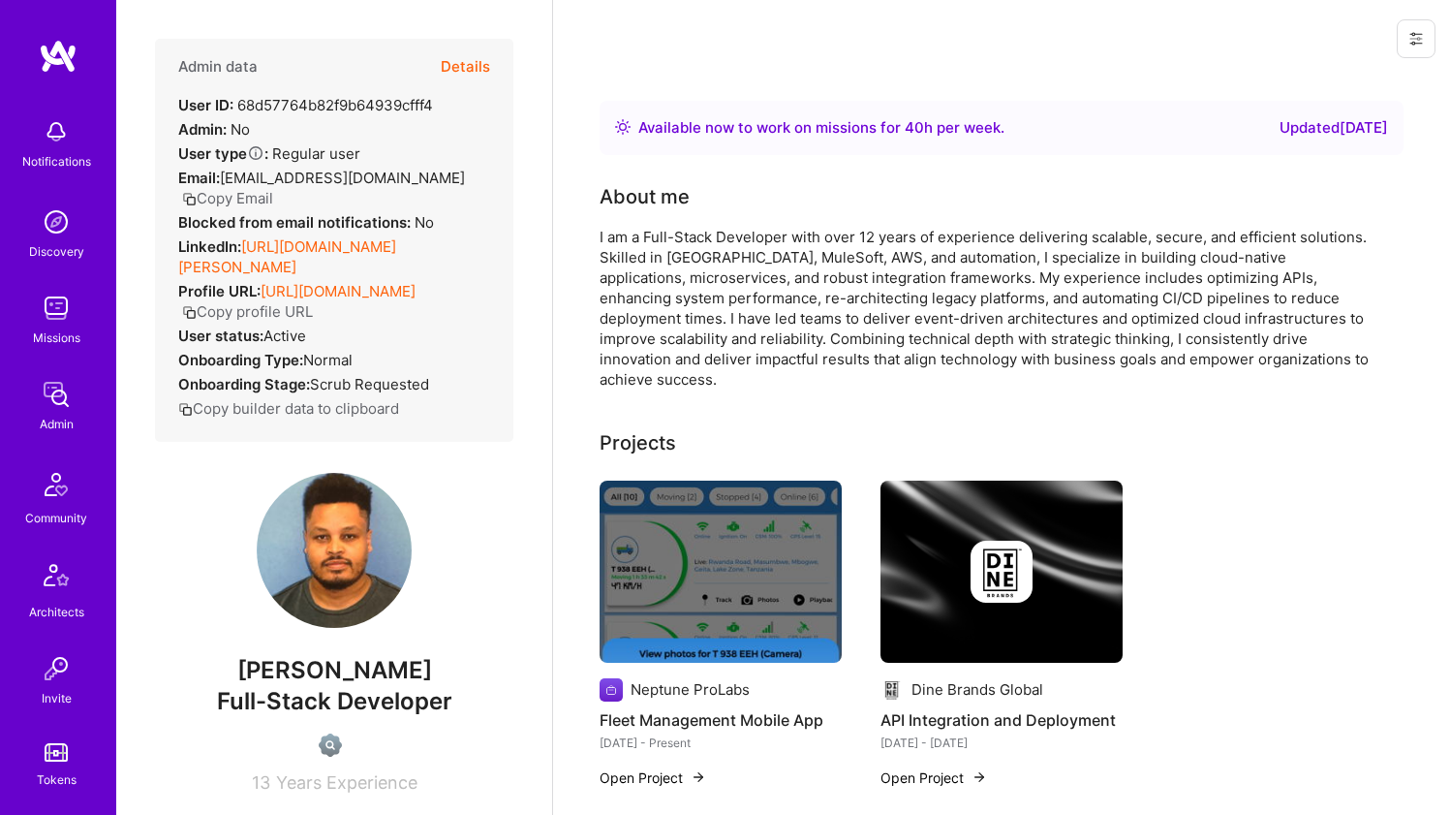
click at [672, 244] on div "I am a Full-Stack Developer with over 12 years of experience delivering scalabl…" at bounding box center [987, 308] width 775 height 163
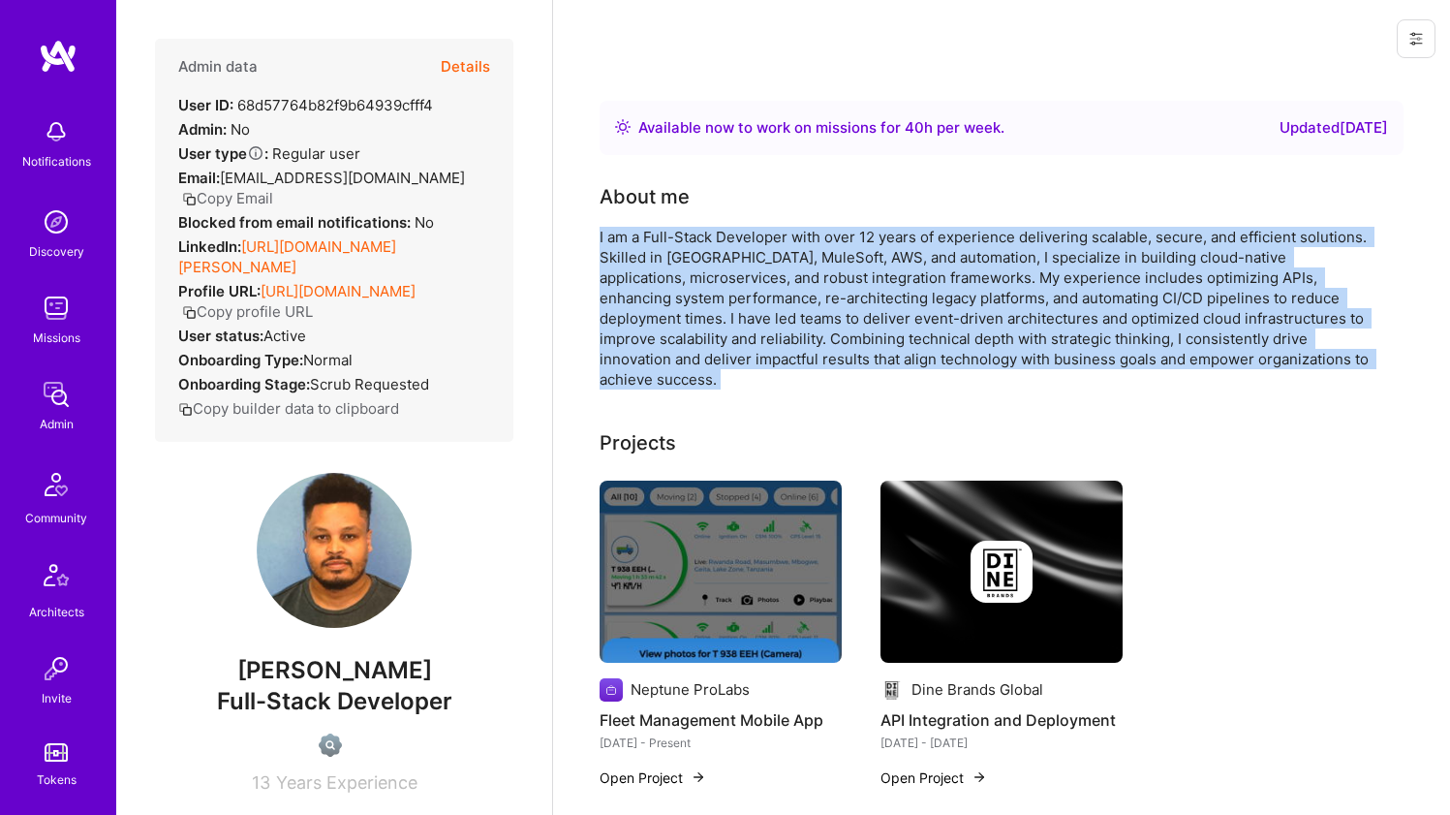
click at [672, 244] on div "I am a Full-Stack Developer with over 12 years of experience delivering scalabl…" at bounding box center [987, 308] width 775 height 163
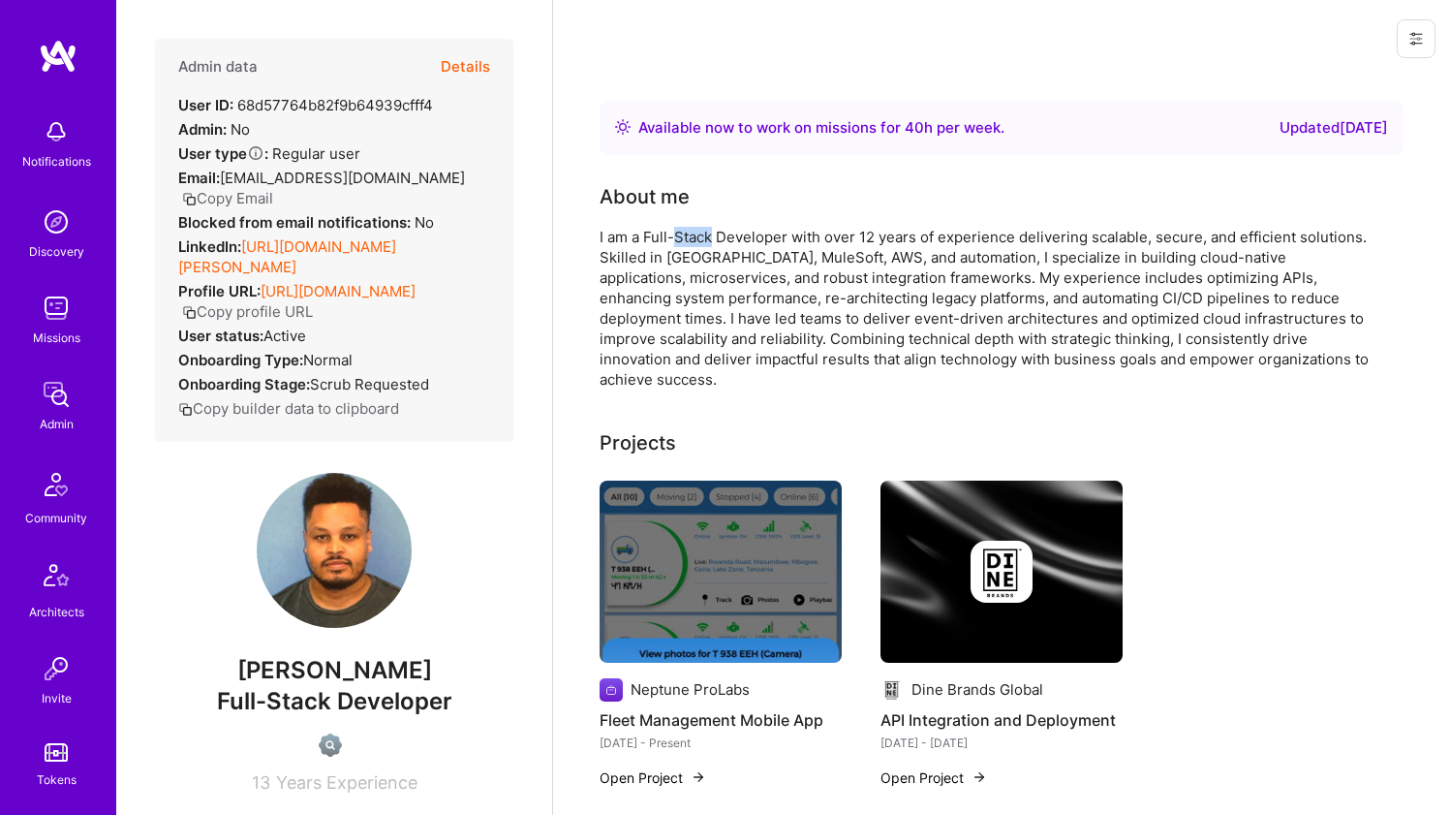
click at [672, 244] on div "I am a Full-Stack Developer with over 12 years of experience delivering scalabl…" at bounding box center [987, 308] width 775 height 163
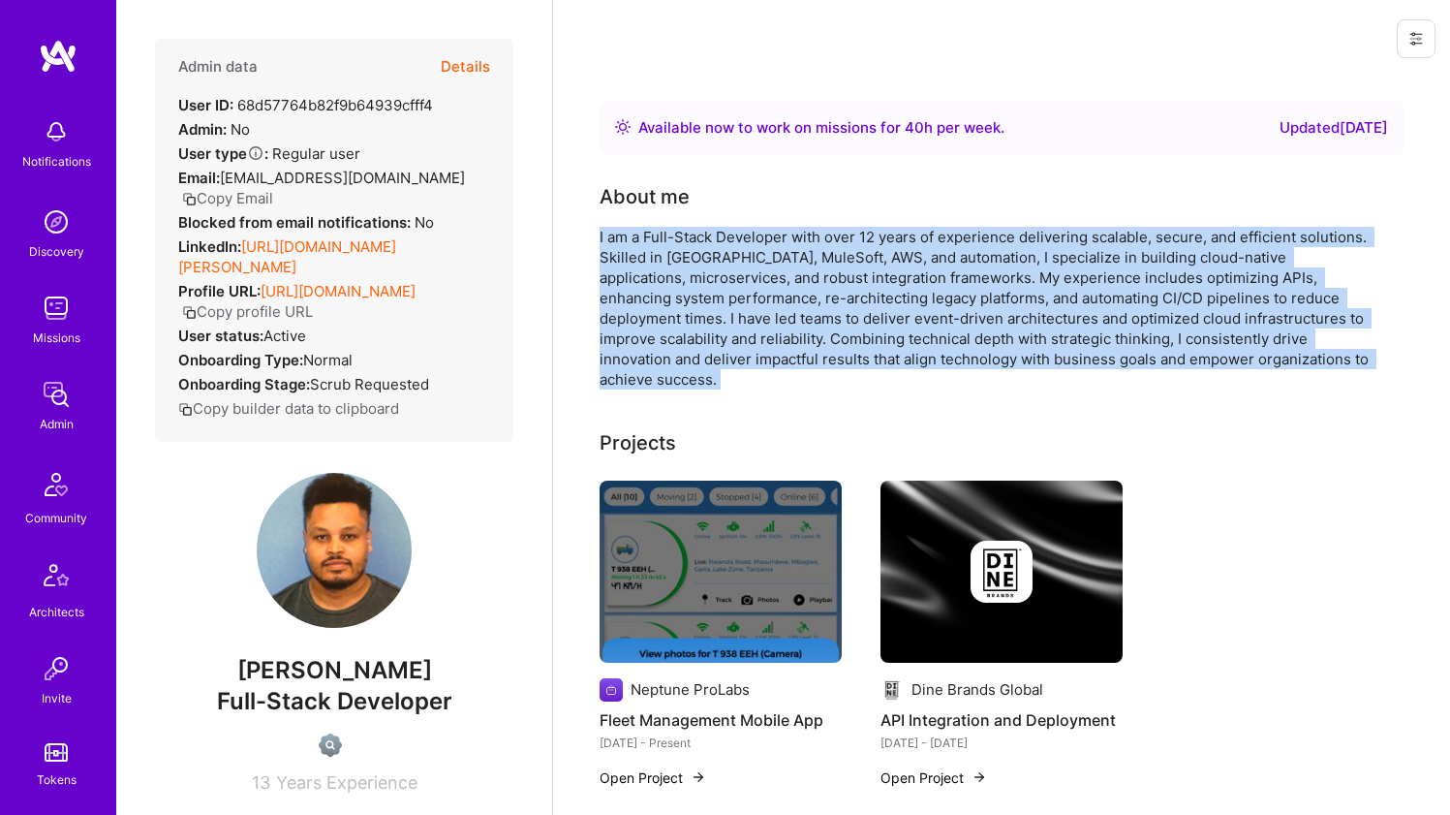
click at [672, 244] on div "I am a Full-Stack Developer with over 12 years of experience delivering scalabl…" at bounding box center [987, 308] width 775 height 163
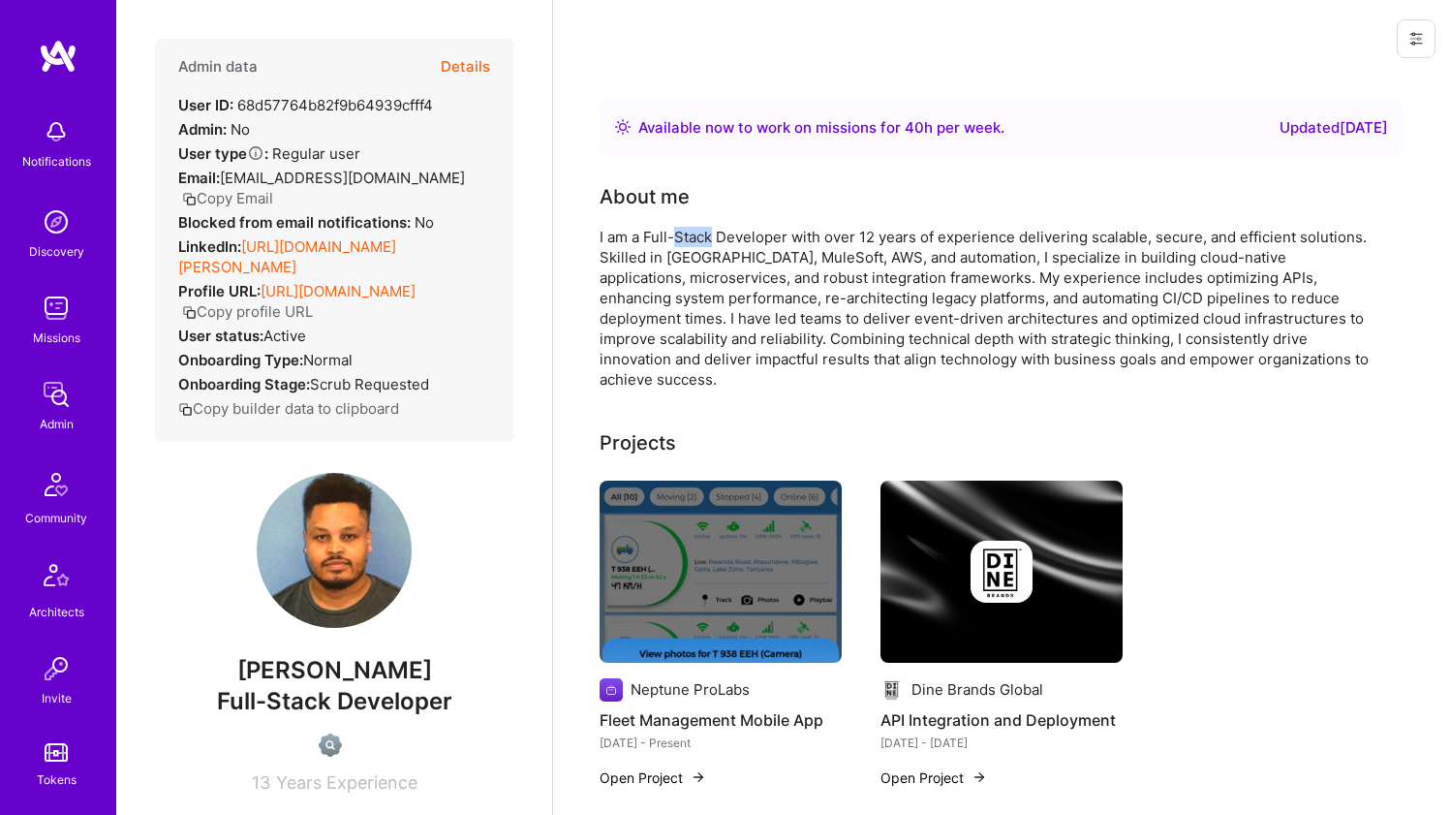
click at [672, 244] on div "I am a Full-Stack Developer with over 12 years of experience delivering scalabl…" at bounding box center [987, 308] width 775 height 163
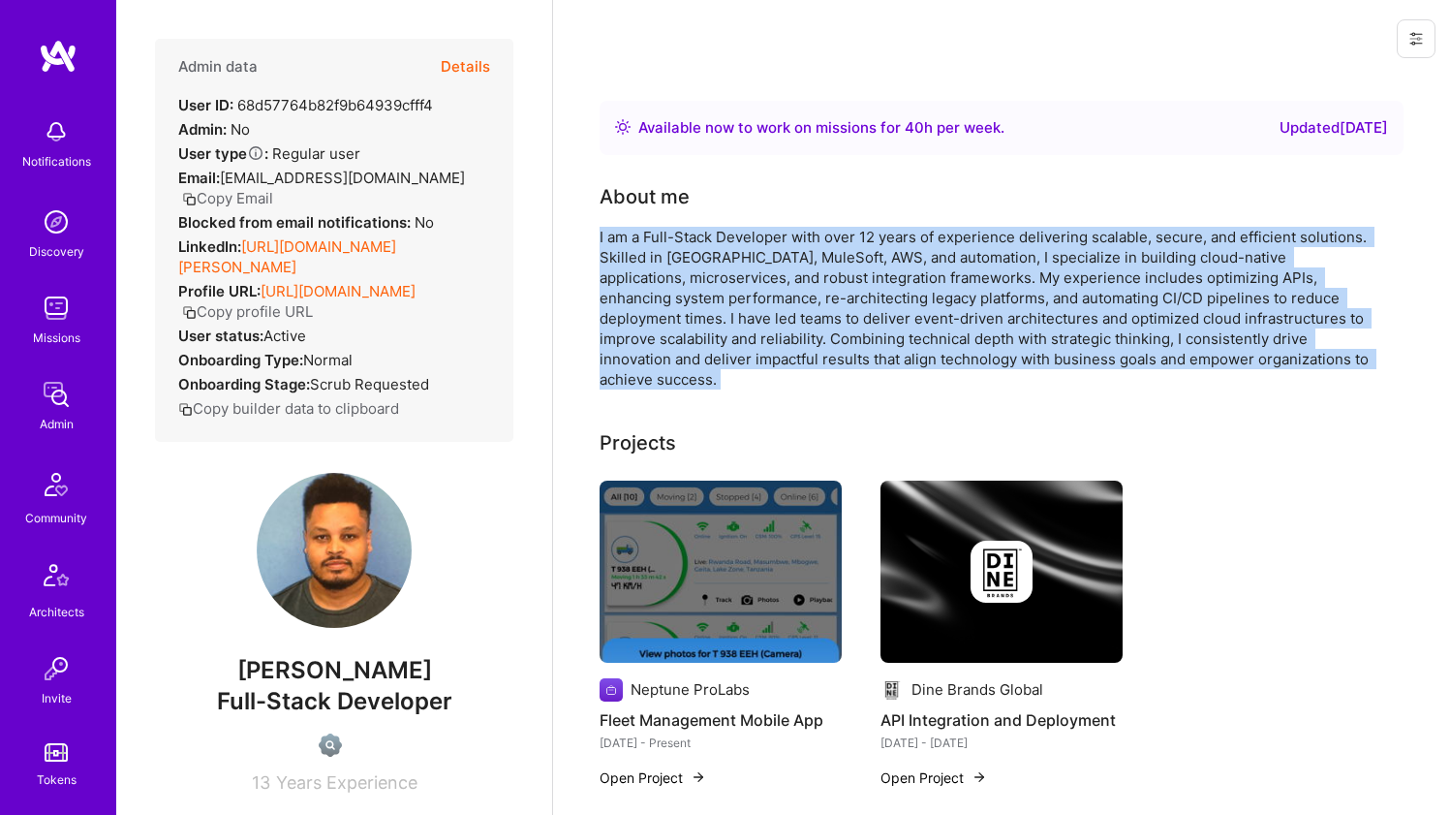
click at [672, 244] on div "I am a Full-Stack Developer with over 12 years of experience delivering scalabl…" at bounding box center [987, 308] width 775 height 163
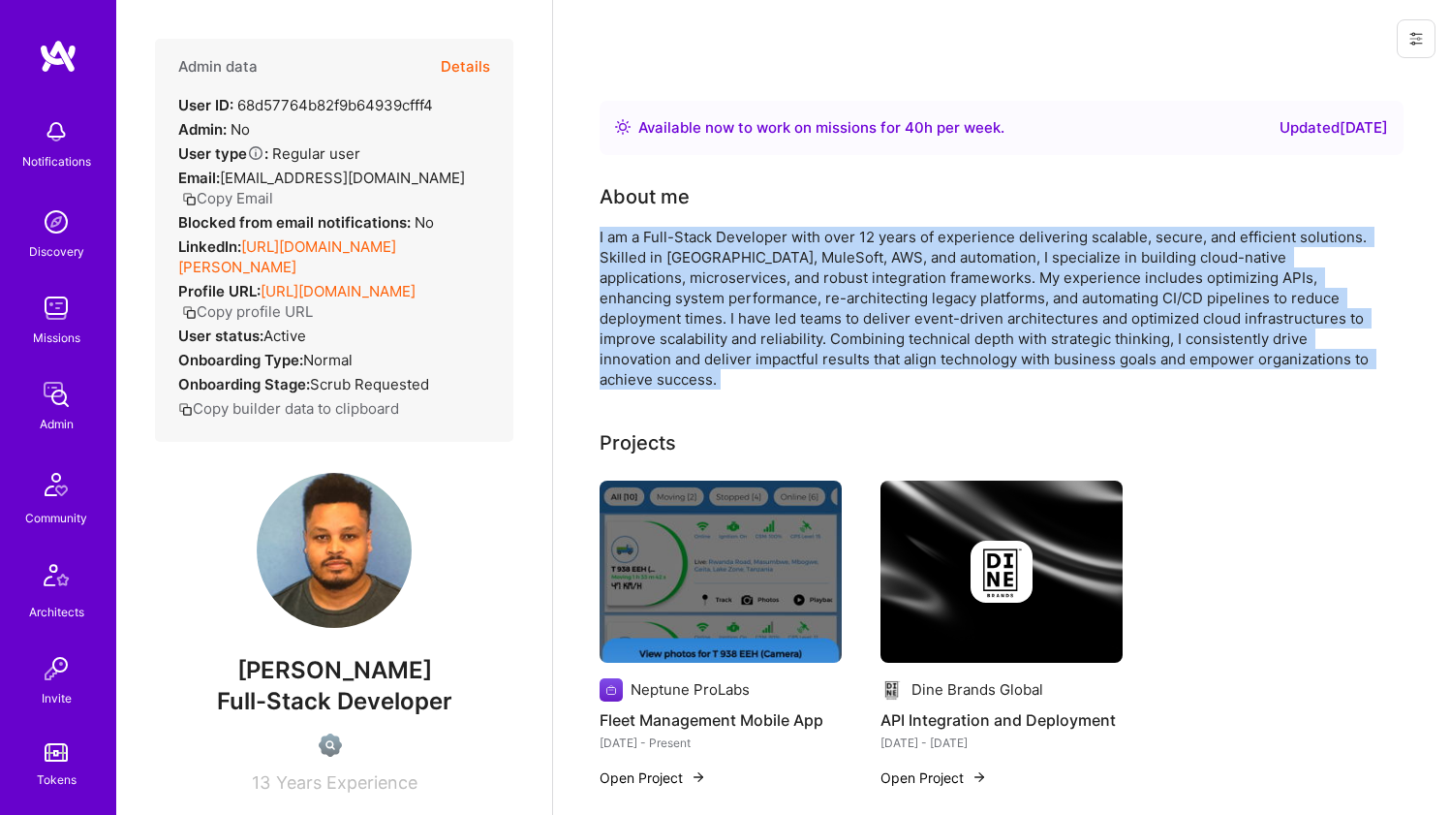
click at [689, 236] on div "I am a Full-Stack Developer with over 12 years of experience delivering scalabl…" at bounding box center [987, 308] width 775 height 163
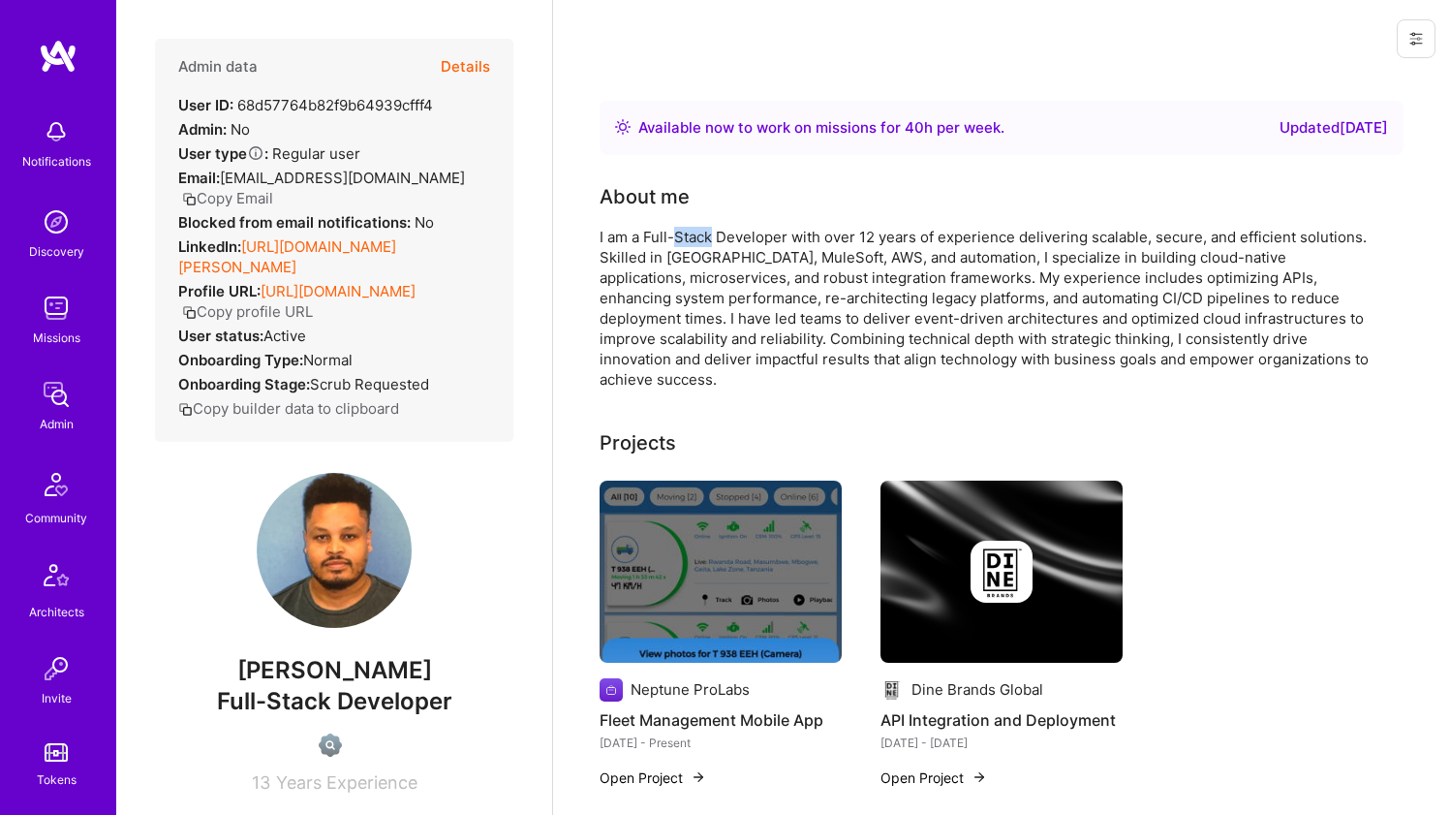
click at [689, 236] on div "I am a Full-Stack Developer with over 12 years of experience delivering scalabl…" at bounding box center [987, 308] width 775 height 163
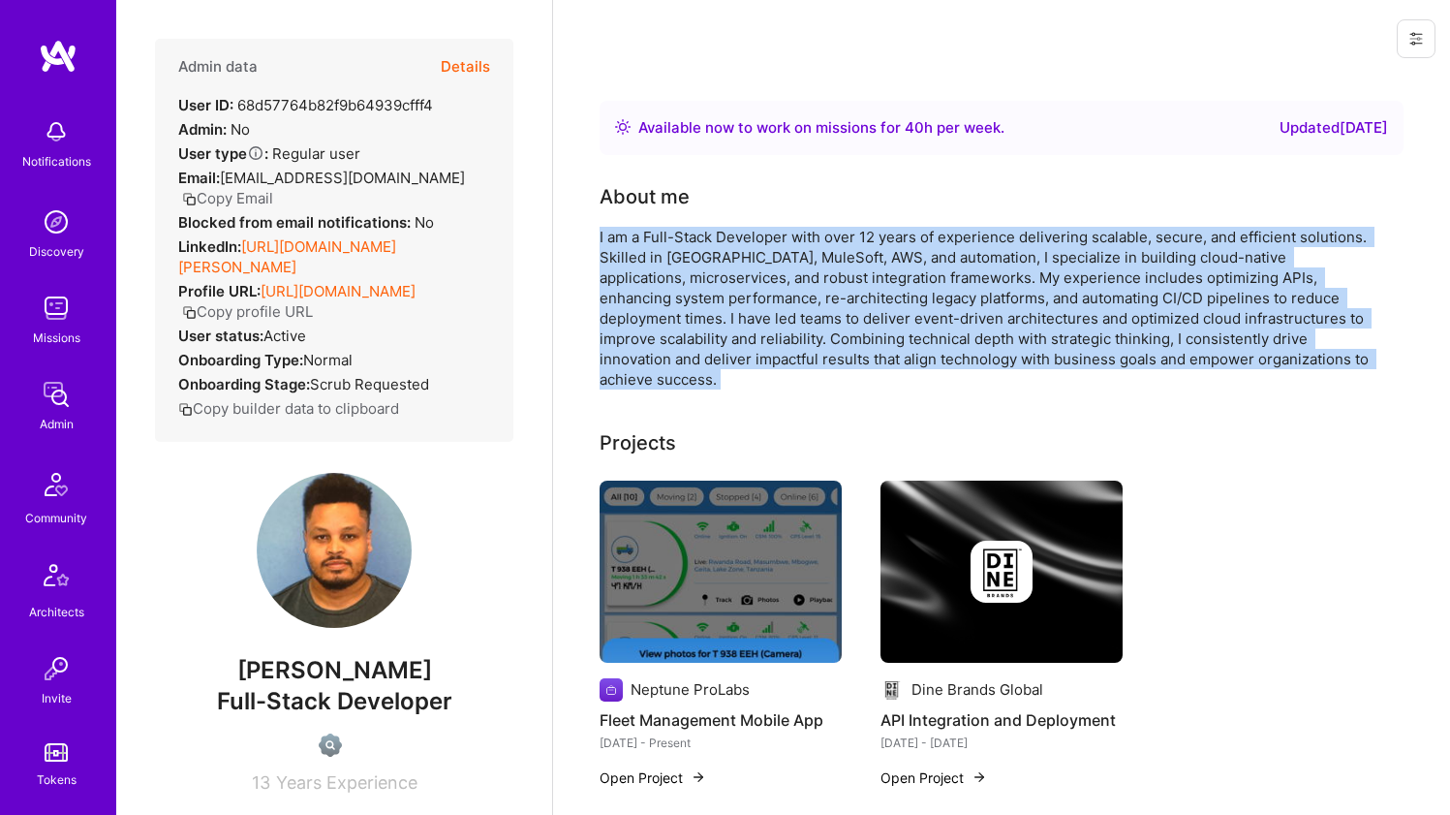
click at [689, 236] on div "I am a Full-Stack Developer with over 12 years of experience delivering scalabl…" at bounding box center [987, 308] width 775 height 163
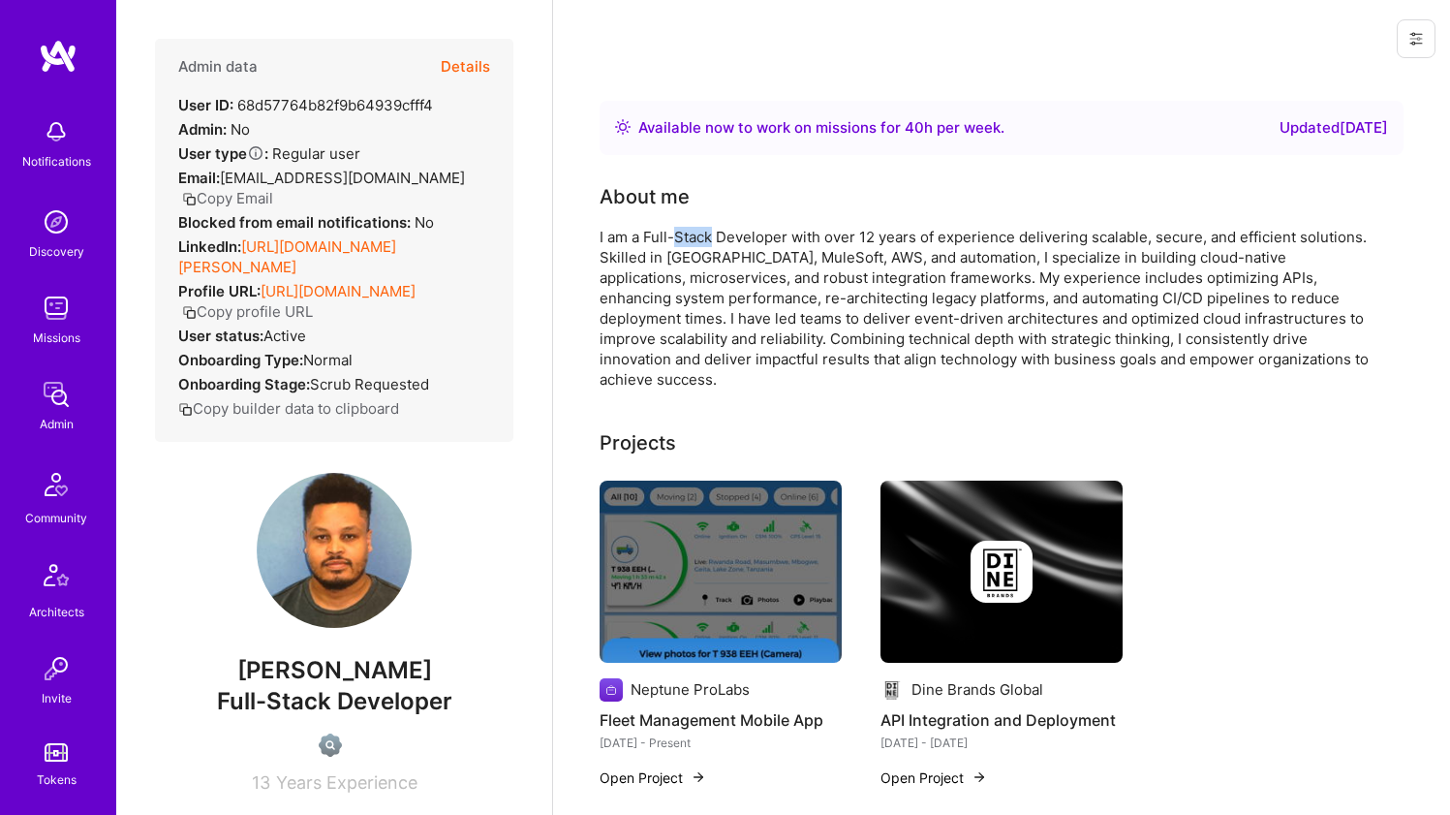
click at [689, 236] on div "I am a Full-Stack Developer with over 12 years of experience delivering scalabl…" at bounding box center [987, 308] width 775 height 163
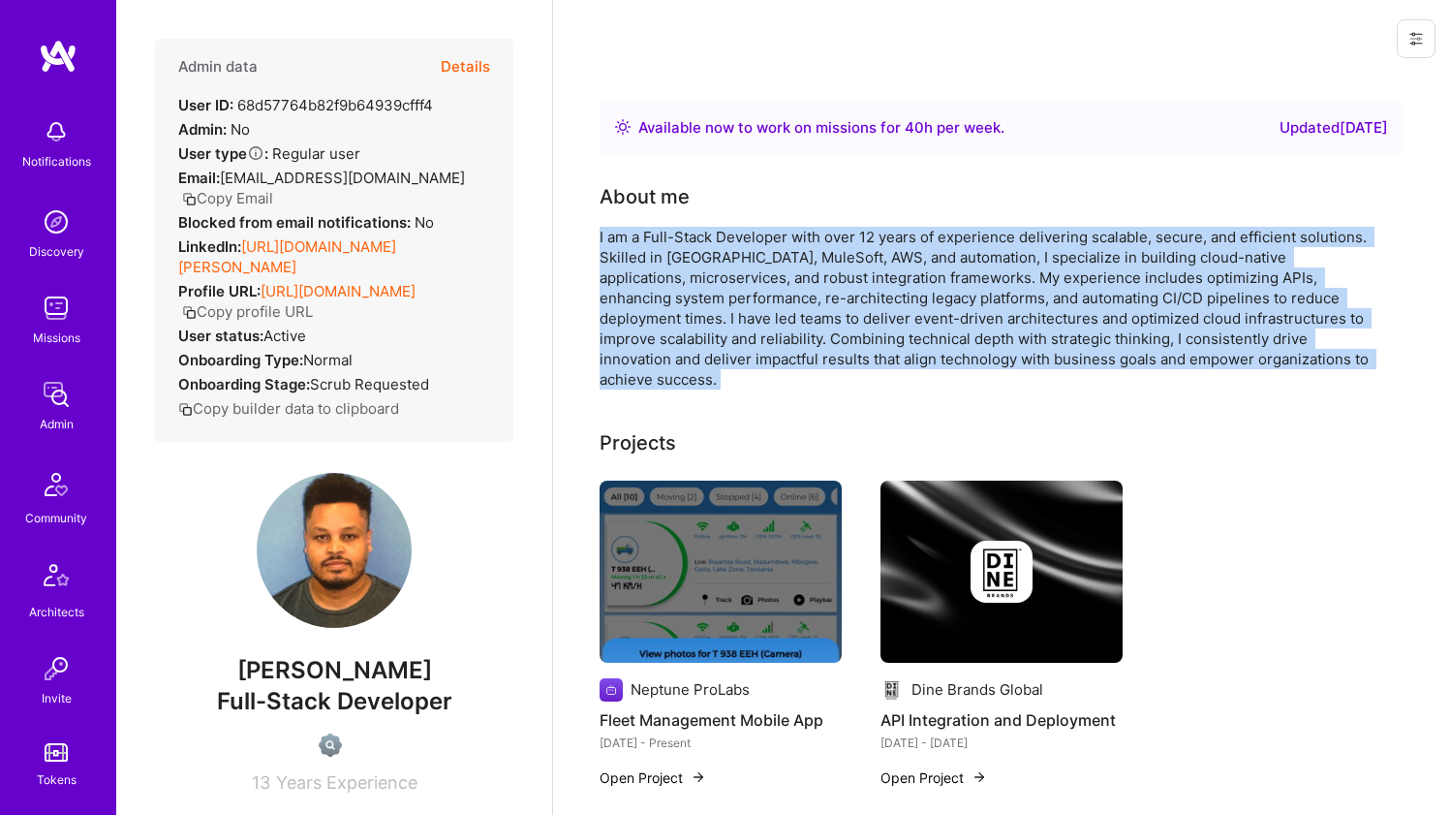
click at [689, 236] on div "I am a Full-Stack Developer with over 12 years of experience delivering scalabl…" at bounding box center [987, 308] width 775 height 163
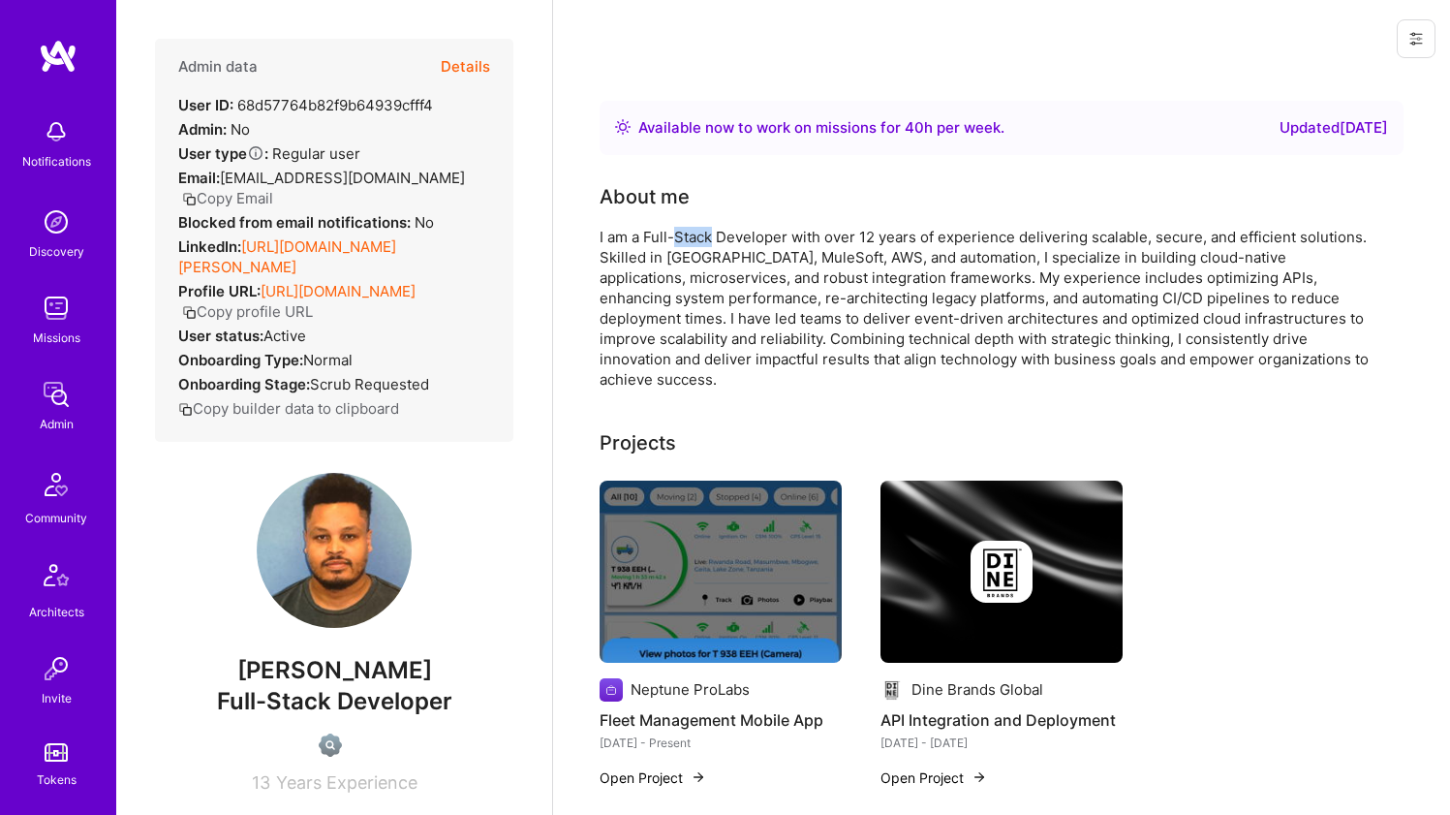
click at [689, 236] on div "I am a Full-Stack Developer with over 12 years of experience delivering scalabl…" at bounding box center [987, 308] width 775 height 163
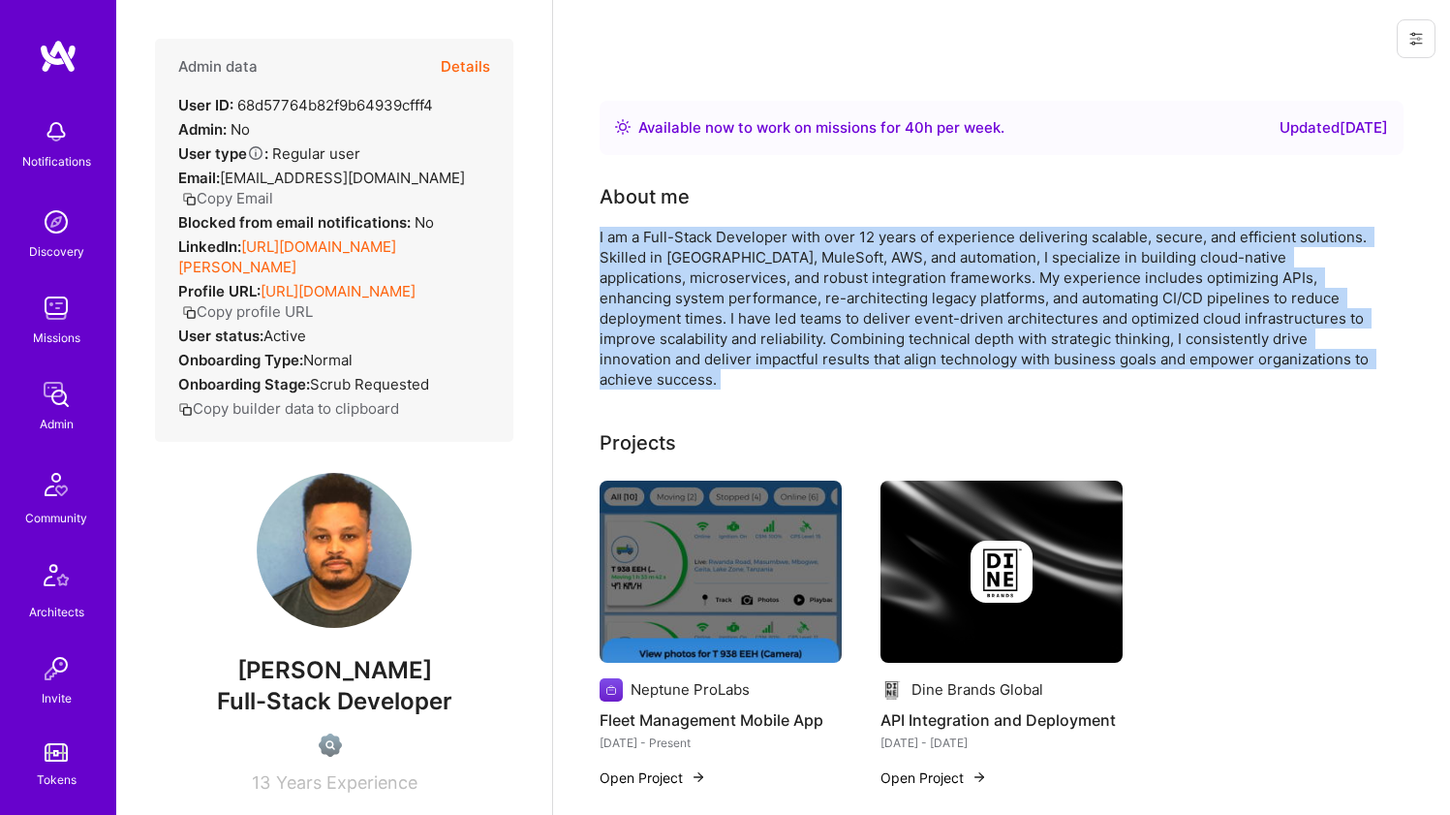
click at [689, 236] on div "I am a Full-Stack Developer with over 12 years of experience delivering scalabl…" at bounding box center [987, 308] width 775 height 163
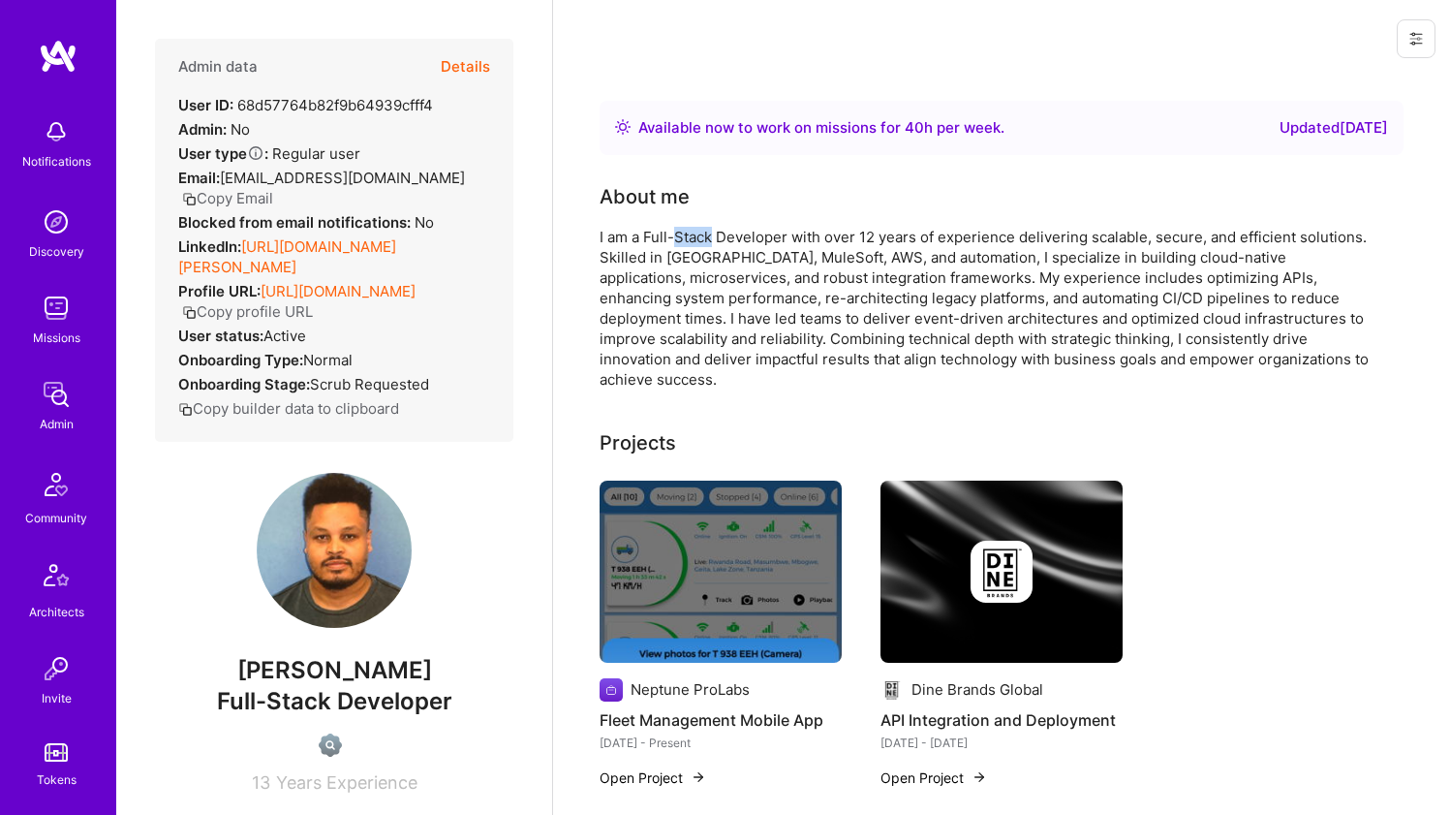
click at [689, 236] on div "I am a Full-Stack Developer with over 12 years of experience delivering scalabl…" at bounding box center [987, 308] width 775 height 163
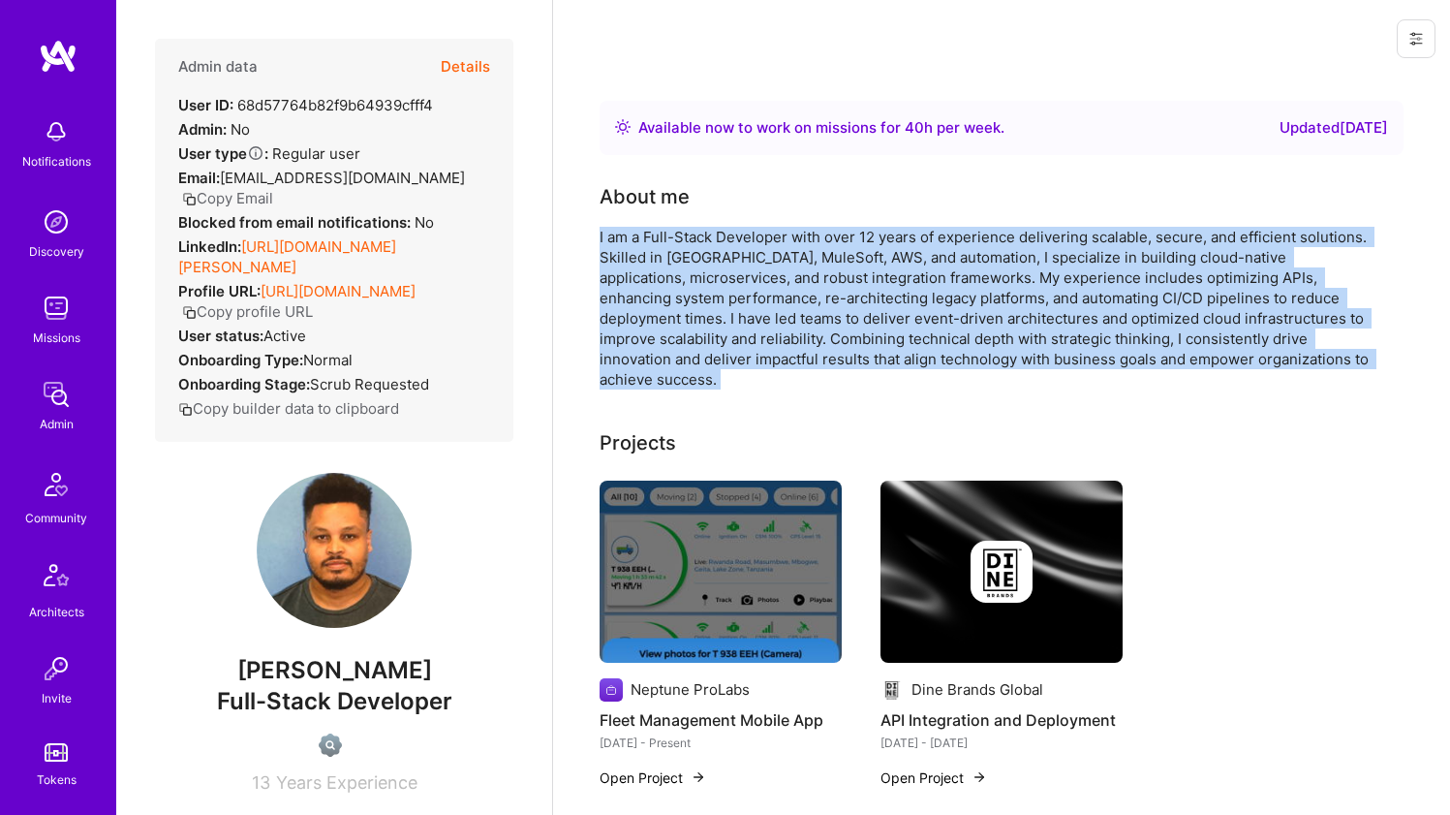
click at [689, 236] on div "I am a Full-Stack Developer with over 12 years of experience delivering scalabl…" at bounding box center [987, 308] width 775 height 163
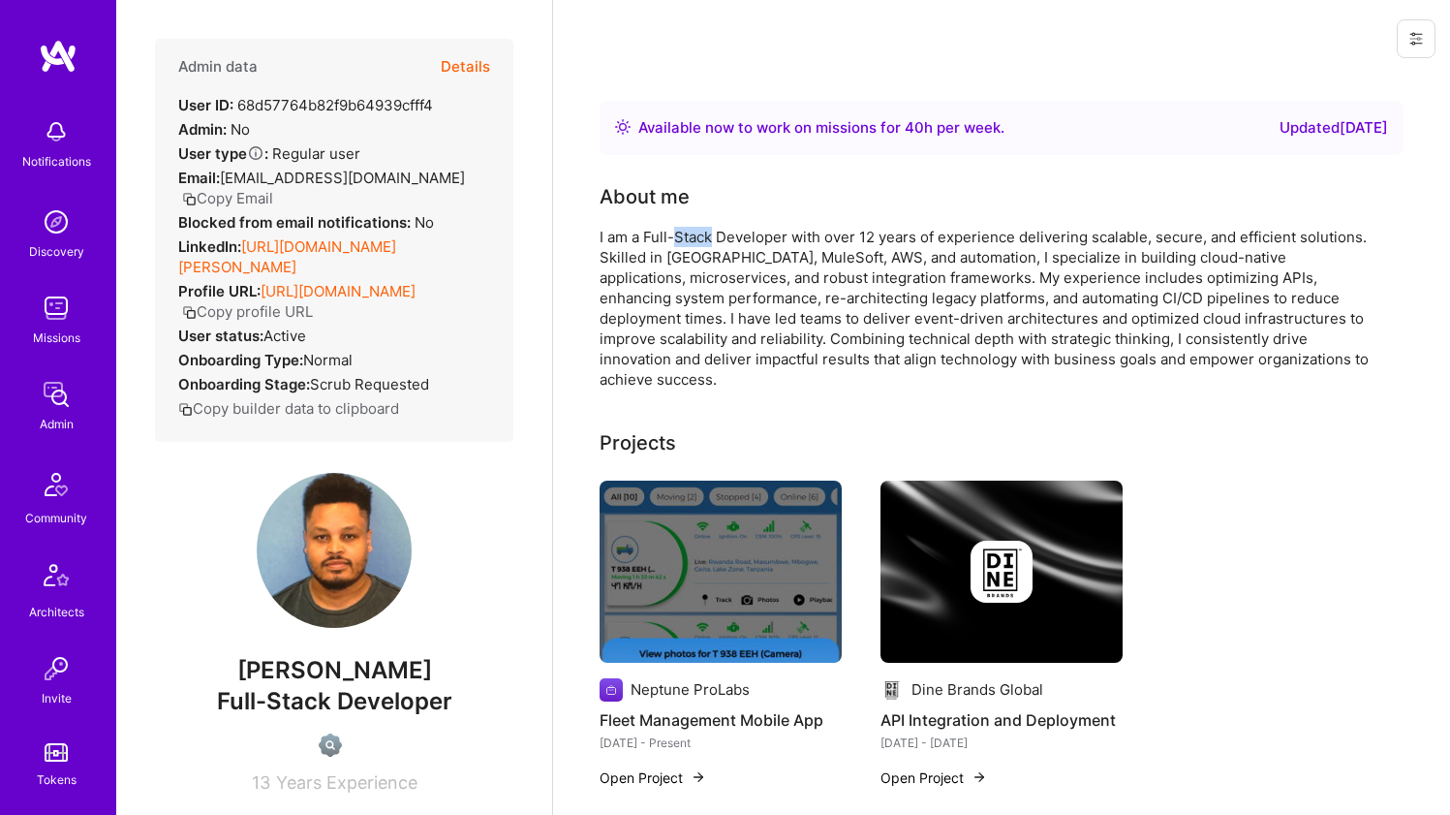
click at [689, 236] on div "I am a Full-Stack Developer with over 12 years of experience delivering scalabl…" at bounding box center [987, 308] width 775 height 163
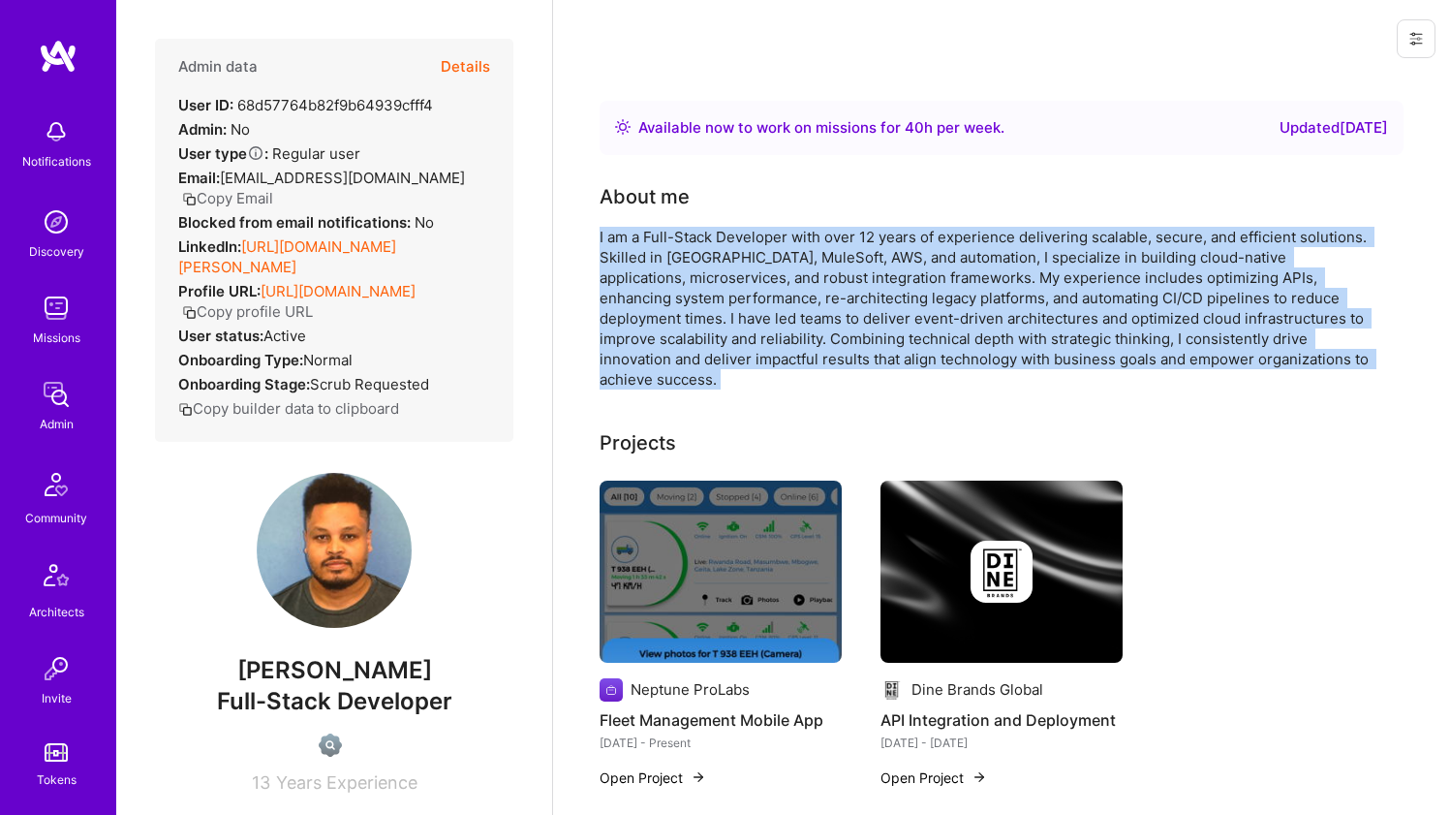
click at [689, 236] on div "I am a Full-Stack Developer with over 12 years of experience delivering scalabl…" at bounding box center [987, 308] width 775 height 163
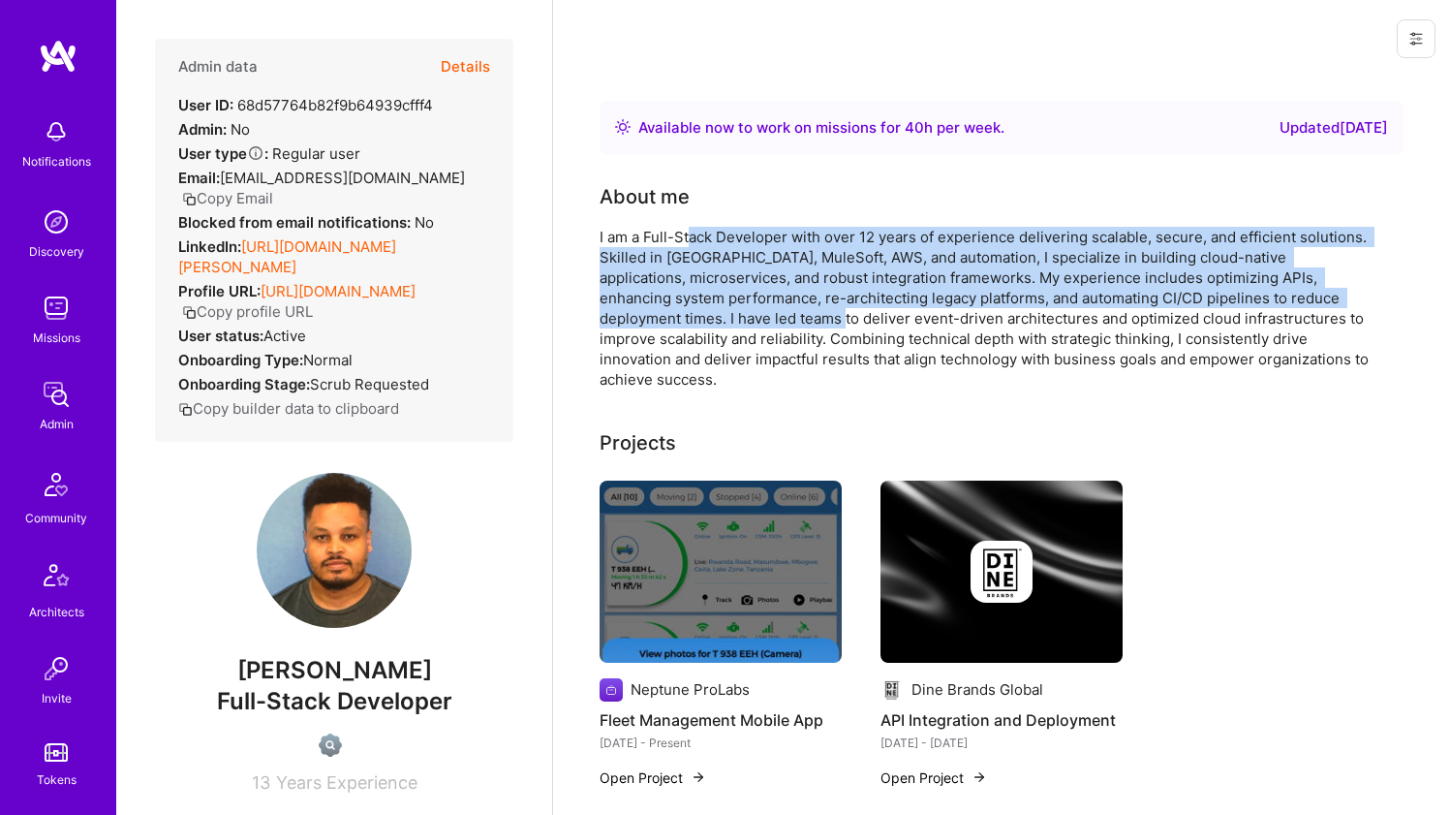
drag, startPoint x: 692, startPoint y: 230, endPoint x: 665, endPoint y: 323, distance: 96.6
click at [665, 323] on div "I am a Full-Stack Developer with over 12 years of experience delivering scalabl…" at bounding box center [987, 308] width 775 height 163
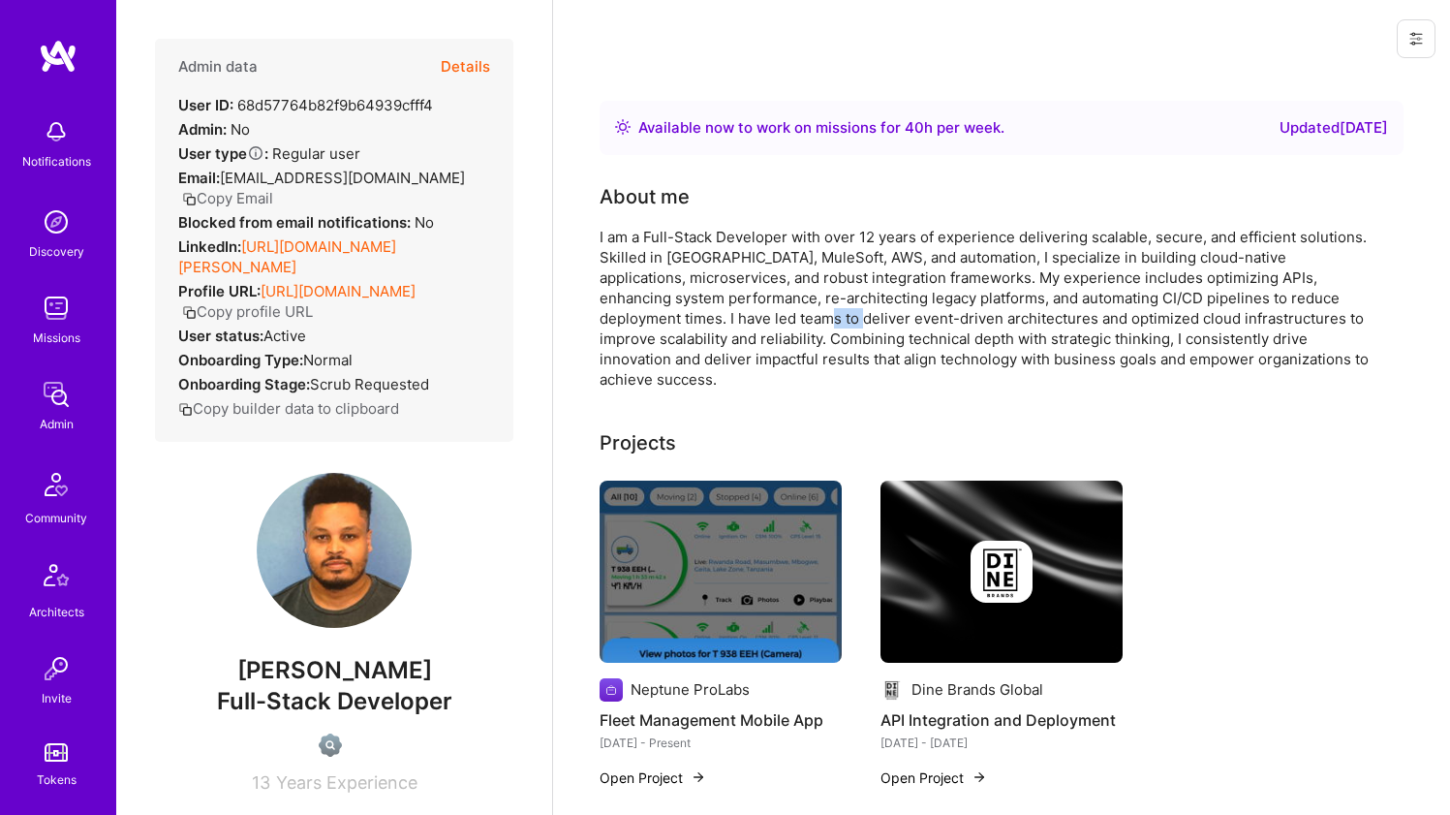
click at [665, 323] on div "I am a Full-Stack Developer with over 12 years of experience delivering scalabl…" at bounding box center [987, 308] width 775 height 163
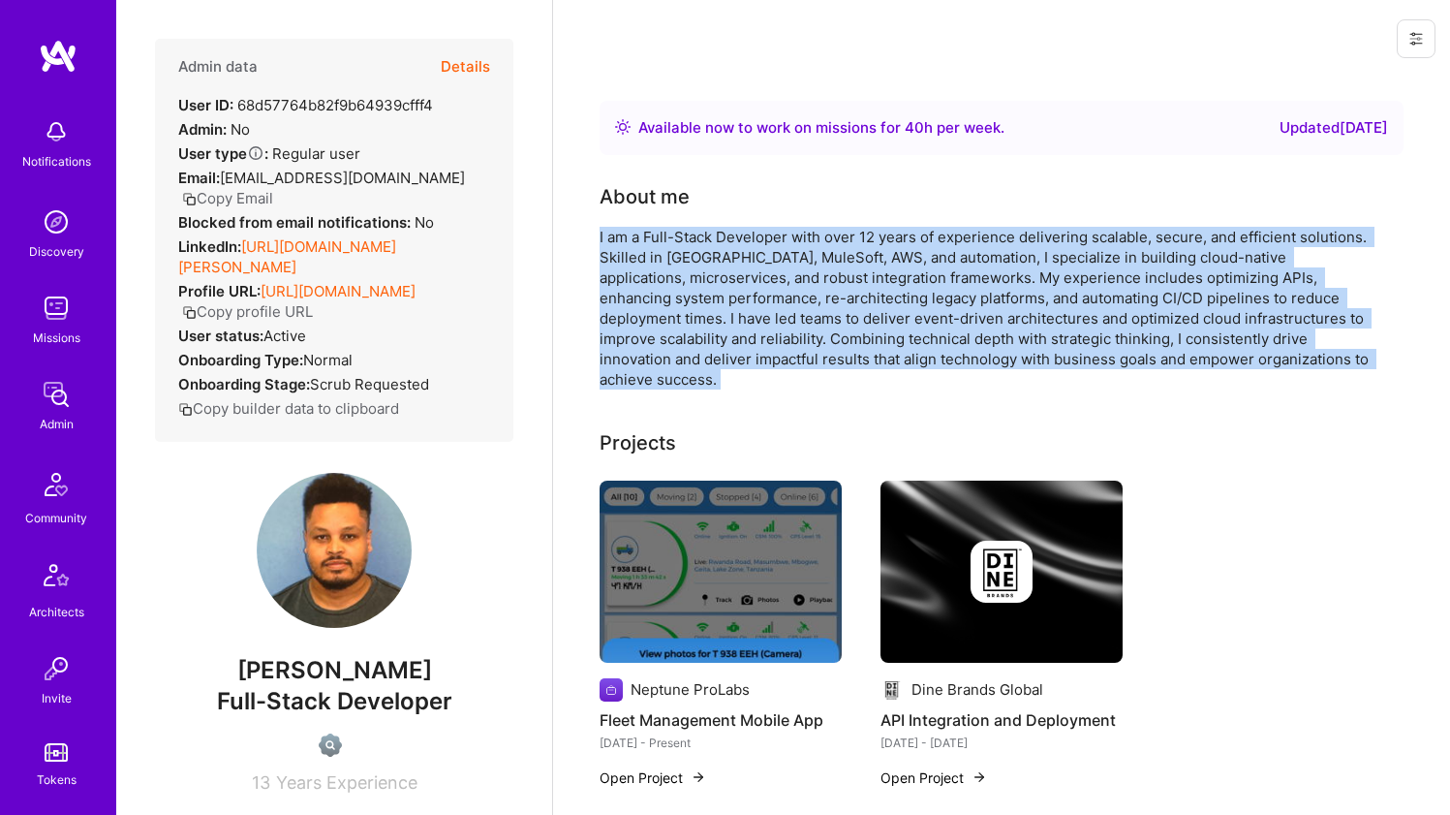
drag, startPoint x: 665, startPoint y: 323, endPoint x: 666, endPoint y: 300, distance: 22.3
click at [666, 300] on div "I am a Full-Stack Developer with over 12 years of experience delivering scalabl…" at bounding box center [987, 308] width 775 height 163
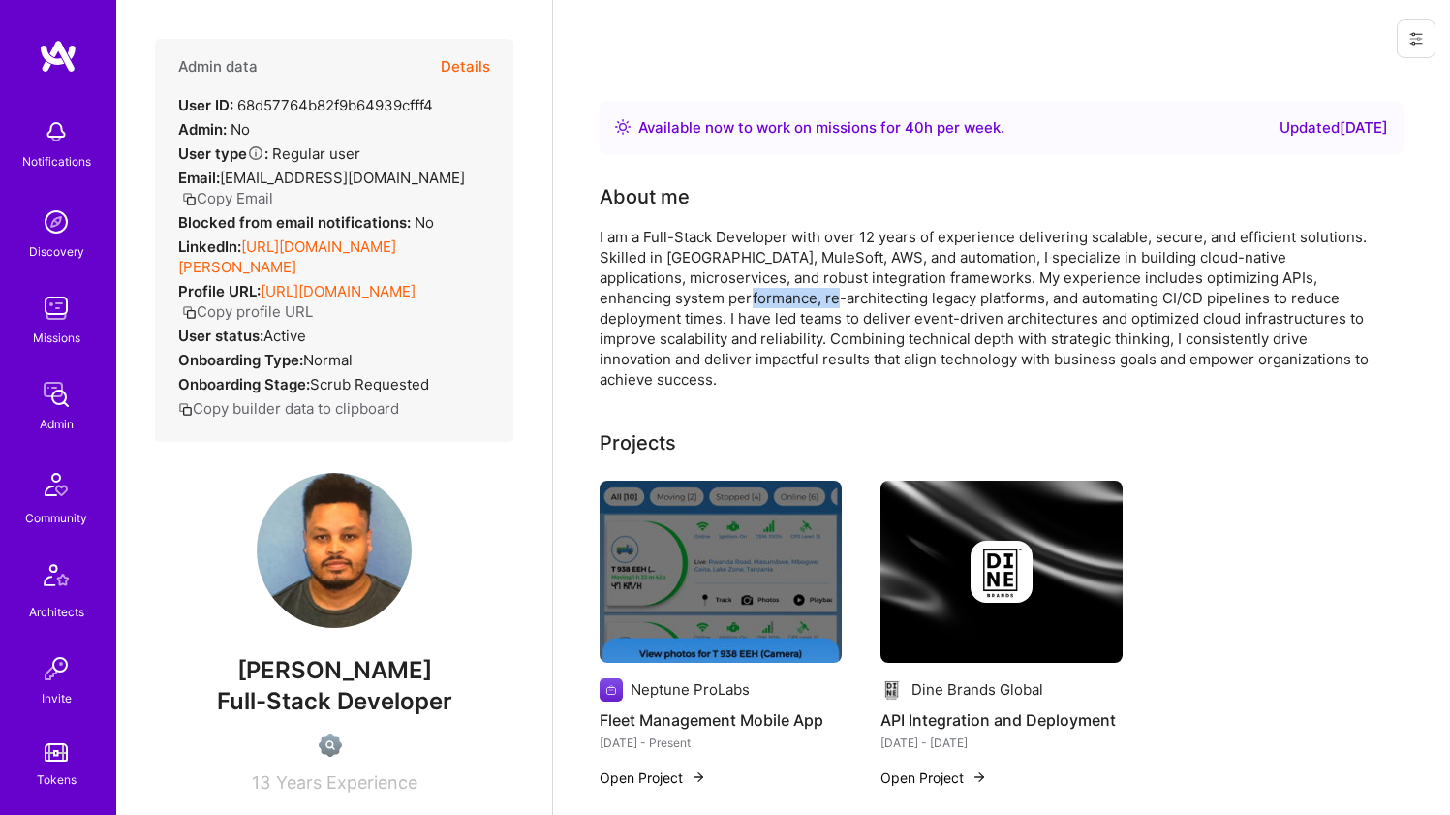
click at [666, 300] on div "I am a Full-Stack Developer with over 12 years of experience delivering scalabl…" at bounding box center [987, 308] width 775 height 163
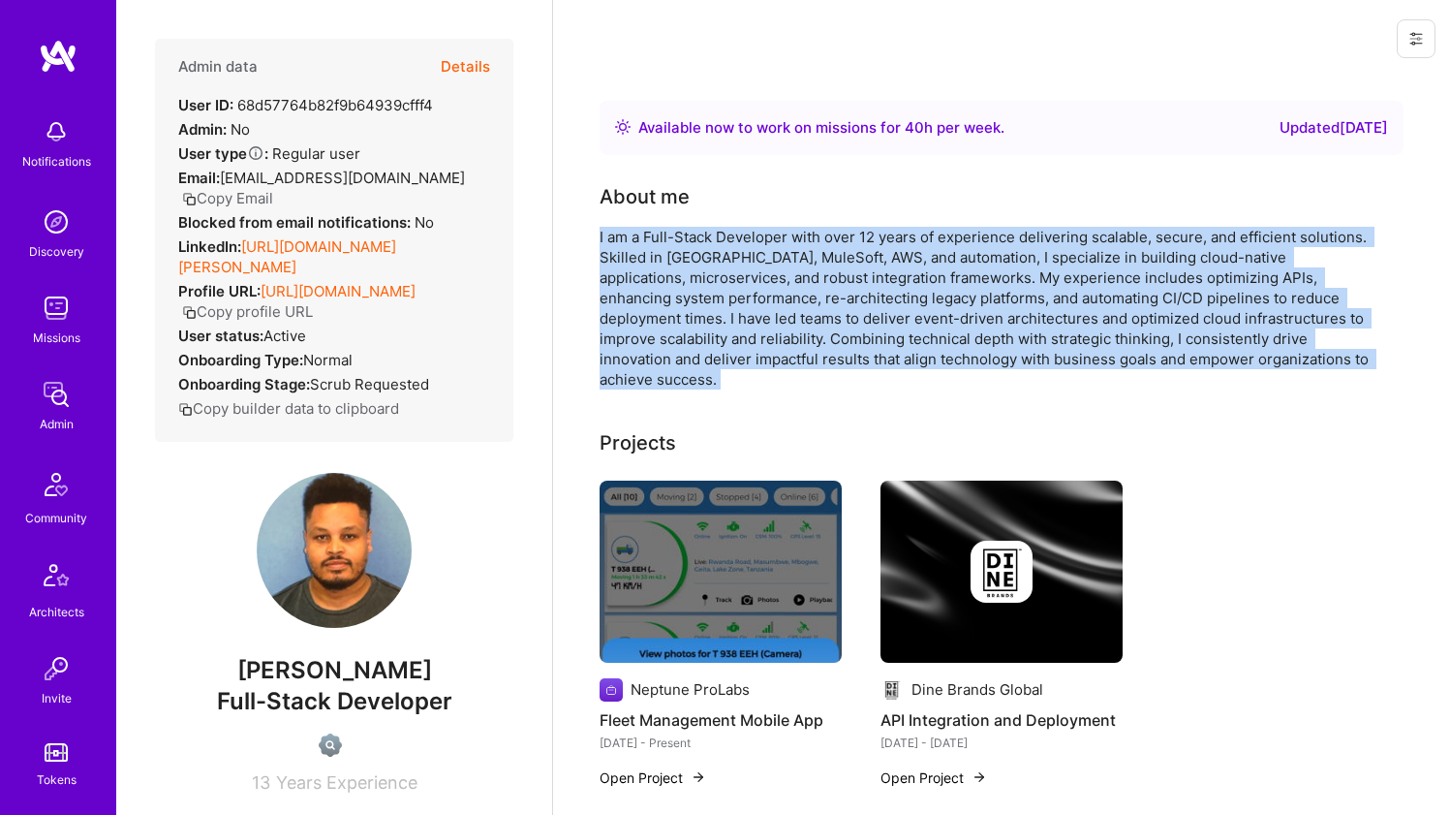
click at [666, 300] on div "I am a Full-Stack Developer with over 12 years of experience delivering scalabl…" at bounding box center [987, 308] width 775 height 163
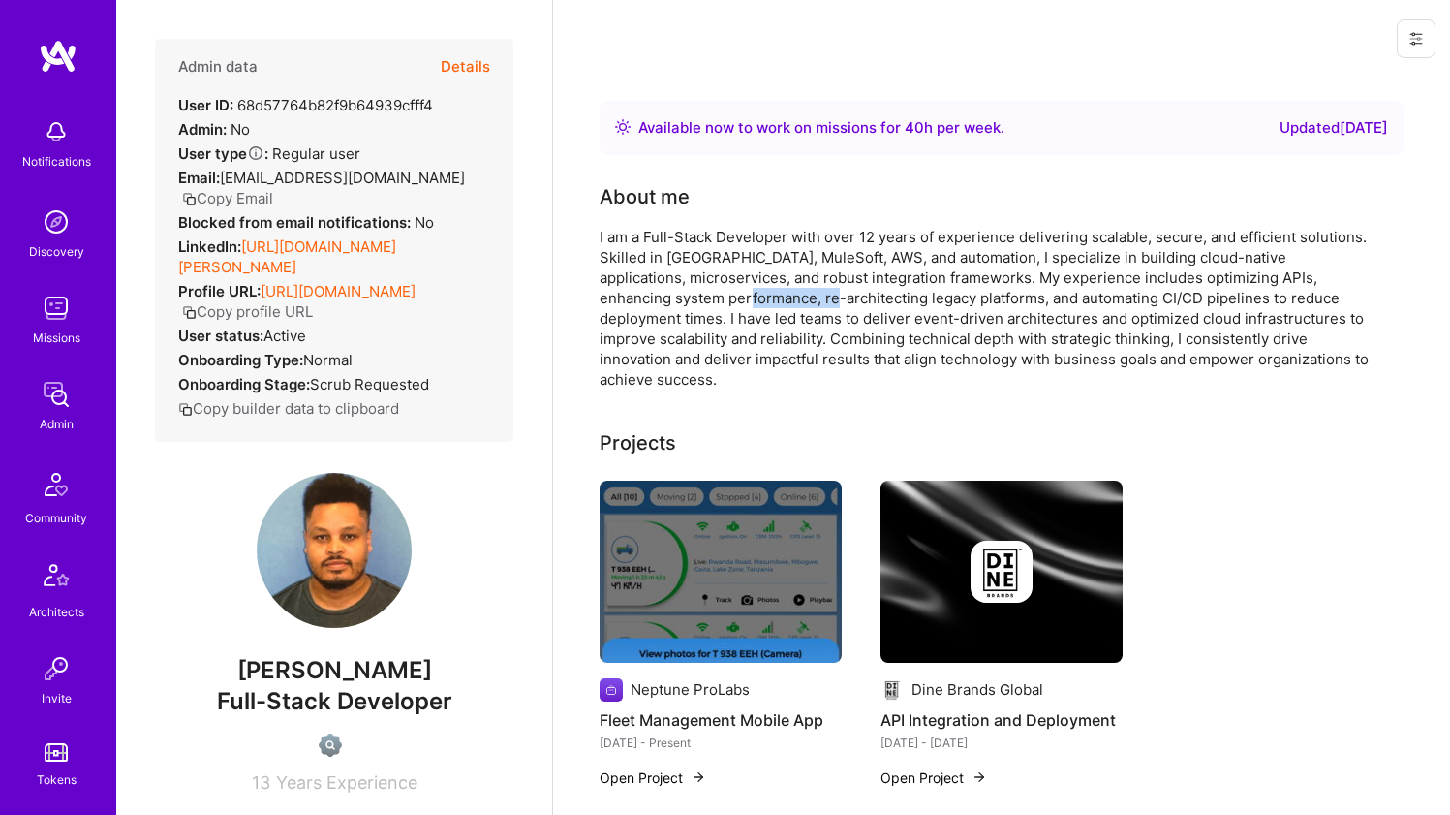
click at [666, 300] on div "I am a Full-Stack Developer with over 12 years of experience delivering scalabl…" at bounding box center [987, 308] width 775 height 163
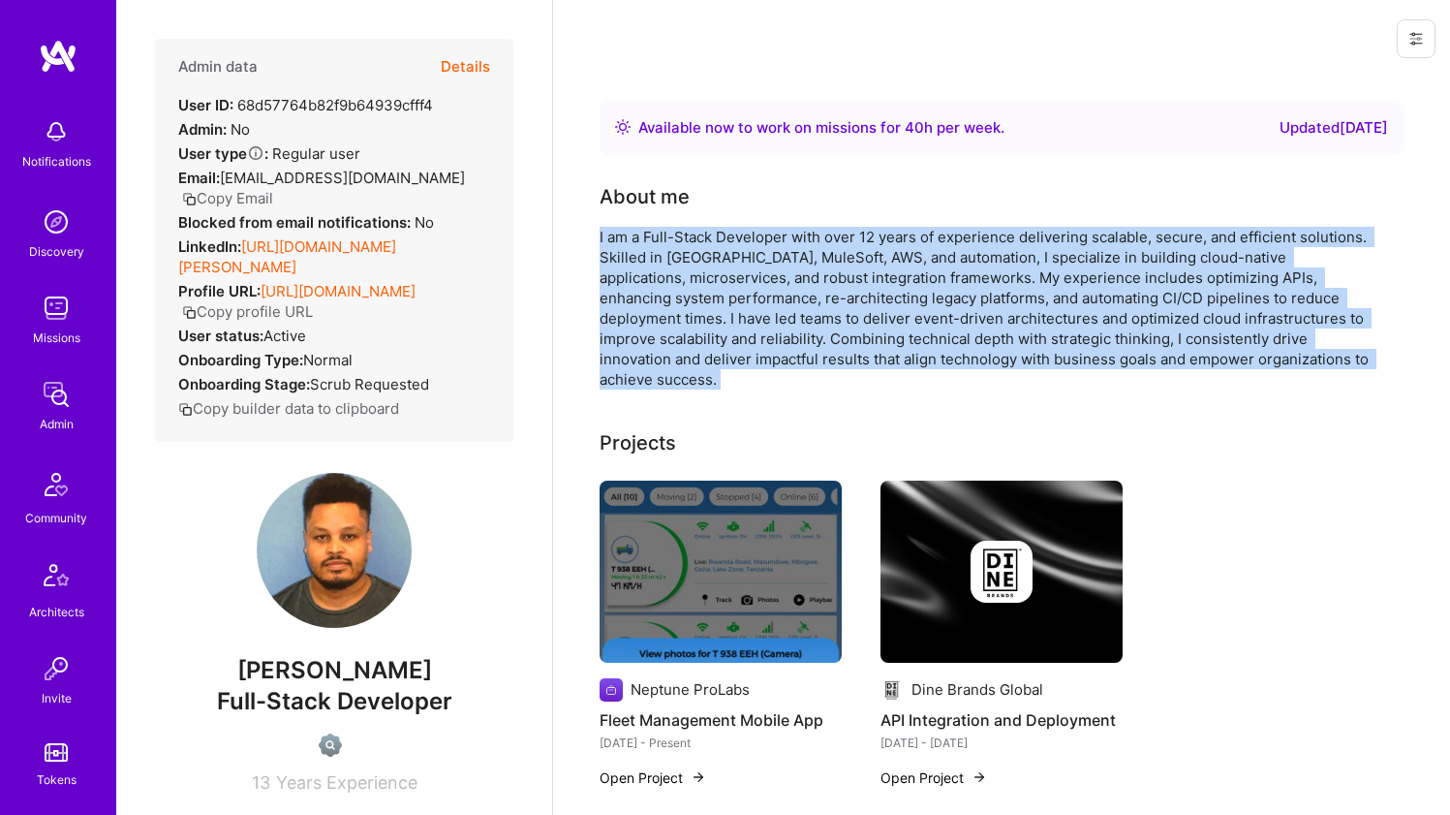
click at [666, 300] on div "I am a Full-Stack Developer with over 12 years of experience delivering scalabl…" at bounding box center [987, 308] width 775 height 163
click at [664, 283] on div "I am a Full-Stack Developer with over 12 years of experience delivering scalabl…" at bounding box center [987, 308] width 775 height 163
click at [618, 228] on div "I am a Full-Stack Developer with over 12 years of experience delivering scalabl…" at bounding box center [987, 308] width 775 height 163
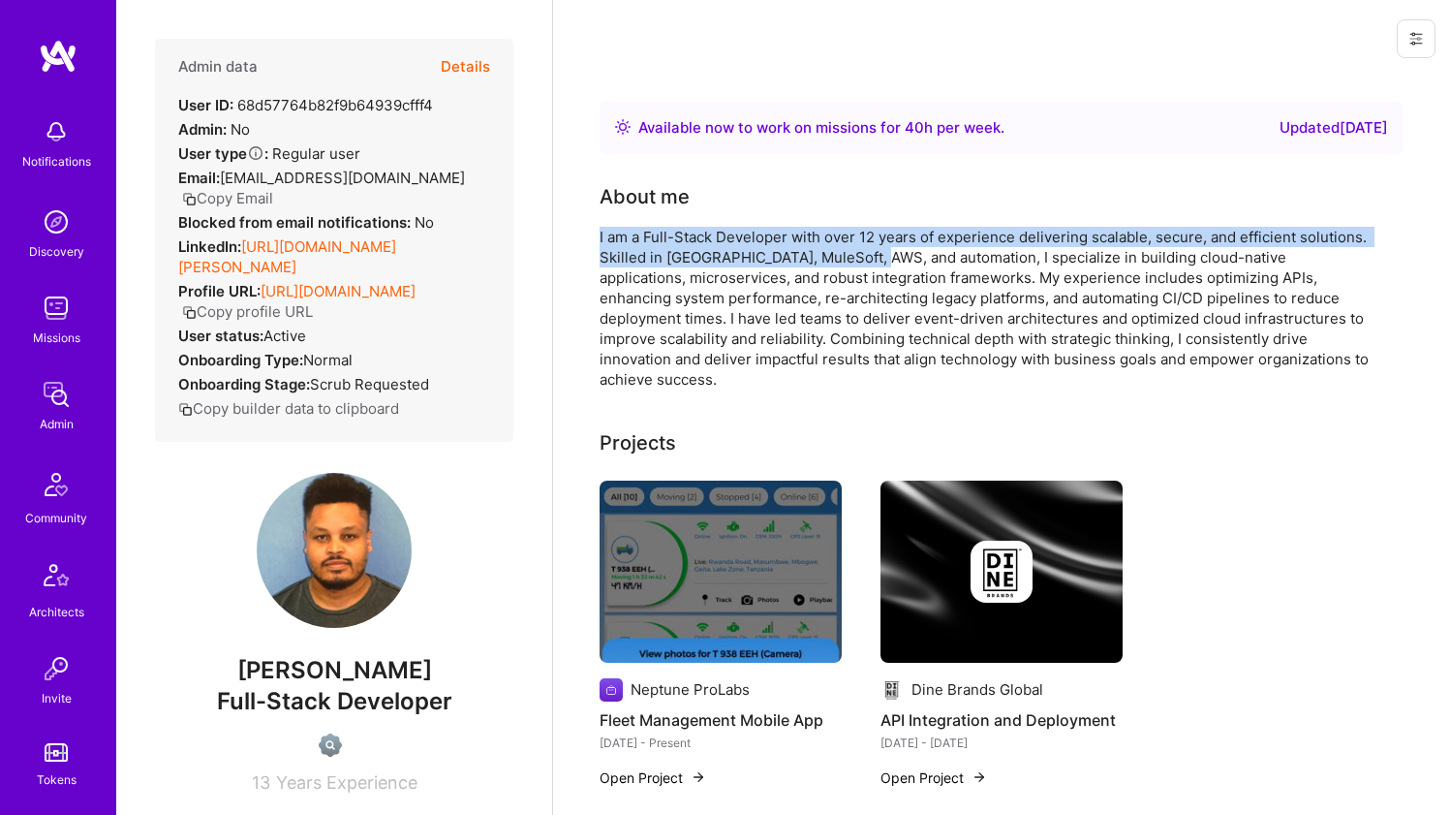
drag, startPoint x: 569, startPoint y: 235, endPoint x: 879, endPoint y: 242, distance: 310.0
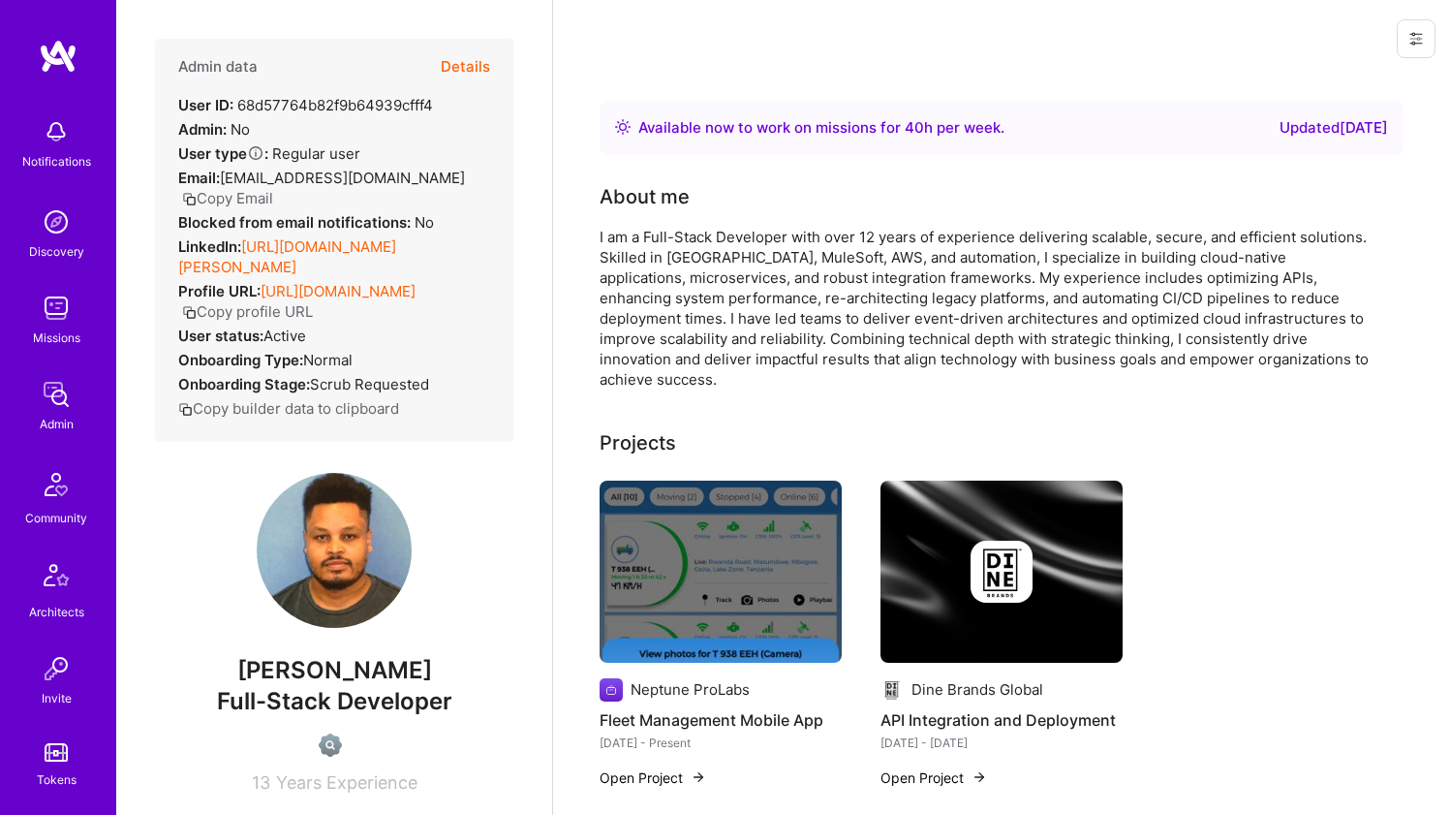
click at [878, 242] on div "I am a Full-Stack Developer with over 12 years of experience delivering scalabl…" at bounding box center [987, 308] width 775 height 163
click at [878, 241] on div "I am a Full-Stack Developer with over 12 years of experience delivering scalabl…" at bounding box center [987, 308] width 775 height 163
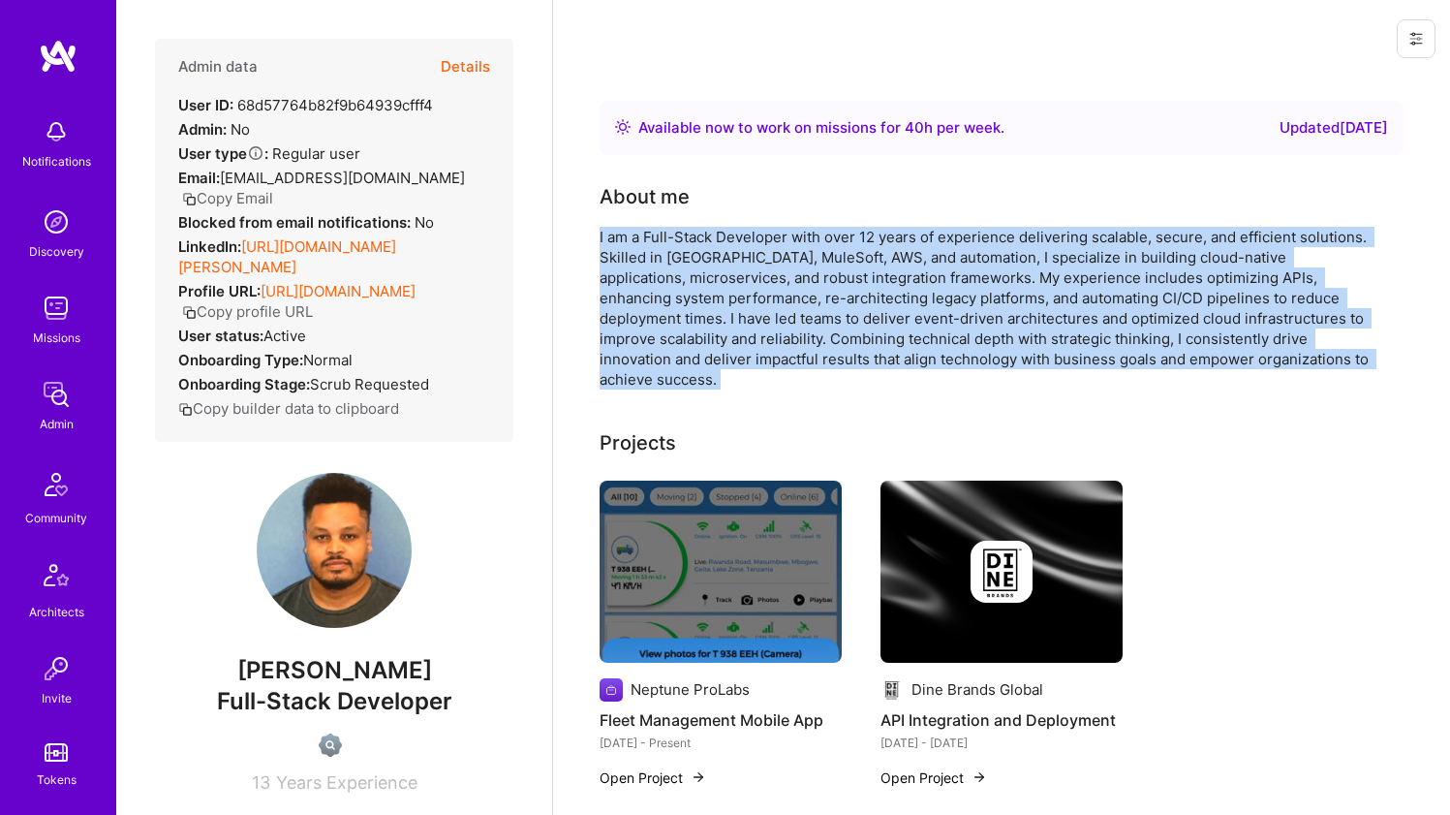
click at [878, 241] on div "I am a Full-Stack Developer with over 12 years of experience delivering scalabl…" at bounding box center [987, 308] width 775 height 163
click at [842, 232] on div "I am a Full-Stack Developer with over 12 years of experience delivering scalabl…" at bounding box center [987, 308] width 775 height 163
click at [803, 220] on div "About me I am a Full-Stack Developer with over 12 years of experience deliverin…" at bounding box center [987, 285] width 775 height 207
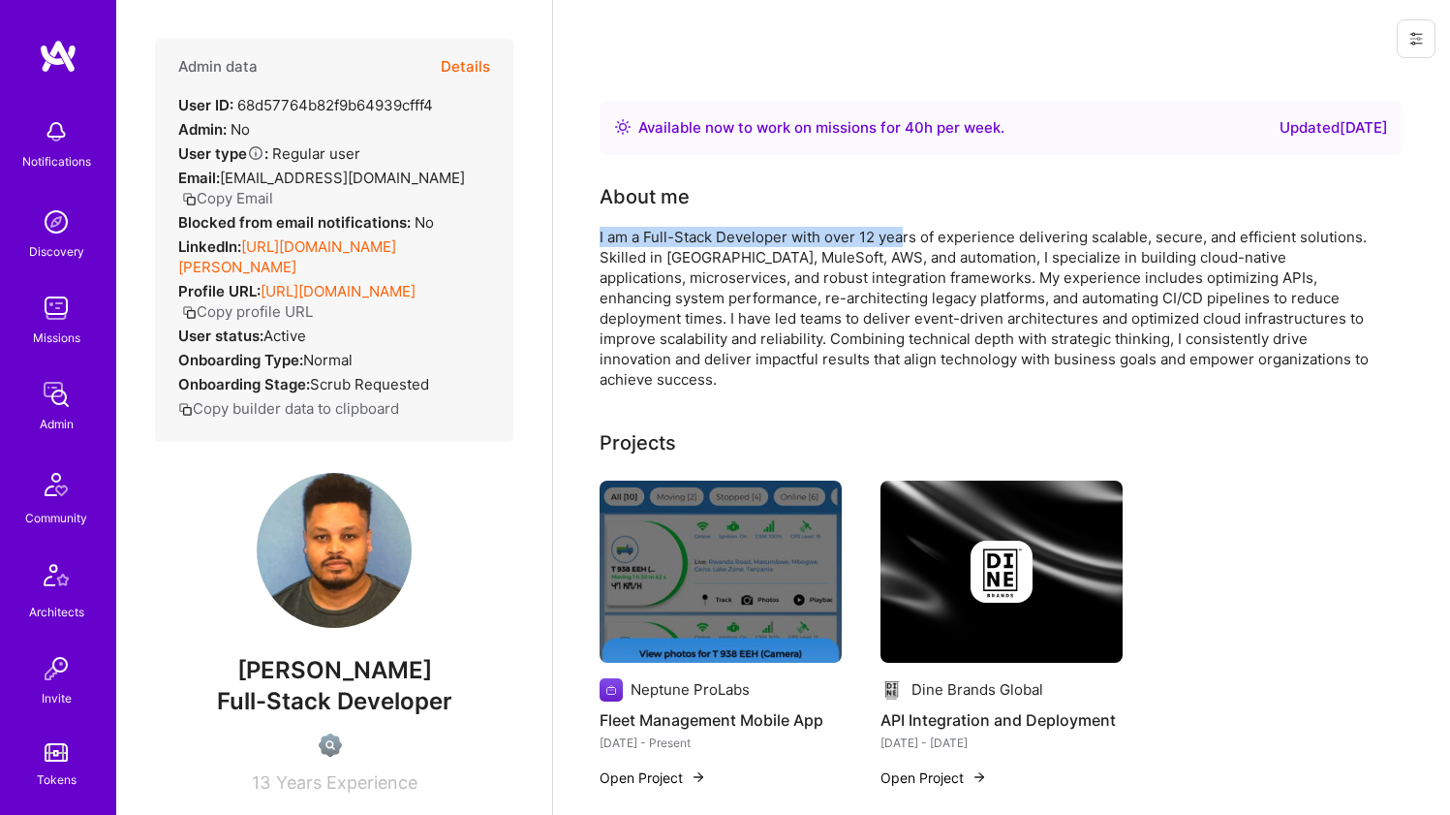
drag, startPoint x: 808, startPoint y: 211, endPoint x: 902, endPoint y: 233, distance: 96.6
click at [902, 233] on div "About me I am a Full-Stack Developer with over 12 years of experience deliverin…" at bounding box center [987, 285] width 775 height 207
click at [902, 233] on div "I am a Full-Stack Developer with over 12 years of experience delivering scalabl…" at bounding box center [987, 308] width 775 height 163
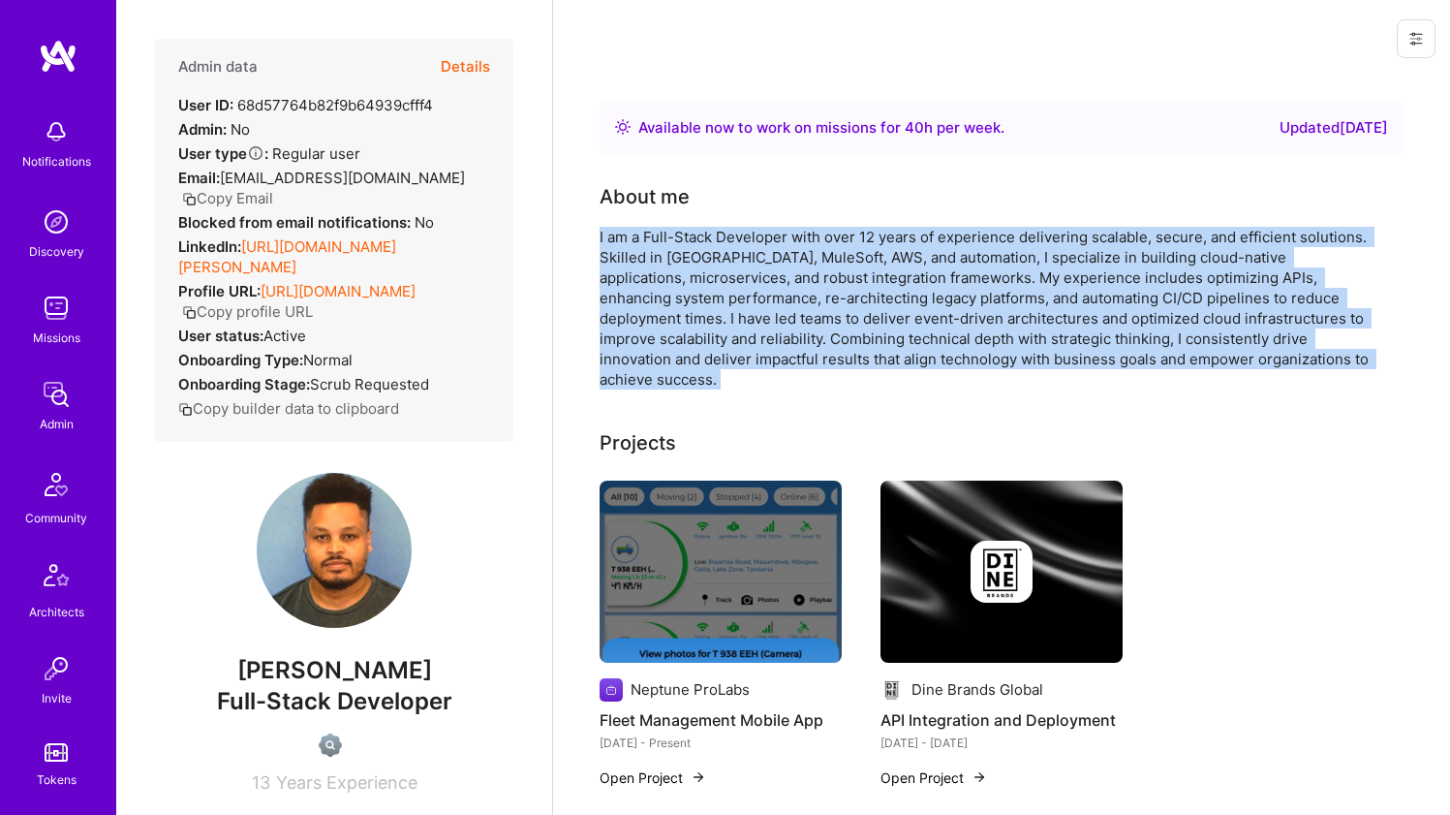
click at [902, 233] on div "I am a Full-Stack Developer with over 12 years of experience delivering scalabl…" at bounding box center [987, 308] width 775 height 163
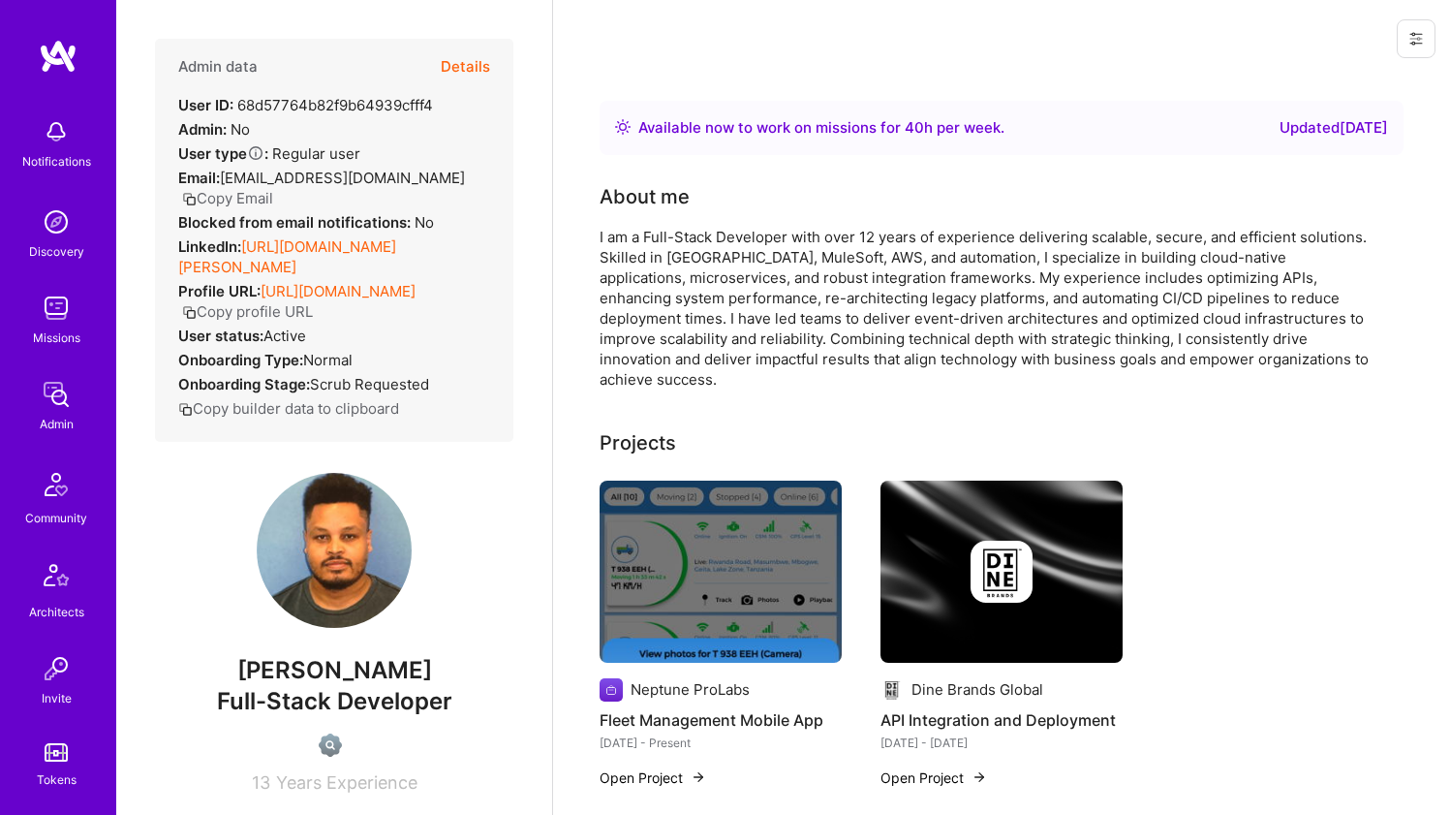
click at [919, 190] on div "About me" at bounding box center [987, 196] width 775 height 29
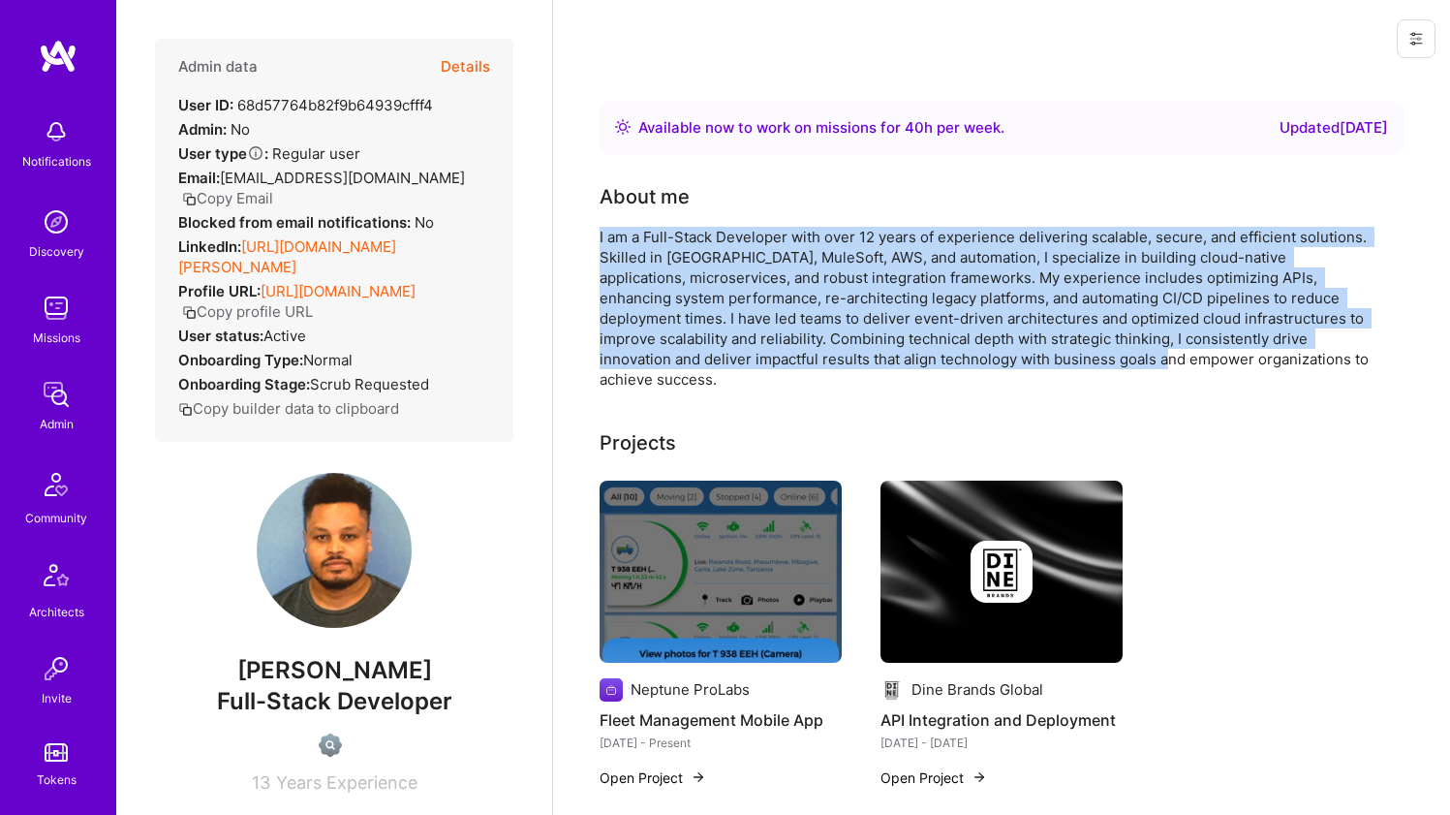
drag, startPoint x: 855, startPoint y: 206, endPoint x: 1002, endPoint y: 352, distance: 206.2
click at [1002, 352] on div "About me I am a Full-Stack Developer with over 12 years of experience deliverin…" at bounding box center [987, 285] width 775 height 207
click at [1002, 351] on div "I am a Full-Stack Developer with over 12 years of experience delivering scalabl…" at bounding box center [987, 308] width 775 height 163
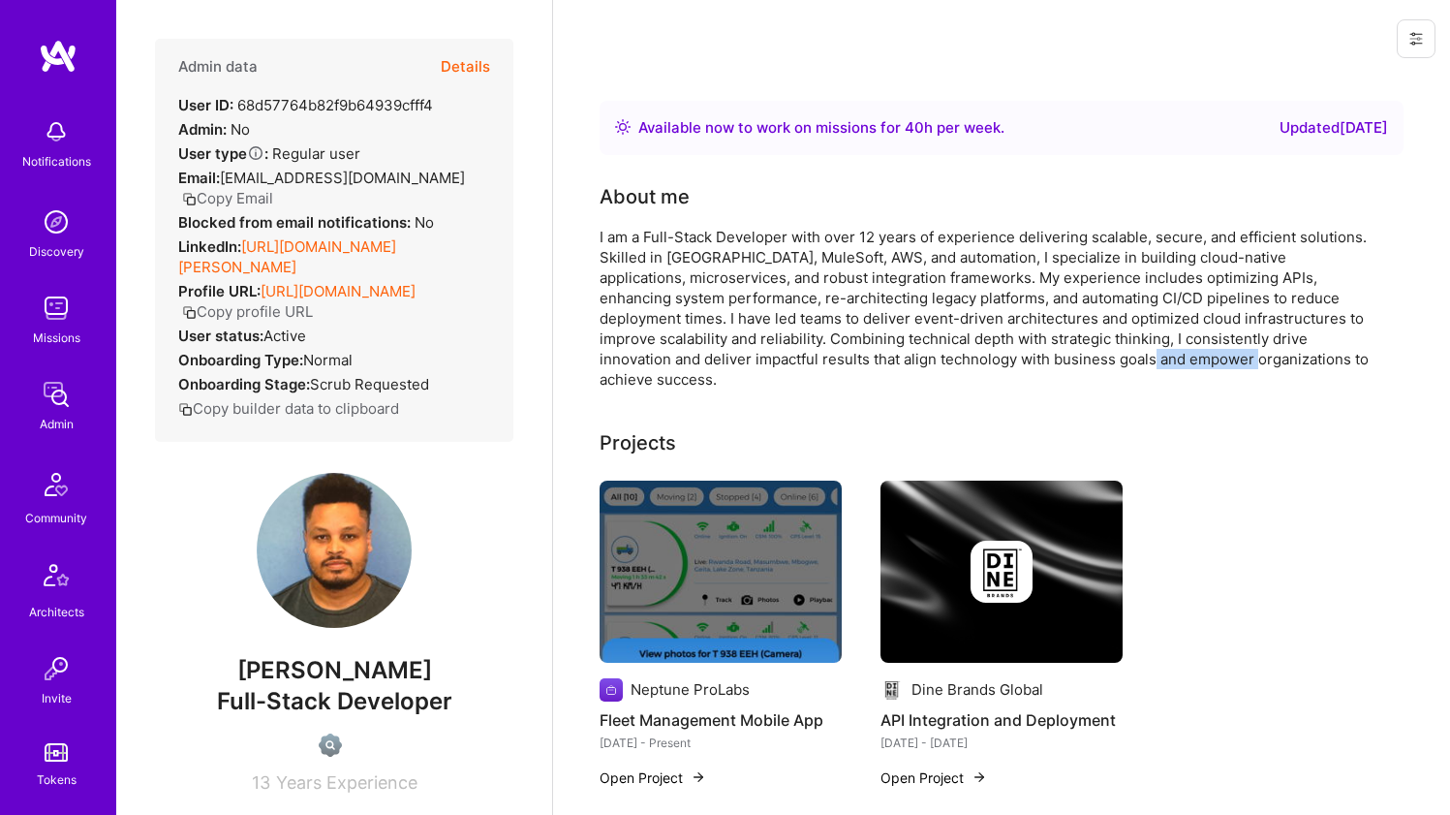
click at [1002, 351] on div "I am a Full-Stack Developer with over 12 years of experience delivering scalabl…" at bounding box center [987, 308] width 775 height 163
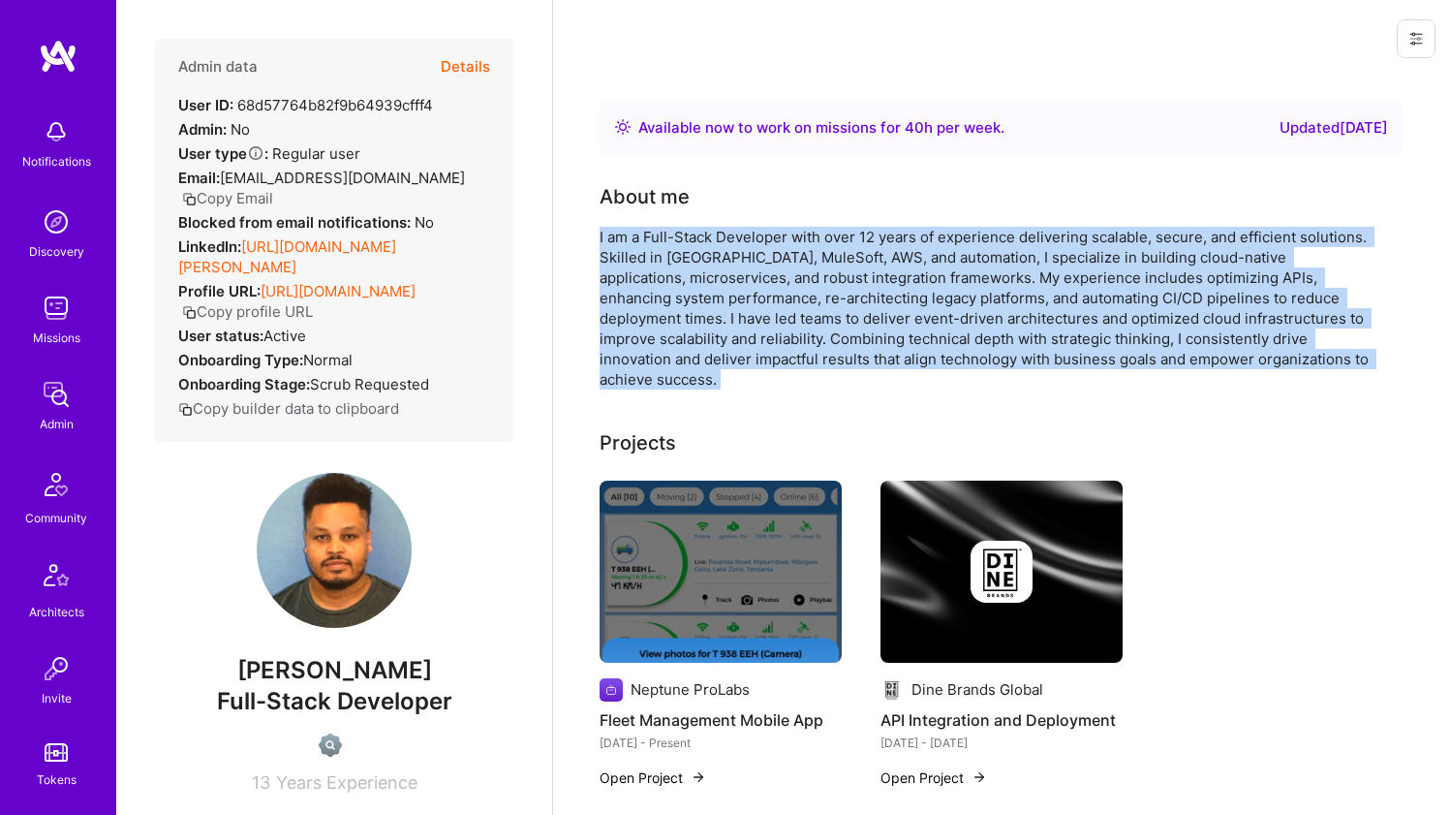
click at [1002, 351] on div "I am a Full-Stack Developer with over 12 years of experience delivering scalabl…" at bounding box center [987, 308] width 775 height 163
drag, startPoint x: 1002, startPoint y: 351, endPoint x: 1000, endPoint y: 339, distance: 11.8
click at [1000, 339] on div "I am a Full-Stack Developer with over 12 years of experience delivering scalabl…" at bounding box center [987, 308] width 775 height 163
click at [979, 237] on div "I am a Full-Stack Developer with over 12 years of experience delivering scalabl…" at bounding box center [987, 308] width 775 height 163
click at [941, 215] on div "About me I am a Full-Stack Developer with over 12 years of experience deliverin…" at bounding box center [987, 285] width 775 height 207
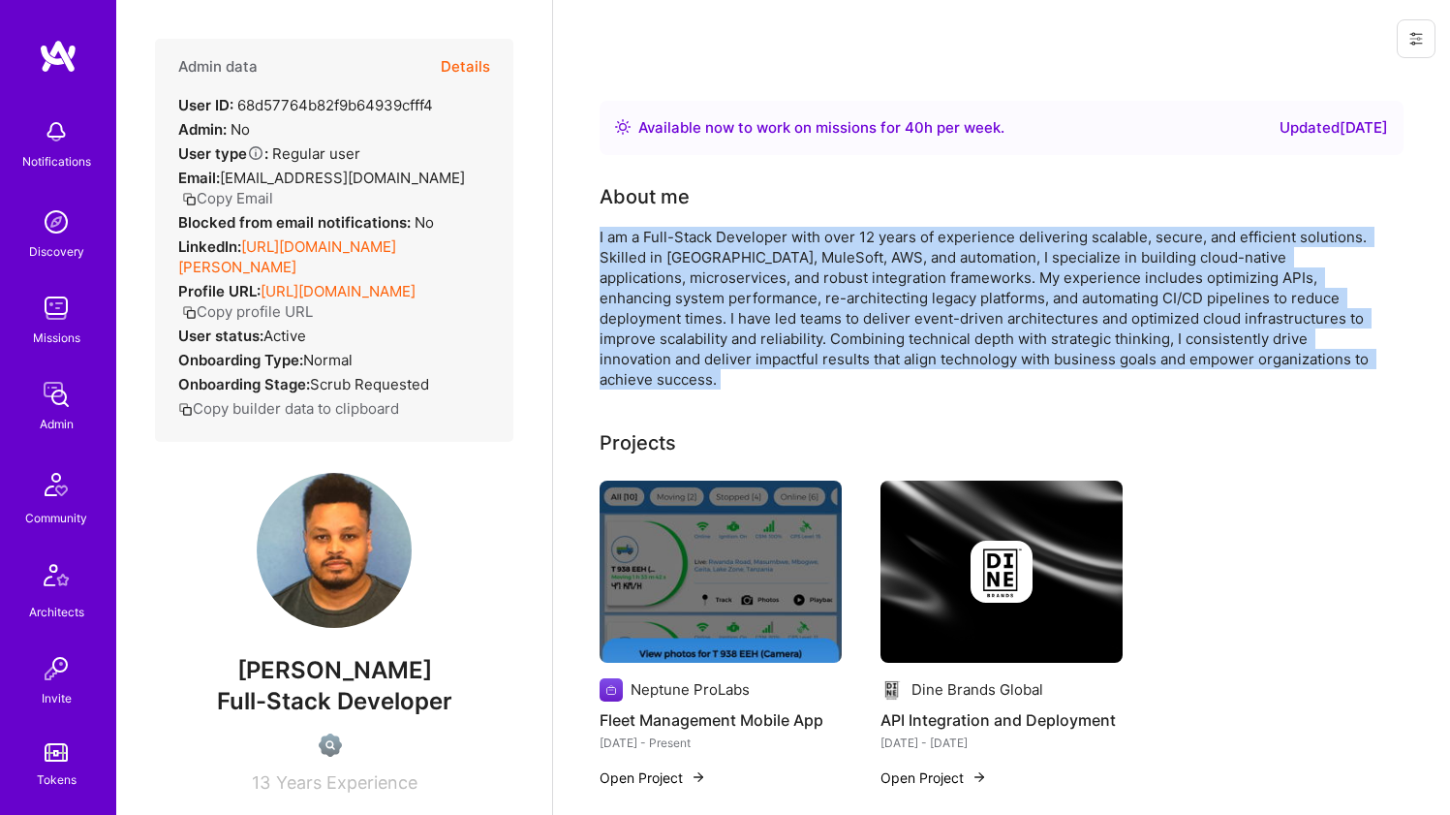
click at [872, 212] on div "About me I am a Full-Stack Developer with over 12 years of experience deliverin…" at bounding box center [987, 285] width 775 height 207
click at [873, 213] on div "About me I am a Full-Stack Developer with over 12 years of experience deliverin…" at bounding box center [987, 285] width 775 height 207
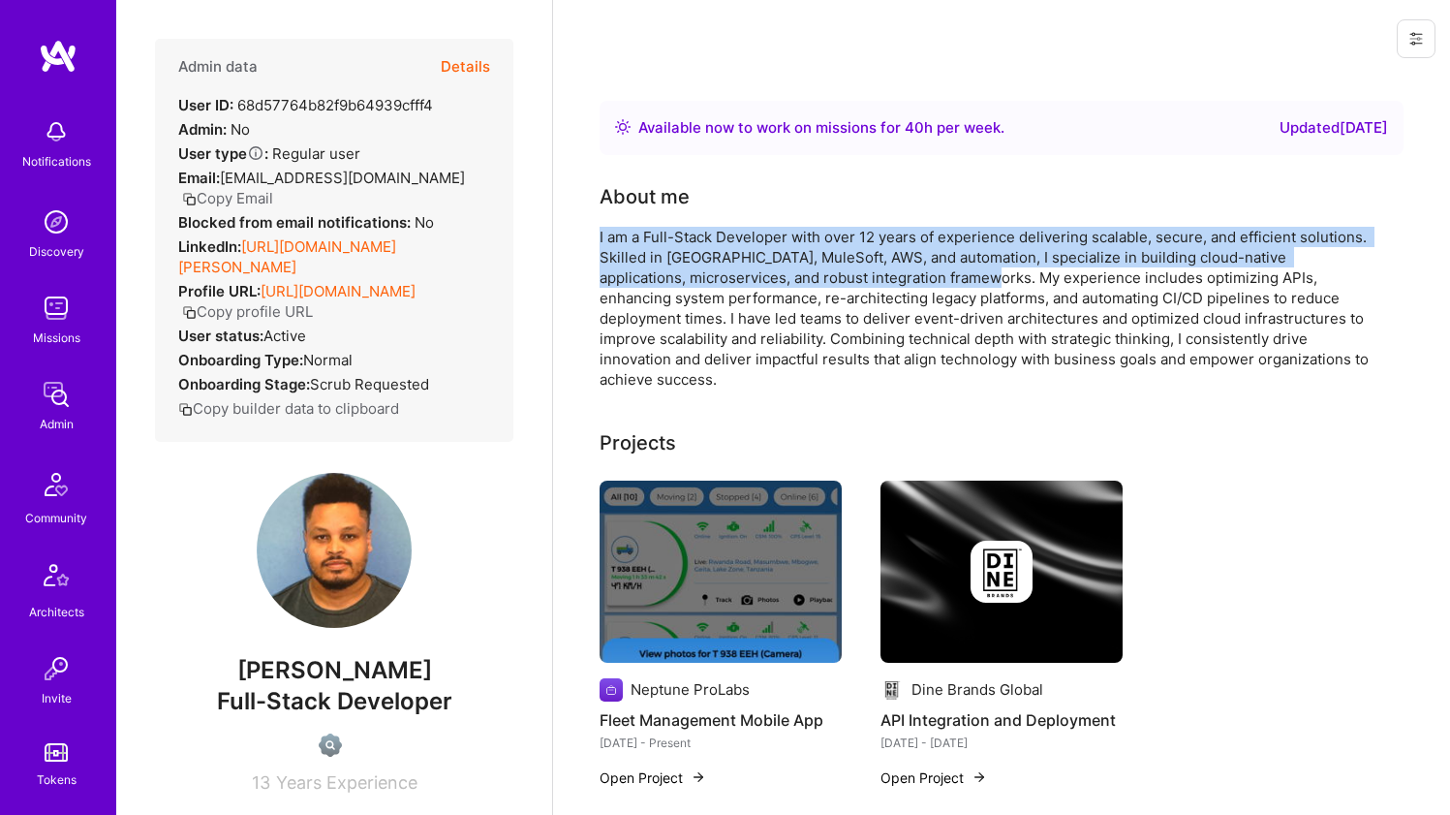
drag, startPoint x: 874, startPoint y: 213, endPoint x: 903, endPoint y: 267, distance: 61.5
click at [903, 267] on div "About me I am a Full-Stack Developer with over 12 years of experience deliverin…" at bounding box center [987, 285] width 775 height 207
click at [903, 267] on div "I am a Full-Stack Developer with over 12 years of experience delivering scalabl…" at bounding box center [987, 308] width 775 height 163
drag, startPoint x: 903, startPoint y: 267, endPoint x: 903, endPoint y: 237, distance: 30.0
click at [903, 237] on div "I am a Full-Stack Developer with over 12 years of experience delivering scalabl…" at bounding box center [987, 308] width 775 height 163
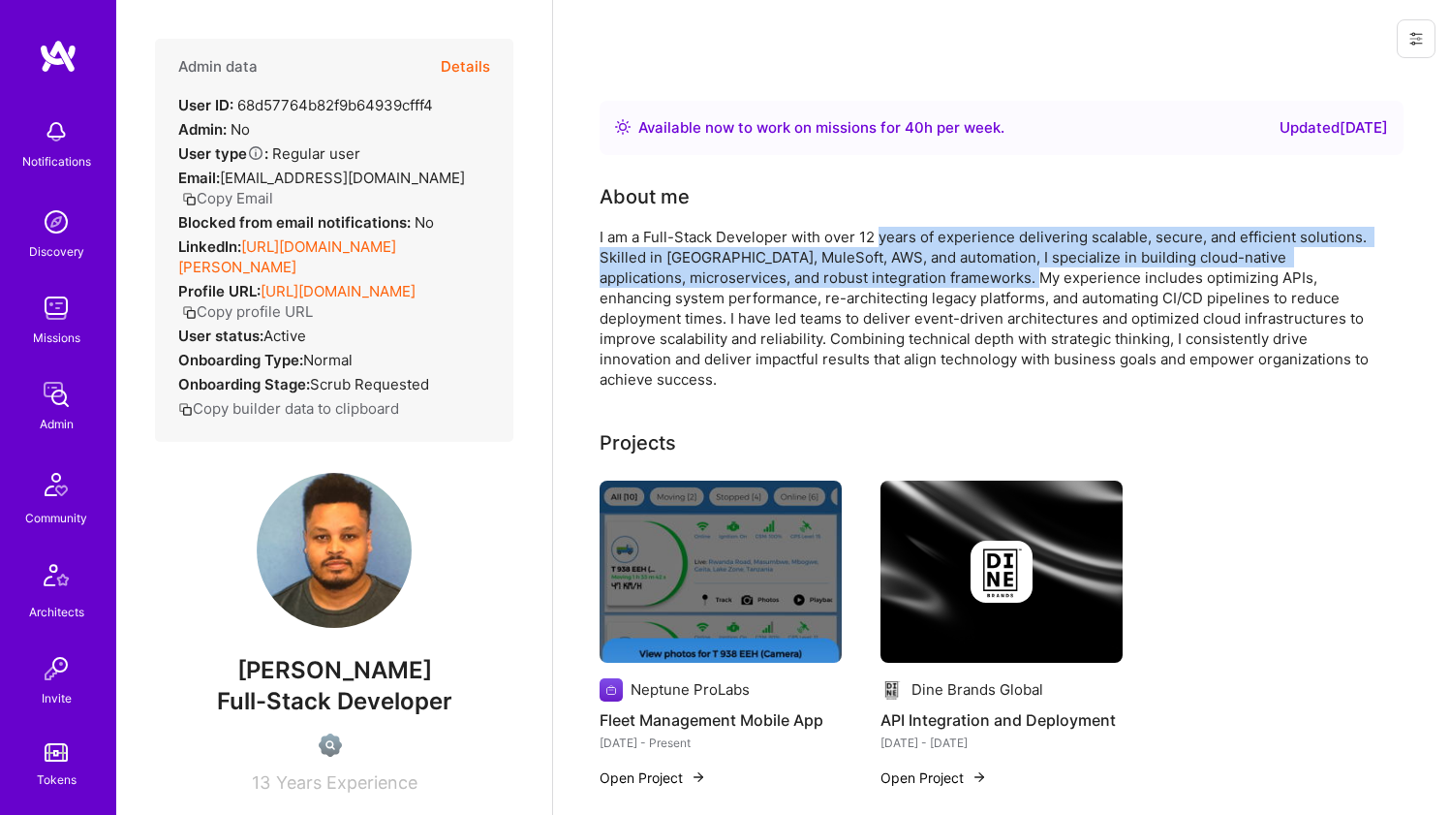
click at [903, 237] on div "I am a Full-Stack Developer with over 12 years of experience delivering scalabl…" at bounding box center [987, 308] width 775 height 163
drag, startPoint x: 903, startPoint y: 237, endPoint x: 899, endPoint y: 280, distance: 42.8
click at [899, 280] on div "I am a Full-Stack Developer with over 12 years of experience delivering scalabl…" at bounding box center [987, 308] width 775 height 163
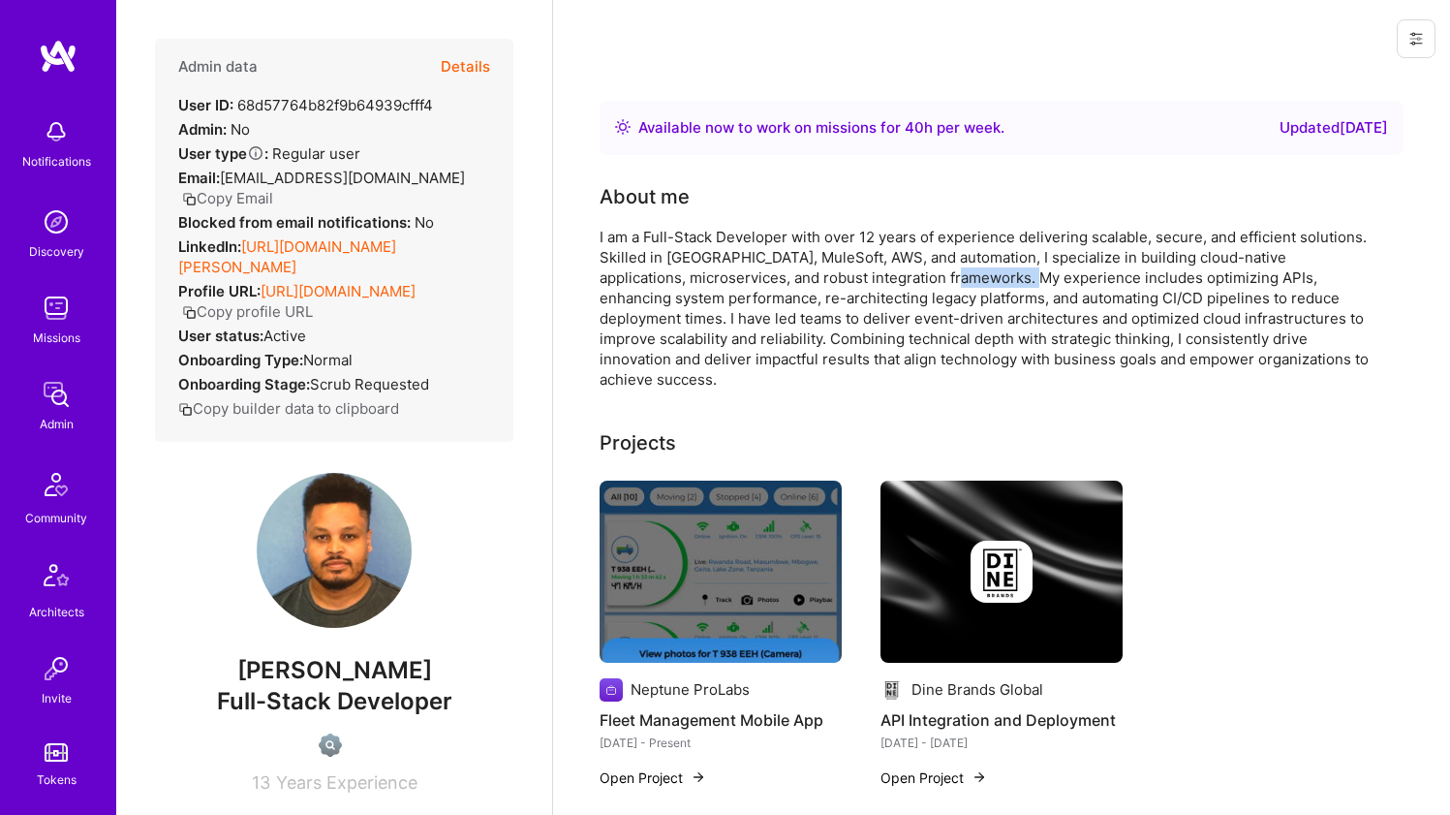
drag, startPoint x: 899, startPoint y: 280, endPoint x: 898, endPoint y: 266, distance: 13.6
click at [898, 266] on div "I am a Full-Stack Developer with over 12 years of experience delivering scalabl…" at bounding box center [987, 308] width 775 height 163
click at [888, 232] on div "I am a Full-Stack Developer with over 12 years of experience delivering scalabl…" at bounding box center [987, 308] width 775 height 163
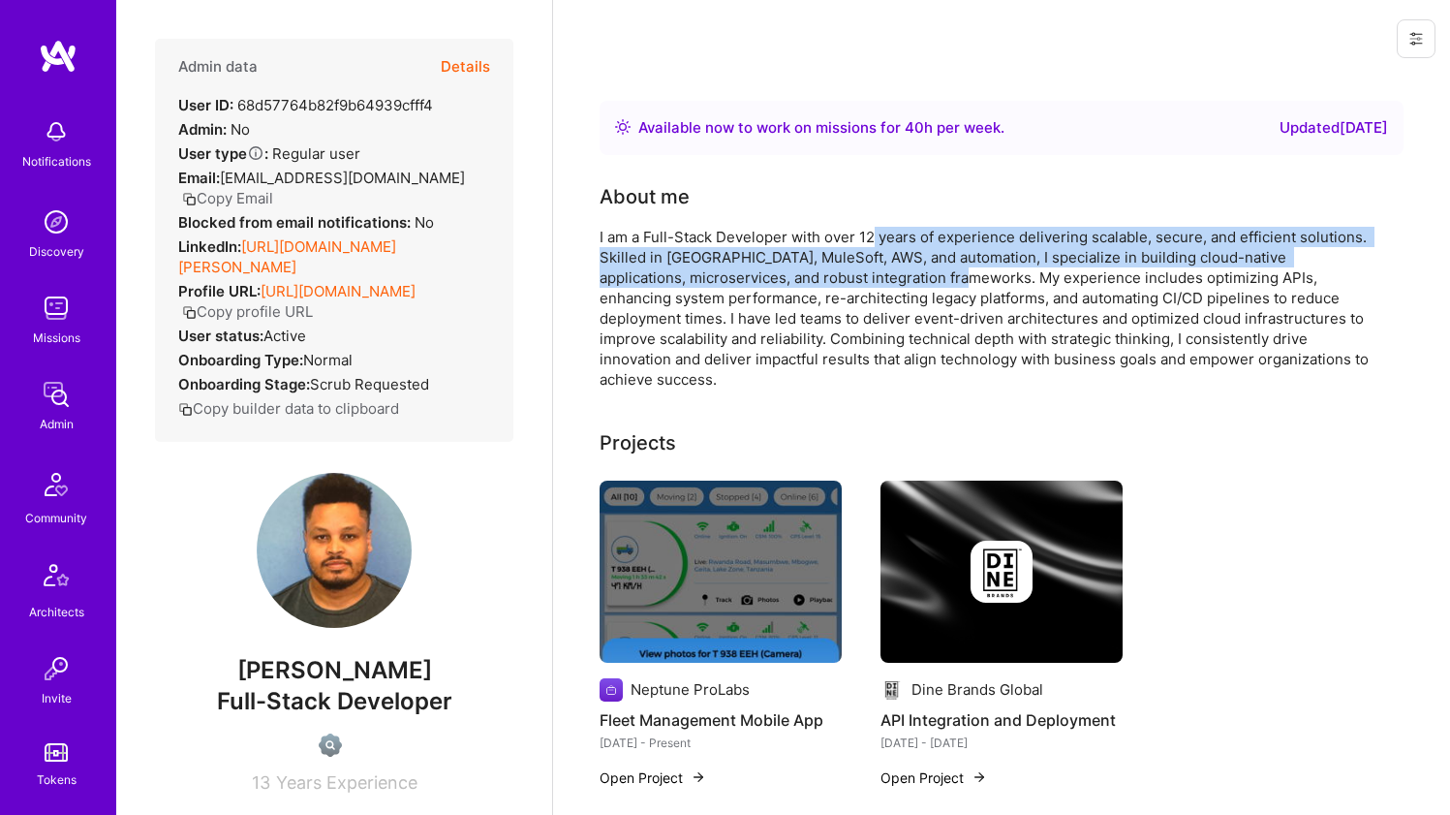
drag, startPoint x: 874, startPoint y: 233, endPoint x: 880, endPoint y: 269, distance: 36.5
click at [880, 269] on div "I am a Full-Stack Developer with over 12 years of experience delivering scalabl…" at bounding box center [987, 308] width 775 height 163
drag, startPoint x: 878, startPoint y: 255, endPoint x: 875, endPoint y: 235, distance: 19.6
click at [875, 235] on div "I am a Full-Stack Developer with over 12 years of experience delivering scalabl…" at bounding box center [987, 308] width 775 height 163
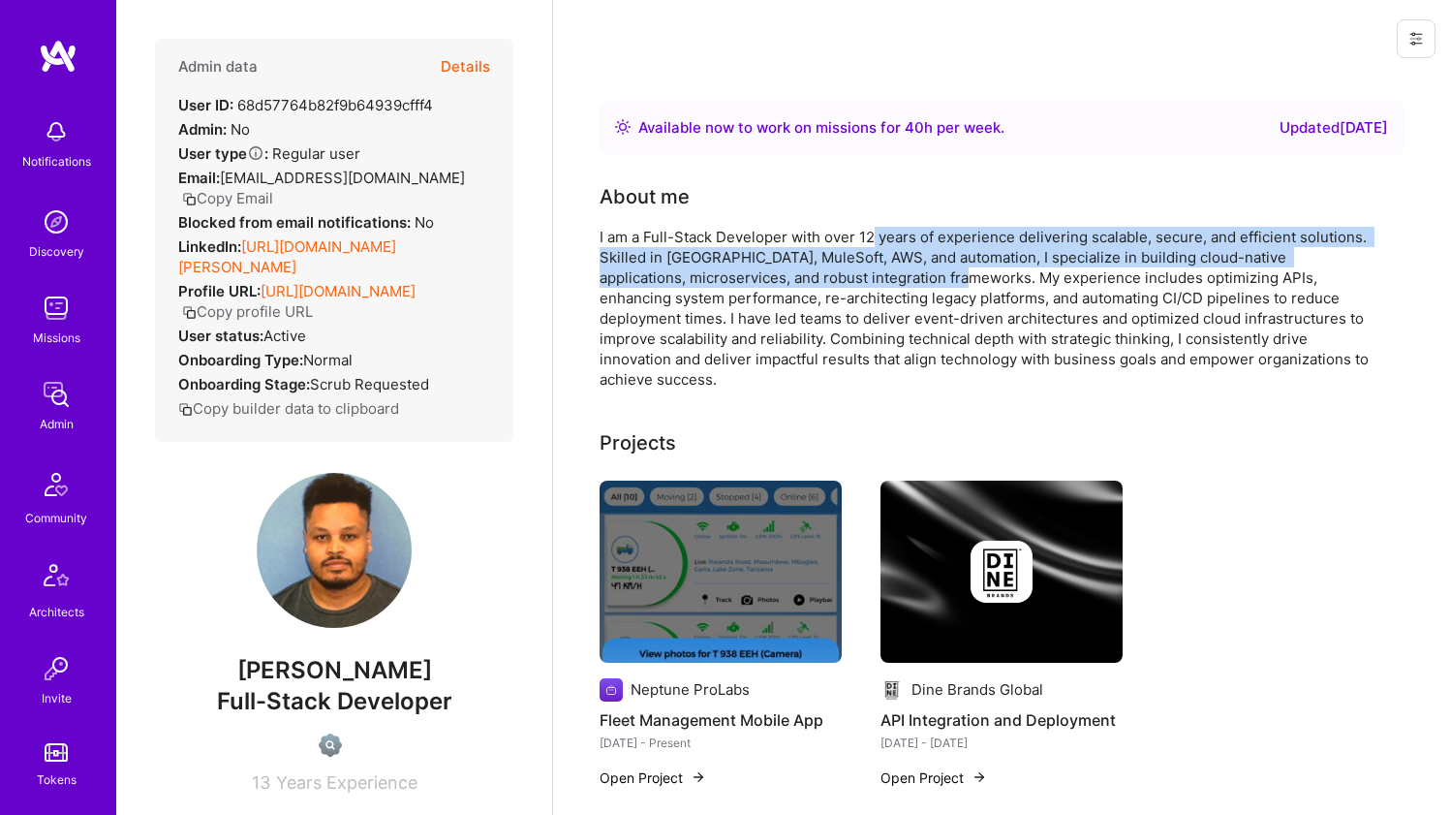
click at [875, 235] on div "I am a Full-Stack Developer with over 12 years of experience delivering scalabl…" at bounding box center [987, 308] width 775 height 163
drag, startPoint x: 875, startPoint y: 235, endPoint x: 864, endPoint y: 266, distance: 32.8
click at [864, 266] on div "I am a Full-Stack Developer with over 12 years of experience delivering scalabl…" at bounding box center [987, 308] width 775 height 163
drag, startPoint x: 864, startPoint y: 266, endPoint x: 862, endPoint y: 235, distance: 31.1
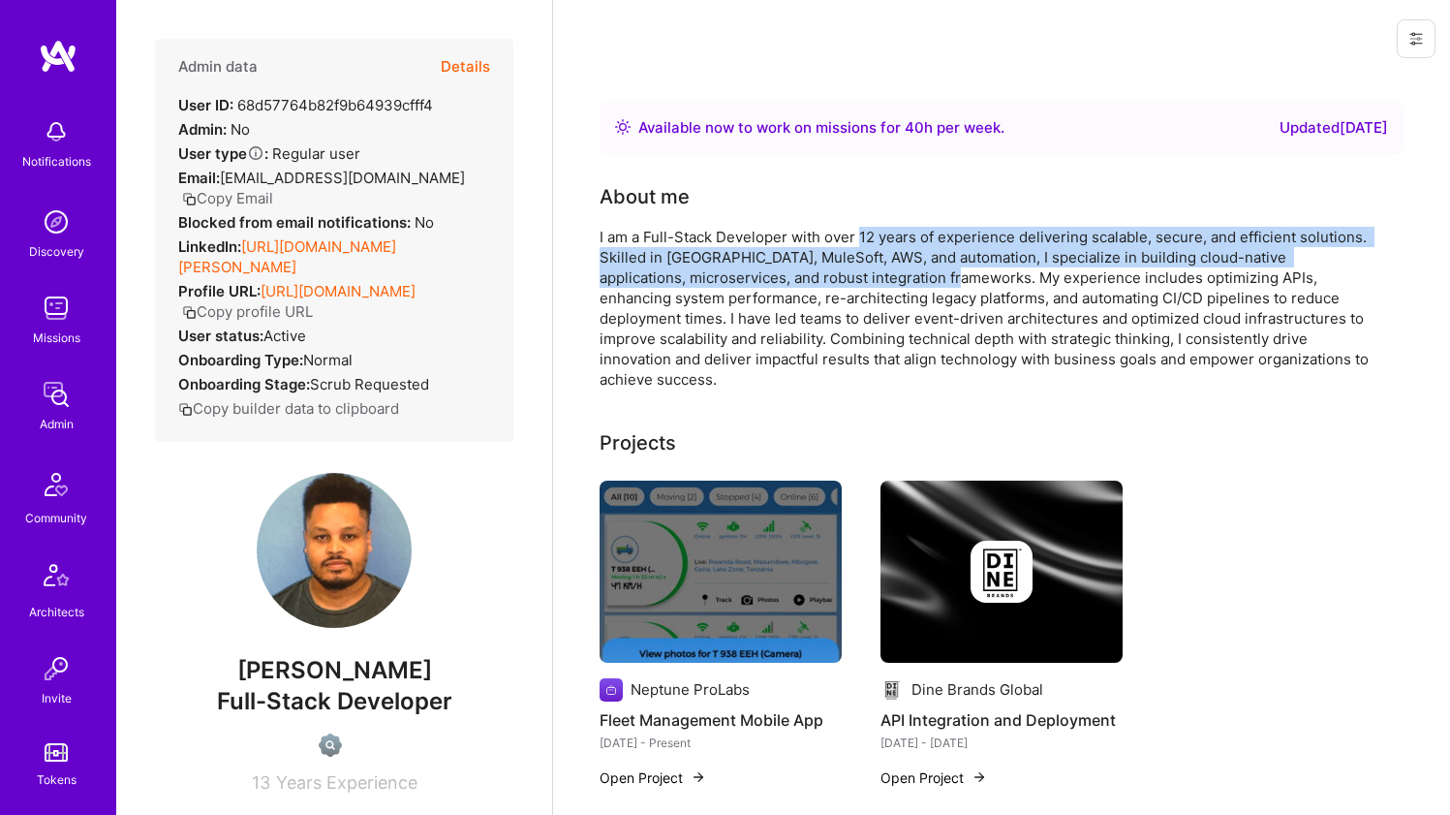
click at [862, 235] on div "I am a Full-Stack Developer with over 12 years of experience delivering scalabl…" at bounding box center [987, 308] width 775 height 163
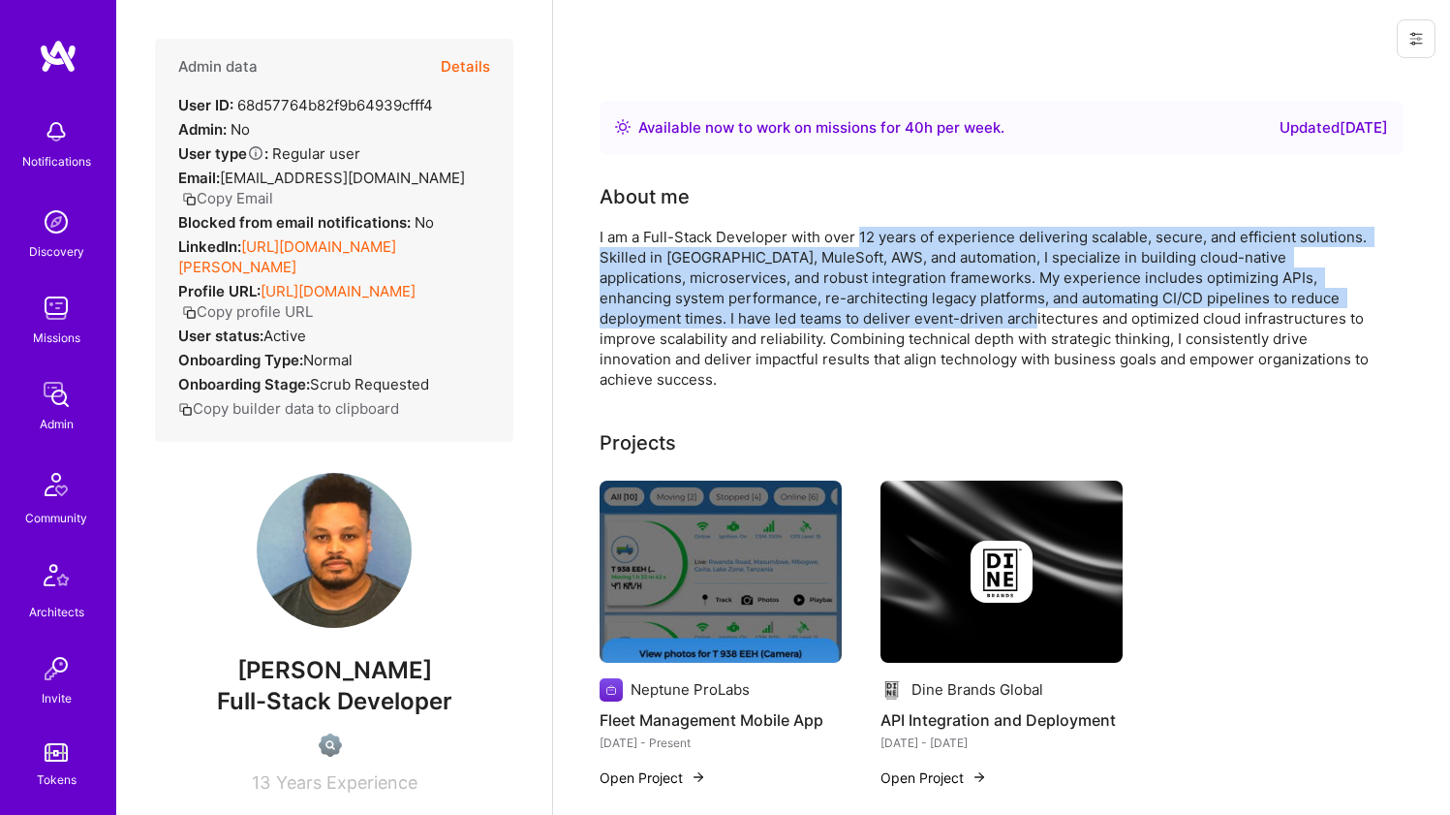
drag, startPoint x: 862, startPoint y: 235, endPoint x: 856, endPoint y: 312, distance: 76.7
click at [856, 310] on div "I am a Full-Stack Developer with over 12 years of experience delivering scalabl…" at bounding box center [987, 308] width 775 height 163
click at [856, 312] on div "I am a Full-Stack Developer with over 12 years of experience delivering scalabl…" at bounding box center [987, 308] width 775 height 163
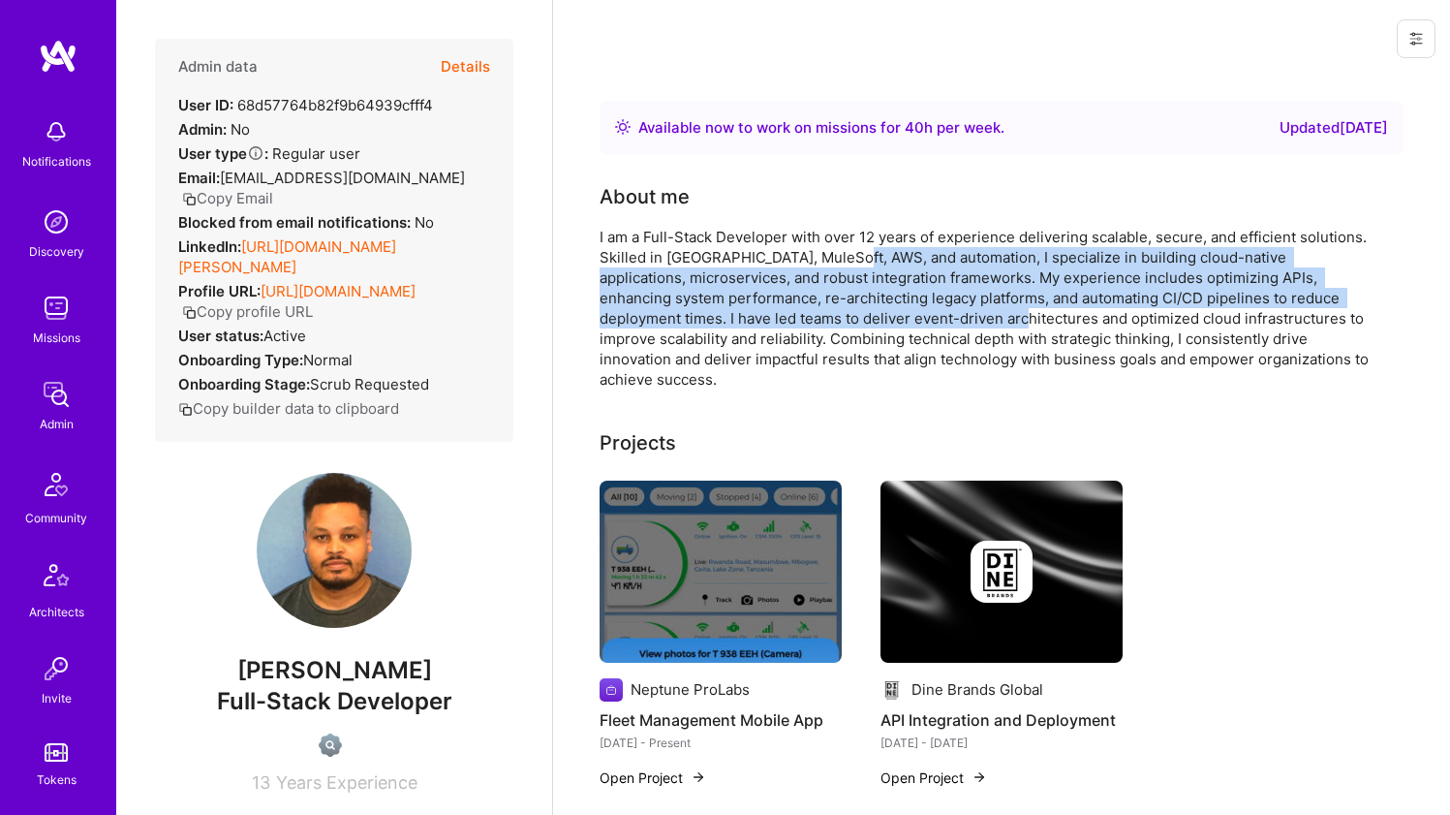
drag, startPoint x: 855, startPoint y: 318, endPoint x: 846, endPoint y: 254, distance: 64.7
click at [846, 254] on div "I am a Full-Stack Developer with over 12 years of experience delivering scalabl…" at bounding box center [987, 308] width 775 height 163
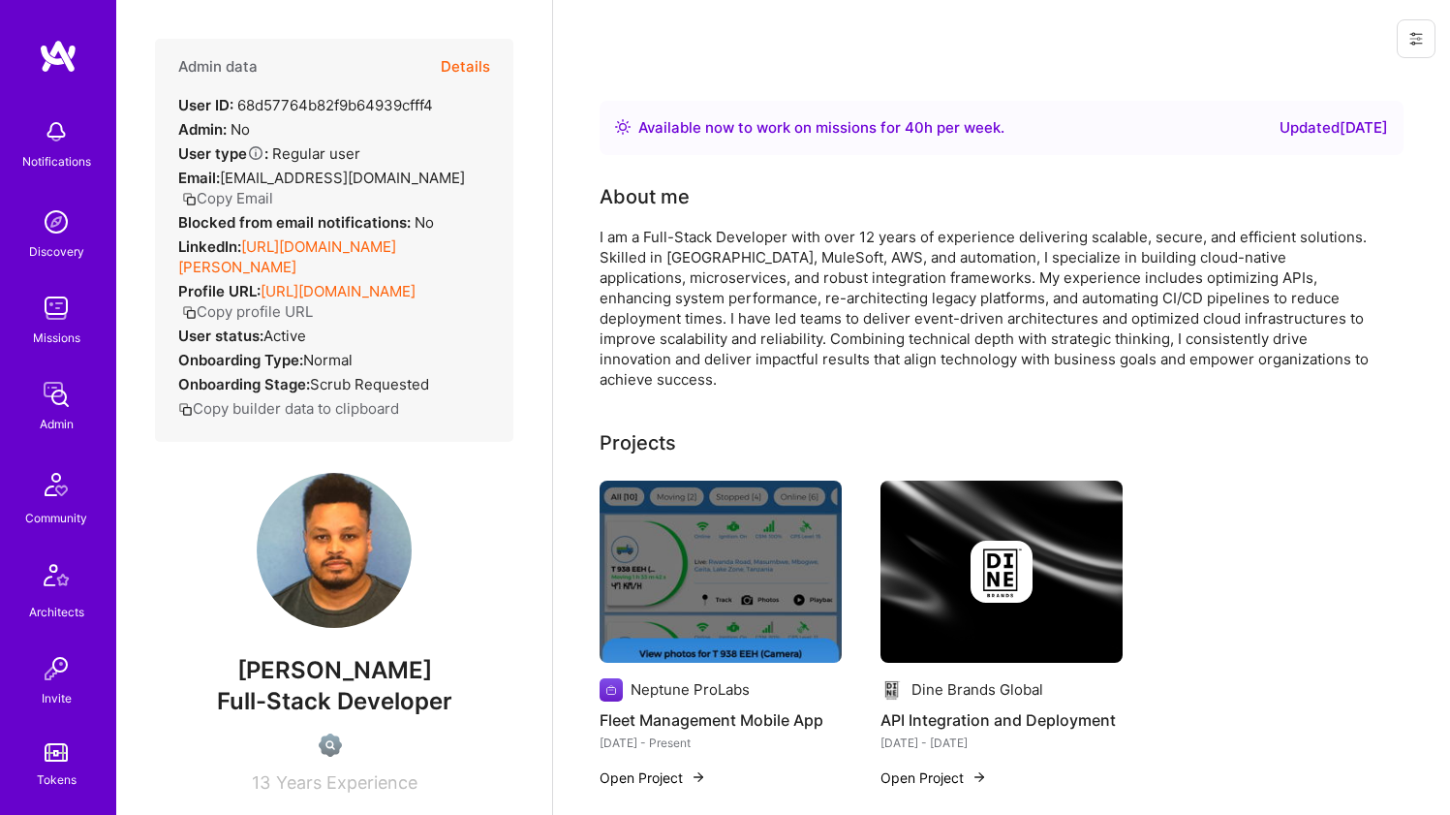
click at [847, 243] on div "I am a Full-Stack Developer with over 12 years of experience delivering scalabl…" at bounding box center [987, 308] width 775 height 163
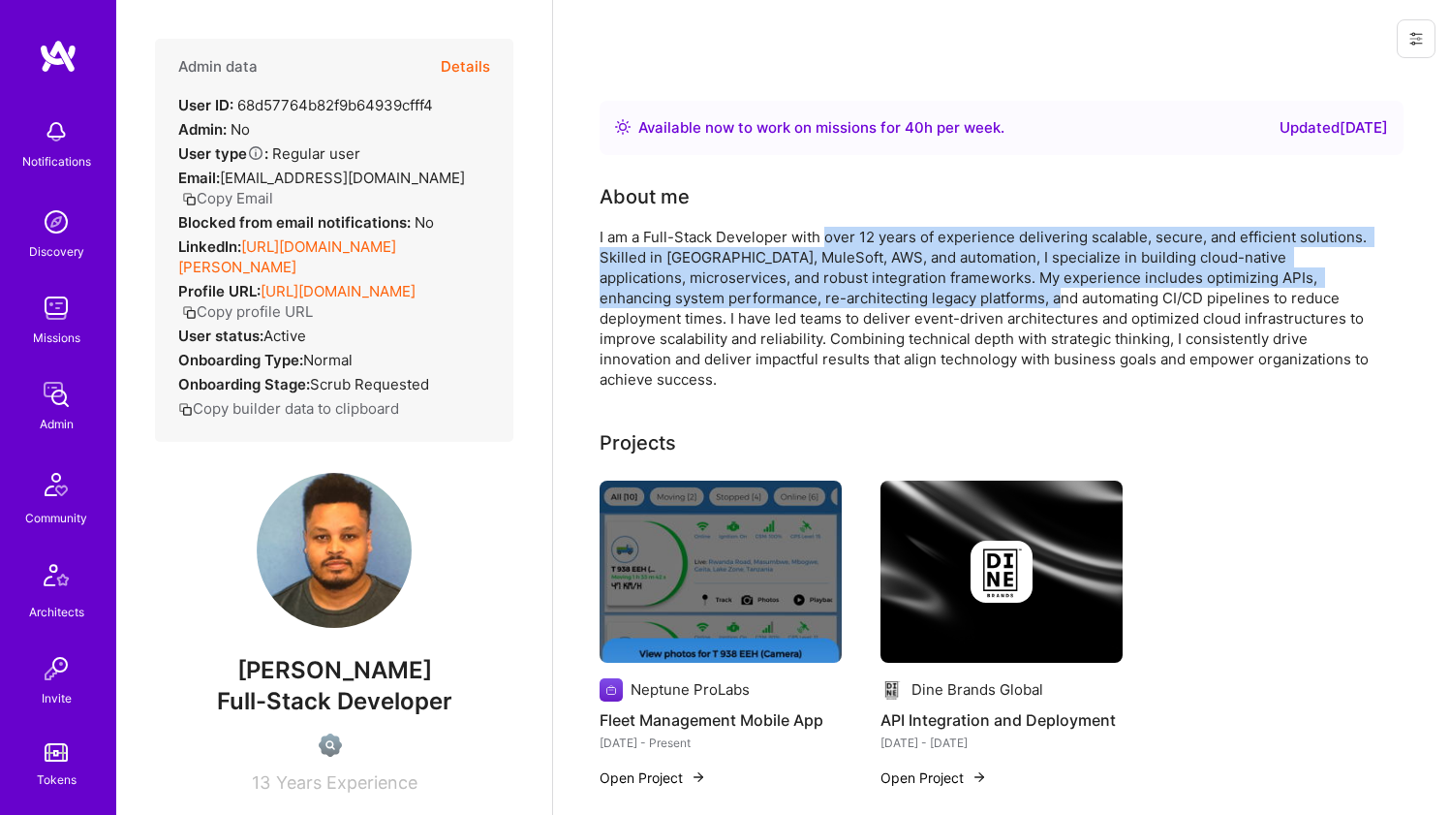
drag, startPoint x: 847, startPoint y: 243, endPoint x: 848, endPoint y: 300, distance: 57.2
click at [848, 300] on div "I am a Full-Stack Developer with over 12 years of experience delivering scalabl…" at bounding box center [987, 308] width 775 height 163
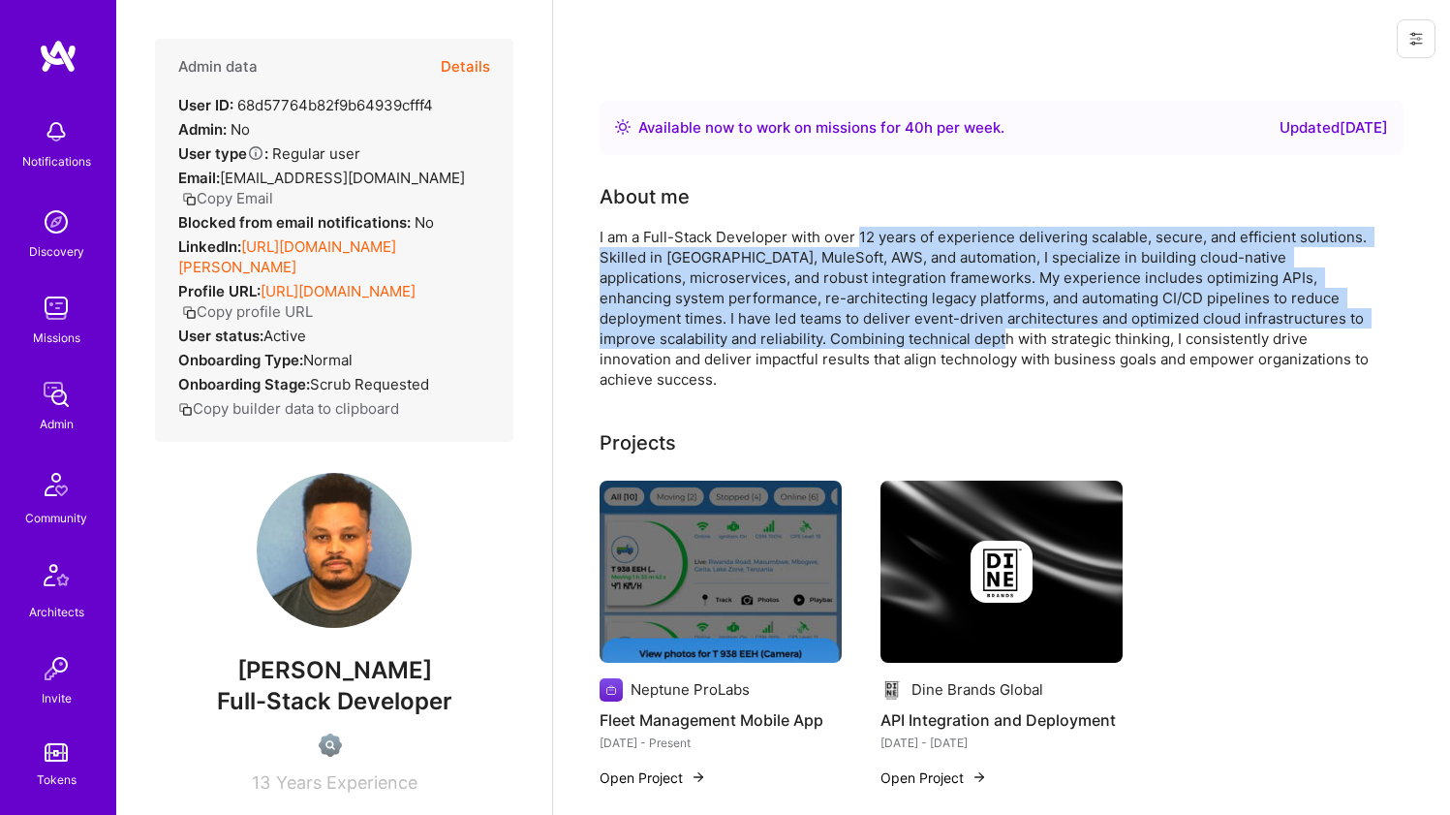
drag, startPoint x: 861, startPoint y: 323, endPoint x: 859, endPoint y: 238, distance: 84.3
click at [859, 238] on div "I am a Full-Stack Developer with over 12 years of experience delivering scalabl…" at bounding box center [987, 308] width 775 height 163
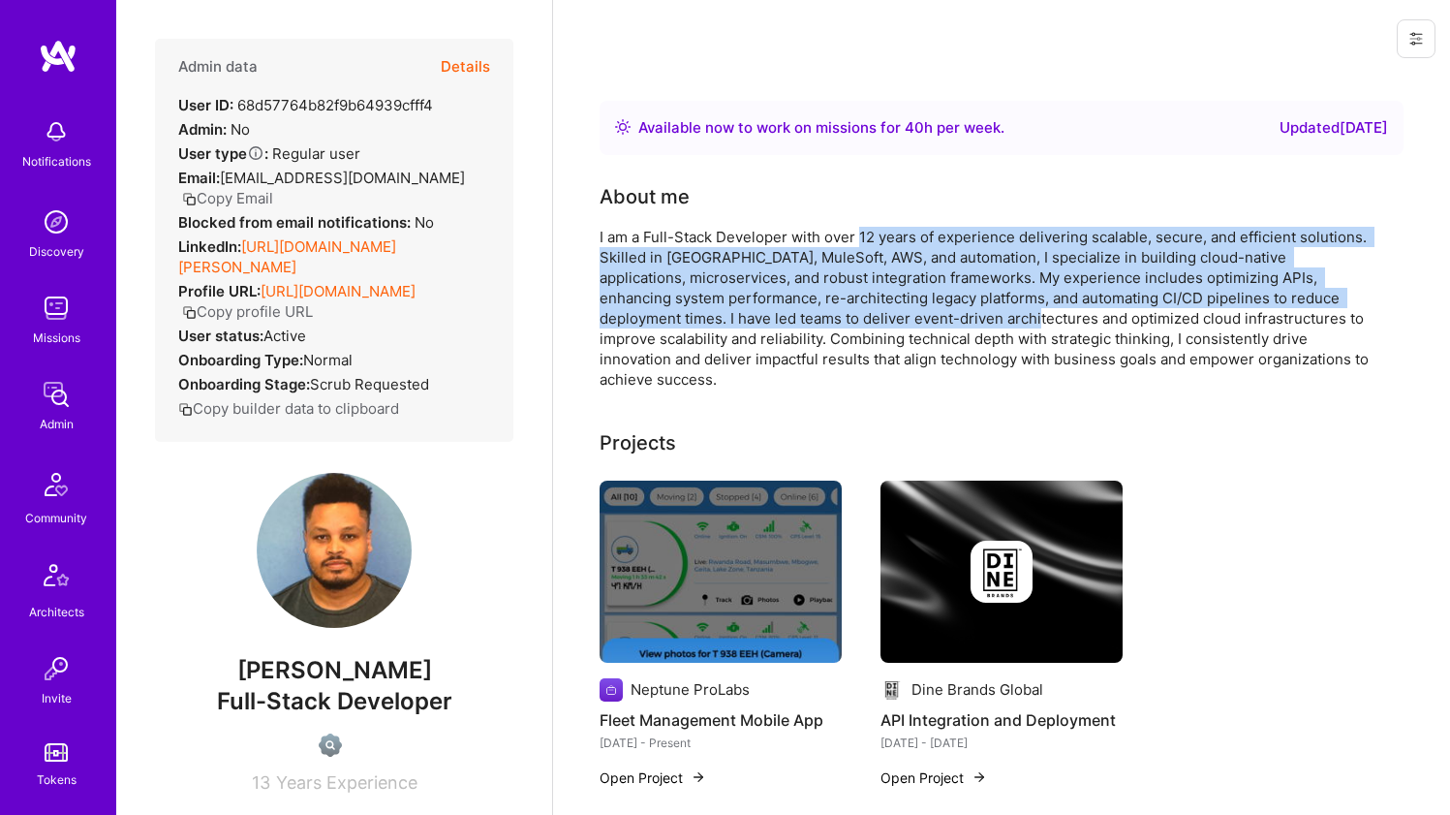
drag, startPoint x: 859, startPoint y: 238, endPoint x: 862, endPoint y: 323, distance: 84.3
click at [862, 323] on div "I am a Full-Stack Developer with over 12 years of experience delivering scalabl…" at bounding box center [987, 308] width 775 height 163
drag, startPoint x: 863, startPoint y: 324, endPoint x: 871, endPoint y: 238, distance: 85.6
click at [871, 238] on div "I am a Full-Stack Developer with over 12 years of experience delivering scalabl…" at bounding box center [987, 308] width 775 height 163
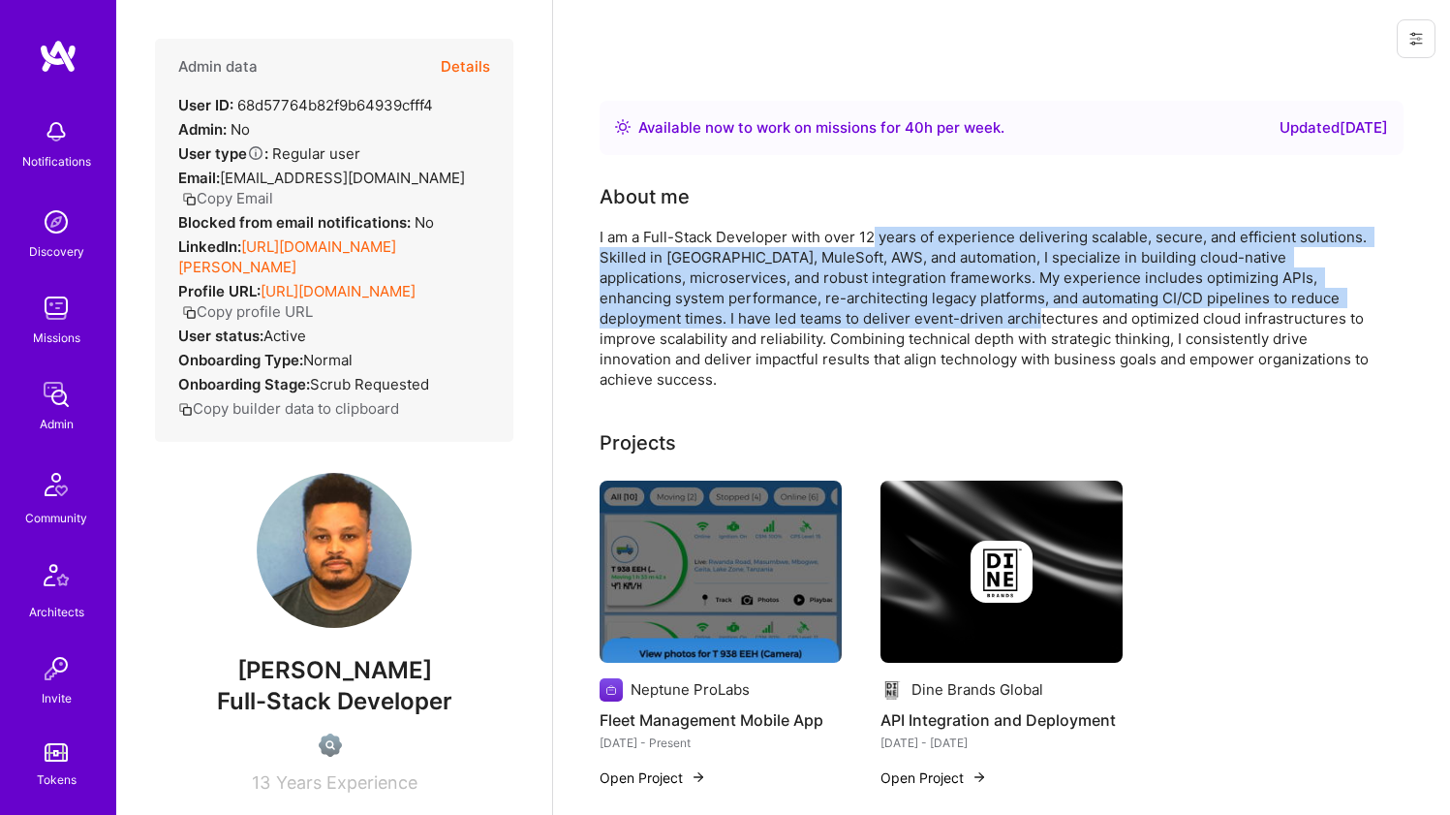
click at [871, 238] on div "I am a Full-Stack Developer with over 12 years of experience delivering scalabl…" at bounding box center [987, 308] width 775 height 163
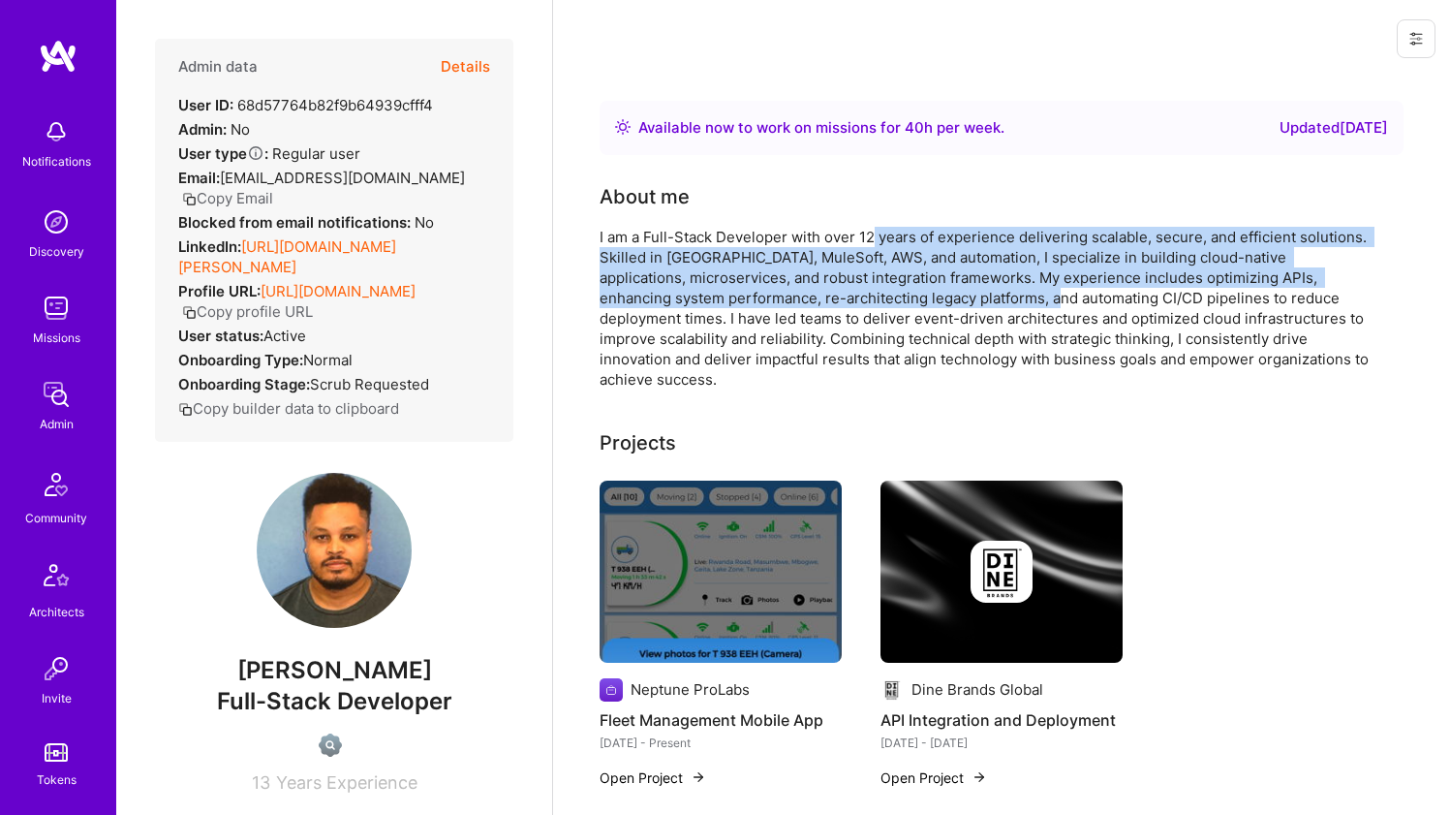
drag, startPoint x: 871, startPoint y: 238, endPoint x: 874, endPoint y: 291, distance: 52.4
click at [874, 291] on div "I am a Full-Stack Developer with over 12 years of experience delivering scalabl…" at bounding box center [987, 308] width 775 height 163
drag, startPoint x: 877, startPoint y: 293, endPoint x: 877, endPoint y: 223, distance: 69.7
click at [877, 223] on div "About me I am a Full-Stack Developer with over 12 years of experience deliverin…" at bounding box center [987, 285] width 775 height 207
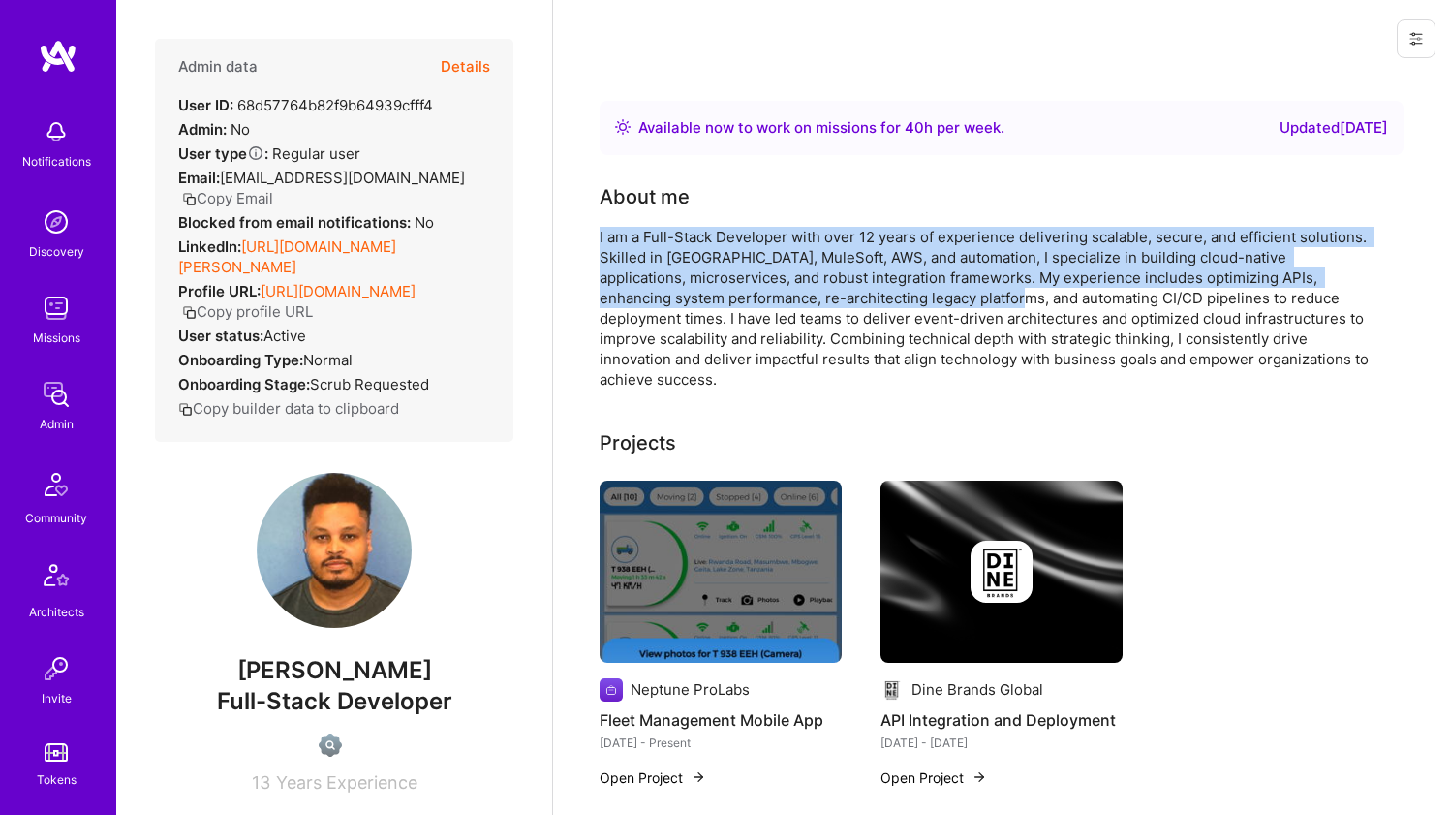
click at [877, 223] on div "About me I am a Full-Stack Developer with over 12 years of experience deliverin…" at bounding box center [987, 285] width 775 height 207
drag, startPoint x: 877, startPoint y: 223, endPoint x: 875, endPoint y: 295, distance: 72.7
click at [875, 295] on div "About me I am a Full-Stack Developer with over 12 years of experience deliverin…" at bounding box center [987, 285] width 775 height 207
click at [875, 295] on div "I am a Full-Stack Developer with over 12 years of experience delivering scalabl…" at bounding box center [987, 308] width 775 height 163
drag, startPoint x: 875, startPoint y: 294, endPoint x: 871, endPoint y: 231, distance: 64.0
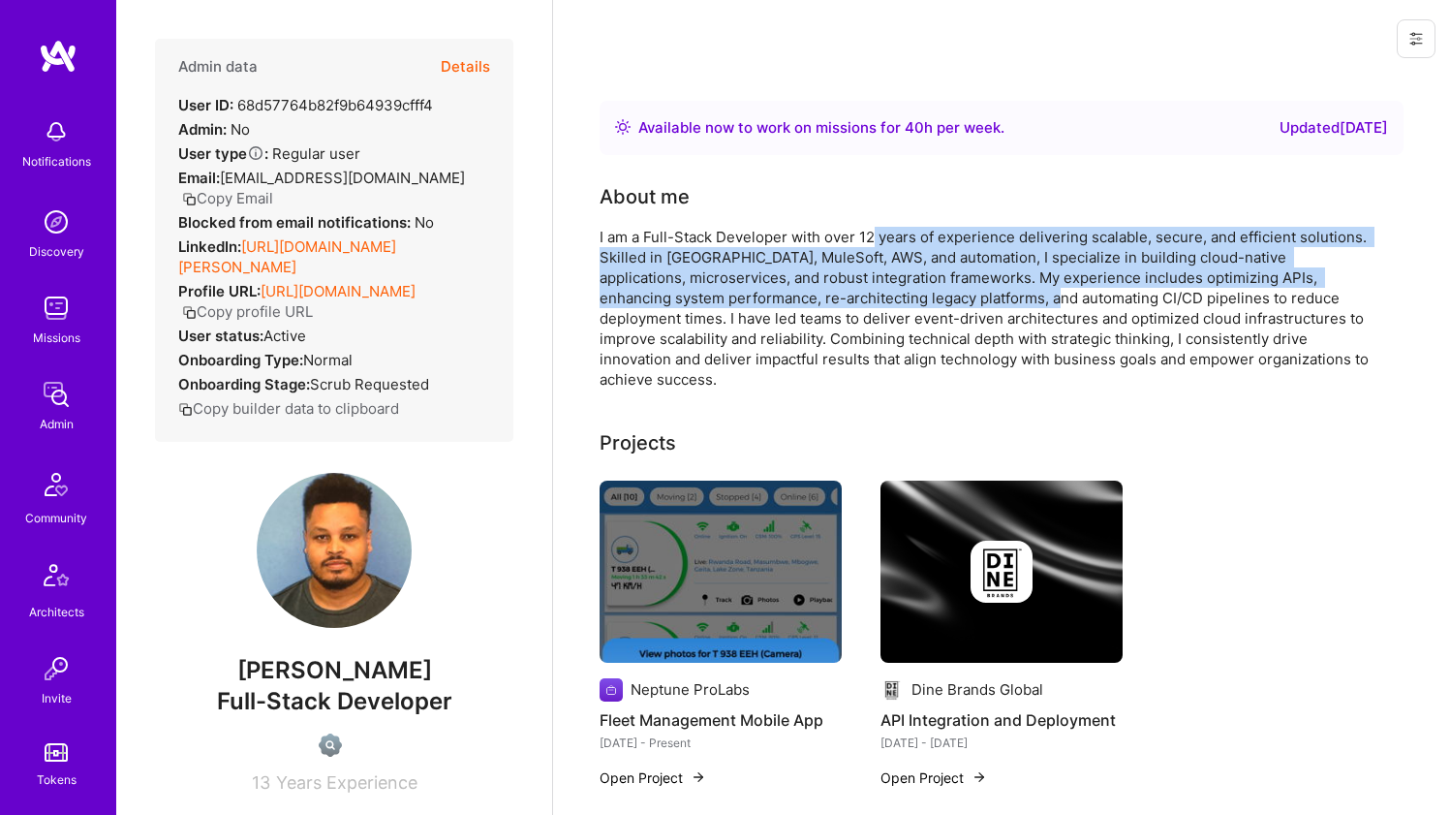
click at [871, 231] on div "I am a Full-Stack Developer with over 12 years of experience delivering scalabl…" at bounding box center [987, 308] width 775 height 163
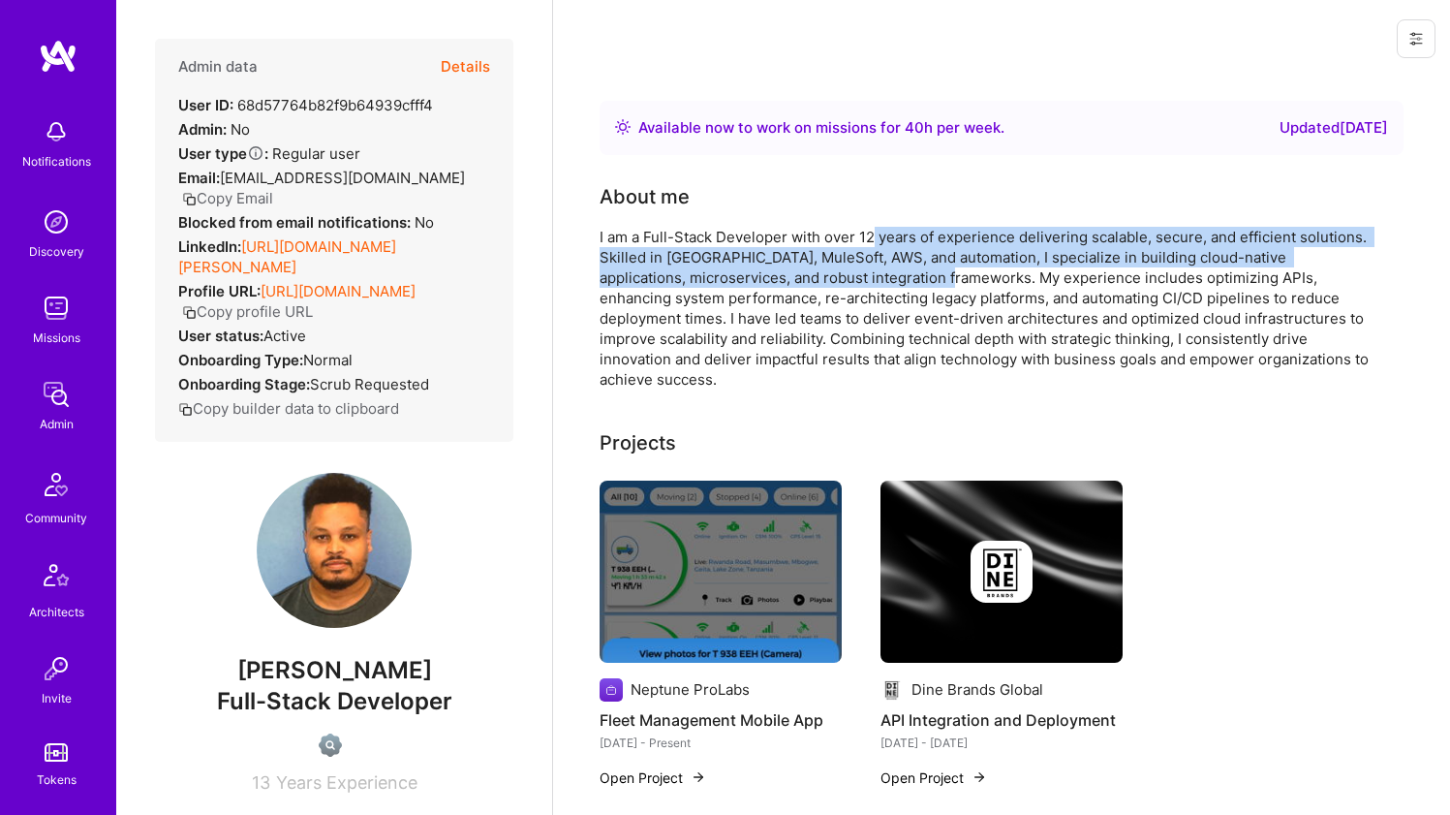
drag, startPoint x: 871, startPoint y: 231, endPoint x: 854, endPoint y: 272, distance: 44.8
click at [854, 272] on div "I am a Full-Stack Developer with over 12 years of experience delivering scalabl…" at bounding box center [987, 308] width 775 height 163
drag, startPoint x: 854, startPoint y: 272, endPoint x: 856, endPoint y: 208, distance: 64.0
click at [856, 208] on div "About me I am a Full-Stack Developer with over 12 years of experience deliverin…" at bounding box center [987, 285] width 775 height 207
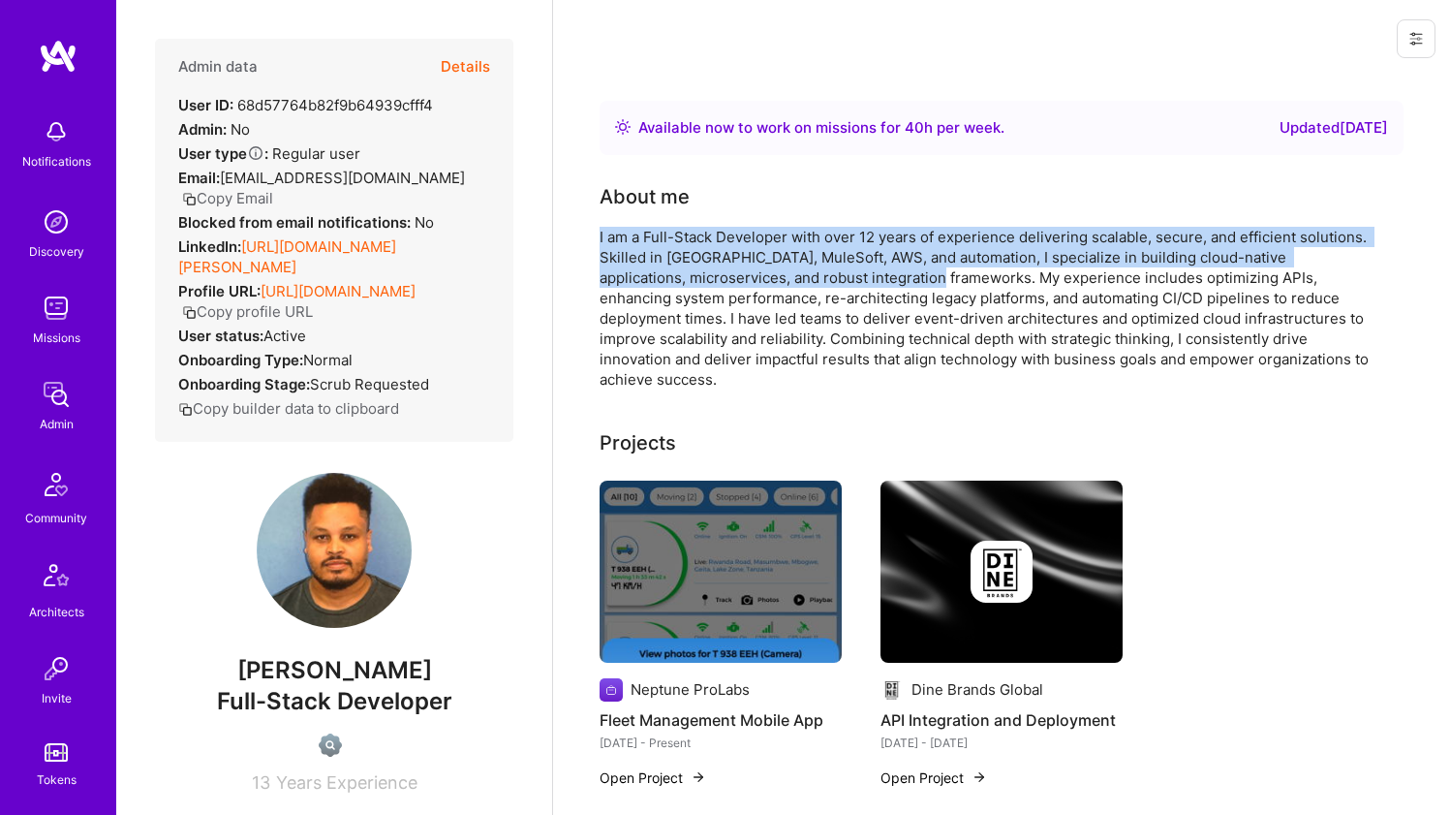
click at [852, 226] on div "About me I am a Full-Stack Developer with over 12 years of experience deliverin…" at bounding box center [987, 285] width 775 height 207
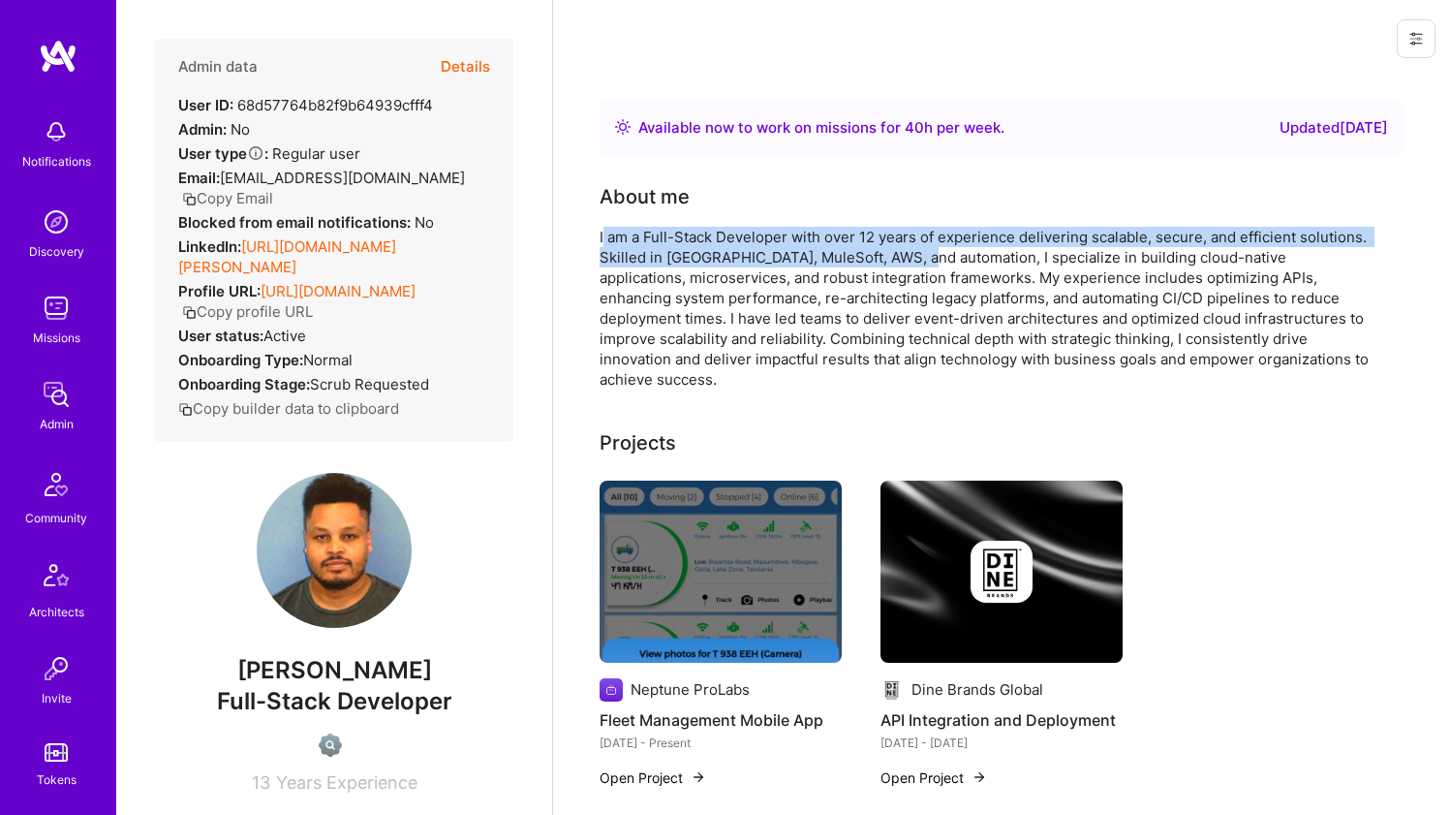
drag, startPoint x: 852, startPoint y: 241, endPoint x: 852, endPoint y: 261, distance: 19.4
click at [852, 261] on div "I am a Full-Stack Developer with over 12 years of experience delivering scalabl…" at bounding box center [987, 308] width 775 height 163
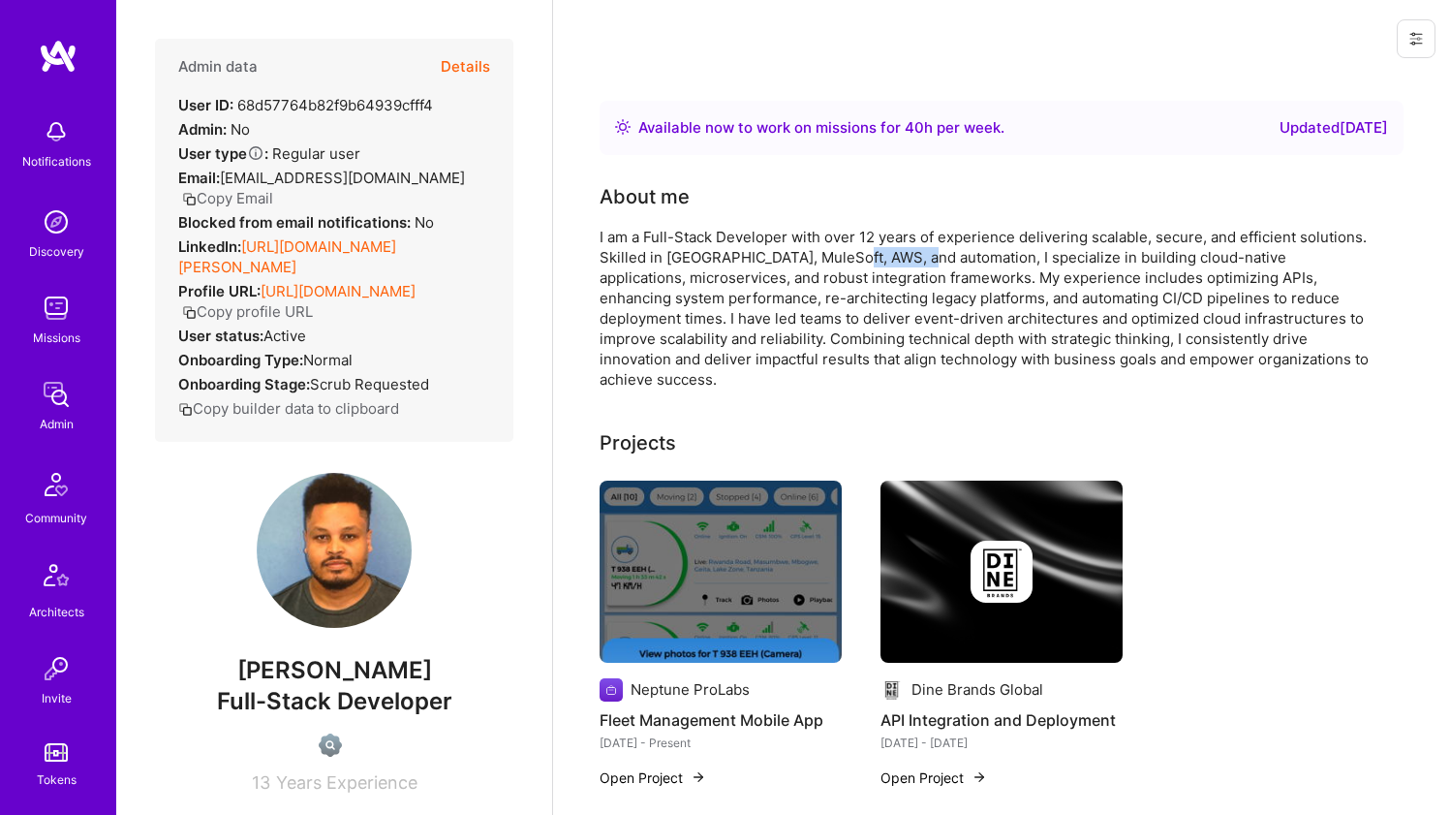
click at [852, 262] on div "I am a Full-Stack Developer with over 12 years of experience delivering scalabl…" at bounding box center [987, 308] width 775 height 163
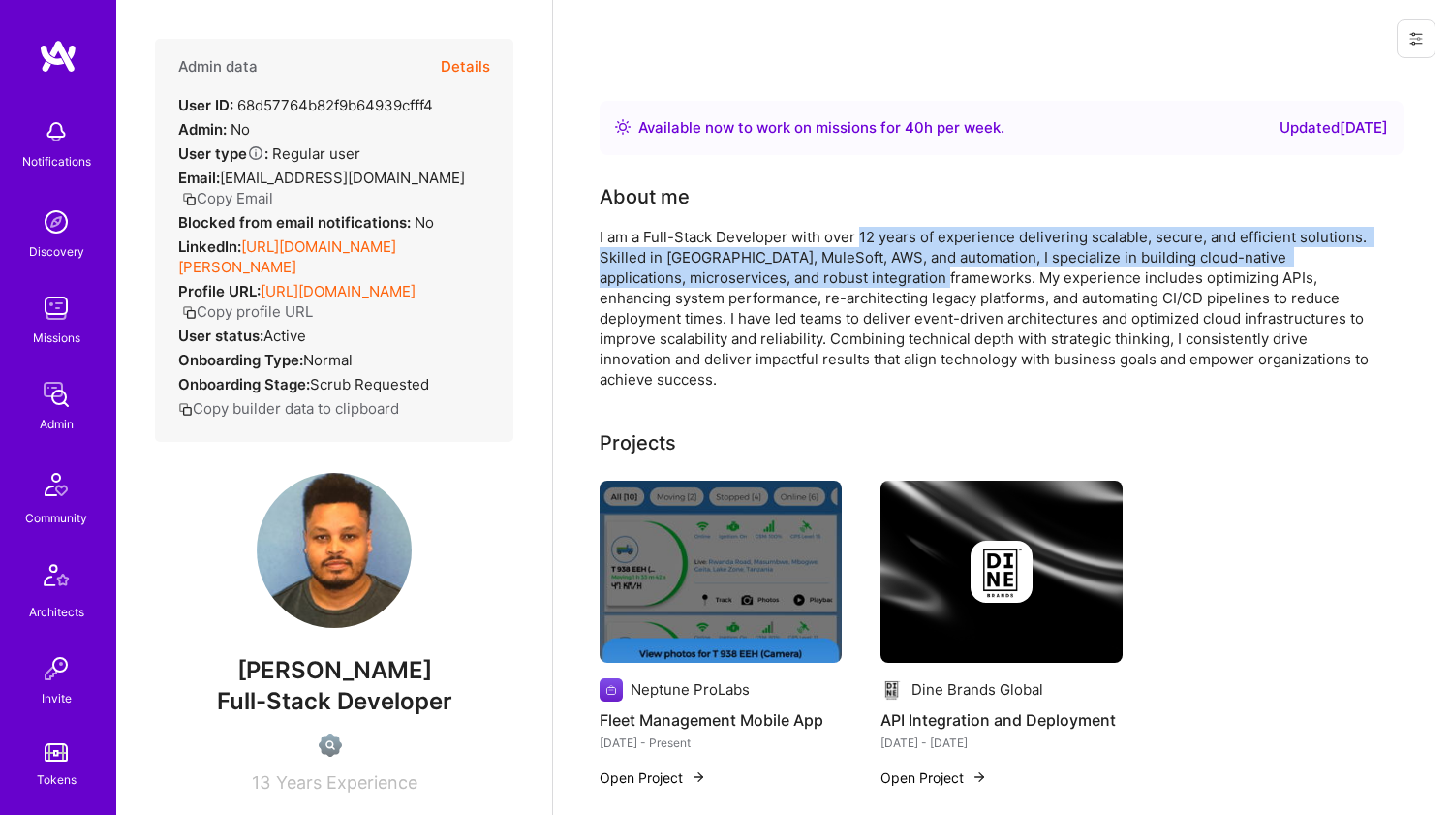
drag, startPoint x: 859, startPoint y: 235, endPoint x: 853, endPoint y: 269, distance: 34.4
click at [853, 269] on div "I am a Full-Stack Developer with over 12 years of experience delivering scalabl…" at bounding box center [987, 308] width 775 height 163
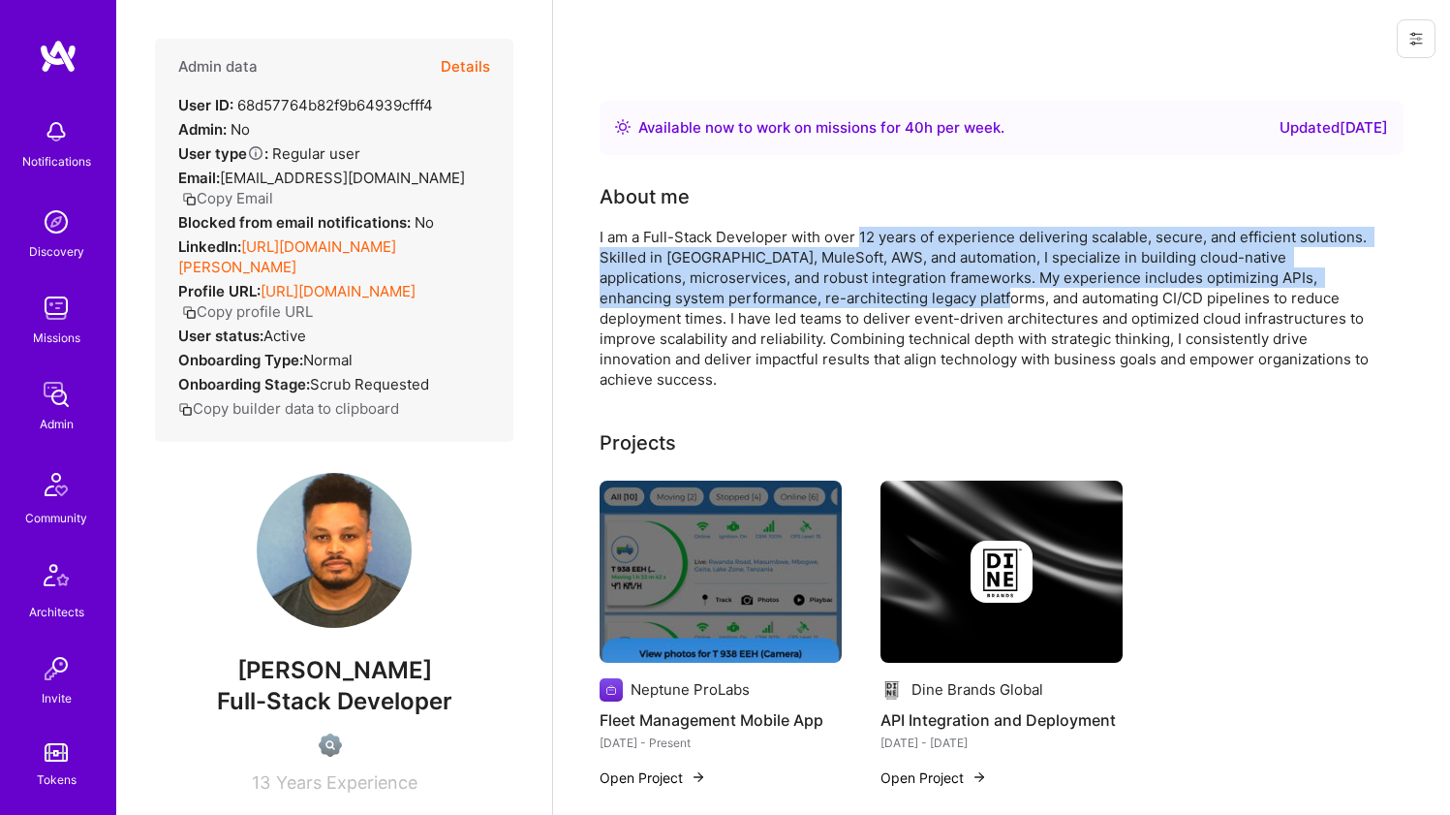
drag, startPoint x: 858, startPoint y: 288, endPoint x: 857, endPoint y: 243, distance: 44.6
click at [857, 243] on div "I am a Full-Stack Developer with over 12 years of experience delivering scalabl…" at bounding box center [987, 308] width 775 height 163
drag, startPoint x: 857, startPoint y: 243, endPoint x: 854, endPoint y: 303, distance: 60.1
click at [854, 303] on div "I am a Full-Stack Developer with over 12 years of experience delivering scalabl…" at bounding box center [987, 308] width 775 height 163
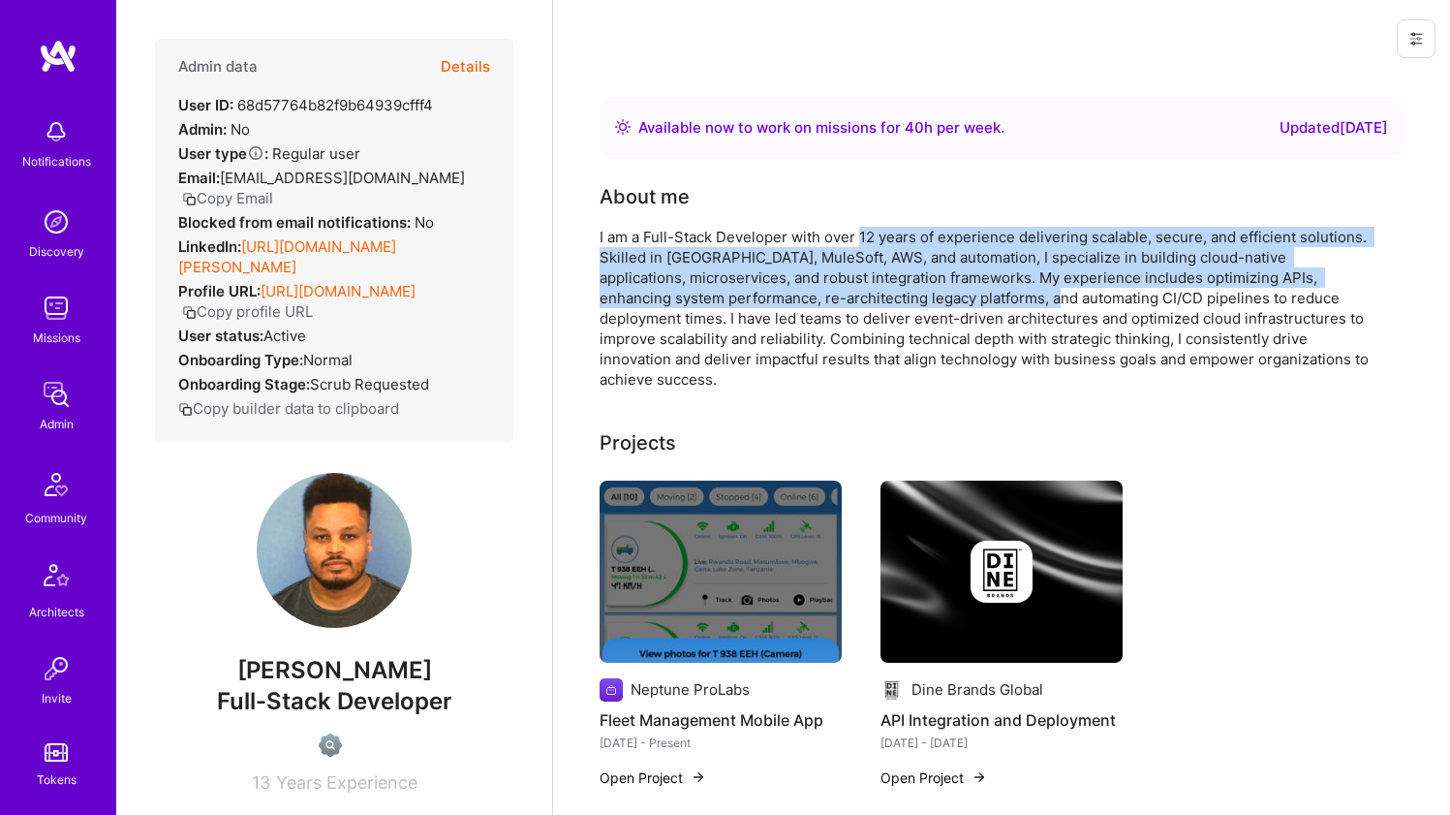
click at [854, 303] on div "I am a Full-Stack Developer with over 12 years of experience delivering scalabl…" at bounding box center [987, 308] width 775 height 163
drag, startPoint x: 854, startPoint y: 303, endPoint x: 859, endPoint y: 228, distance: 75.7
click at [859, 228] on div "I am a Full-Stack Developer with over 12 years of experience delivering scalabl…" at bounding box center [987, 308] width 775 height 163
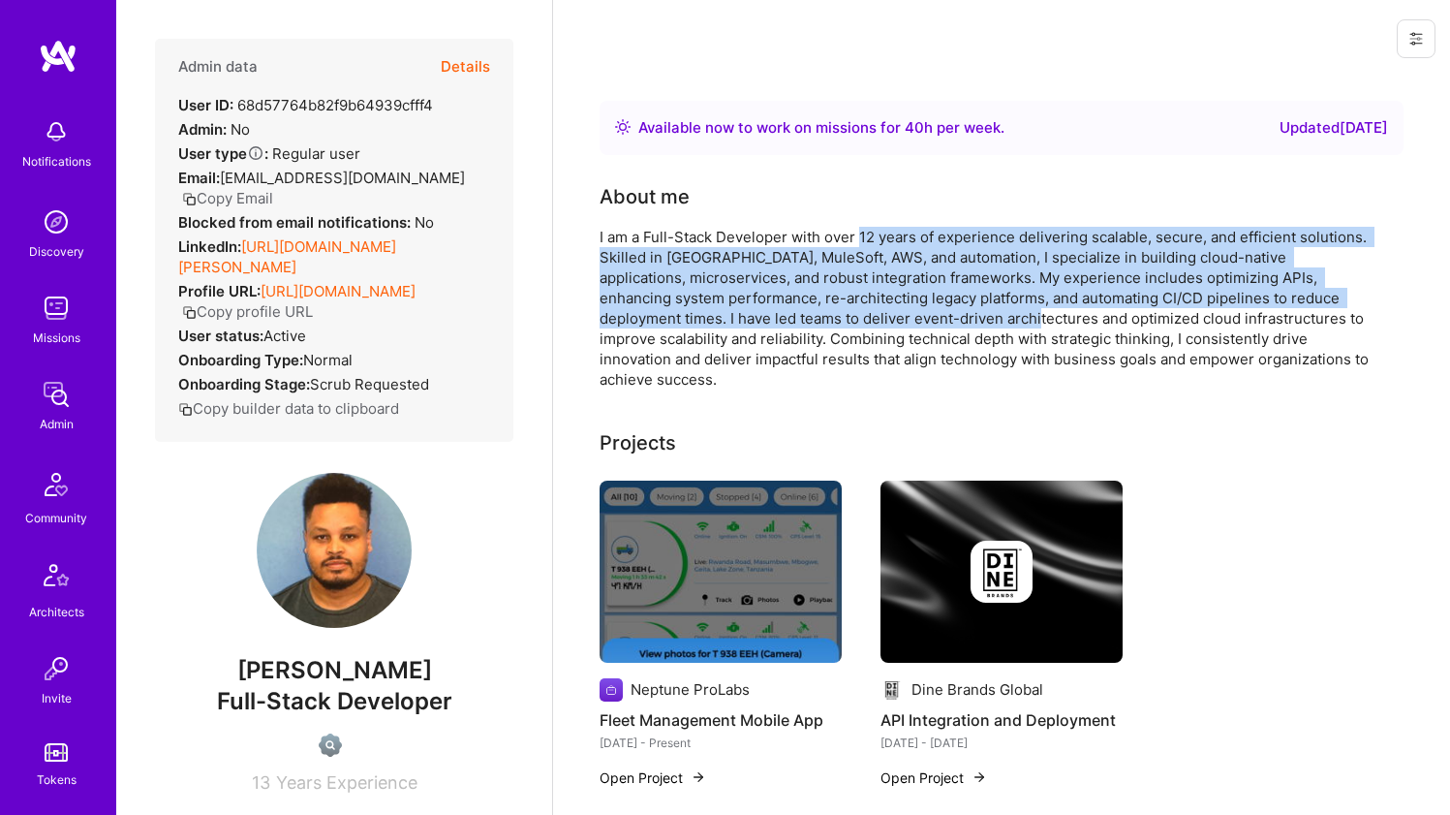
drag, startPoint x: 859, startPoint y: 228, endPoint x: 859, endPoint y: 318, distance: 90.1
click at [859, 317] on div "I am a Full-Stack Developer with over 12 years of experience delivering scalabl…" at bounding box center [987, 308] width 775 height 163
click at [859, 319] on div "I am a Full-Stack Developer with over 12 years of experience delivering scalabl…" at bounding box center [987, 308] width 775 height 163
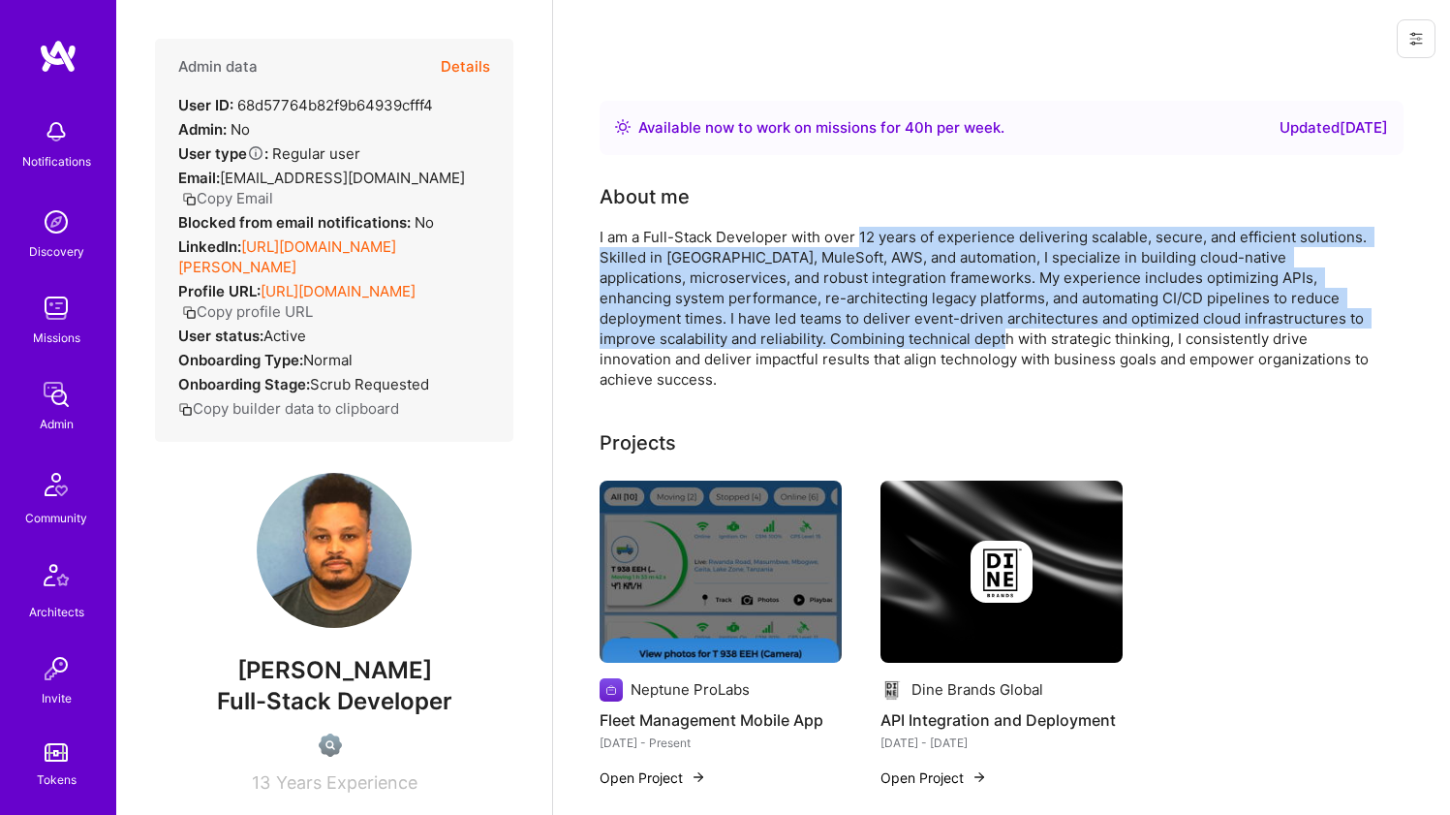
drag
click at [857, 238] on div "I am a Full-Stack Developer with over 12 years of experience delivering scalabl…" at bounding box center [987, 308] width 775 height 163
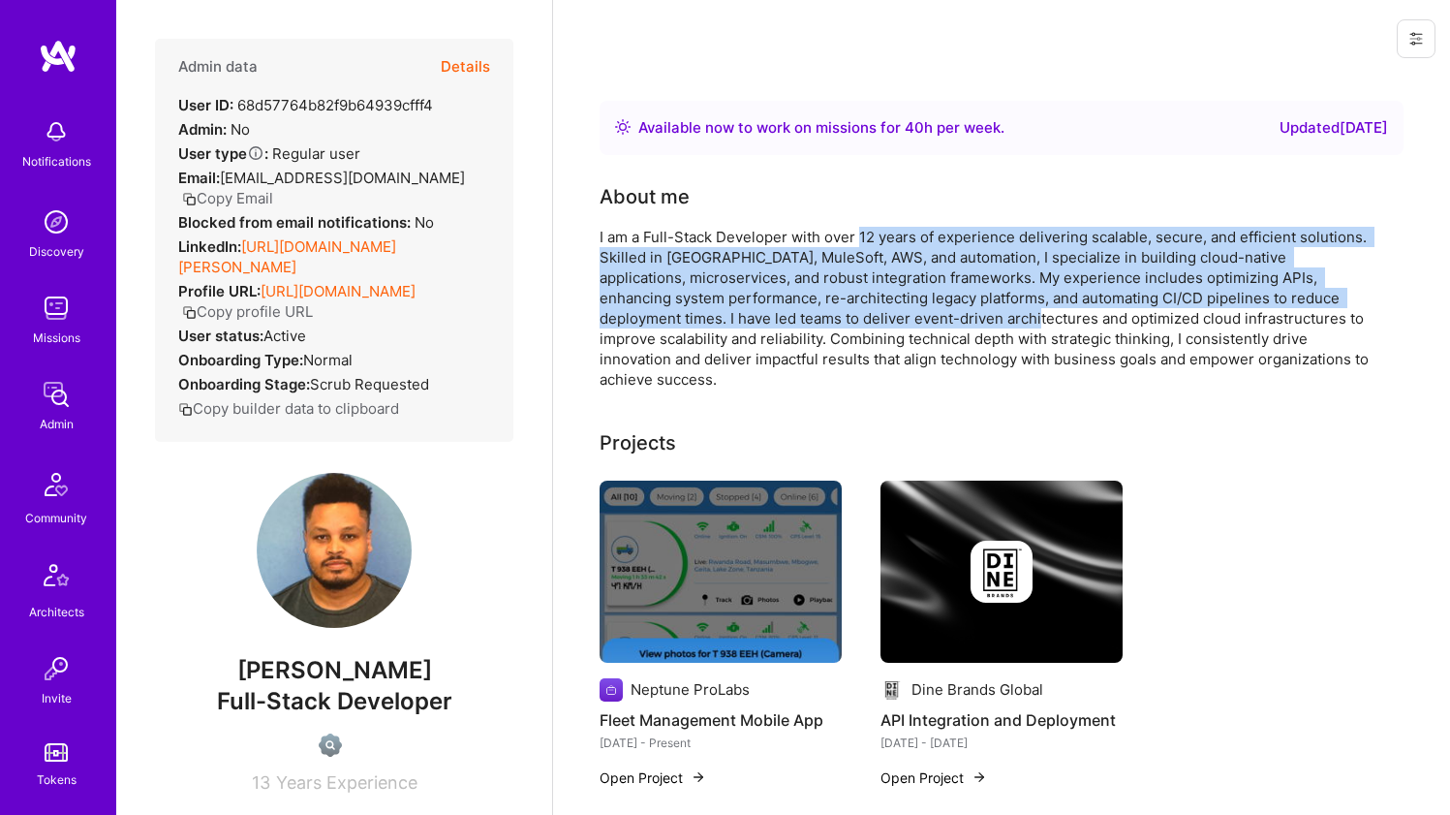
click at [863, 324] on div "I am a Full-Stack Developer with over 12 years of experience delivering scalabl…" at bounding box center [987, 308] width 775 height 163
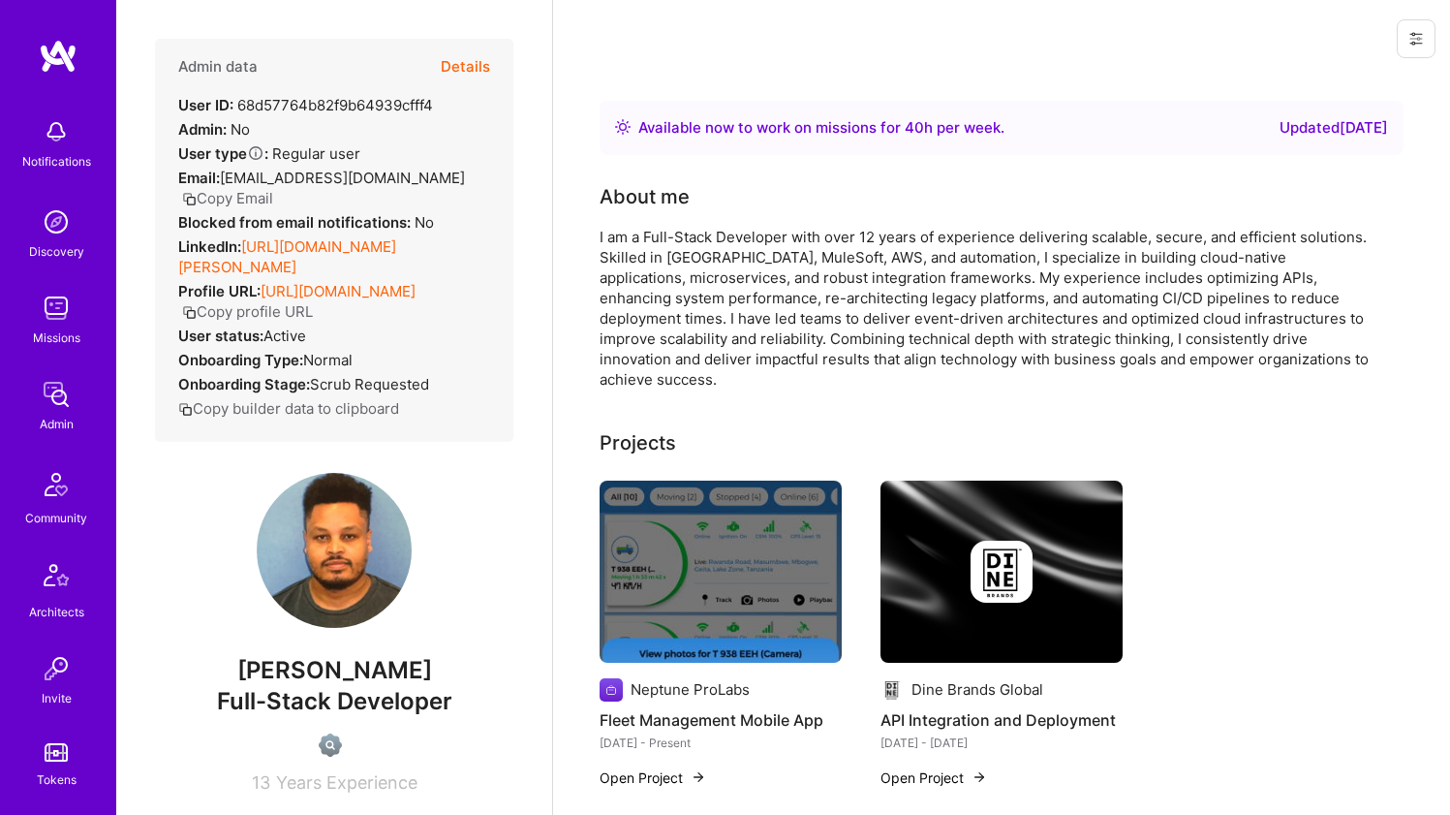
click at [865, 344] on div "I am a Full-Stack Developer with over 12 years of experience delivering scalabl…" at bounding box center [987, 308] width 775 height 163
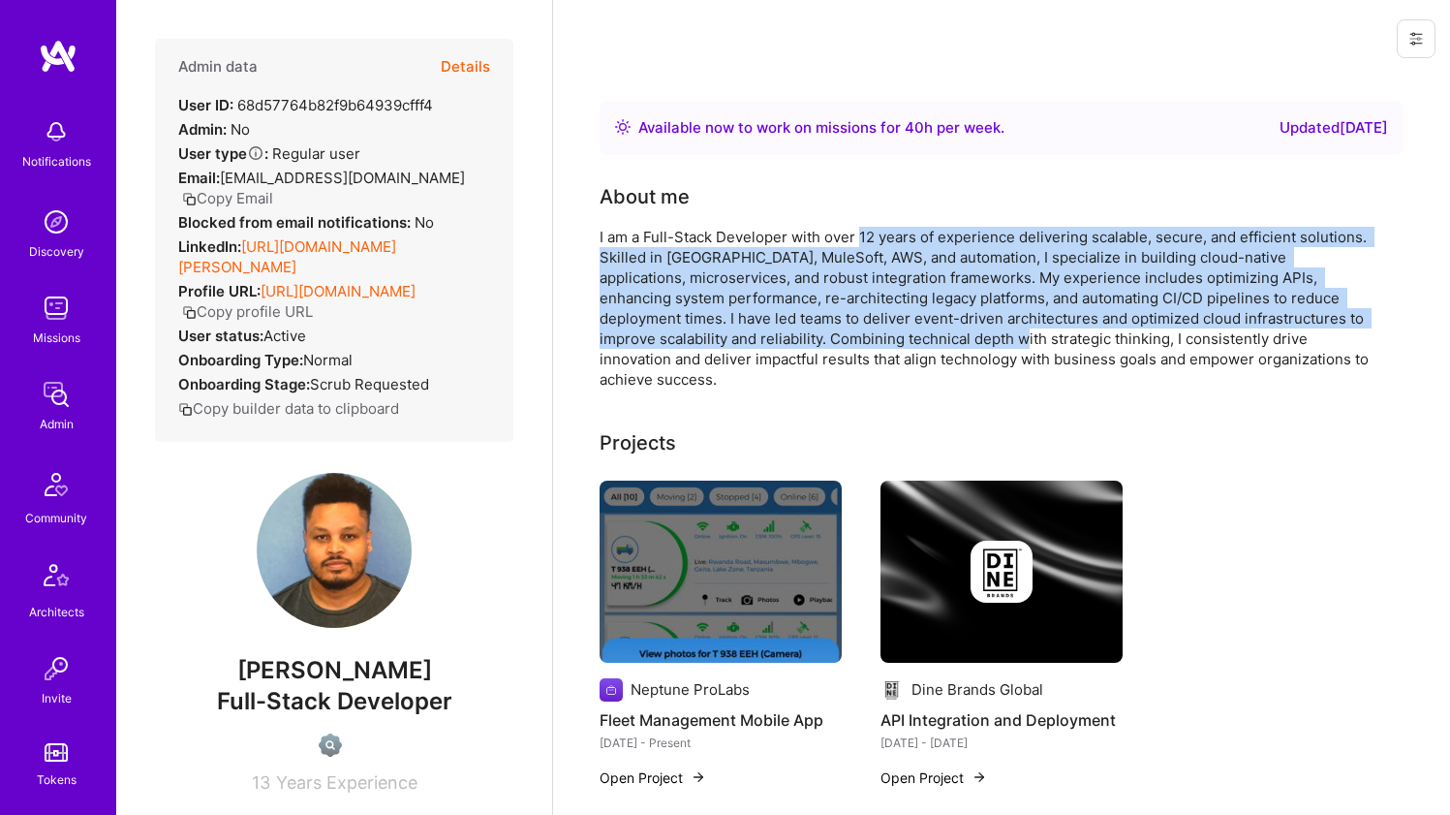
click at [862, 238] on div "I am a Full-Stack Developer with over 12 years of experience delivering scalabl…" at bounding box center [987, 308] width 775 height 163
click at [862, 239] on div "I am a Full-Stack Developer with over 12 years of experience delivering scalabl…" at bounding box center [987, 308] width 775 height 163
click at [860, 327] on div "I am a Full-Stack Developer with over 12 years of experience delivering scalabl…" at bounding box center [987, 308] width 775 height 163
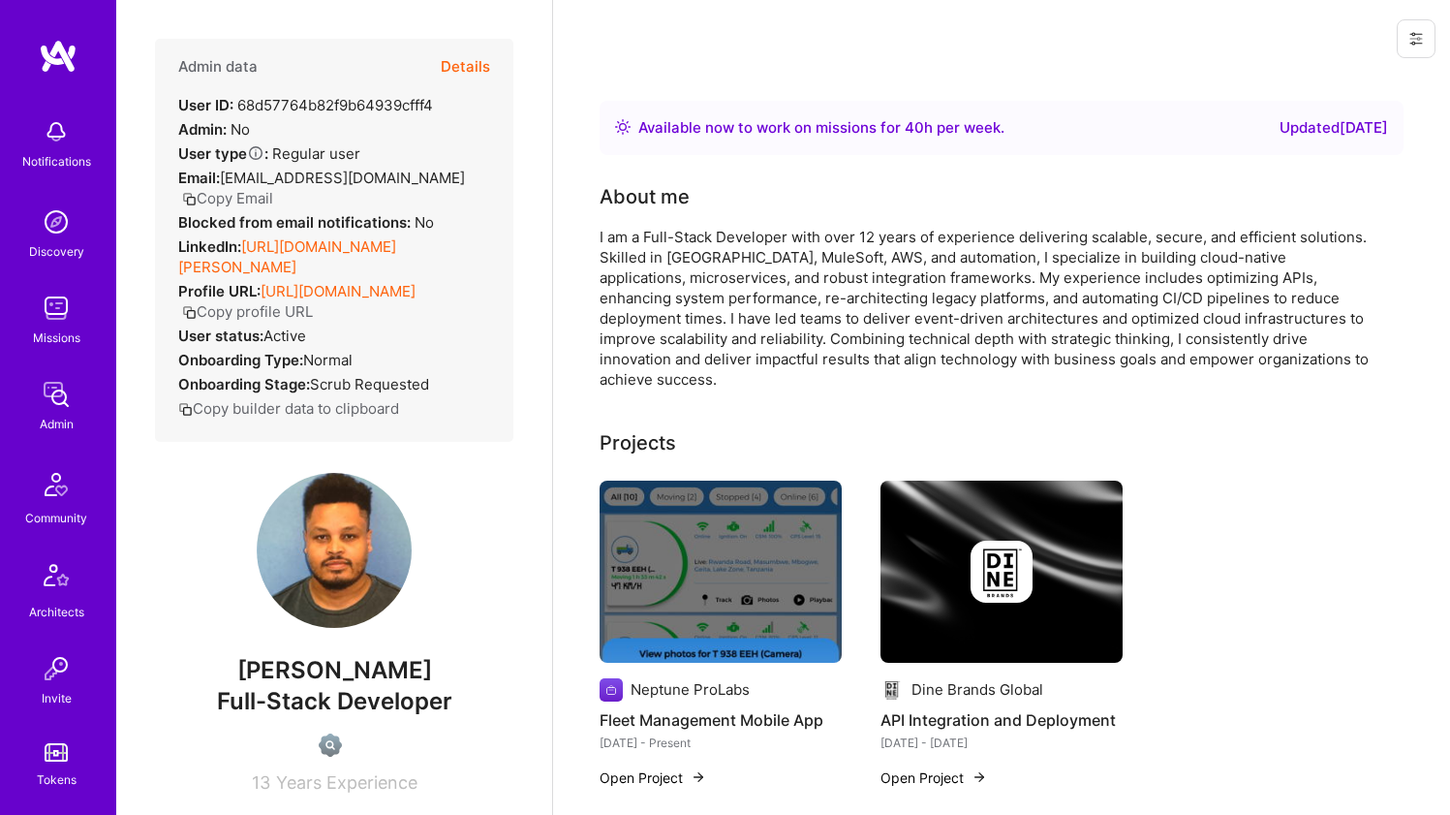
click at [864, 353] on div "I am a Full-Stack Developer with over 12 years of experience delivering scalabl…" at bounding box center [987, 308] width 775 height 163
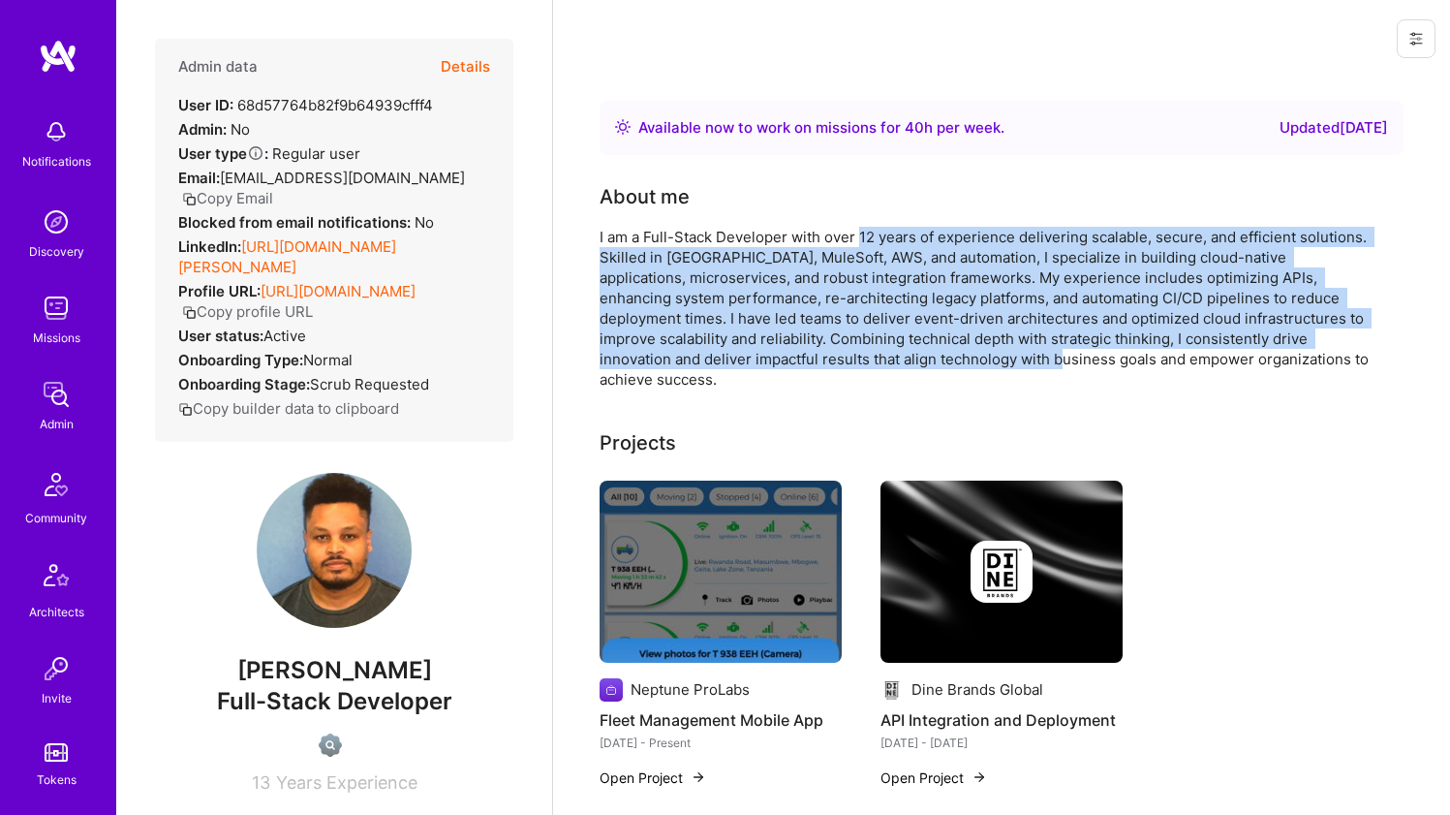
click at [864, 237] on div "I am a Full-Stack Developer with over 12 years of experience delivering scalabl…" at bounding box center [987, 308] width 775 height 163
click at [867, 351] on div "I am a Full-Stack Developer with over 12 years of experience delivering scalabl…" at bounding box center [987, 308] width 775 height 163
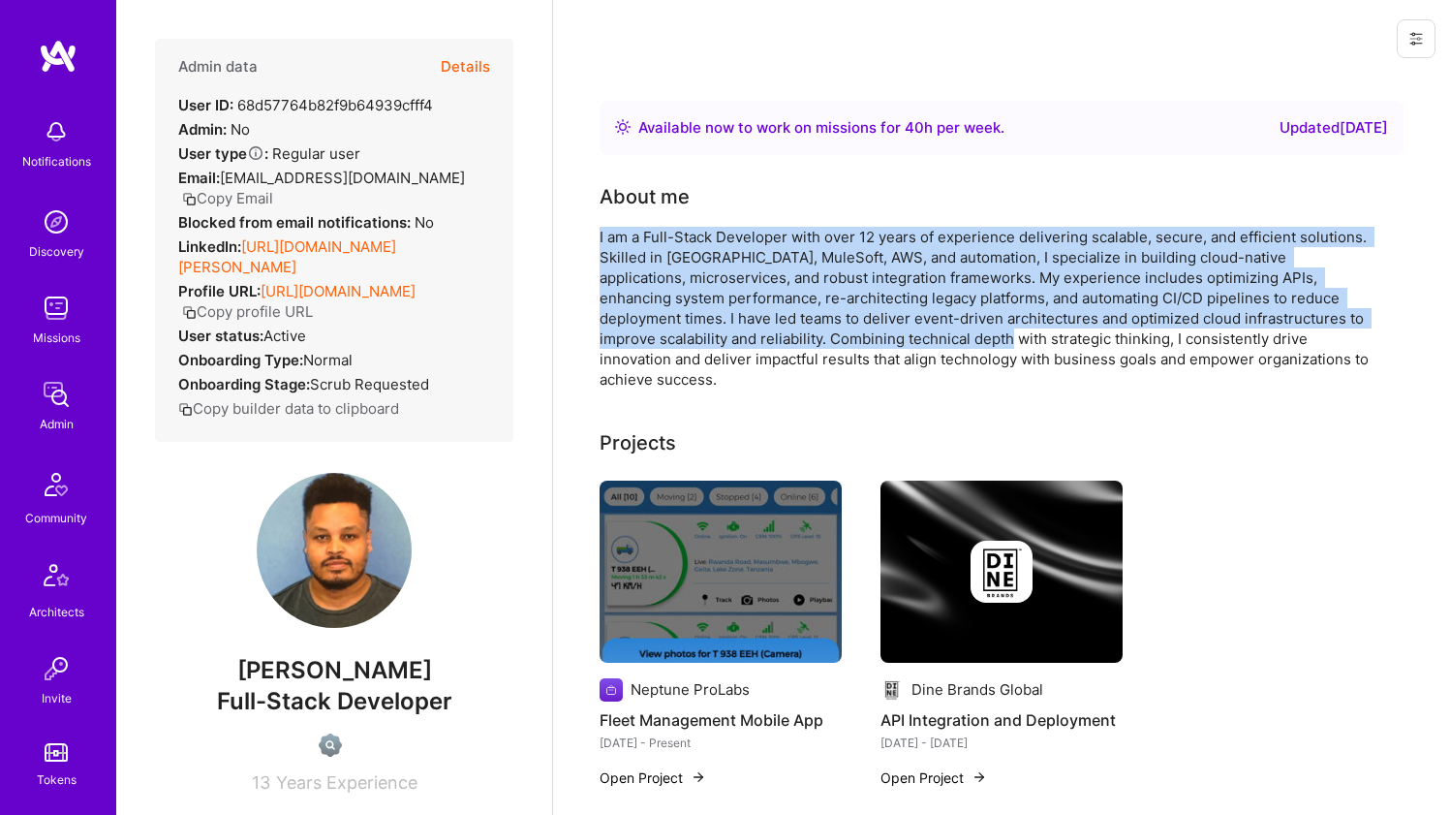
click at [869, 221] on div "About me I am a Full-Stack Developer with over 12 years of experience deliverin…" at bounding box center [987, 285] width 775 height 207
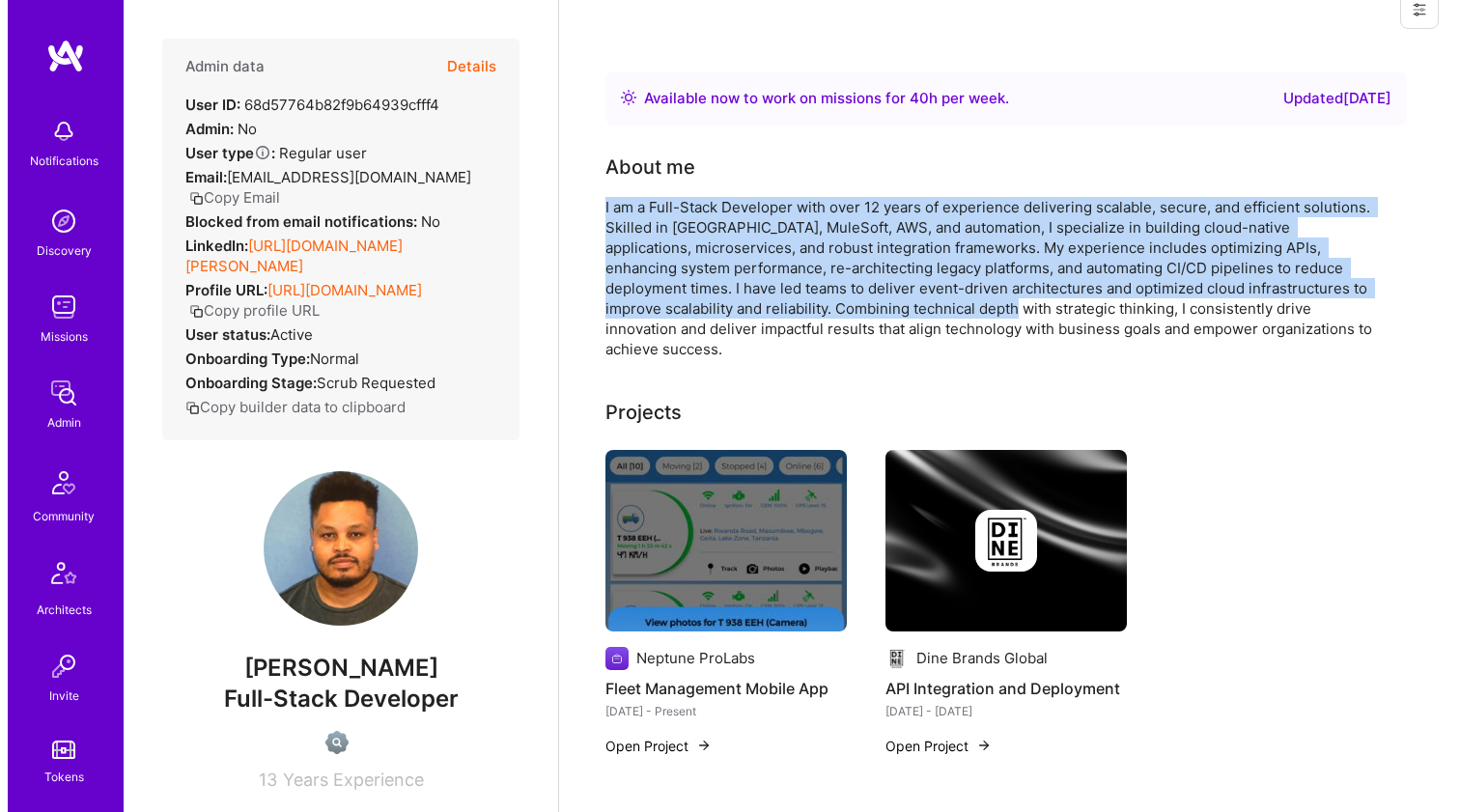
scroll to position [108, 0]
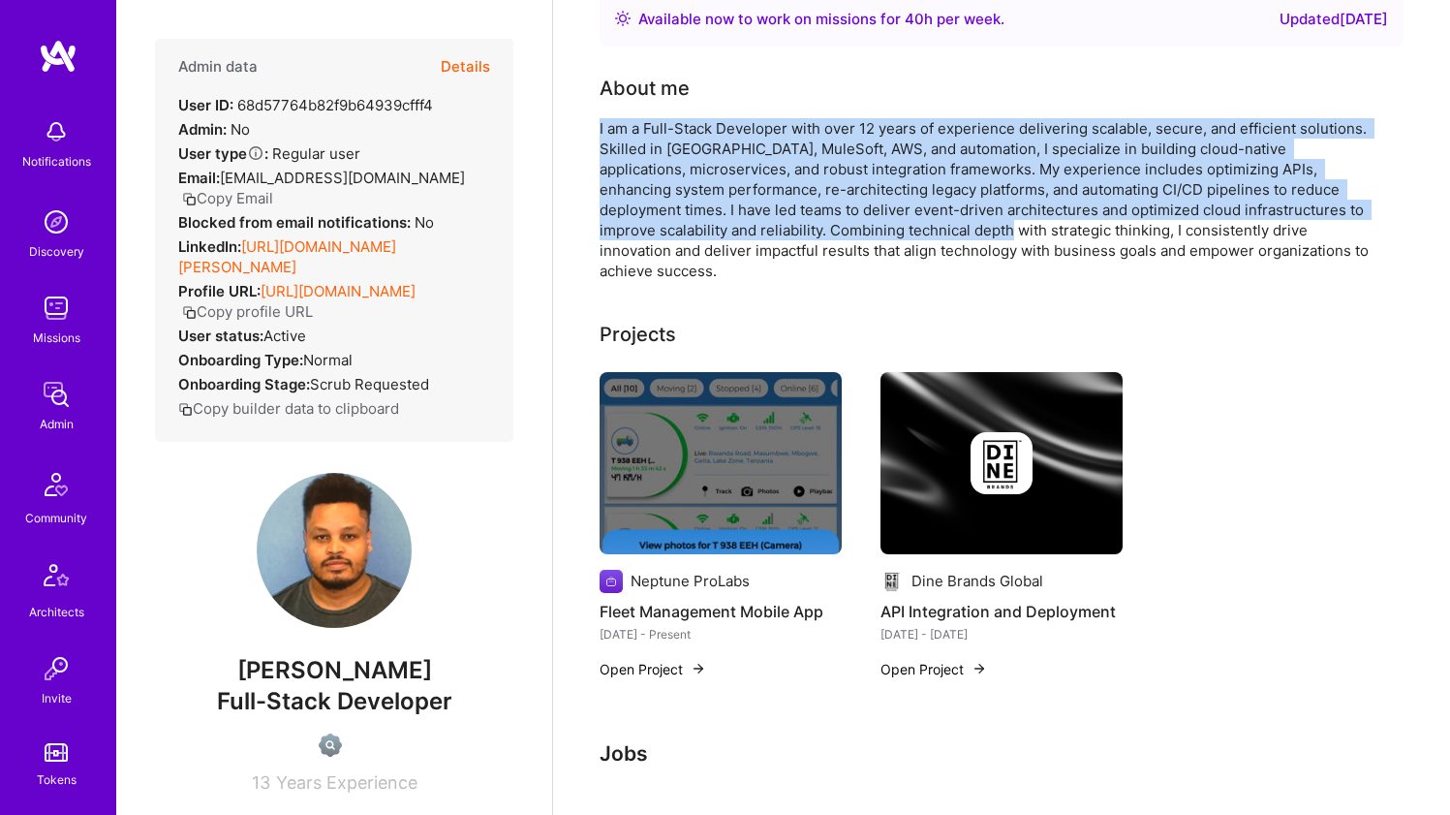
click at [729, 431] on img at bounding box center [721, 463] width 242 height 182
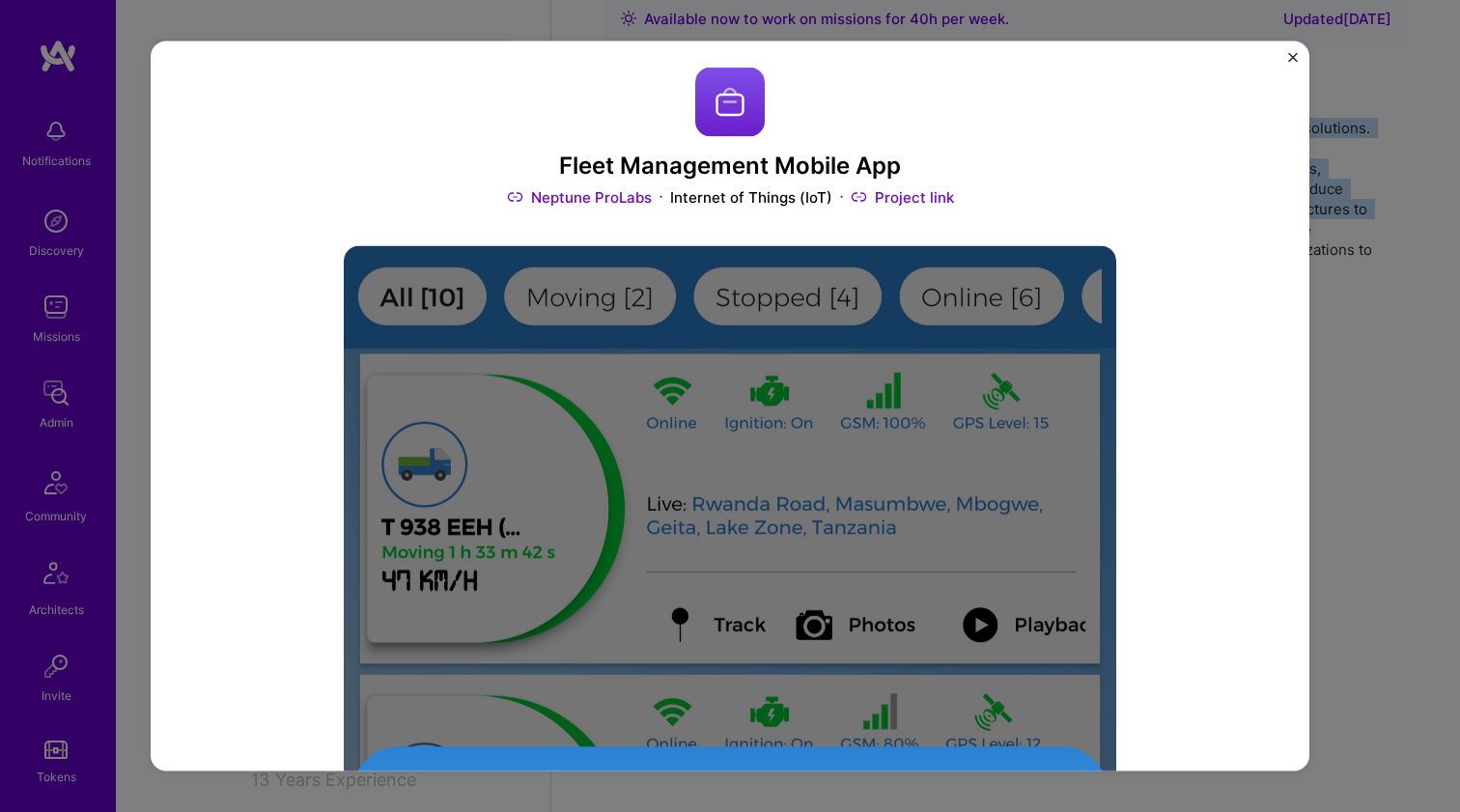
scroll to position [372, 0]
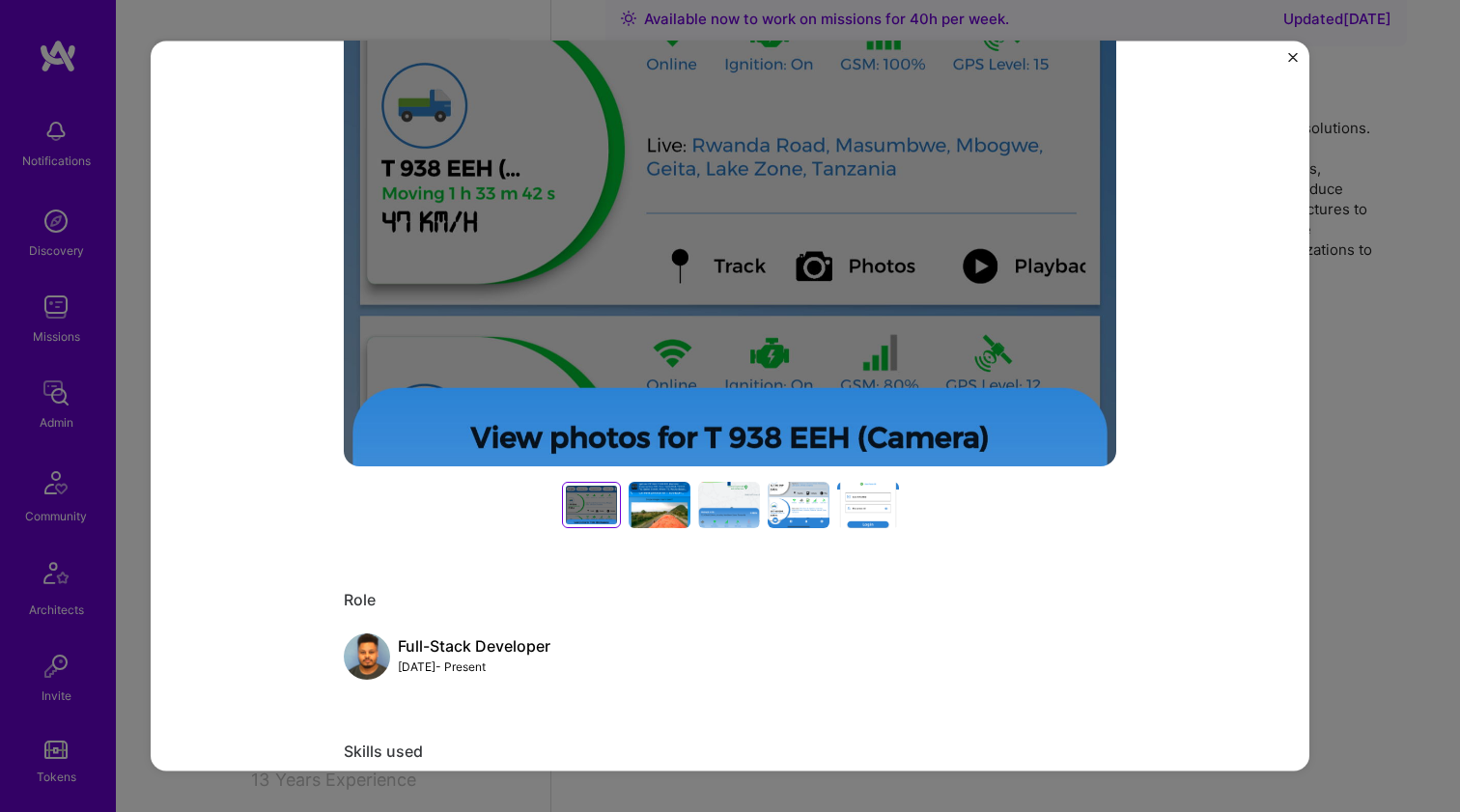
click at [663, 501] on div at bounding box center [660, 504] width 62 height 46
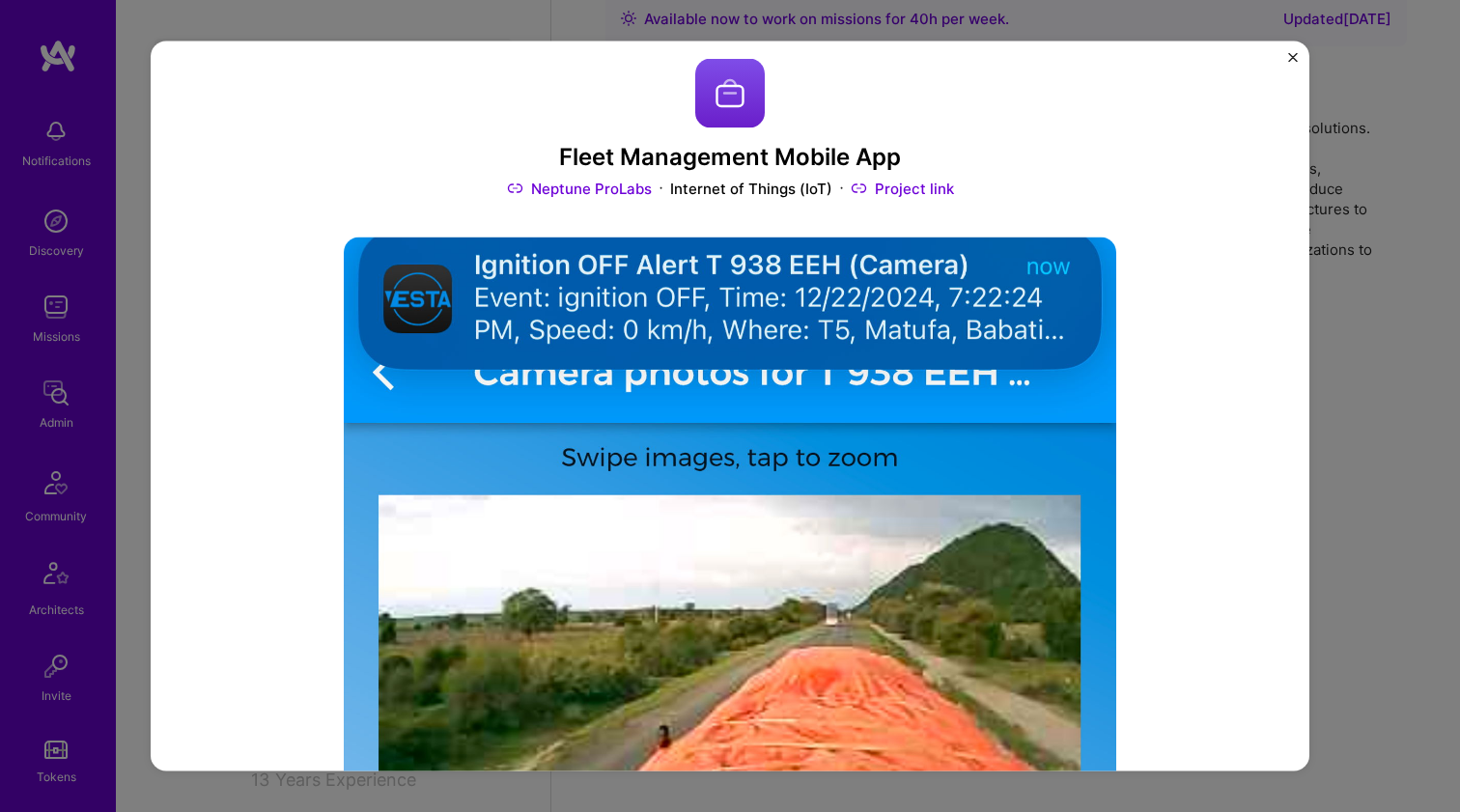
scroll to position [382, 0]
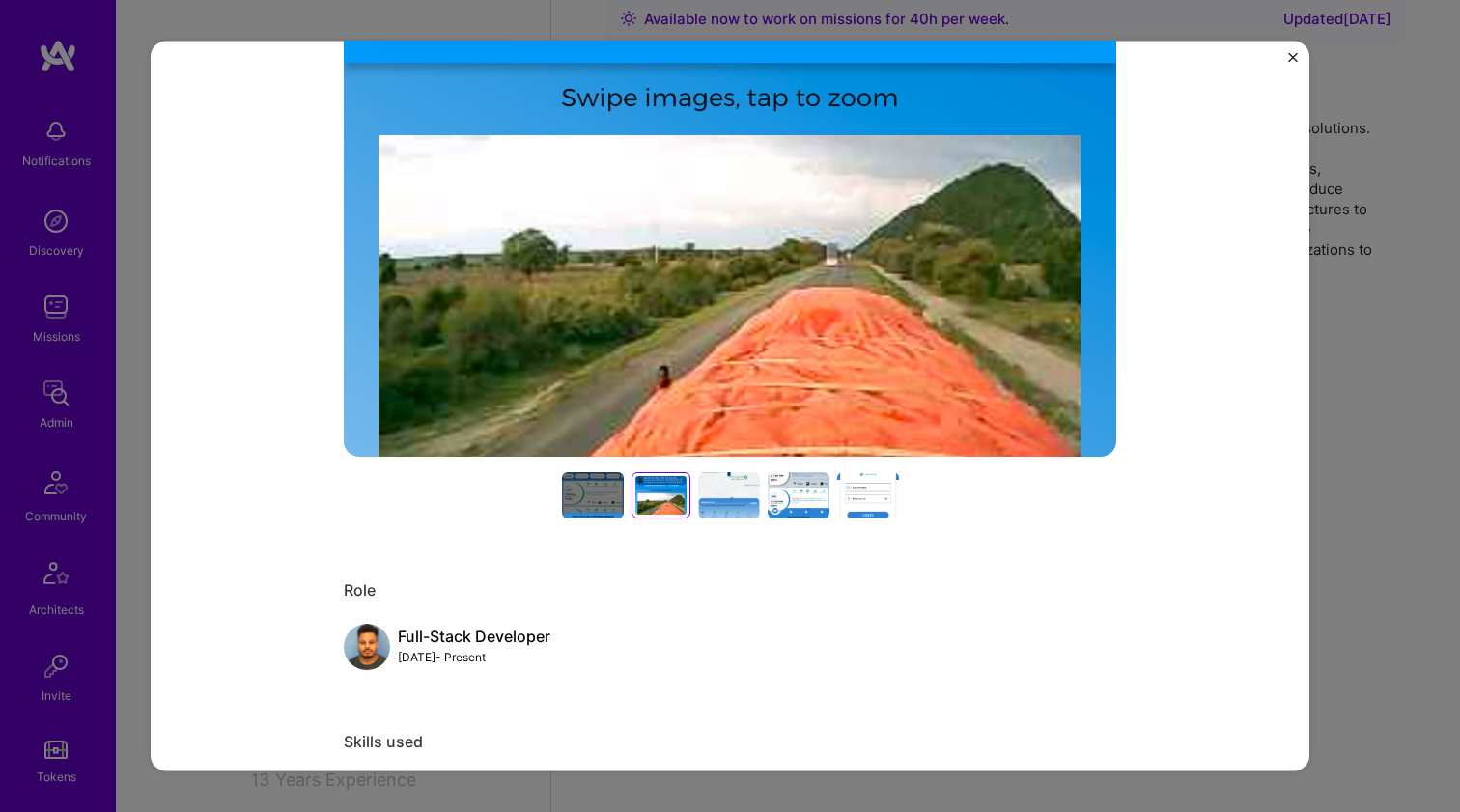
click at [704, 476] on div at bounding box center [729, 495] width 62 height 46
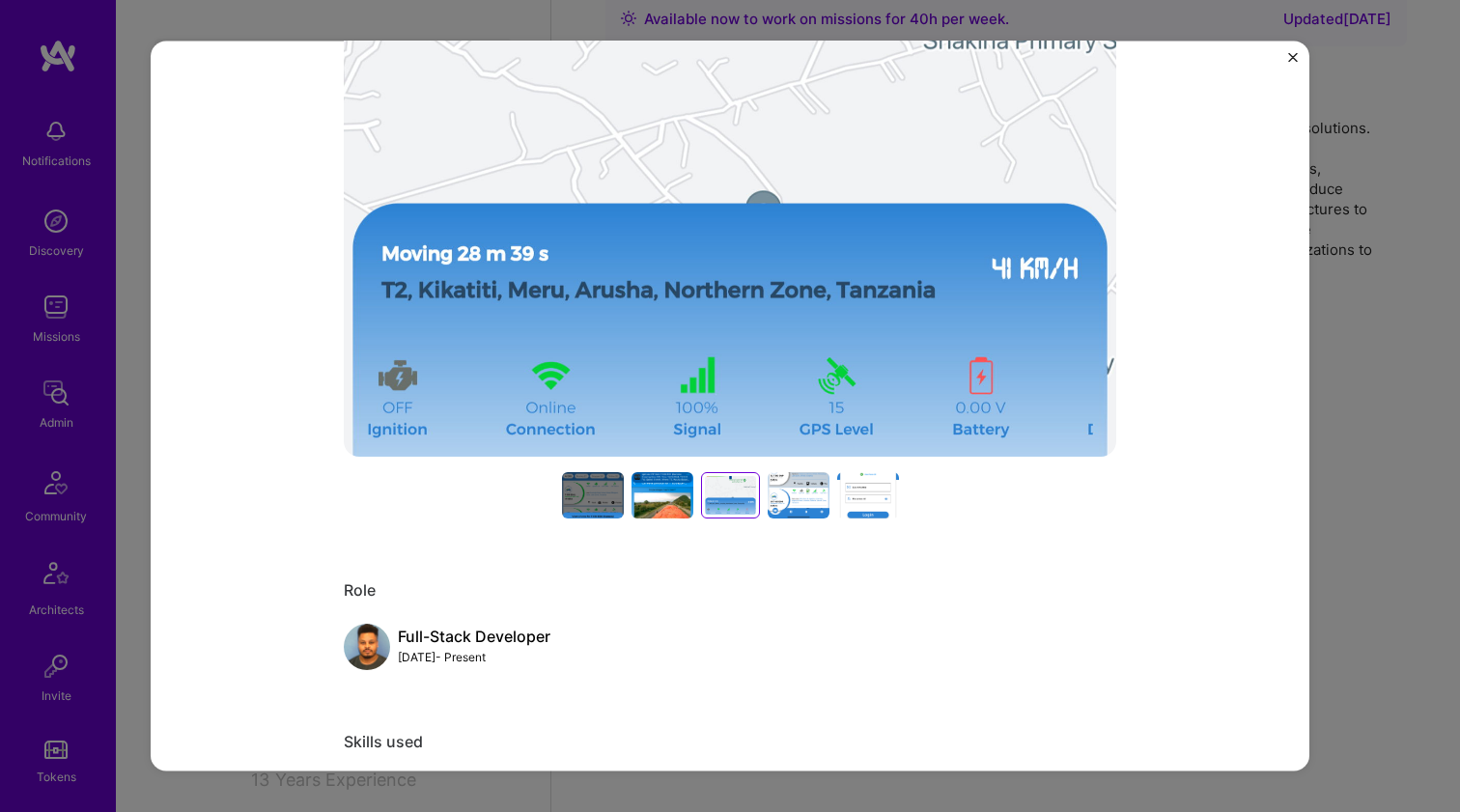
scroll to position [336, 0]
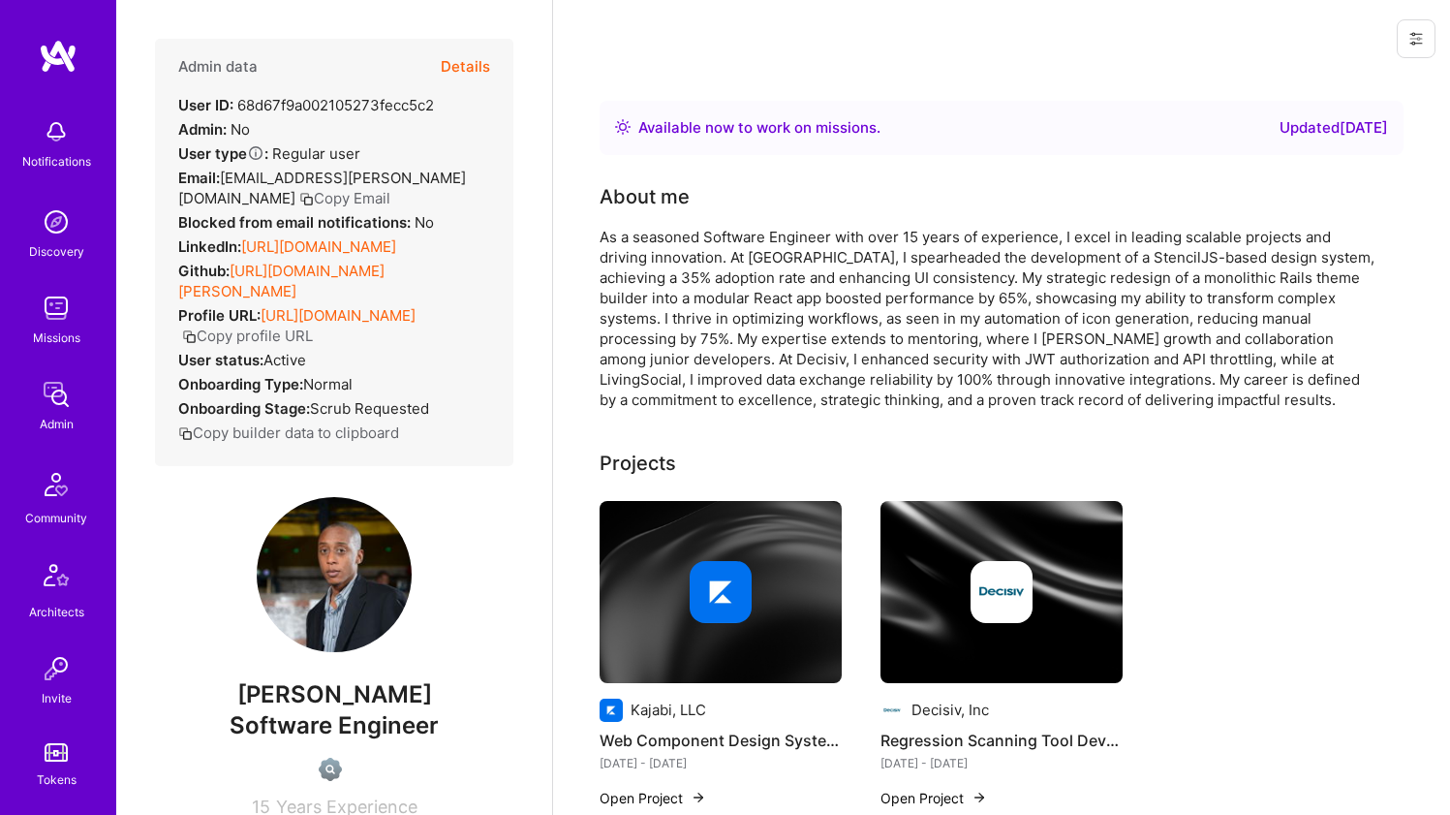
click at [379, 256] on link "[URL][DOMAIN_NAME]" at bounding box center [318, 246] width 155 height 18
click at [363, 291] on link "[URL][DOMAIN_NAME][PERSON_NAME]" at bounding box center [281, 281] width 206 height 39
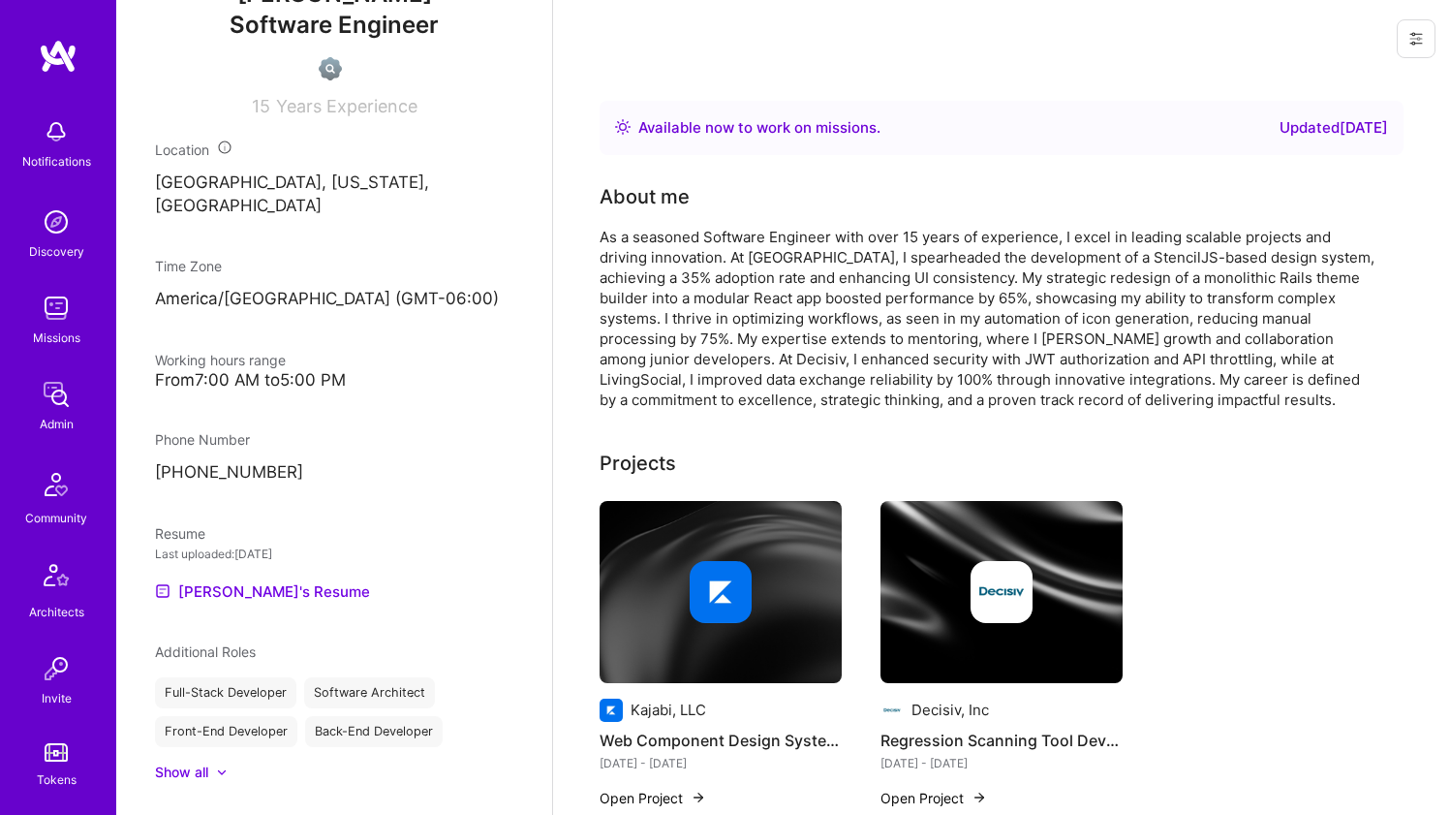
scroll to position [707, 0]
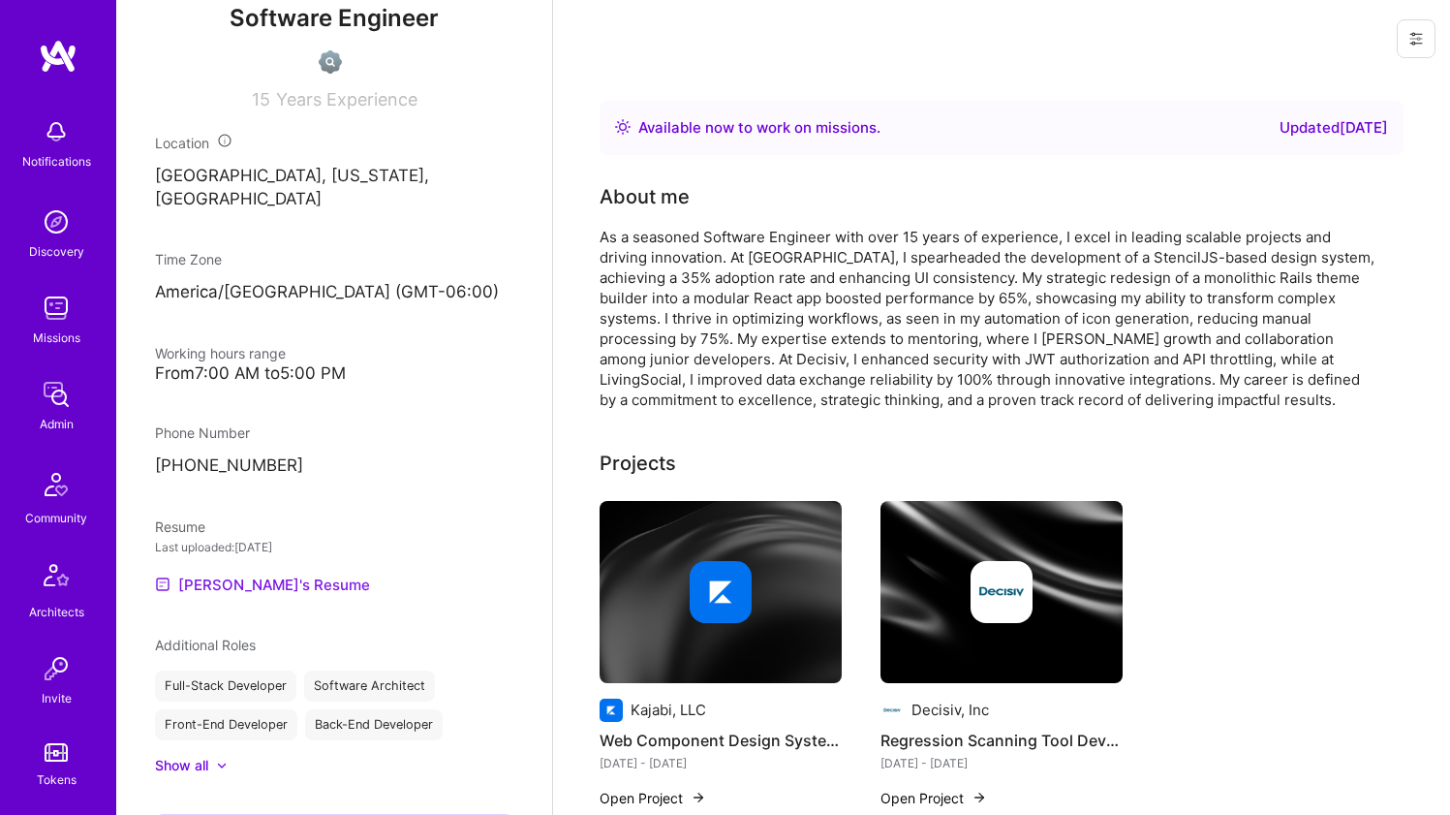
click at [229, 578] on link "[PERSON_NAME]'s Resume" at bounding box center [262, 583] width 215 height 23
click at [721, 231] on div "As a seasoned Software Engineer with over 15 years of experience, I excel in le…" at bounding box center [987, 318] width 775 height 183
click at [720, 231] on div "As a seasoned Software Engineer with over 15 years of experience, I excel in le…" at bounding box center [987, 318] width 775 height 183
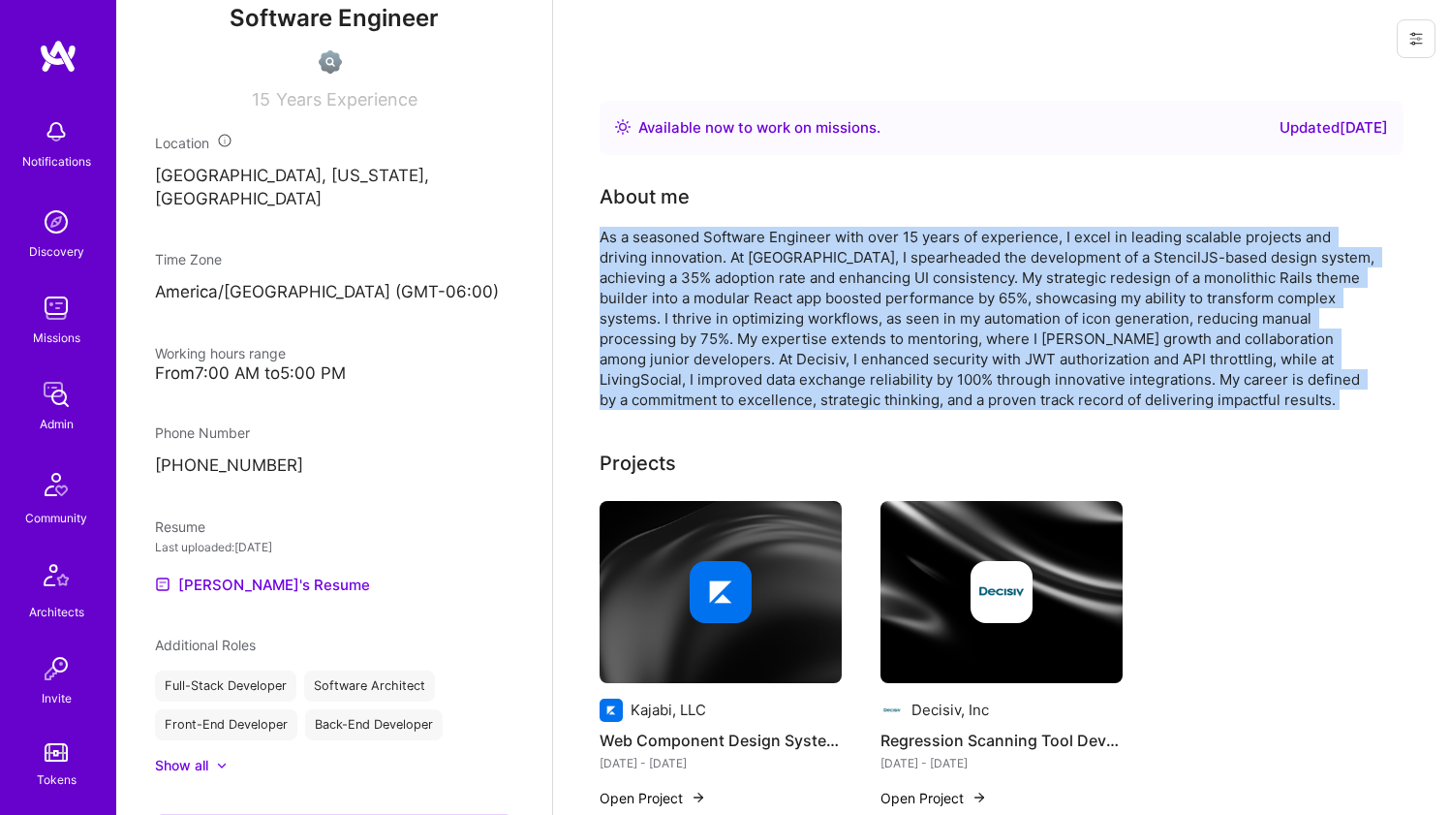
click at [720, 231] on div "As a seasoned Software Engineer with over 15 years of experience, I excel in le…" at bounding box center [987, 318] width 775 height 183
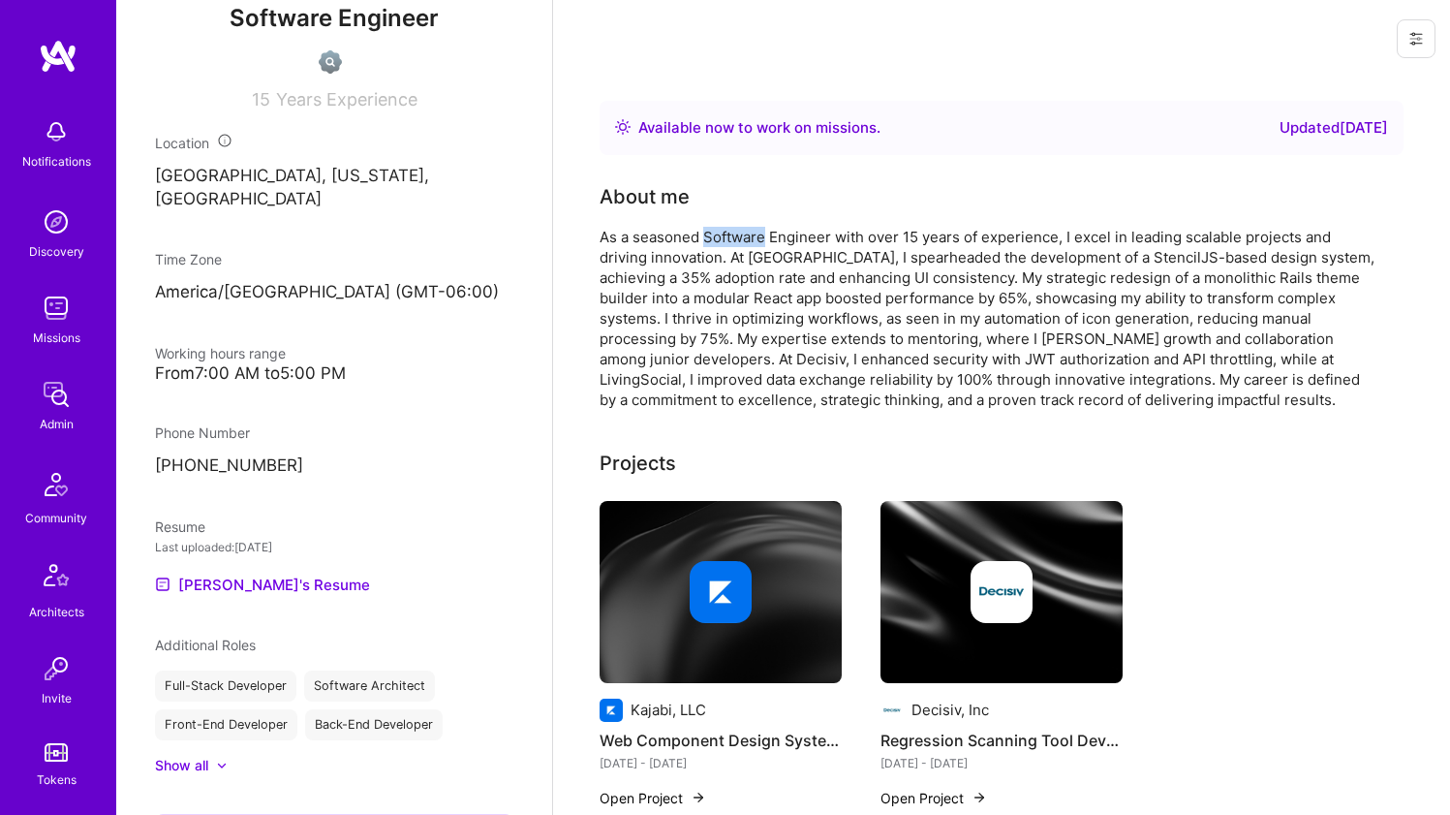
click at [720, 231] on div "As a seasoned Software Engineer with over 15 years of experience, I excel in le…" at bounding box center [987, 318] width 775 height 183
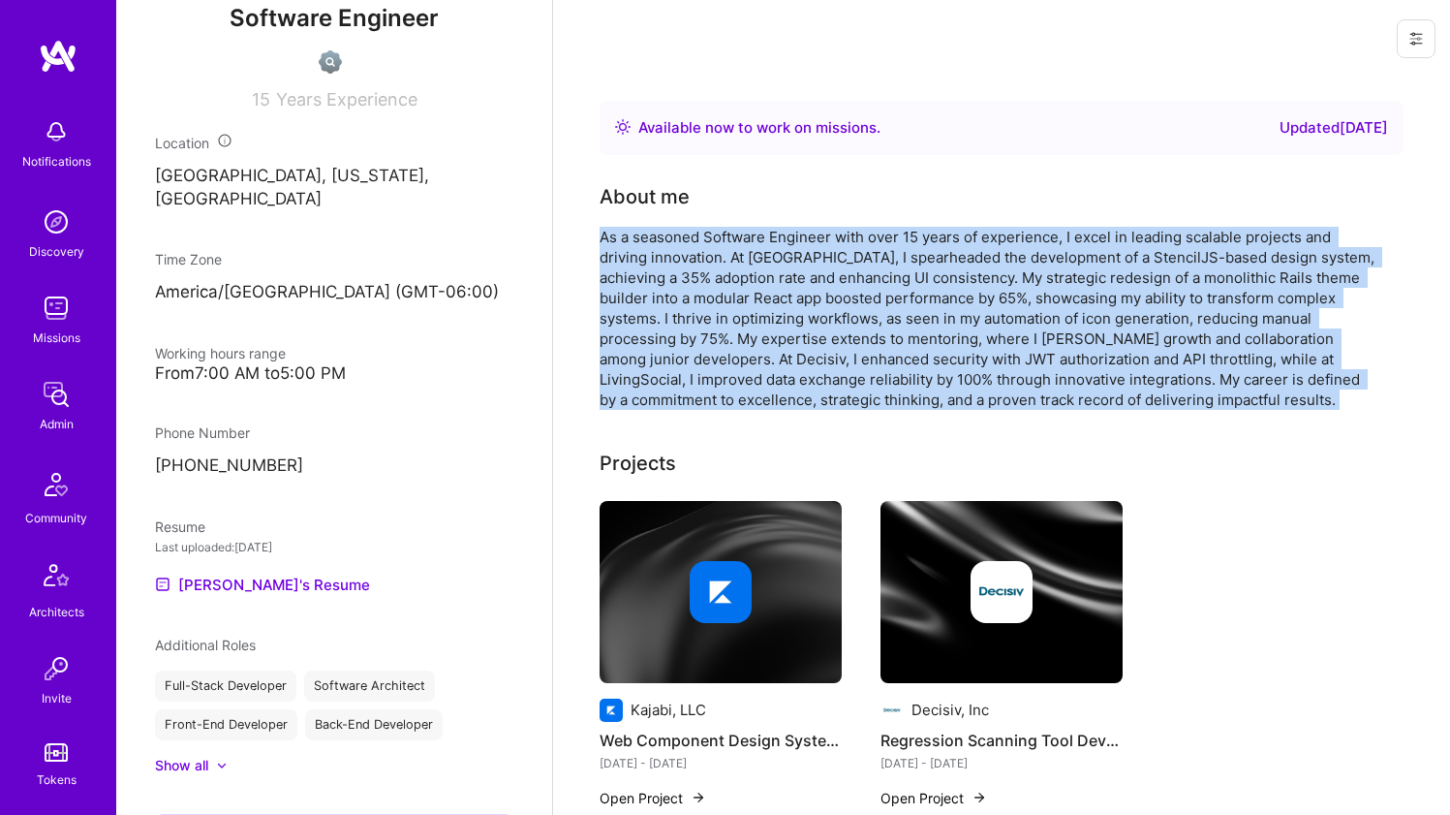
click at [720, 231] on div "As a seasoned Software Engineer with over 15 years of experience, I excel in le…" at bounding box center [987, 318] width 775 height 183
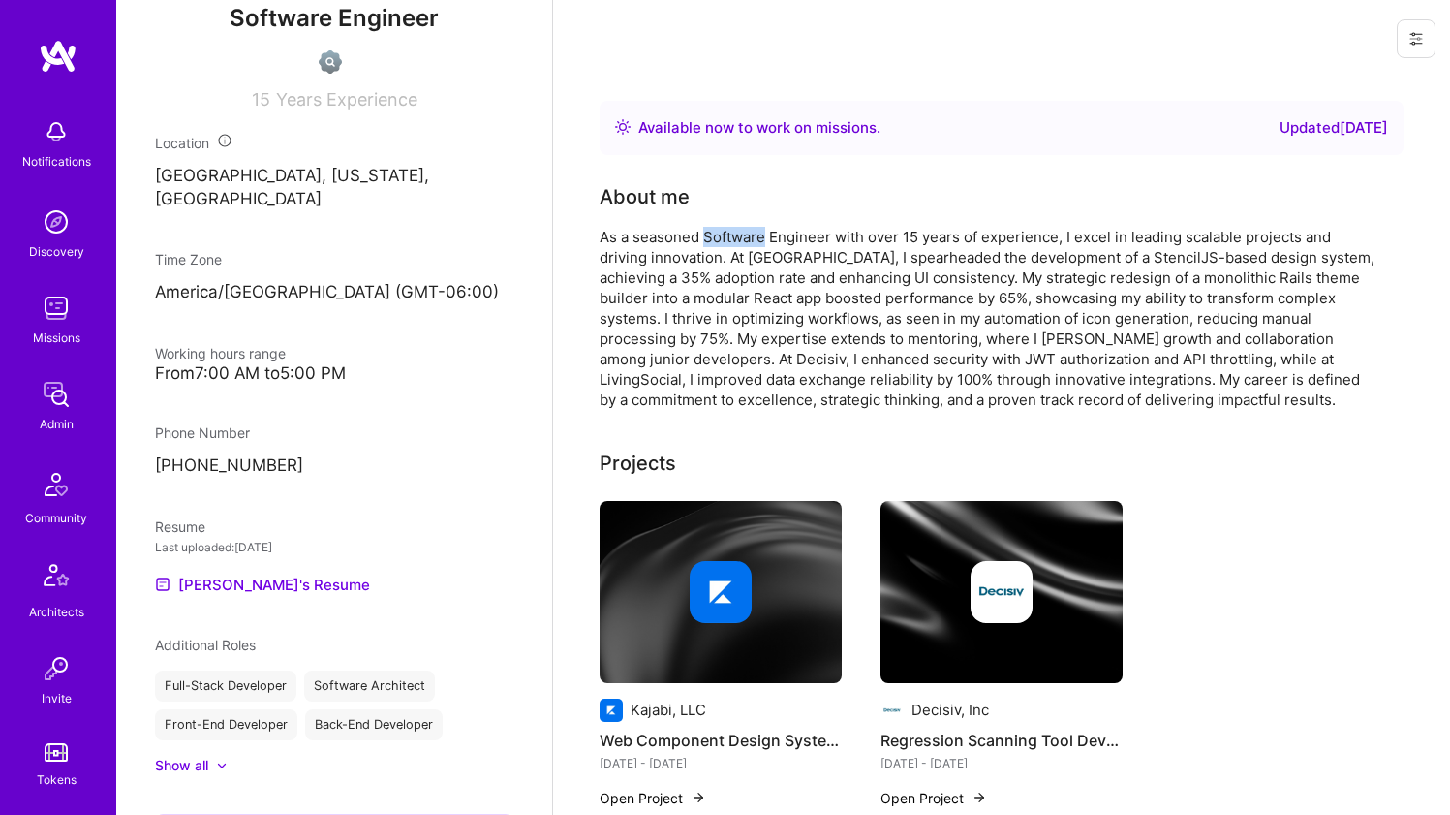
click at [720, 231] on div "As a seasoned Software Engineer with over 15 years of experience, I excel in le…" at bounding box center [987, 318] width 775 height 183
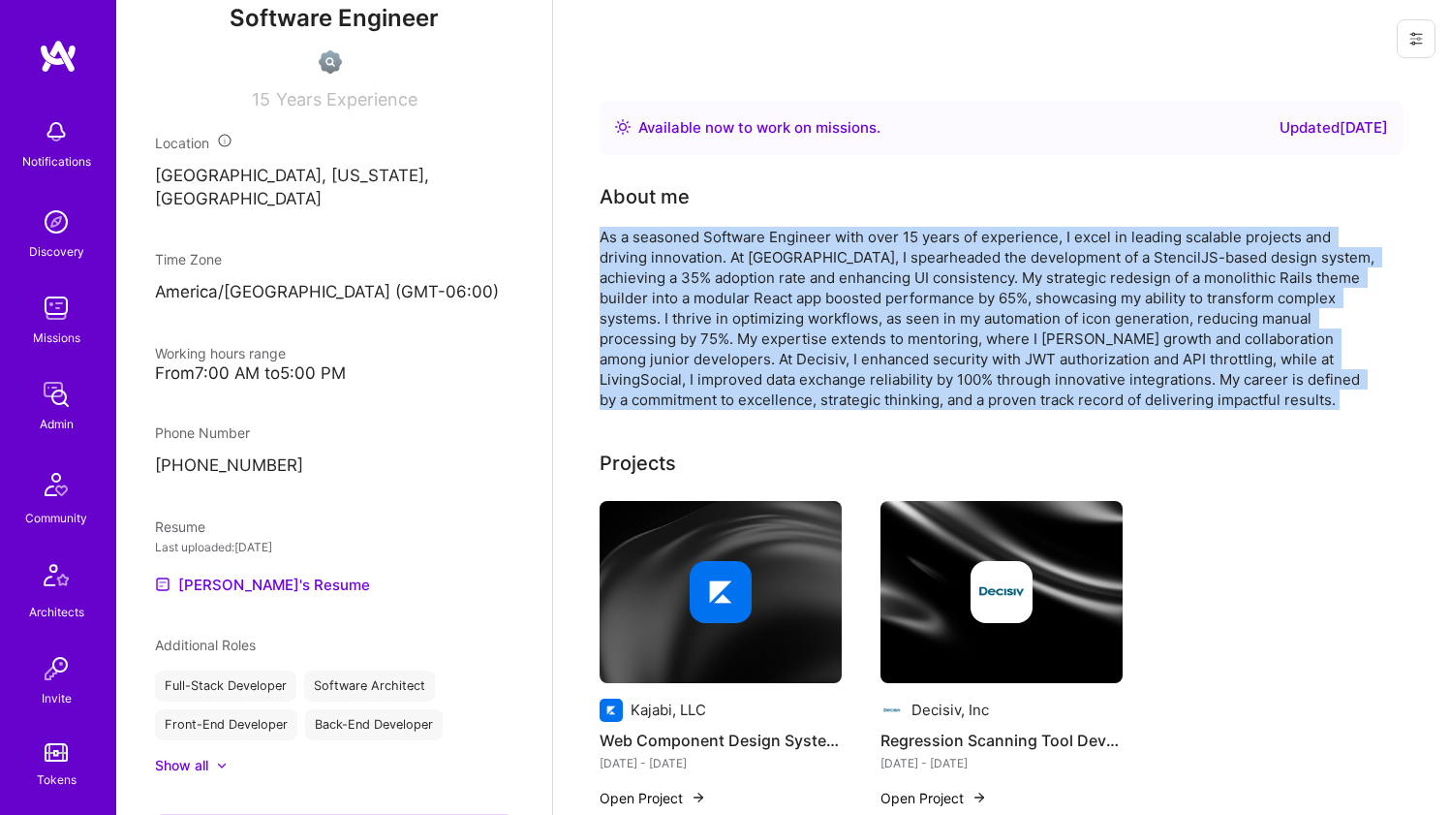
click at [720, 231] on div "As a seasoned Software Engineer with over 15 years of experience, I excel in le…" at bounding box center [987, 318] width 775 height 183
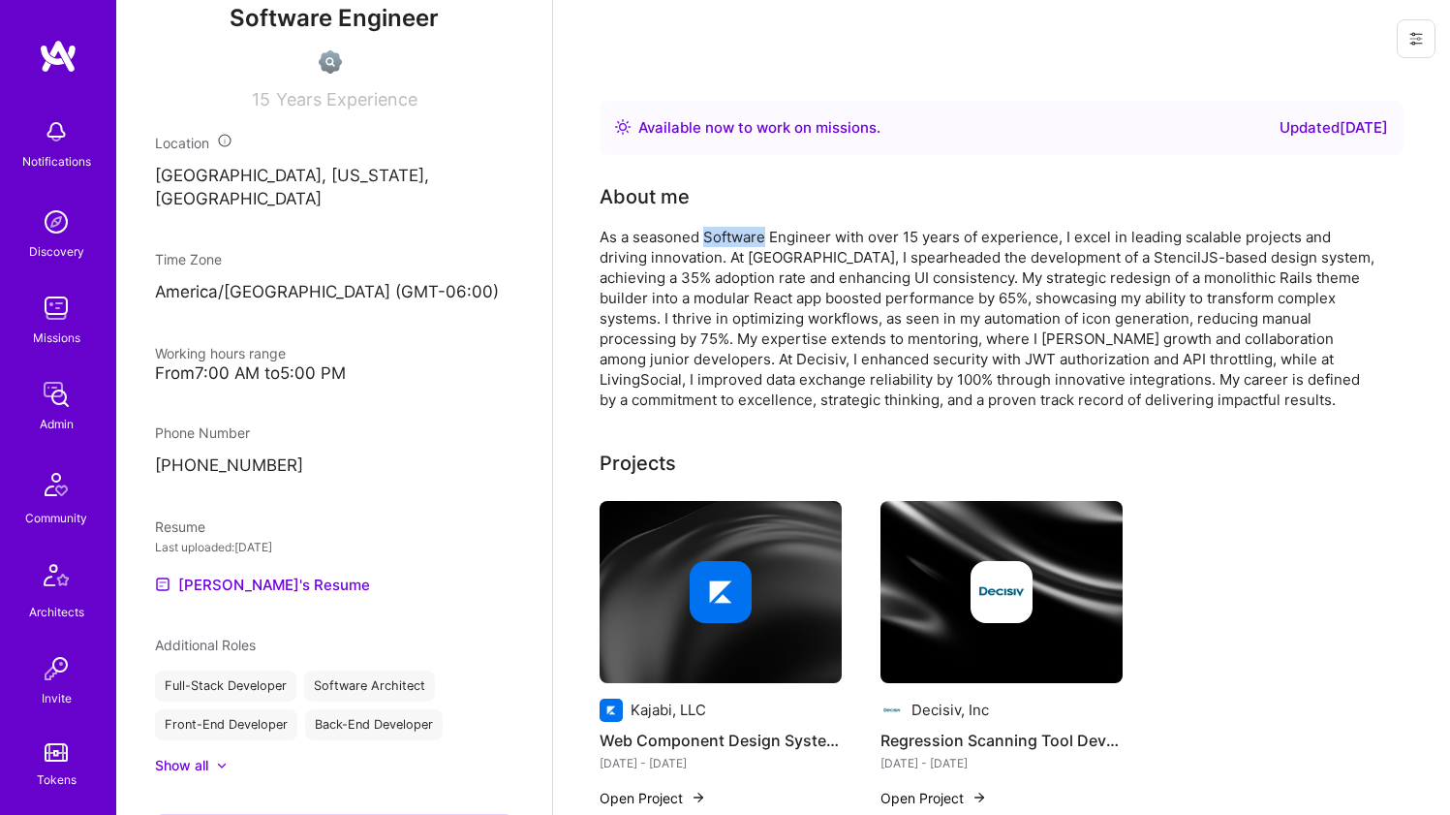
click at [720, 231] on div "As a seasoned Software Engineer with over 15 years of experience, I excel in le…" at bounding box center [987, 318] width 775 height 183
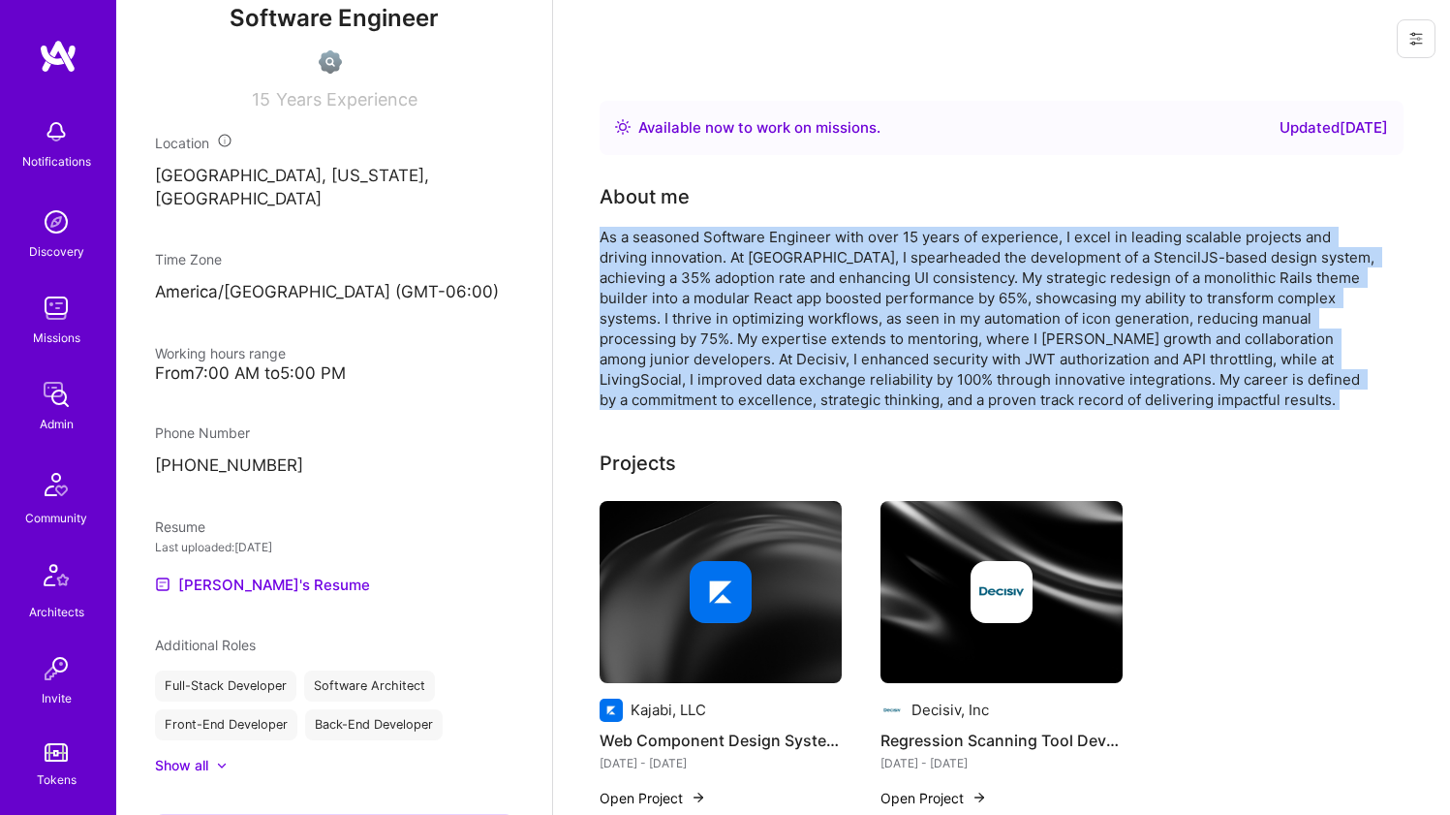
click at [720, 231] on div "As a seasoned Software Engineer with over 15 years of experience, I excel in le…" at bounding box center [987, 318] width 775 height 183
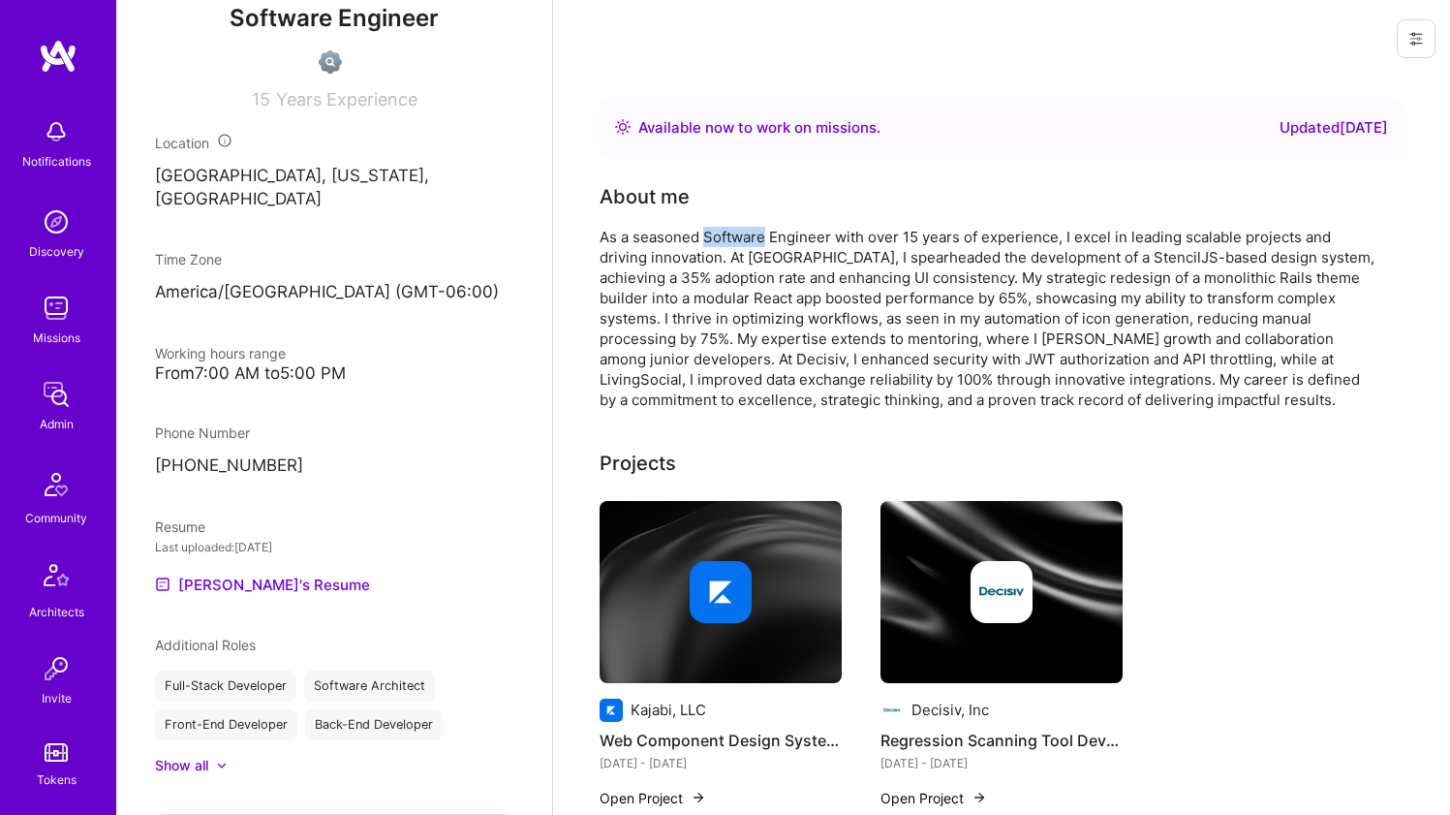
click at [720, 231] on div "As a seasoned Software Engineer with over 15 years of experience, I excel in le…" at bounding box center [987, 318] width 775 height 183
click at [651, 241] on div "As a seasoned Software Engineer with over 15 years of experience, I excel in le…" at bounding box center [987, 318] width 775 height 183
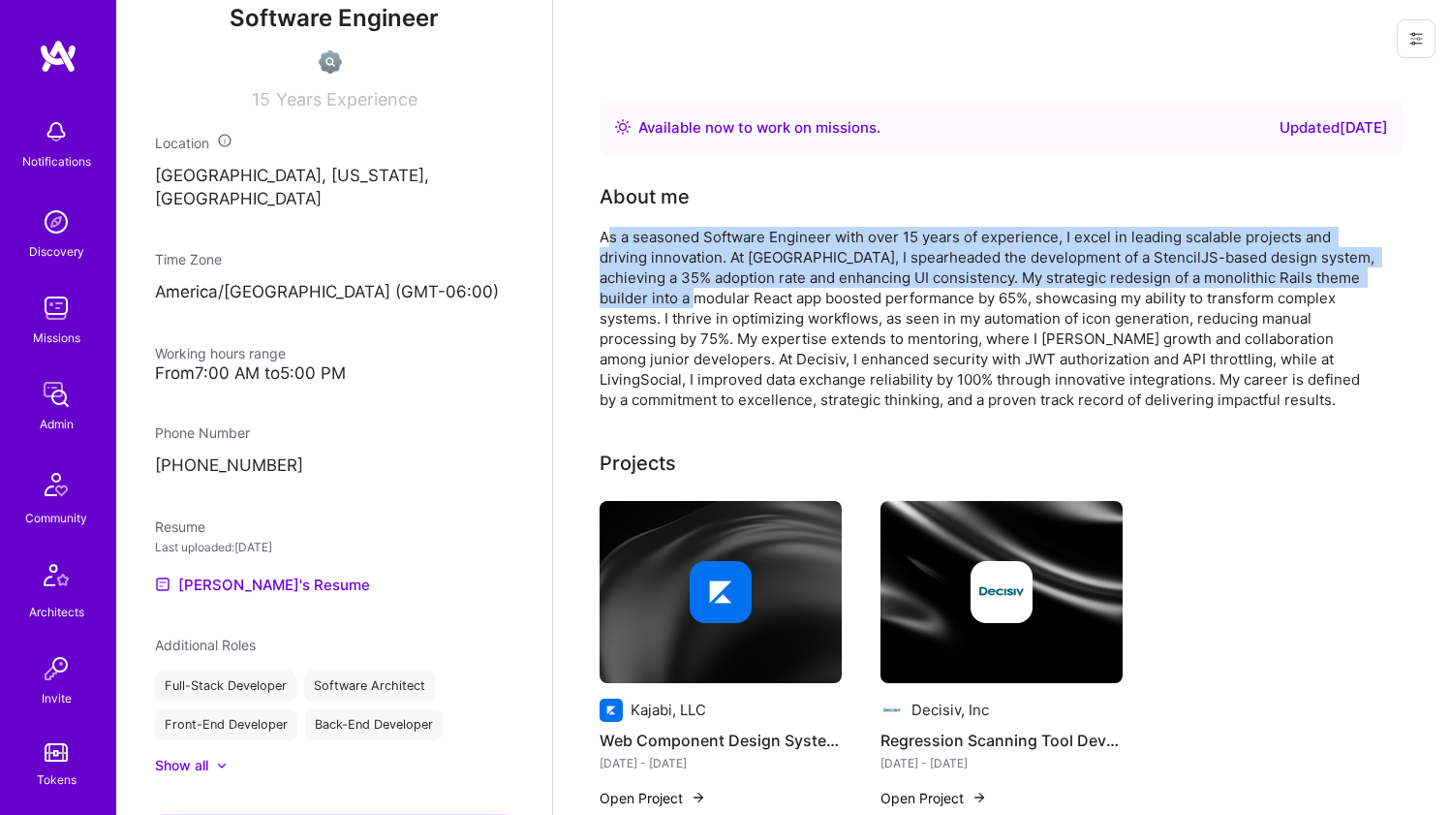
drag, startPoint x: 605, startPoint y: 236, endPoint x: 695, endPoint y: 300, distance: 110.5
click at [695, 300] on div "As a seasoned Software Engineer with over 15 years of experience, I excel in le…" at bounding box center [987, 318] width 775 height 183
click at [702, 269] on div "As a seasoned Software Engineer with over 15 years of experience, I excel in le…" at bounding box center [987, 318] width 775 height 183
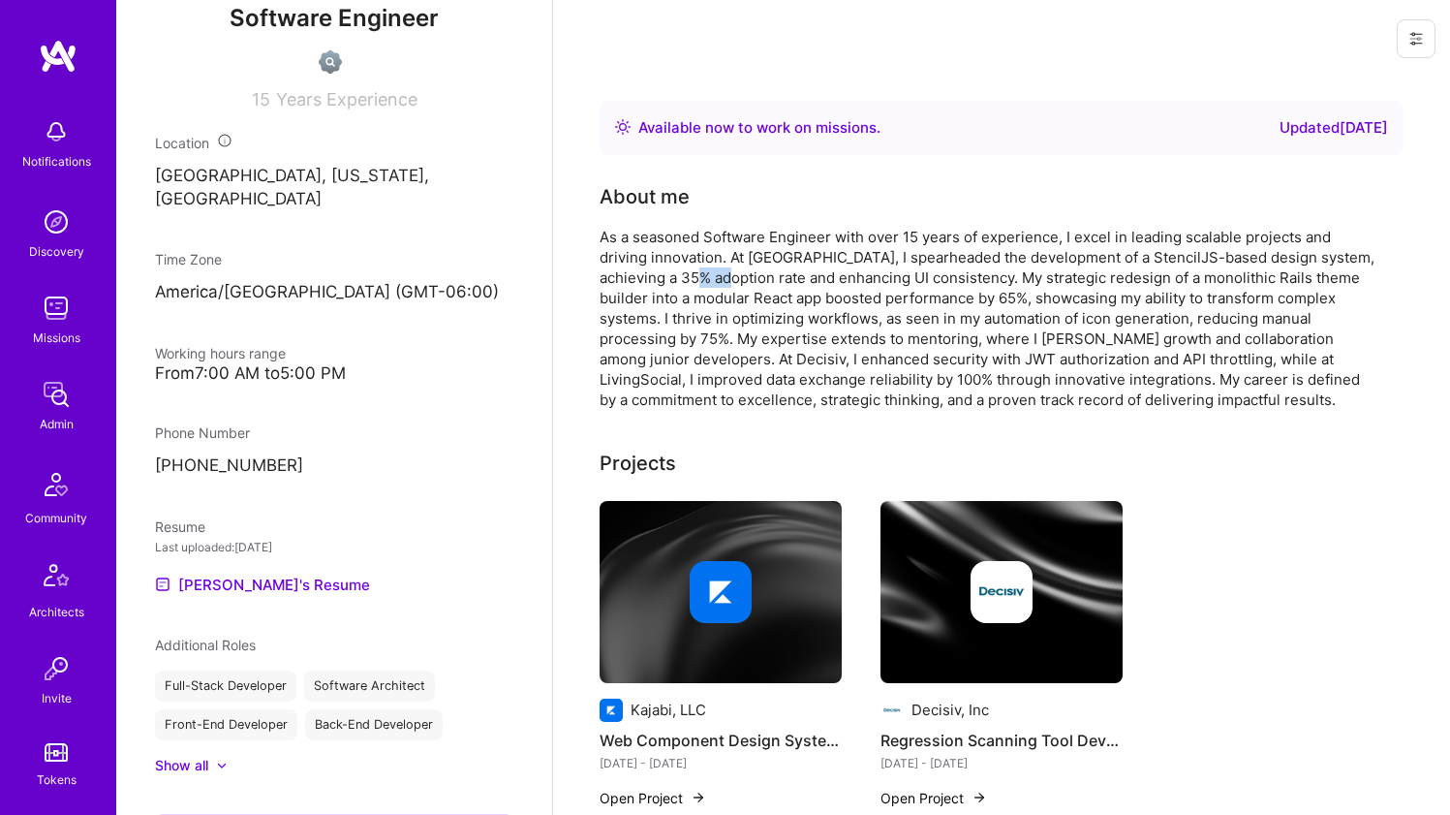
click at [702, 269] on div "As a seasoned Software Engineer with over 15 years of experience, I excel in le…" at bounding box center [987, 318] width 775 height 183
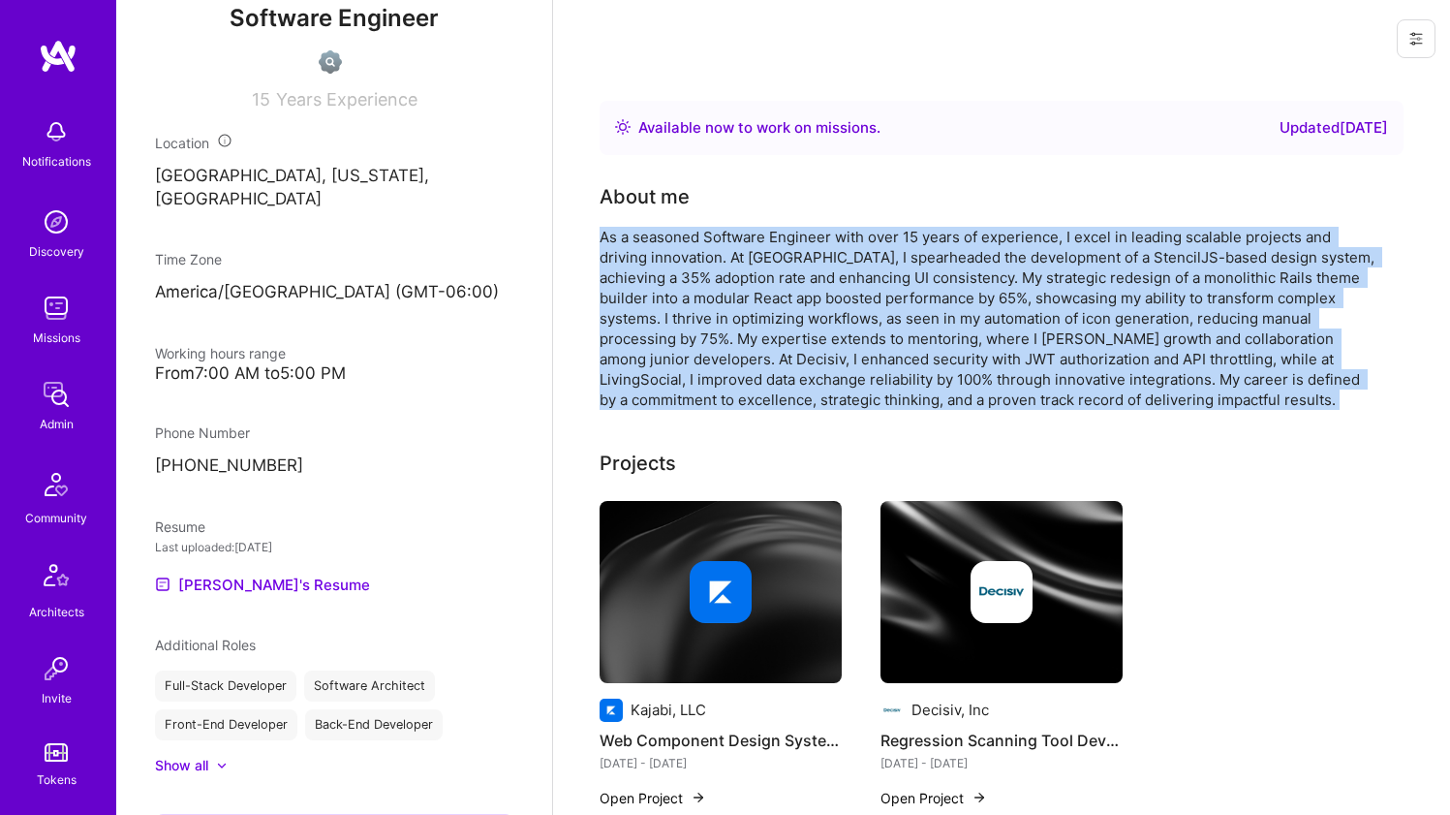
click at [702, 269] on div "As a seasoned Software Engineer with over 15 years of experience, I excel in le…" at bounding box center [987, 318] width 775 height 183
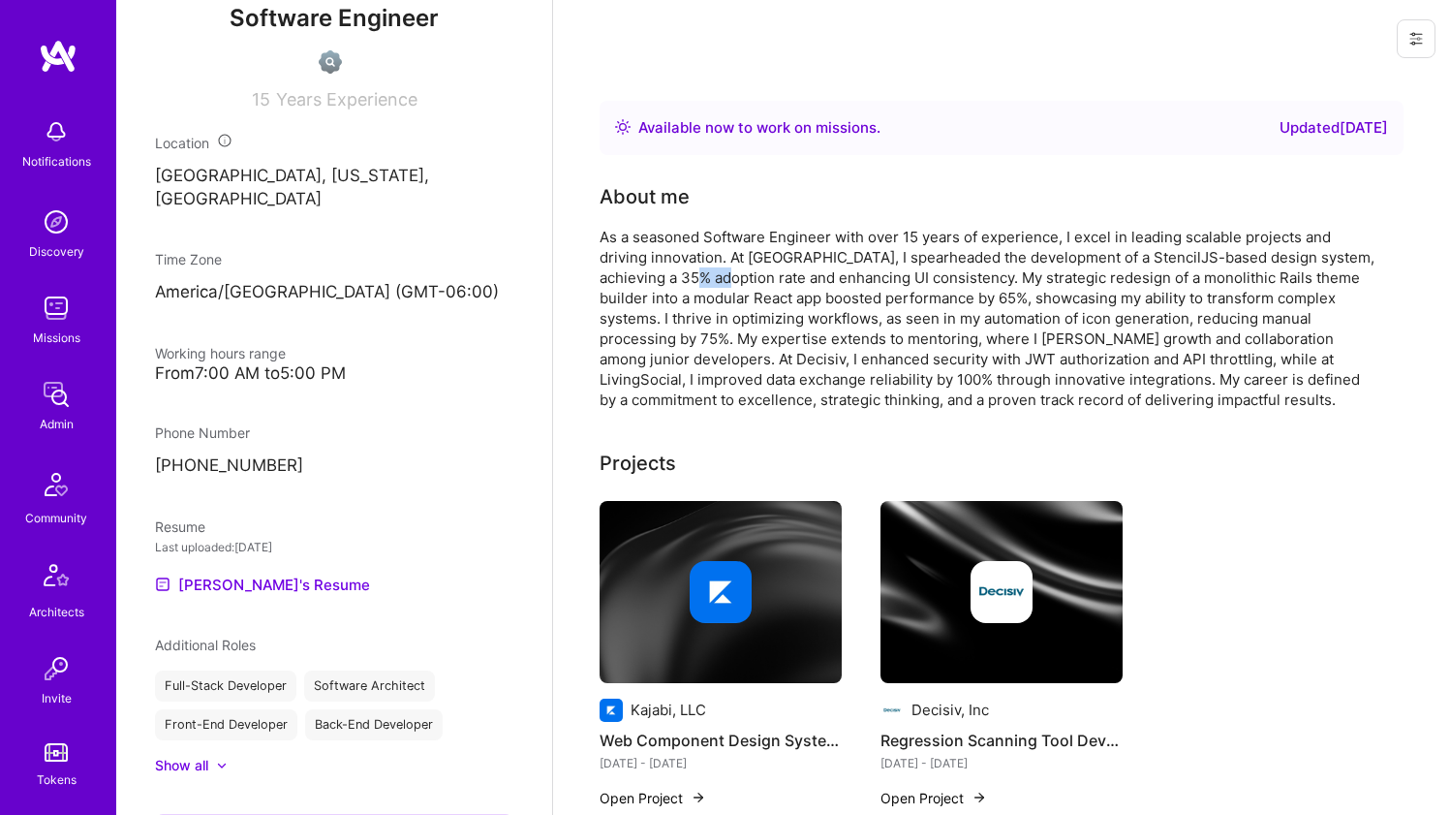
click at [702, 269] on div "As a seasoned Software Engineer with over 15 years of experience, I excel in le…" at bounding box center [987, 318] width 775 height 183
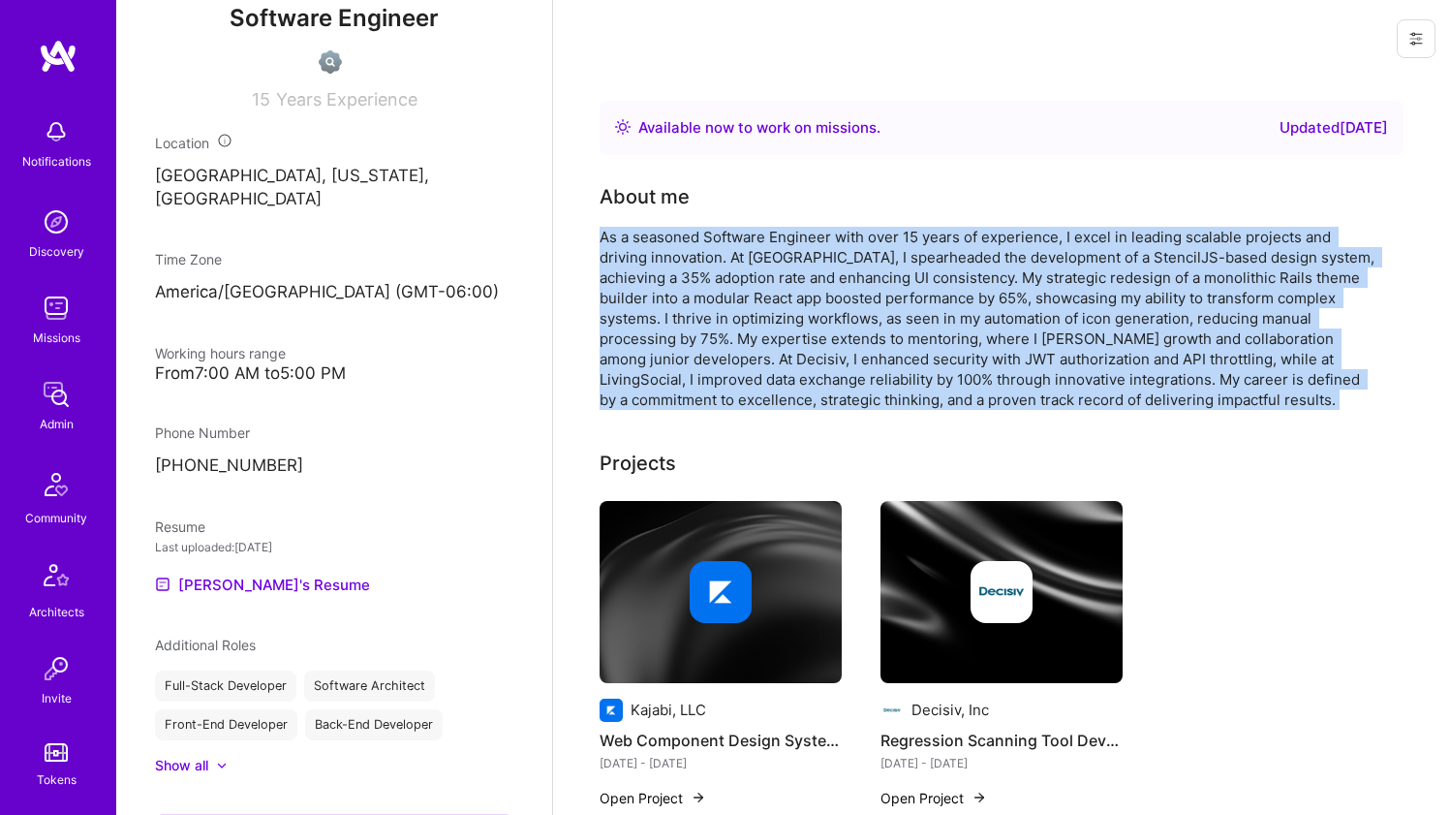
click at [702, 269] on div "As a seasoned Software Engineer with over 15 years of experience, I excel in le…" at bounding box center [987, 318] width 775 height 183
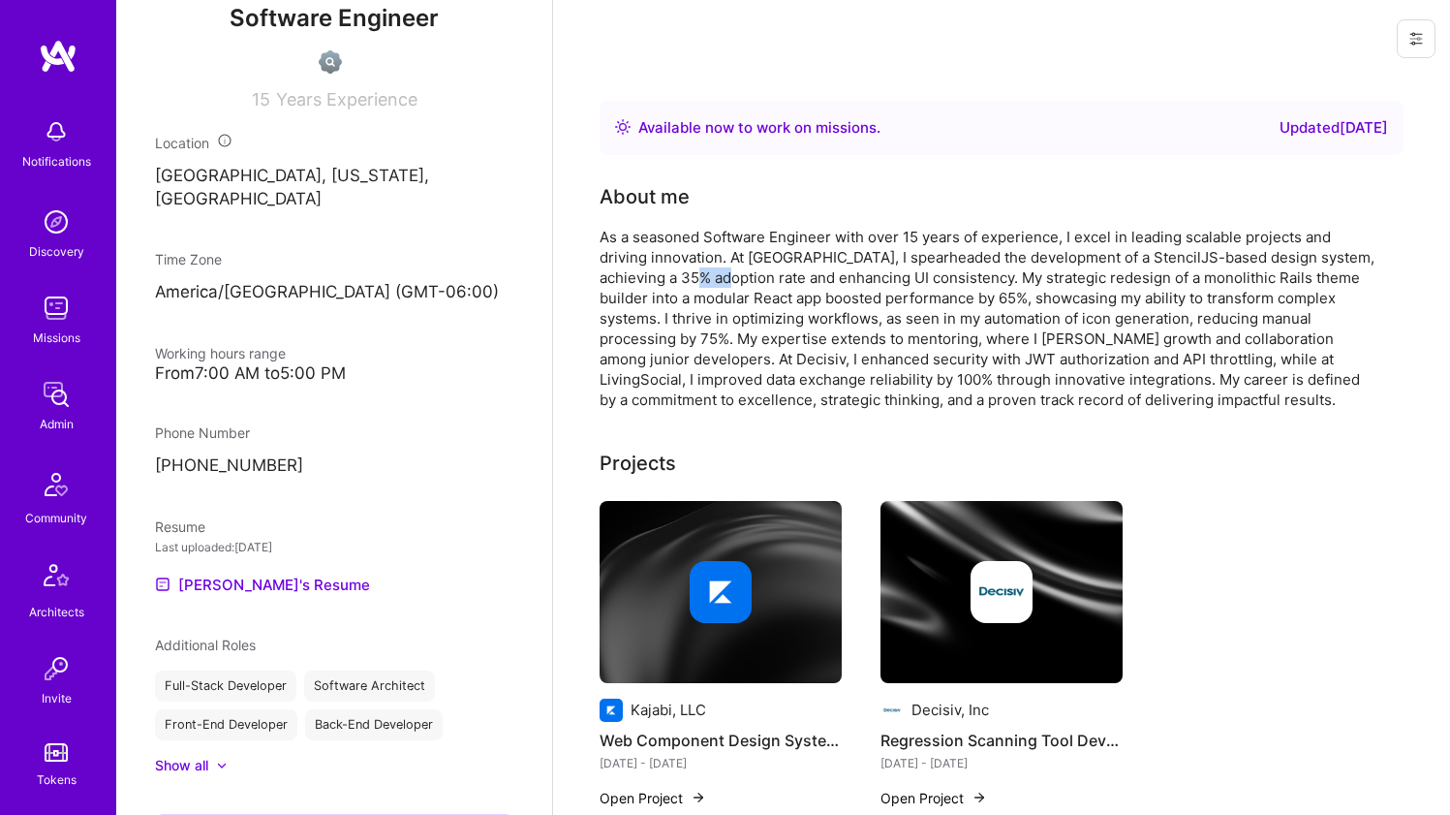
click at [702, 269] on div "As a seasoned Software Engineer with over 15 years of experience, I excel in le…" at bounding box center [987, 318] width 775 height 183
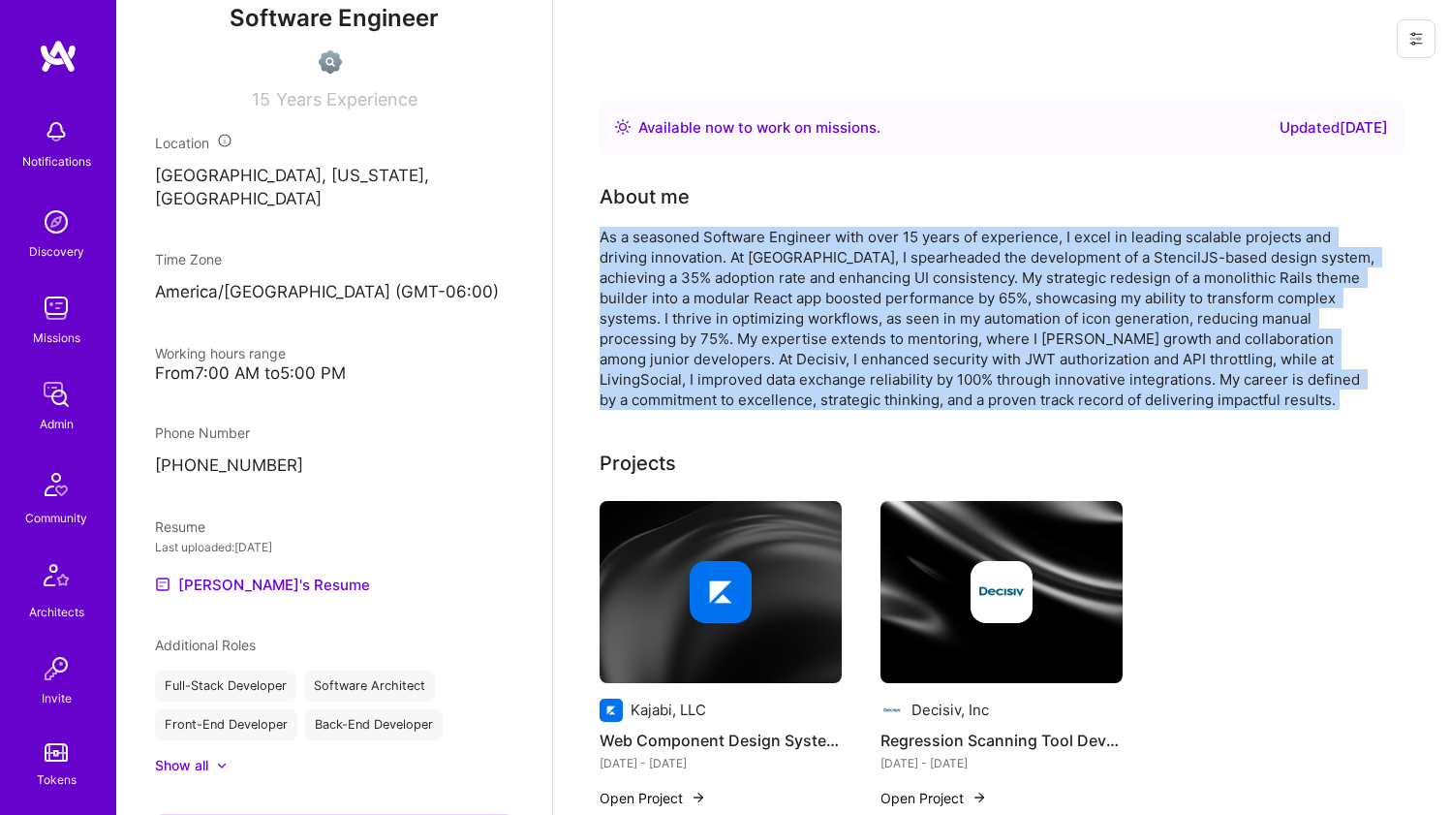
click at [702, 269] on div "As a seasoned Software Engineer with over 15 years of experience, I excel in le…" at bounding box center [987, 318] width 775 height 183
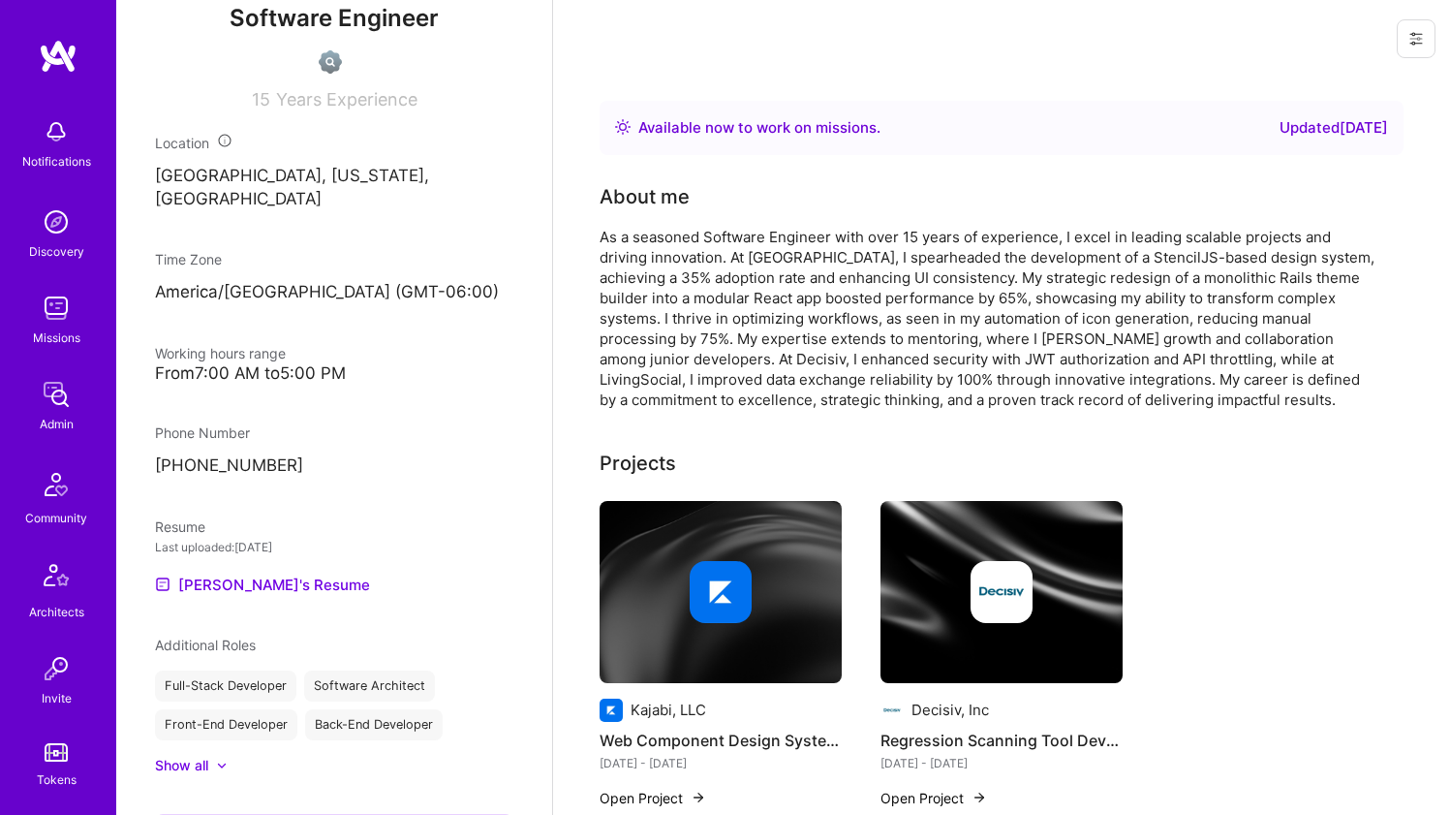
click at [707, 245] on div "As a seasoned Software Engineer with over 15 years of experience, I excel in le…" at bounding box center [987, 318] width 775 height 183
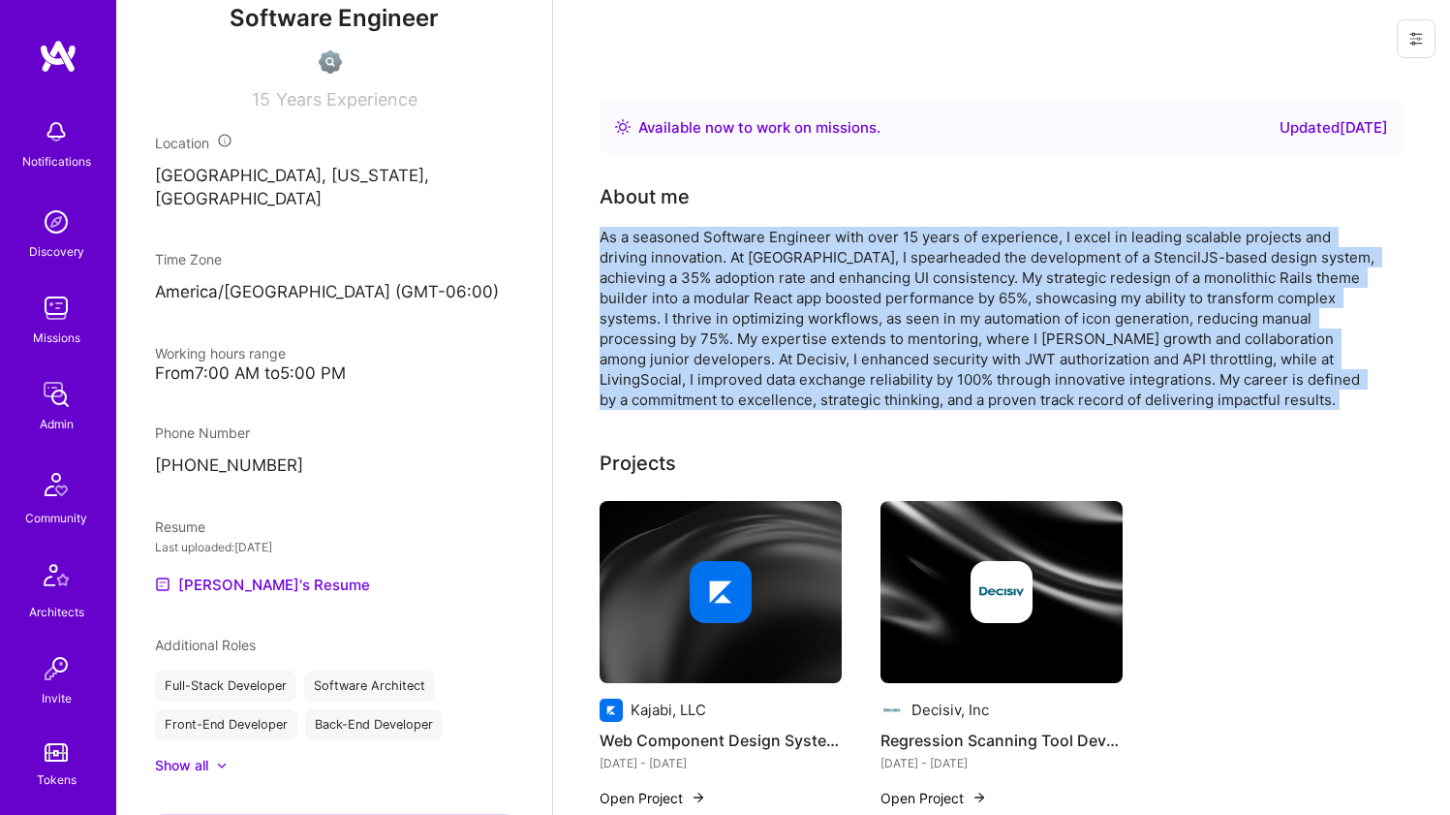
click at [707, 245] on div "As a seasoned Software Engineer with over 15 years of experience, I excel in le…" at bounding box center [987, 318] width 775 height 183
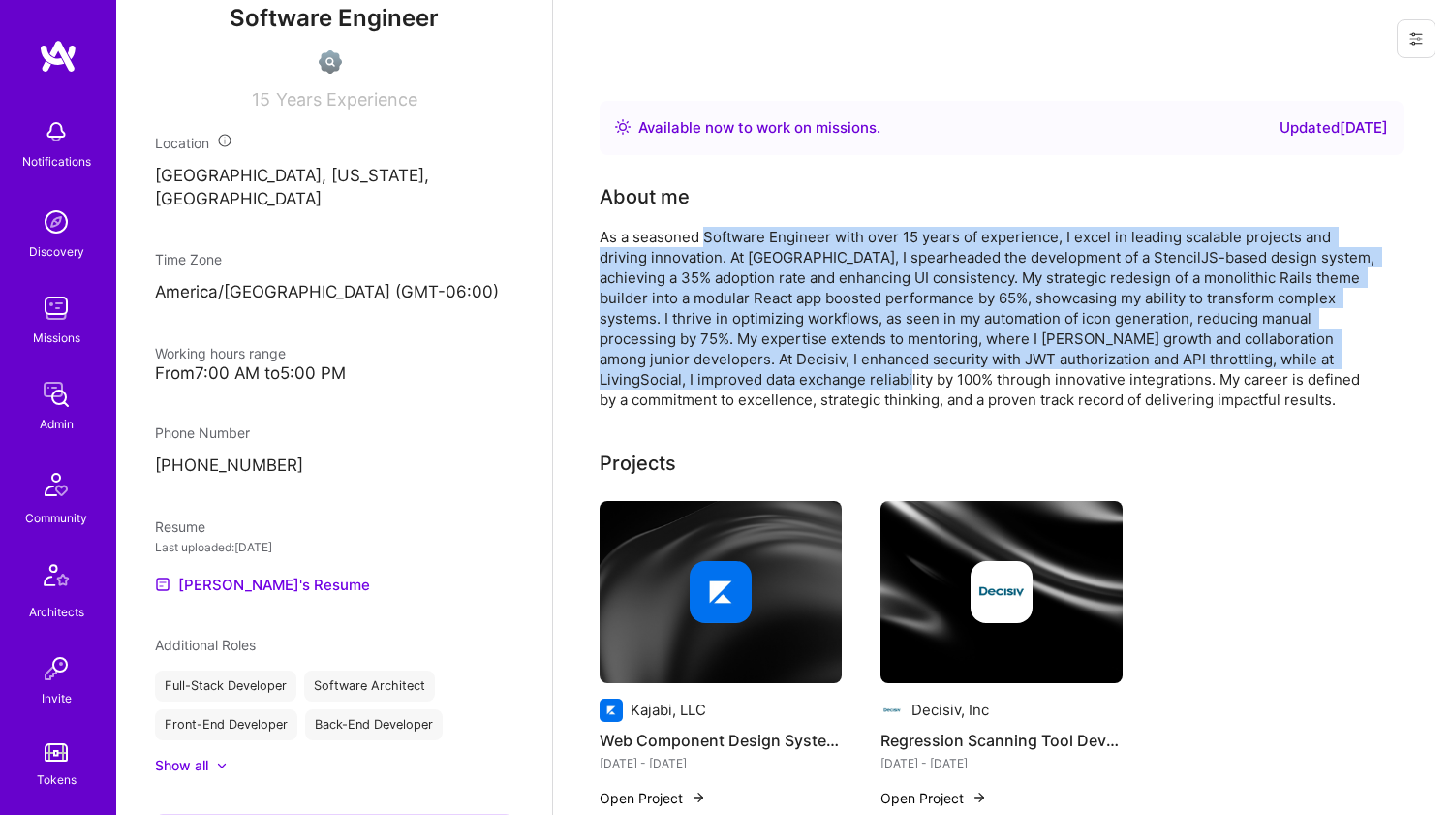
drag, startPoint x: 708, startPoint y: 236, endPoint x: 762, endPoint y: 383, distance: 156.0
click at [762, 383] on div "As a seasoned Software Engineer with over 15 years of experience, I excel in le…" at bounding box center [987, 318] width 775 height 183
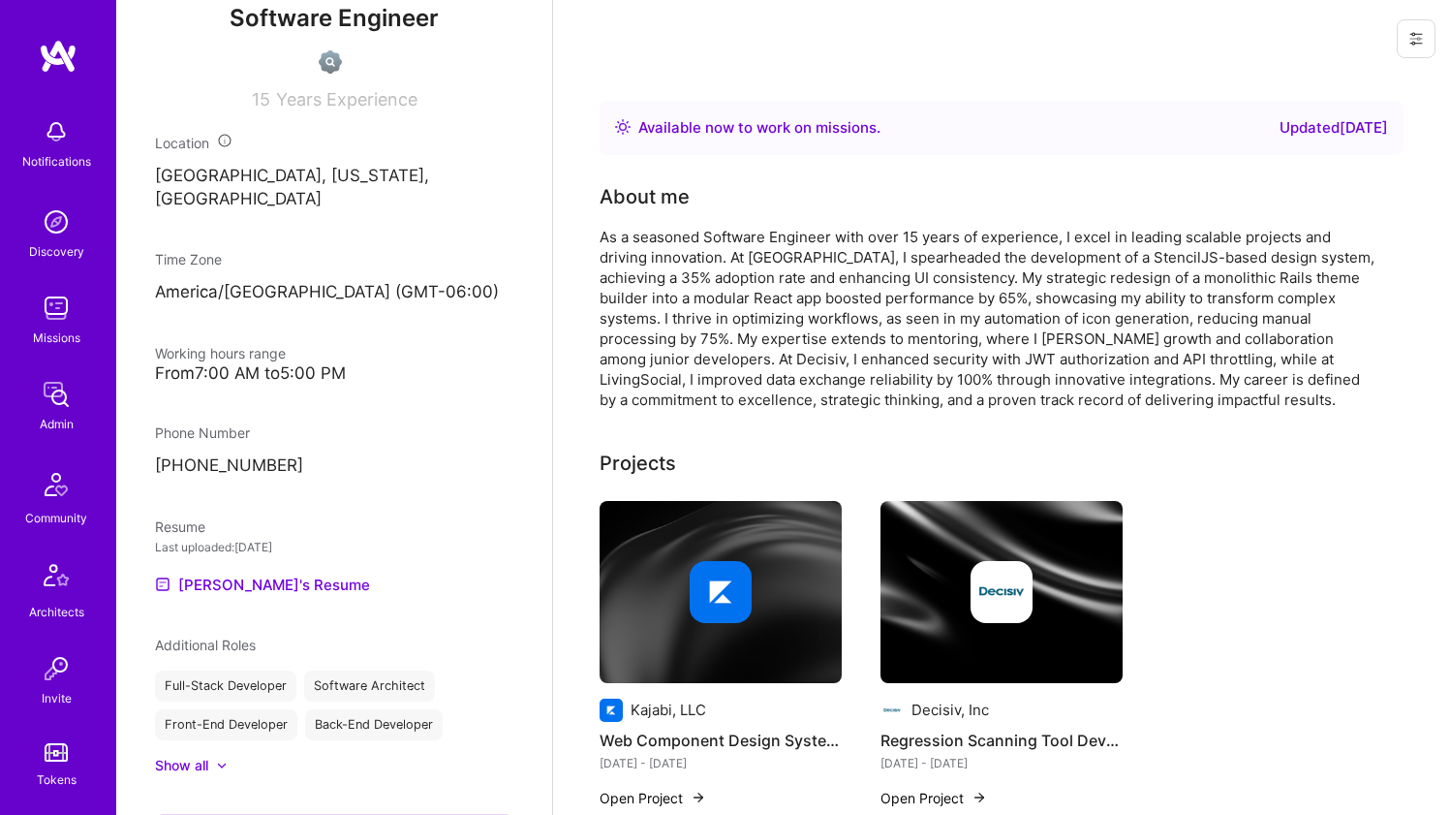
click at [762, 382] on div "As a seasoned Software Engineer with over 15 years of experience, I excel in le…" at bounding box center [987, 318] width 775 height 183
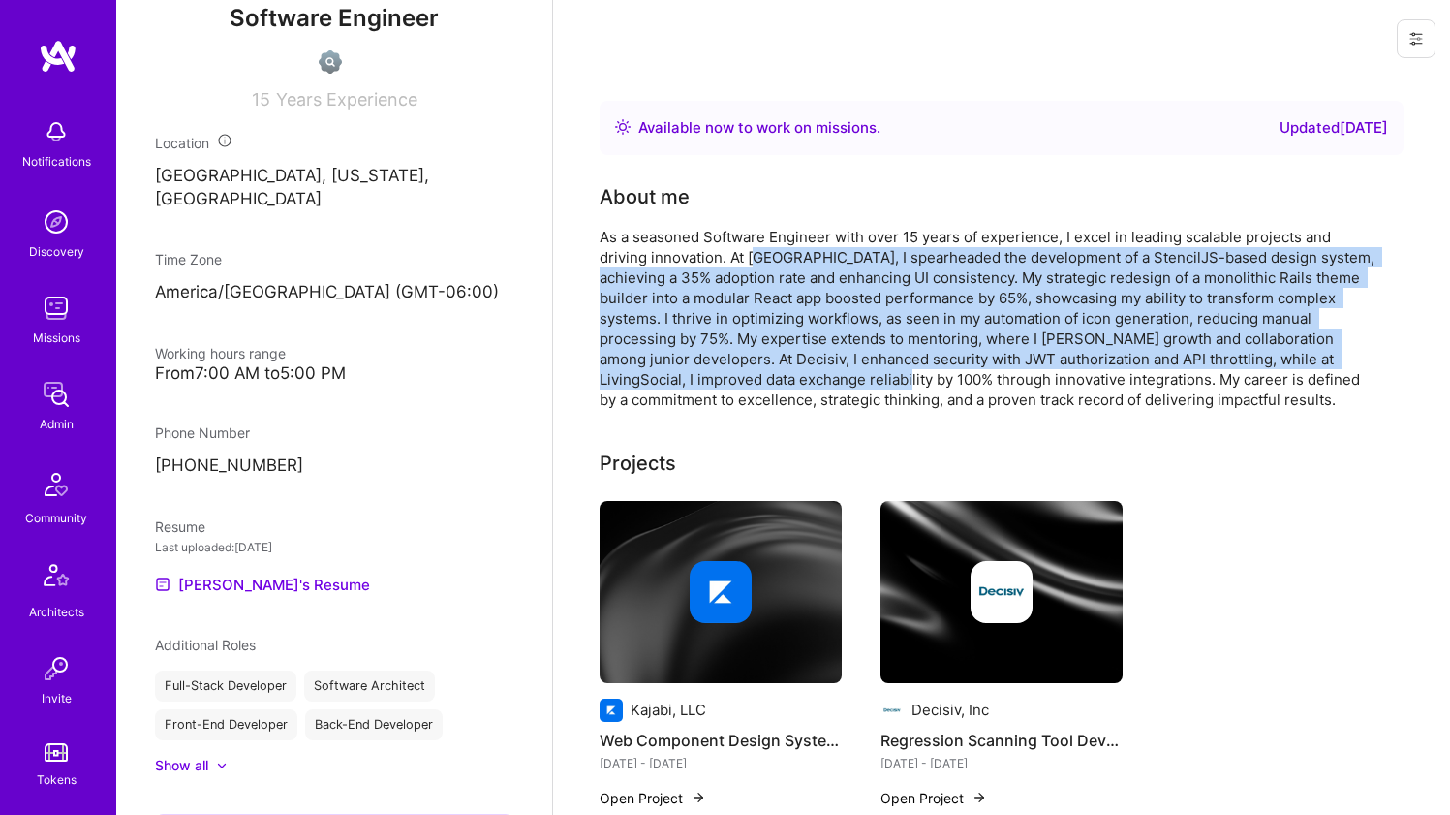
drag, startPoint x: 761, startPoint y: 383, endPoint x: 760, endPoint y: 263, distance: 119.1
click at [760, 263] on div "As a seasoned Software Engineer with over 15 years of experience, I excel in le…" at bounding box center [987, 318] width 775 height 183
drag, startPoint x: 760, startPoint y: 260, endPoint x: 815, endPoint y: 227, distance: 63.5
click at [775, 236] on div "As a seasoned Software Engineer with over 15 years of experience, I excel in le…" at bounding box center [987, 318] width 775 height 183
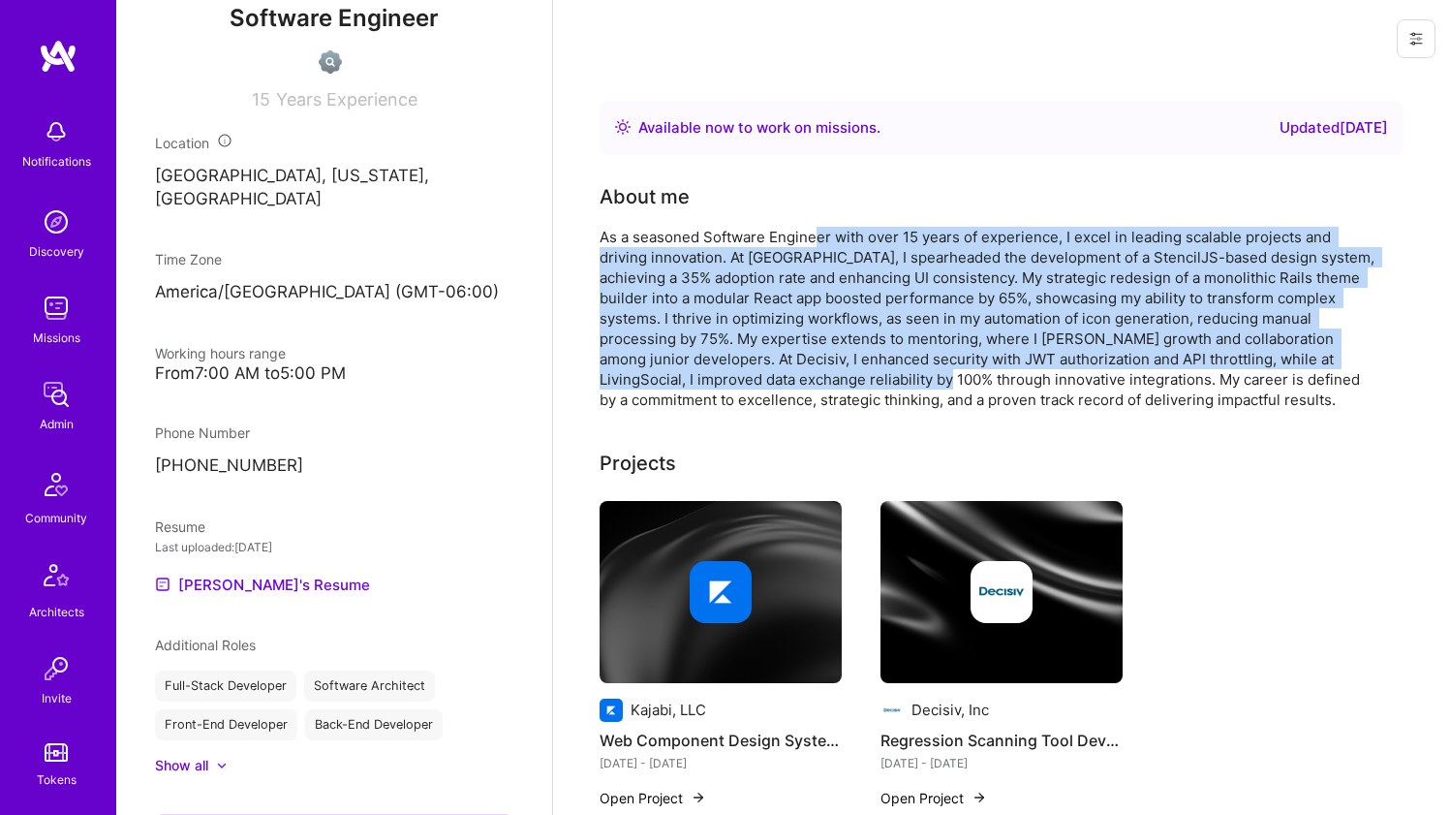
drag, startPoint x: 815, startPoint y: 227, endPoint x: 815, endPoint y: 385, distance: 157.9
click at [815, 385] on div "As a seasoned Software Engineer with over 15 years of experience, I excel in le…" at bounding box center [987, 318] width 775 height 183
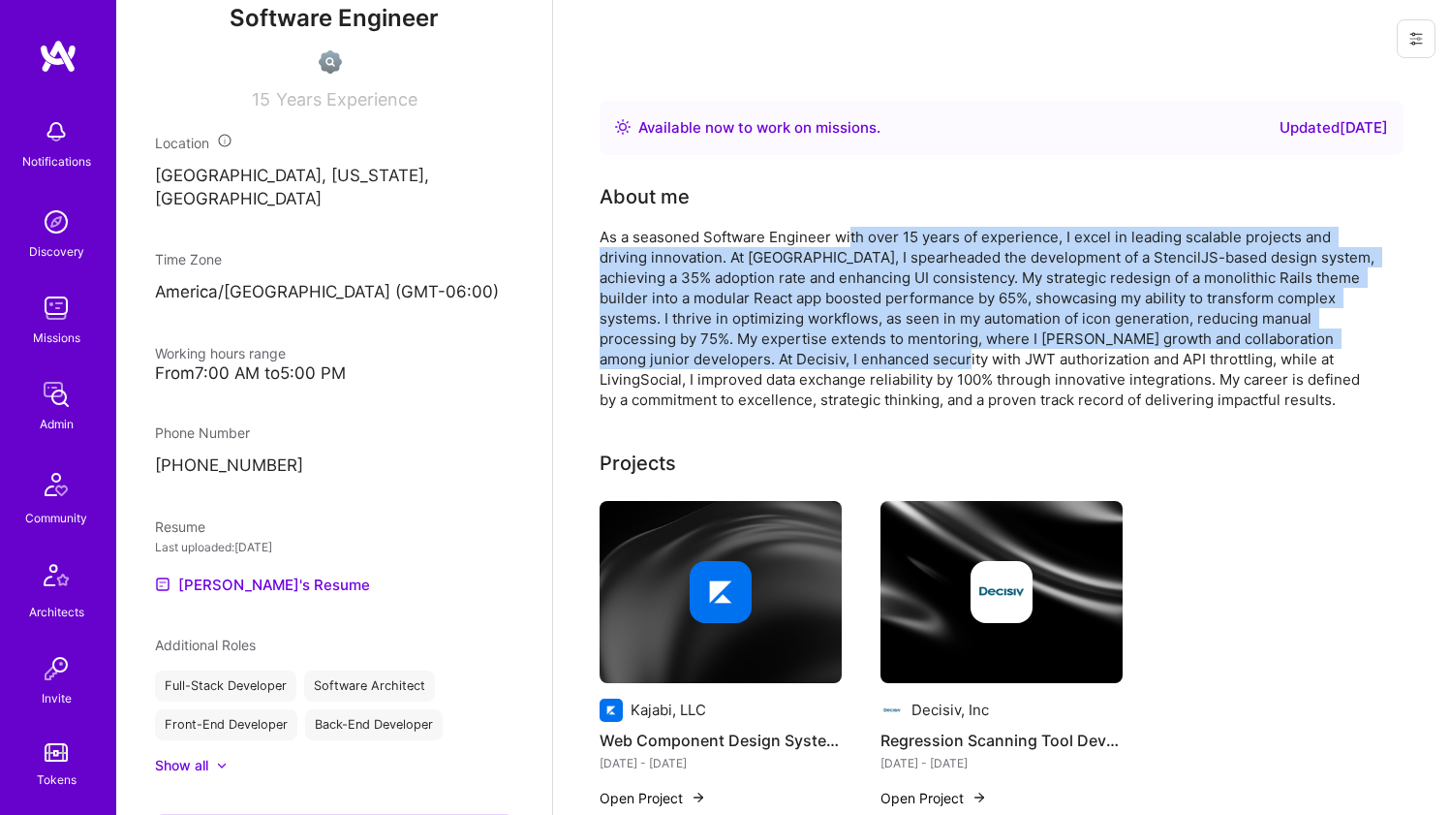
drag, startPoint x: 836, startPoint y: 354, endPoint x: 851, endPoint y: 236, distance: 118.2
click at [851, 236] on div "As a seasoned Software Engineer with over 15 years of experience, I excel in le…" at bounding box center [987, 318] width 775 height 183
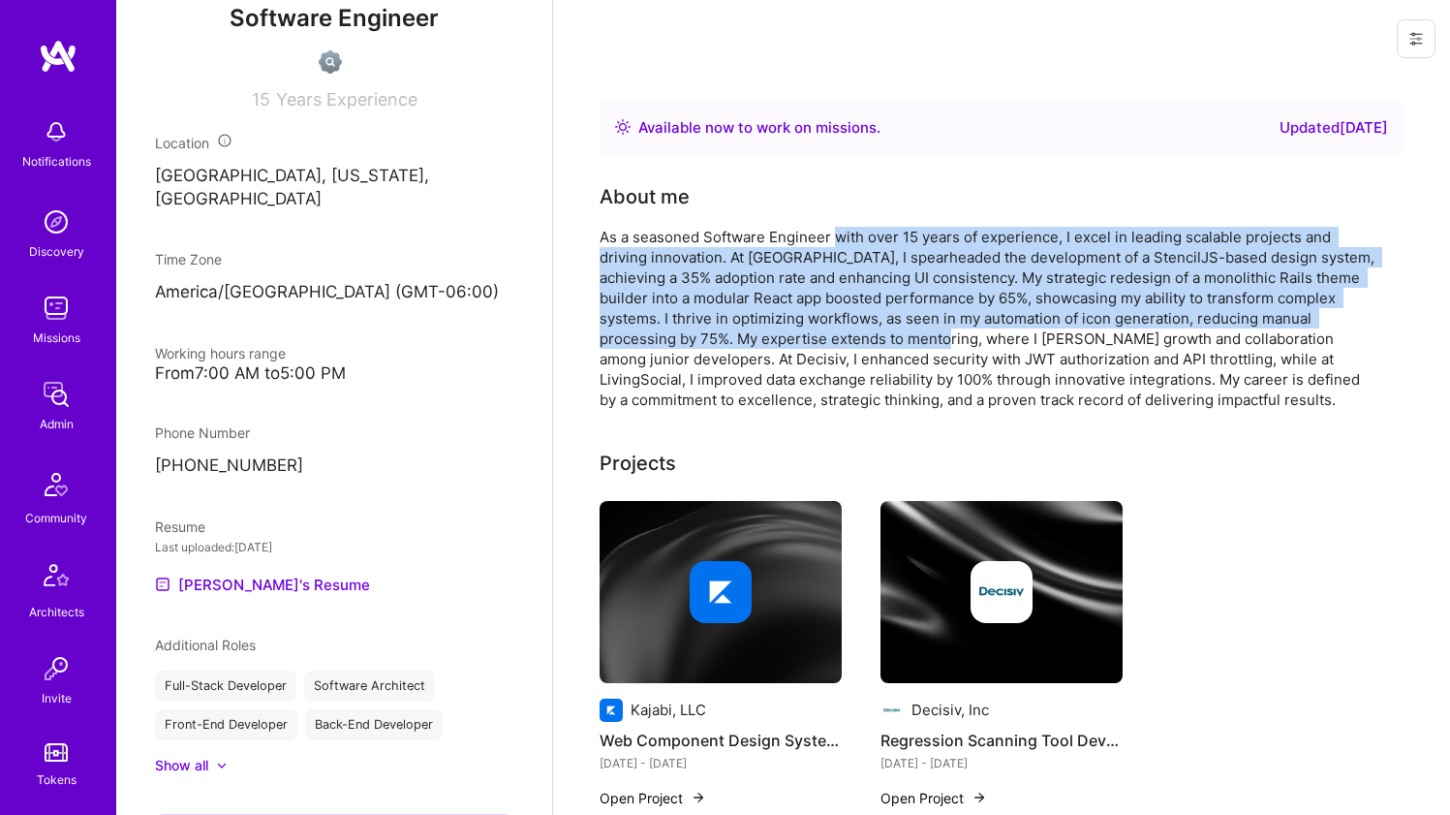
drag, startPoint x: 851, startPoint y: 236, endPoint x: 837, endPoint y: 345, distance: 109.5
click at [837, 345] on div "As a seasoned Software Engineer with over 15 years of experience, I excel in le…" at bounding box center [987, 318] width 775 height 183
drag, startPoint x: 837, startPoint y: 344, endPoint x: 842, endPoint y: 236, distance: 107.6
click at [842, 236] on div "As a seasoned Software Engineer with over 15 years of experience, I excel in le…" at bounding box center [987, 318] width 775 height 183
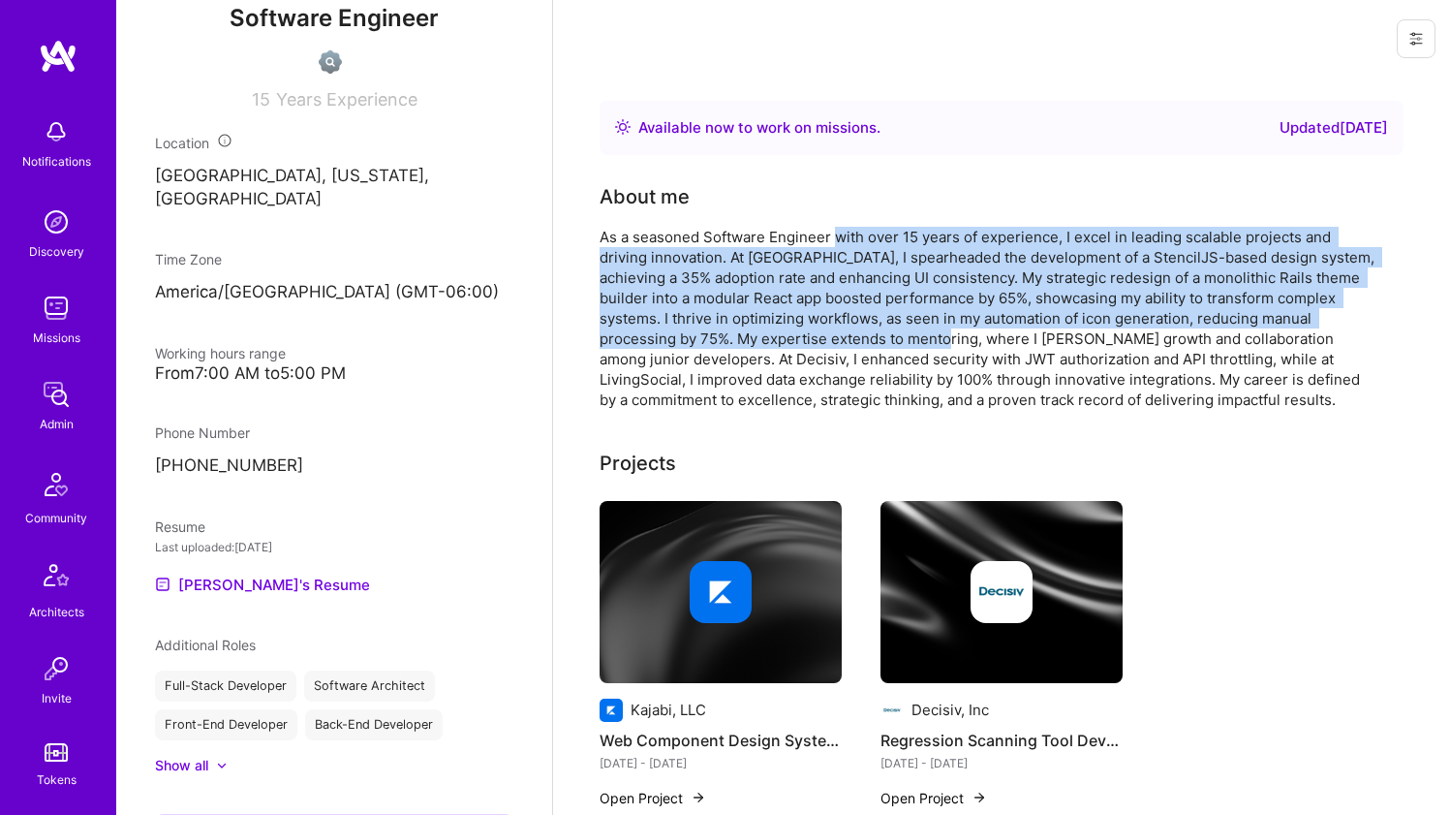
click at [843, 235] on div "As a seasoned Software Engineer with over 15 years of experience, I excel in le…" at bounding box center [987, 318] width 775 height 183
drag, startPoint x: 847, startPoint y: 243, endPoint x: 850, endPoint y: 334, distance: 91.1
click at [850, 332] on div "As a seasoned Software Engineer with over 15 years of experience, I excel in le…" at bounding box center [987, 318] width 775 height 183
click at [850, 334] on div "As a seasoned Software Engineer with over 15 years of experience, I excel in le…" at bounding box center [987, 318] width 775 height 183
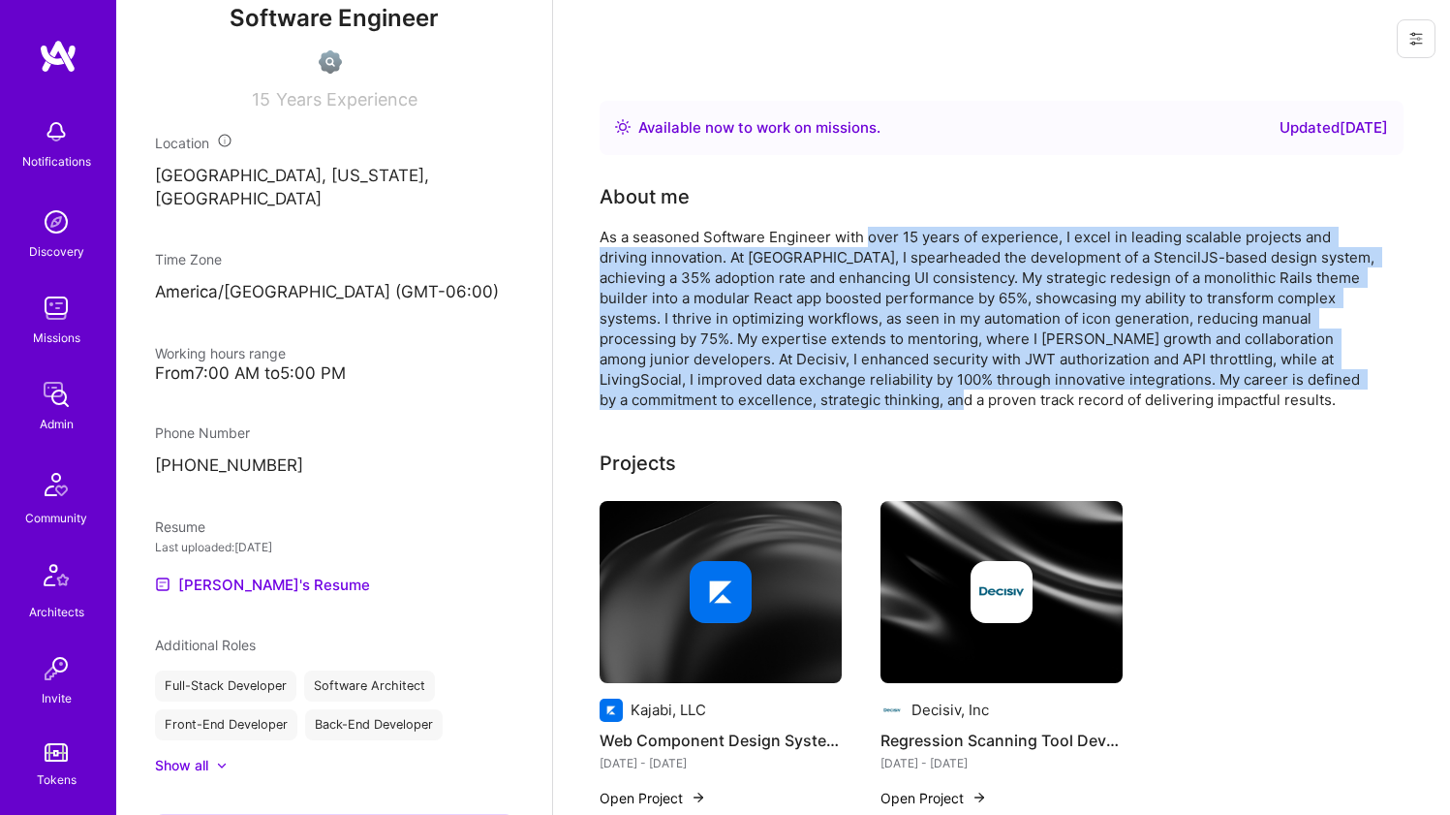
drag, startPoint x: 866, startPoint y: 389, endPoint x: 866, endPoint y: 241, distance: 148.2
click at [866, 241] on div "As a seasoned Software Engineer with over 15 years of experience, I excel in le…" at bounding box center [987, 318] width 775 height 183
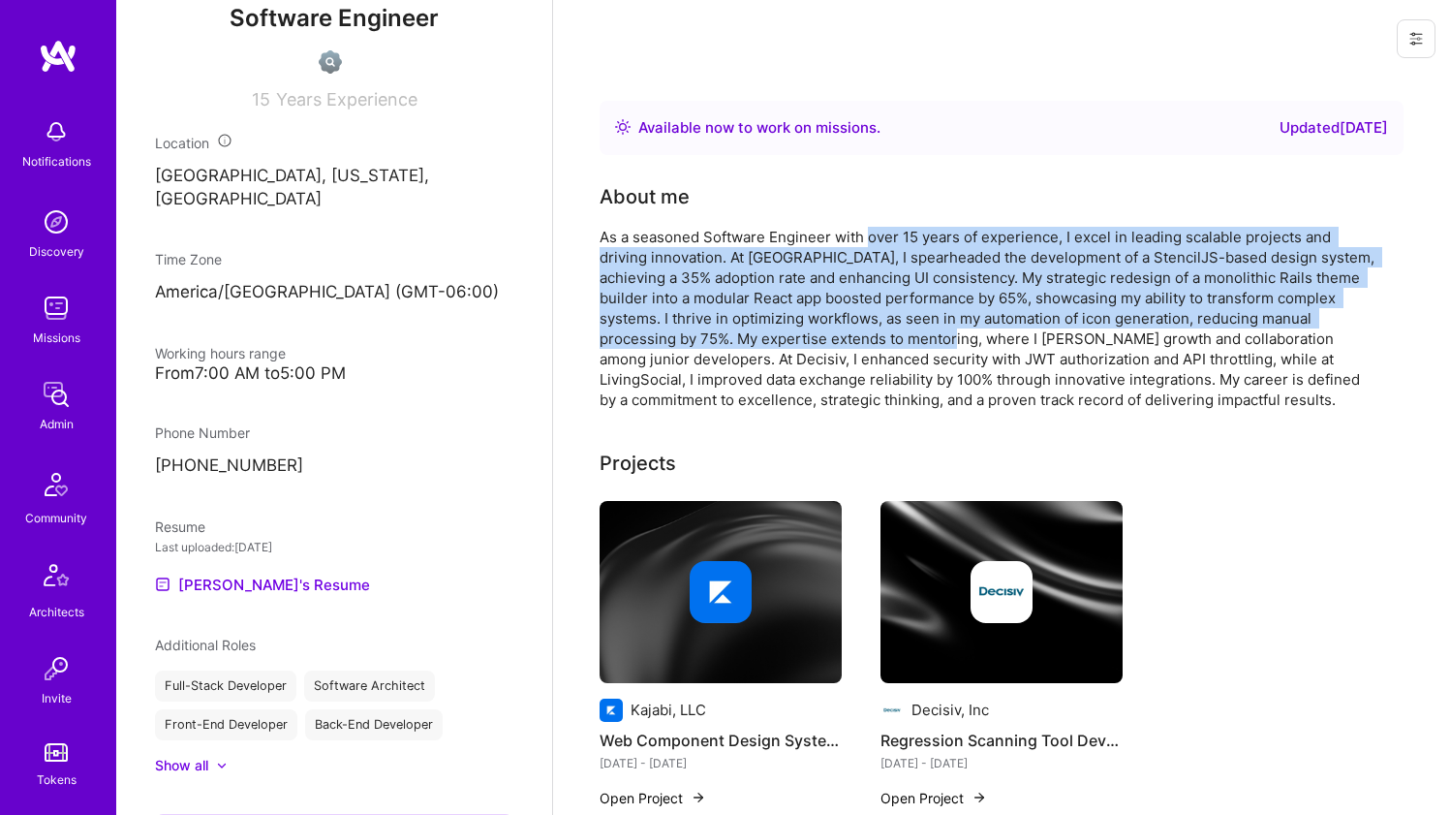
drag, startPoint x: 866, startPoint y: 241, endPoint x: 861, endPoint y: 336, distance: 95.0
click at [861, 336] on div "As a seasoned Software Engineer with over 15 years of experience, I excel in le…" at bounding box center [987, 318] width 775 height 183
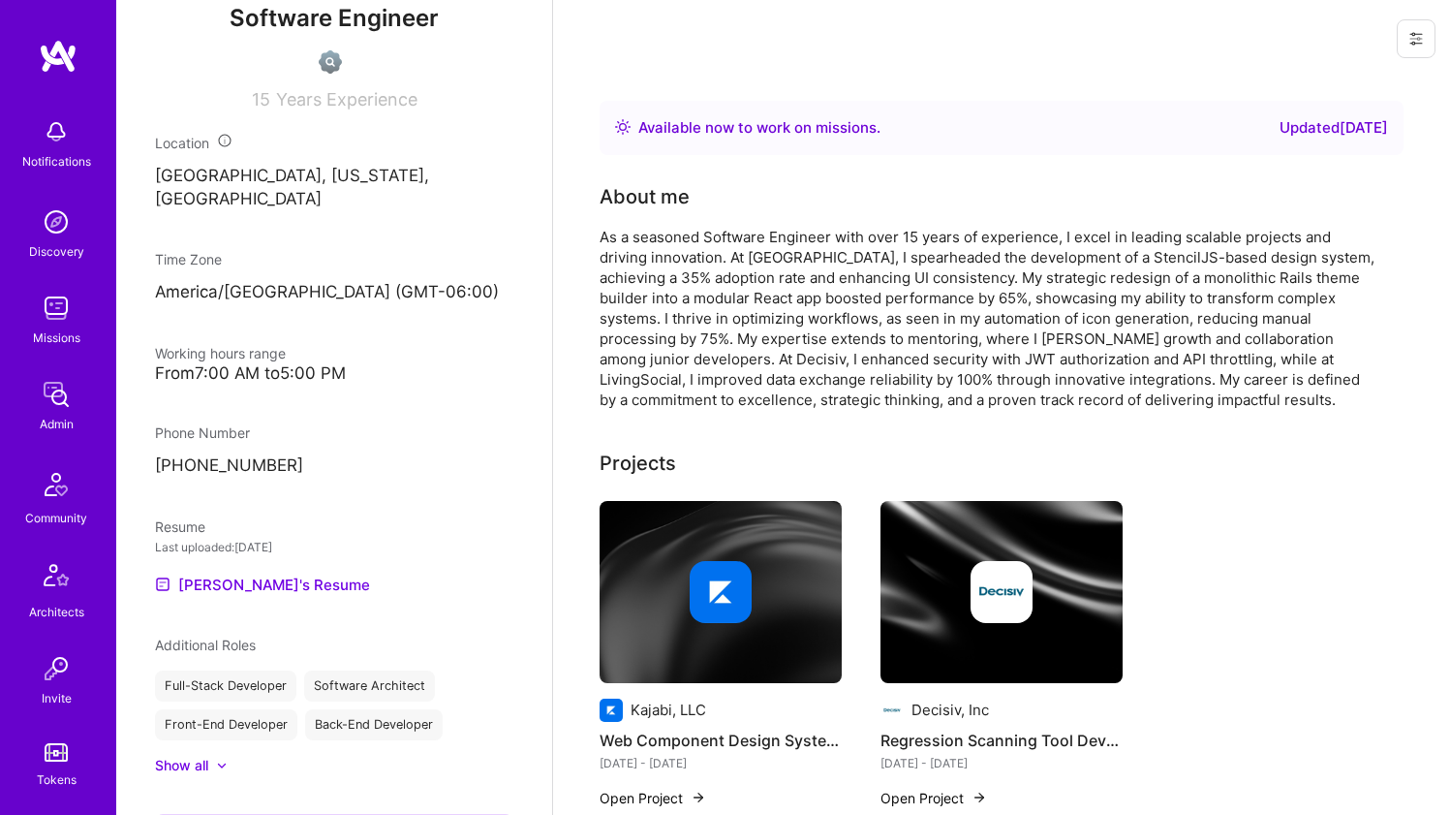
click at [675, 233] on div "As a seasoned Software Engineer with over 15 years of experience, I excel in le…" at bounding box center [987, 318] width 775 height 183
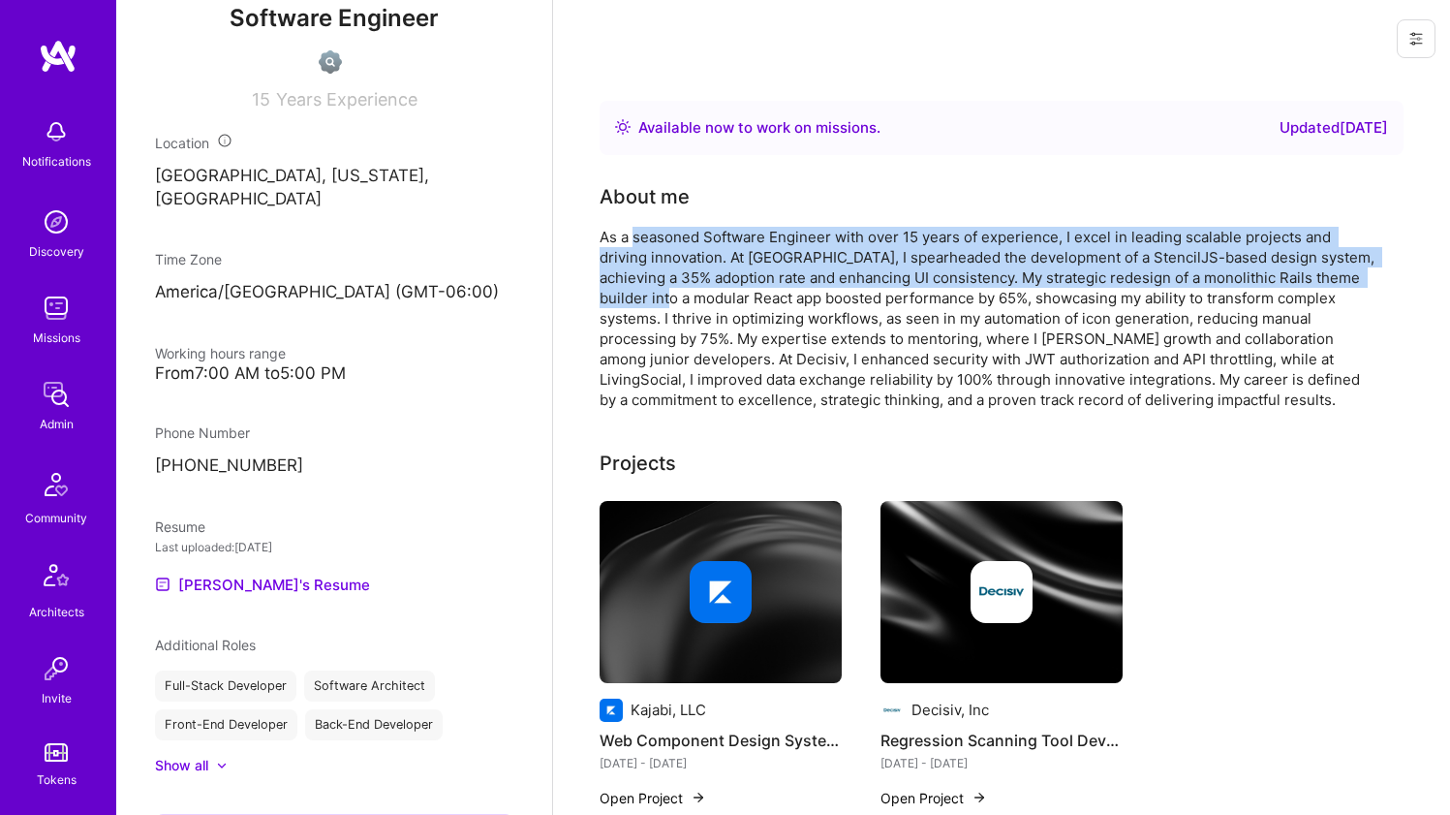
drag, startPoint x: 675, startPoint y: 233, endPoint x: 660, endPoint y: 298, distance: 66.7
click at [660, 298] on div "As a seasoned Software Engineer with over 15 years of experience, I excel in le…" at bounding box center [987, 318] width 775 height 183
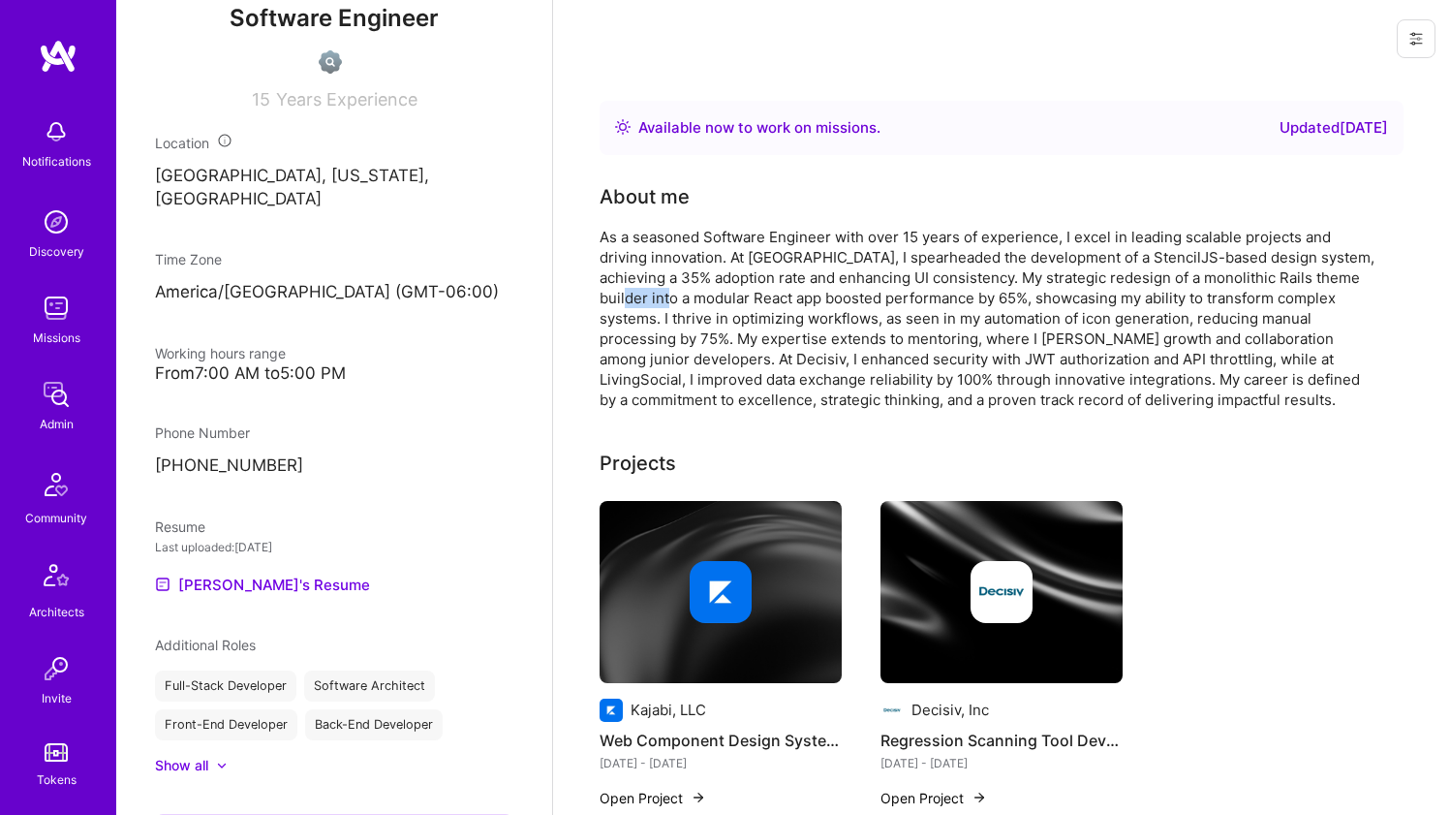
click at [660, 298] on div "As a seasoned Software Engineer with over 15 years of experience, I excel in le…" at bounding box center [987, 318] width 775 height 183
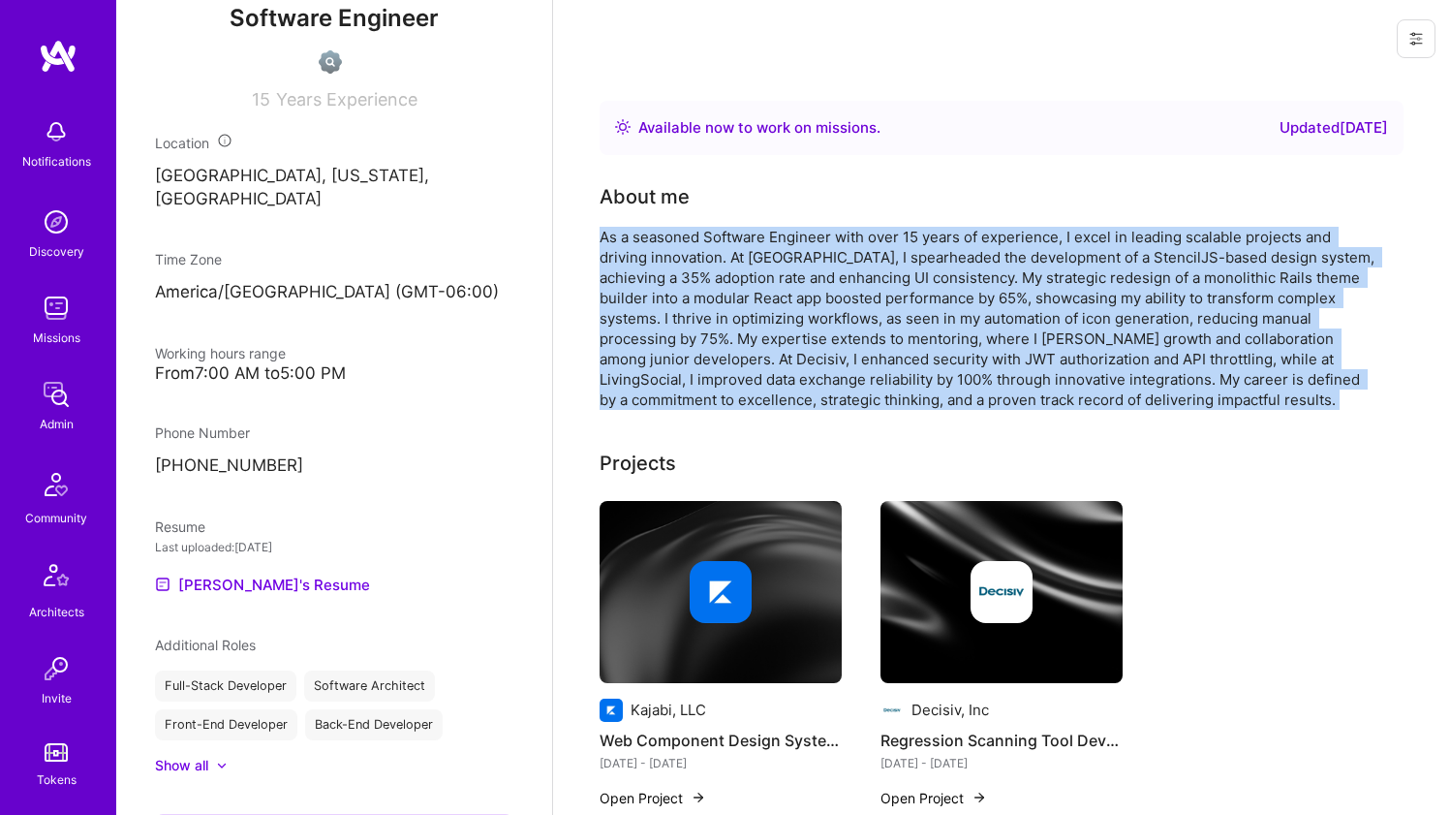
click at [660, 298] on div "As a seasoned Software Engineer with over 15 years of experience, I excel in le…" at bounding box center [987, 318] width 775 height 183
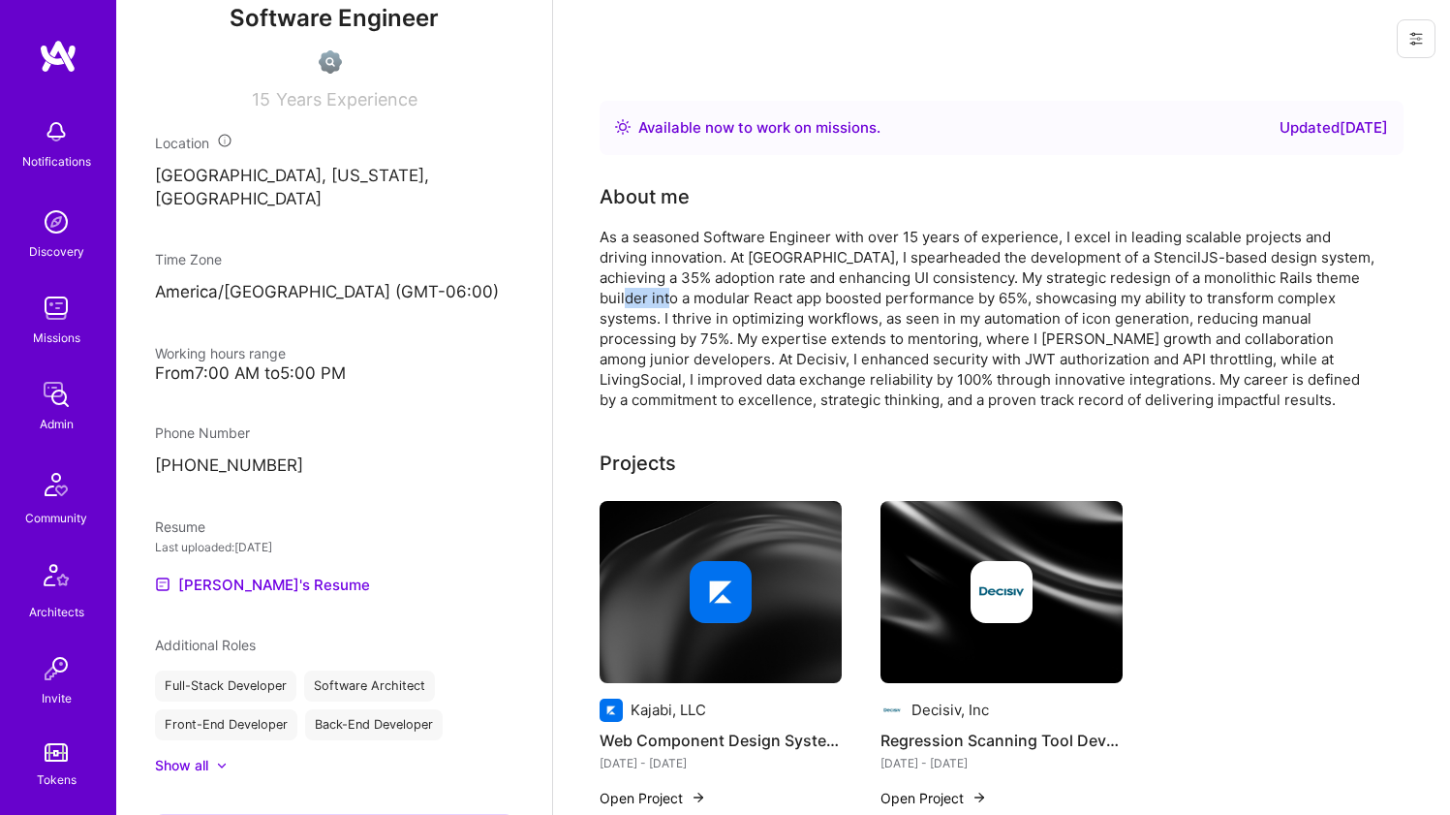
click at [660, 298] on div "As a seasoned Software Engineer with over 15 years of experience, I excel in le…" at bounding box center [987, 318] width 775 height 183
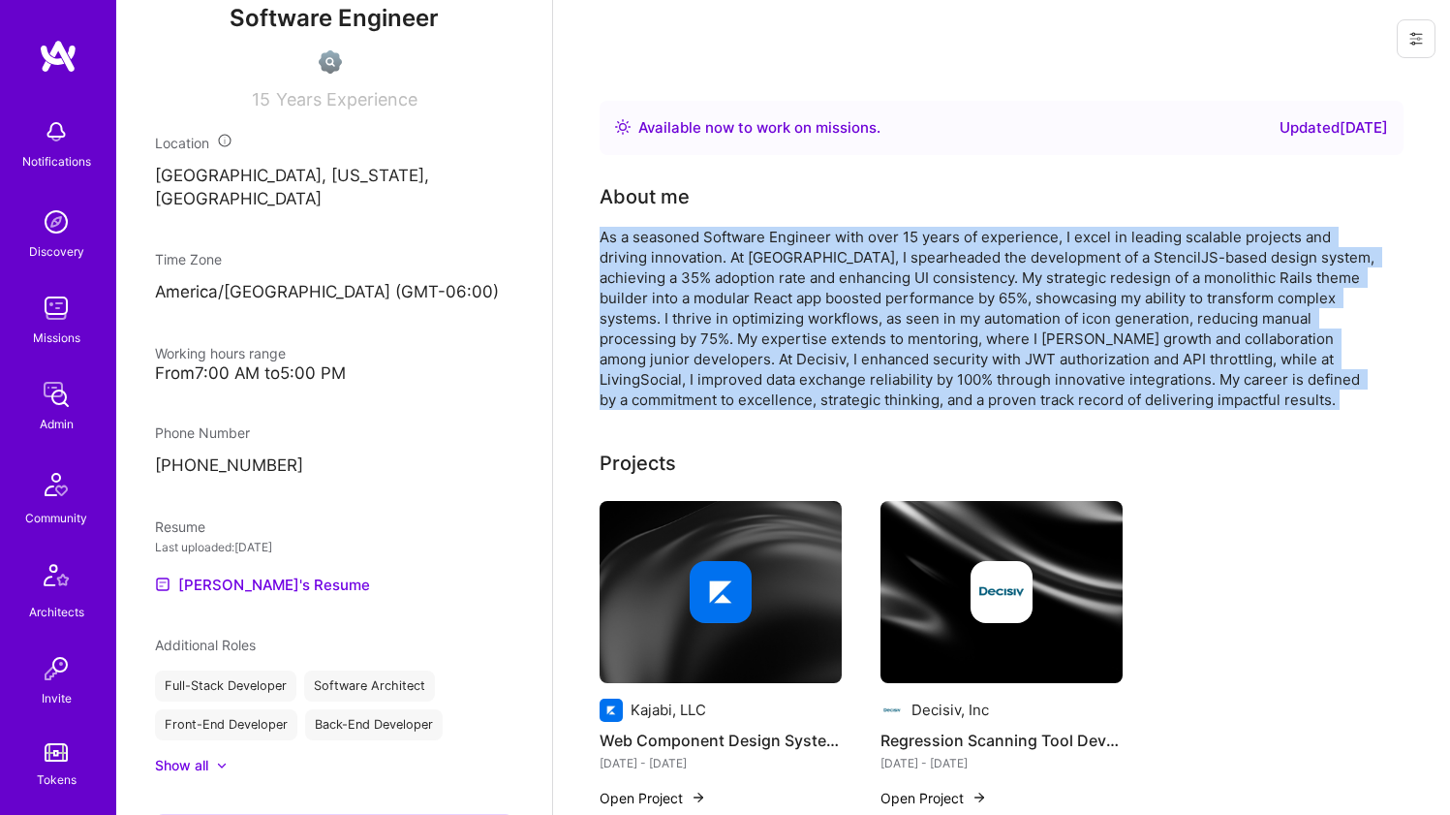
click at [660, 298] on div "As a seasoned Software Engineer with over 15 years of experience, I excel in le…" at bounding box center [987, 318] width 775 height 183
click at [683, 254] on div "As a seasoned Software Engineer with over 15 years of experience, I excel in le…" at bounding box center [987, 318] width 775 height 183
click at [682, 255] on div "As a seasoned Software Engineer with over 15 years of experience, I excel in le…" at bounding box center [987, 318] width 775 height 183
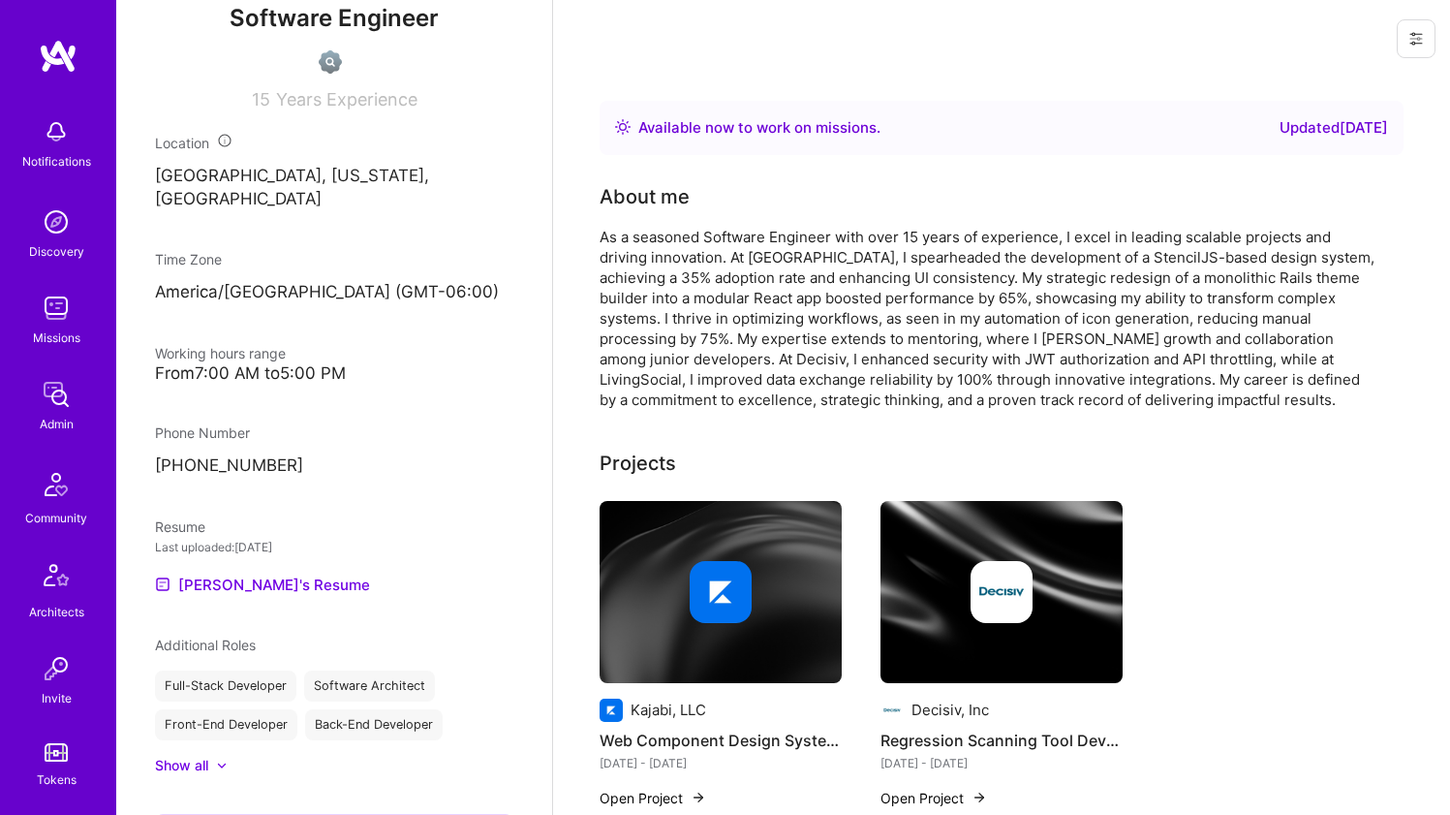
click at [833, 197] on div "About me" at bounding box center [987, 196] width 775 height 29
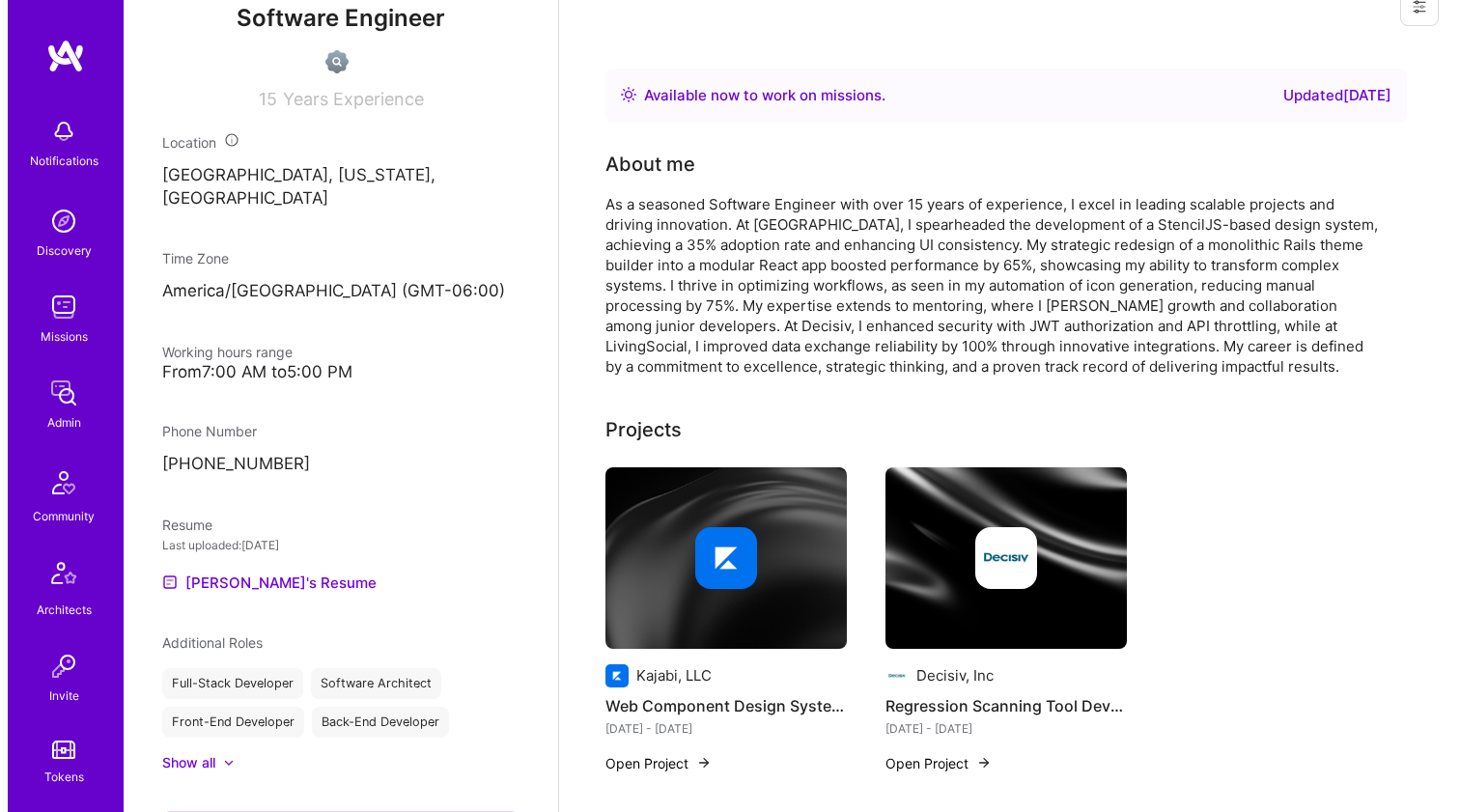
scroll to position [54, 0]
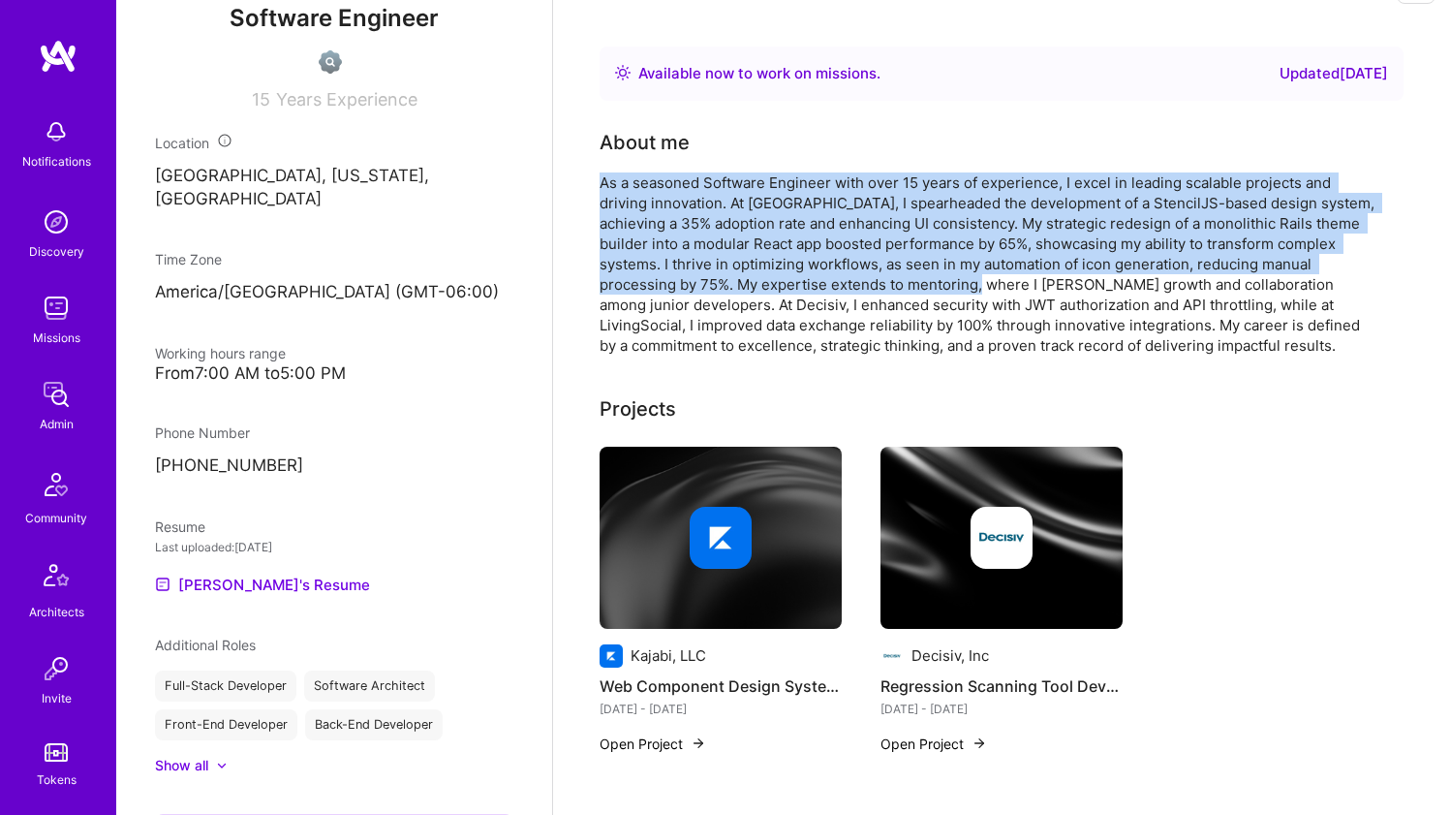
drag, startPoint x: 984, startPoint y: 170, endPoint x: 886, endPoint y: 279, distance: 146.1
click at [886, 279] on div "About me As a seasoned Software Engineer with over 15 years of experience, I ex…" at bounding box center [987, 242] width 775 height 228
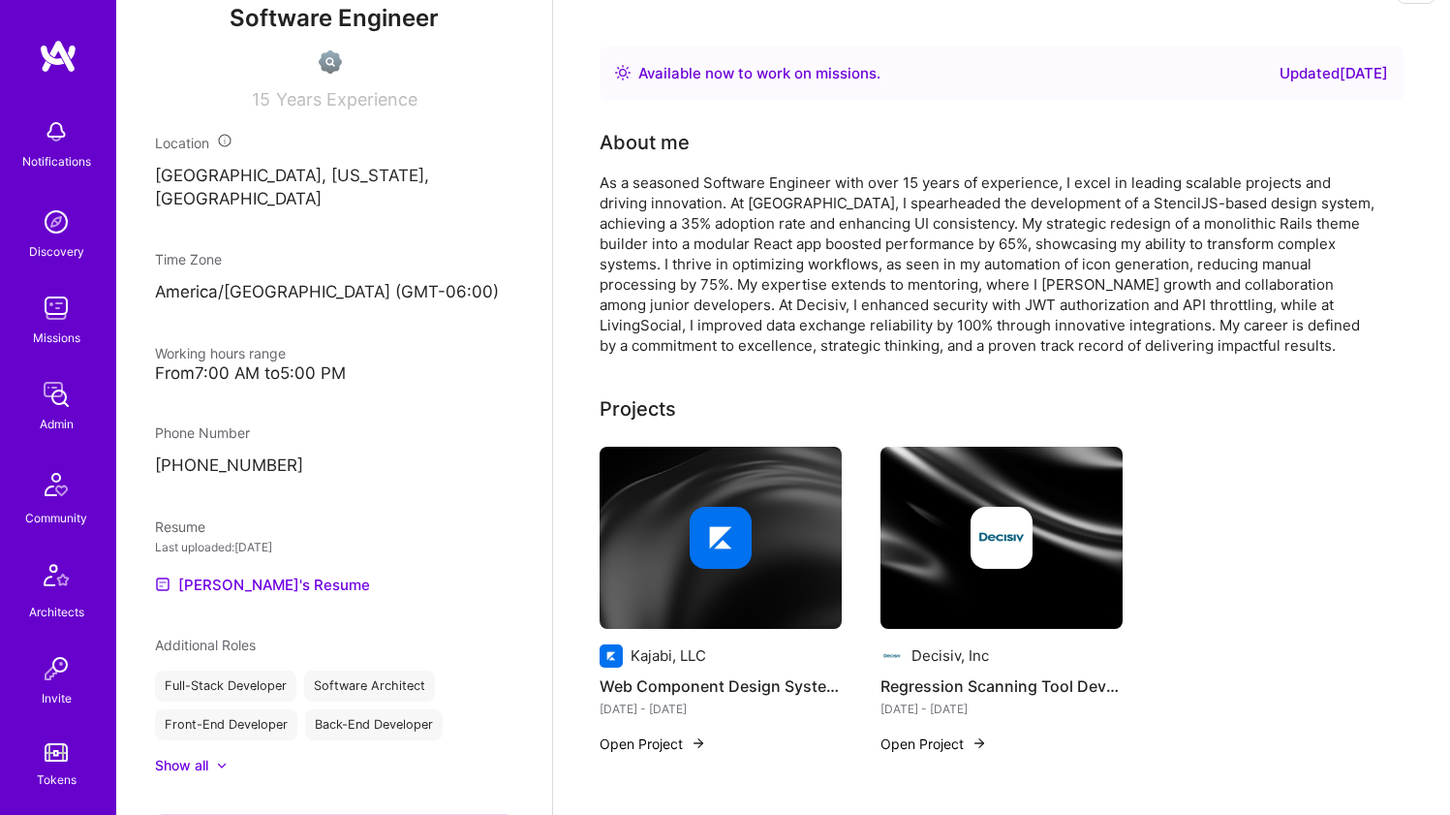
click at [886, 279] on div "As a seasoned Software Engineer with over 15 years of experience, I excel in le…" at bounding box center [987, 263] width 775 height 183
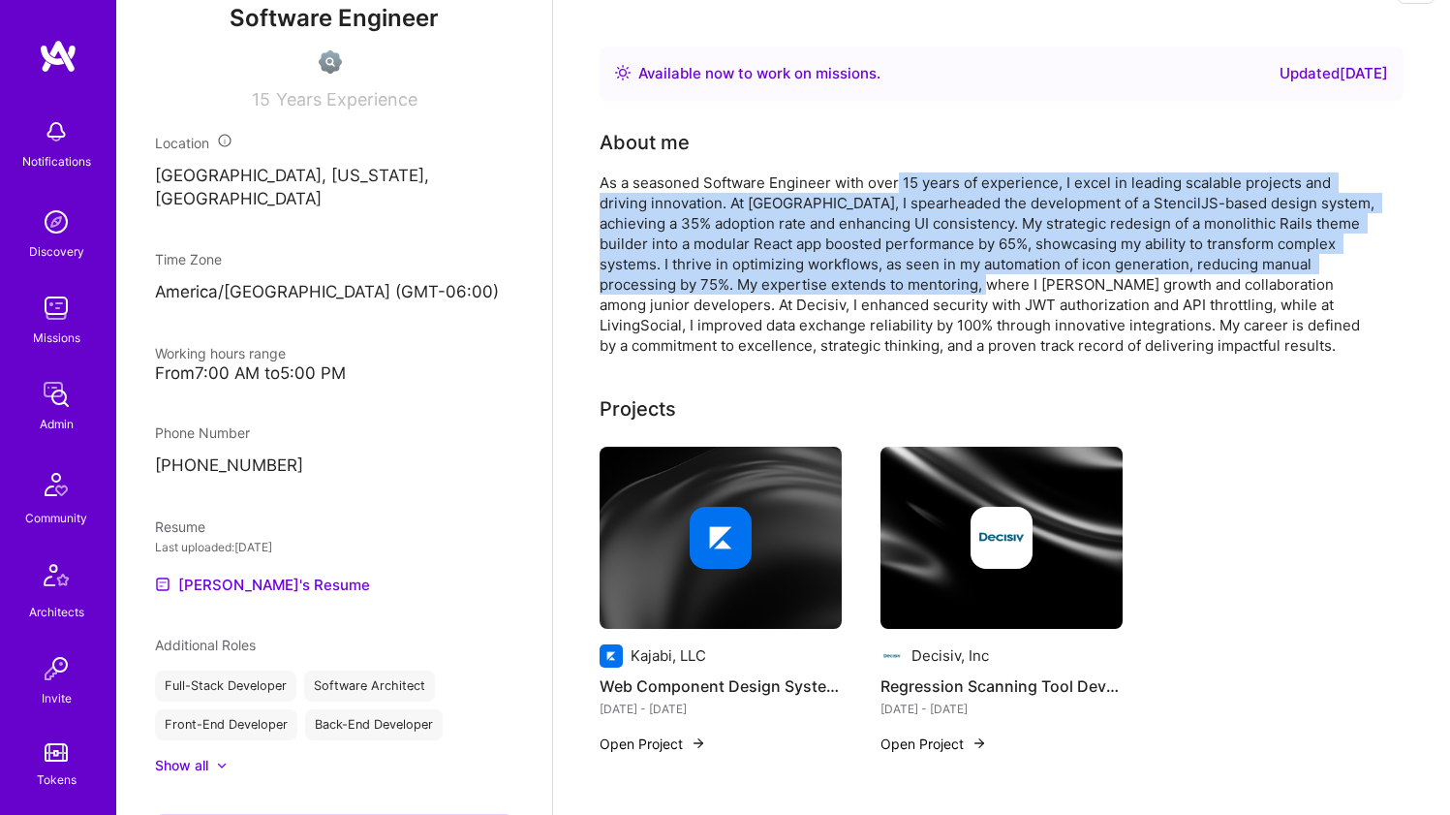
drag, startPoint x: 898, startPoint y: 272, endPoint x: 897, endPoint y: 179, distance: 93.0
click at [897, 179] on div "As a seasoned Software Engineer with over 15 years of experience, I excel in le…" at bounding box center [987, 263] width 775 height 183
drag, startPoint x: 876, startPoint y: 196, endPoint x: 841, endPoint y: 284, distance: 94.8
click at [841, 284] on div "As a seasoned Software Engineer with over 15 years of experience, I excel in le…" at bounding box center [987, 263] width 775 height 183
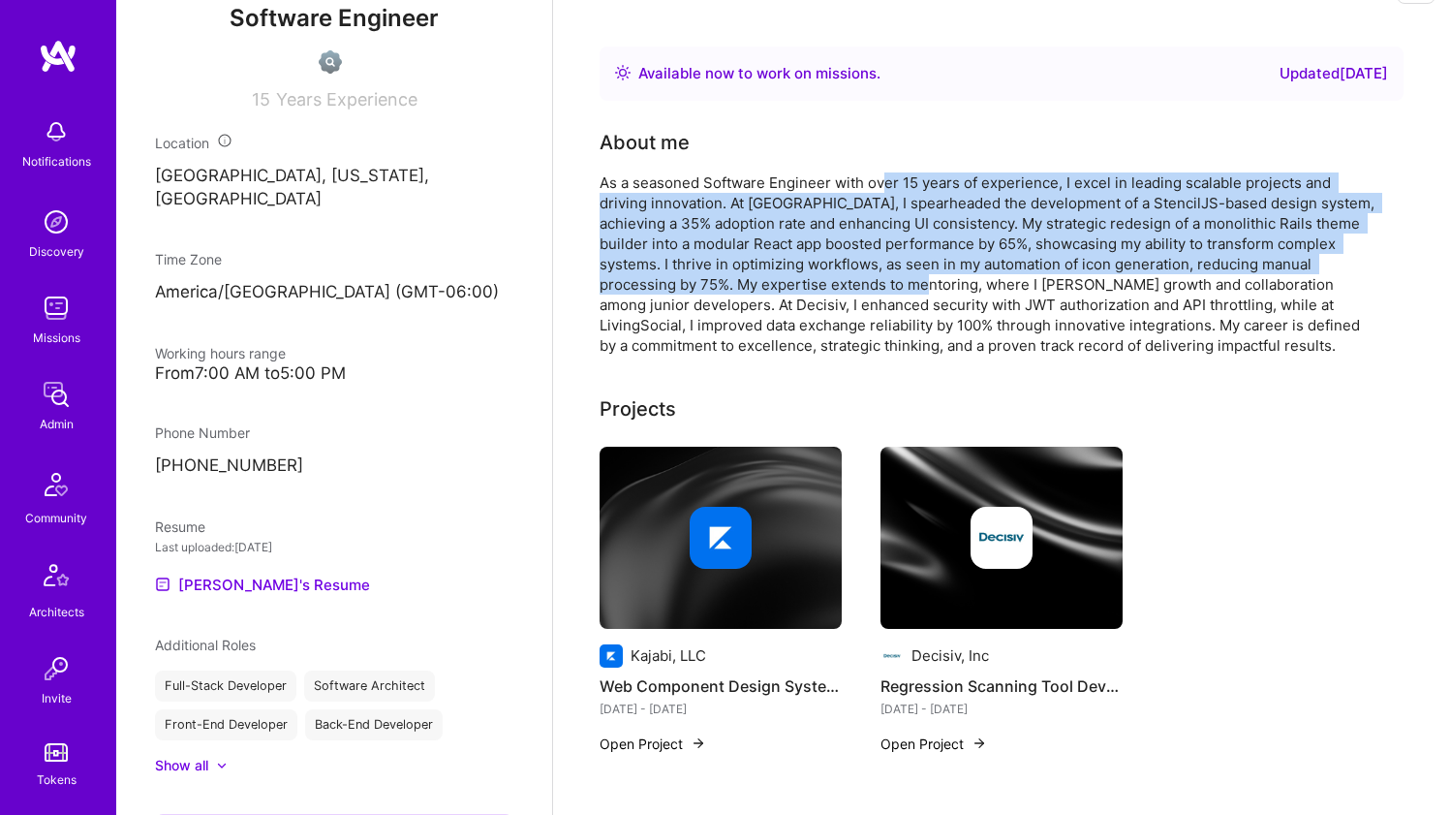
click at [841, 284] on div "As a seasoned Software Engineer with over 15 years of experience, I excel in le…" at bounding box center [987, 263] width 775 height 183
drag, startPoint x: 840, startPoint y: 272, endPoint x: 838, endPoint y: 179, distance: 93.0
click at [838, 179] on div "As a seasoned Software Engineer with over 15 years of experience, I excel in le…" at bounding box center [987, 263] width 775 height 183
drag, startPoint x: 838, startPoint y: 179, endPoint x: 797, endPoint y: 283, distance: 111.3
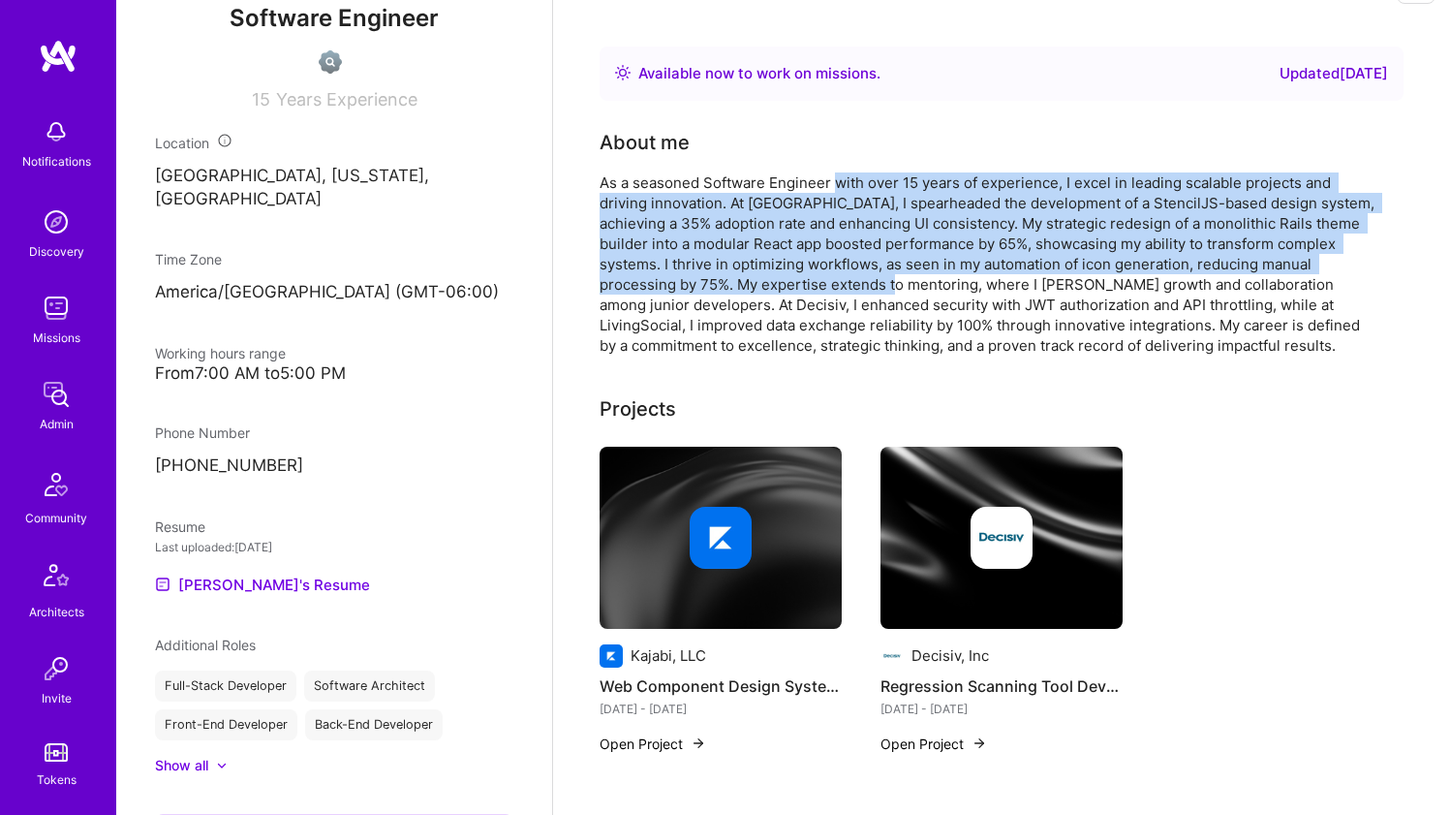
click at [797, 282] on div "As a seasoned Software Engineer with over 15 years of experience, I excel in le…" at bounding box center [987, 263] width 775 height 183
click at [797, 283] on div "As a seasoned Software Engineer with over 15 years of experience, I excel in le…" at bounding box center [987, 263] width 775 height 183
drag, startPoint x: 798, startPoint y: 250, endPoint x: 804, endPoint y: 185, distance: 65.2
click at [804, 184] on div "As a seasoned Software Engineer with over 15 years of experience, I excel in le…" at bounding box center [987, 263] width 775 height 183
click at [804, 185] on div "As a seasoned Software Engineer with over 15 years of experience, I excel in le…" at bounding box center [987, 263] width 775 height 183
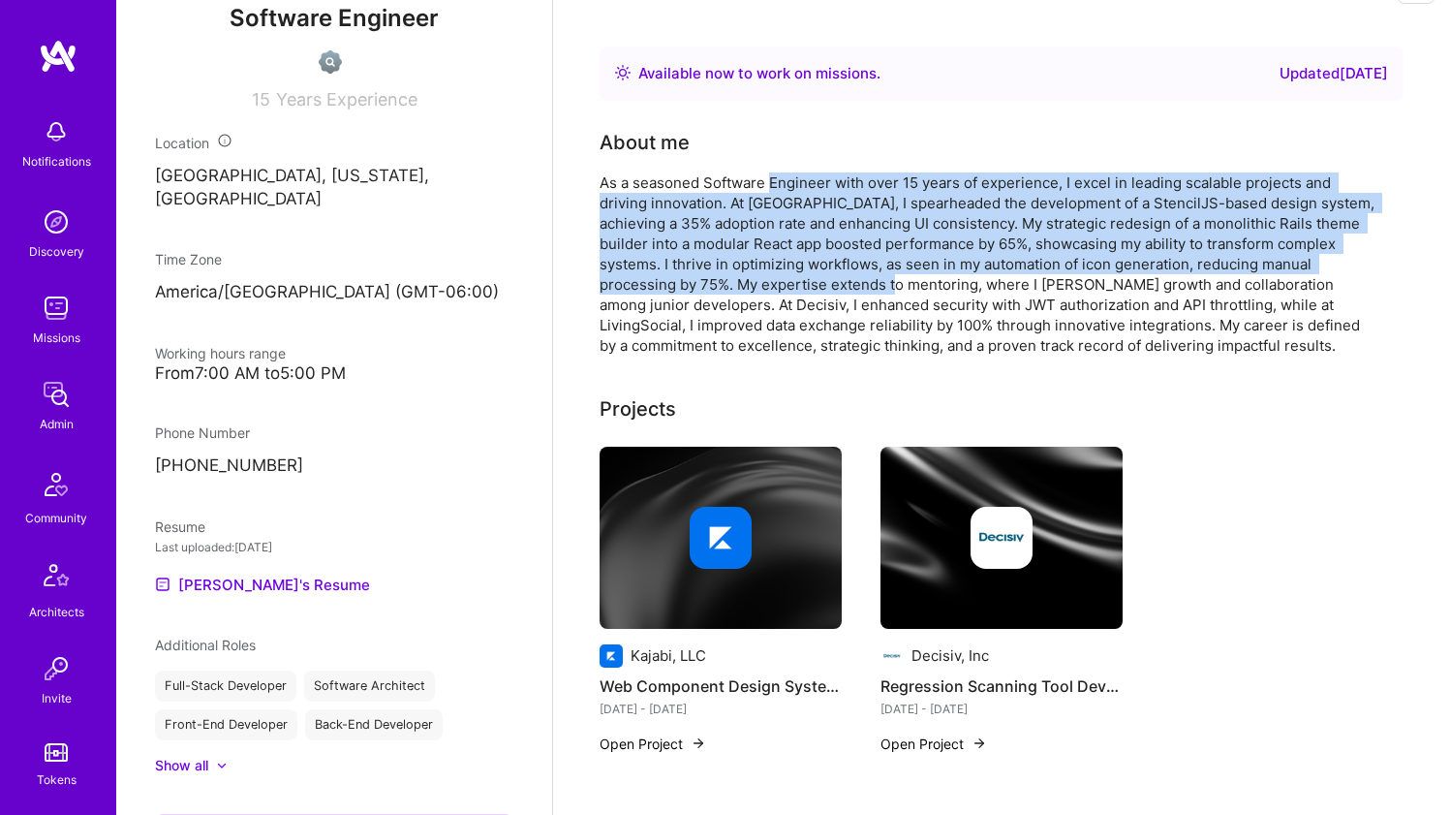
drag, startPoint x: 804, startPoint y: 185, endPoint x: 787, endPoint y: 280, distance: 96.3
click at [787, 280] on div "As a seasoned Software Engineer with over 15 years of experience, I excel in le…" at bounding box center [987, 263] width 775 height 183
drag, startPoint x: 787, startPoint y: 281, endPoint x: 796, endPoint y: 169, distance: 112.7
click at [796, 169] on div "About me As a seasoned Software Engineer with over 15 years of experience, I ex…" at bounding box center [987, 242] width 775 height 228
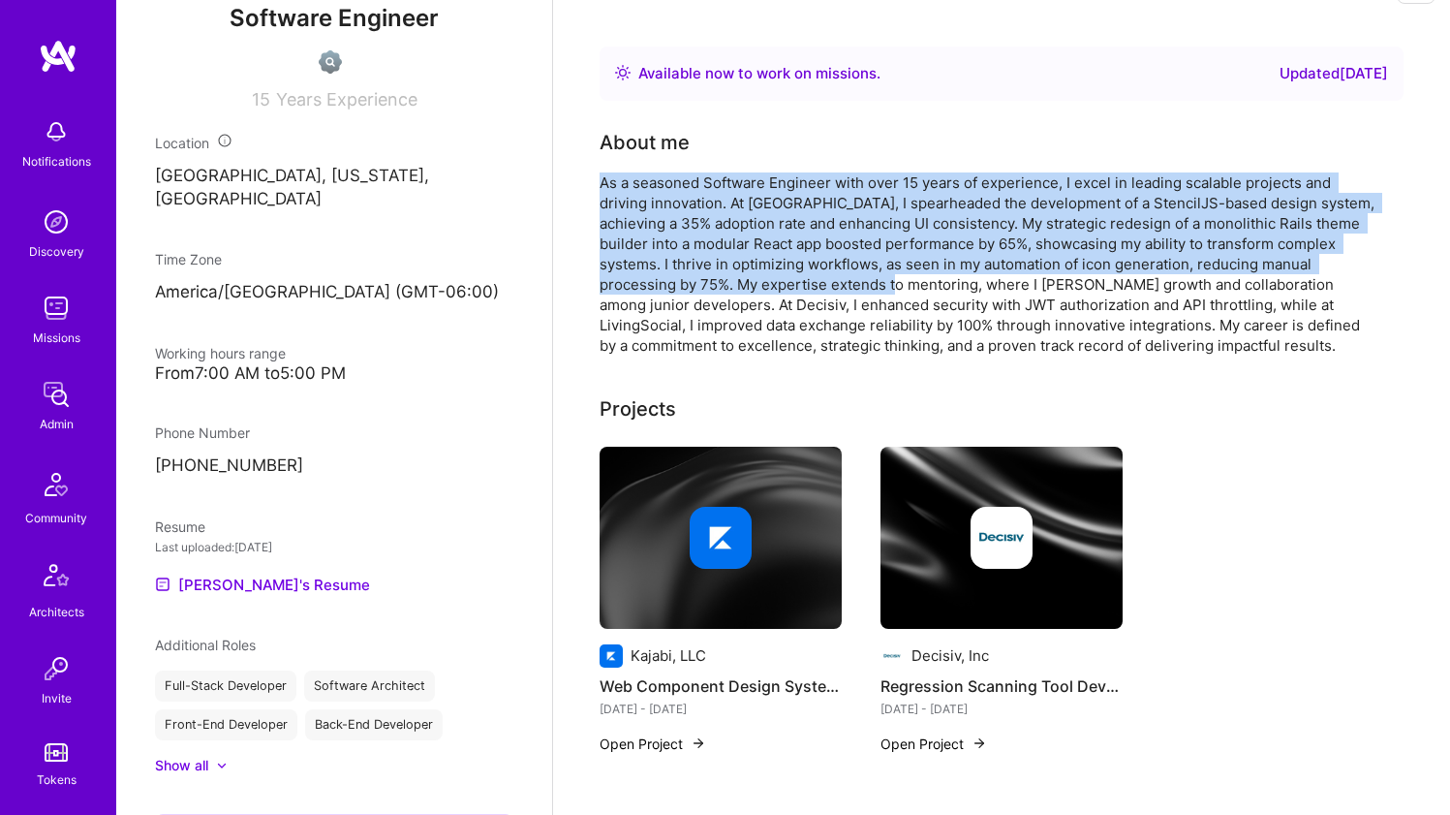
click at [796, 169] on div "About me As a seasoned Software Engineer with over 15 years of experience, I ex…" at bounding box center [987, 242] width 775 height 228
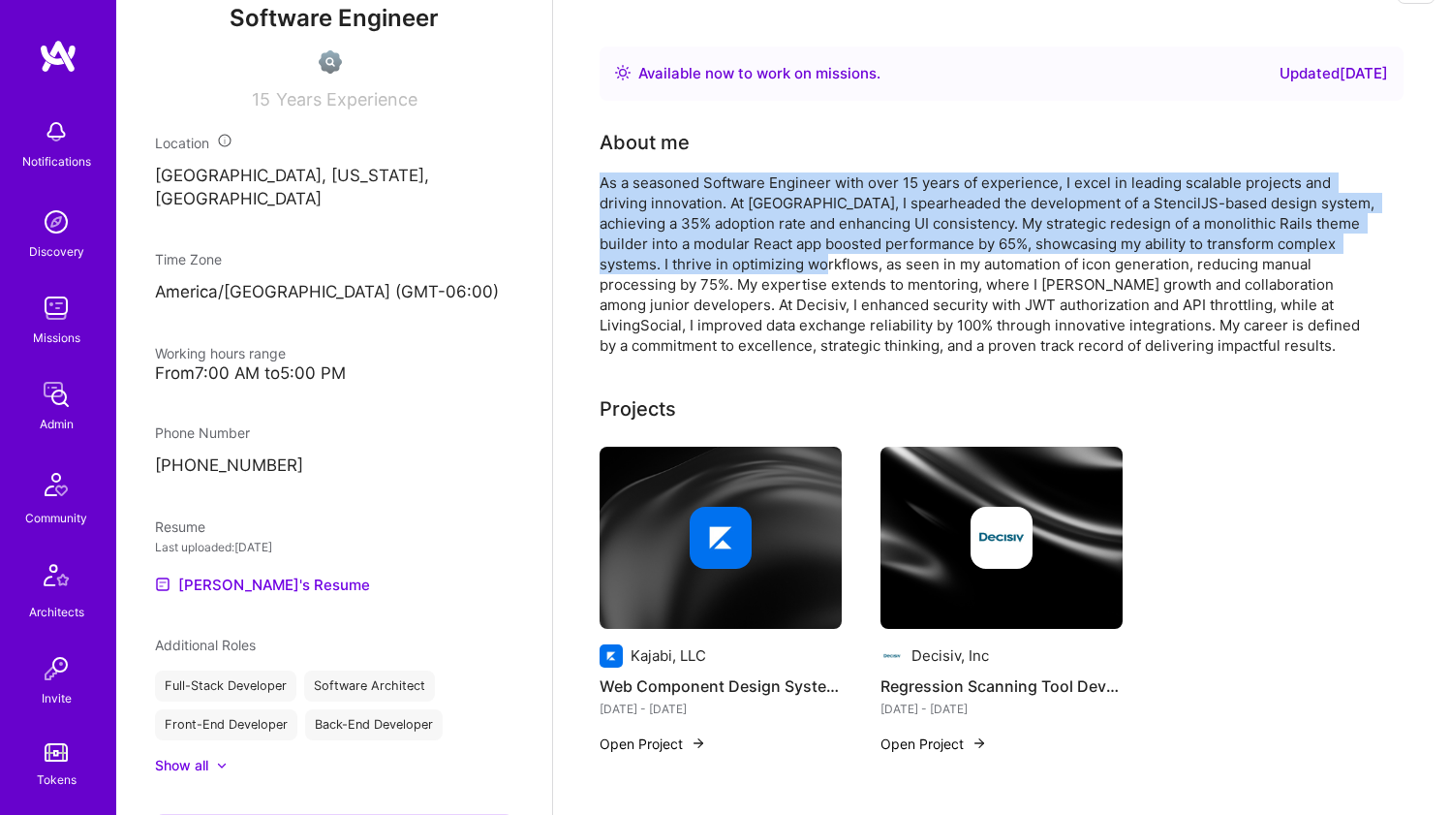
drag, startPoint x: 792, startPoint y: 201, endPoint x: 776, endPoint y: 272, distance: 72.6
click at [776, 272] on div "About me As a seasoned Software Engineer with over 15 years of experience, I ex…" at bounding box center [987, 242] width 775 height 228
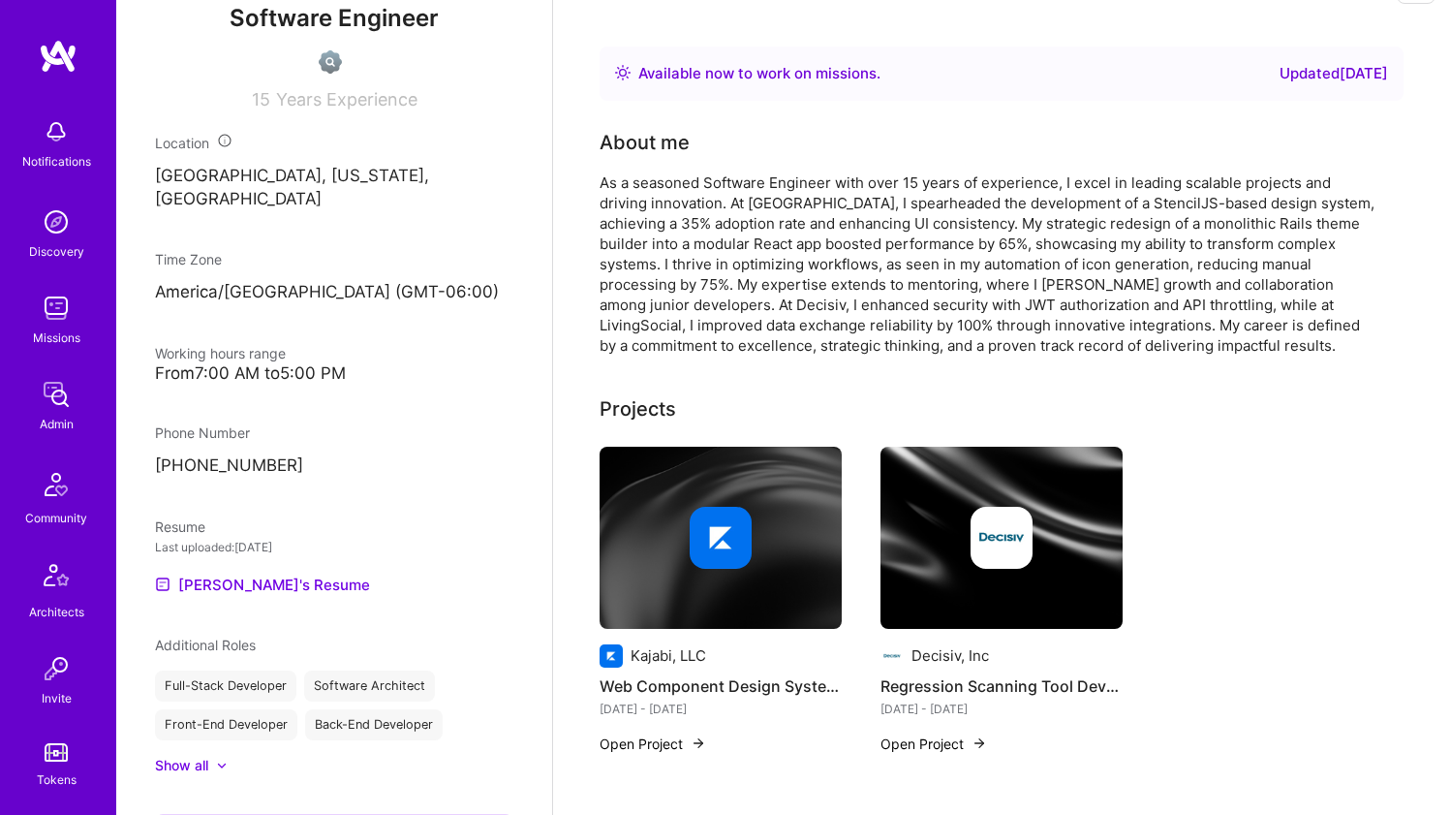
click at [776, 272] on div "As a seasoned Software Engineer with over 15 years of experience, I excel in le…" at bounding box center [987, 263] width 775 height 183
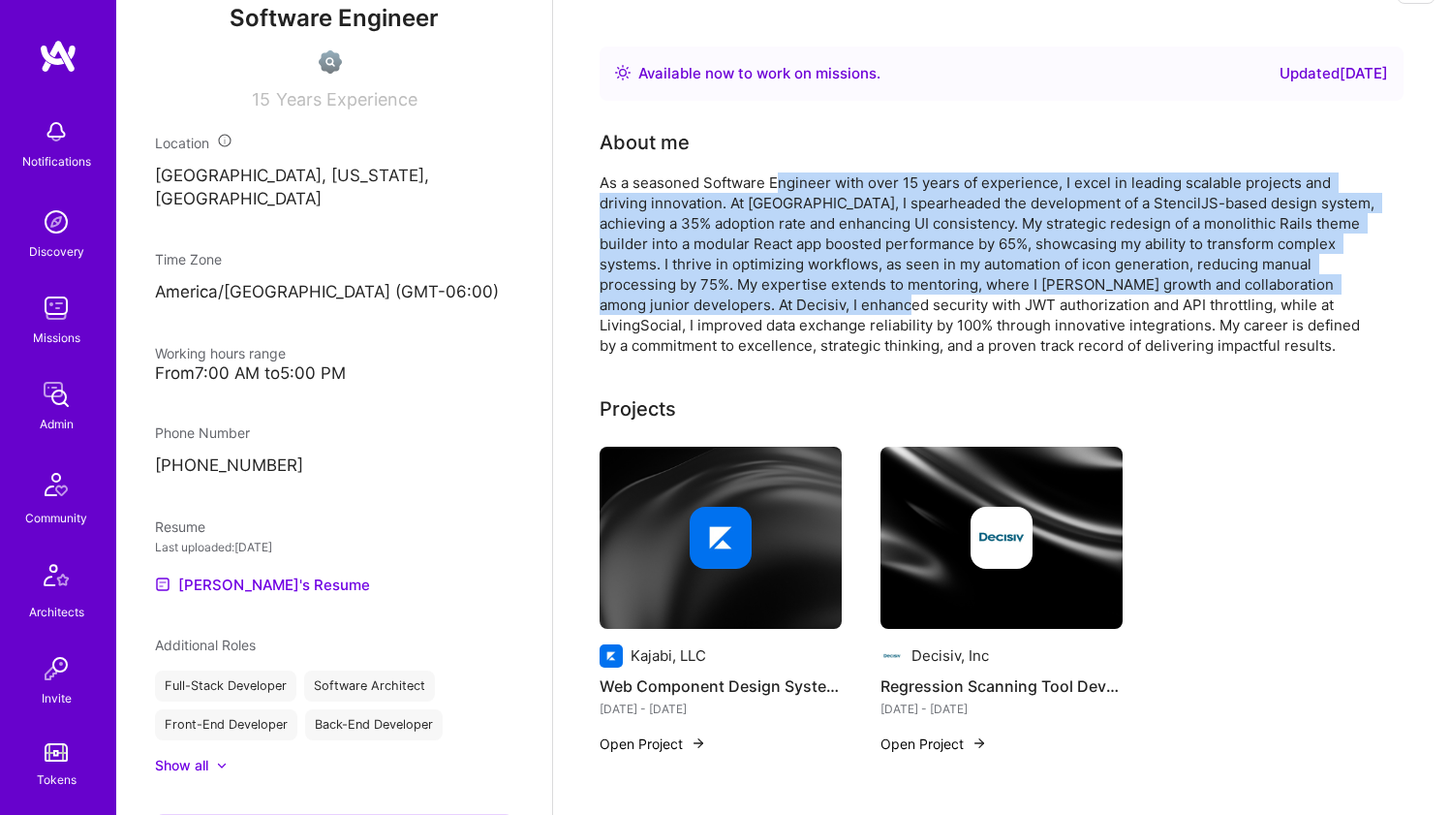
drag, startPoint x: 777, startPoint y: 293, endPoint x: 777, endPoint y: 172, distance: 121.1
click at [777, 172] on div "As a seasoned Software Engineer with over 15 years of experience, I excel in le…" at bounding box center [987, 263] width 775 height 183
drag, startPoint x: 773, startPoint y: 239, endPoint x: 763, endPoint y: 308, distance: 69.4
click at [763, 306] on div "As a seasoned Software Engineer with over 15 years of experience, I excel in le…" at bounding box center [987, 263] width 775 height 183
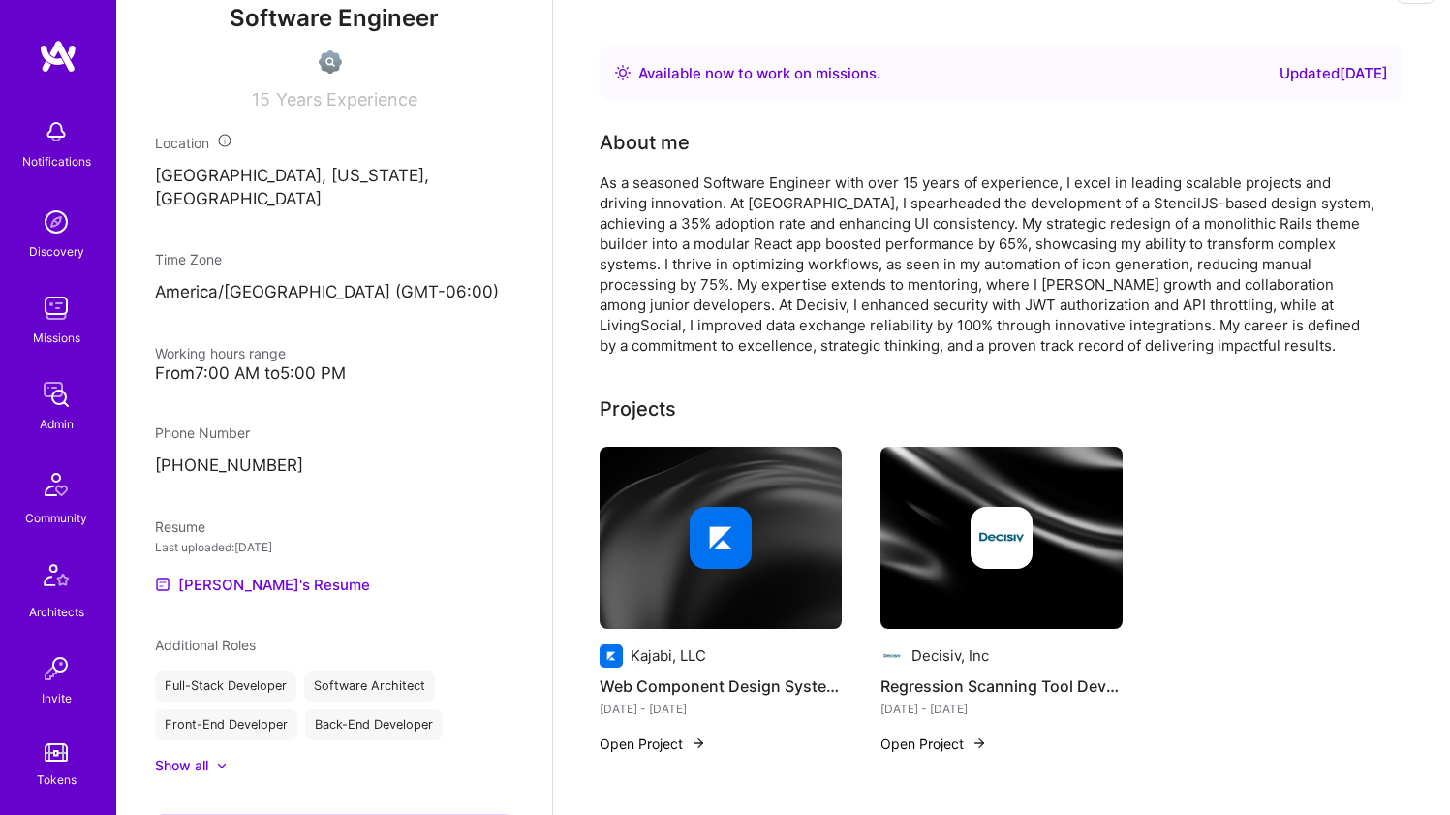
click at [762, 311] on div "As a seasoned Software Engineer with over 15 years of experience, I excel in le…" at bounding box center [987, 263] width 775 height 183
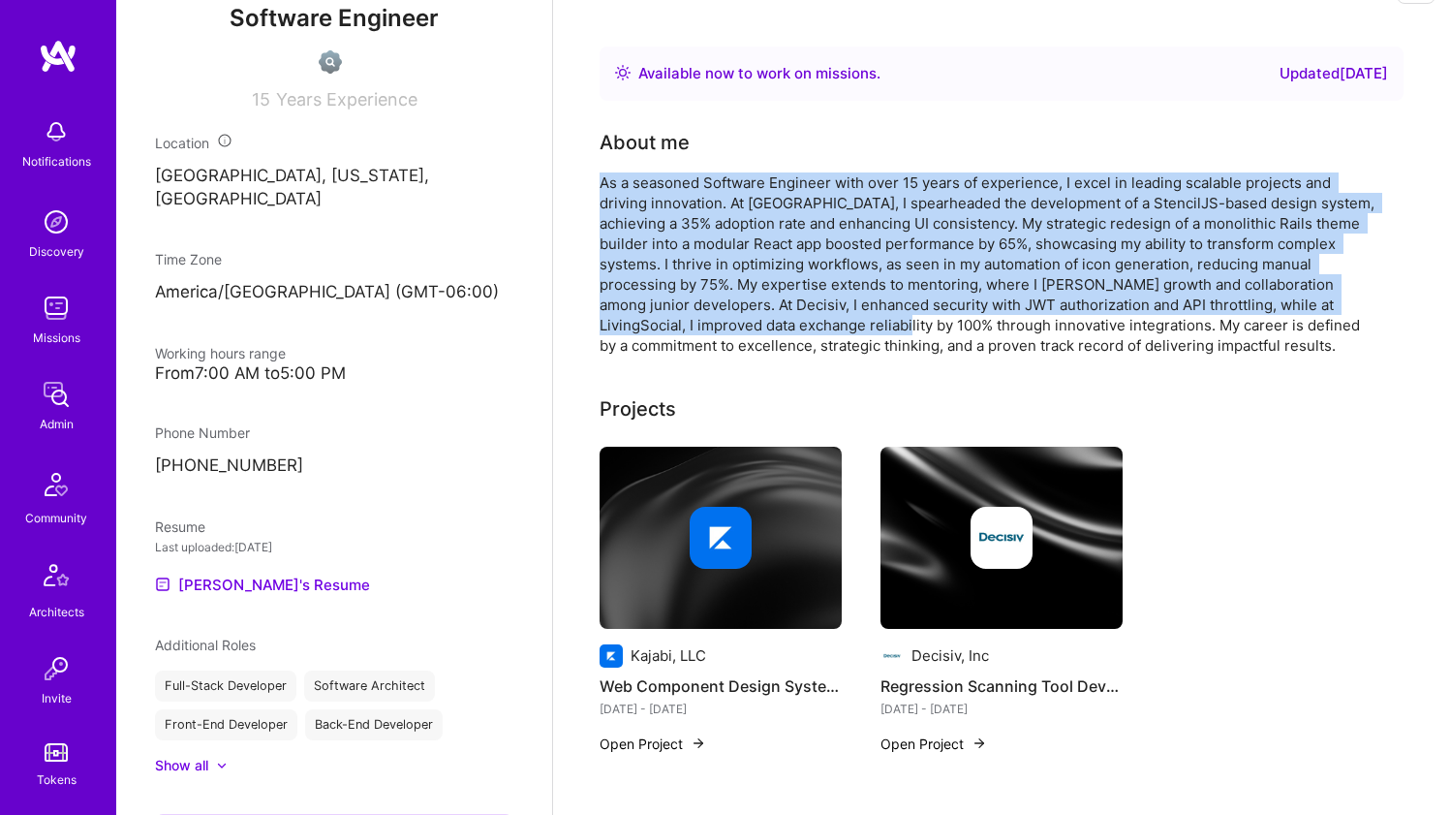
drag, startPoint x: 763, startPoint y: 315, endPoint x: 777, endPoint y: 160, distance: 155.6
click at [777, 160] on div "About me As a seasoned Software Engineer with over 15 years of experience, I ex…" at bounding box center [987, 242] width 775 height 228
click at [778, 160] on div "About me As a seasoned Software Engineer with over 15 years of experience, I ex…" at bounding box center [987, 242] width 775 height 228
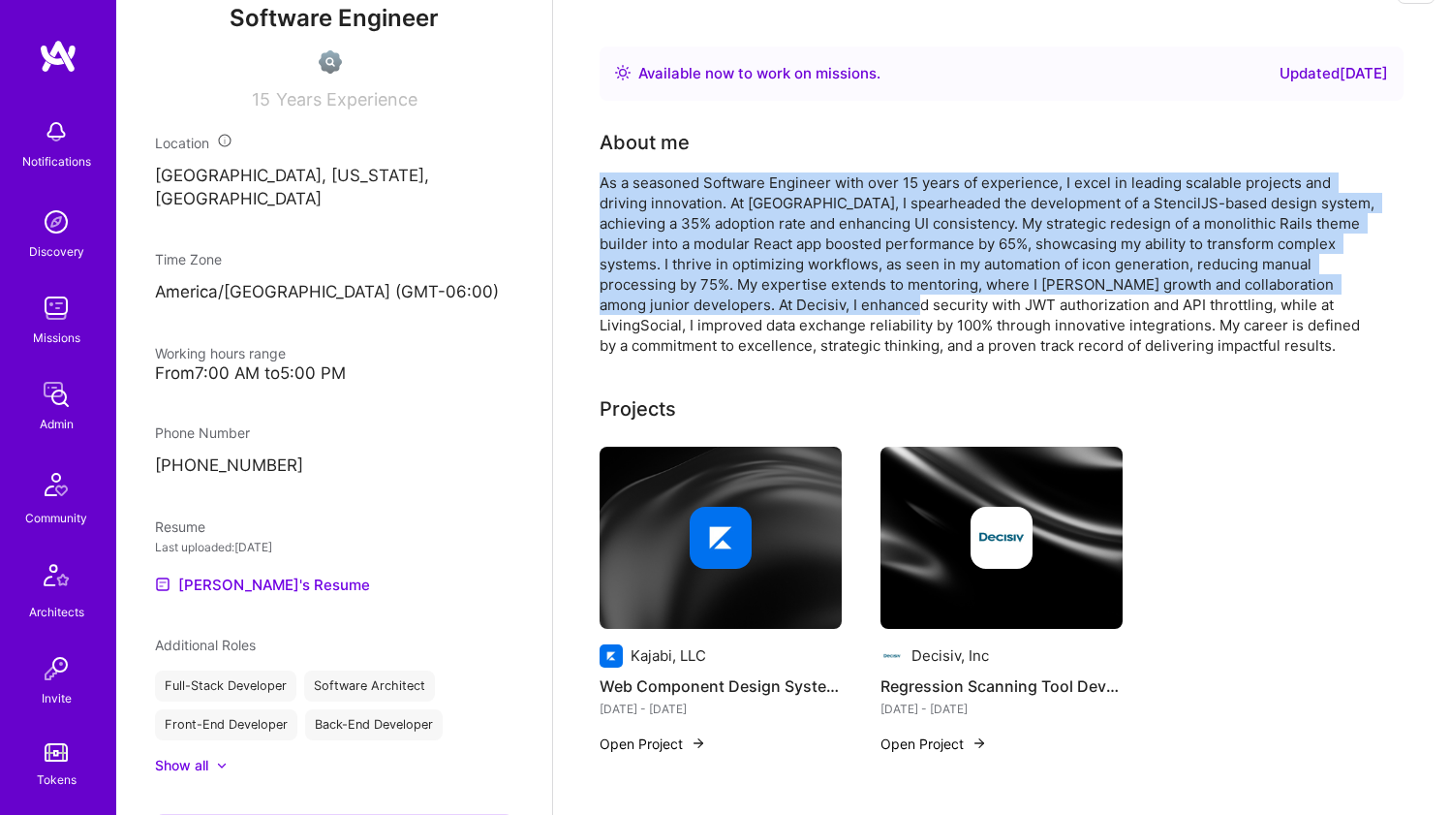
drag, startPoint x: 780, startPoint y: 186, endPoint x: 787, endPoint y: 301, distance: 115.5
click at [785, 297] on div "About me As a seasoned Software Engineer with over 15 years of experience, I ex…" at bounding box center [987, 242] width 775 height 228
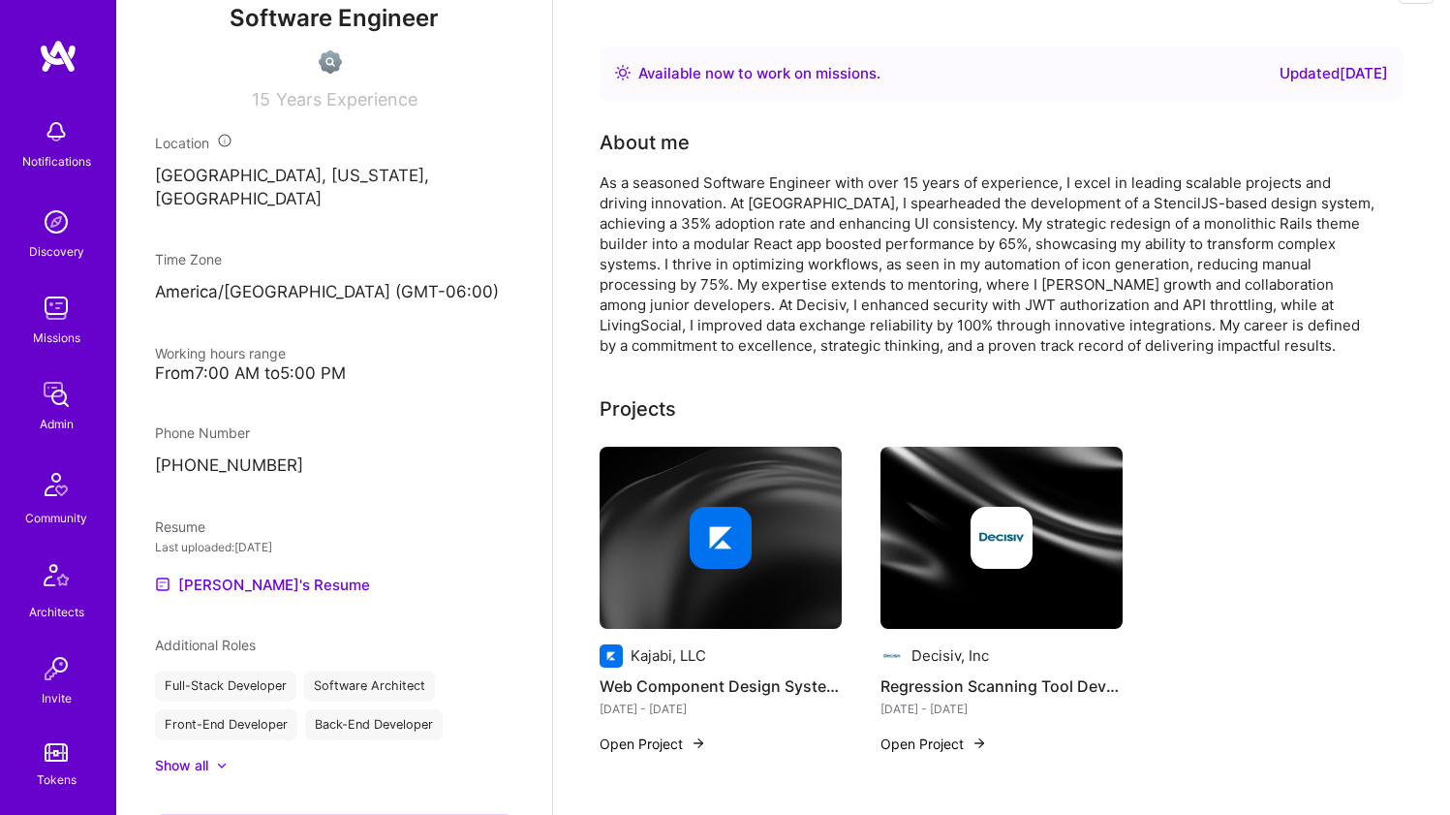
click at [786, 301] on div "As a seasoned Software Engineer with over 15 years of experience, I excel in le…" at bounding box center [987, 263] width 775 height 183
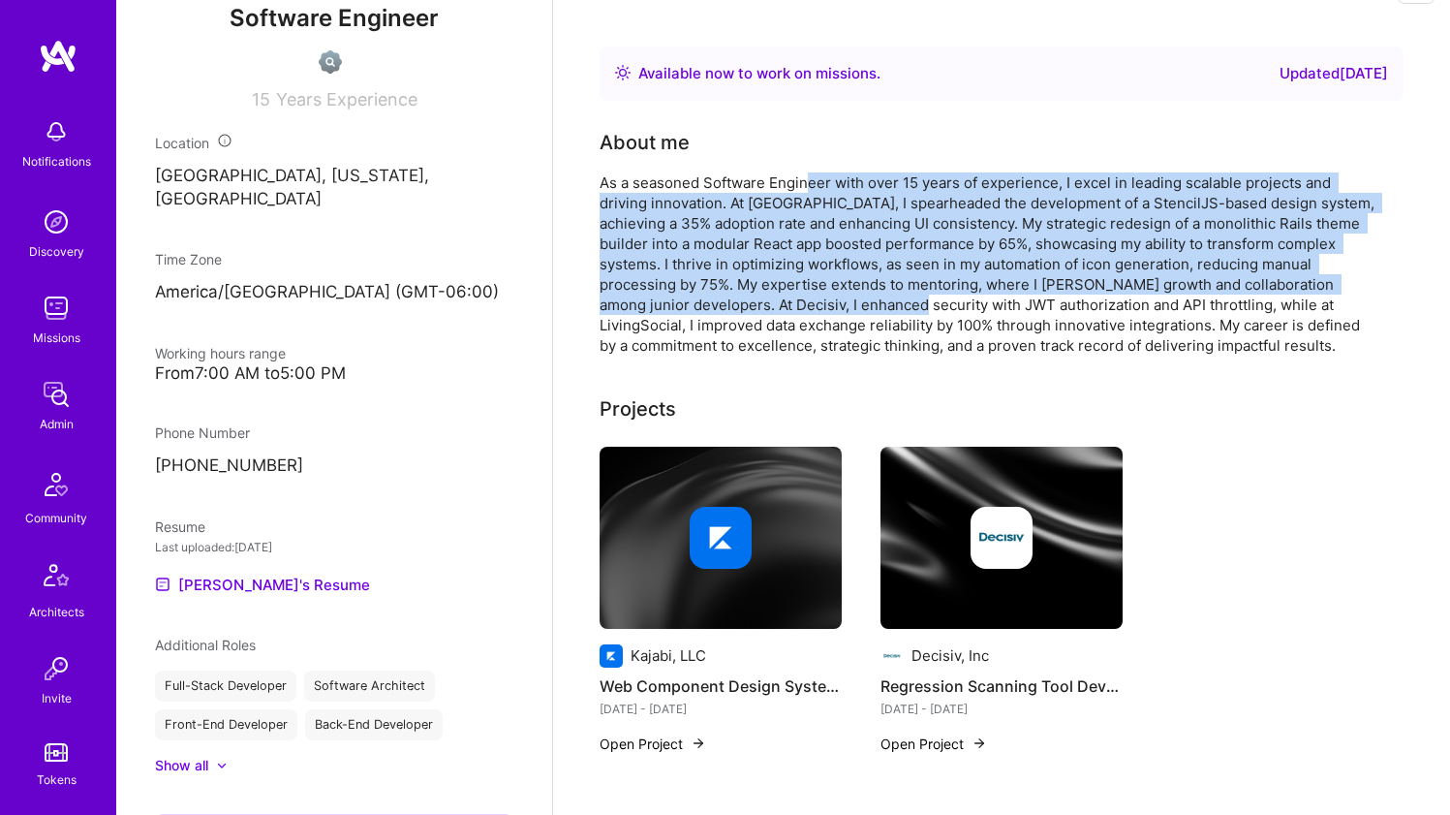
drag, startPoint x: 791, startPoint y: 293, endPoint x: 811, endPoint y: 180, distance: 115.0
click at [811, 180] on div "As a seasoned Software Engineer with over 15 years of experience, I excel in le…" at bounding box center [987, 263] width 775 height 183
drag, startPoint x: 811, startPoint y: 180, endPoint x: 801, endPoint y: 301, distance: 121.5
click at [801, 301] on div "As a seasoned Software Engineer with over 15 years of experience, I excel in le…" at bounding box center [987, 263] width 775 height 183
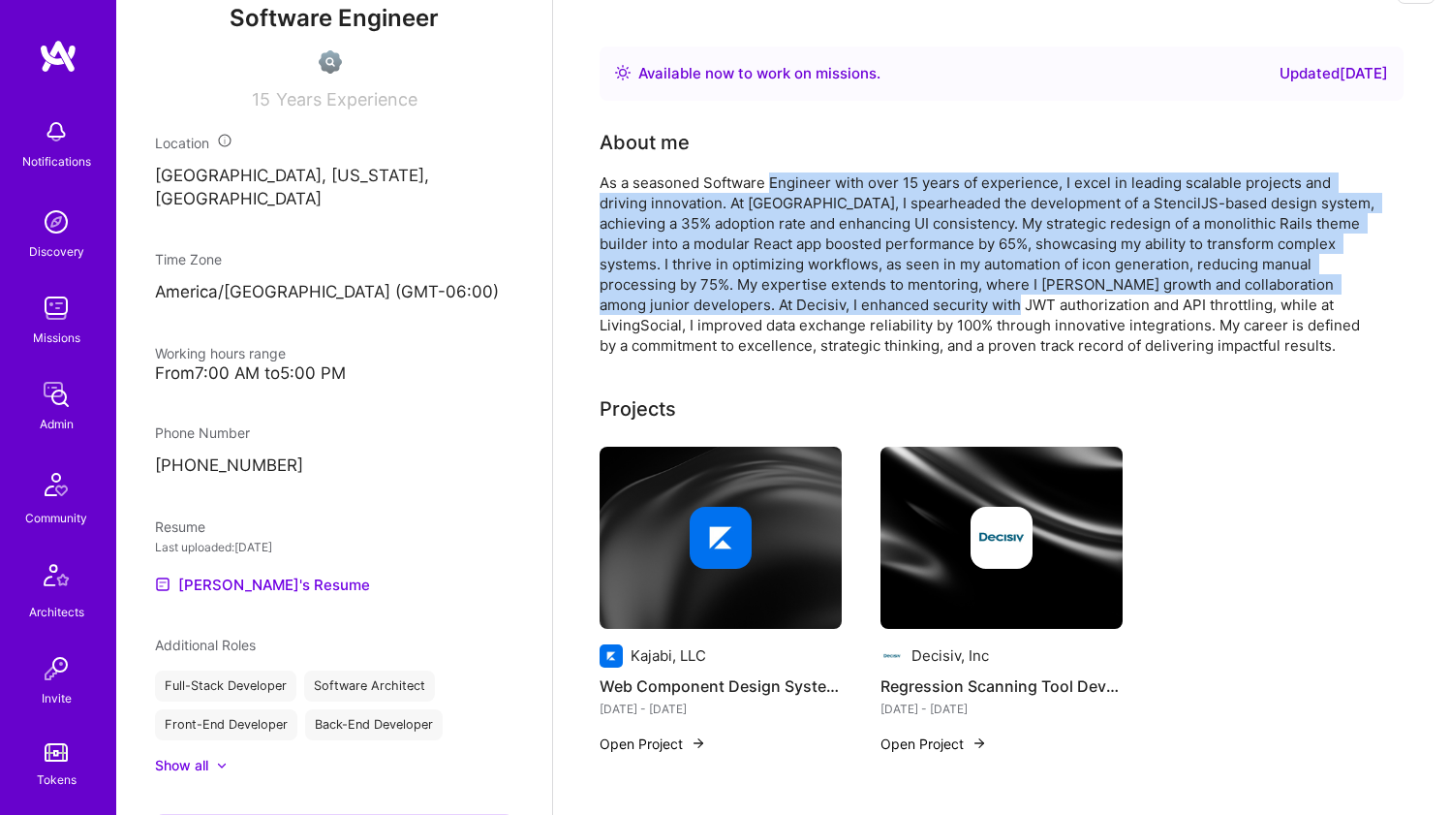
click at [801, 301] on div "As a seasoned Software Engineer with over 15 years of experience, I excel in le…" at bounding box center [987, 263] width 775 height 183
drag, startPoint x: 804, startPoint y: 239, endPoint x: 811, endPoint y: 183, distance: 56.6
click at [811, 183] on div "As a seasoned Software Engineer with over 15 years of experience, I excel in le…" at bounding box center [987, 263] width 775 height 183
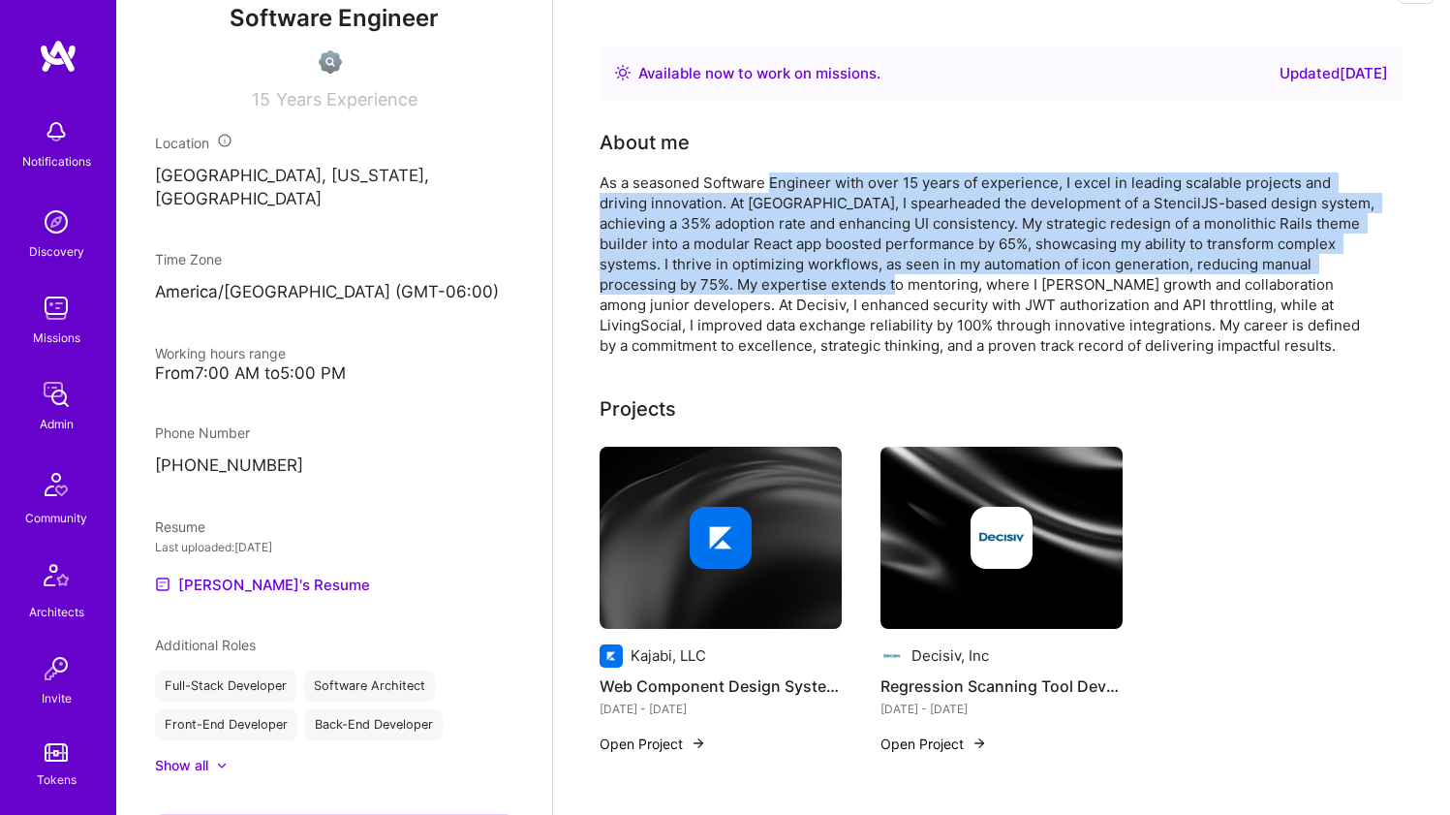
drag, startPoint x: 811, startPoint y: 183, endPoint x: 792, endPoint y: 293, distance: 111.0
click at [791, 293] on div "As a seasoned Software Engineer with over 15 years of experience, I excel in le…" at bounding box center [987, 263] width 775 height 183
click at [792, 293] on div "As a seasoned Software Engineer with over 15 years of experience, I excel in le…" at bounding box center [987, 263] width 775 height 183
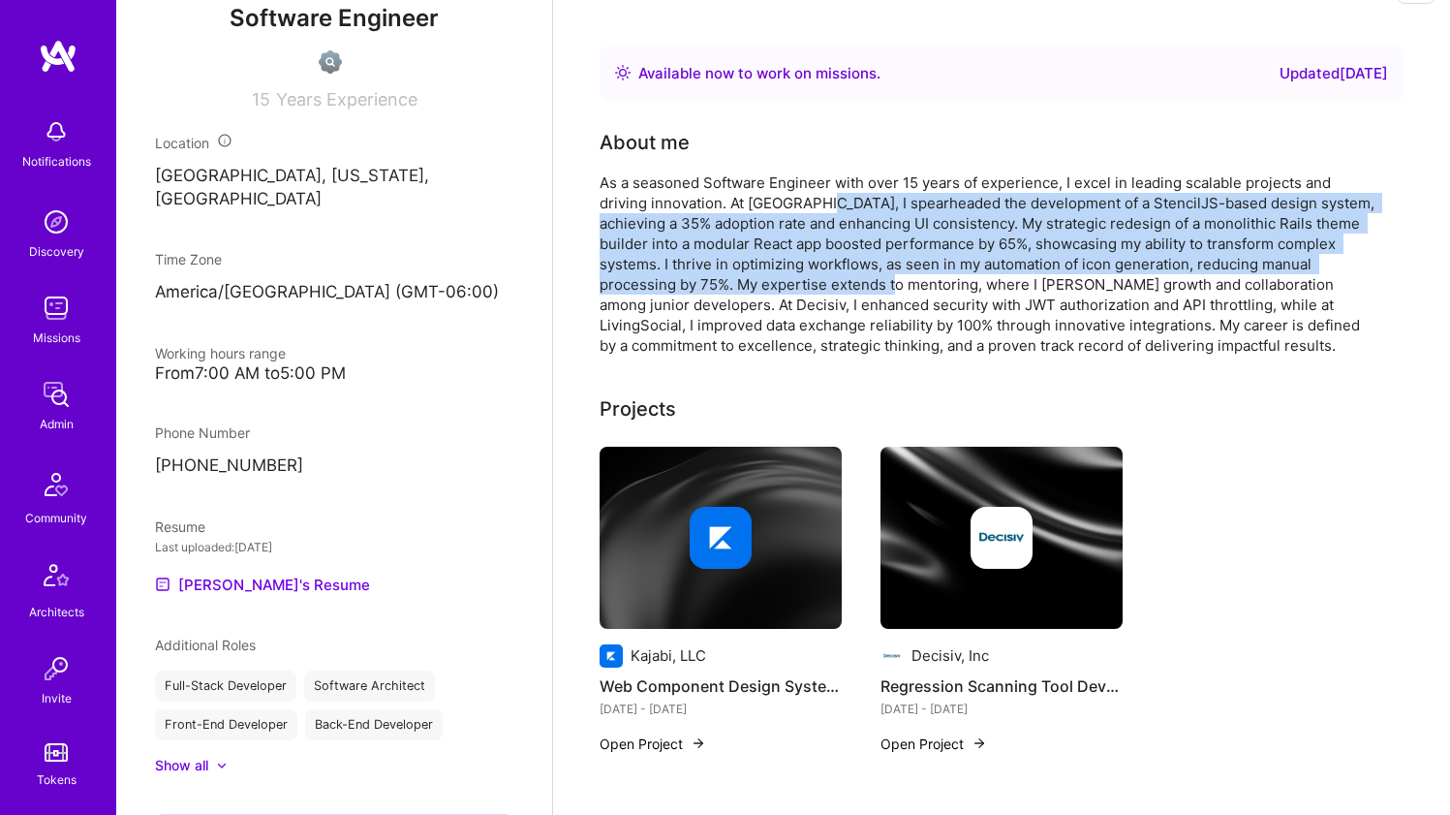
drag, startPoint x: 792, startPoint y: 292, endPoint x: 808, endPoint y: 195, distance: 98.1
click at [808, 195] on div "As a seasoned Software Engineer with over 15 years of experience, I excel in le…" at bounding box center [987, 263] width 775 height 183
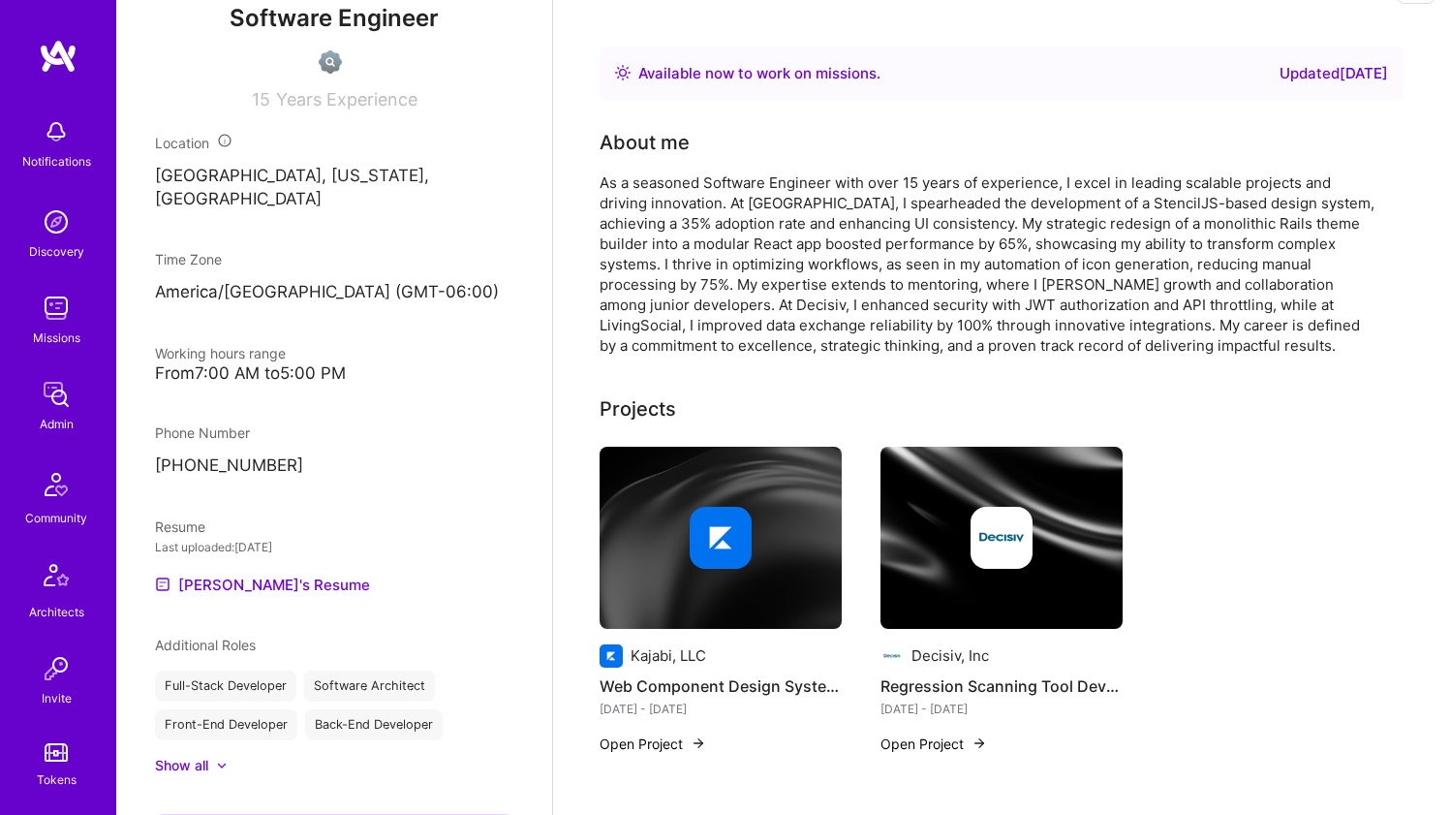
click at [812, 184] on div "As a seasoned Software Engineer with over 15 years of experience, I excel in le…" at bounding box center [987, 263] width 775 height 183
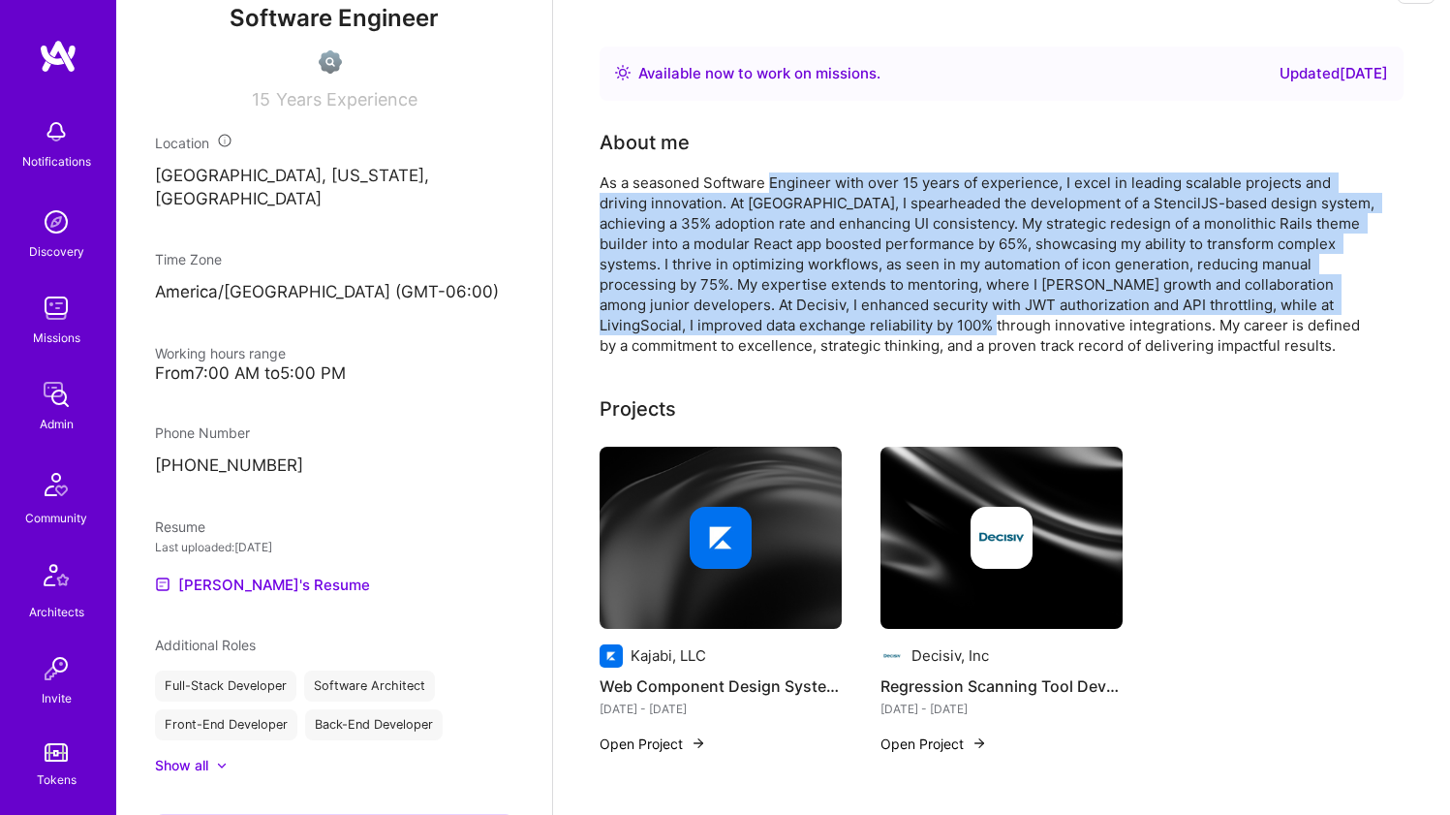
drag, startPoint x: 812, startPoint y: 184, endPoint x: 787, endPoint y: 317, distance: 134.9
click at [787, 317] on div "As a seasoned Software Engineer with over 15 years of experience, I excel in le…" at bounding box center [987, 263] width 775 height 183
drag, startPoint x: 787, startPoint y: 306, endPoint x: 815, endPoint y: 178, distance: 130.7
click at [815, 178] on div "As a seasoned Software Engineer with over 15 years of experience, I excel in le…" at bounding box center [987, 263] width 775 height 183
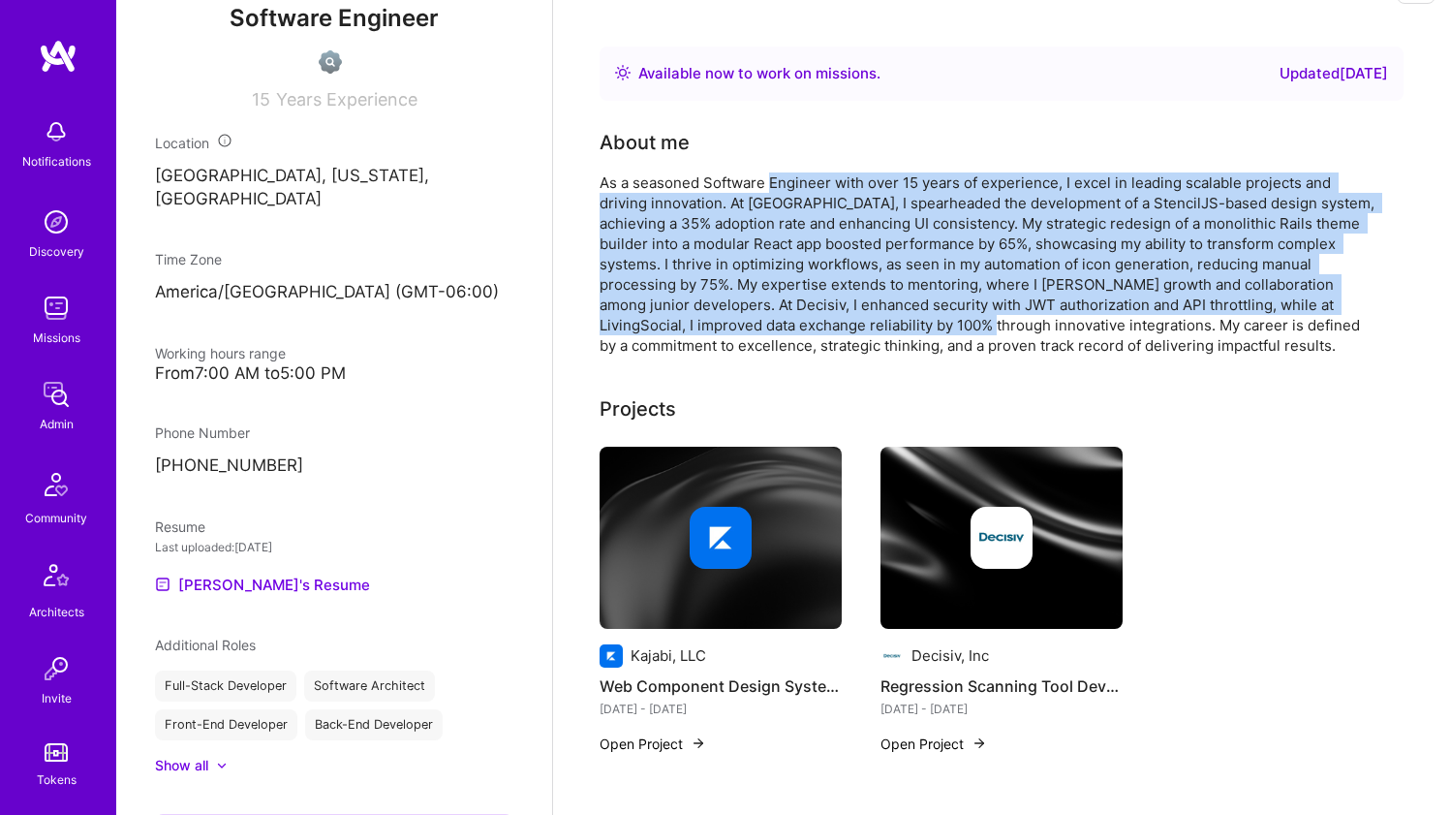
click at [815, 178] on div "As a seasoned Software Engineer with over 15 years of experience, I excel in le…" at bounding box center [987, 263] width 775 height 183
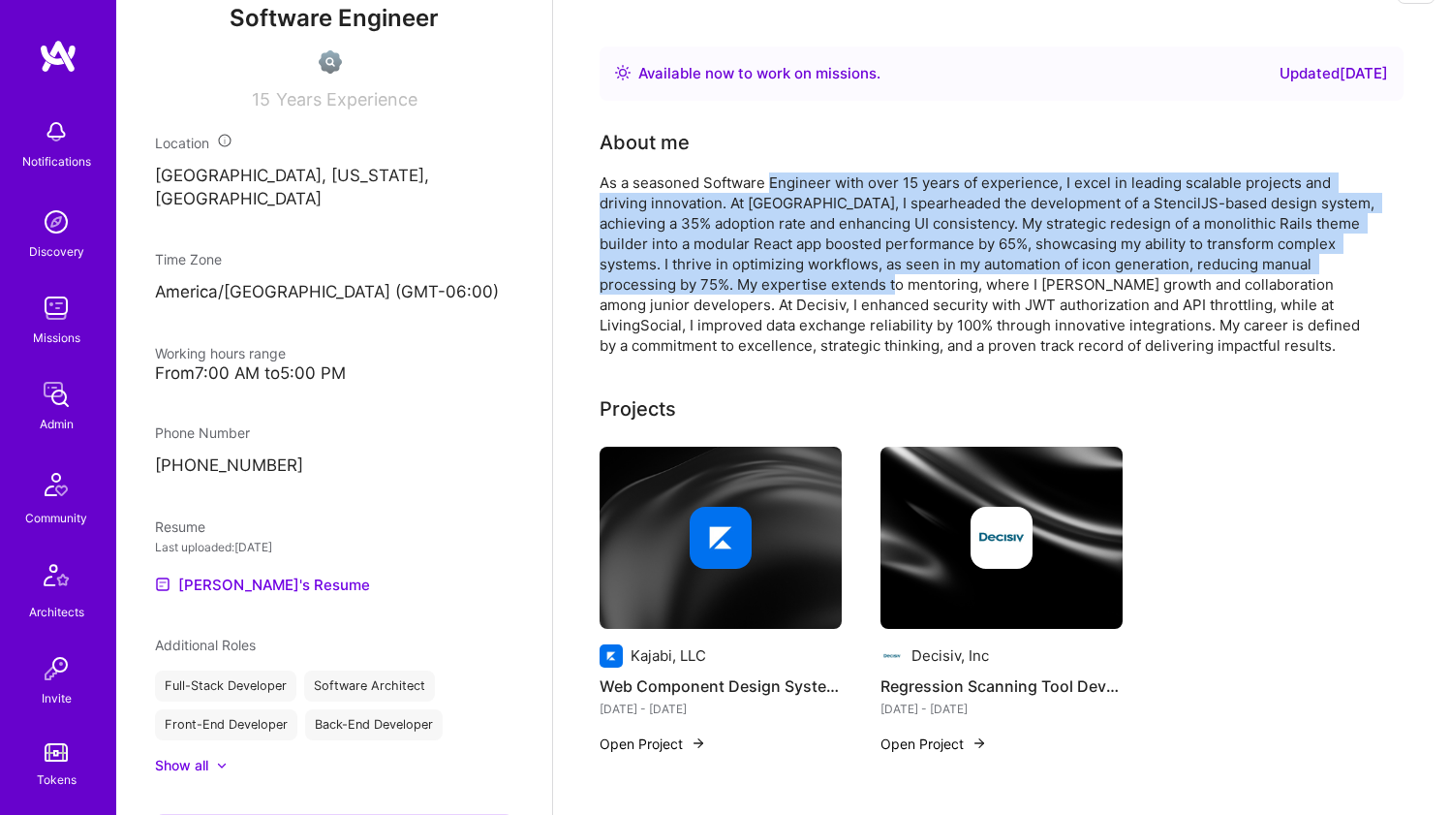
drag, startPoint x: 815, startPoint y: 178, endPoint x: 808, endPoint y: 283, distance: 104.8
click at [808, 283] on div "As a seasoned Software Engineer with over 15 years of experience, I excel in le…" at bounding box center [987, 263] width 775 height 183
click at [807, 282] on div "As a seasoned Software Engineer with over 15 years of experience, I excel in le…" at bounding box center [987, 263] width 775 height 183
drag, startPoint x: 807, startPoint y: 282, endPoint x: 817, endPoint y: 182, distance: 100.2
click at [817, 182] on div "As a seasoned Software Engineer with over 15 years of experience, I excel in le…" at bounding box center [987, 263] width 775 height 183
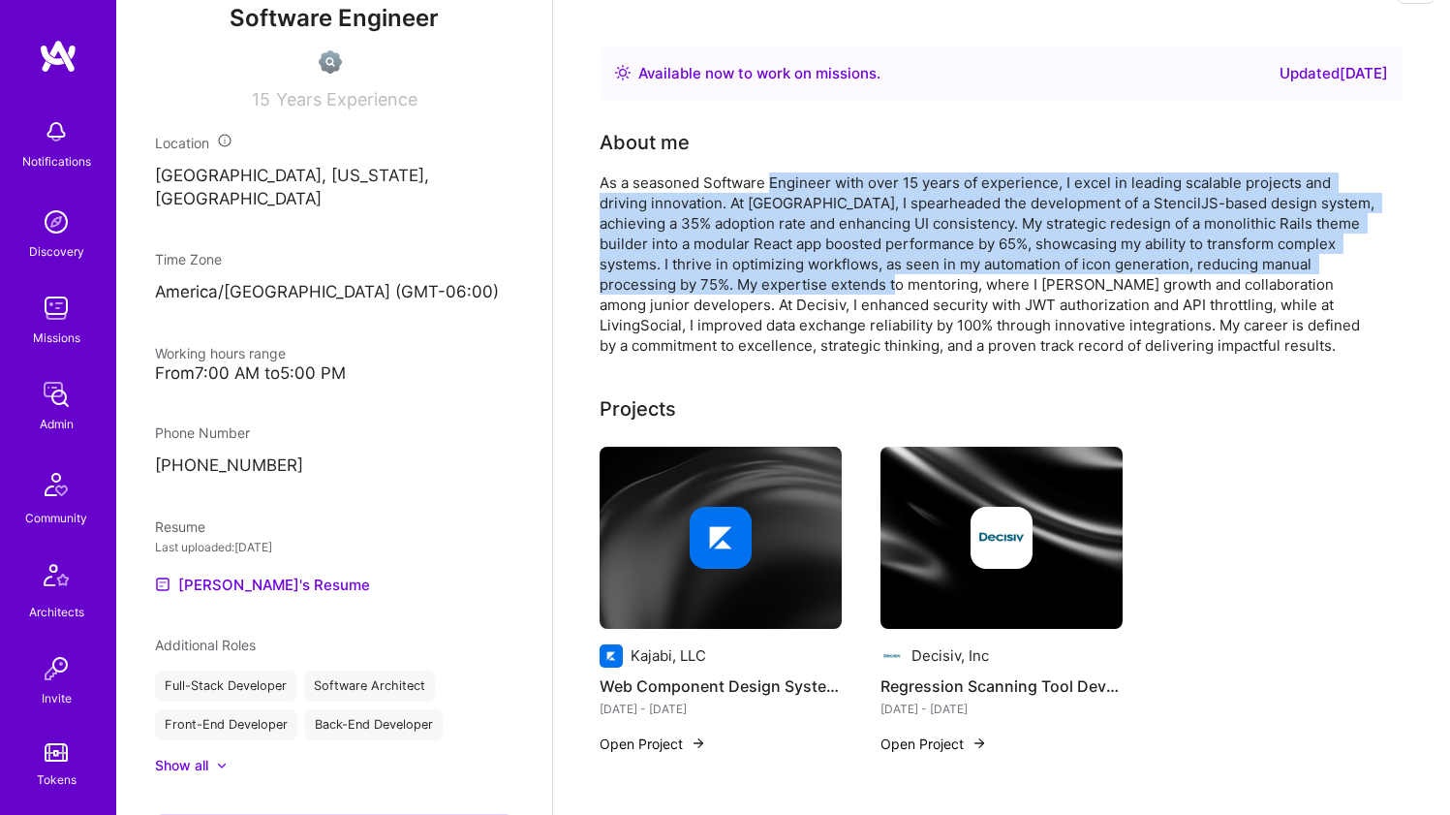
click at [817, 182] on div "As a seasoned Software Engineer with over 15 years of experience, I excel in le…" at bounding box center [987, 263] width 775 height 183
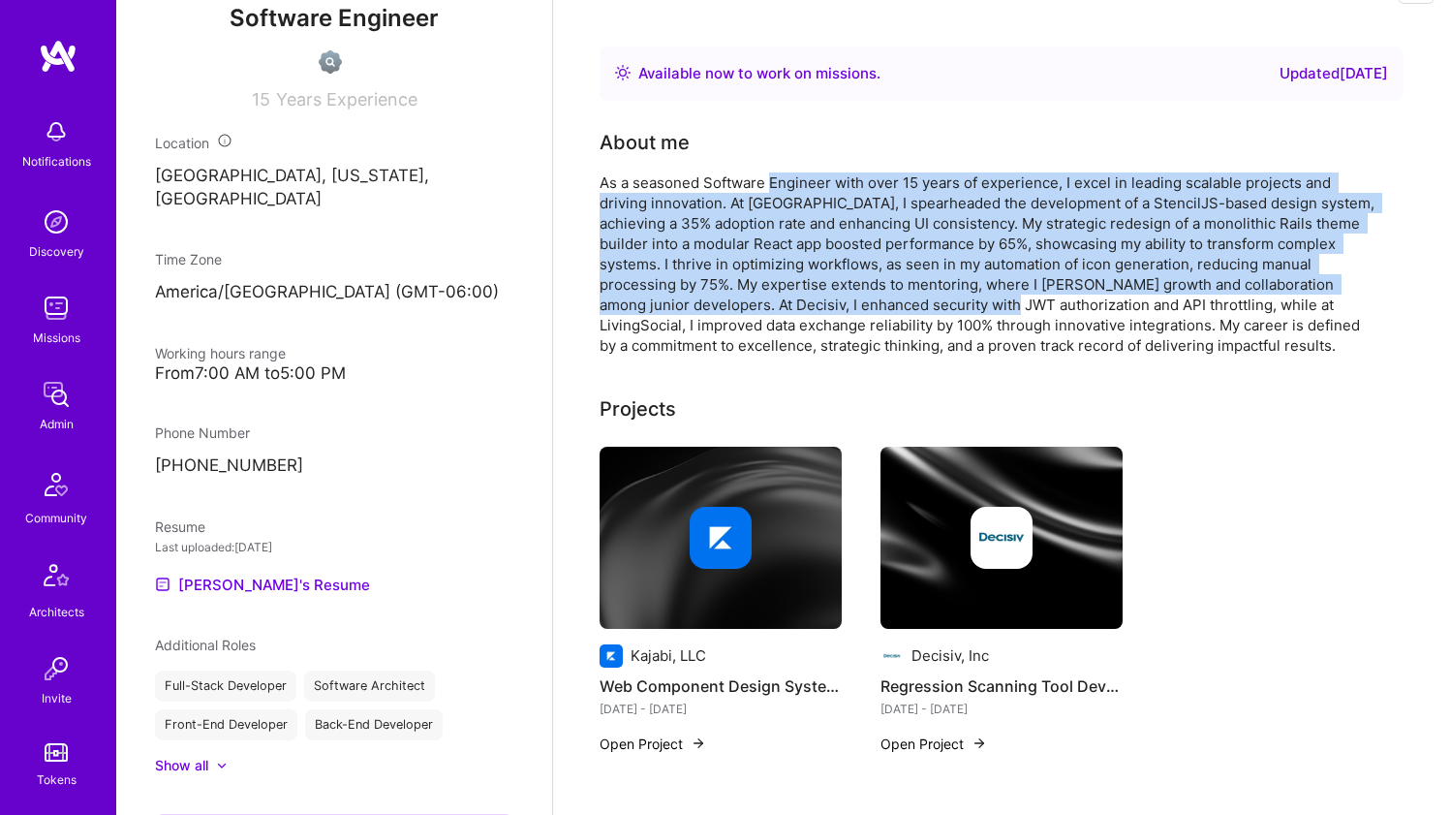
drag, startPoint x: 817, startPoint y: 182, endPoint x: 801, endPoint y: 300, distance: 119.2
click at [801, 300] on div "As a seasoned Software Engineer with over 15 years of experience, I excel in le…" at bounding box center [987, 263] width 775 height 183
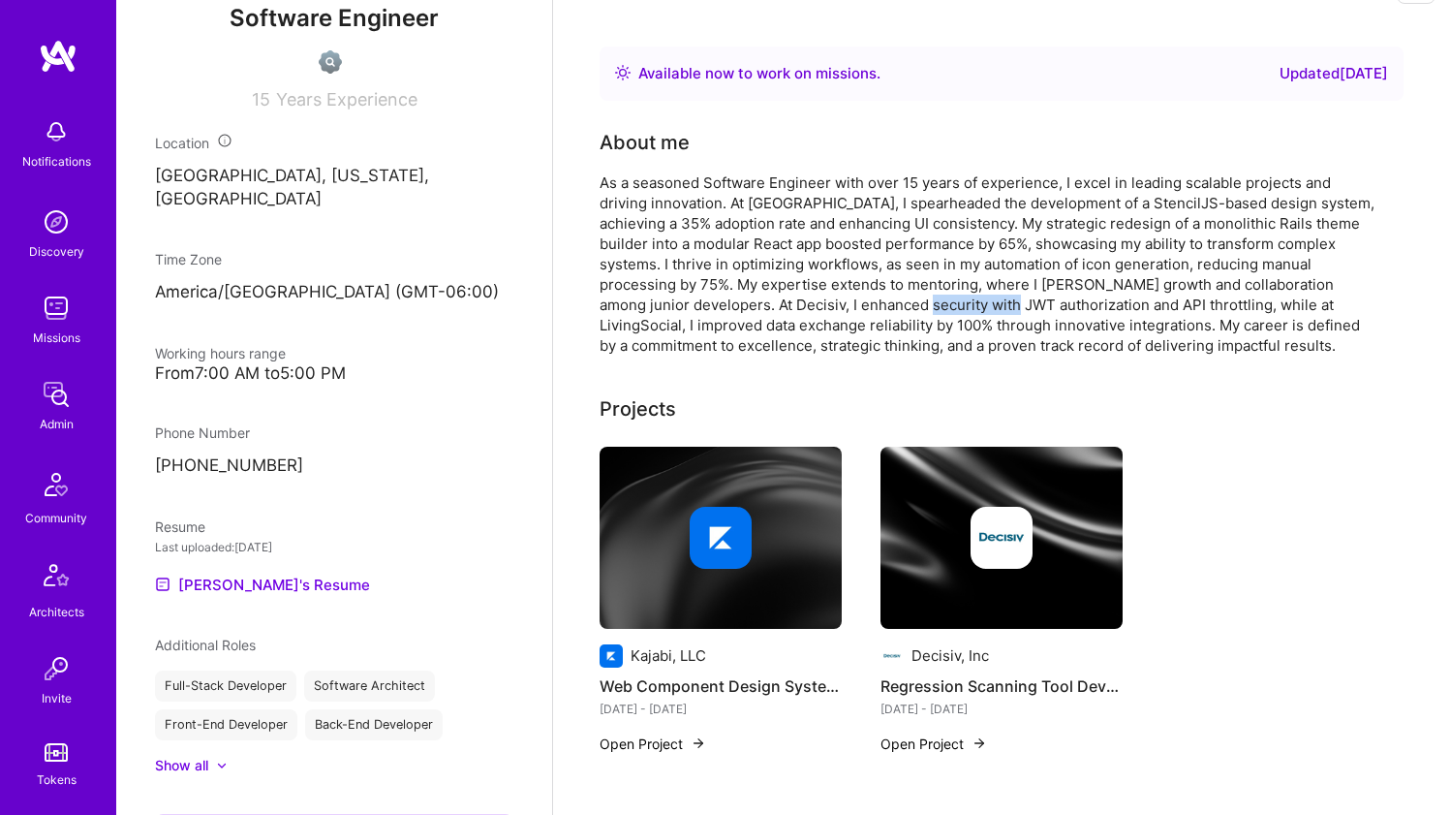
click at [800, 299] on div "As a seasoned Software Engineer with over 15 years of experience, I excel in le…" at bounding box center [987, 263] width 775 height 183
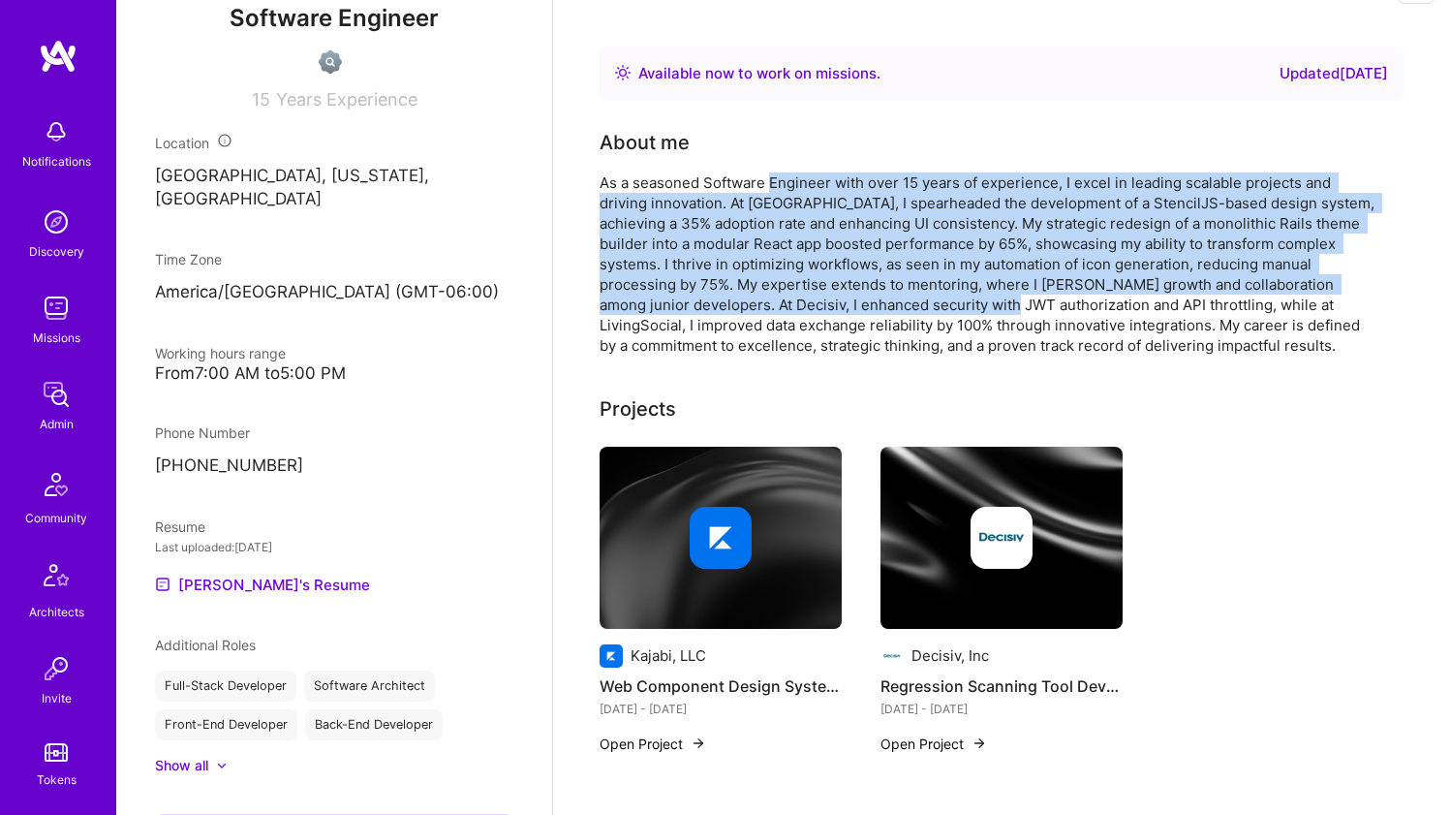
drag, startPoint x: 810, startPoint y: 251, endPoint x: 827, endPoint y: 188, distance: 65.3
click at [827, 188] on div "As a seasoned Software Engineer with over 15 years of experience, I excel in le…" at bounding box center [987, 263] width 775 height 183
drag, startPoint x: 827, startPoint y: 188, endPoint x: 791, endPoint y: 303, distance: 120.7
click at [791, 303] on div "As a seasoned Software Engineer with over 15 years of experience, I excel in le…" at bounding box center [987, 263] width 775 height 183
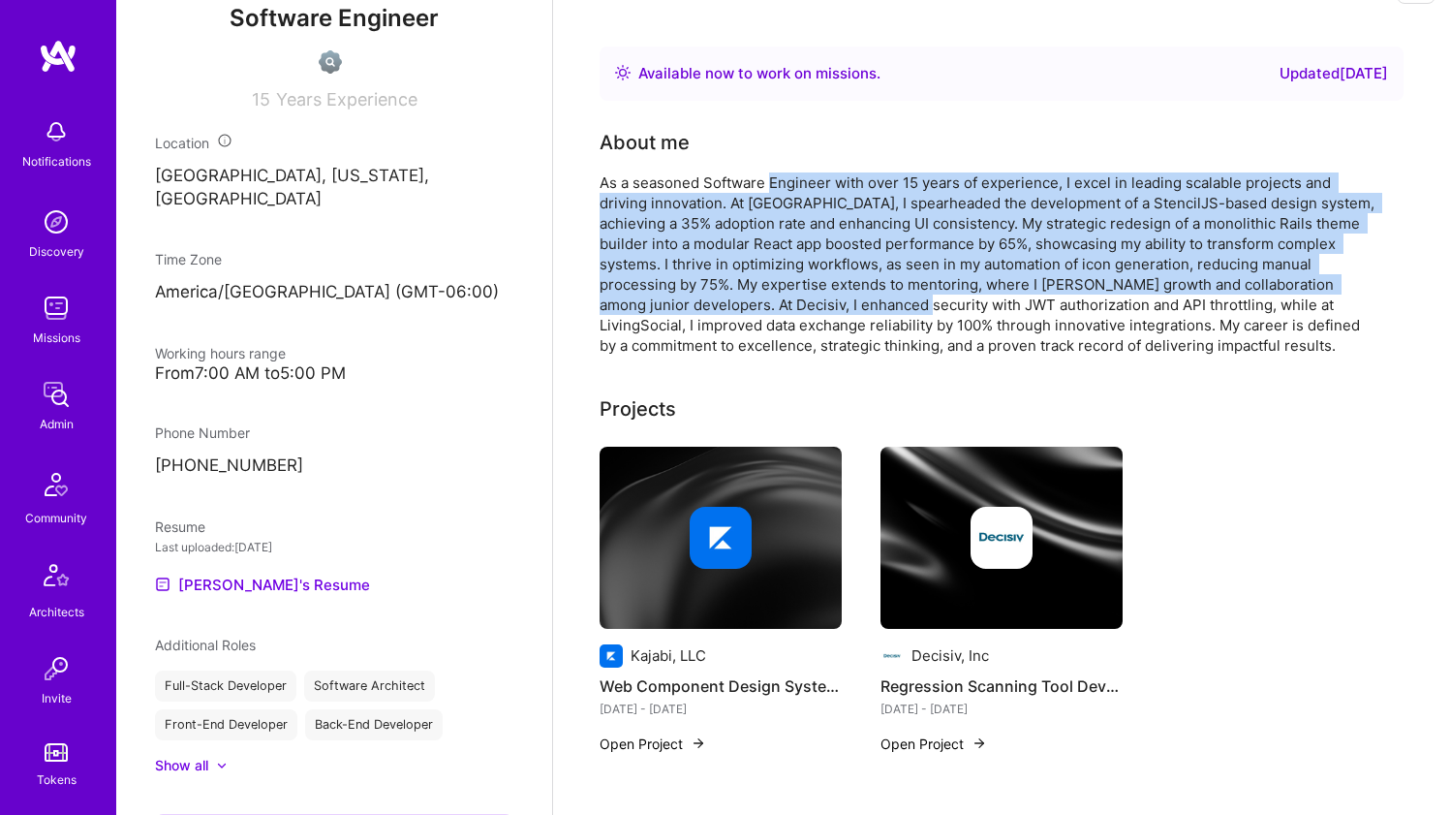
click at [791, 303] on div "As a seasoned Software Engineer with over 15 years of experience, I excel in le…" at bounding box center [987, 263] width 775 height 183
drag, startPoint x: 792, startPoint y: 303, endPoint x: 837, endPoint y: 186, distance: 125.4
click at [837, 186] on div "As a seasoned Software Engineer with over 15 years of experience, I excel in le…" at bounding box center [987, 263] width 775 height 183
drag, startPoint x: 837, startPoint y: 186, endPoint x: 814, endPoint y: 293, distance: 110.0
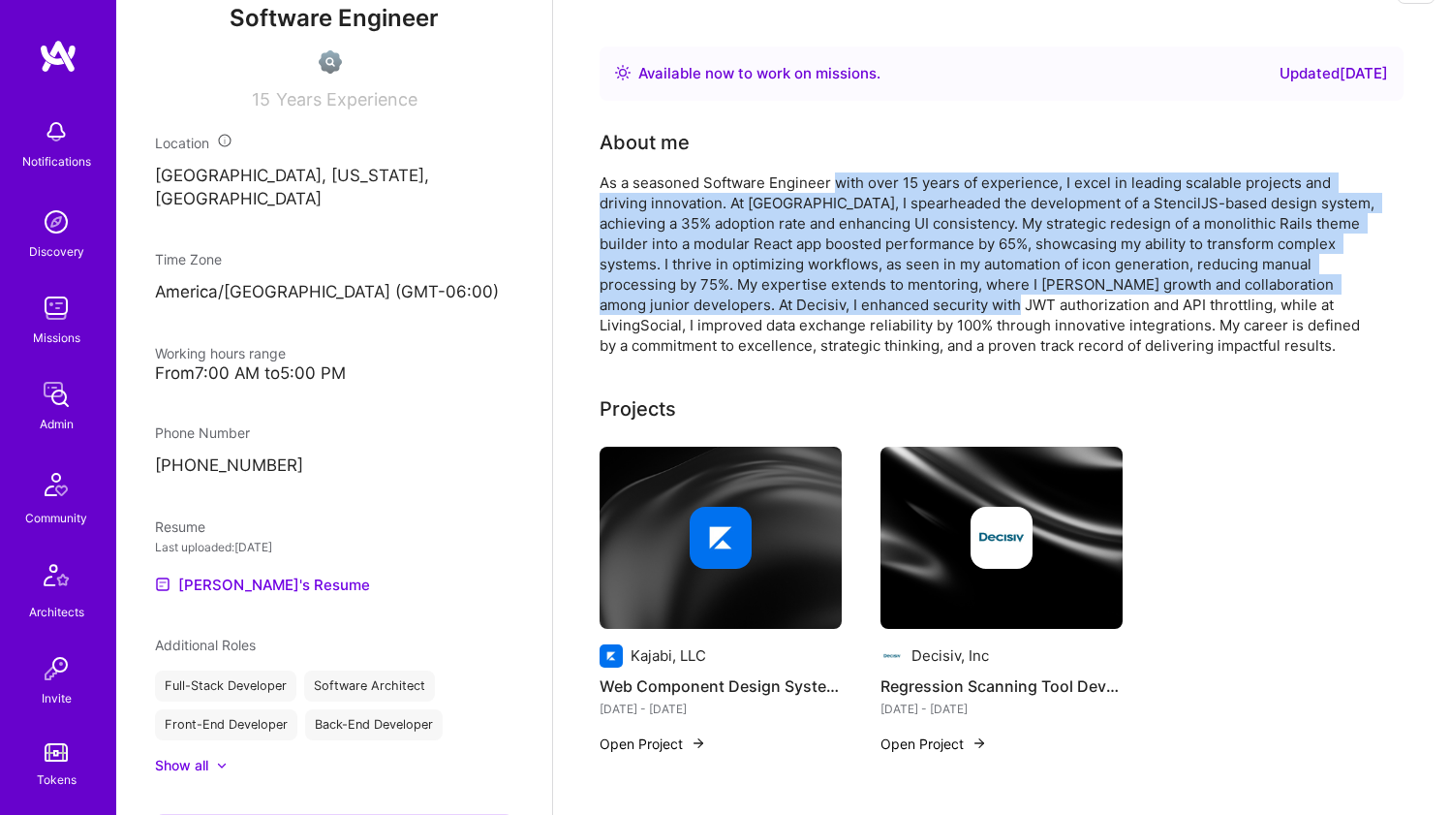
click at [814, 293] on div "As a seasoned Software Engineer with over 15 years of experience, I excel in le…" at bounding box center [987, 263] width 775 height 183
drag, startPoint x: 814, startPoint y: 293, endPoint x: 829, endPoint y: 182, distance: 112.5
click at [829, 182] on div "As a seasoned Software Engineer with over 15 years of experience, I excel in le…" at bounding box center [987, 263] width 775 height 183
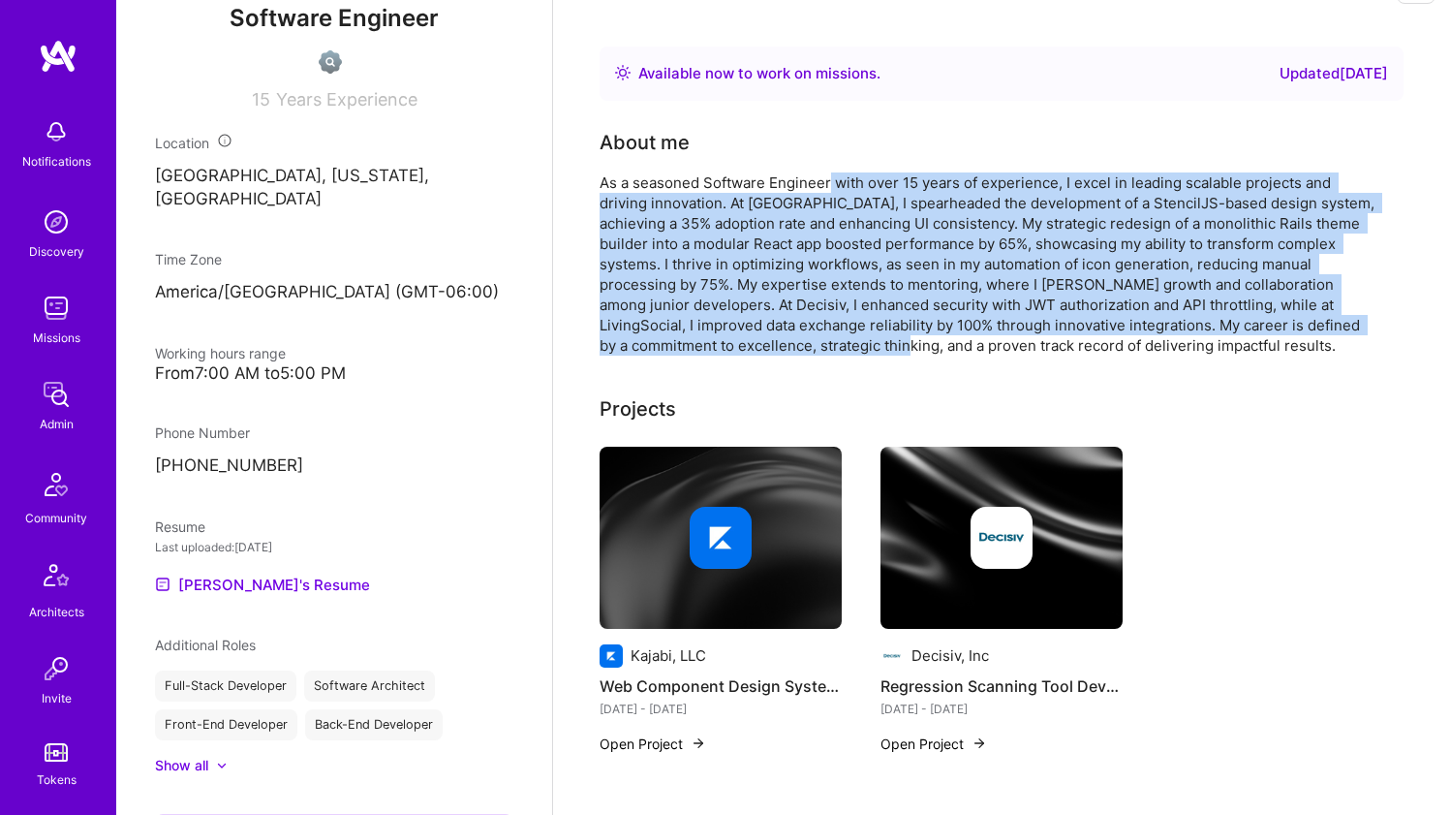
drag, startPoint x: 829, startPoint y: 182, endPoint x: 786, endPoint y: 335, distance: 159.1
click at [786, 335] on div "As a seasoned Software Engineer with over 15 years of experience, I excel in le…" at bounding box center [987, 263] width 775 height 183
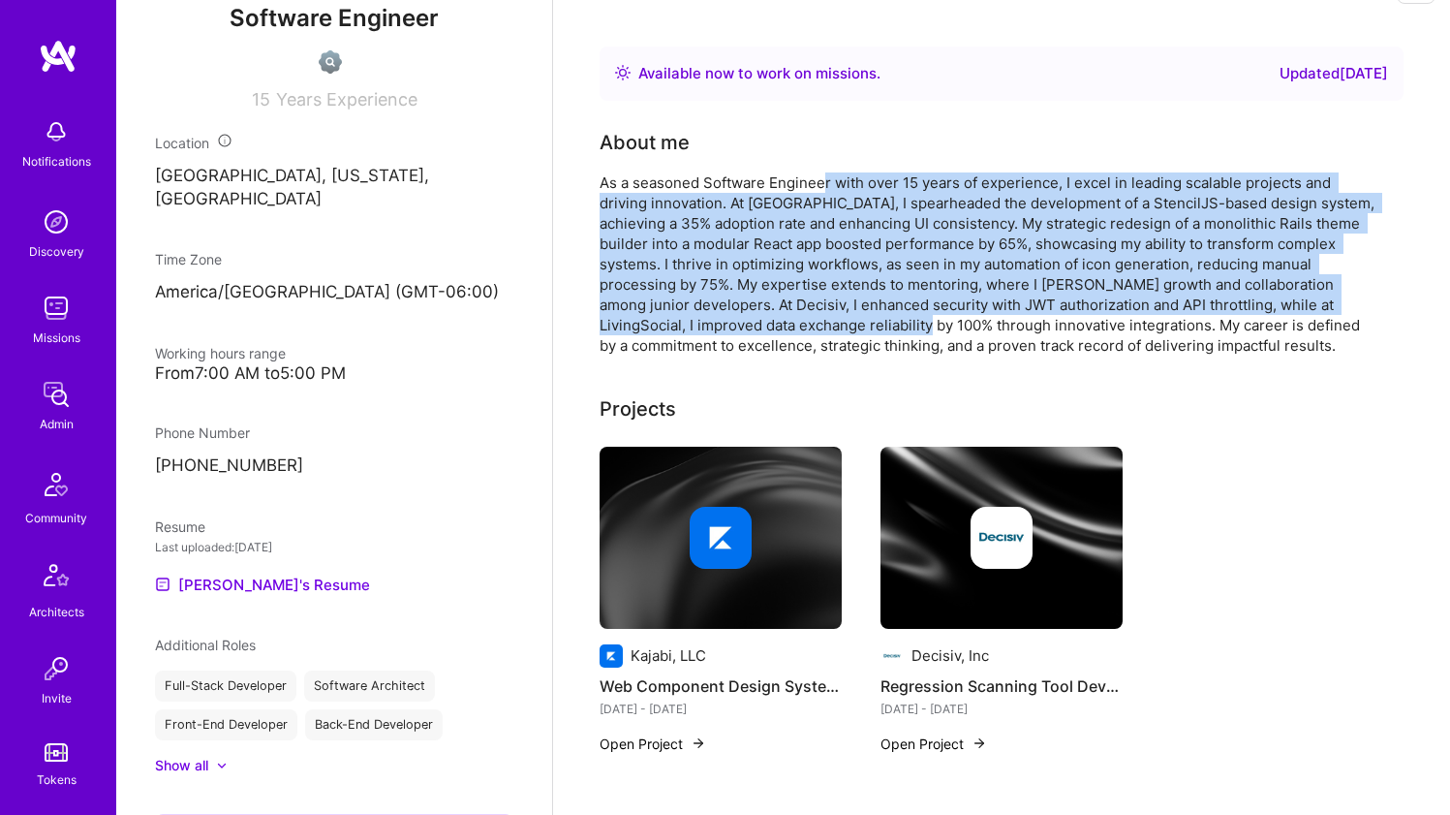
drag, startPoint x: 794, startPoint y: 281, endPoint x: 822, endPoint y: 184, distance: 100.8
click at [822, 184] on div "As a seasoned Software Engineer with over 15 years of experience, I excel in le…" at bounding box center [987, 263] width 775 height 183
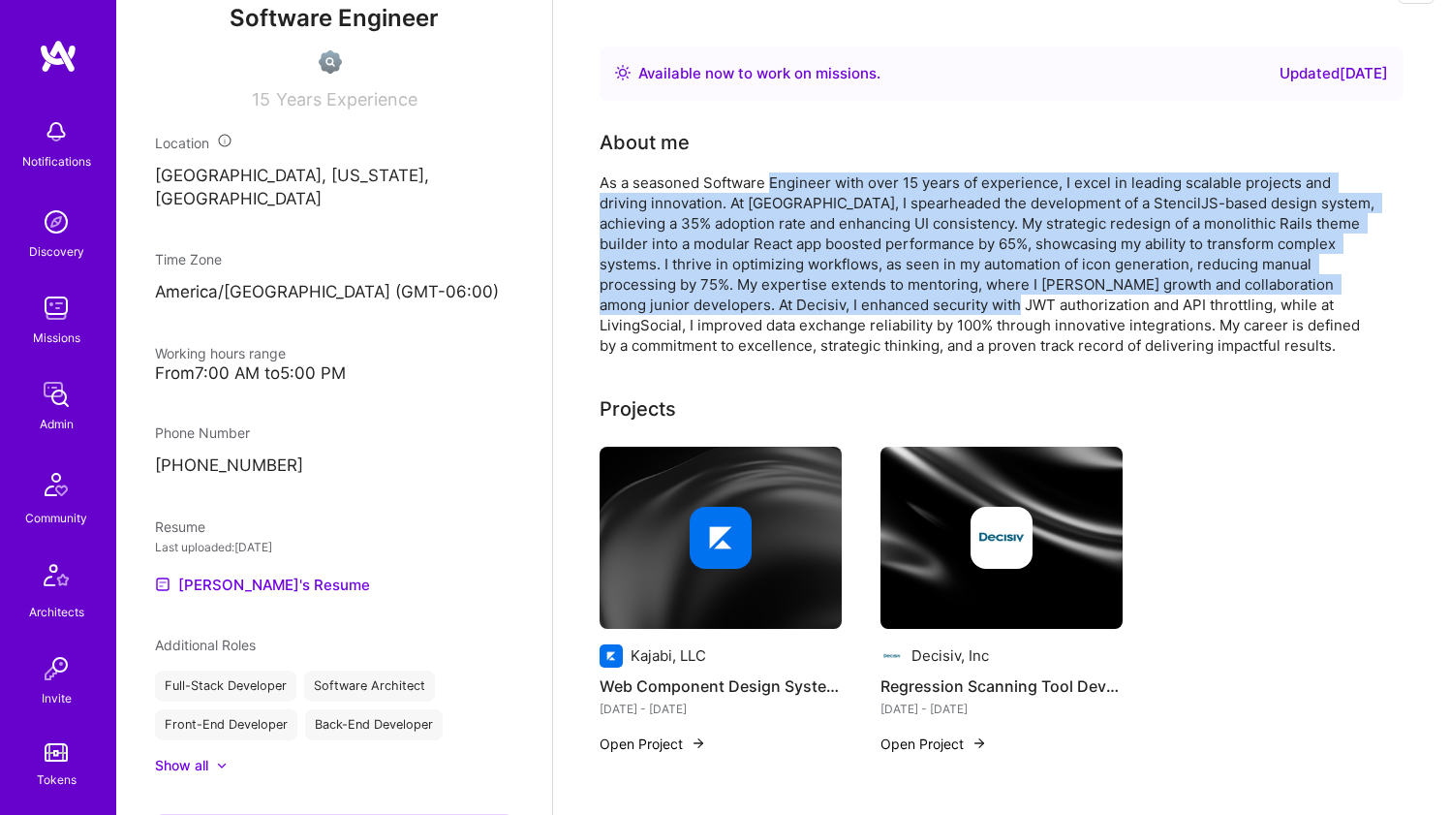
drag
click at [804, 312] on div "As a seasoned Software Engineer with over 15 years of experience, I excel in le…" at bounding box center [987, 263] width 775 height 183
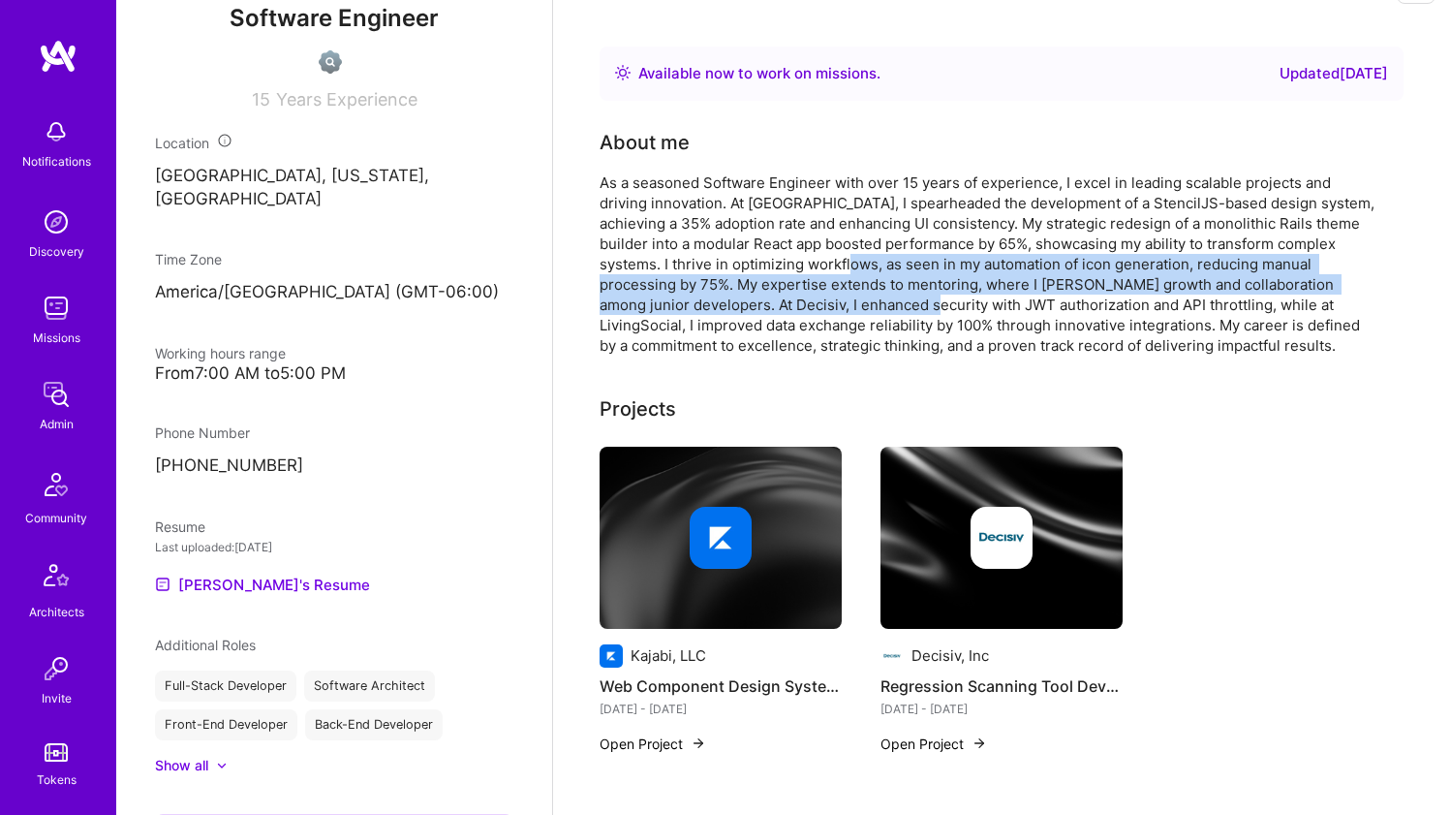
click at [813, 257] on div "As a seasoned Software Engineer with over 15 years of experience, I excel in le…" at bounding box center [987, 263] width 775 height 183
click at [814, 256] on div "As a seasoned Software Engineer with over 15 years of experience, I excel in le…" at bounding box center [987, 263] width 775 height 183
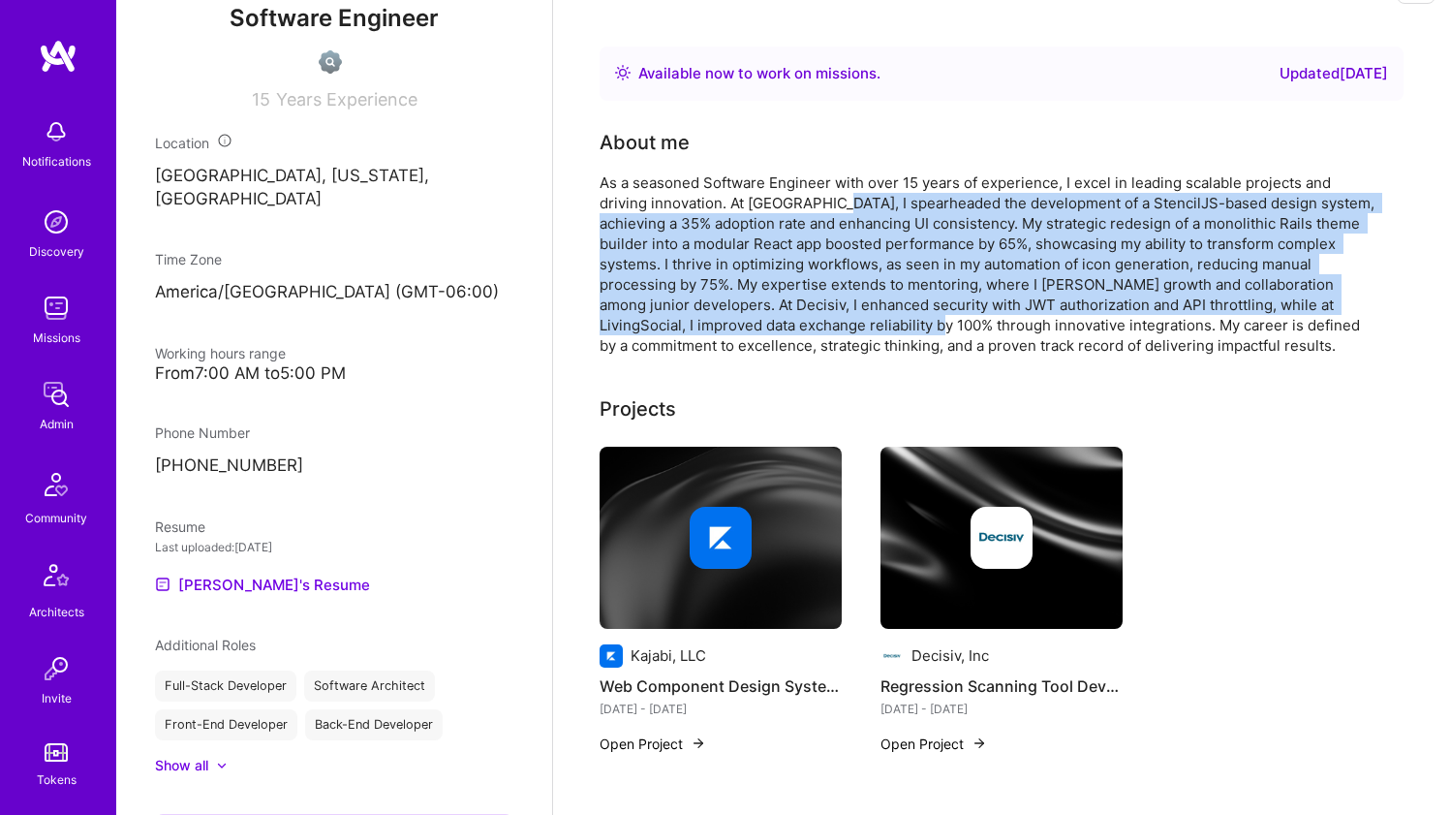
click at [819, 199] on div "As a seasoned Software Engineer with over 15 years of experience, I excel in le…" at bounding box center [987, 263] width 775 height 183
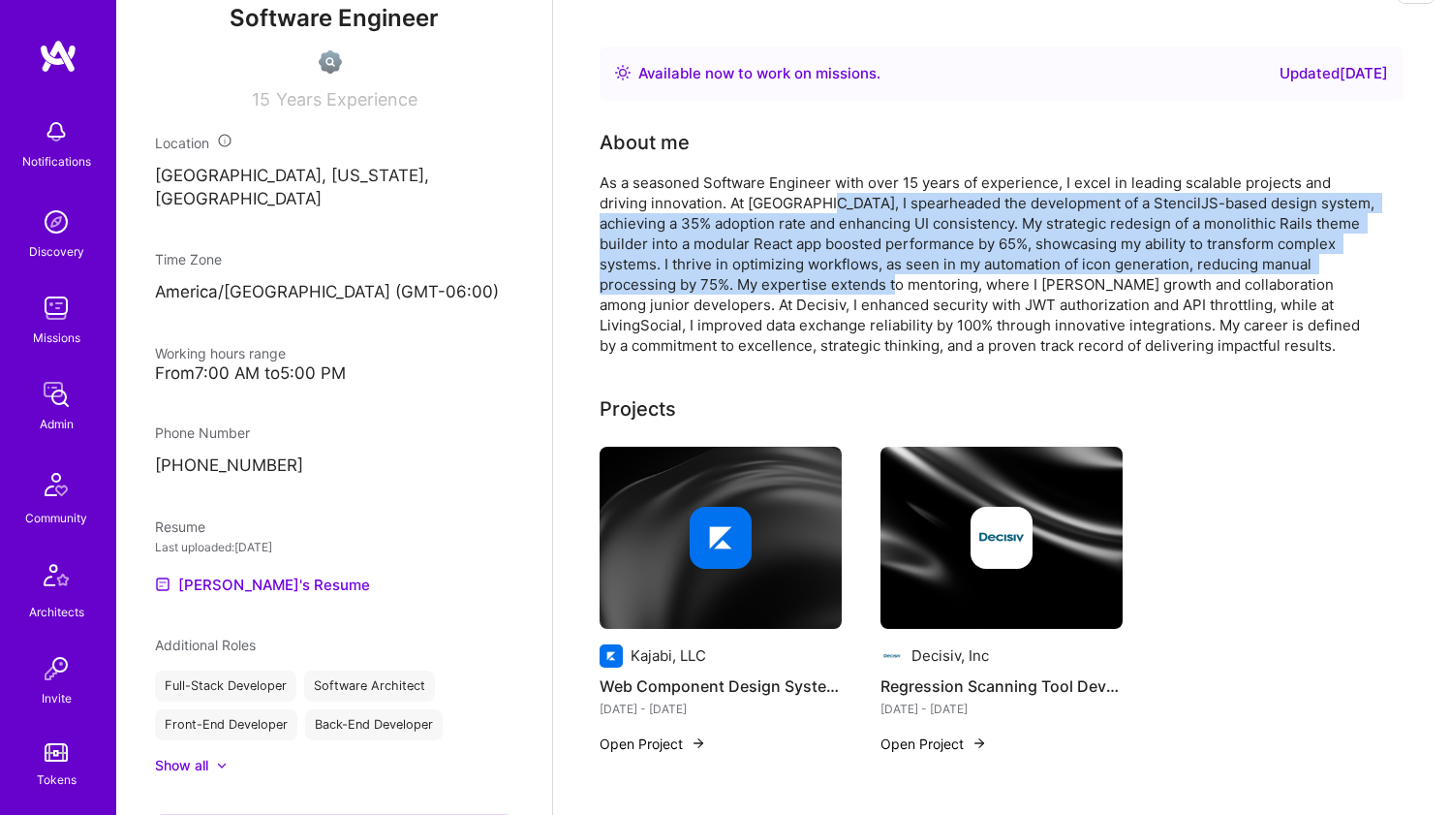
click at [792, 293] on div "As a seasoned Software Engineer with over 15 years of experience, I excel in le…" at bounding box center [987, 263] width 775 height 183
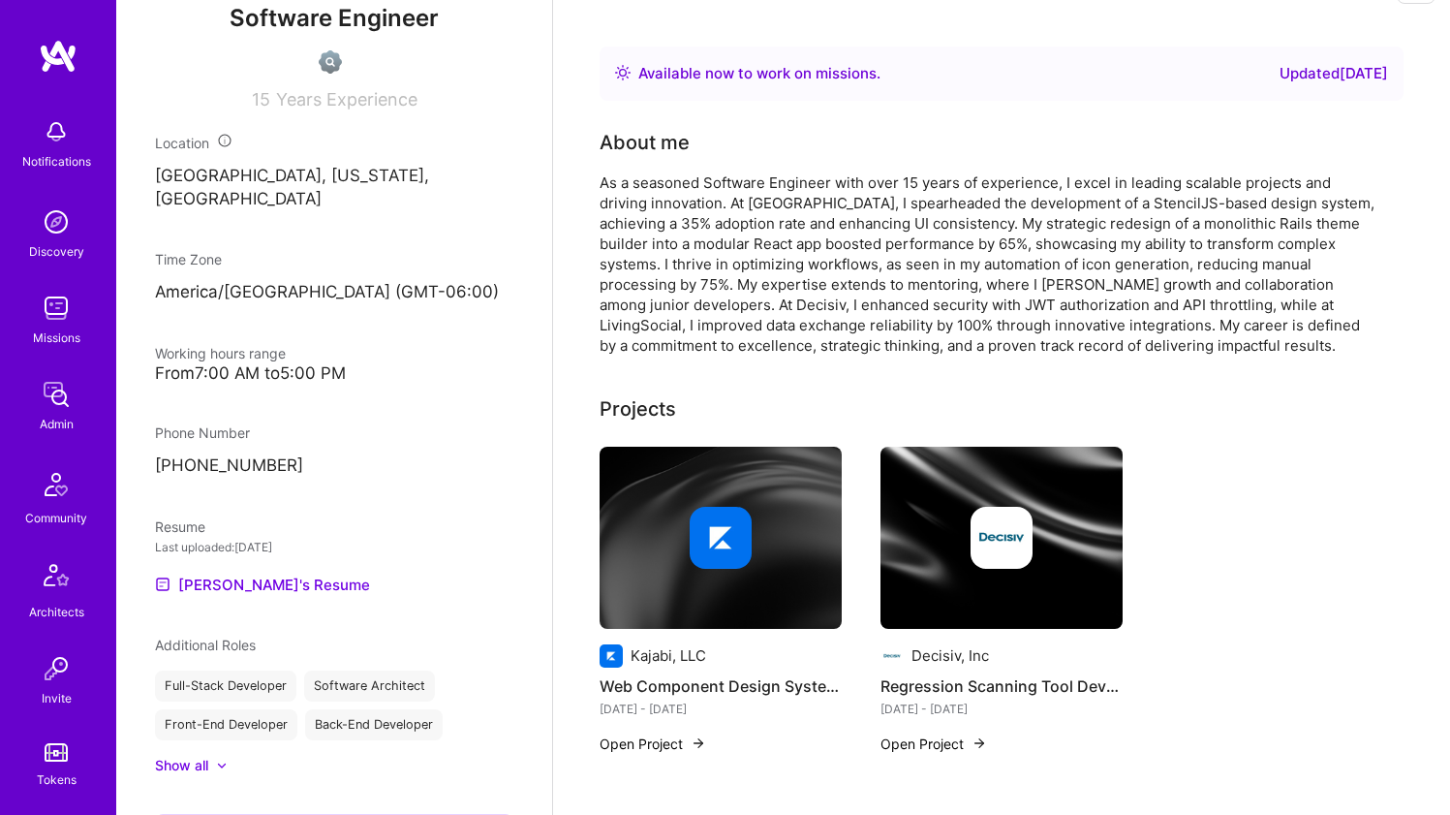
click at [793, 293] on div "As a seasoned Software Engineer with over 15 years of experience, I excel in le…" at bounding box center [987, 263] width 775 height 183
click at [735, 478] on img at bounding box center [721, 538] width 242 height 182
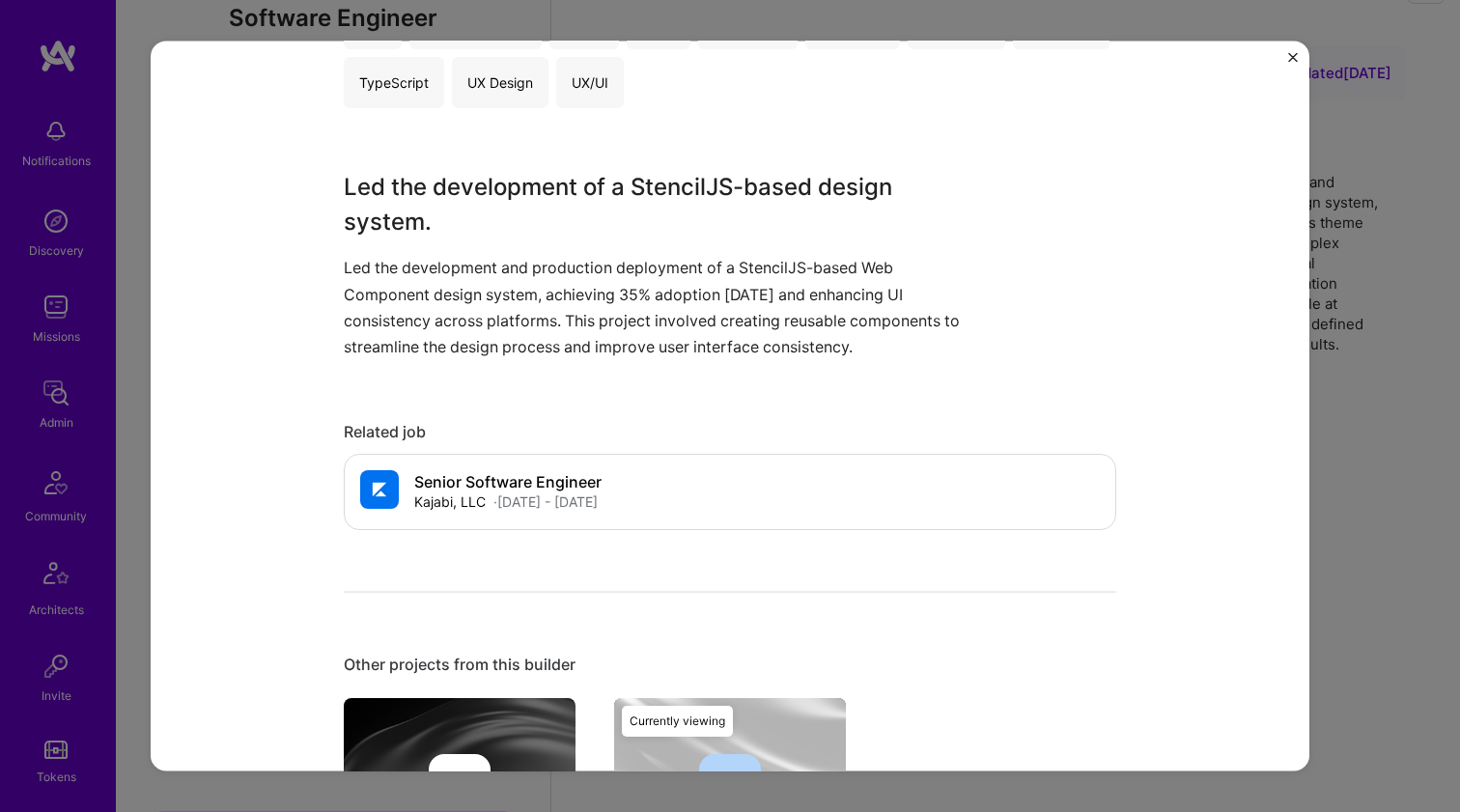
scroll to position [763, 0]
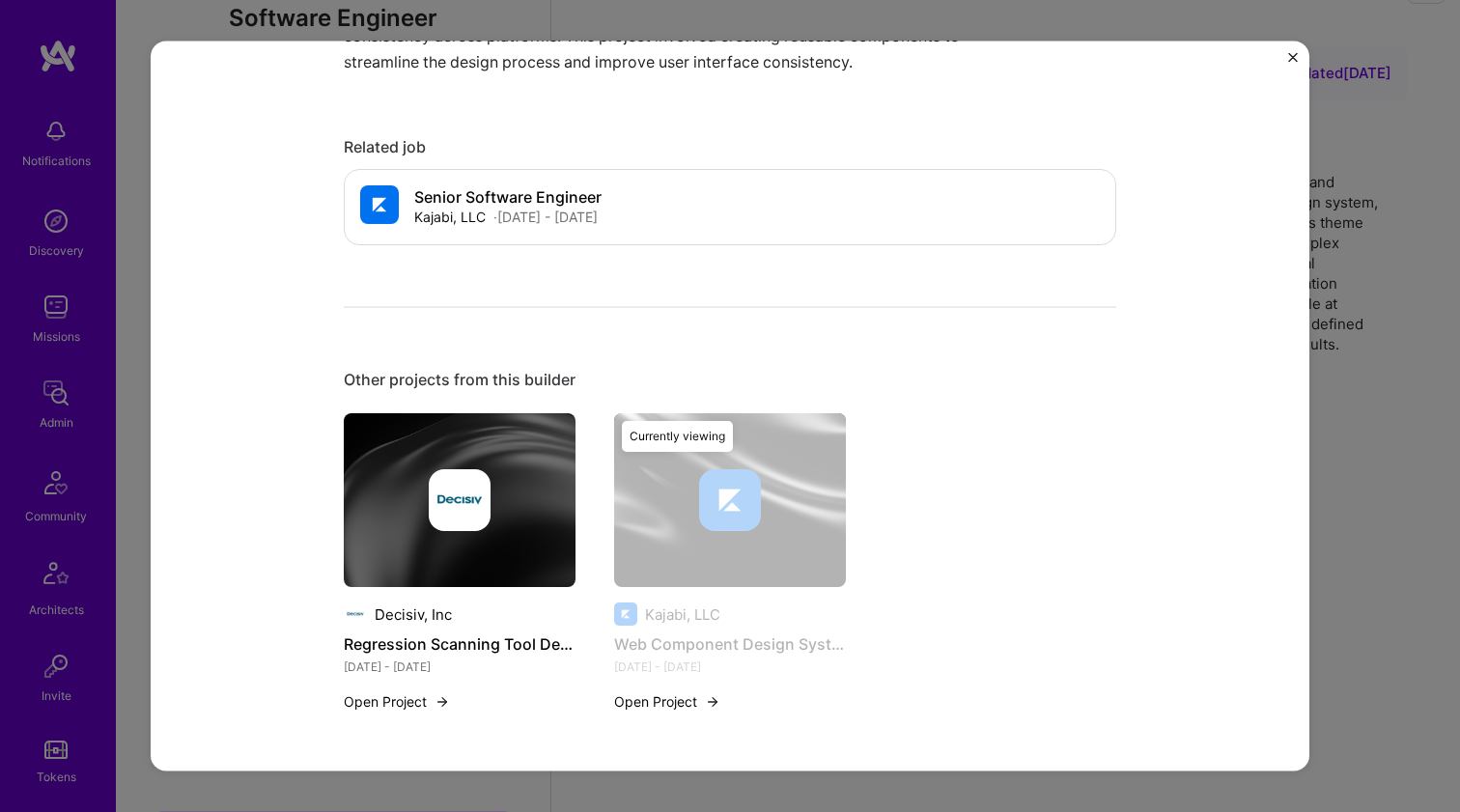
click at [529, 542] on img at bounding box center [459, 500] width 231 height 173
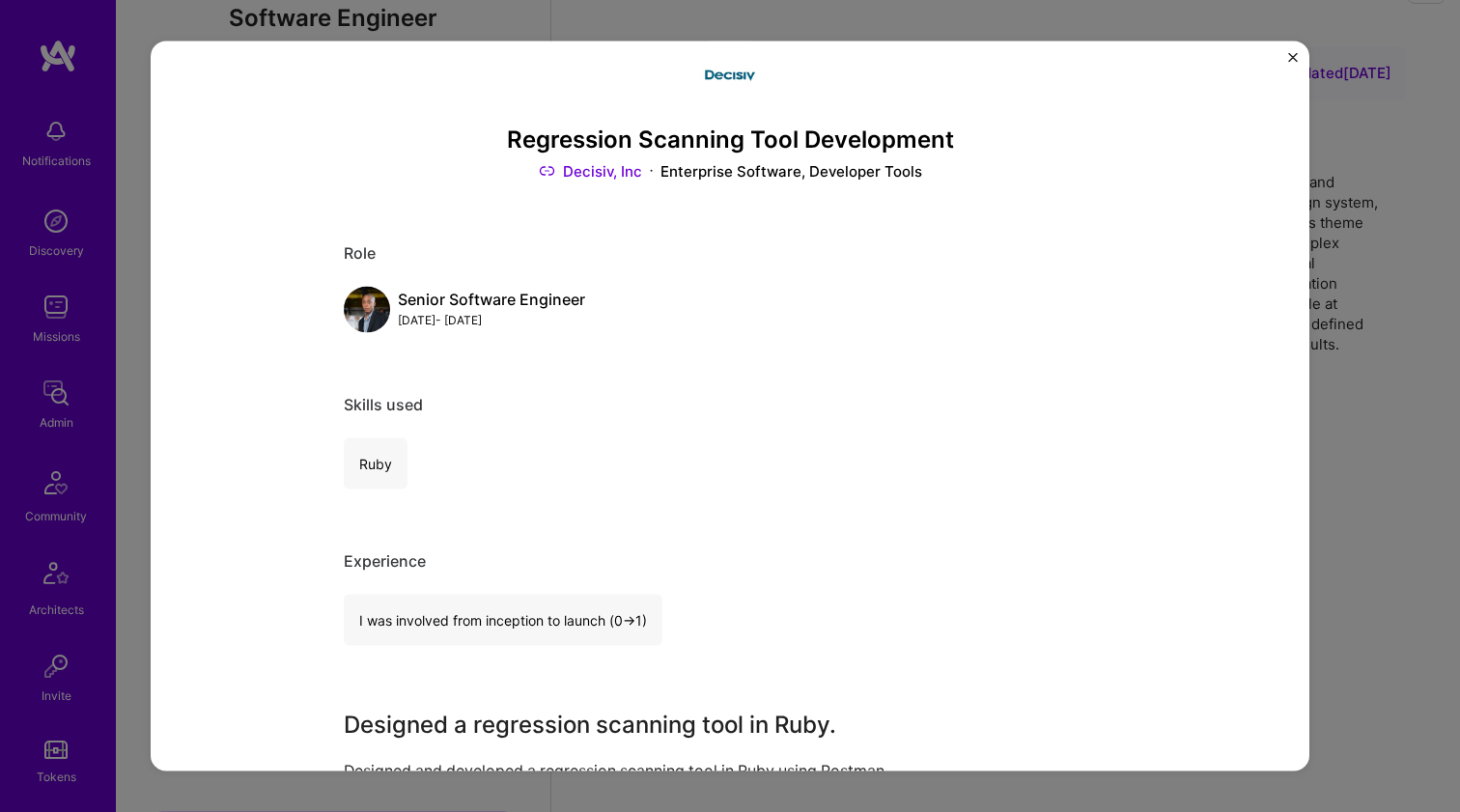
scroll to position [75, 0]
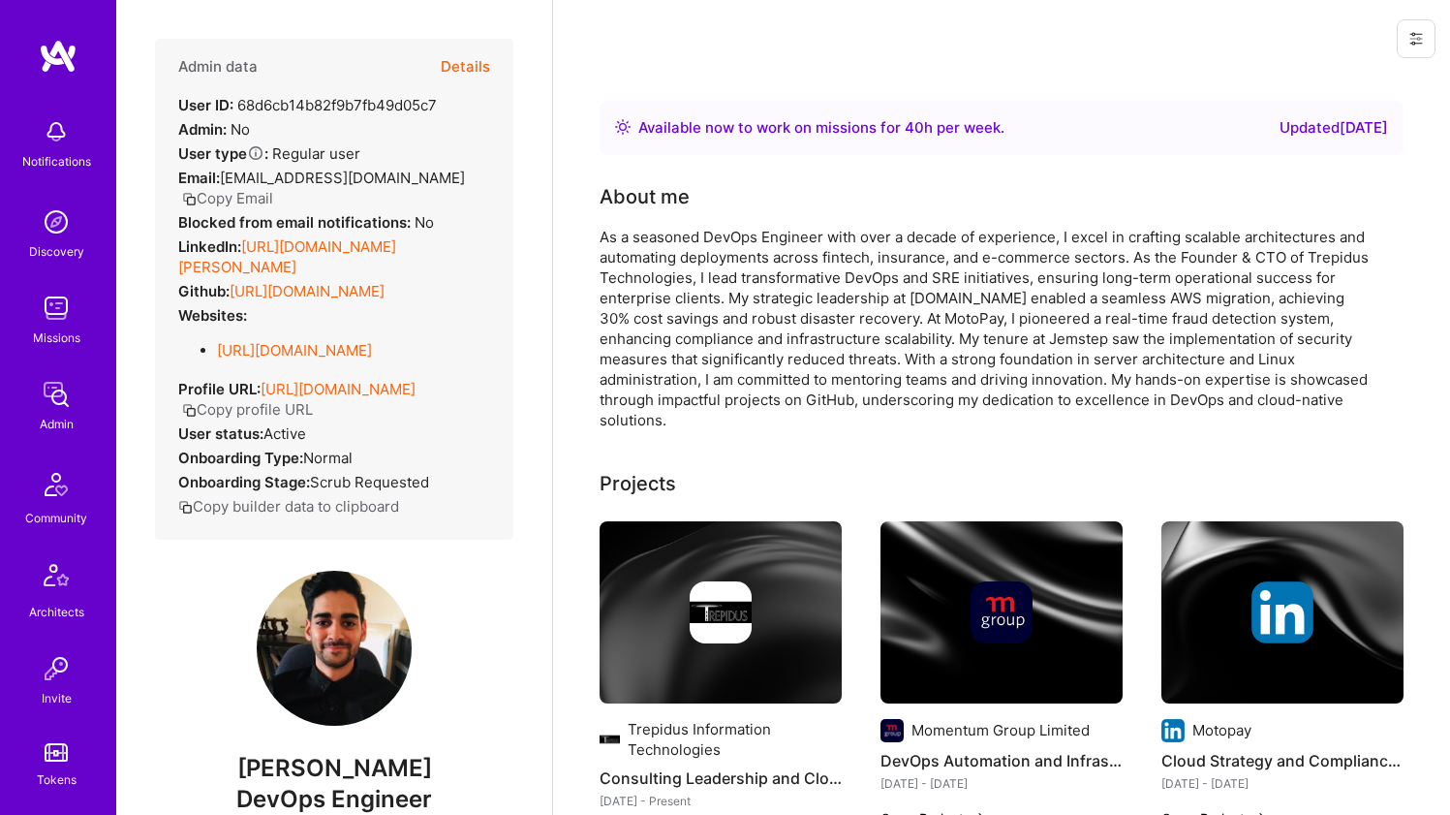
click at [283, 243] on link "[URL][DOMAIN_NAME][PERSON_NAME]" at bounding box center [287, 256] width 218 height 39
click at [305, 285] on link "[URL][DOMAIN_NAME]" at bounding box center [307, 291] width 155 height 18
click at [290, 351] on link "[URL][DOMAIN_NAME]" at bounding box center [294, 350] width 155 height 18
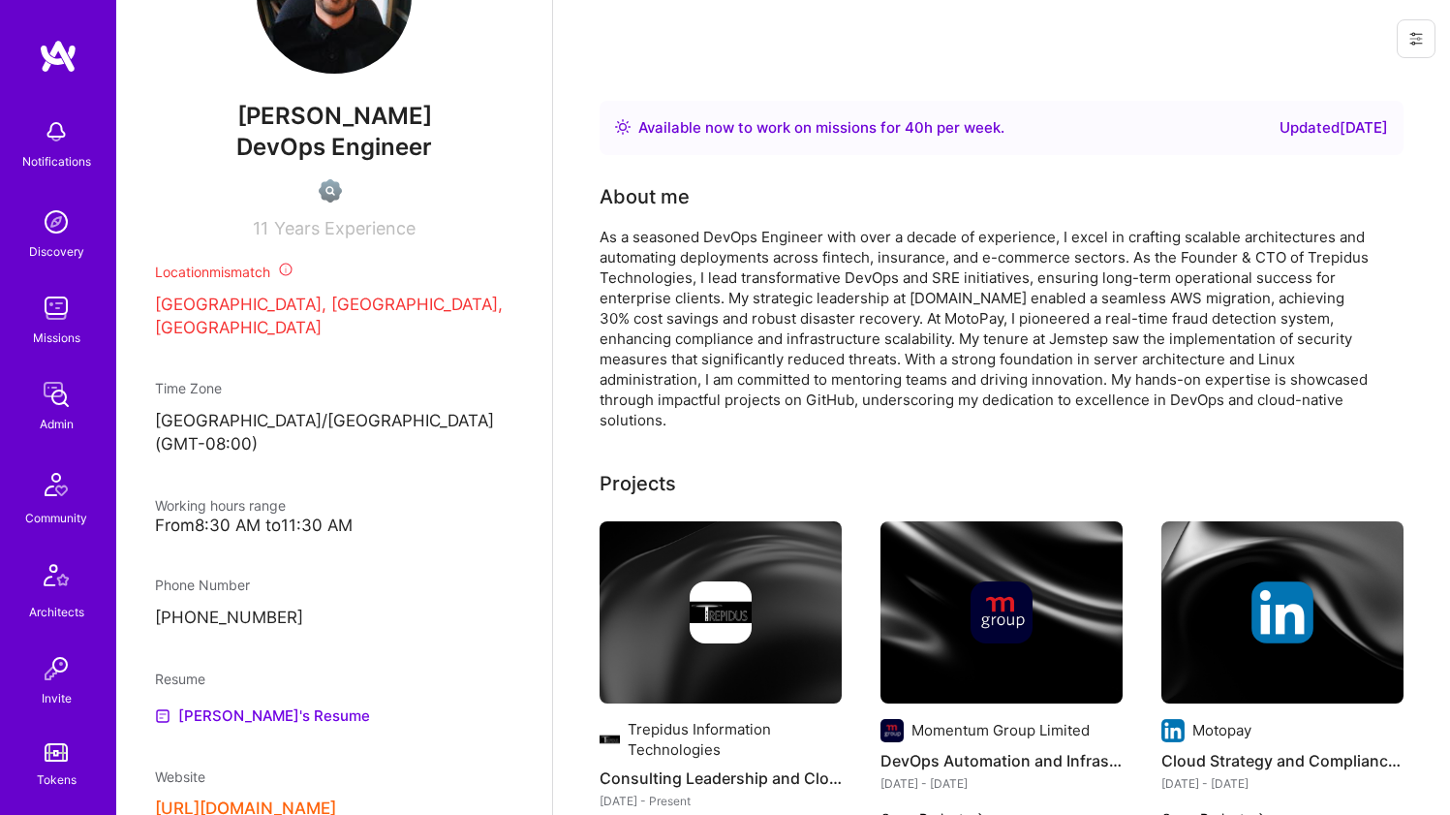
scroll to position [828, 0]
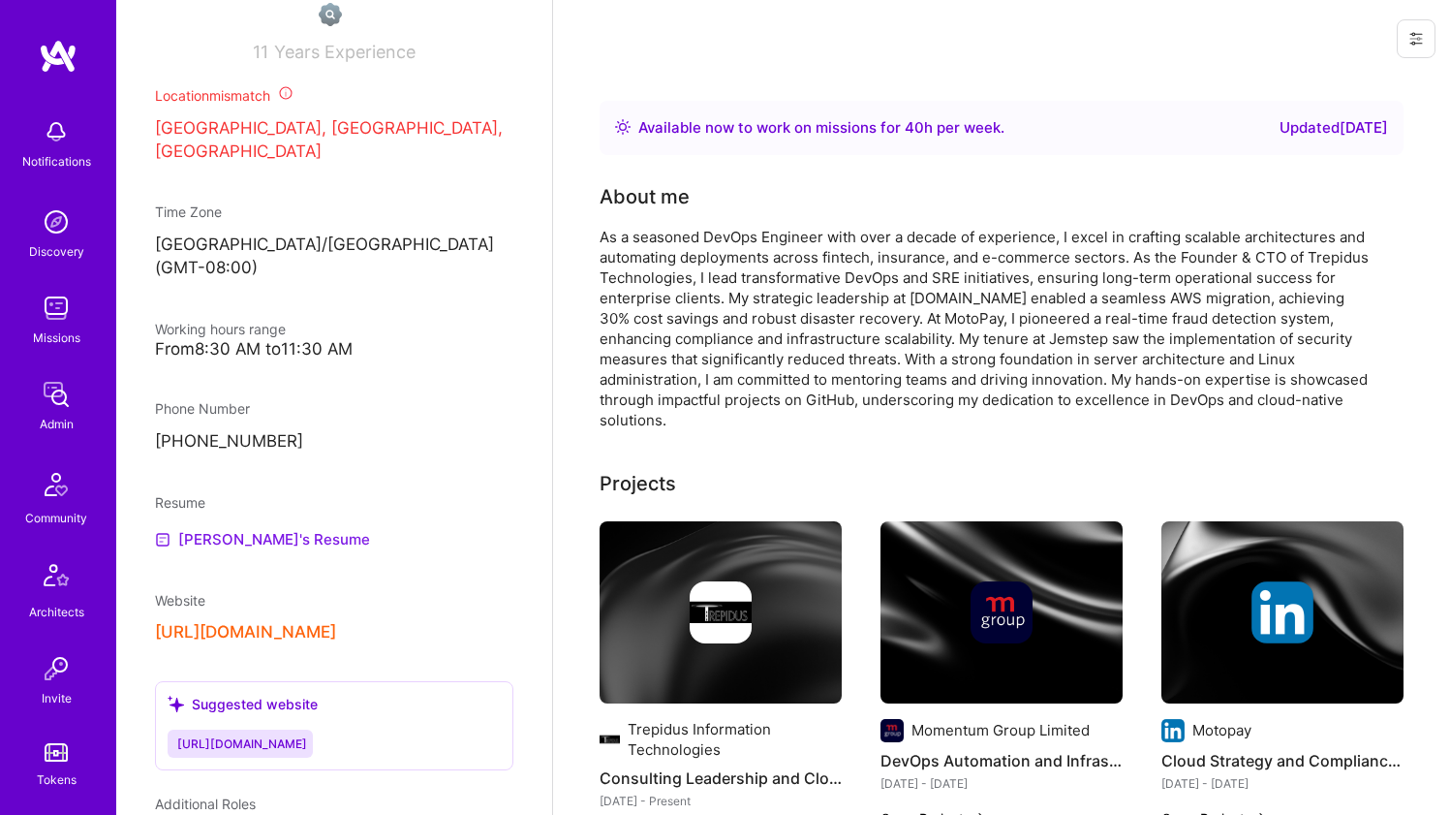
click at [253, 528] on link "[PERSON_NAME]'s Resume" at bounding box center [262, 539] width 215 height 23
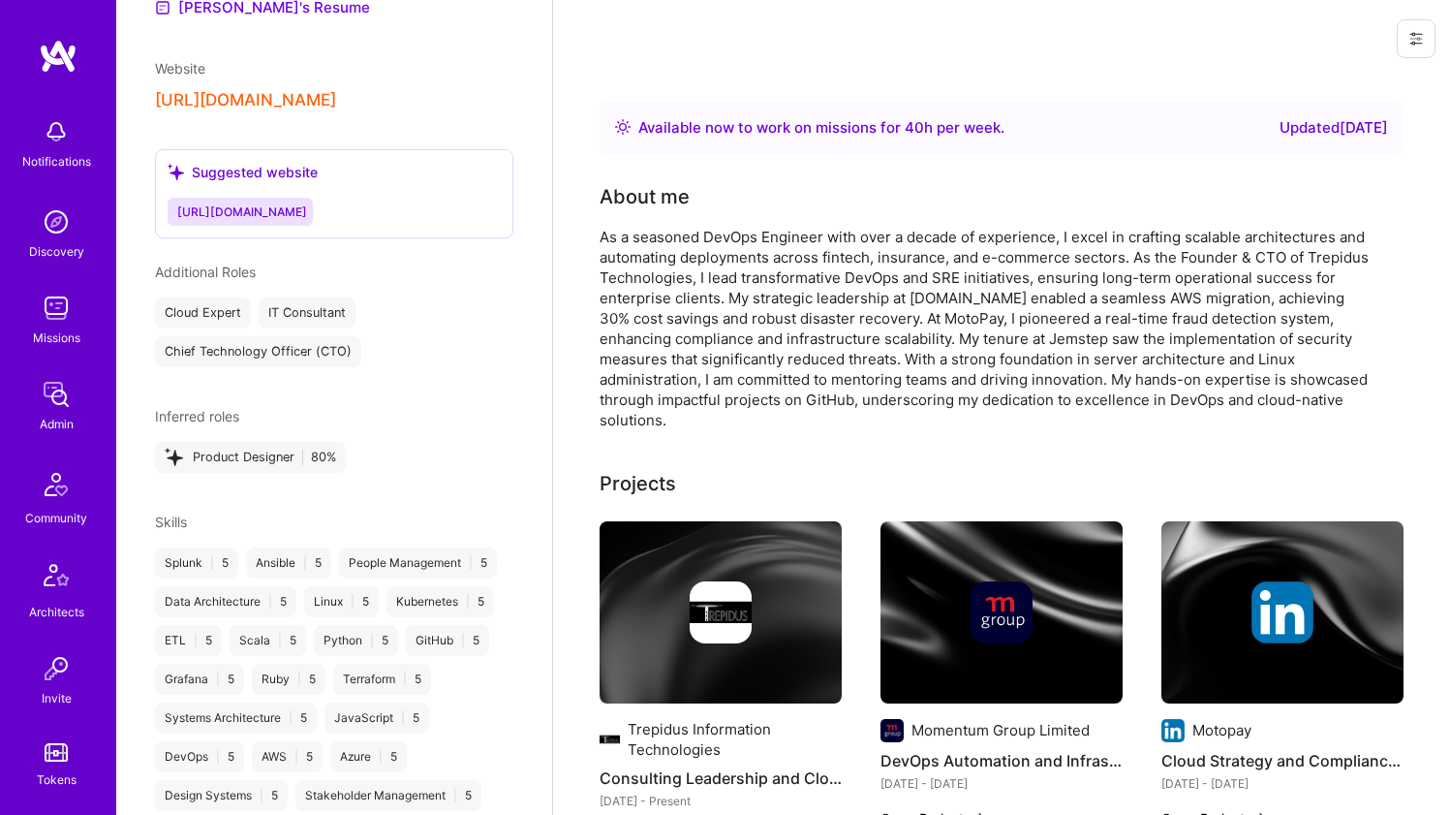
scroll to position [885, 0]
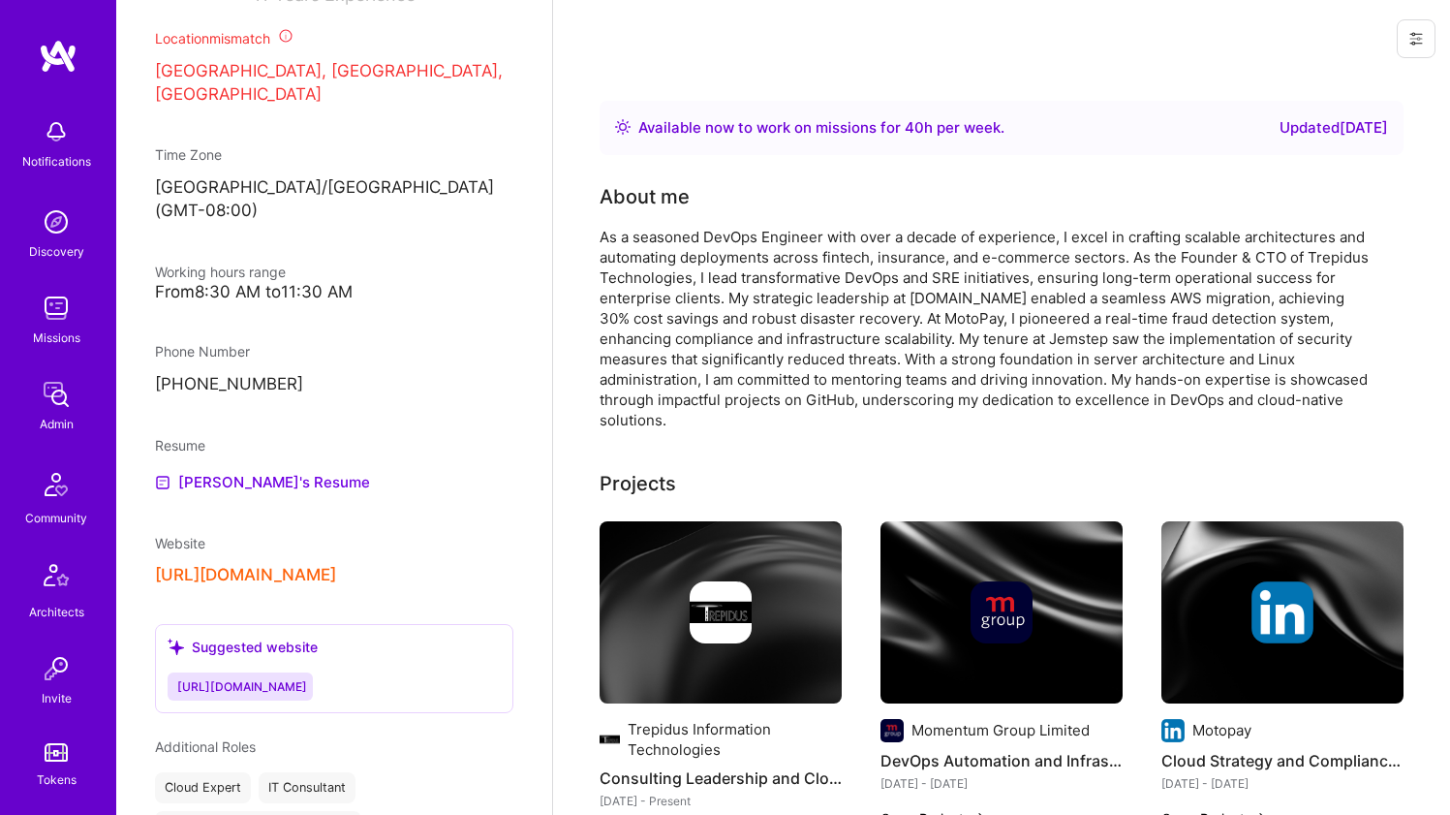
click at [249, 565] on button "[URL][DOMAIN_NAME]" at bounding box center [245, 575] width 181 height 20
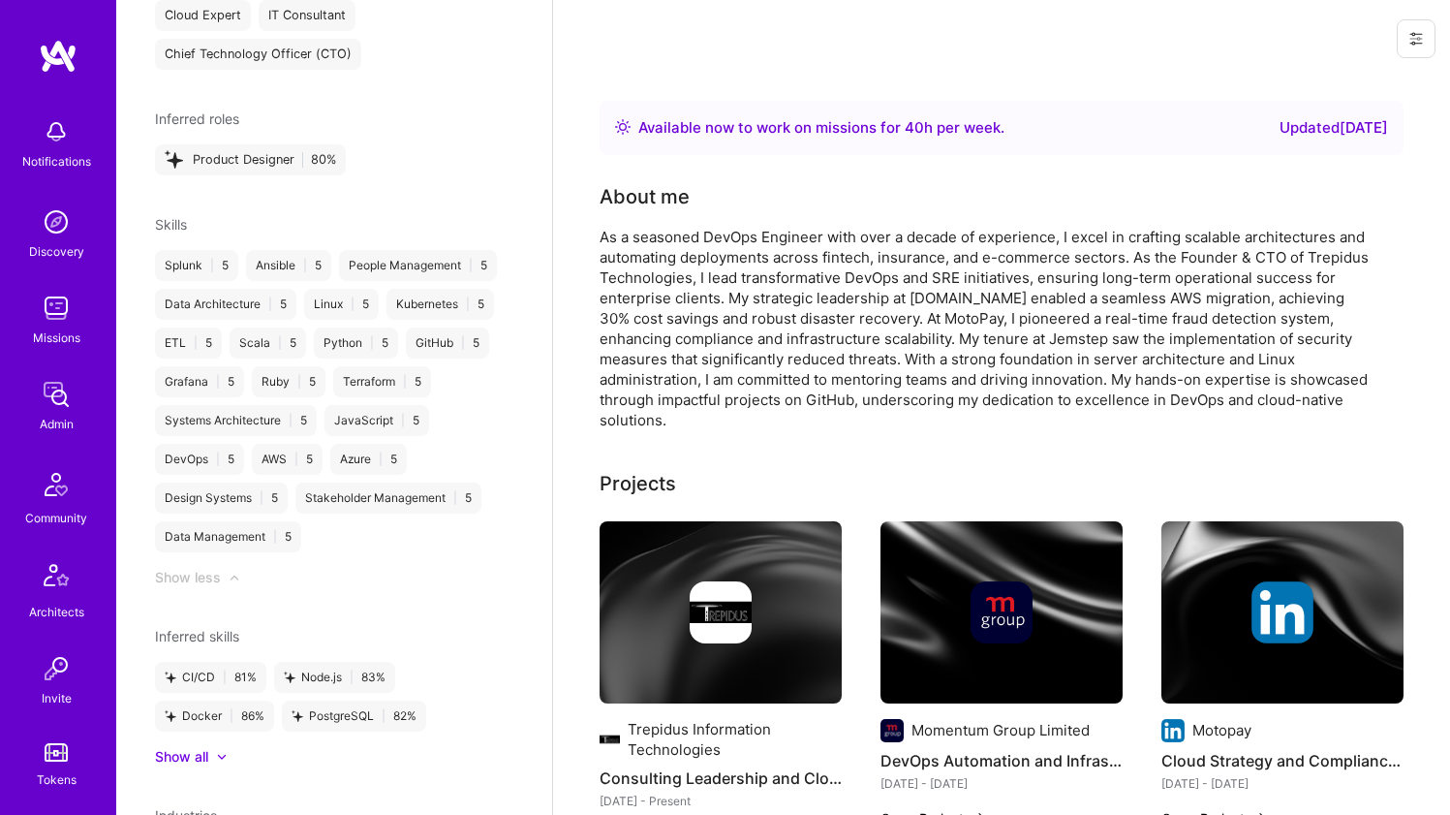
scroll to position [229, 0]
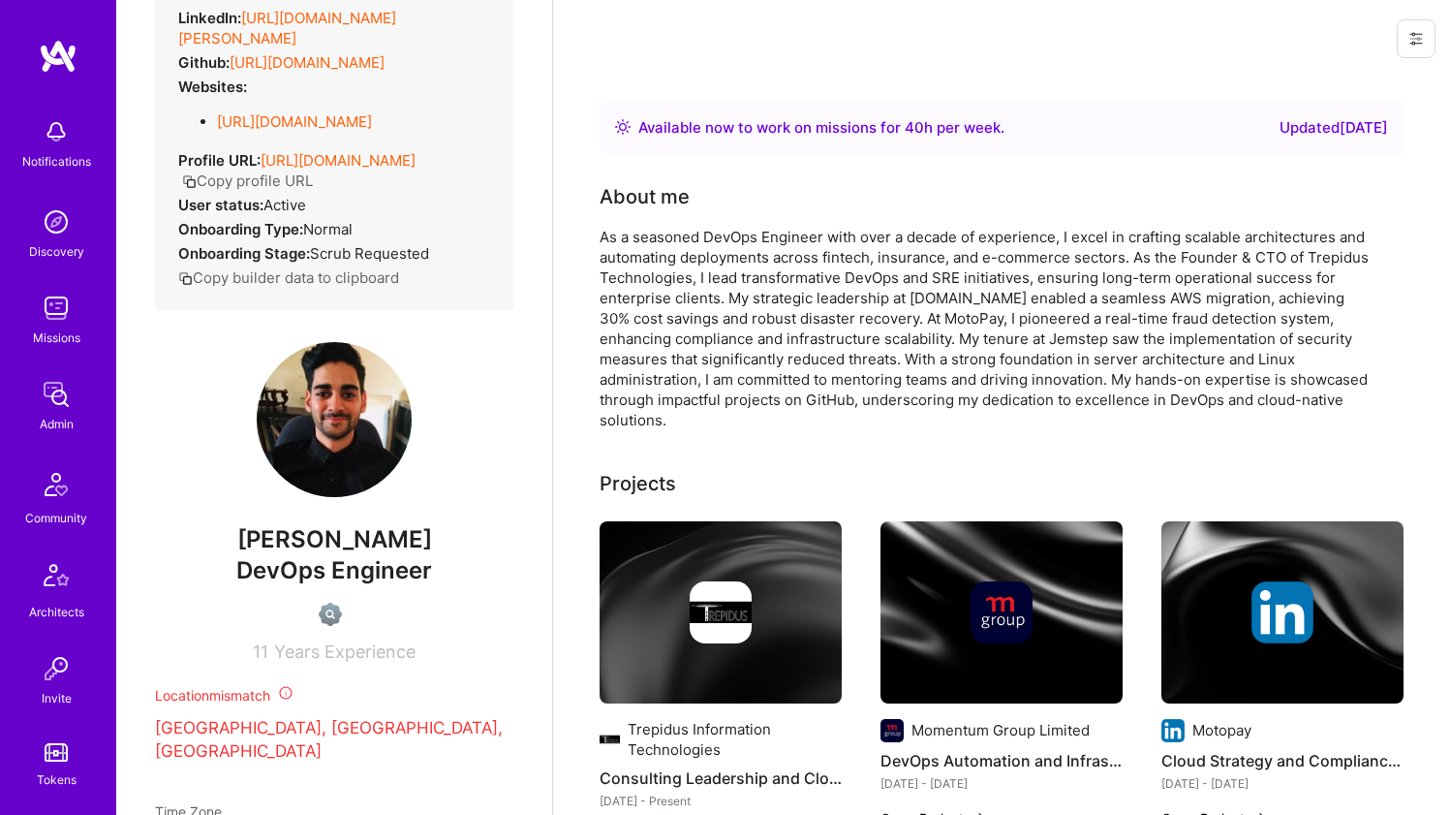
drag, startPoint x: 571, startPoint y: 209, endPoint x: 579, endPoint y: 242, distance: 33.8
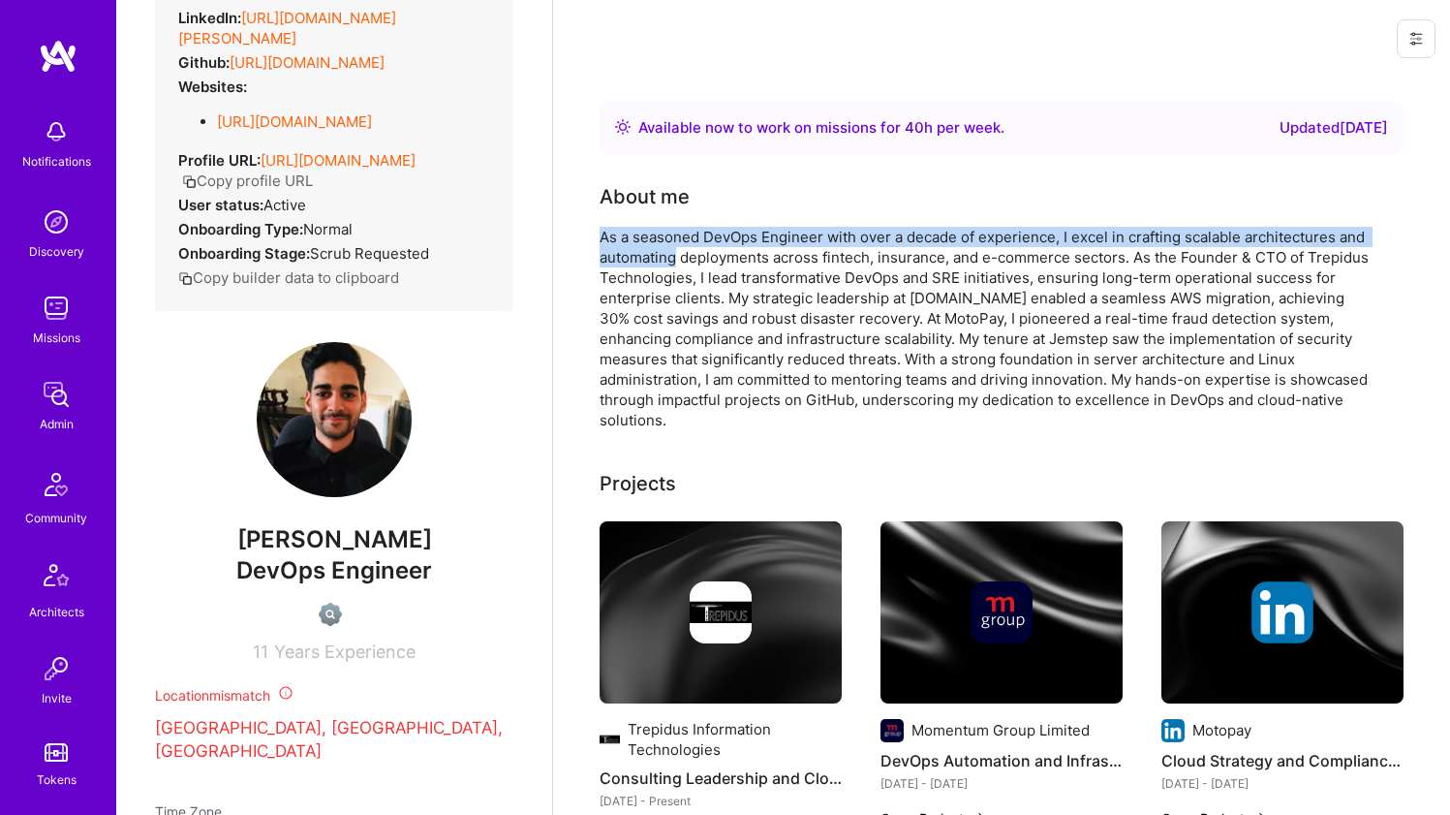
drag, startPoint x: 579, startPoint y: 242, endPoint x: 570, endPoint y: 264, distance: 24.3
drag, startPoint x: 568, startPoint y: 245, endPoint x: 567, endPoint y: 256, distance: 10.7
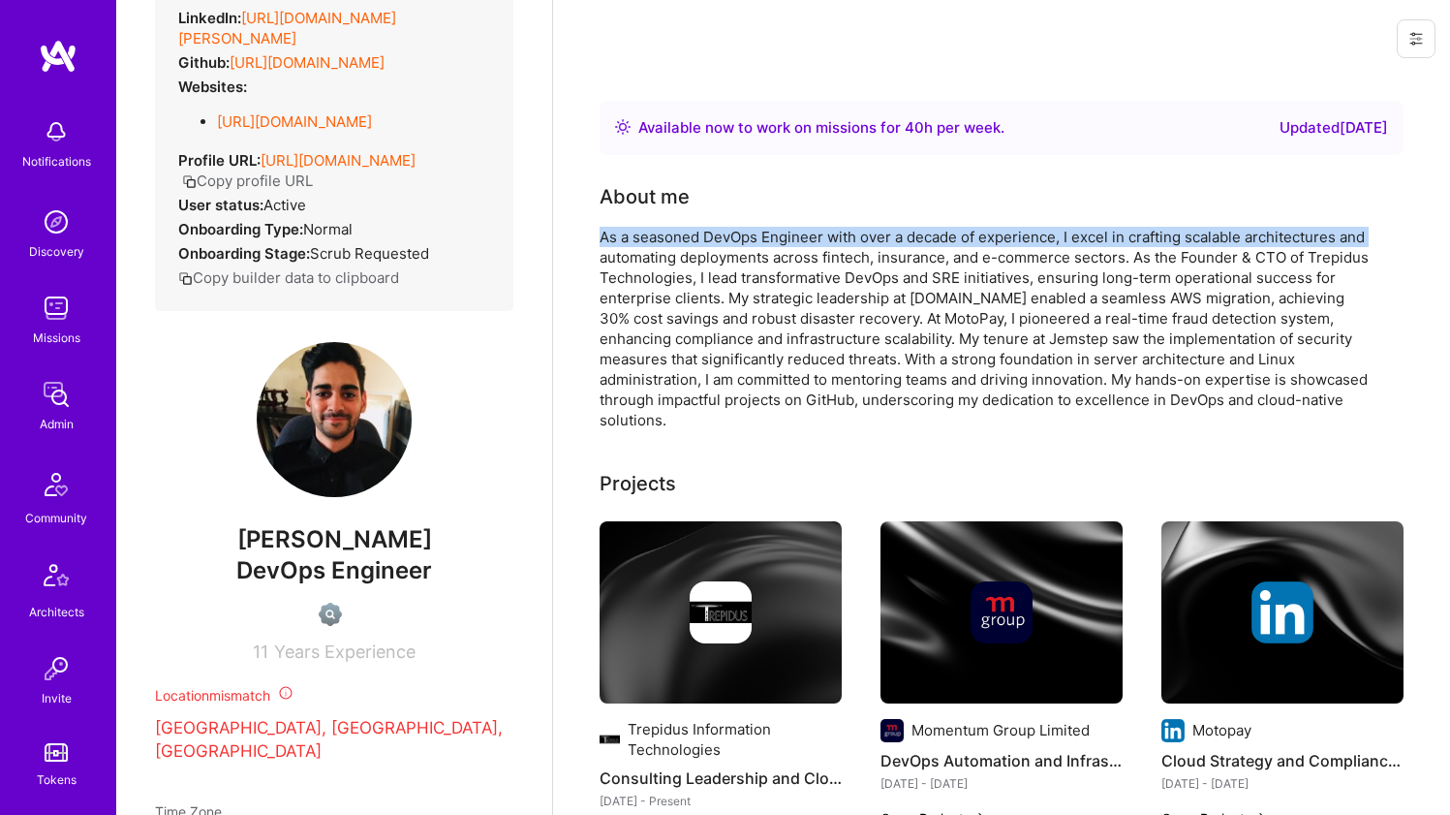
drag, startPoint x: 574, startPoint y: 216, endPoint x: 561, endPoint y: 255, distance: 41.0
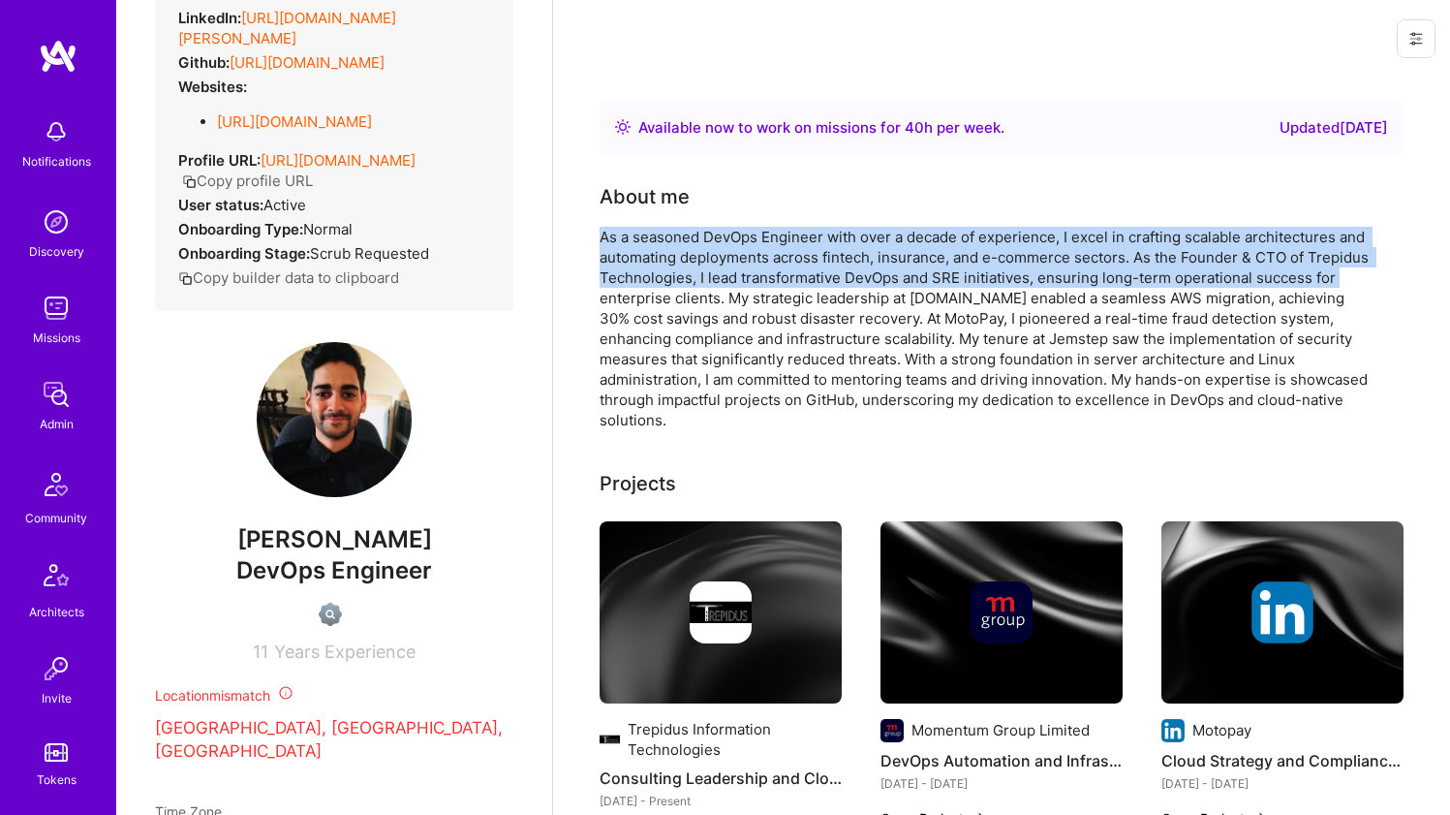
drag, startPoint x: 571, startPoint y: 222, endPoint x: 577, endPoint y: 305, distance: 83.5
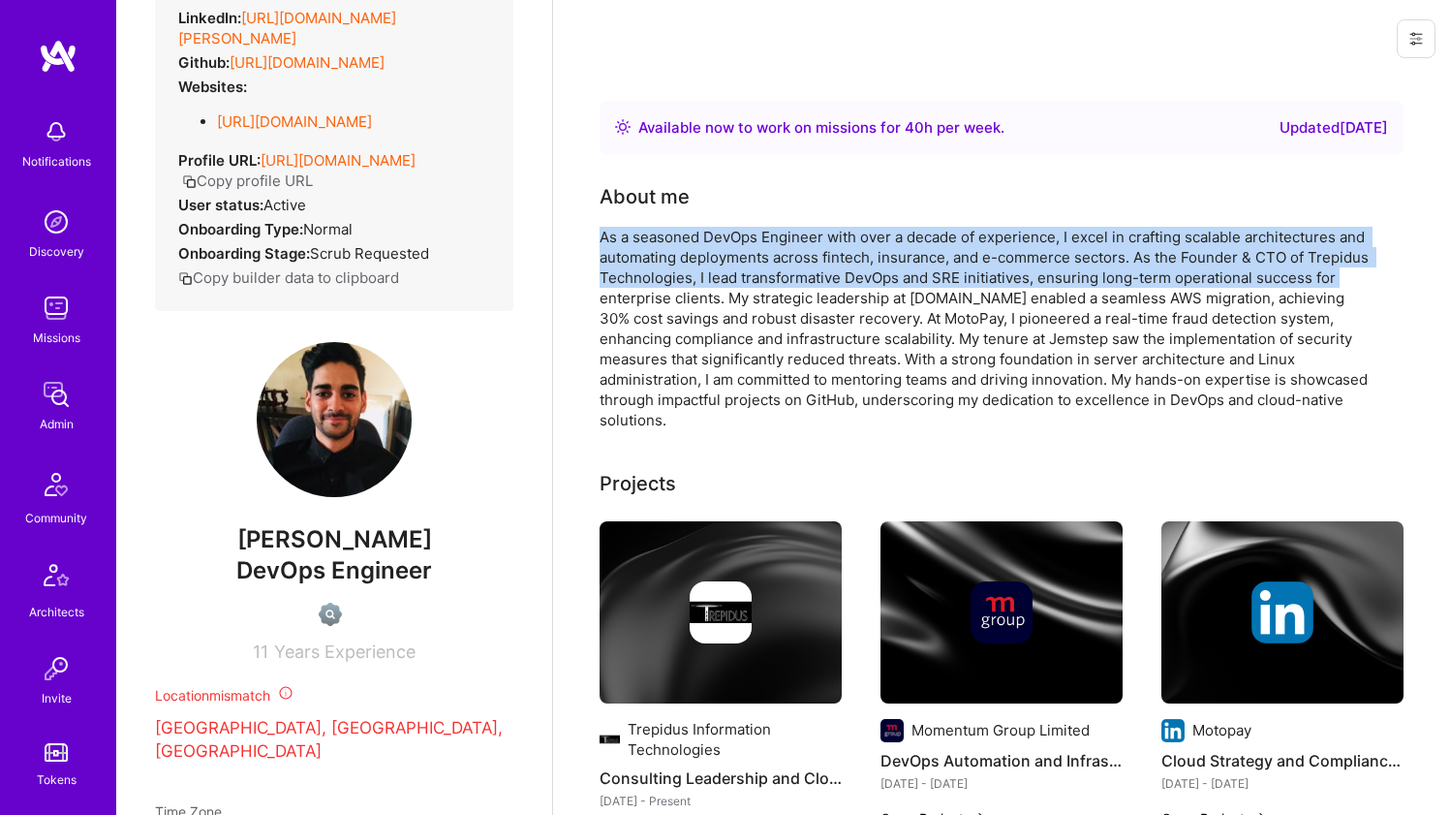
drag, startPoint x: 577, startPoint y: 303, endPoint x: 580, endPoint y: 220, distance: 83.3
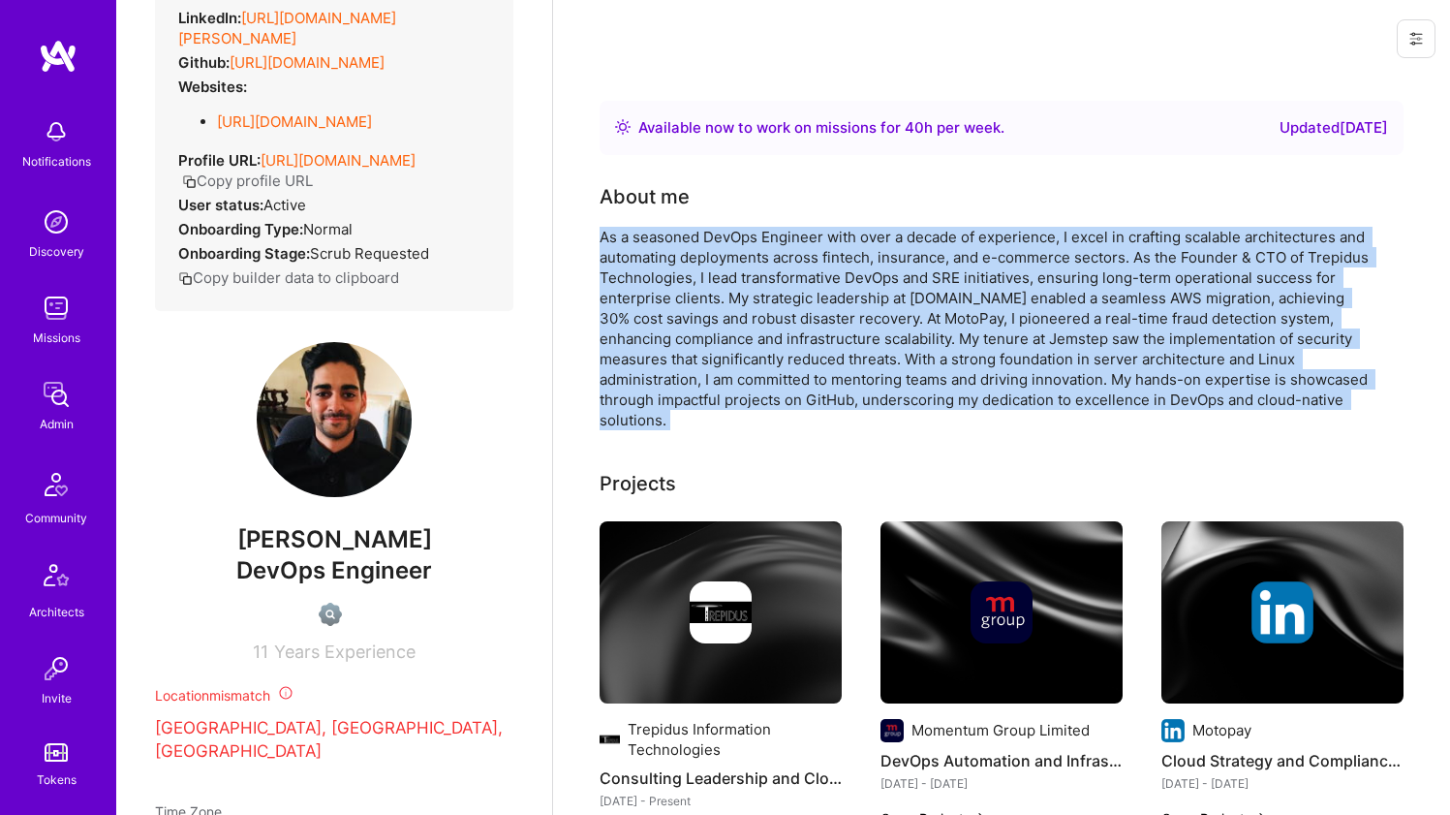
drag, startPoint x: 580, startPoint y: 220, endPoint x: 577, endPoint y: 253, distance: 33.1
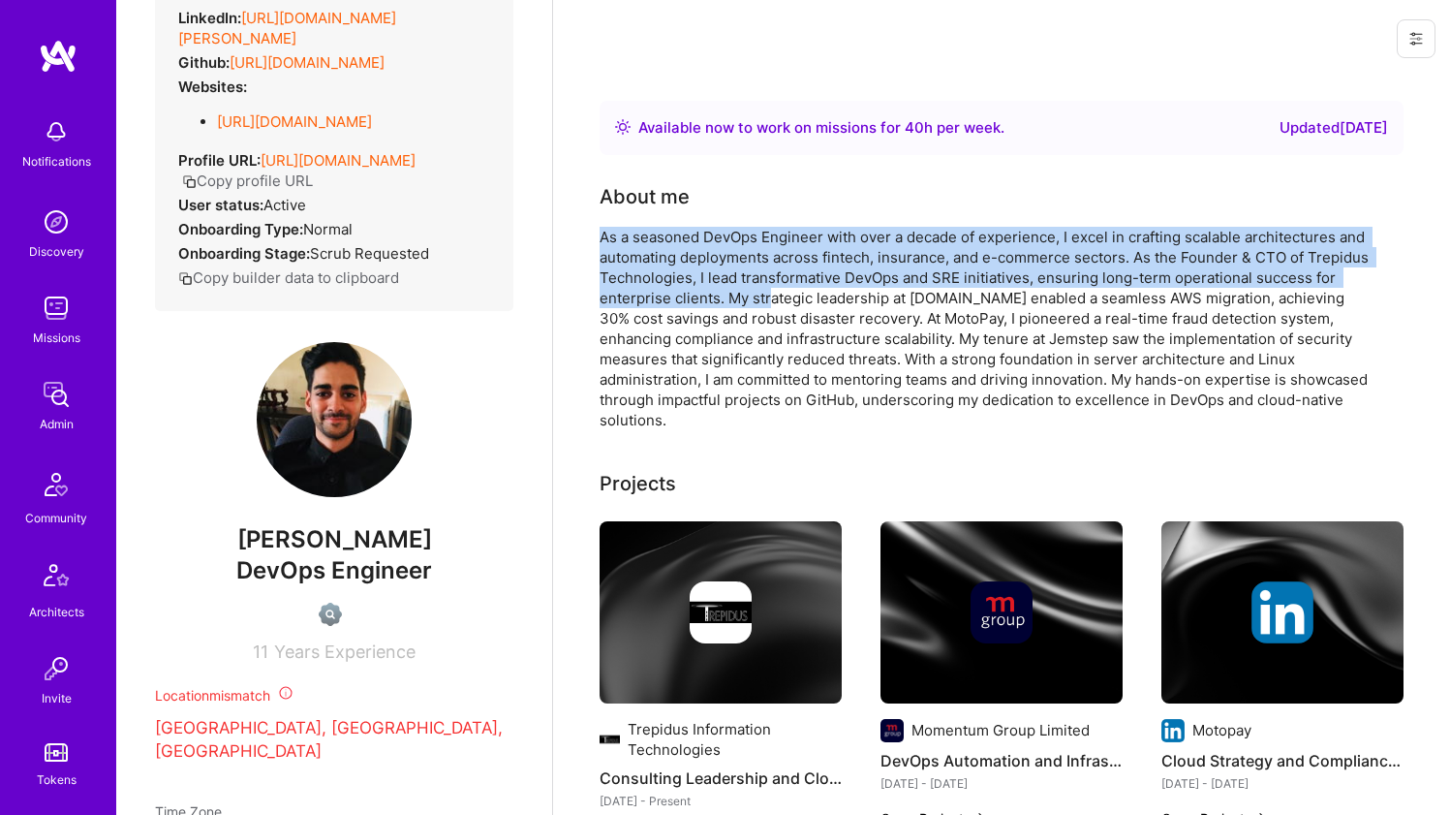
drag, startPoint x: 571, startPoint y: 228, endPoint x: 769, endPoint y: 302, distance: 212.1
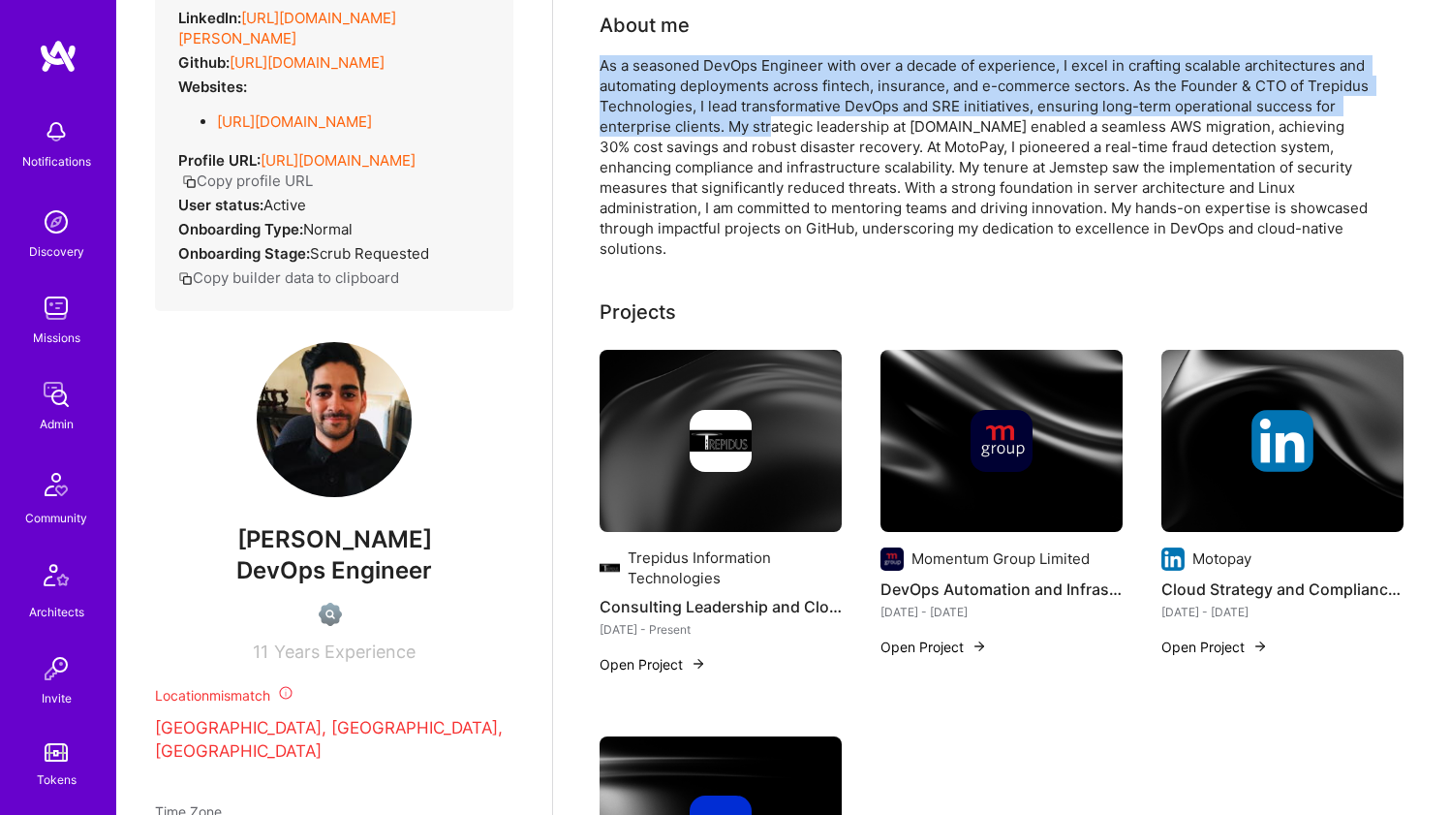
scroll to position [175, 0]
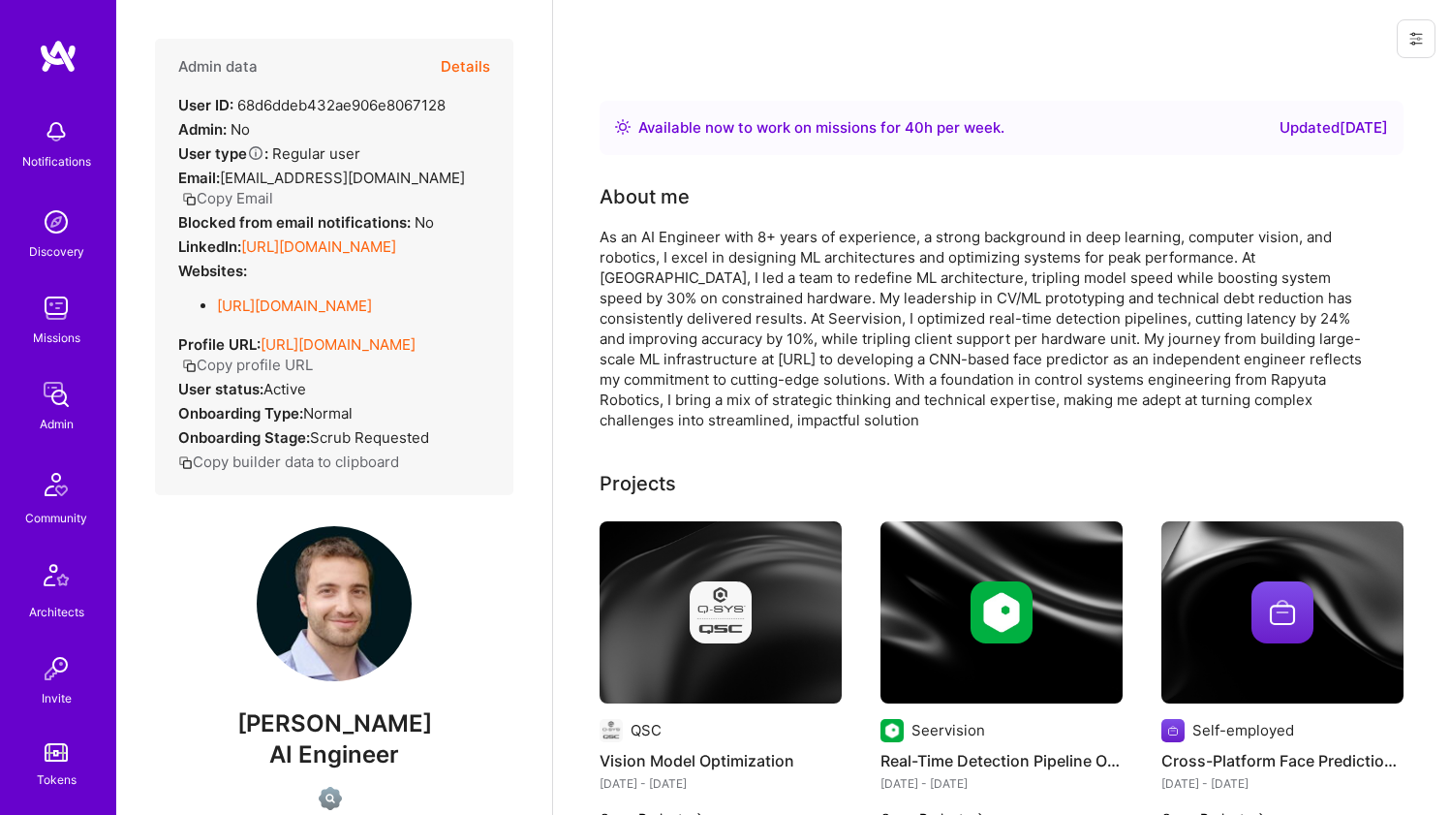
click at [345, 237] on link "[URL][DOMAIN_NAME]" at bounding box center [318, 246] width 155 height 18
click at [290, 296] on link "[URL][DOMAIN_NAME]" at bounding box center [294, 305] width 155 height 18
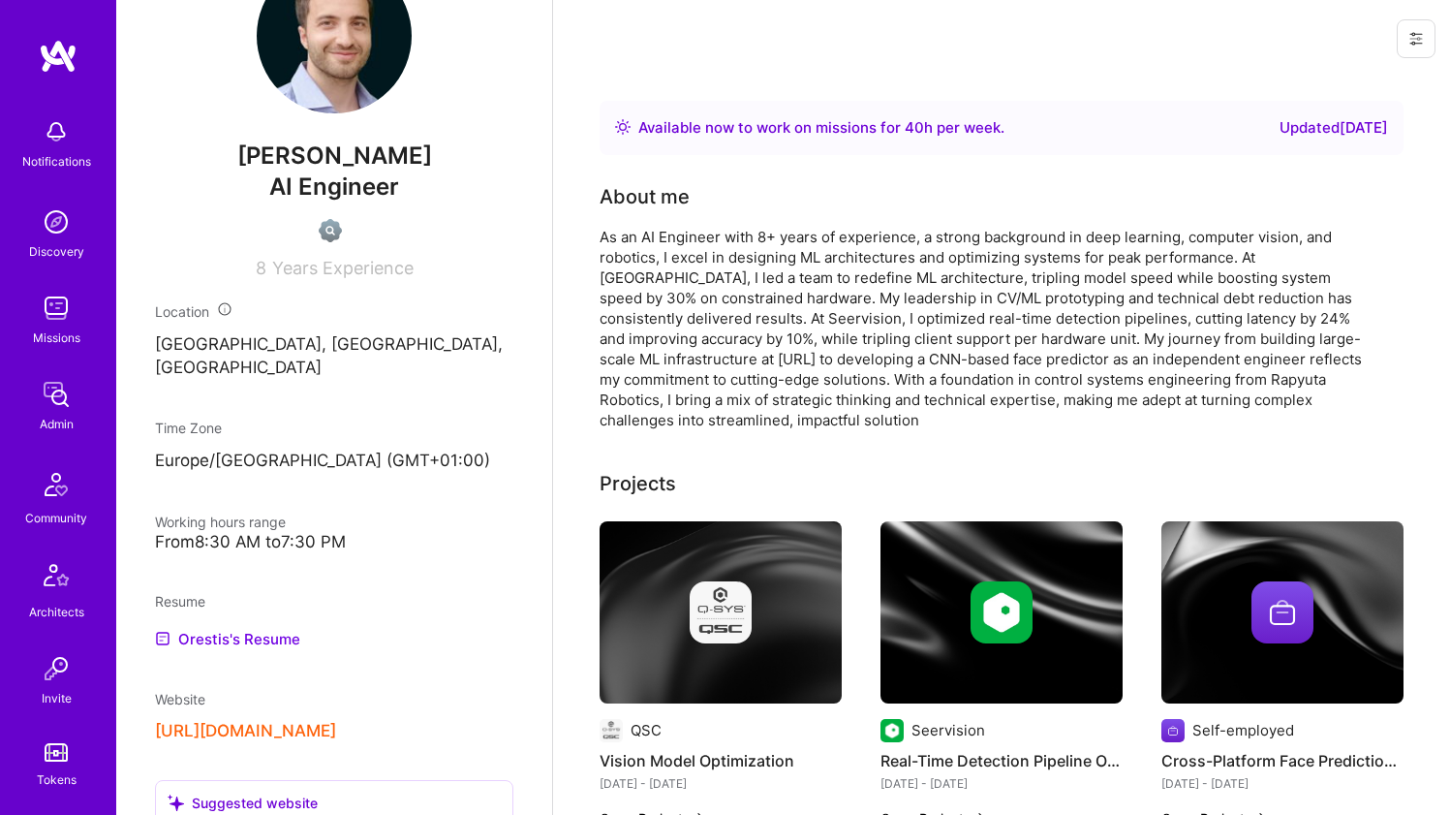
scroll to position [600, 0]
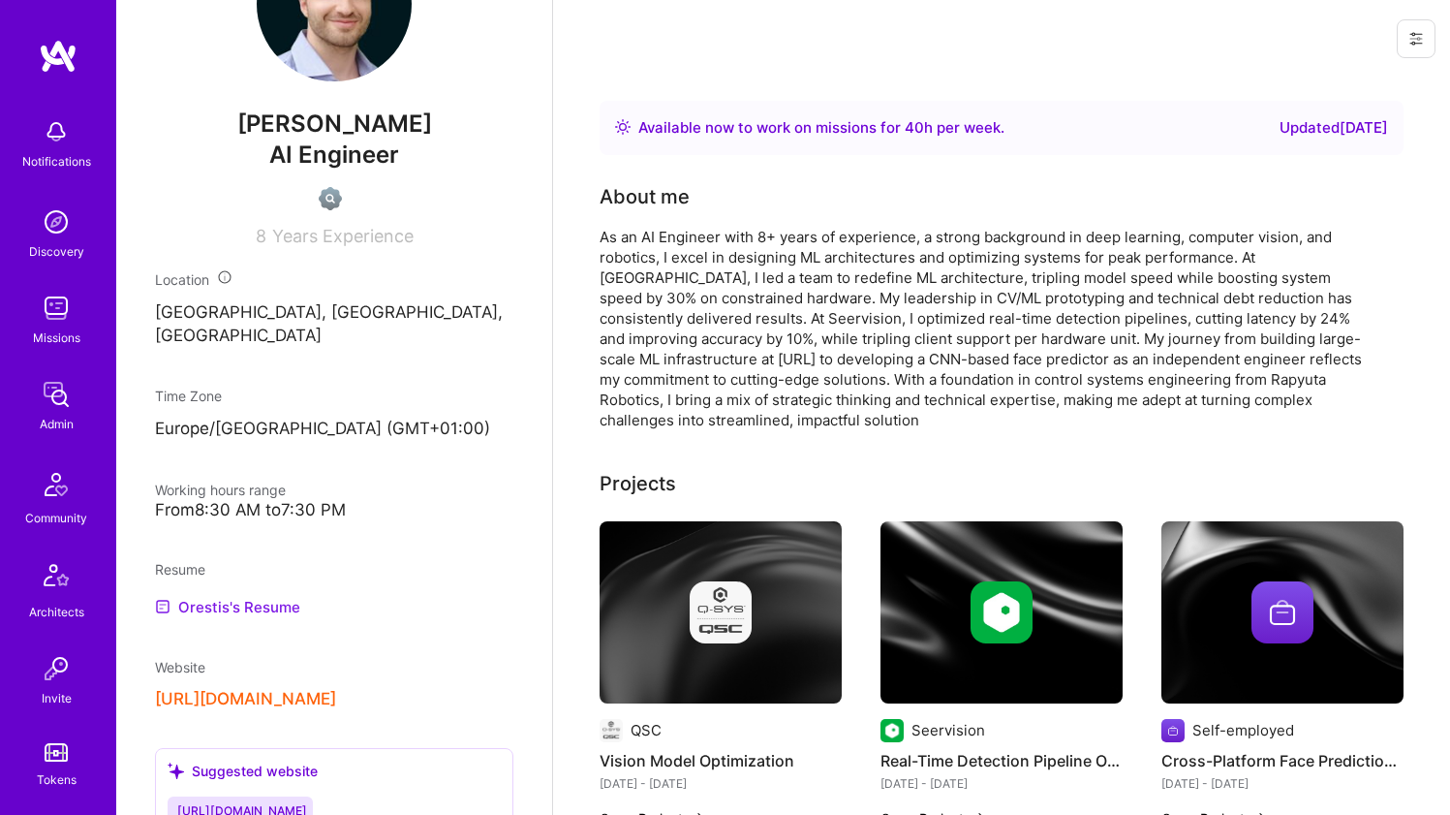
click at [285, 595] on link "Orestis's Resume" at bounding box center [227, 606] width 145 height 23
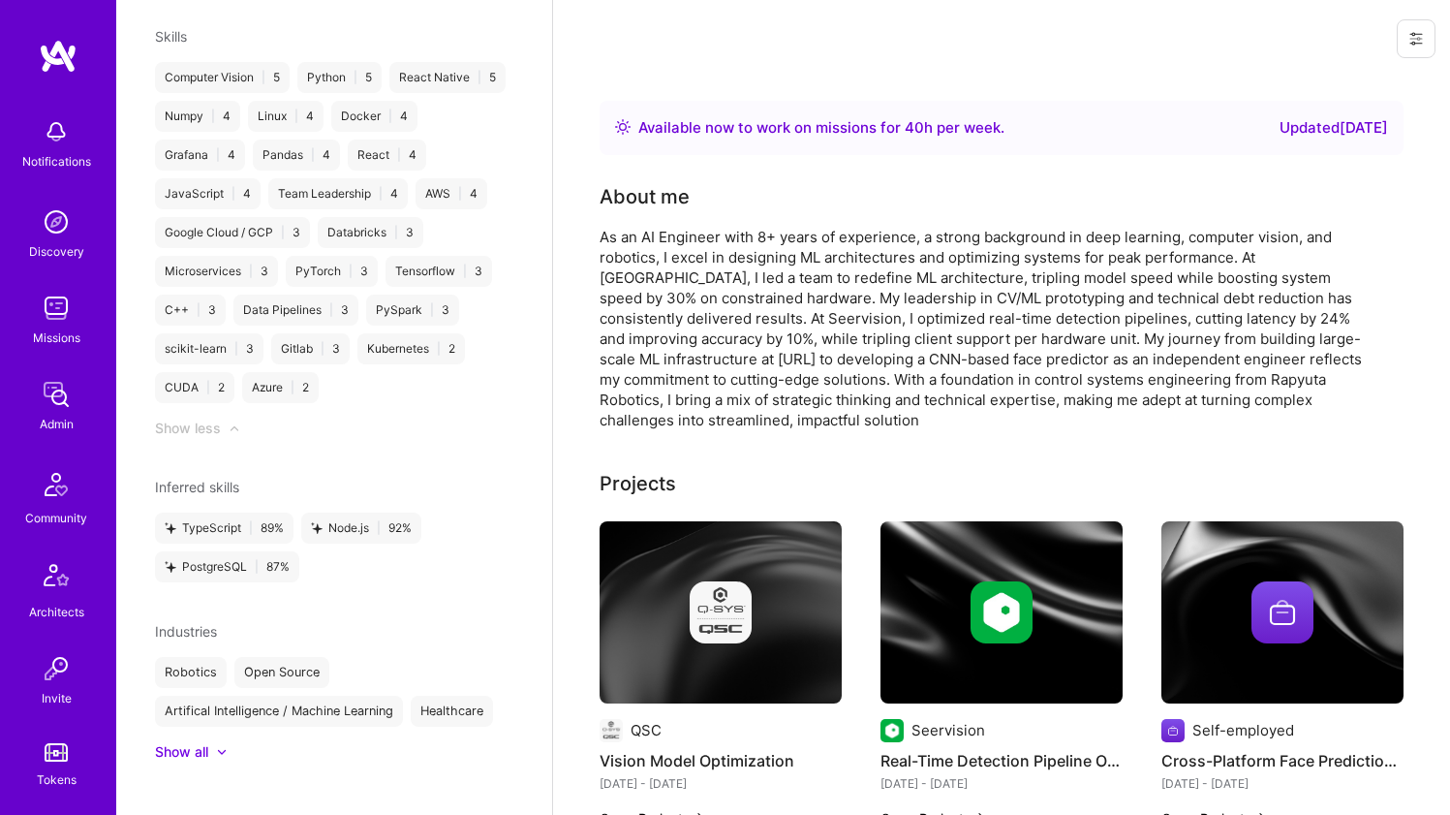
scroll to position [0, 0]
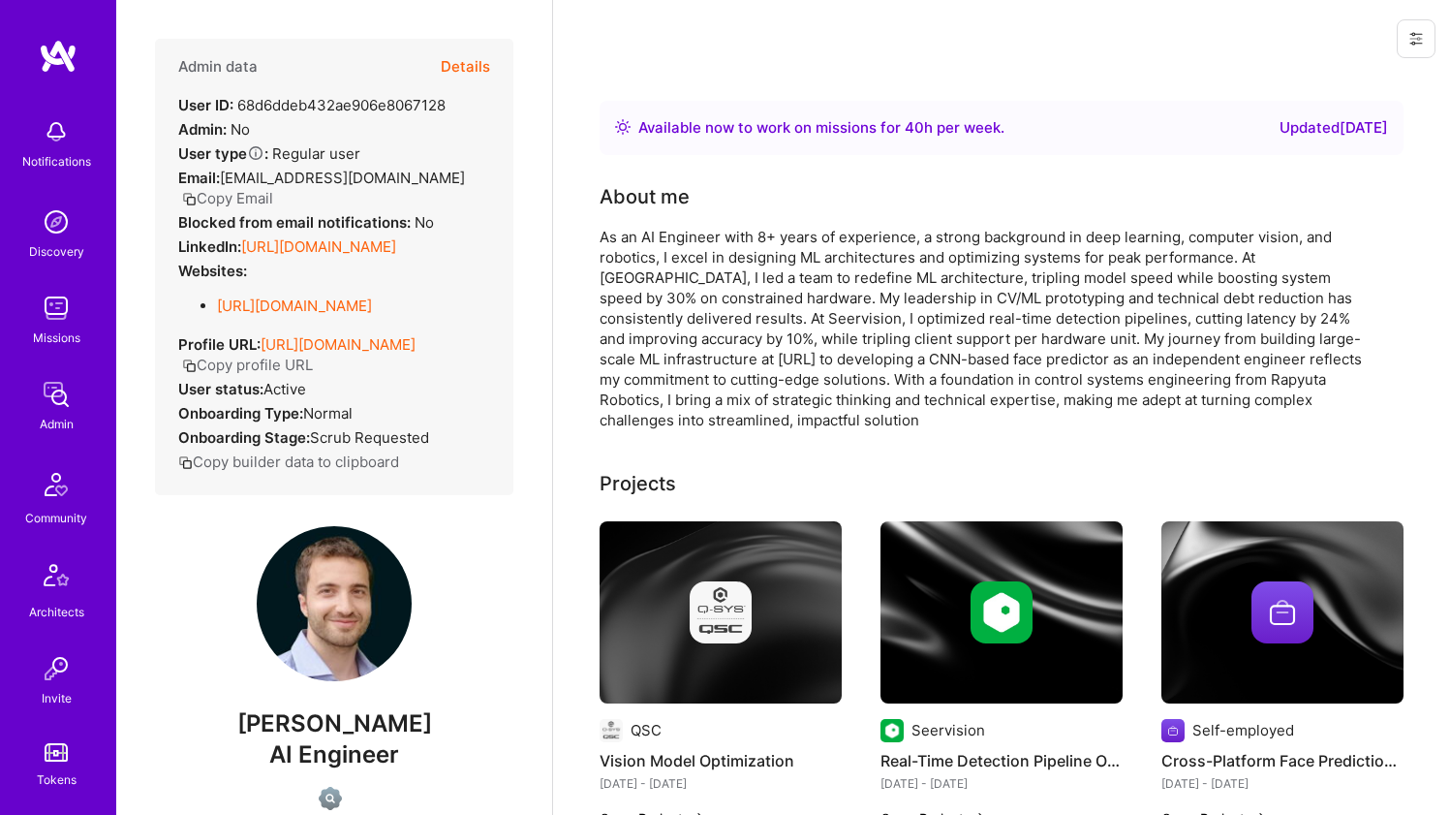
click at [726, 262] on div "As an AI Engineer with 8+ years of experience, a strong background in deep lear…" at bounding box center [987, 328] width 775 height 203
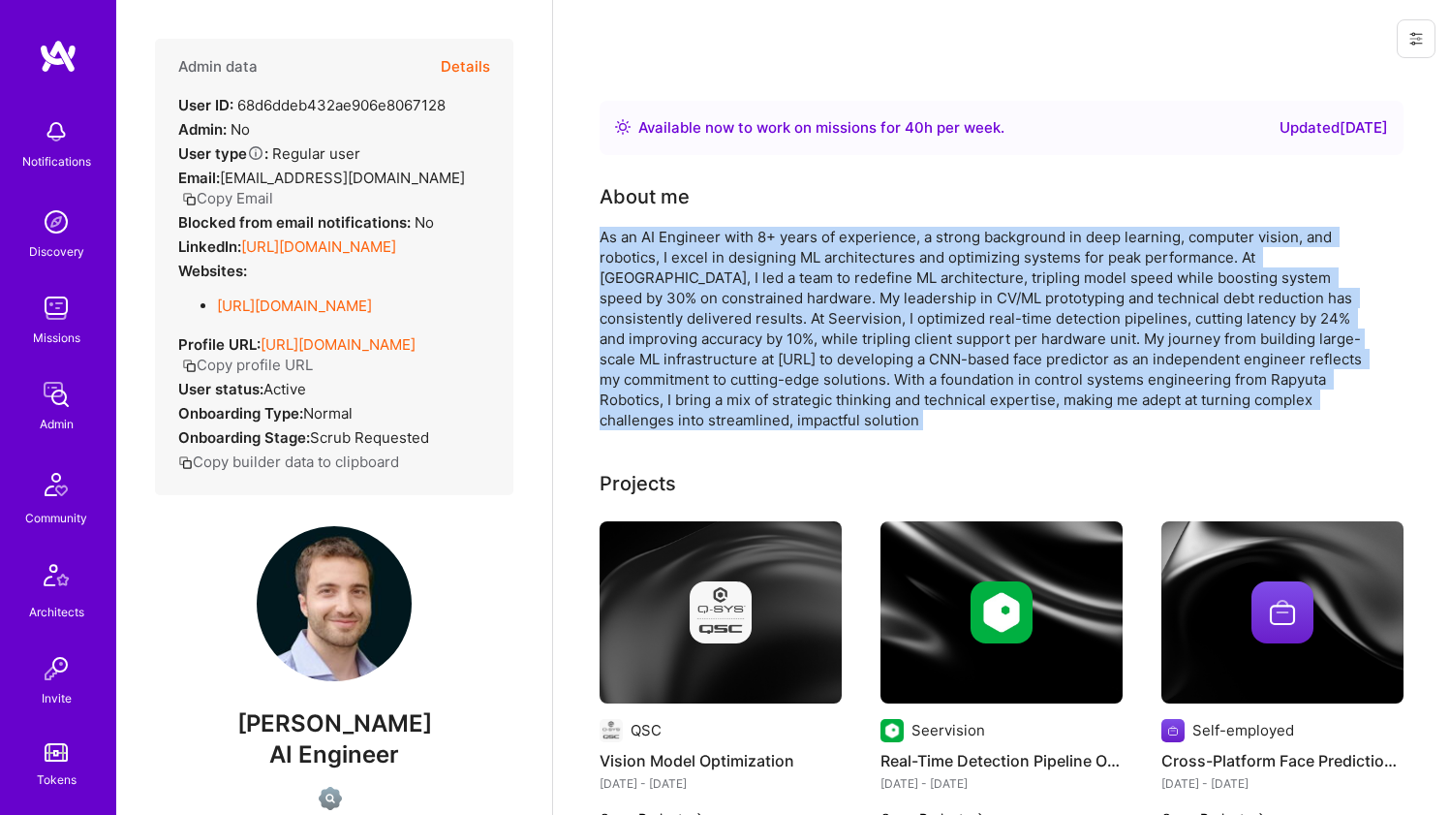
click at [725, 261] on div "As an AI Engineer with 8+ years of experience, a strong background in deep lear…" at bounding box center [987, 328] width 775 height 203
click at [609, 291] on div "As an AI Engineer with 8+ years of experience, a strong background in deep lear…" at bounding box center [987, 328] width 775 height 203
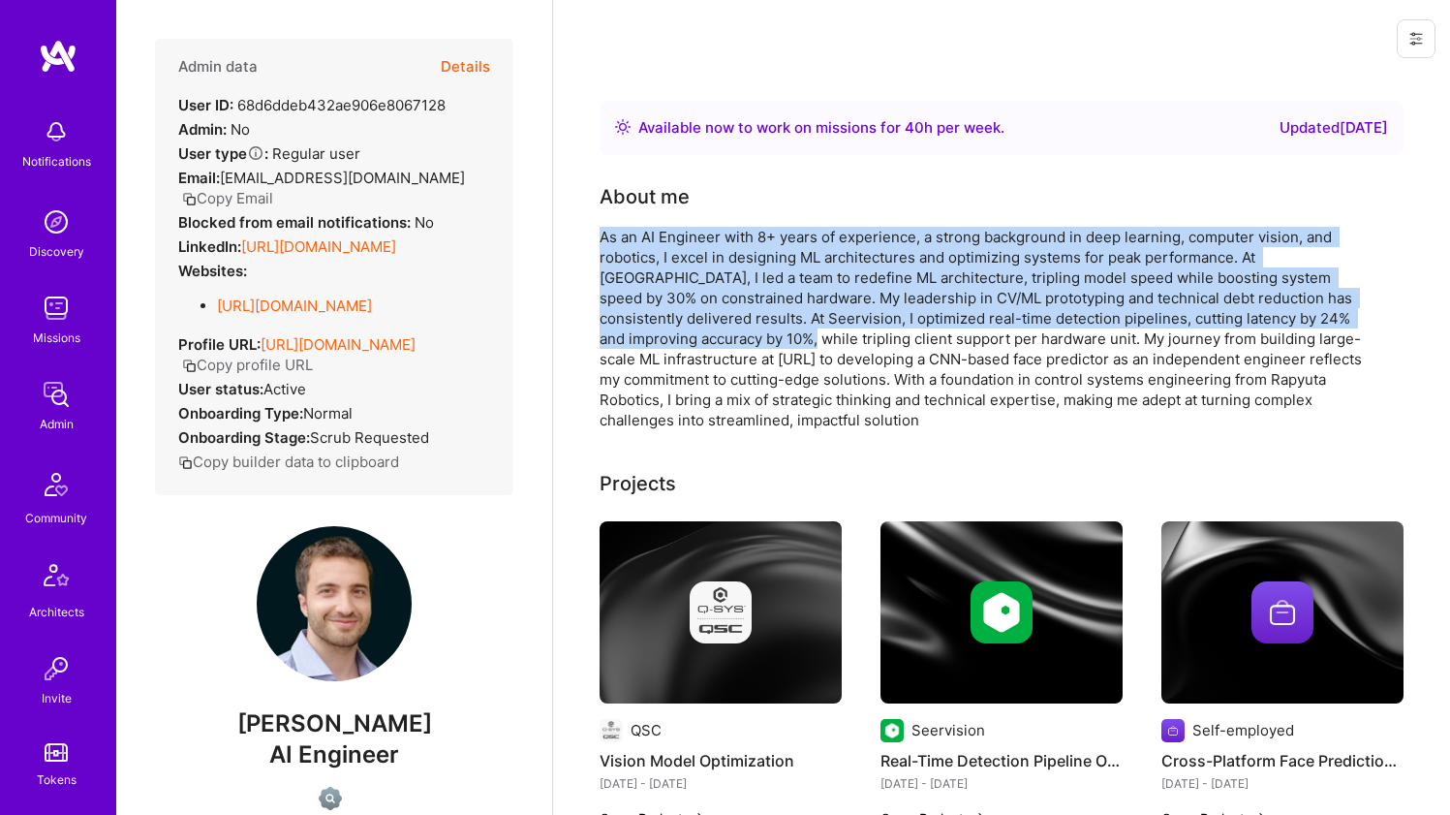
drag, startPoint x: 580, startPoint y: 222, endPoint x: 675, endPoint y: 330, distance: 144.1
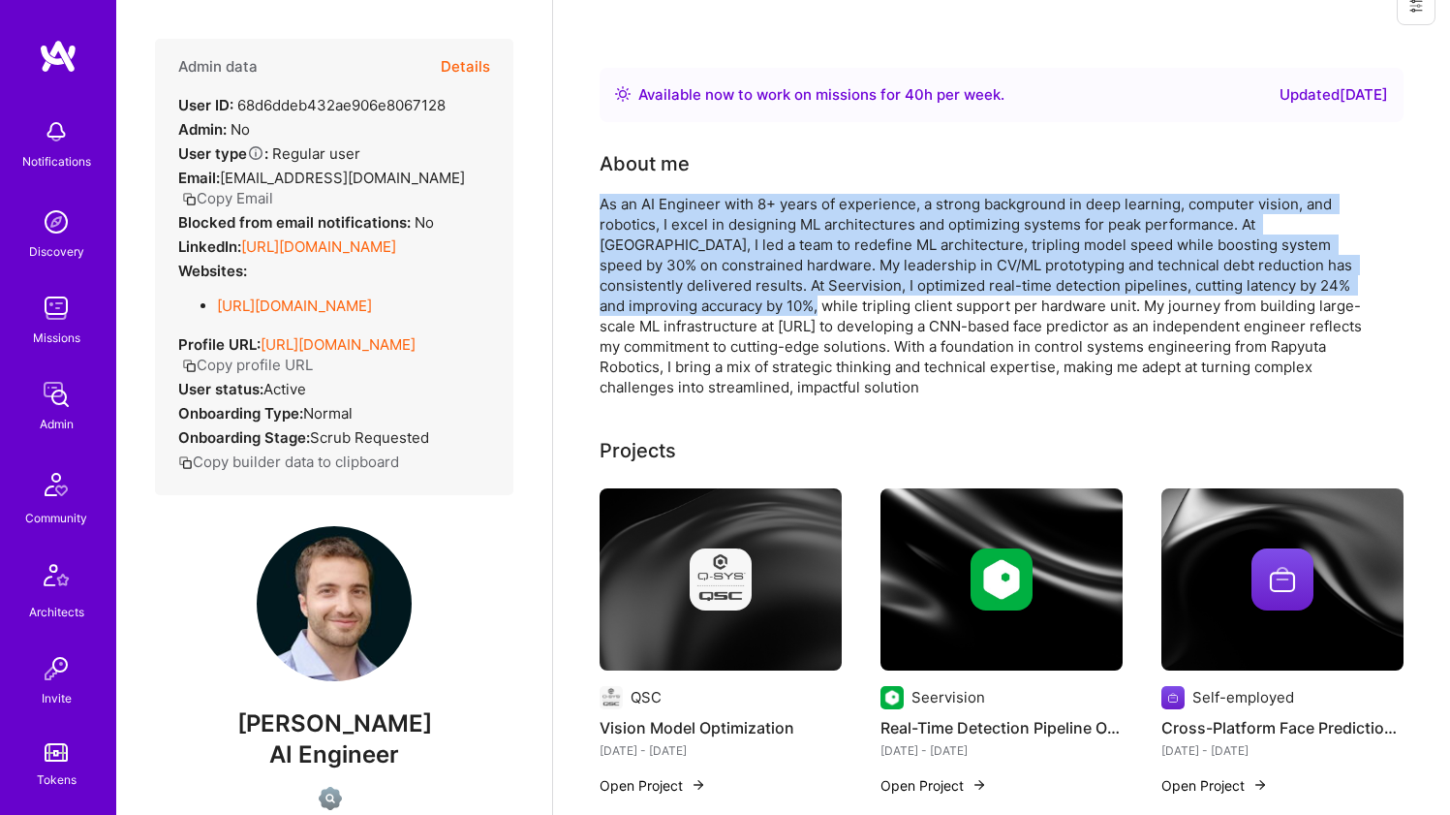
scroll to position [112, 0]
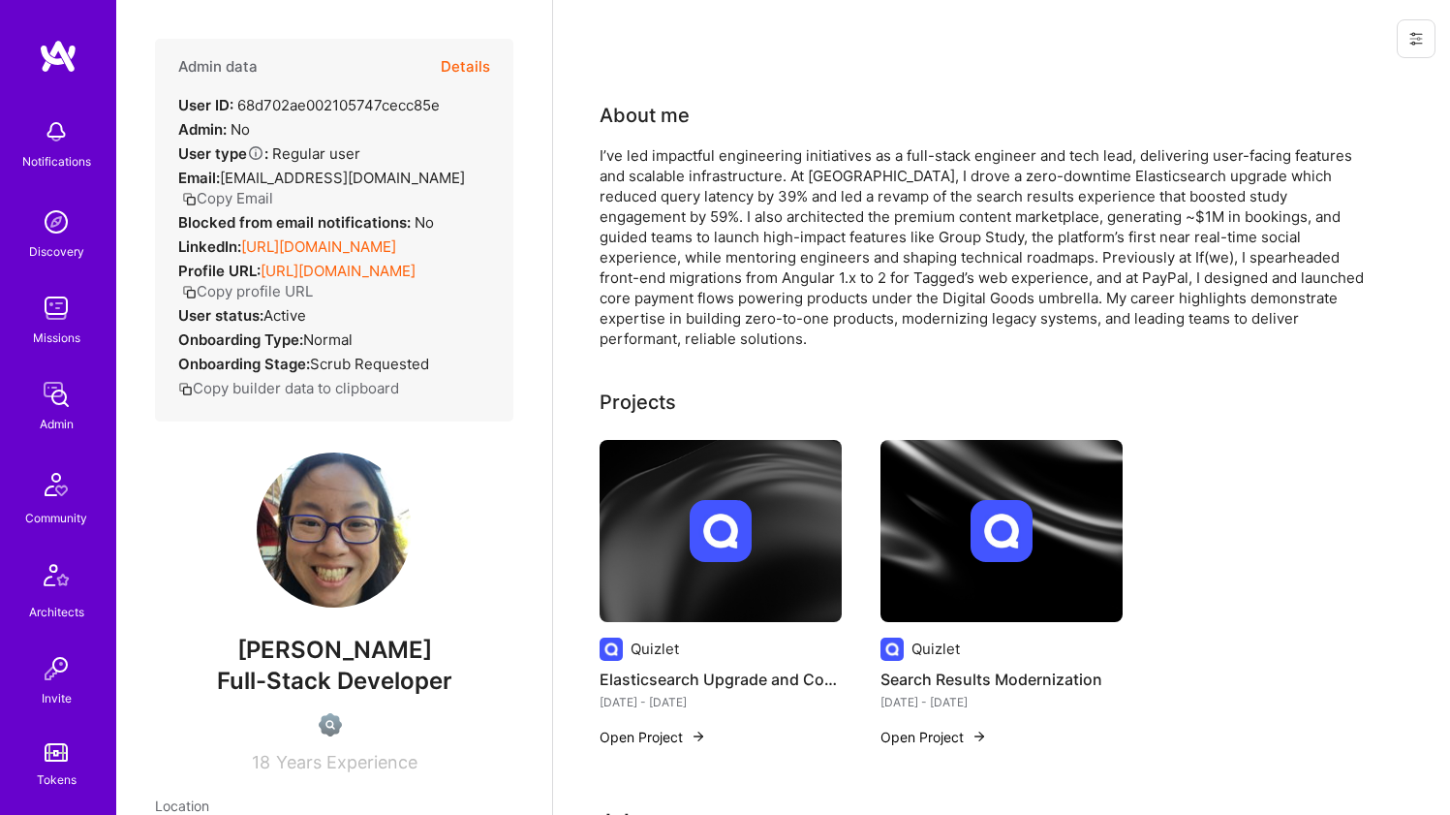
click at [396, 237] on link "[URL][DOMAIN_NAME]" at bounding box center [318, 246] width 155 height 18
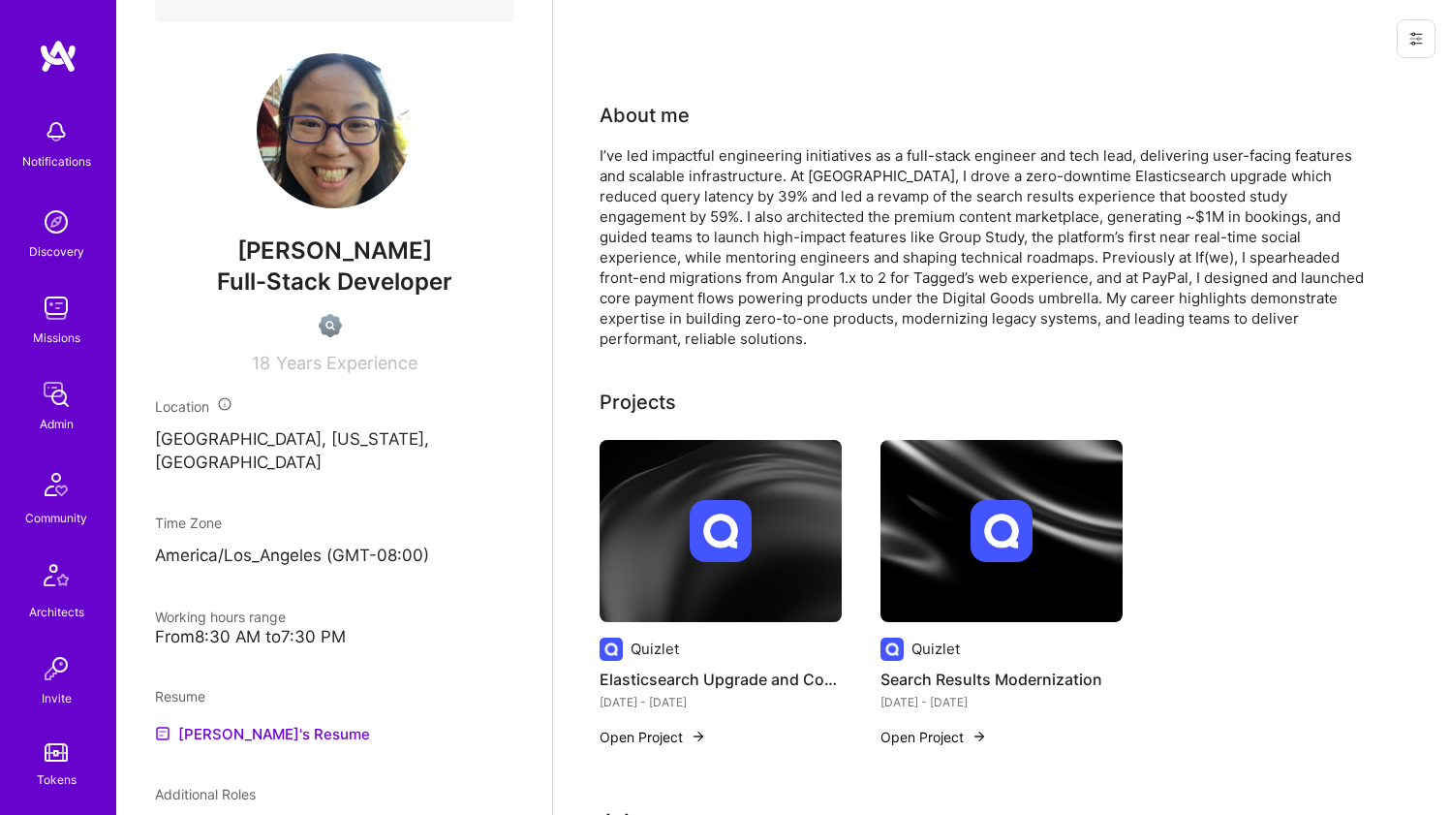
scroll to position [676, 0]
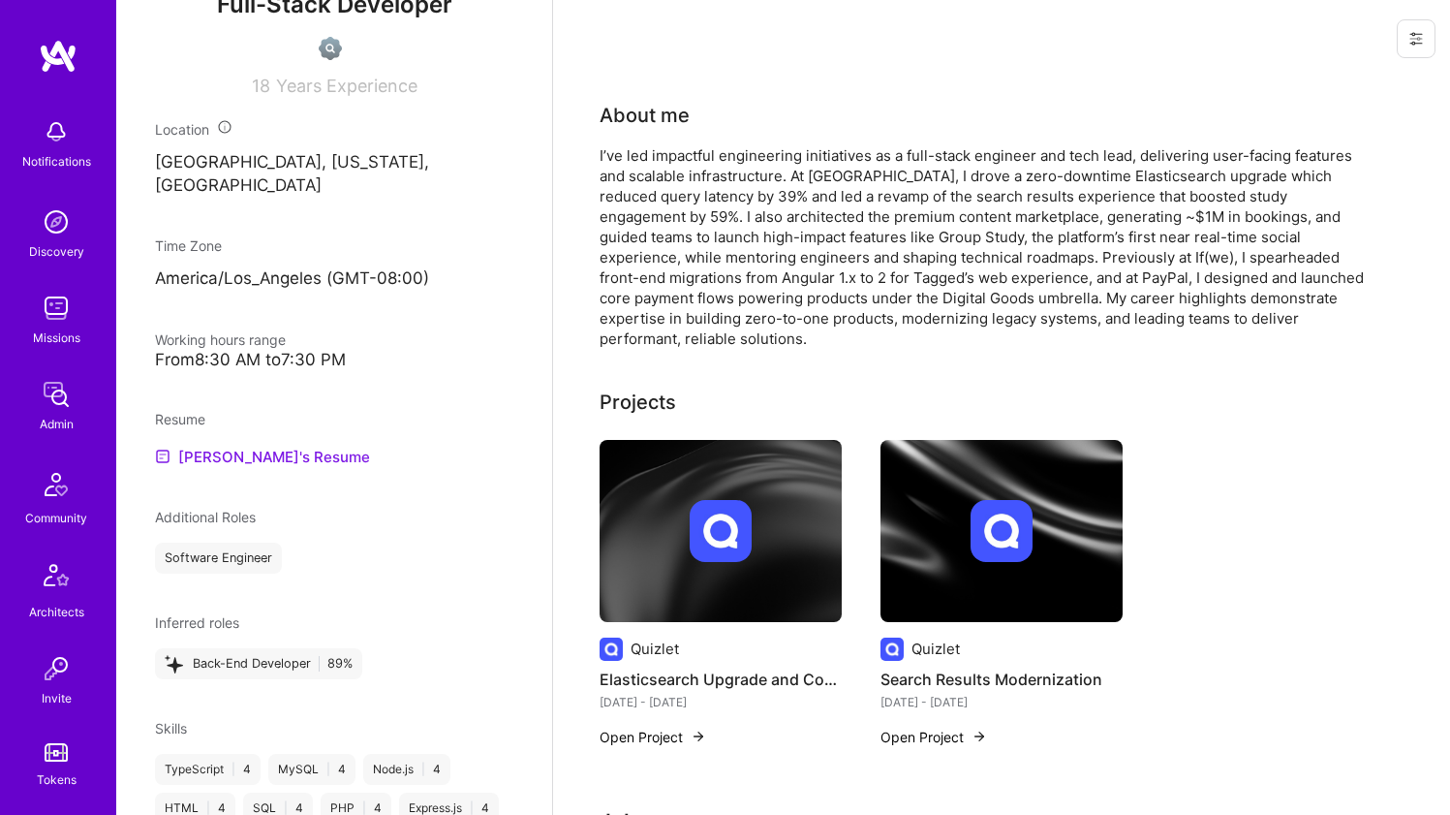
click at [262, 445] on link "Evelyn's Resume" at bounding box center [262, 456] width 215 height 23
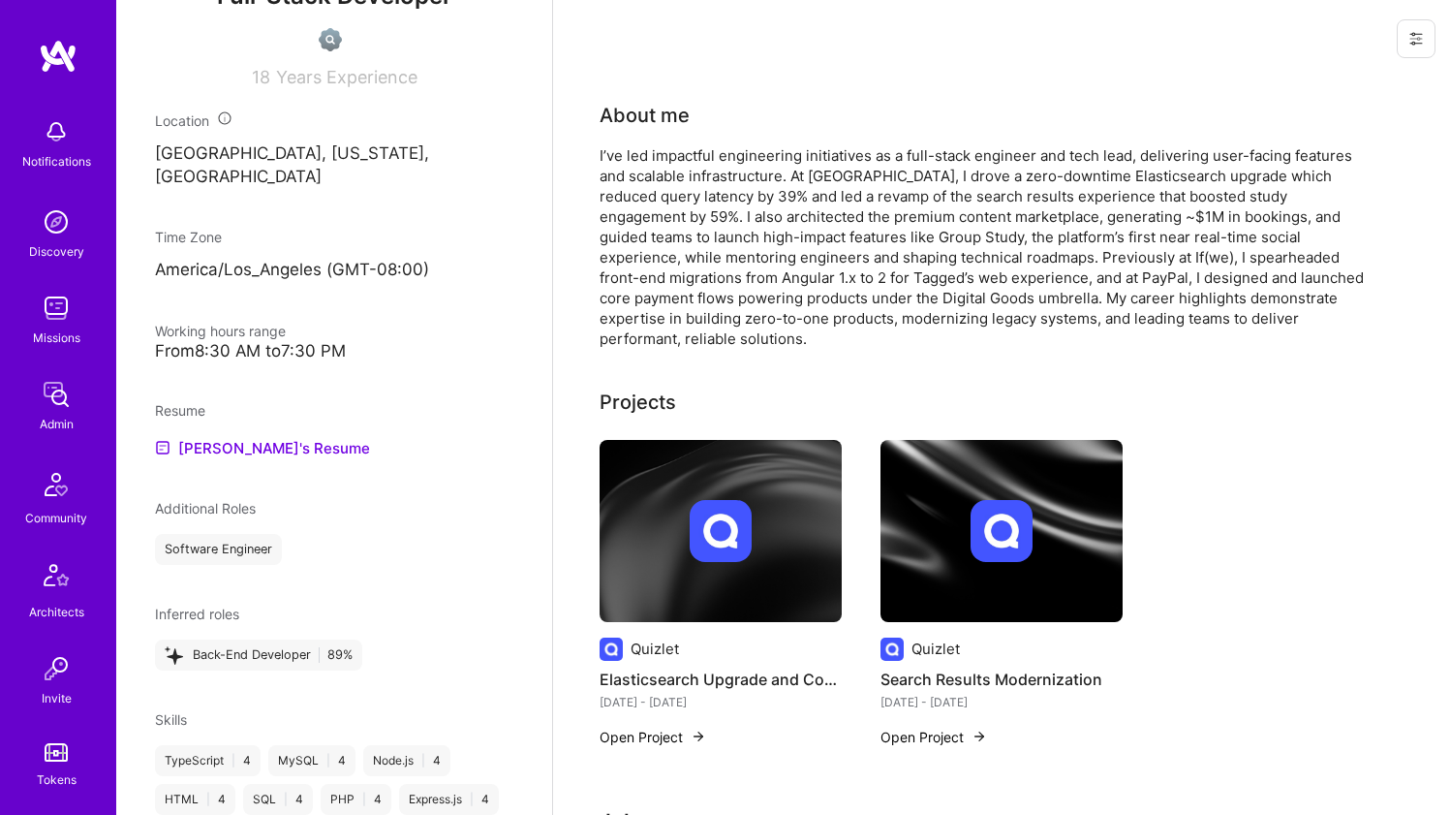
scroll to position [855, 0]
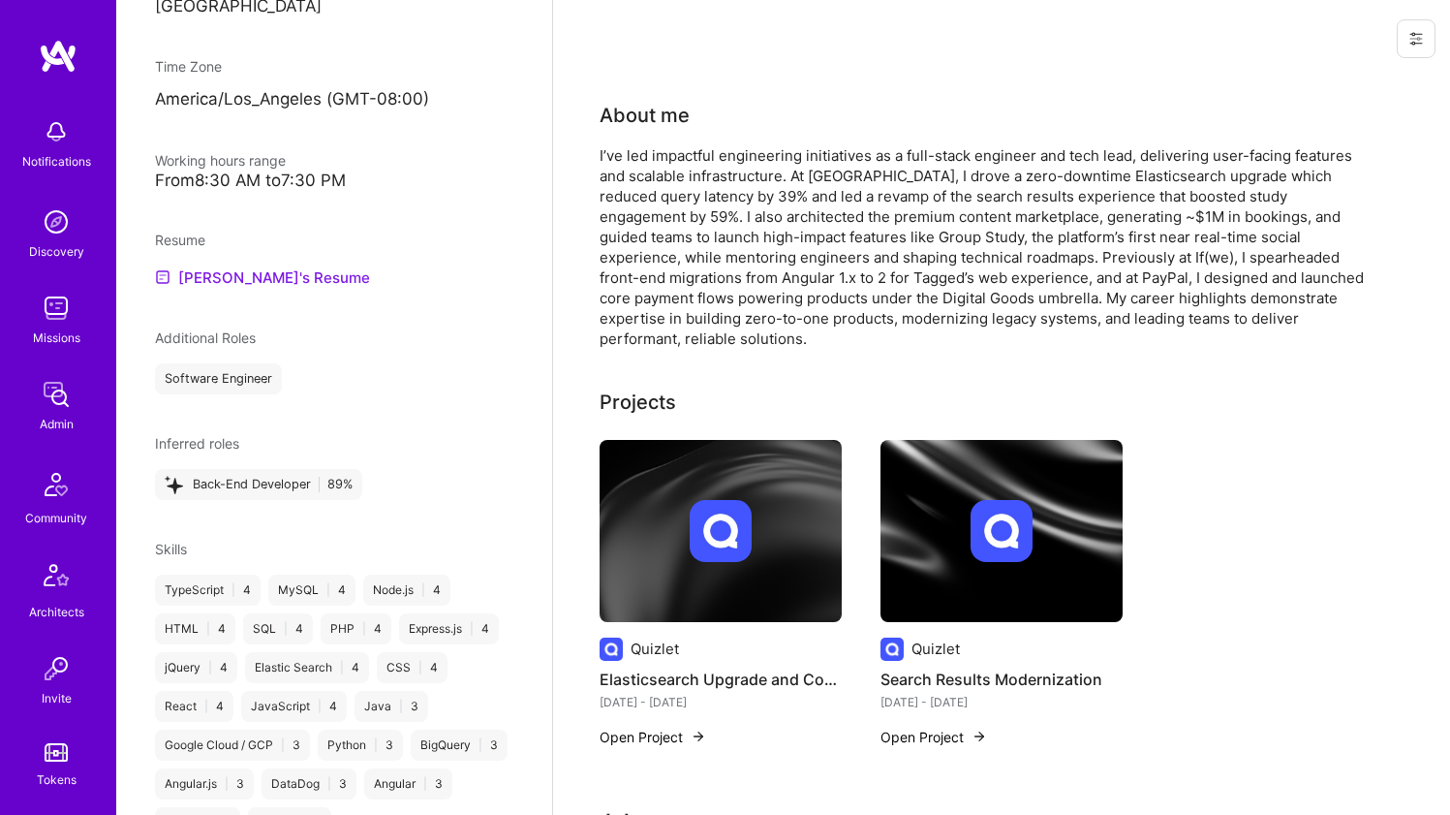
click at [276, 265] on link "Evelyn's Resume" at bounding box center [262, 276] width 215 height 23
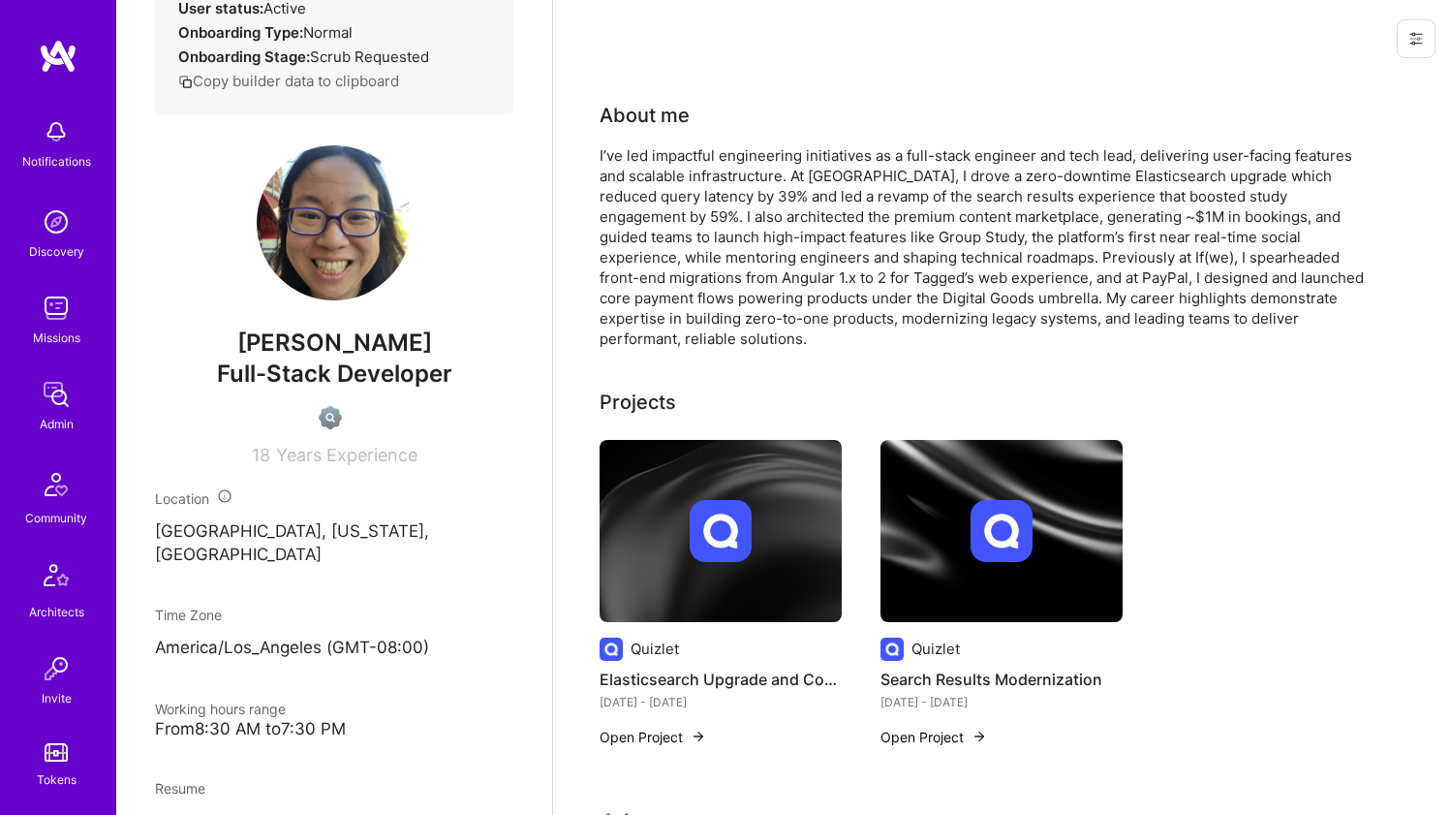
scroll to position [0, 0]
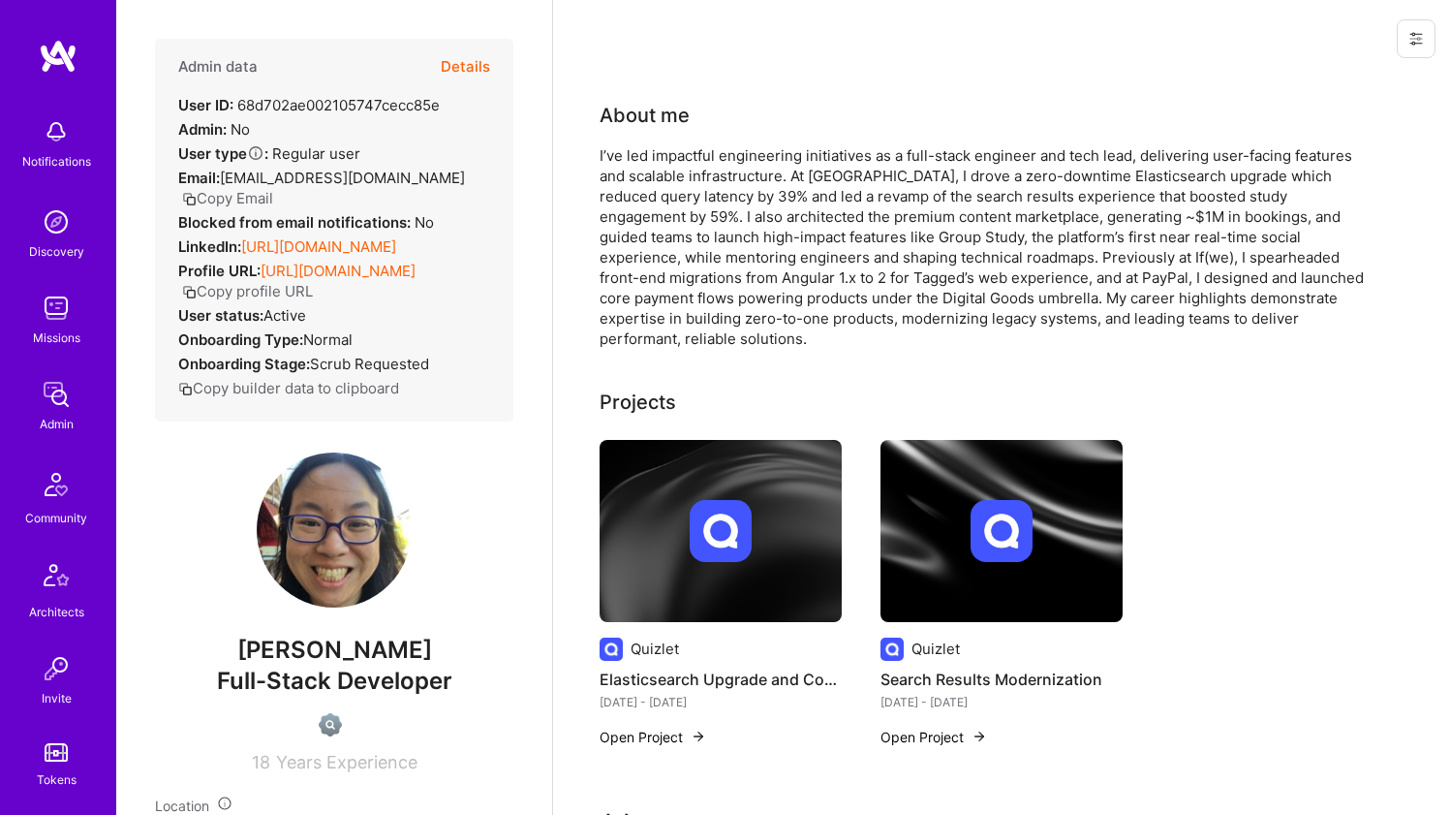
click at [620, 166] on div "I’ve led impactful engineering initiatives as a full-stack engineer and tech le…" at bounding box center [987, 246] width 775 height 203
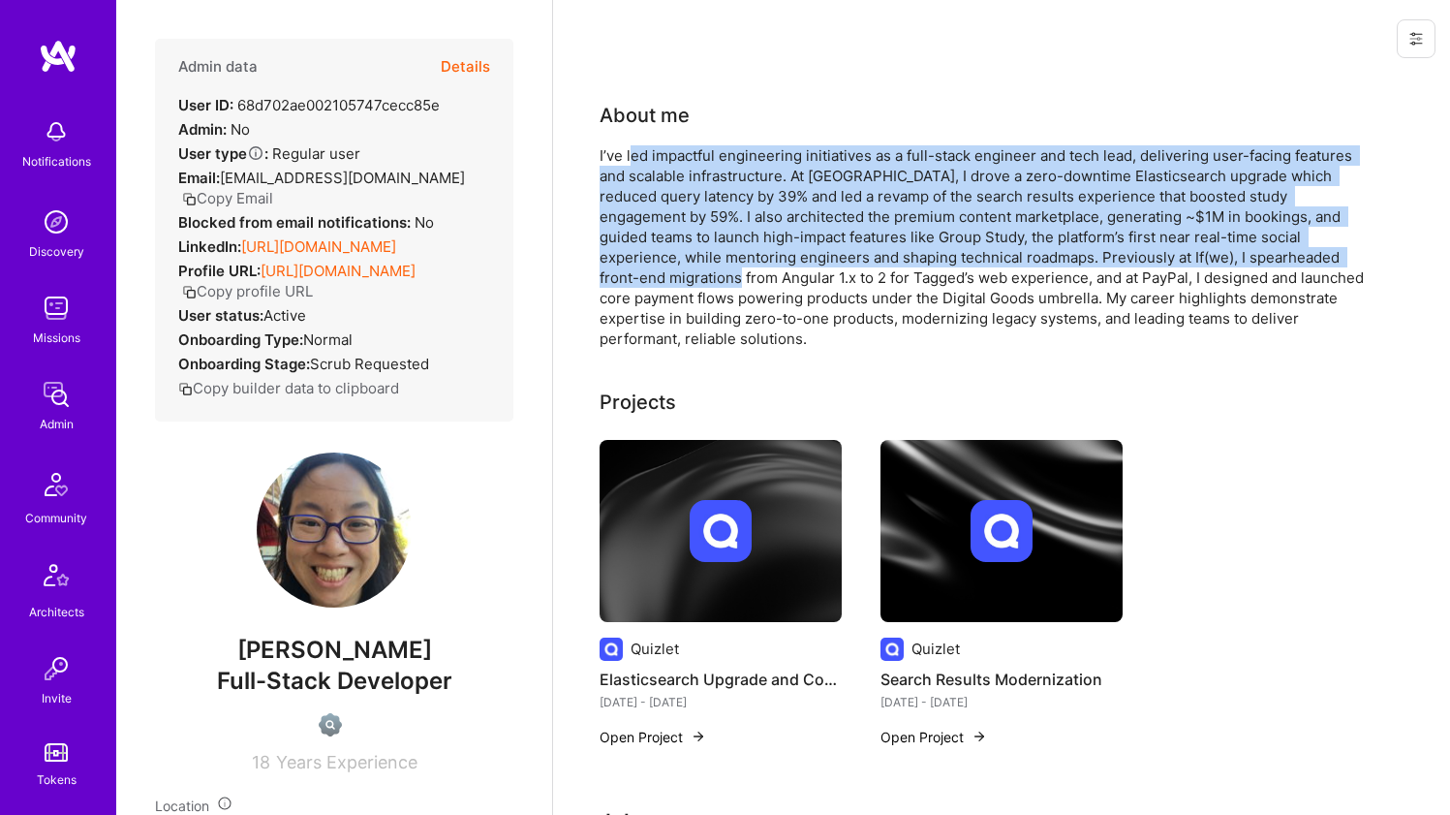
drag, startPoint x: 631, startPoint y: 153, endPoint x: 633, endPoint y: 284, distance: 130.8
click at [633, 284] on div "I’ve led impactful engineering initiatives as a full-stack engineer and tech le…" at bounding box center [987, 246] width 775 height 203
drag, startPoint x: 633, startPoint y: 284, endPoint x: 664, endPoint y: 148, distance: 139.1
click at [664, 148] on div "I’ve led impactful engineering initiatives as a full-stack engineer and tech le…" at bounding box center [987, 246] width 775 height 203
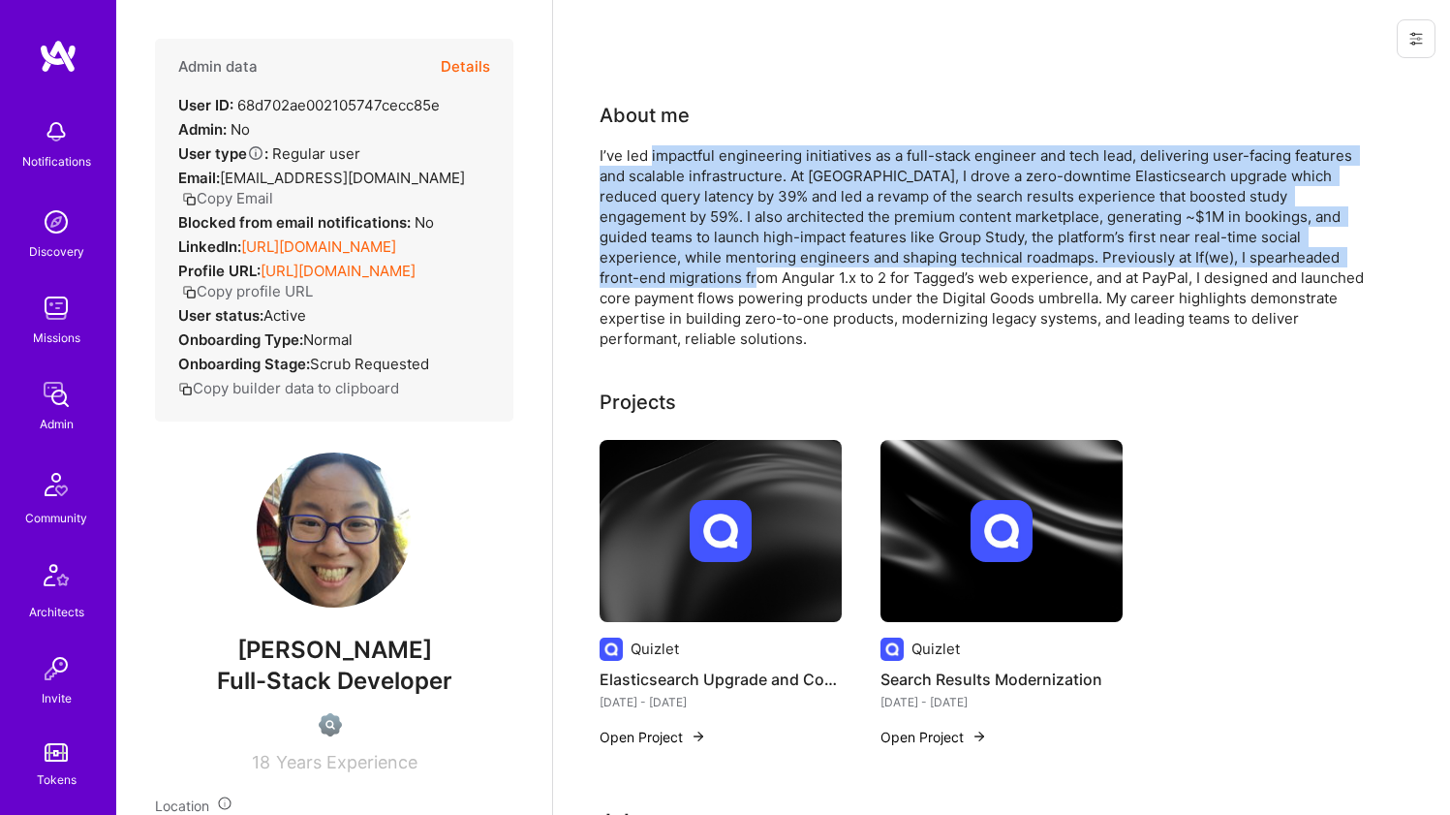
click at [664, 148] on div "I’ve led impactful engineering initiatives as a full-stack engineer and tech le…" at bounding box center [987, 246] width 775 height 203
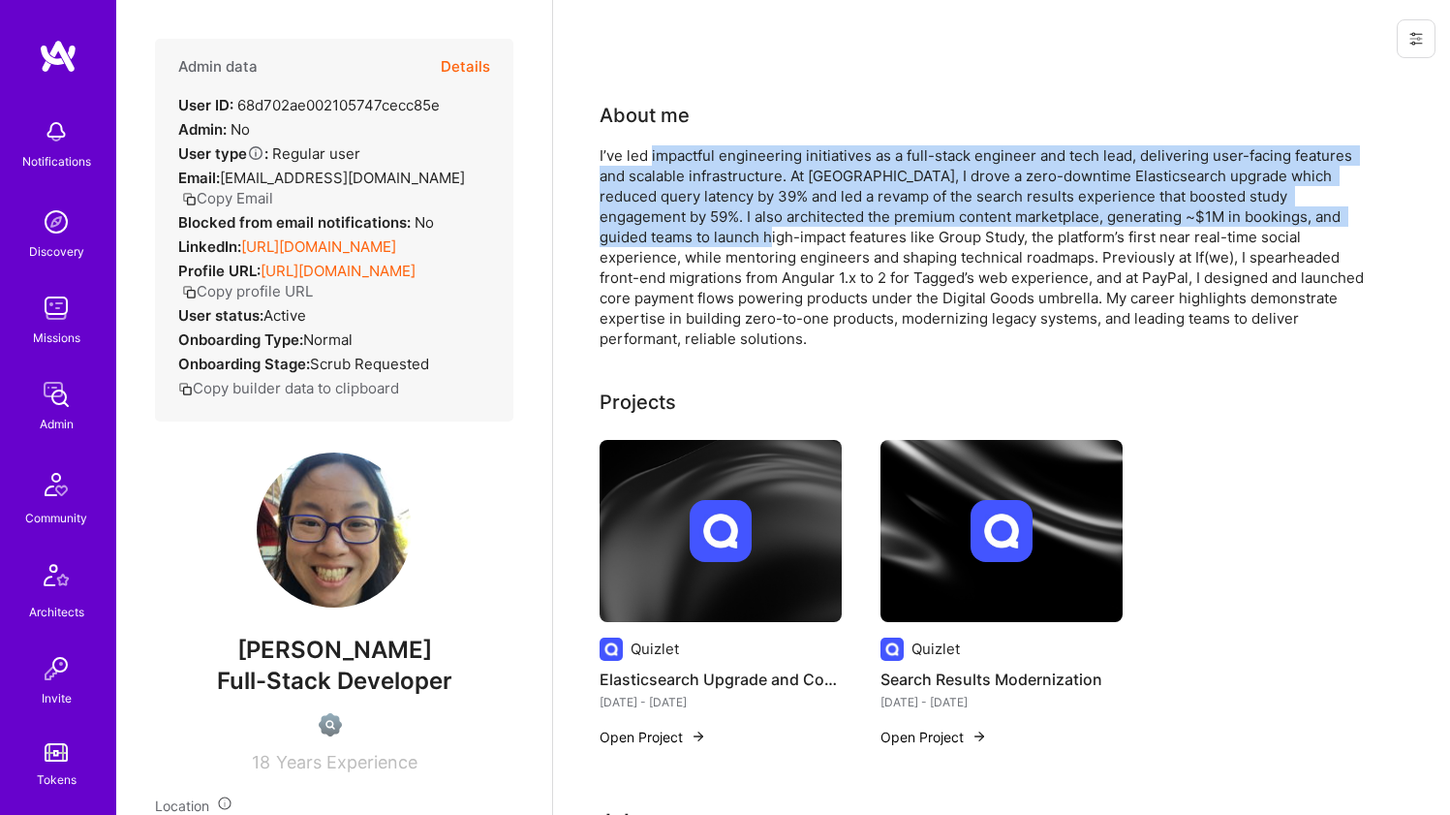
drag, startPoint x: 664, startPoint y: 153, endPoint x: 658, endPoint y: 229, distance: 75.9
click at [658, 229] on div "I’ve led impactful engineering initiatives as a full-stack engineer and tech le…" at bounding box center [987, 246] width 775 height 203
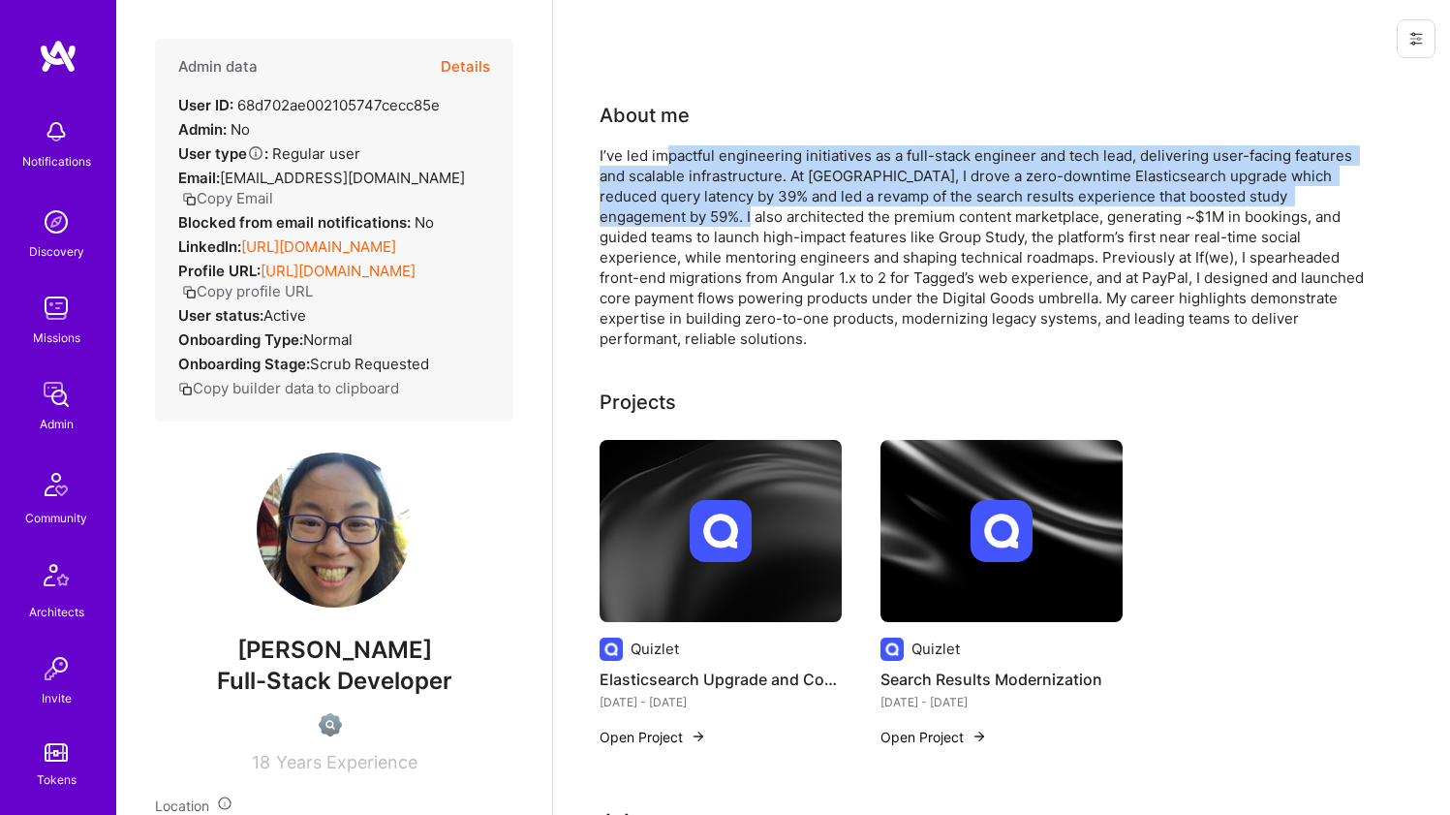
drag, startPoint x: 664, startPoint y: 180, endPoint x: 671, endPoint y: 160, distance: 21.4
click at [671, 160] on div "I’ve led impactful engineering initiatives as a full-stack engineer and tech le…" at bounding box center [987, 246] width 775 height 203
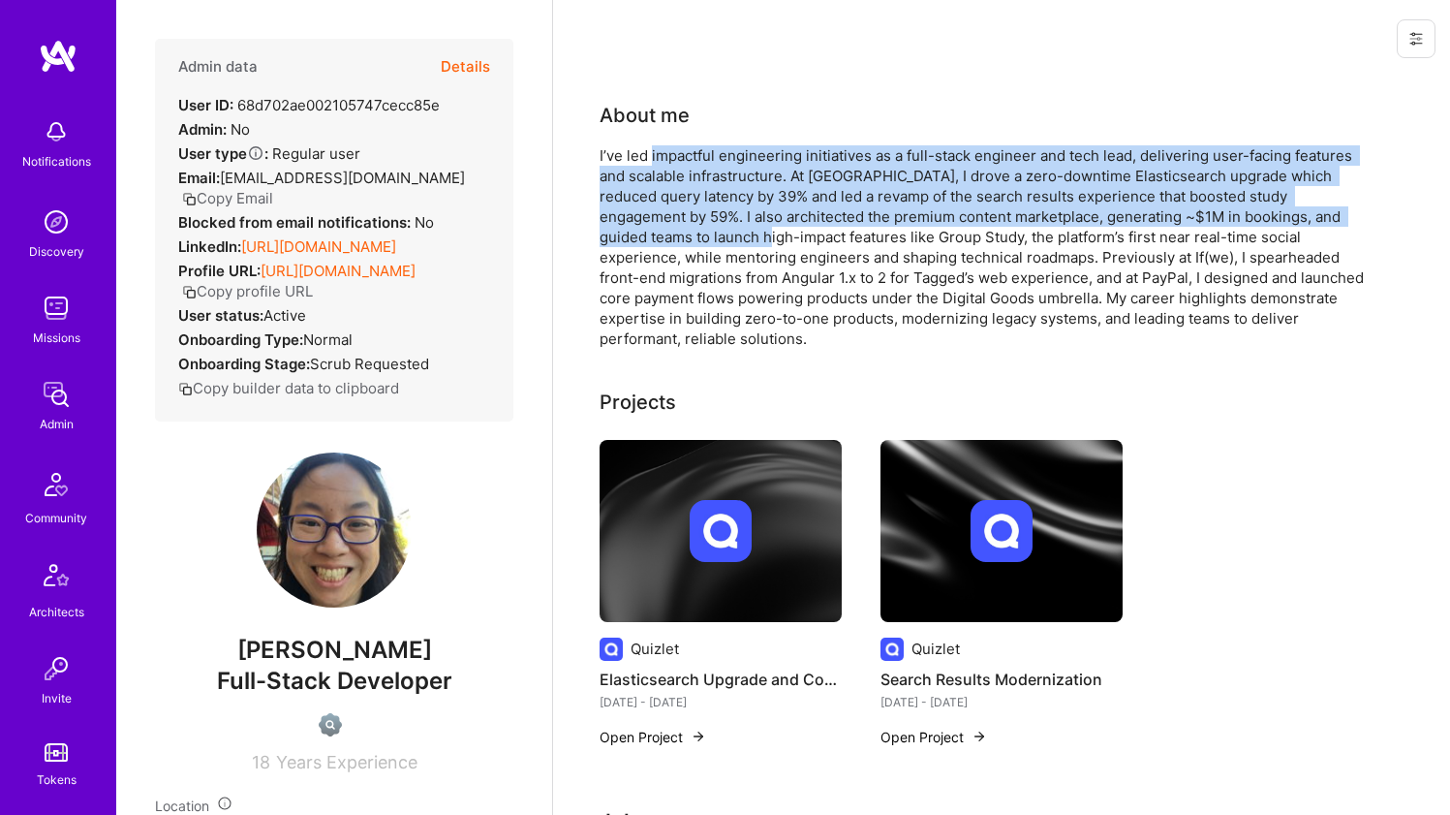
drag, startPoint x: 671, startPoint y: 160, endPoint x: 673, endPoint y: 231, distance: 70.7
click at [673, 231] on div "I’ve led impactful engineering initiatives as a full-stack engineer and tech le…" at bounding box center [987, 246] width 775 height 203
drag, startPoint x: 676, startPoint y: 234, endPoint x: 691, endPoint y: 163, distance: 73.1
click at [691, 163] on div "I’ve led impactful engineering initiatives as a full-stack engineer and tech le…" at bounding box center [987, 246] width 775 height 203
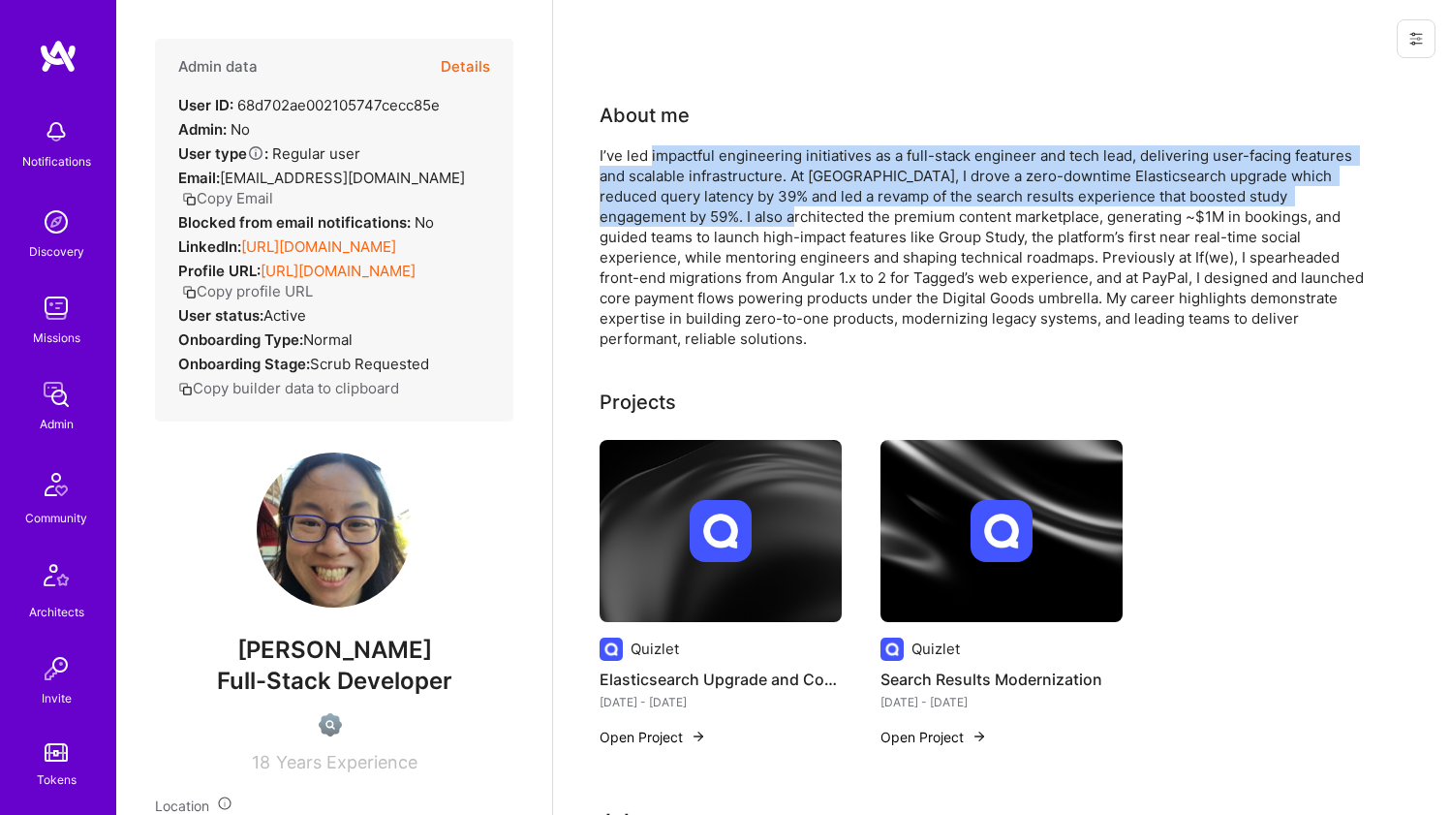
drag, startPoint x: 693, startPoint y: 158, endPoint x: 686, endPoint y: 222, distance: 64.3
click at [686, 222] on div "I’ve led impactful engineering initiatives as a full-stack engineer and tech le…" at bounding box center [987, 246] width 775 height 203
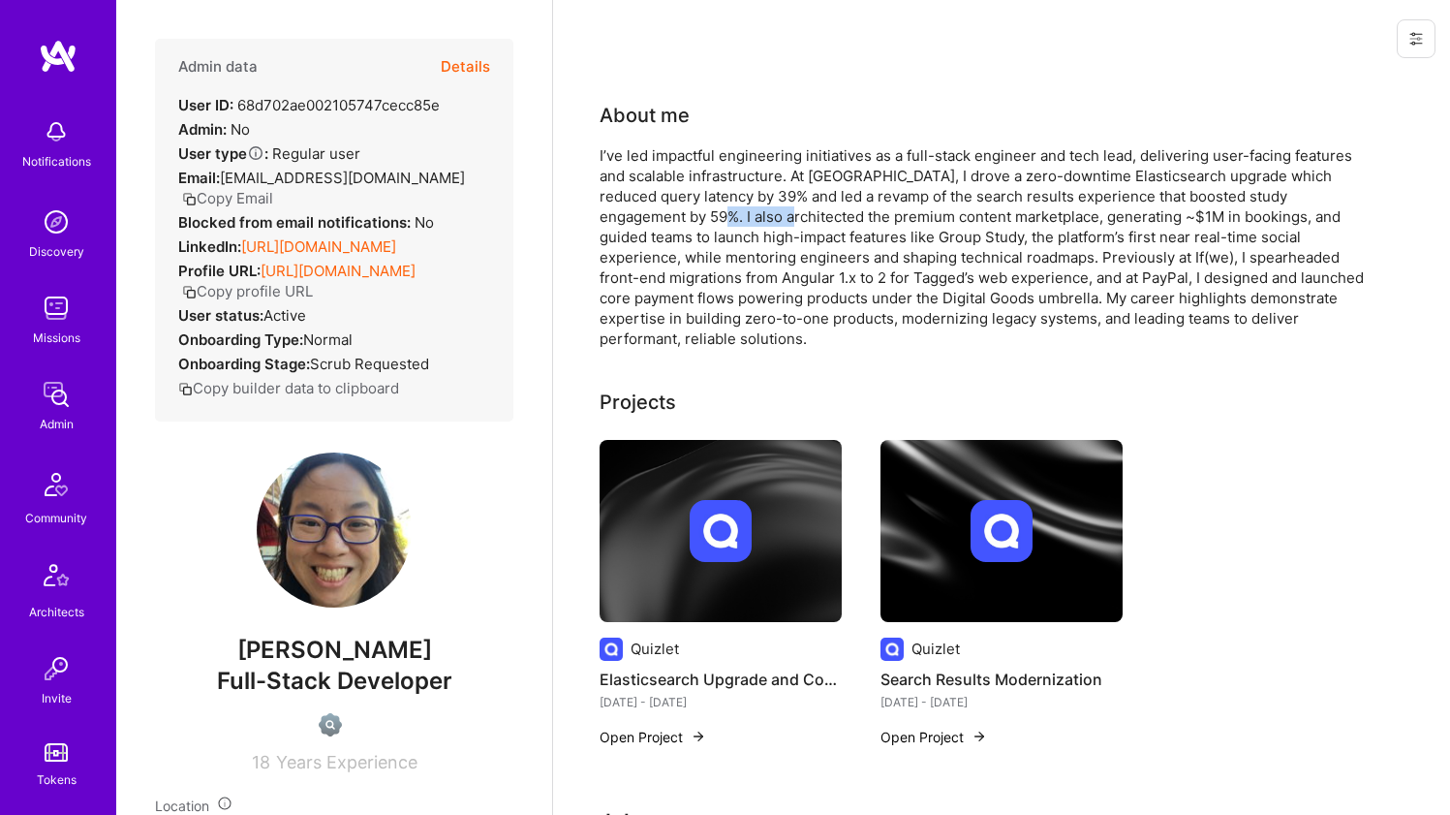
click at [686, 222] on div "I’ve led impactful engineering initiatives as a full-stack engineer and tech le…" at bounding box center [987, 246] width 775 height 203
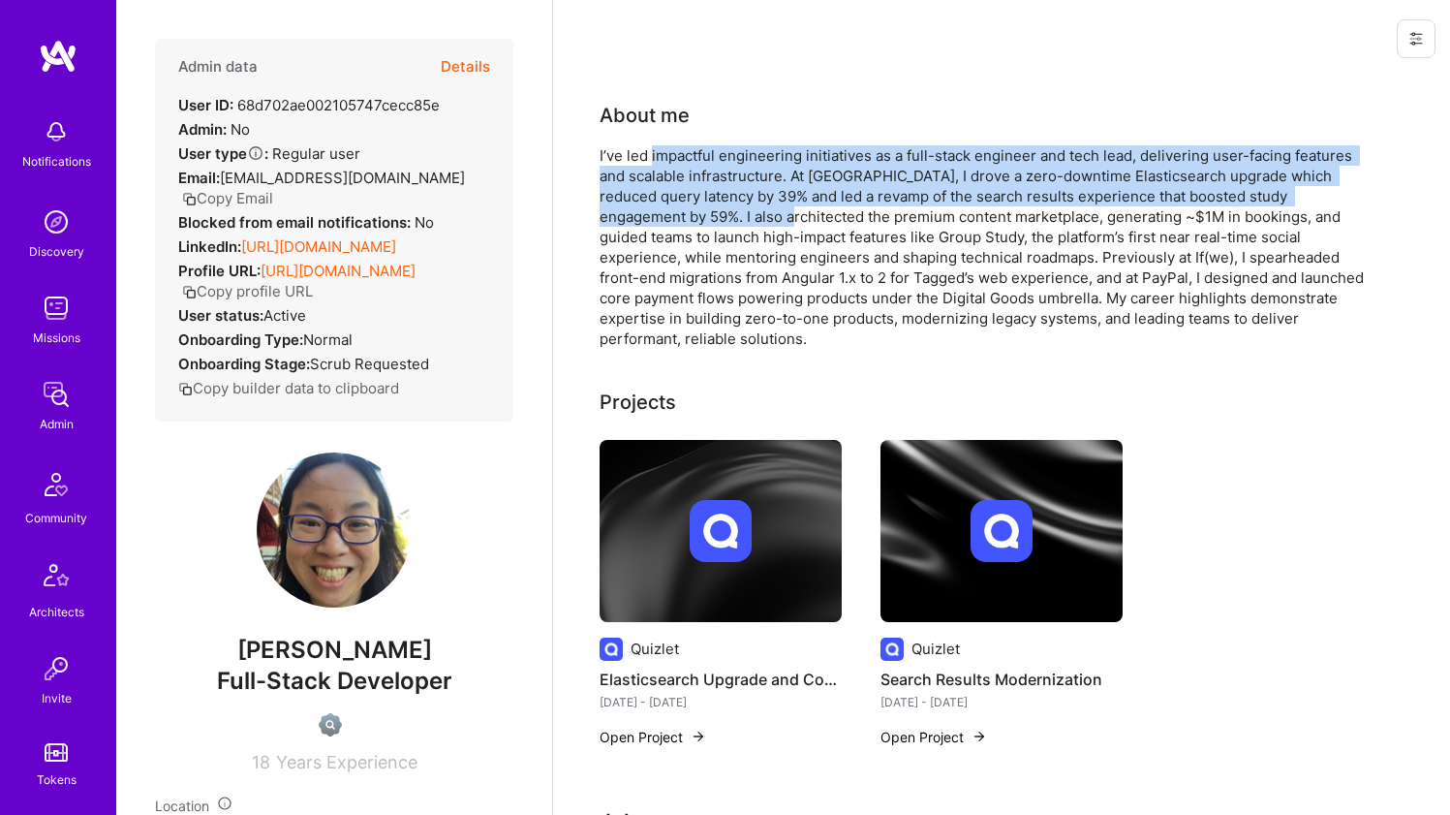
drag, startPoint x: 688, startPoint y: 214, endPoint x: 696, endPoint y: 158, distance: 56.9
click at [696, 158] on div "I’ve led impactful engineering initiatives as a full-stack engineer and tech le…" at bounding box center [987, 246] width 775 height 203
drag, startPoint x: 696, startPoint y: 158, endPoint x: 693, endPoint y: 206, distance: 48.6
click at [693, 206] on div "I’ve led impactful engineering initiatives as a full-stack engineer and tech le…" at bounding box center [987, 246] width 775 height 203
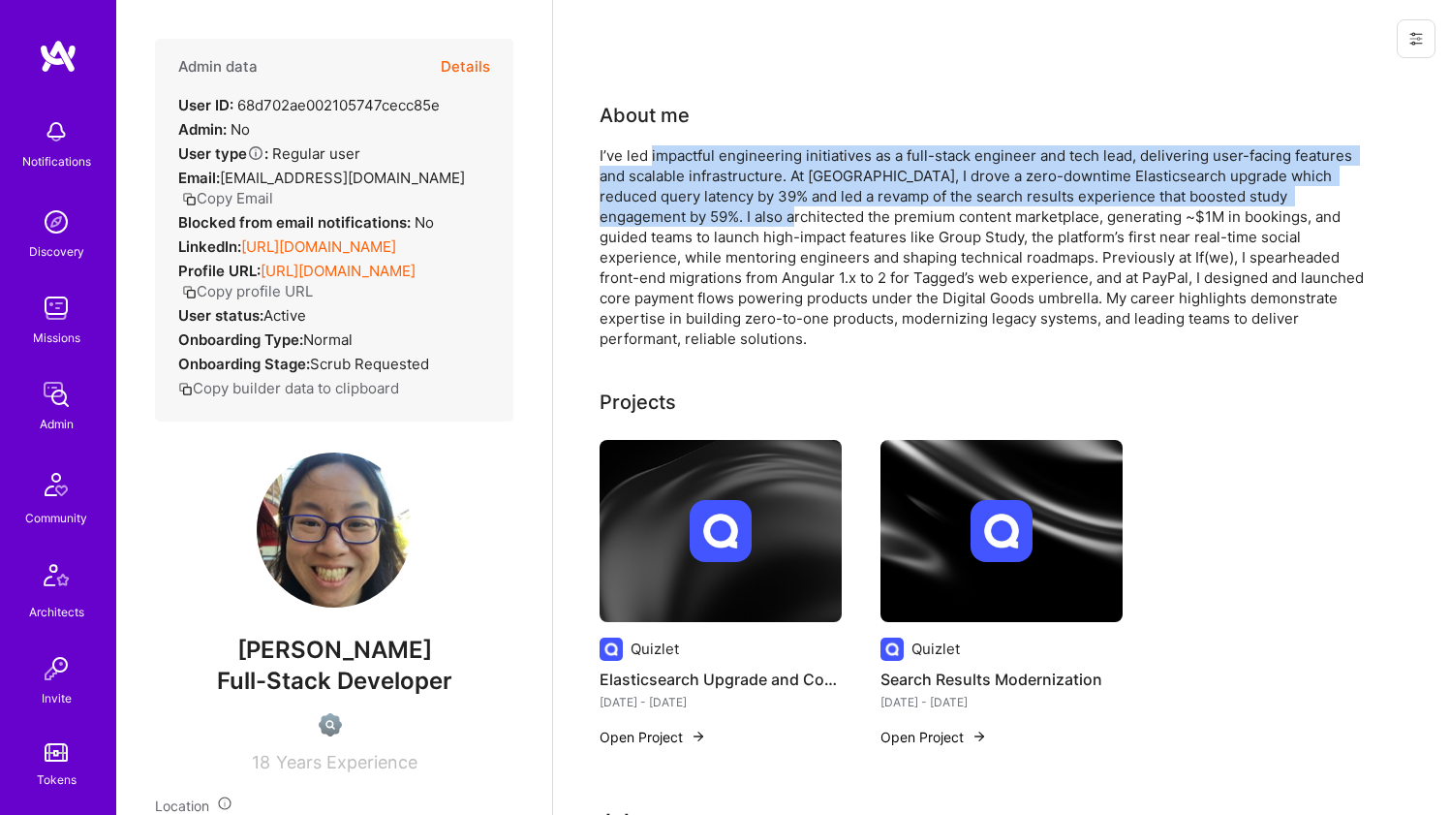
click at [691, 206] on div "I’ve led impactful engineering initiatives as a full-stack engineer and tech le…" at bounding box center [987, 246] width 775 height 203
drag, startPoint x: 697, startPoint y: 214, endPoint x: 706, endPoint y: 144, distance: 70.3
click at [706, 144] on div "About me I’ve led impactful engineering initiatives as a full-stack engineer an…" at bounding box center [987, 225] width 775 height 248
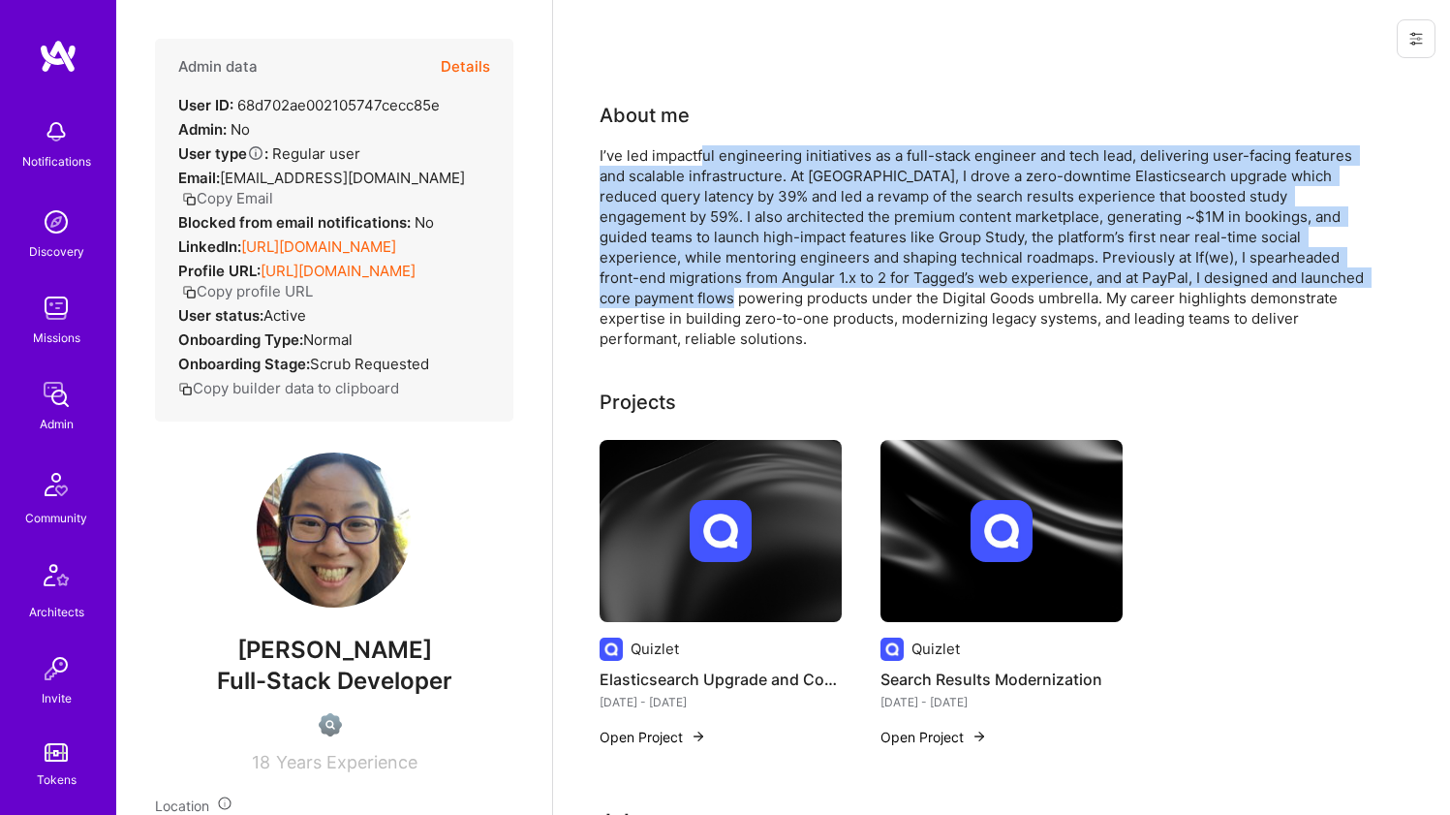
drag, startPoint x: 705, startPoint y: 147, endPoint x: 670, endPoint y: 296, distance: 153.2
click at [670, 296] on div "I’ve led impactful engineering initiatives as a full-stack engineer and tech le…" at bounding box center [987, 246] width 775 height 203
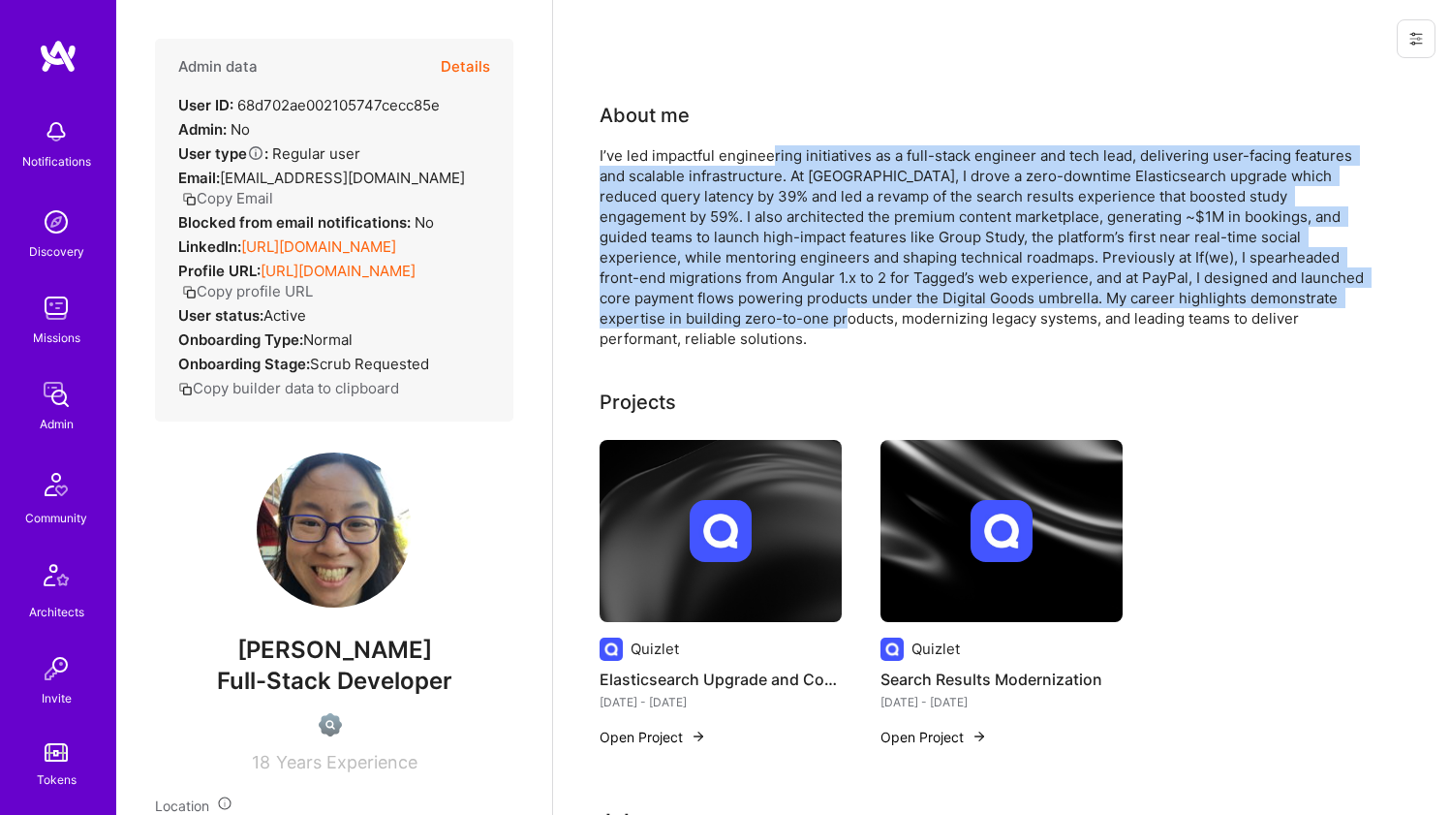
drag, startPoint x: 780, startPoint y: 310, endPoint x: 773, endPoint y: 161, distance: 149.3
click at [773, 161] on div "I’ve led impactful engineering initiatives as a full-stack engineer and tech le…" at bounding box center [987, 246] width 775 height 203
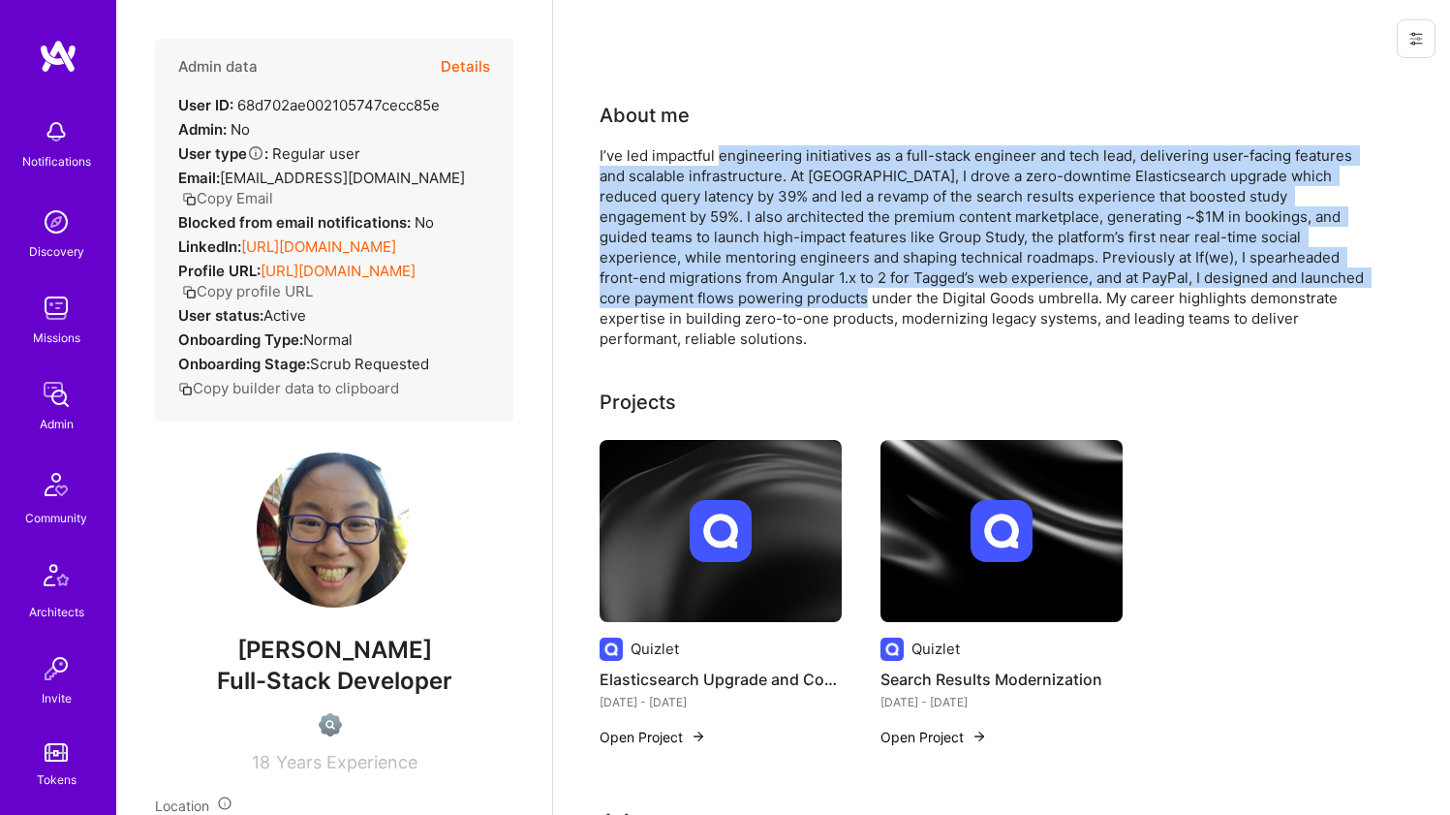
drag, startPoint x: 773, startPoint y: 161, endPoint x: 794, endPoint y: 294, distance: 135.4
click at [794, 294] on div "I’ve led impactful engineering initiatives as a full-stack engineer and tech le…" at bounding box center [987, 246] width 775 height 203
click at [794, 295] on div "I’ve led impactful engineering initiatives as a full-stack engineer and tech le…" at bounding box center [987, 246] width 775 height 203
drag, startPoint x: 794, startPoint y: 295, endPoint x: 786, endPoint y: 156, distance: 139.7
click at [786, 156] on div "I’ve led impactful engineering initiatives as a full-stack engineer and tech le…" at bounding box center [987, 246] width 775 height 203
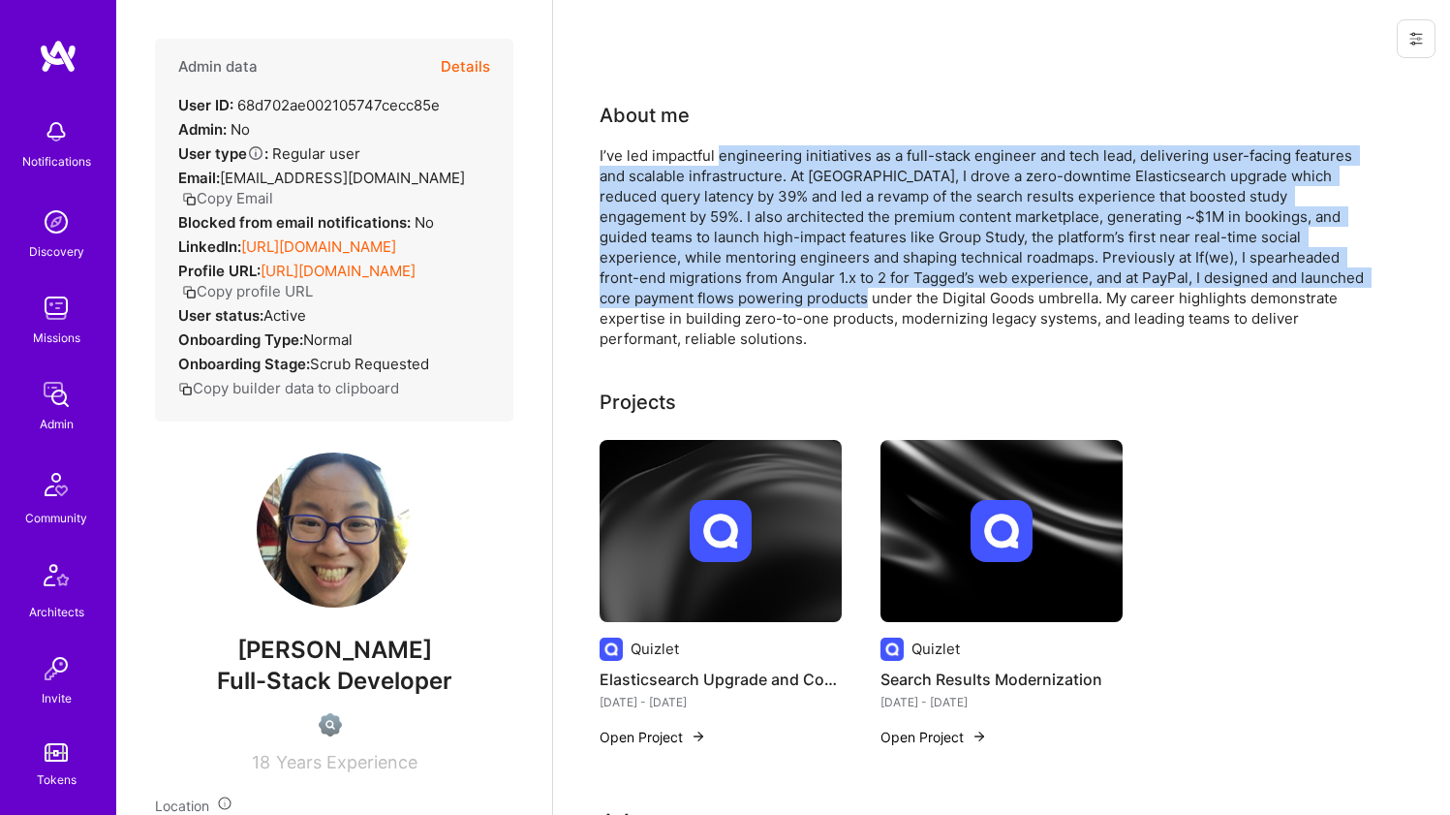
click at [786, 156] on div "I’ve led impactful engineering initiatives as a full-stack engineer and tech le…" at bounding box center [987, 246] width 775 height 203
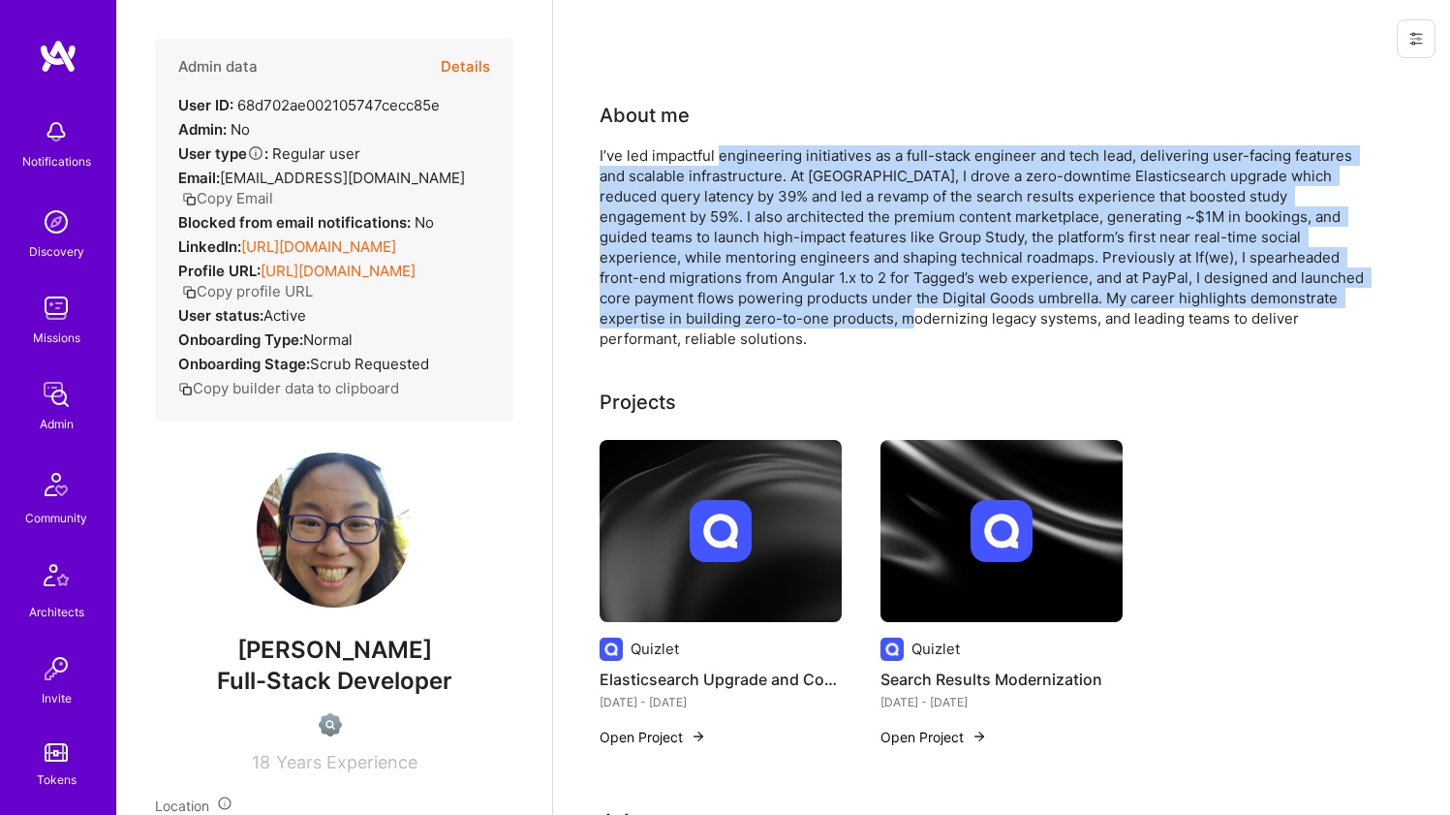
drag, startPoint x: 786, startPoint y: 156, endPoint x: 780, endPoint y: 311, distance: 155.1
click at [780, 311] on div "I’ve led impactful engineering initiatives as a full-stack engineer and tech le…" at bounding box center [987, 246] width 775 height 203
click at [780, 312] on div "I’ve led impactful engineering initiatives as a full-stack engineer and tech le…" at bounding box center [987, 246] width 775 height 203
drag, startPoint x: 780, startPoint y: 312, endPoint x: 775, endPoint y: 156, distance: 156.0
click at [775, 156] on div "I’ve led impactful engineering initiatives as a full-stack engineer and tech le…" at bounding box center [987, 246] width 775 height 203
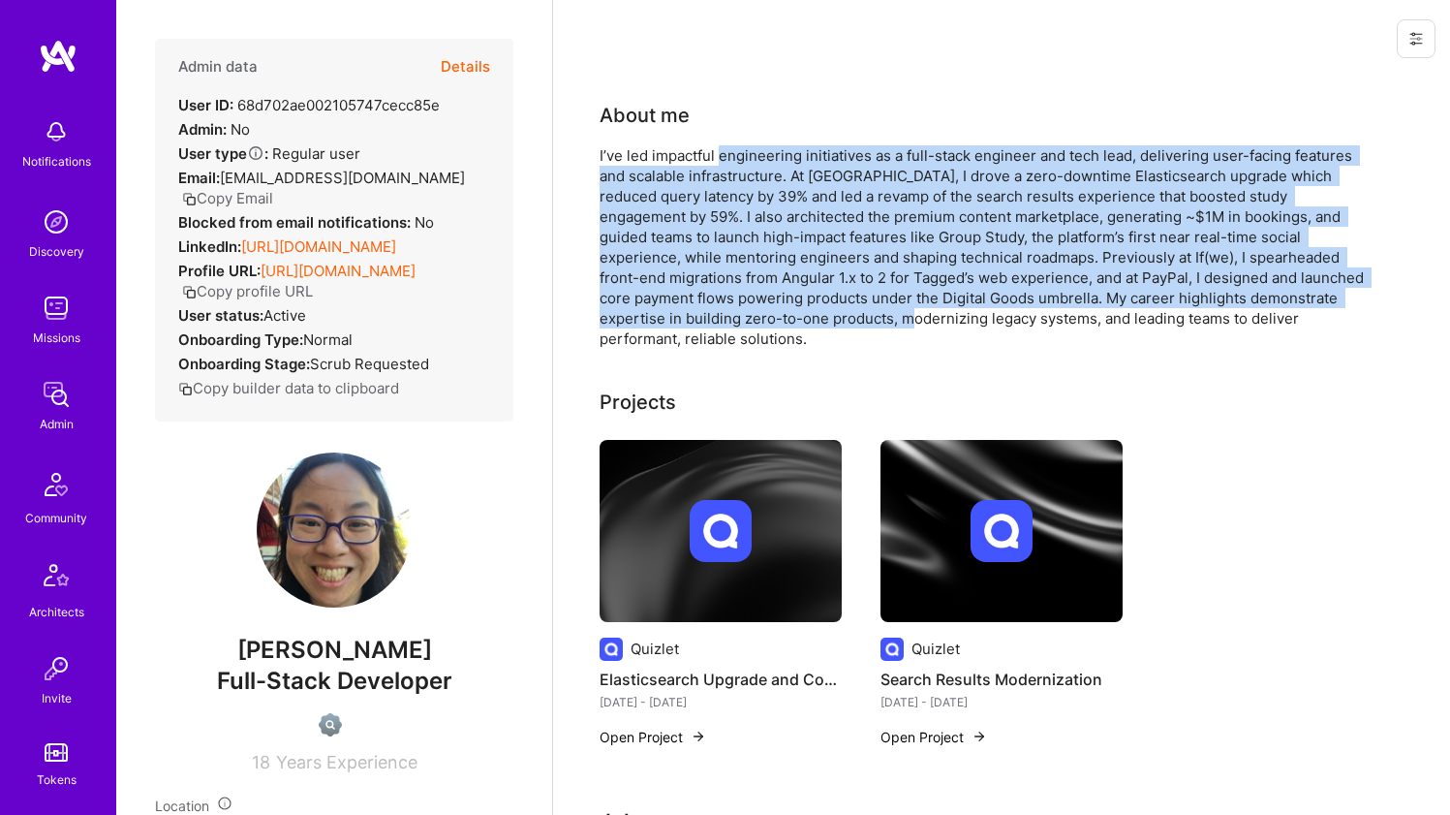
click at [775, 156] on div "I’ve led impactful engineering initiatives as a full-stack engineer and tech le…" at bounding box center [987, 246] width 775 height 203
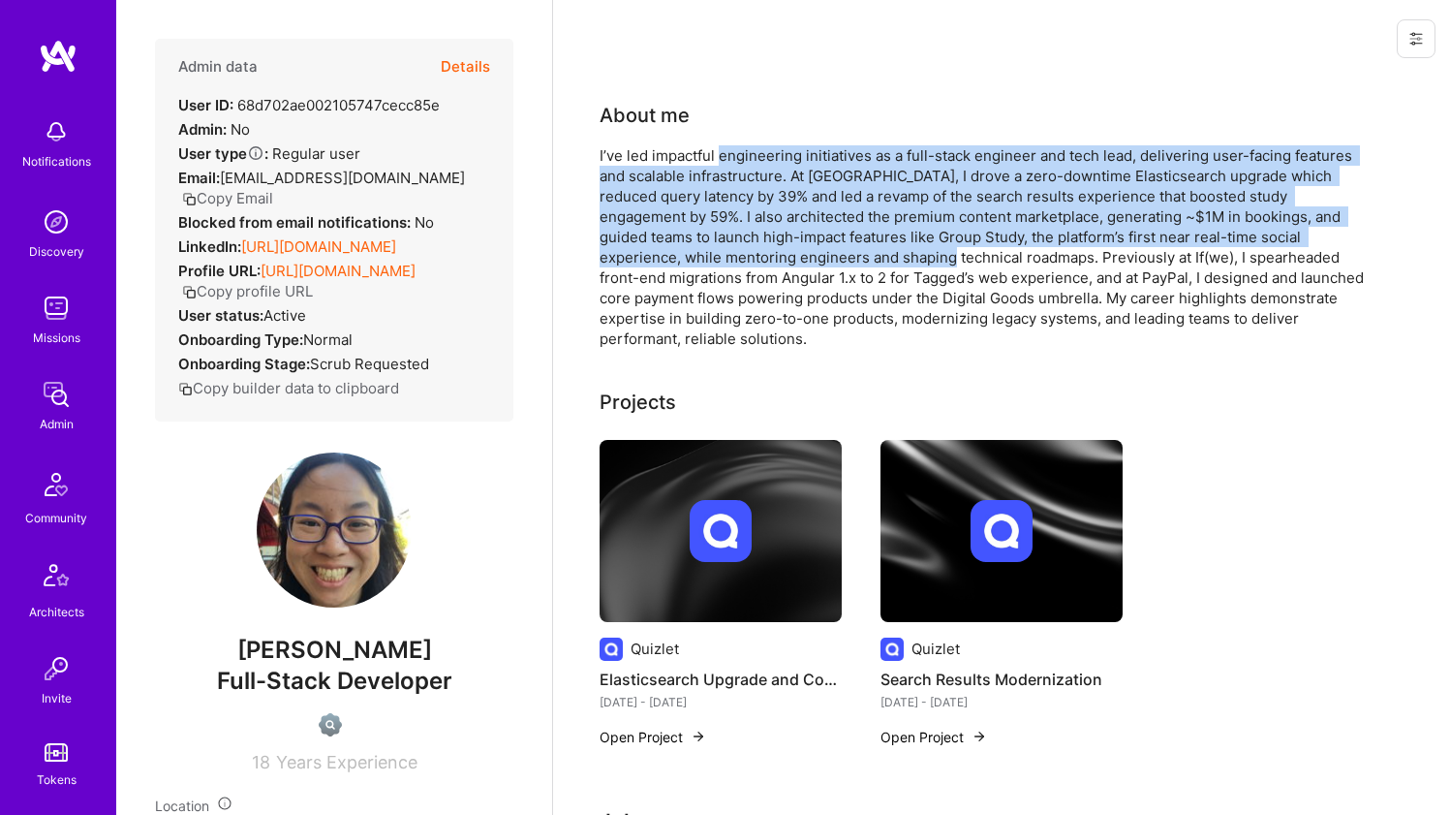
drag, startPoint x: 775, startPoint y: 156, endPoint x: 789, endPoint y: 259, distance: 103.7
click at [789, 259] on div "I’ve led impactful engineering initiatives as a full-stack engineer and tech le…" at bounding box center [987, 246] width 775 height 203
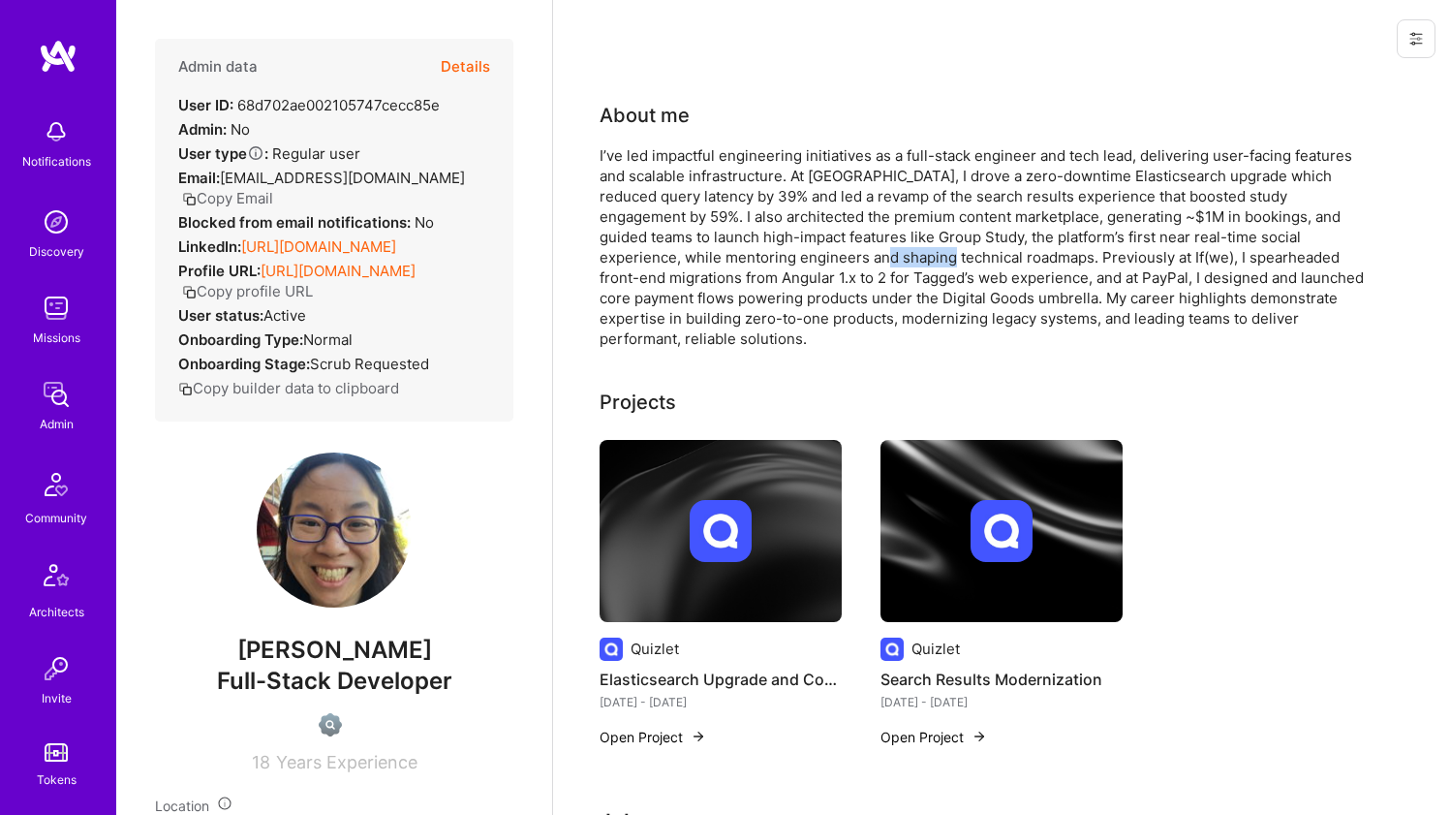
click at [788, 258] on div "I’ve led impactful engineering initiatives as a full-stack engineer and tech le…" at bounding box center [987, 246] width 775 height 203
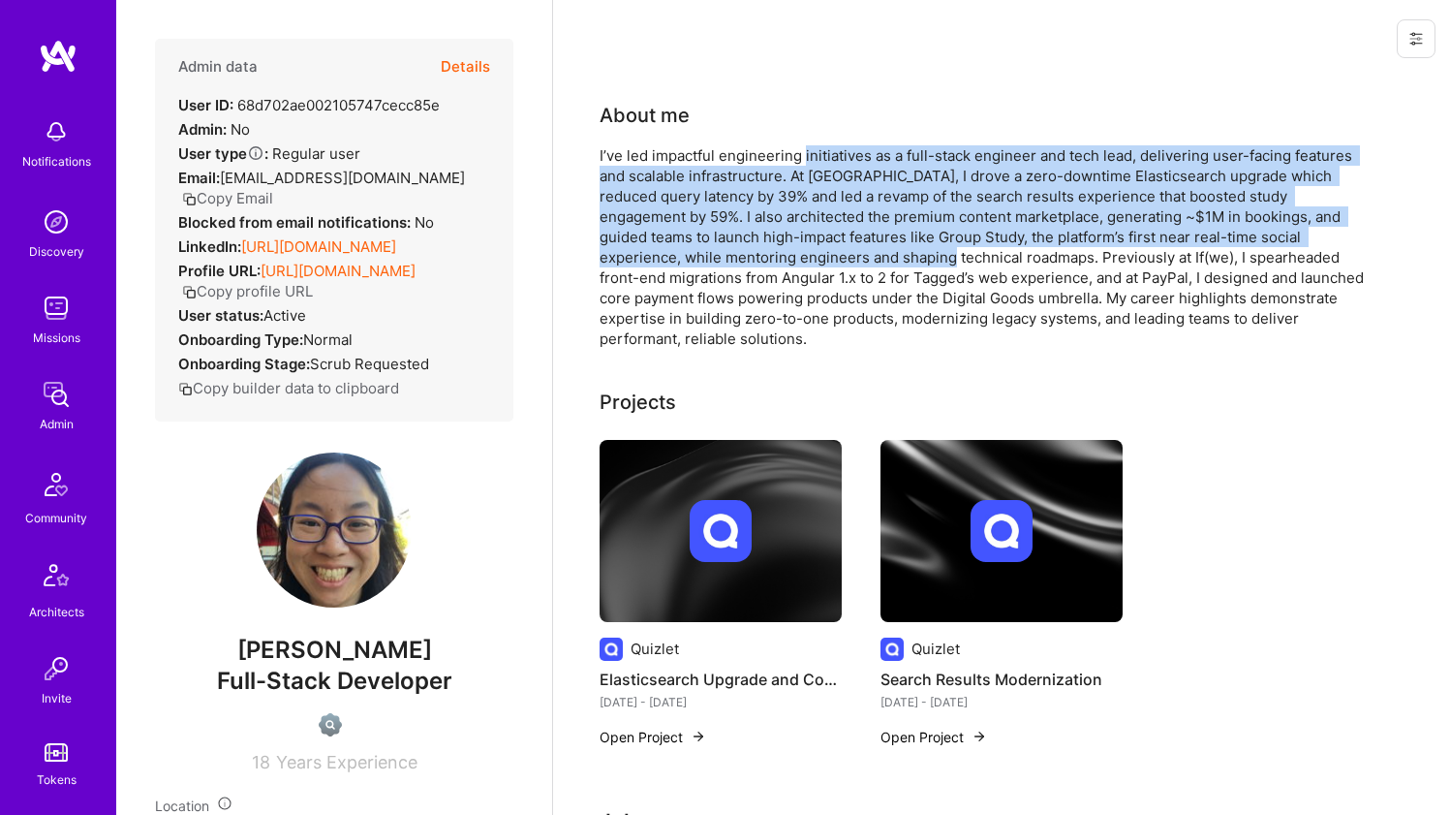
drag, startPoint x: 790, startPoint y: 264, endPoint x: 843, endPoint y: 155, distance: 121.3
click at [843, 155] on div "I’ve led impactful engineering initiatives as a full-stack engineer and tech le…" at bounding box center [987, 246] width 775 height 203
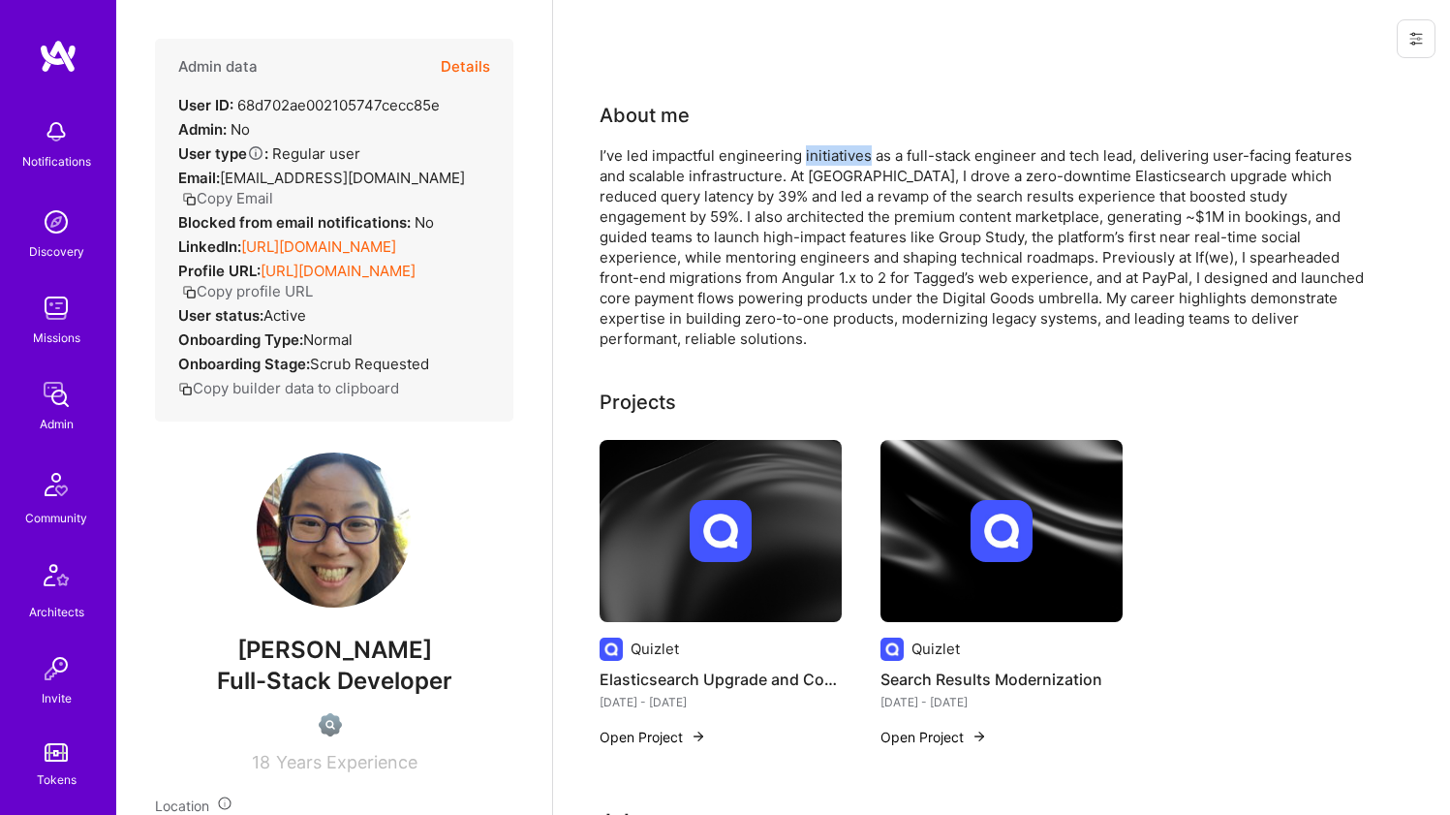
click at [843, 155] on div "I’ve led impactful engineering initiatives as a full-stack engineer and tech le…" at bounding box center [987, 246] width 775 height 203
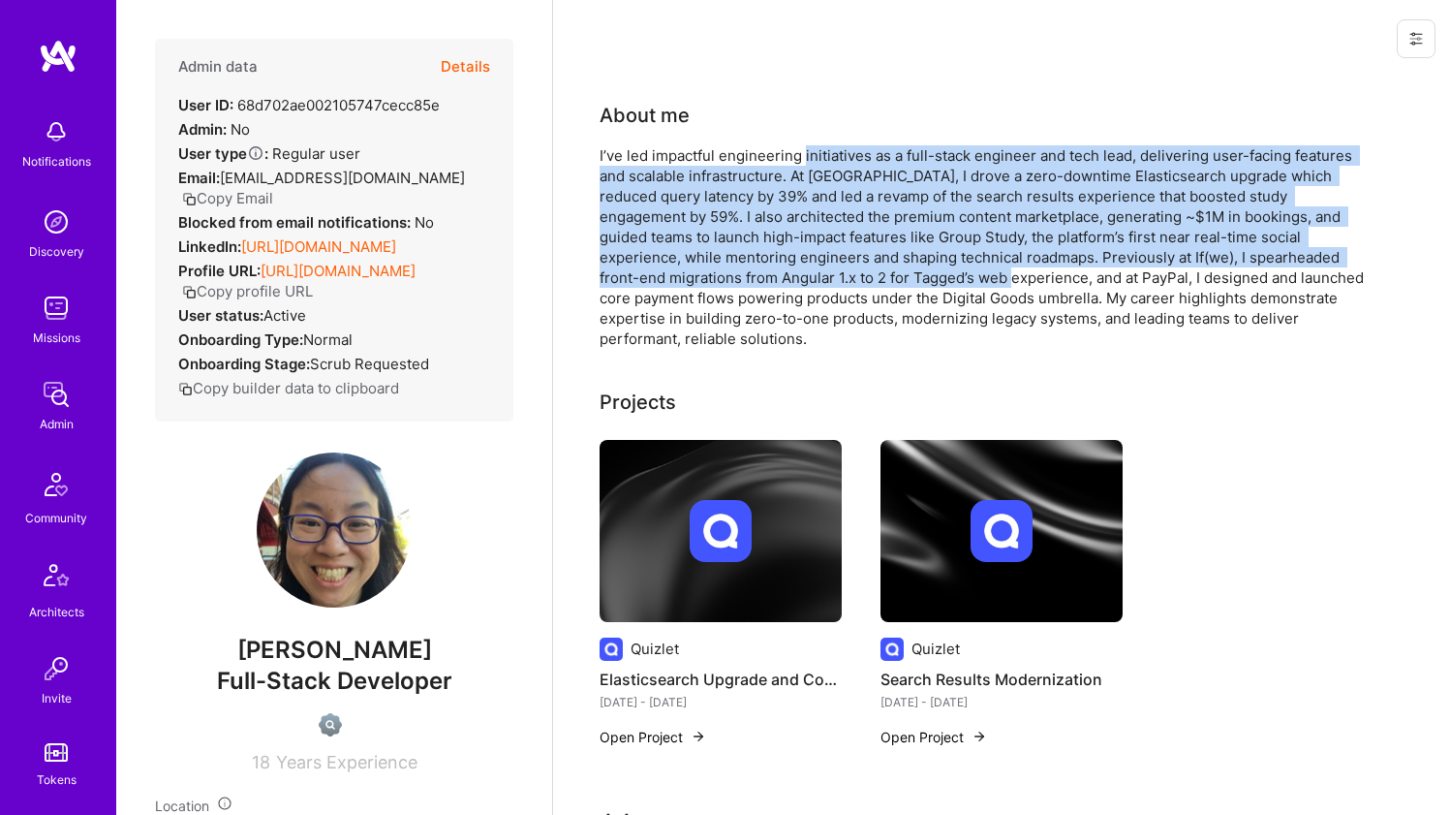
drag, startPoint x: 843, startPoint y: 155, endPoint x: 842, endPoint y: 282, distance: 126.9
click at [842, 281] on div "I’ve led impactful engineering initiatives as a full-stack engineer and tech le…" at bounding box center [987, 246] width 775 height 203
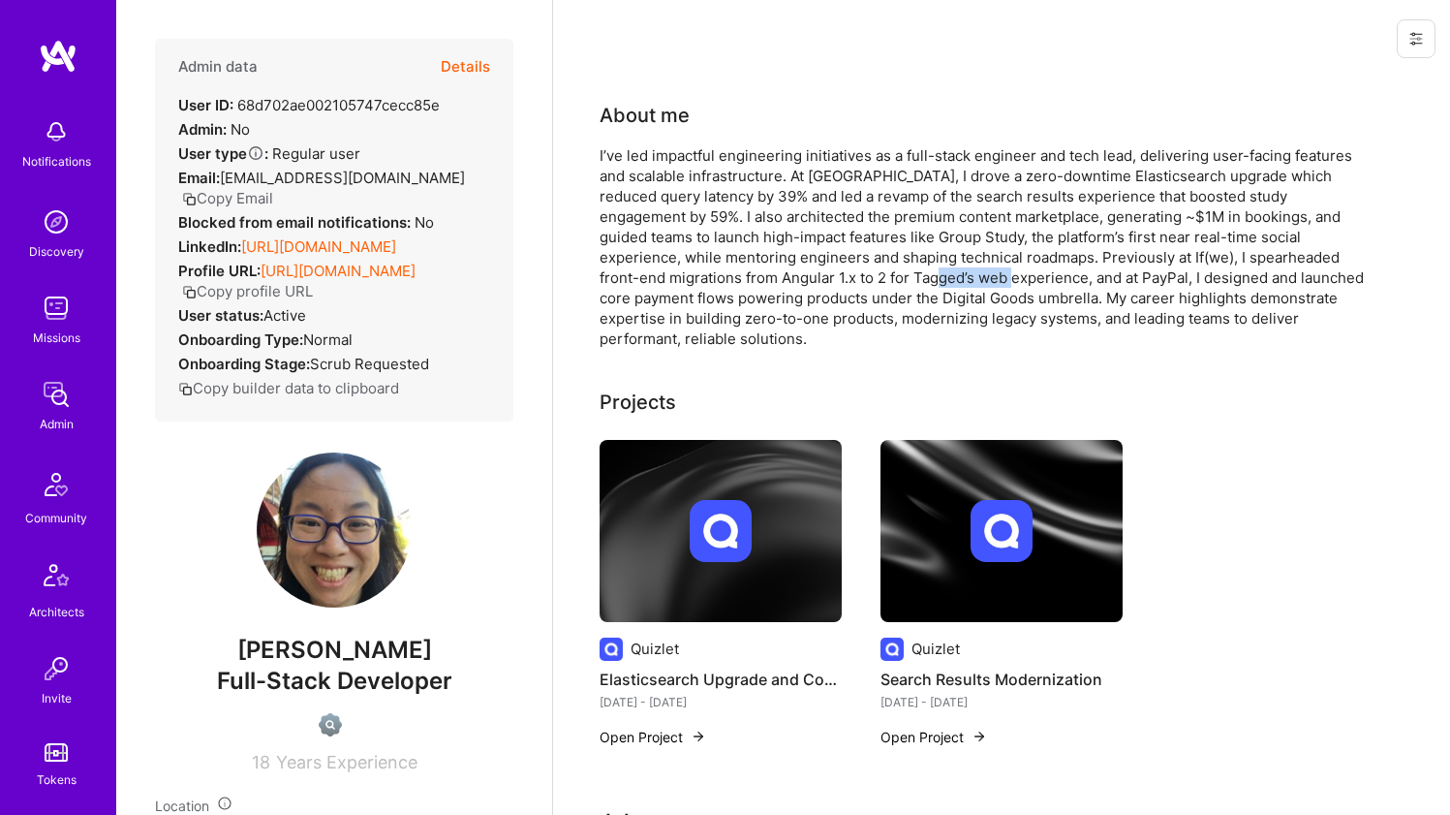
click at [842, 282] on div "I’ve led impactful engineering initiatives as a full-stack engineer and tech le…" at bounding box center [987, 246] width 775 height 203
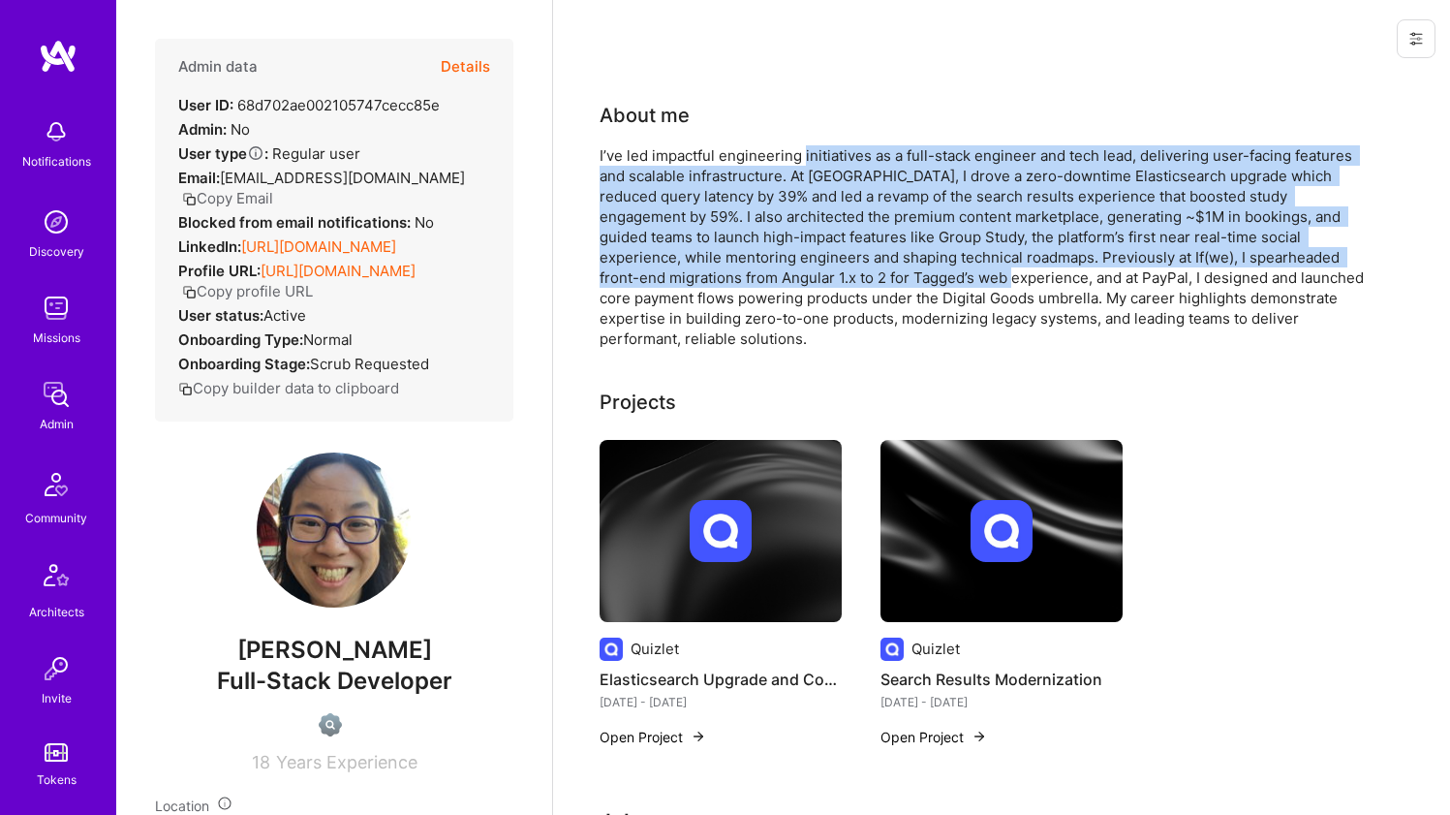
drag, startPoint x: 847, startPoint y: 189, endPoint x: 854, endPoint y: 155, distance: 34.8
click at [854, 155] on div "I’ve led impactful engineering initiatives as a full-stack engineer and tech le…" at bounding box center [987, 246] width 775 height 203
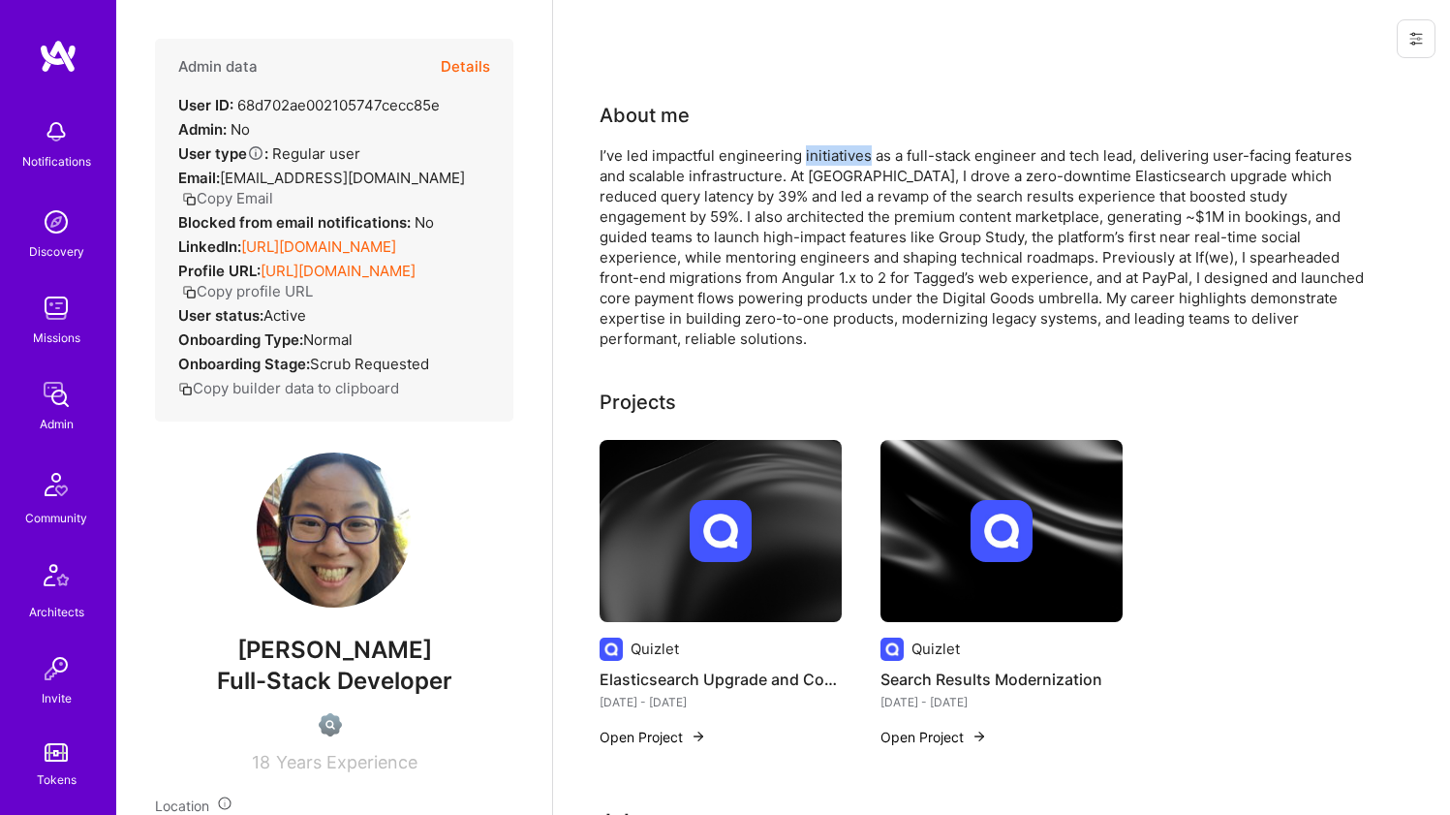
click at [854, 155] on div "I’ve led impactful engineering initiatives as a full-stack engineer and tech le…" at bounding box center [987, 246] width 775 height 203
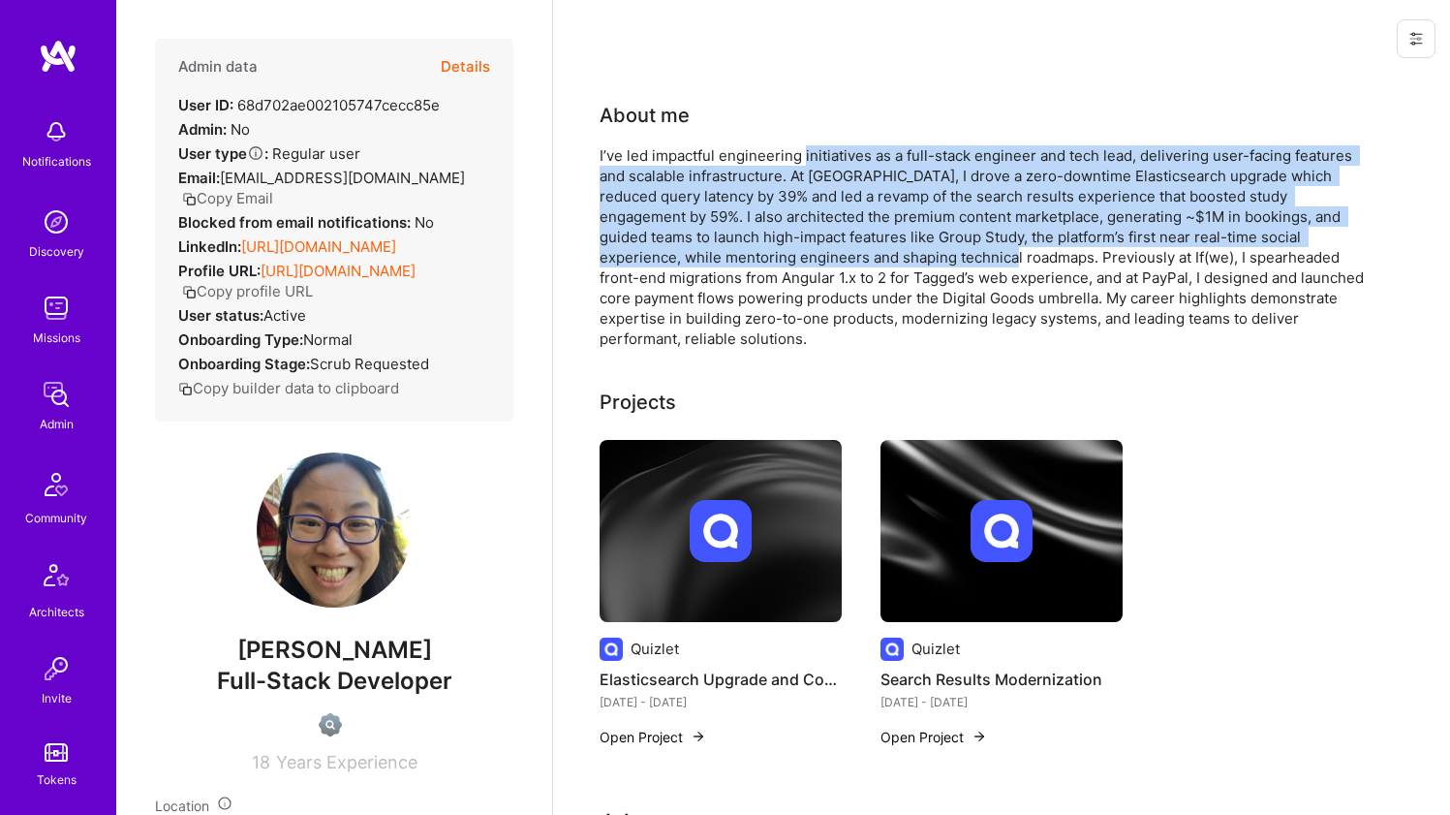
drag, startPoint x: 854, startPoint y: 155, endPoint x: 833, endPoint y: 264, distance: 111.5
click at [833, 264] on div "I’ve led impactful engineering initiatives as a full-stack engineer and tech le…" at bounding box center [987, 246] width 775 height 203
drag, startPoint x: 833, startPoint y: 264, endPoint x: 850, endPoint y: 150, distance: 115.6
click at [850, 150] on div "I’ve led impactful engineering initiatives as a full-stack engineer and tech le…" at bounding box center [987, 246] width 775 height 203
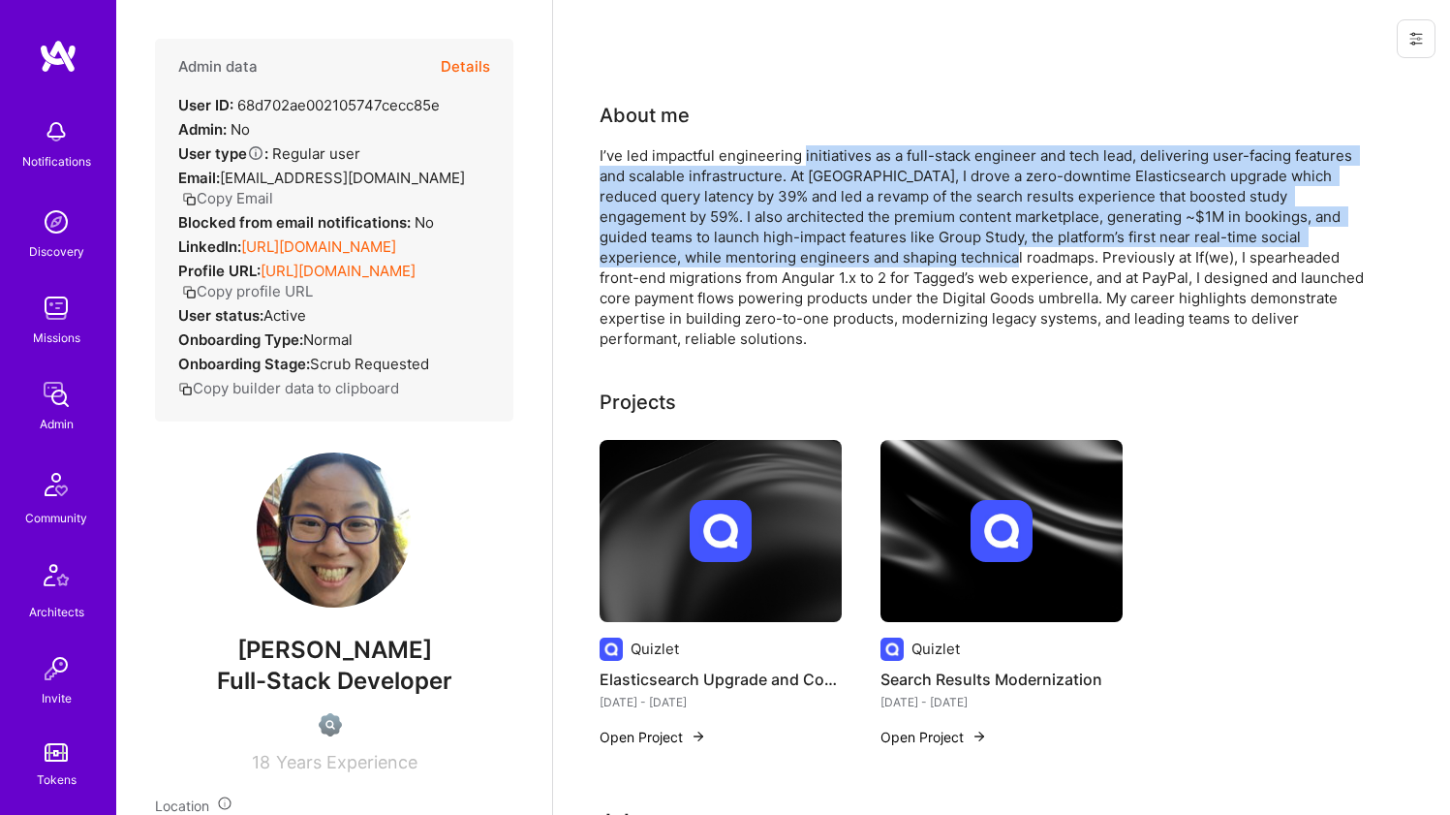
click at [850, 150] on div "I’ve led impactful engineering initiatives as a full-stack engineer and tech le…" at bounding box center [987, 246] width 775 height 203
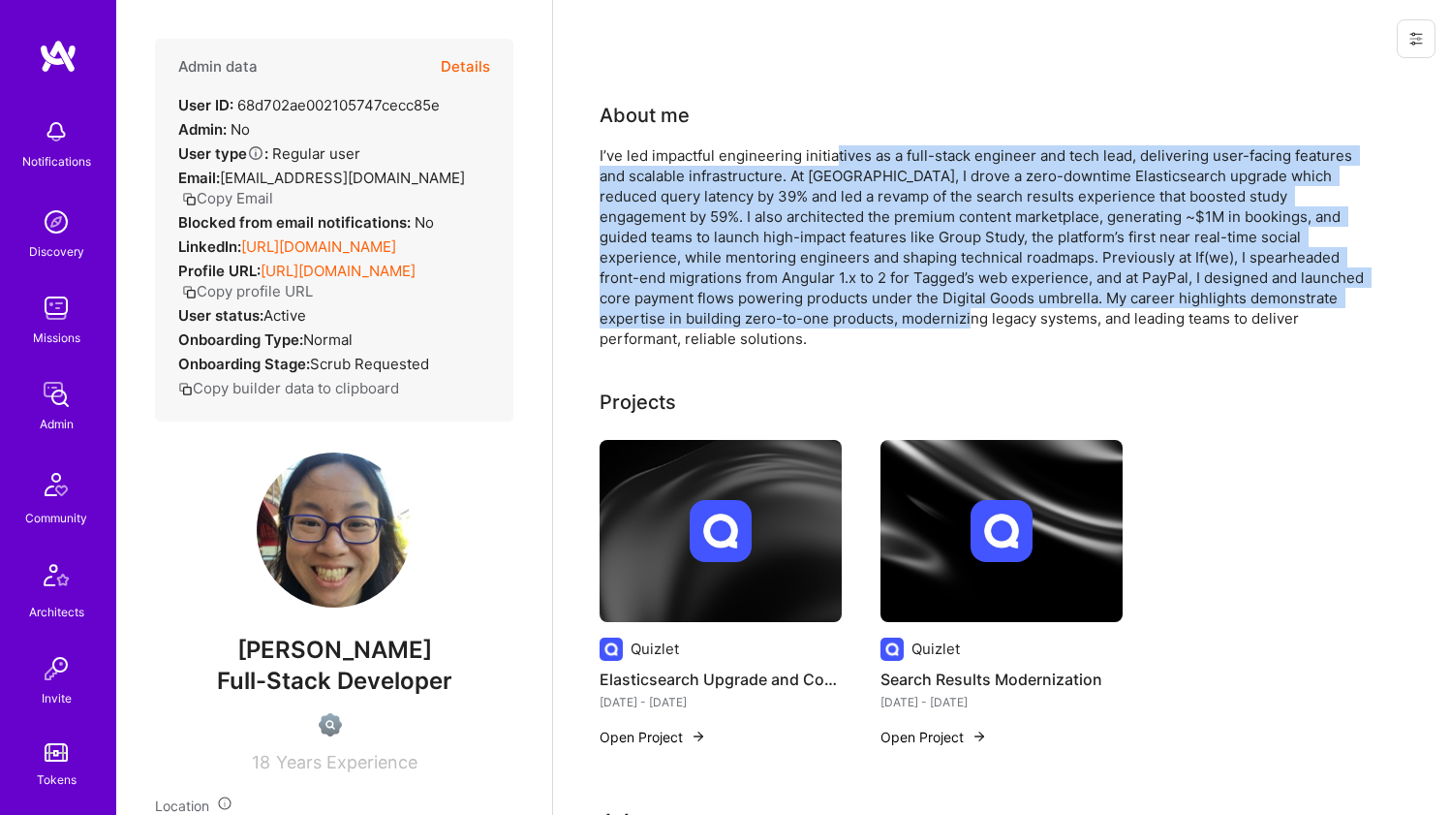
drag, startPoint x: 832, startPoint y: 150, endPoint x: 894, endPoint y: 310, distance: 171.4
click at [894, 310] on div "I’ve led impactful engineering initiatives as a full-stack engineer and tech le…" at bounding box center [987, 246] width 775 height 203
drag, startPoint x: 905, startPoint y: 311, endPoint x: 853, endPoint y: 152, distance: 166.9
click at [853, 152] on div "I’ve led impactful engineering initiatives as a full-stack engineer and tech le…" at bounding box center [987, 246] width 775 height 203
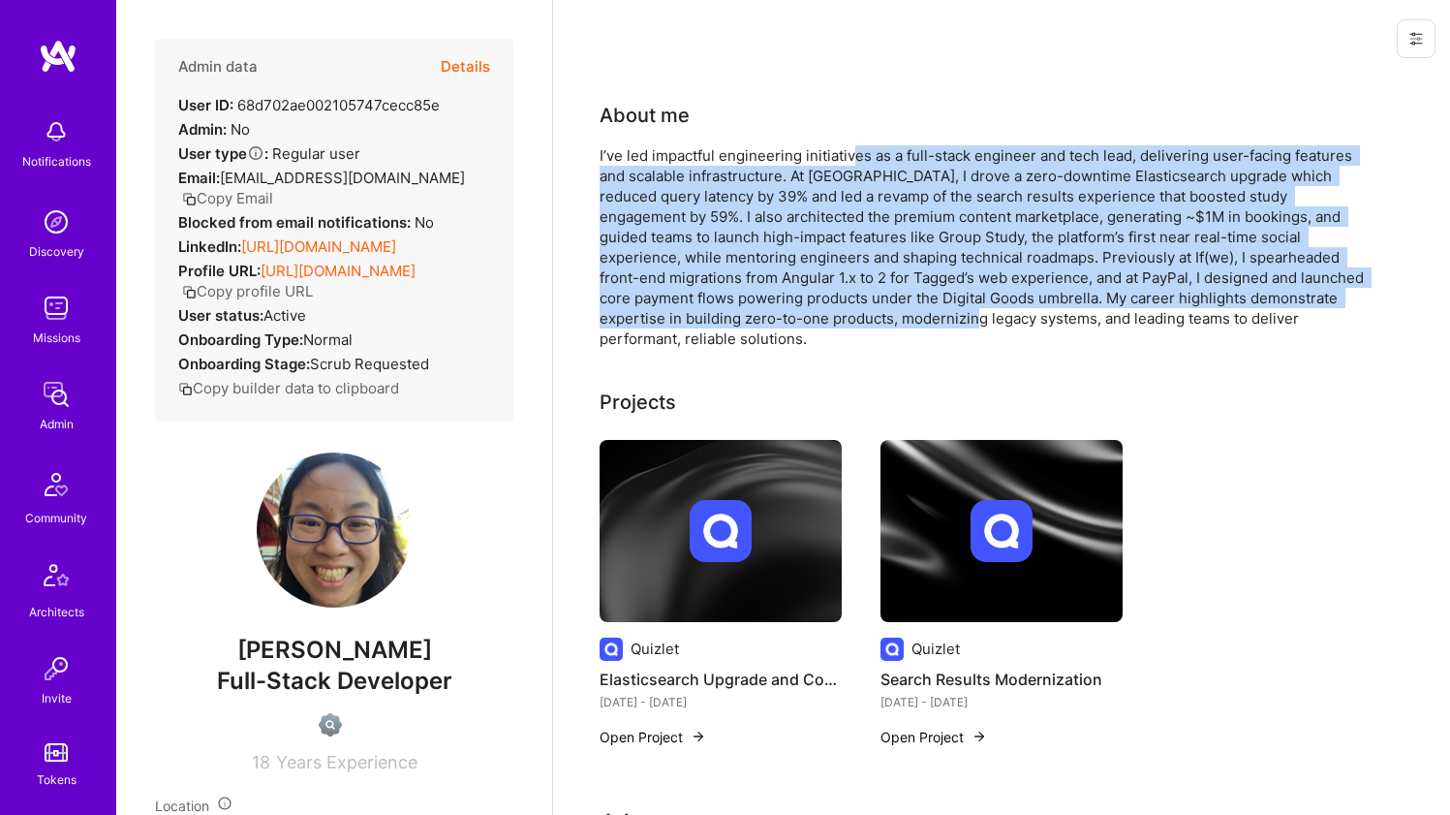
click at [853, 152] on div "I’ve led impactful engineering initiatives as a full-stack engineer and tech le…" at bounding box center [987, 246] width 775 height 203
drag, startPoint x: 849, startPoint y: 158, endPoint x: 853, endPoint y: 307, distance: 149.2
click at [853, 307] on div "I’ve led impactful engineering initiatives as a full-stack engineer and tech le…" at bounding box center [987, 246] width 775 height 203
click at [858, 314] on div "I’ve led impactful engineering initiatives as a full-stack engineer and tech le…" at bounding box center [987, 246] width 775 height 203
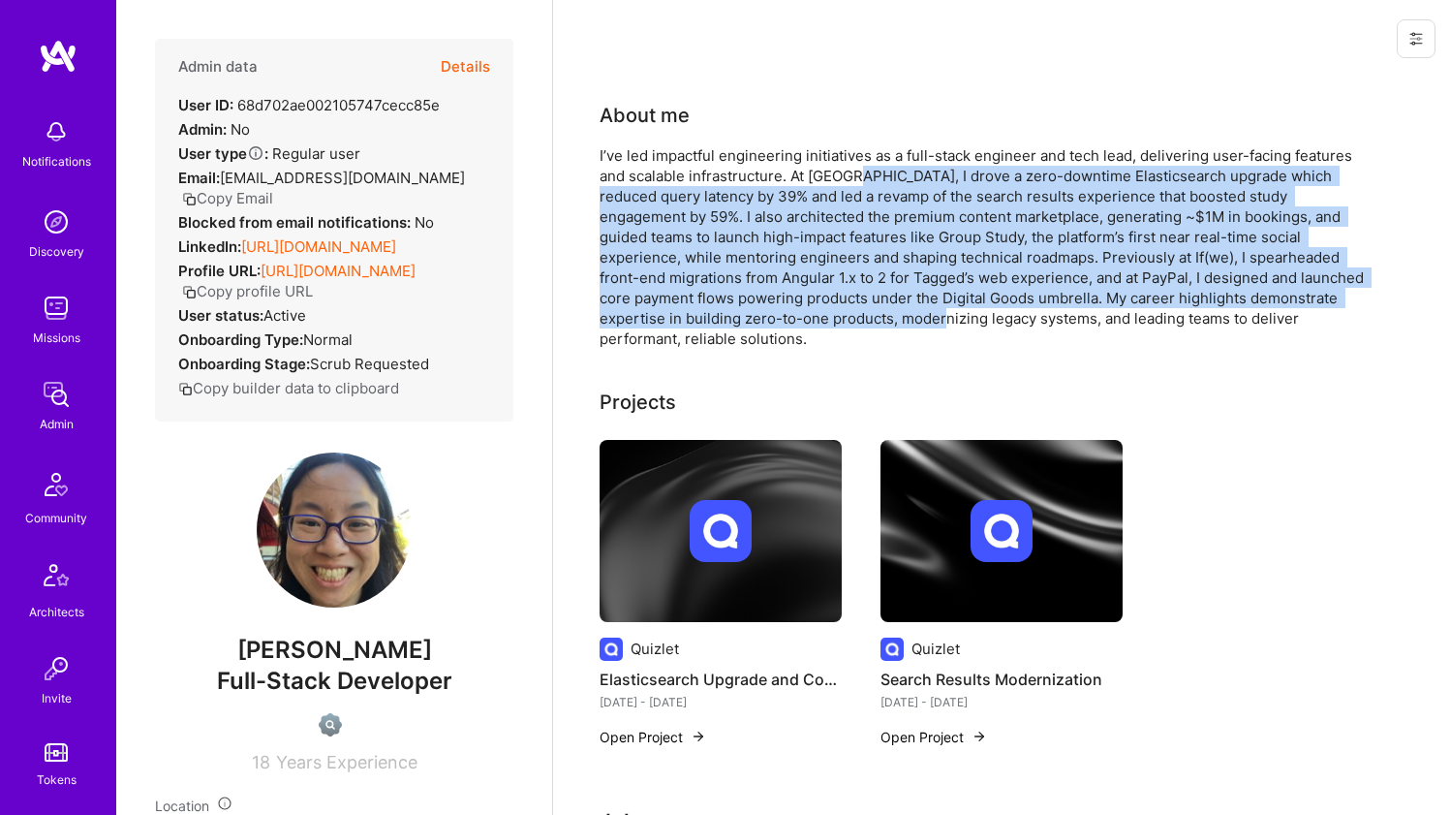
drag, startPoint x: 861, startPoint y: 312, endPoint x: 853, endPoint y: 165, distance: 147.4
click at [853, 166] on div "I’ve led impactful engineering initiatives as a full-stack engineer and tech le…" at bounding box center [987, 246] width 775 height 203
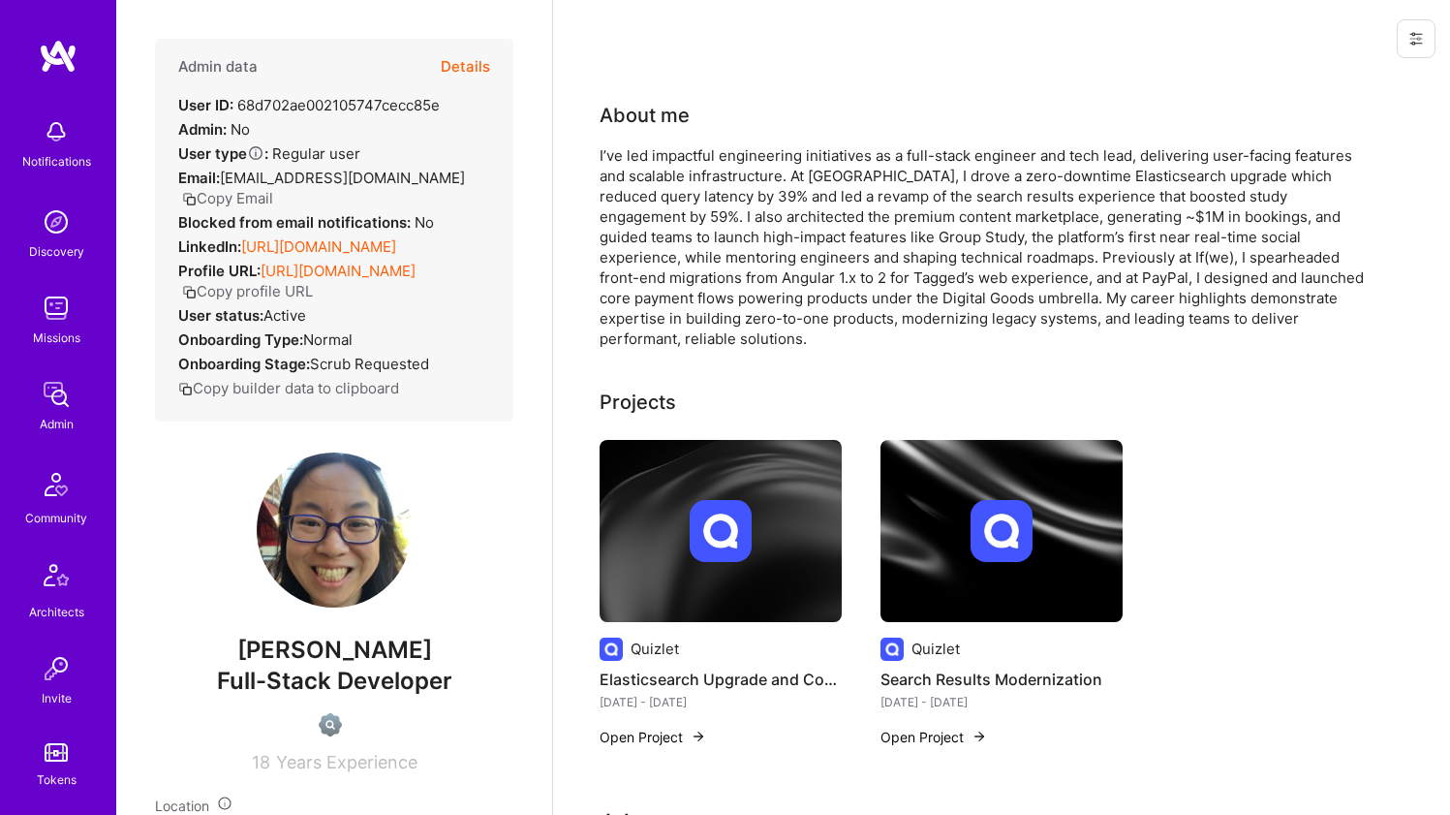
click at [853, 160] on div "I’ve led impactful engineering initiatives as a full-stack engineer and tech le…" at bounding box center [987, 246] width 775 height 203
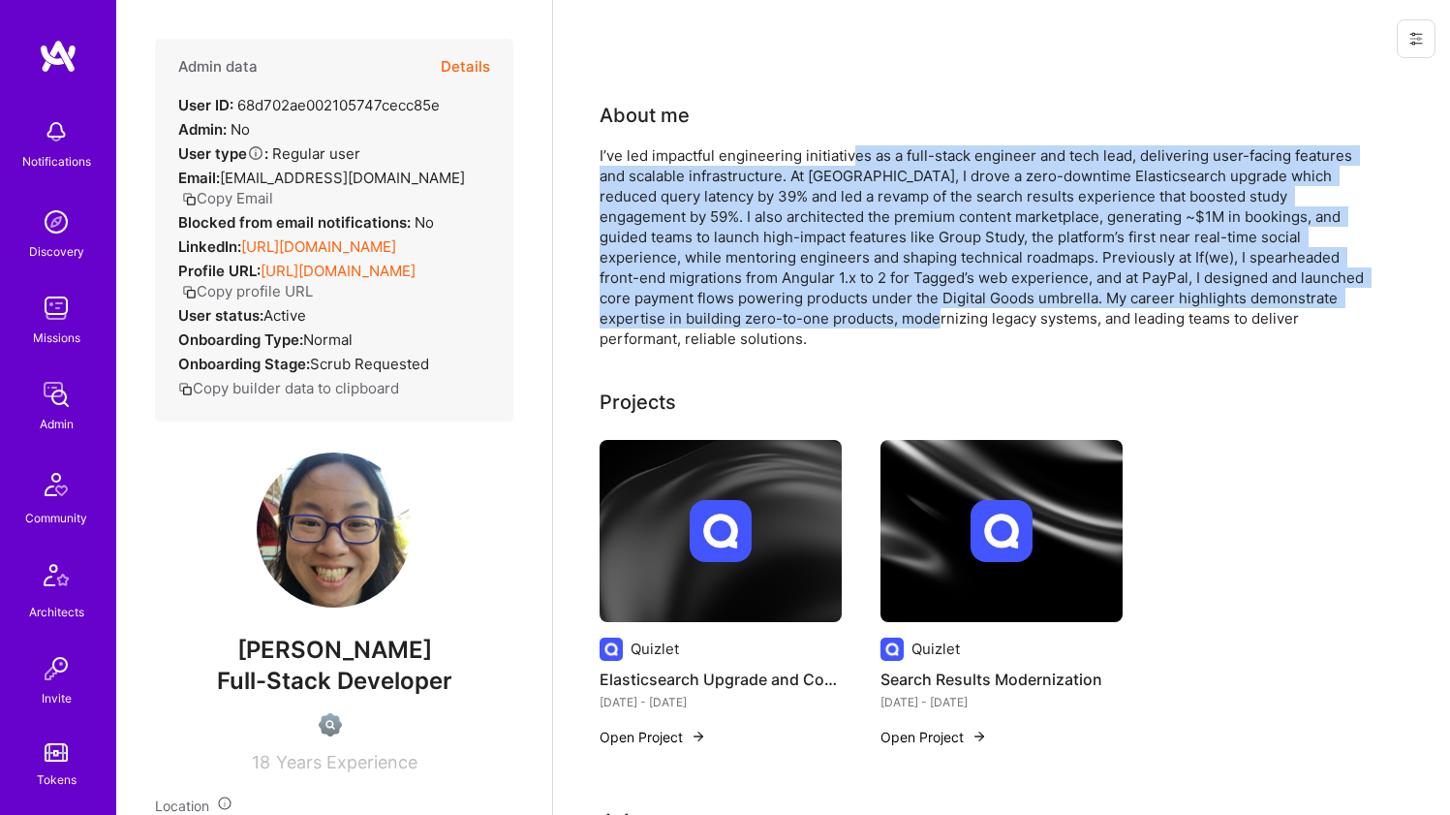
drag, startPoint x: 853, startPoint y: 157, endPoint x: 856, endPoint y: 318, distance: 160.8
click at [856, 318] on div "I’ve led impactful engineering initiatives as a full-stack engineer and tech le…" at bounding box center [987, 246] width 775 height 203
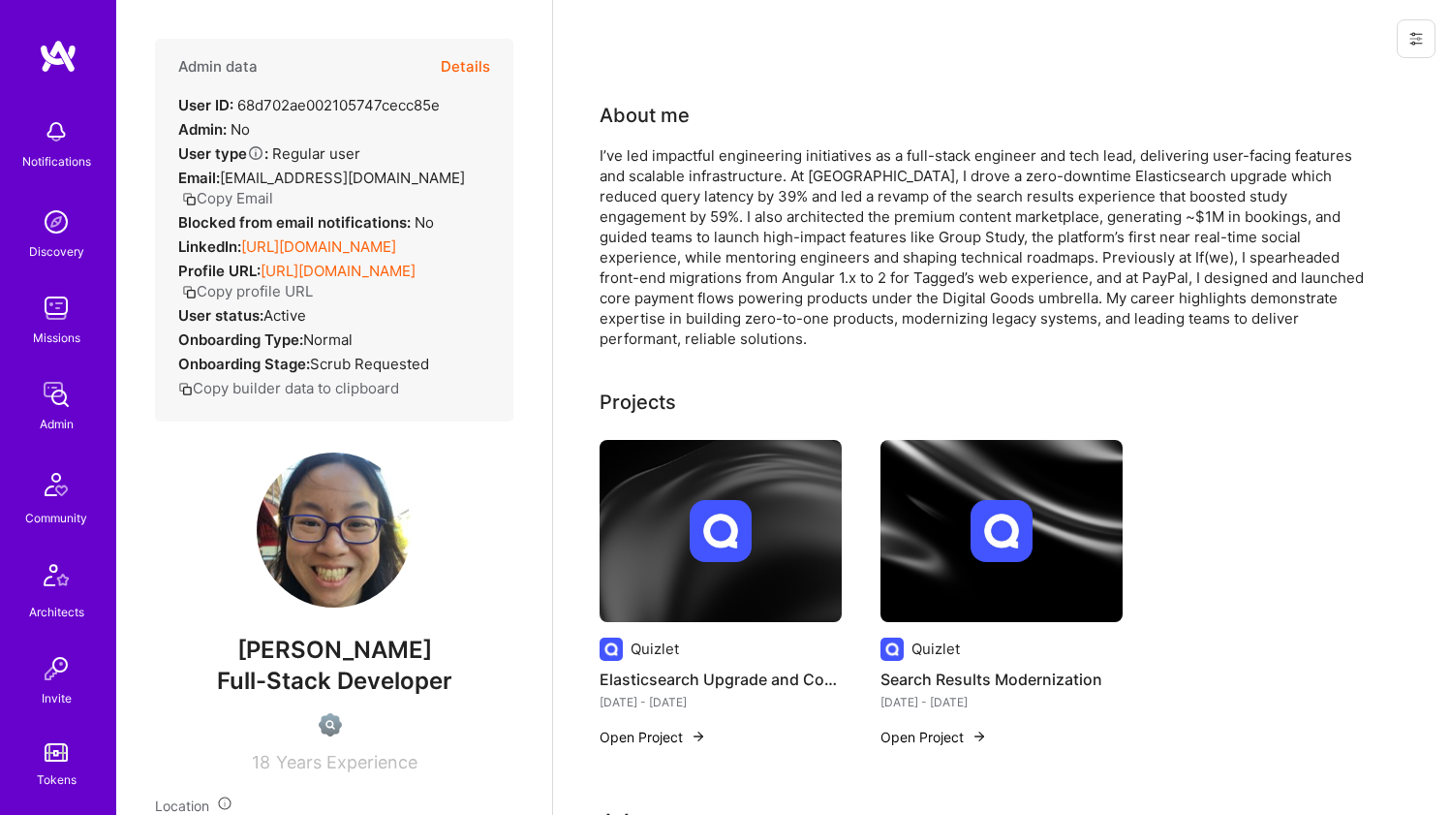
click at [872, 321] on div "I’ve led impactful engineering initiatives as a full-stack engineer and tech le…" at bounding box center [987, 246] width 775 height 203
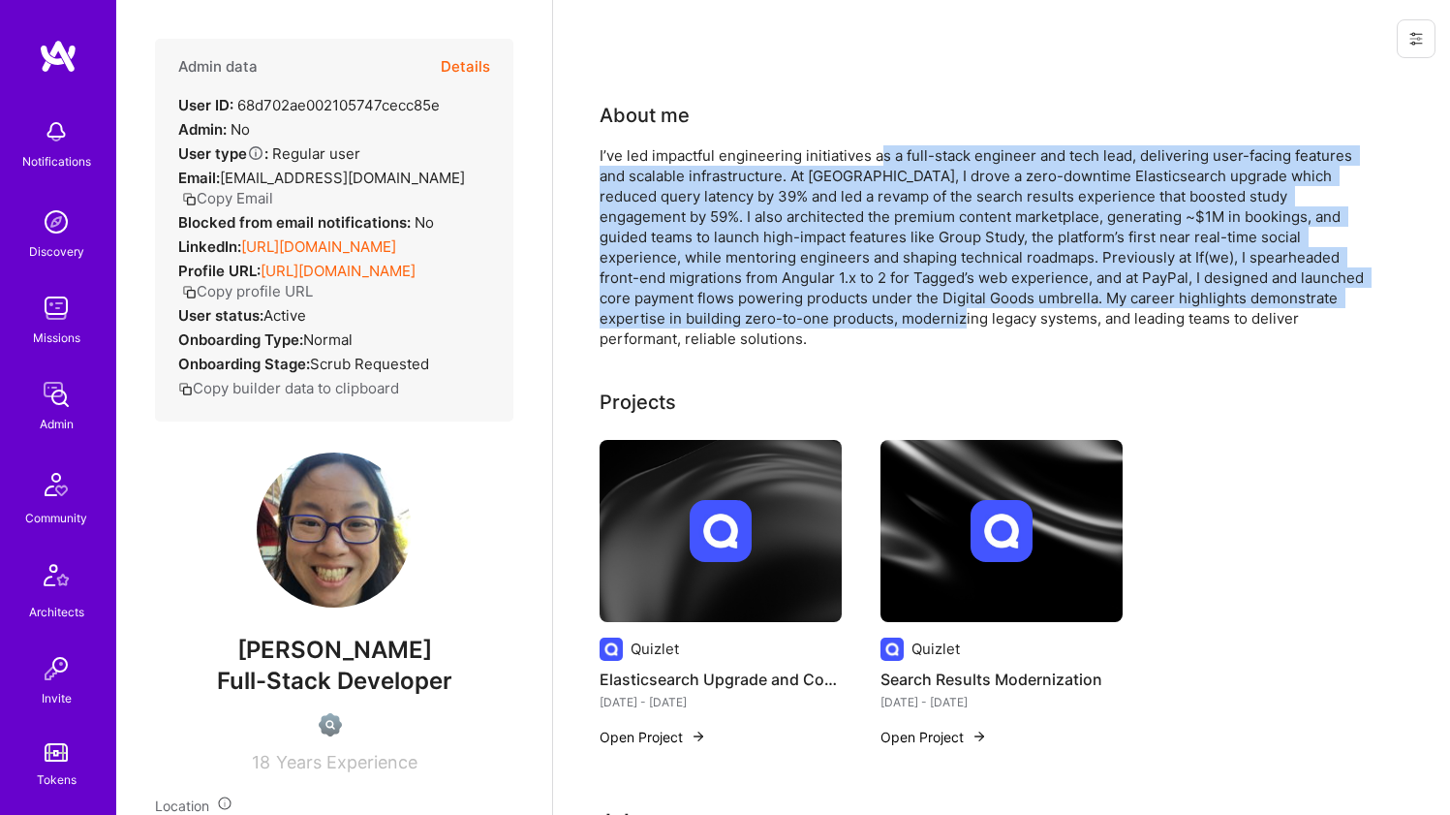
drag, startPoint x: 888, startPoint y: 318, endPoint x: 879, endPoint y: 146, distance: 171.7
click at [879, 146] on div "I’ve led impactful engineering initiatives as a full-stack engineer and tech le…" at bounding box center [987, 246] width 775 height 203
drag, startPoint x: 881, startPoint y: 200, endPoint x: 891, endPoint y: 312, distance: 111.8
click at [891, 312] on div "I’ve led impactful engineering initiatives as a full-stack engineer and tech le…" at bounding box center [987, 246] width 775 height 203
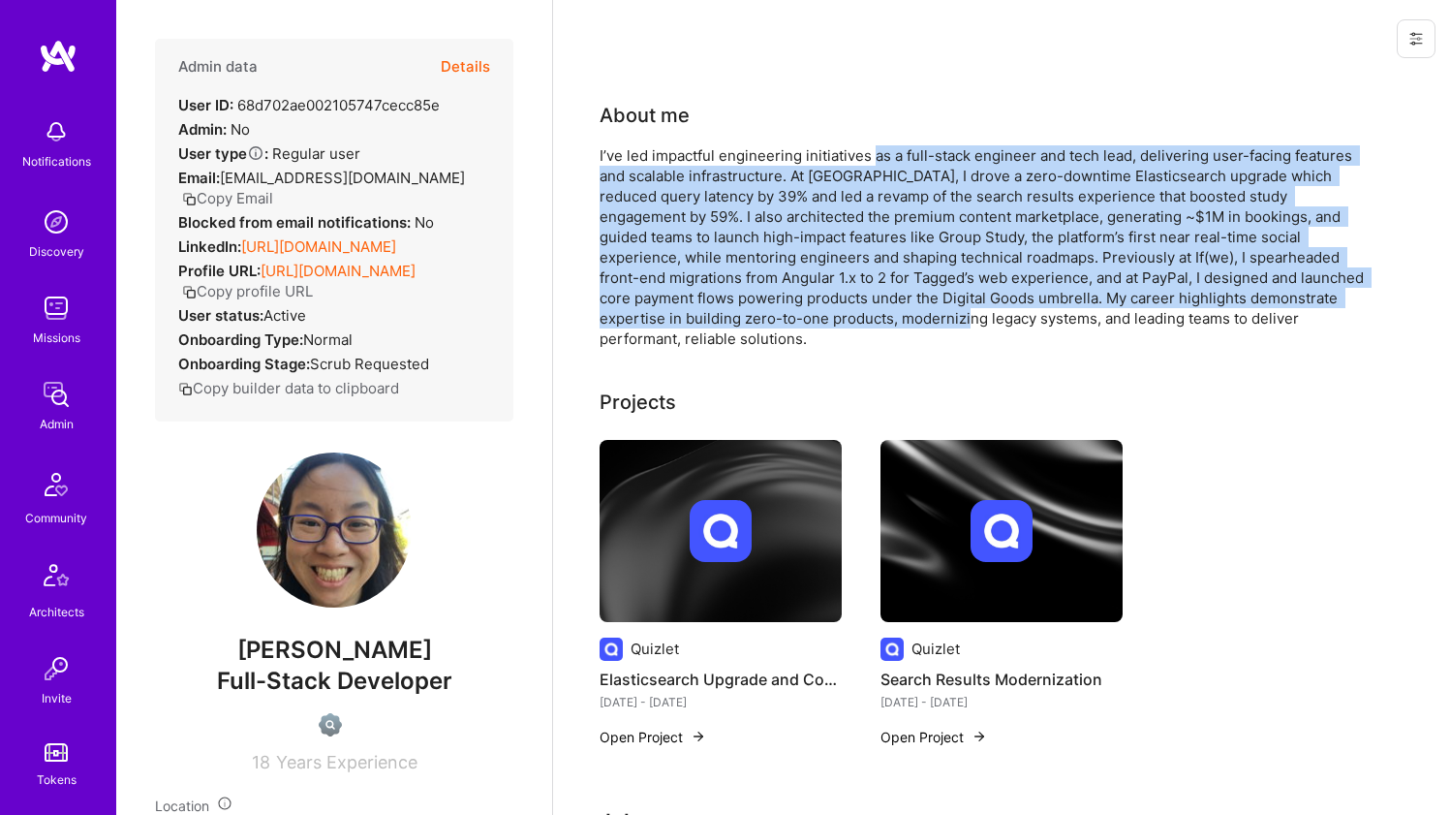
click at [891, 312] on div "I’ve led impactful engineering initiatives as a full-stack engineer and tech le…" at bounding box center [987, 246] width 775 height 203
drag, startPoint x: 889, startPoint y: 320, endPoint x: 873, endPoint y: 159, distance: 161.6
click at [873, 159] on div "I’ve led impactful engineering initiatives as a full-stack engineer and tech le…" at bounding box center [987, 246] width 775 height 203
drag
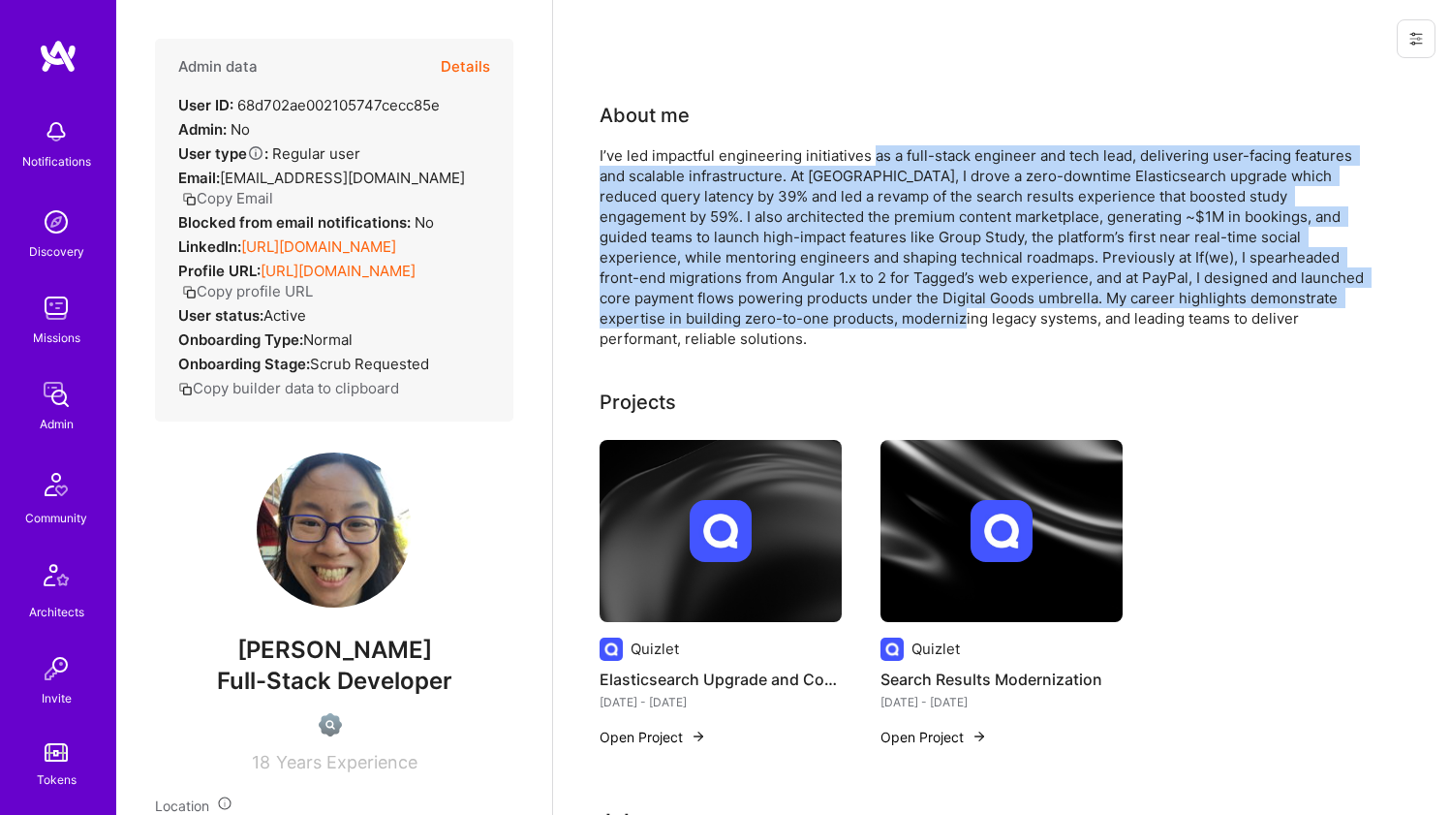
click at [884, 311] on div "I’ve led impactful engineering initiatives as a full-stack engineer and tech le…" at bounding box center [987, 246] width 775 height 203
click at [870, 146] on div "I’ve led impactful engineering initiatives as a full-stack engineer and tech le…" at bounding box center [987, 246] width 775 height 203
click at [877, 312] on div "I’ve led impactful engineering initiatives as a full-stack engineer and tech le…" at bounding box center [987, 246] width 775 height 203
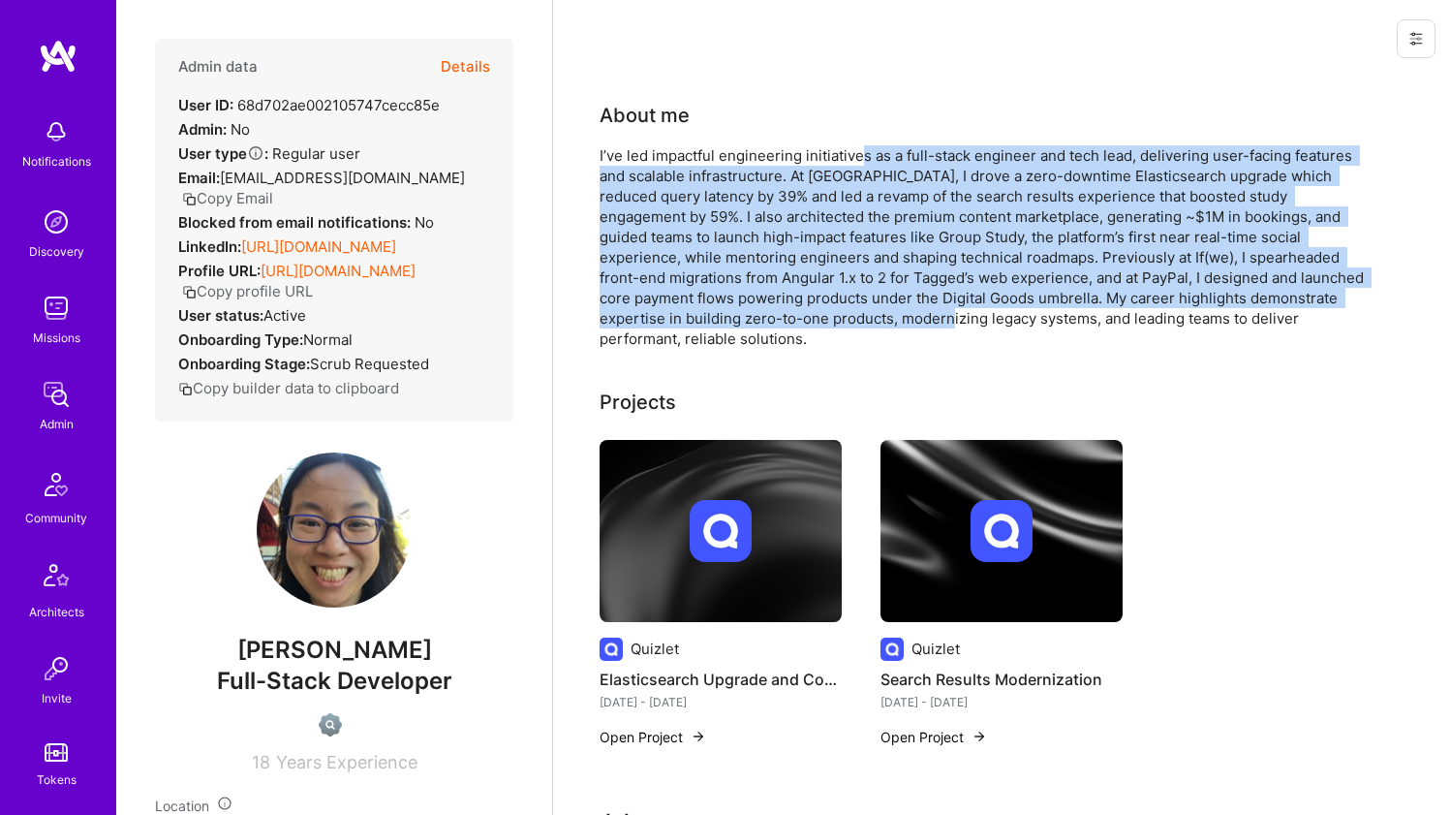
click at [877, 312] on div "I’ve led impactful engineering initiatives as a full-stack engineer and tech le…" at bounding box center [987, 246] width 775 height 203
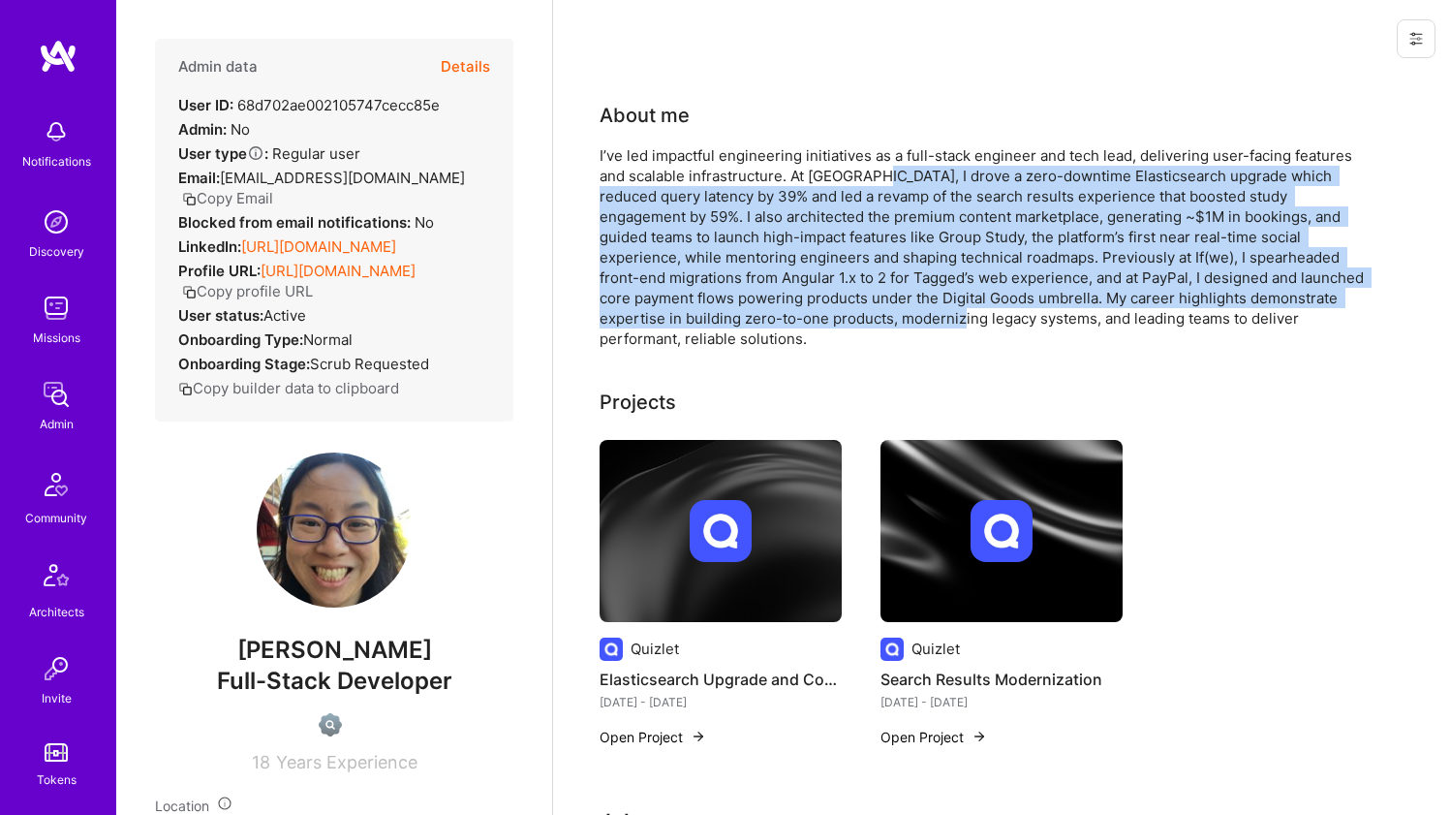
click at [865, 168] on div "I’ve led impactful engineering initiatives as a full-stack engineer and tech le…" at bounding box center [987, 246] width 775 height 203
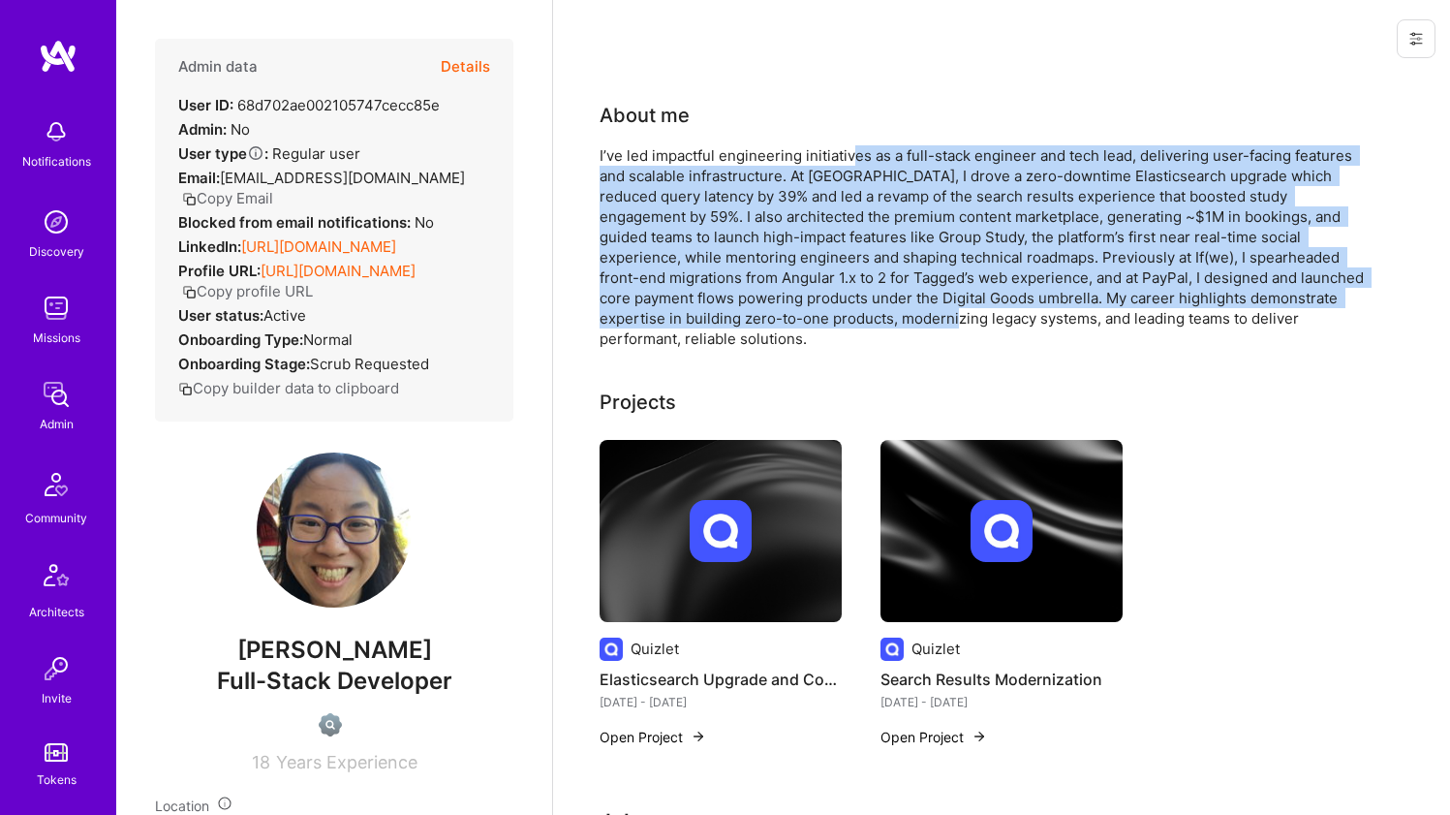
click at [854, 147] on div "I’ve led impactful engineering initiatives as a full-stack engineer and tech le…" at bounding box center [987, 246] width 775 height 203
click at [870, 320] on div "I’ve led impactful engineering initiatives as a full-stack engineer and tech le…" at bounding box center [987, 246] width 775 height 203
click at [869, 157] on div "I’ve led impactful engineering initiatives as a full-stack engineer and tech le…" at bounding box center [987, 246] width 775 height 203
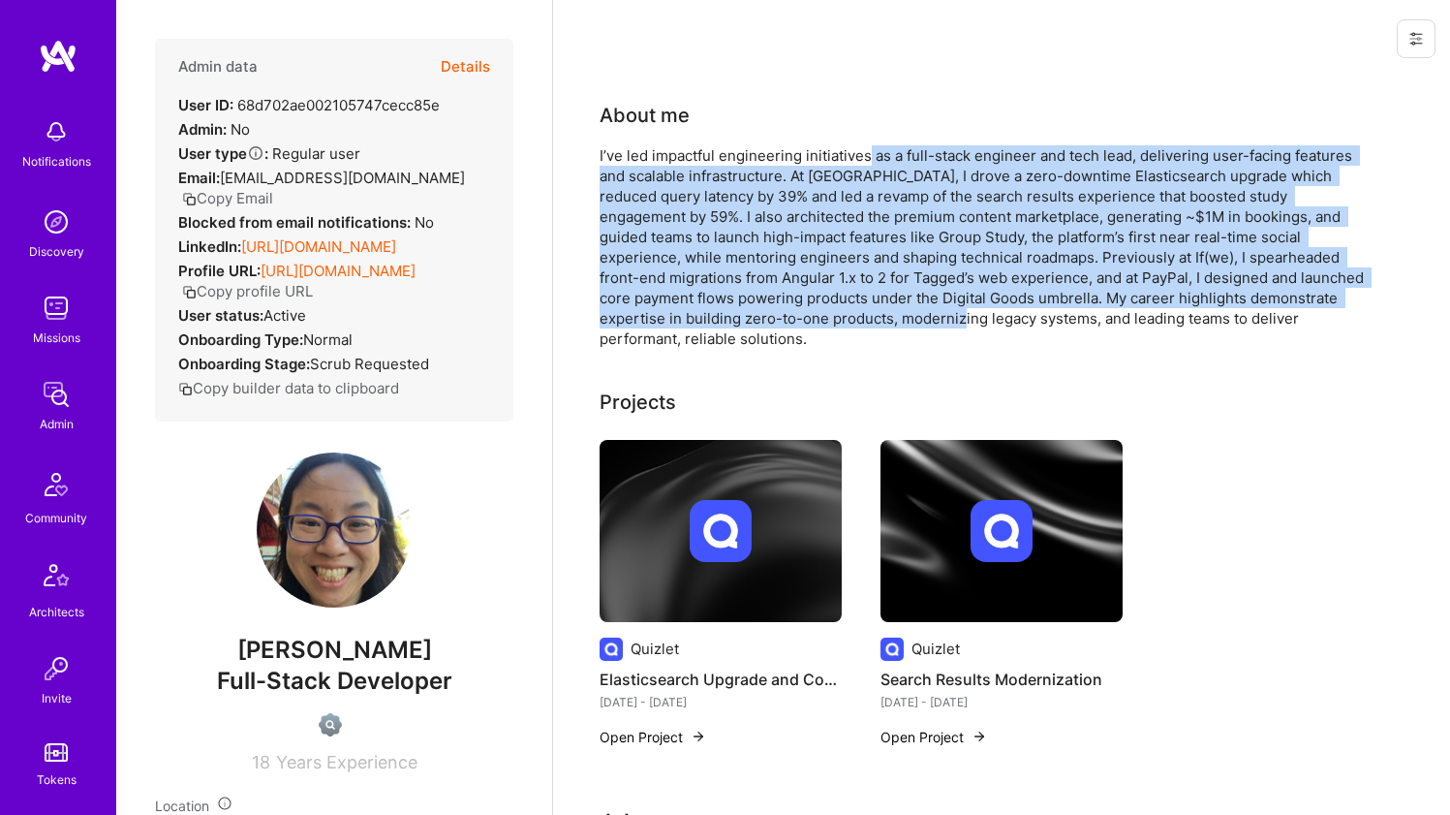
click at [869, 155] on div "I’ve led impactful engineering initiatives as a full-stack engineer and tech le…" at bounding box center [987, 246] width 775 height 203
click at [869, 318] on div "I’ve led impactful engineering initiatives as a full-stack engineer and tech le…" at bounding box center [987, 246] width 775 height 203
click at [869, 317] on div "I’ve led impactful engineering initiatives as a full-stack engineer and tech le…" at bounding box center [987, 246] width 775 height 203
click at [872, 150] on div "I’ve led impactful engineering initiatives as a full-stack engineer and tech le…" at bounding box center [987, 246] width 775 height 203
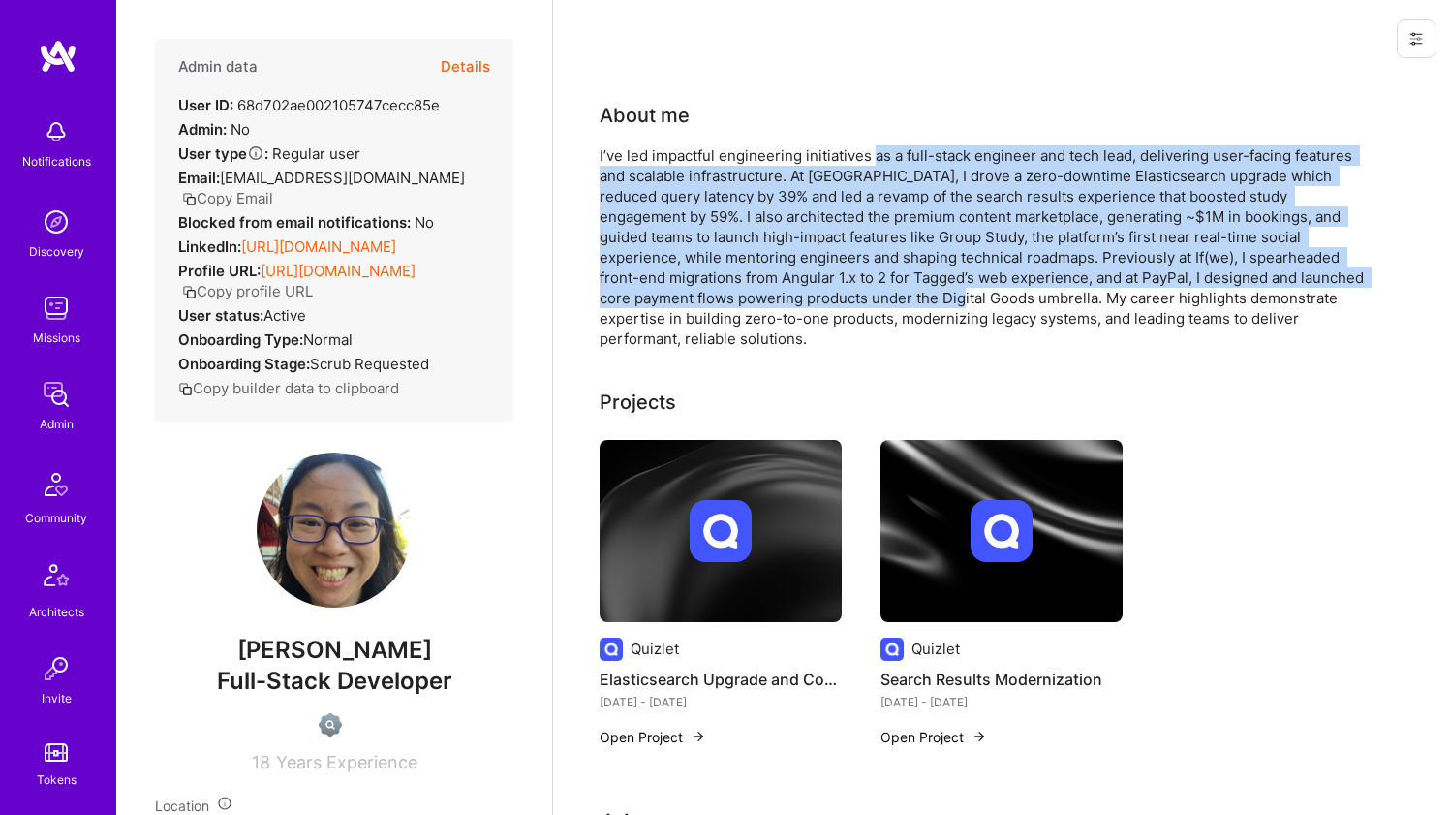
click at [859, 297] on div "I’ve led impactful engineering initiatives as a full-stack engineer and tech le…" at bounding box center [987, 246] width 775 height 203
click at [746, 168] on div "I’ve led impactful engineering initiatives as a full-stack engineer and tech le…" at bounding box center [987, 246] width 775 height 203
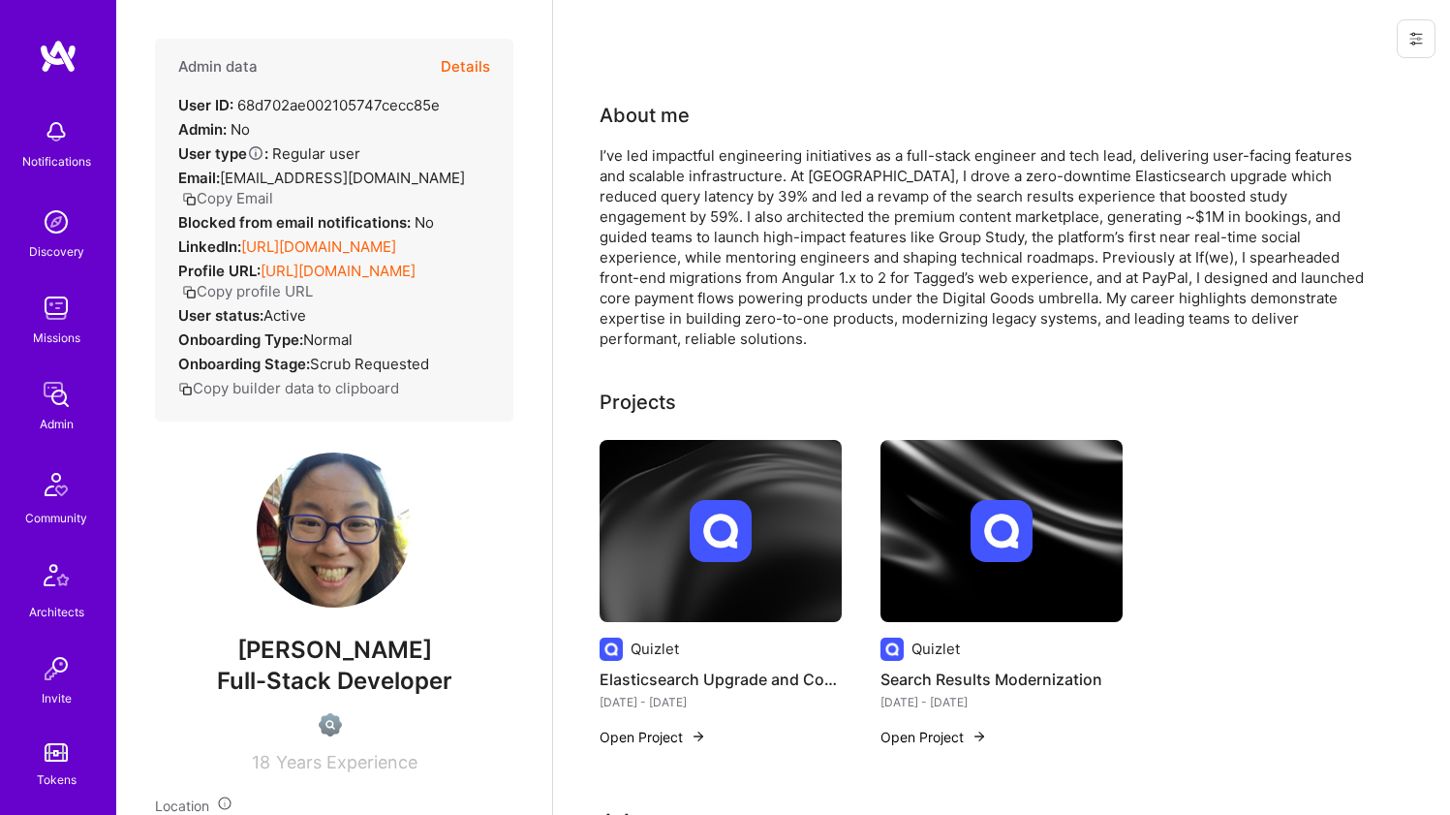
click at [742, 156] on div "I’ve led impactful engineering initiatives as a full-stack engineer and tech le…" at bounding box center [987, 246] width 775 height 203
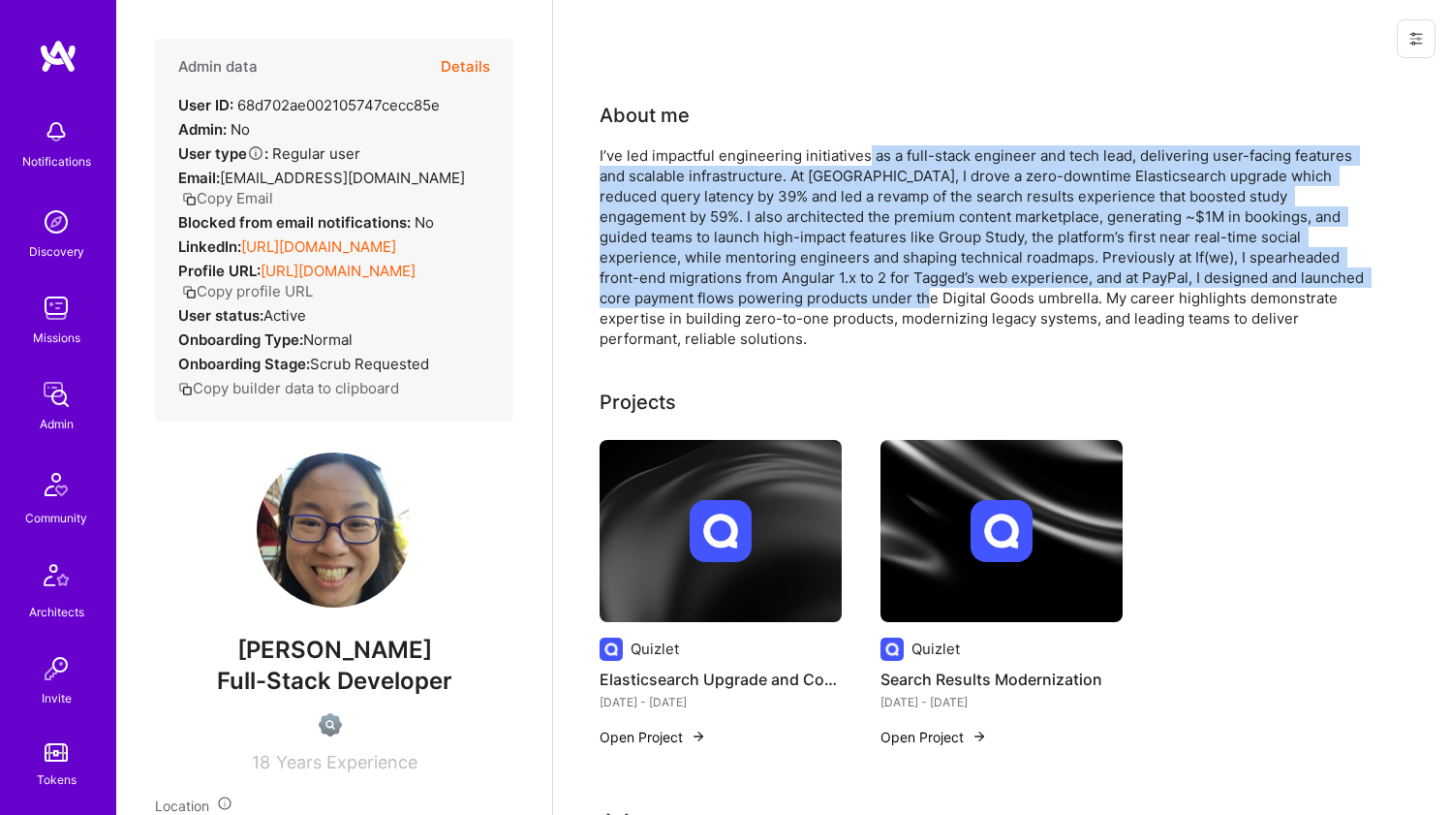
drag, startPoint x: 866, startPoint y: 151, endPoint x: 854, endPoint y: 298, distance: 147.7
click at [854, 298] on div "I’ve led impactful engineering initiatives as a full-stack engineer and tech le…" at bounding box center [987, 246] width 775 height 203
click at [854, 297] on div "I’ve led impactful engineering initiatives as a full-stack engineer and tech le…" at bounding box center [987, 246] width 775 height 203
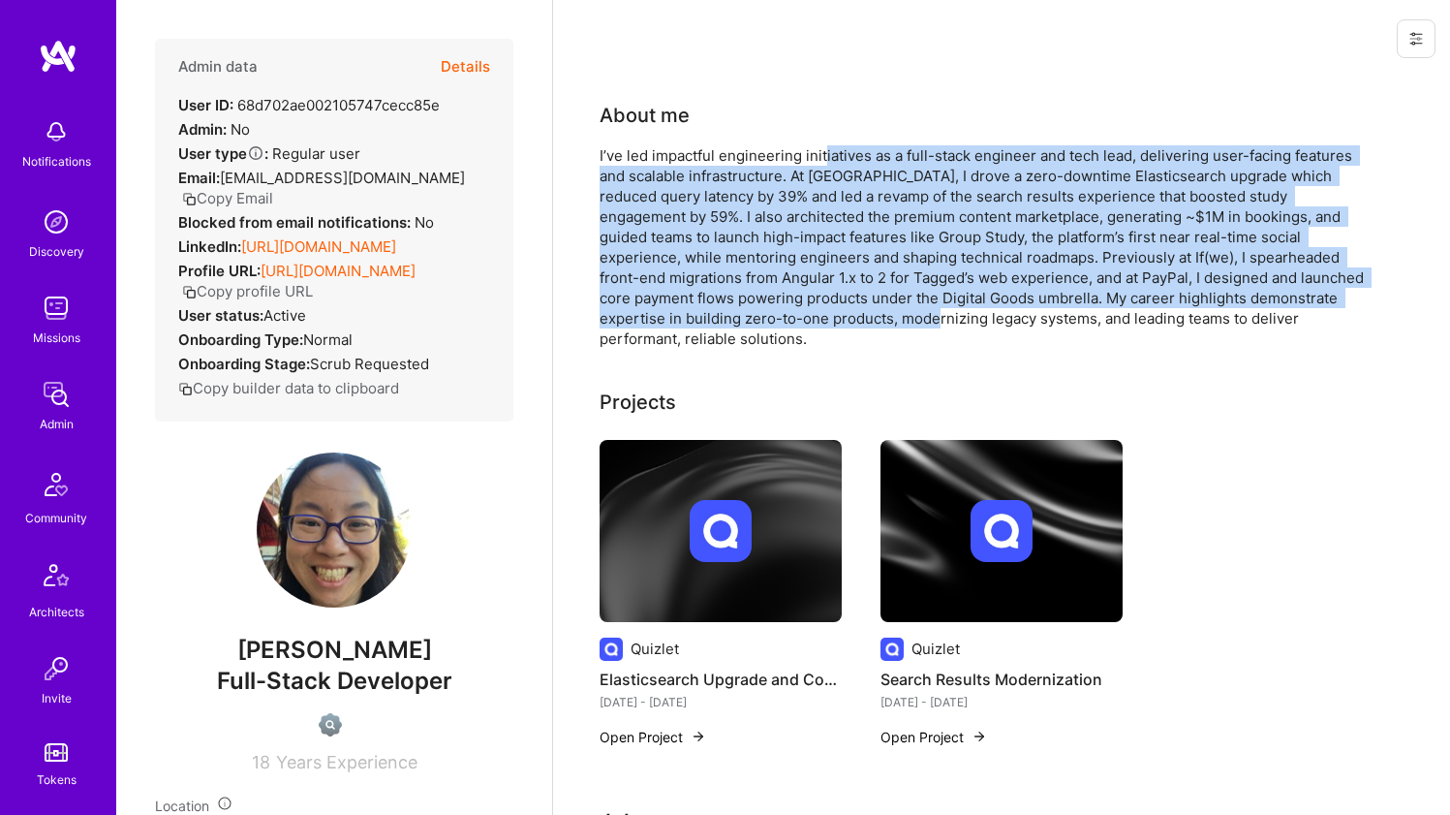
drag, startPoint x: 851, startPoint y: 308, endPoint x: 825, endPoint y: 153, distance: 157.2
click at [825, 153] on div "I’ve led impactful engineering initiatives as a full-stack engineer and tech le…" at bounding box center [987, 246] width 775 height 203
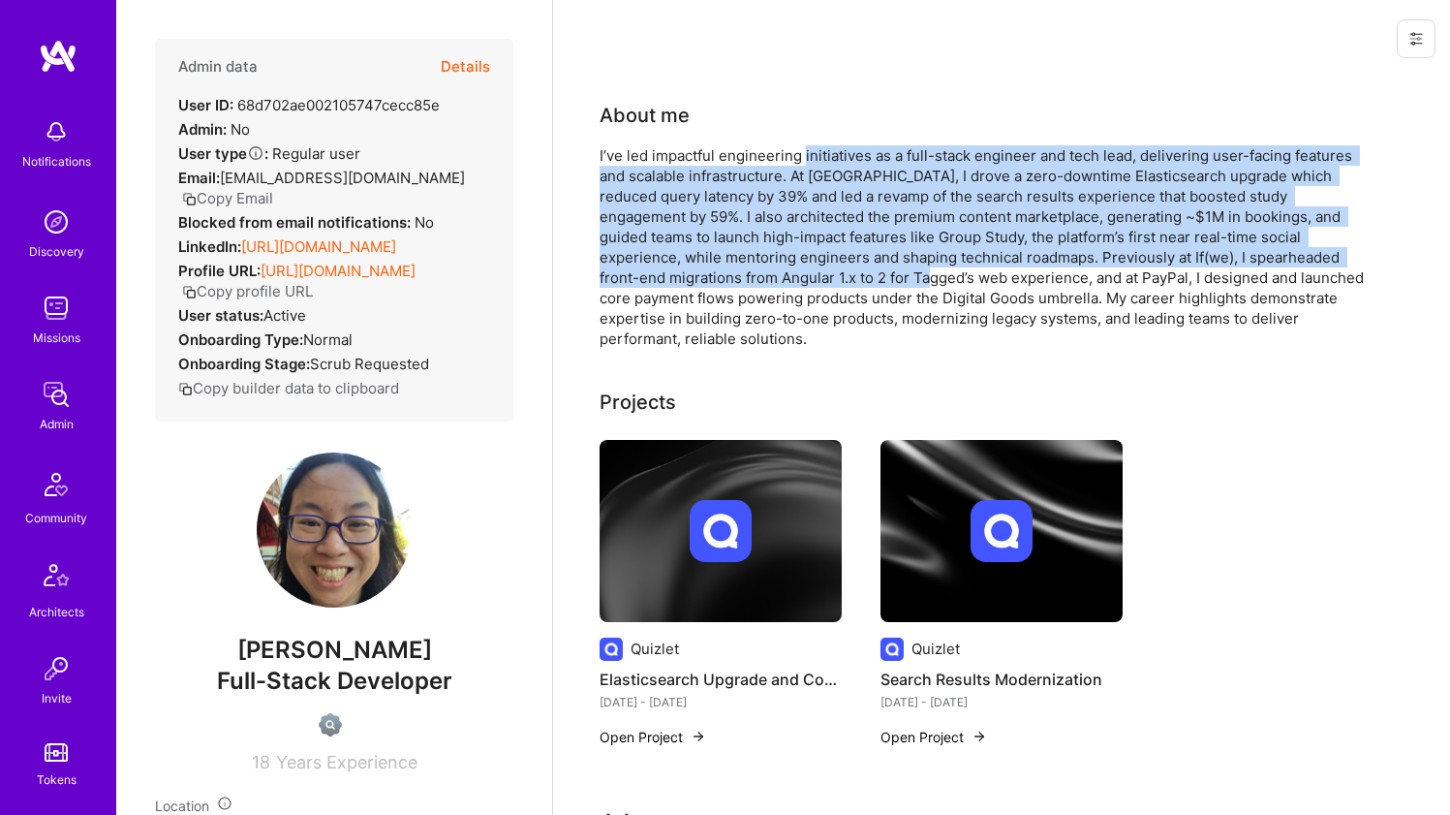
drag, startPoint x: 825, startPoint y: 153, endPoint x: 800, endPoint y: 276, distance: 125.6
click at [800, 276] on div "I’ve led impactful engineering initiatives as a full-stack engineer and tech le…" at bounding box center [987, 246] width 775 height 203
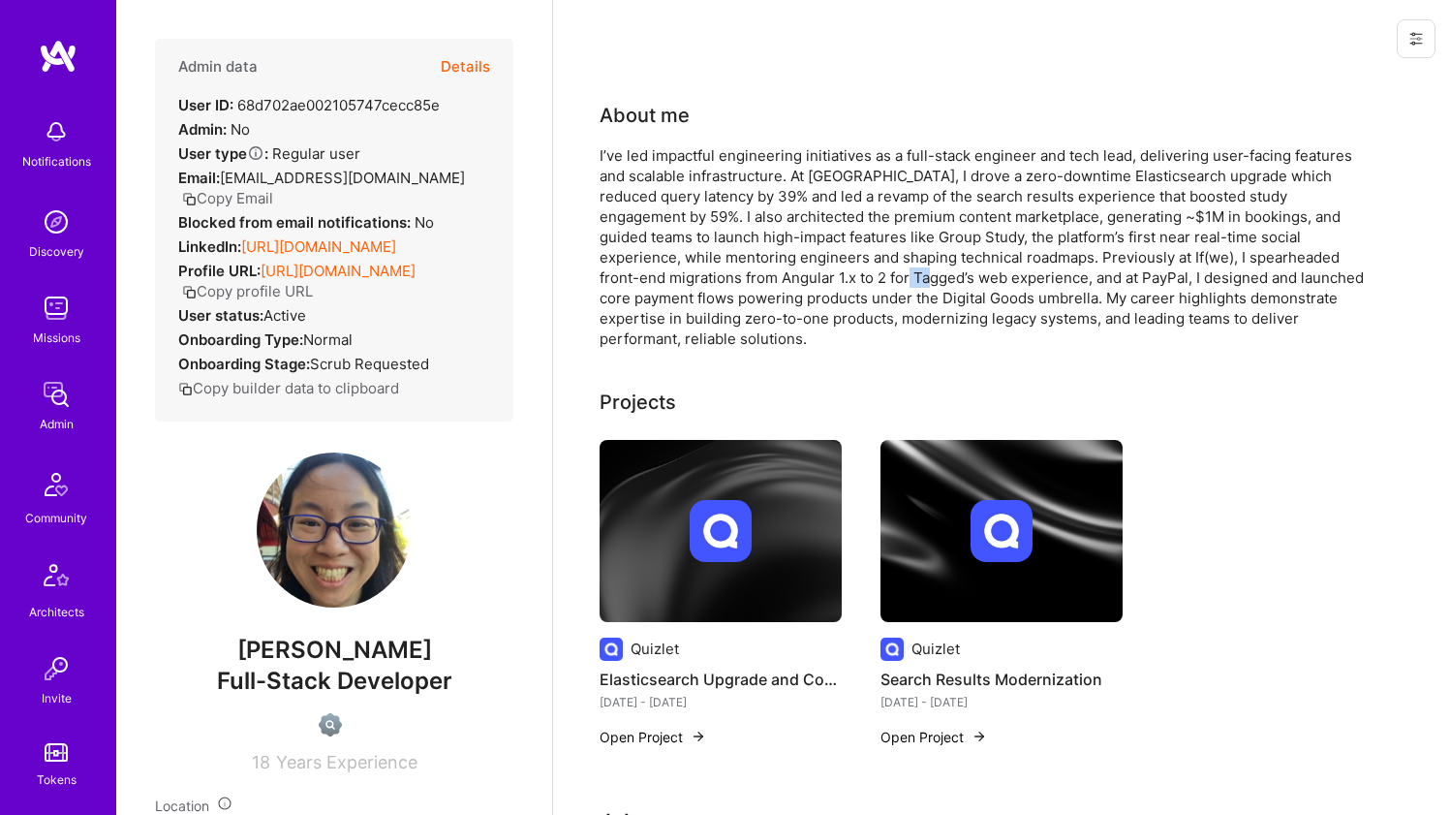
click at [800, 276] on div "I’ve led impactful engineering initiatives as a full-stack engineer and tech le…" at bounding box center [987, 246] width 775 height 203
click at [742, 152] on div "I’ve led impactful engineering initiatives as a full-stack engineer and tech le…" at bounding box center [987, 246] width 775 height 203
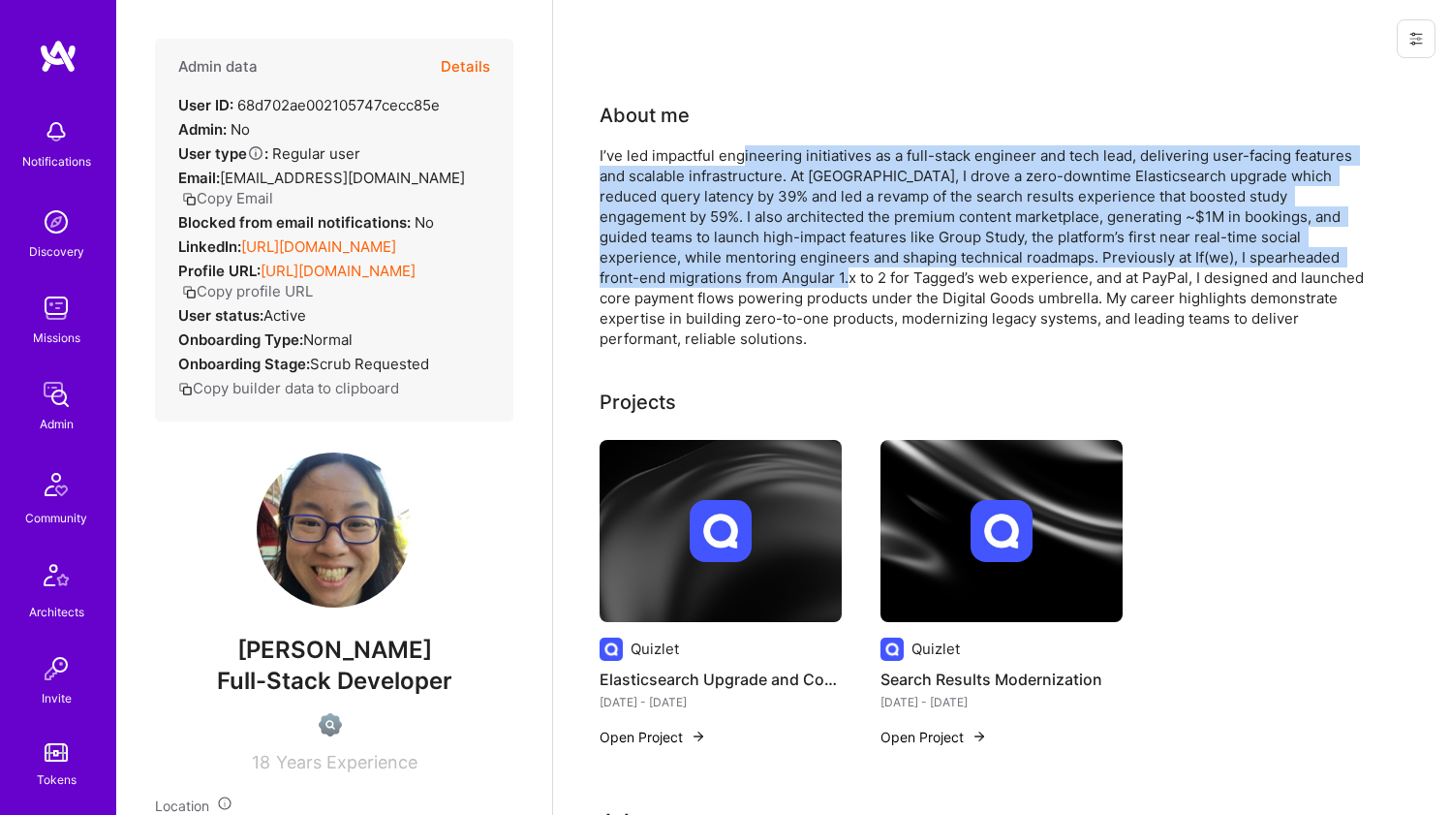
drag, startPoint x: 742, startPoint y: 153, endPoint x: 727, endPoint y: 271, distance: 119.1
click at [727, 271] on div "I’ve led impactful engineering initiatives as a full-stack engineer and tech le…" at bounding box center [987, 246] width 775 height 203
click at [693, 195] on div "I’ve led impactful engineering initiatives as a full-stack engineer and tech le…" at bounding box center [987, 246] width 775 height 203
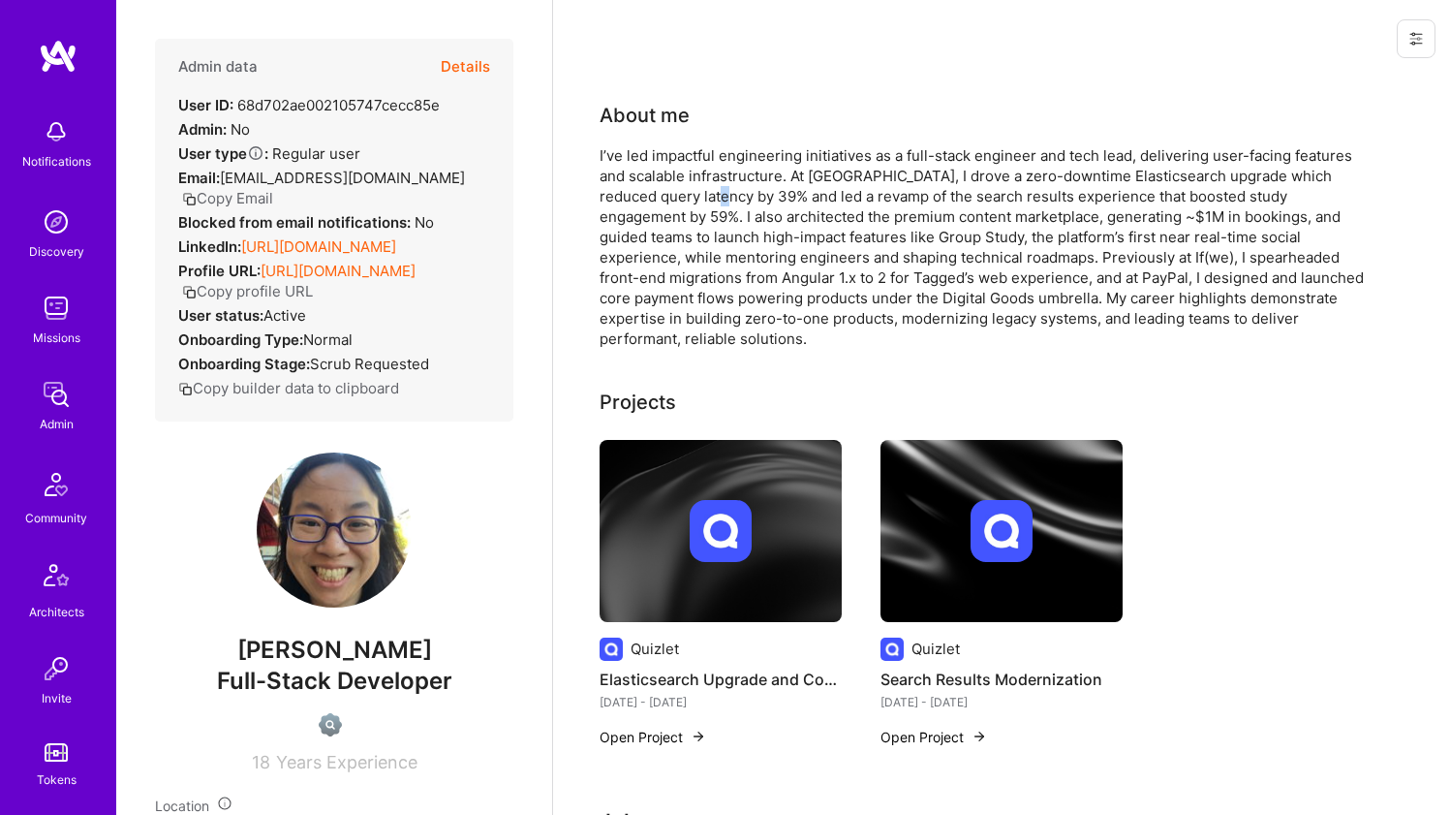
click at [693, 195] on div "I’ve led impactful engineering initiatives as a full-stack engineer and tech le…" at bounding box center [987, 246] width 775 height 203
click at [693, 194] on div "I’ve led impactful engineering initiatives as a full-stack engineer and tech le…" at bounding box center [987, 246] width 775 height 203
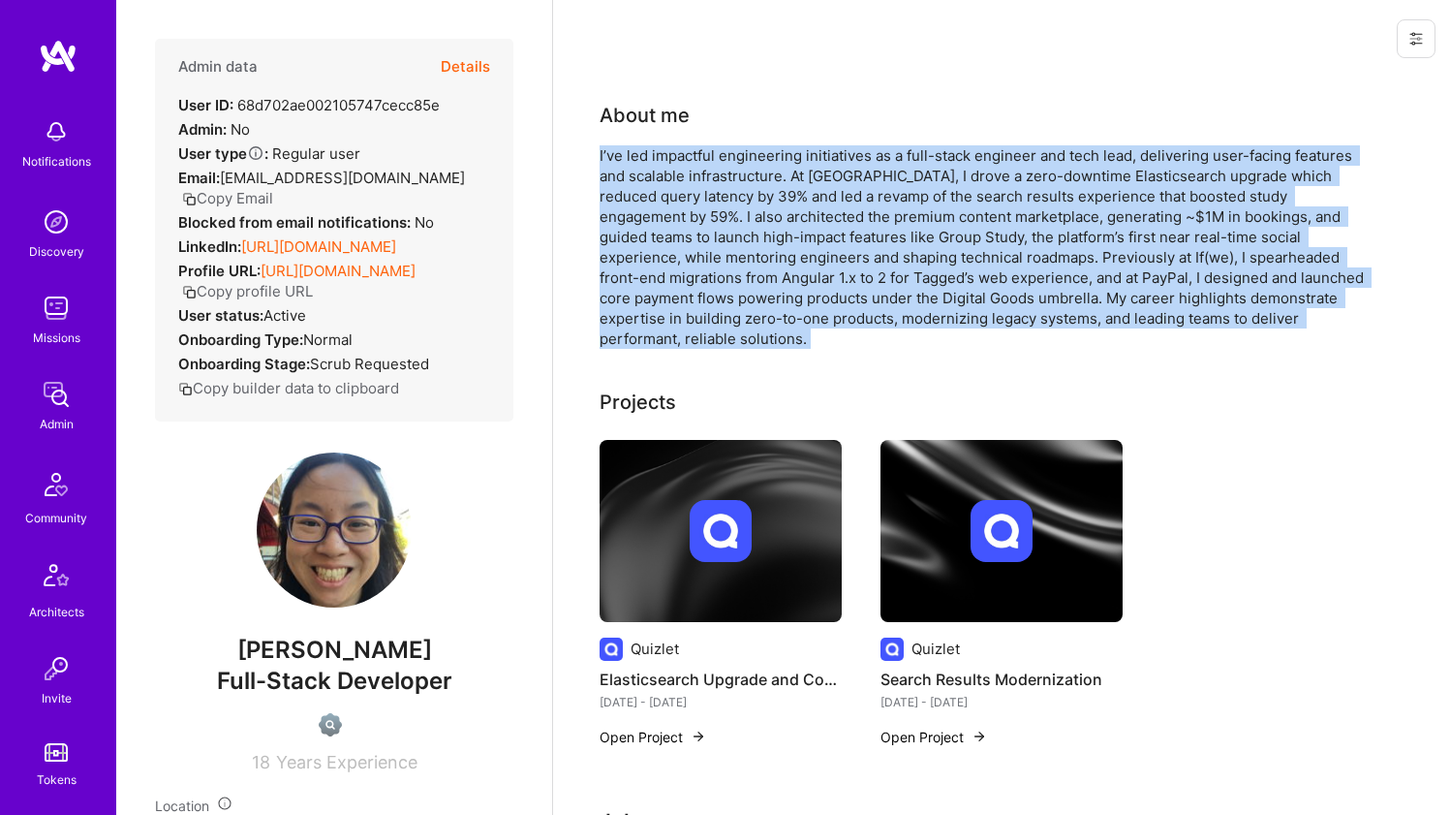
click at [671, 189] on div "I’ve led impactful engineering initiatives as a full-stack engineer and tech le…" at bounding box center [987, 246] width 775 height 203
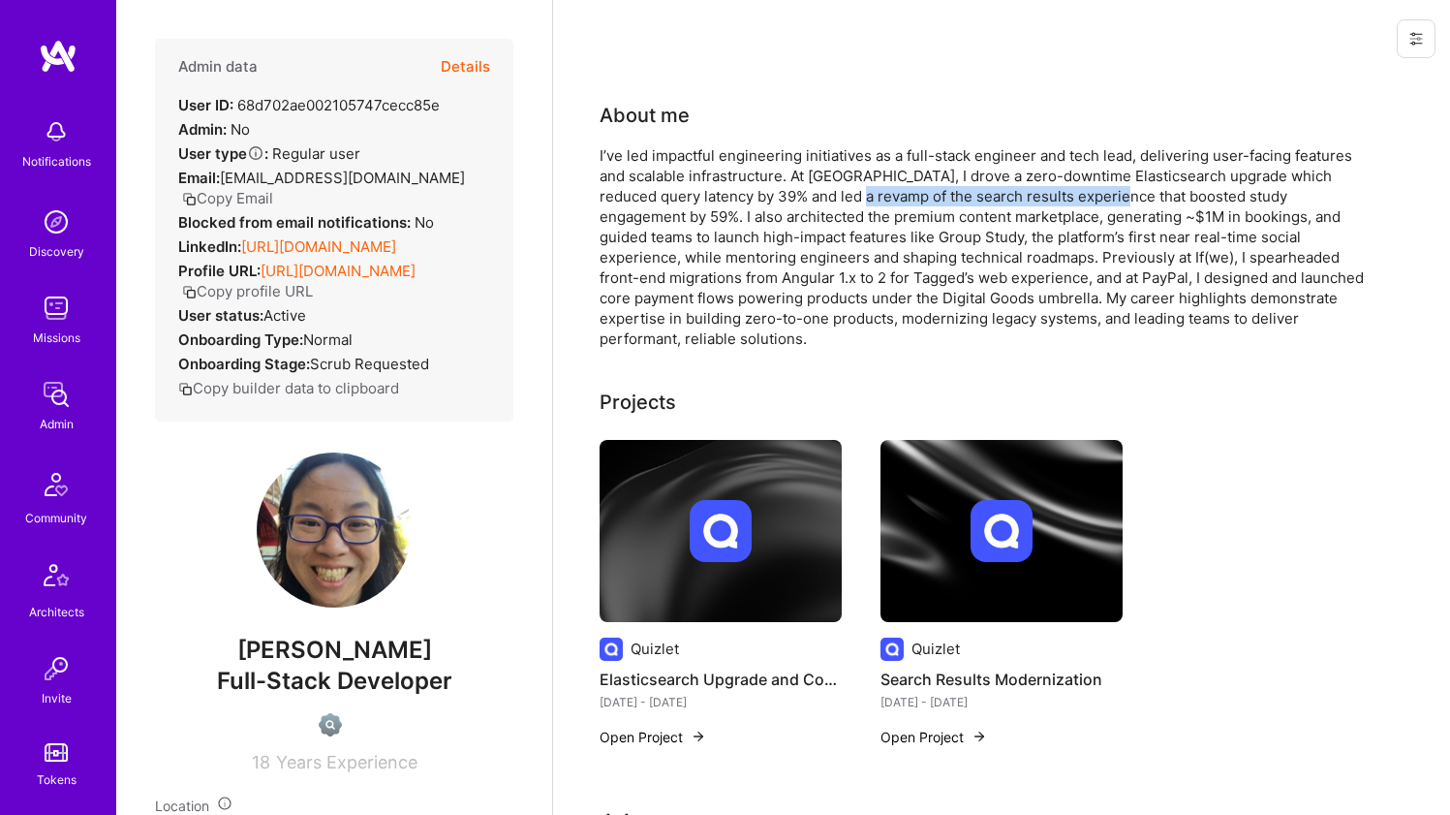
drag, startPoint x: 835, startPoint y: 201, endPoint x: 1094, endPoint y: 197, distance: 258.7
click at [1094, 197] on div "I’ve led impactful engineering initiatives as a full-stack engineer and tech le…" at bounding box center [987, 246] width 775 height 203
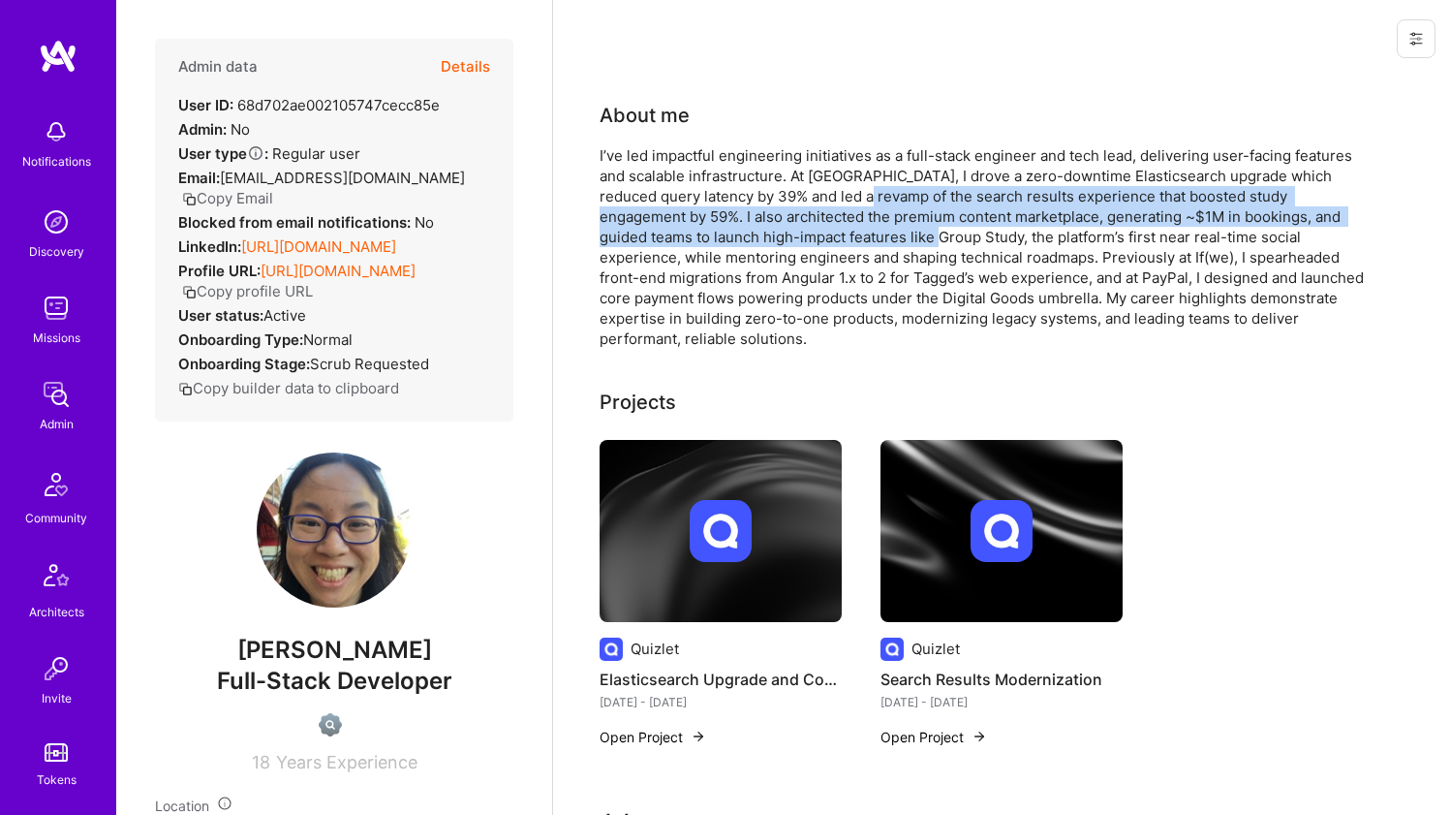
drag, startPoint x: 845, startPoint y: 194, endPoint x: 854, endPoint y: 226, distance: 33.4
click at [854, 226] on div "I’ve led impactful engineering initiatives as a full-stack engineer and tech le…" at bounding box center [987, 246] width 775 height 203
click at [840, 216] on div "I’ve led impactful engineering initiatives as a full-stack engineer and tech le…" at bounding box center [987, 246] width 775 height 203
drag, startPoint x: 848, startPoint y: 203, endPoint x: 902, endPoint y: 232, distance: 60.7
click at [902, 232] on div "I’ve led impactful engineering initiatives as a full-stack engineer and tech le…" at bounding box center [987, 246] width 775 height 203
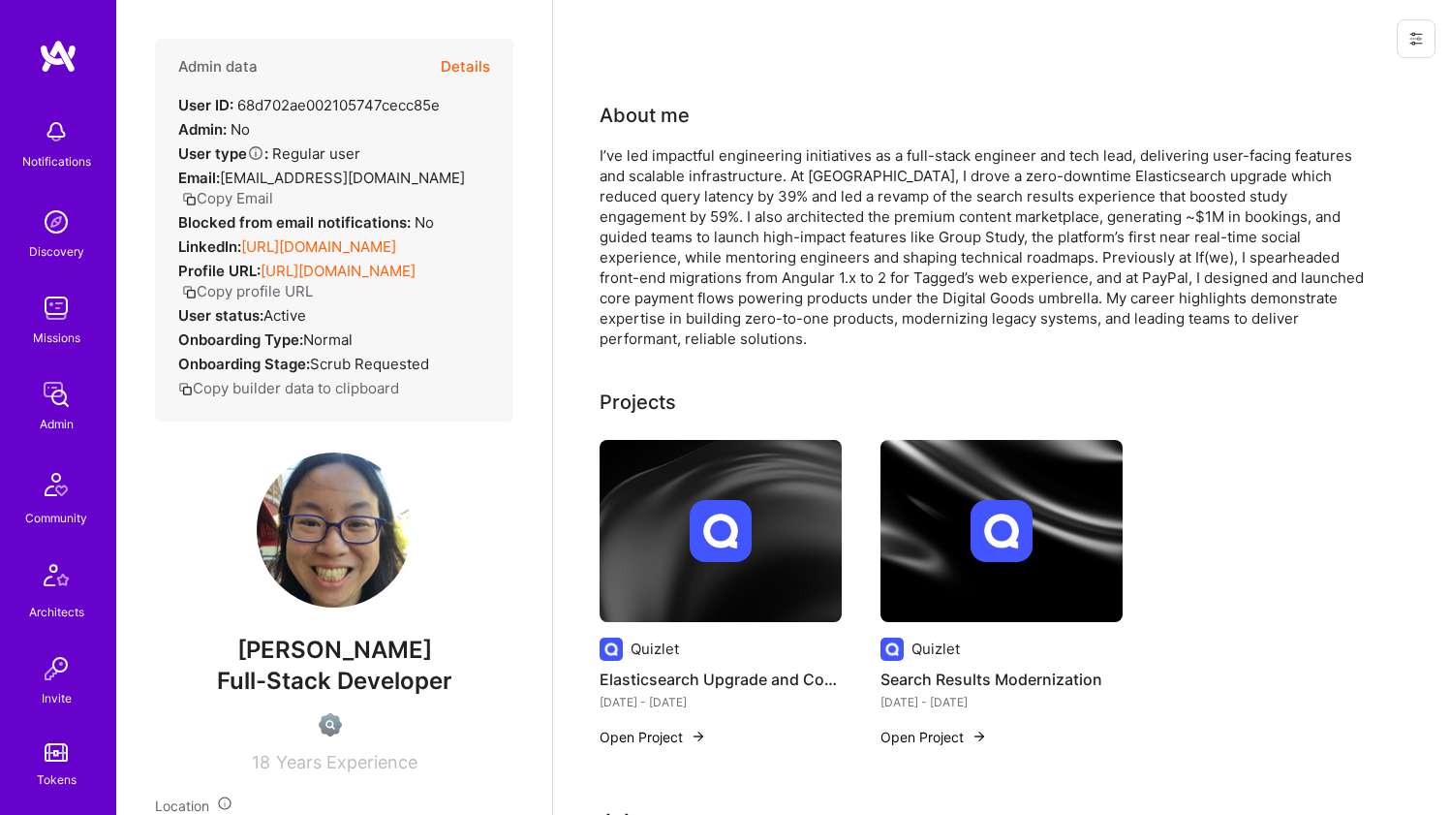
click at [902, 232] on div "I’ve led impactful engineering initiatives as a full-stack engineer and tech le…" at bounding box center [987, 246] width 775 height 203
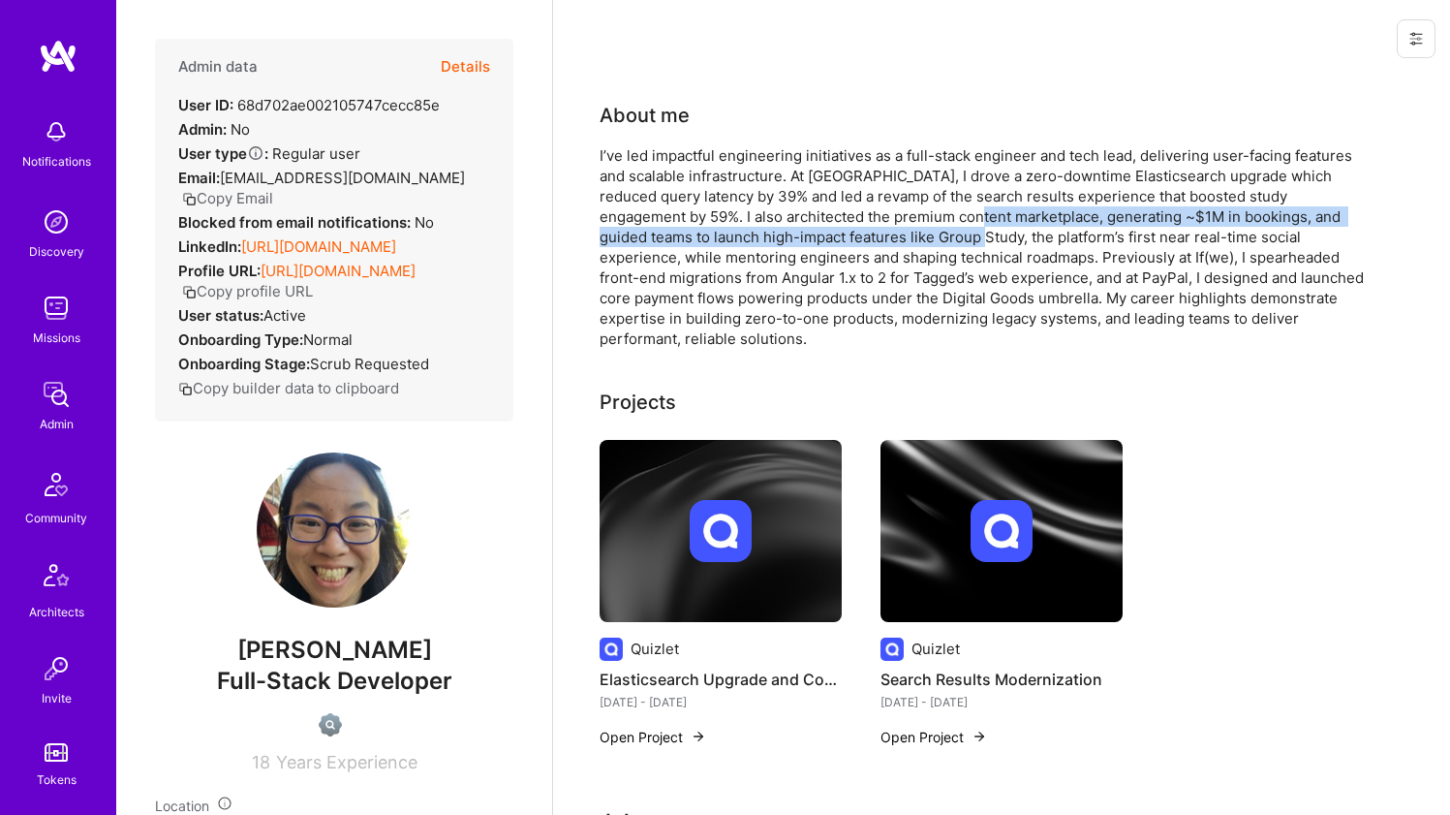
drag, startPoint x: 901, startPoint y: 219, endPoint x: 887, endPoint y: 239, distance: 24.4
click at [887, 239] on div "I’ve led impactful engineering initiatives as a full-stack engineer and tech le…" at bounding box center [987, 246] width 775 height 203
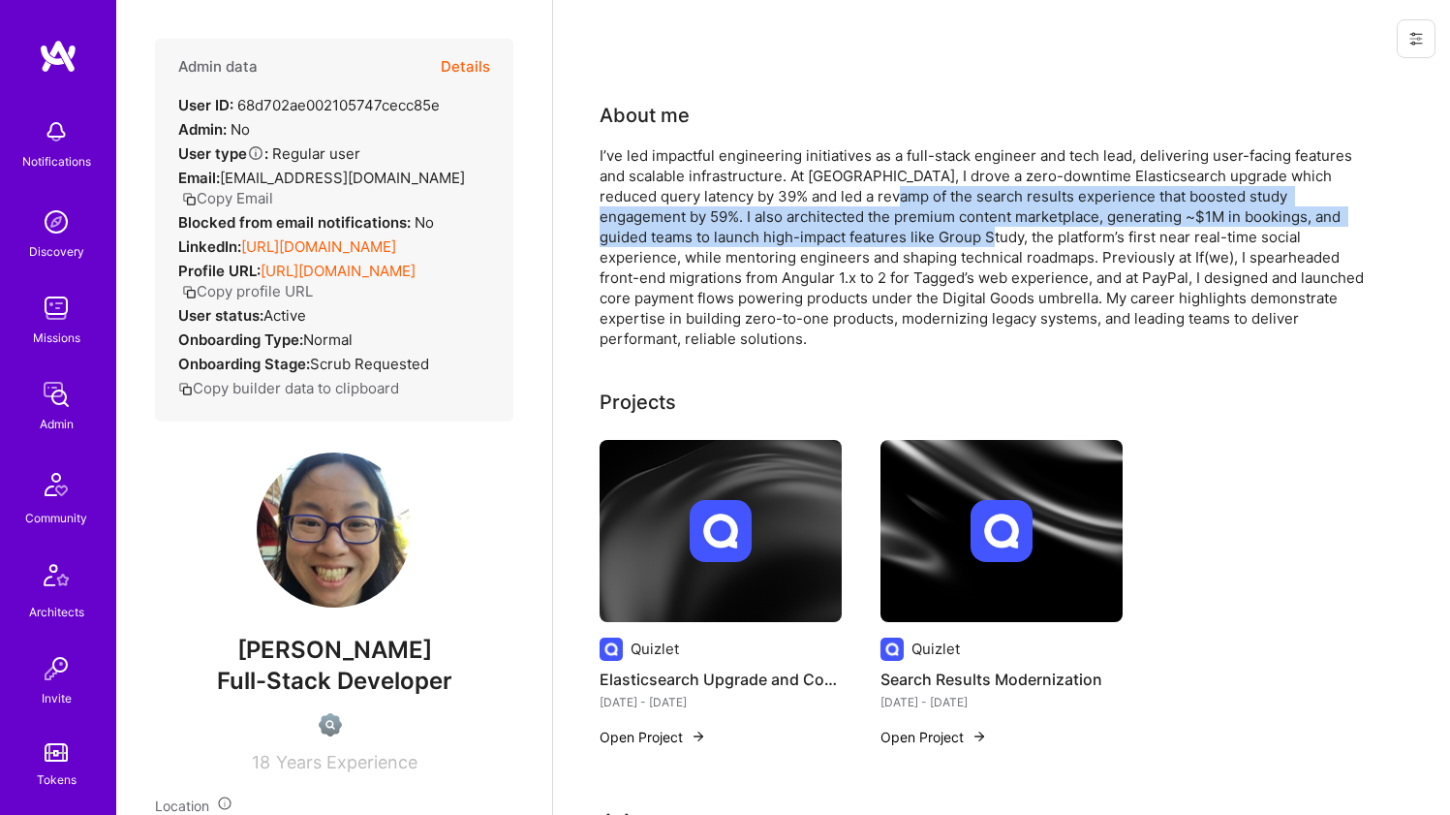
drag, startPoint x: 887, startPoint y: 239, endPoint x: 873, endPoint y: 199, distance: 43.2
click at [873, 199] on div "I’ve led impactful engineering initiatives as a full-stack engineer and tech le…" at bounding box center [987, 246] width 775 height 203
drag, startPoint x: 873, startPoint y: 199, endPoint x: 848, endPoint y: 237, distance: 46.2
click at [848, 237] on div "I’ve led impactful engineering initiatives as a full-stack engineer and tech le…" at bounding box center [987, 246] width 775 height 203
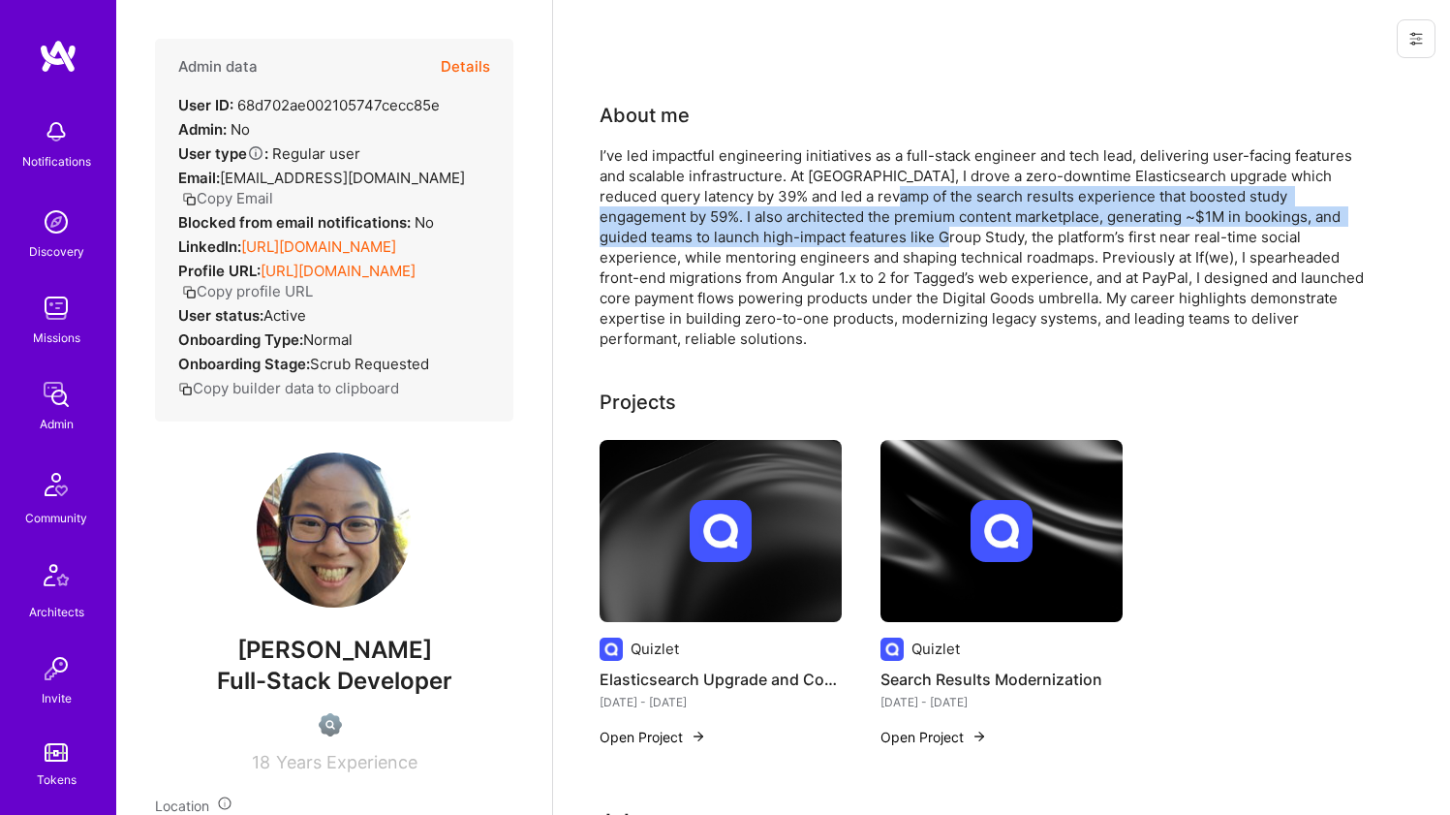
click at [848, 237] on div "I’ve led impactful engineering initiatives as a full-stack engineer and tech le…" at bounding box center [987, 246] width 775 height 203
drag, startPoint x: 848, startPoint y: 237, endPoint x: 842, endPoint y: 204, distance: 33.4
click at [842, 204] on div "I’ve led impactful engineering initiatives as a full-stack engineer and tech le…" at bounding box center [987, 246] width 775 height 203
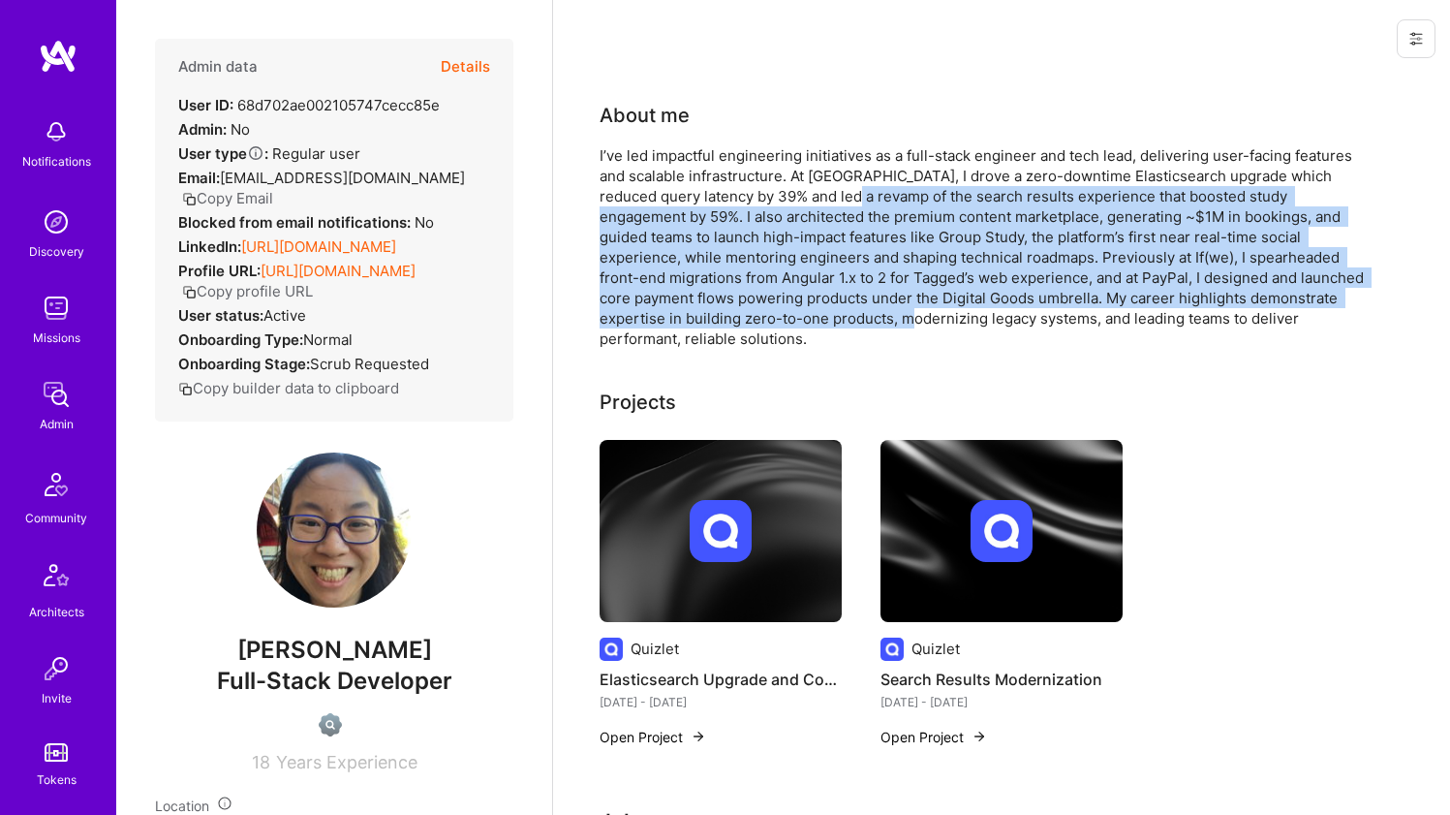
drag, startPoint x: 842, startPoint y: 204, endPoint x: 806, endPoint y: 307, distance: 108.7
click at [806, 307] on div "I’ve led impactful engineering initiatives as a full-stack engineer and tech le…" at bounding box center [987, 246] width 775 height 203
click at [807, 303] on div "I’ve led impactful engineering initiatives as a full-stack engineer and tech le…" at bounding box center [987, 246] width 775 height 203
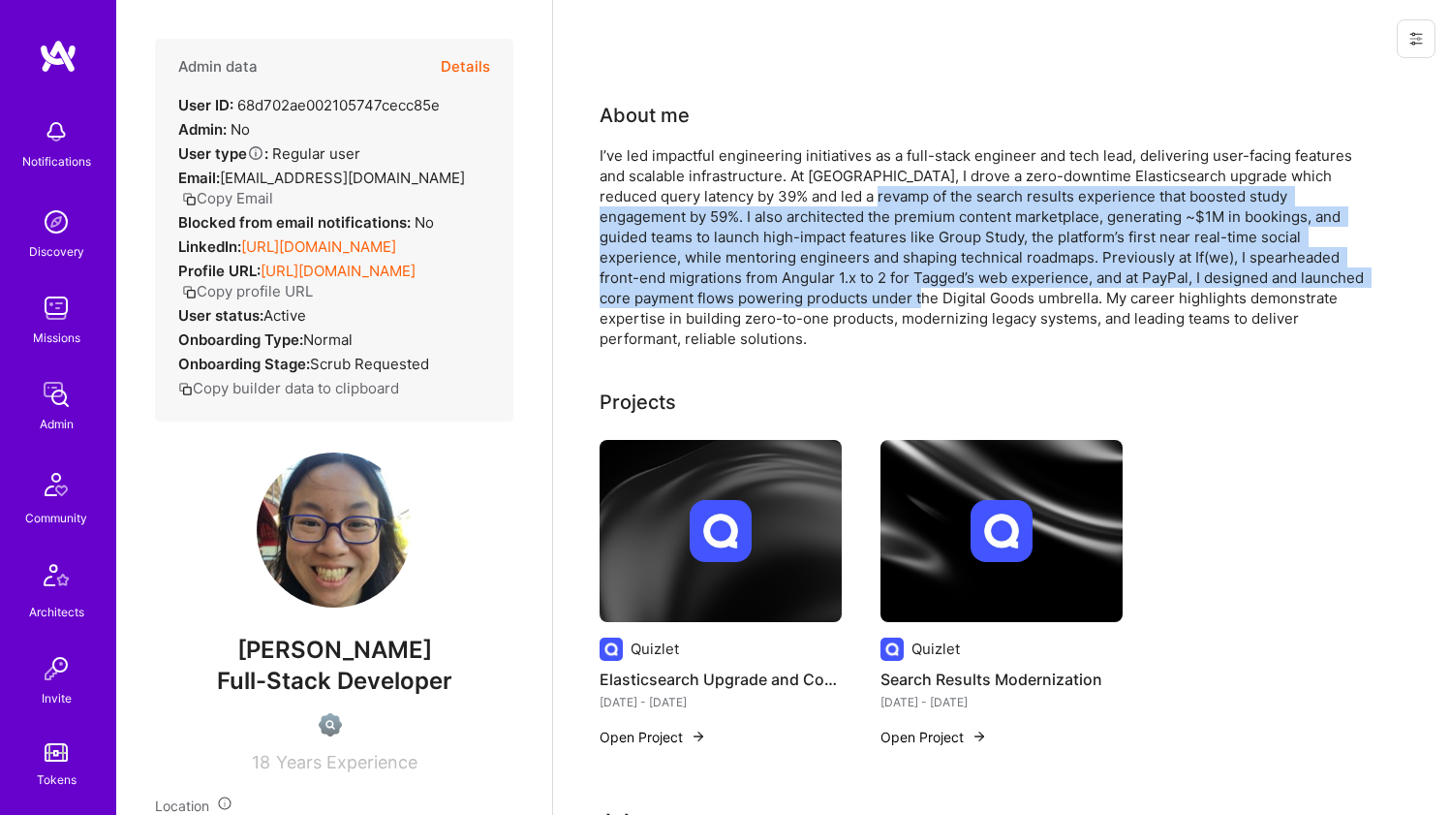
drag, startPoint x: 808, startPoint y: 297, endPoint x: 853, endPoint y: 193, distance: 114.1
click at [853, 194] on div "I’ve led impactful engineering initiatives as a full-stack engineer and tech le…" at bounding box center [987, 246] width 775 height 203
click at [853, 193] on div "I’ve led impactful engineering initiatives as a full-stack engineer and tech le…" at bounding box center [987, 246] width 775 height 203
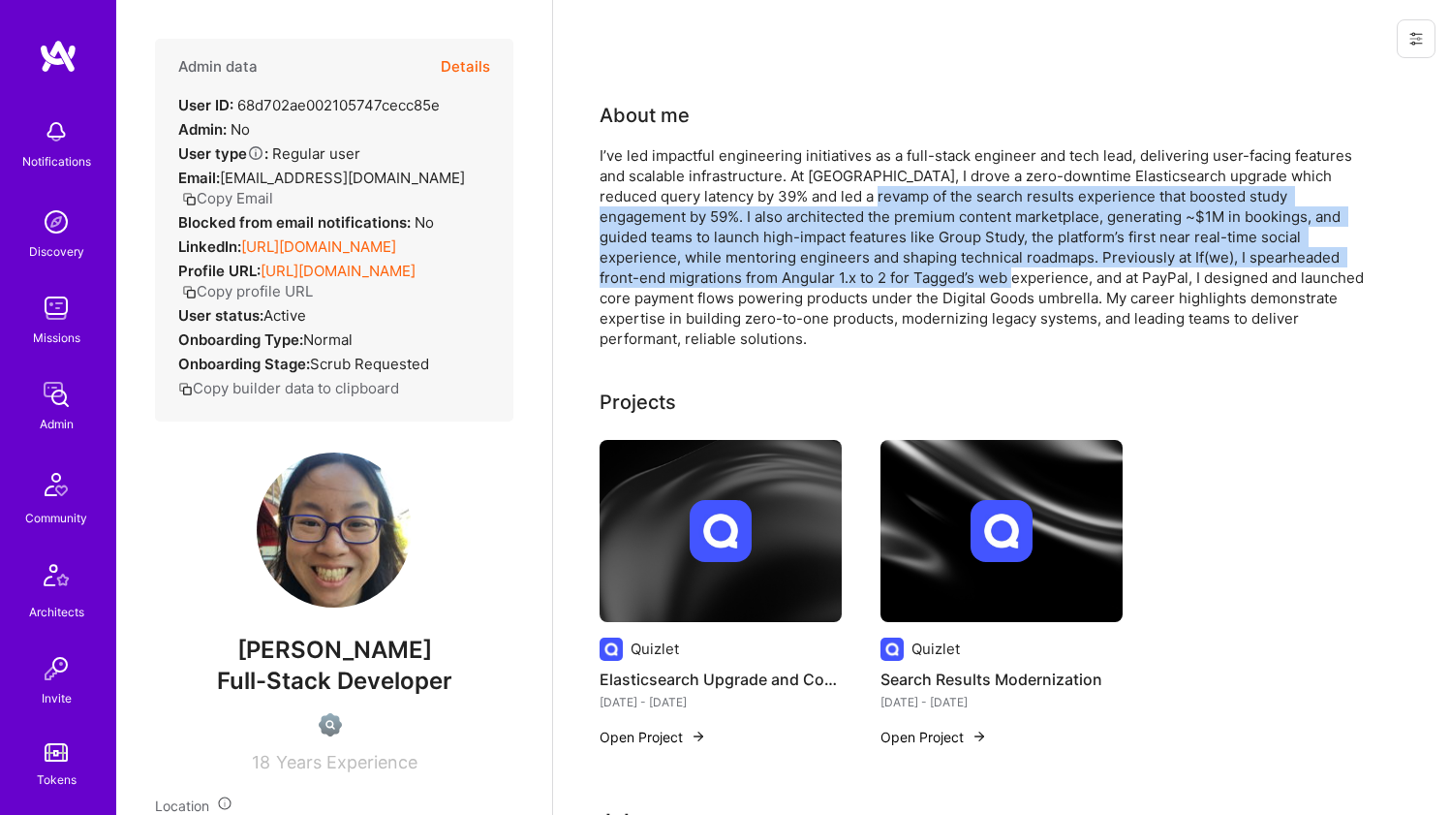
drag, startPoint x: 853, startPoint y: 193, endPoint x: 843, endPoint y: 272, distance: 80.1
click at [843, 271] on div "I’ve led impactful engineering initiatives as a full-stack engineer and tech le…" at bounding box center [987, 246] width 775 height 203
click at [843, 272] on div "I’ve led impactful engineering initiatives as a full-stack engineer and tech le…" at bounding box center [987, 246] width 775 height 203
drag, startPoint x: 843, startPoint y: 272, endPoint x: 849, endPoint y: 190, distance: 82.6
click at [849, 190] on div "I’ve led impactful engineering initiatives as a full-stack engineer and tech le…" at bounding box center [987, 246] width 775 height 203
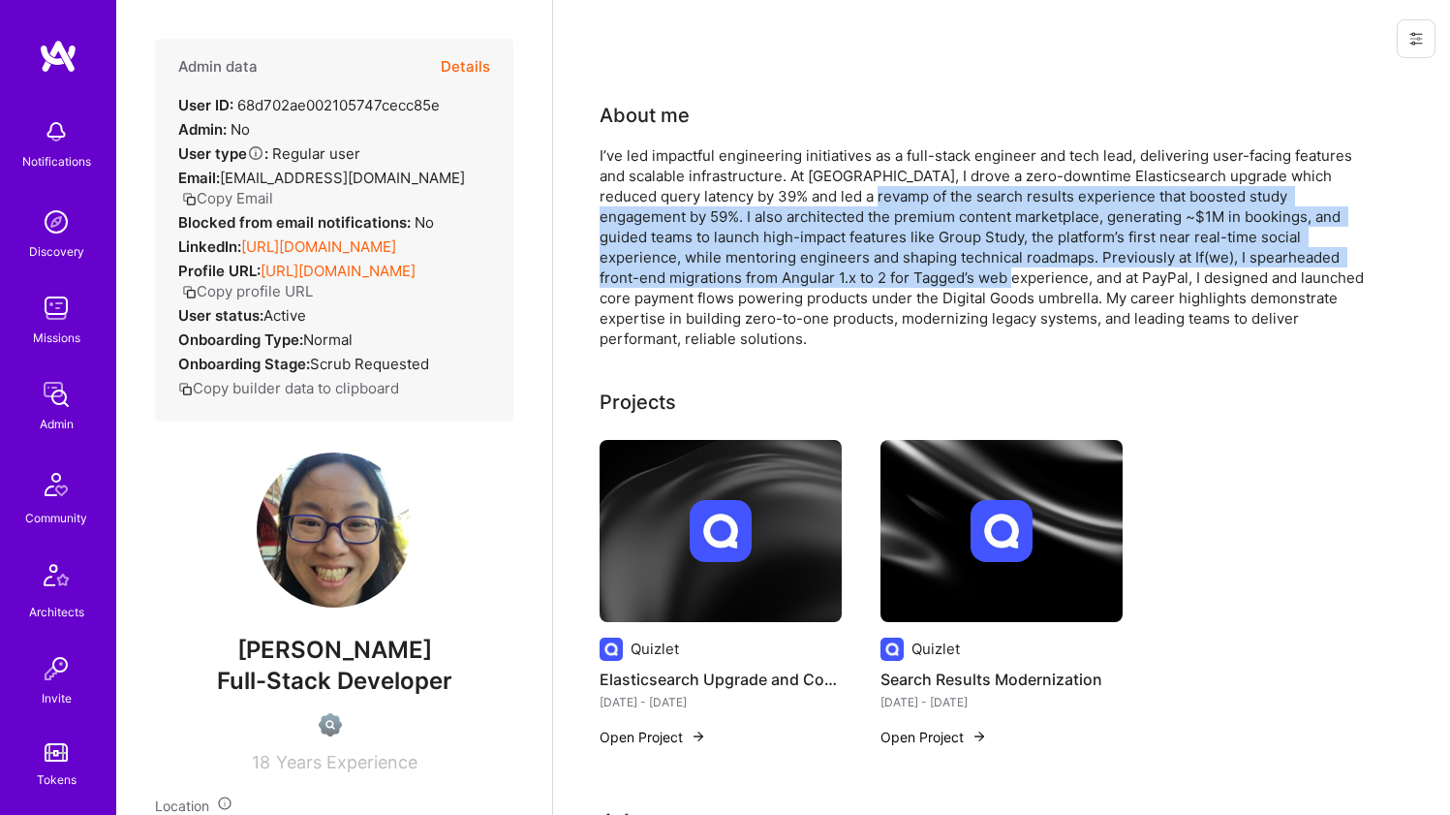
click at [849, 190] on div "I’ve led impactful engineering initiatives as a full-stack engineer and tech le…" at bounding box center [987, 246] width 775 height 203
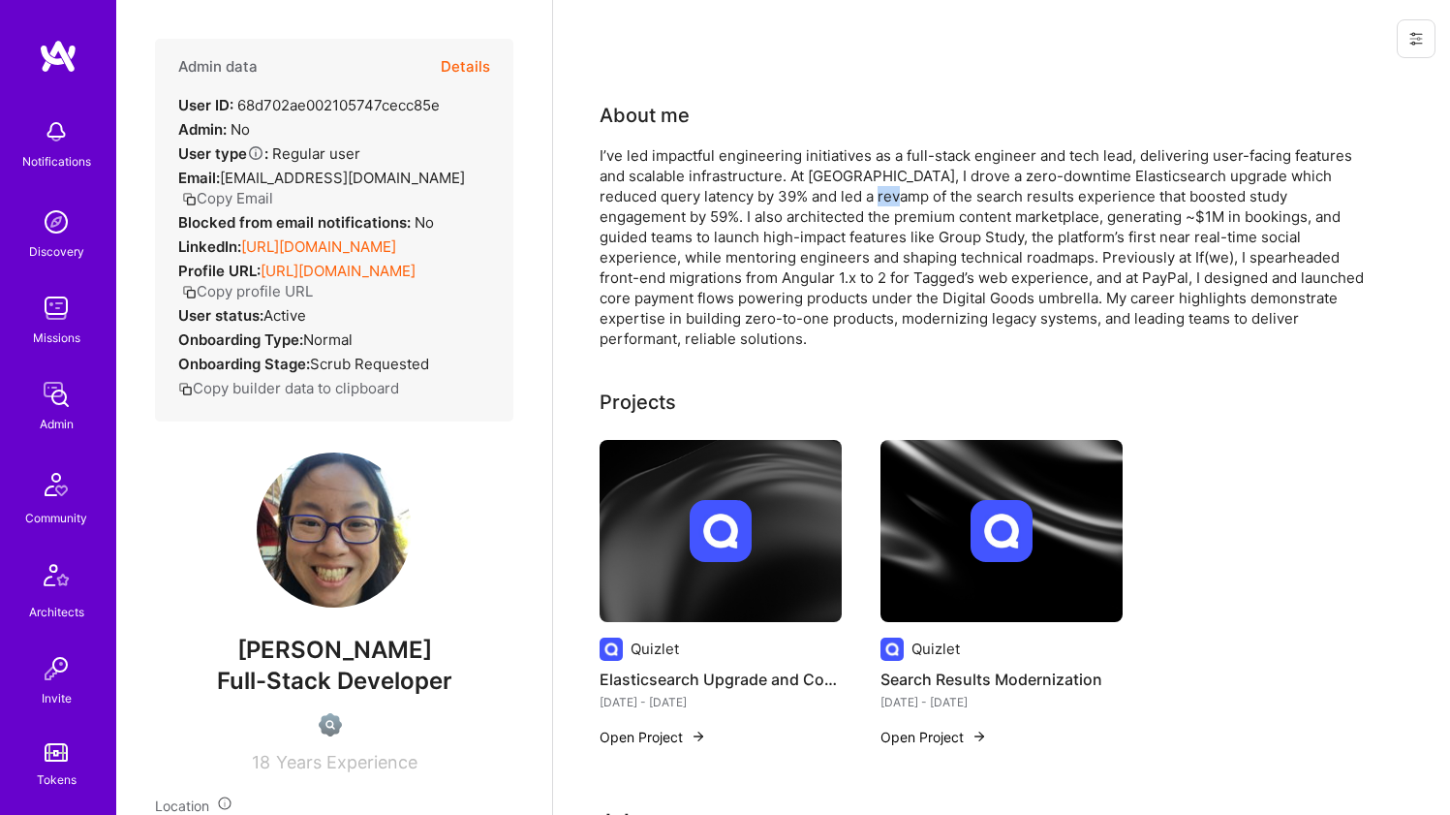
click at [849, 190] on div "I’ve led impactful engineering initiatives as a full-stack engineer and tech le…" at bounding box center [987, 246] width 775 height 203
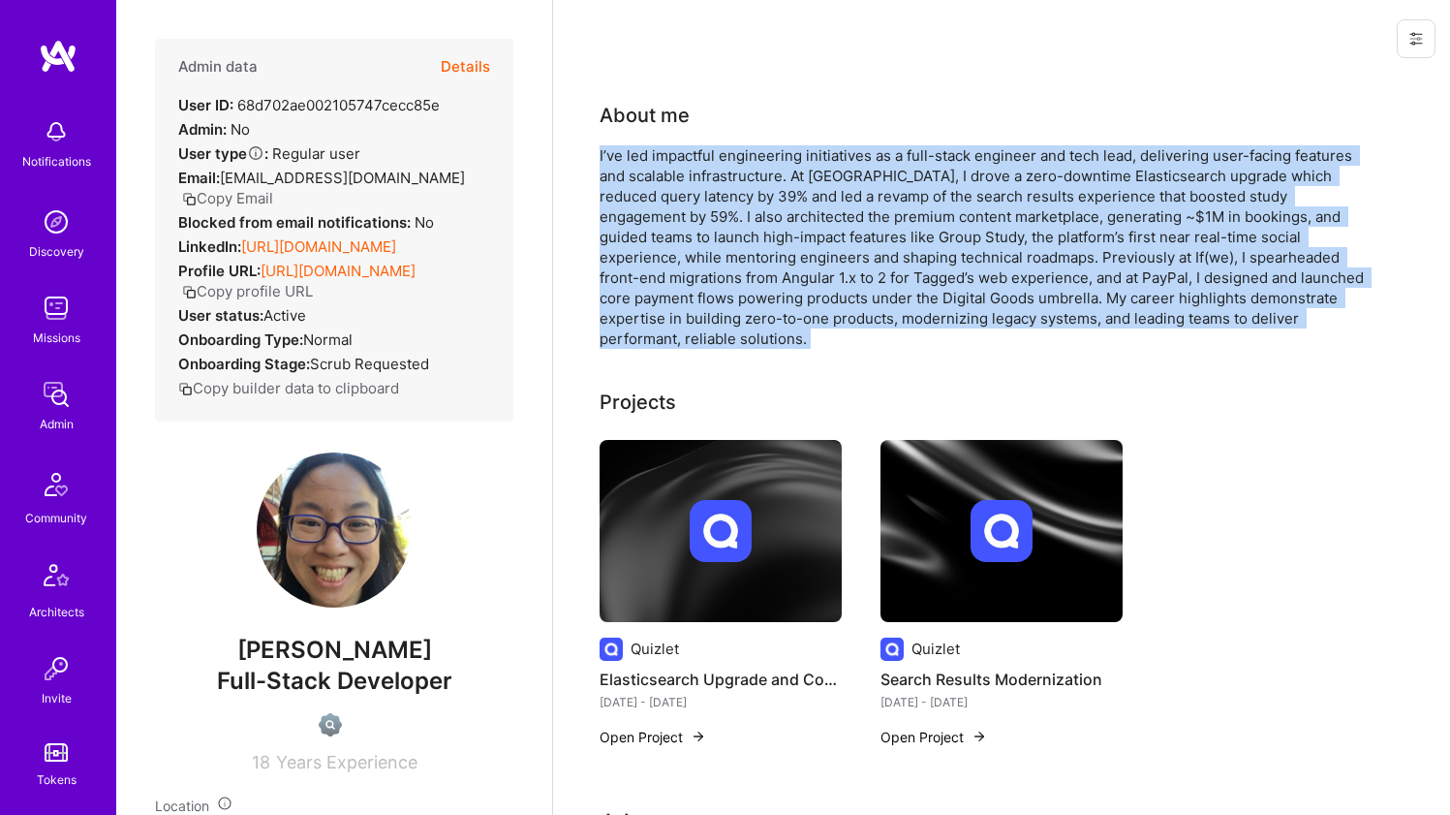
drag, startPoint x: 846, startPoint y: 208, endPoint x: 834, endPoint y: 244, distance: 37.7
click at [834, 244] on div "I’ve led impactful engineering initiatives as a full-stack engineer and tech le…" at bounding box center [987, 246] width 775 height 203
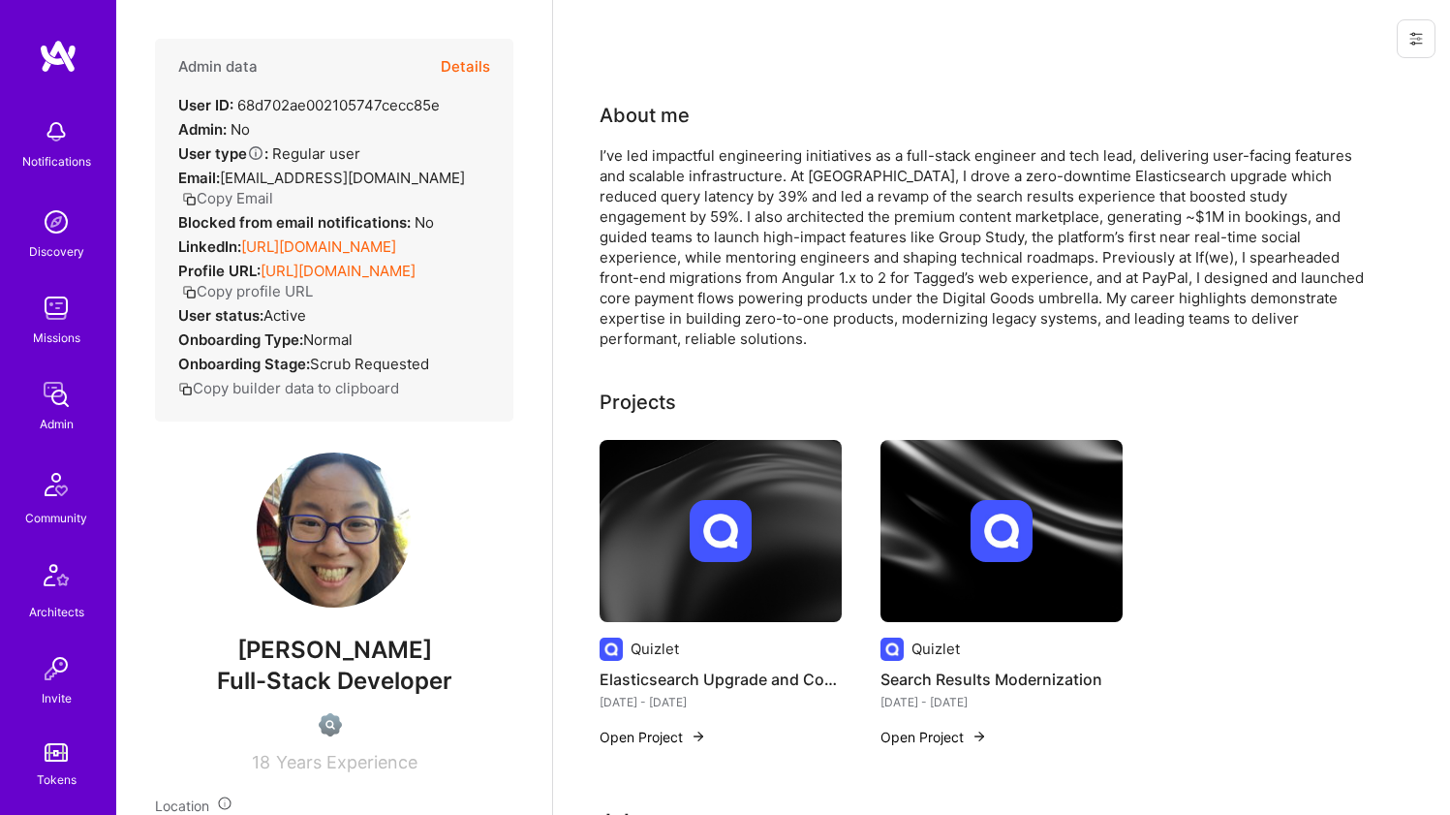
click at [834, 224] on div "I’ve led impactful engineering initiatives as a full-stack engineer and tech le…" at bounding box center [987, 246] width 775 height 203
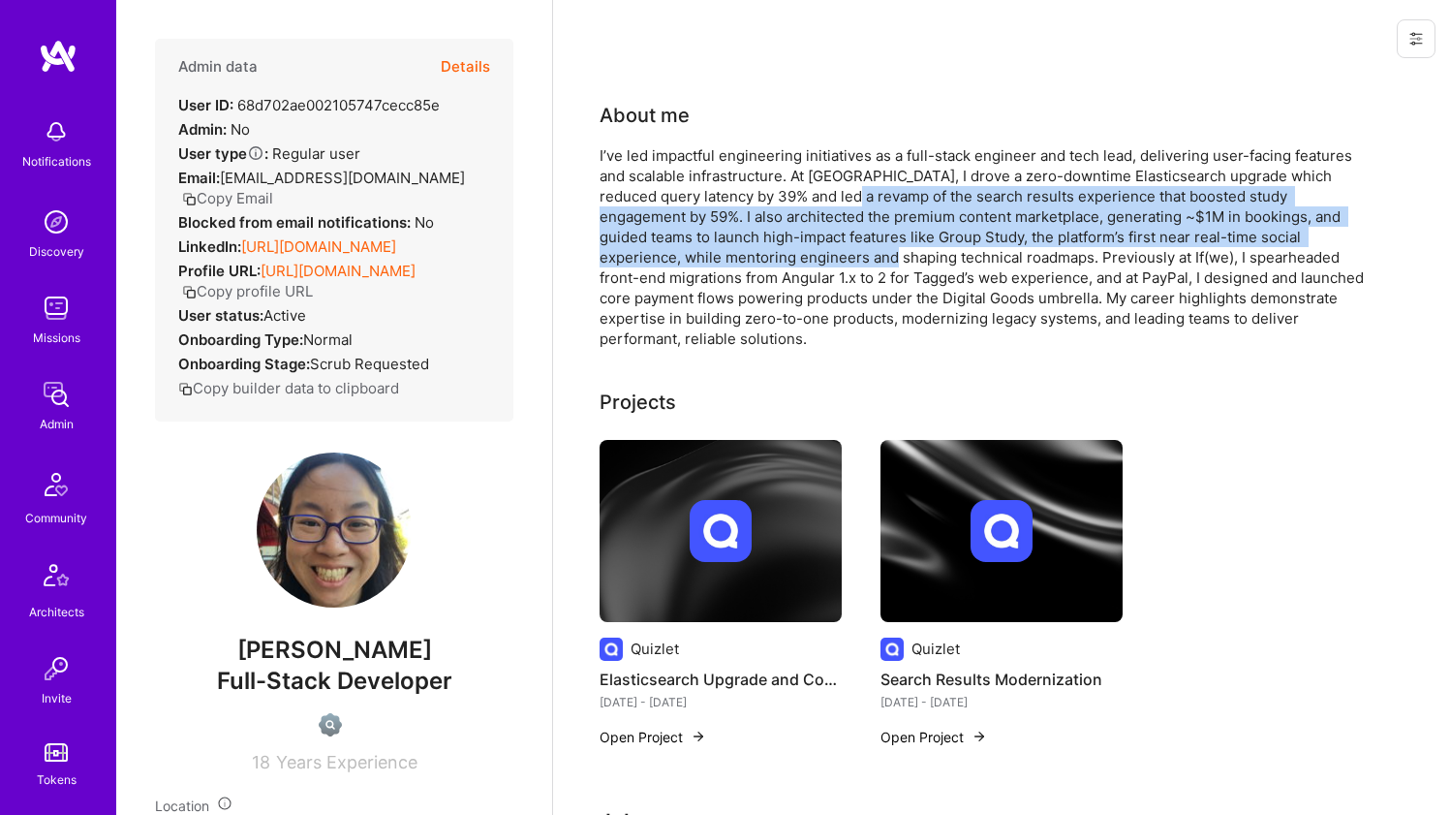
drag, startPoint x: 829, startPoint y: 202, endPoint x: 765, endPoint y: 250, distance: 79.6
click at [765, 250] on div "I’ve led impactful engineering initiatives as a full-stack engineer and tech le…" at bounding box center [987, 246] width 775 height 203
